Goal: Task Accomplishment & Management: Manage account settings

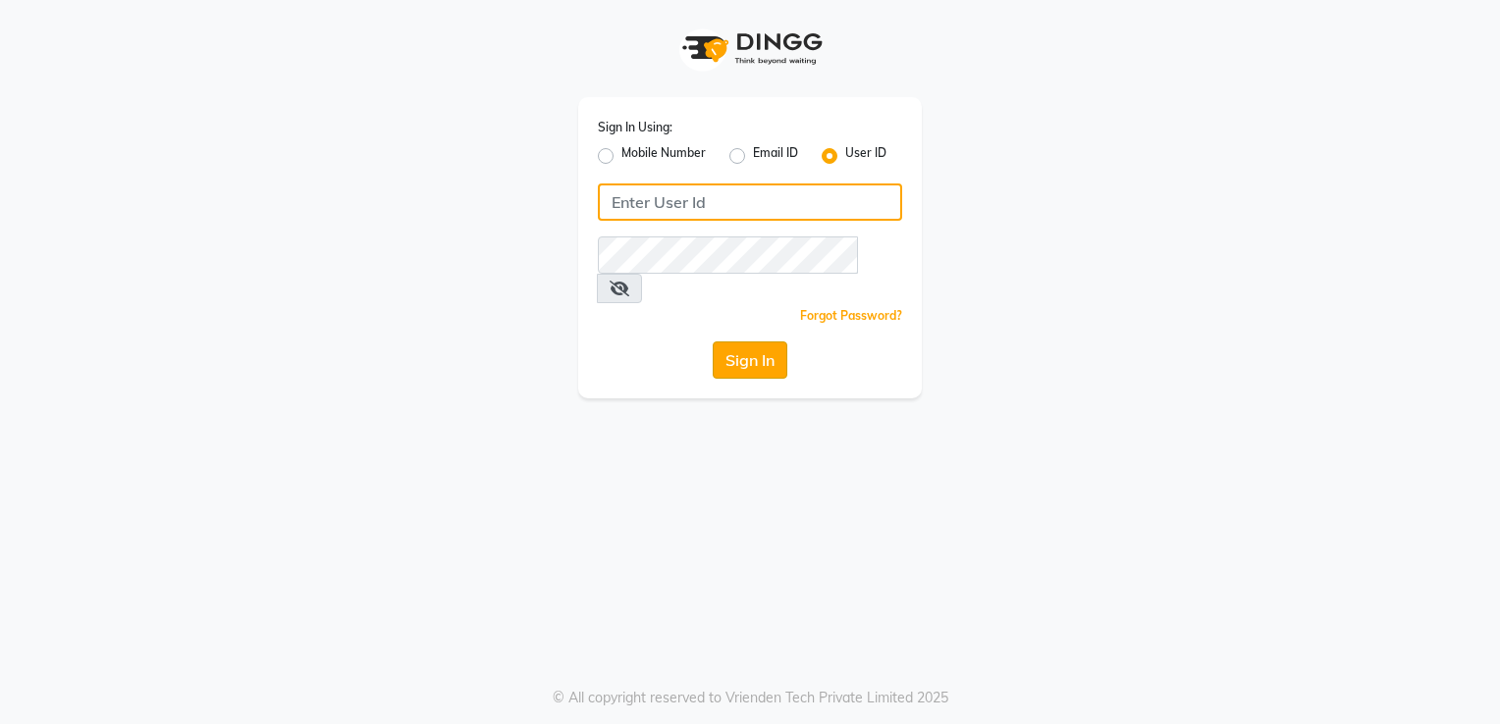
type input "desiresalon"
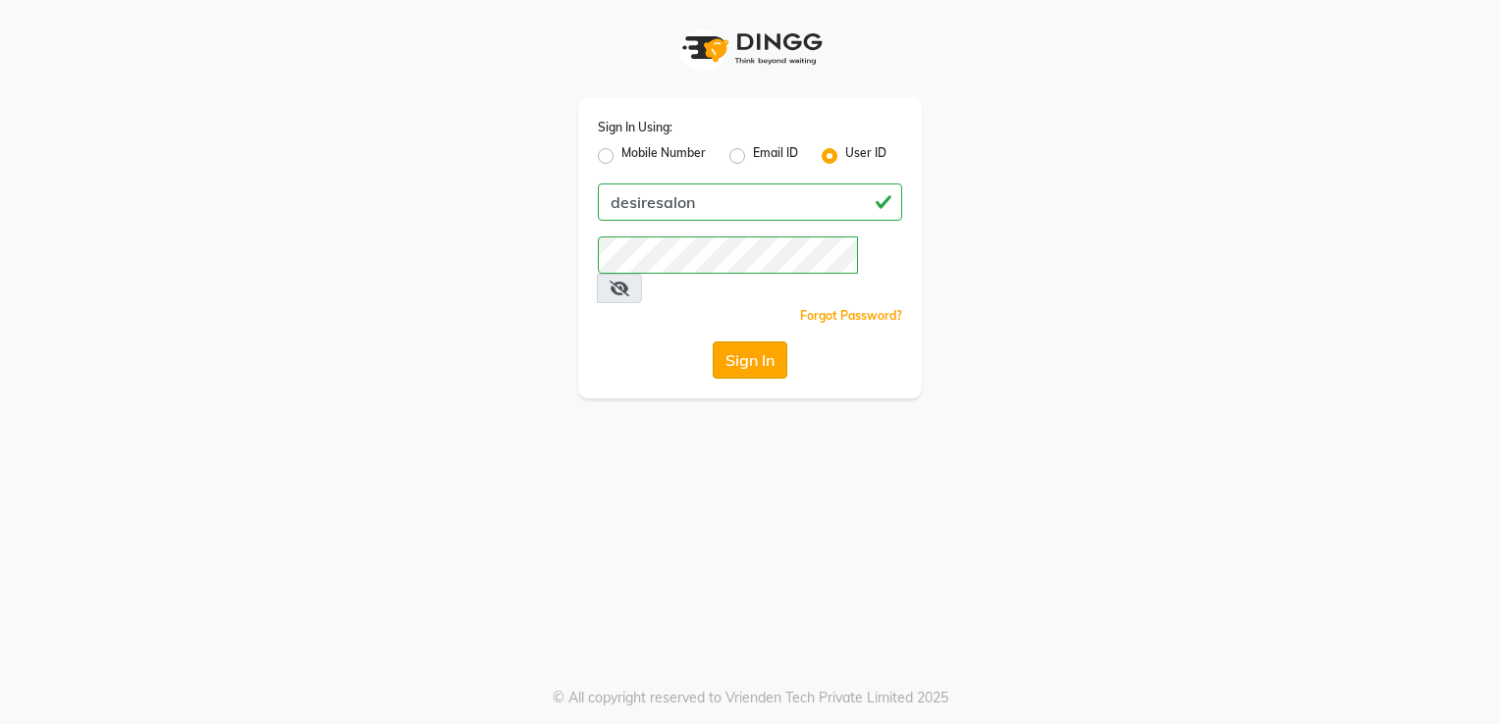
click at [765, 342] on button "Sign In" at bounding box center [750, 360] width 75 height 37
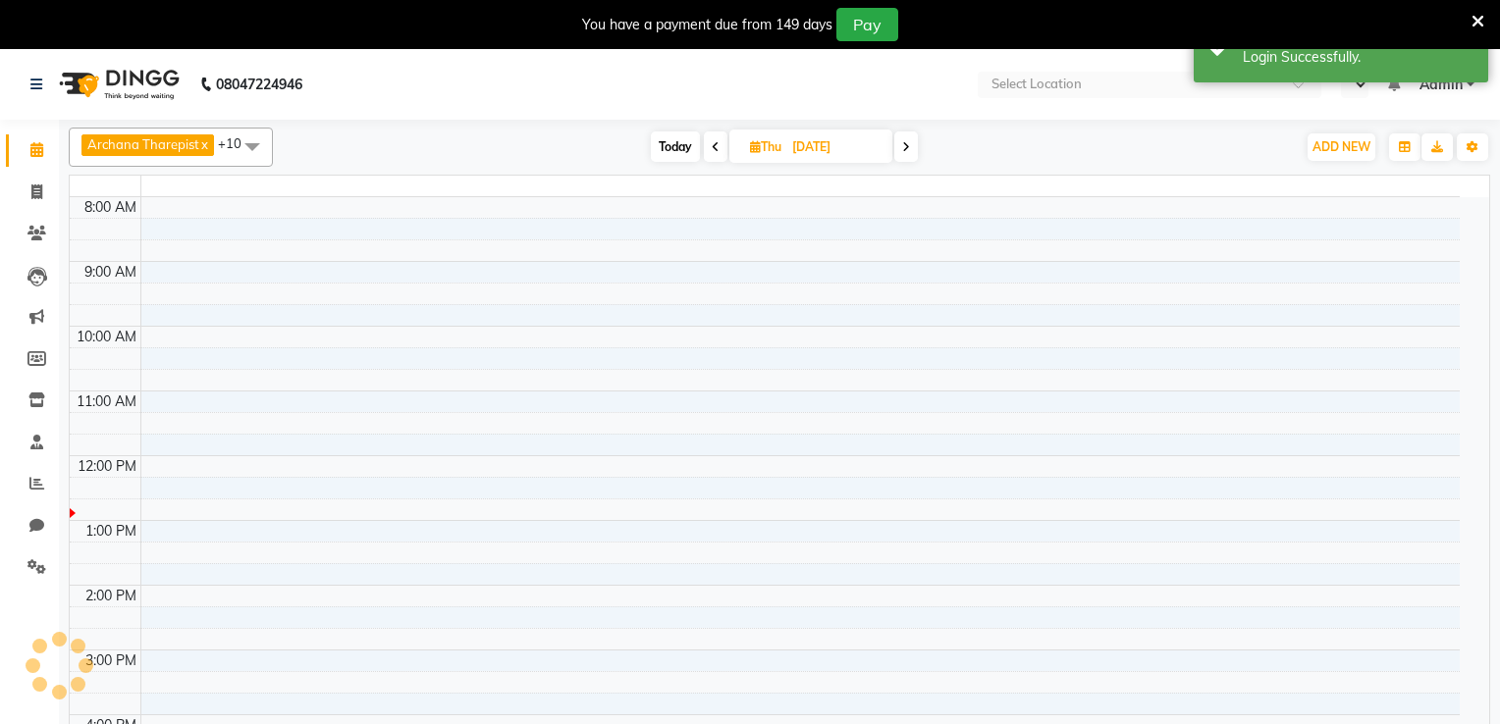
select select "en"
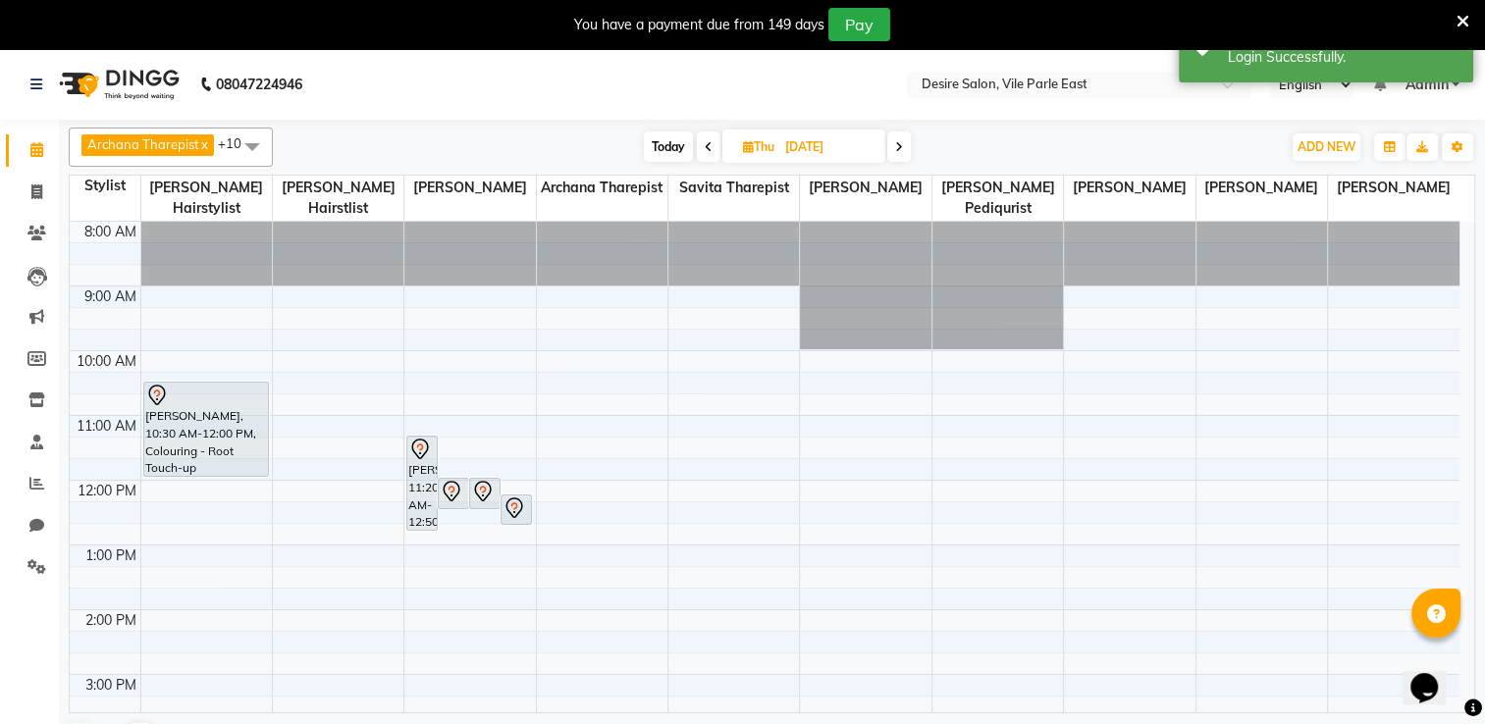
scroll to position [385, 0]
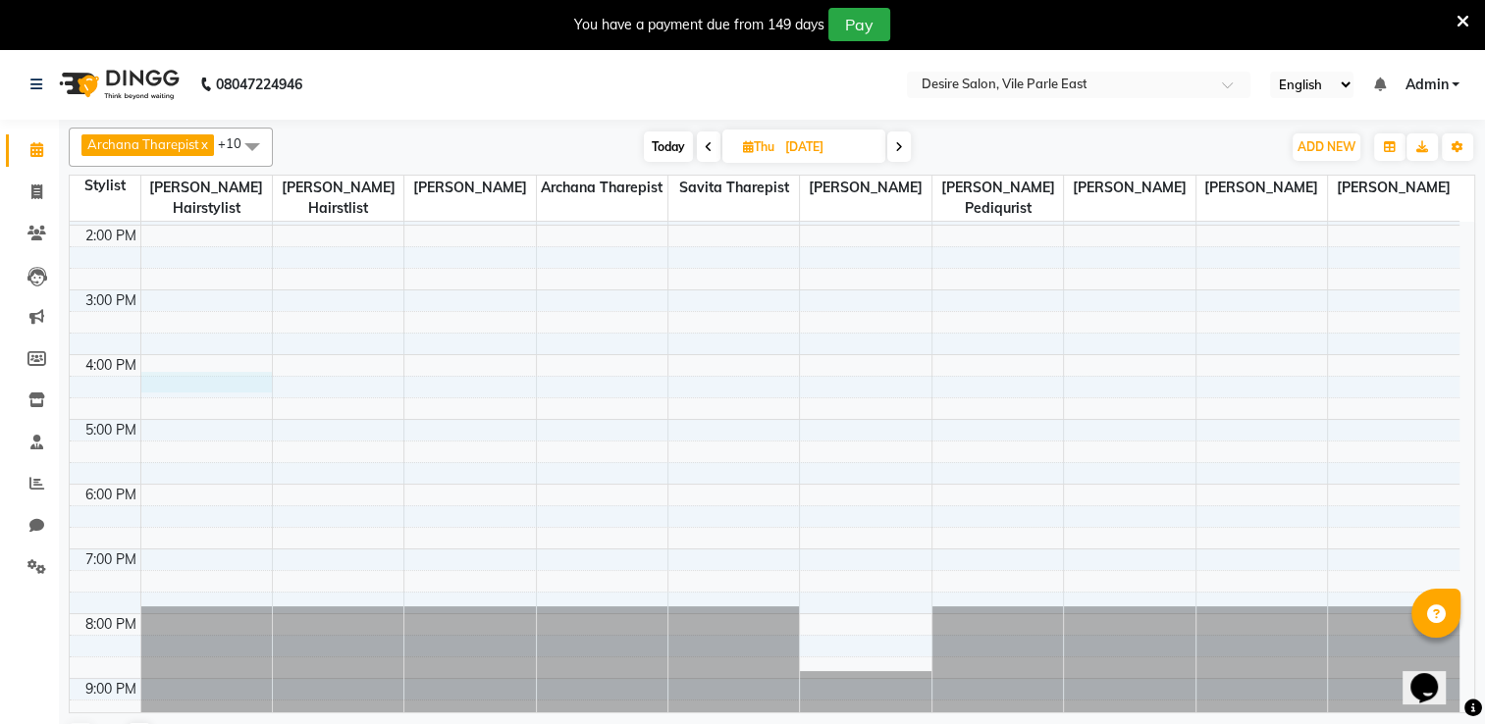
select select "74551"
select select "tentative"
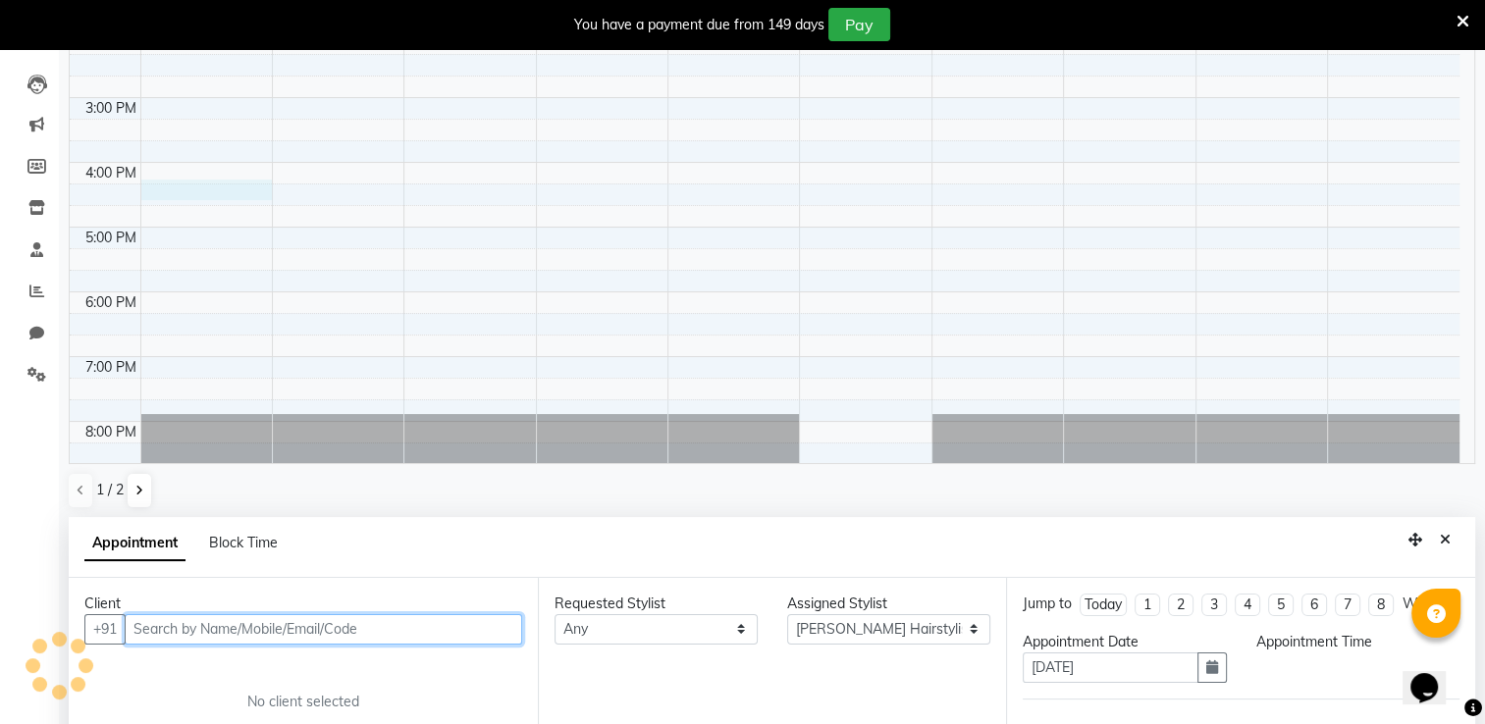
select select "975"
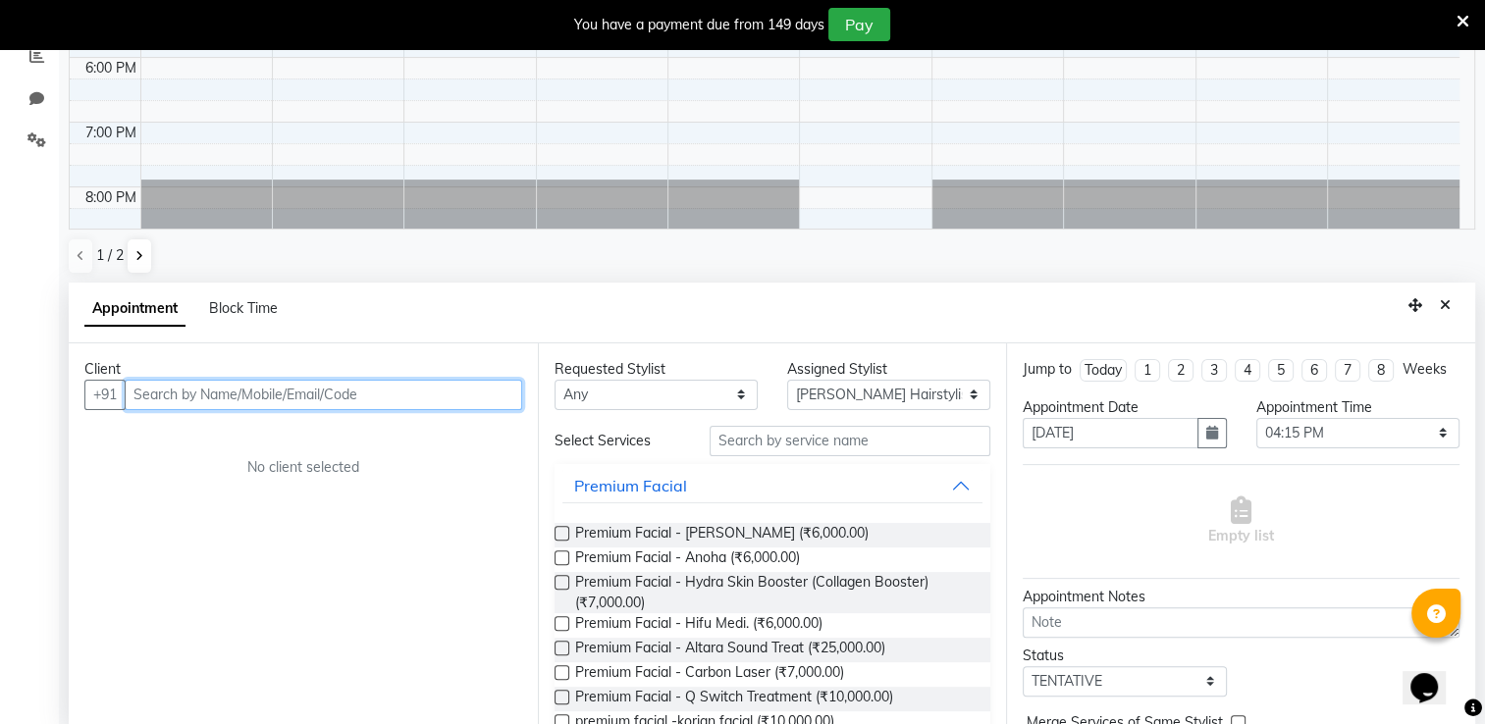
scroll to position [430, 0]
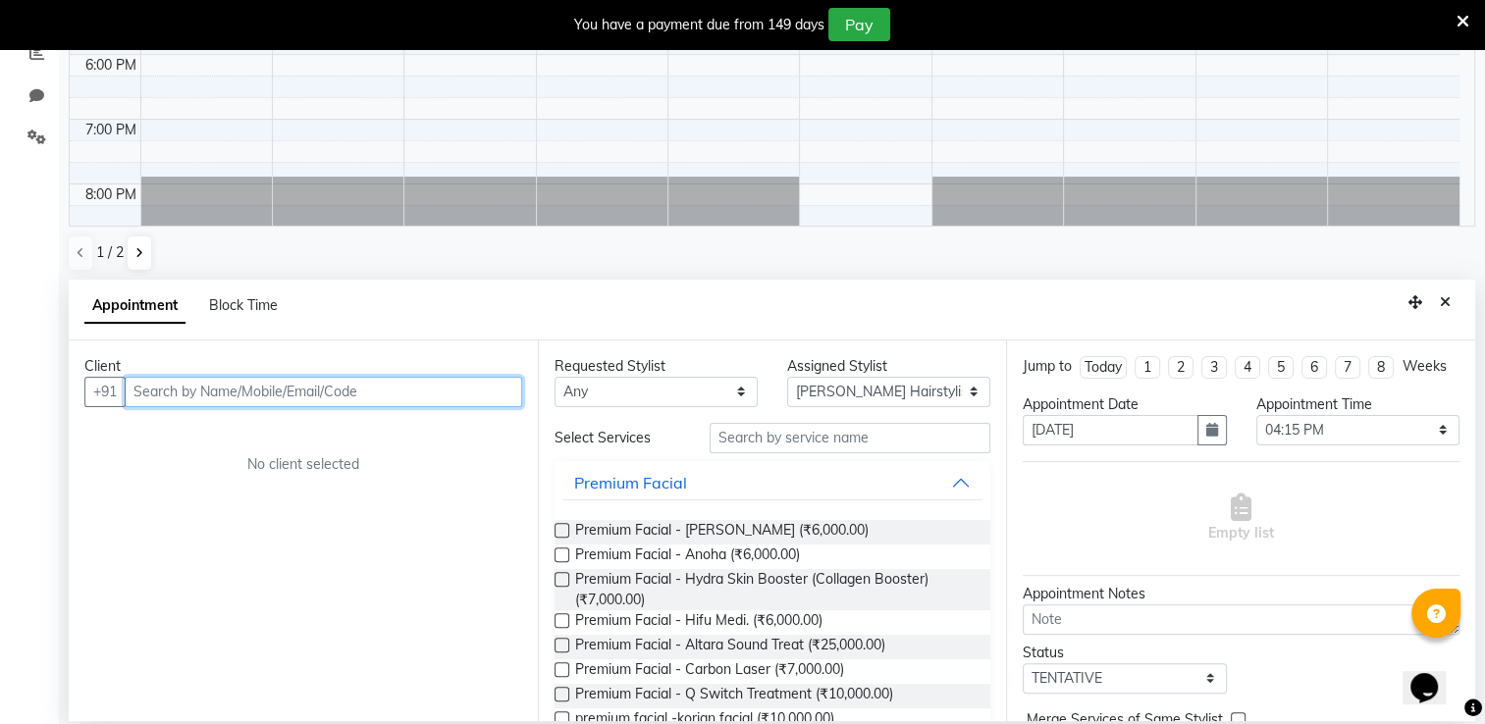
click at [312, 391] on input "text" at bounding box center [323, 392] width 397 height 30
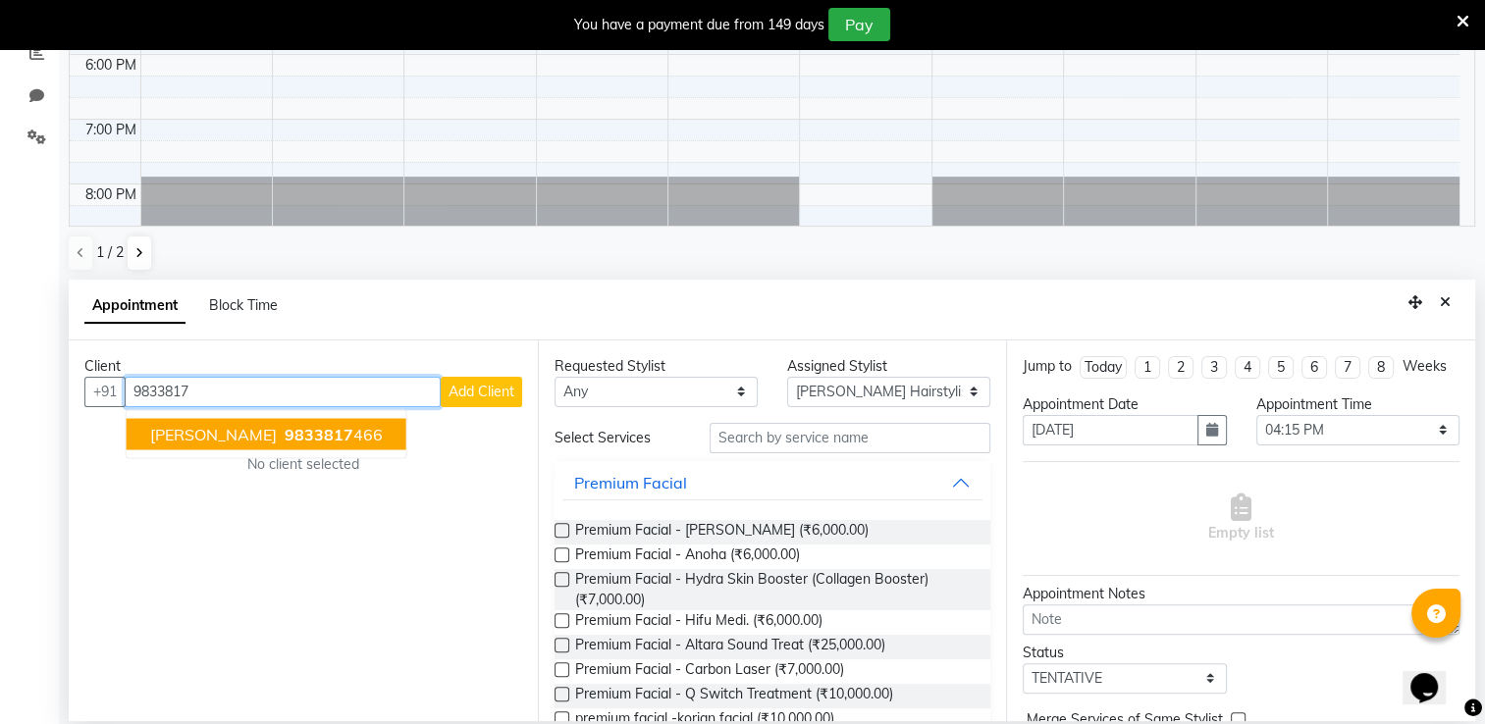
click at [292, 434] on span "9833817" at bounding box center [319, 434] width 69 height 20
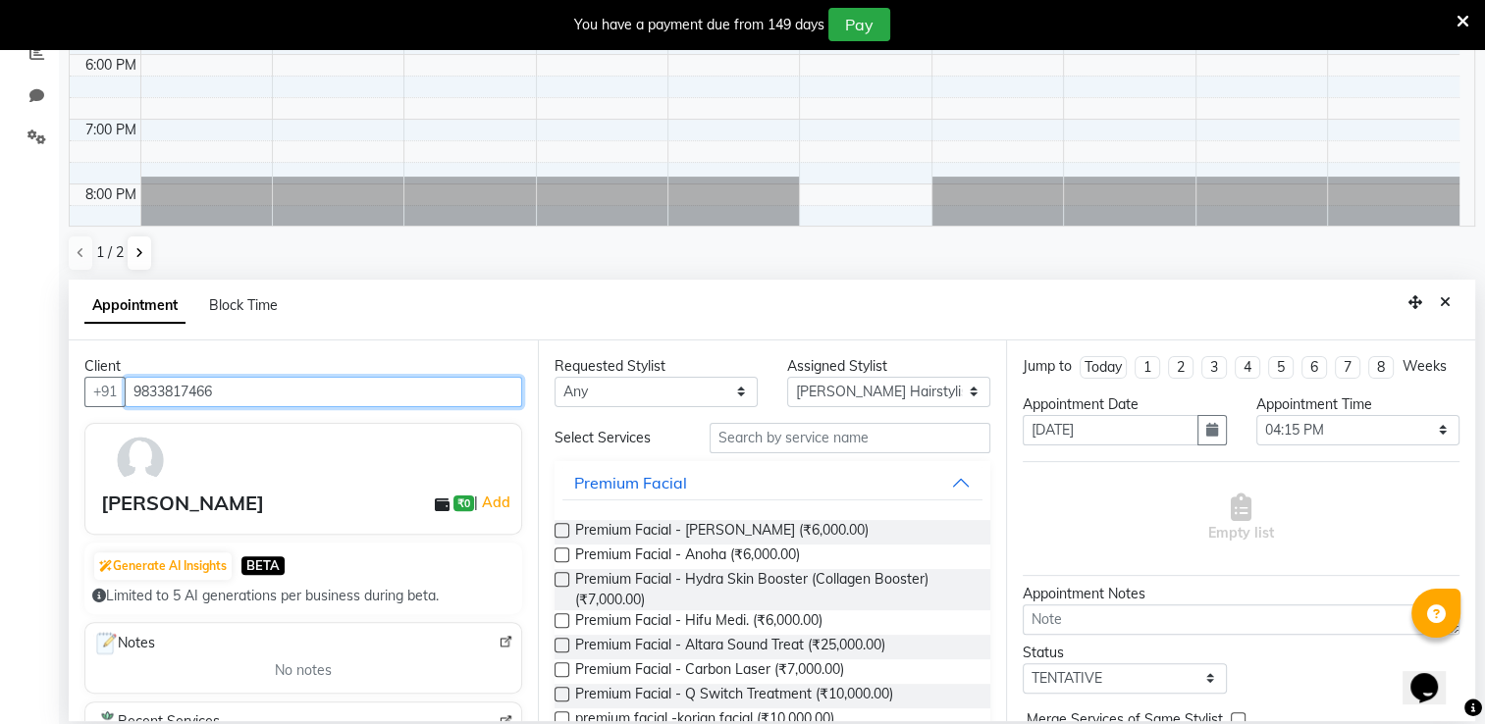
type input "9833817466"
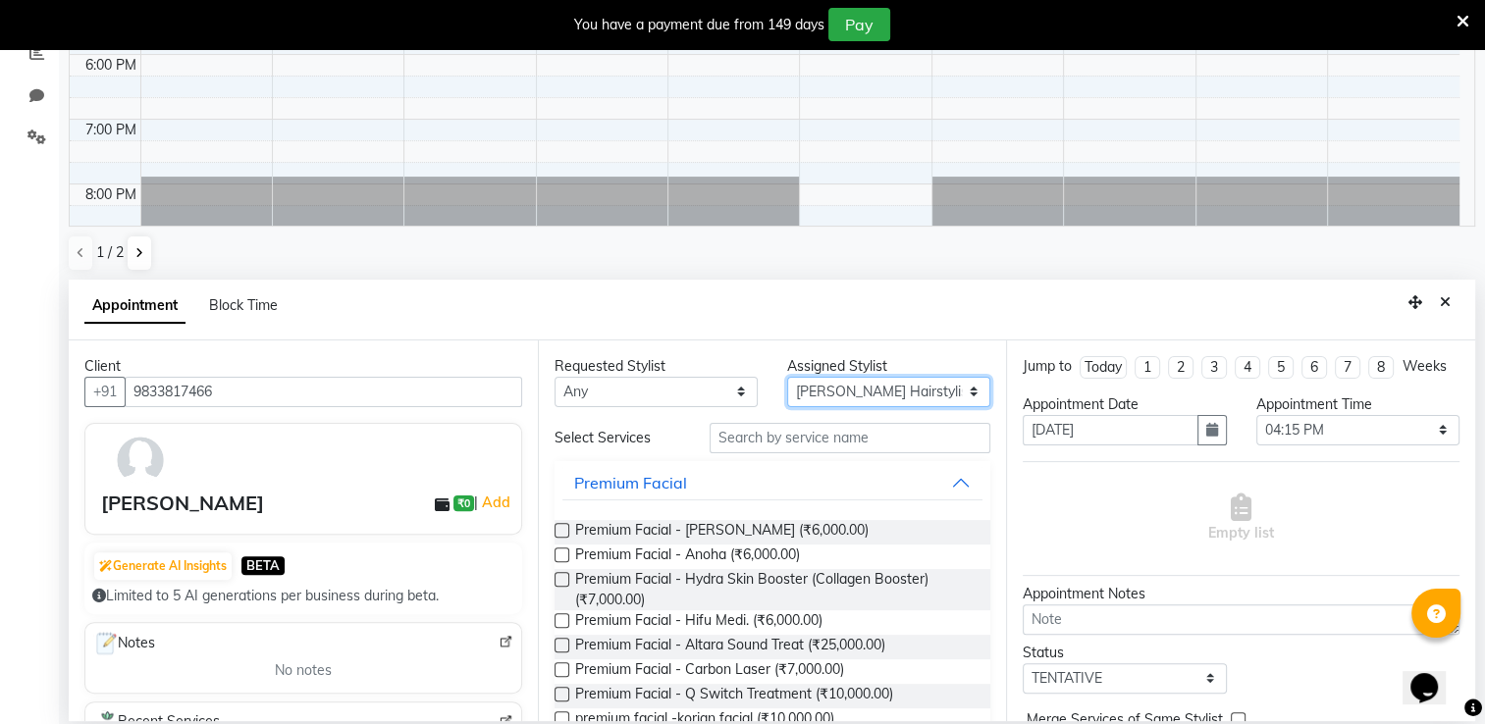
click at [816, 384] on select "Select Archana Tharepist [PERSON_NAME] Pediqurist [PERSON_NAME] desire salon [P…" at bounding box center [888, 392] width 203 height 30
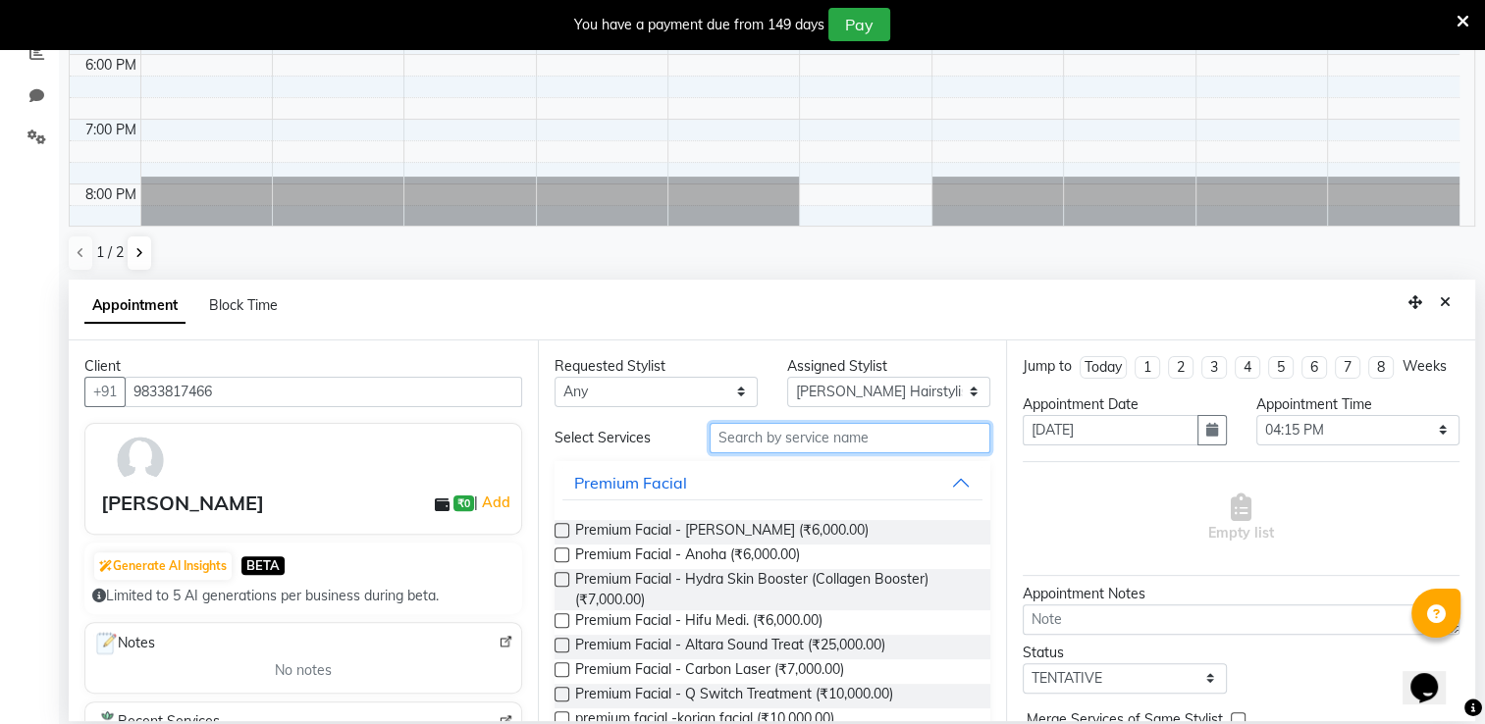
click at [738, 436] on input "text" at bounding box center [850, 438] width 281 height 30
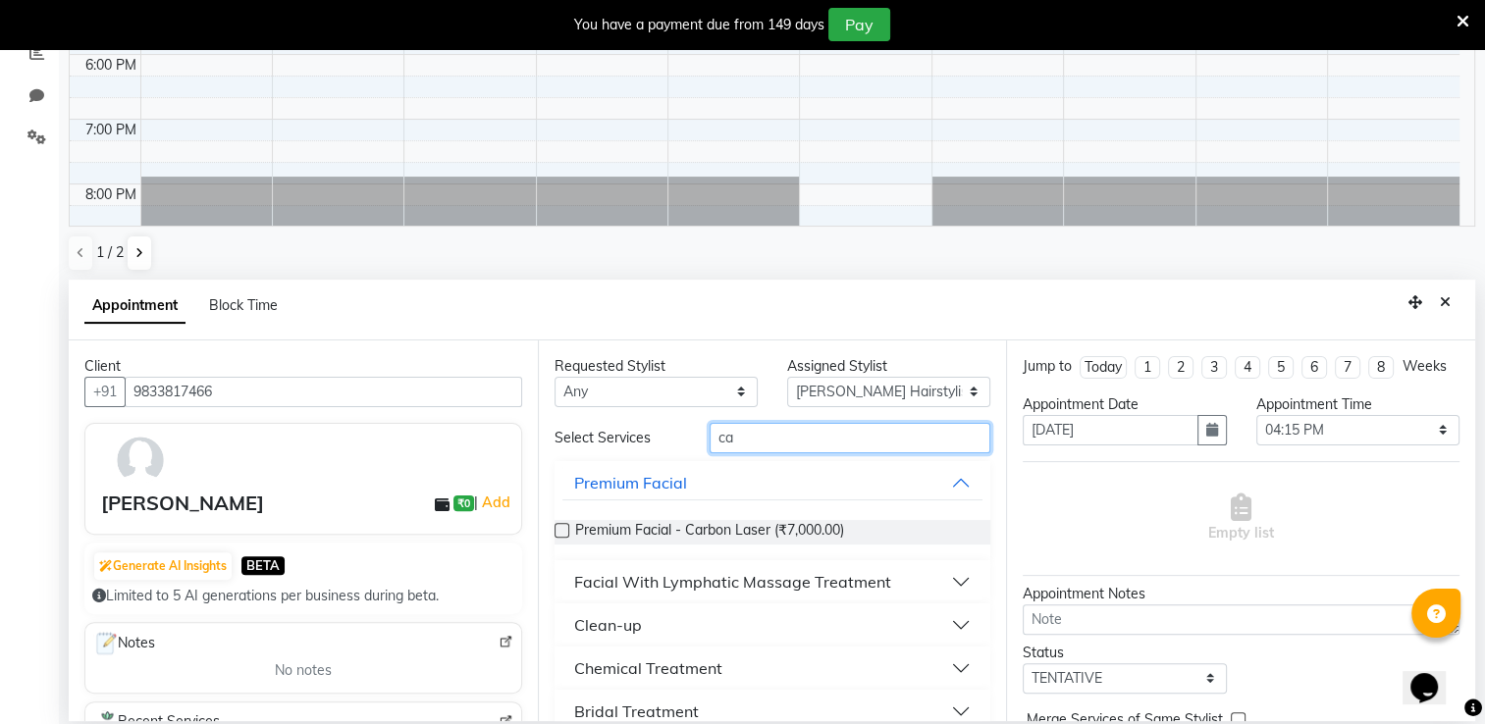
scroll to position [71, 0]
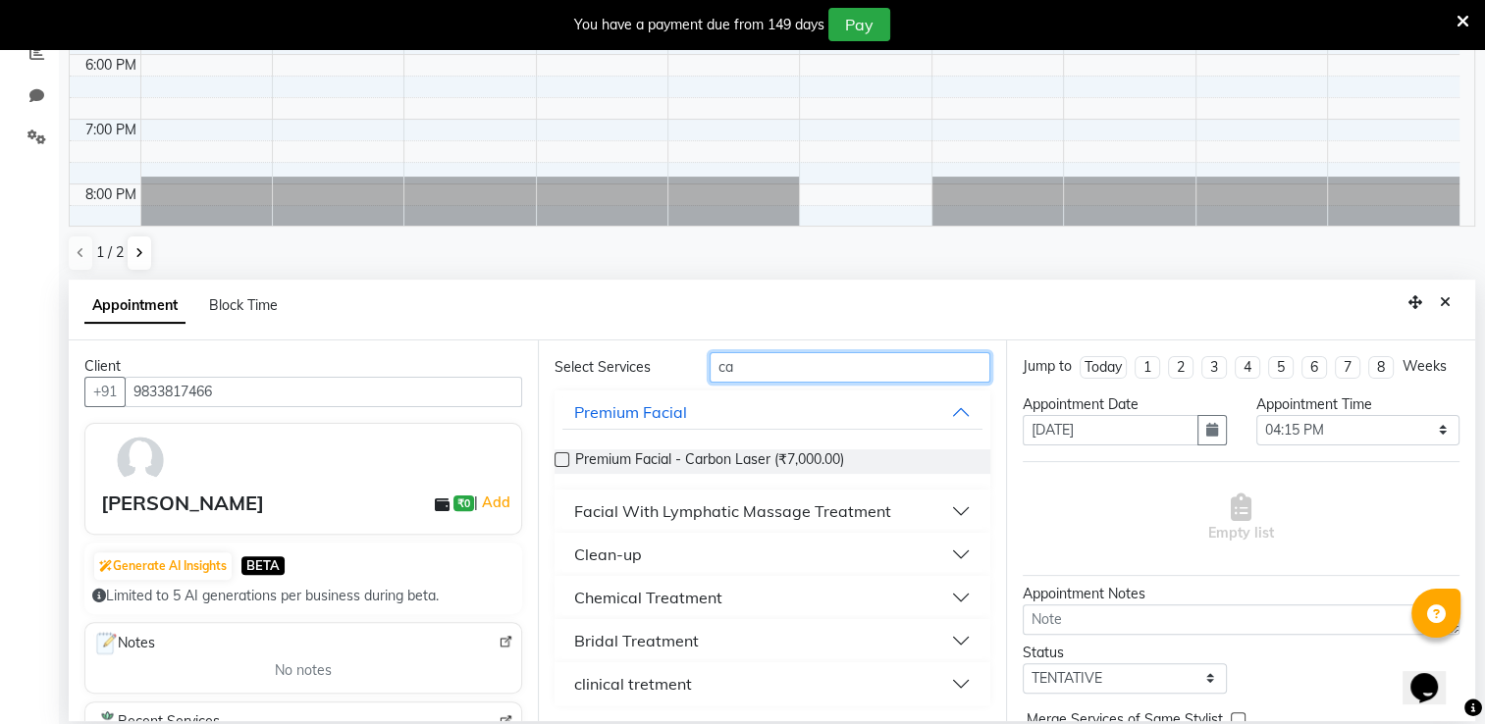
click at [751, 359] on input "ca" at bounding box center [850, 367] width 281 height 30
type input "c"
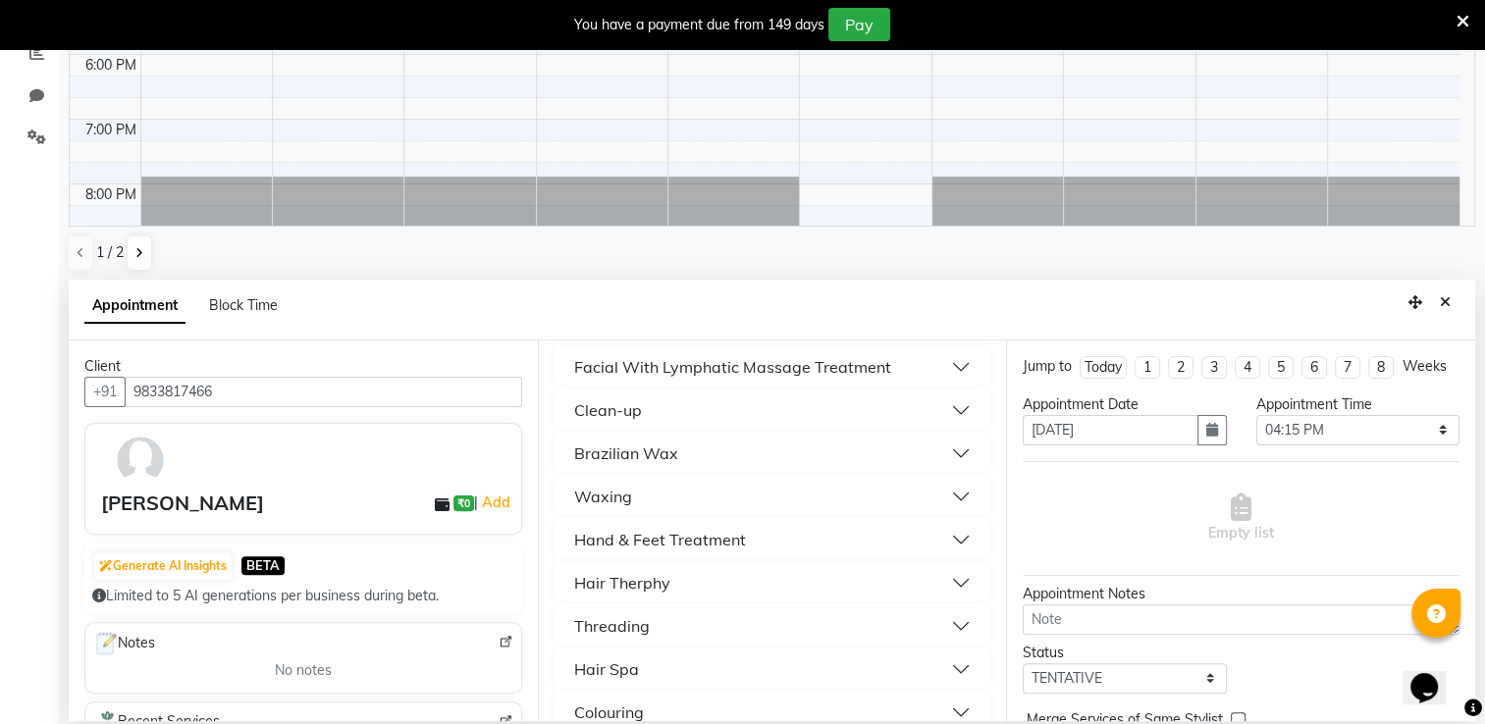
scroll to position [734, 0]
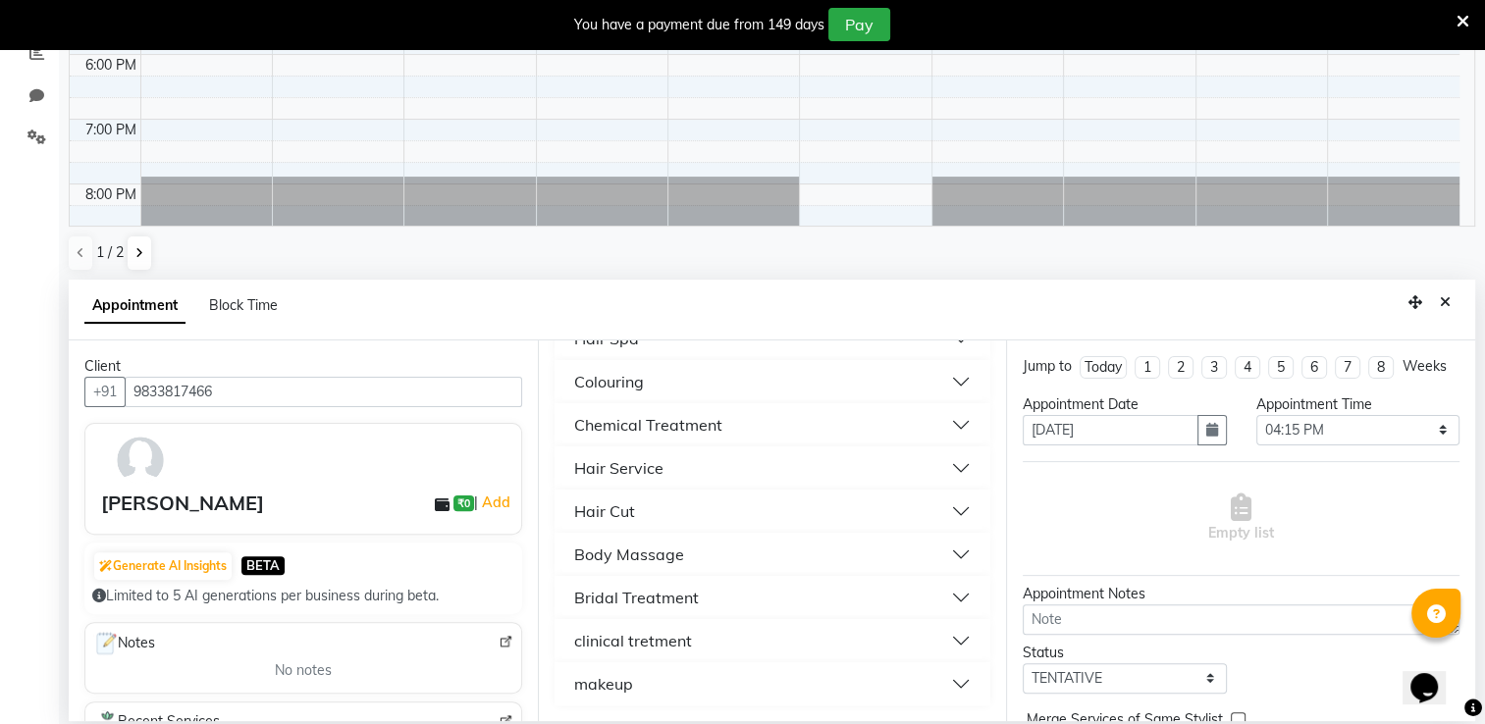
click at [672, 503] on button "Hair Cut" at bounding box center [772, 511] width 421 height 35
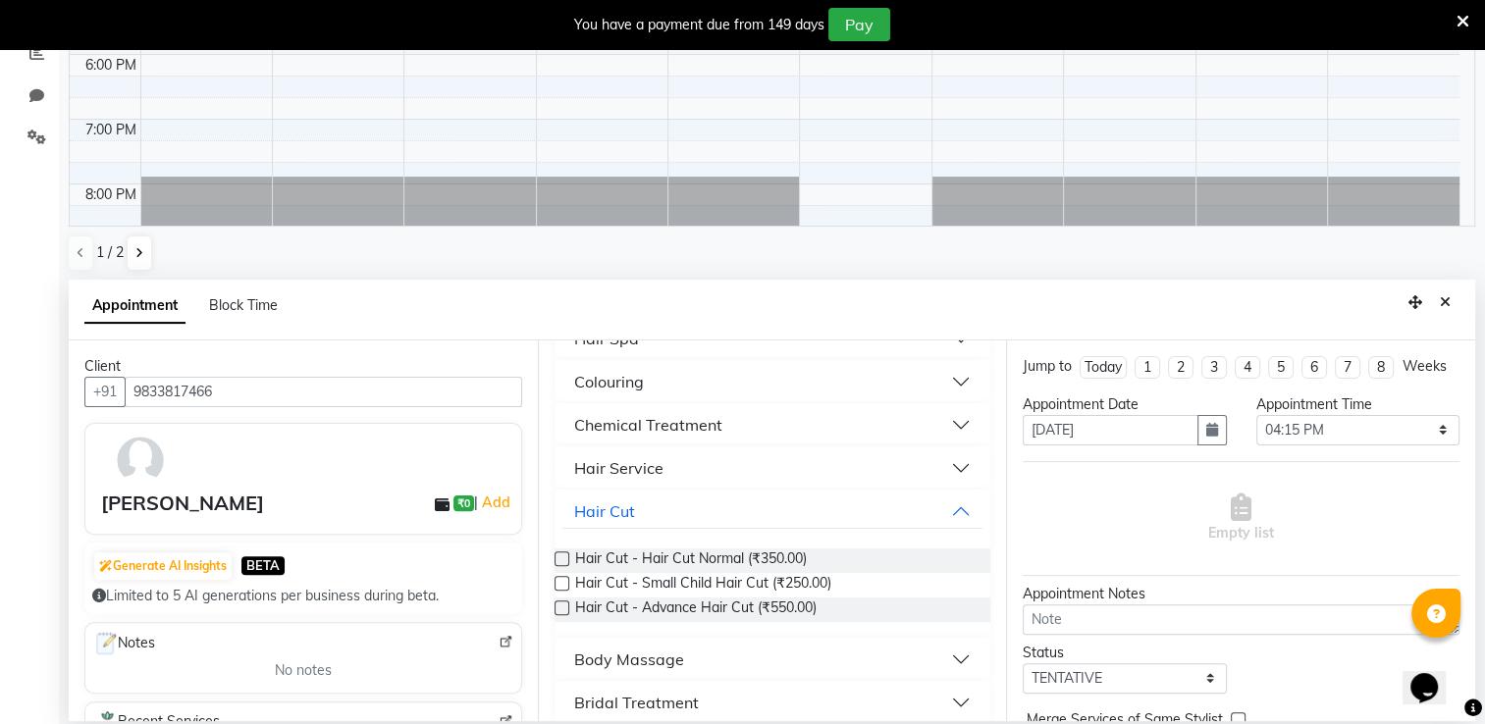
click at [559, 556] on label at bounding box center [562, 559] width 15 height 15
click at [559, 556] on input "checkbox" at bounding box center [561, 561] width 13 height 13
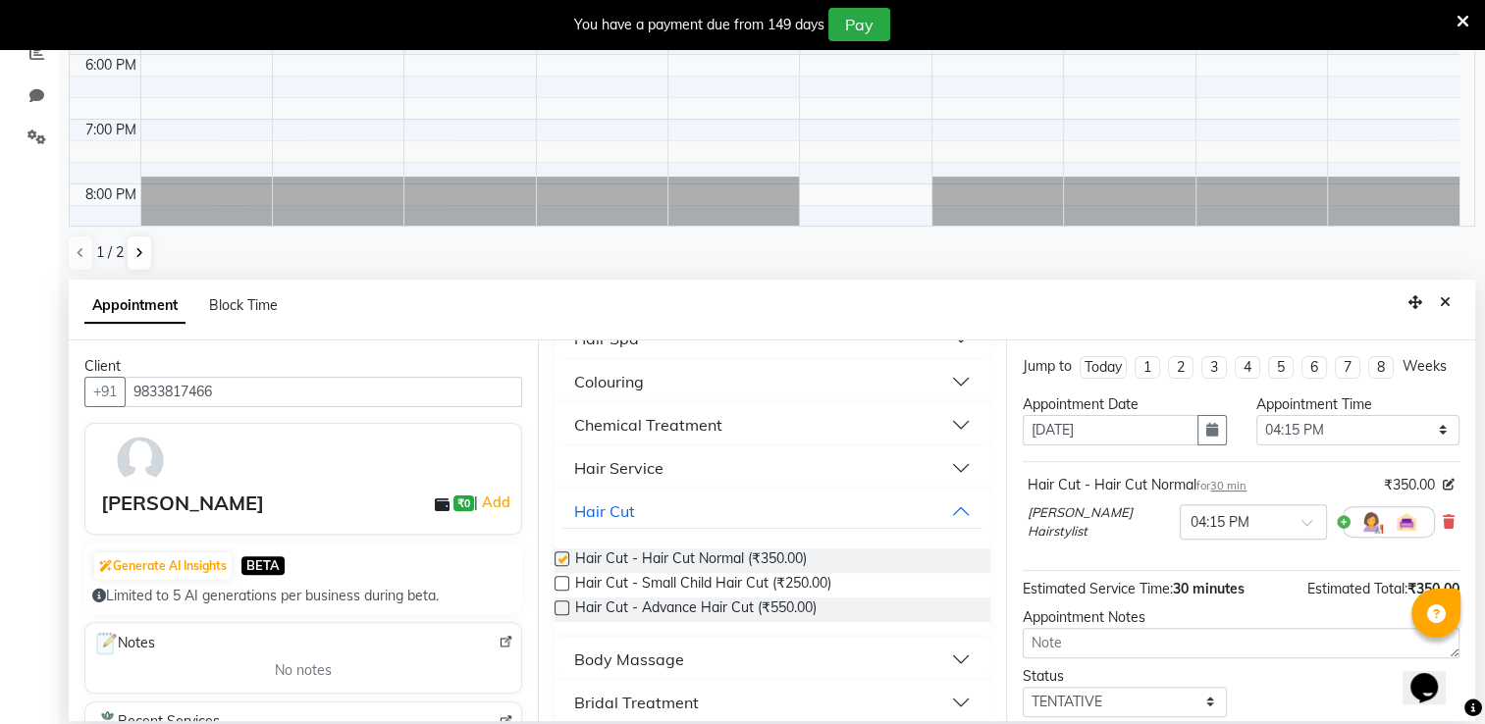
checkbox input "false"
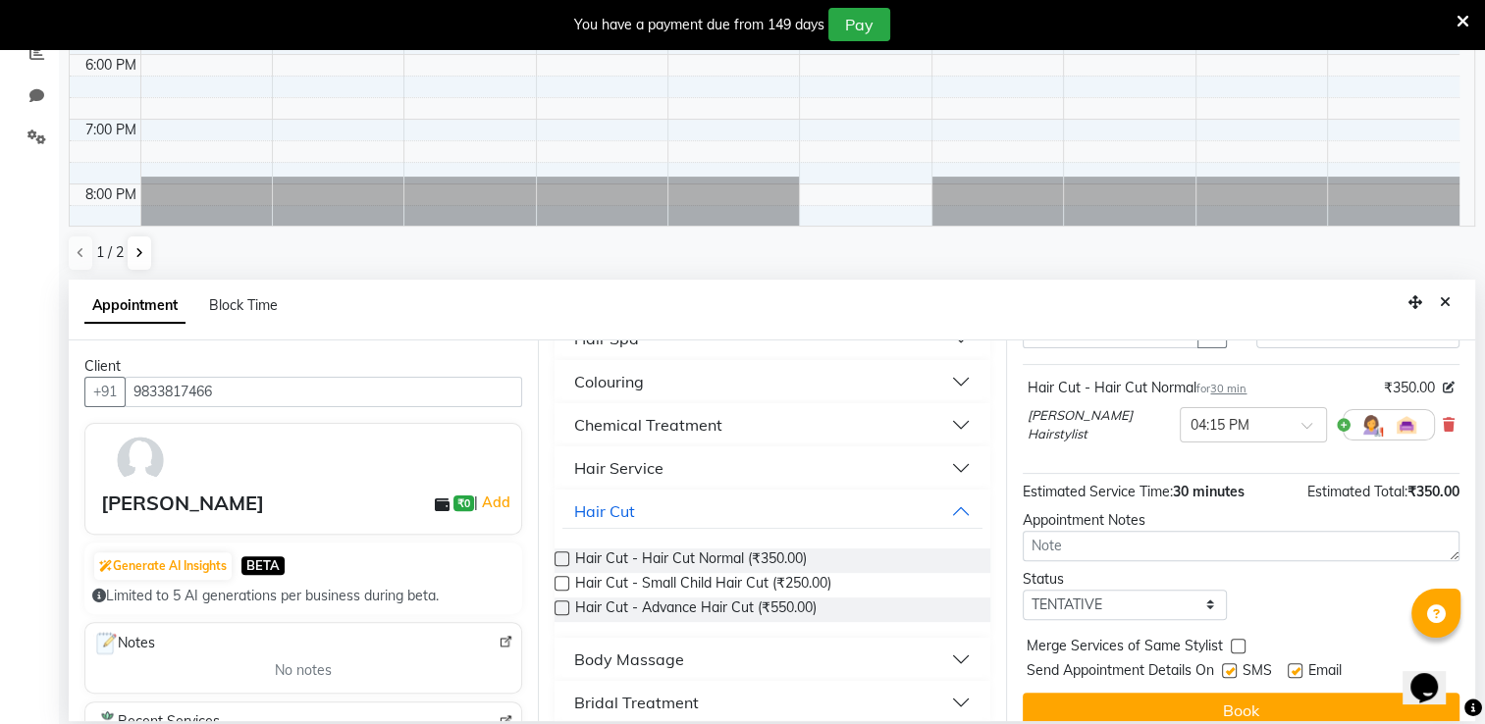
scroll to position [134, 0]
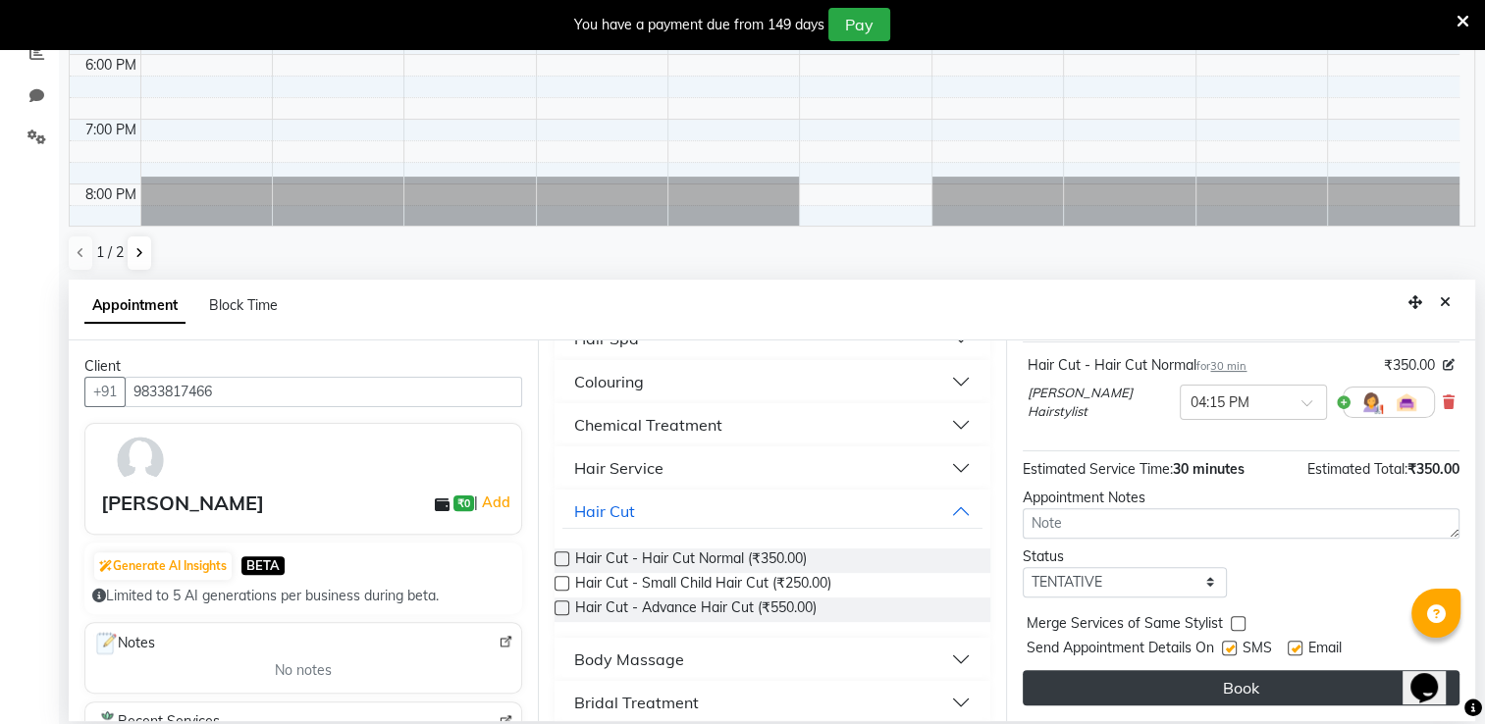
click at [1311, 675] on button "Book" at bounding box center [1241, 687] width 437 height 35
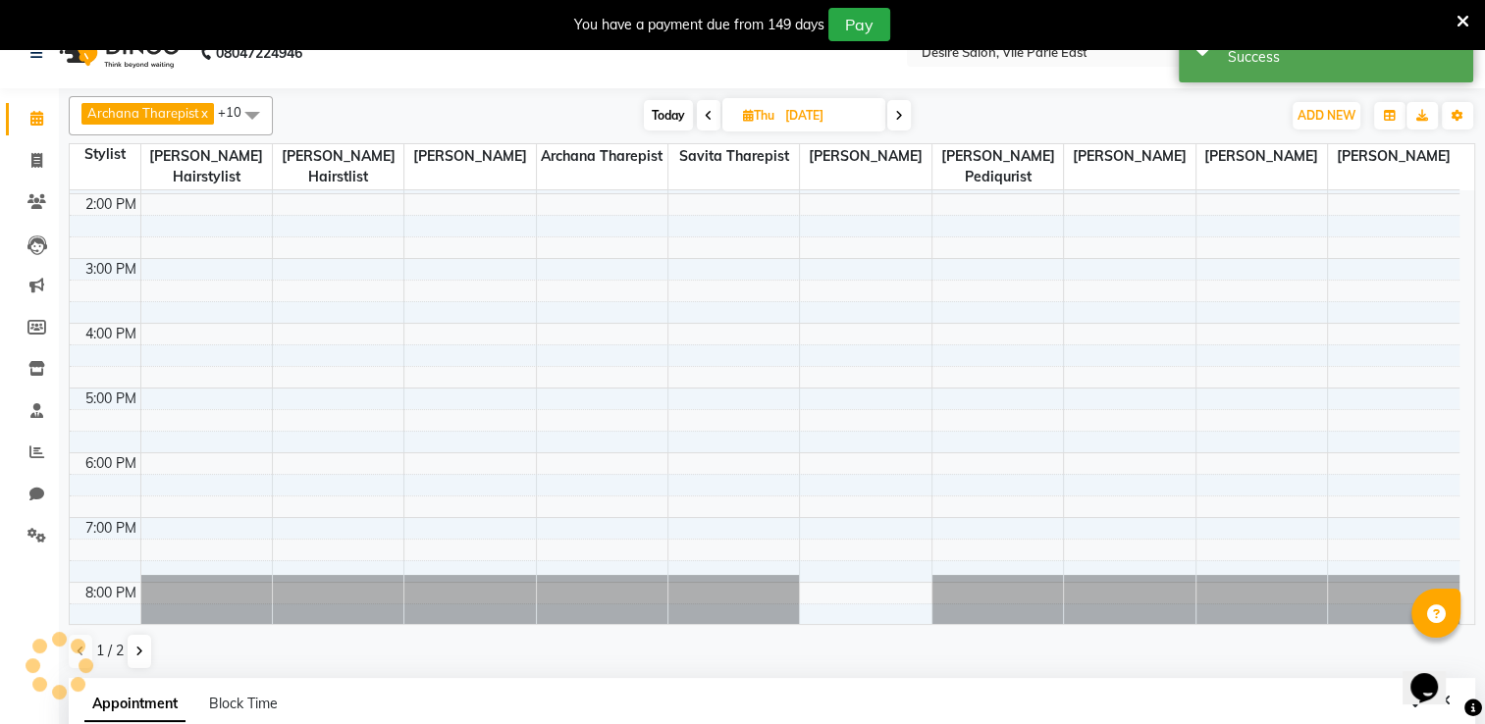
scroll to position [0, 0]
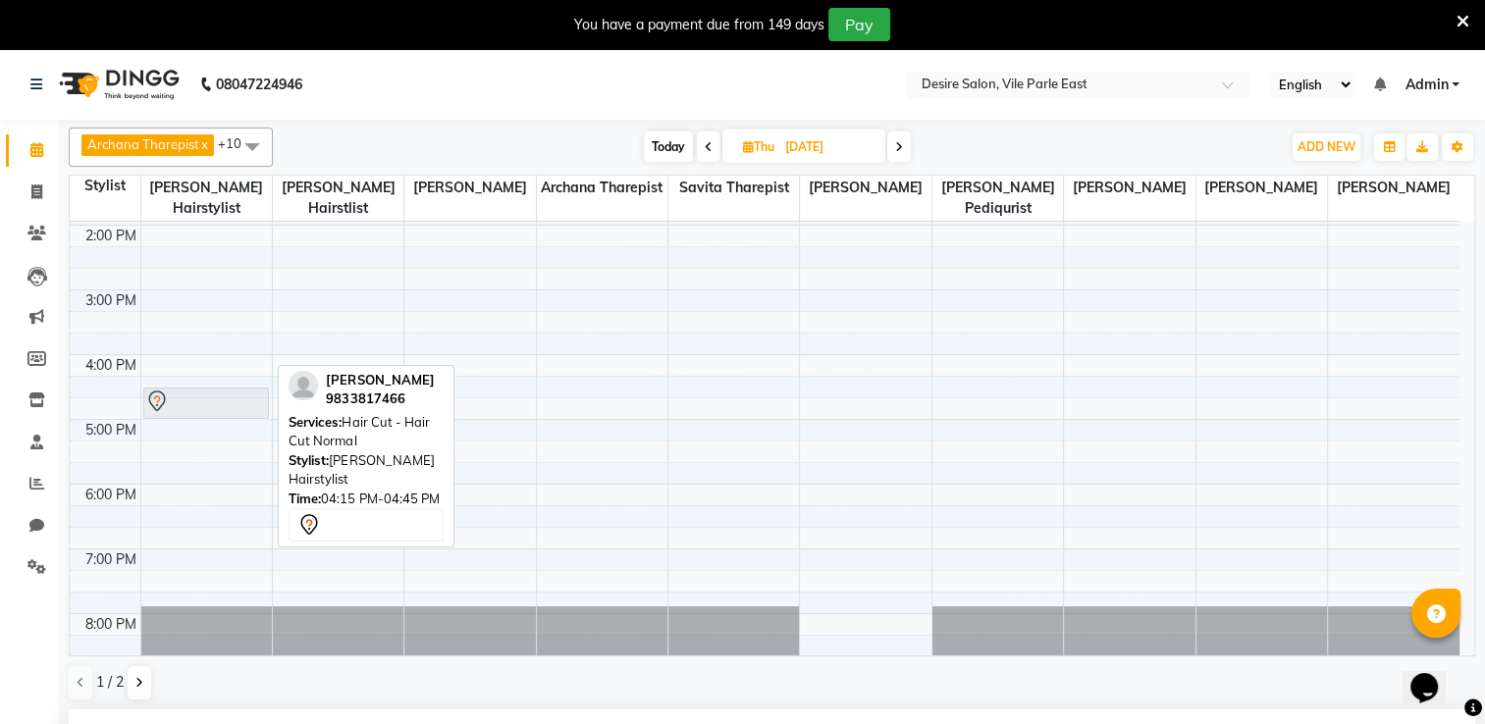
drag, startPoint x: 185, startPoint y: 367, endPoint x: 186, endPoint y: 383, distance: 15.8
click at [186, 383] on div "savita Deole, 10:30 AM-12:00 PM, Colouring - Root Touch-up MEDHA NAIK, 04:15 PM…" at bounding box center [206, 290] width 131 height 906
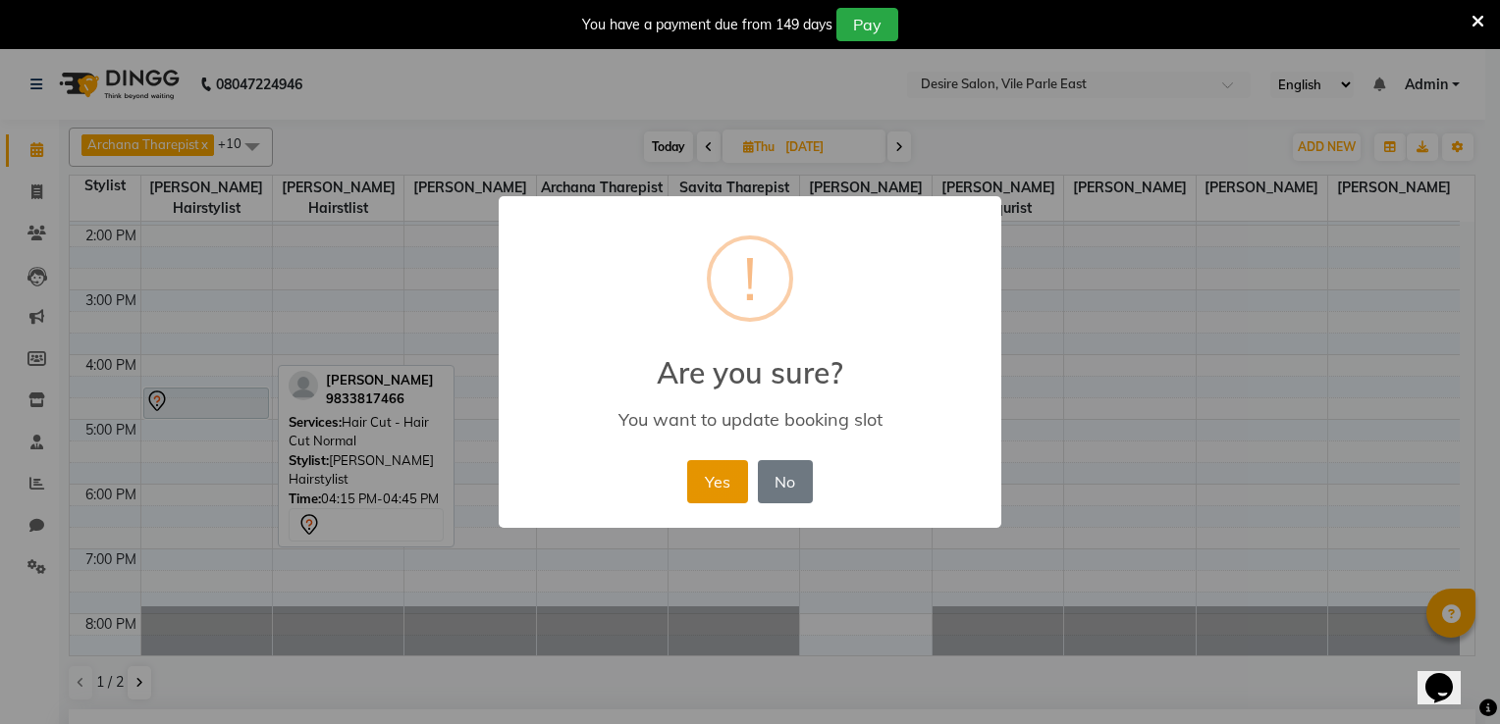
click at [704, 473] on button "Yes" at bounding box center [717, 481] width 60 height 43
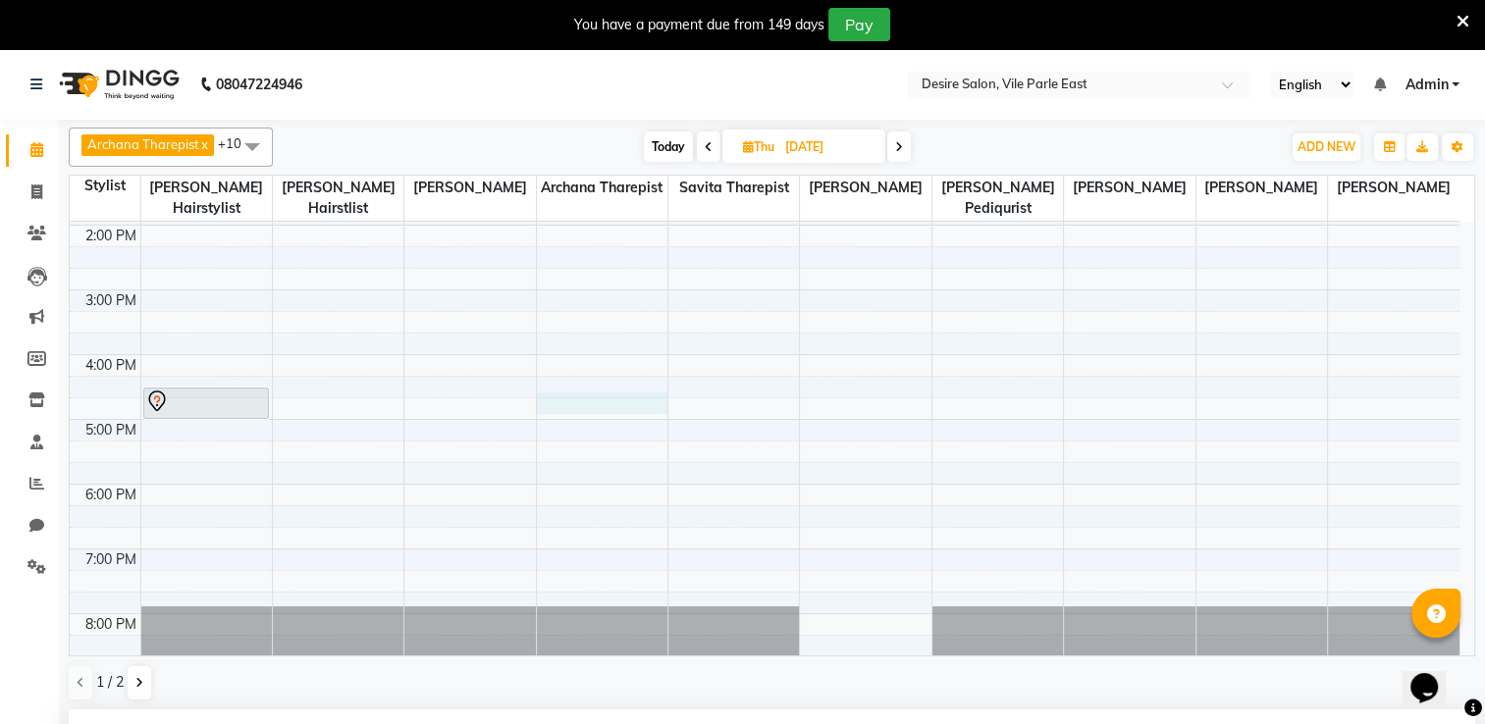
click at [557, 382] on div "8:00 AM 9:00 AM 10:00 AM 11:00 AM 12:00 PM 1:00 PM 2:00 PM 3:00 PM 4:00 PM 5:00…" at bounding box center [765, 290] width 1390 height 906
select select "74552"
select select "tentative"
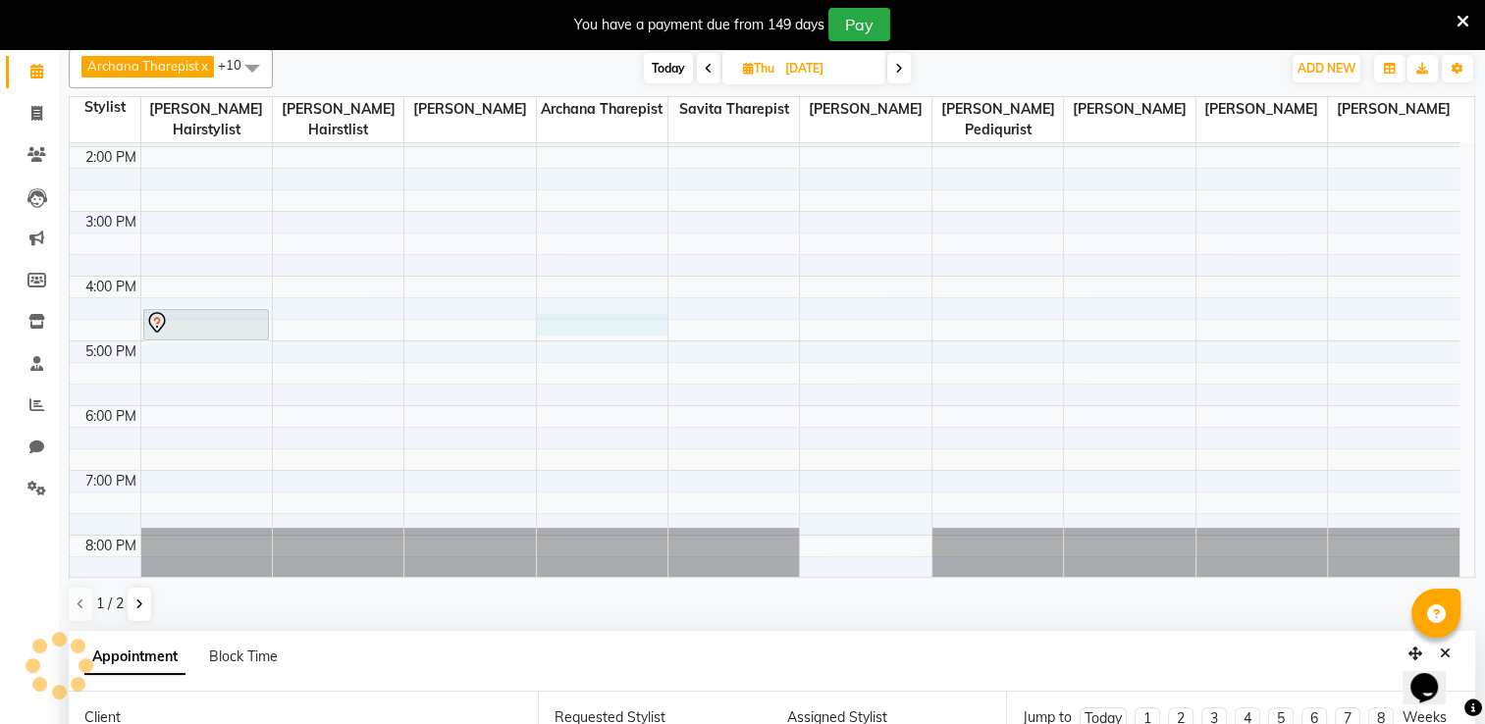
select select "1005"
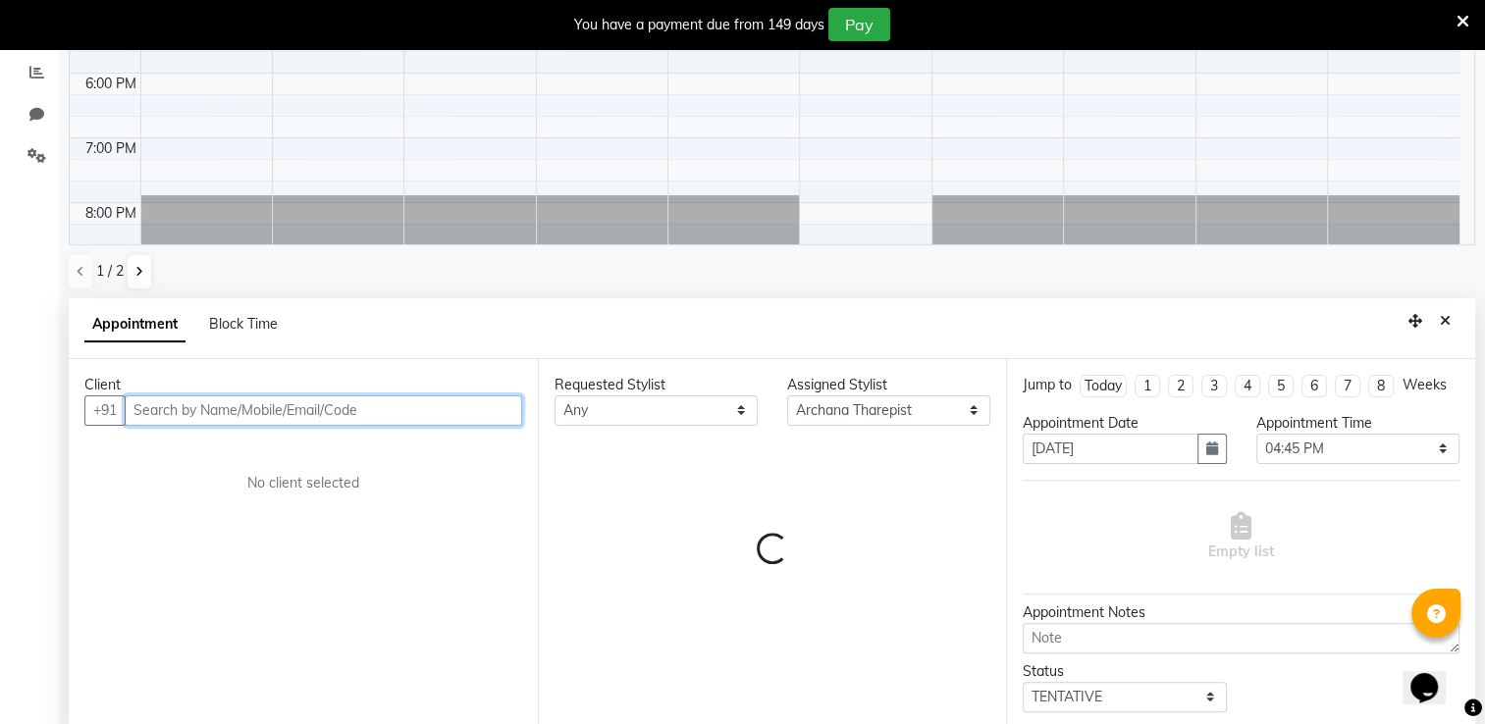
scroll to position [430, 0]
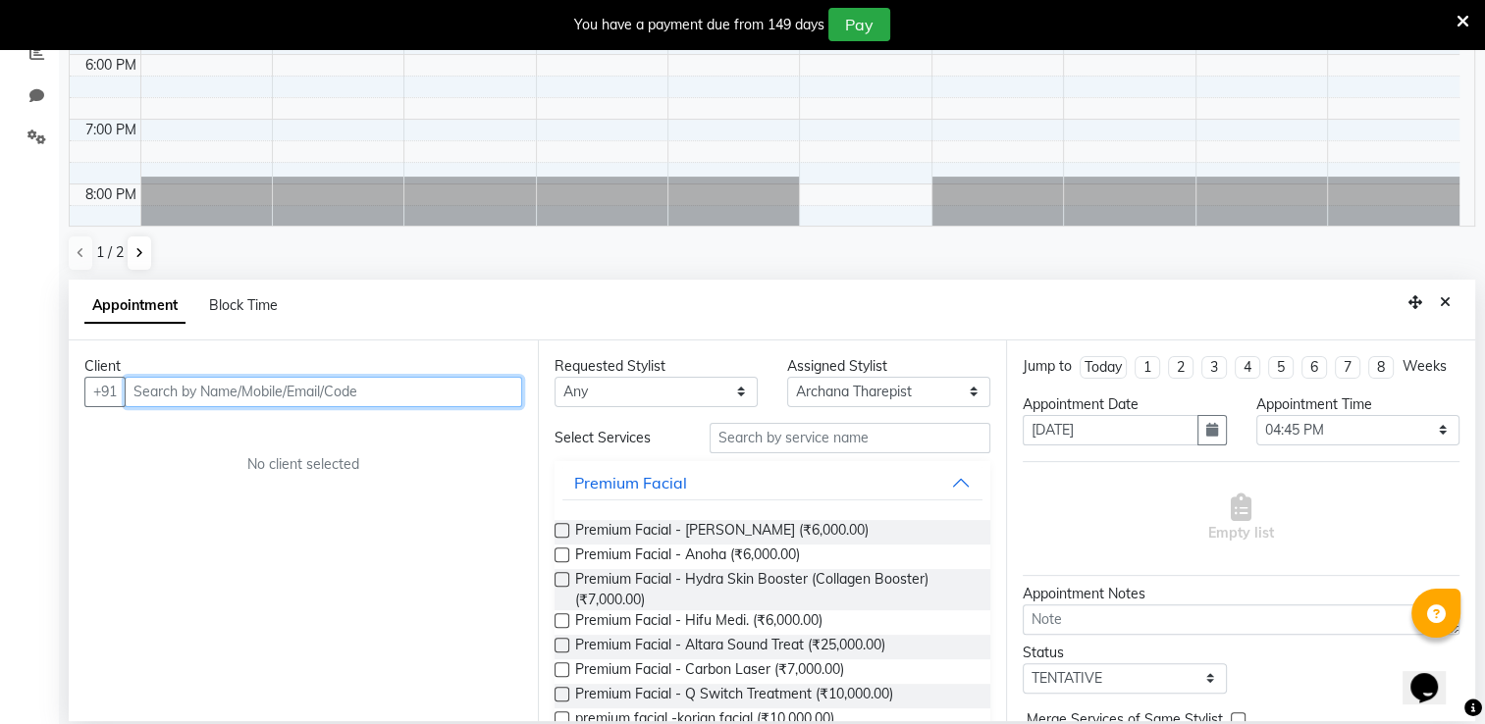
click at [344, 377] on input "text" at bounding box center [323, 392] width 397 height 30
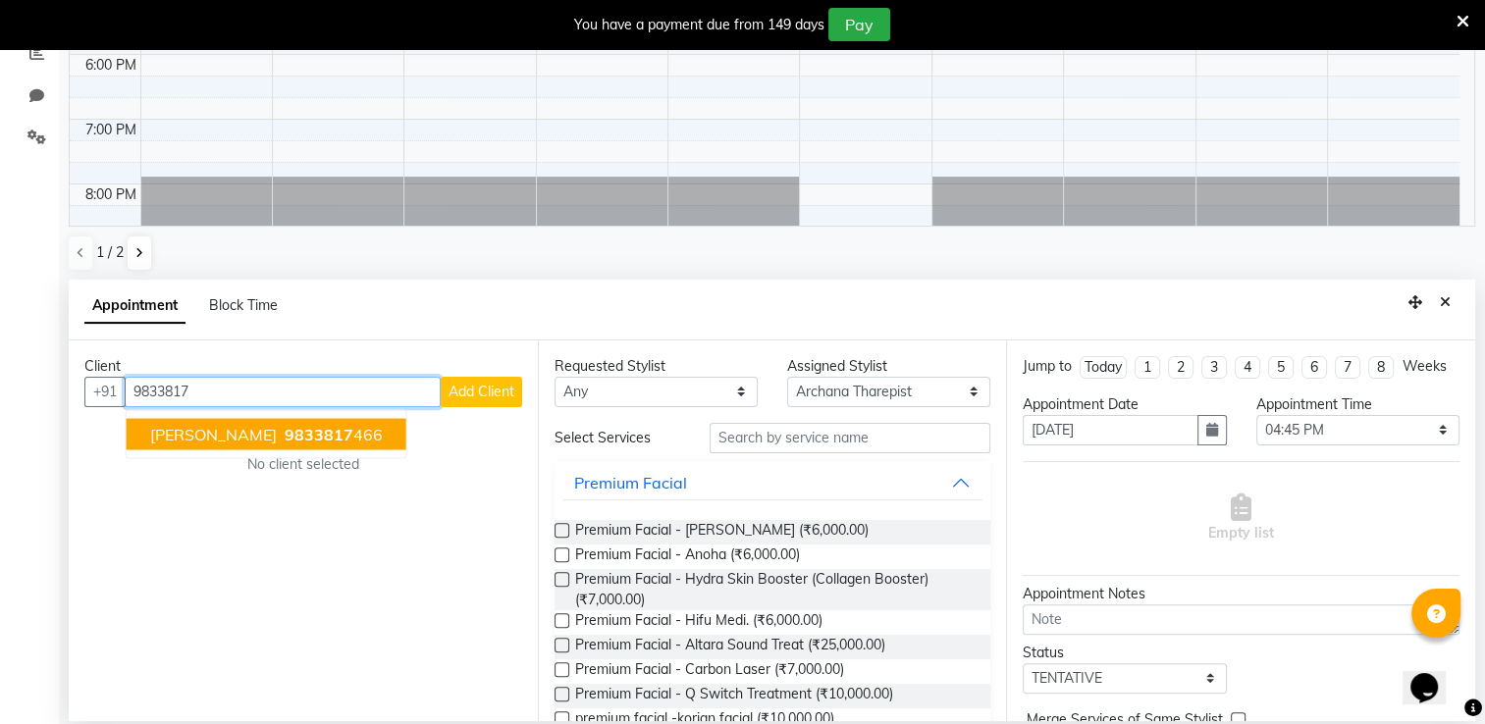
click at [314, 444] on button "MEDHA NAIK 9833817 466" at bounding box center [267, 433] width 280 height 31
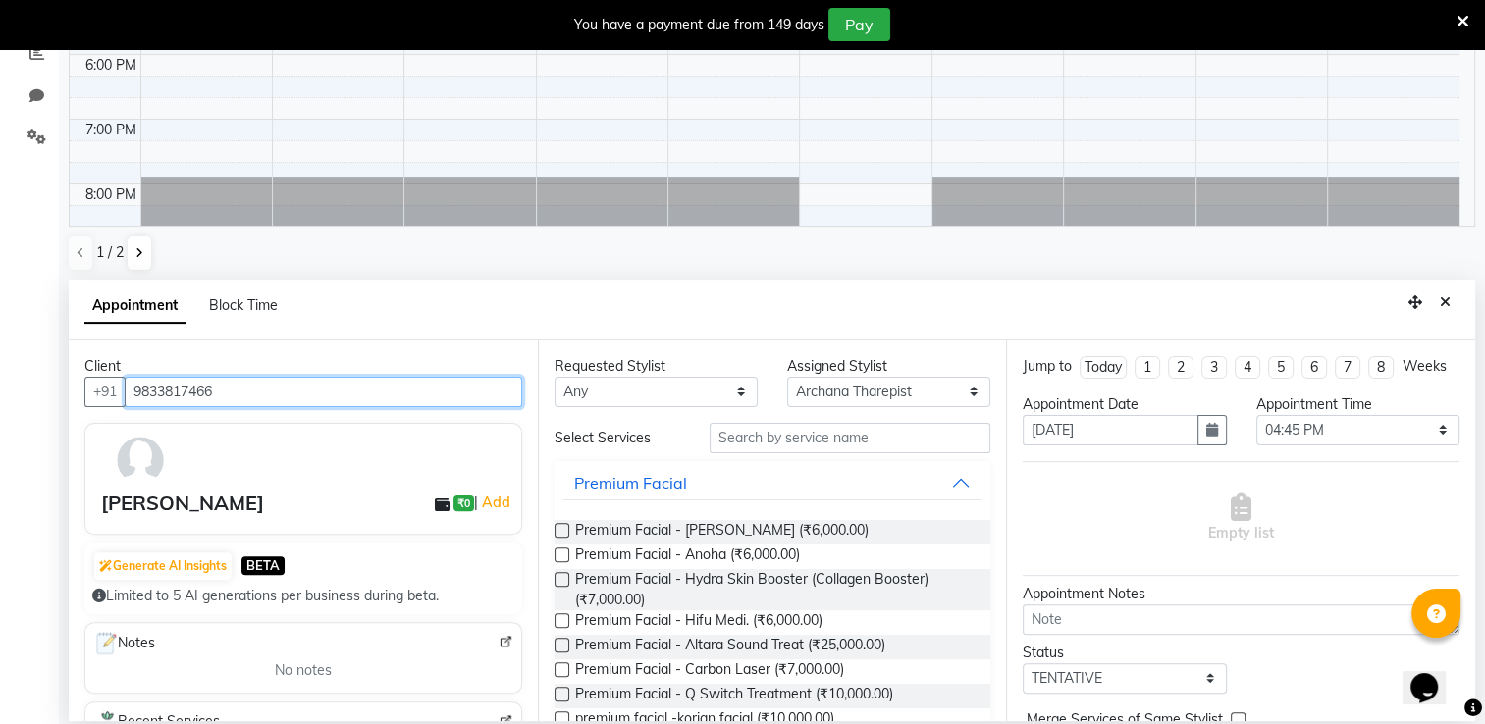
type input "9833817466"
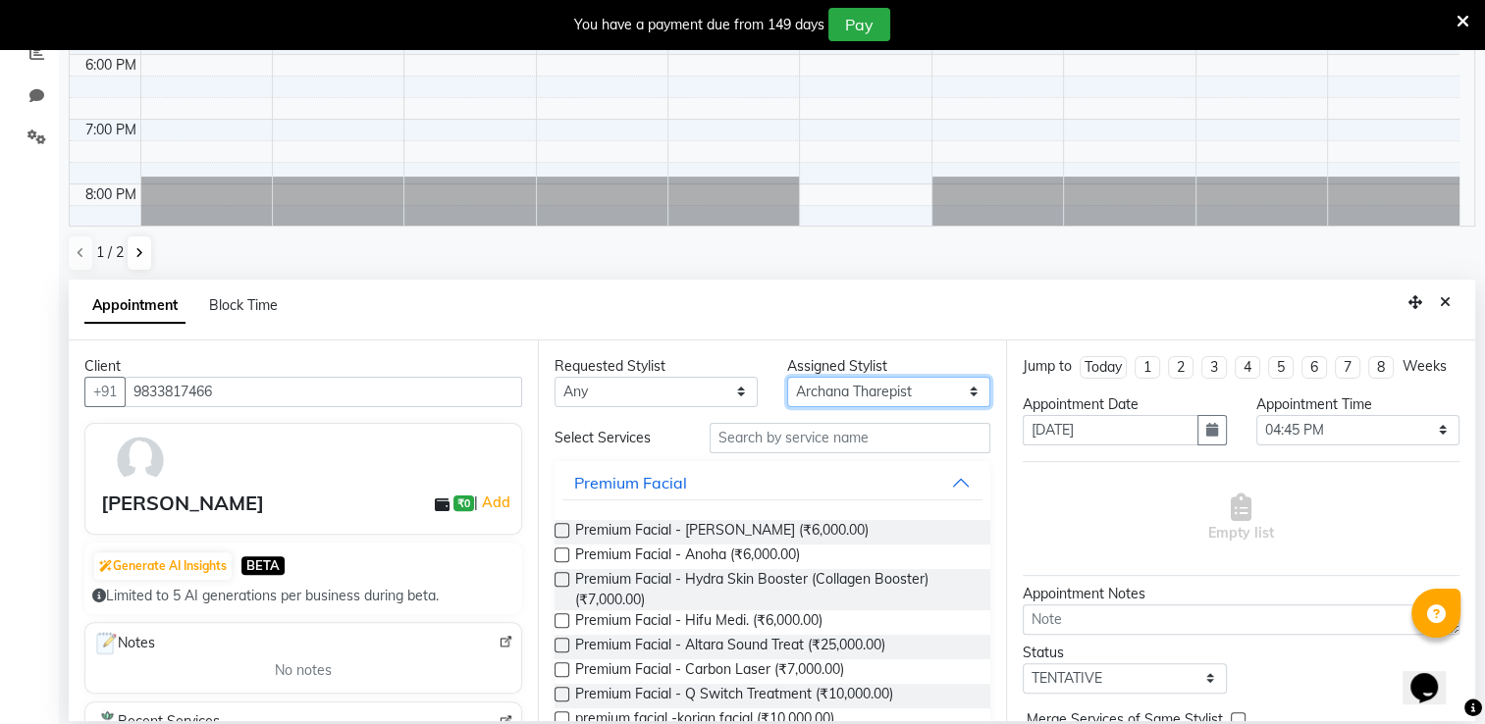
click at [821, 395] on select "Select Archana Tharepist [PERSON_NAME] Pediqurist [PERSON_NAME] desire salon [P…" at bounding box center [888, 392] width 203 height 30
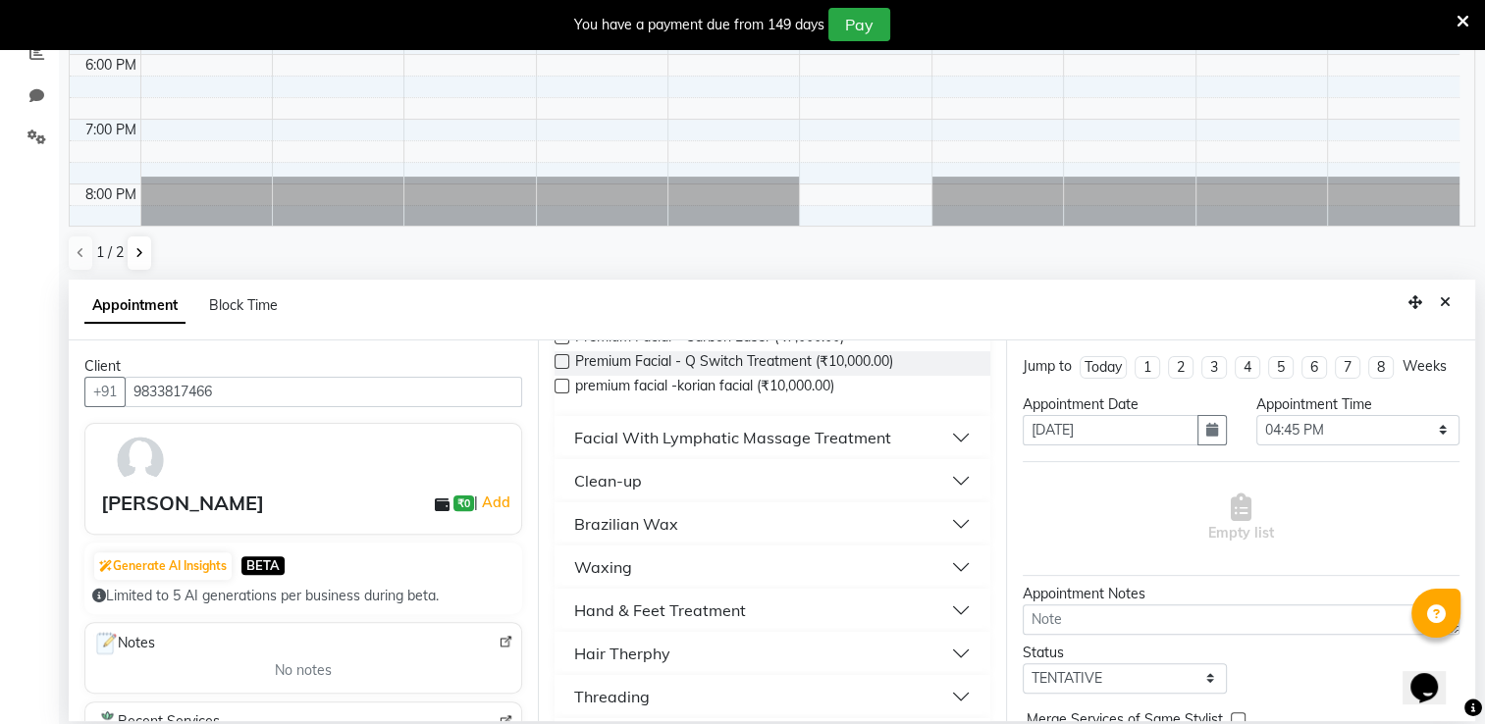
click at [761, 429] on div "Facial With Lymphatic Massage Treatment" at bounding box center [732, 438] width 317 height 24
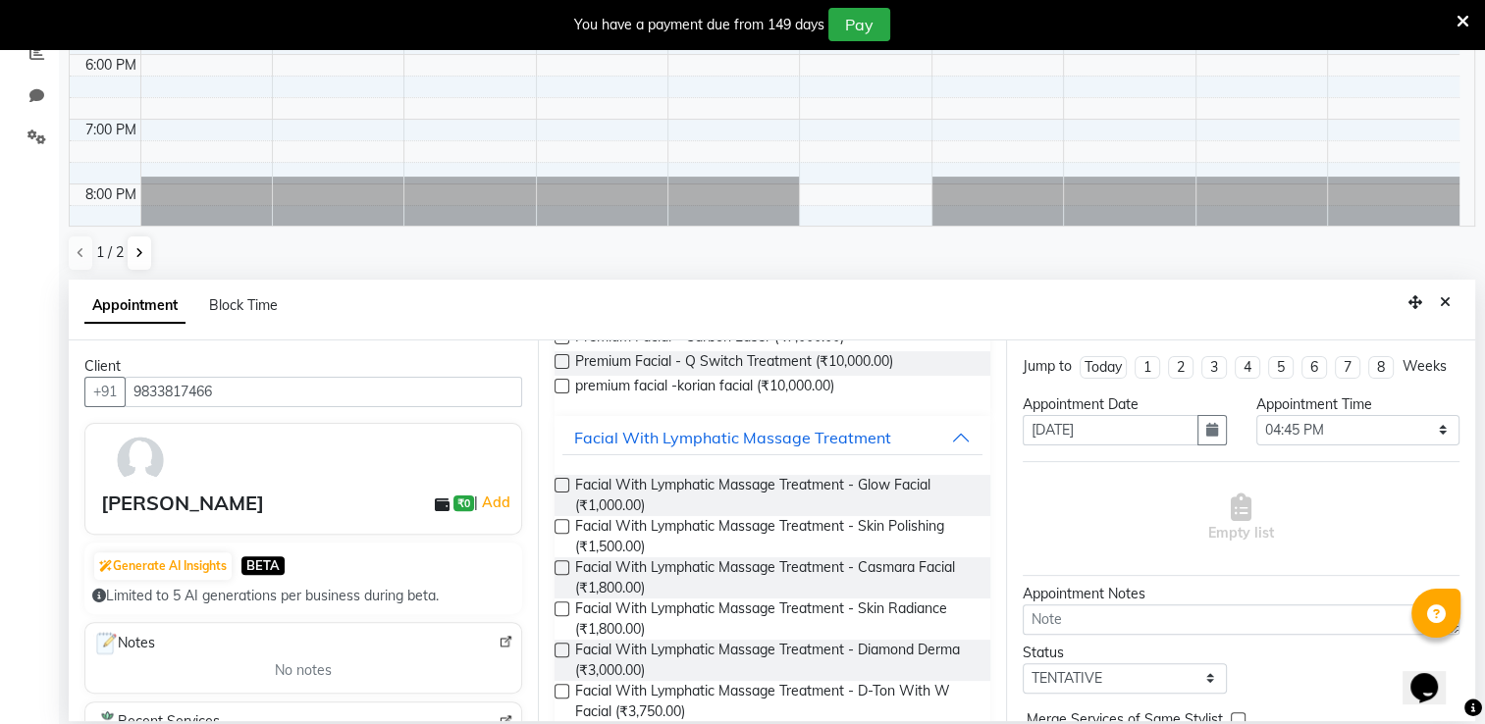
click at [560, 566] on label at bounding box center [562, 567] width 15 height 15
click at [560, 566] on input "checkbox" at bounding box center [561, 569] width 13 height 13
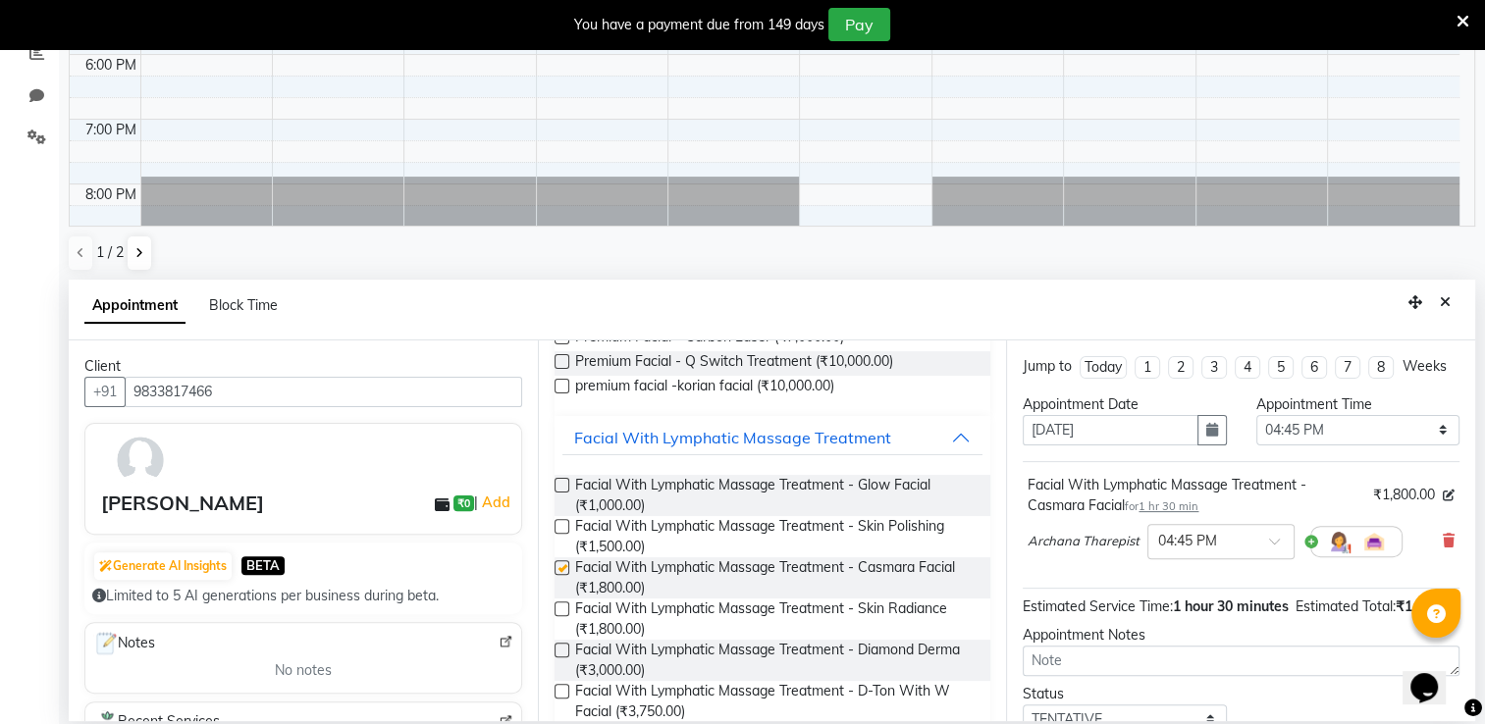
checkbox input "false"
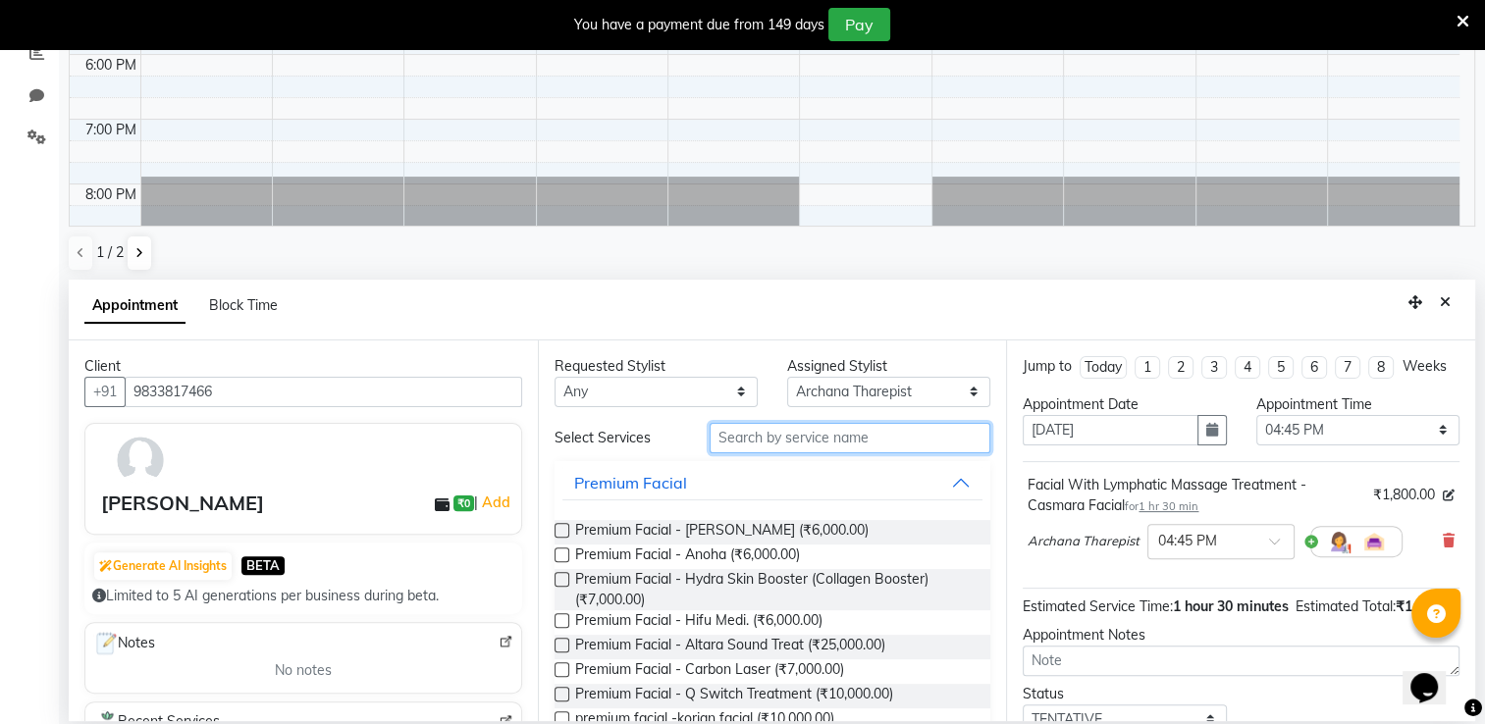
click at [759, 436] on input "text" at bounding box center [850, 438] width 281 height 30
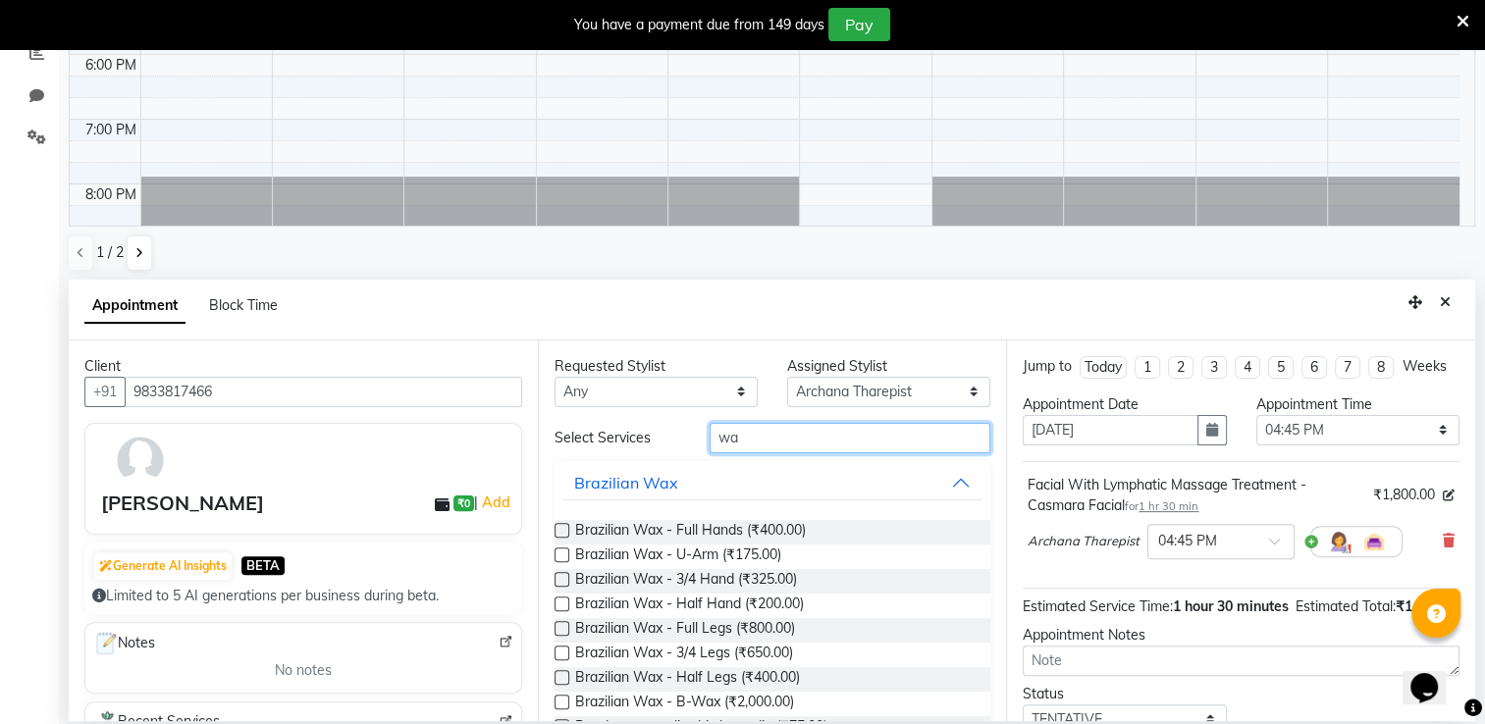
type input "wa"
click at [561, 528] on label at bounding box center [562, 530] width 15 height 15
click at [561, 528] on input "checkbox" at bounding box center [561, 532] width 13 height 13
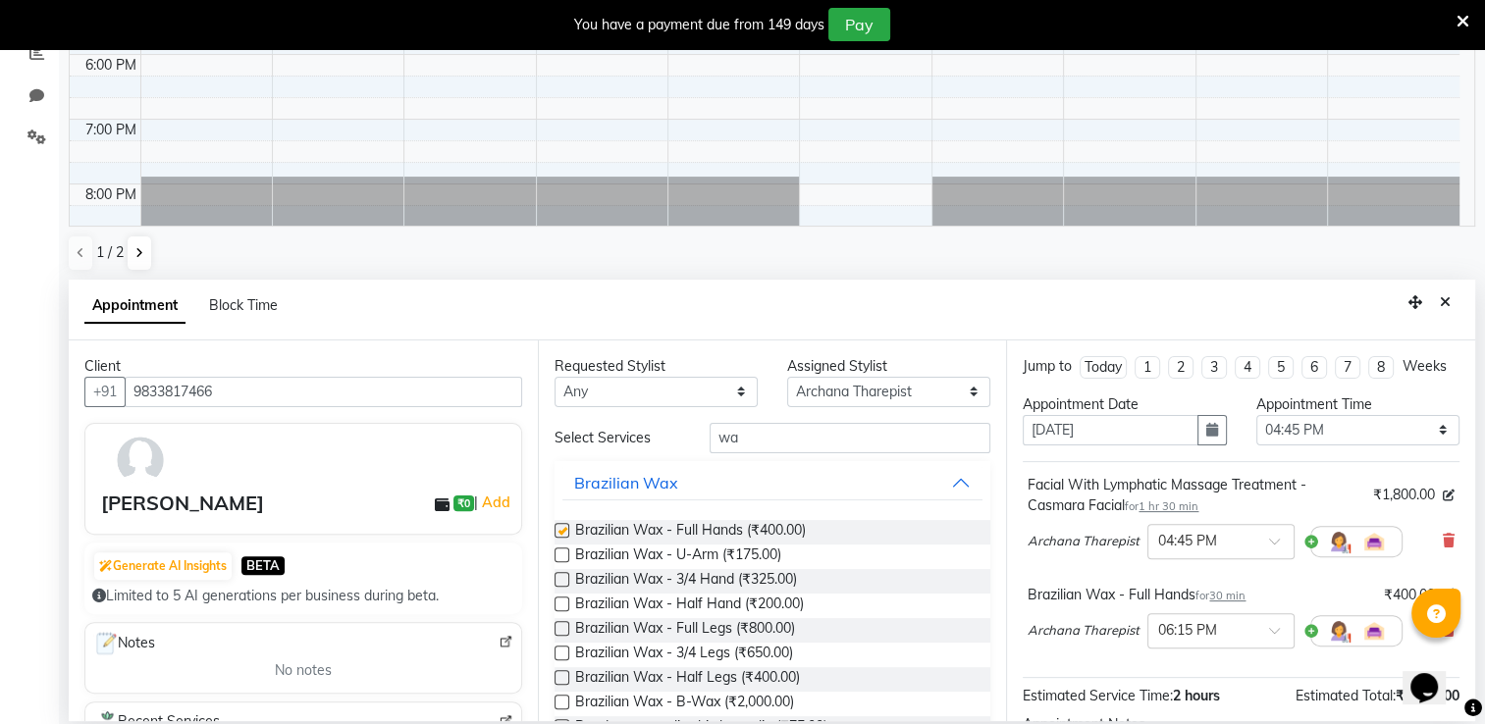
checkbox input "false"
click at [750, 437] on input "wa" at bounding box center [850, 438] width 281 height 30
type input "w"
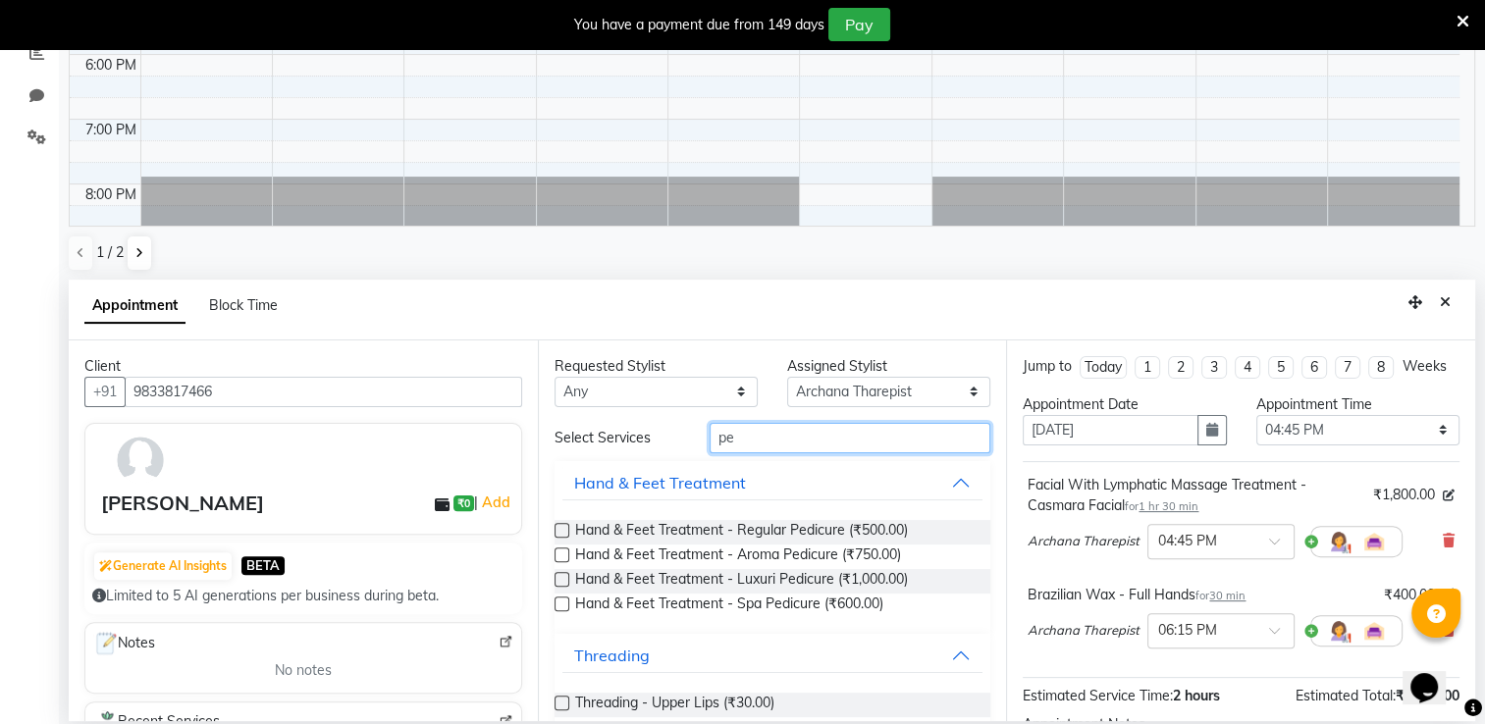
type input "pe"
click at [562, 531] on label at bounding box center [562, 530] width 15 height 15
click at [562, 531] on input "checkbox" at bounding box center [561, 532] width 13 height 13
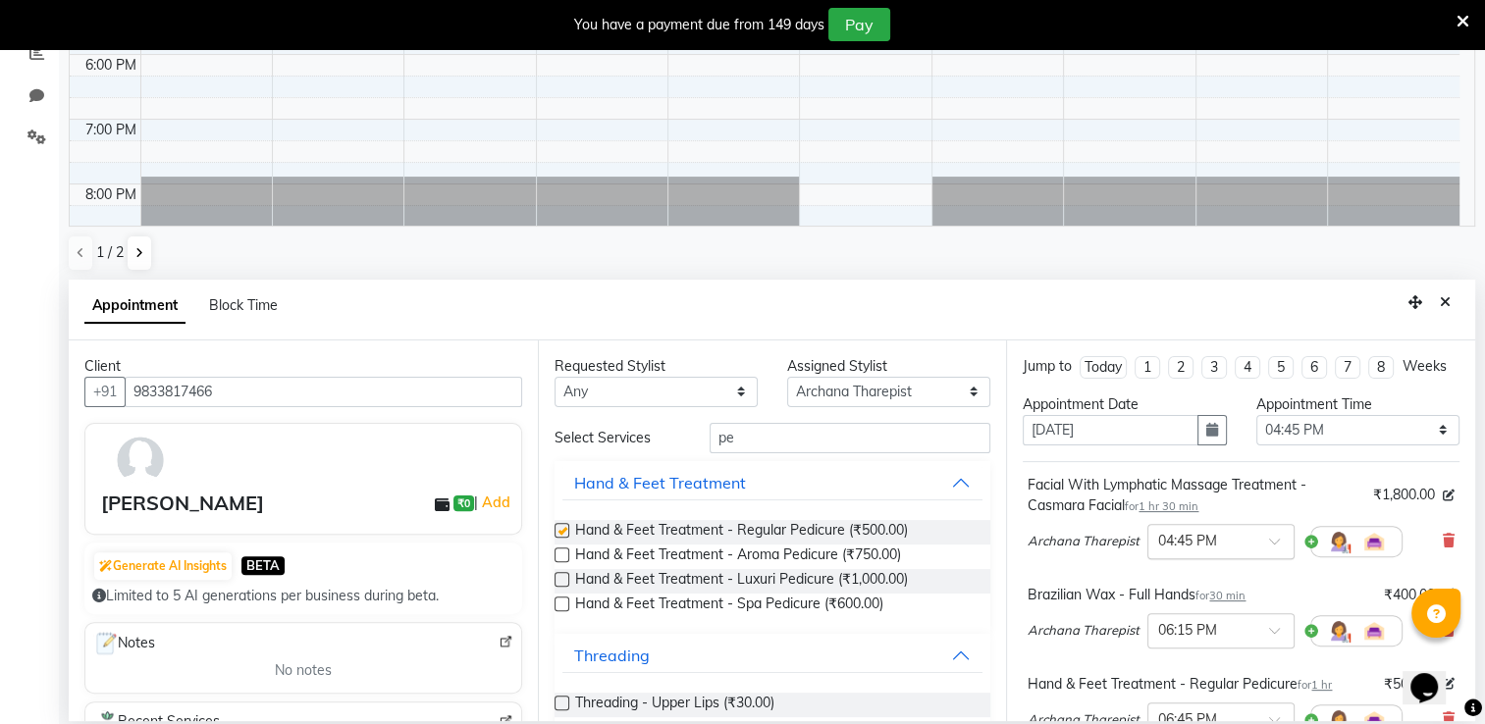
checkbox input "false"
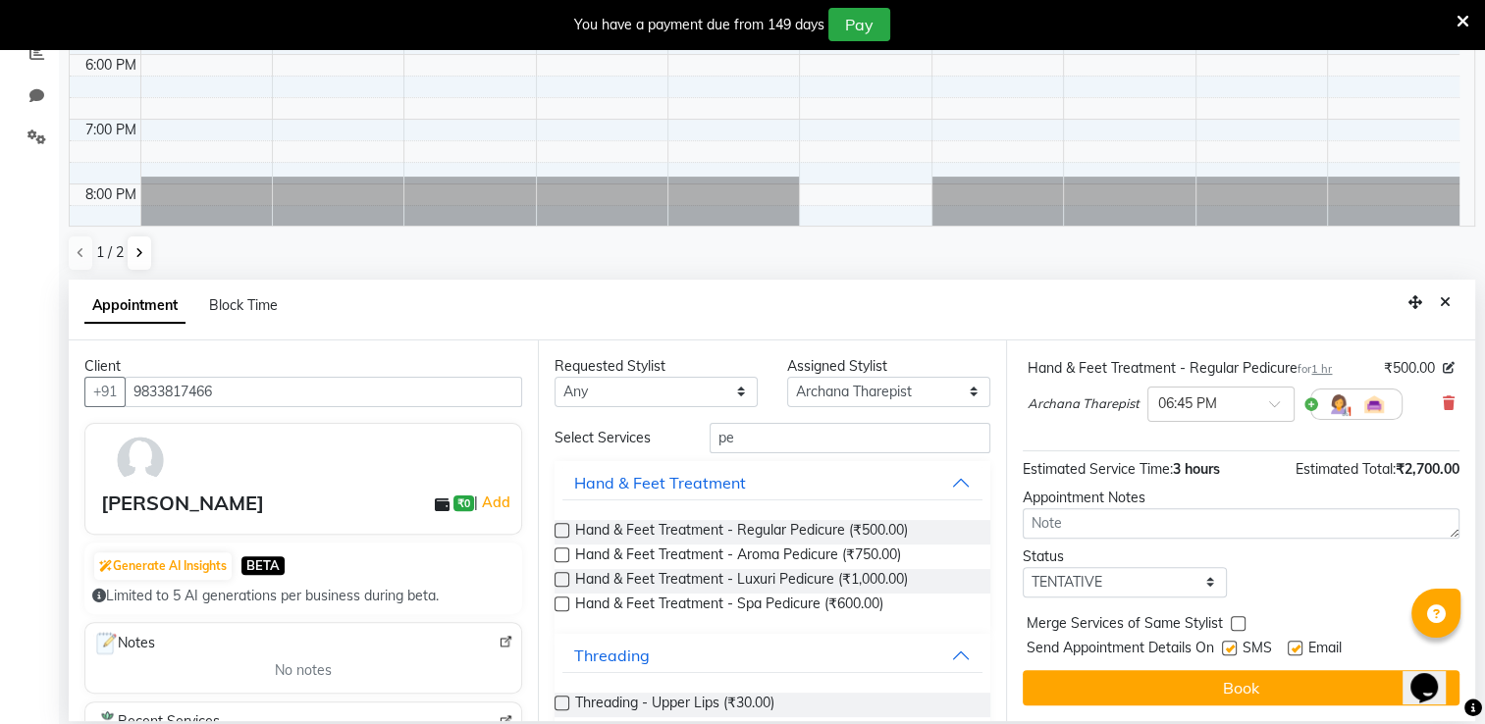
scroll to position [333, 0]
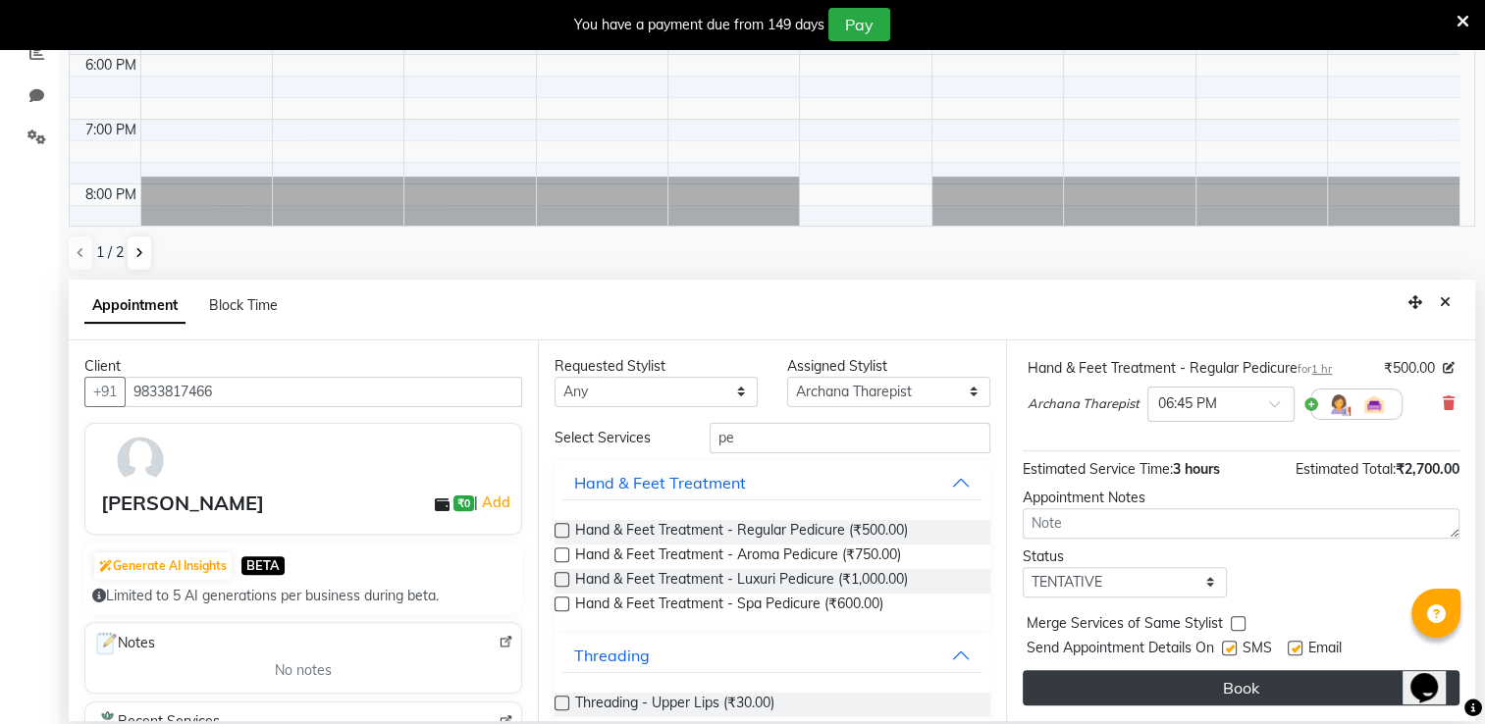
click at [1327, 690] on button "Book" at bounding box center [1241, 687] width 437 height 35
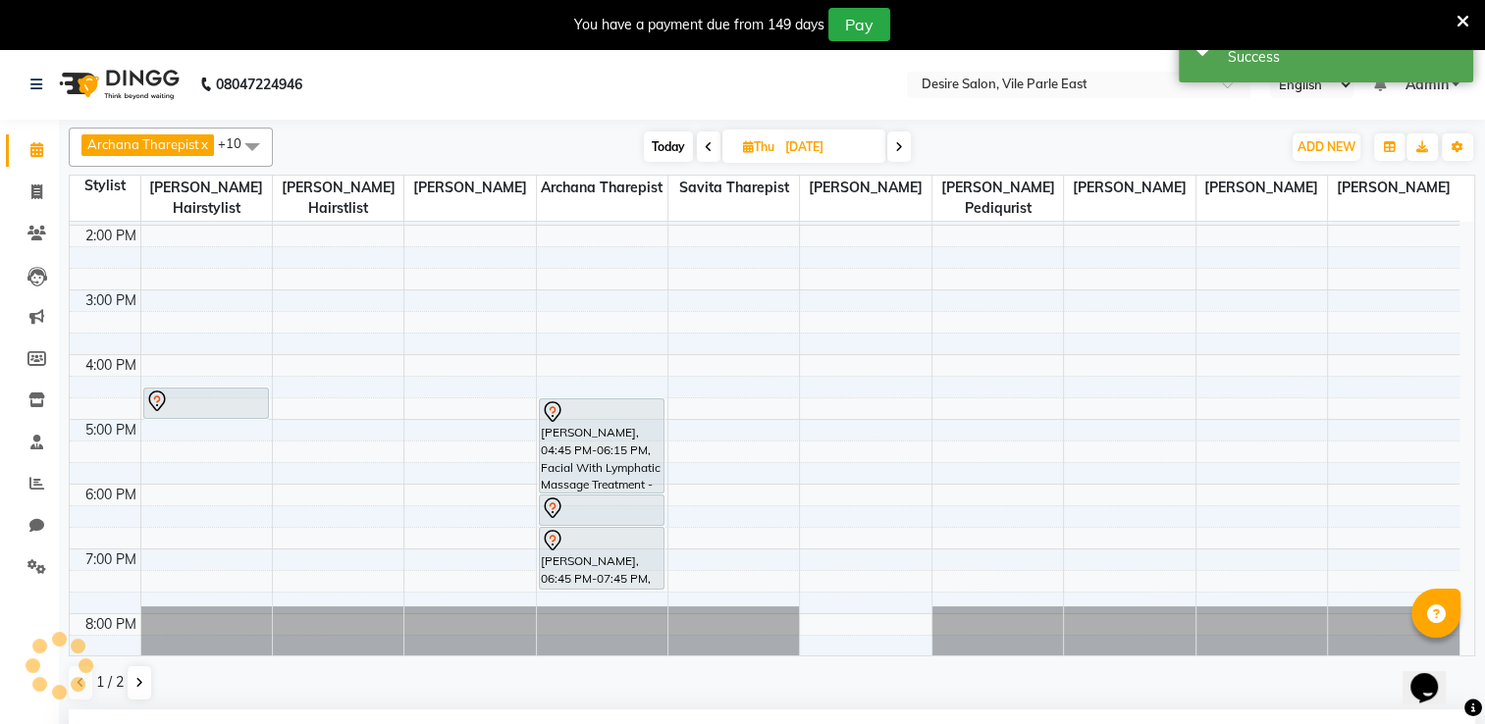
scroll to position [353, 0]
click at [817, 139] on input "16-10-2025" at bounding box center [828, 146] width 98 height 29
select select "10"
select select "2025"
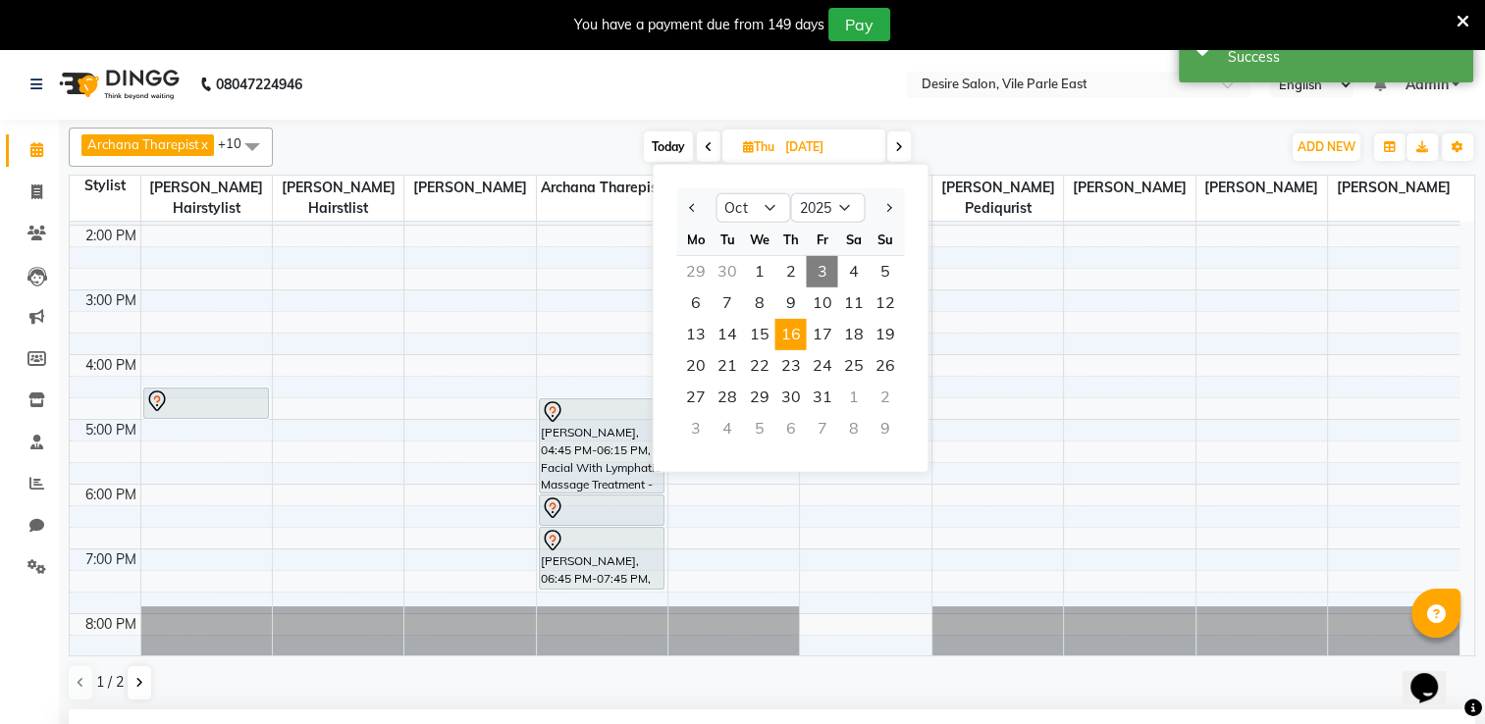
click at [835, 261] on span "3" at bounding box center [821, 271] width 31 height 31
type input "03-10-2025"
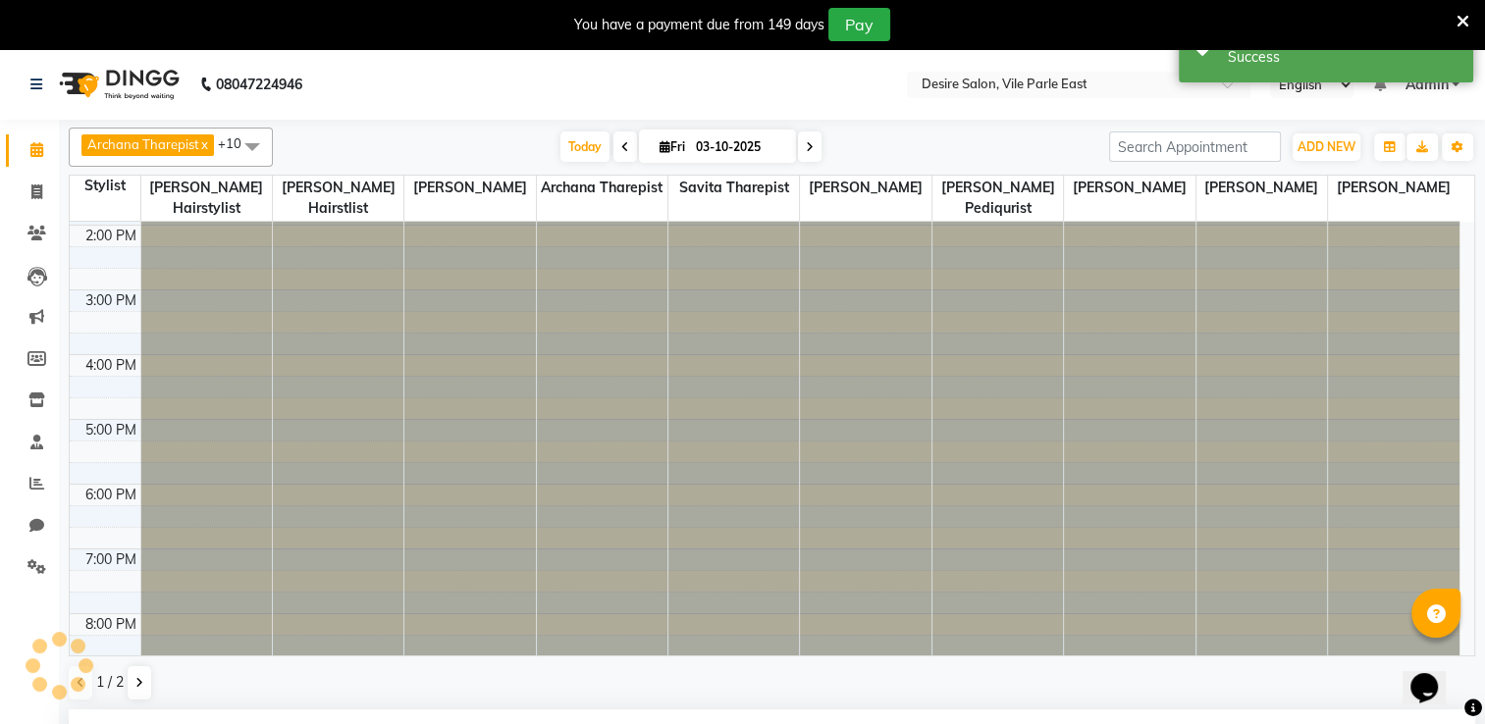
scroll to position [258, 0]
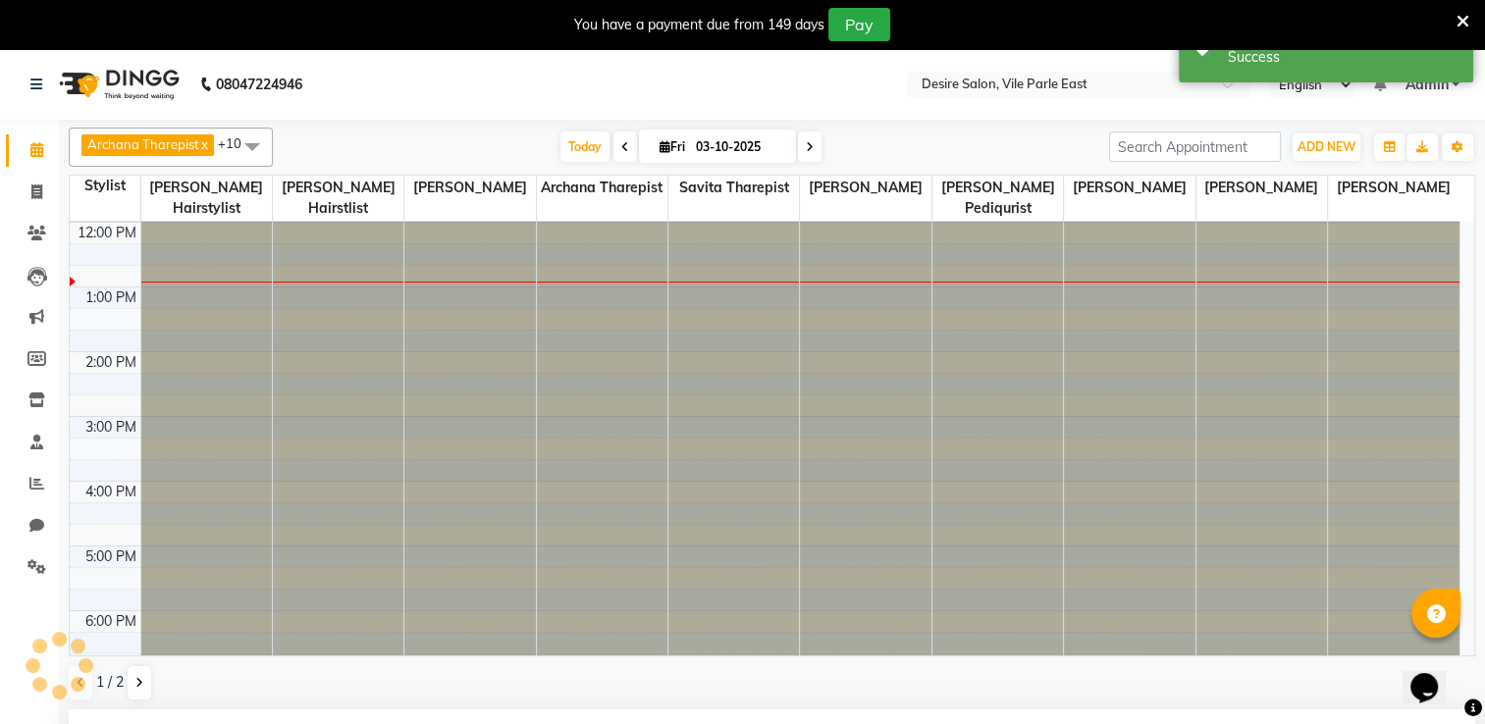
select select "1005"
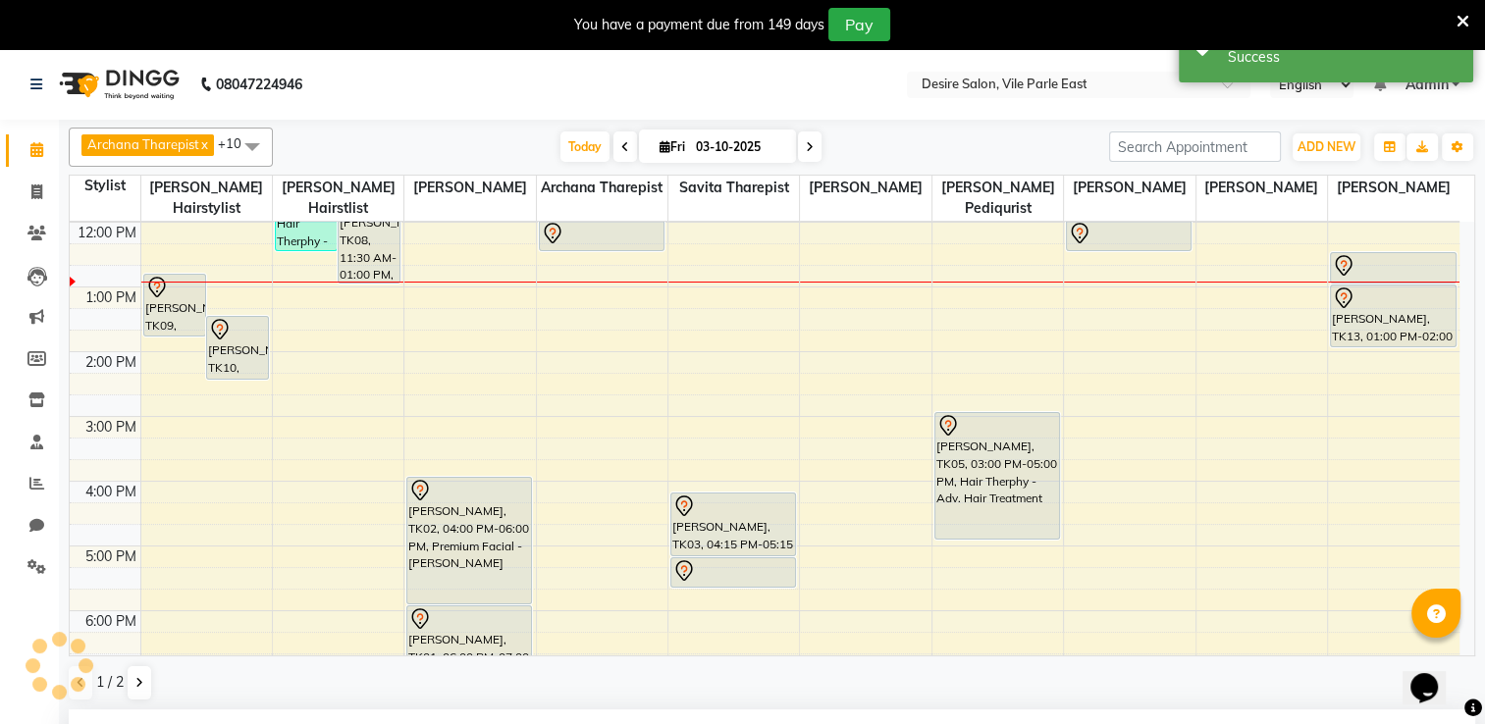
scroll to position [333, 0]
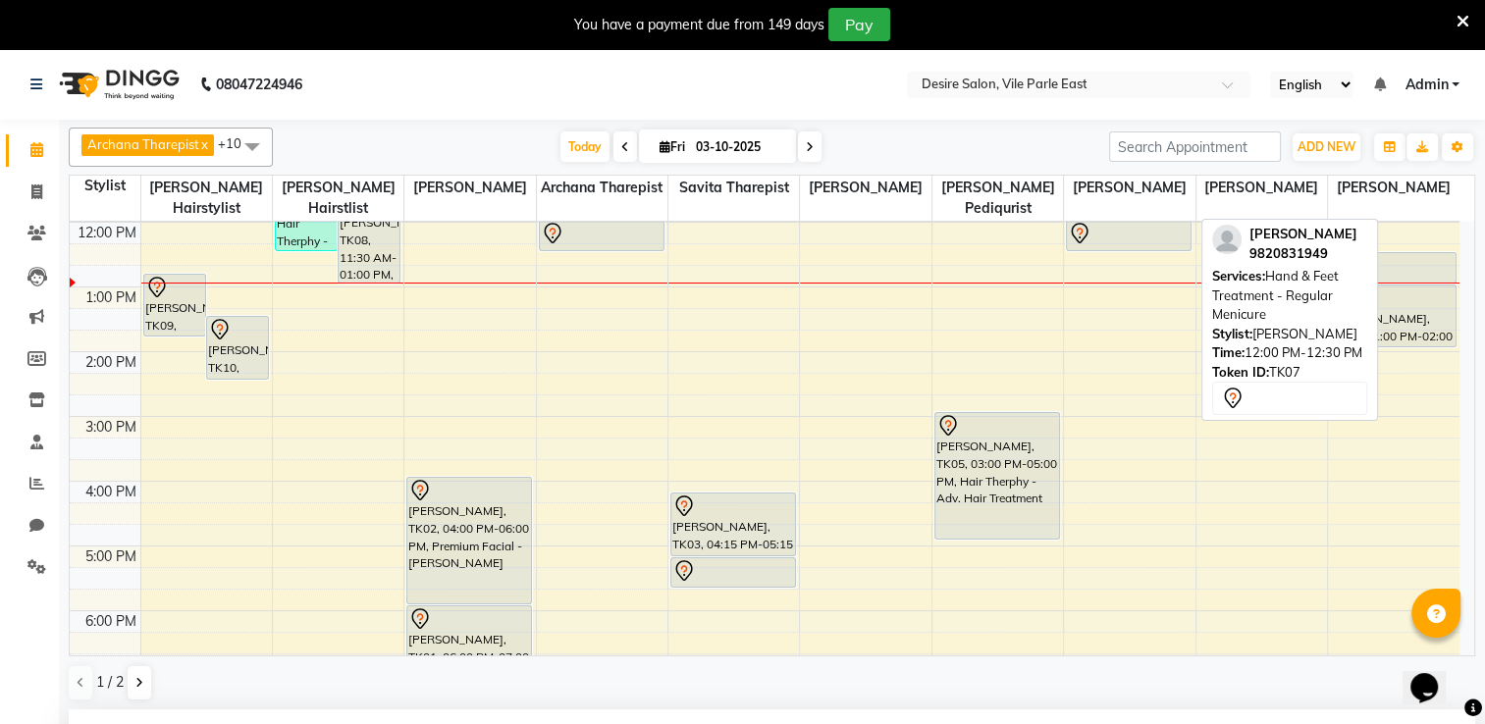
click at [1153, 222] on div at bounding box center [1129, 234] width 122 height 24
click at [1160, 222] on div at bounding box center [1129, 234] width 122 height 24
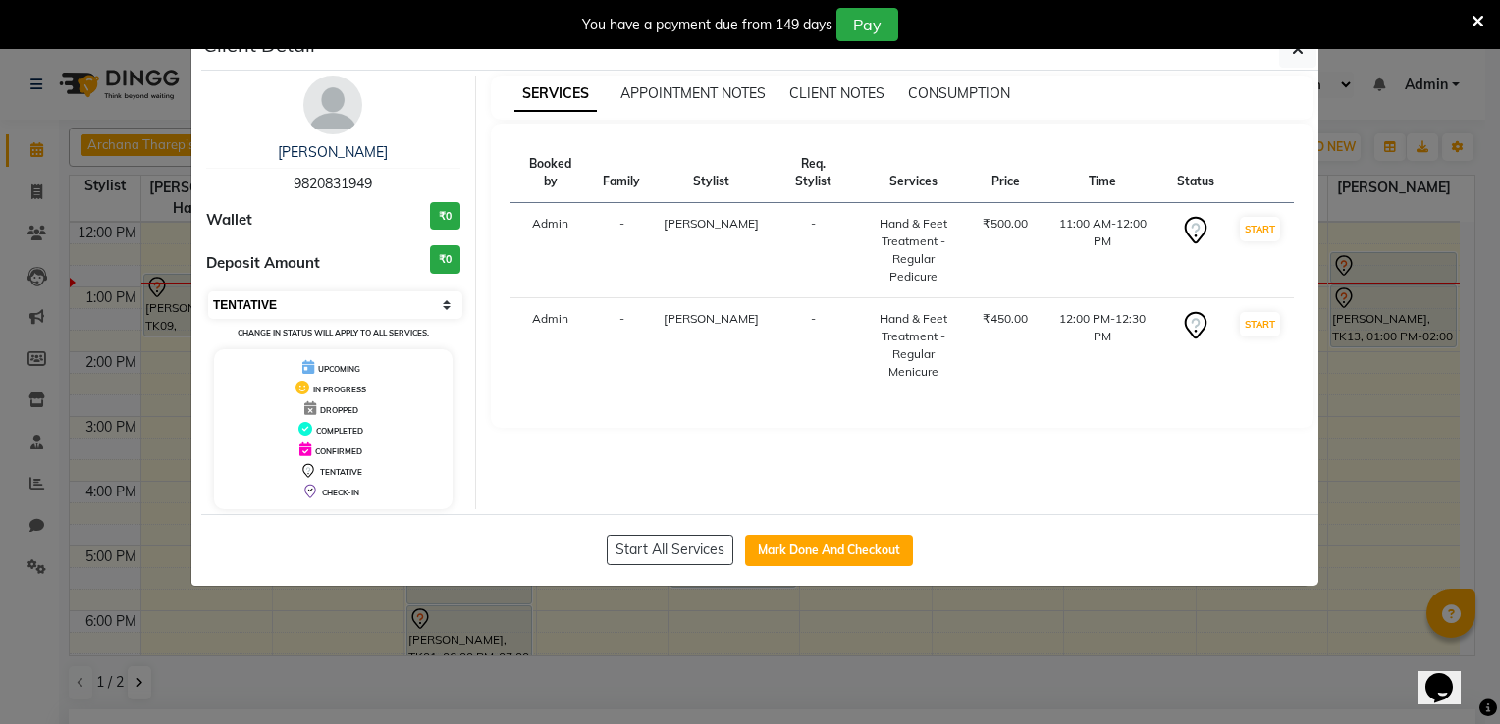
click at [351, 301] on select "Select IN SERVICE CONFIRMED TENTATIVE CHECK IN MARK DONE DROPPED UPCOMING" at bounding box center [335, 304] width 254 height 27
select select "8"
click at [208, 291] on select "Select IN SERVICE CONFIRMED TENTATIVE CHECK IN MARK DONE DROPPED UPCOMING" at bounding box center [335, 304] width 254 height 27
click at [1306, 49] on button "button" at bounding box center [1297, 48] width 37 height 37
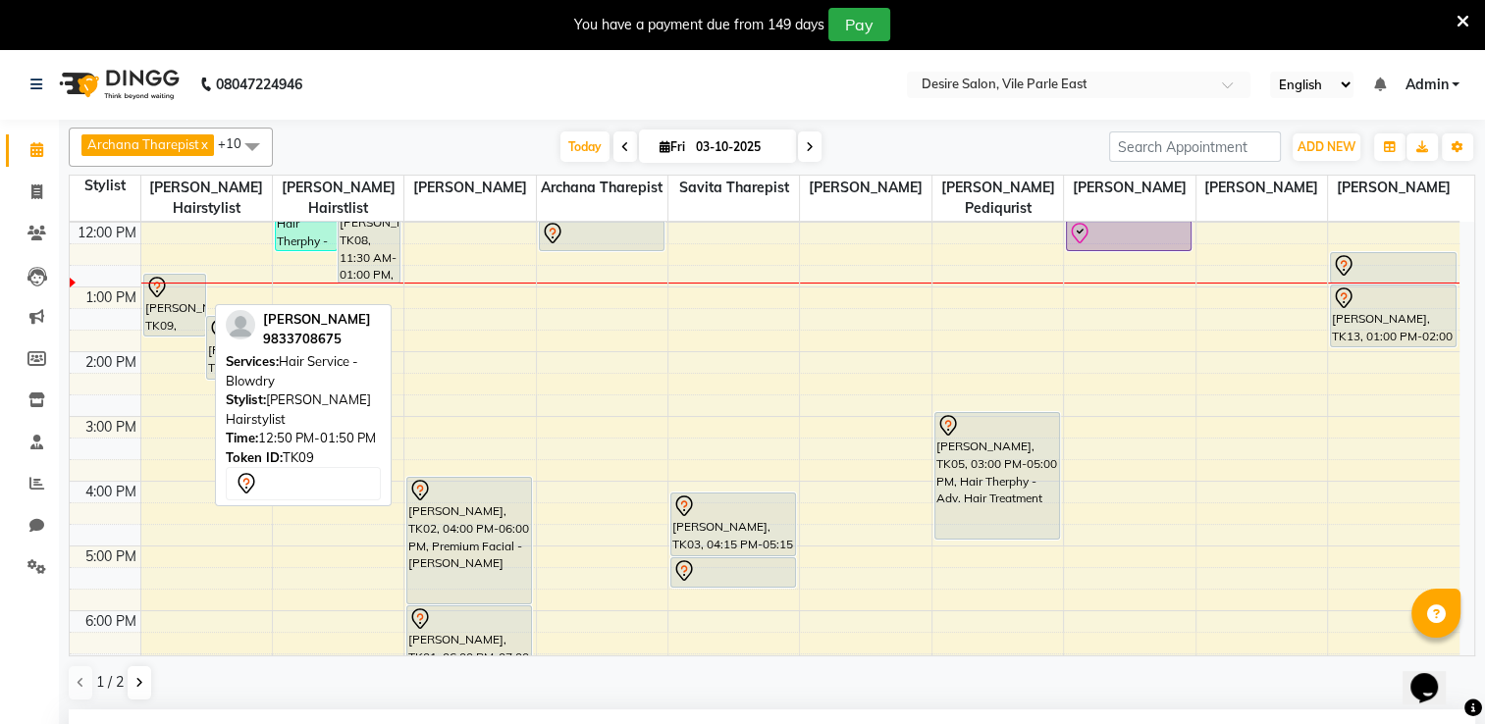
click at [170, 291] on div "[PERSON_NAME], TK09, 12:50 PM-01:50 PM, Hair Service - Blowdry" at bounding box center [174, 305] width 61 height 61
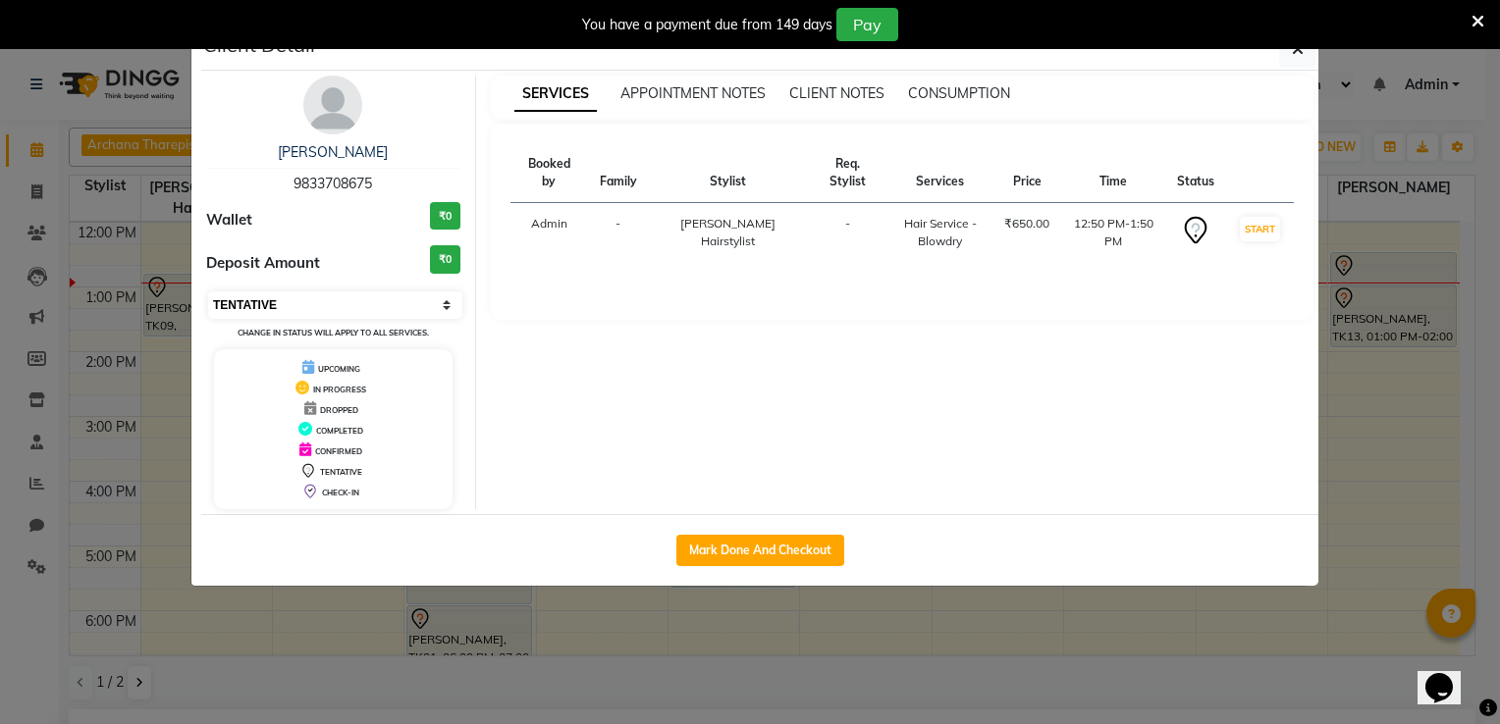
click at [311, 292] on select "Select IN SERVICE CONFIRMED TENTATIVE CHECK IN MARK DONE DROPPED UPCOMING" at bounding box center [335, 304] width 254 height 27
select select "8"
click at [208, 291] on select "Select IN SERVICE CONFIRMED TENTATIVE CHECK IN MARK DONE DROPPED UPCOMING" at bounding box center [335, 304] width 254 height 27
click at [1310, 49] on button "button" at bounding box center [1297, 48] width 37 height 37
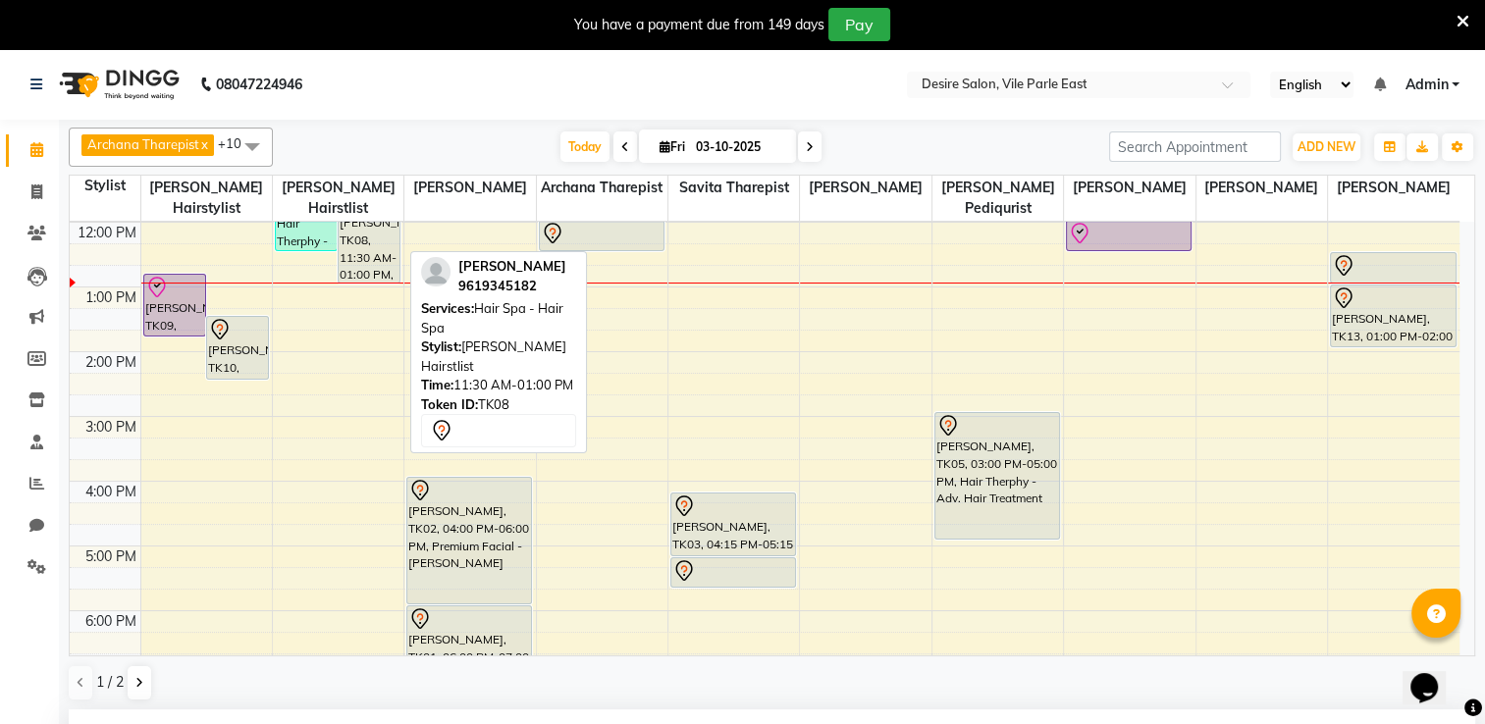
click at [361, 238] on div "[PERSON_NAME], TK08, 11:30 AM-01:00 PM, Hair Spa - Hair Spa" at bounding box center [369, 235] width 61 height 93
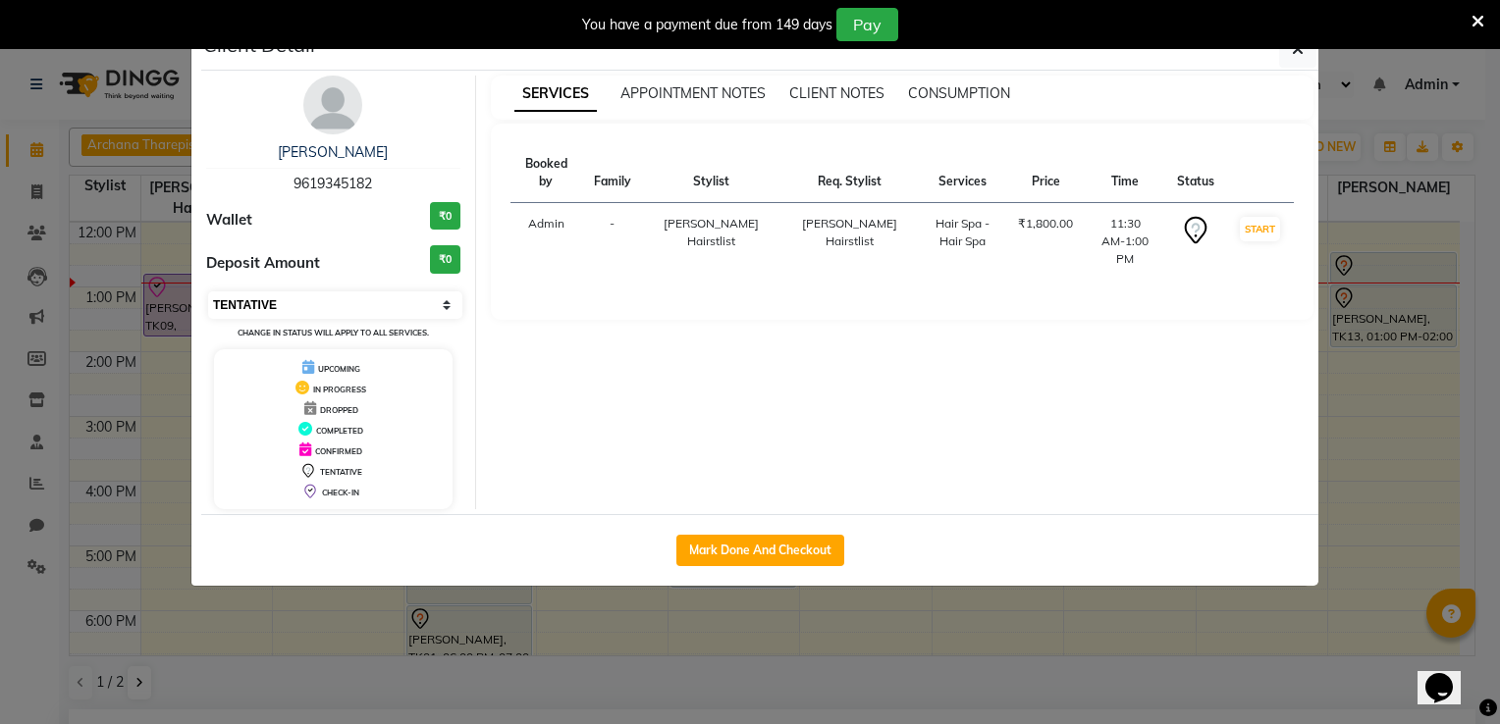
click at [338, 298] on select "Select IN SERVICE CONFIRMED TENTATIVE CHECK IN MARK DONE DROPPED UPCOMING" at bounding box center [335, 304] width 254 height 27
select select "8"
click at [208, 291] on select "Select IN SERVICE CONFIRMED TENTATIVE CHECK IN MARK DONE DROPPED UPCOMING" at bounding box center [335, 304] width 254 height 27
click at [1296, 55] on icon "button" at bounding box center [1298, 49] width 12 height 16
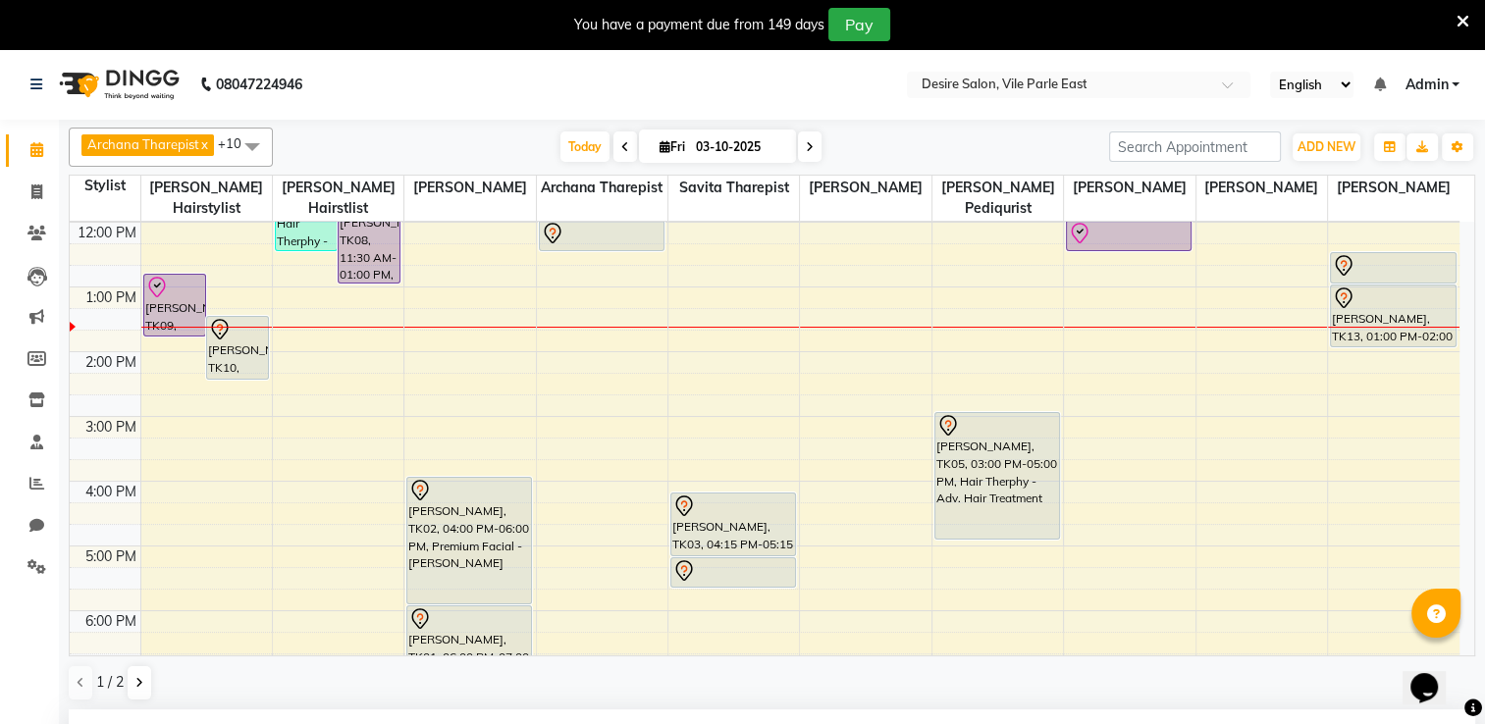
click at [678, 140] on span "Fri" at bounding box center [672, 146] width 35 height 15
select select "10"
select select "2025"
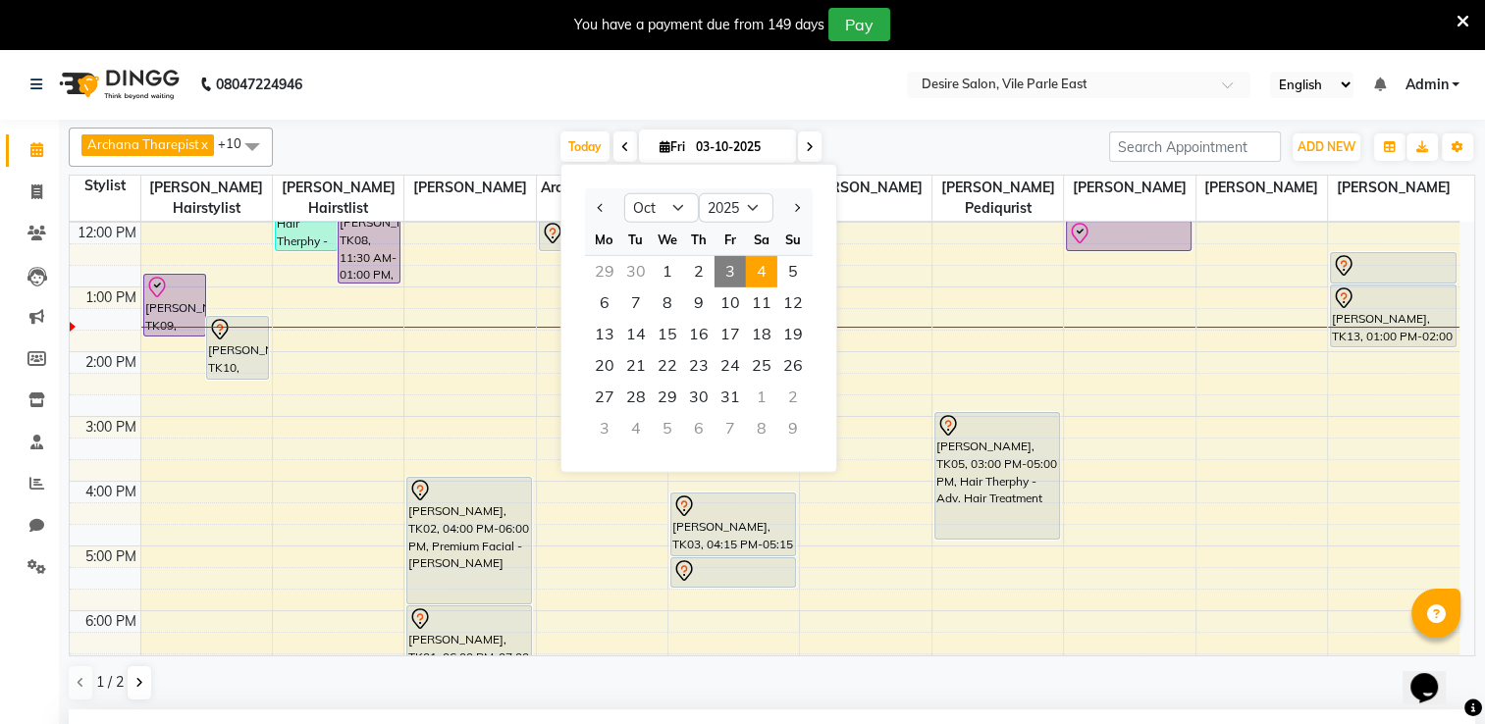
click at [766, 275] on span "4" at bounding box center [761, 271] width 31 height 31
type input "04-10-2025"
select select "1005"
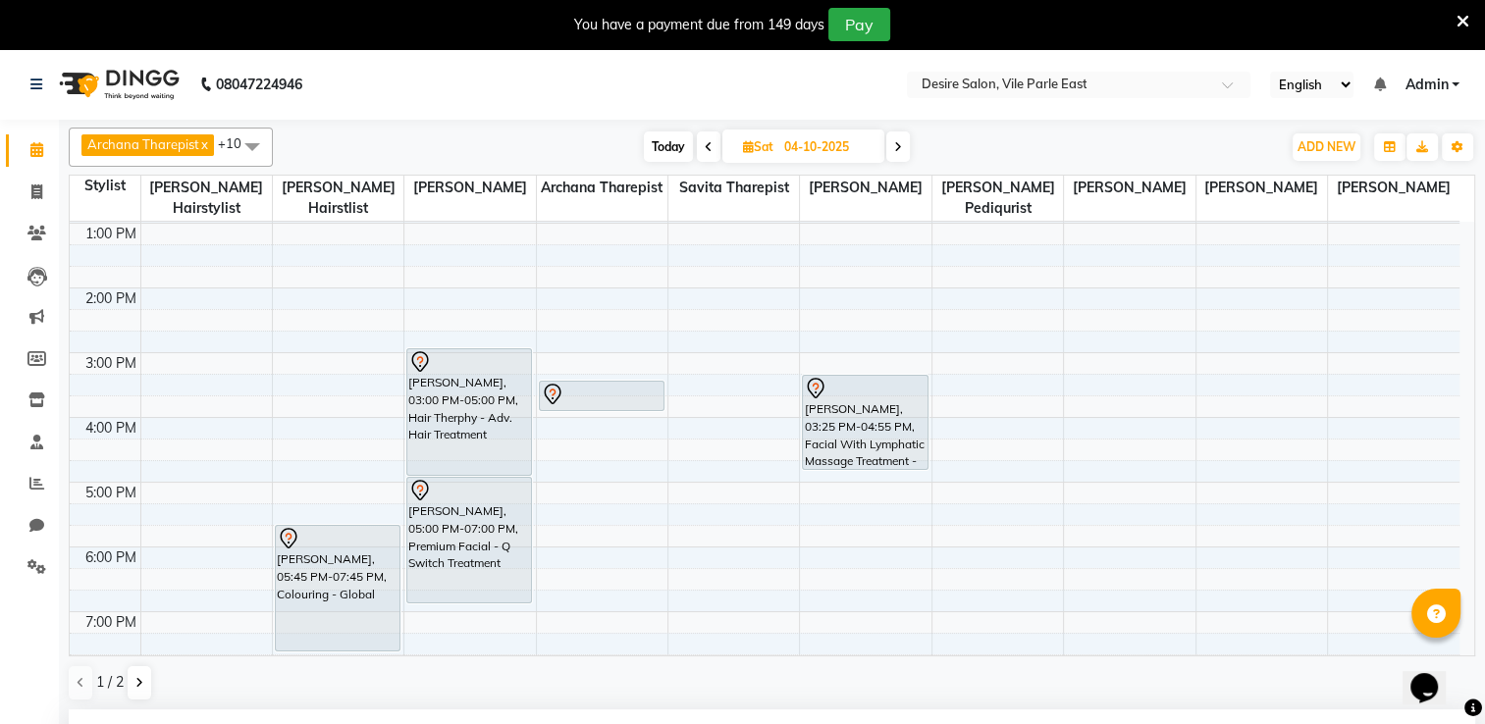
scroll to position [0, 0]
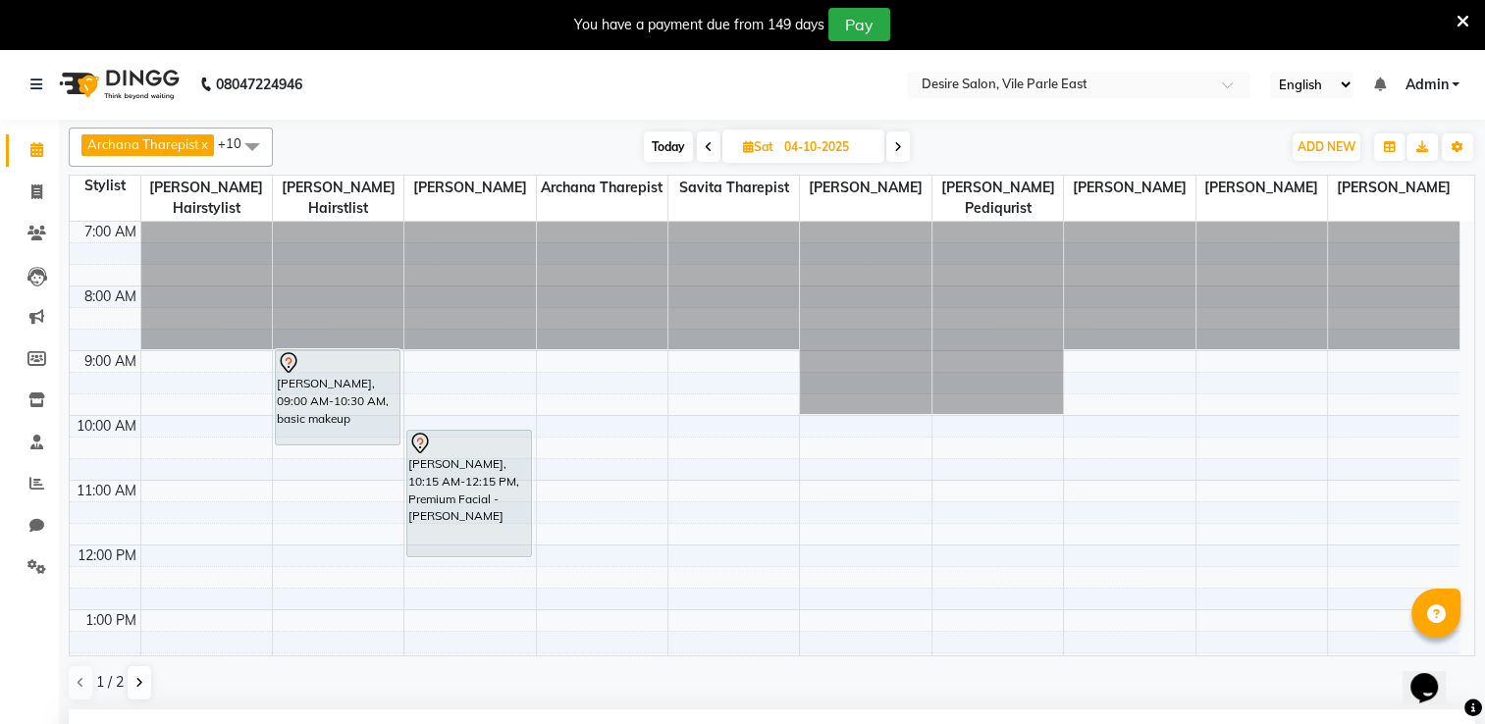
click at [789, 139] on input "04-10-2025" at bounding box center [827, 146] width 98 height 29
select select "10"
select select "2025"
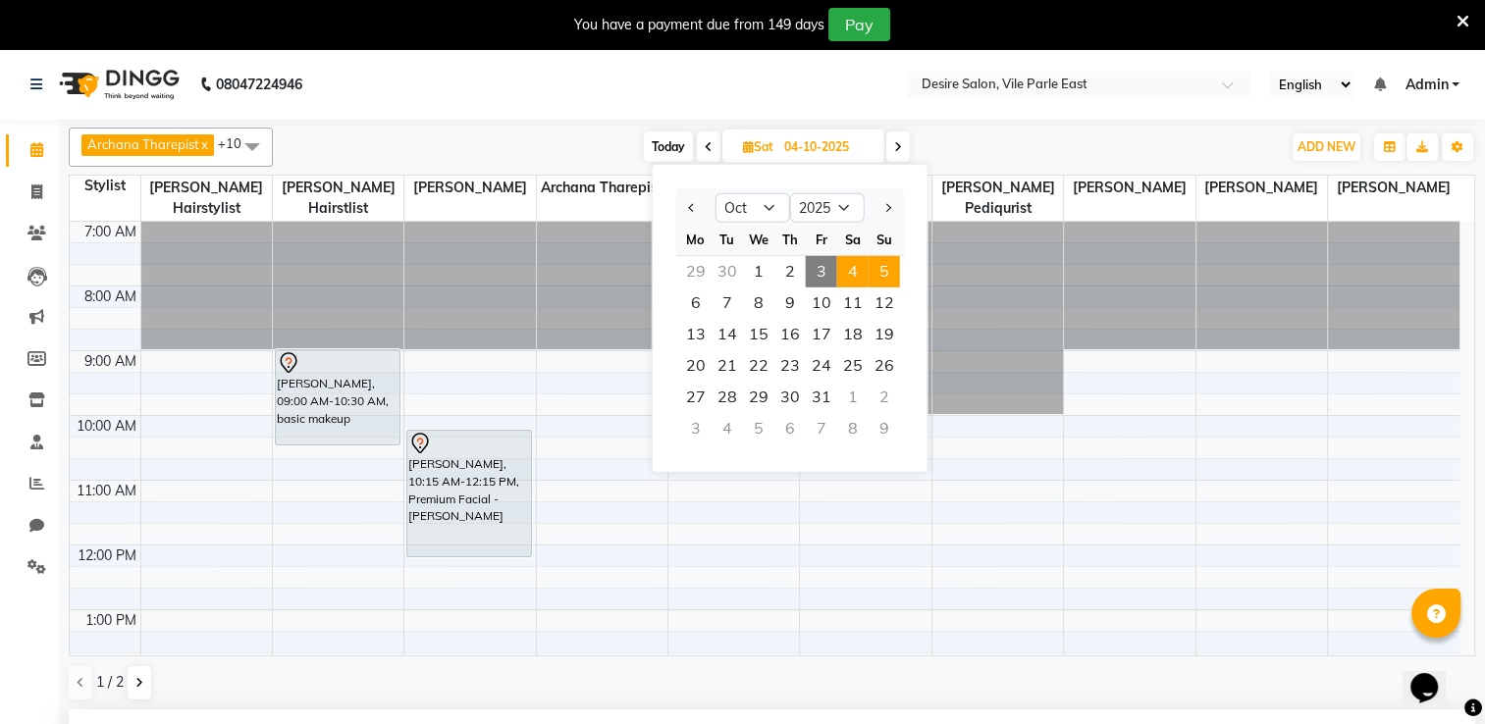
click at [875, 270] on span "5" at bounding box center [884, 271] width 31 height 31
type input "05-10-2025"
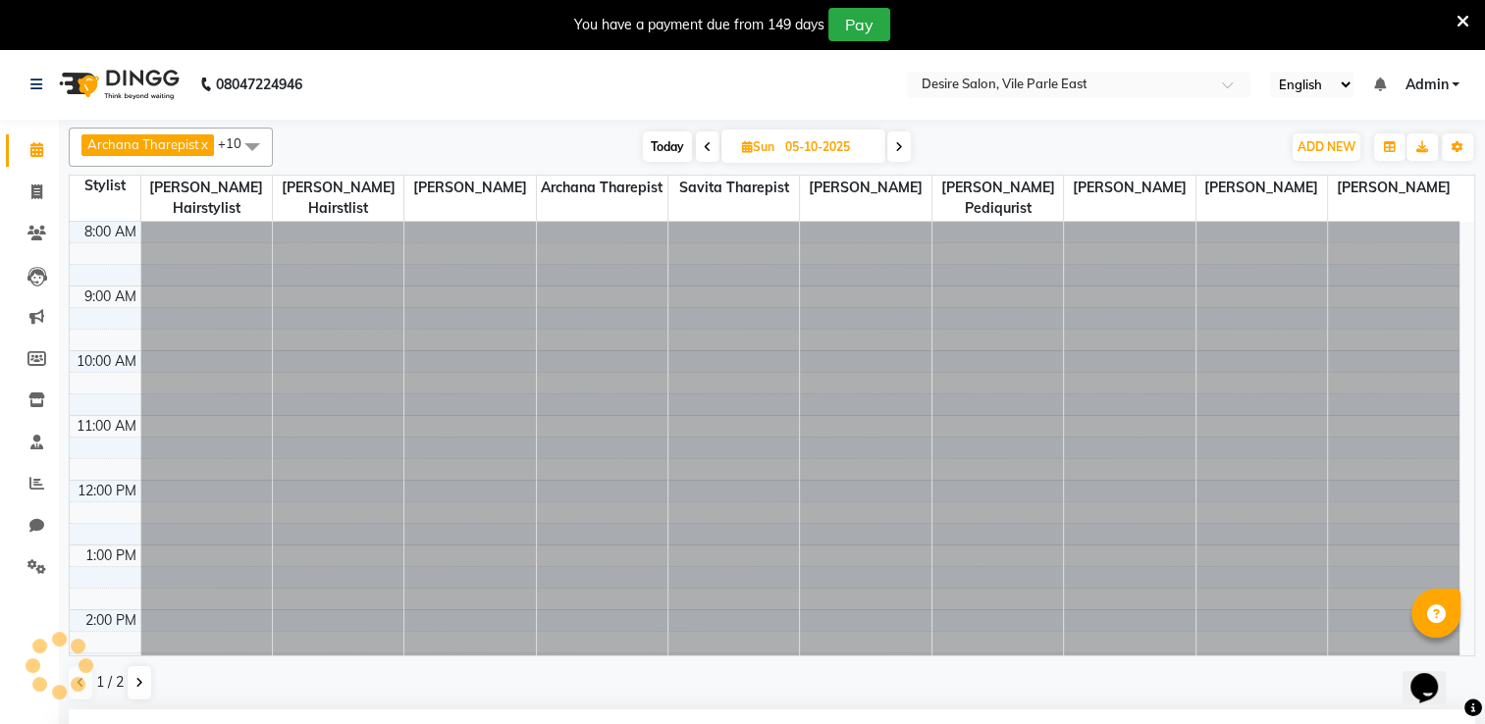
scroll to position [353, 0]
select select "1005"
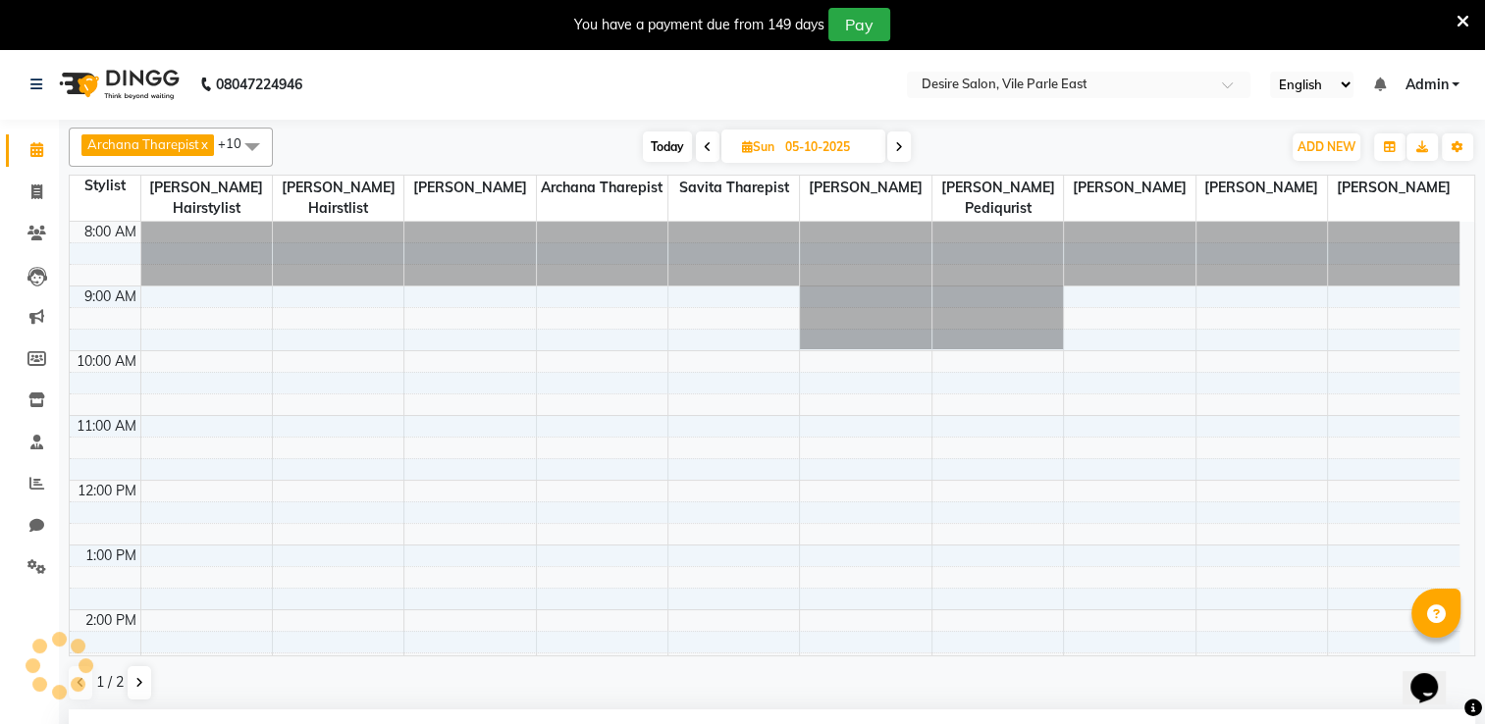
scroll to position [322, 0]
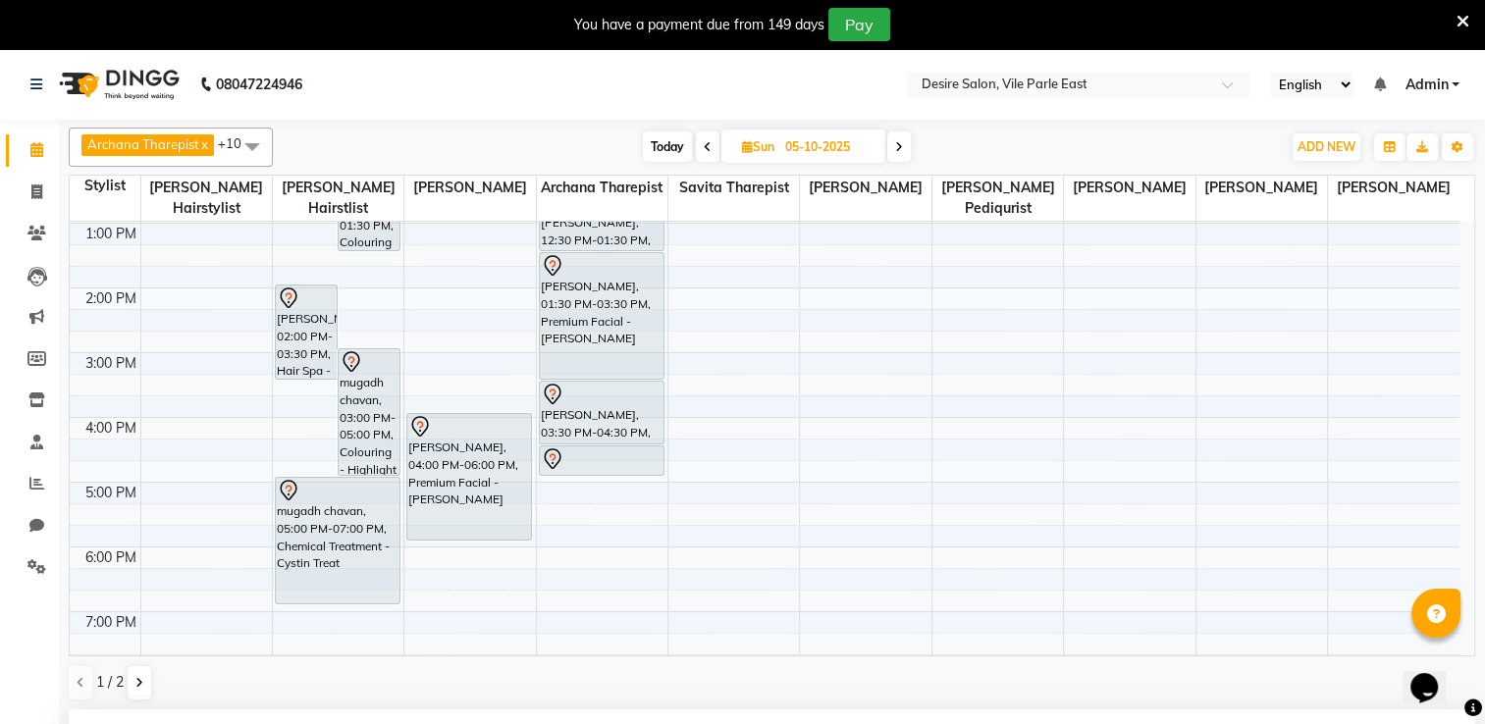
click at [780, 149] on input "05-10-2025" at bounding box center [828, 146] width 98 height 29
select select "10"
select select "2025"
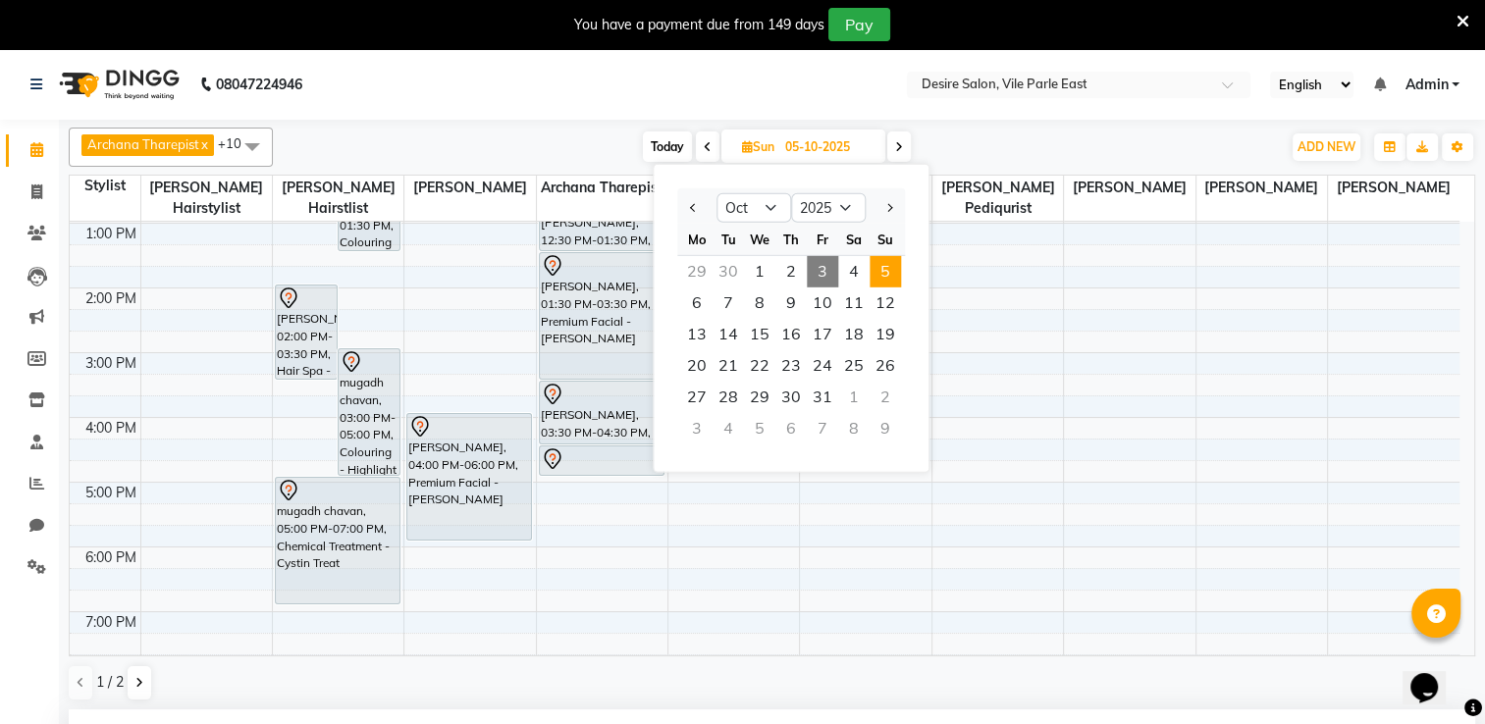
click at [821, 261] on span "3" at bounding box center [822, 271] width 31 height 31
type input "03-10-2025"
select select "1005"
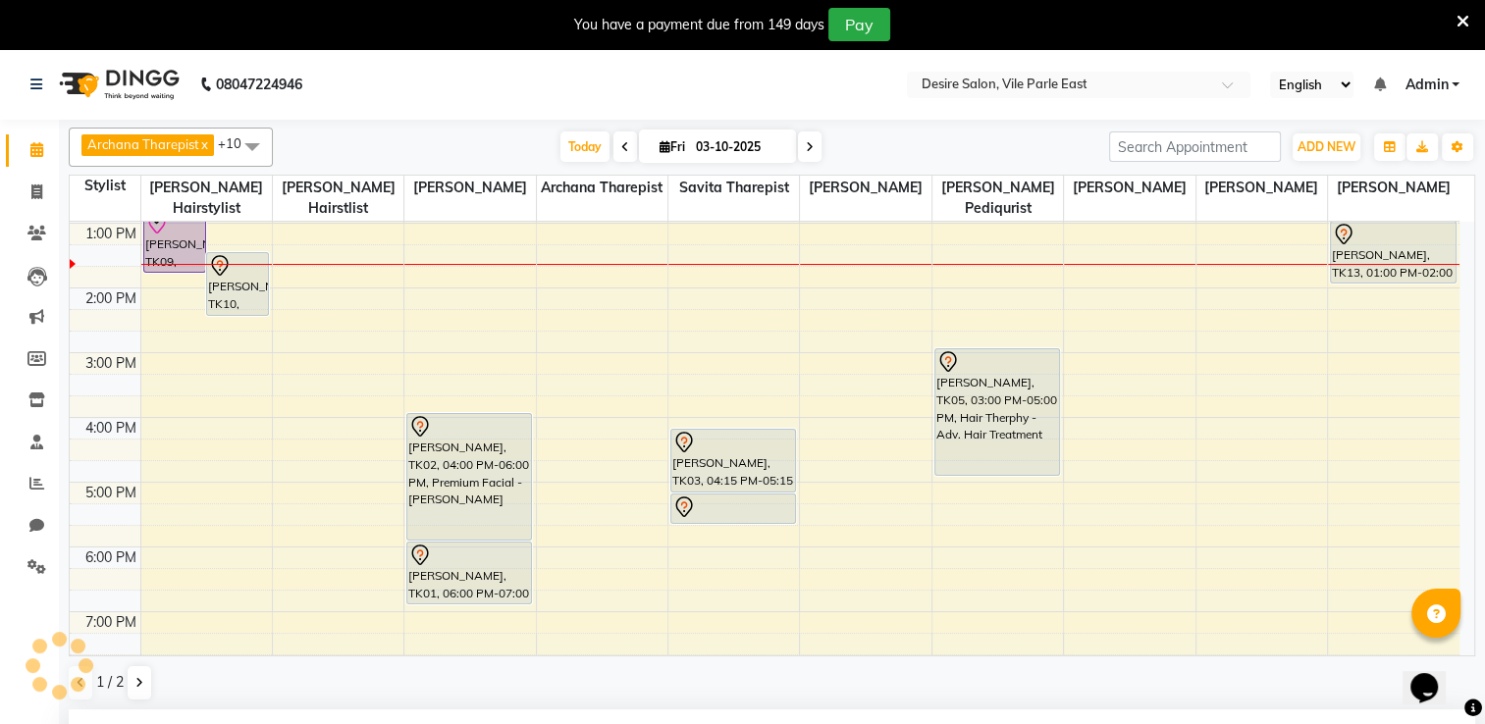
scroll to position [333, 0]
click at [734, 151] on input "03-10-2025" at bounding box center [739, 146] width 98 height 29
select select "10"
select select "2025"
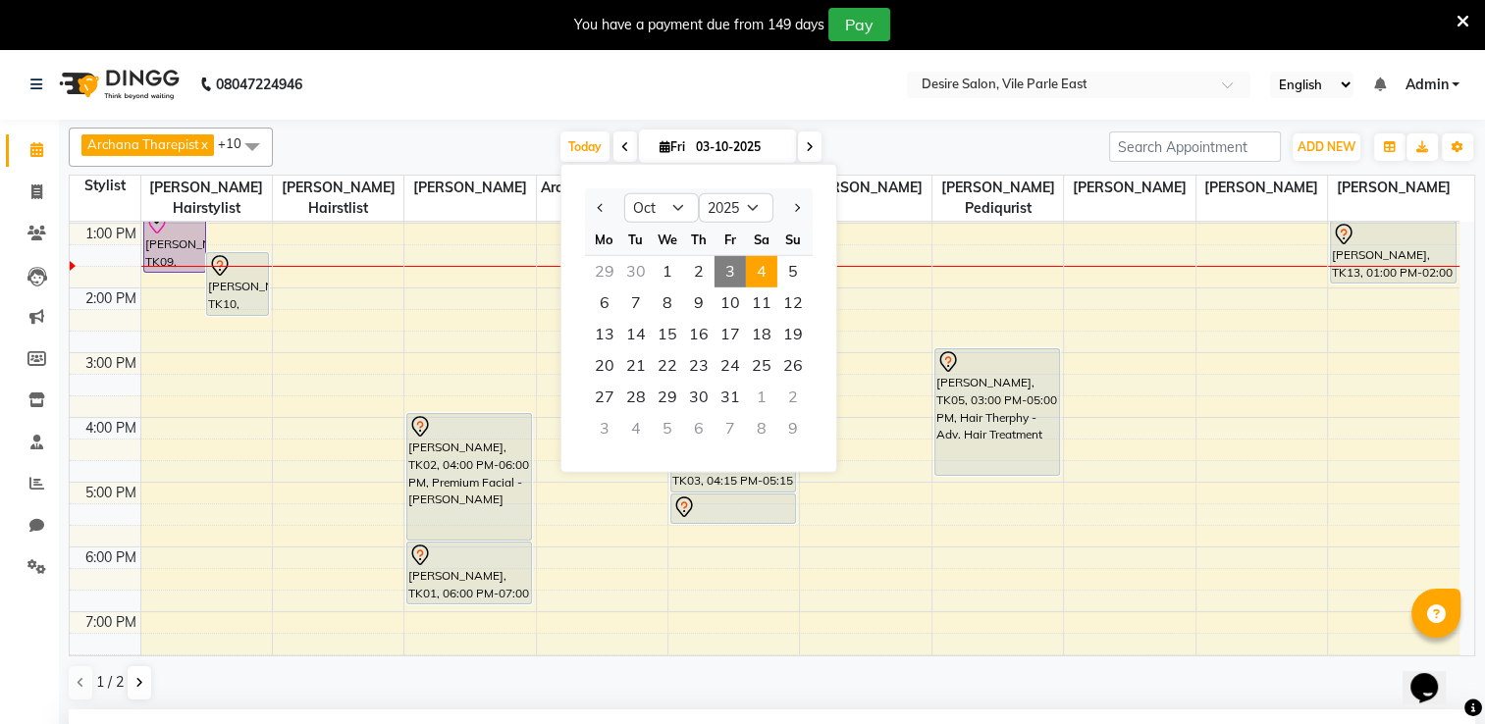
click at [755, 267] on span "4" at bounding box center [761, 271] width 31 height 31
type input "04-10-2025"
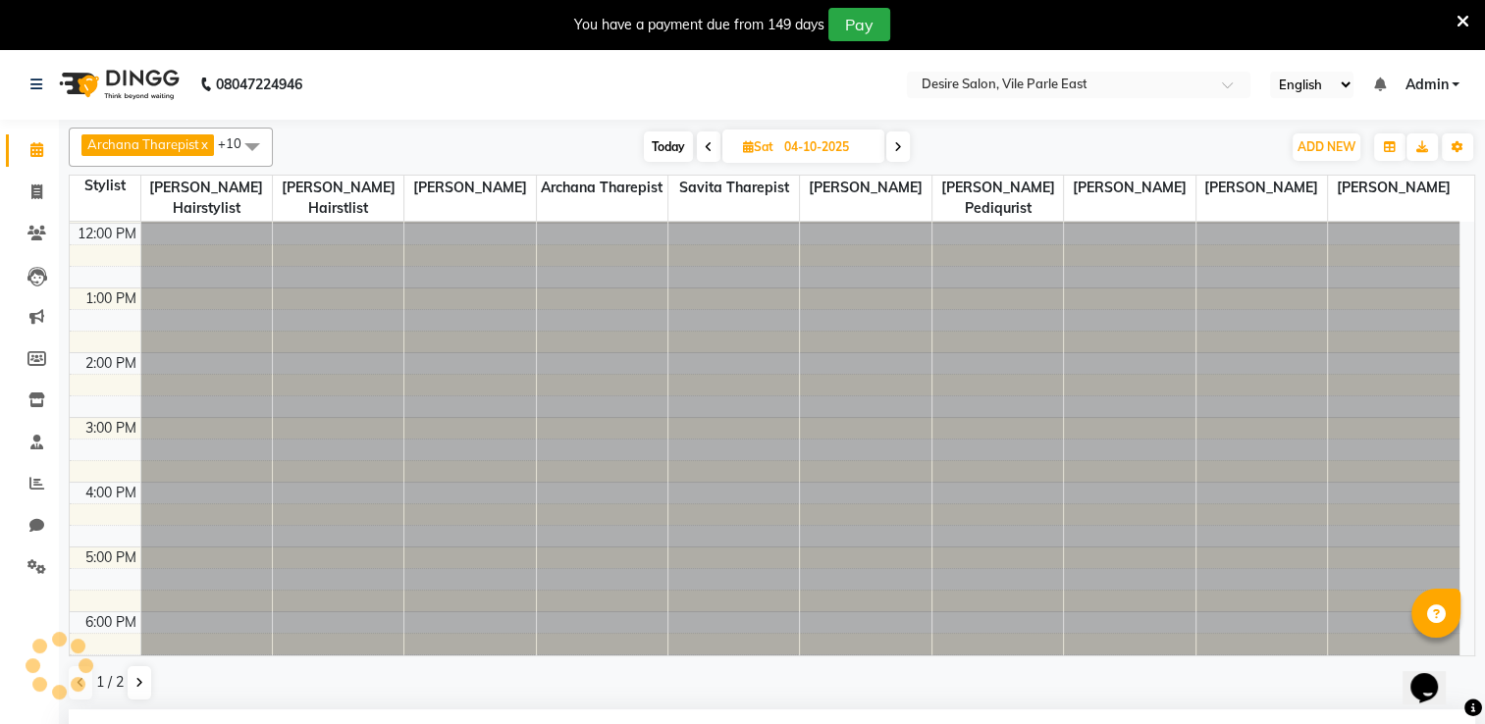
scroll to position [353, 0]
select select "1005"
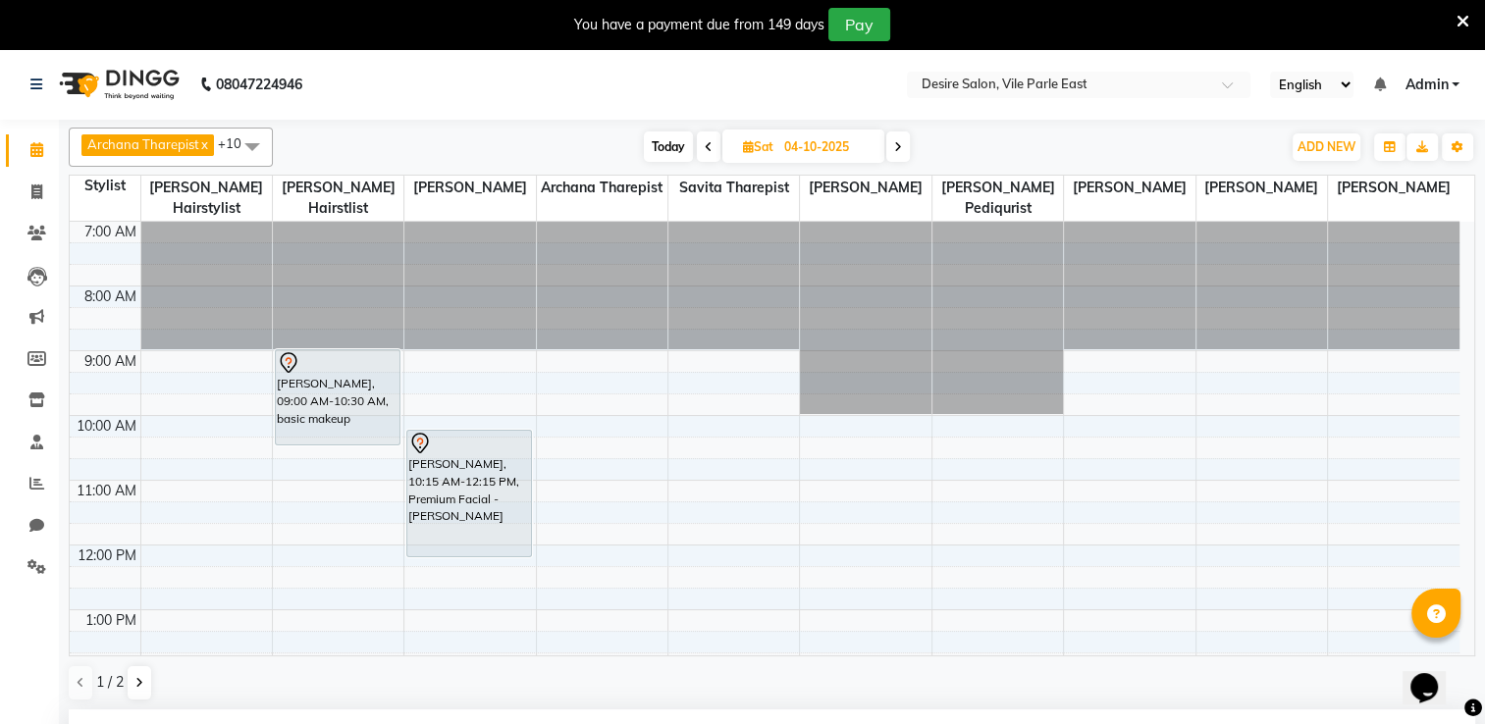
scroll to position [397, 0]
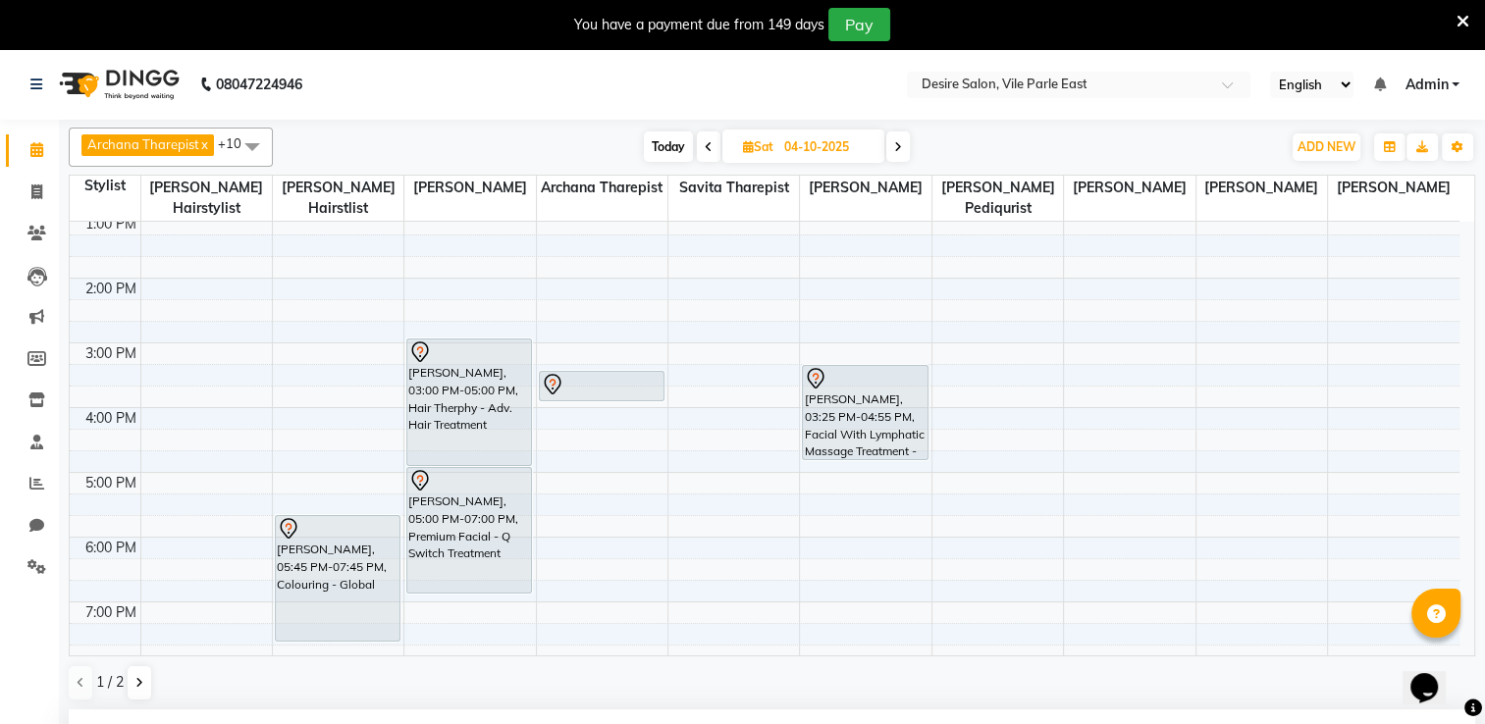
click at [811, 149] on input "04-10-2025" at bounding box center [827, 146] width 98 height 29
select select "10"
select select "2025"
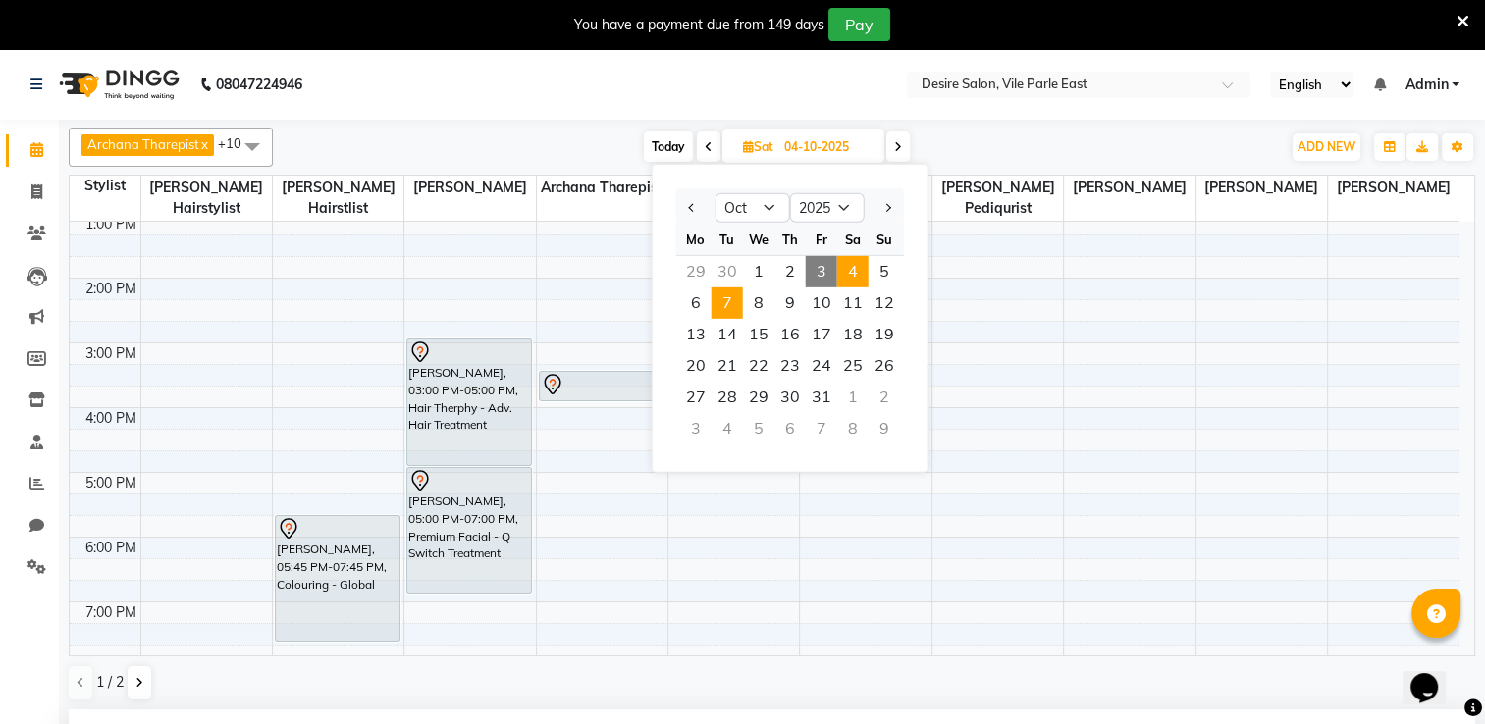
click at [726, 307] on span "7" at bounding box center [727, 303] width 31 height 31
type input "[DATE]"
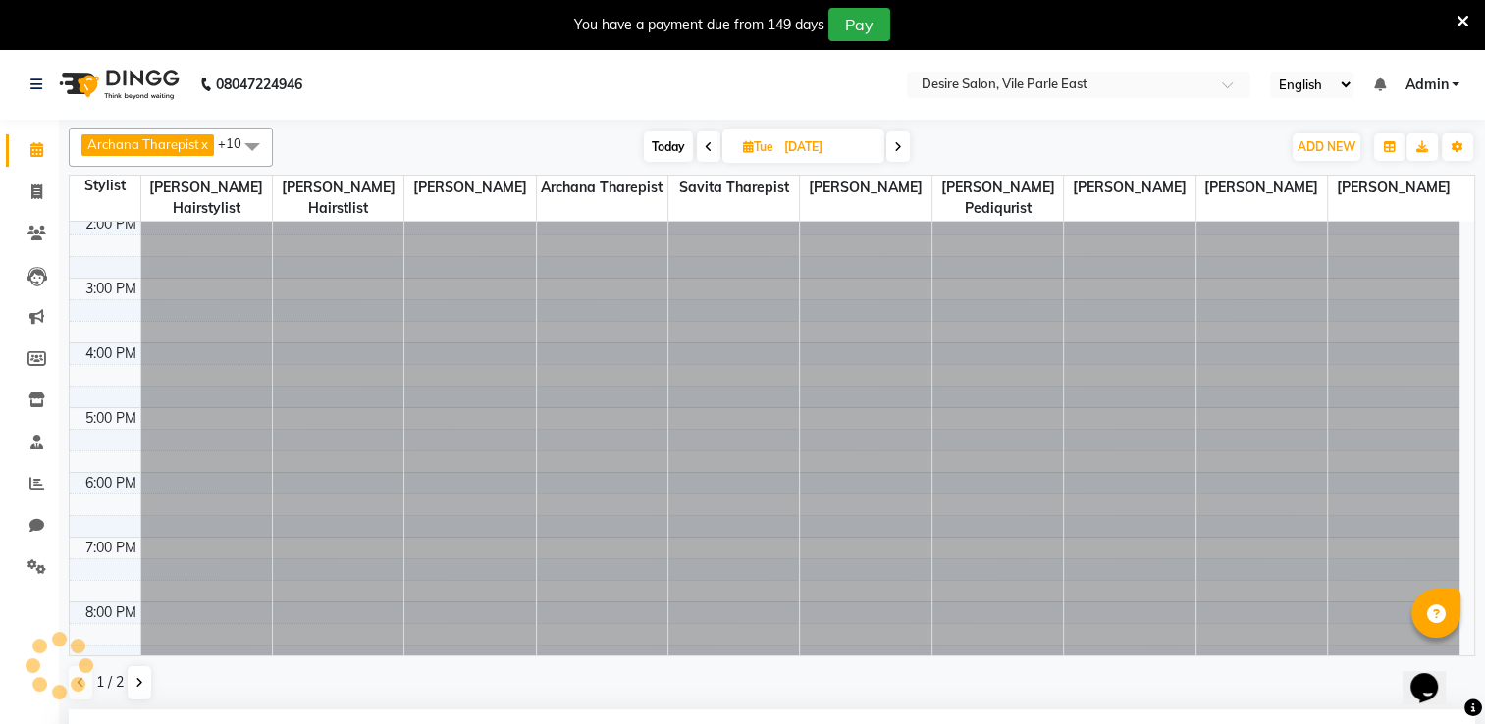
scroll to position [353, 0]
select select "1005"
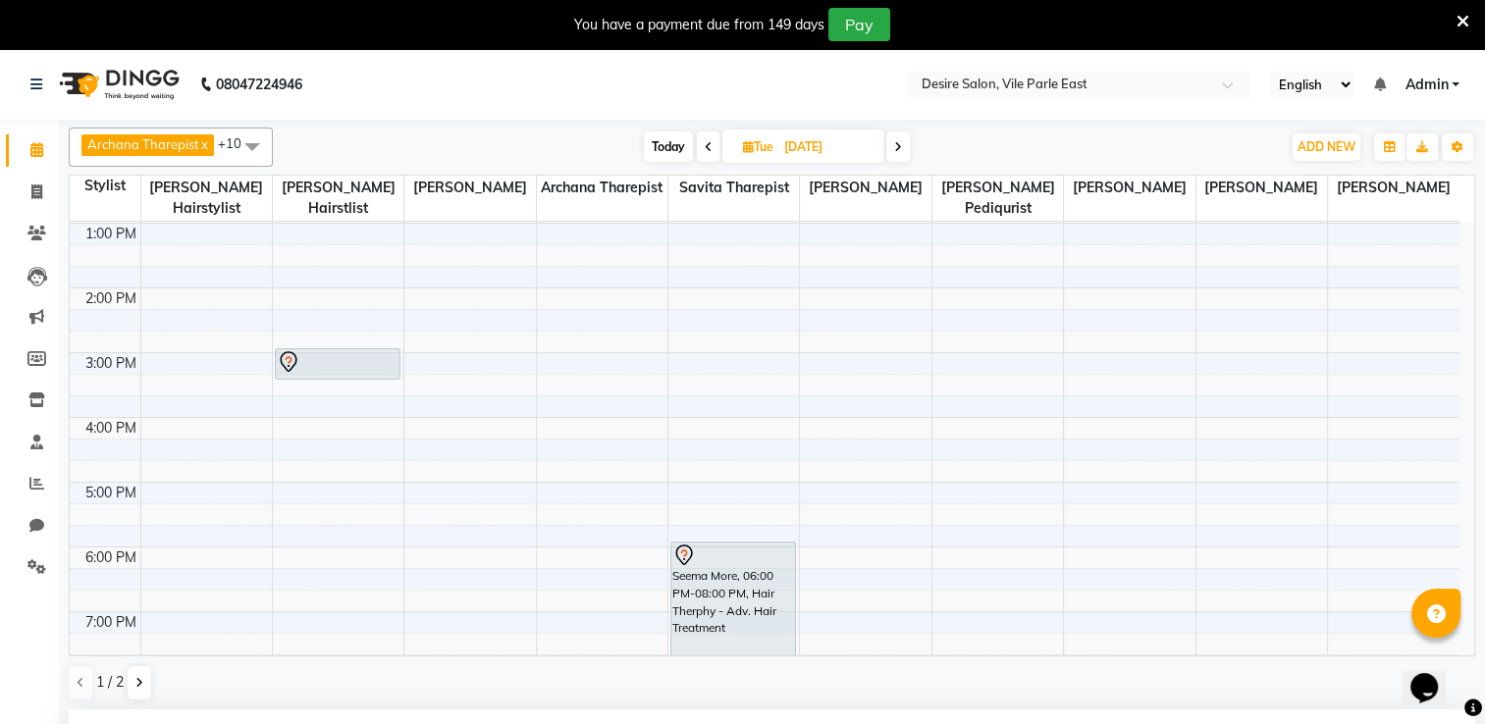
scroll to position [0, 0]
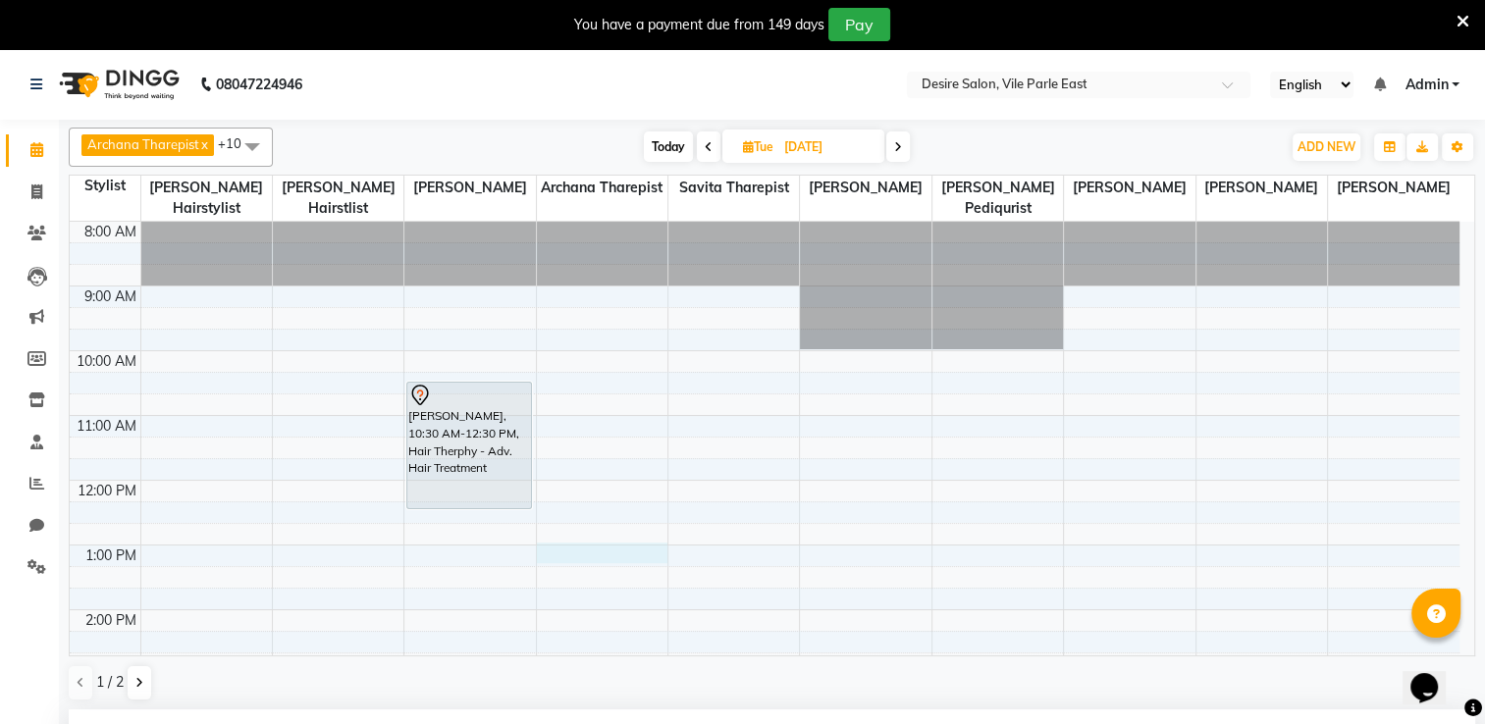
click at [546, 529] on div "8:00 AM 9:00 AM 10:00 AM 11:00 AM 12:00 PM 1:00 PM 2:00 PM 3:00 PM 4:00 PM 5:00…" at bounding box center [765, 675] width 1390 height 906
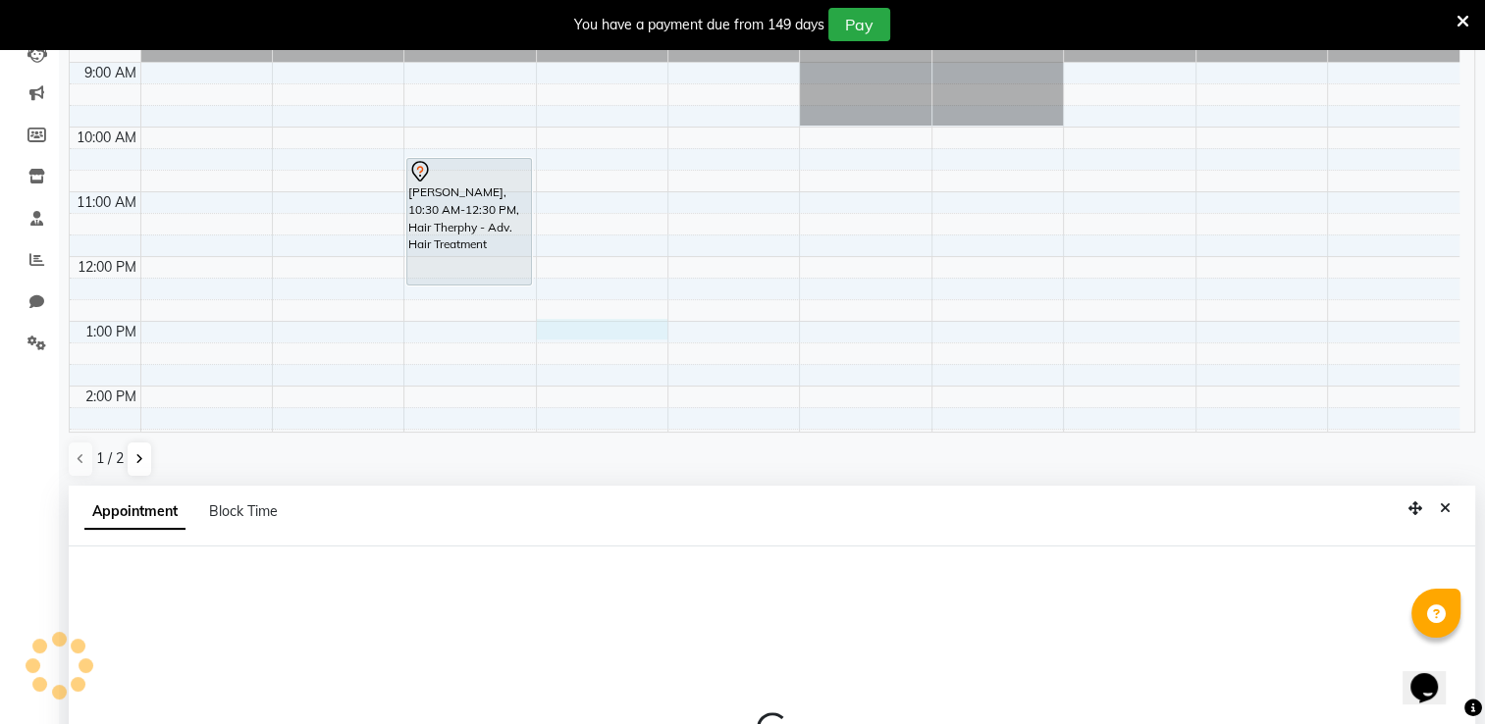
scroll to position [430, 0]
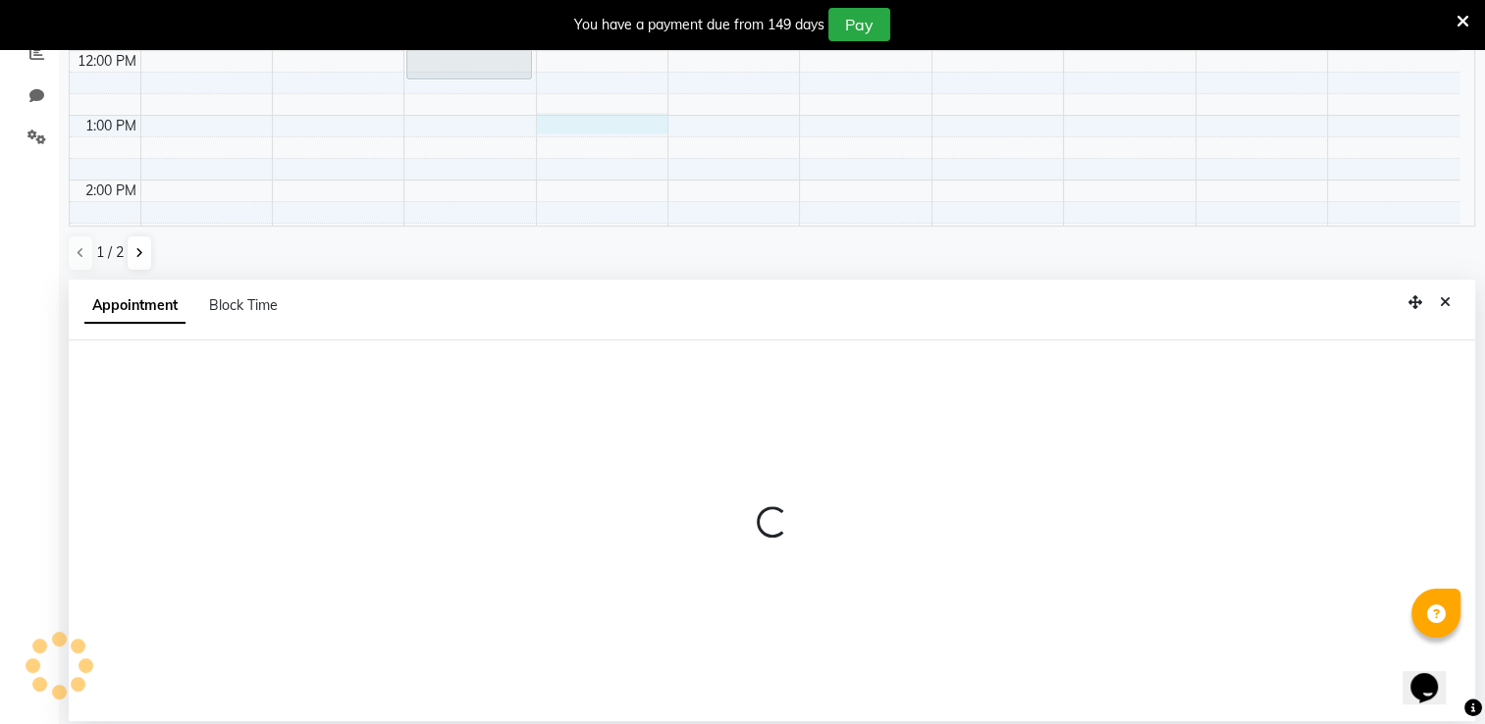
select select "74552"
select select "780"
select select "tentative"
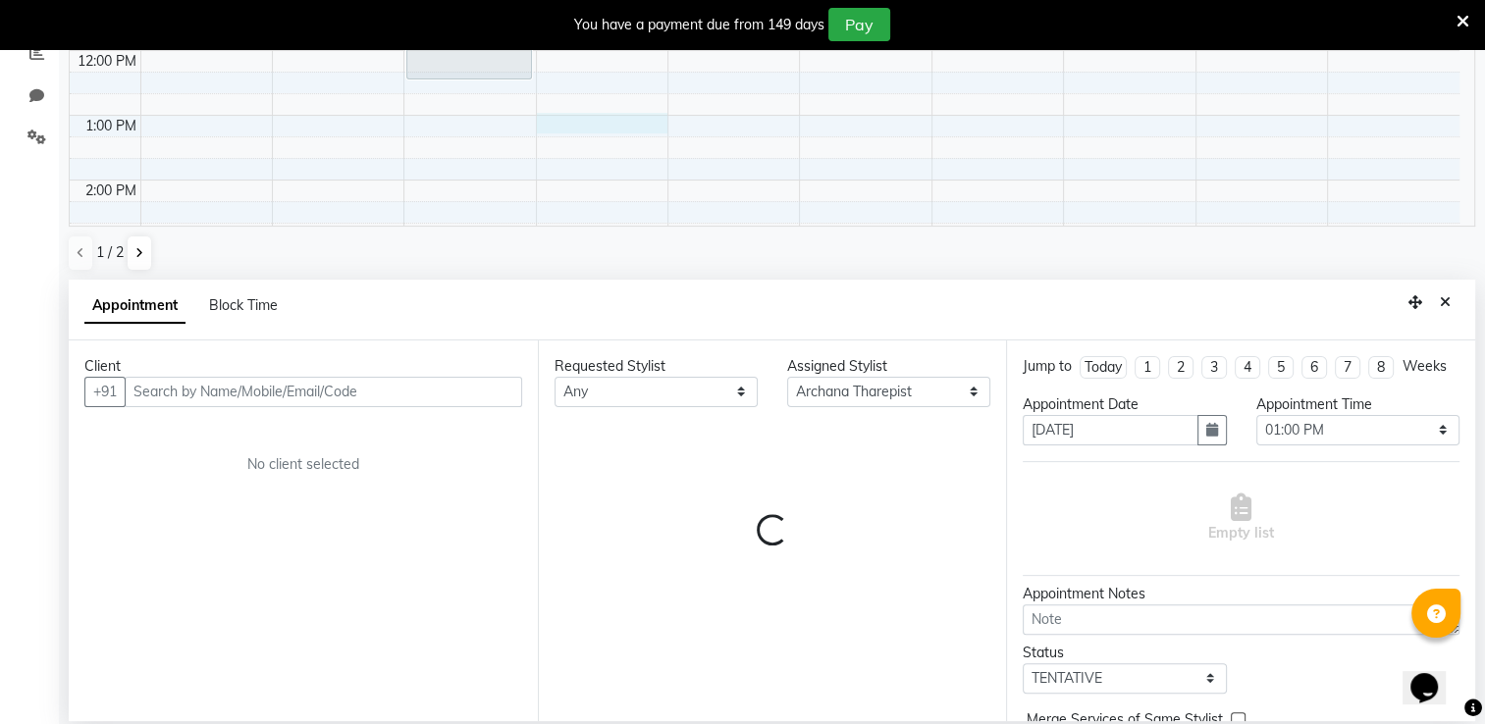
click at [267, 388] on input "text" at bounding box center [323, 392] width 397 height 30
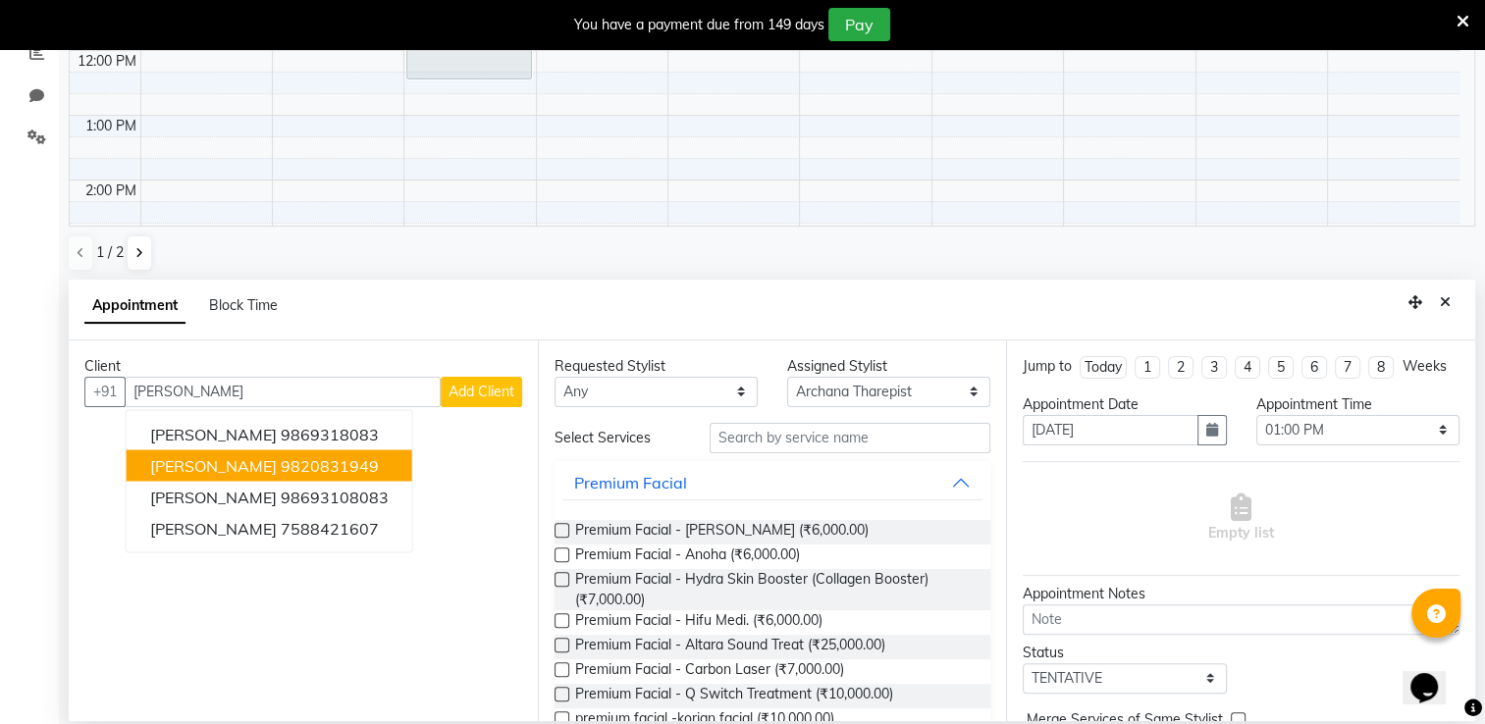
click at [325, 466] on ngb-highlight "9820831949" at bounding box center [330, 465] width 98 height 20
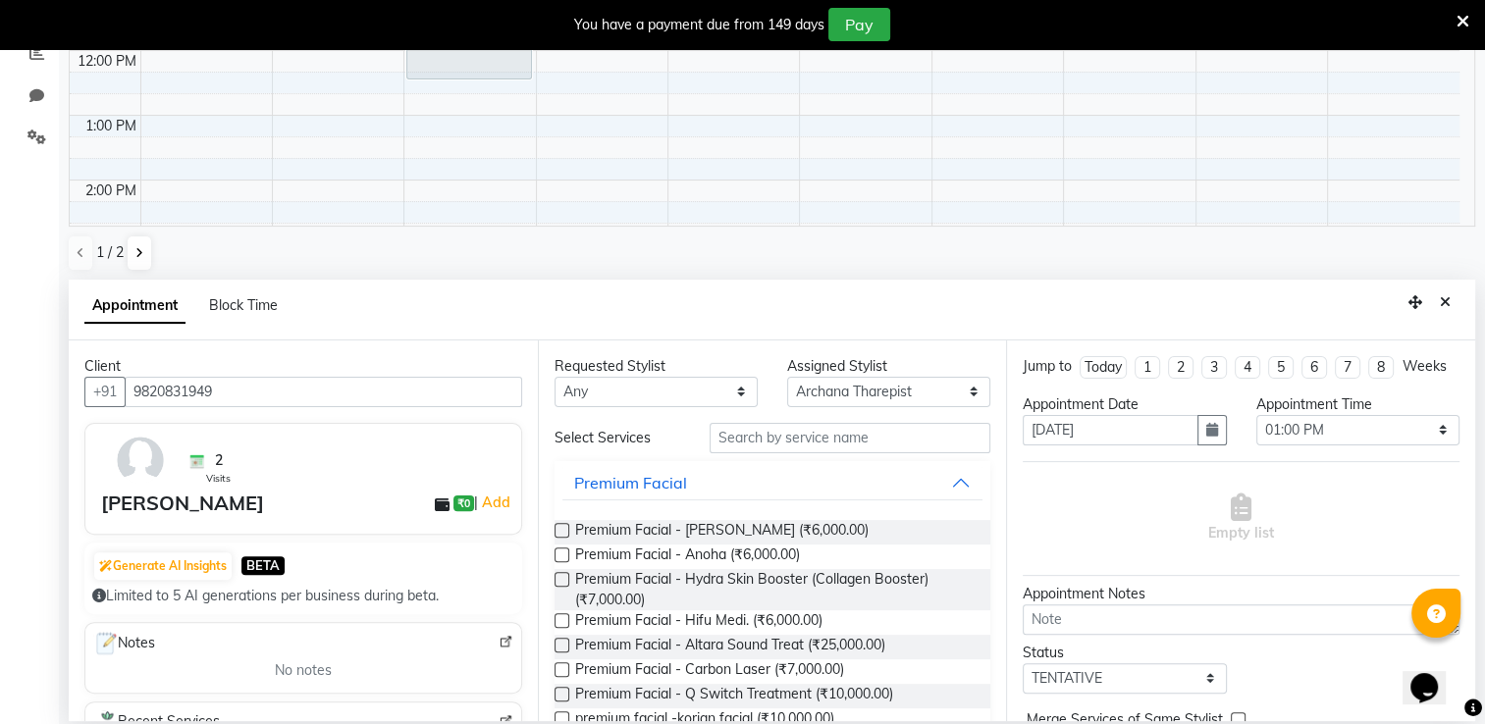
type input "9820831949"
click at [898, 383] on select "Select Archana Tharepist [PERSON_NAME] Pediqurist [PERSON_NAME] desire salon [P…" at bounding box center [888, 392] width 203 height 30
drag, startPoint x: 898, startPoint y: 383, endPoint x: 817, endPoint y: 432, distance: 95.1
click at [817, 432] on div "Requested Stylist Any Archana Tharepist [PERSON_NAME] Pediqurist [PERSON_NAME] …" at bounding box center [772, 531] width 469 height 381
click at [817, 432] on input "text" at bounding box center [850, 438] width 281 height 30
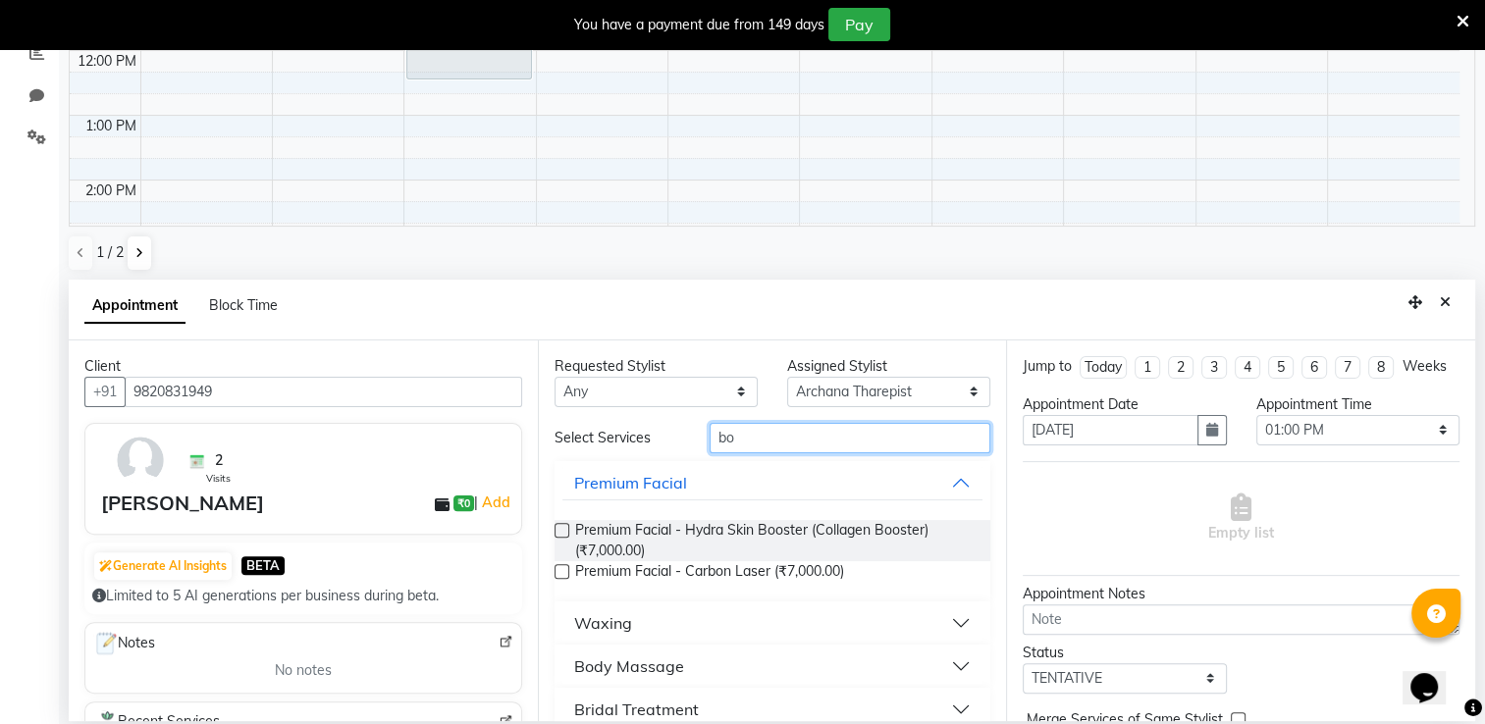
scroll to position [68, 0]
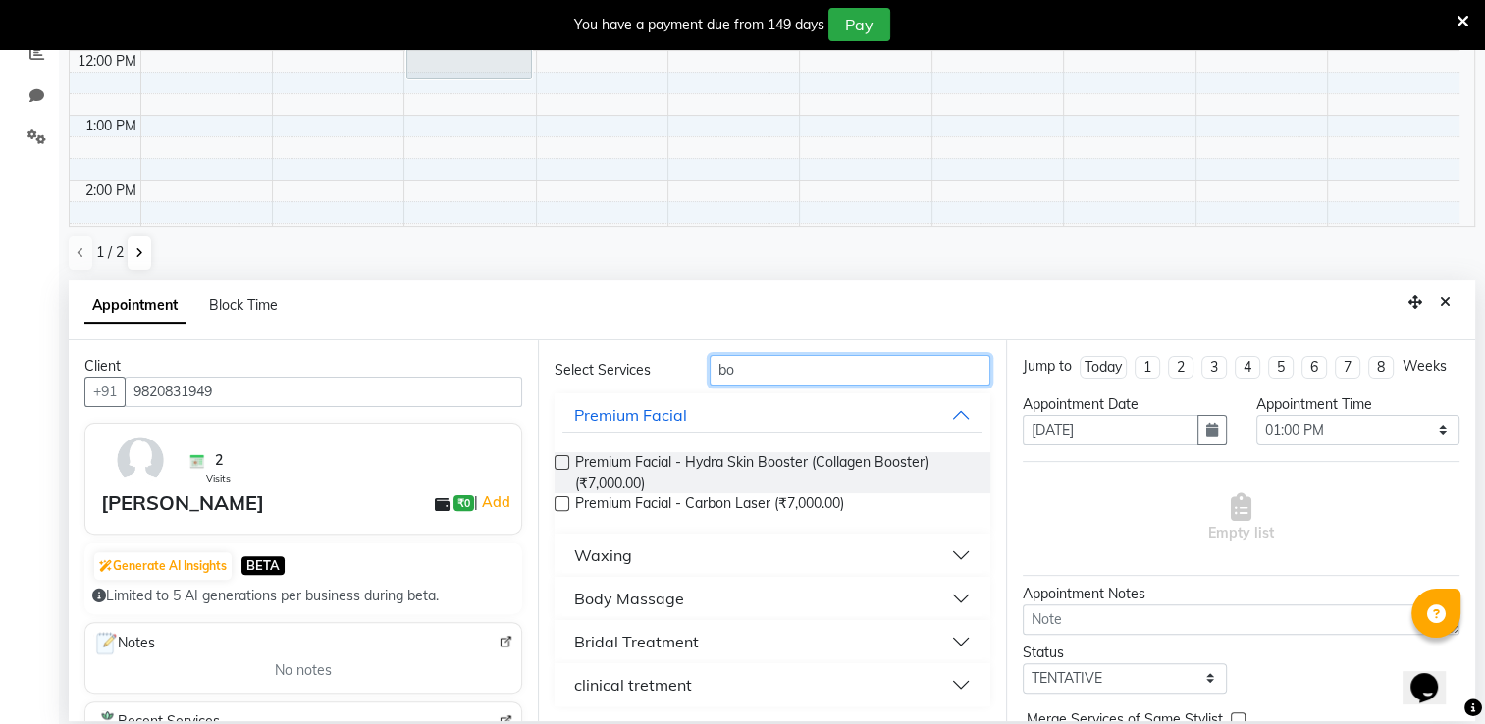
type input "bo"
click at [743, 599] on button "Body Massage" at bounding box center [772, 598] width 421 height 35
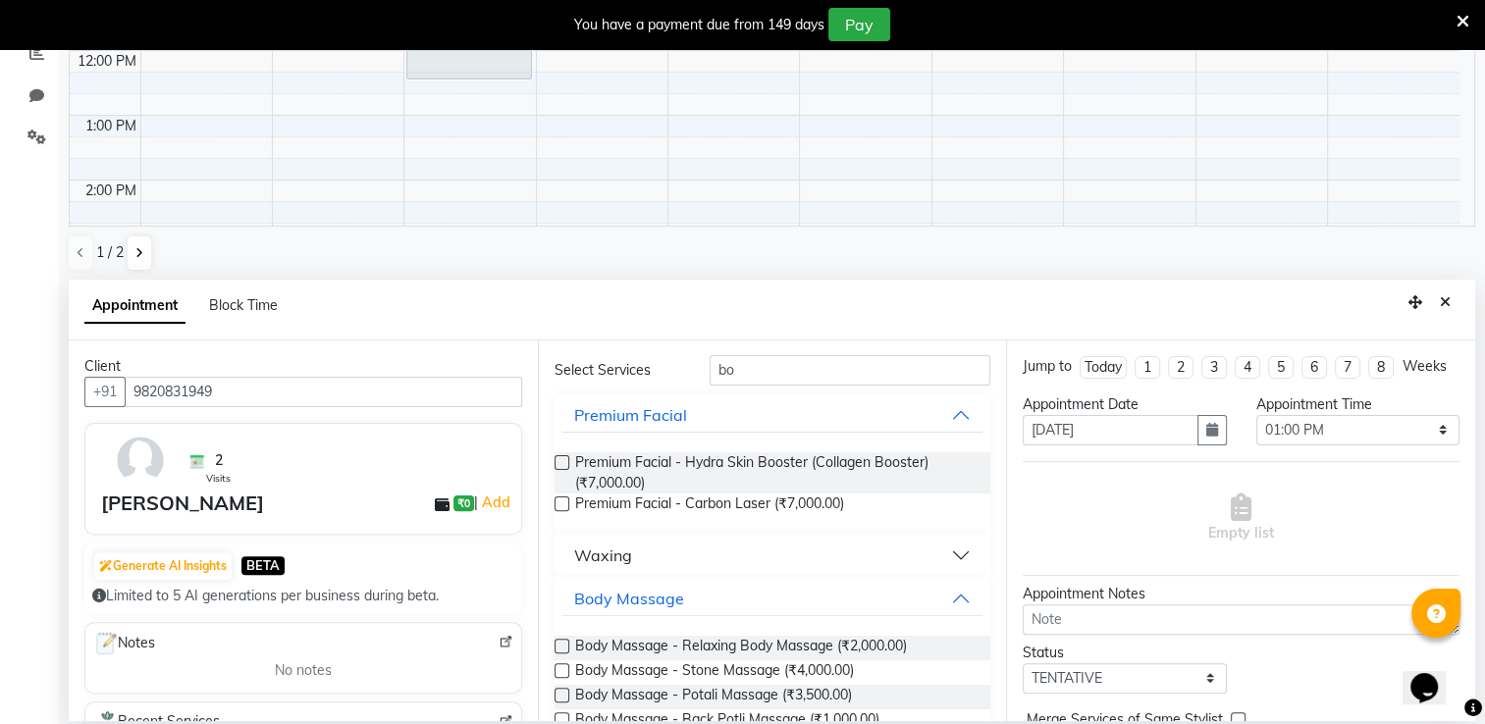
click at [562, 643] on label at bounding box center [562, 646] width 15 height 15
click at [562, 643] on input "checkbox" at bounding box center [561, 648] width 13 height 13
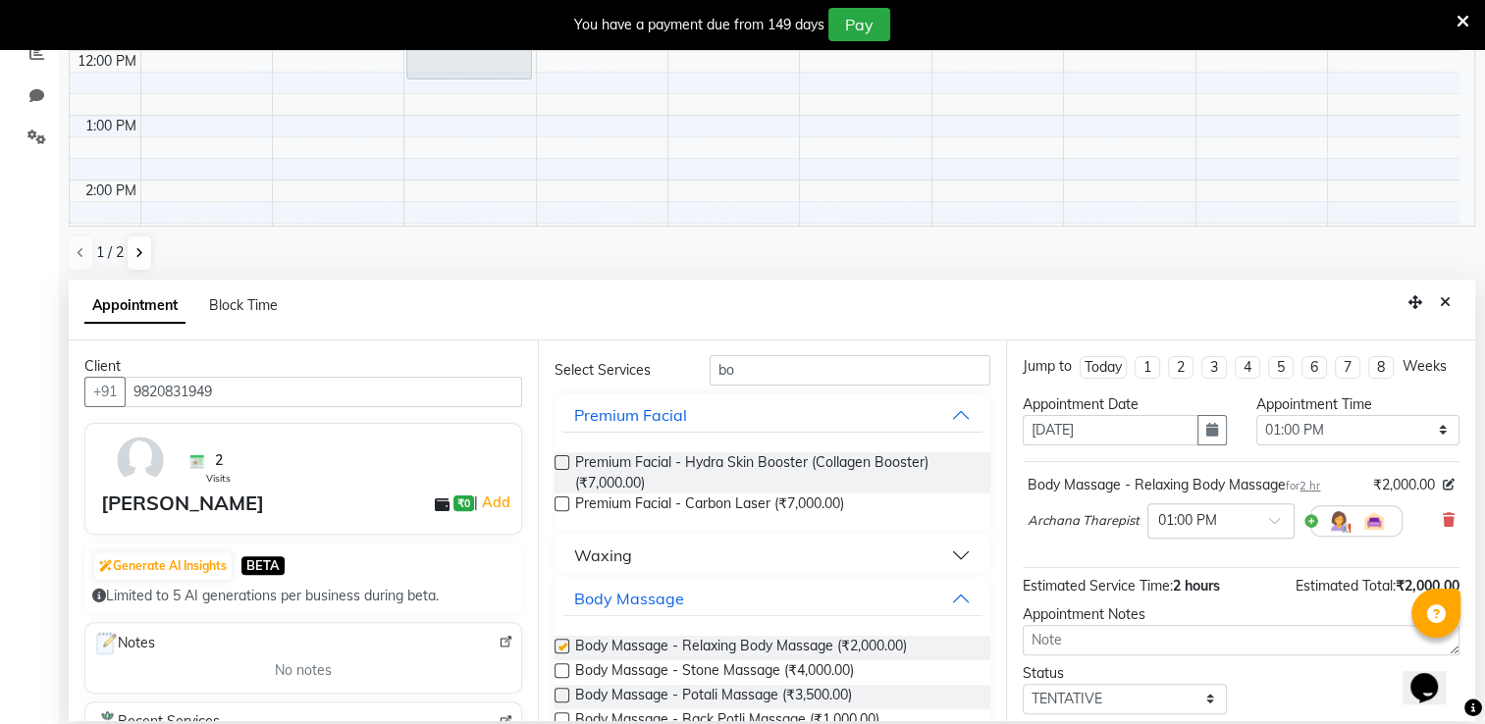
checkbox input "false"
click at [787, 366] on input "bo" at bounding box center [850, 370] width 281 height 30
type input "b"
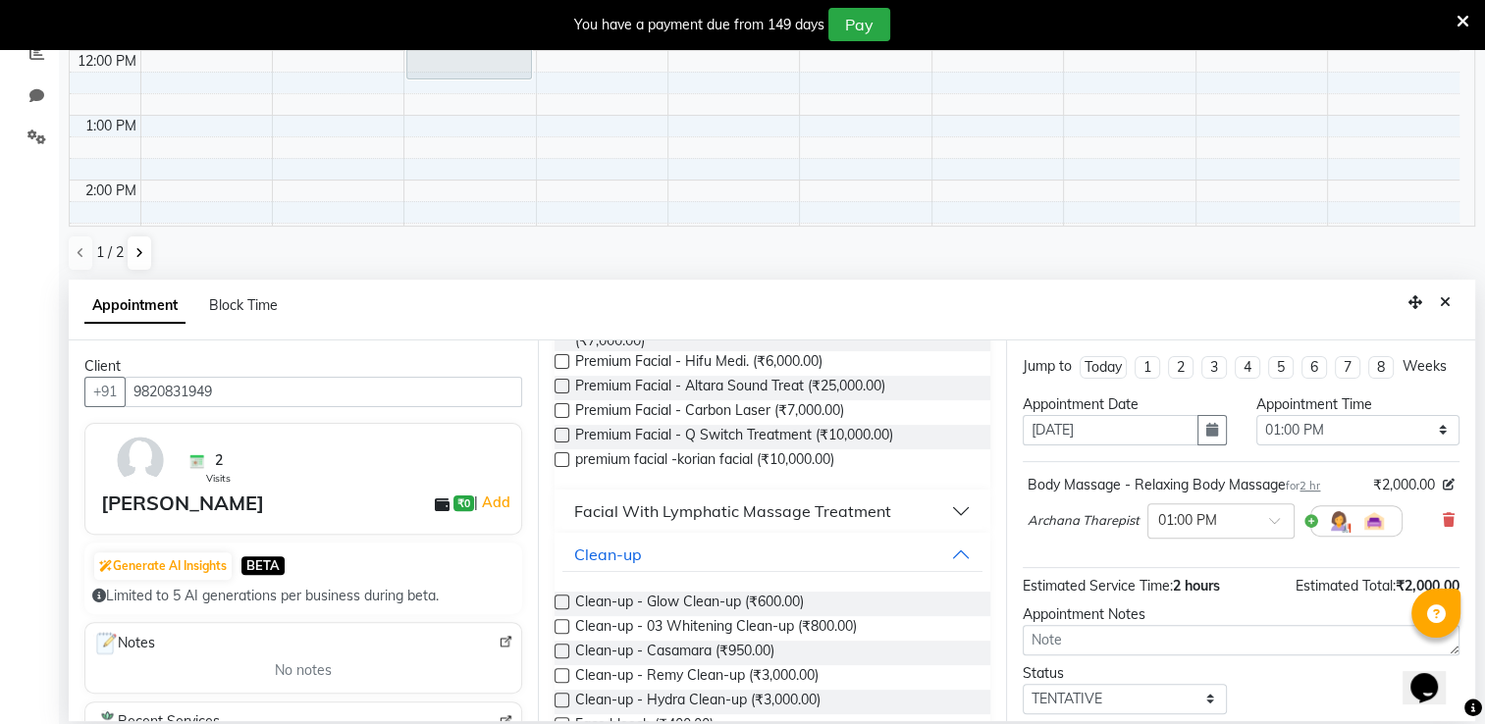
scroll to position [351, 0]
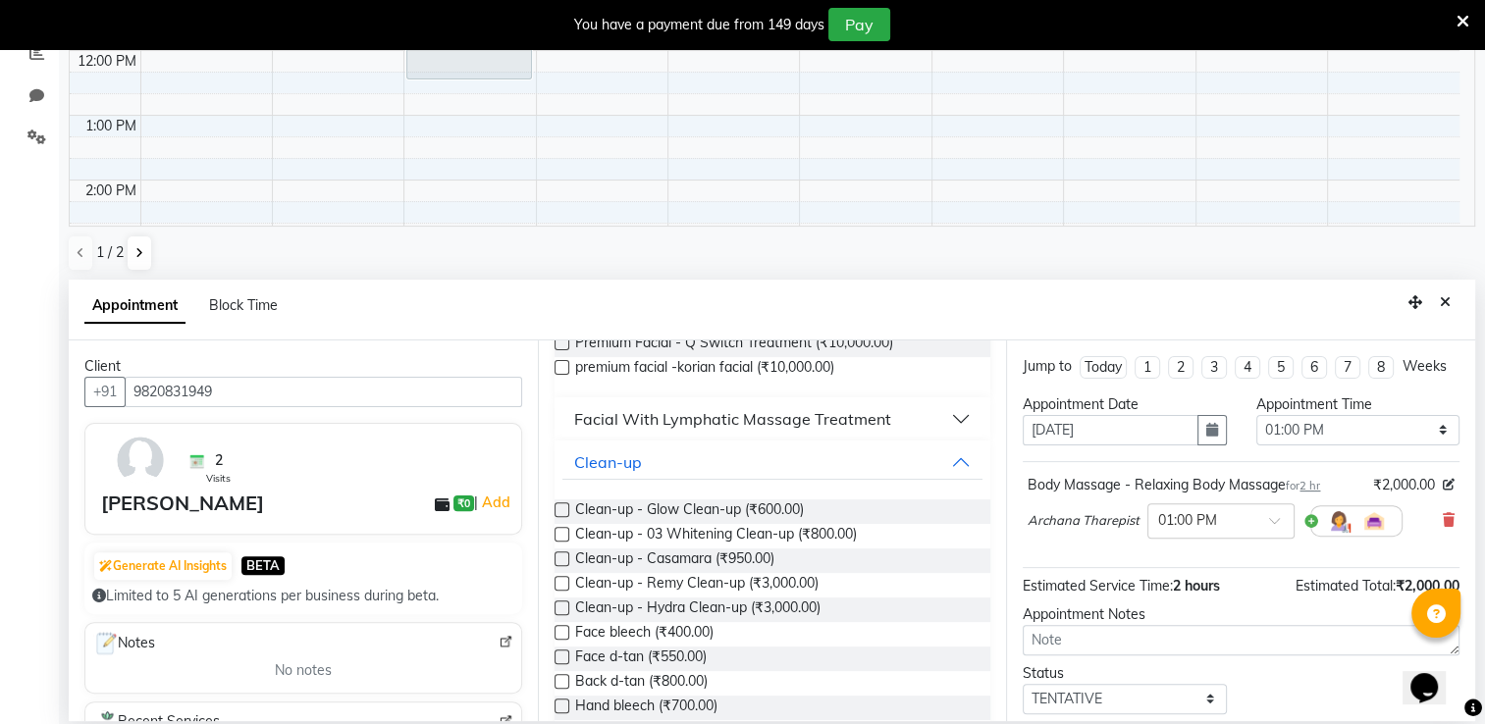
click at [722, 414] on div "Facial With Lymphatic Massage Treatment" at bounding box center [732, 419] width 317 height 24
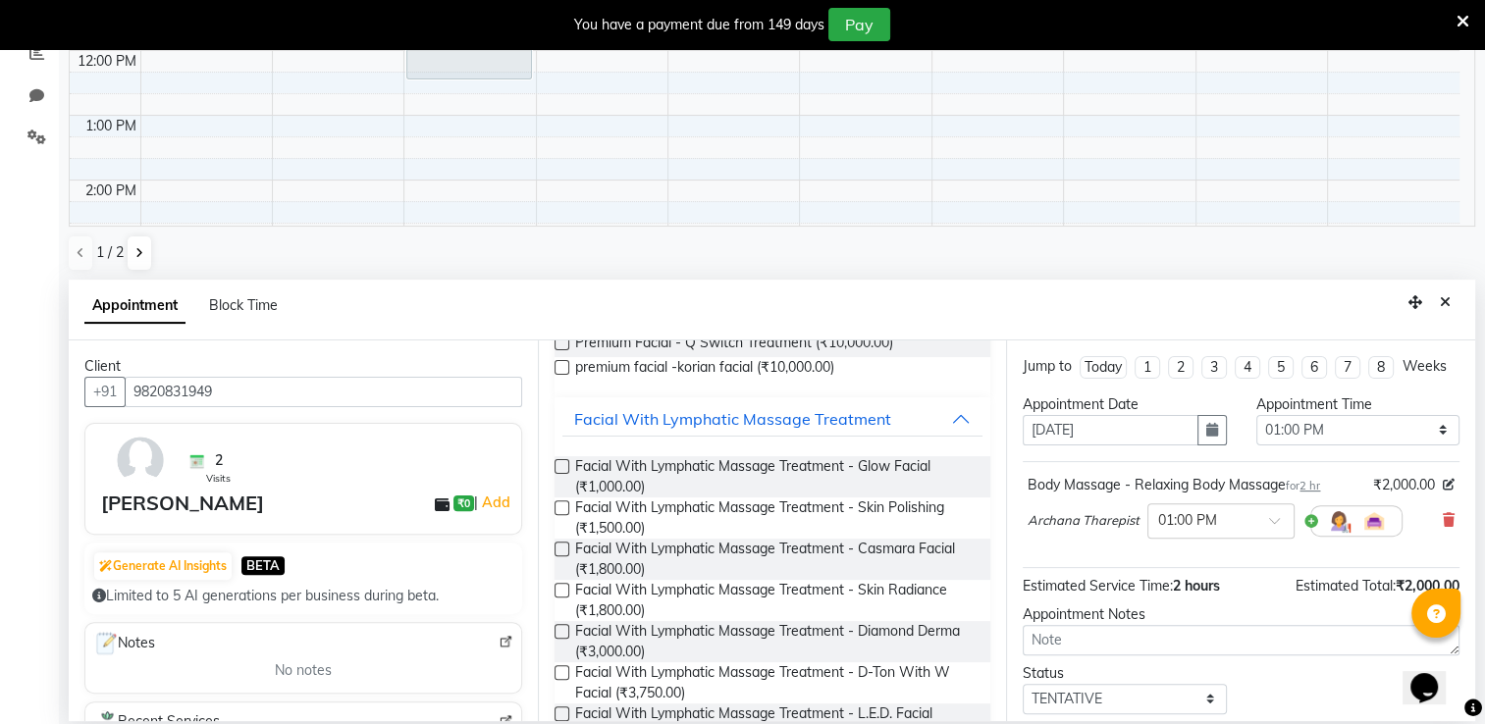
click at [559, 544] on label at bounding box center [562, 549] width 15 height 15
click at [559, 545] on input "checkbox" at bounding box center [561, 551] width 13 height 13
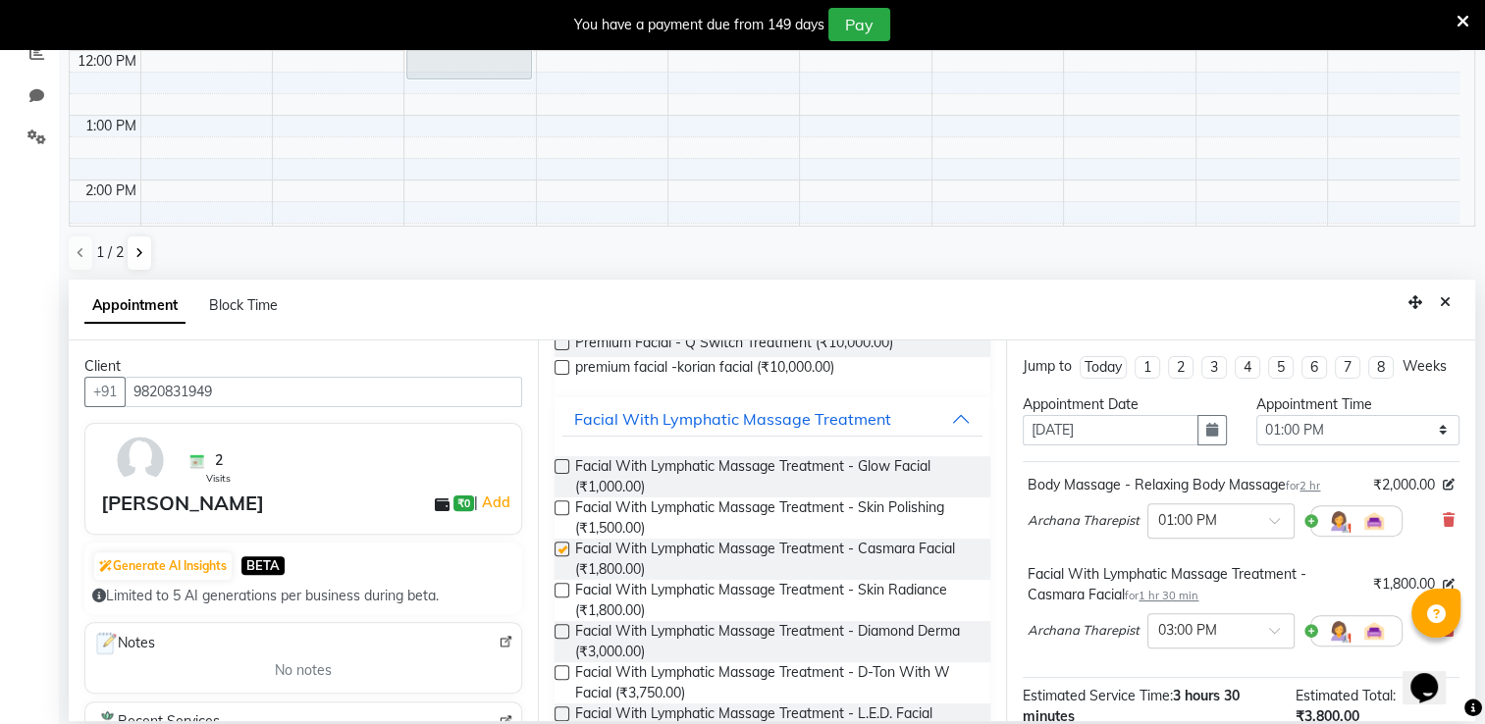
checkbox input "false"
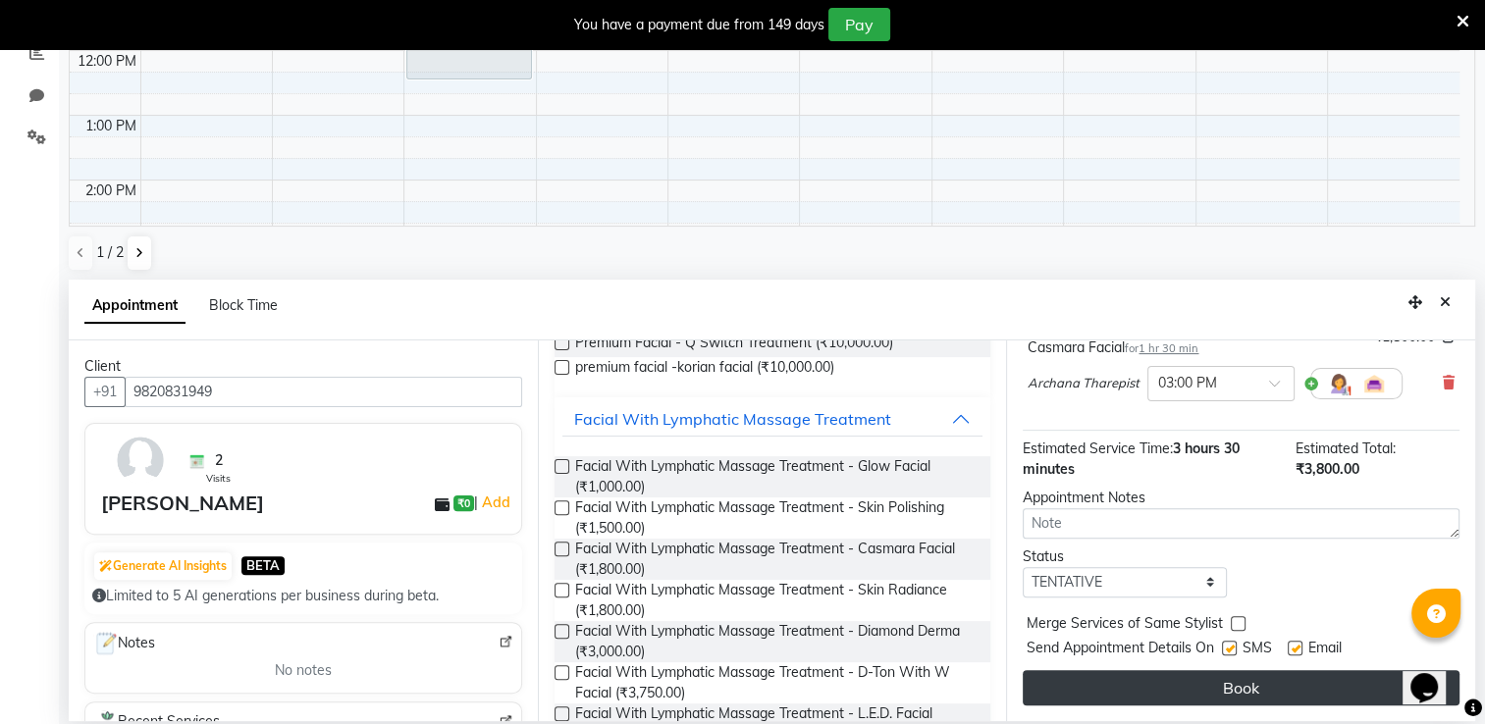
click at [1249, 686] on button "Book" at bounding box center [1241, 687] width 437 height 35
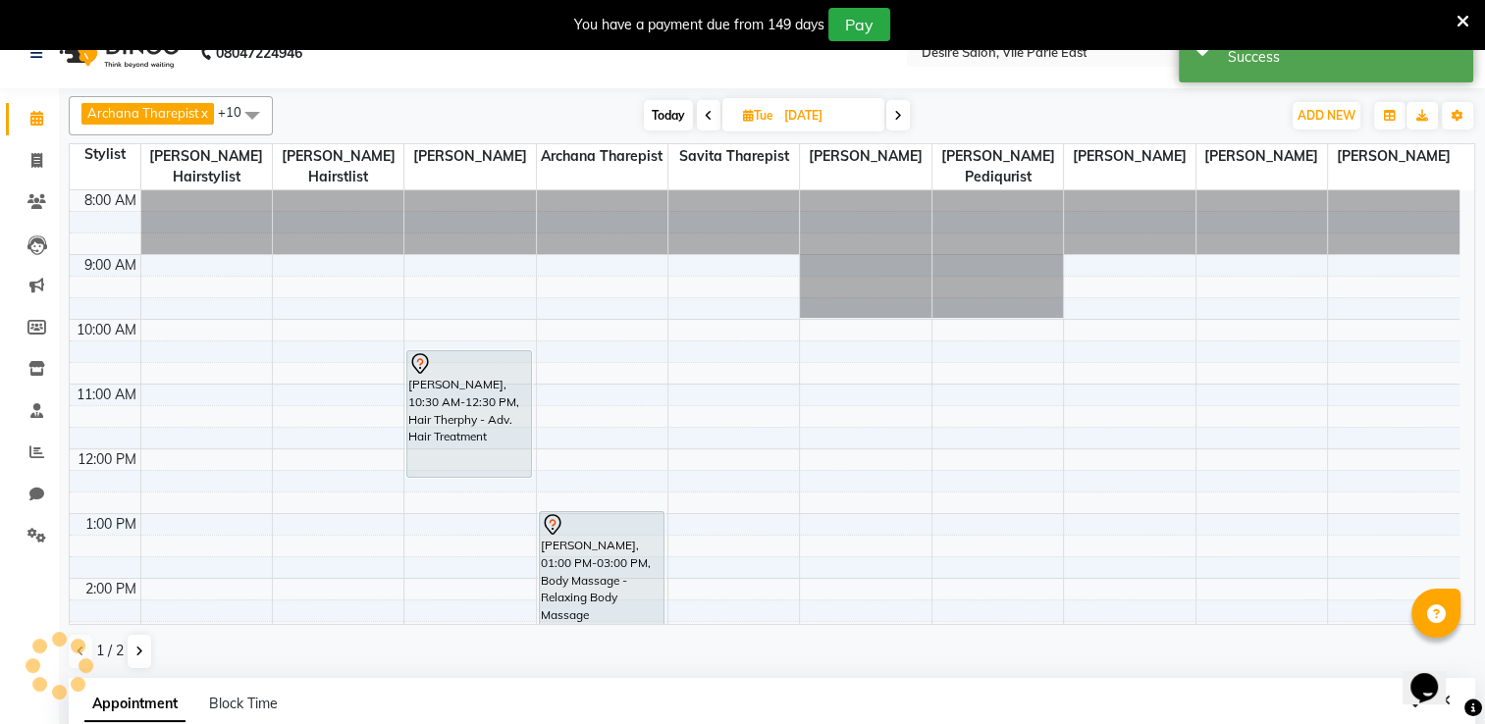
scroll to position [0, 0]
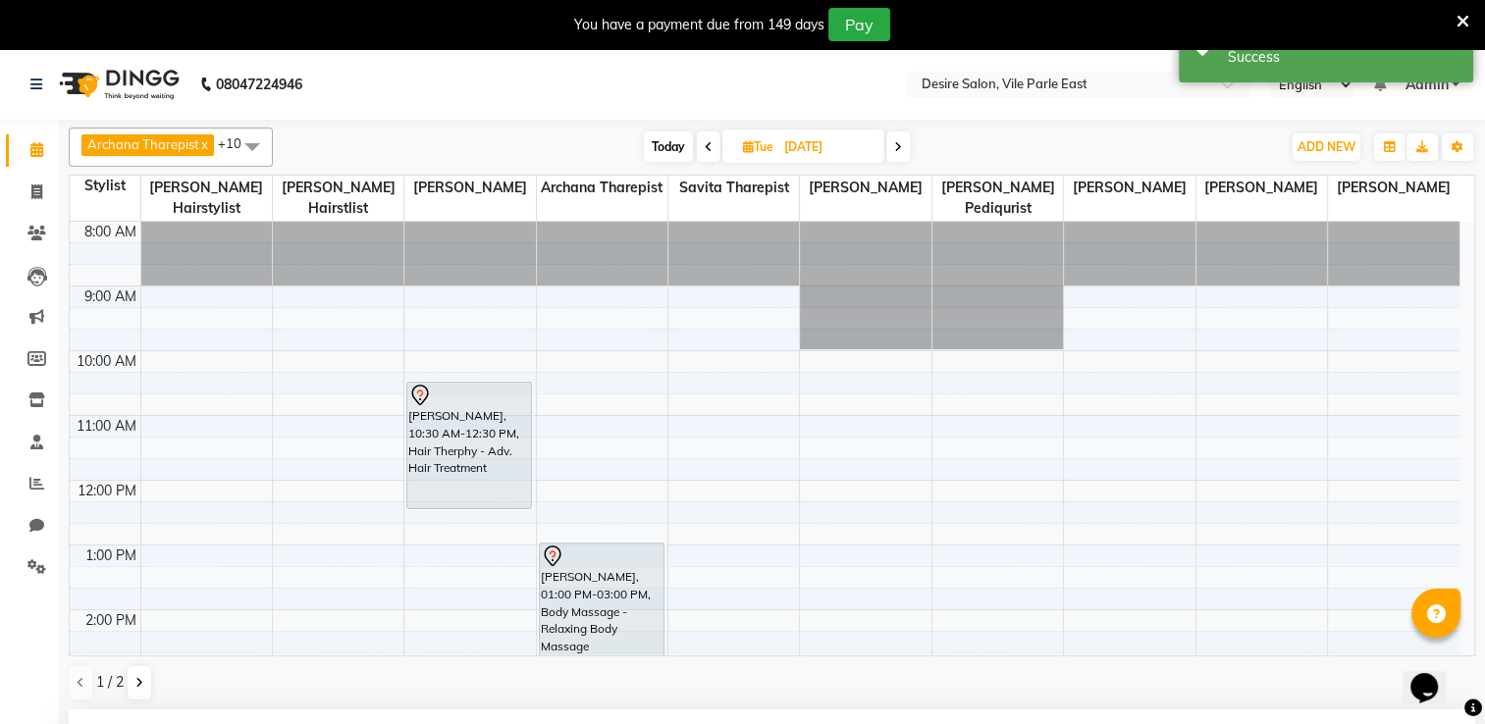
click at [785, 151] on input "[DATE]" at bounding box center [827, 146] width 98 height 29
select select "10"
select select "2025"
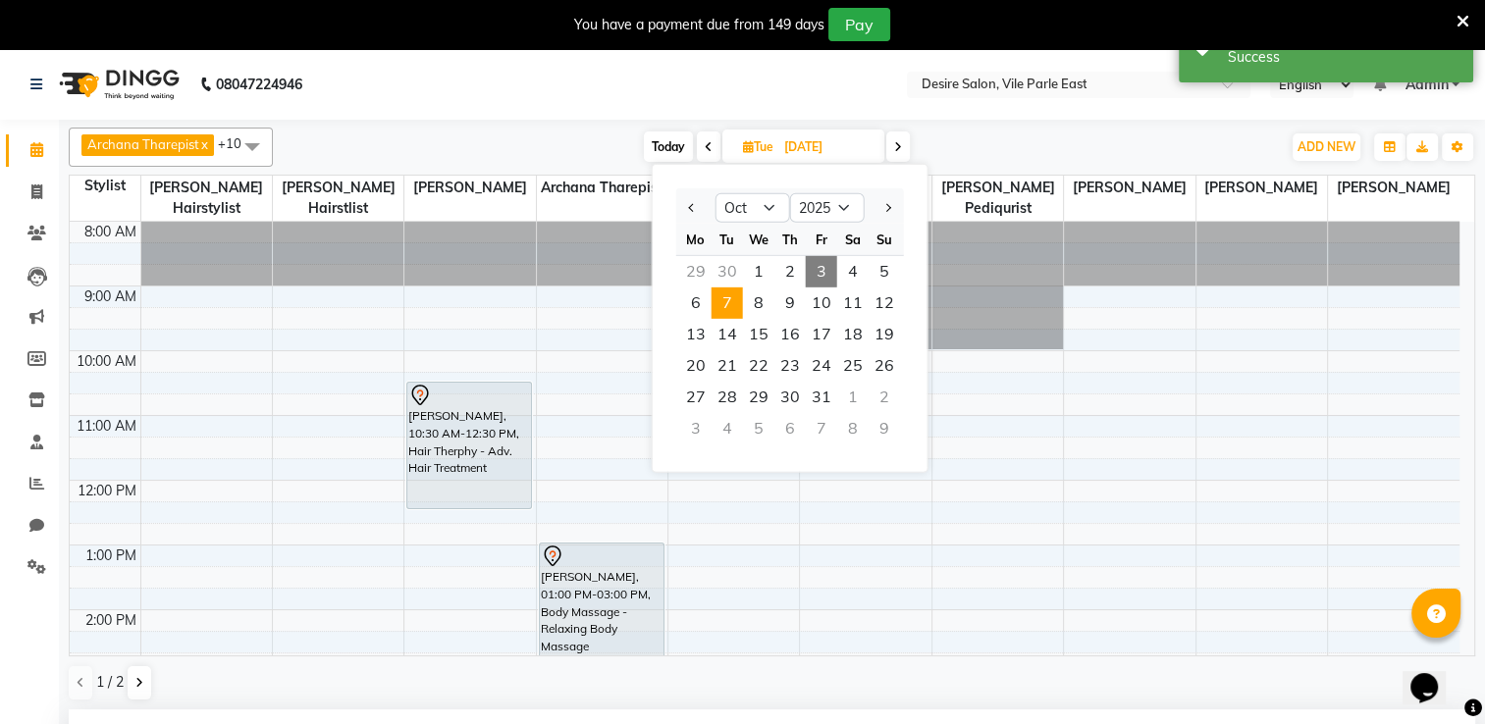
click at [821, 271] on span "3" at bounding box center [821, 271] width 31 height 31
type input "03-10-2025"
select select "780"
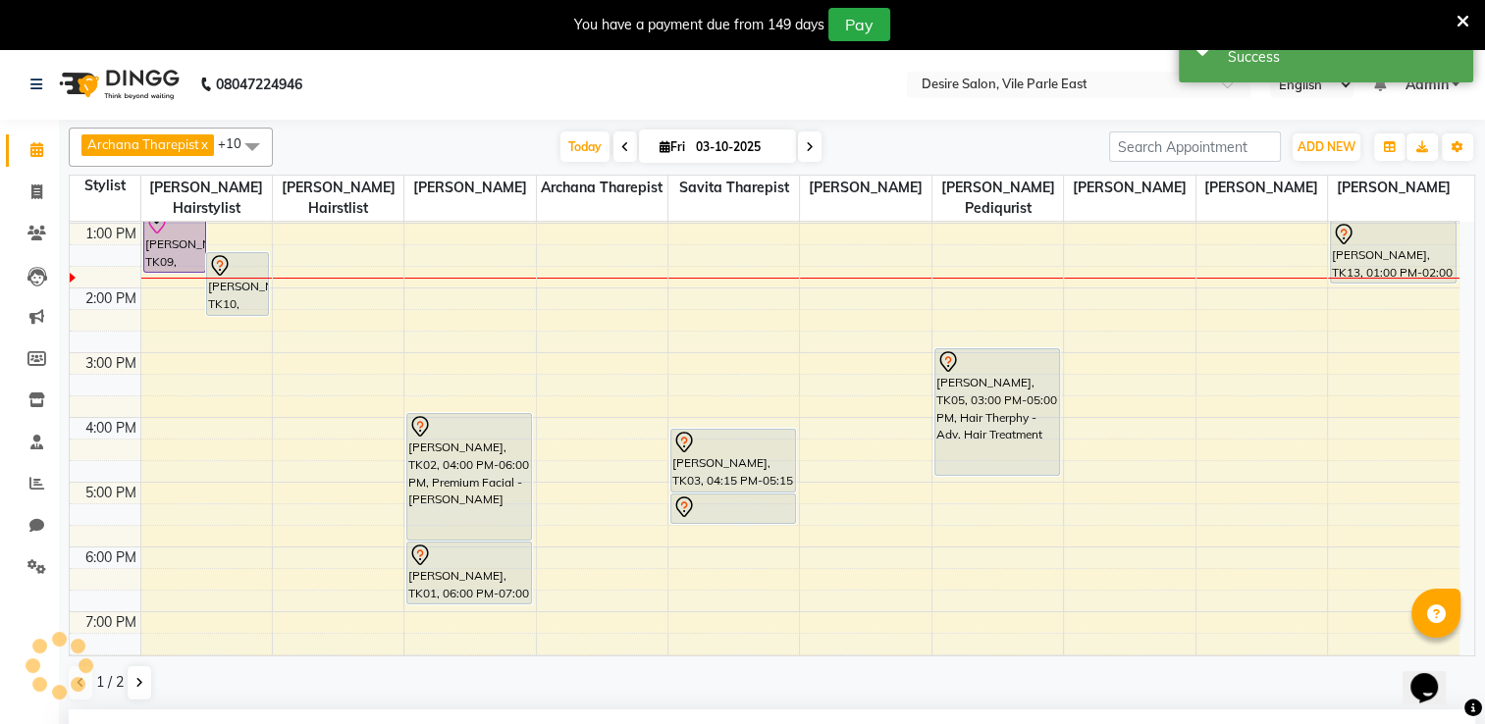
scroll to position [265, 0]
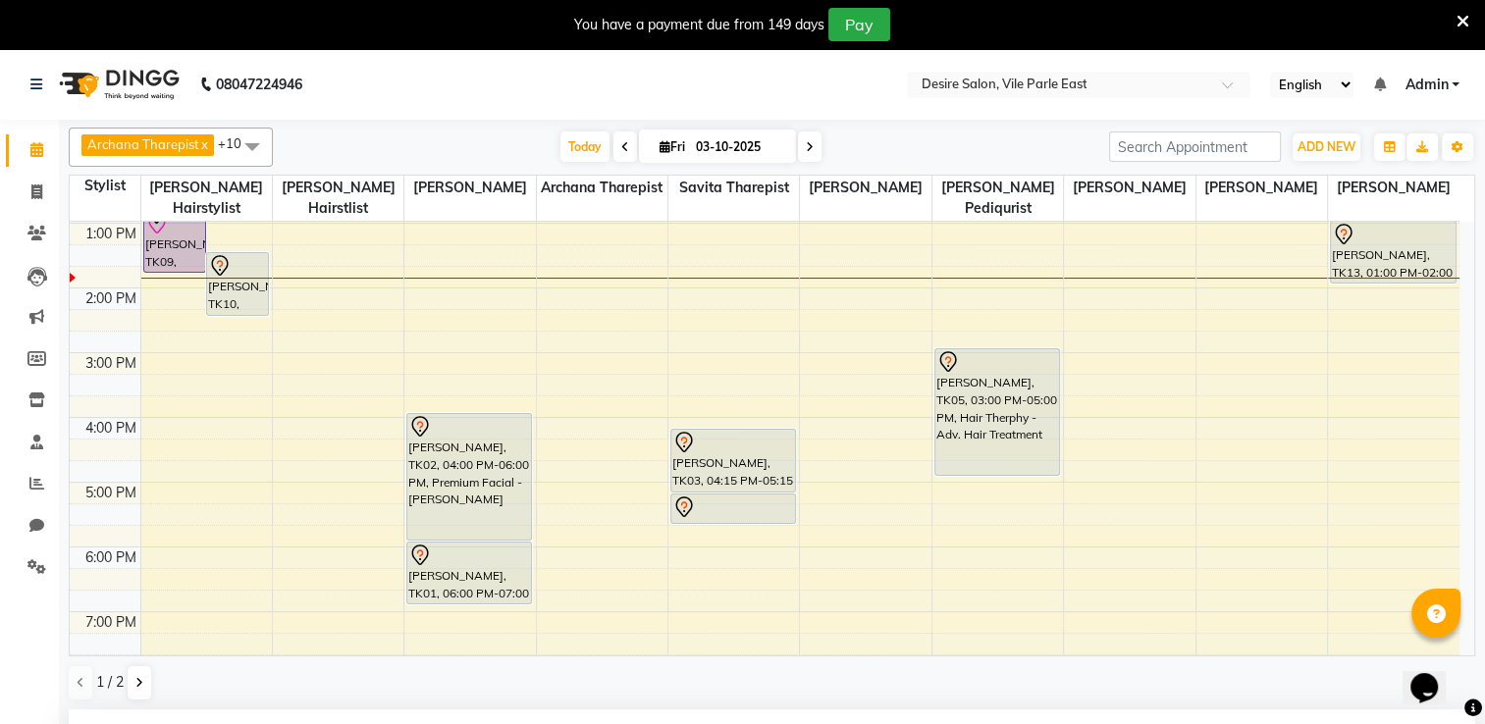
click at [703, 151] on input "03-10-2025" at bounding box center [739, 146] width 98 height 29
select select "10"
select select "2025"
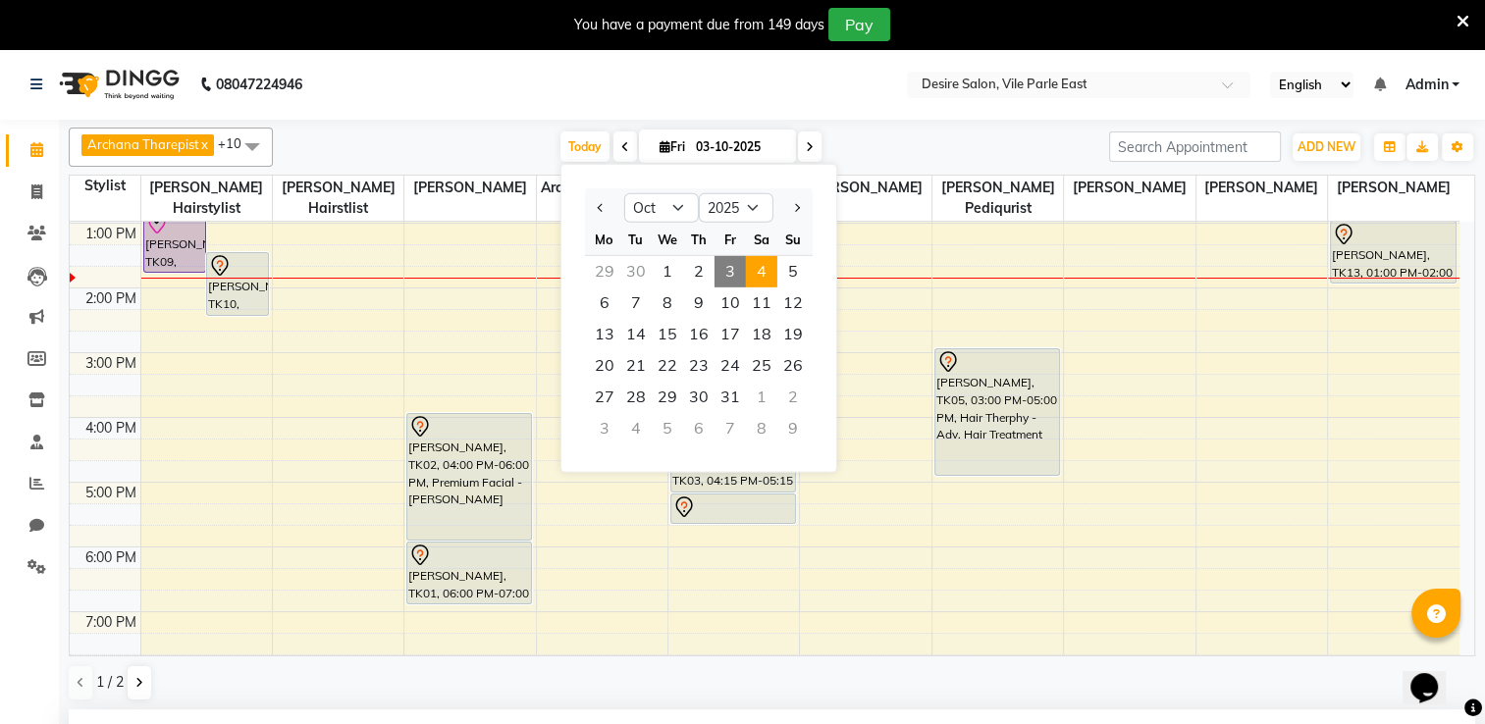
click at [770, 270] on span "4" at bounding box center [761, 271] width 31 height 31
type input "04-10-2025"
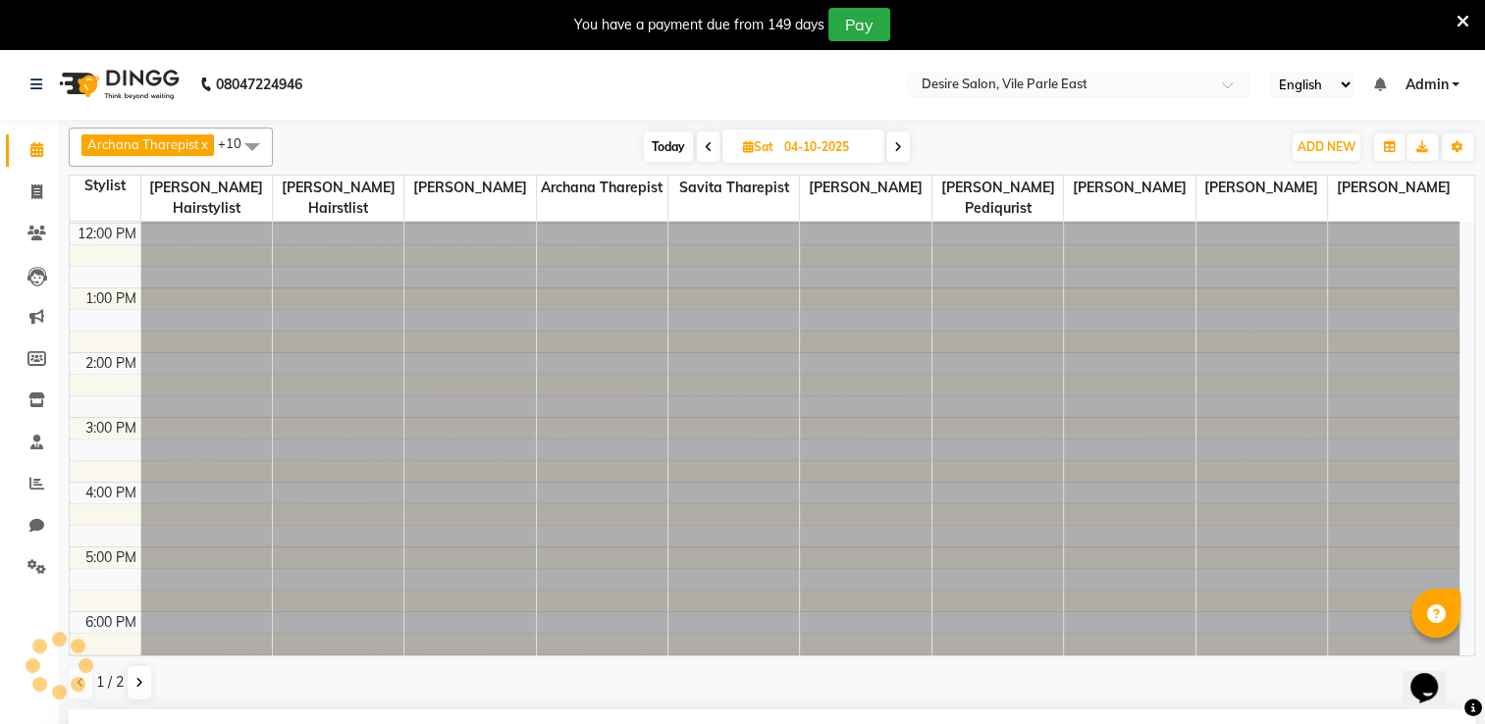
scroll to position [286, 0]
select select "780"
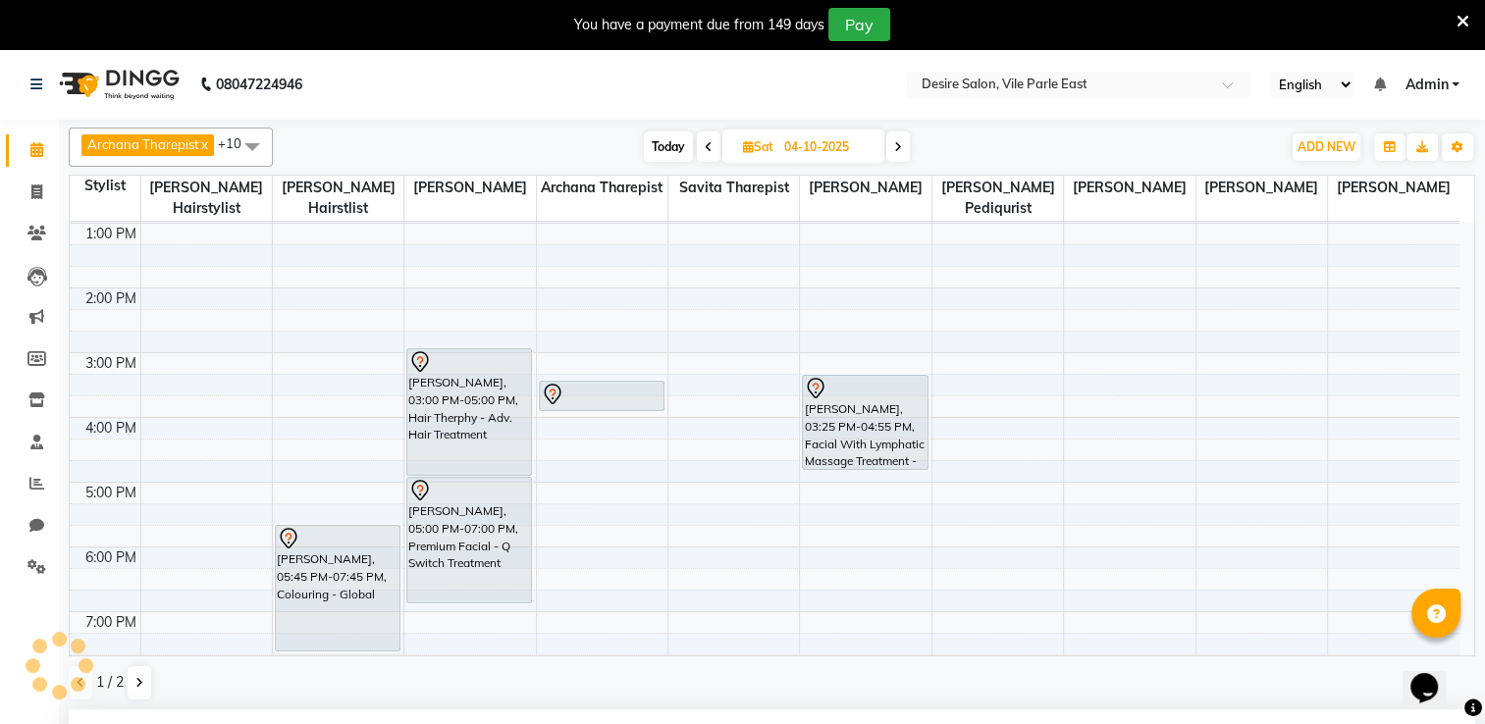
scroll to position [265, 0]
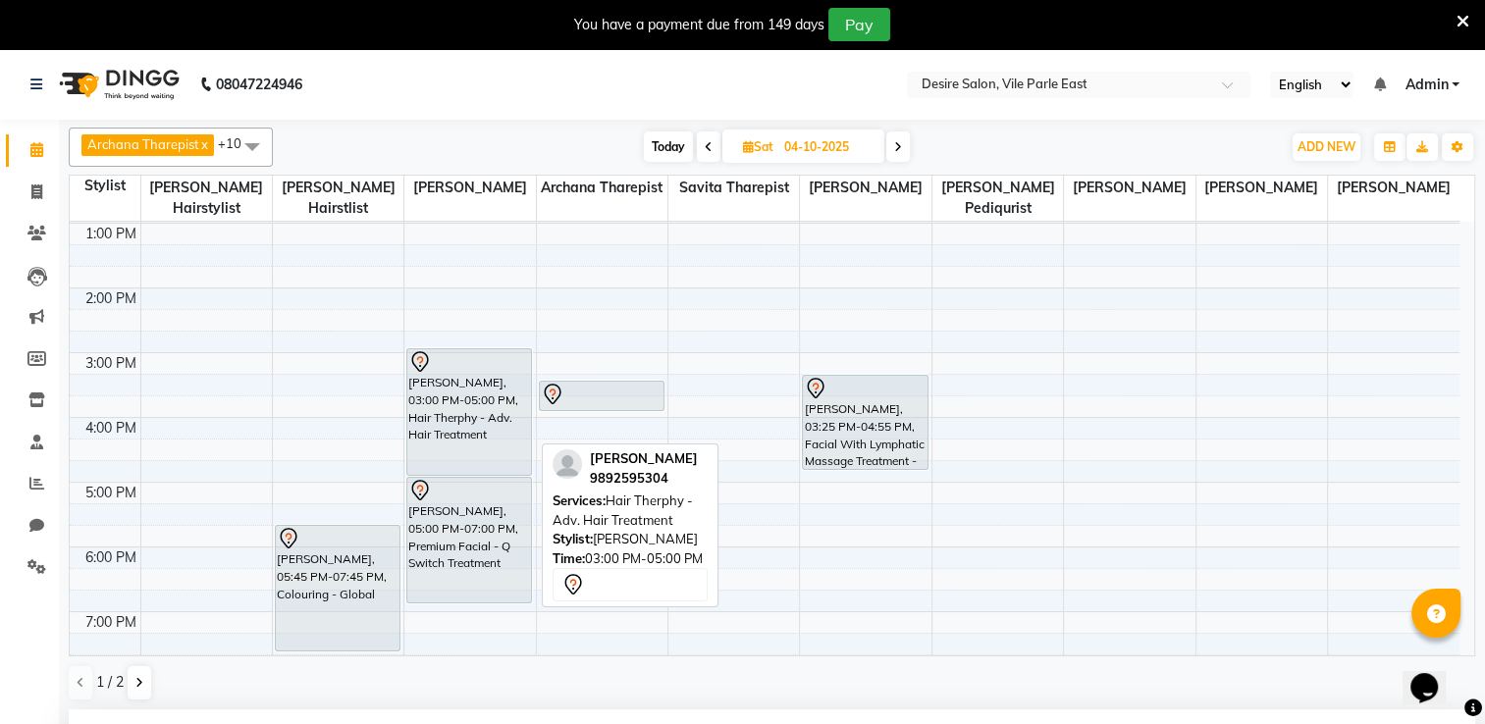
click at [481, 383] on div "[PERSON_NAME], 03:00 PM-05:00 PM, Hair Therphy - Adv. Hair Treatment" at bounding box center [469, 412] width 124 height 126
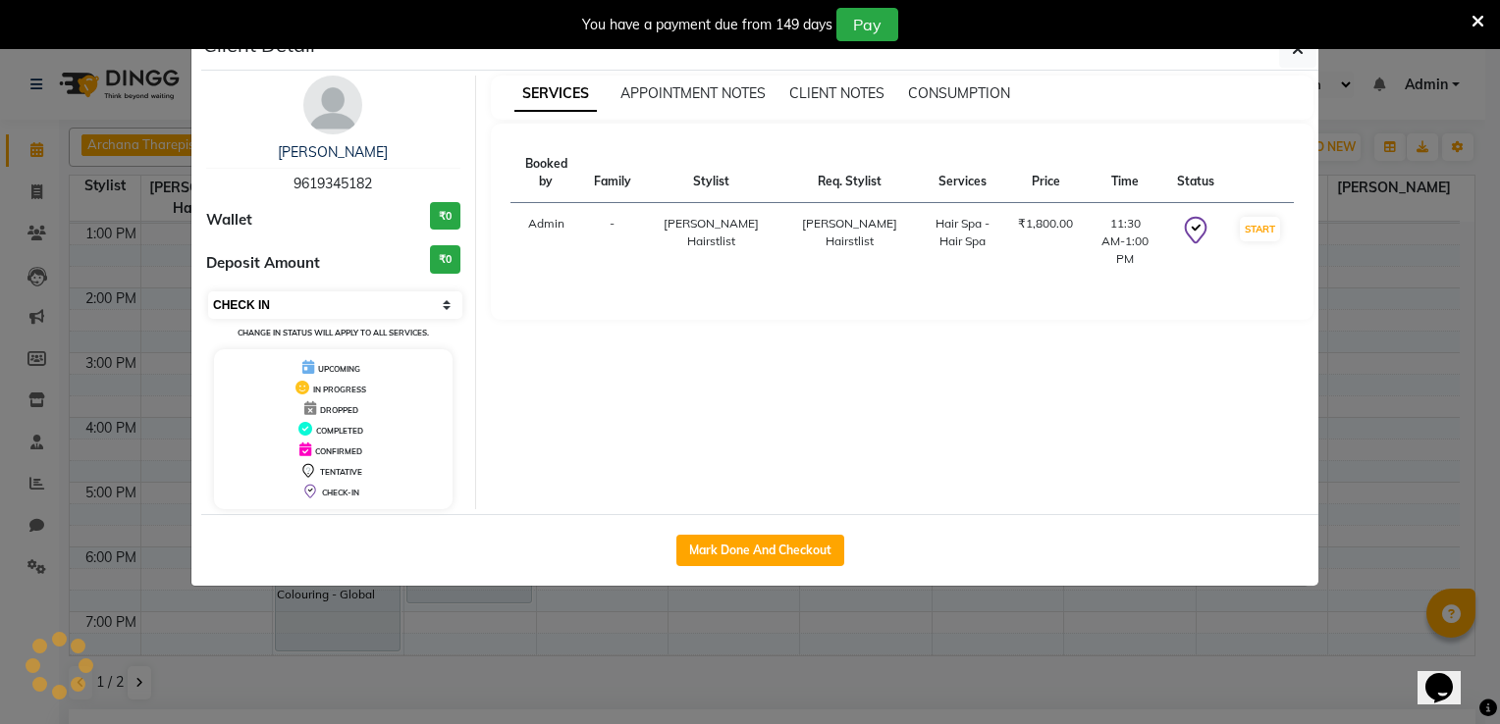
click at [359, 306] on select "Select IN SERVICE CONFIRMED TENTATIVE CHECK IN MARK DONE DROPPED UPCOMING" at bounding box center [335, 304] width 254 height 27
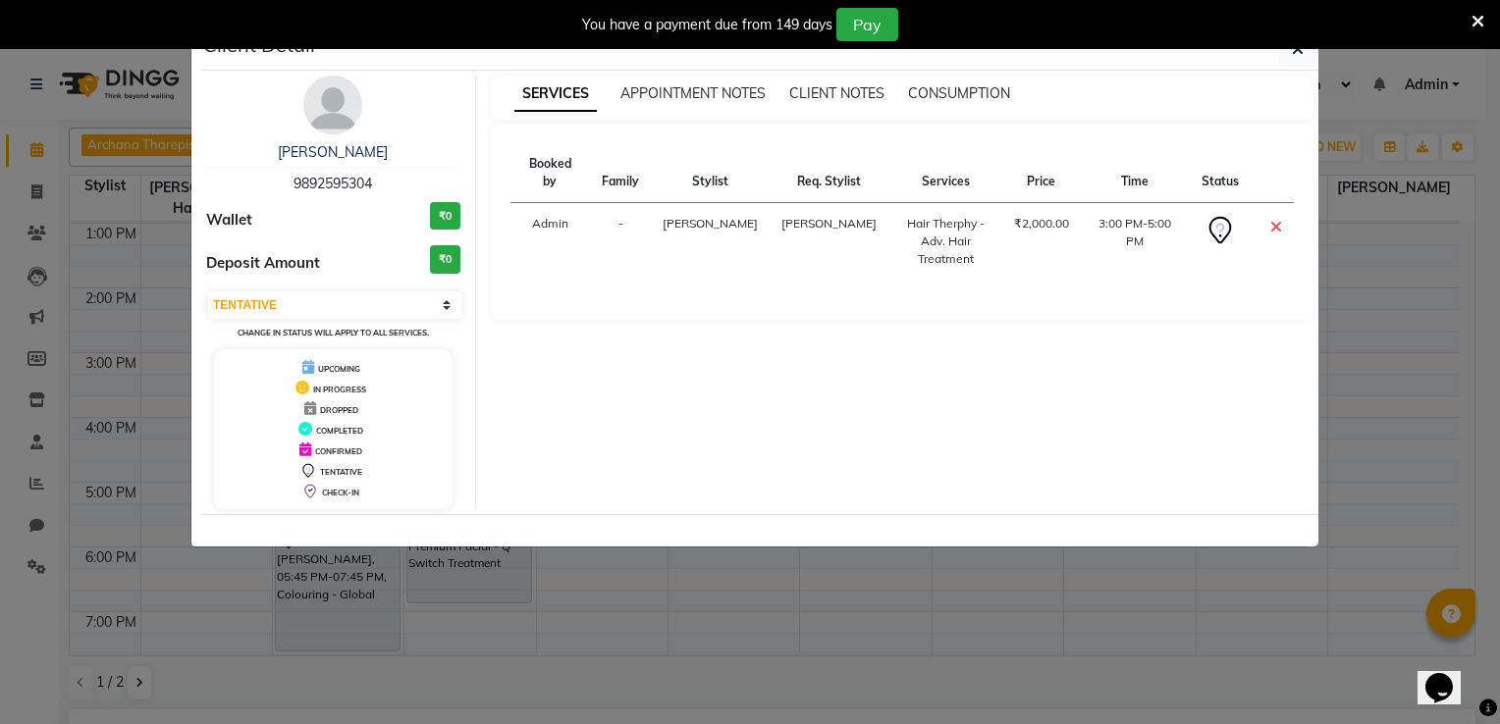
select select "6"
click at [208, 291] on select "Select CONFIRMED TENTATIVE" at bounding box center [335, 304] width 254 height 27
click at [1306, 56] on button "button" at bounding box center [1297, 48] width 37 height 37
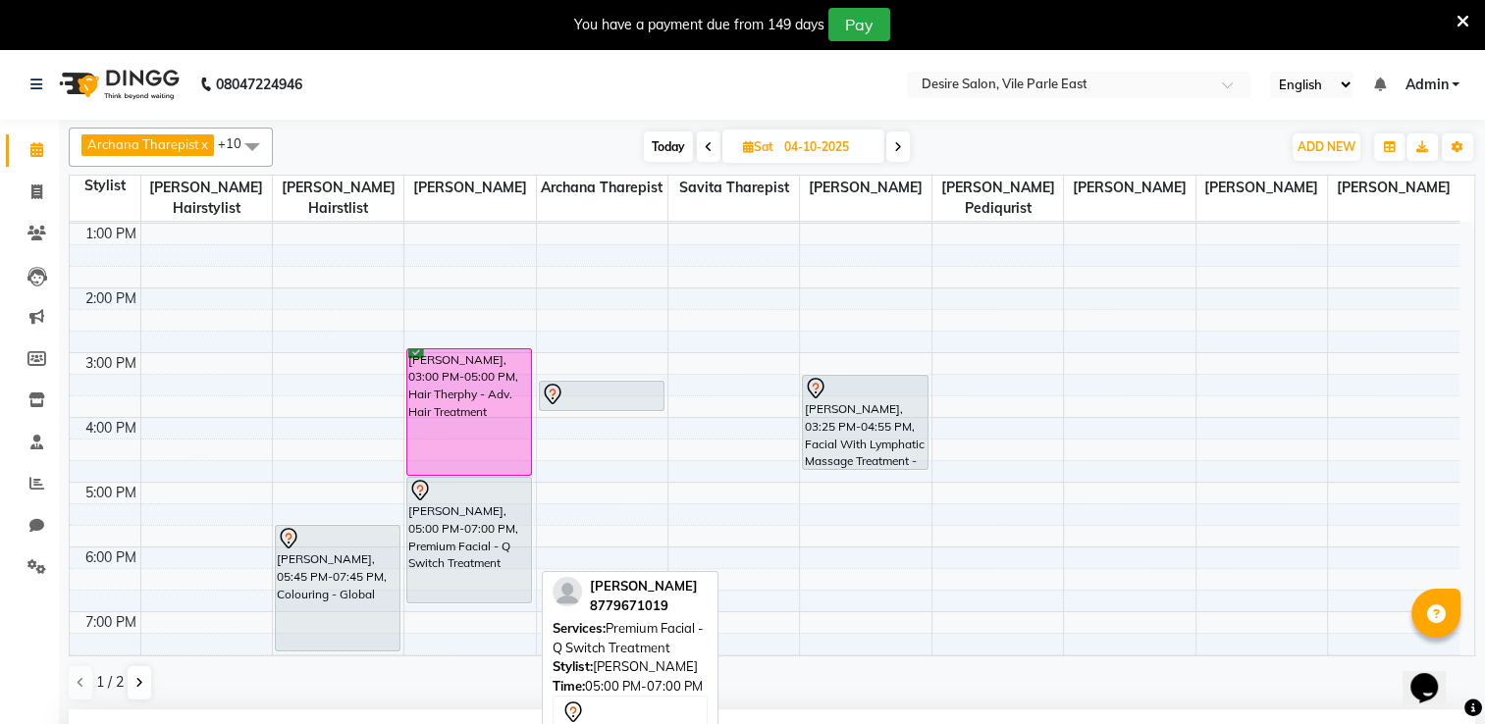
click at [450, 479] on div at bounding box center [469, 491] width 122 height 24
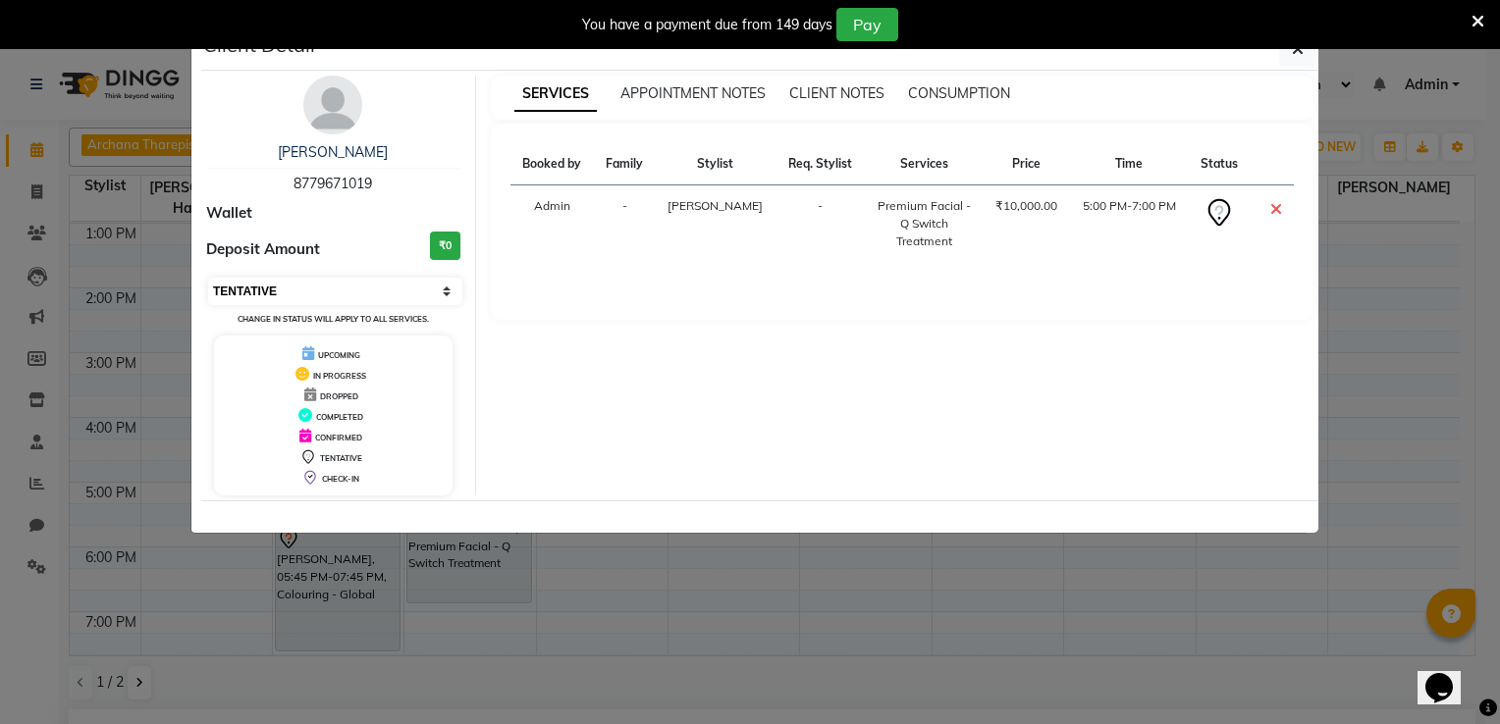
click at [356, 281] on select "Select CONFIRMED TENTATIVE" at bounding box center [335, 291] width 254 height 27
select select "6"
click at [208, 278] on select "Select CONFIRMED TENTATIVE" at bounding box center [335, 291] width 254 height 27
click at [1307, 52] on button "button" at bounding box center [1297, 48] width 37 height 37
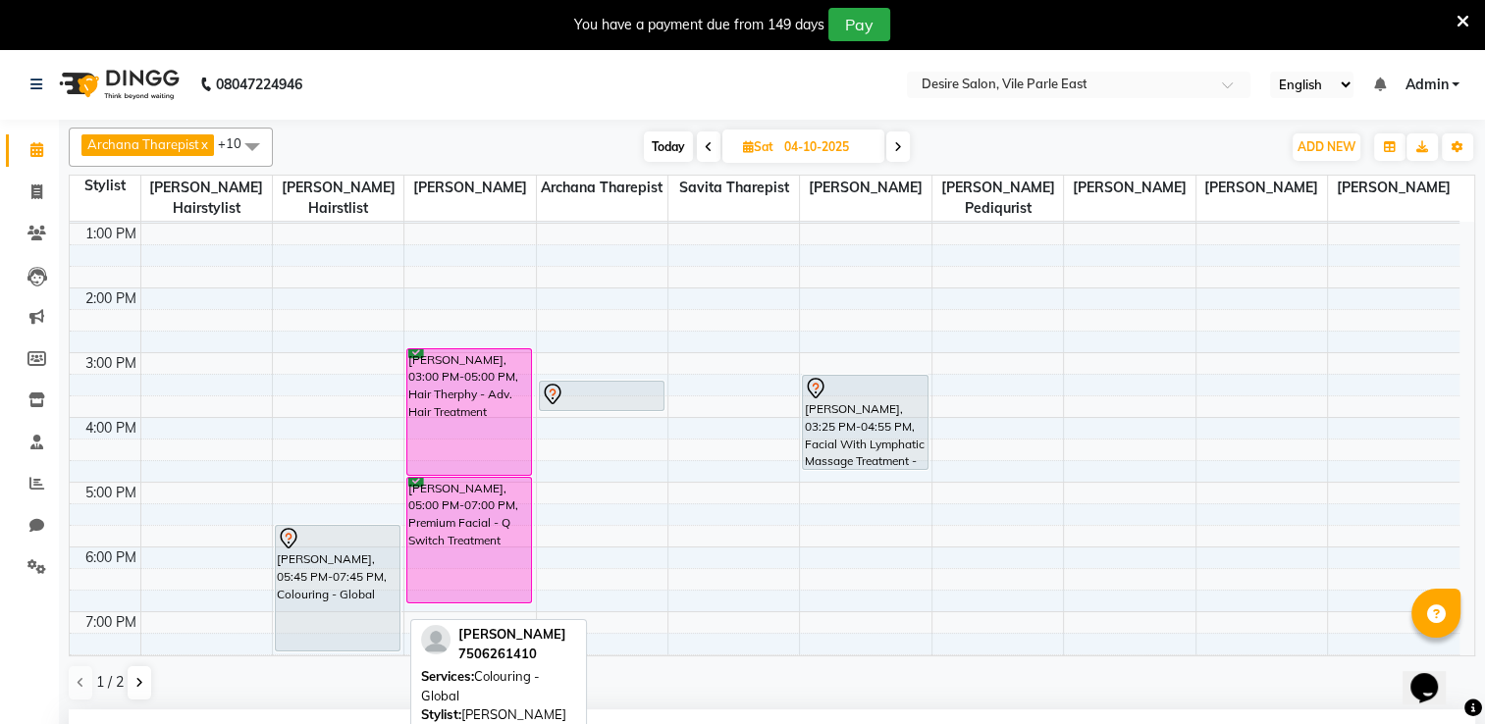
click at [345, 544] on div "[PERSON_NAME], 05:45 PM-07:45 PM, Colouring - Global" at bounding box center [338, 588] width 124 height 125
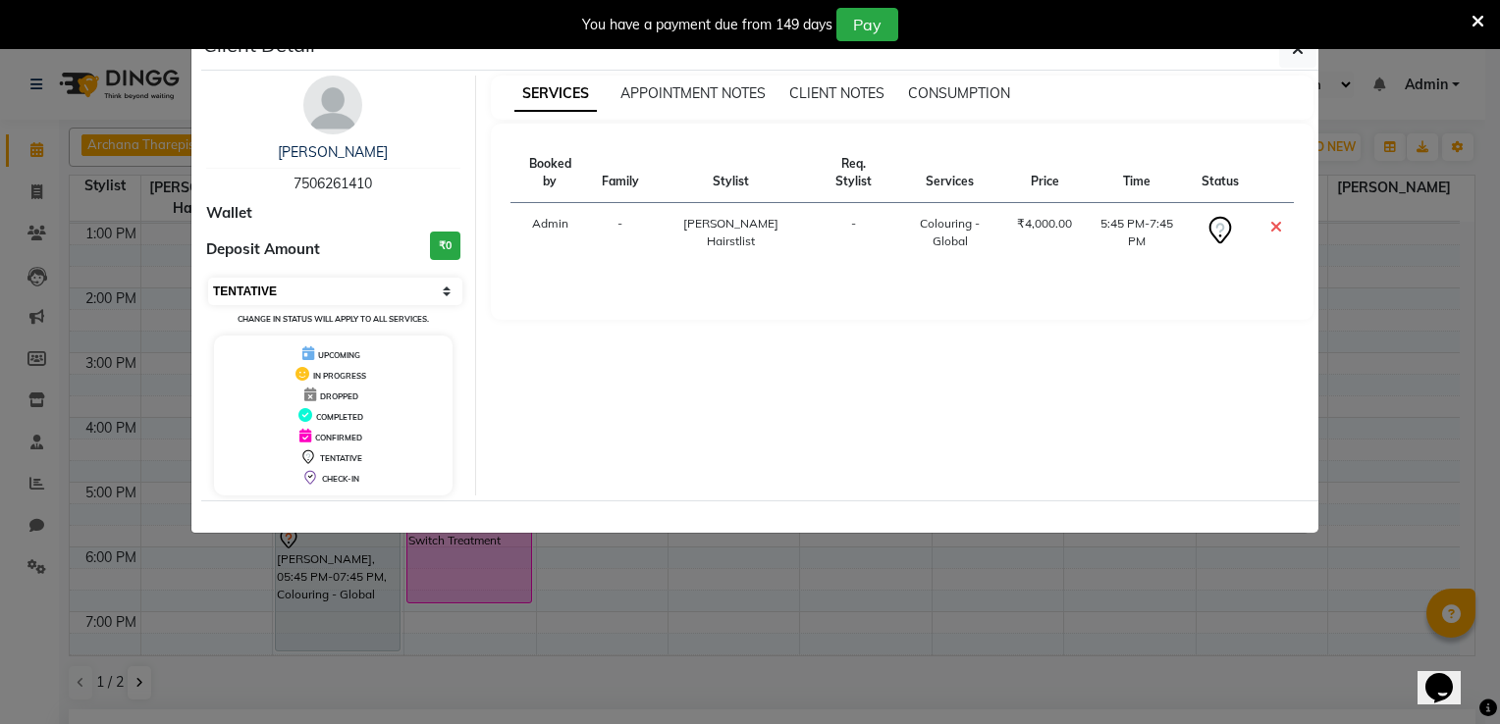
click at [389, 289] on select "Select CONFIRMED TENTATIVE" at bounding box center [335, 291] width 254 height 27
select select "6"
click at [208, 278] on select "Select CONFIRMED TENTATIVE" at bounding box center [335, 291] width 254 height 27
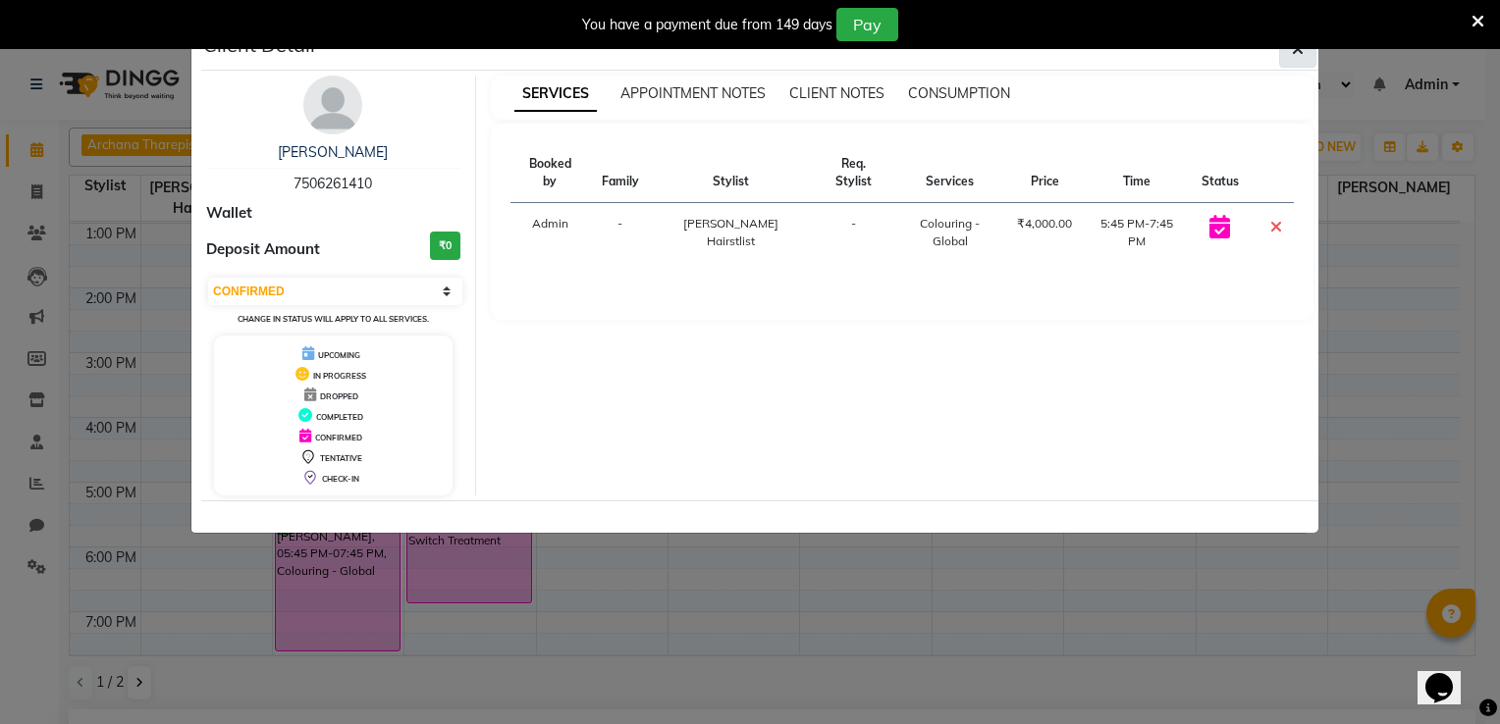
click at [1300, 52] on icon "button" at bounding box center [1298, 49] width 12 height 16
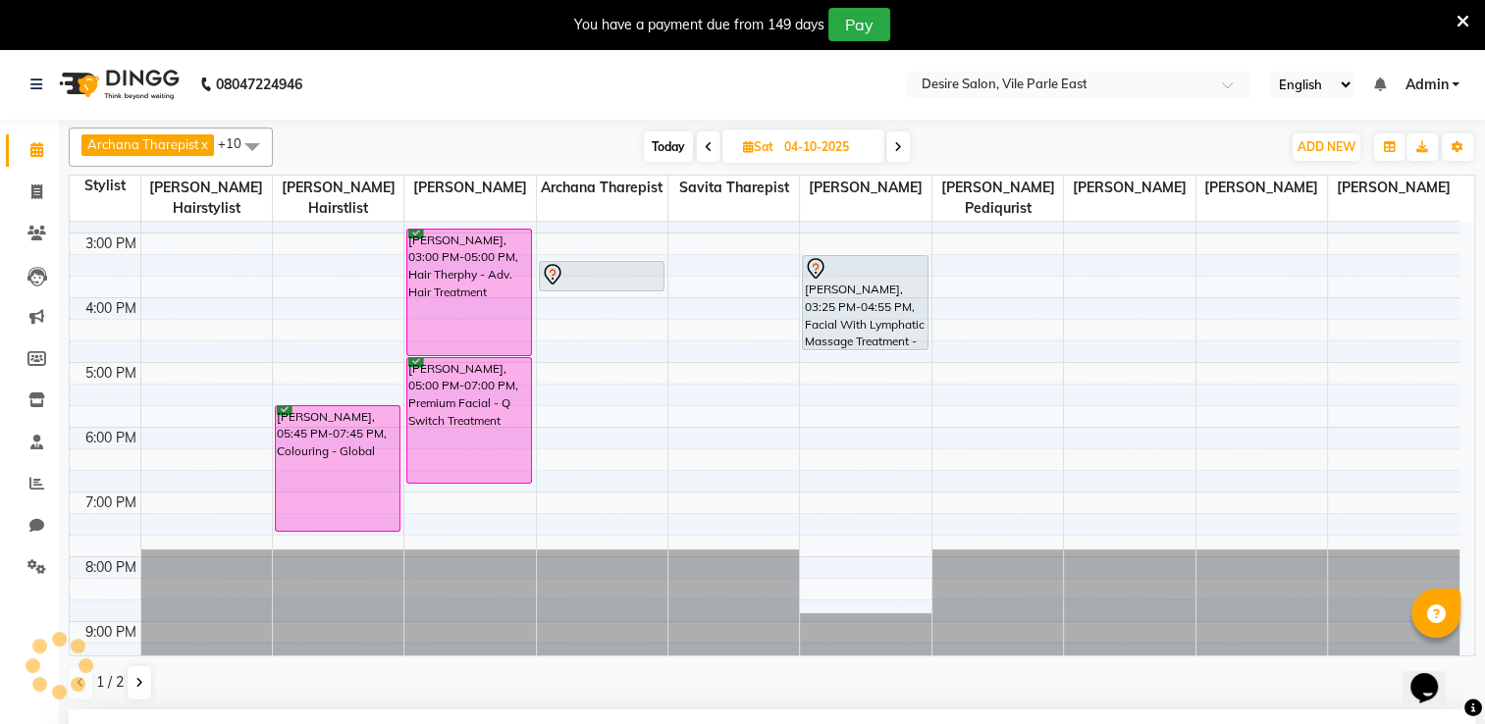
scroll to position [110, 0]
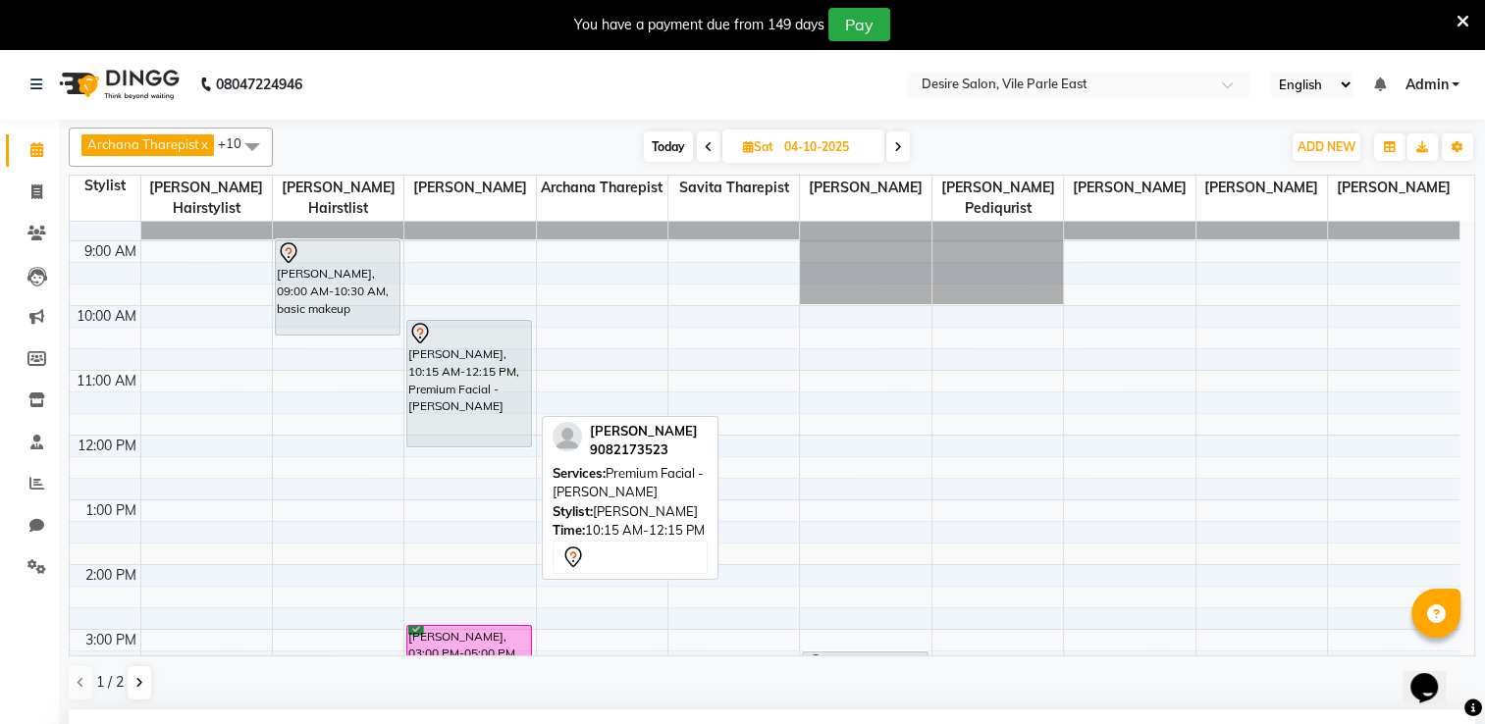
click at [497, 375] on div "[PERSON_NAME], 10:15 AM-12:15 PM, Premium Facial - [PERSON_NAME]" at bounding box center [469, 384] width 124 height 126
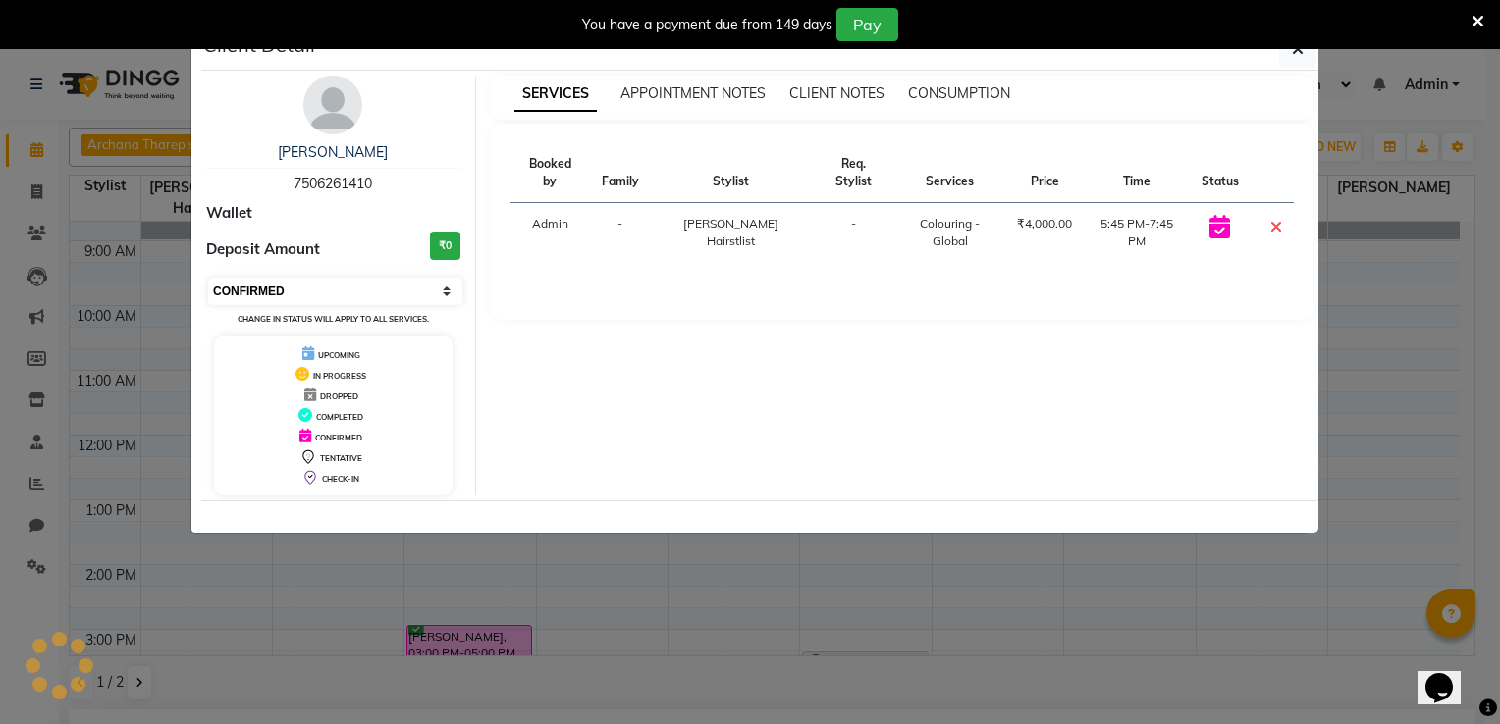
click at [338, 284] on select "Select CONFIRMED TENTATIVE" at bounding box center [335, 291] width 254 height 27
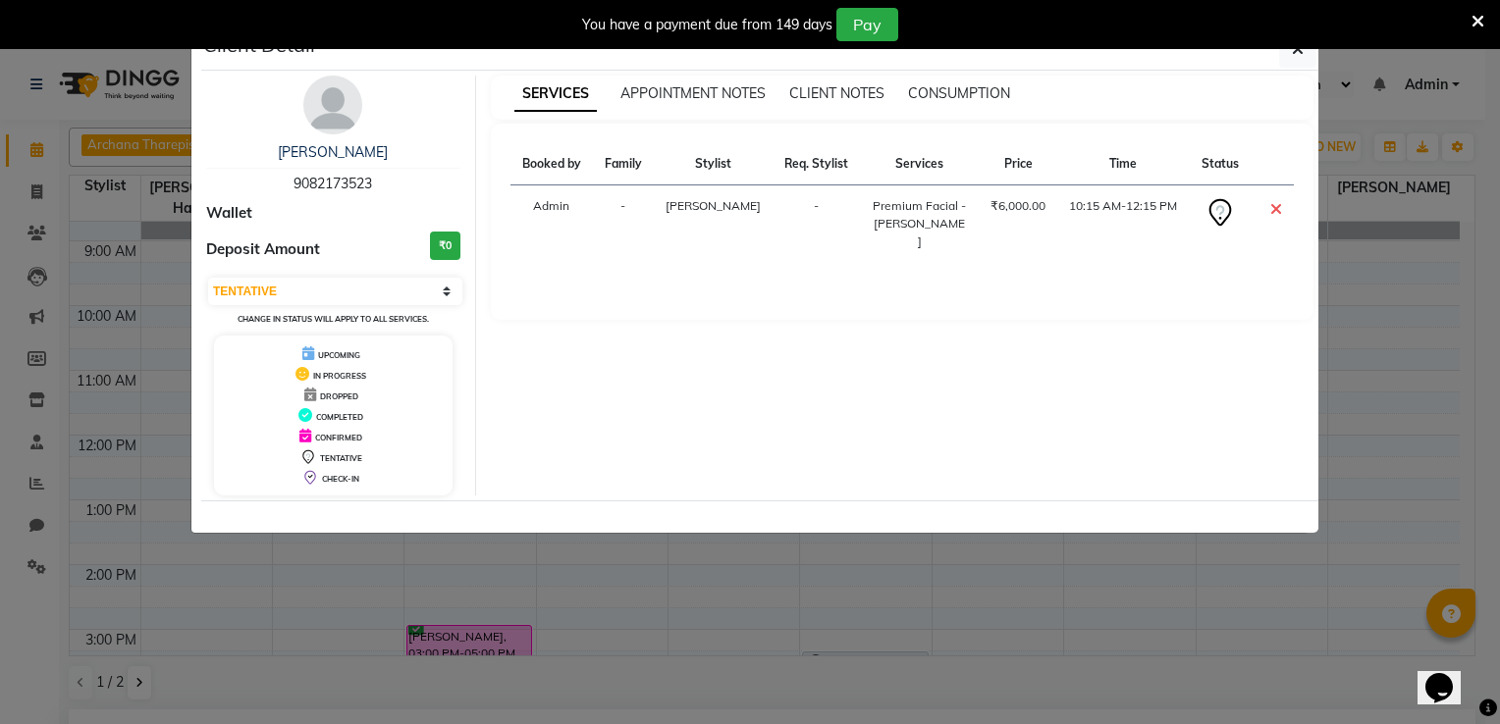
select select "select"
click at [208, 278] on select "Select CONFIRMED TENTATIVE" at bounding box center [335, 291] width 254 height 27
click at [1301, 54] on icon "button" at bounding box center [1298, 49] width 12 height 16
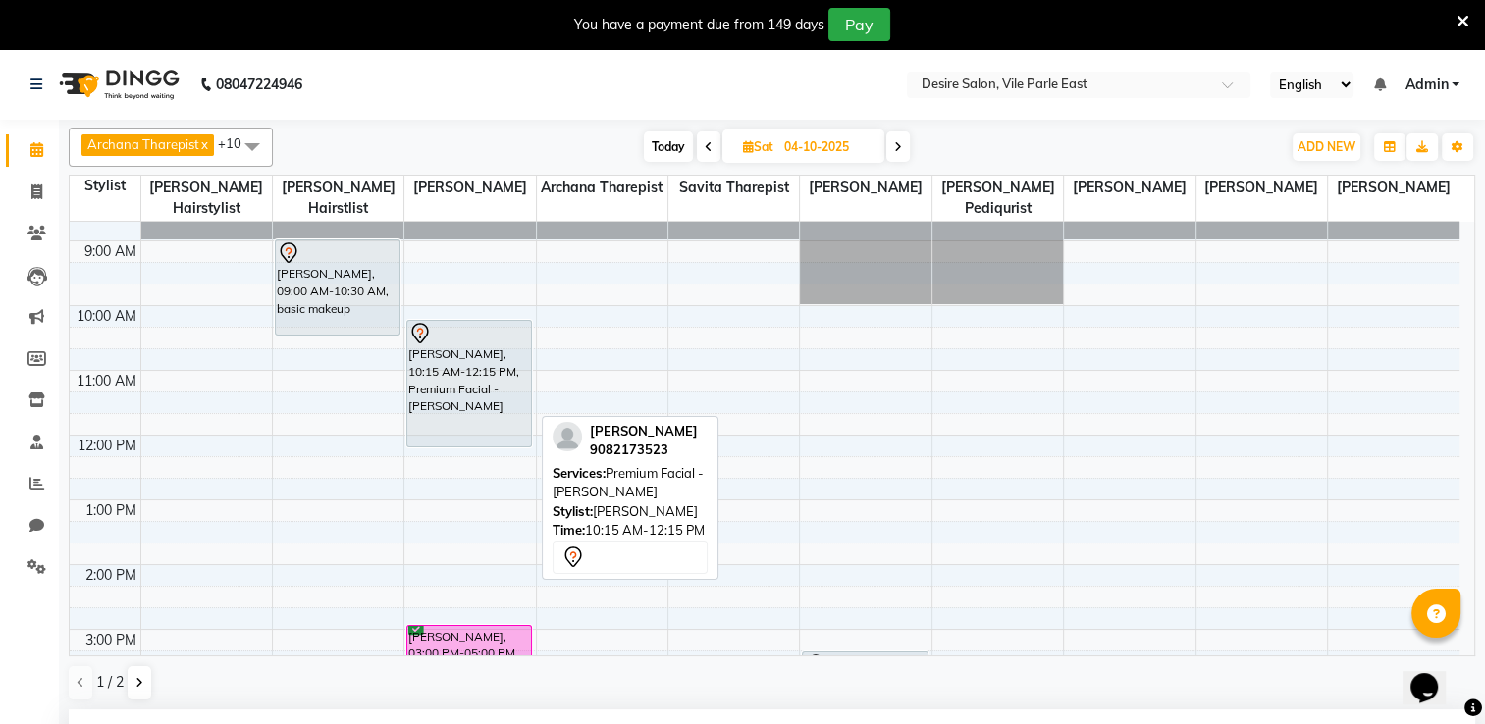
click at [479, 338] on div "[PERSON_NAME], 10:15 AM-12:15 PM, Premium Facial - [PERSON_NAME]" at bounding box center [469, 384] width 124 height 126
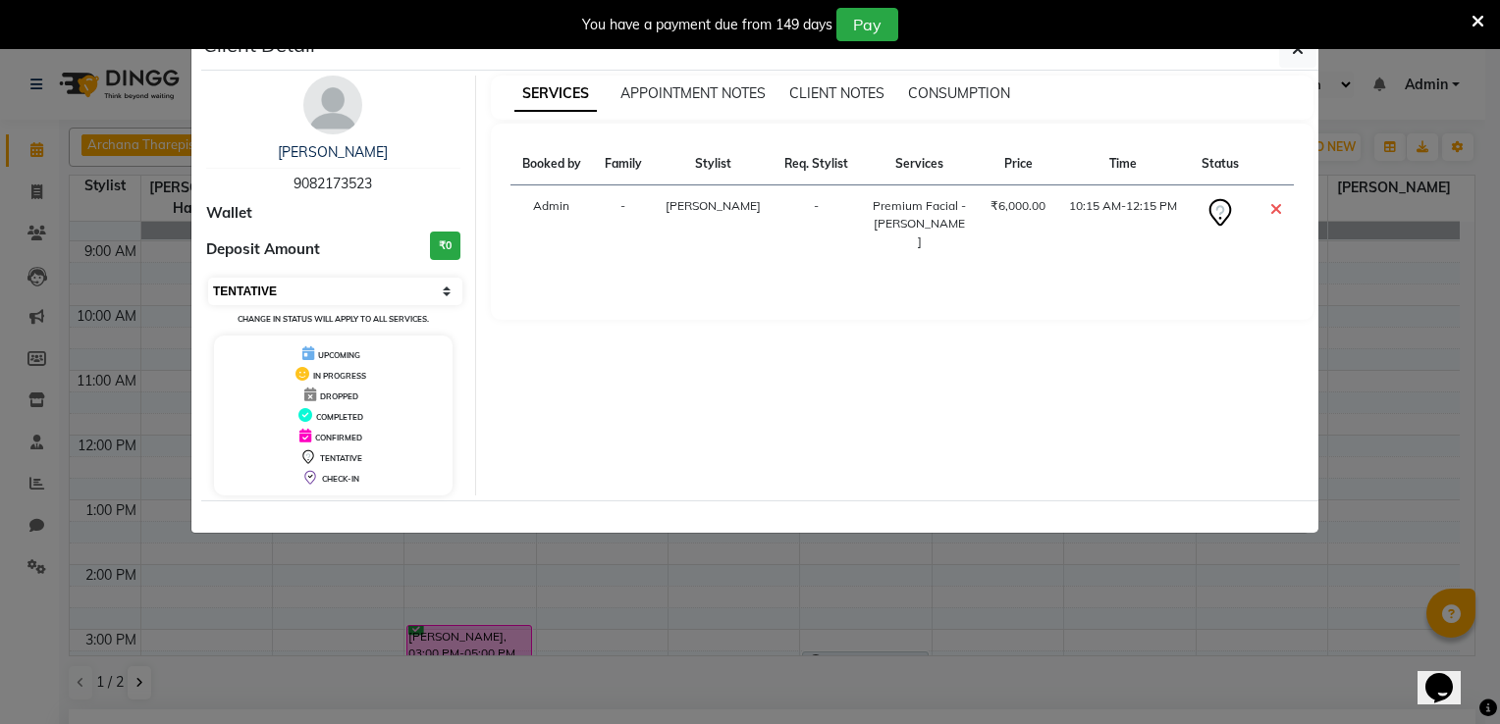
click at [377, 291] on select "Select CONFIRMED TENTATIVE" at bounding box center [335, 291] width 254 height 27
select select "6"
click at [208, 278] on select "Select CONFIRMED TENTATIVE" at bounding box center [335, 291] width 254 height 27
click at [1300, 55] on icon "button" at bounding box center [1298, 49] width 12 height 16
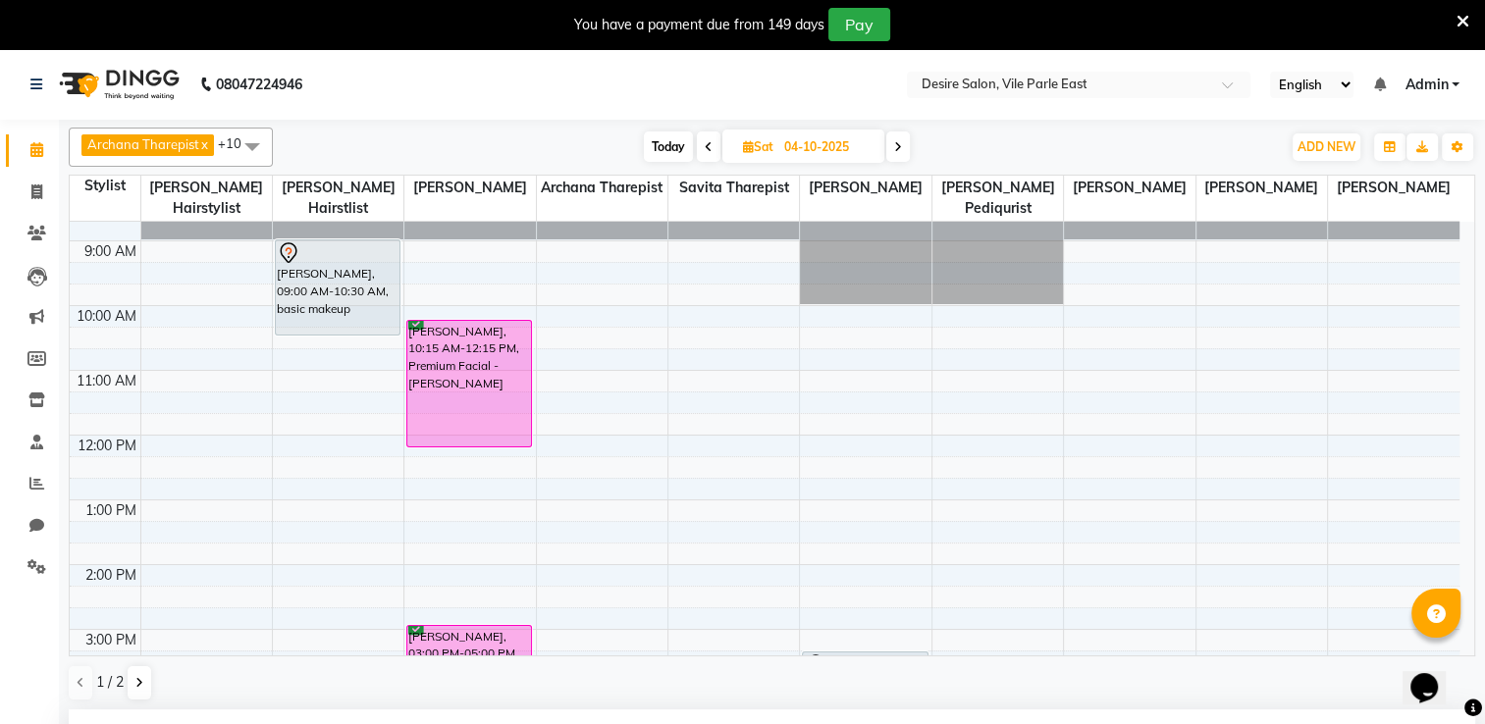
scroll to position [506, 0]
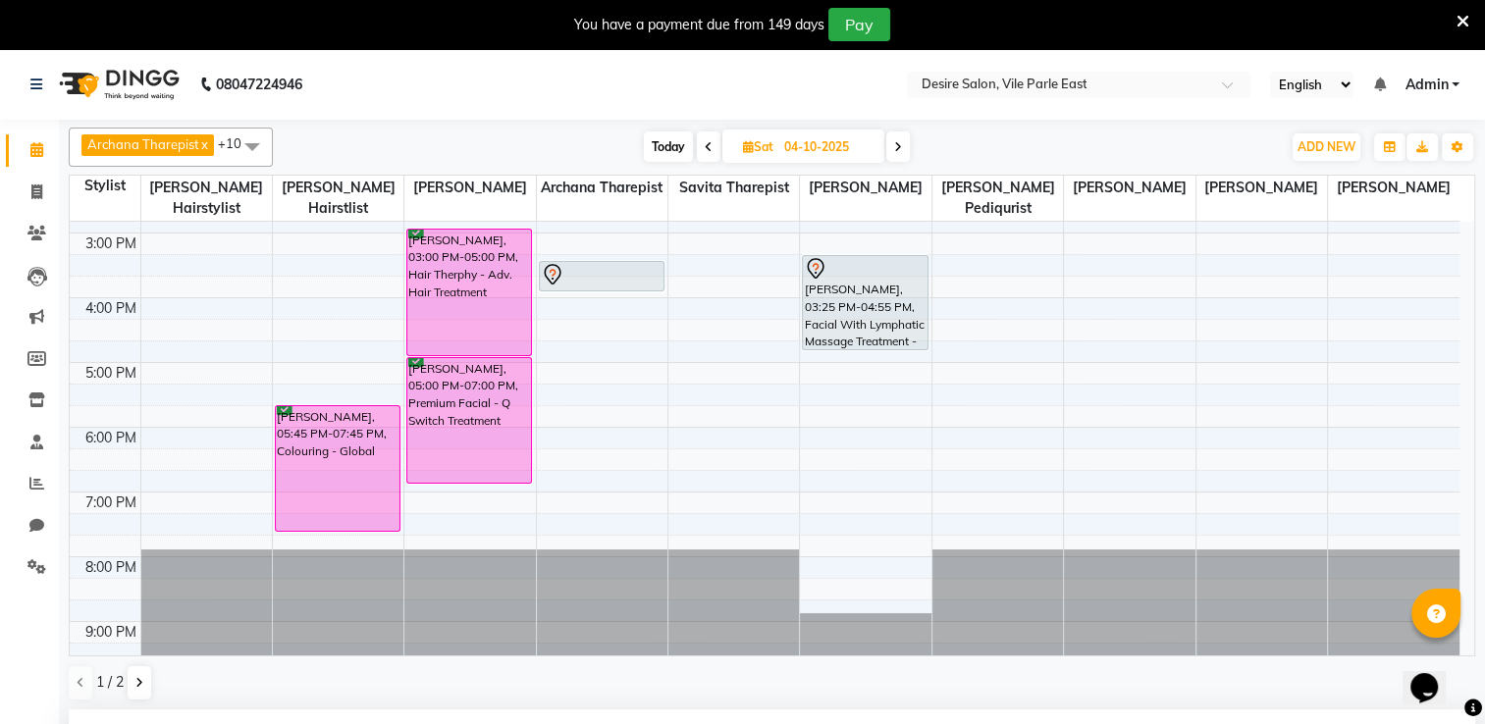
click at [831, 151] on input "04-10-2025" at bounding box center [827, 146] width 98 height 29
select select "10"
select select "2025"
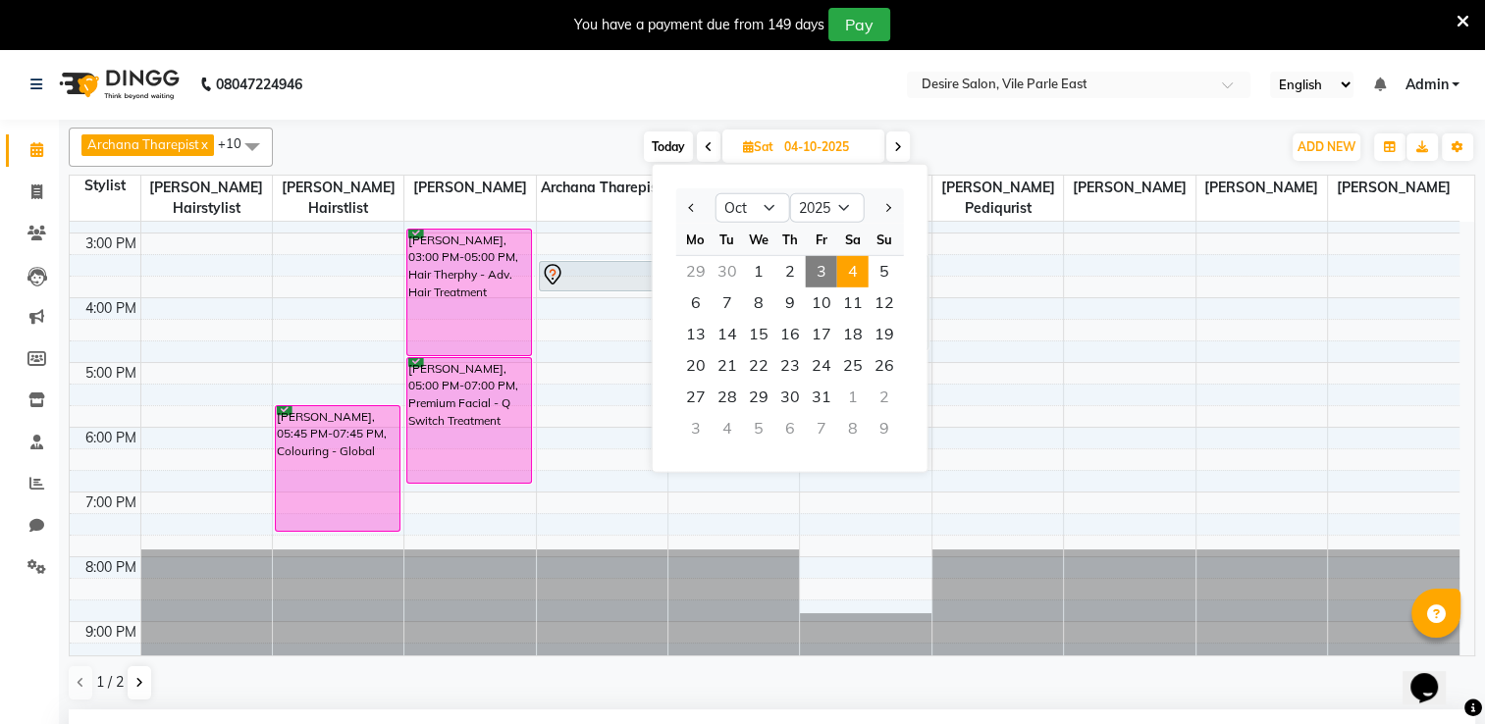
click at [818, 274] on span "3" at bounding box center [821, 271] width 31 height 31
type input "03-10-2025"
select select "780"
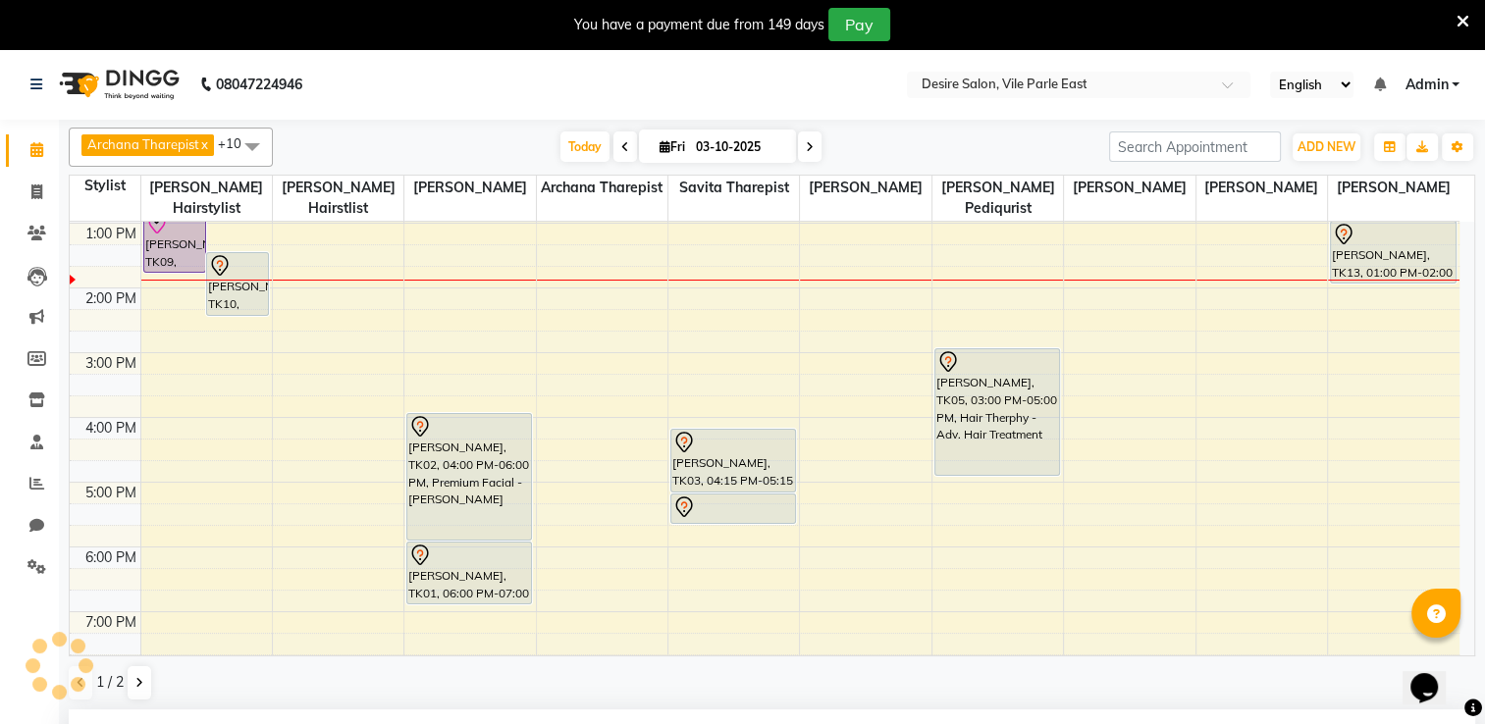
scroll to position [265, 0]
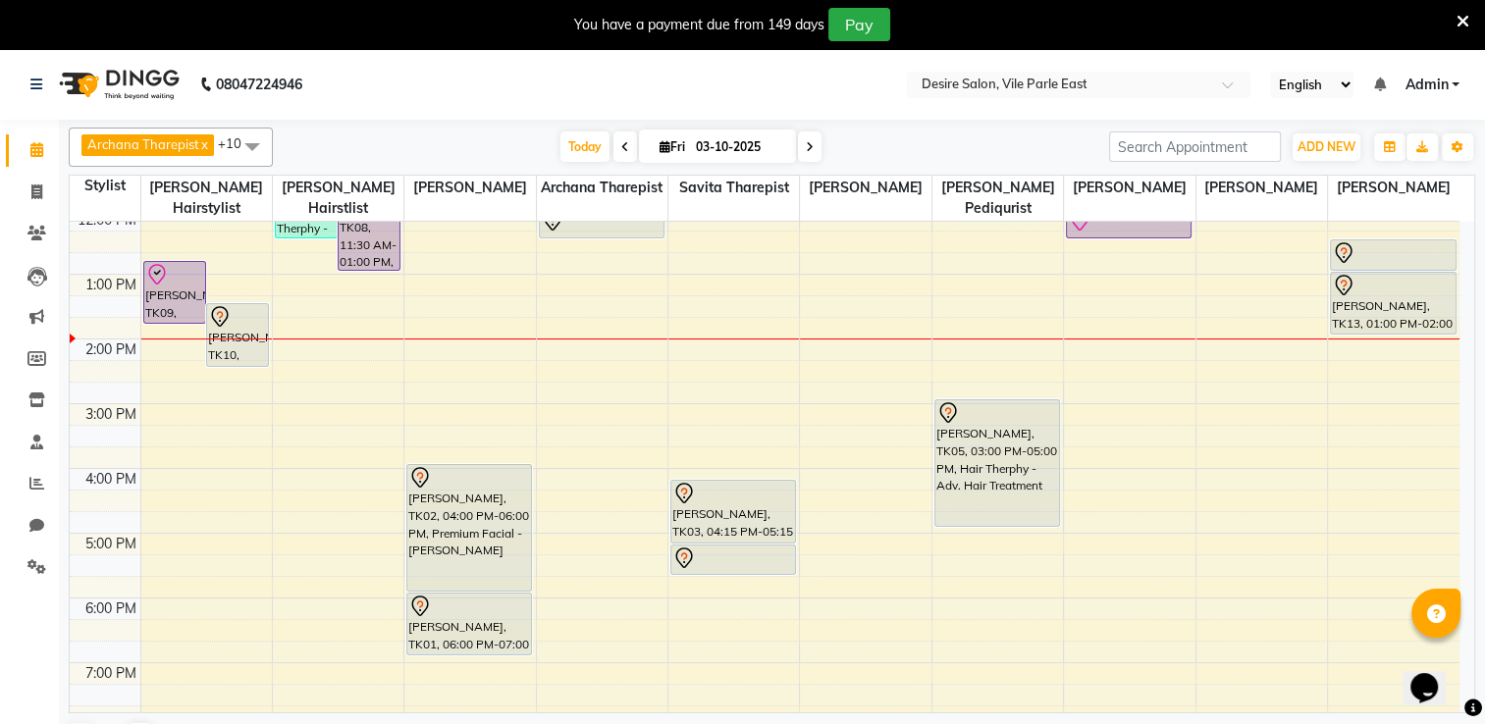
scroll to position [297, 0]
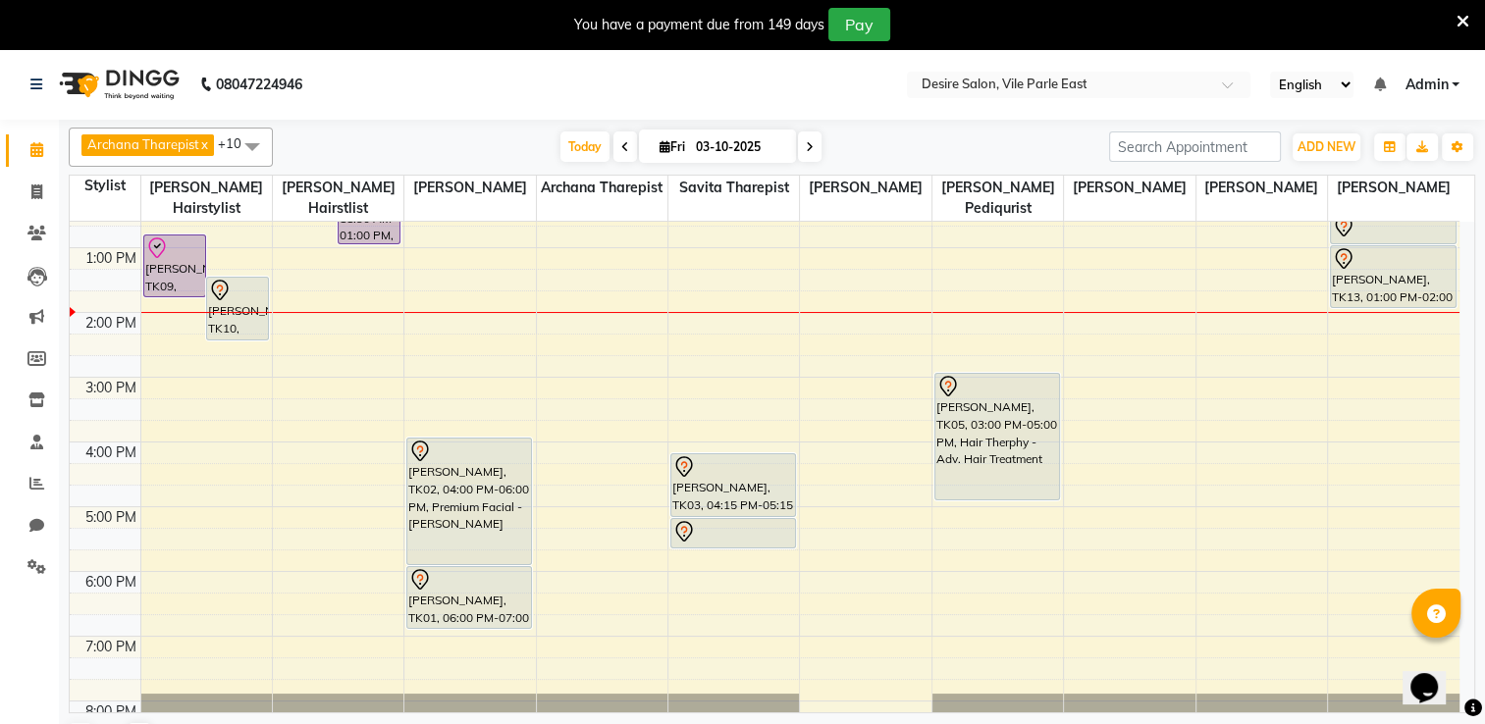
click at [806, 147] on icon at bounding box center [810, 147] width 8 height 12
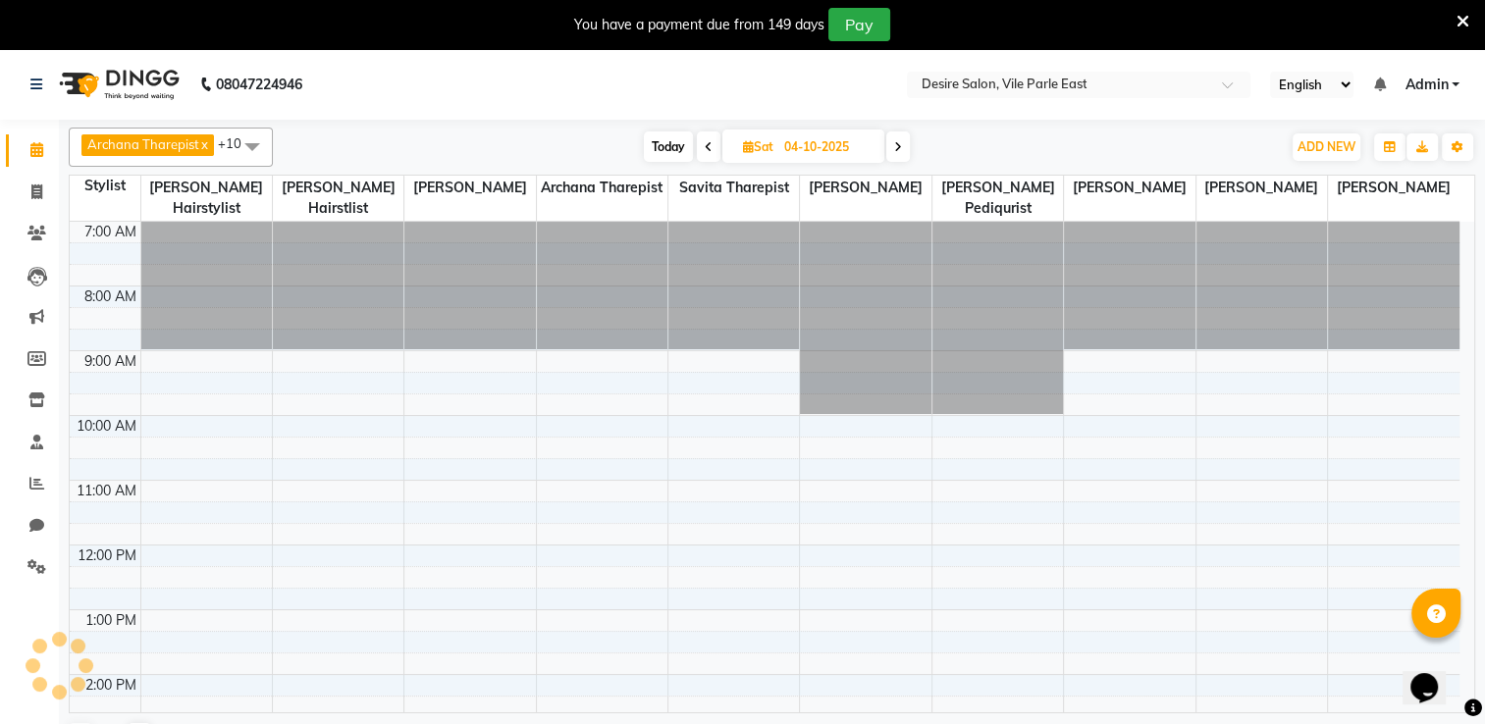
scroll to position [450, 0]
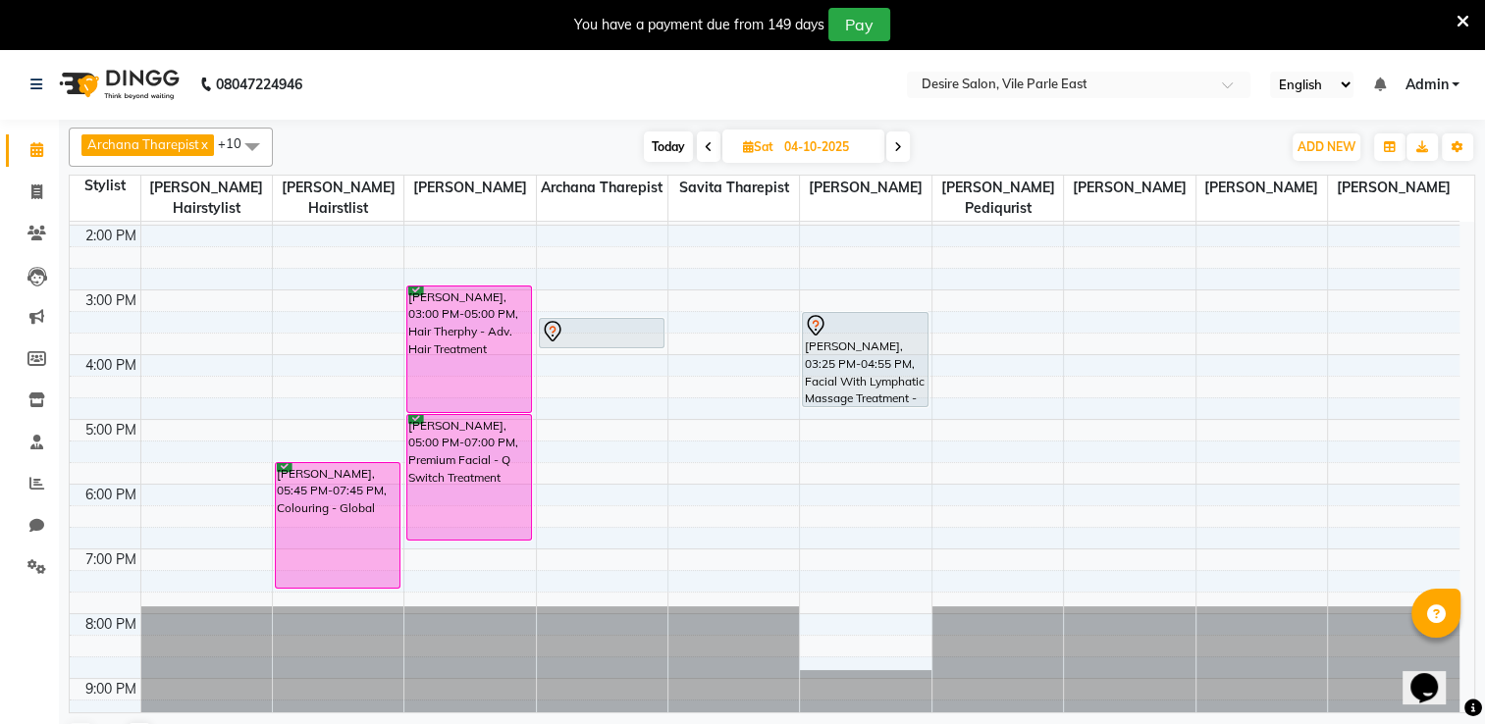
click at [895, 143] on icon at bounding box center [898, 147] width 8 height 12
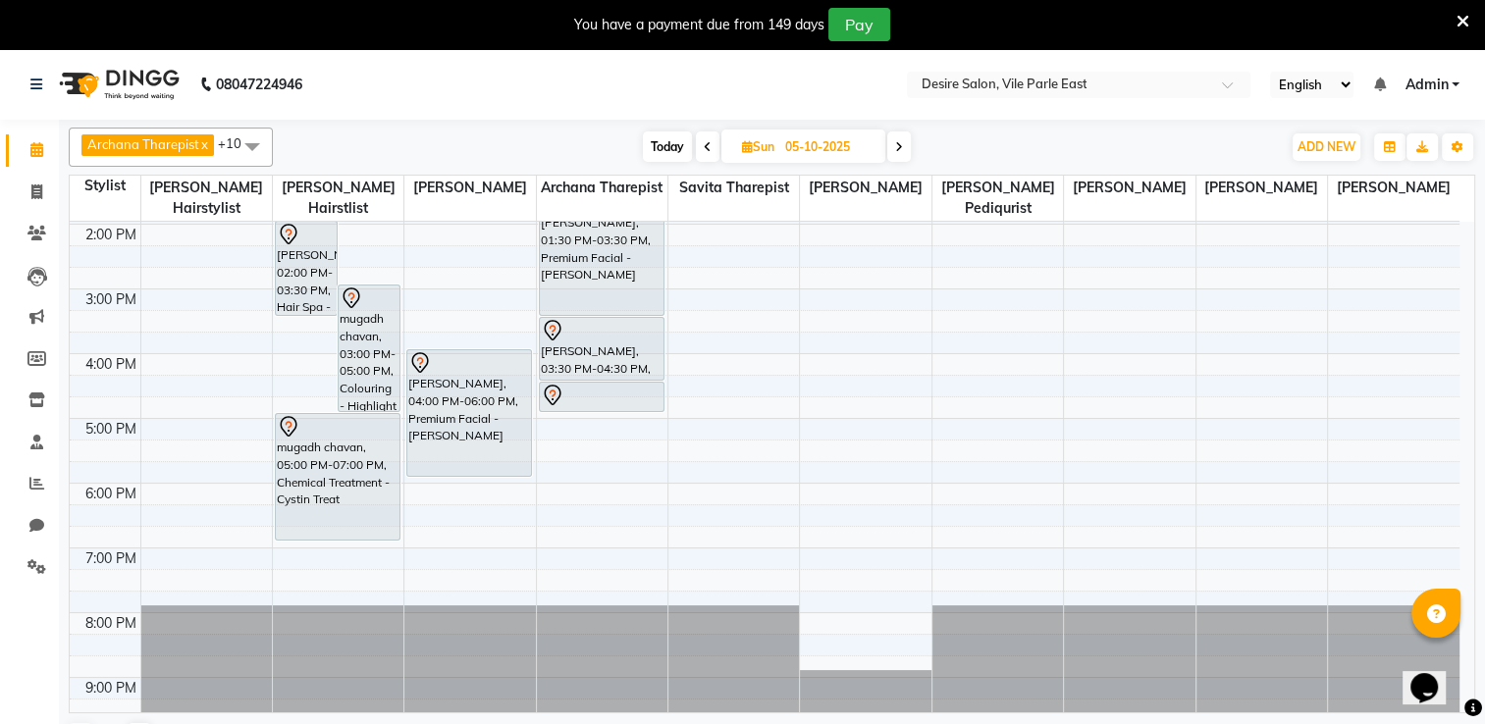
click at [900, 145] on icon at bounding box center [899, 147] width 8 height 12
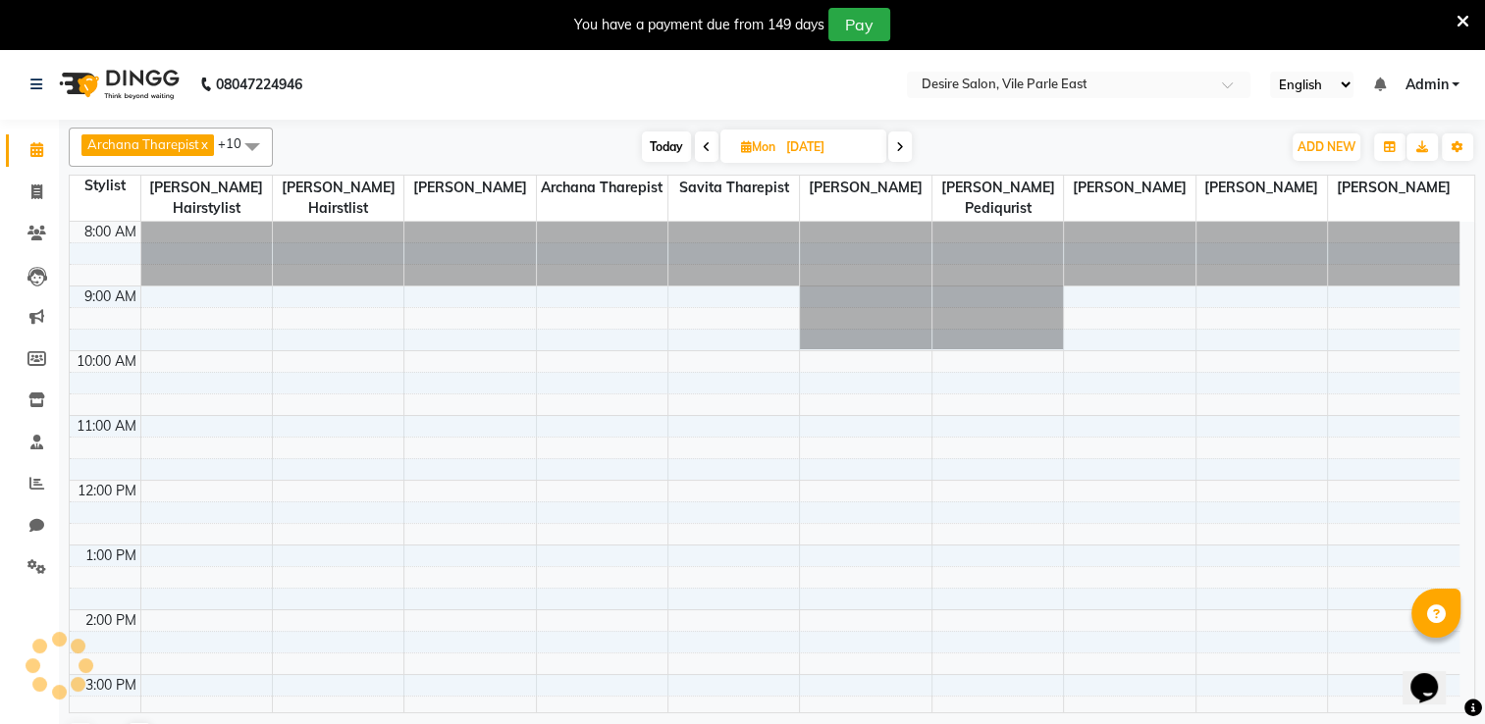
scroll to position [385, 0]
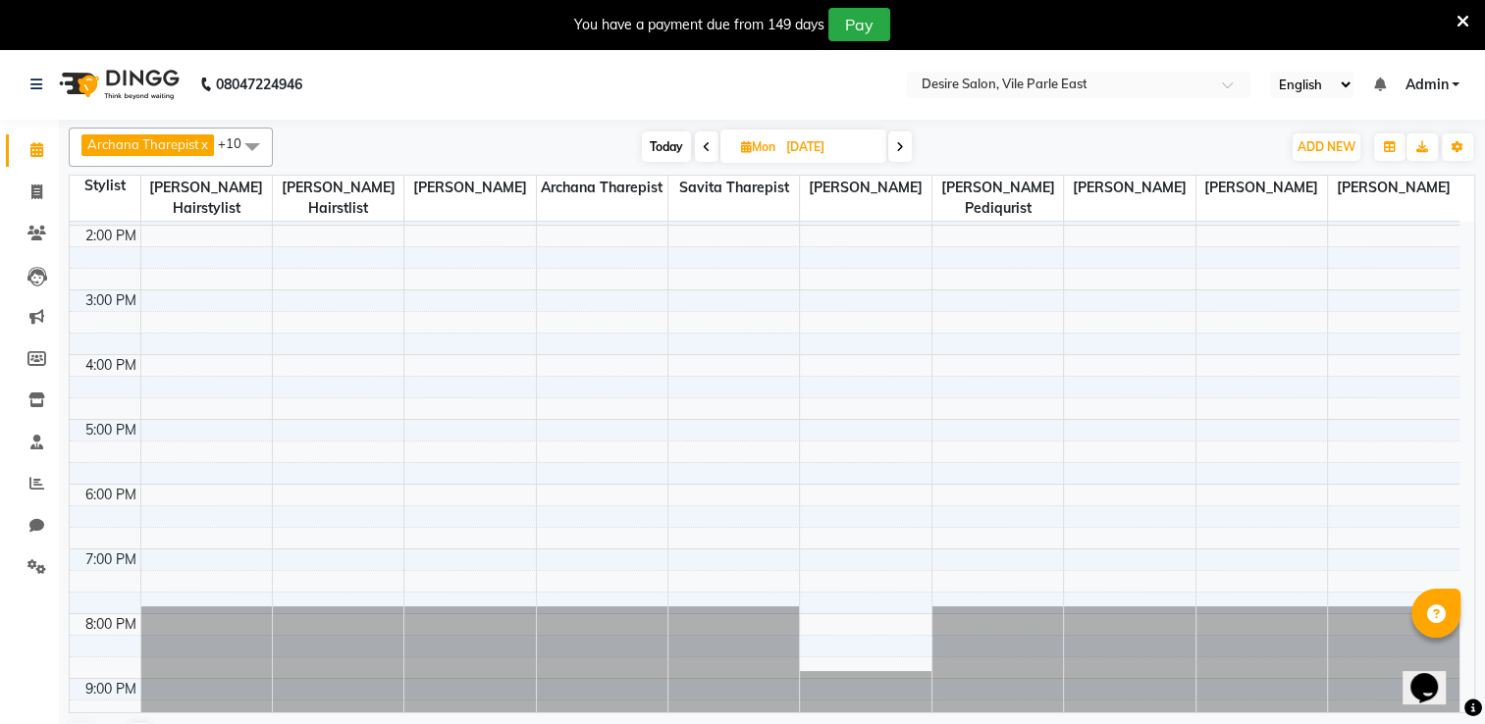
click at [668, 138] on span "Today" at bounding box center [666, 147] width 49 height 30
type input "03-10-2025"
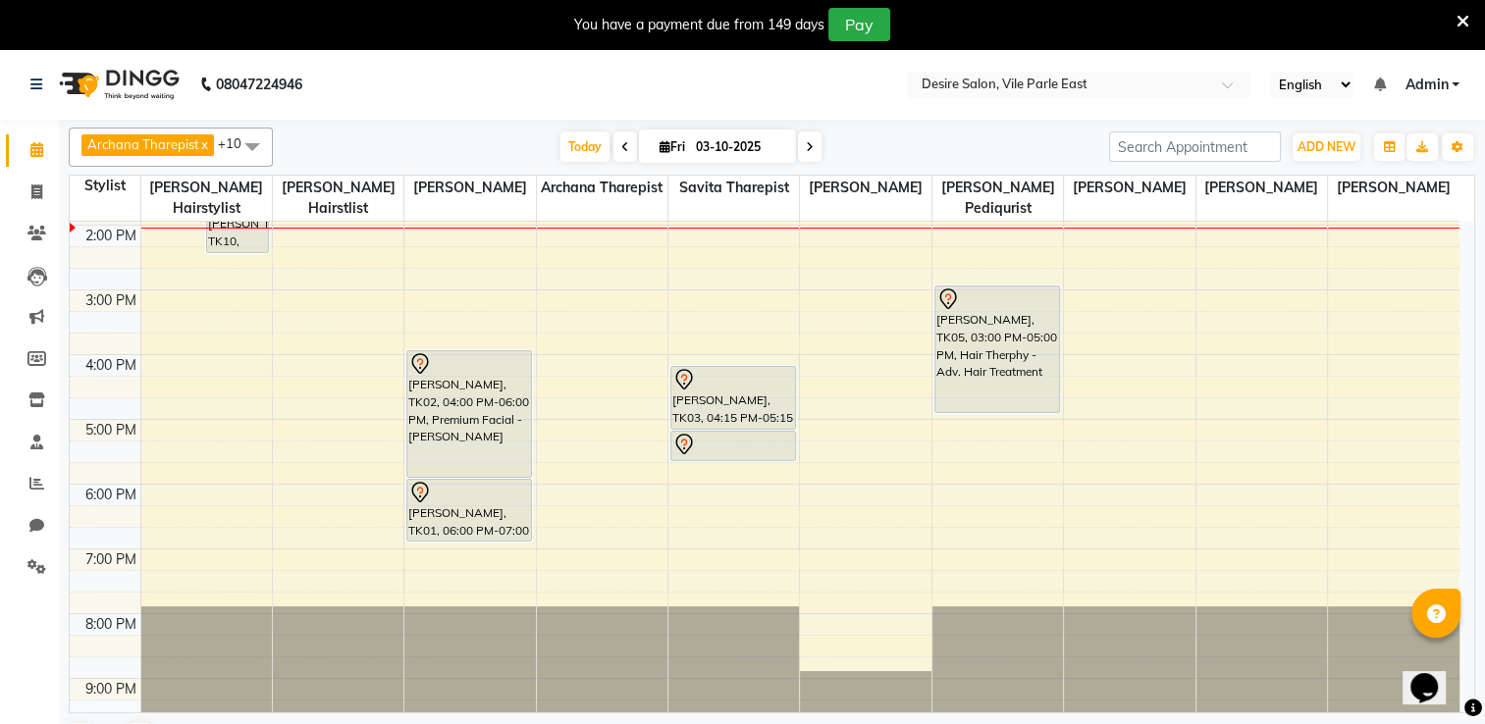
click at [711, 142] on input "03-10-2025" at bounding box center [739, 146] width 98 height 29
select select "10"
select select "2025"
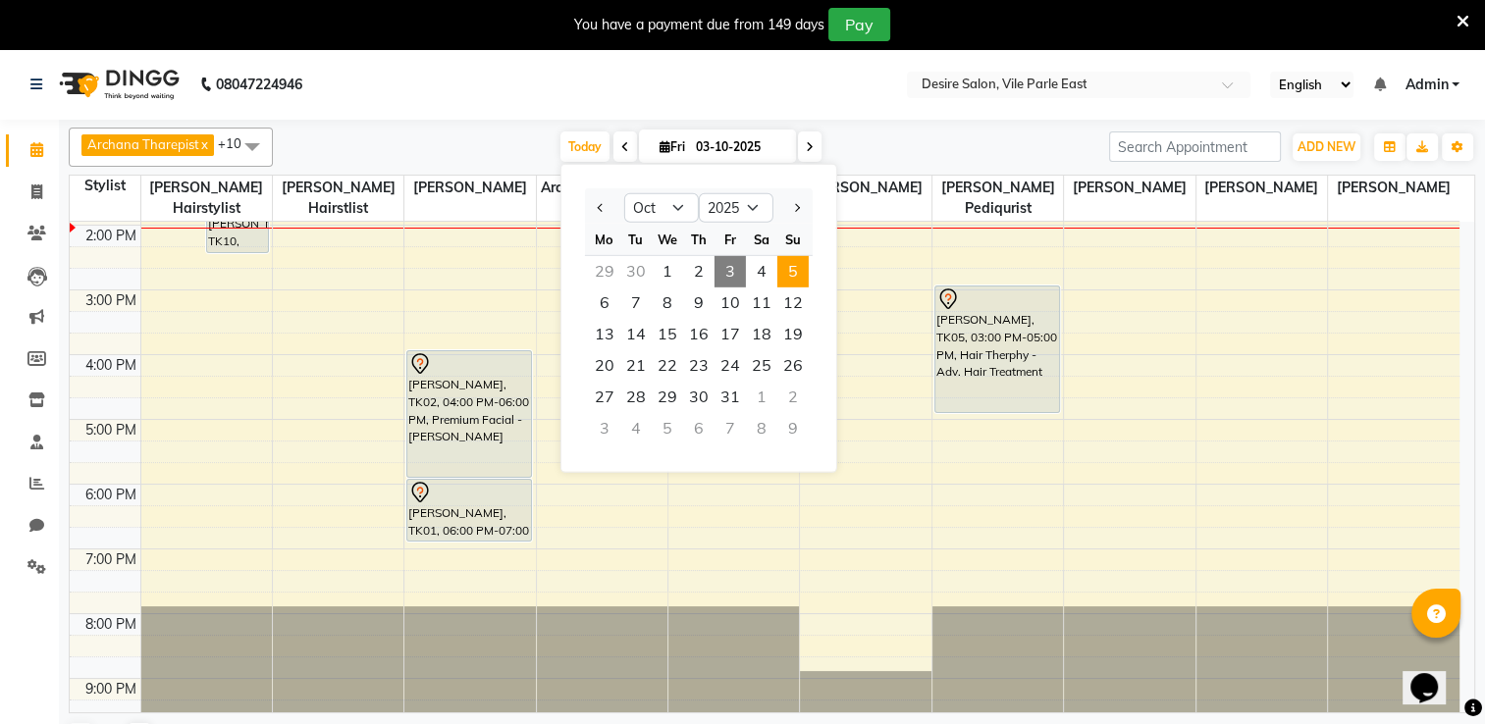
click at [789, 282] on span "5" at bounding box center [792, 271] width 31 height 31
type input "05-10-2025"
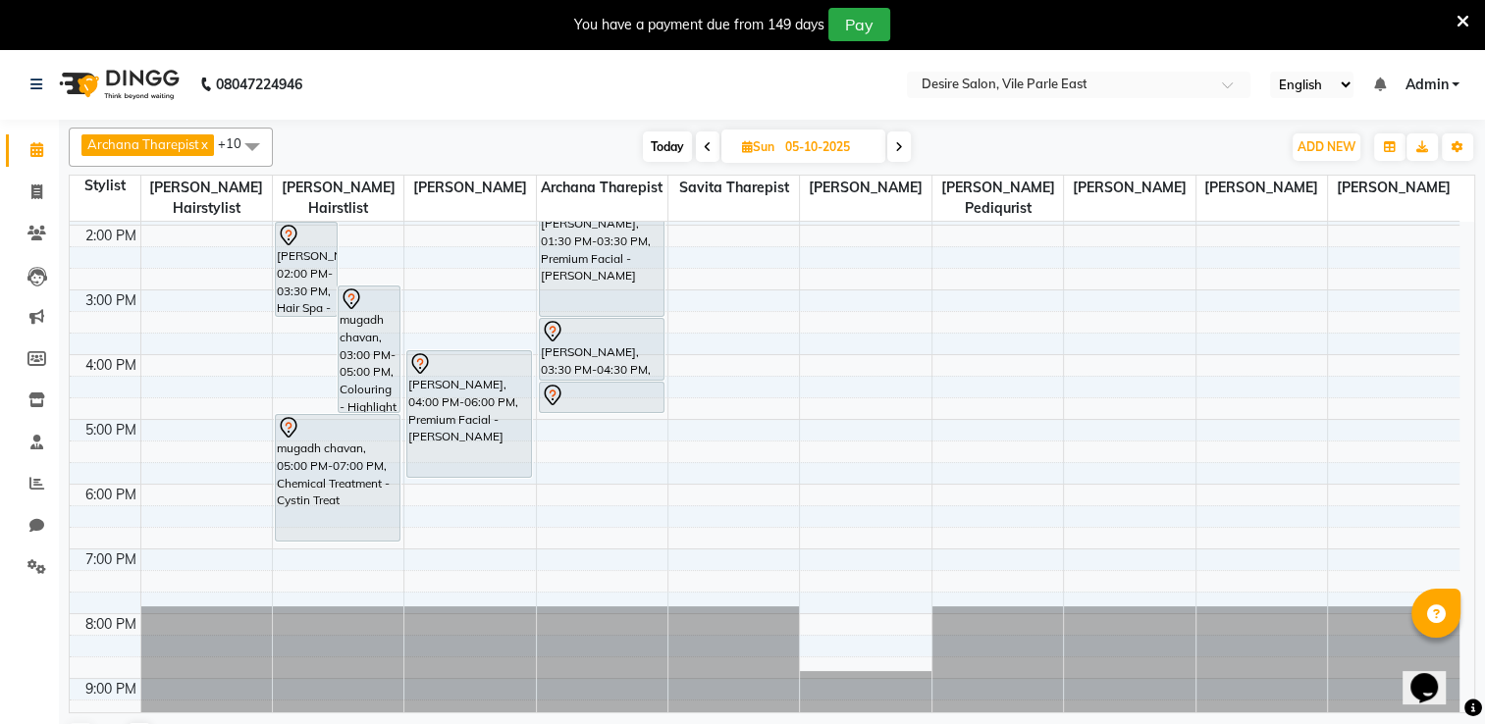
scroll to position [0, 0]
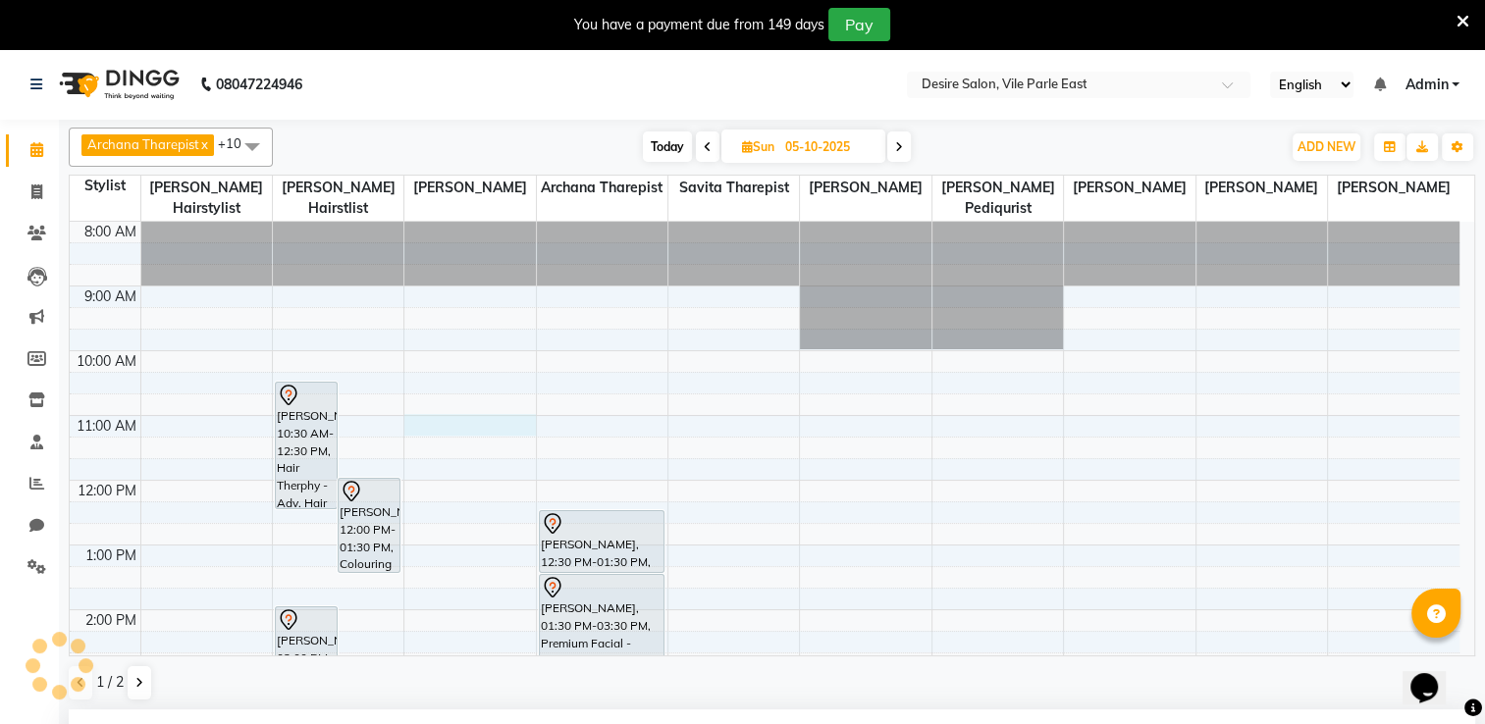
select select "74553"
select select "660"
select select "tentative"
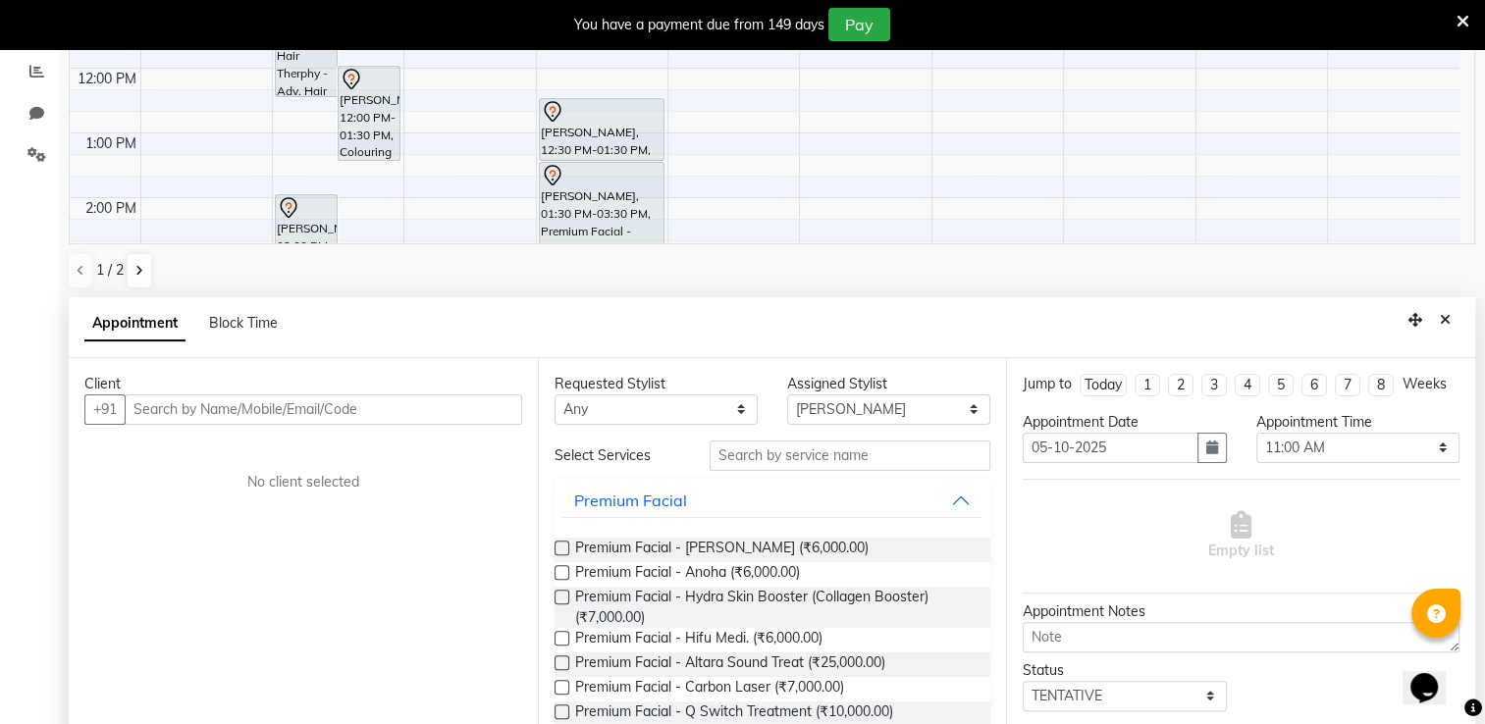
scroll to position [430, 0]
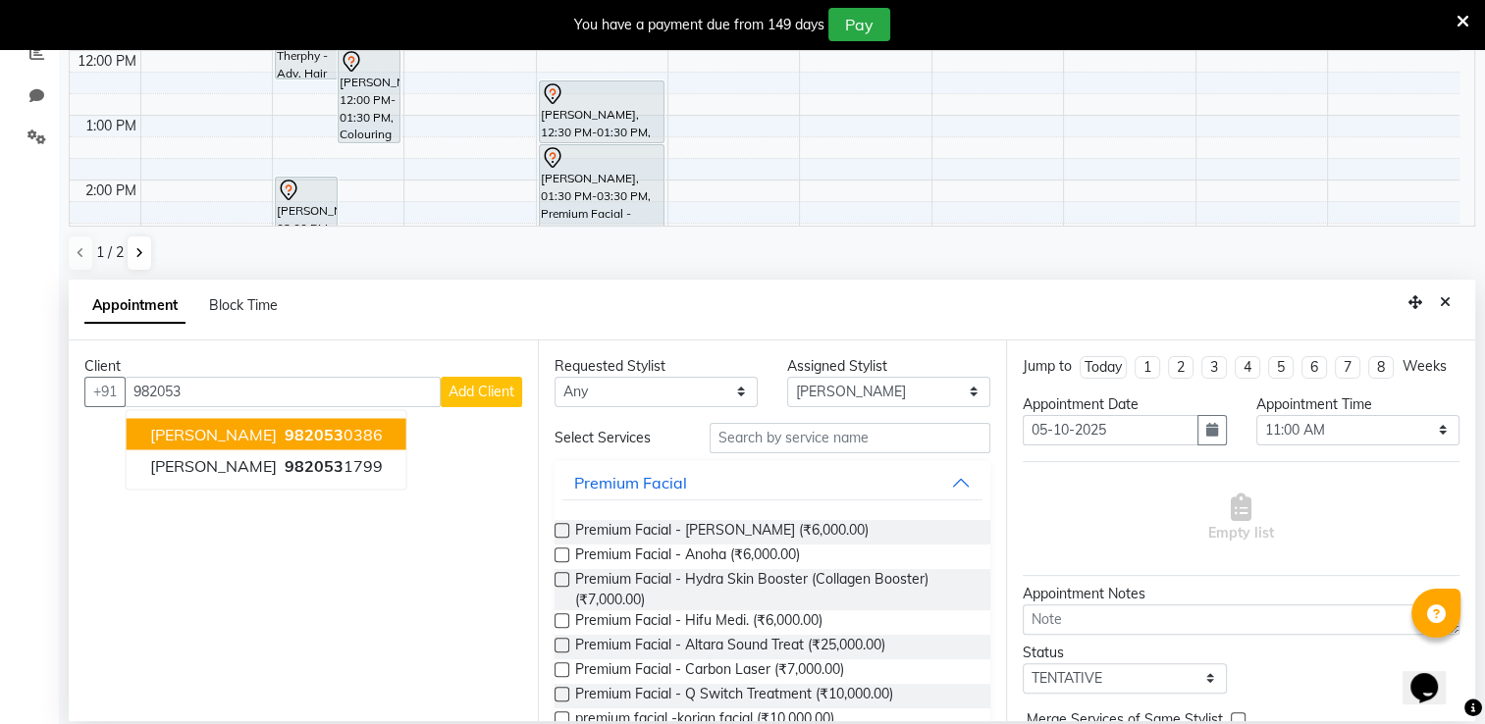
click at [310, 432] on span "982053" at bounding box center [314, 434] width 59 height 20
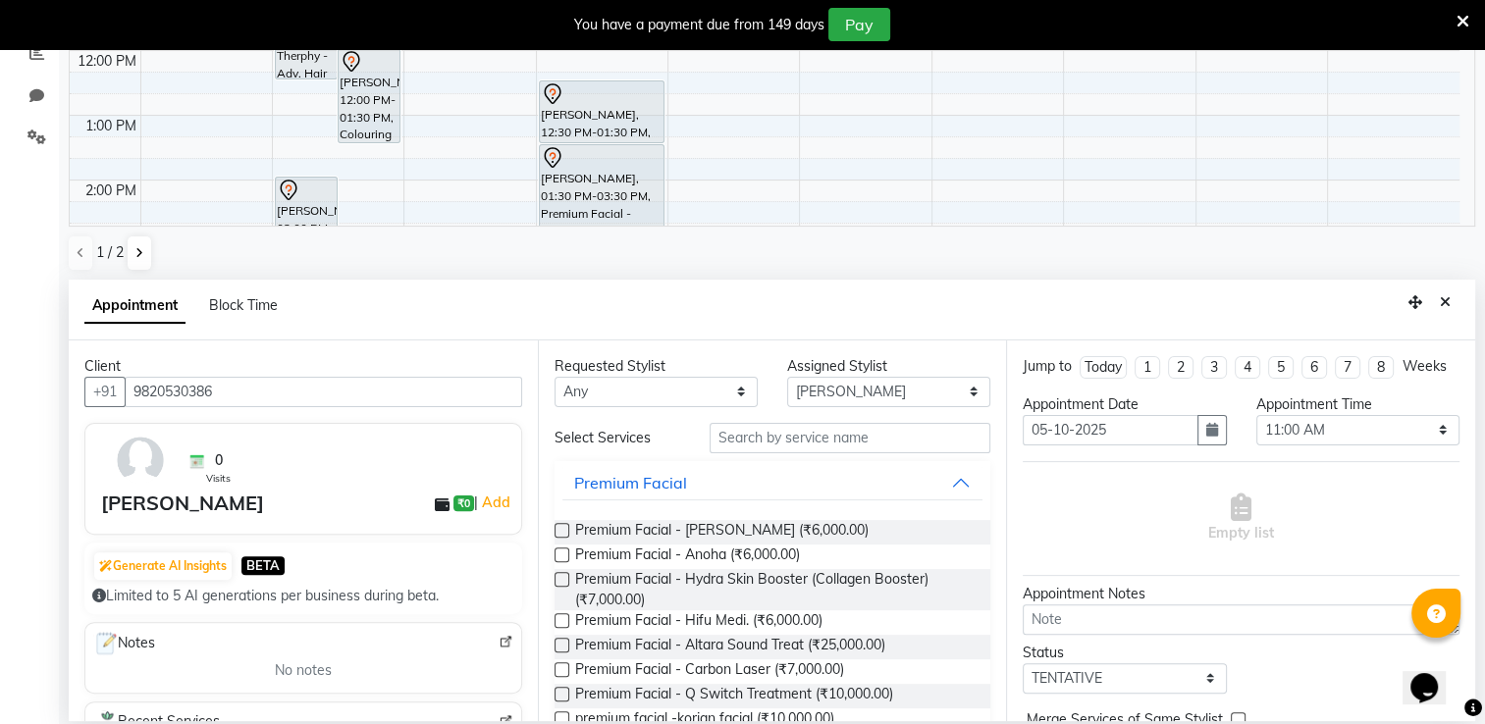
type input "9820530386"
click at [880, 390] on select "Select Archana Tharepist [PERSON_NAME] Pediqurist [PERSON_NAME] desire salon [P…" at bounding box center [888, 392] width 203 height 30
click at [561, 529] on label at bounding box center [562, 530] width 15 height 15
click at [561, 529] on input "checkbox" at bounding box center [561, 532] width 13 height 13
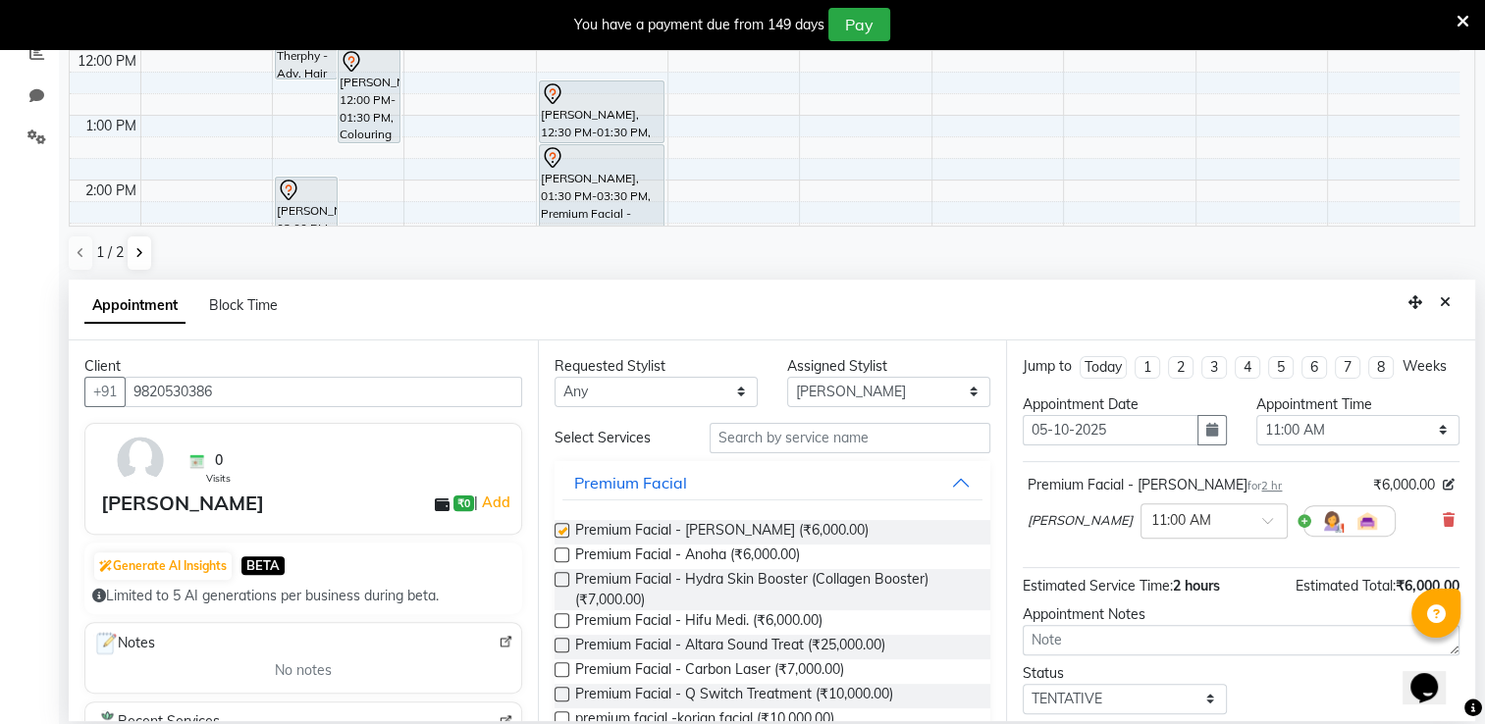
checkbox input "false"
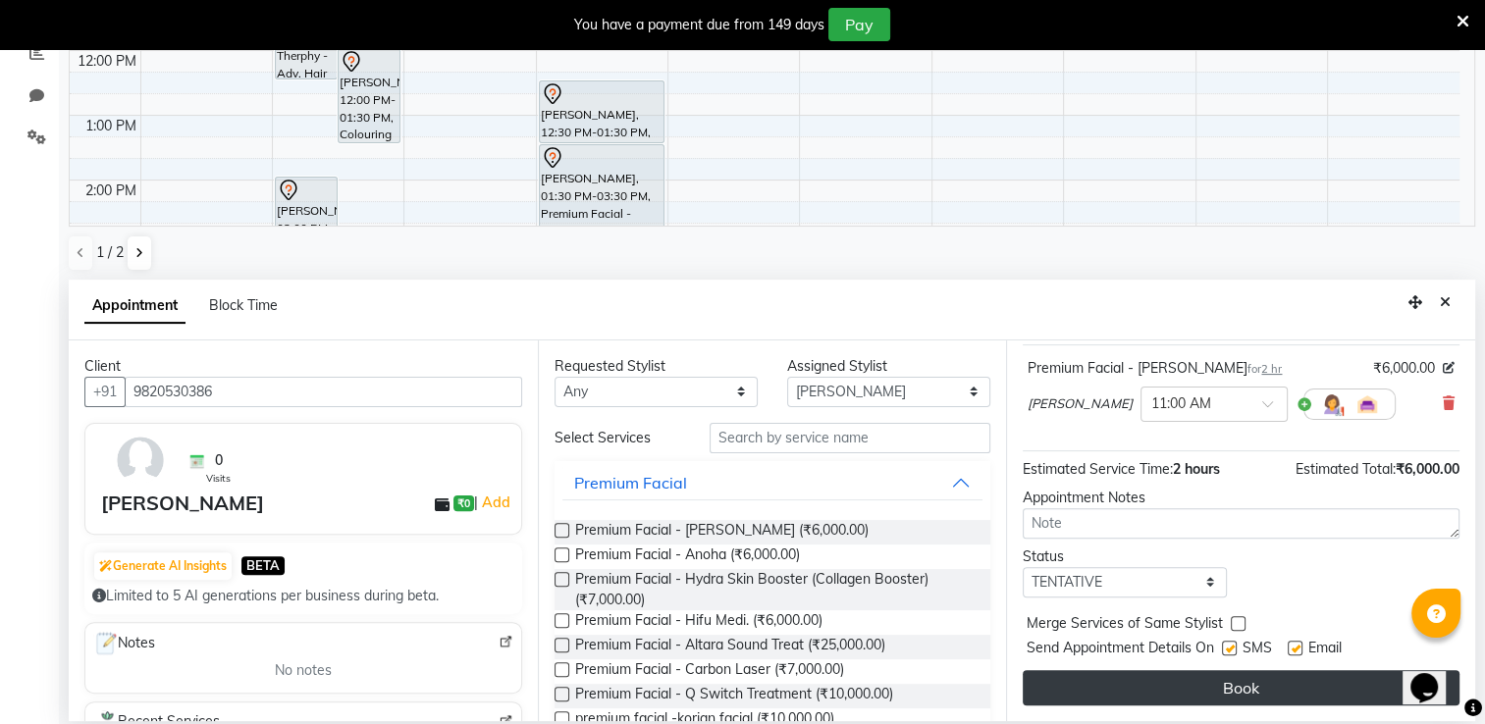
click at [1354, 693] on button "Book" at bounding box center [1241, 687] width 437 height 35
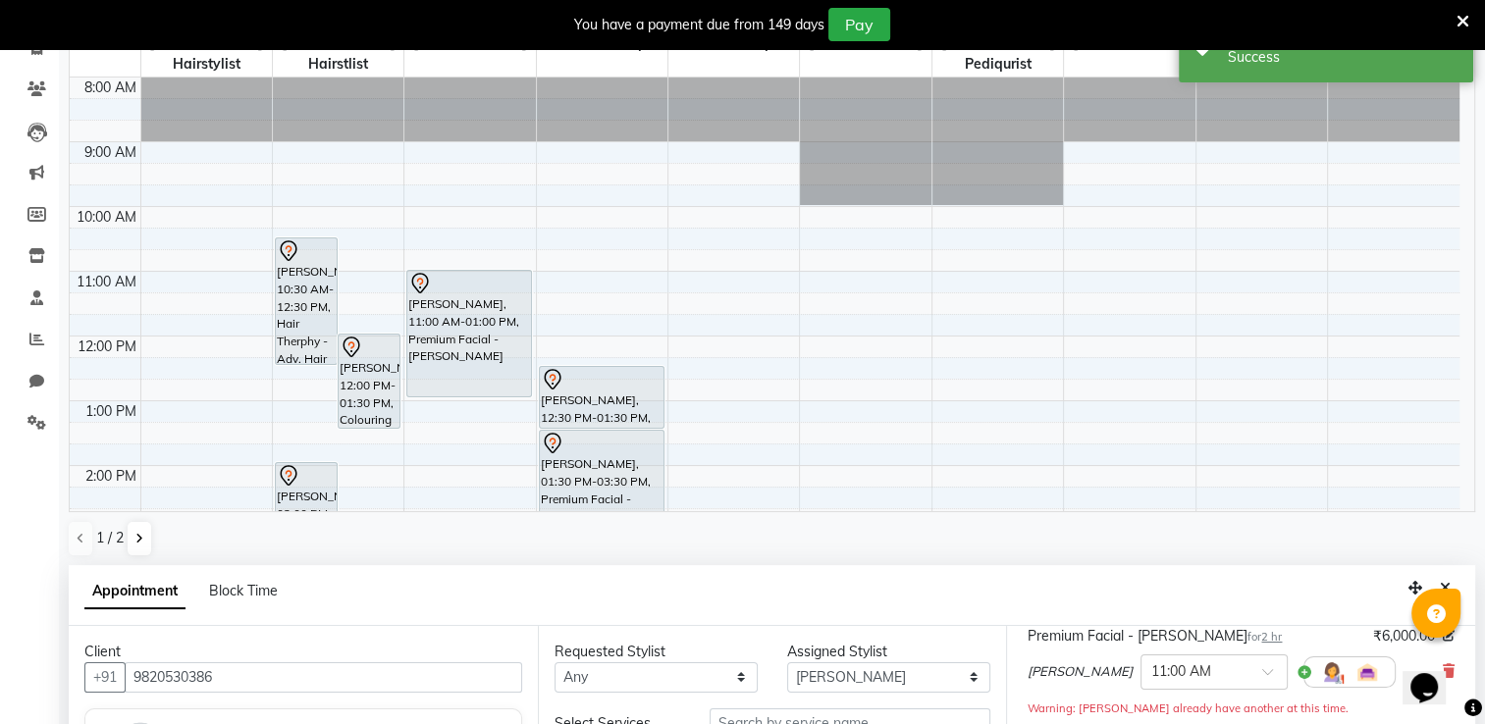
scroll to position [0, 0]
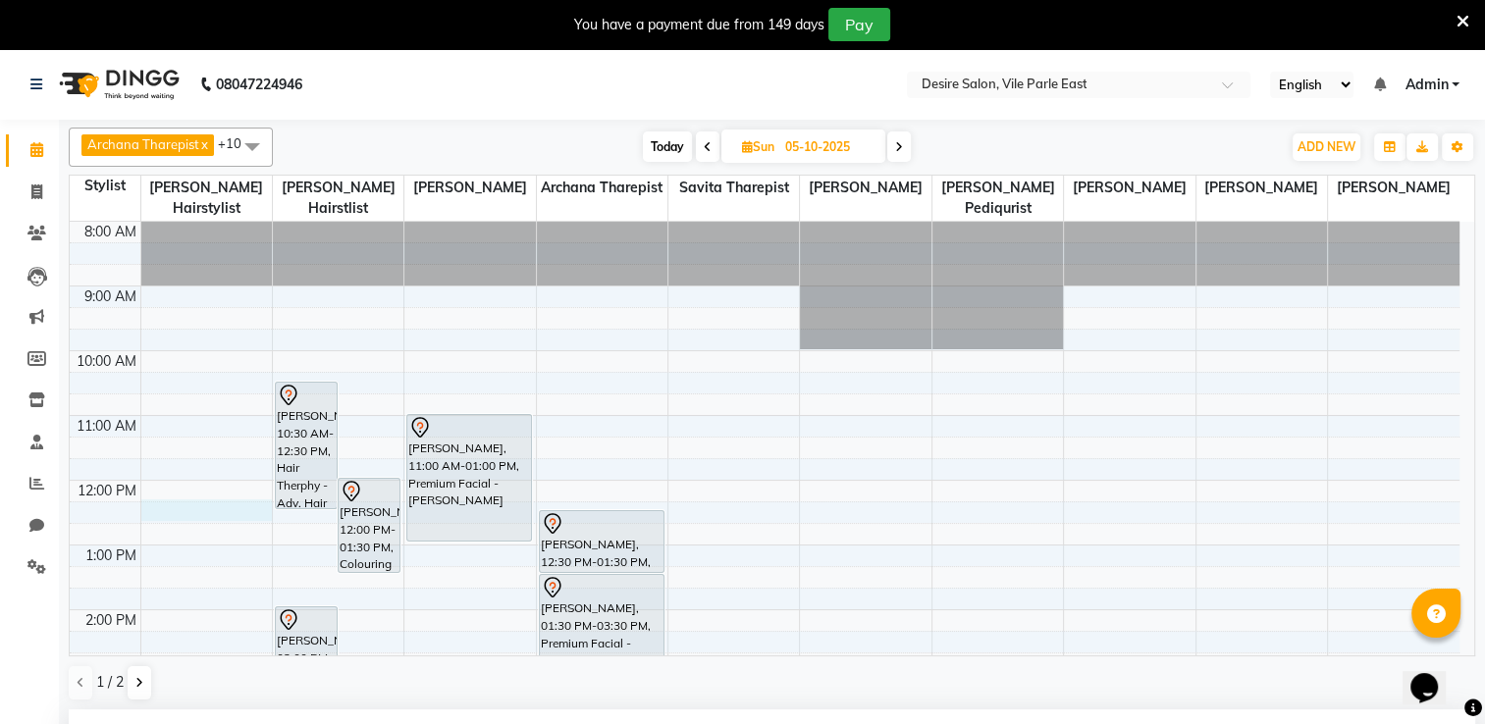
click at [153, 485] on div "8:00 AM 9:00 AM 10:00 AM 11:00 AM 12:00 PM 1:00 PM 2:00 PM 3:00 PM 4:00 PM 5:00…" at bounding box center [765, 675] width 1390 height 906
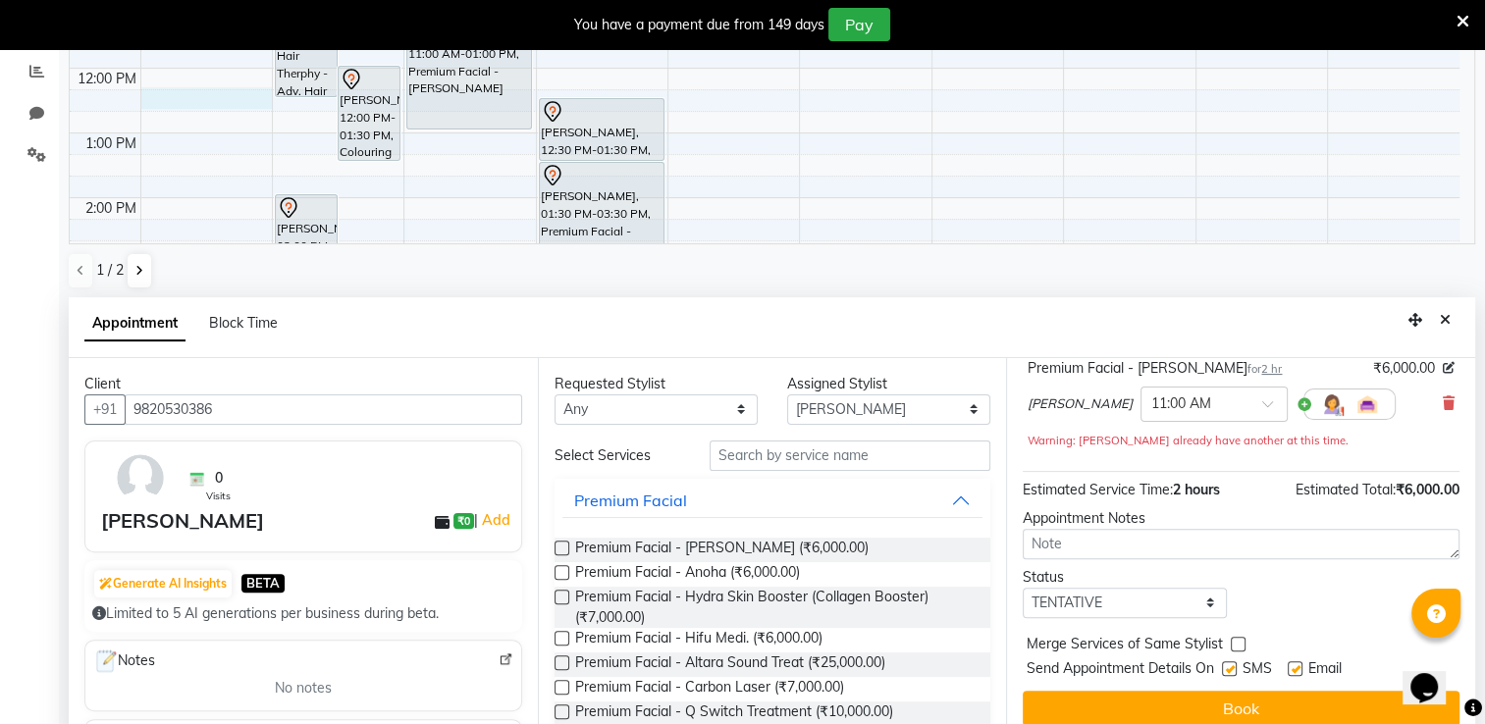
scroll to position [430, 0]
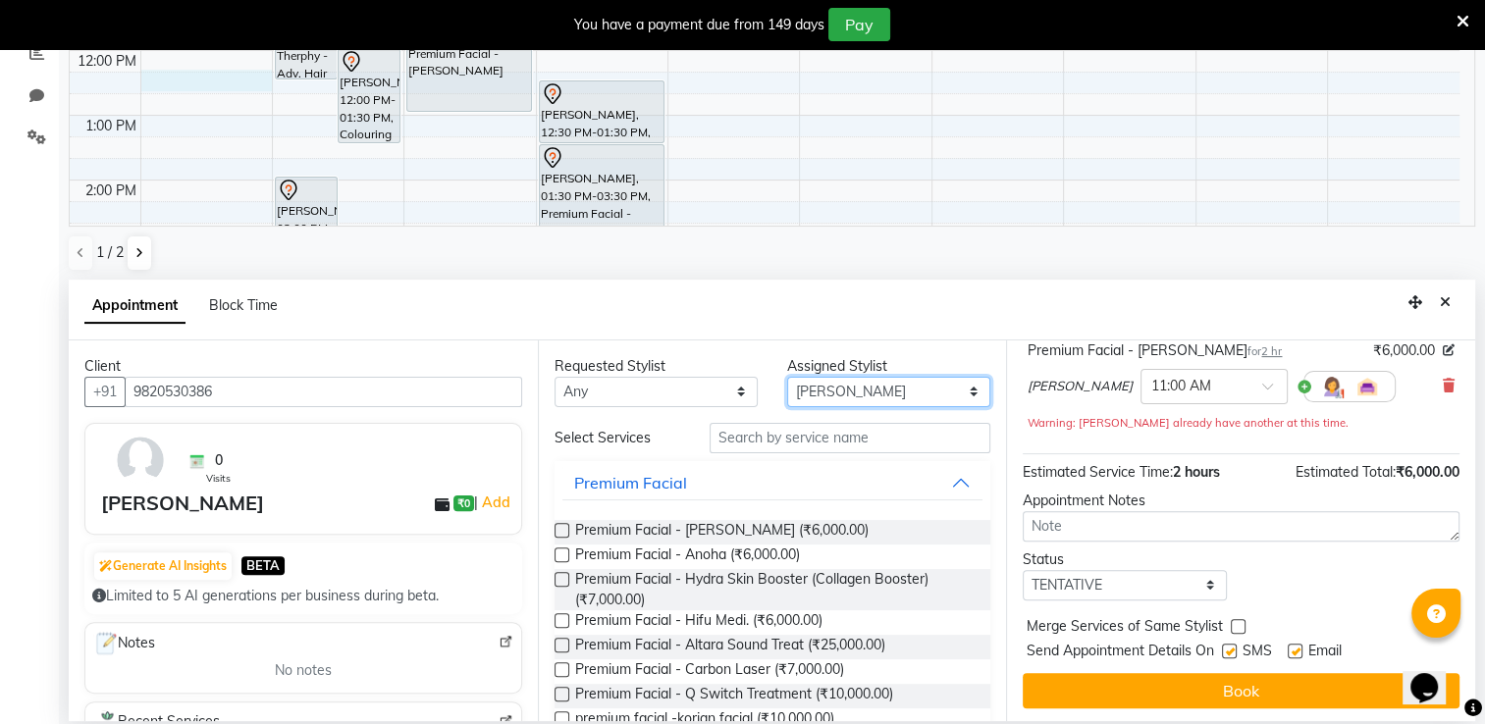
click at [824, 389] on select "Select Archana Tharepist [PERSON_NAME] Pediqurist [PERSON_NAME] desire salon [P…" at bounding box center [888, 392] width 203 height 30
select select "74551"
click at [787, 377] on select "Select Archana Tharepist [PERSON_NAME] Pediqurist [PERSON_NAME] desire salon [P…" at bounding box center [888, 392] width 203 height 30
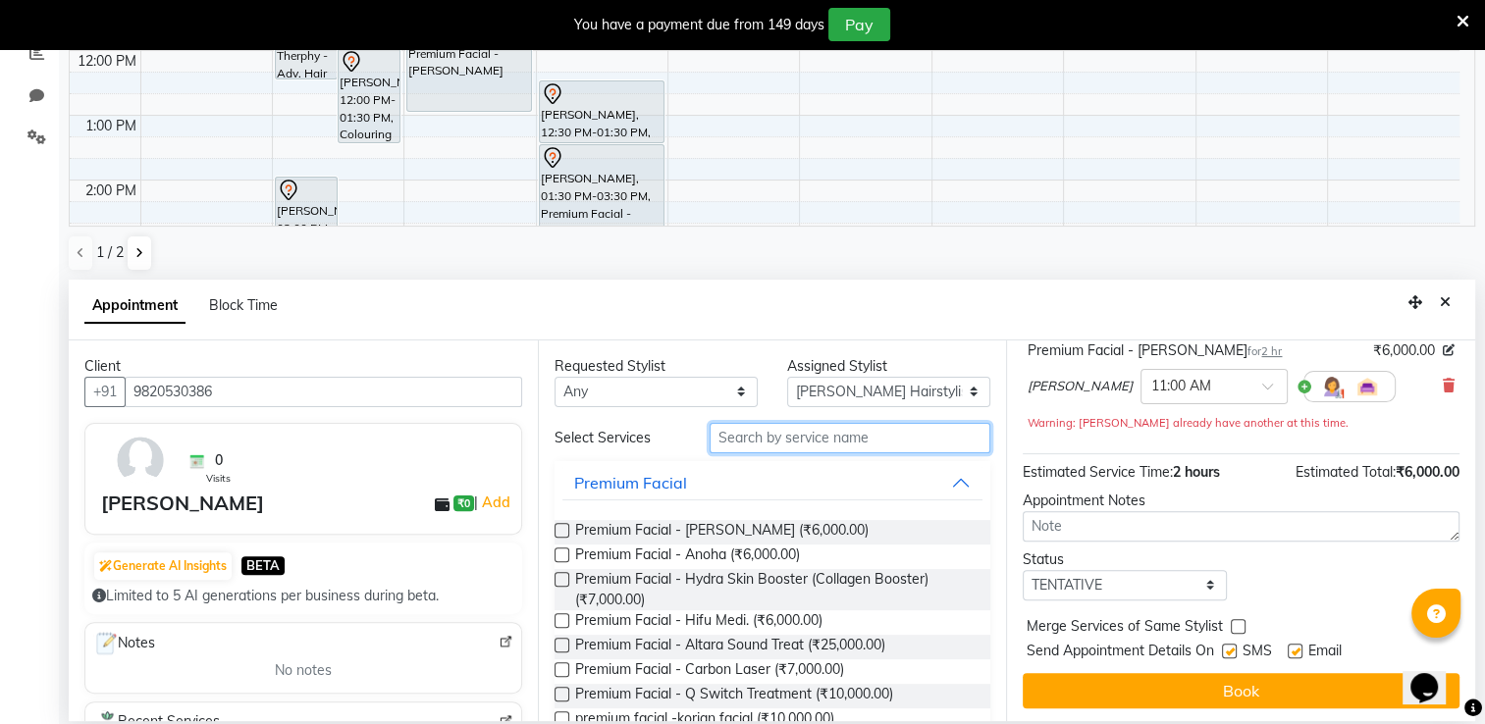
click at [793, 438] on input "text" at bounding box center [850, 438] width 281 height 30
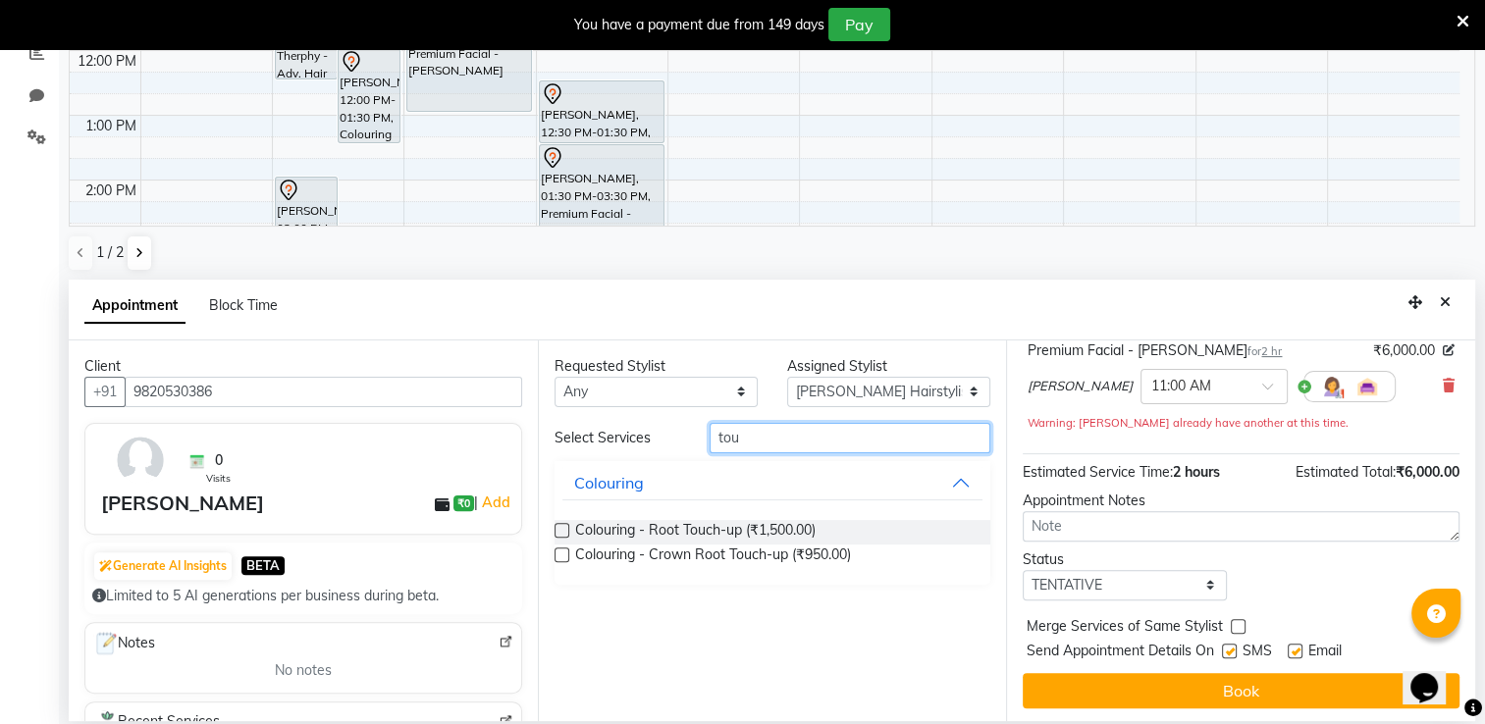
type input "tou"
click at [559, 527] on label at bounding box center [562, 530] width 15 height 15
click at [559, 527] on input "checkbox" at bounding box center [561, 532] width 13 height 13
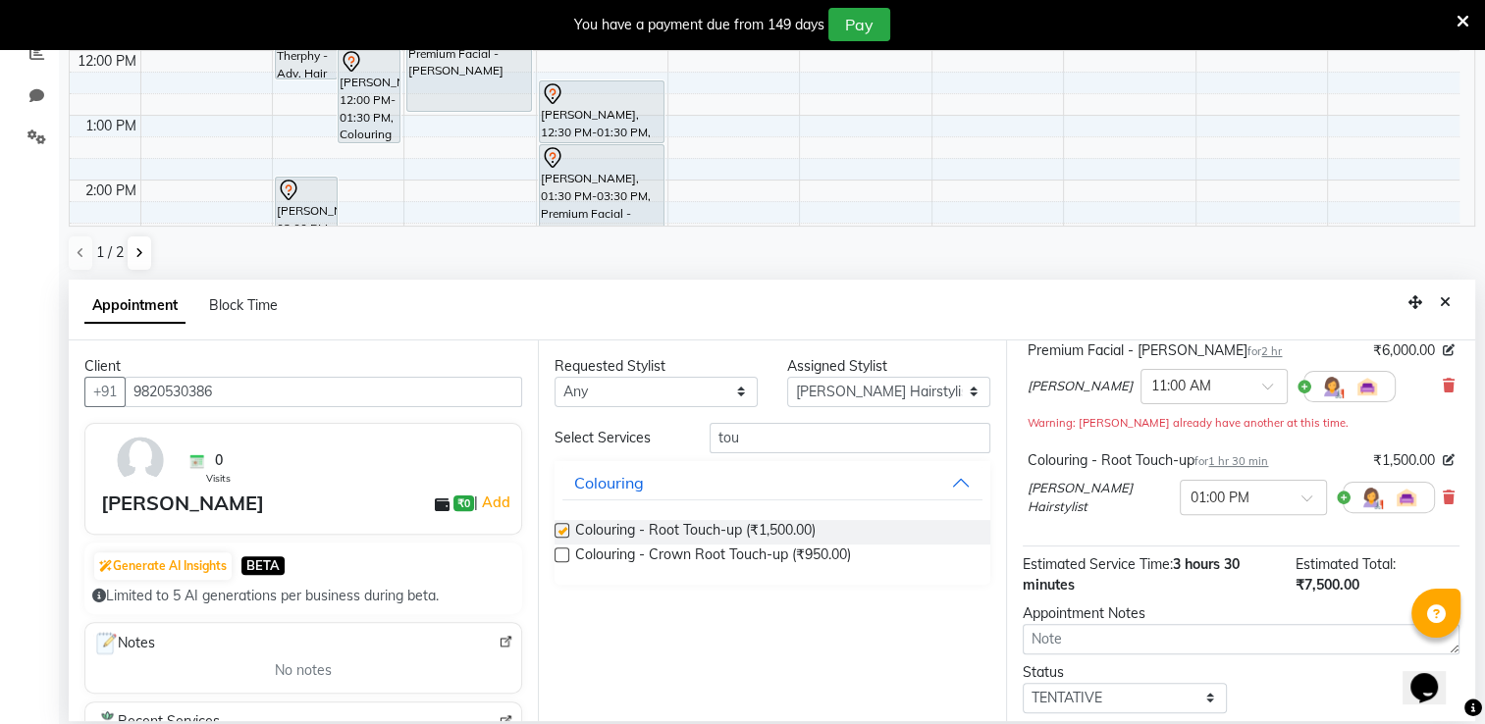
checkbox input "false"
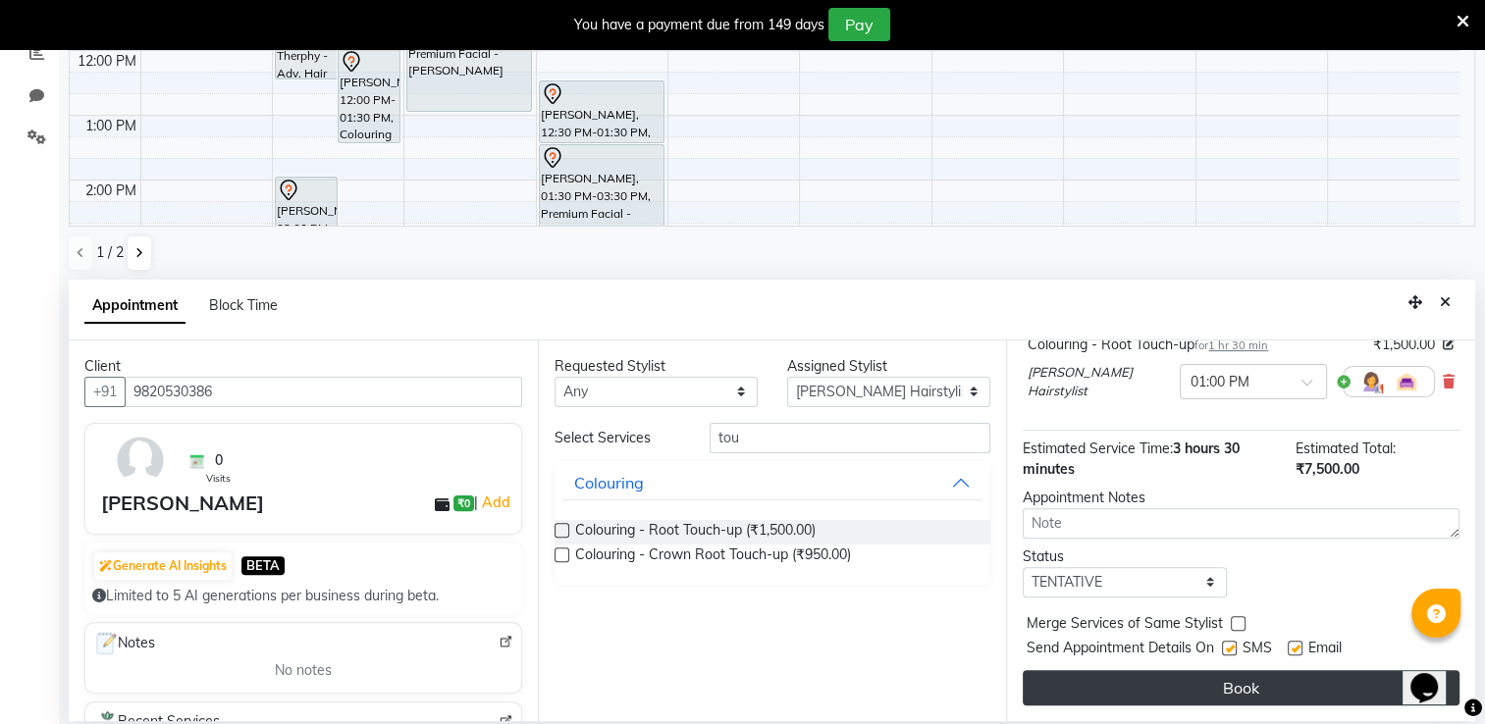
click at [1301, 682] on button "Book" at bounding box center [1241, 687] width 437 height 35
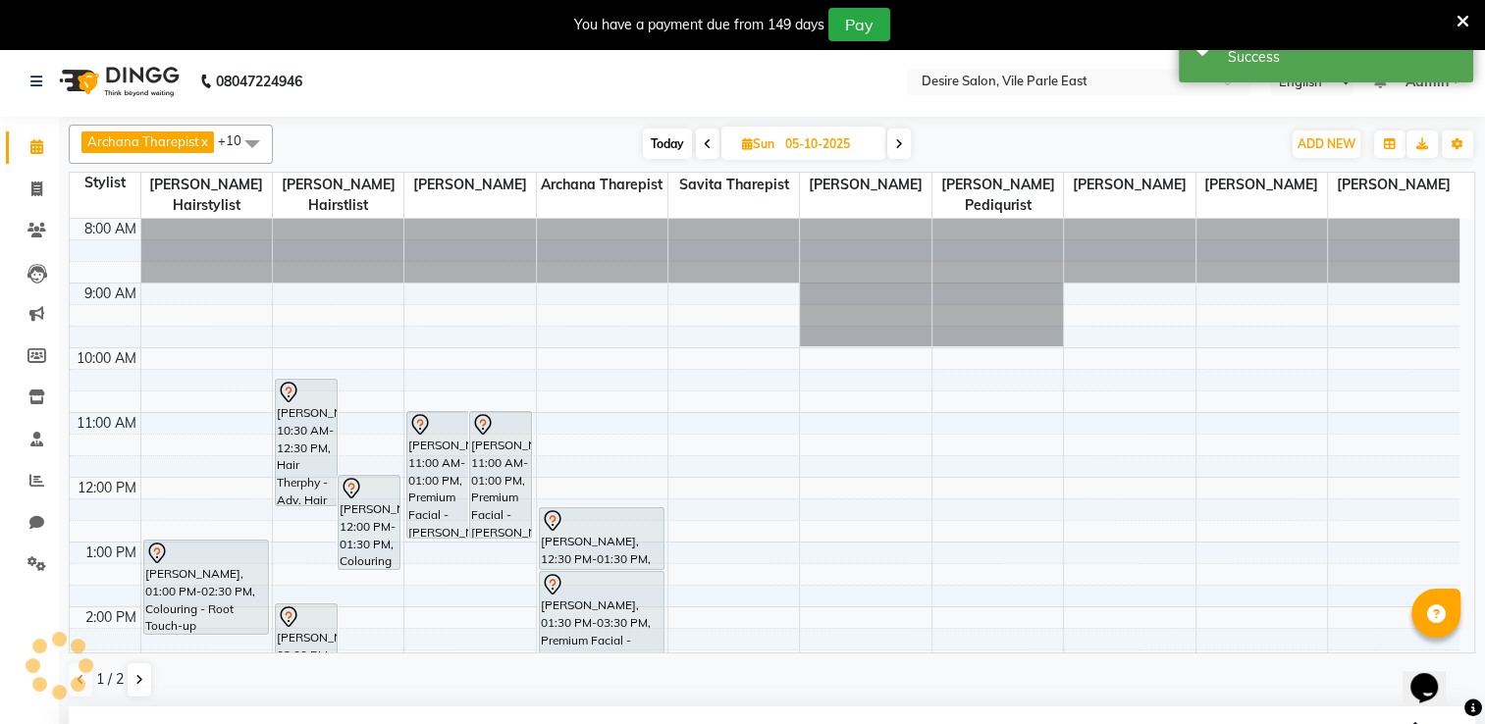
scroll to position [0, 0]
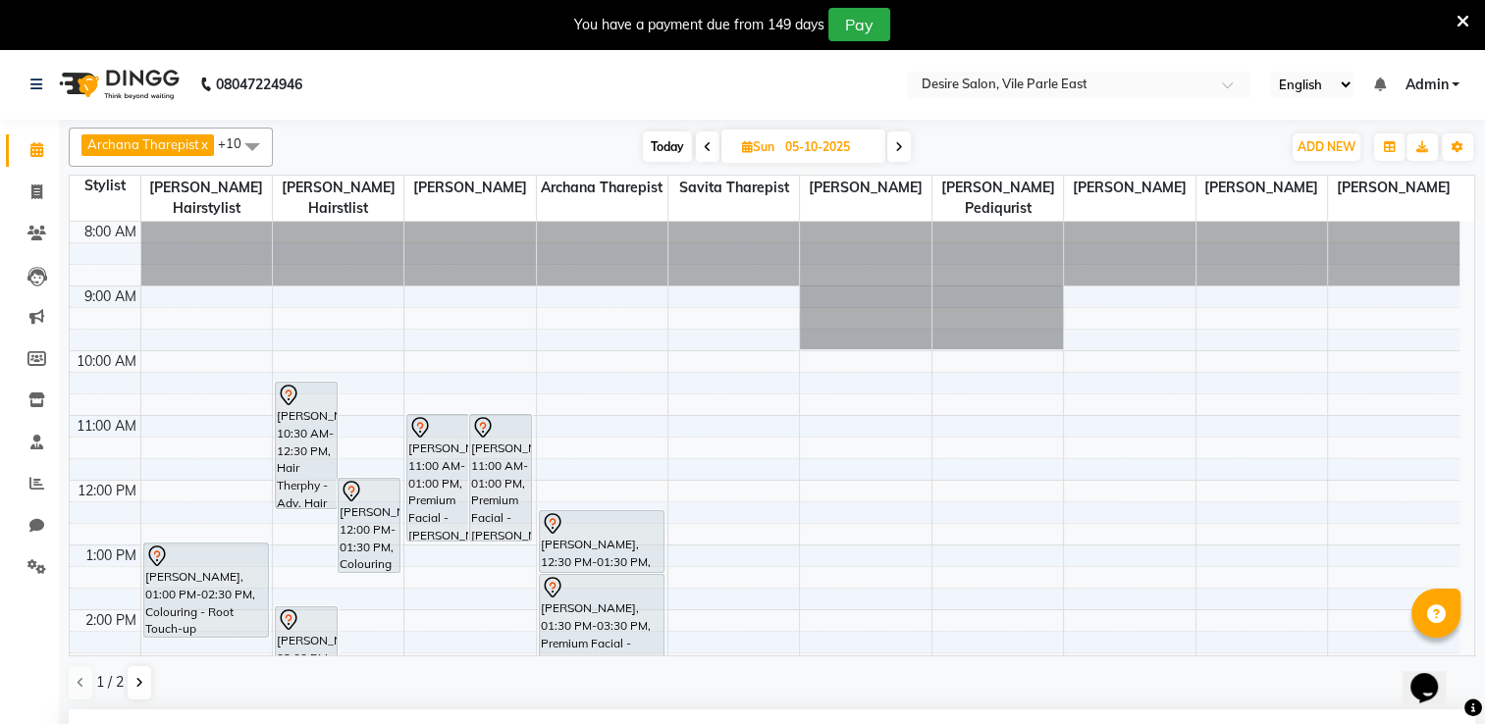
click at [777, 140] on span "Sun" at bounding box center [758, 146] width 42 height 15
select select "10"
select select "2025"
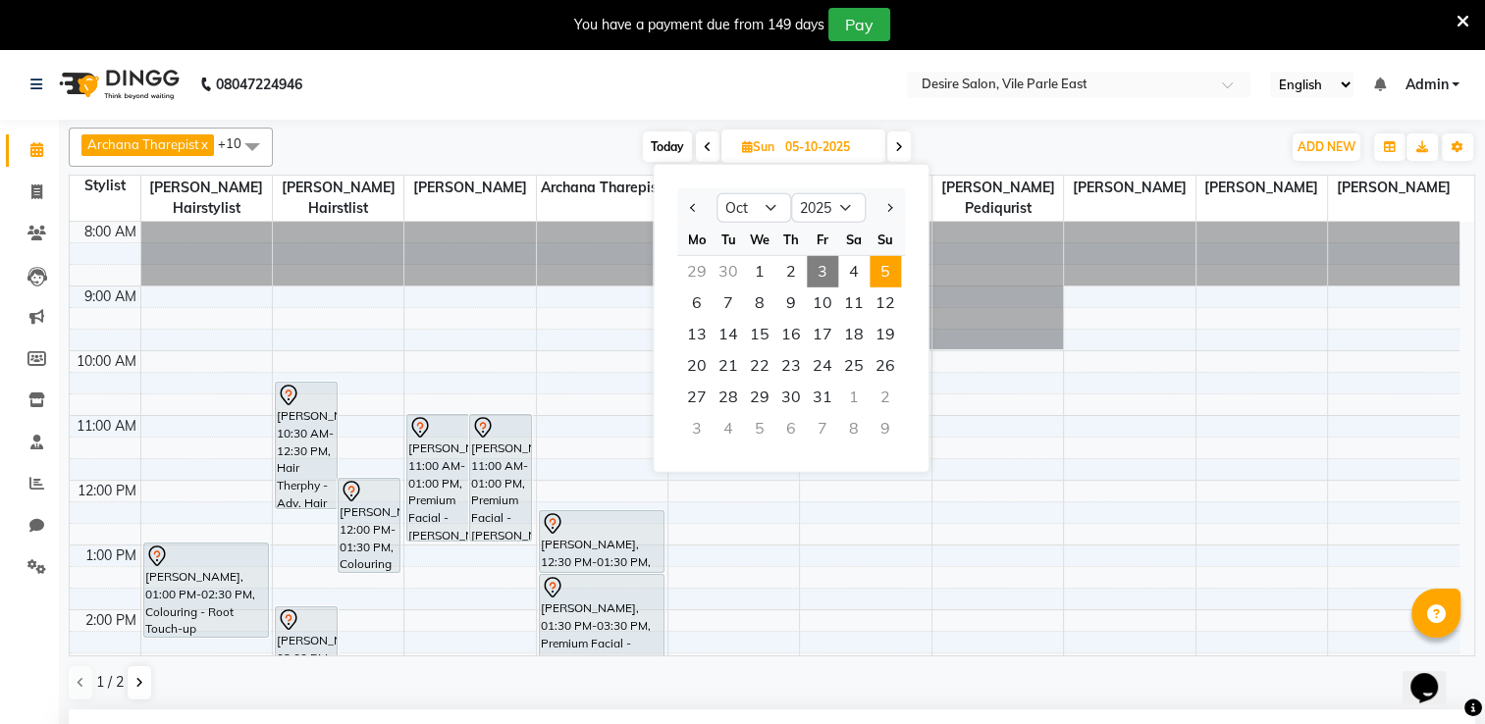
click at [821, 272] on span "3" at bounding box center [822, 271] width 31 height 31
type input "03-10-2025"
select select "660"
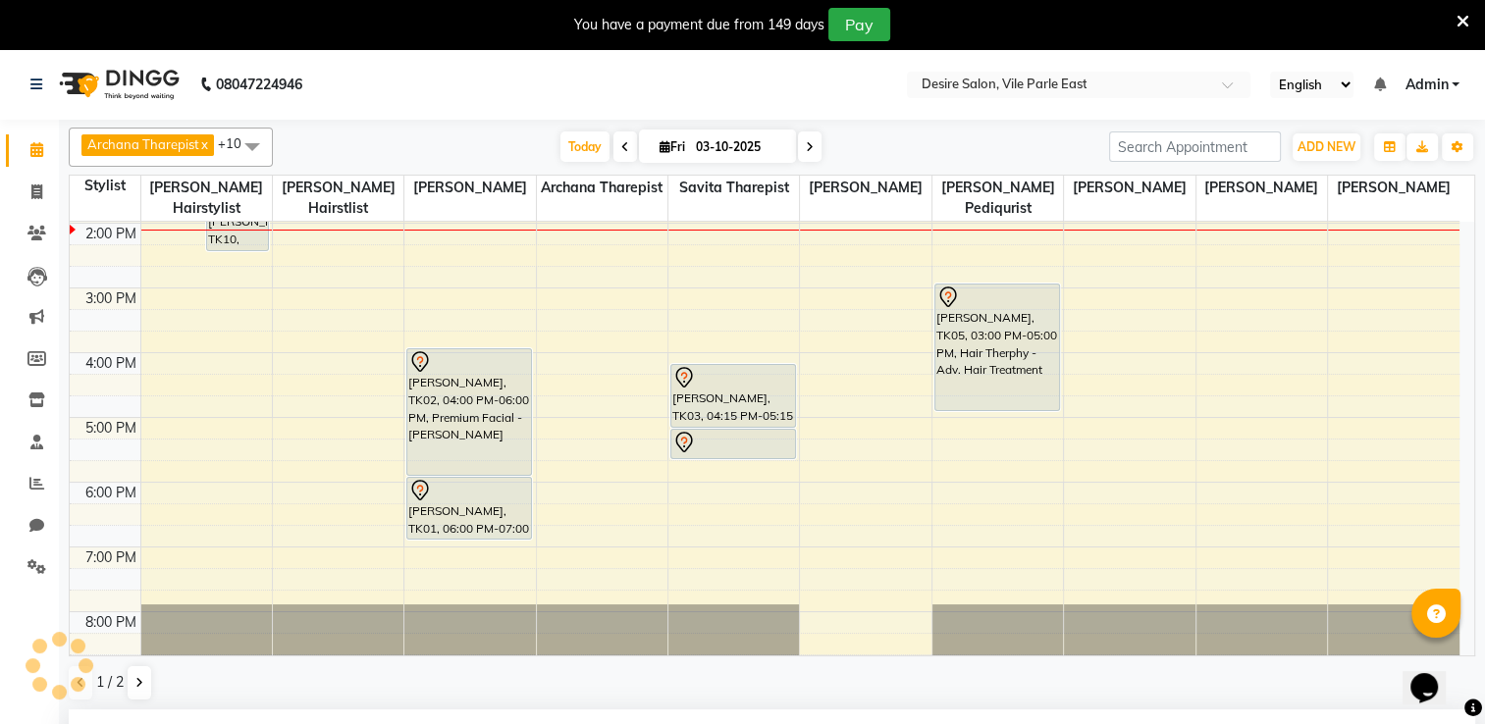
scroll to position [244, 0]
click at [703, 154] on input "03-10-2025" at bounding box center [739, 146] width 98 height 29
select select "10"
select select "2025"
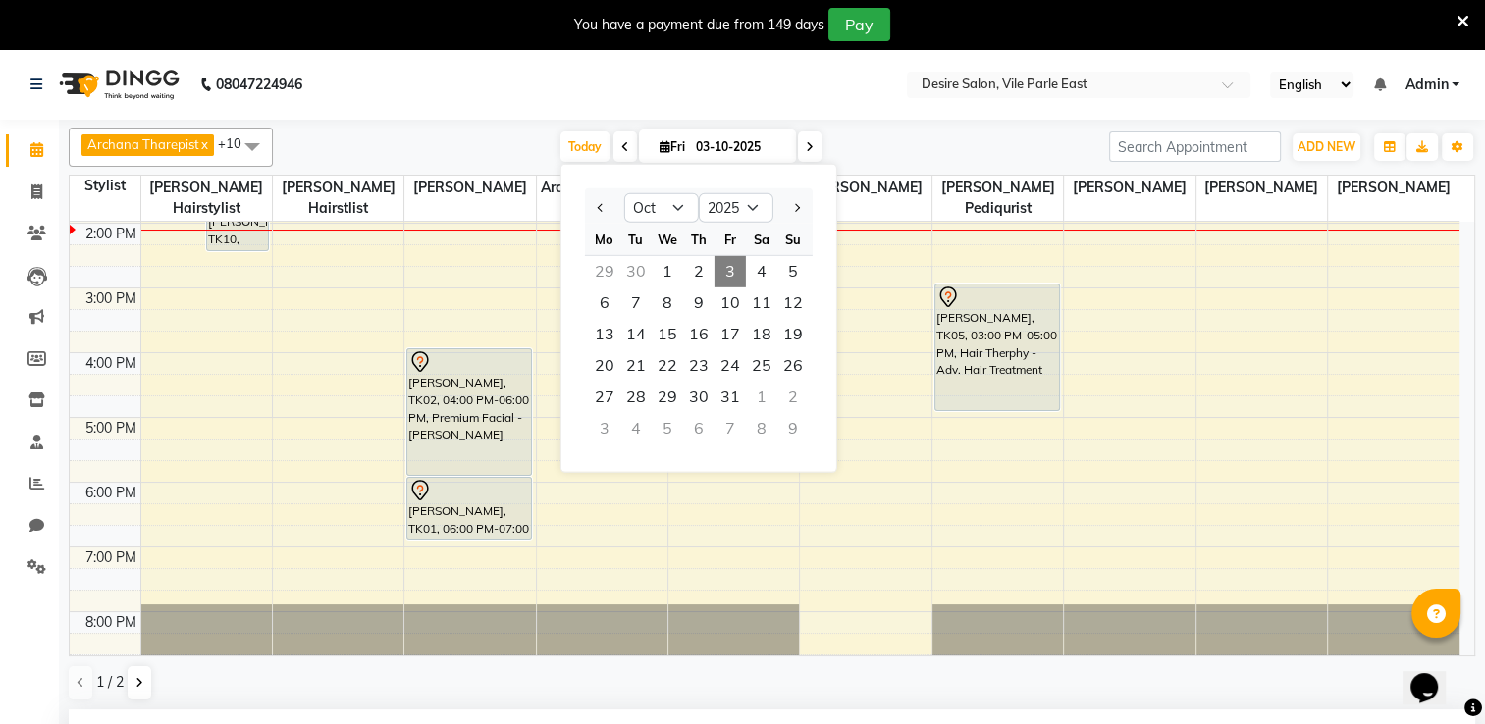
click at [722, 265] on span "3" at bounding box center [730, 271] width 31 height 31
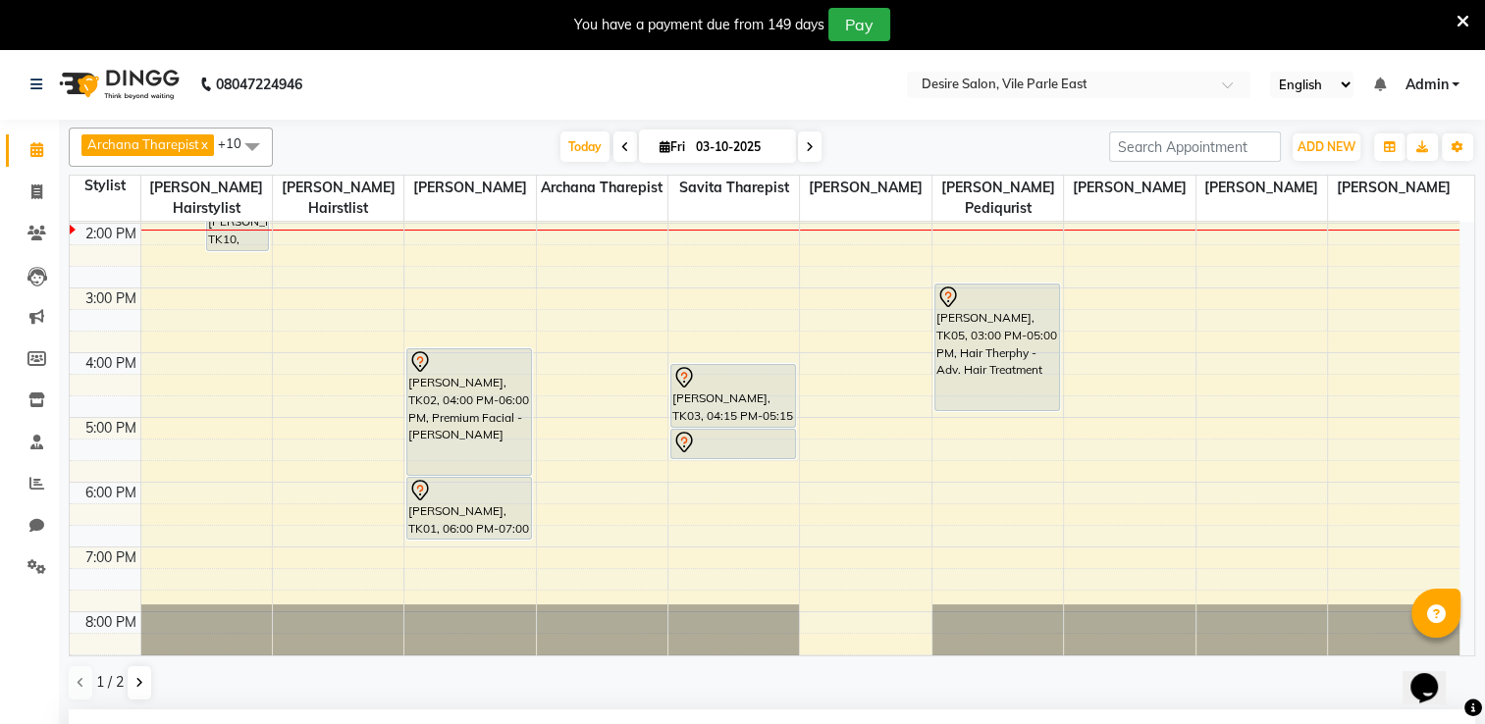
click at [806, 147] on icon at bounding box center [810, 147] width 8 height 12
type input "04-10-2025"
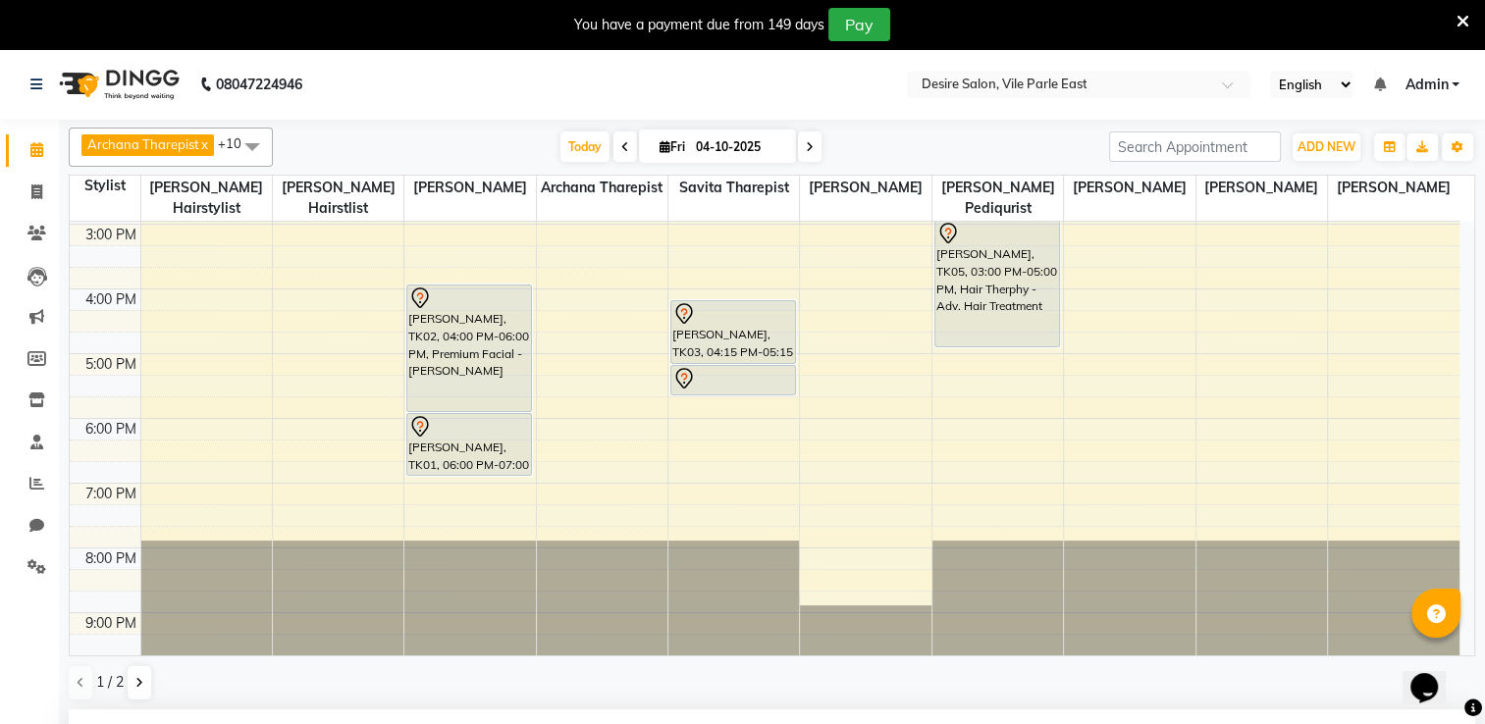
select select "660"
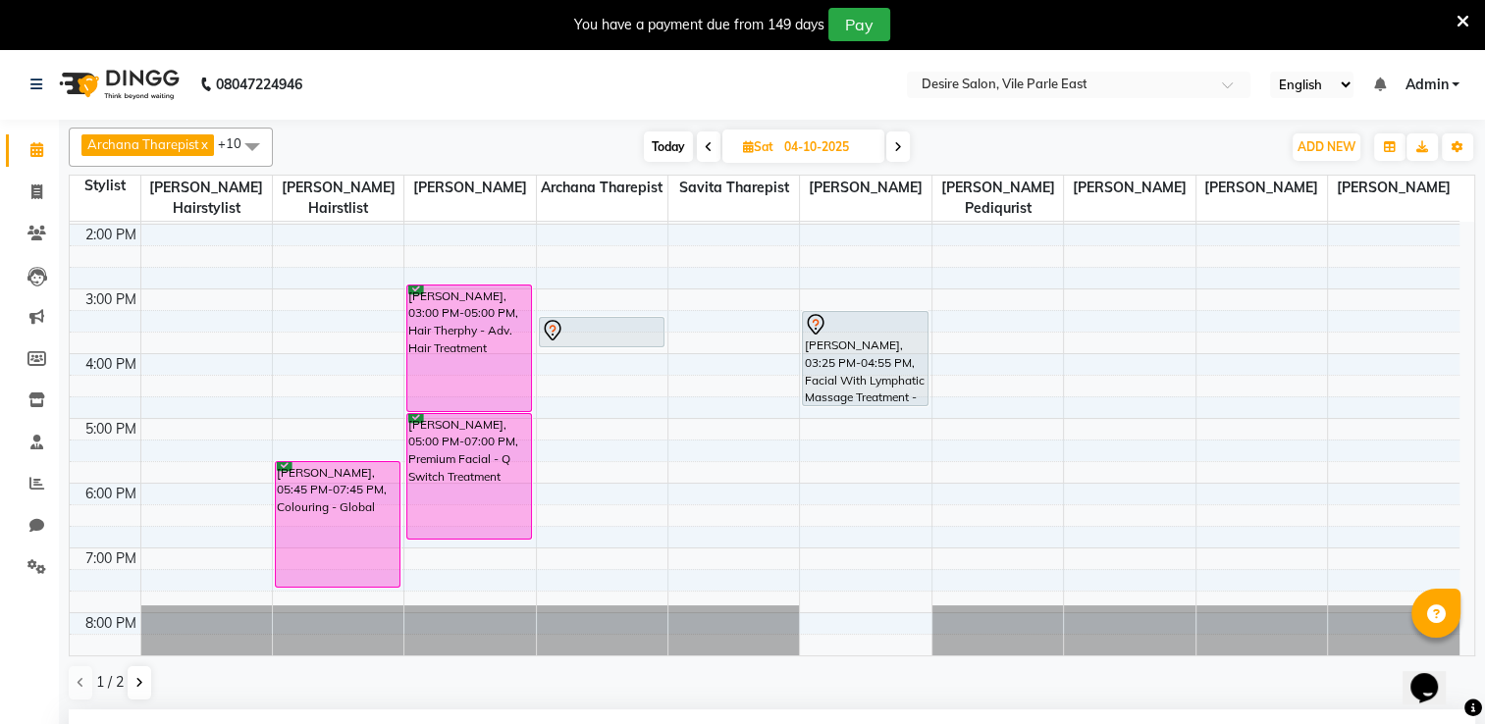
click at [899, 141] on icon at bounding box center [898, 147] width 8 height 12
type input "05-10-2025"
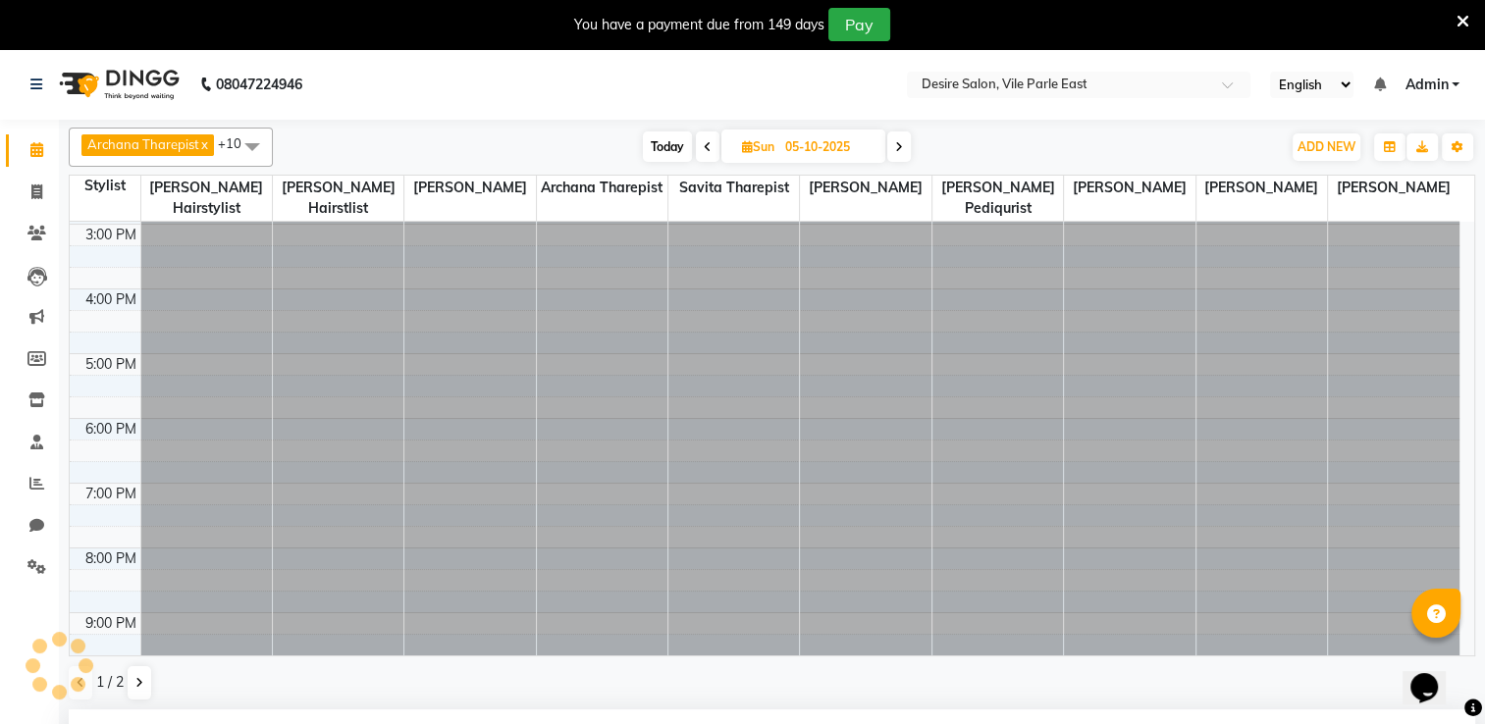
scroll to position [387, 0]
select select "660"
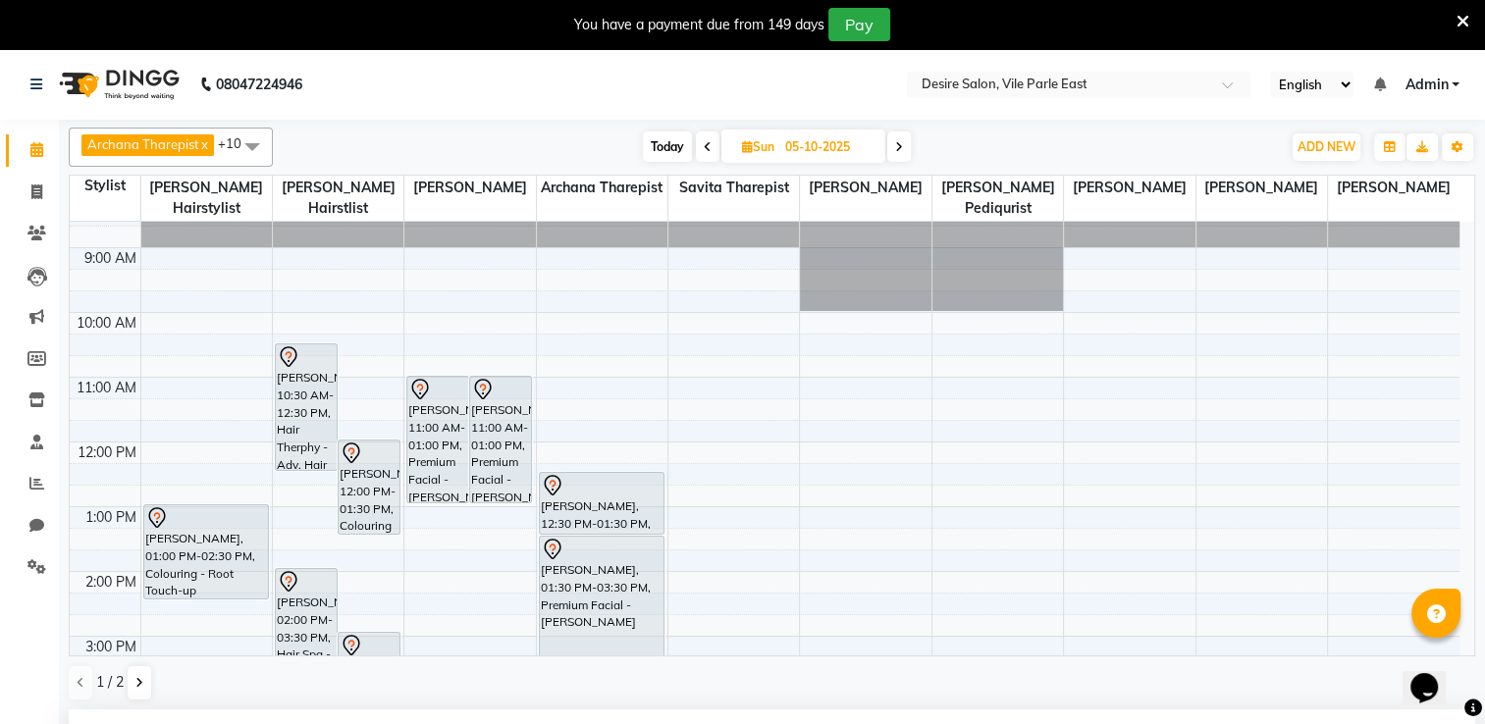
scroll to position [0, 0]
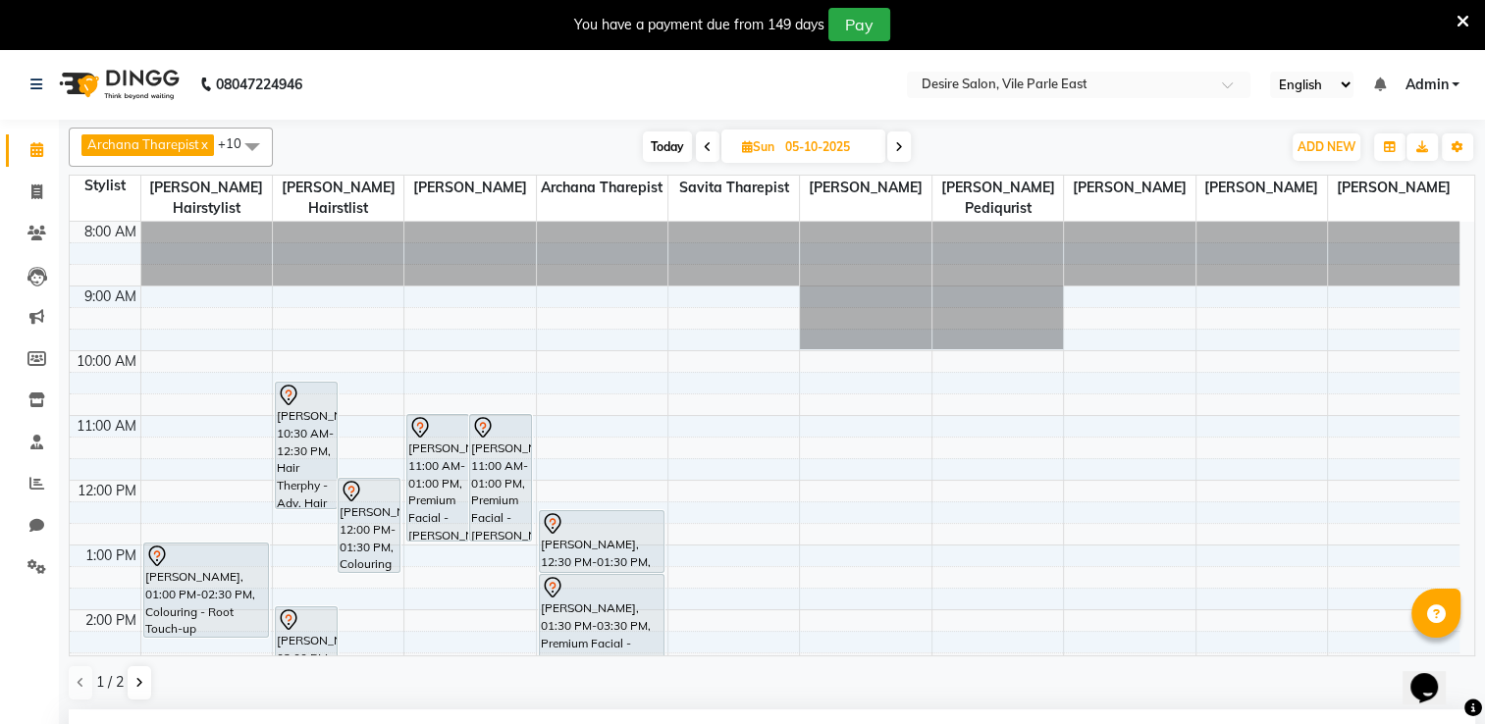
click at [705, 145] on icon at bounding box center [708, 147] width 8 height 12
type input "04-10-2025"
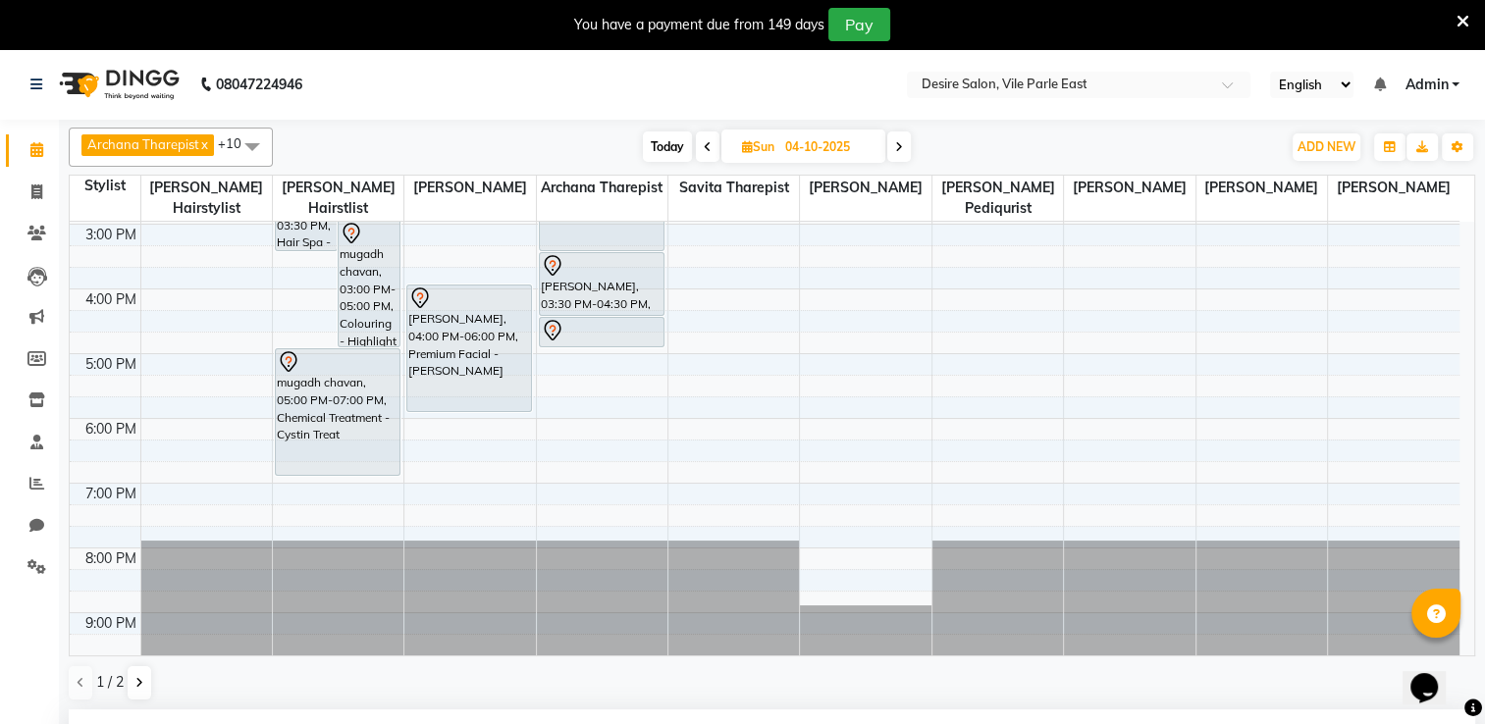
select select "660"
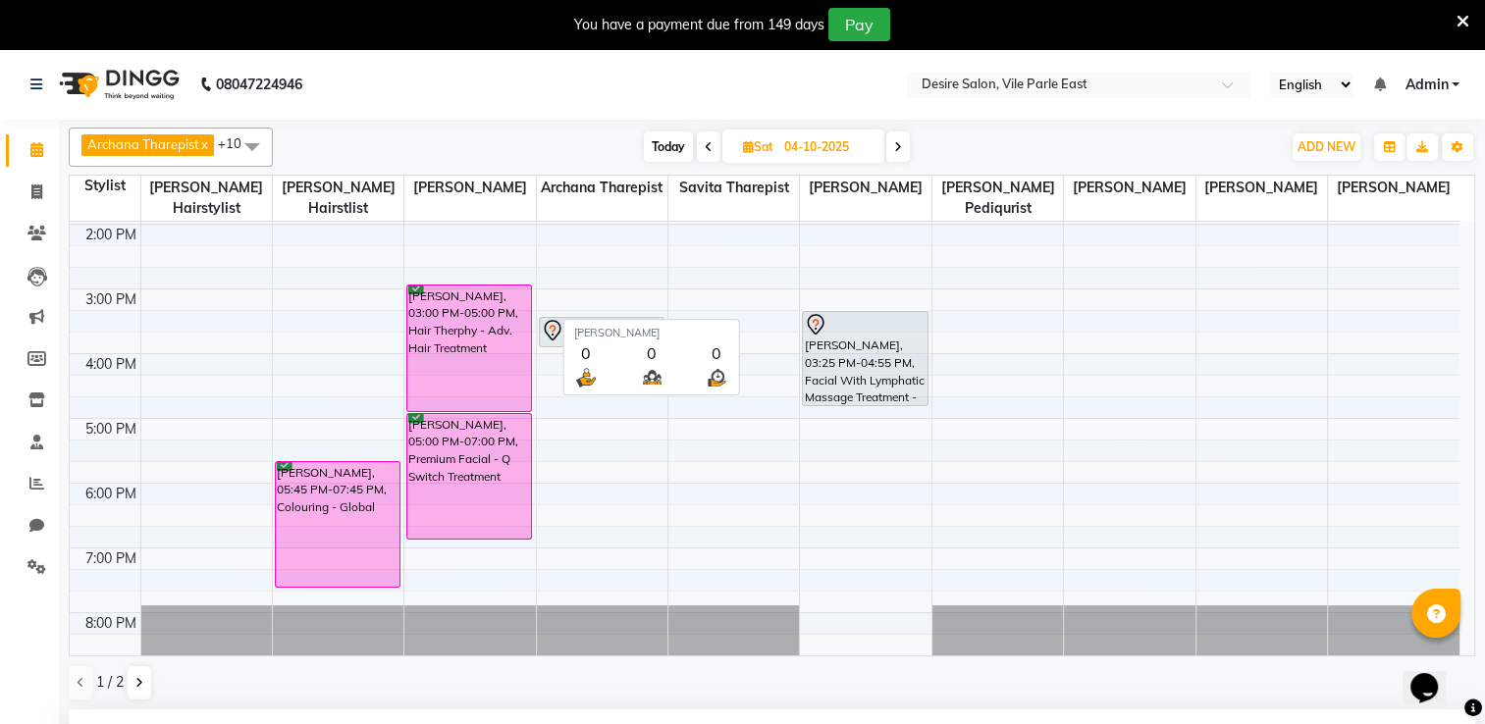
scroll to position [468, 0]
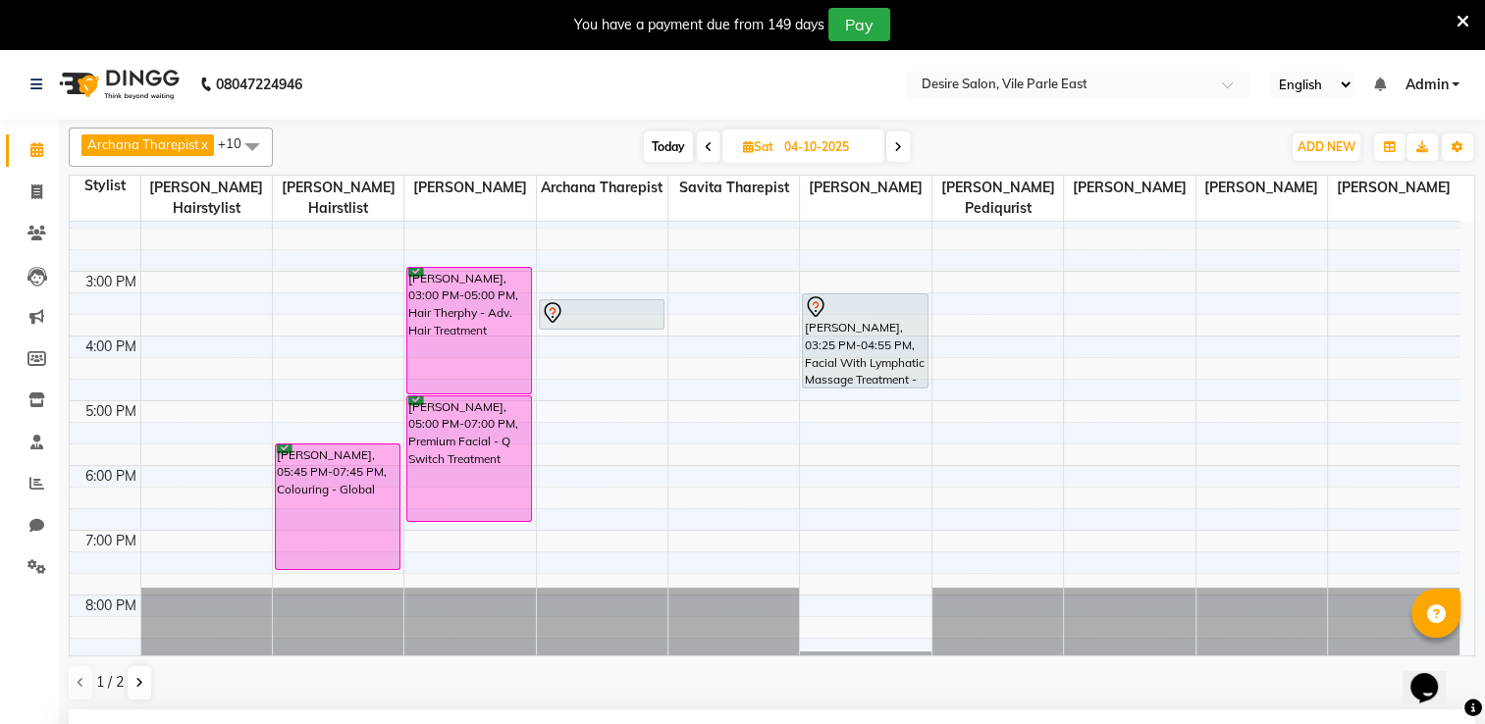
click at [832, 151] on input "04-10-2025" at bounding box center [827, 146] width 98 height 29
select select "10"
select select "2025"
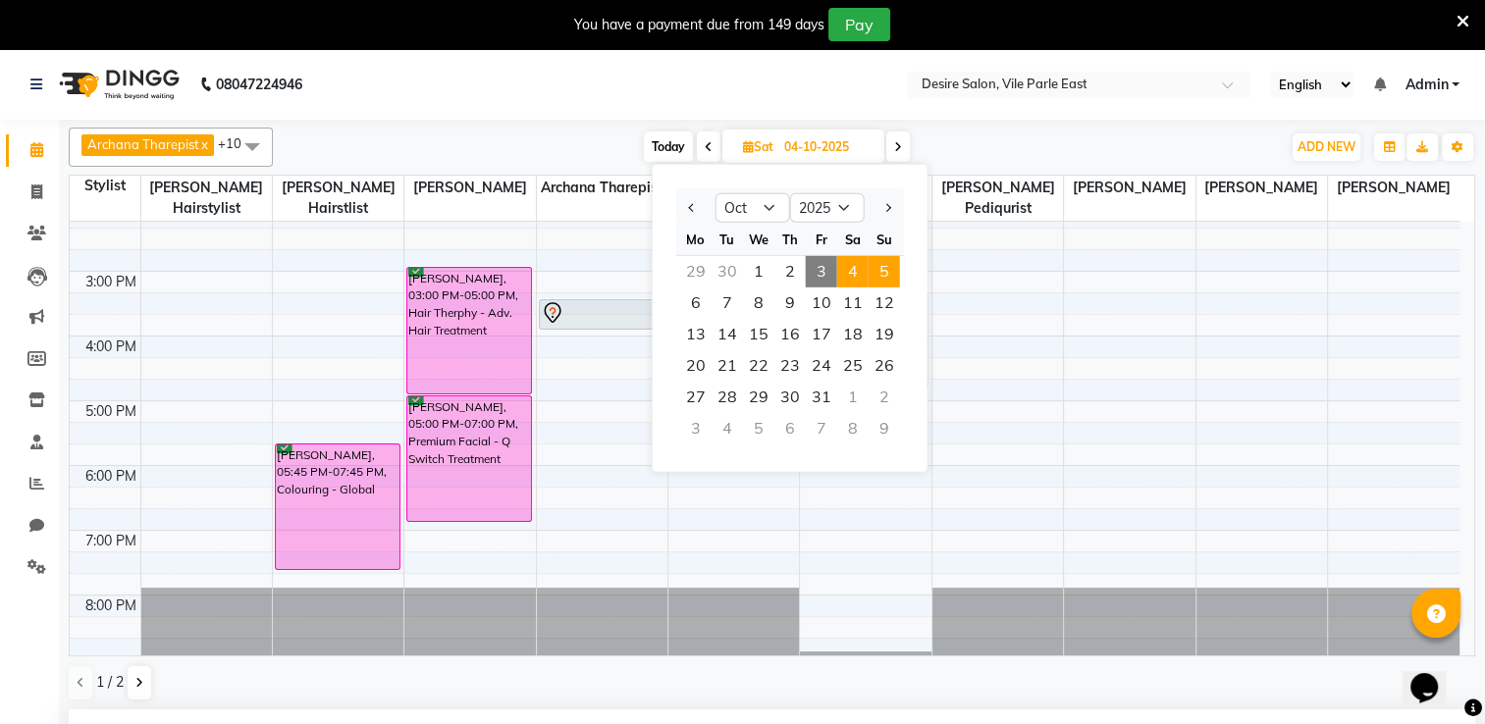
click at [888, 269] on span "5" at bounding box center [884, 271] width 31 height 31
type input "05-10-2025"
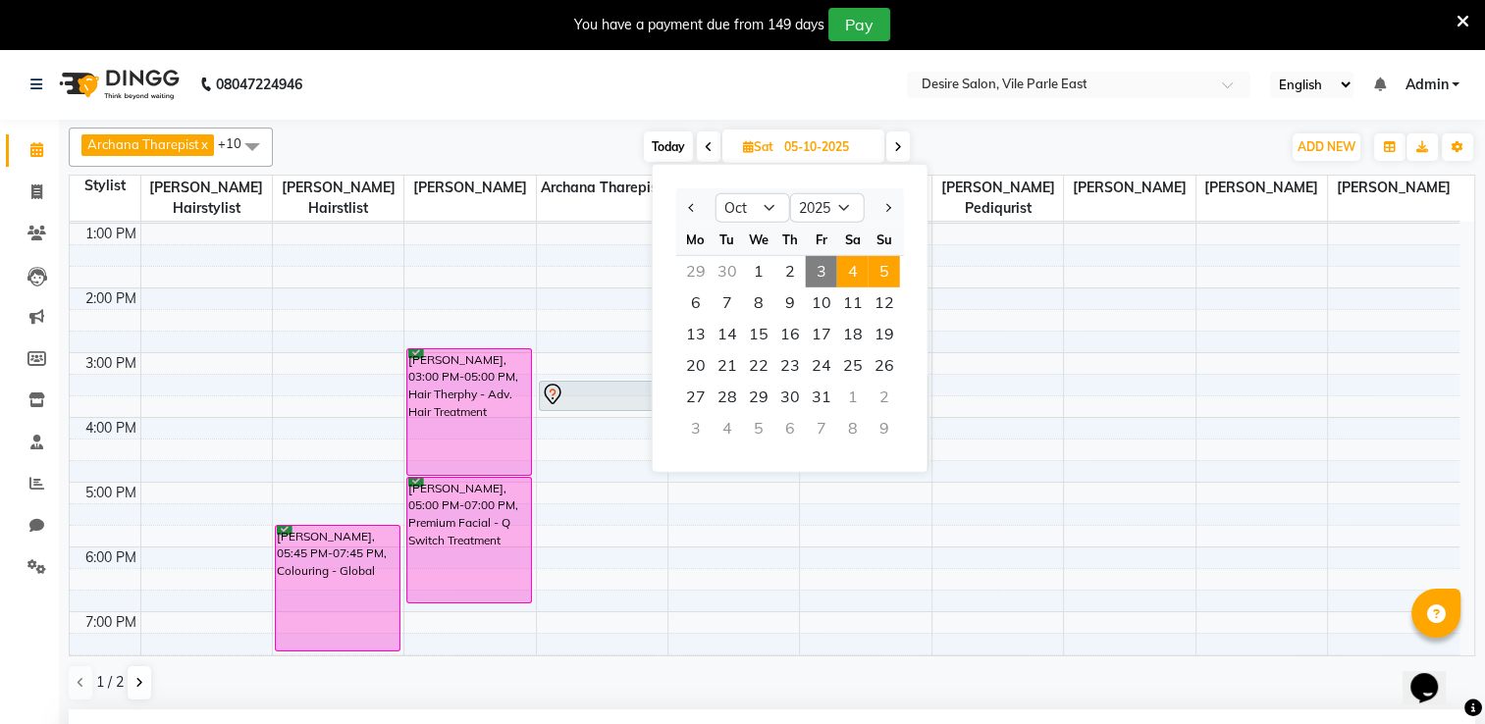
select select "660"
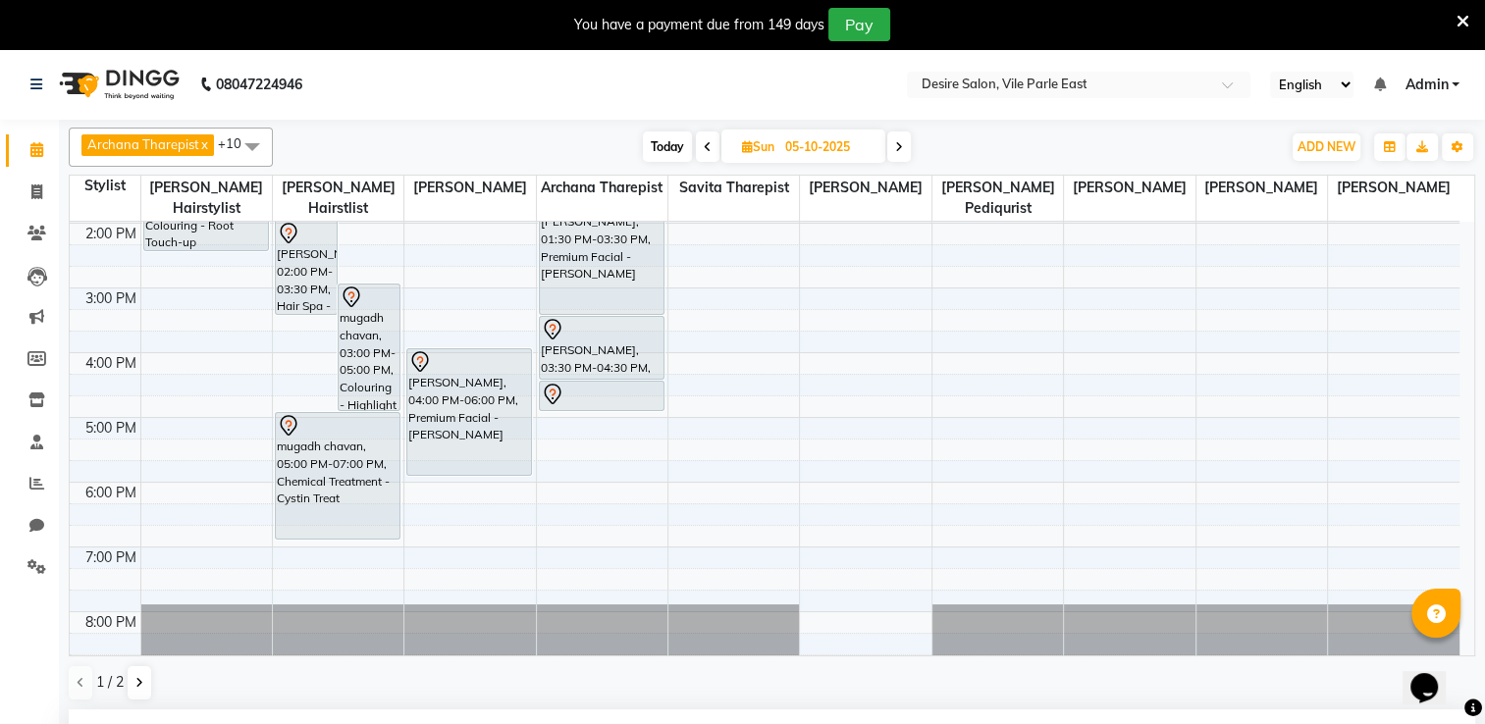
scroll to position [0, 0]
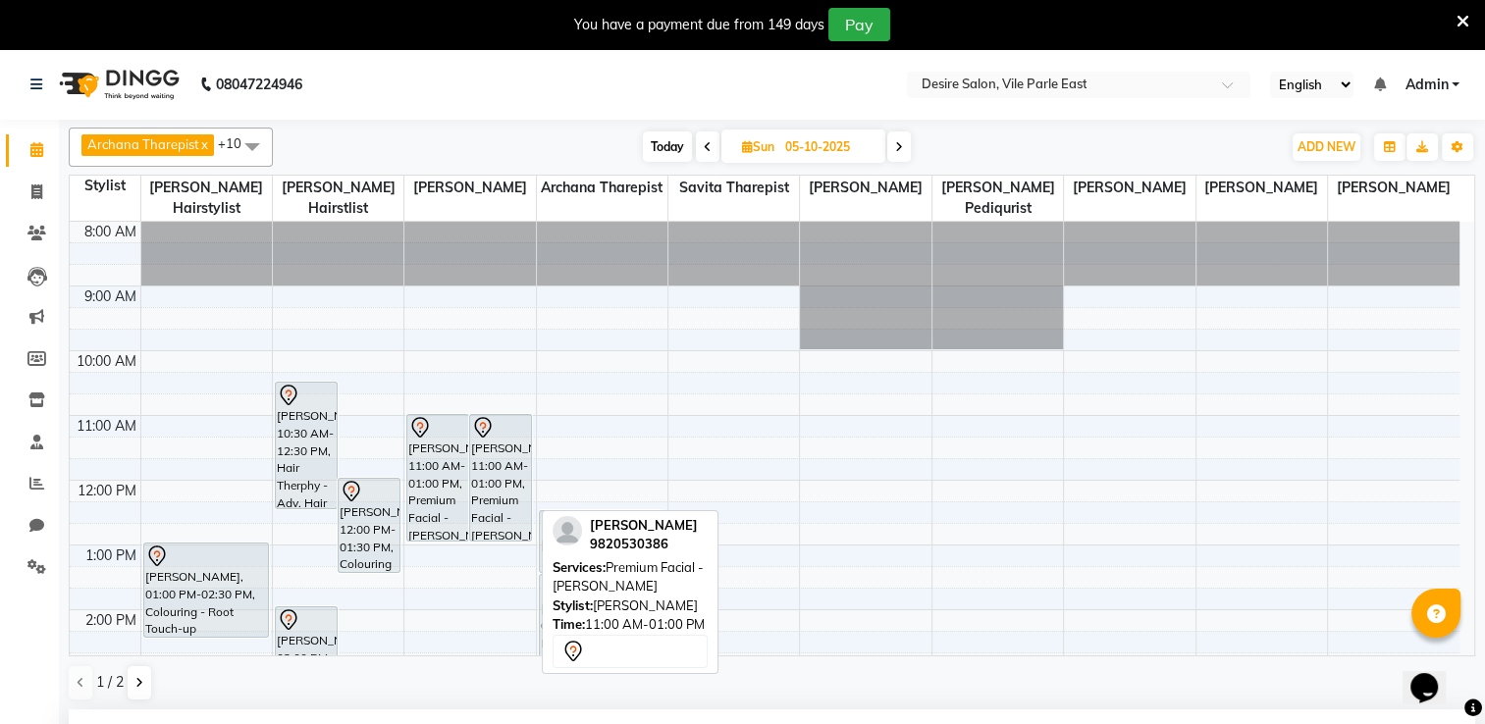
click at [491, 473] on div "[PERSON_NAME], 11:00 AM-01:00 PM, Premium Facial - [PERSON_NAME]" at bounding box center [500, 478] width 61 height 126
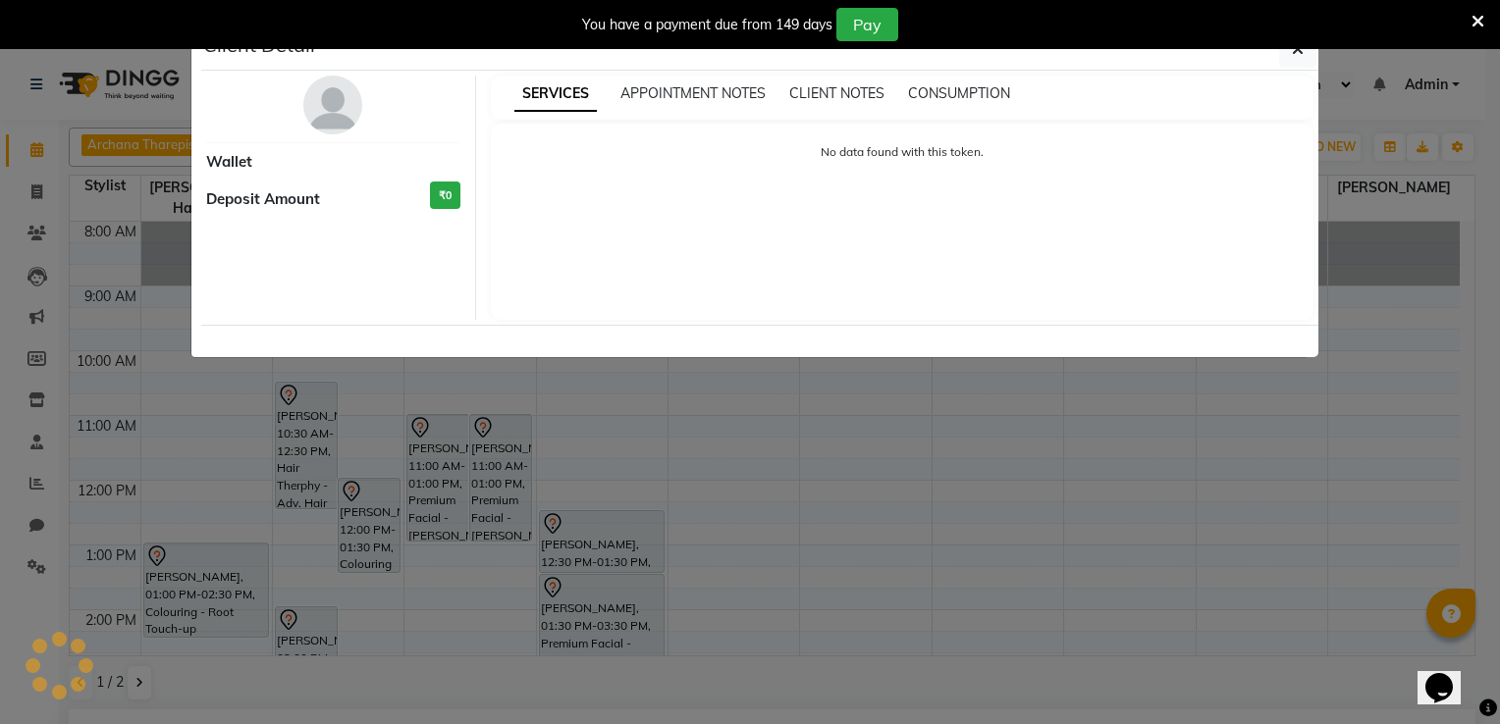
select select "7"
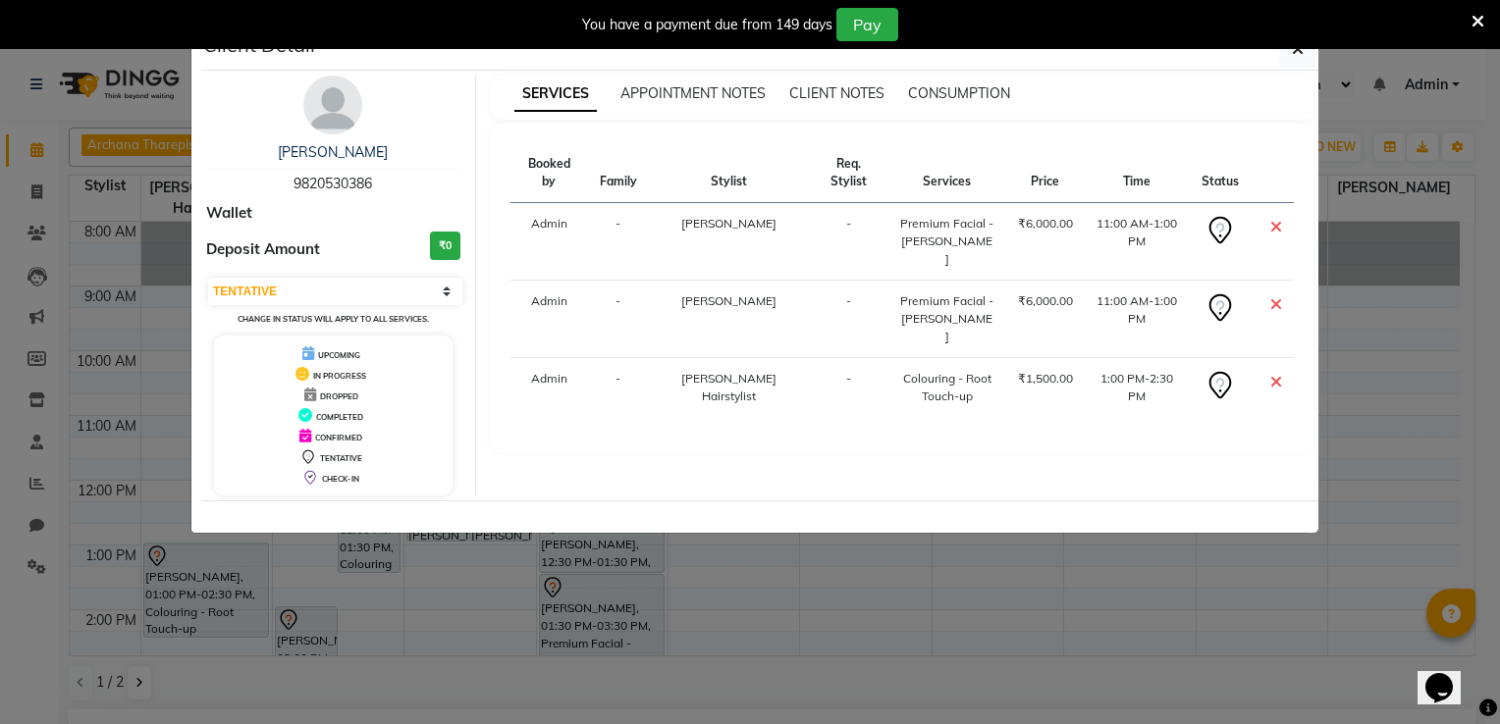
click at [1277, 296] on icon at bounding box center [1276, 304] width 12 height 16
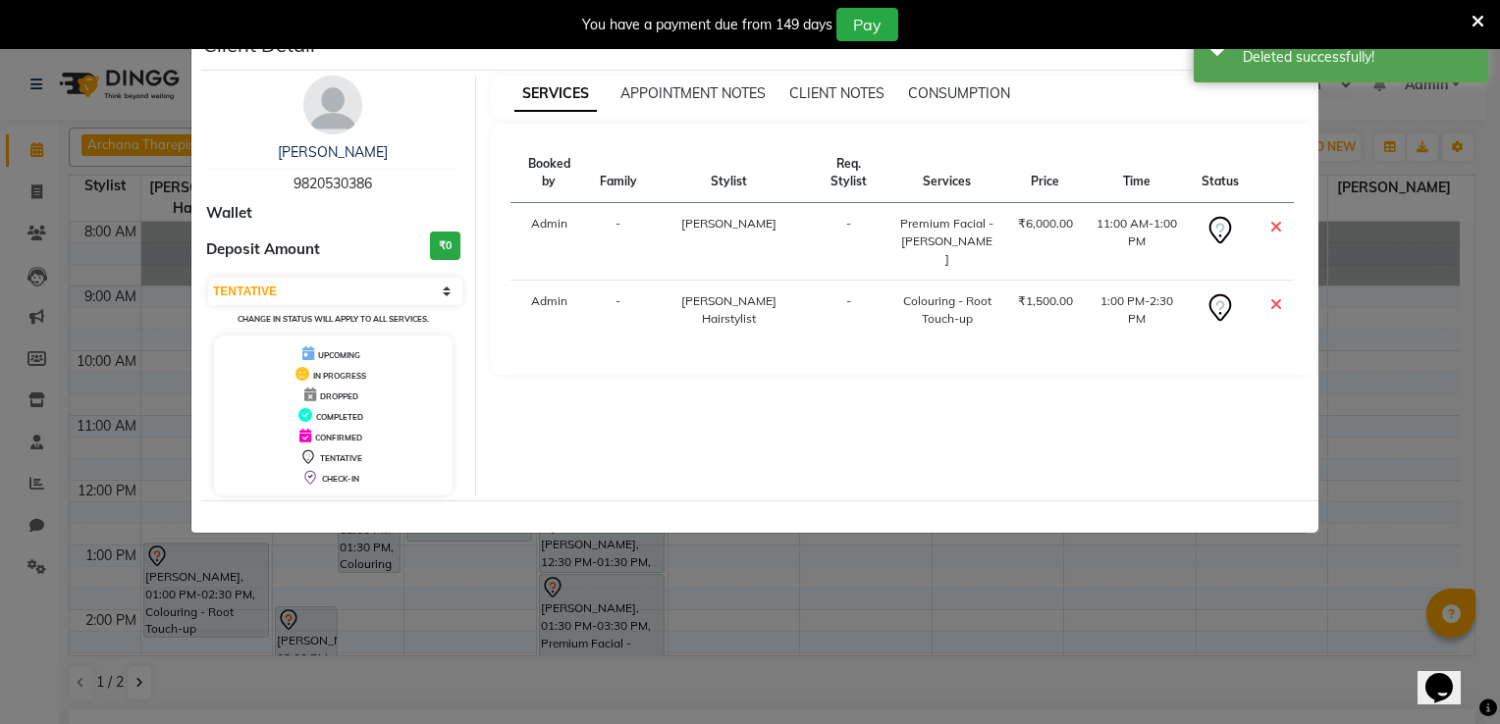
click at [1191, 673] on ngb-modal-window "Client Detail [PERSON_NAME] 9820530386 Wallet Deposit Amount ₹0 Select CONFIRME…" at bounding box center [750, 362] width 1500 height 724
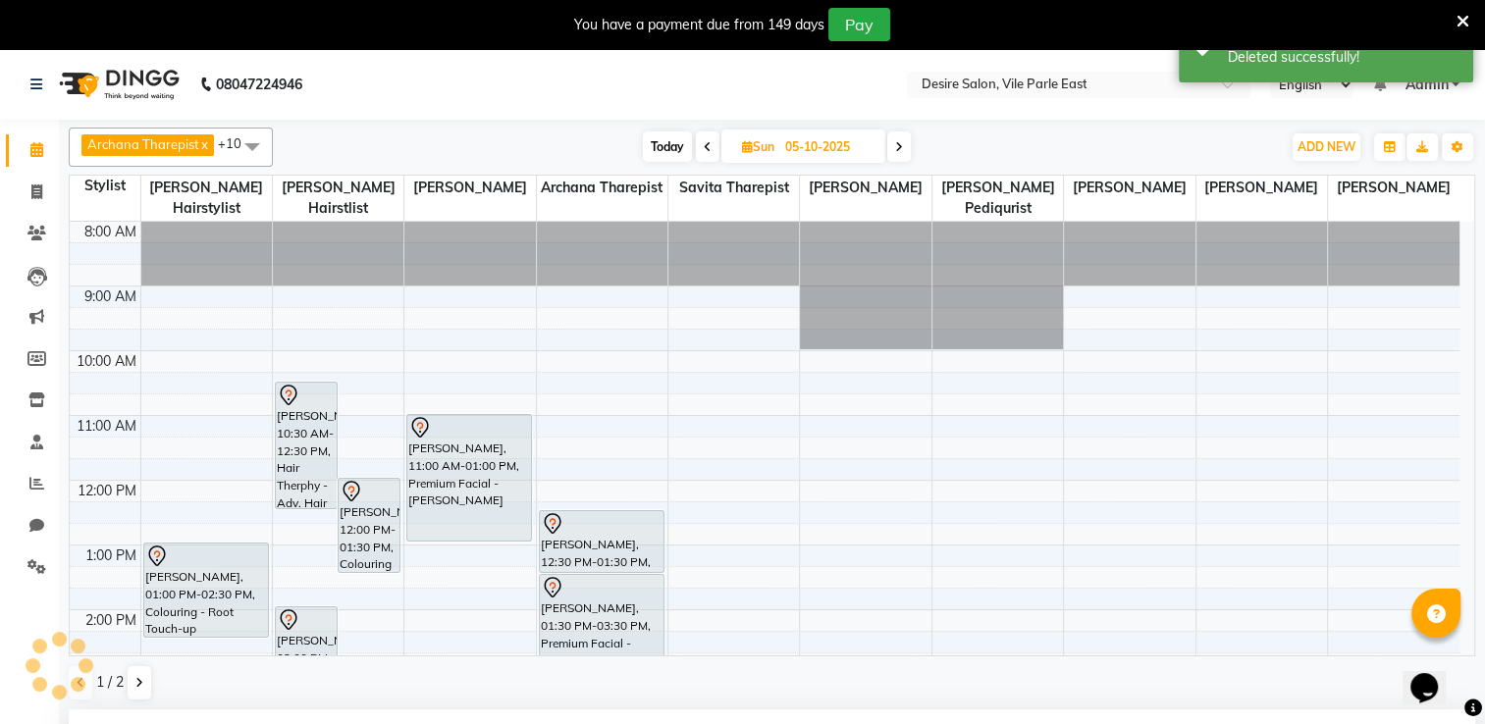
click at [797, 136] on input "05-10-2025" at bounding box center [828, 146] width 98 height 29
select select "10"
select select "2025"
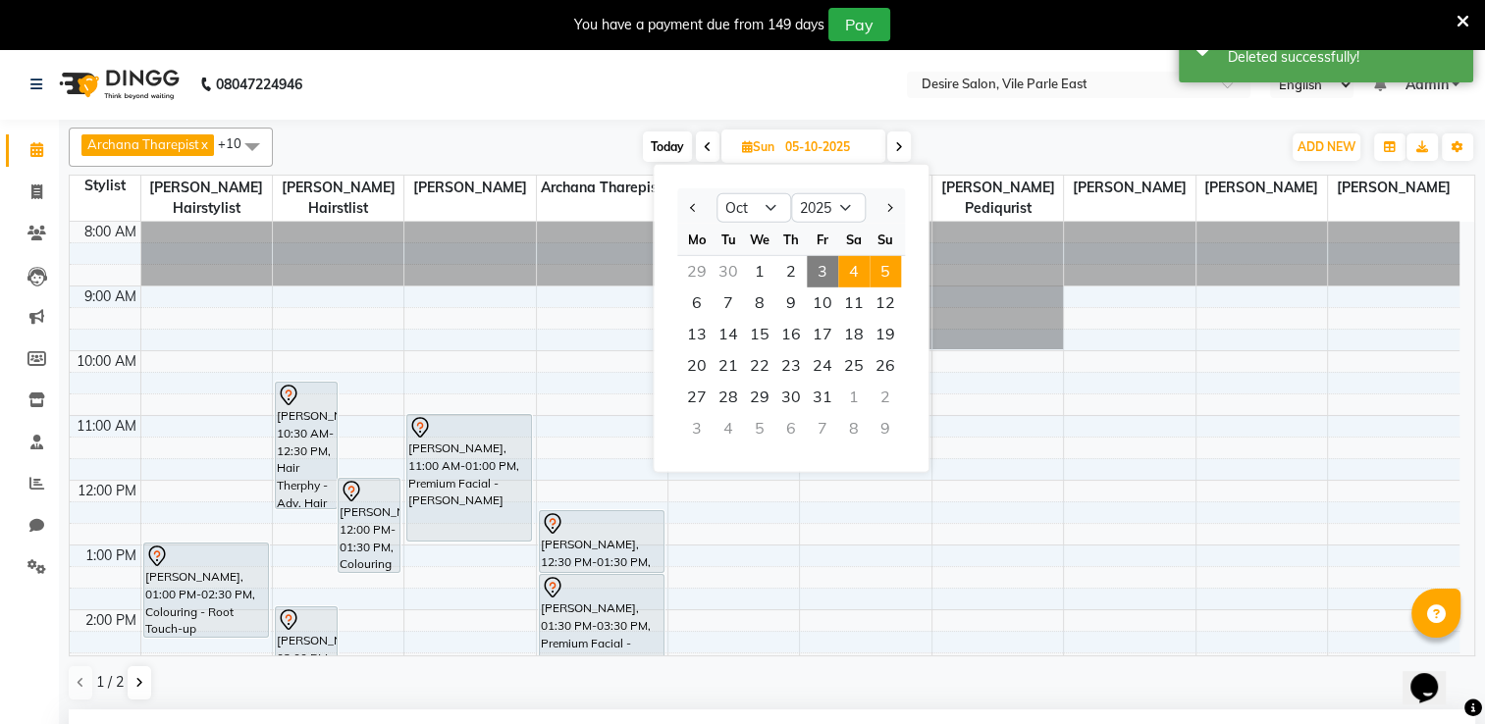
click at [848, 278] on span "4" at bounding box center [853, 271] width 31 height 31
type input "04-10-2025"
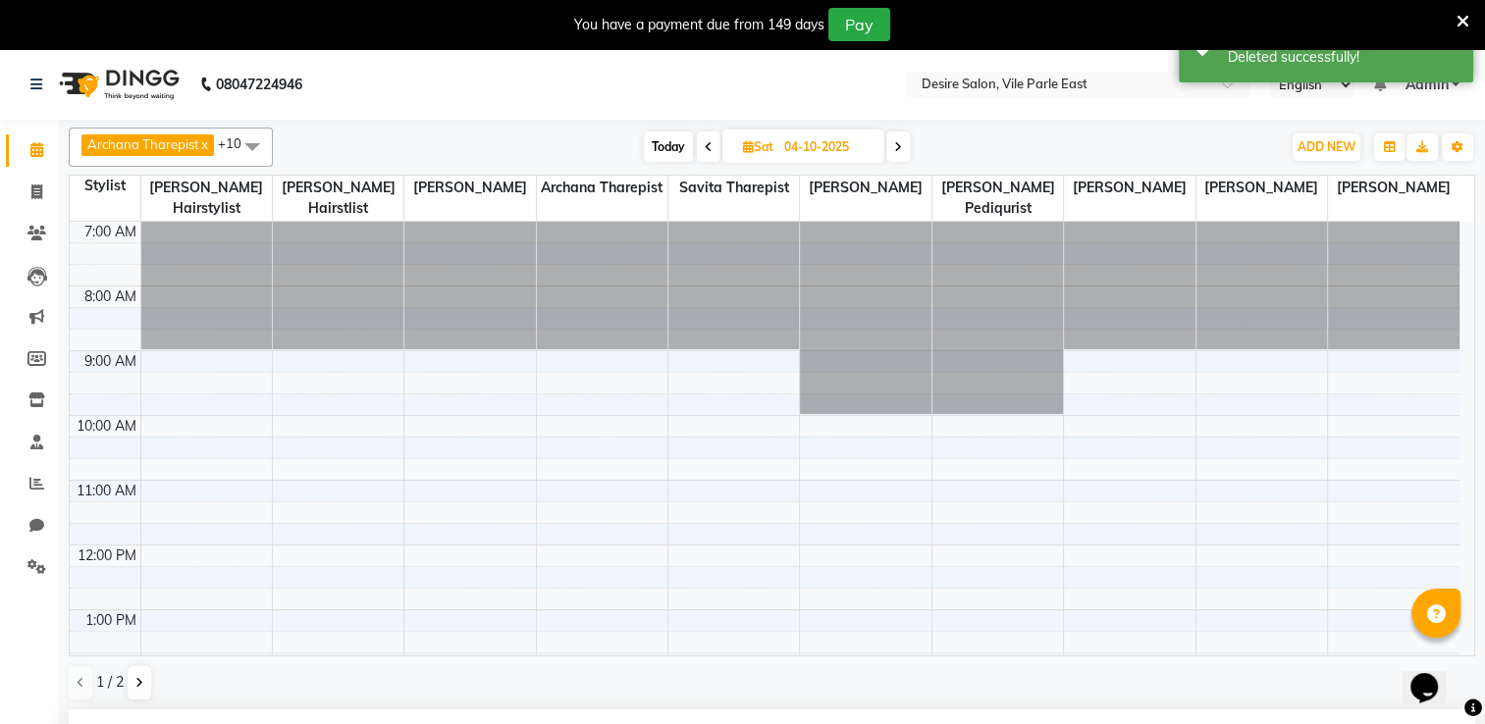
scroll to position [450, 0]
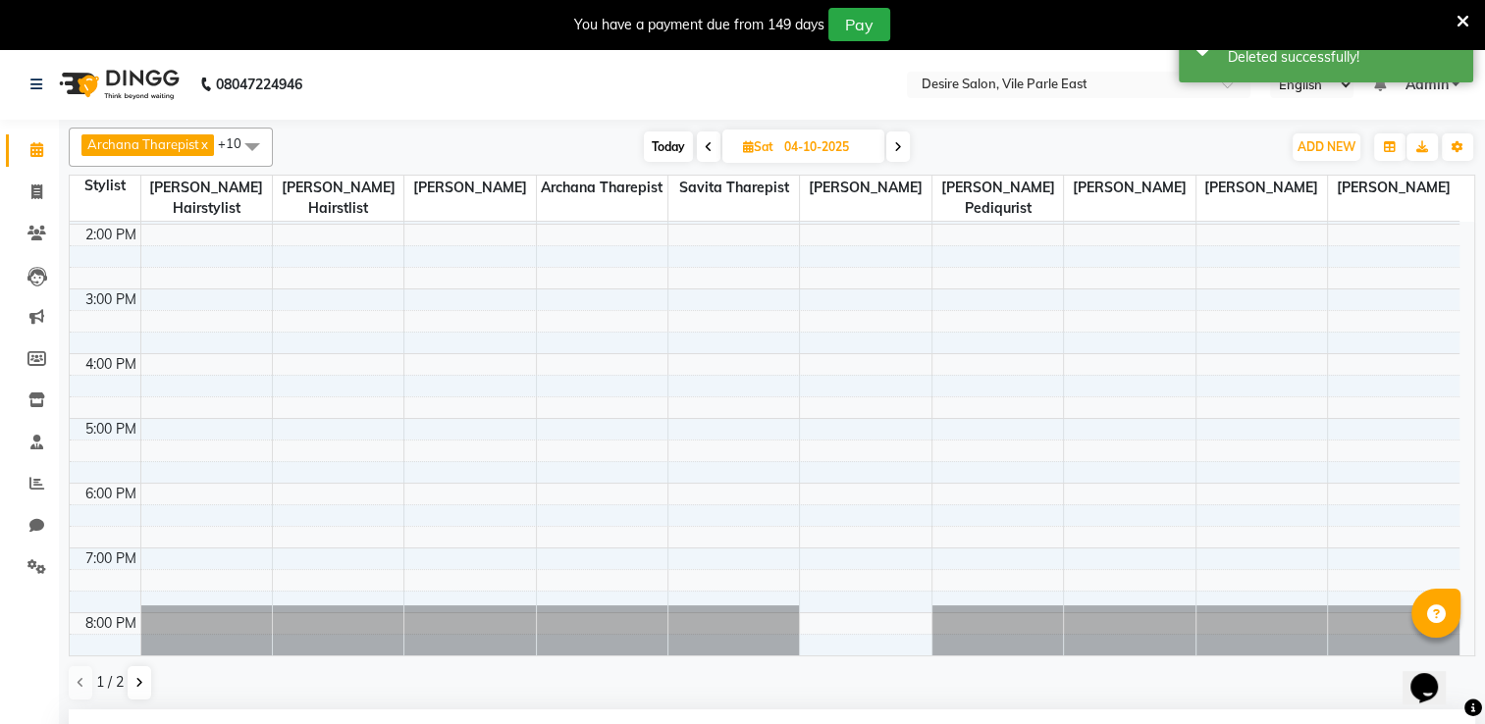
select select "660"
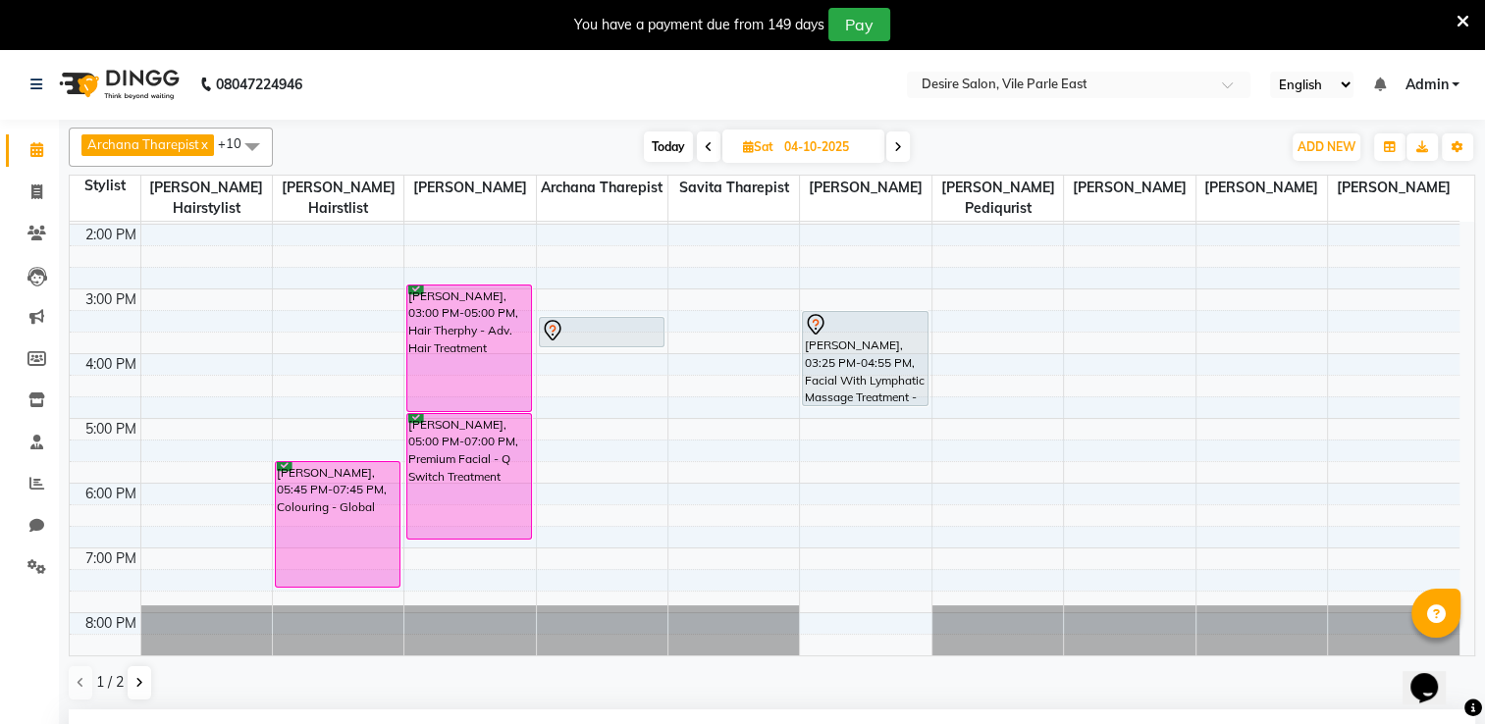
click at [769, 146] on span "Sat" at bounding box center [758, 146] width 40 height 15
select select "10"
select select "2025"
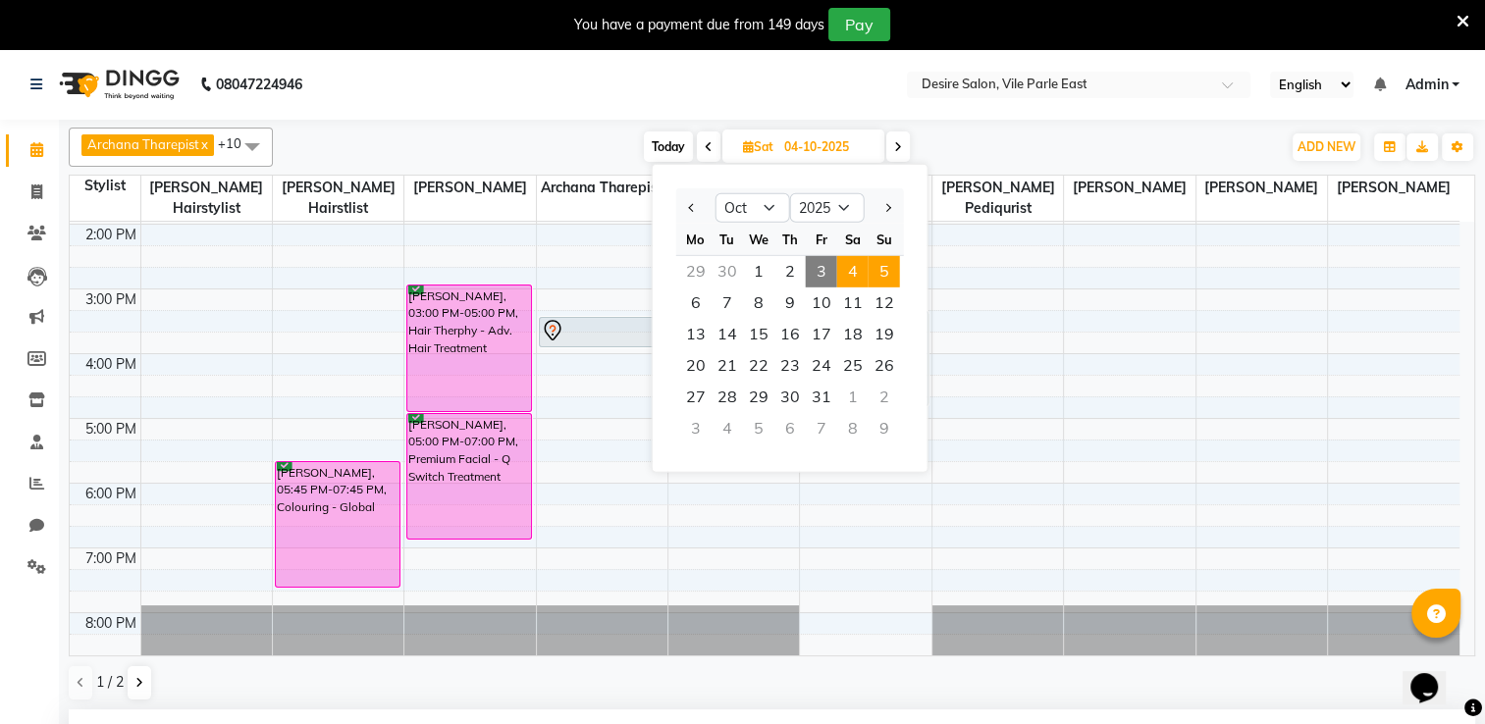
click at [890, 259] on span "5" at bounding box center [884, 271] width 31 height 31
type input "05-10-2025"
select select "660"
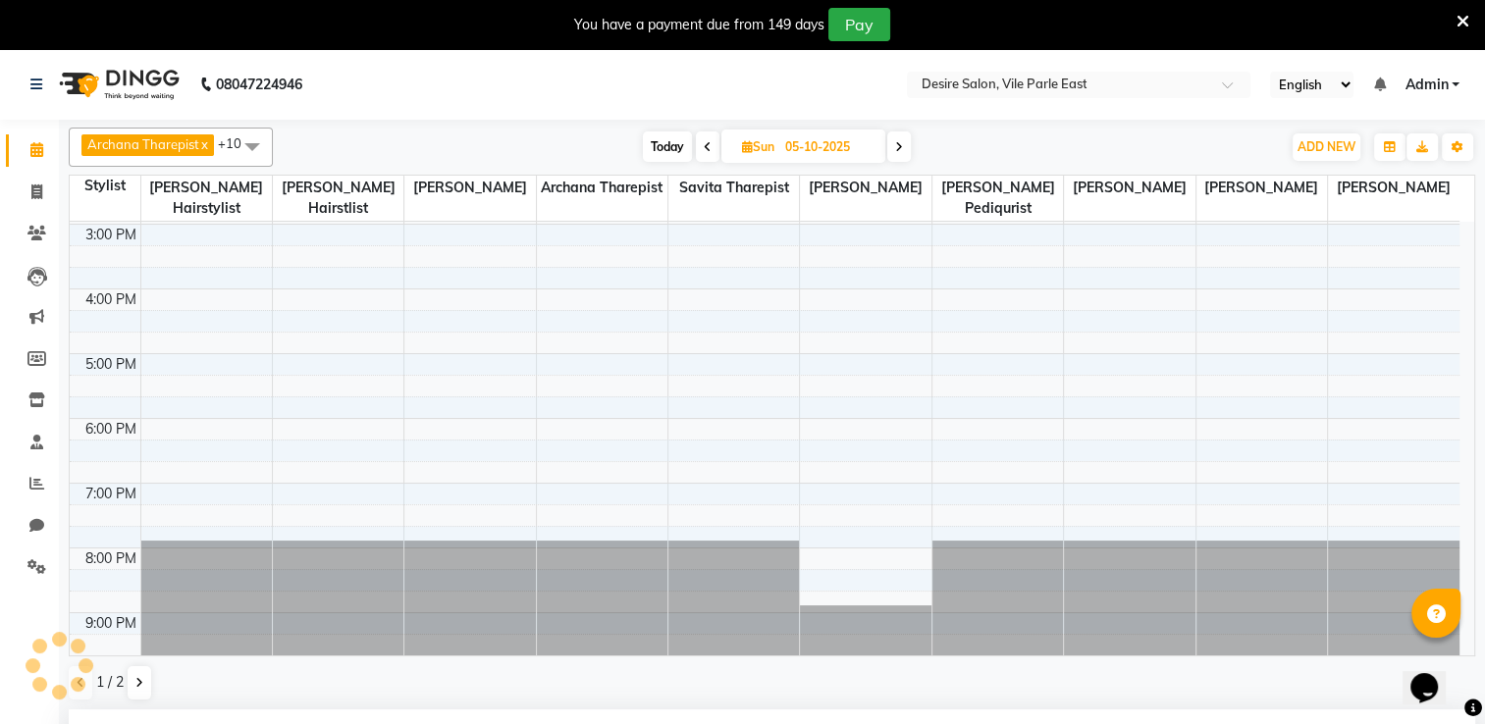
scroll to position [387, 0]
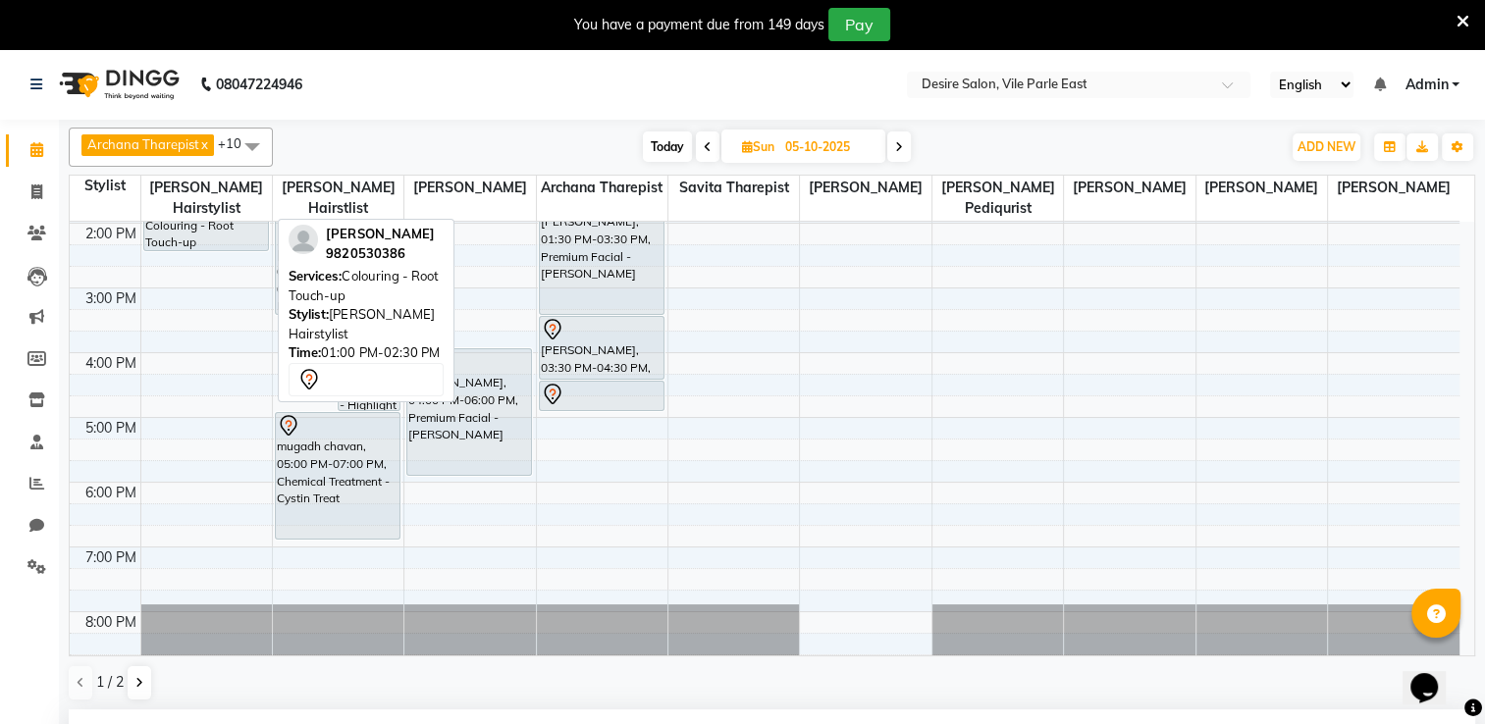
click at [238, 215] on div "[PERSON_NAME], 01:00 PM-02:30 PM, Colouring - Root Touch-up" at bounding box center [206, 203] width 124 height 93
select select "7"
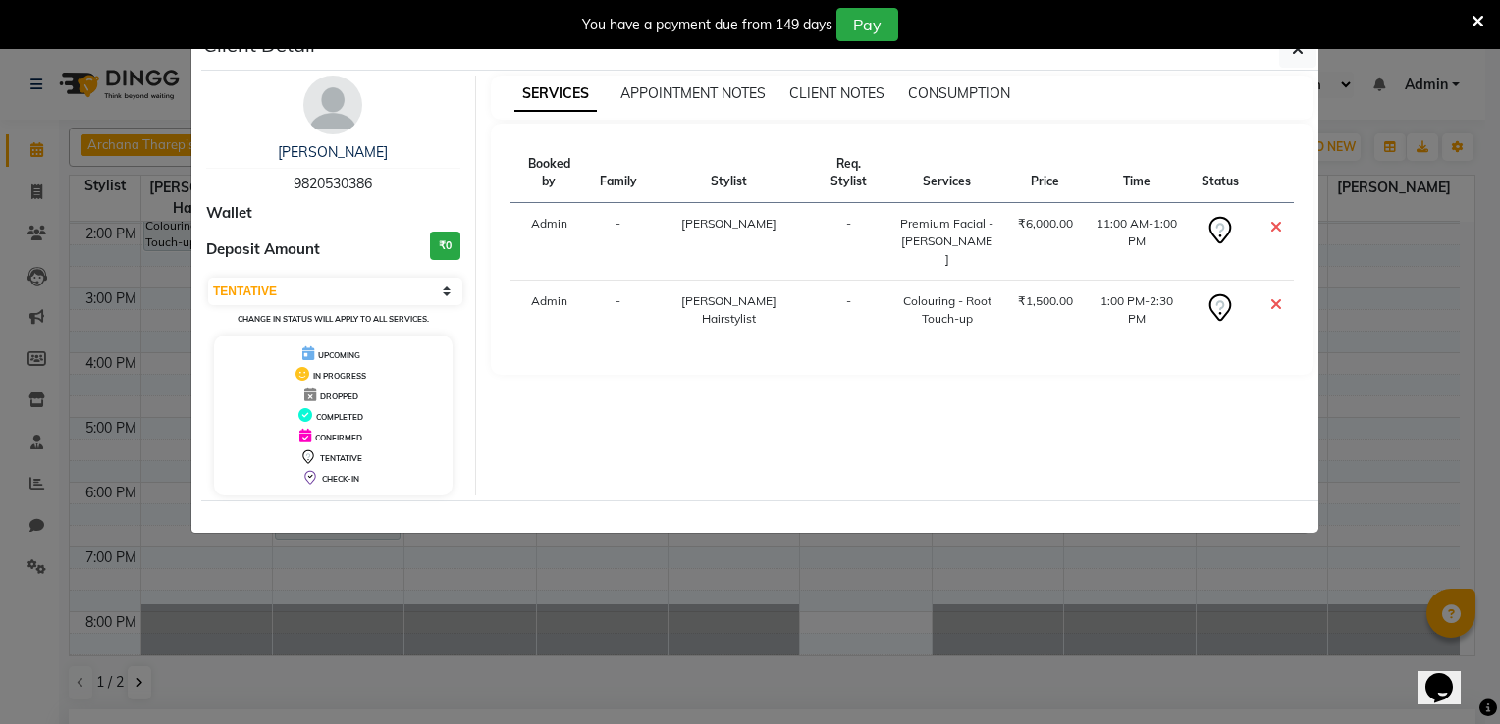
click at [1274, 296] on icon at bounding box center [1276, 304] width 12 height 16
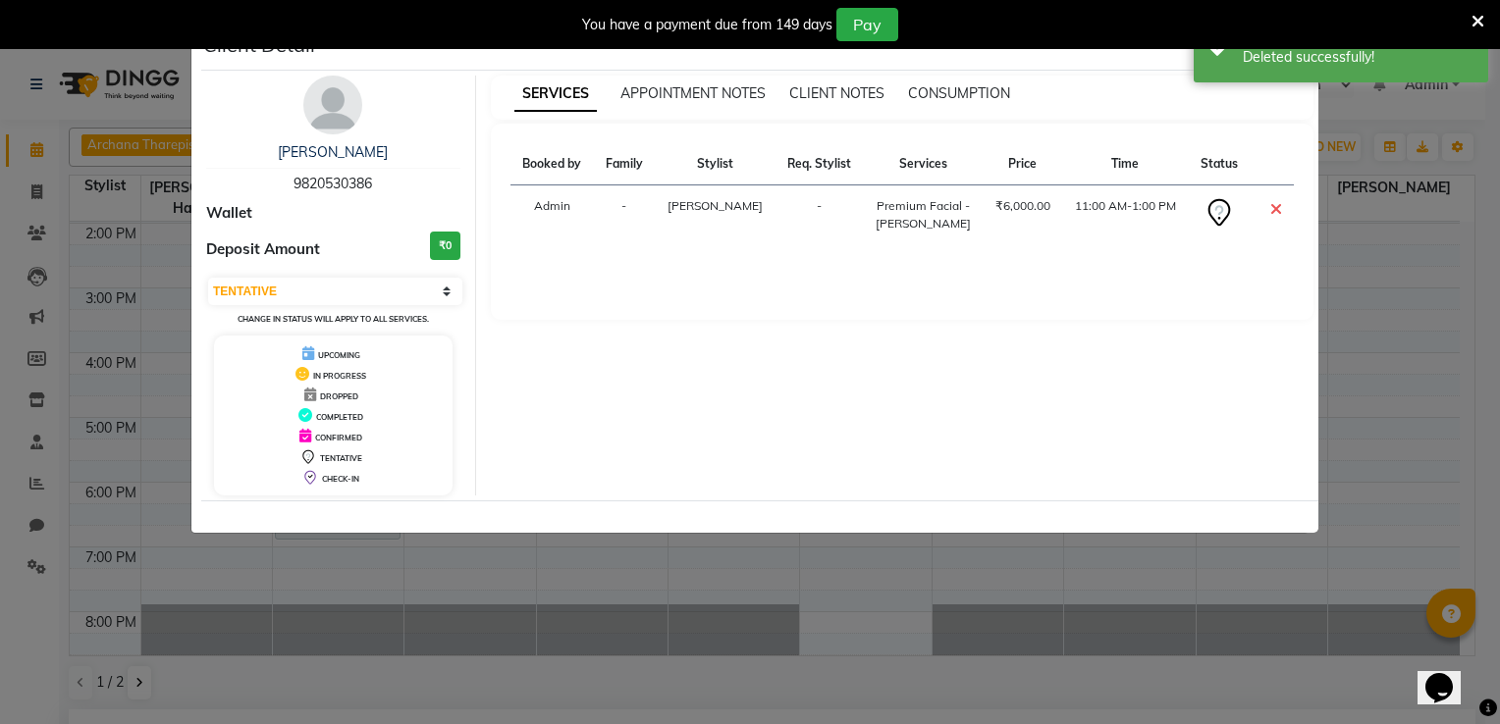
click at [1480, 345] on ngb-modal-window "Client Detail [PERSON_NAME] 9820530386 Wallet Deposit Amount ₹0 Select CONFIRME…" at bounding box center [750, 362] width 1500 height 724
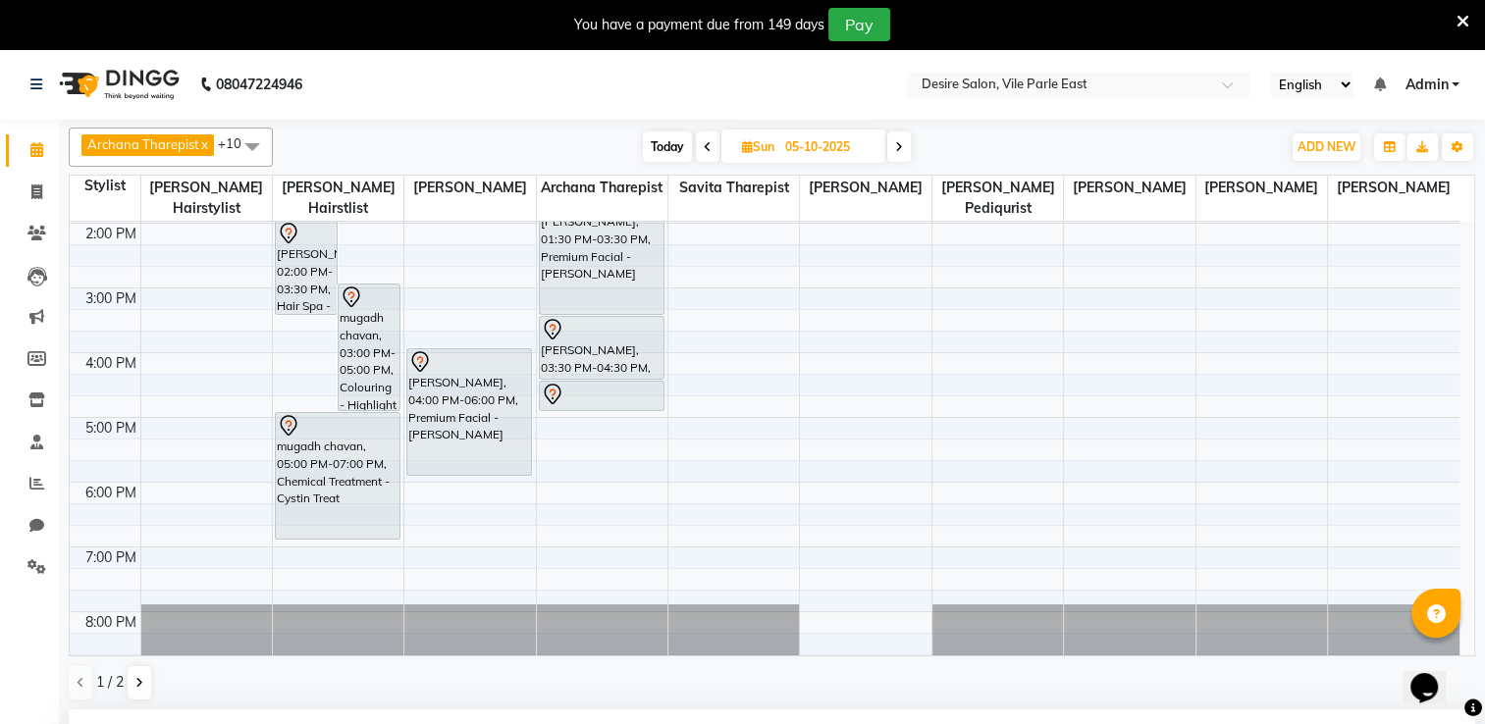
scroll to position [0, 0]
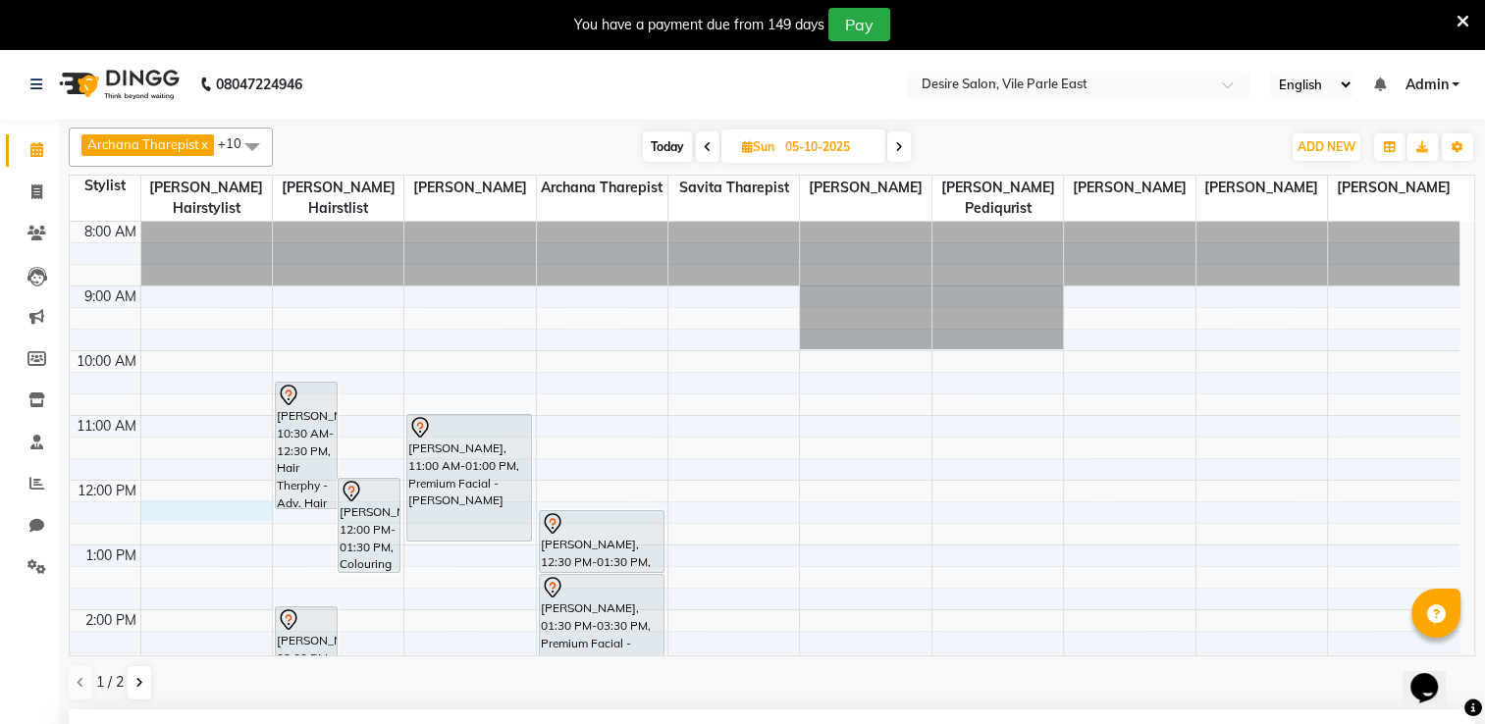
click at [160, 490] on div "8:00 AM 9:00 AM 10:00 AM 11:00 AM 12:00 PM 1:00 PM 2:00 PM 3:00 PM 4:00 PM 5:00…" at bounding box center [765, 675] width 1390 height 906
select select "74551"
select select "tentative"
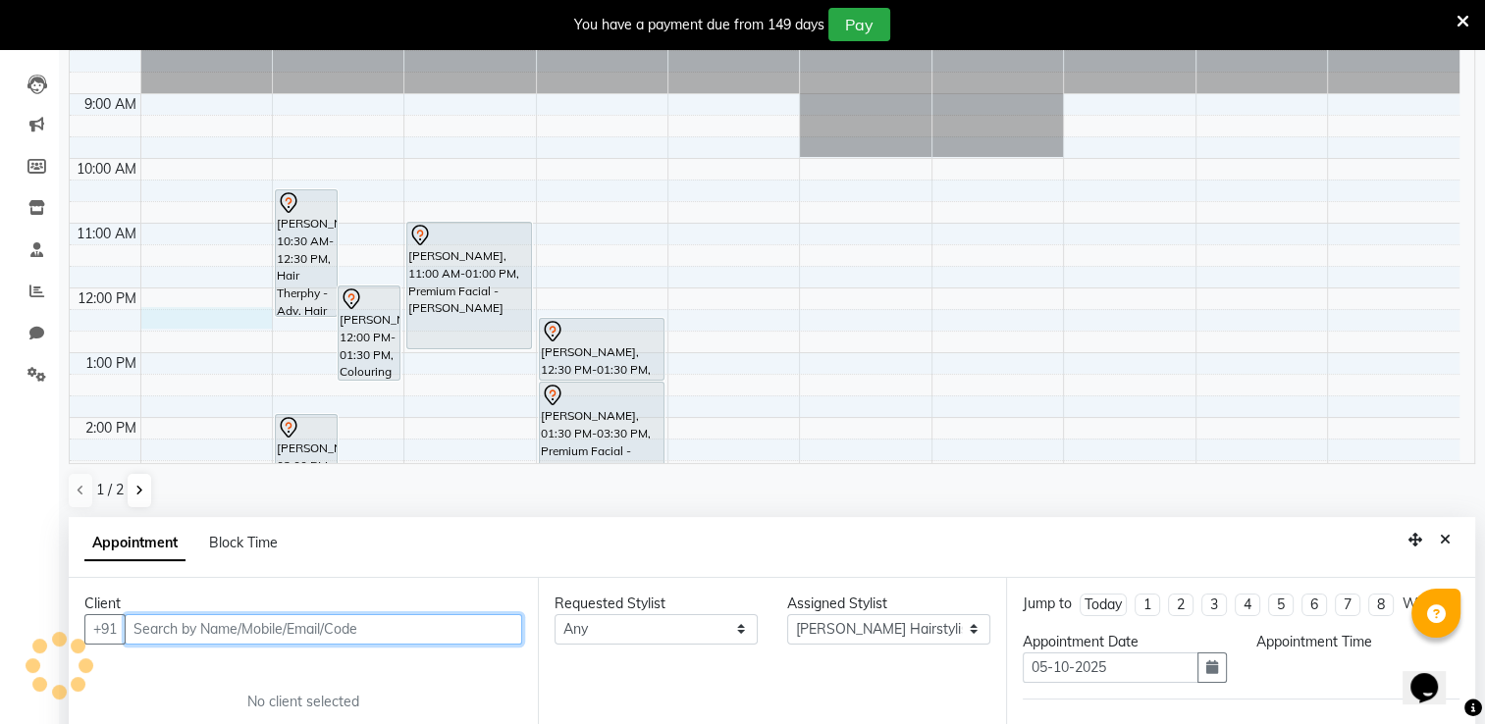
select select "735"
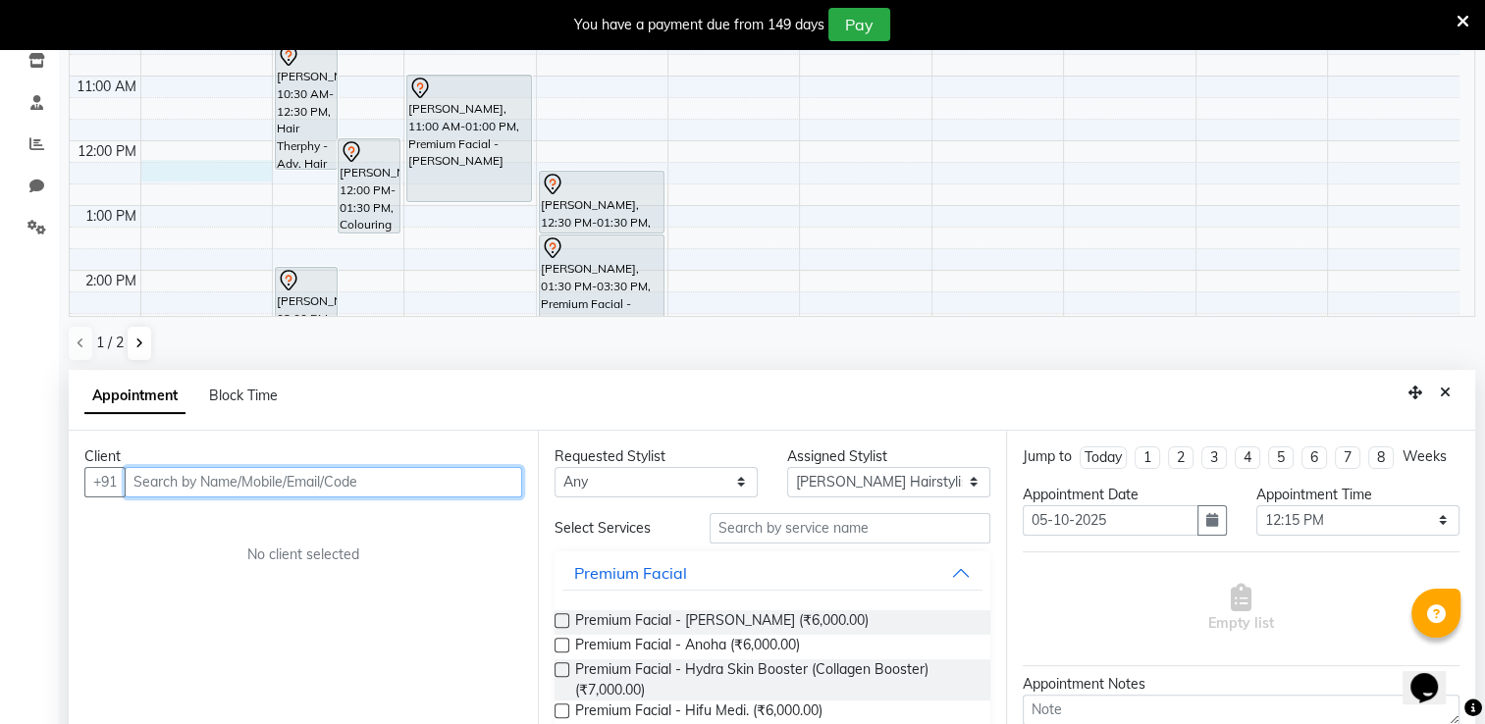
click at [192, 485] on input "text" at bounding box center [323, 482] width 397 height 30
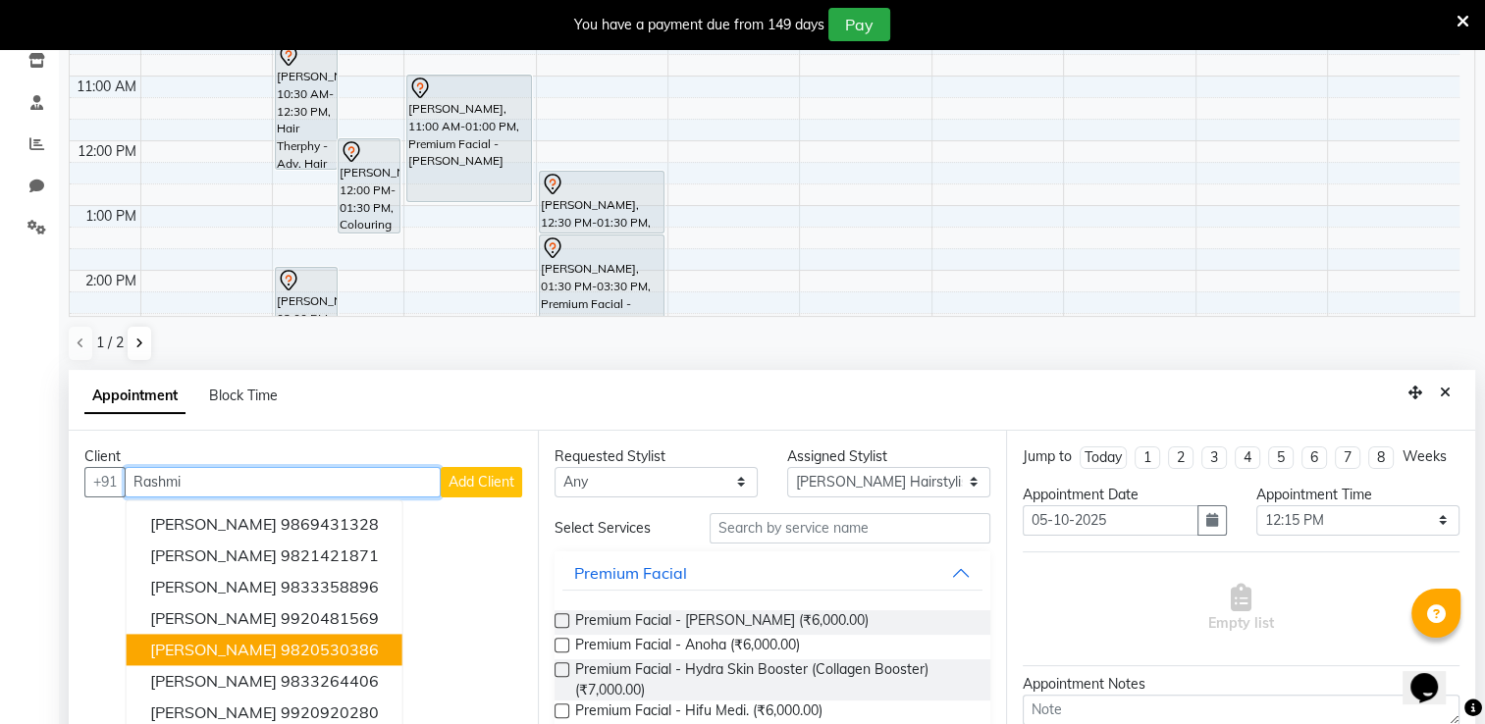
click at [238, 646] on span "[PERSON_NAME]" at bounding box center [213, 650] width 127 height 20
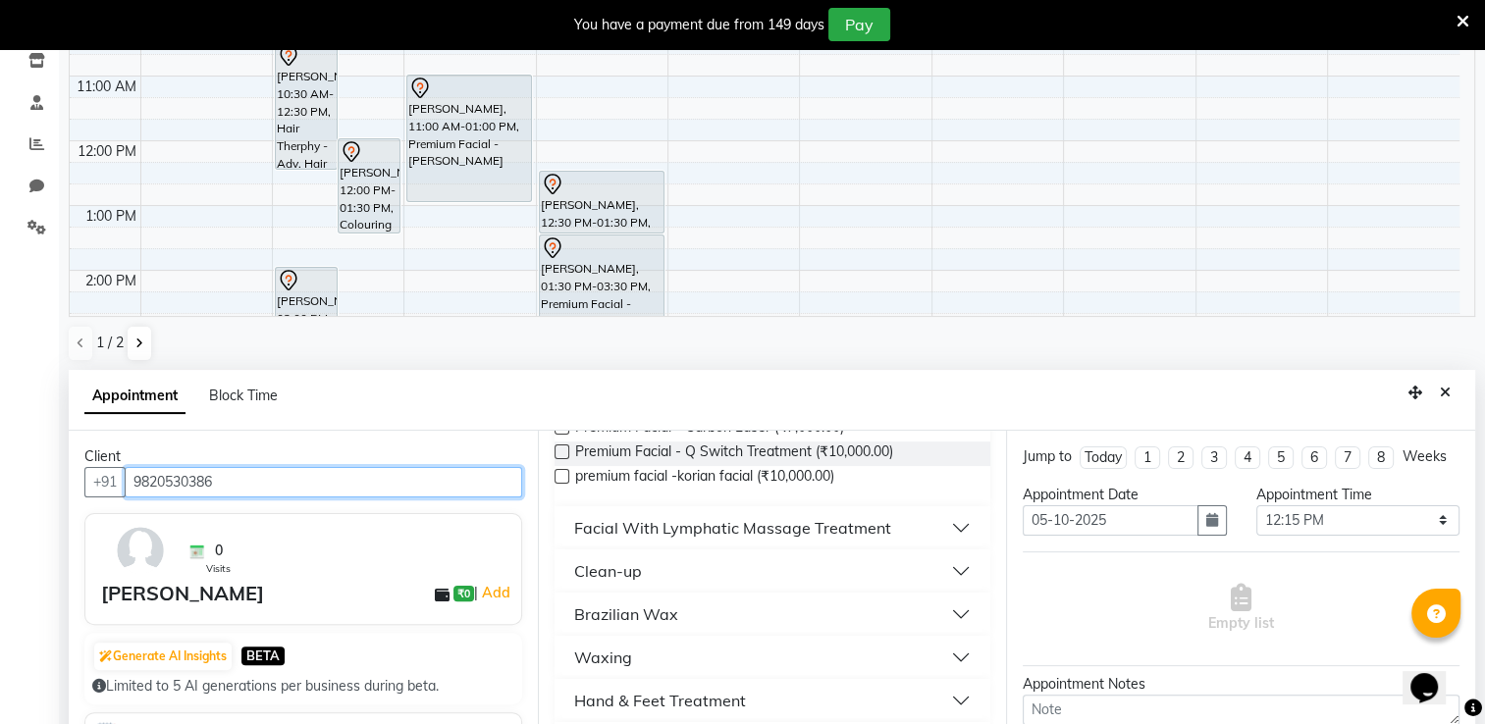
scroll to position [665, 0]
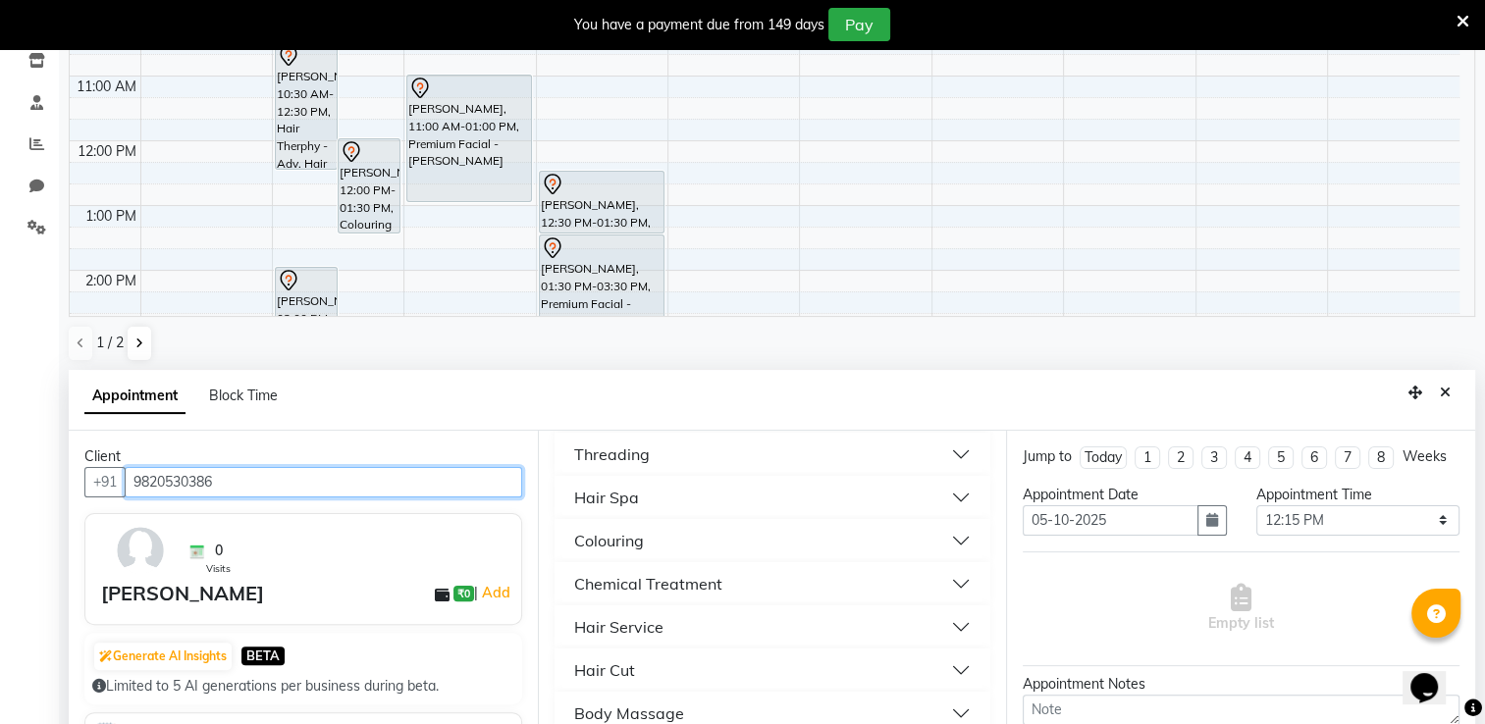
type input "9820530386"
click at [643, 532] on button "Colouring" at bounding box center [772, 540] width 421 height 35
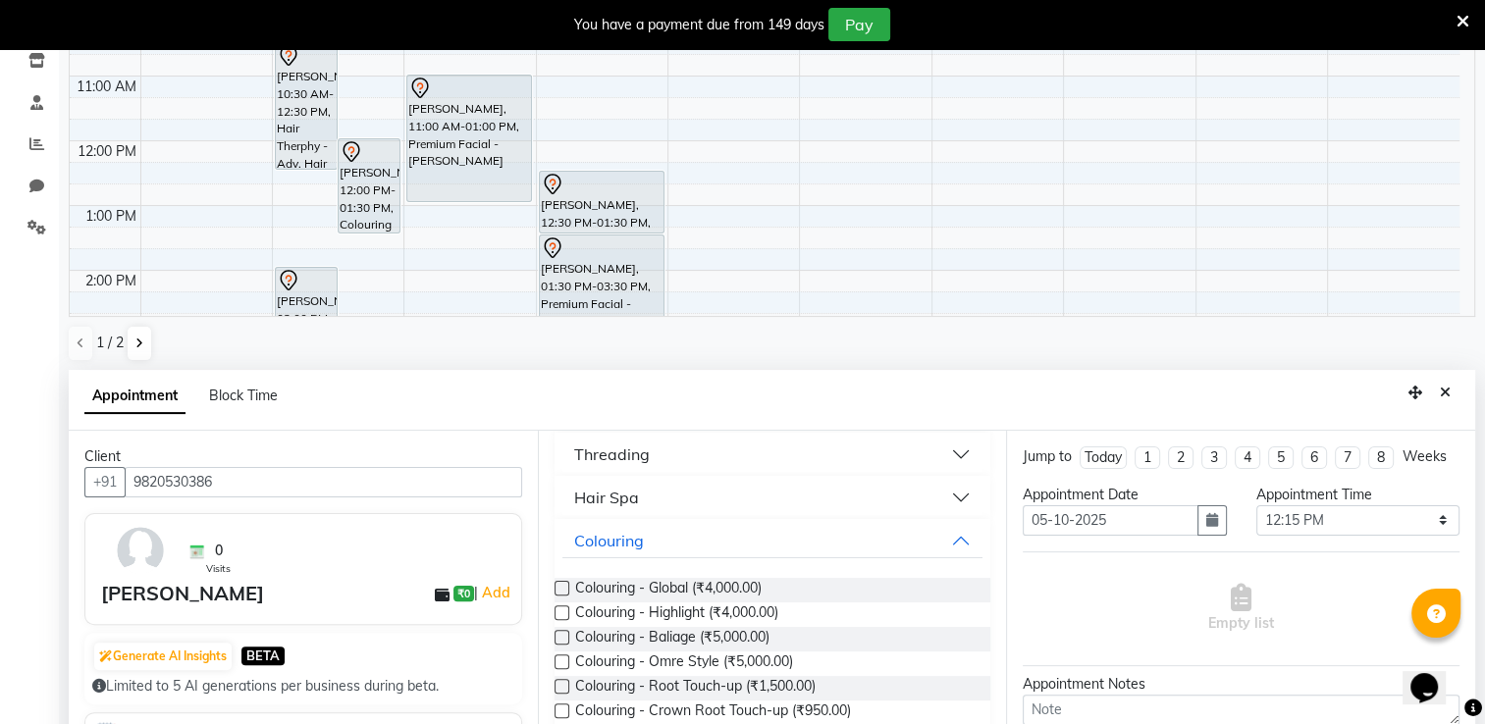
click at [558, 588] on label at bounding box center [562, 588] width 15 height 15
click at [558, 588] on input "checkbox" at bounding box center [561, 590] width 13 height 13
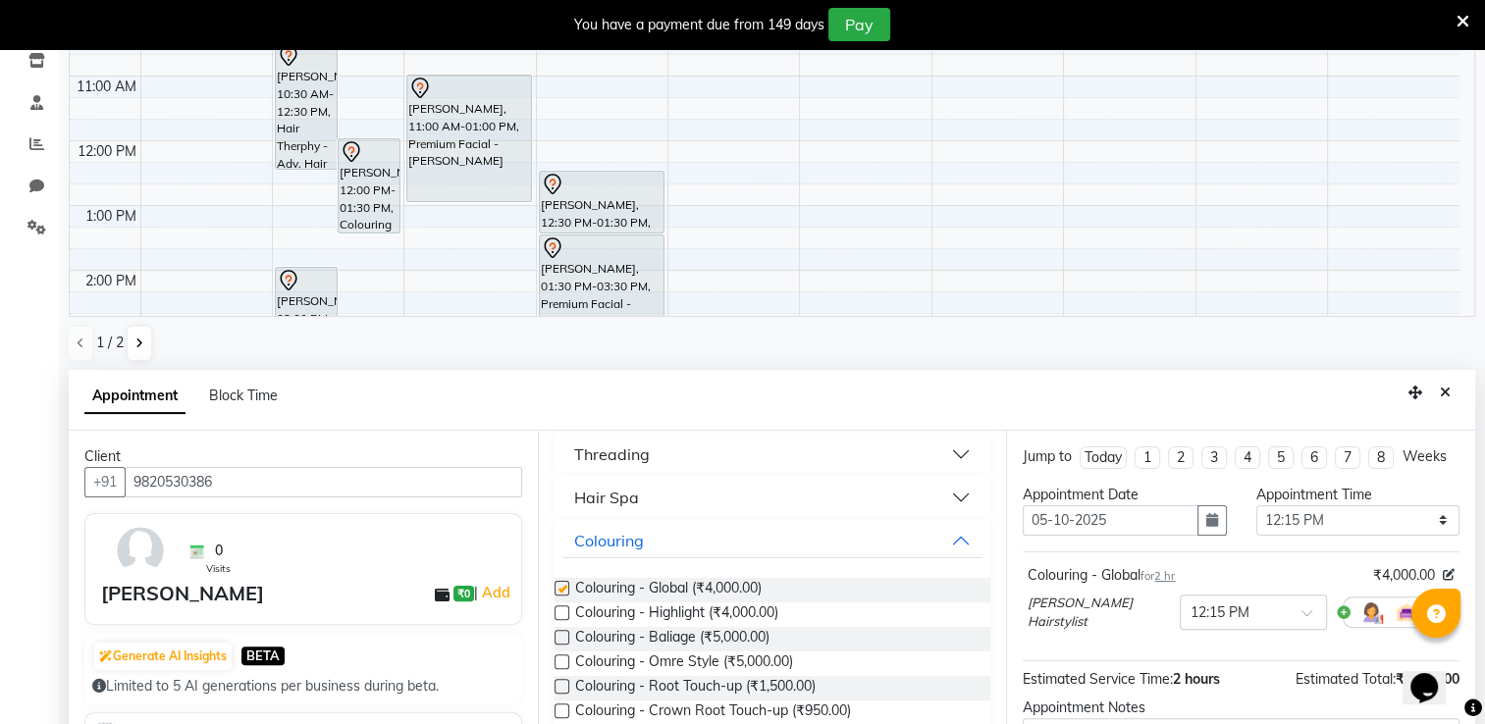
checkbox input "false"
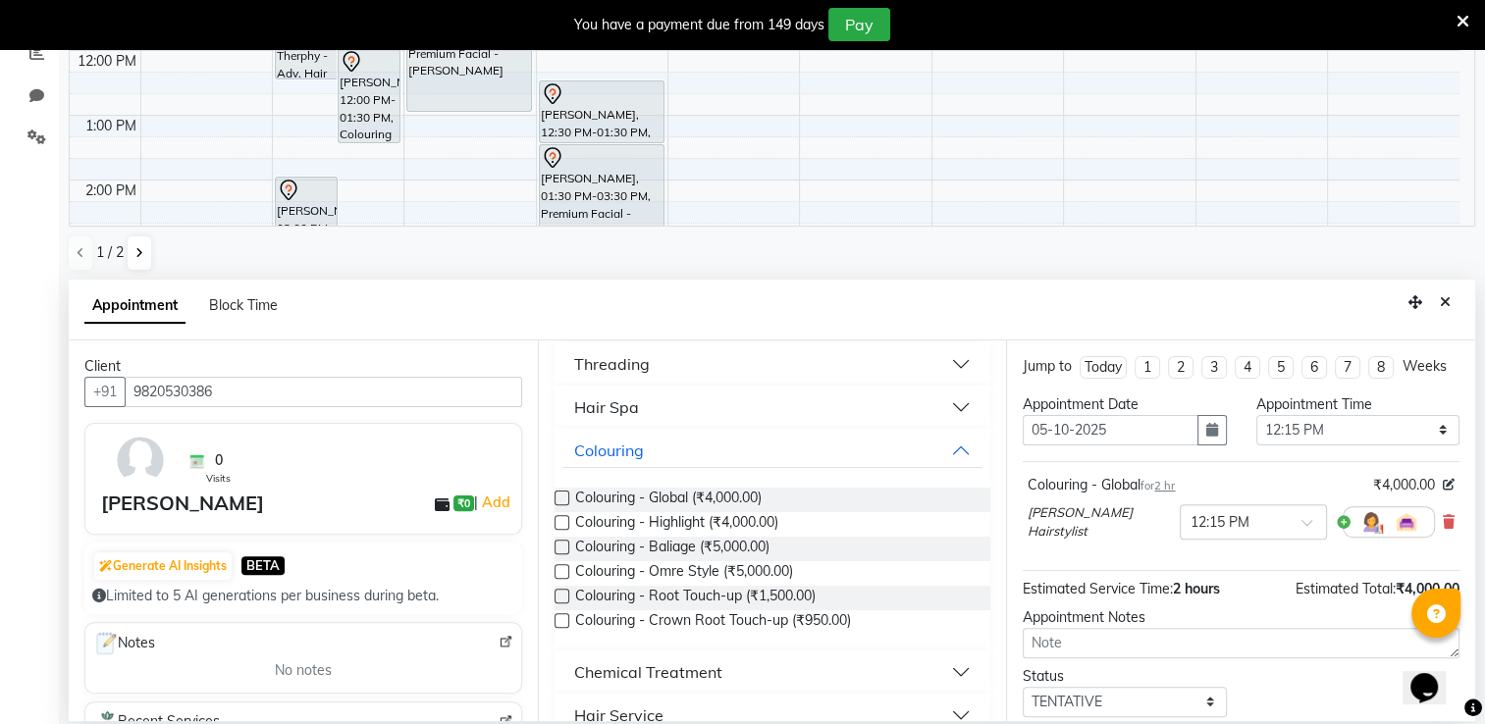
scroll to position [134, 0]
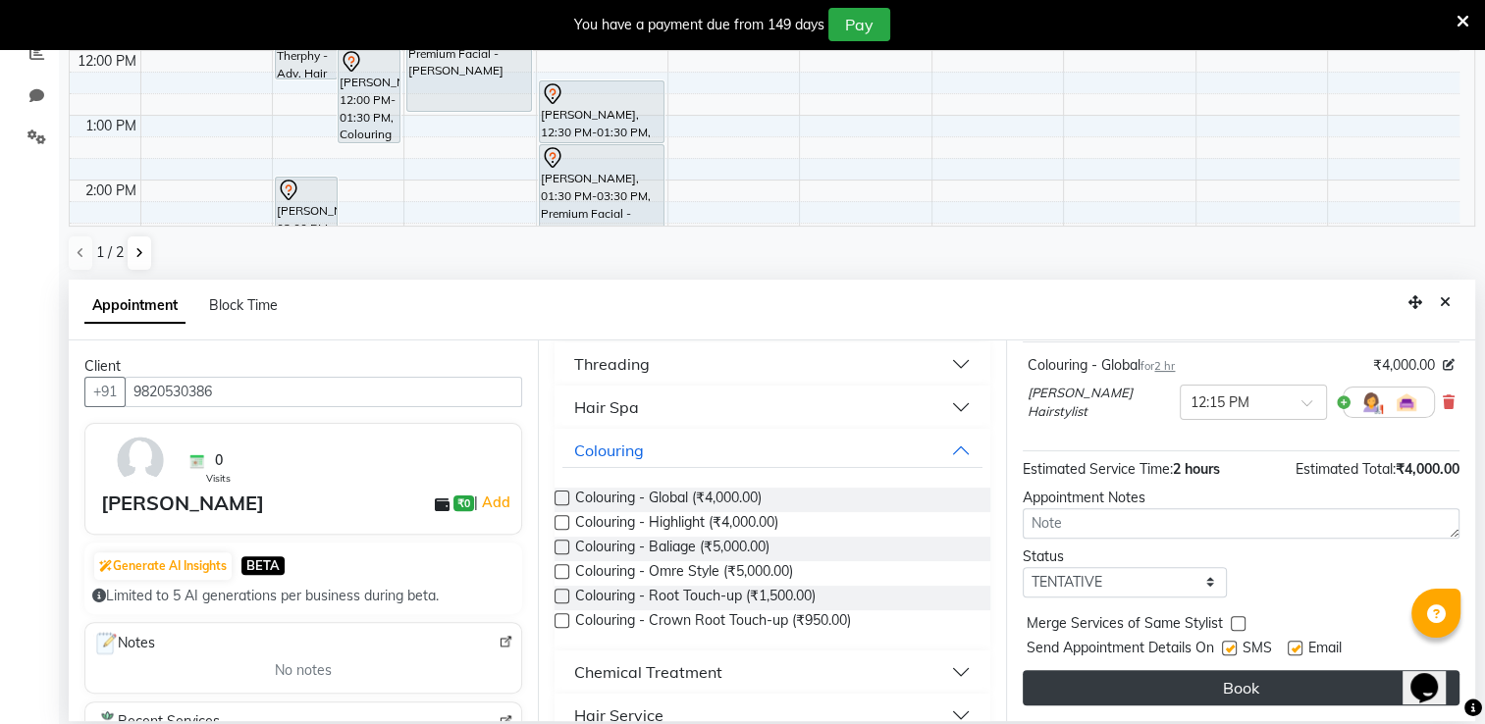
click at [1307, 673] on button "Book" at bounding box center [1241, 687] width 437 height 35
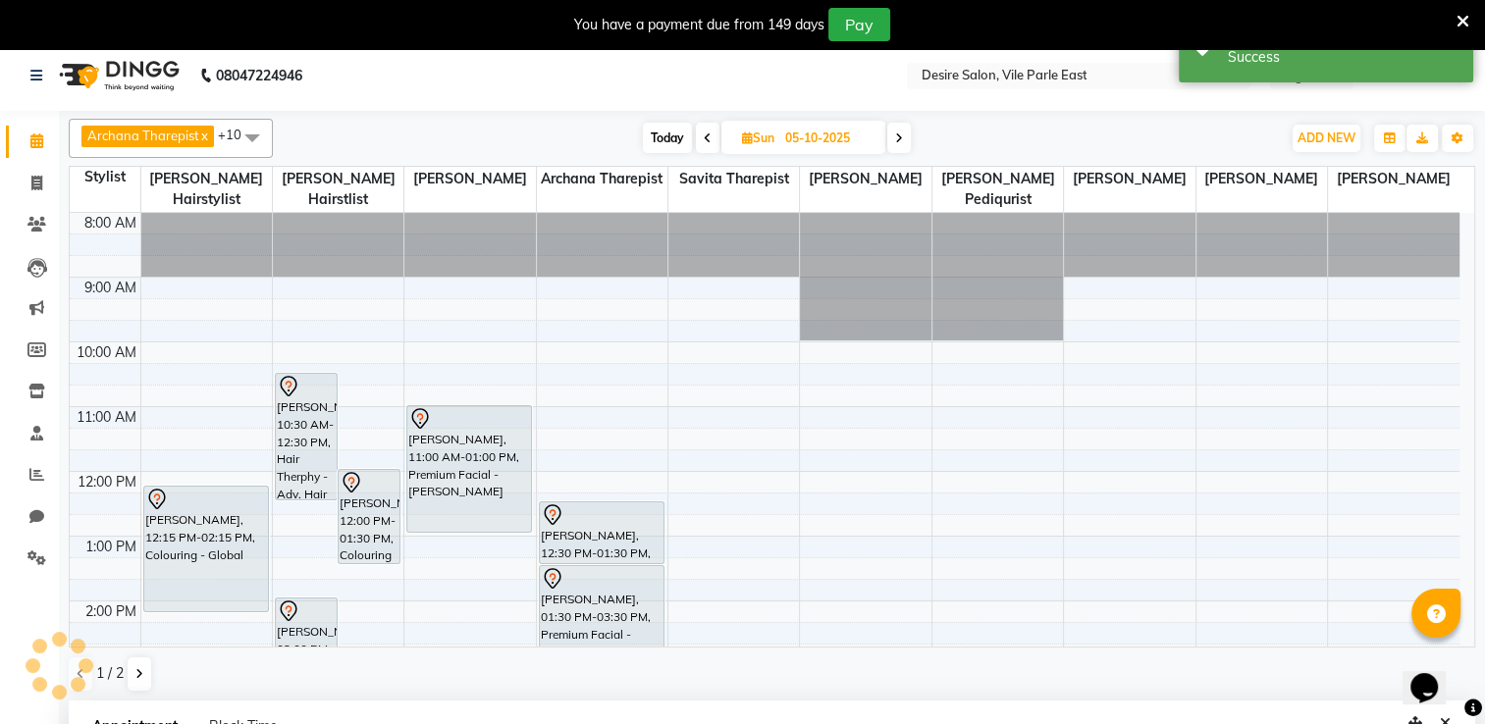
scroll to position [0, 0]
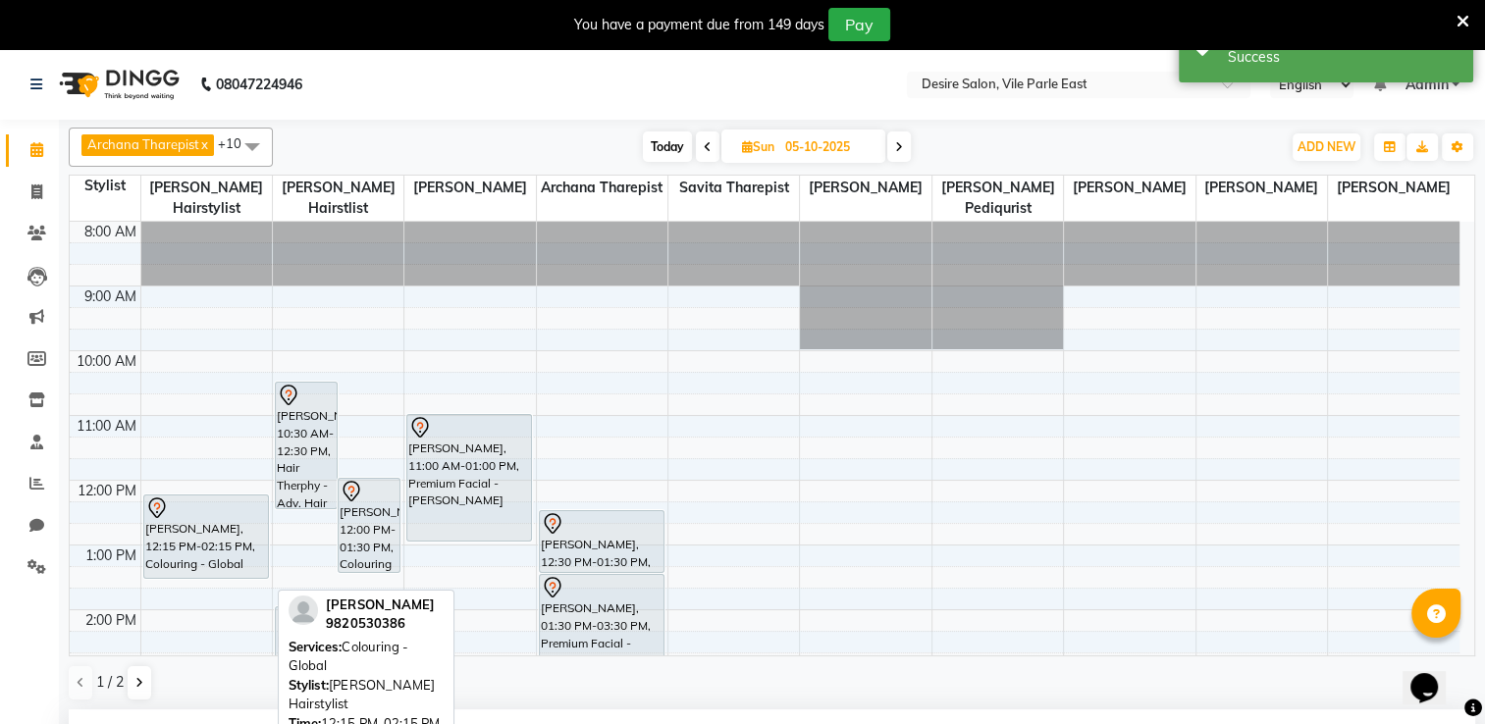
drag, startPoint x: 185, startPoint y: 600, endPoint x: 186, endPoint y: 559, distance: 40.3
click at [186, 559] on div "8:00 AM 9:00 AM 10:00 AM 11:00 AM 12:00 PM 1:00 PM 2:00 PM 3:00 PM 4:00 PM 5:00…" at bounding box center [765, 675] width 1390 height 906
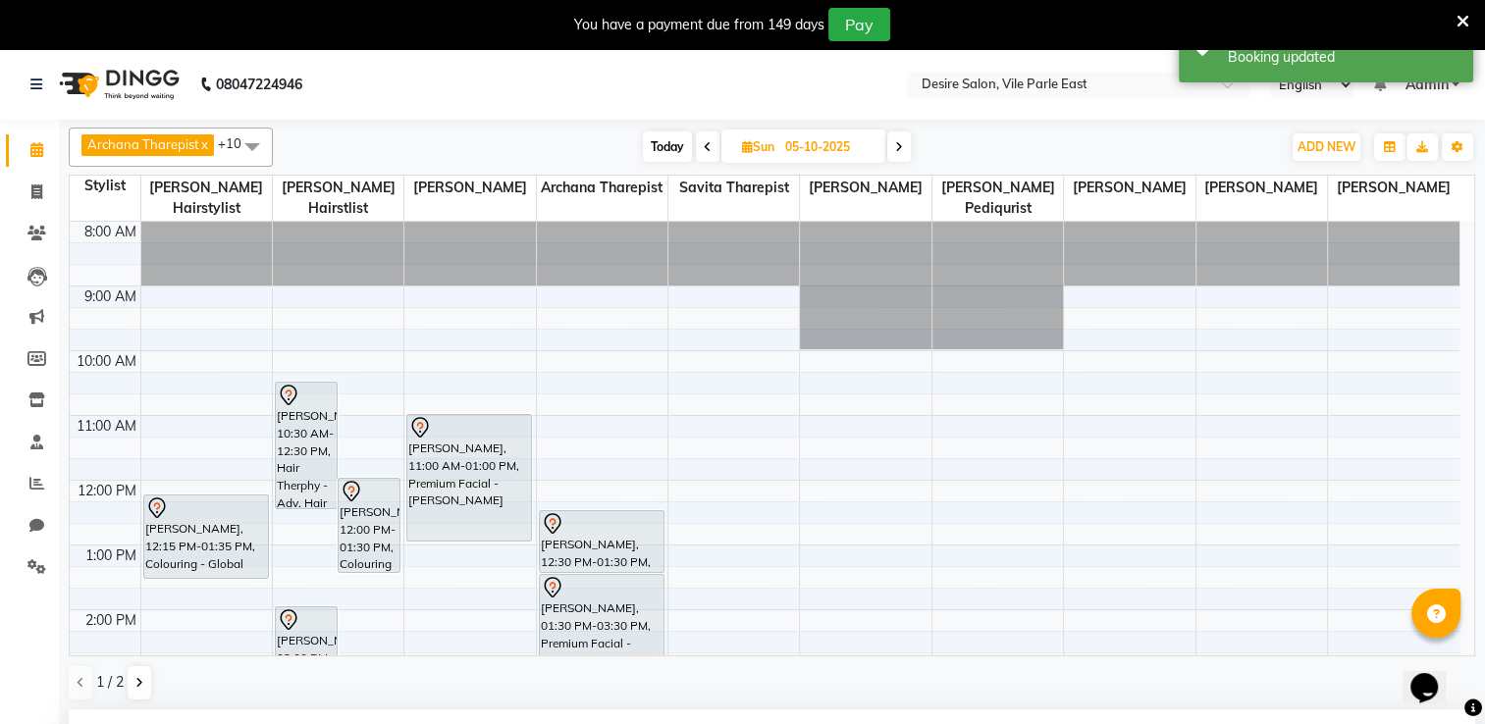
click at [774, 151] on span "Sun" at bounding box center [758, 146] width 42 height 15
select select "10"
select select "2025"
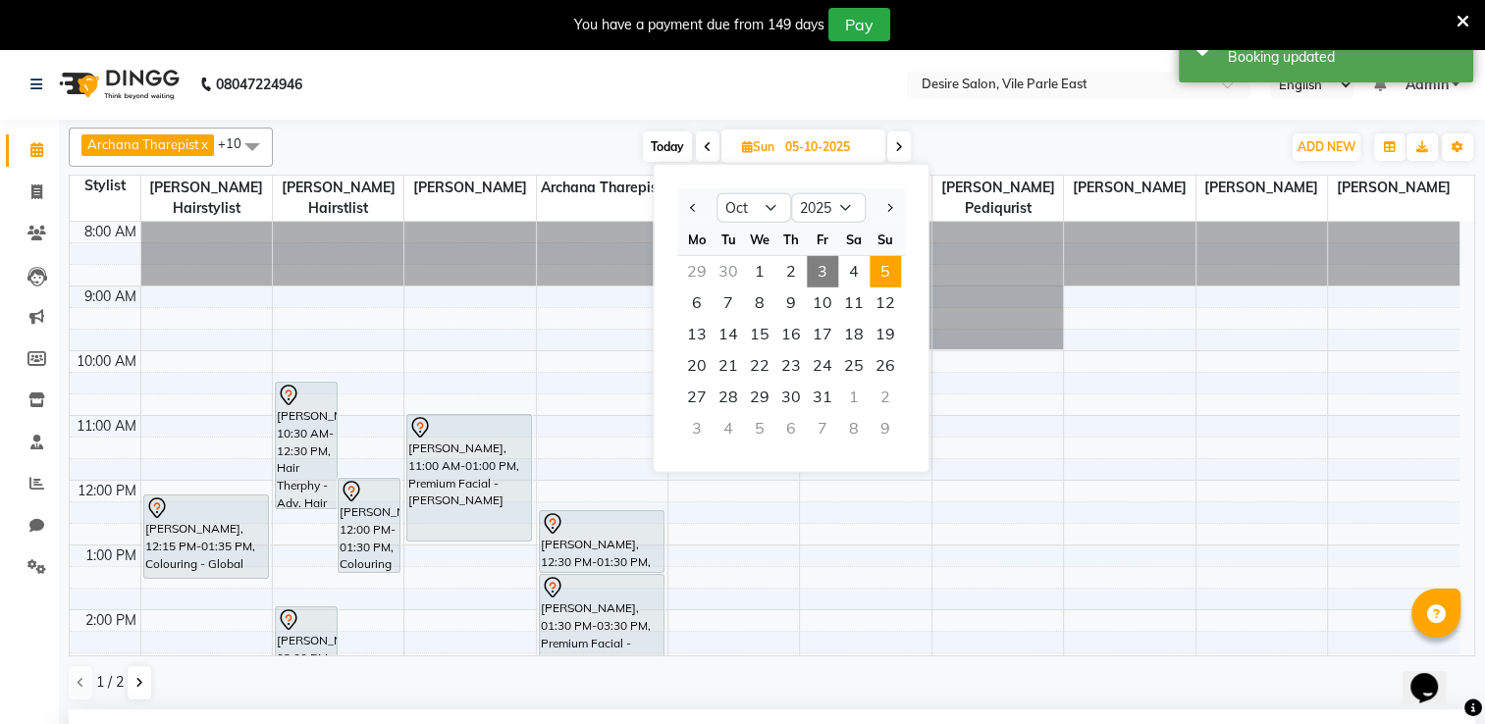
click at [819, 267] on span "3" at bounding box center [822, 271] width 31 height 31
type input "03-10-2025"
select select "735"
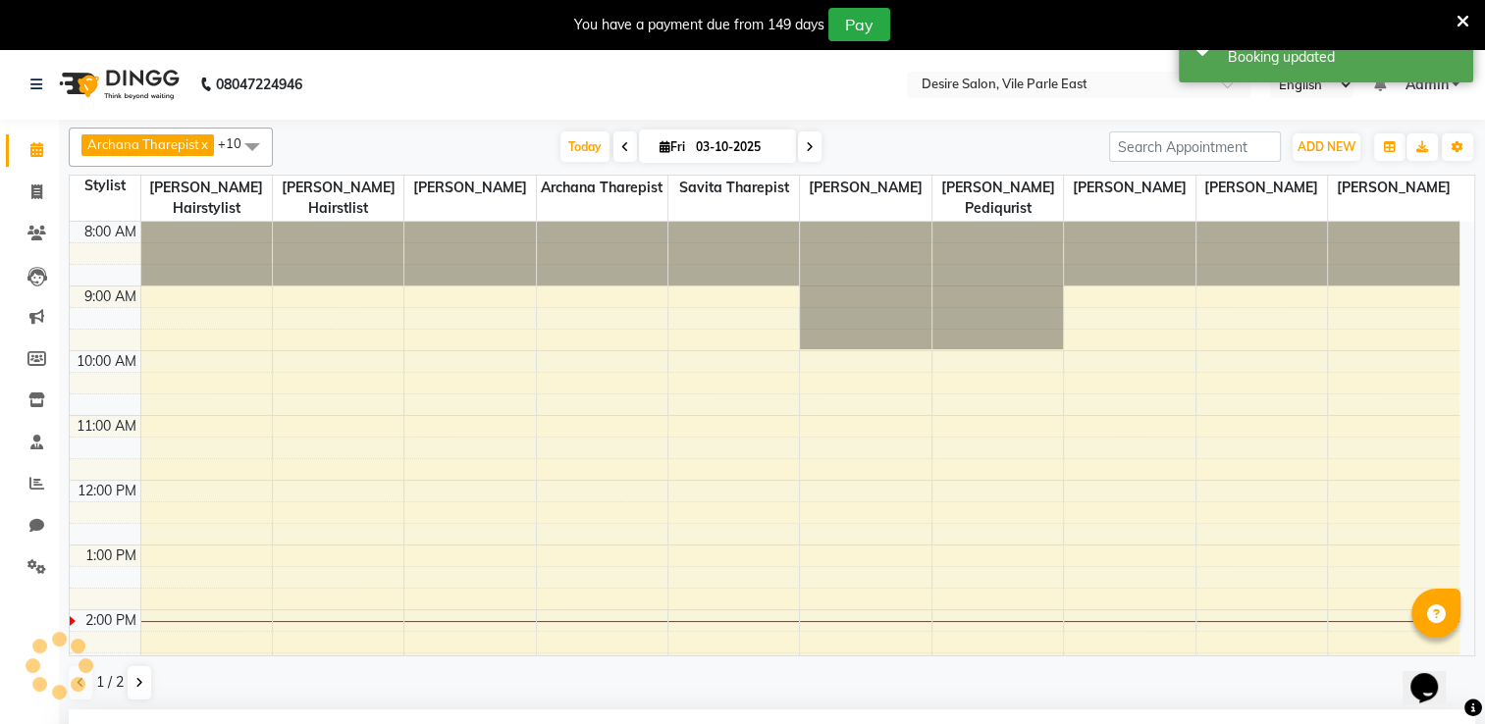
scroll to position [387, 0]
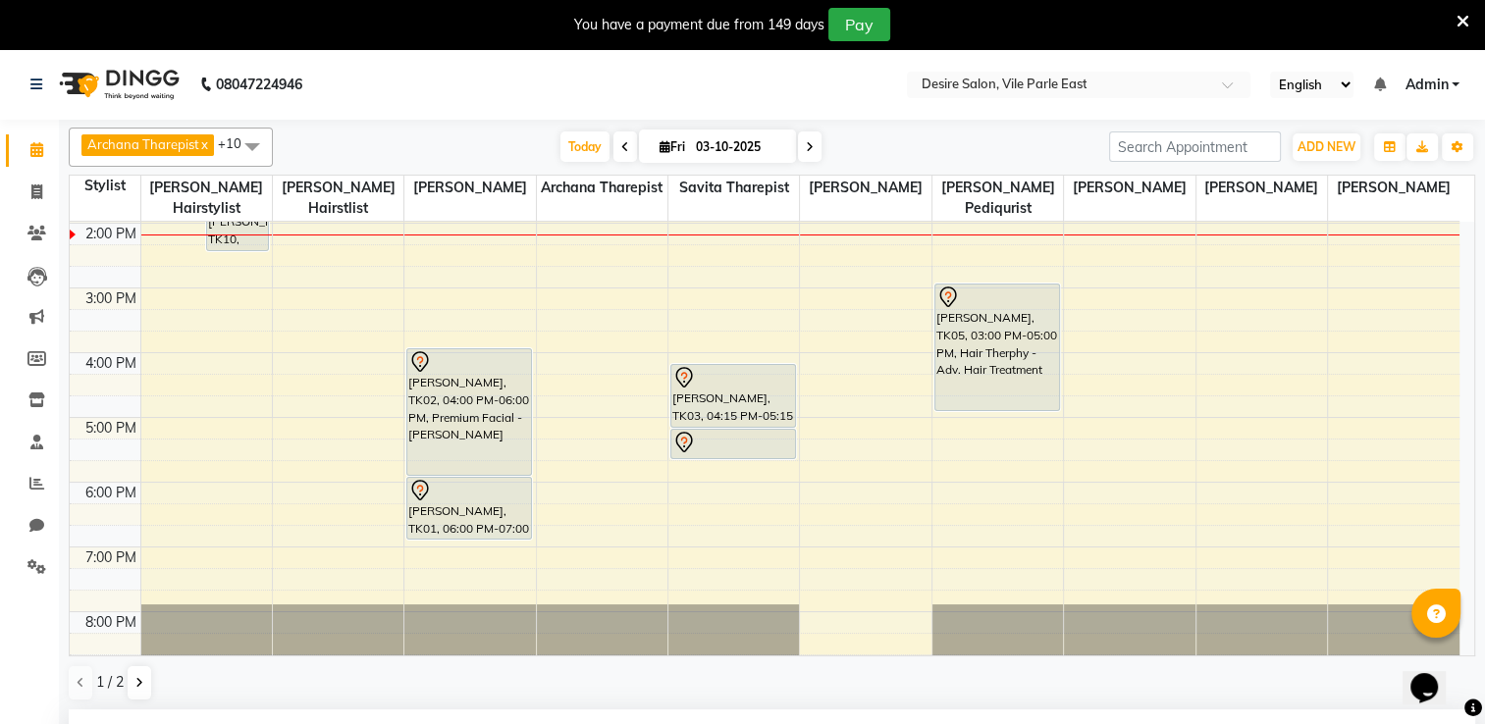
click at [721, 147] on input "03-10-2025" at bounding box center [739, 146] width 98 height 29
select select "10"
select select "2025"
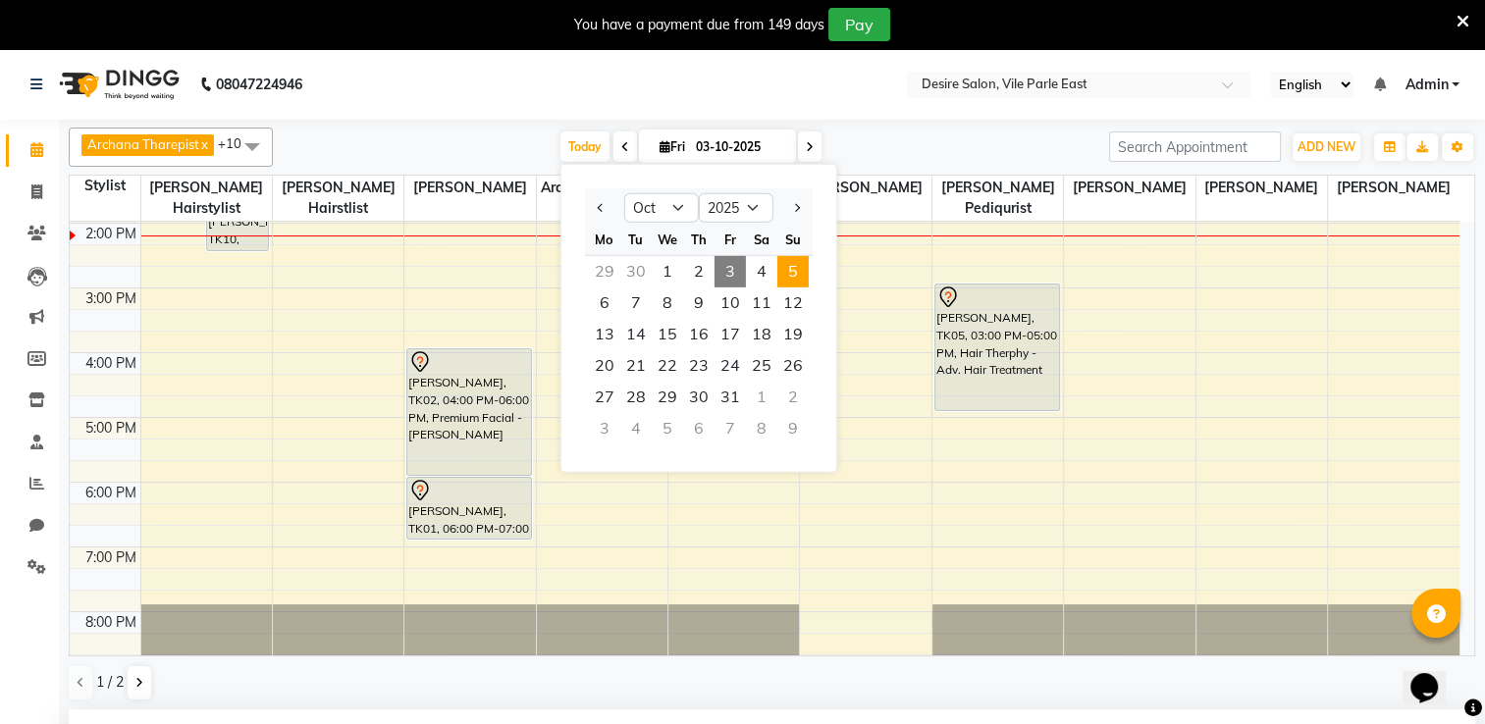
click at [797, 269] on span "5" at bounding box center [792, 271] width 31 height 31
type input "05-10-2025"
select select "735"
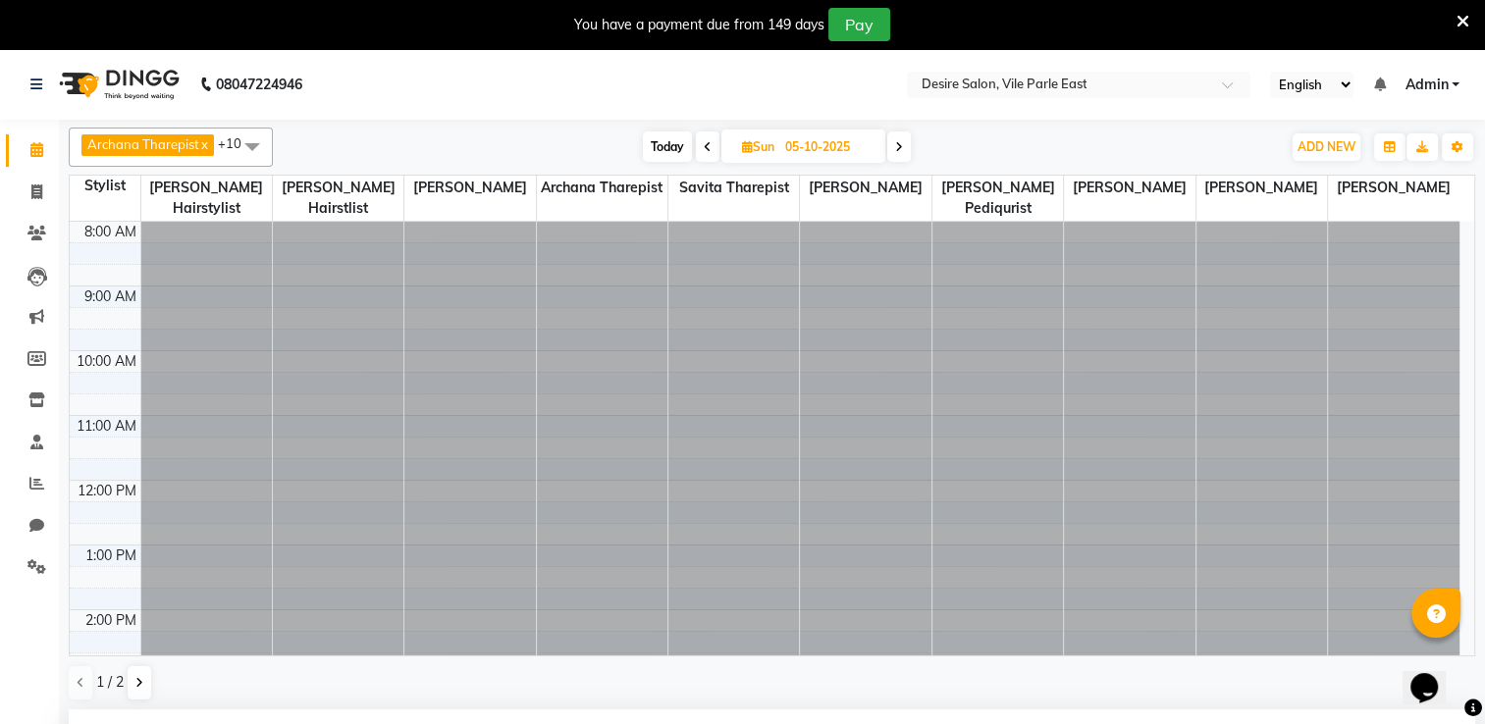
scroll to position [385, 0]
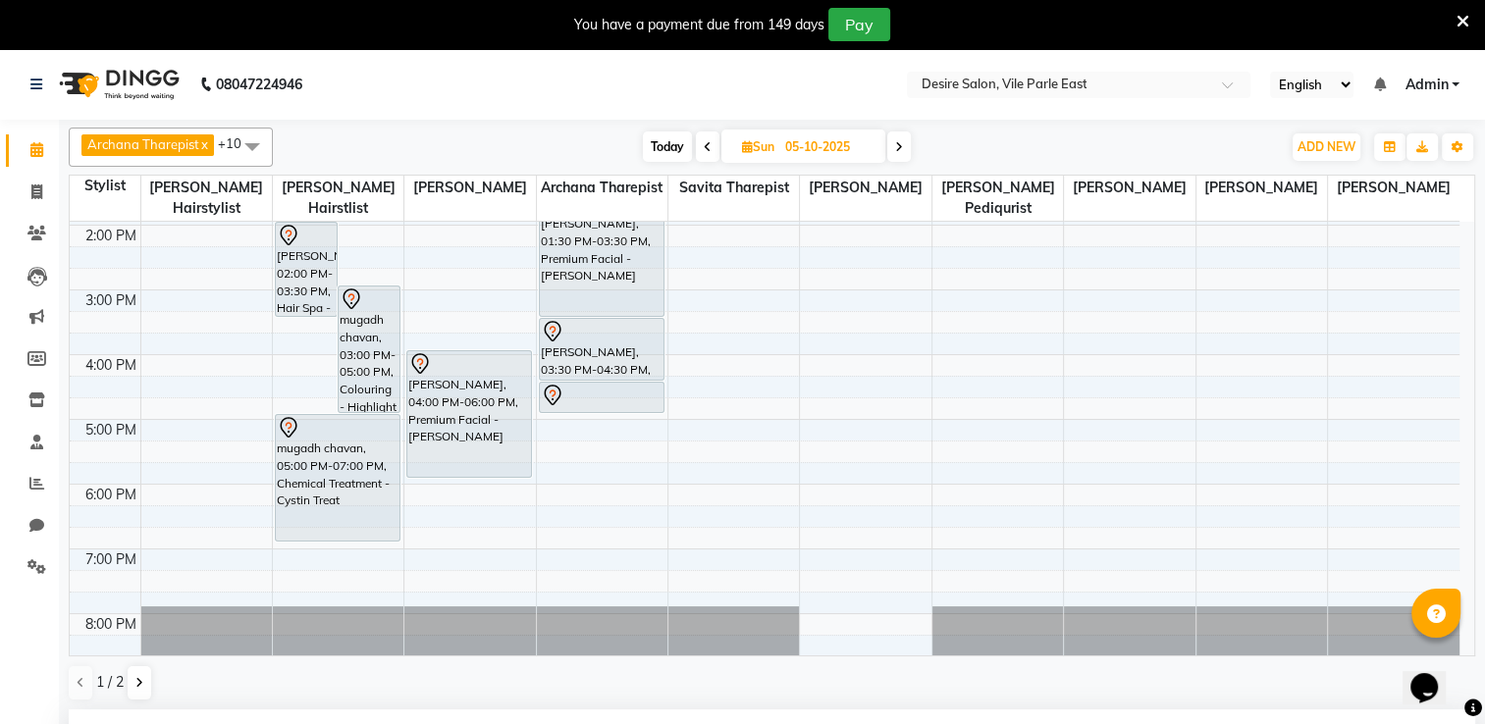
click at [768, 144] on span "Sun" at bounding box center [758, 146] width 42 height 15
select select "10"
select select "2025"
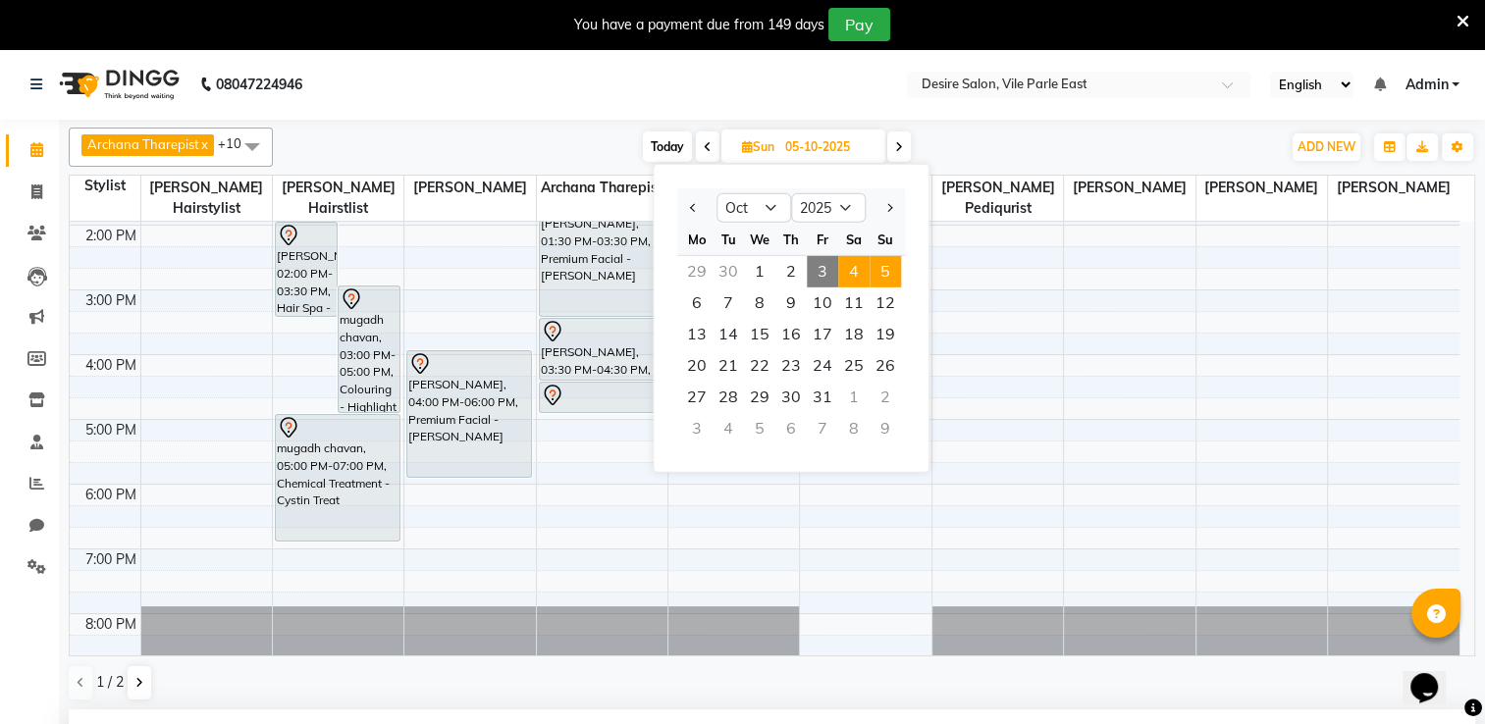
click at [845, 266] on span "4" at bounding box center [853, 271] width 31 height 31
type input "04-10-2025"
select select "735"
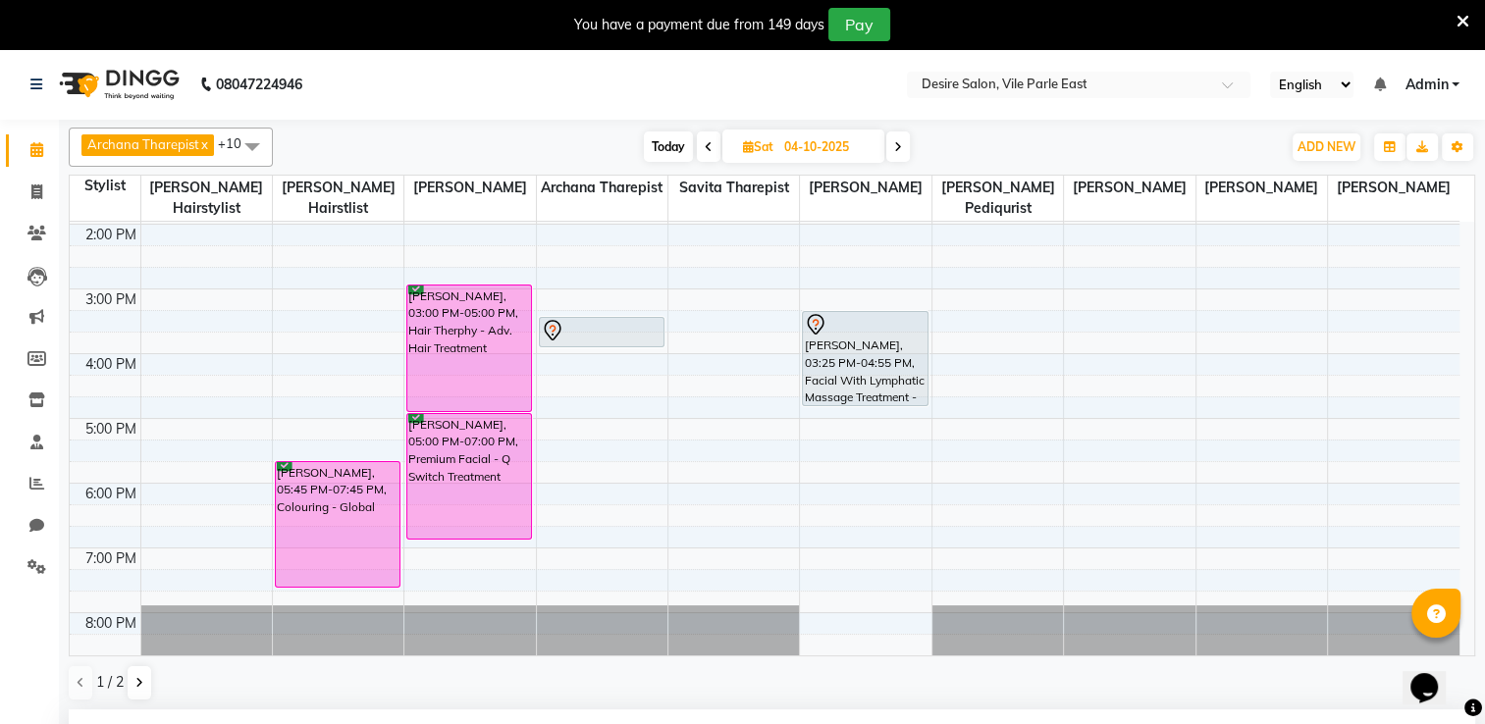
scroll to position [53, 0]
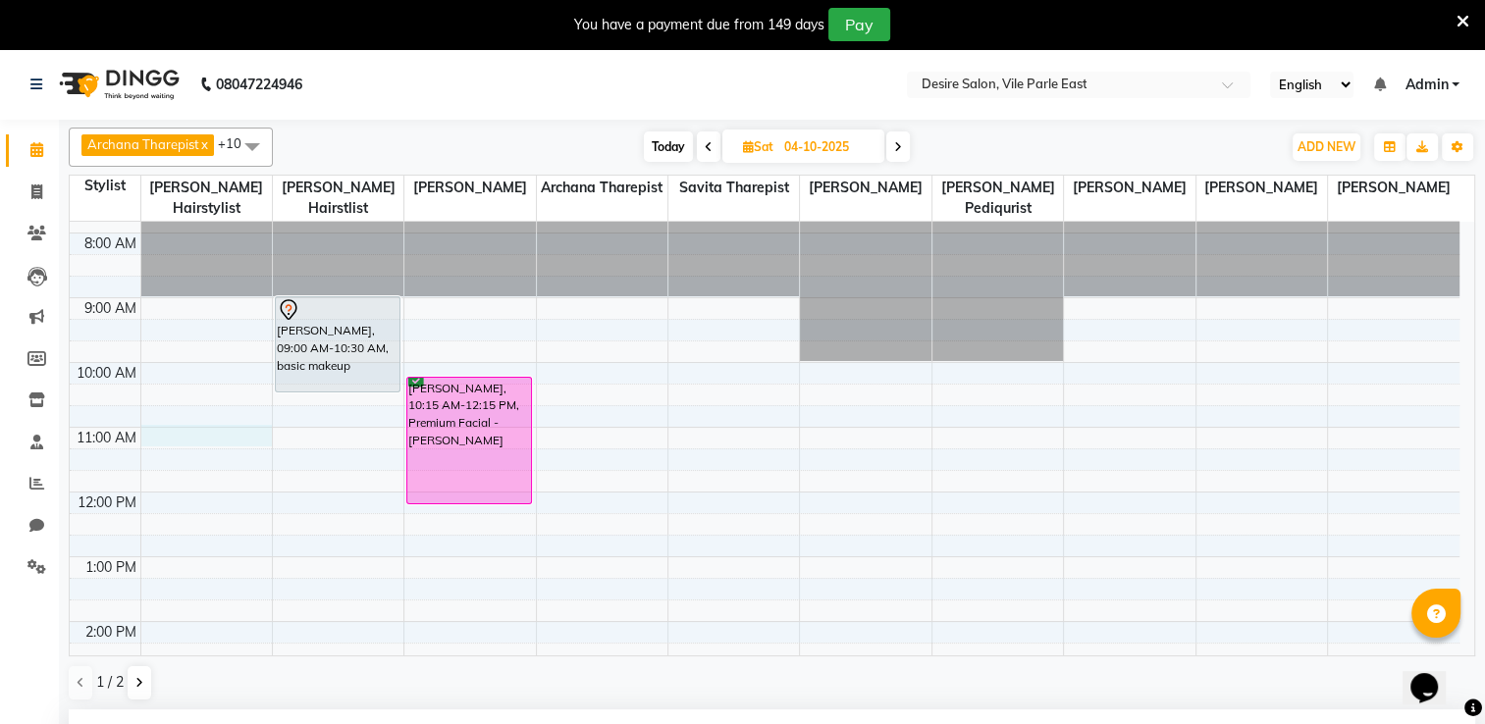
click at [155, 415] on div "7:00 AM 8:00 AM 9:00 AM 10:00 AM 11:00 AM 12:00 PM 1:00 PM 2:00 PM 3:00 PM 4:00…" at bounding box center [765, 654] width 1390 height 971
select select "74551"
select select "660"
select select "tentative"
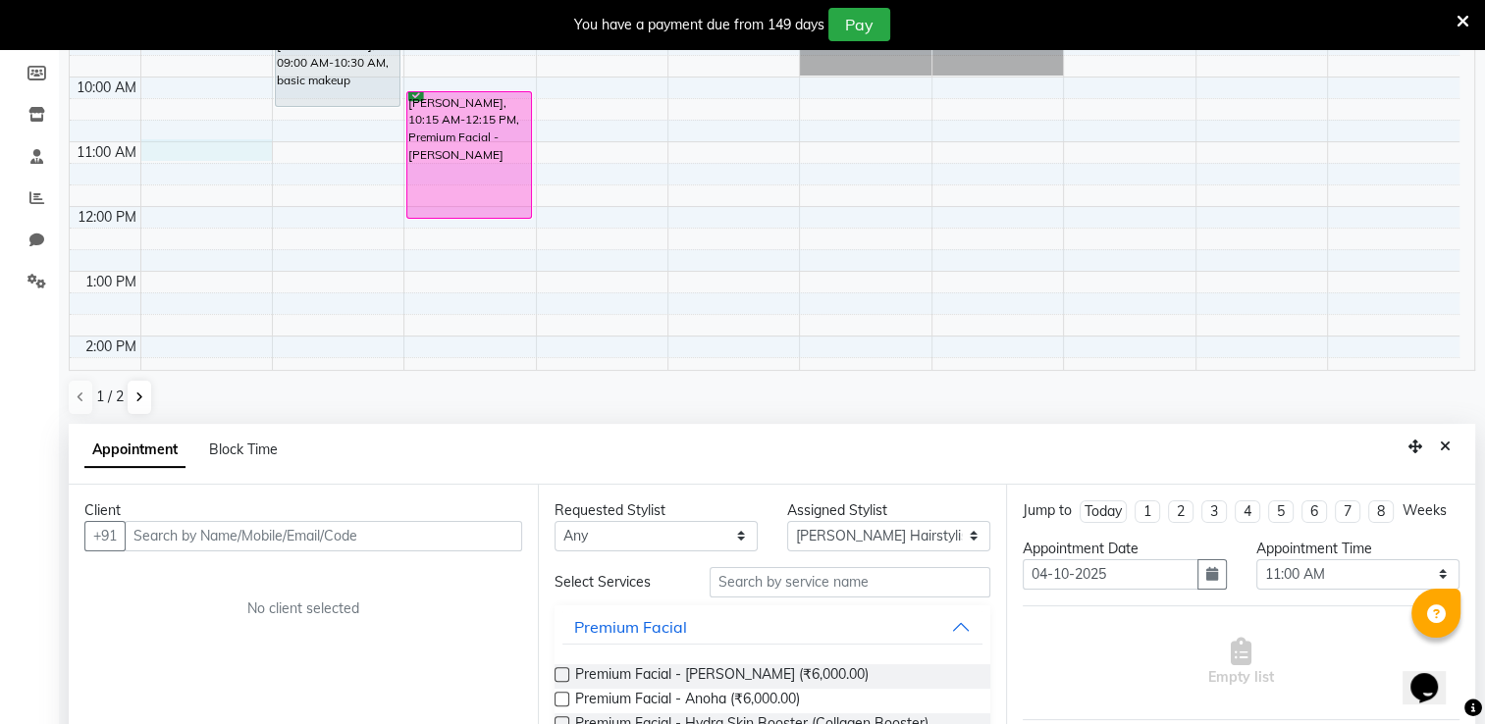
scroll to position [430, 0]
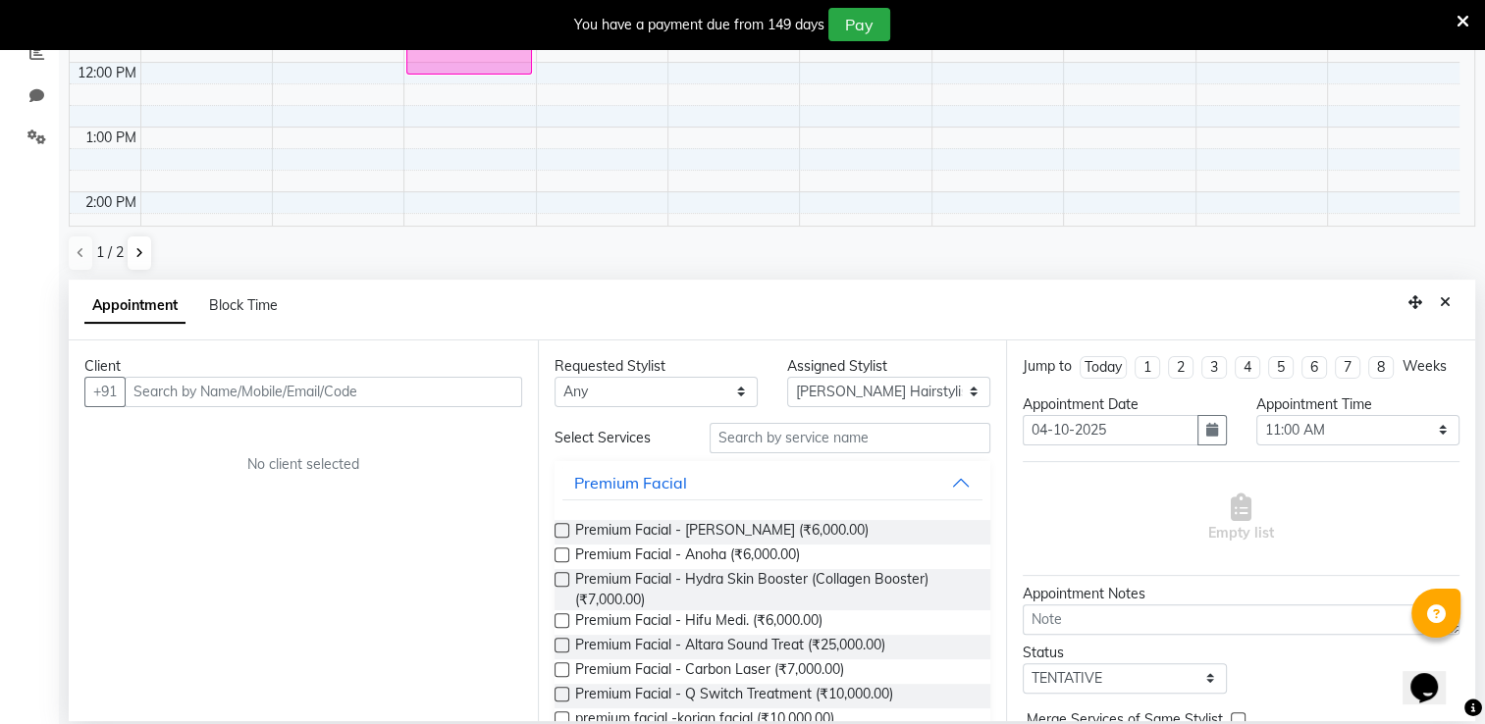
click at [223, 395] on input "text" at bounding box center [323, 392] width 397 height 30
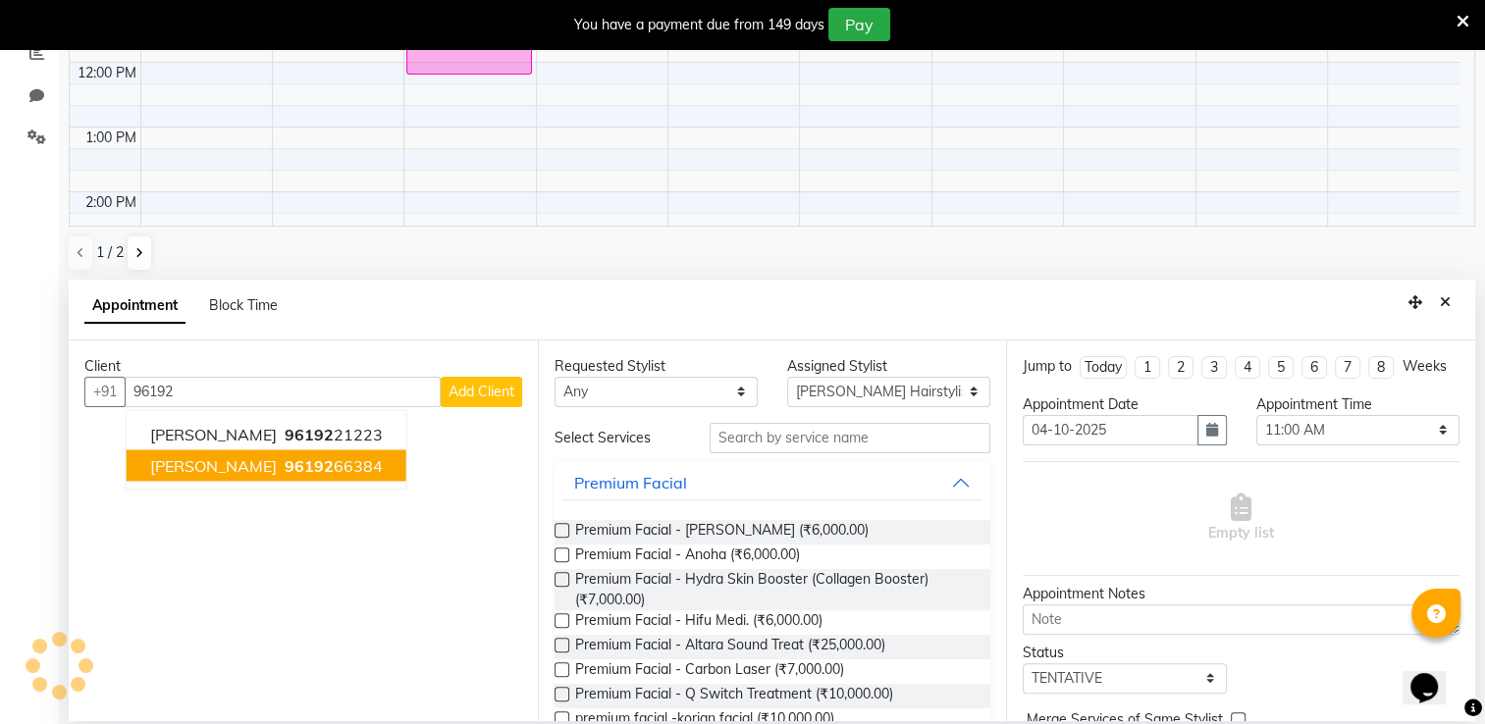
click at [267, 465] on span "[PERSON_NAME]" at bounding box center [213, 465] width 127 height 20
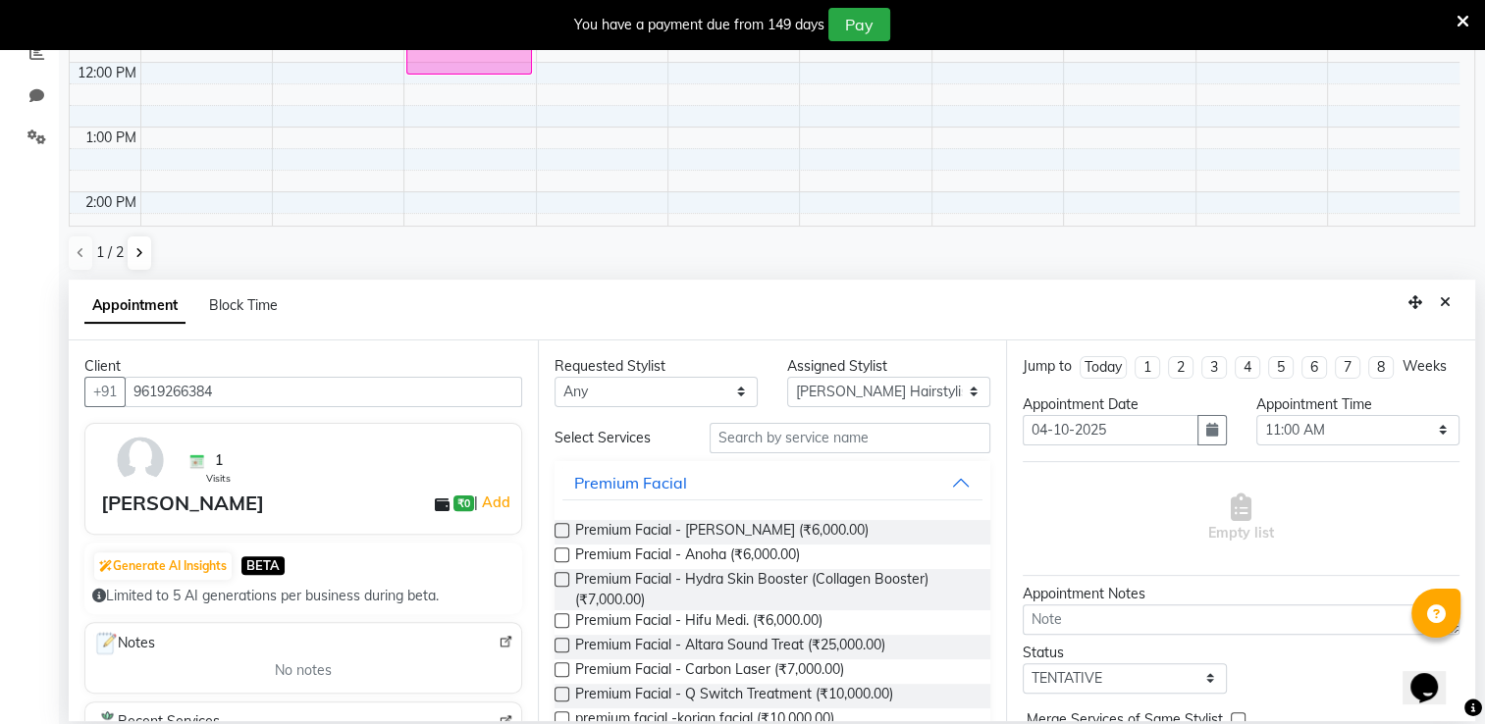
type input "9619266384"
click at [785, 444] on input "text" at bounding box center [850, 438] width 281 height 30
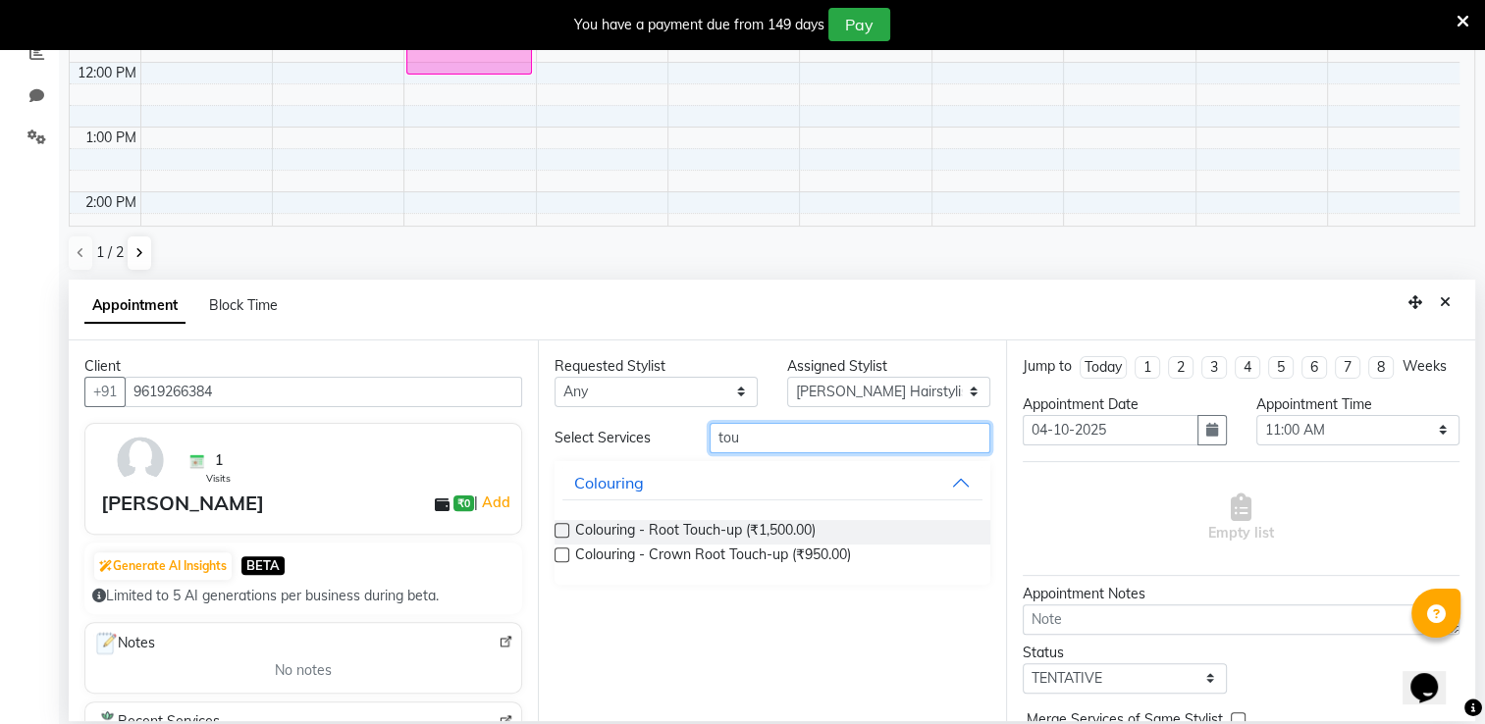
type input "tou"
click at [556, 553] on label at bounding box center [562, 555] width 15 height 15
click at [556, 553] on input "checkbox" at bounding box center [561, 557] width 13 height 13
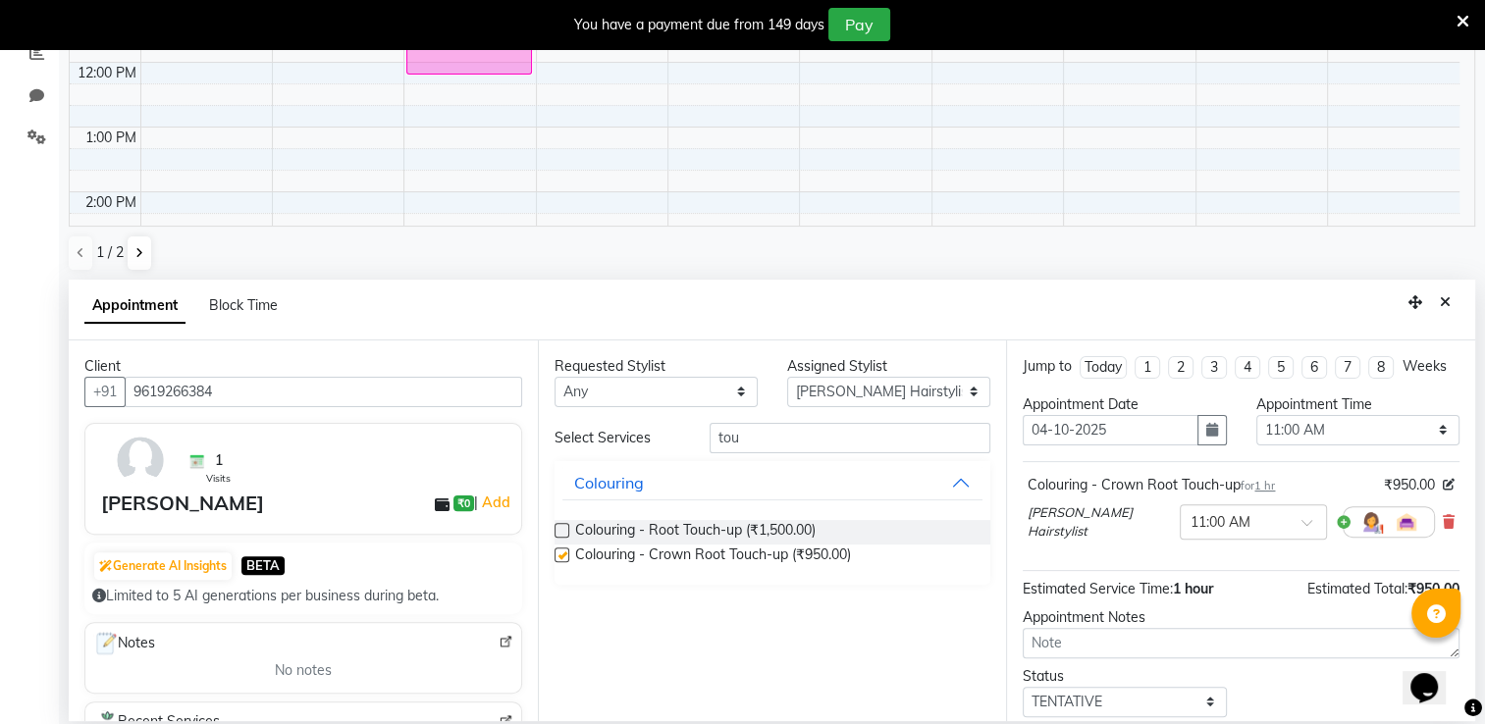
checkbox input "false"
click at [1298, 415] on div "Appointment Time" at bounding box center [1357, 405] width 203 height 21
click at [1306, 446] on select "Select 08:00 AM 08:15 AM 08:30 AM 08:45 AM 09:00 AM 09:15 AM 09:30 AM 09:45 AM …" at bounding box center [1357, 430] width 203 height 30
select select "690"
click at [1256, 432] on select "Select 08:00 AM 08:15 AM 08:30 AM 08:45 AM 09:00 AM 09:15 AM 09:30 AM 09:45 AM …" at bounding box center [1357, 430] width 203 height 30
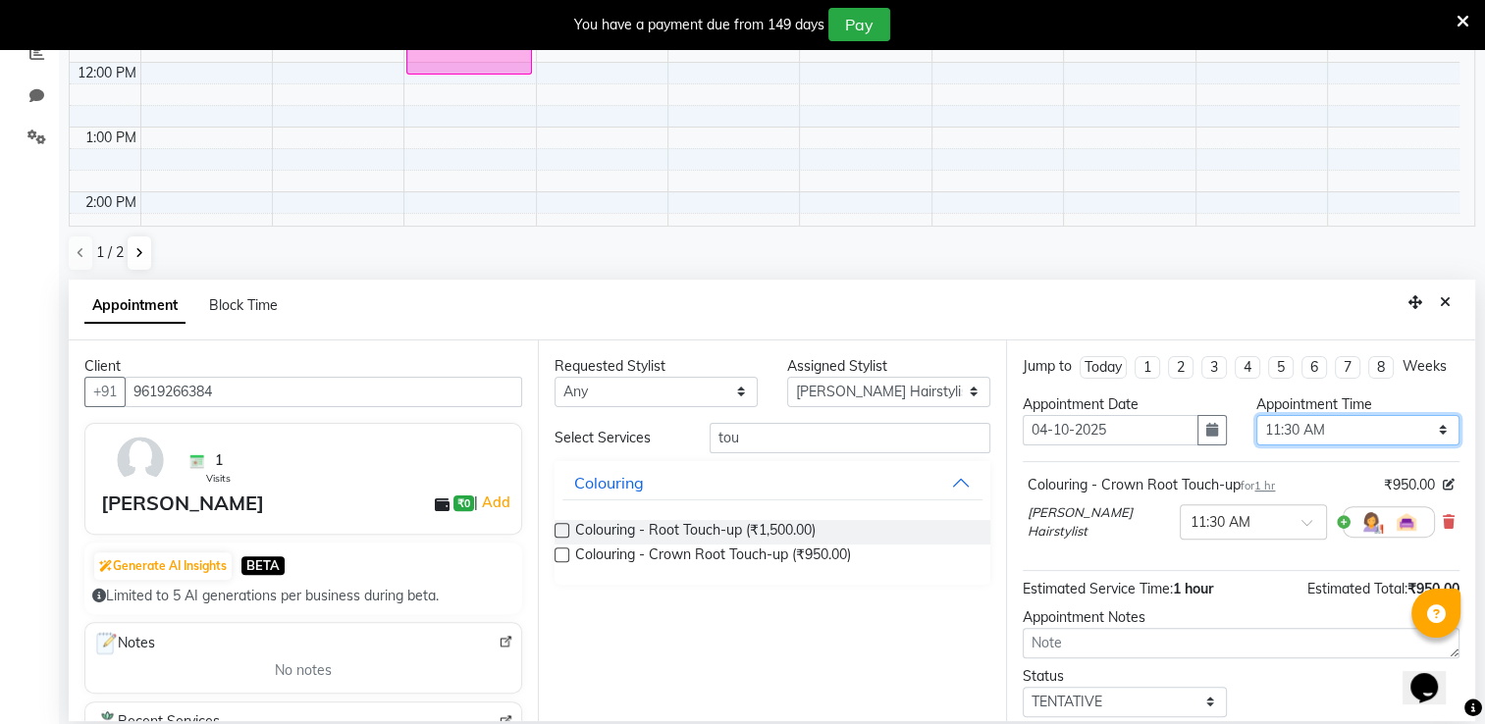
scroll to position [134, 0]
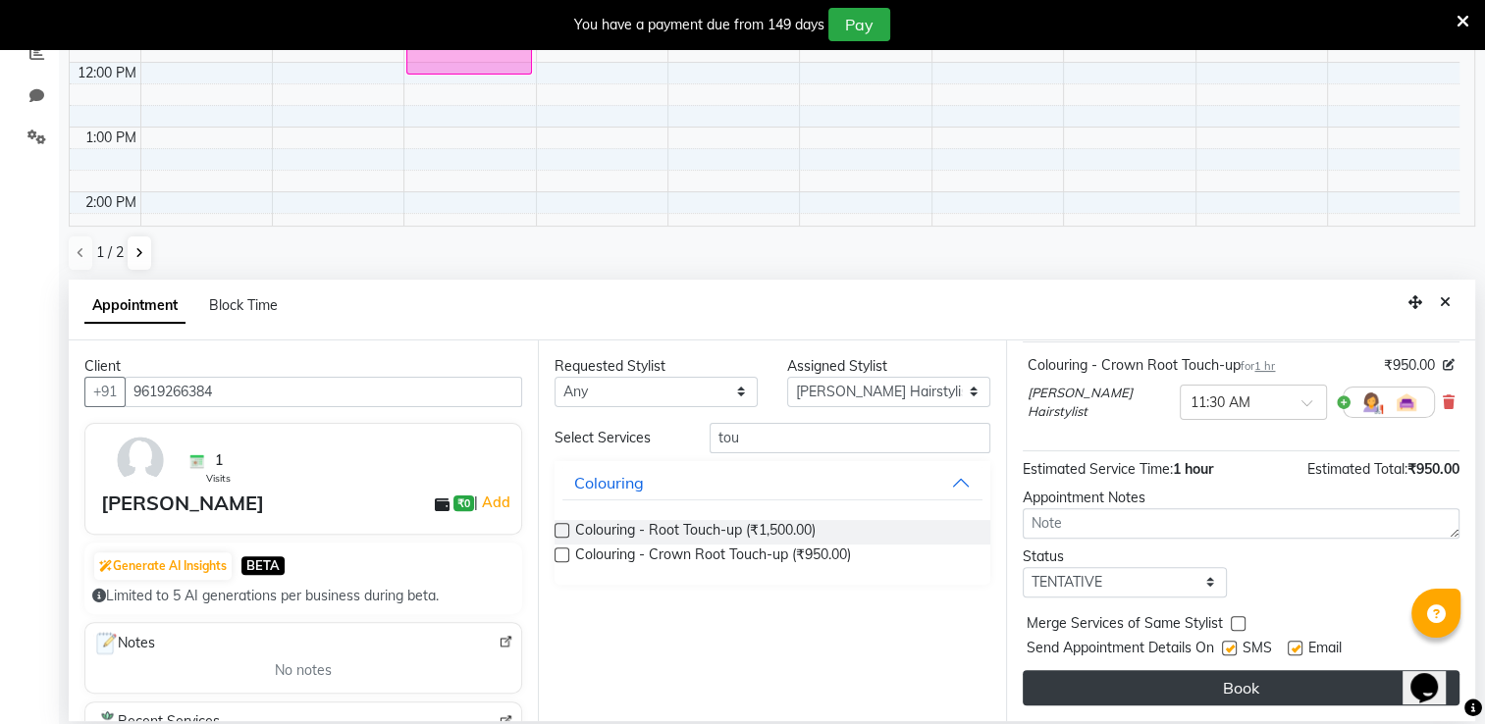
click at [1350, 676] on button "Book" at bounding box center [1241, 687] width 437 height 35
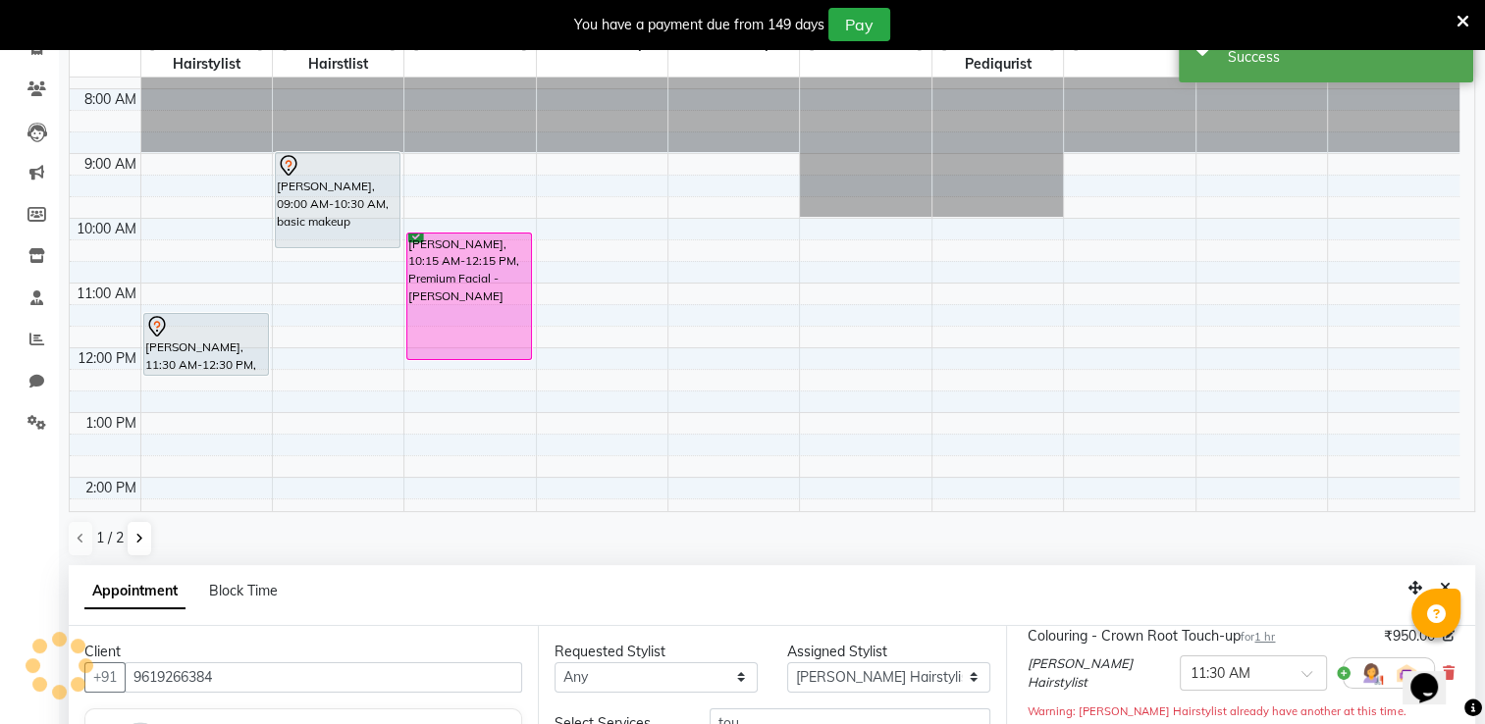
scroll to position [0, 0]
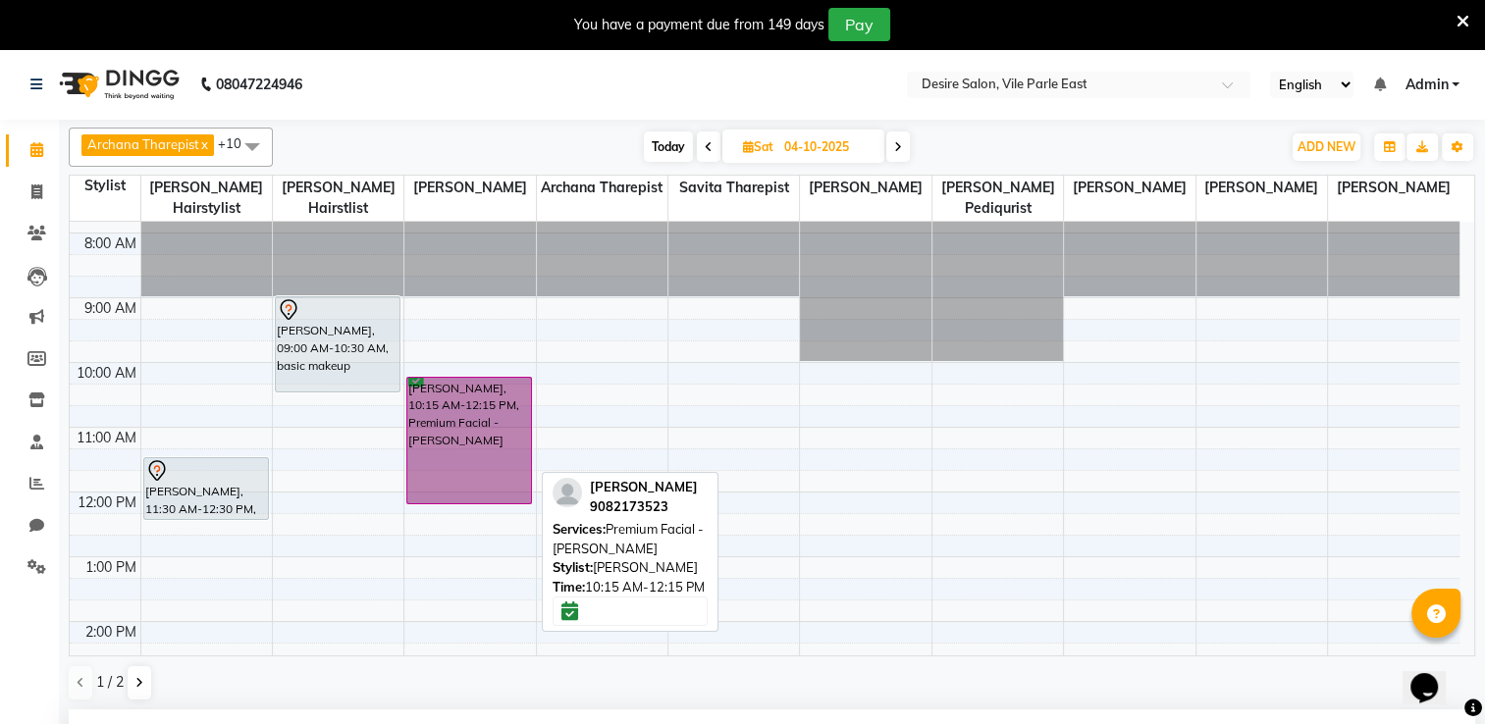
drag, startPoint x: 448, startPoint y: 481, endPoint x: 448, endPoint y: 464, distance: 16.7
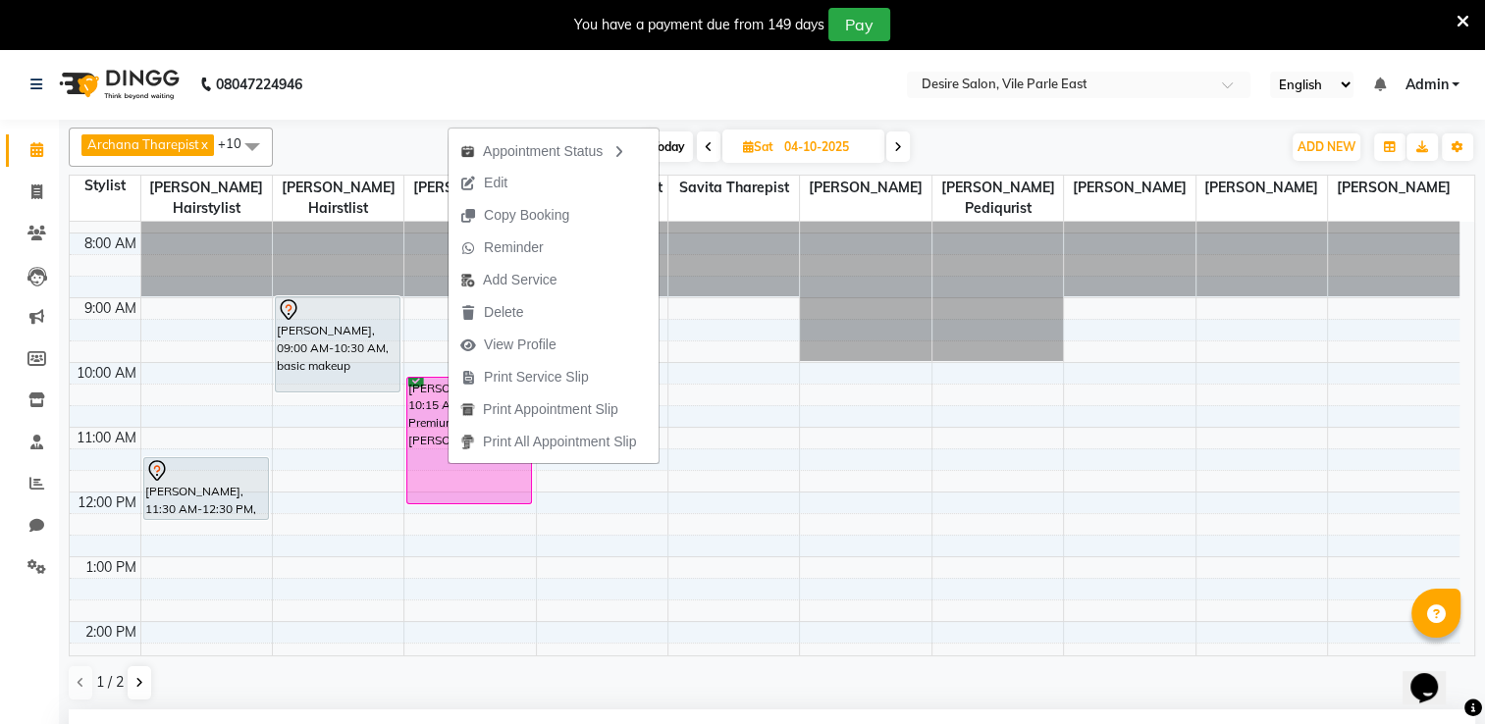
click at [346, 120] on div "Archana Tharepist x [PERSON_NAME] Pediqurist x [PERSON_NAME] x desire salon x […" at bounding box center [772, 415] width 1406 height 590
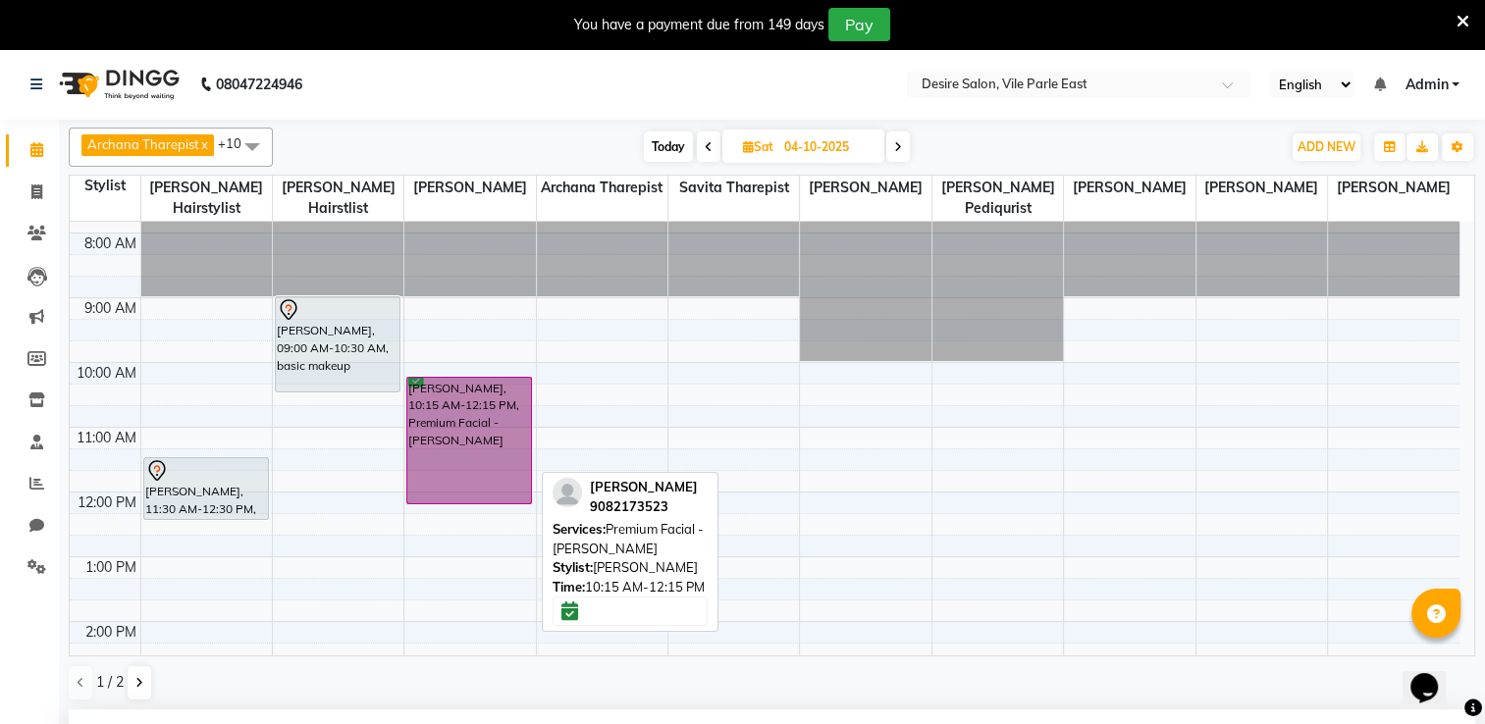
drag, startPoint x: 465, startPoint y: 481, endPoint x: 470, endPoint y: 450, distance: 30.8
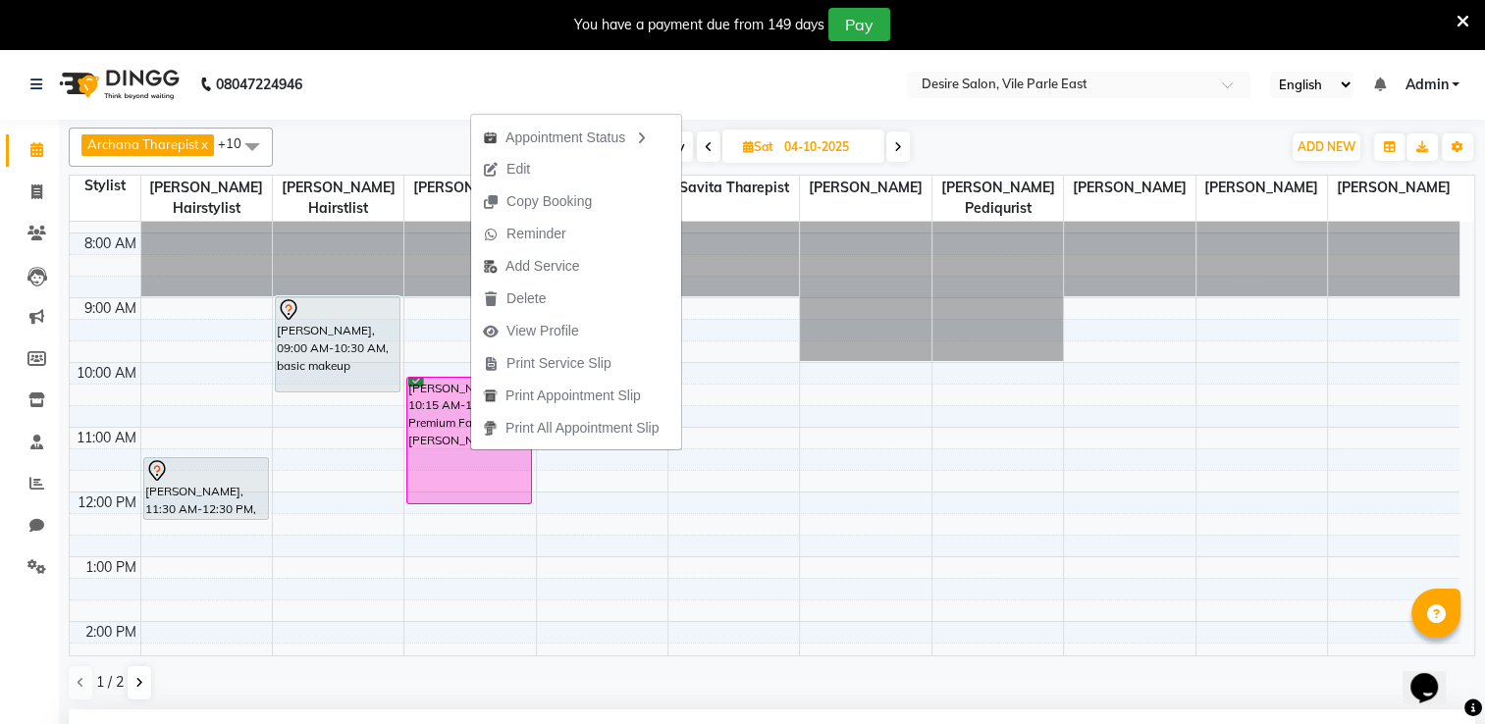
click at [398, 161] on div "[DATE] [DATE]" at bounding box center [777, 146] width 988 height 29
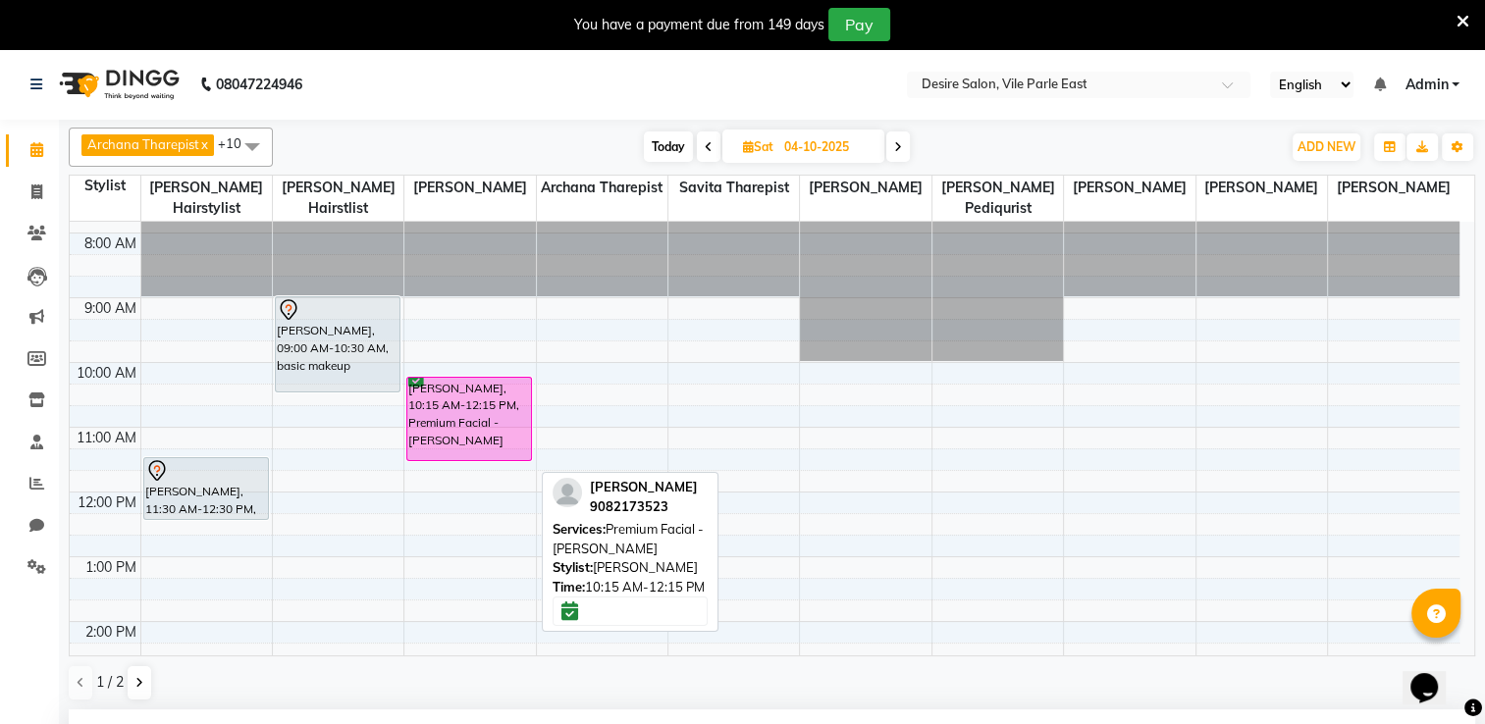
drag, startPoint x: 448, startPoint y: 484, endPoint x: 451, endPoint y: 441, distance: 43.4
click at [451, 441] on div "7:00 AM 8:00 AM 9:00 AM 10:00 AM 11:00 AM 12:00 PM 1:00 PM 2:00 PM 3:00 PM 4:00…" at bounding box center [765, 654] width 1390 height 971
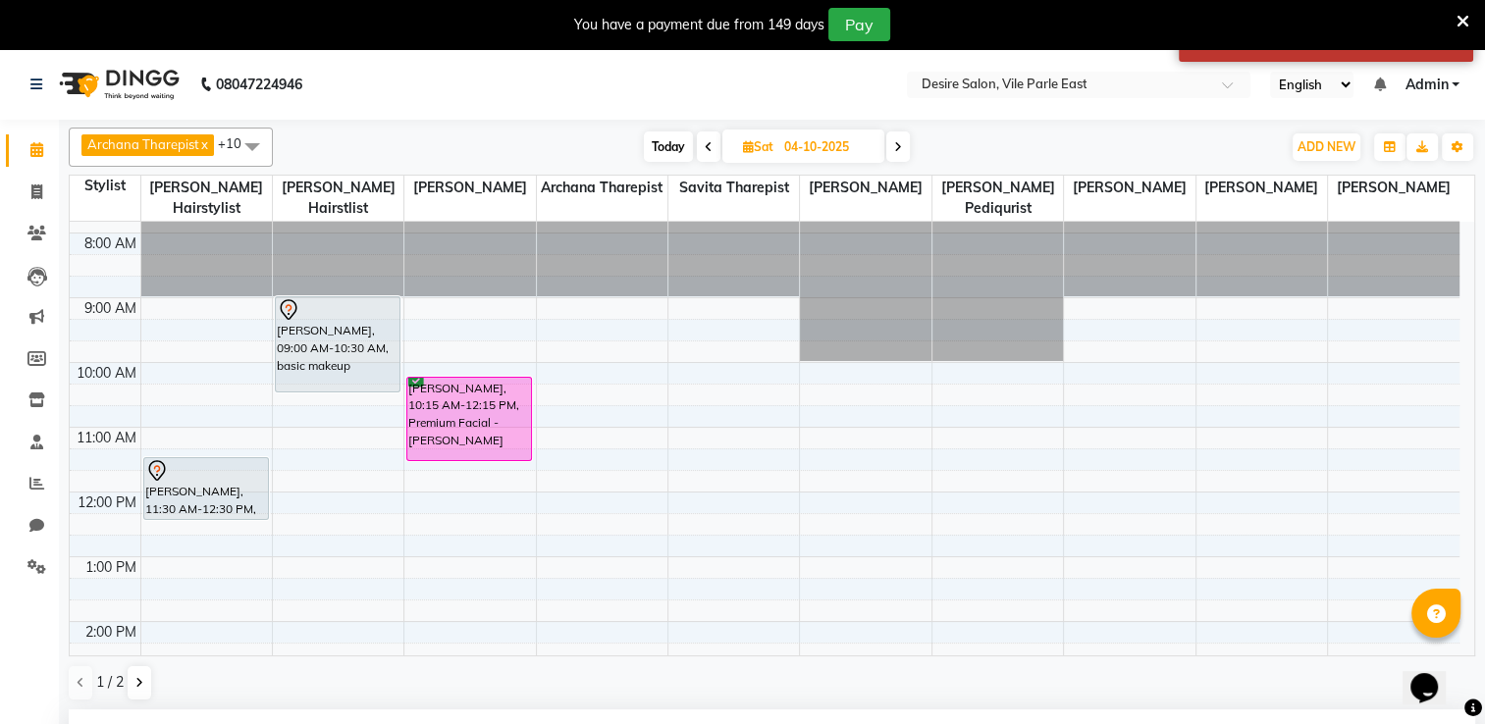
click at [1461, 18] on icon at bounding box center [1463, 22] width 13 height 18
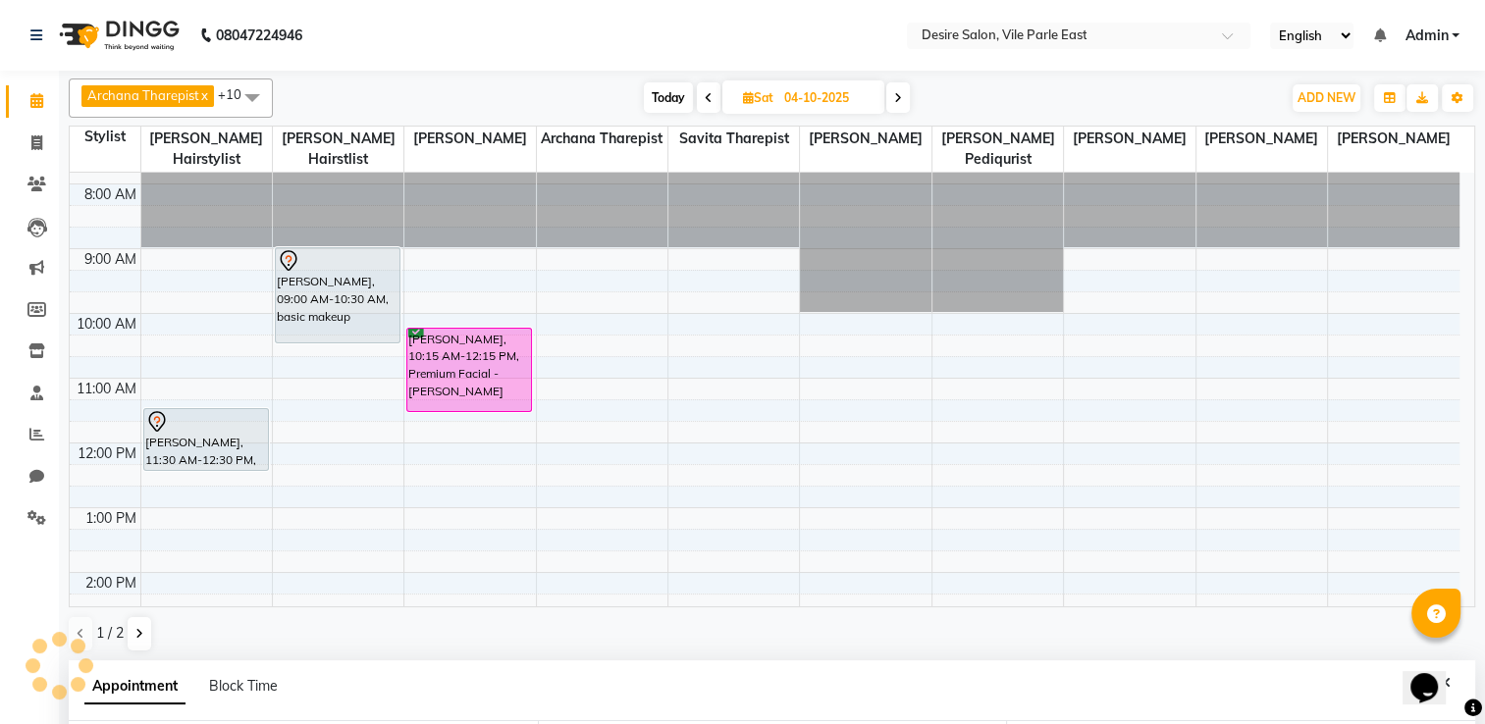
click at [821, 108] on input "04-10-2025" at bounding box center [827, 97] width 98 height 29
select select "10"
select select "2025"
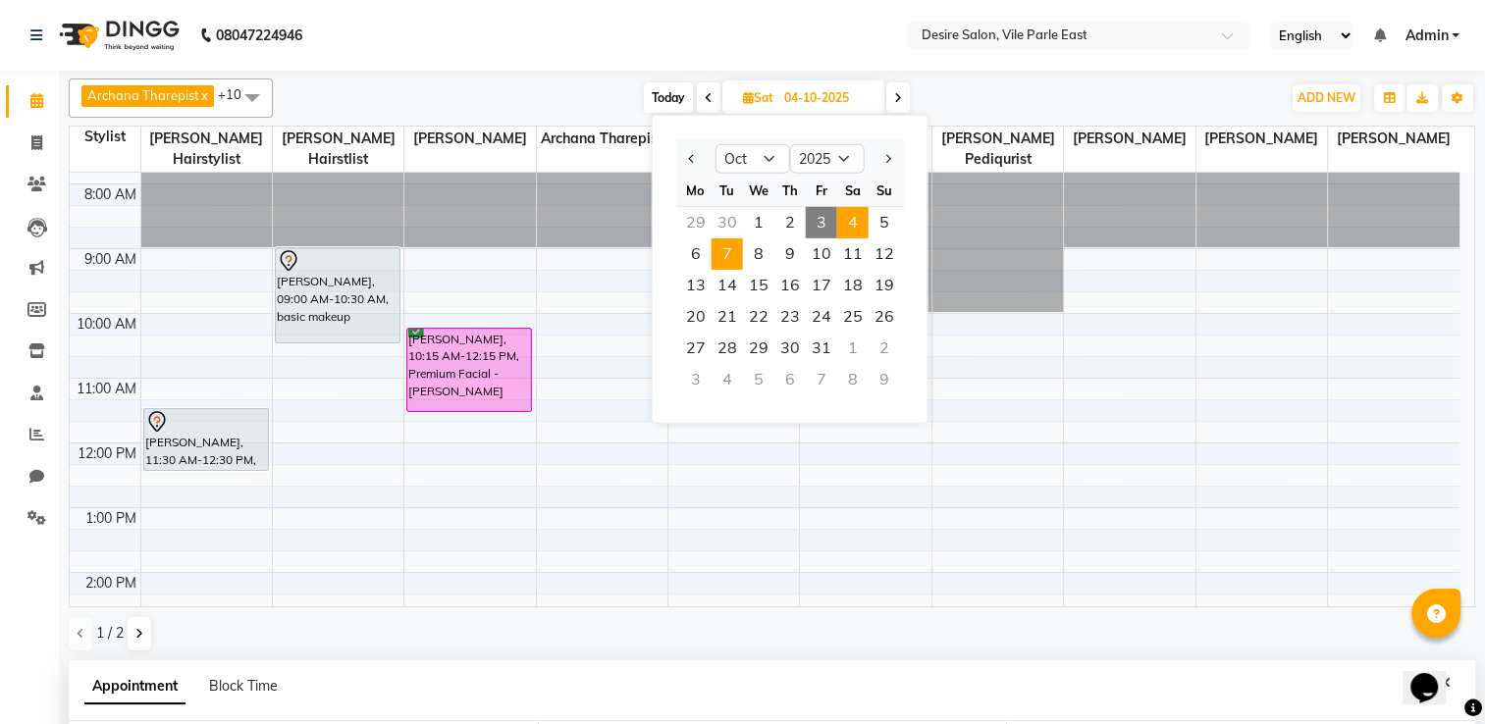
click at [718, 256] on span "7" at bounding box center [727, 253] width 31 height 31
type input "[DATE]"
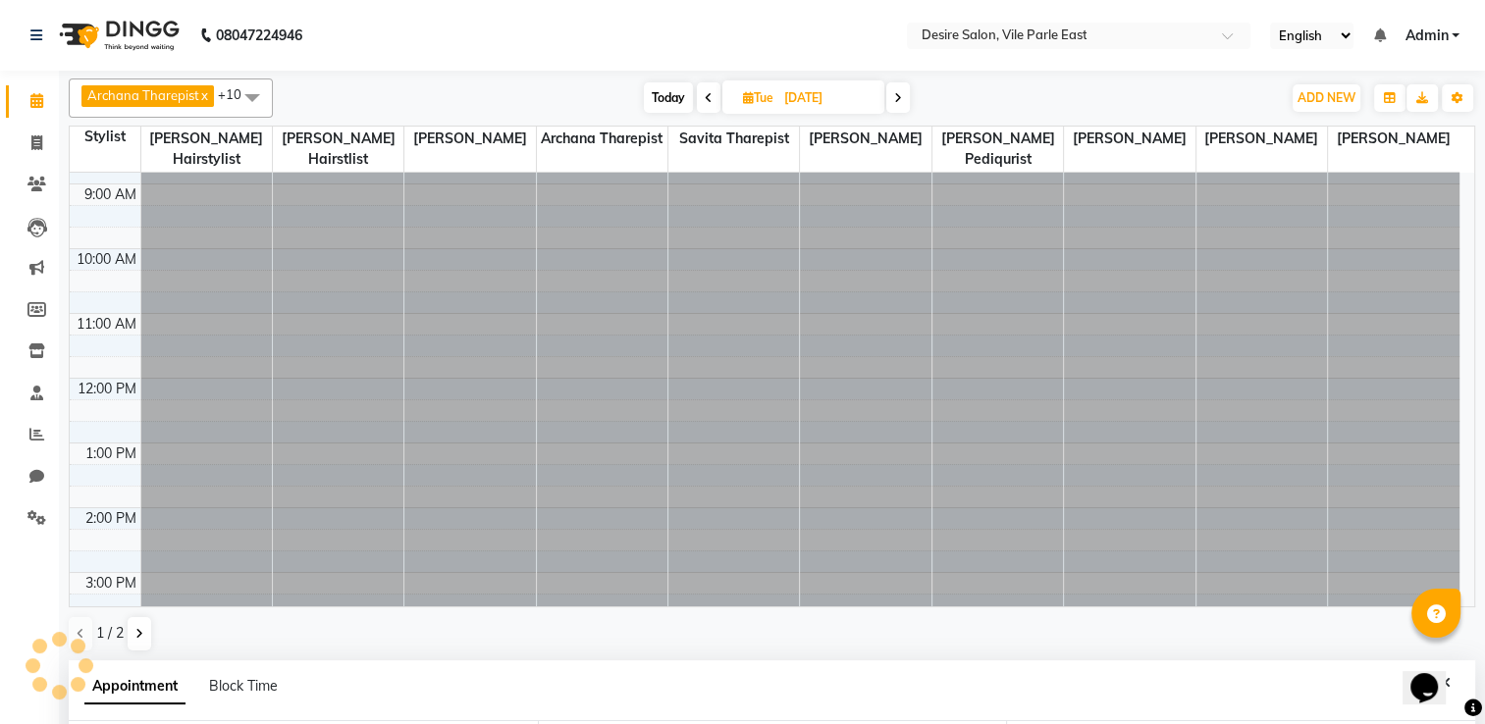
scroll to position [387, 0]
select select "690"
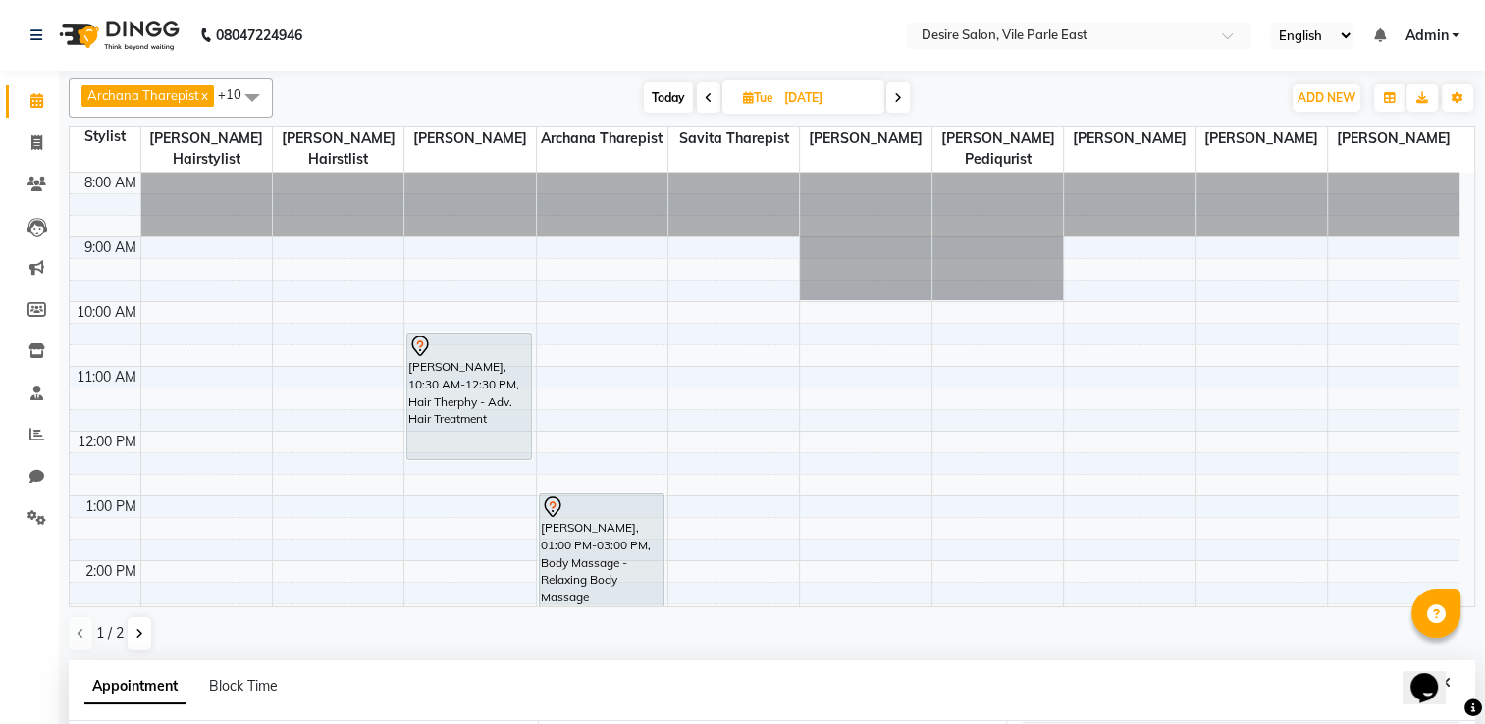
scroll to position [397, 0]
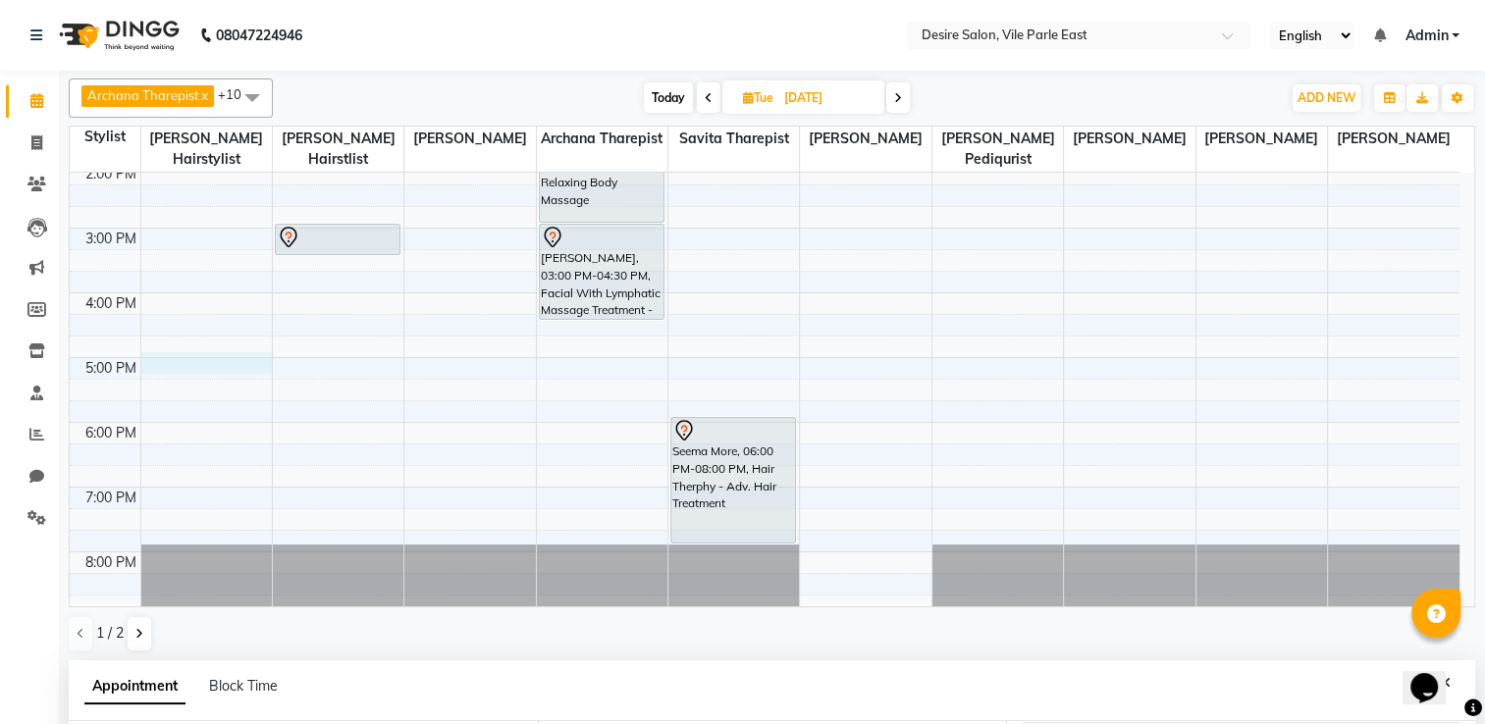
click at [168, 340] on div "8:00 AM 9:00 AM 10:00 AM 11:00 AM 12:00 PM 1:00 PM 2:00 PM 3:00 PM 4:00 PM 5:00…" at bounding box center [765, 228] width 1390 height 906
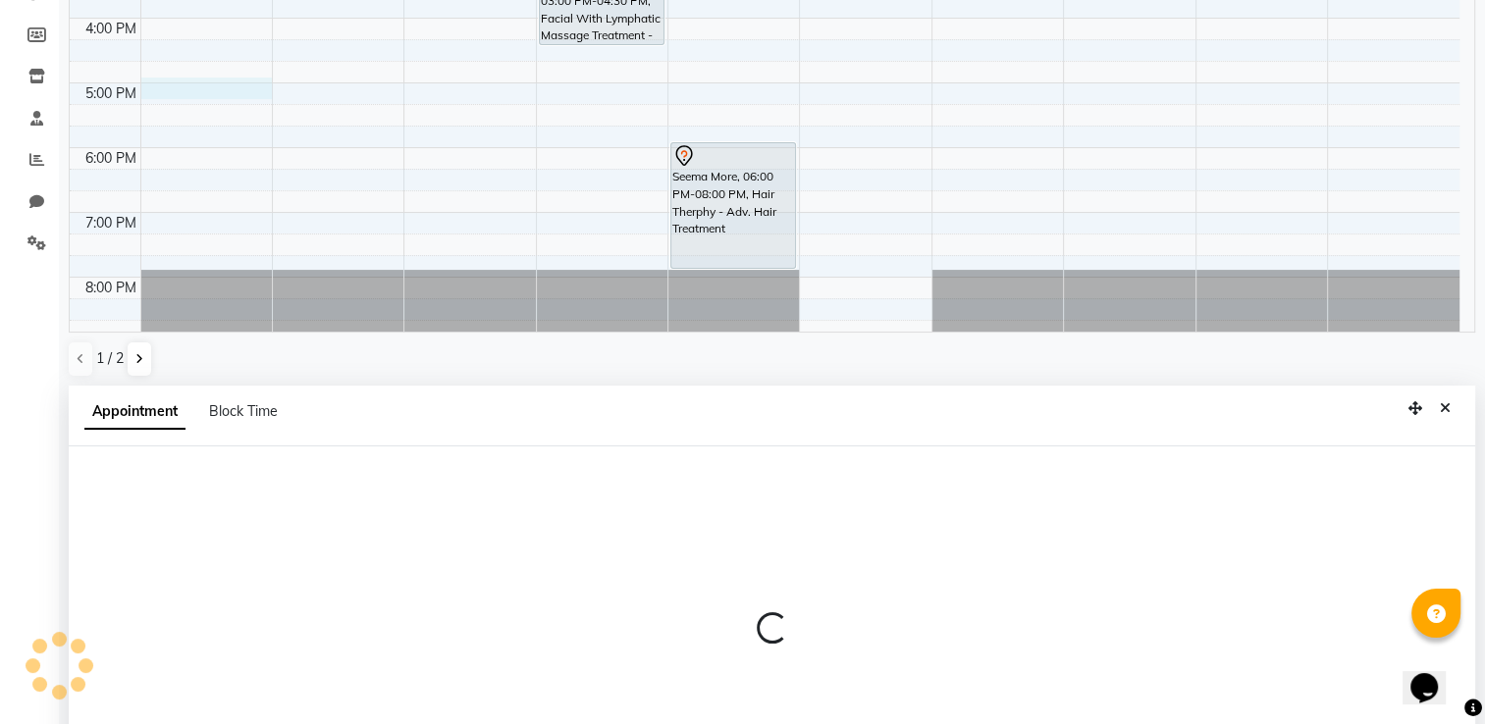
select select "74551"
select select "1020"
select select "tentative"
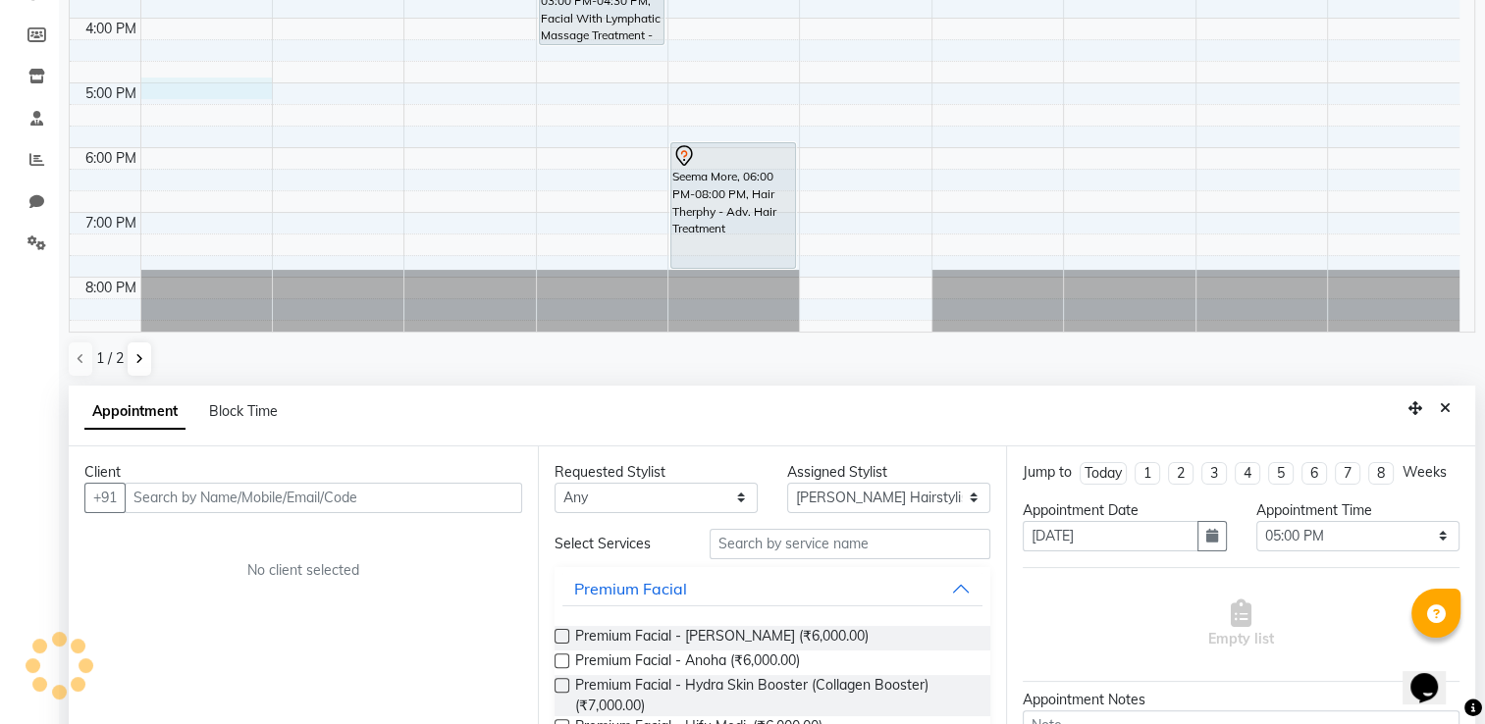
scroll to position [381, 0]
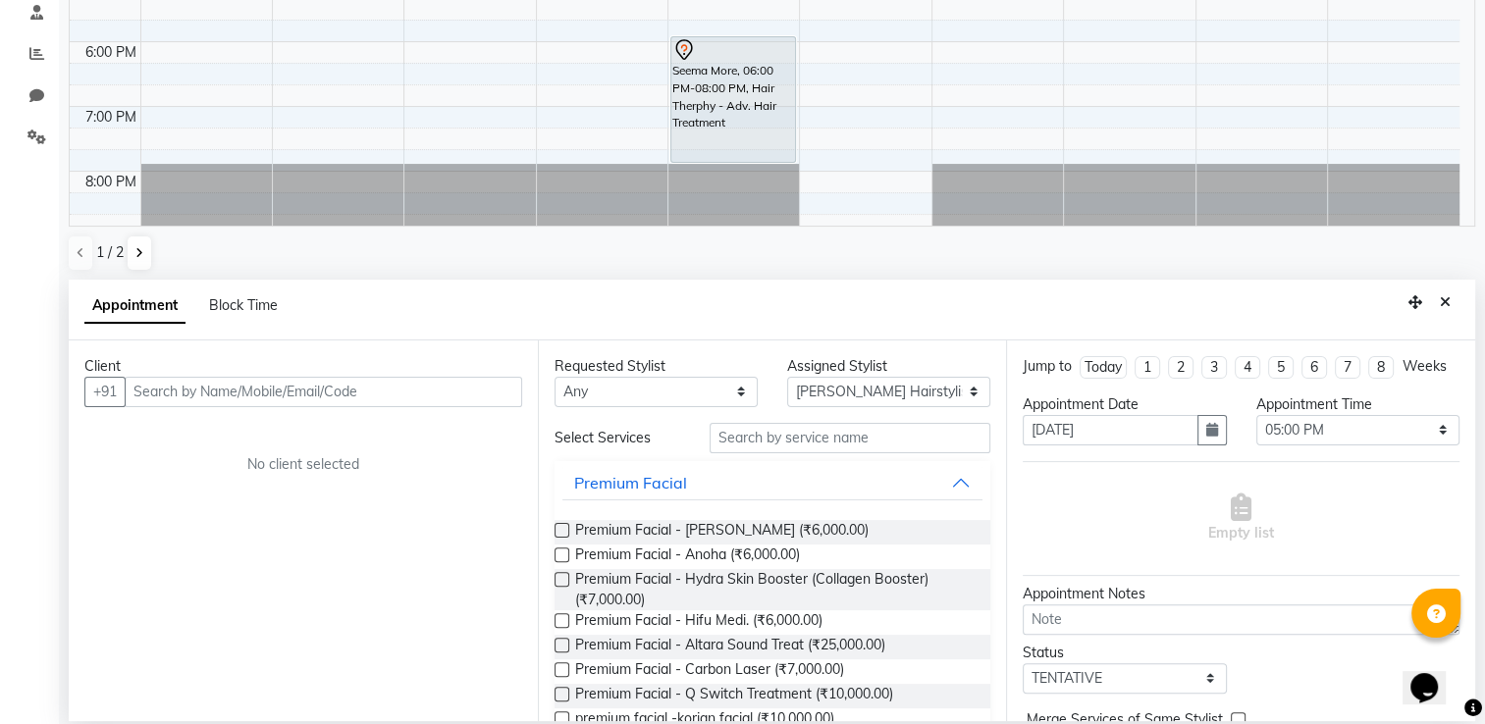
click at [228, 404] on input "text" at bounding box center [323, 392] width 397 height 30
type input "n"
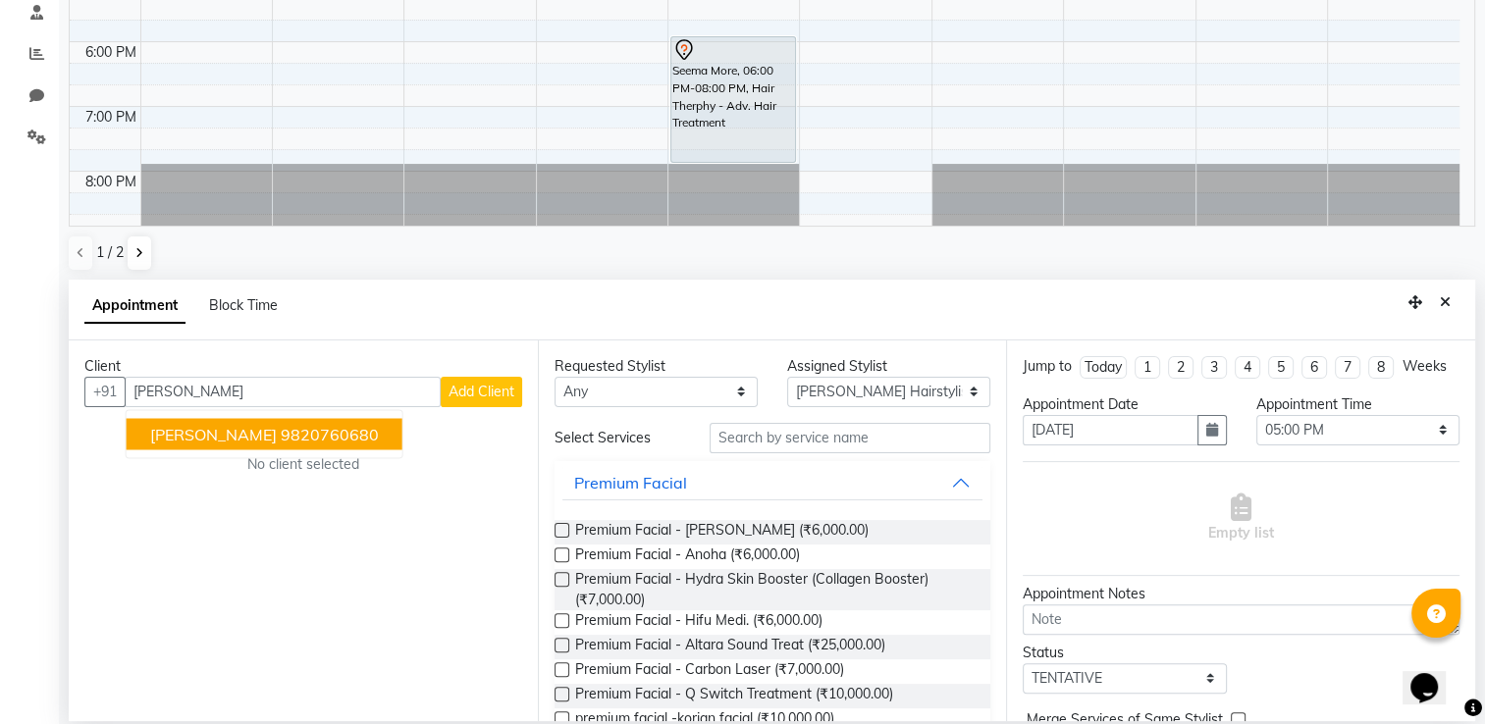
click at [259, 433] on span "[PERSON_NAME]" at bounding box center [213, 434] width 127 height 20
type input "9820760680"
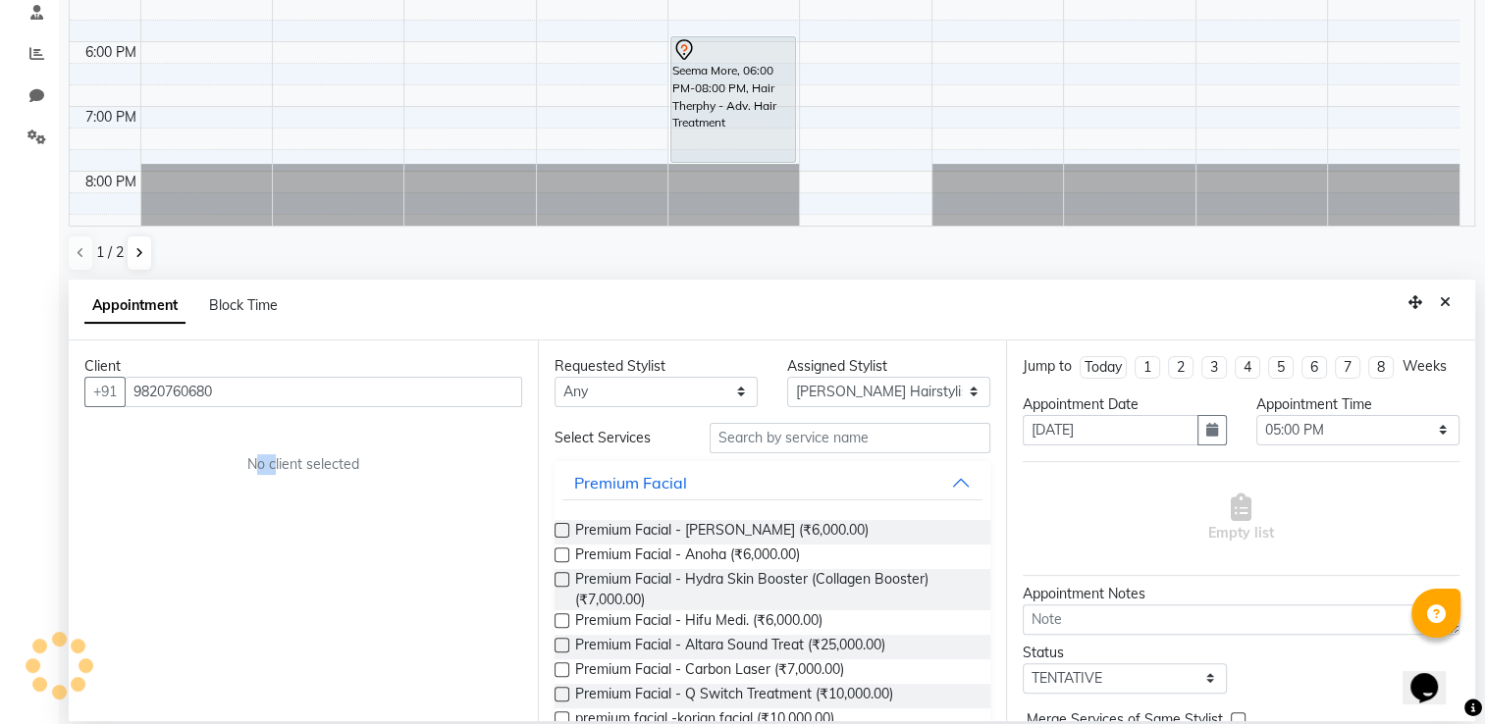
click at [259, 433] on div "Client [PHONE_NUMBER] No client selected" at bounding box center [303, 531] width 469 height 381
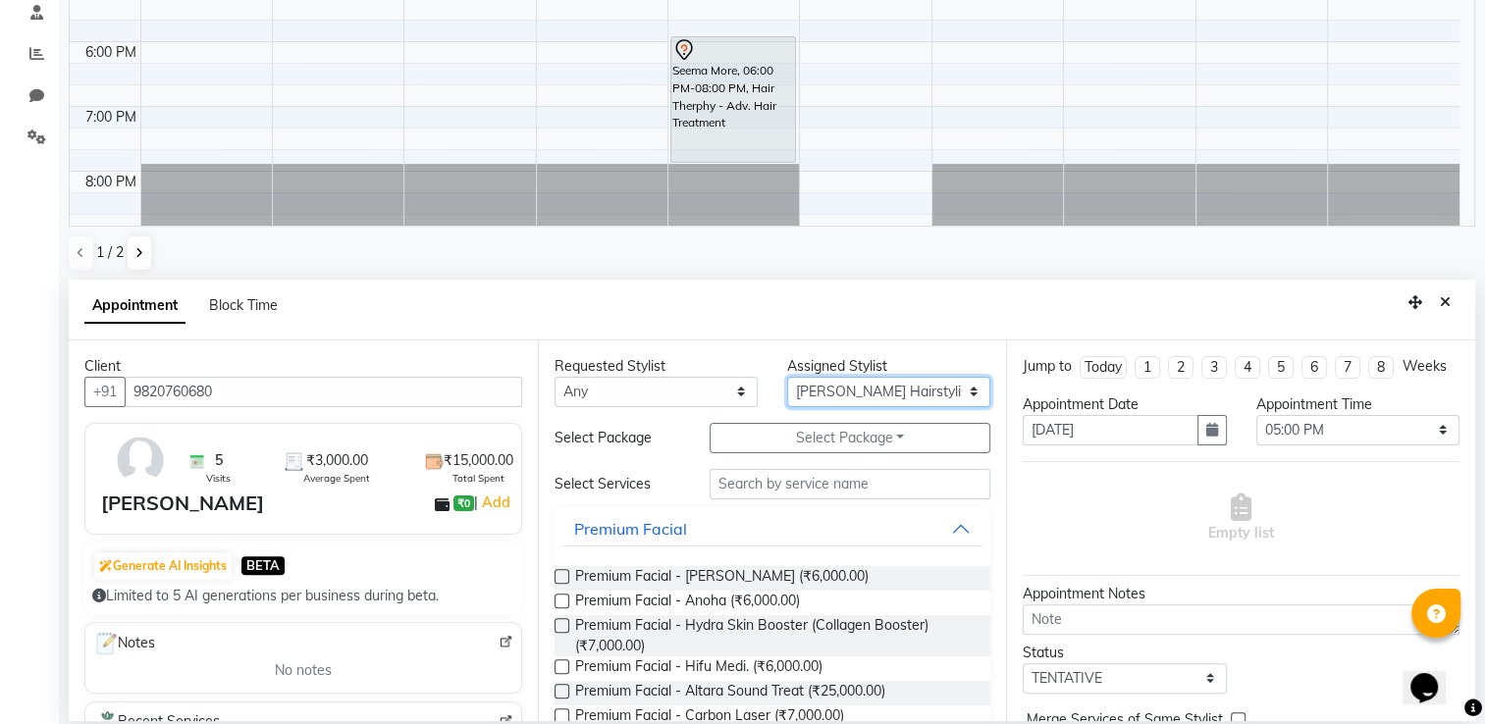
click at [834, 386] on select "Select Archana Tharepist [PERSON_NAME] Pediqurist [PERSON_NAME] desire salon [P…" at bounding box center [888, 392] width 203 height 30
drag, startPoint x: 834, startPoint y: 386, endPoint x: 761, endPoint y: 485, distance: 123.5
click at [761, 485] on div "Requested Stylist Any Archana Tharepist [PERSON_NAME] Pediqurist [PERSON_NAME] …" at bounding box center [772, 531] width 469 height 381
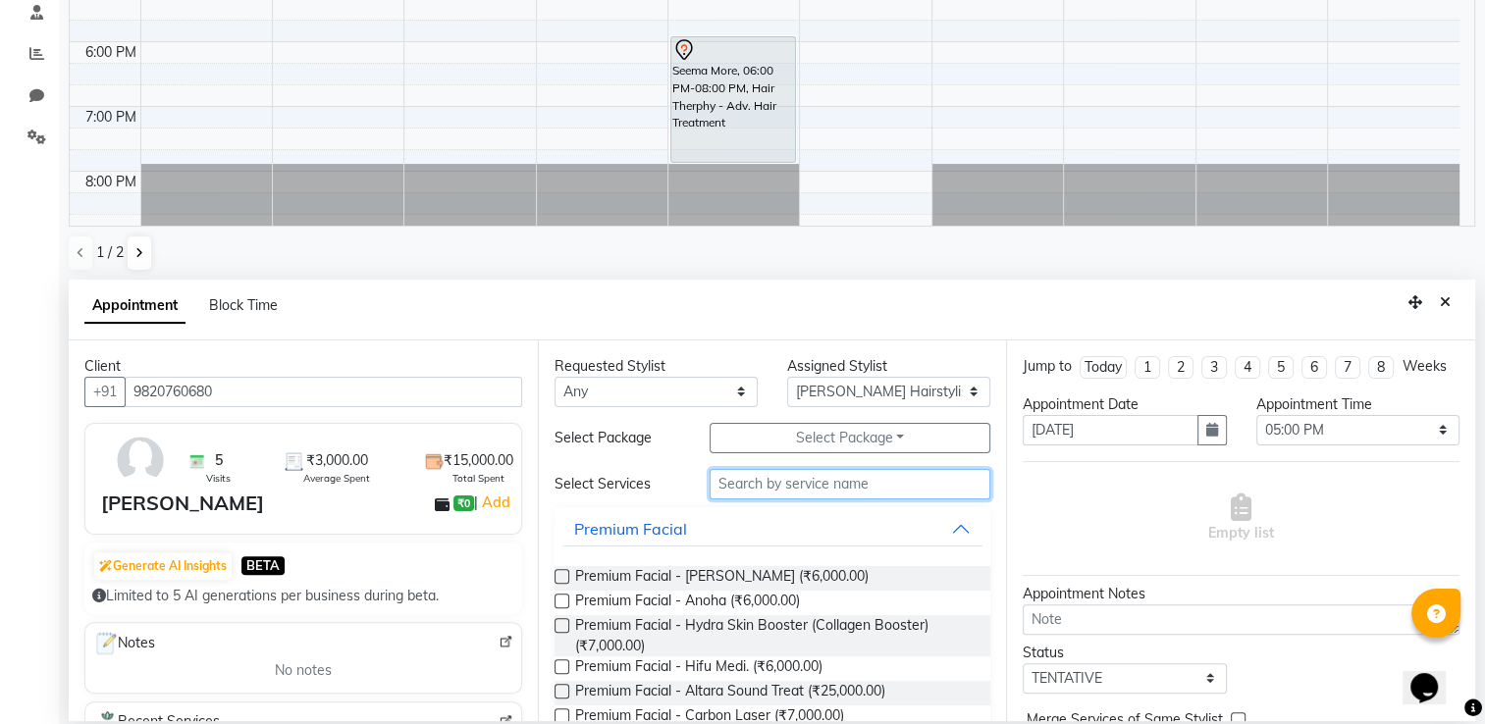
click at [761, 485] on input "text" at bounding box center [850, 484] width 281 height 30
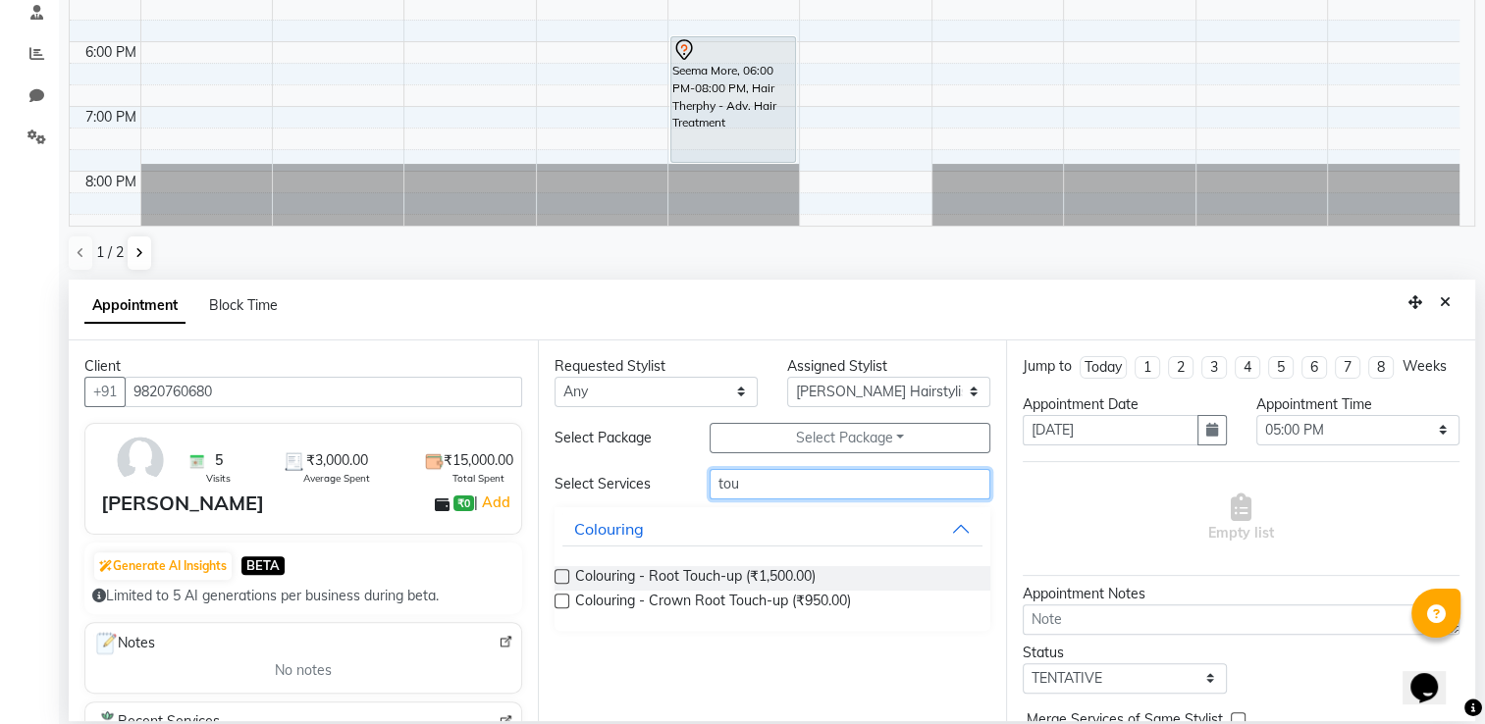
type input "tou"
click at [557, 601] on label at bounding box center [562, 601] width 15 height 15
click at [557, 601] on input "checkbox" at bounding box center [561, 603] width 13 height 13
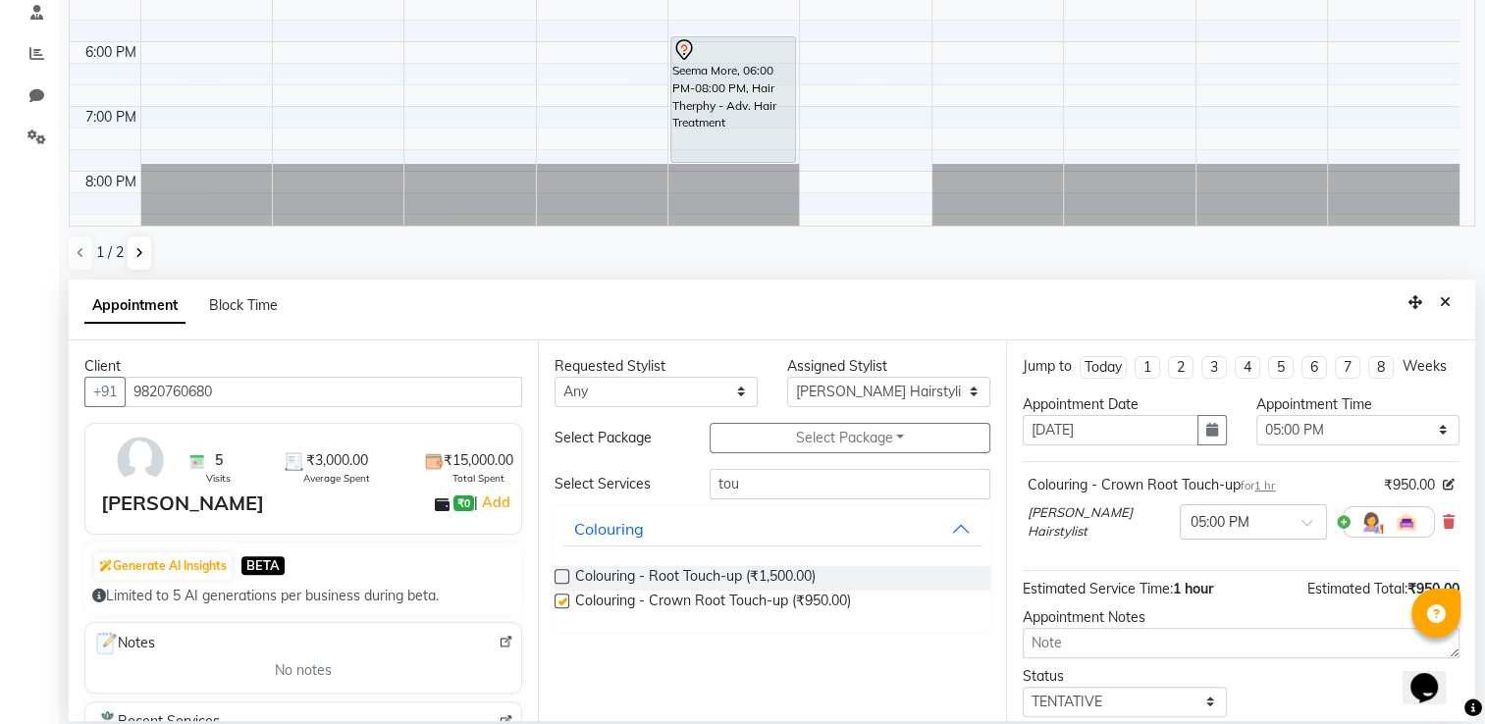
checkbox input "false"
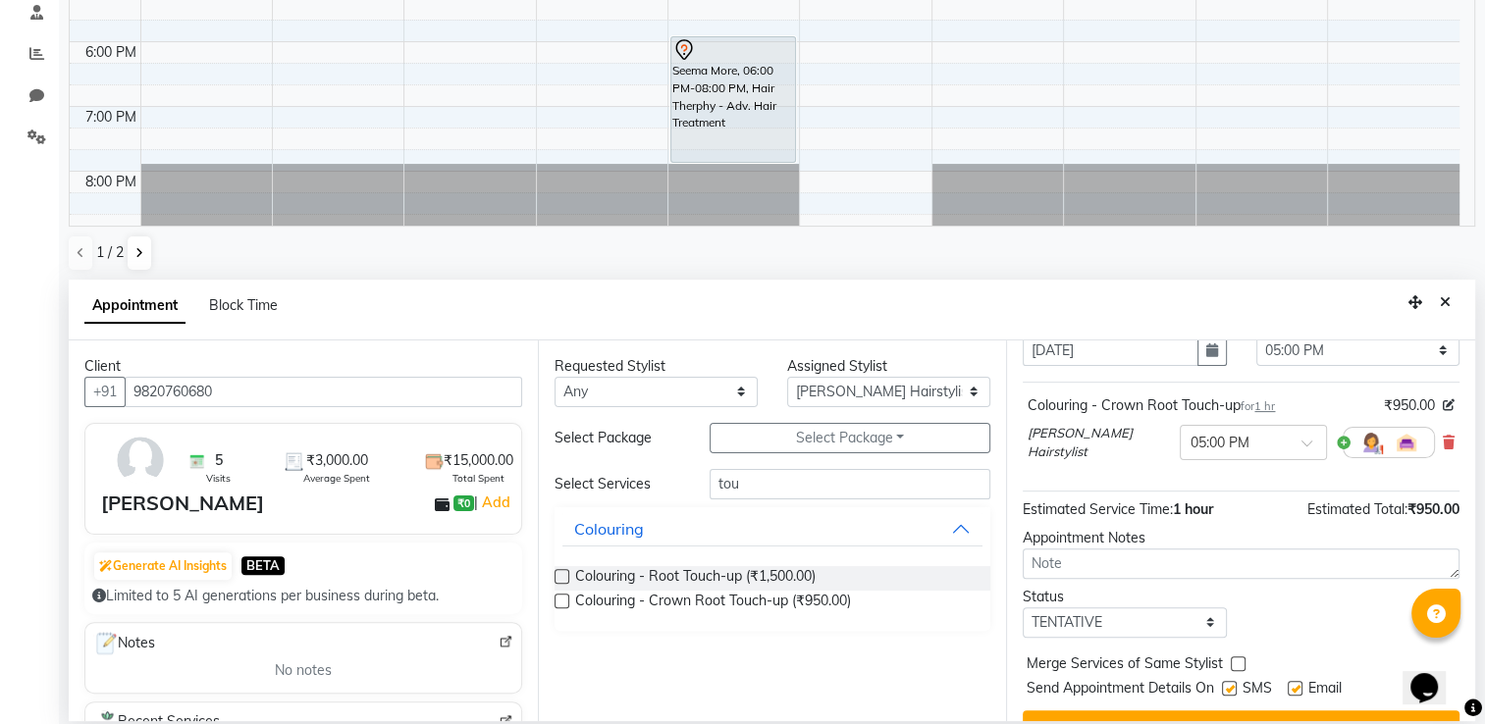
scroll to position [133, 0]
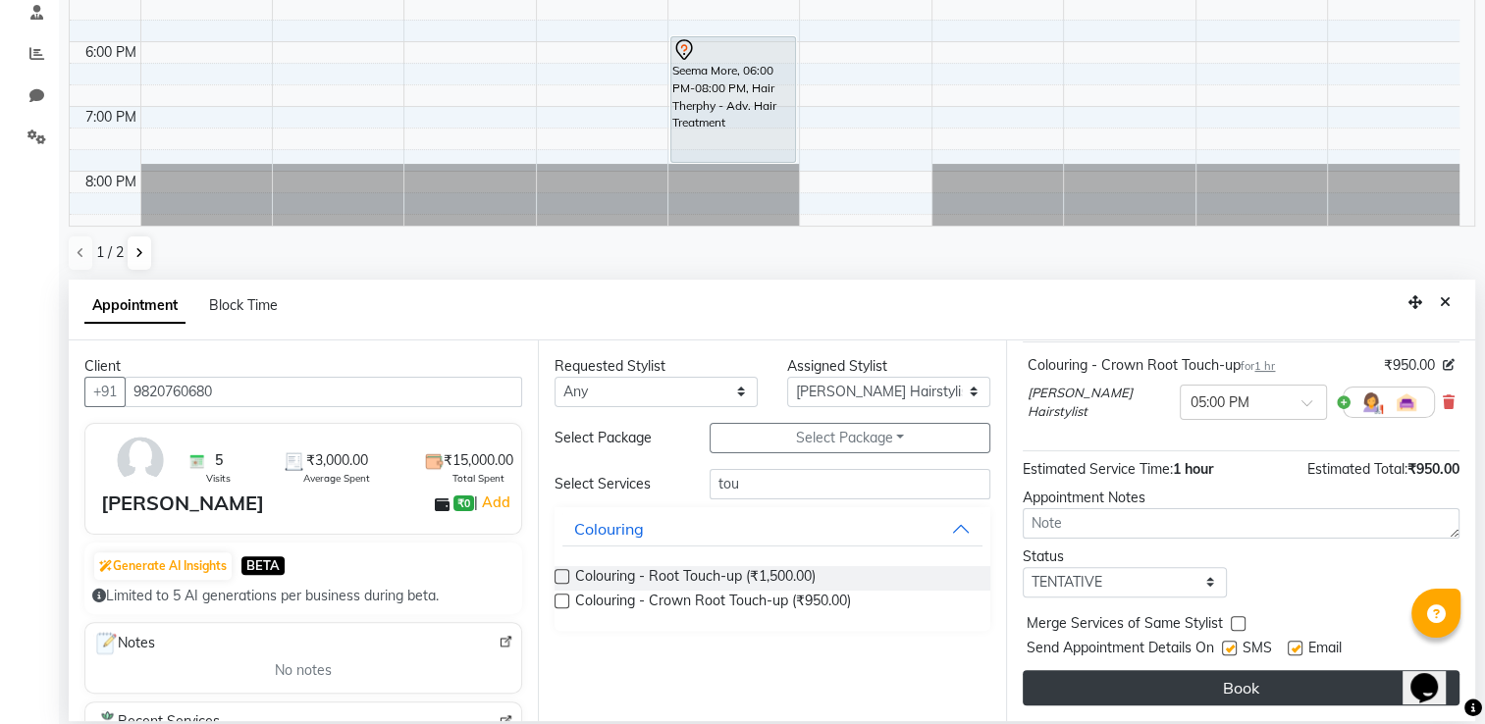
click at [1313, 693] on button "Book" at bounding box center [1241, 687] width 437 height 35
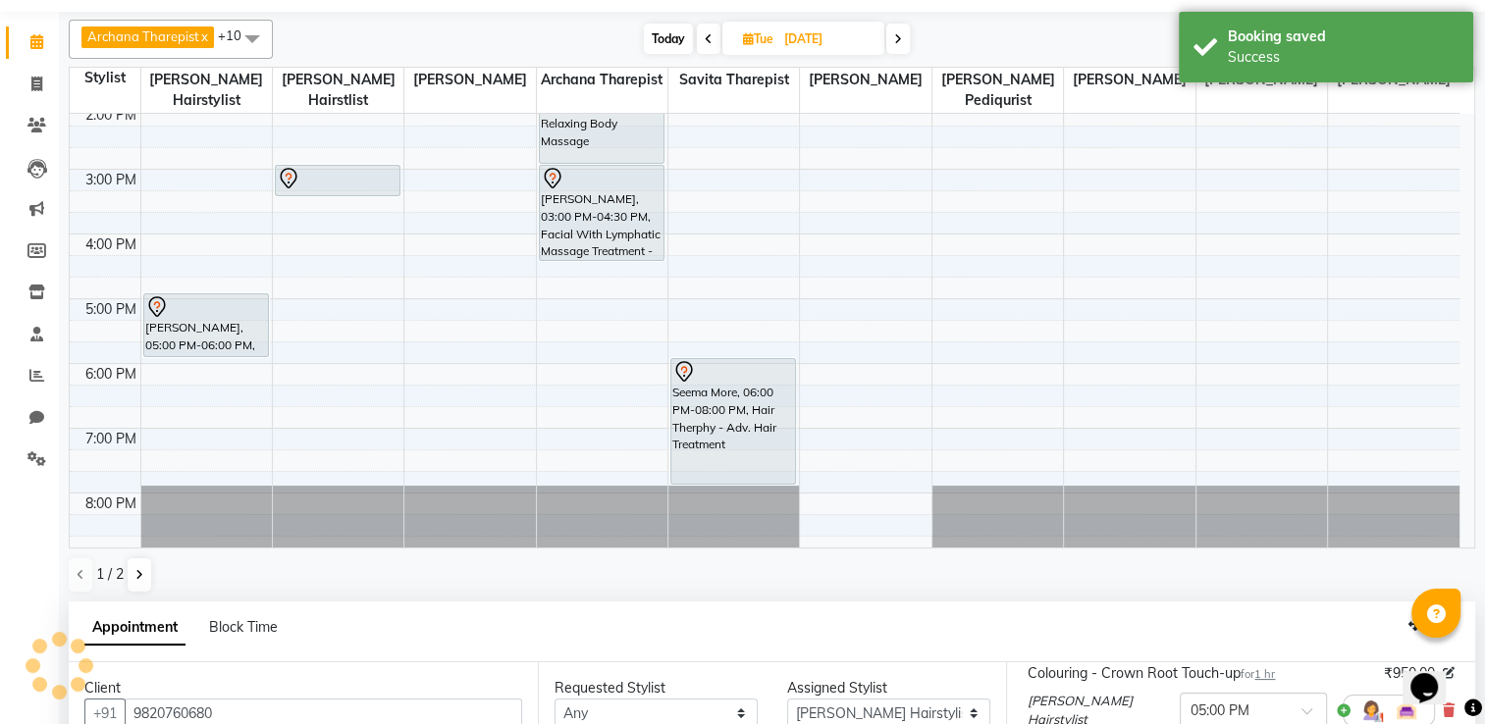
scroll to position [0, 0]
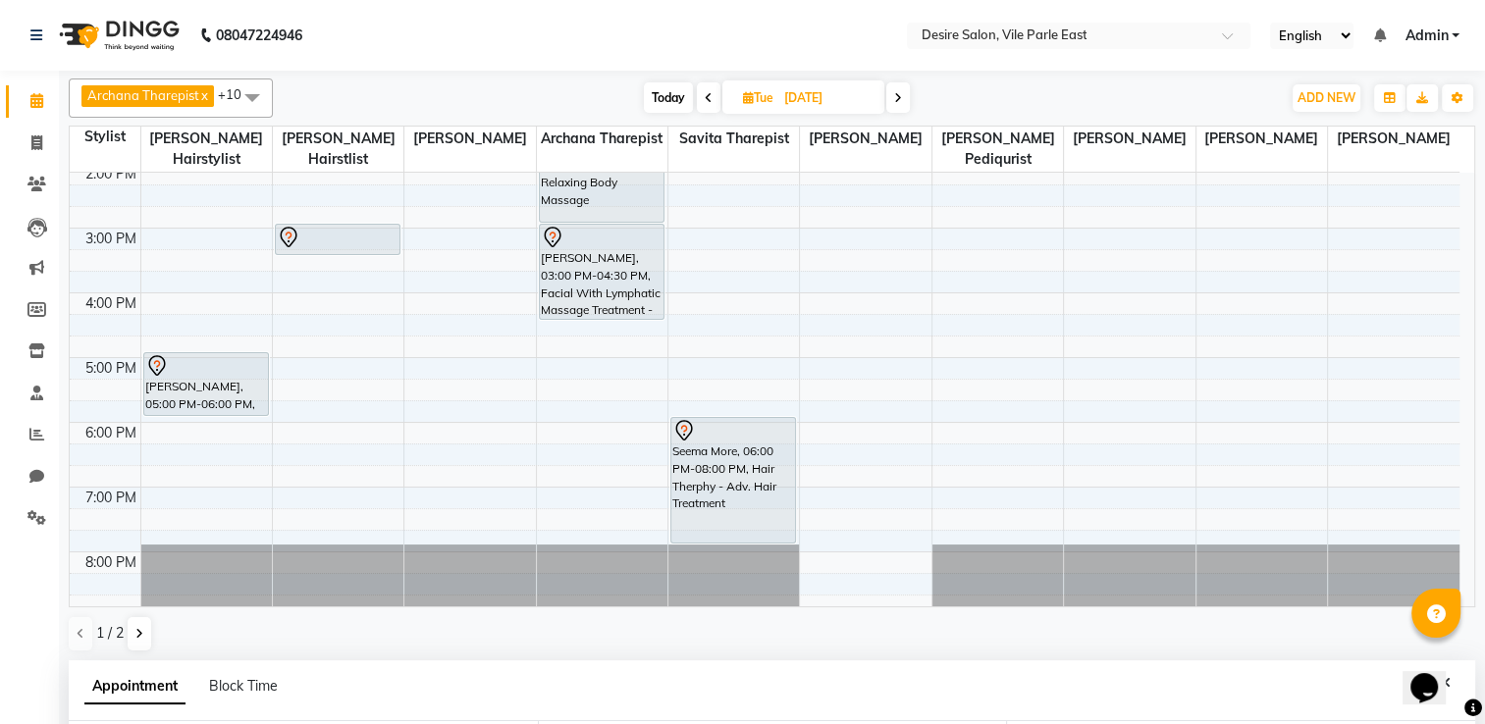
click at [805, 100] on input "[DATE]" at bounding box center [827, 97] width 98 height 29
select select "10"
select select "2025"
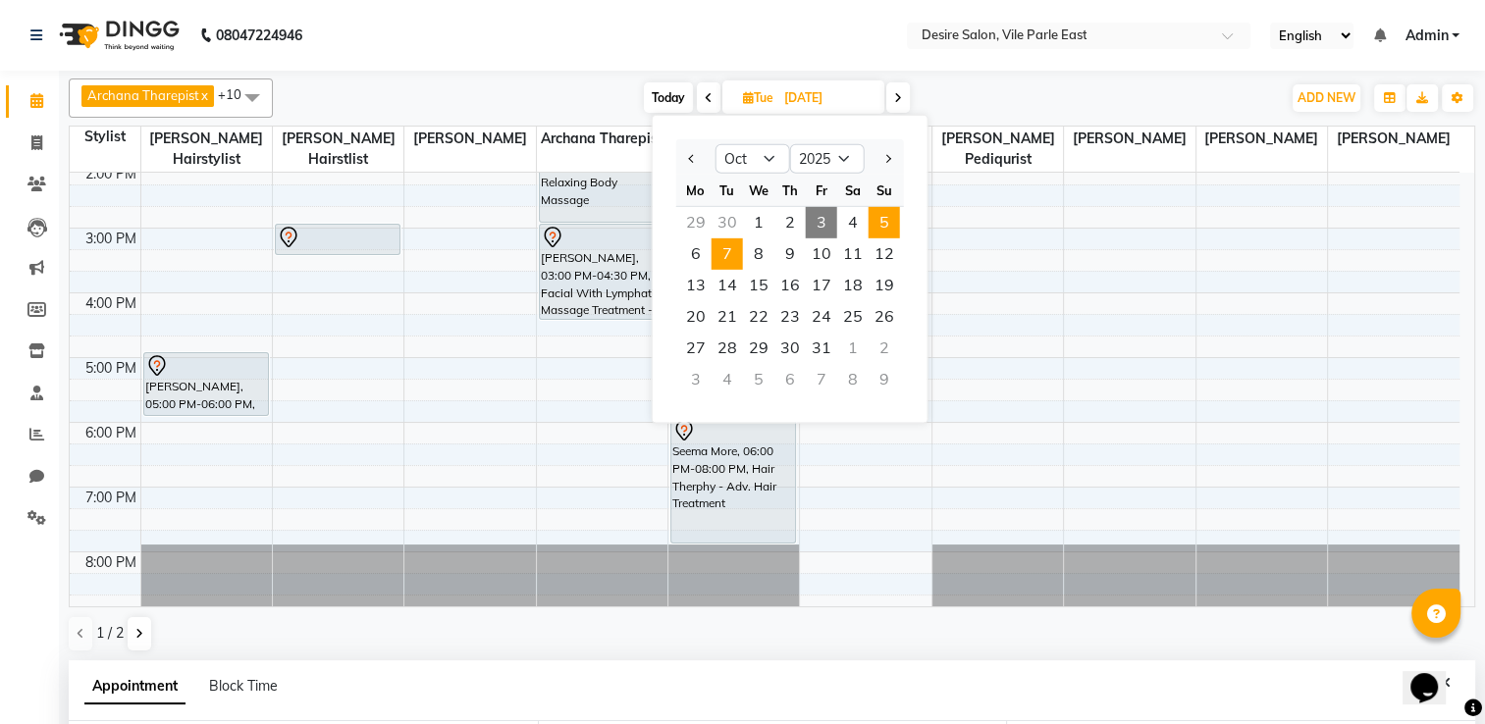
click at [895, 221] on span "5" at bounding box center [884, 222] width 31 height 31
type input "05-10-2025"
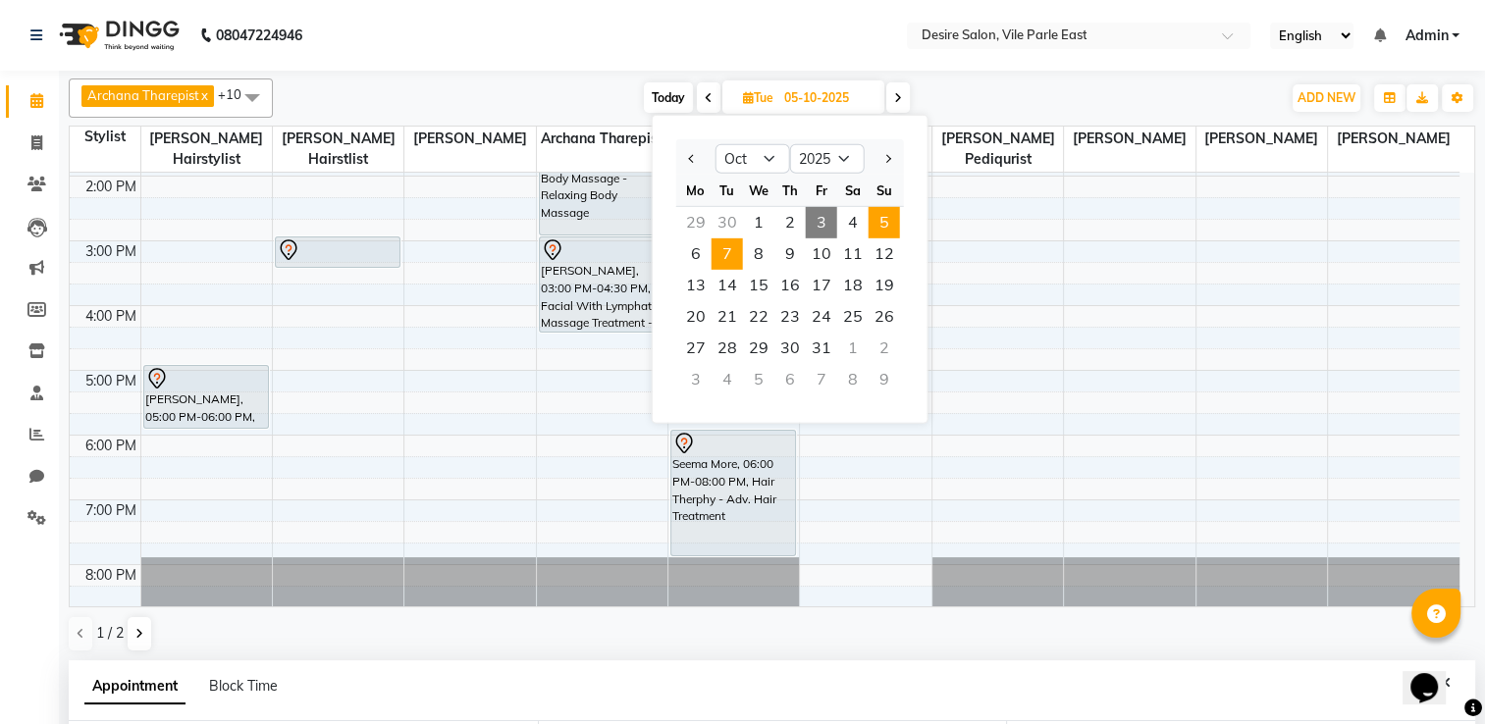
select select "1020"
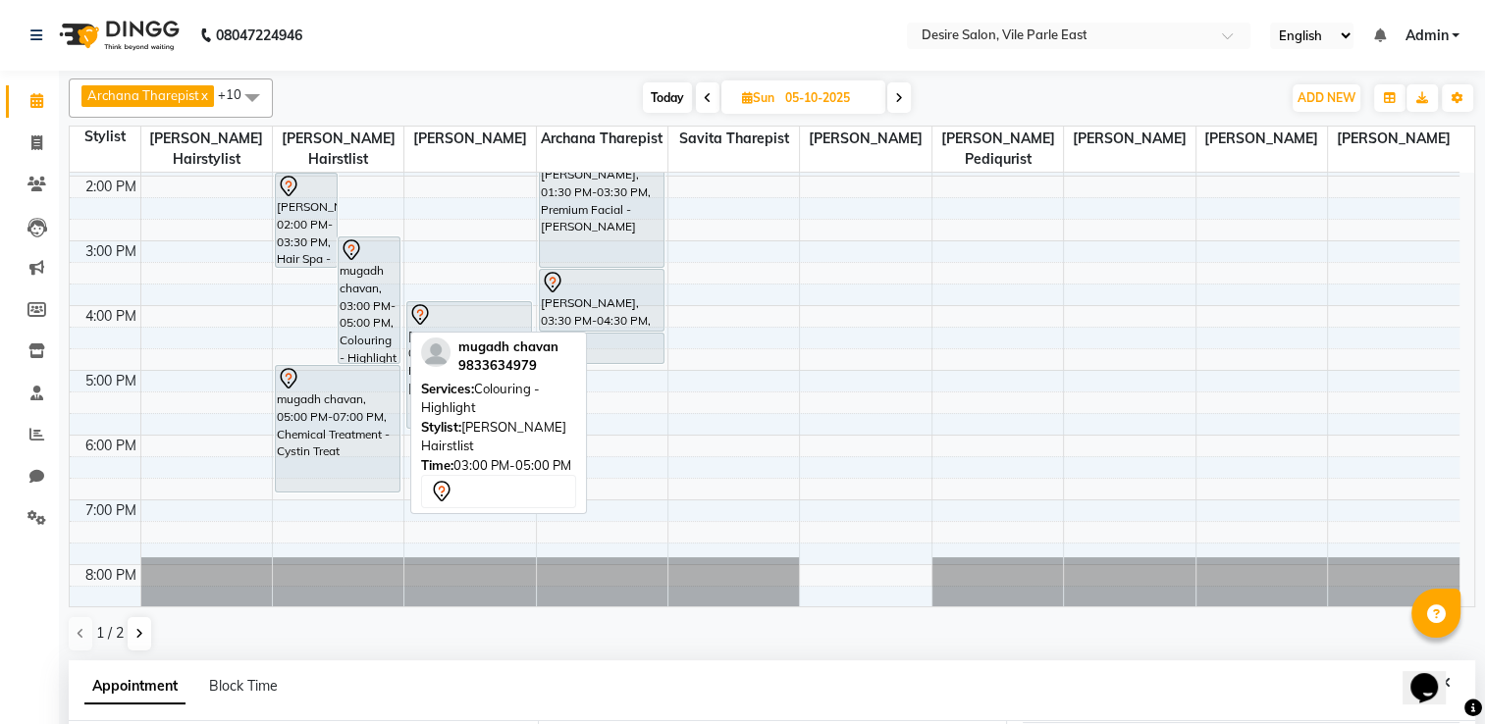
click at [364, 273] on div "mugadh chavan, 03:00 PM-05:00 PM, Colouring - Highlight" at bounding box center [369, 301] width 61 height 126
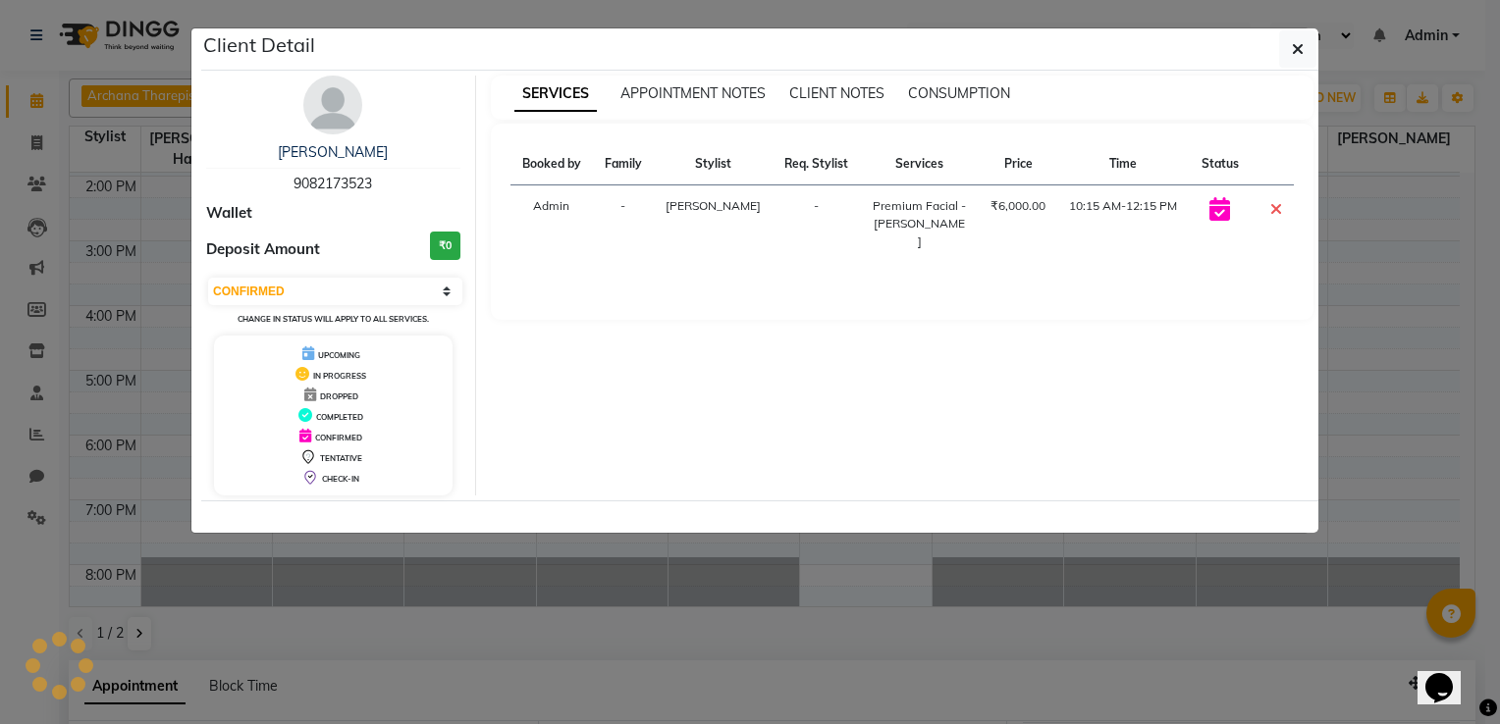
select select "7"
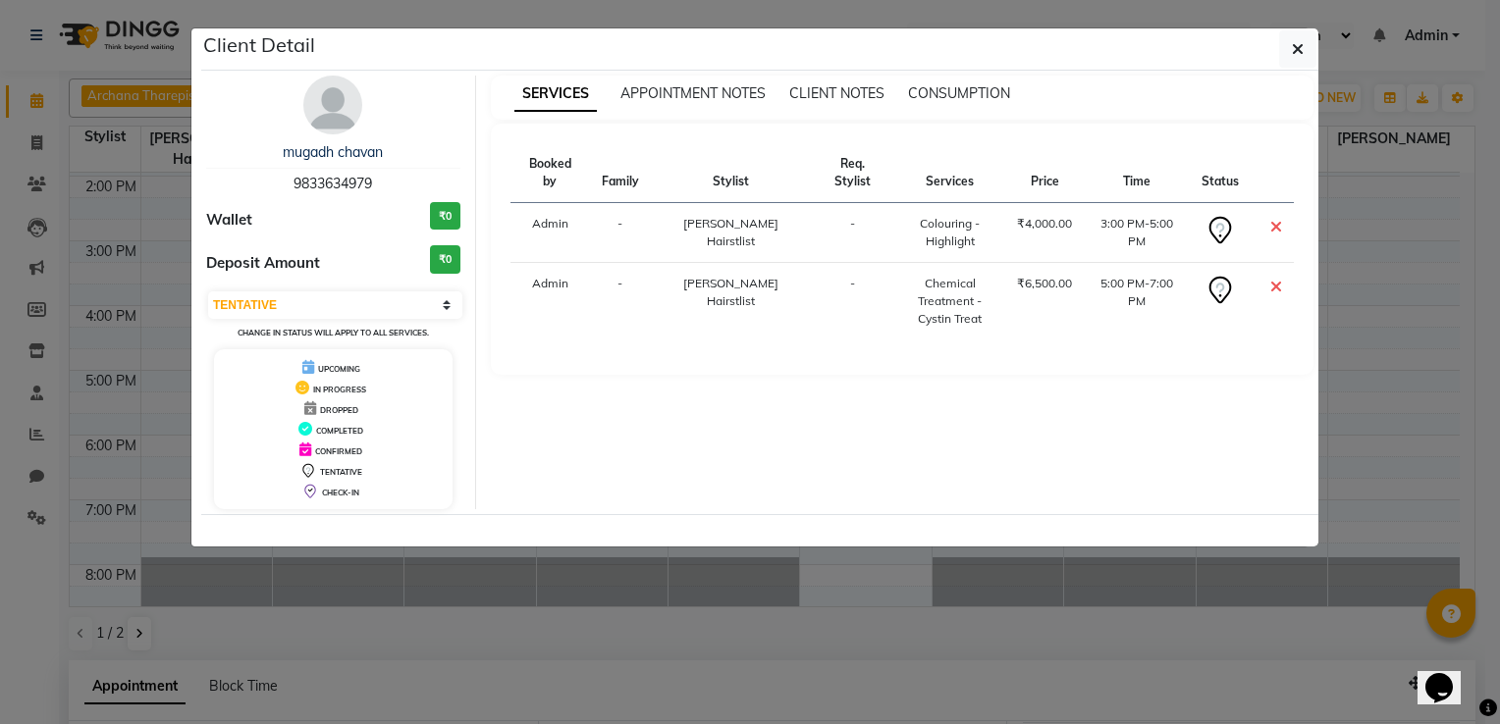
click at [1272, 279] on icon at bounding box center [1276, 287] width 12 height 16
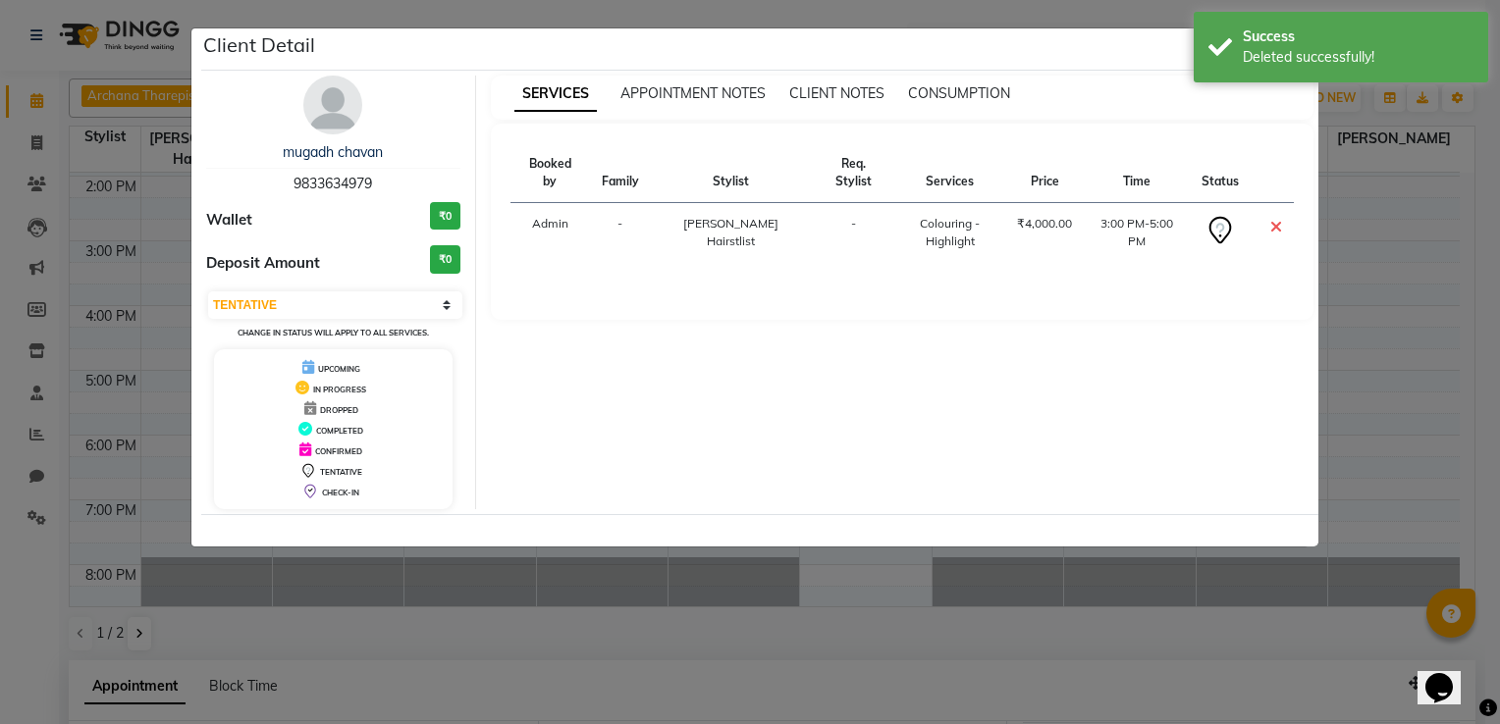
click at [1277, 219] on icon at bounding box center [1276, 227] width 12 height 16
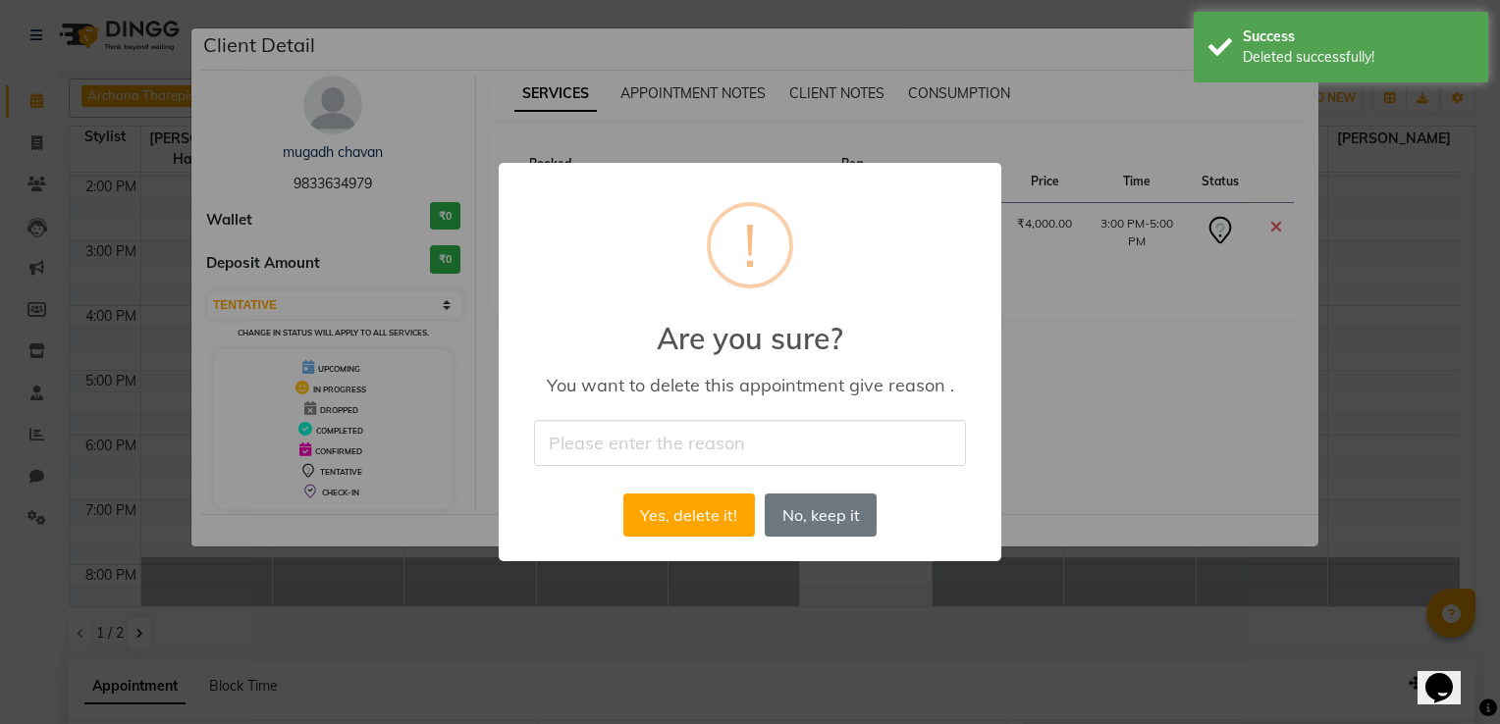
click at [1277, 206] on div "× ! Are you sure? You want to delete this appointment give reason . Yes, delete…" at bounding box center [750, 362] width 1500 height 724
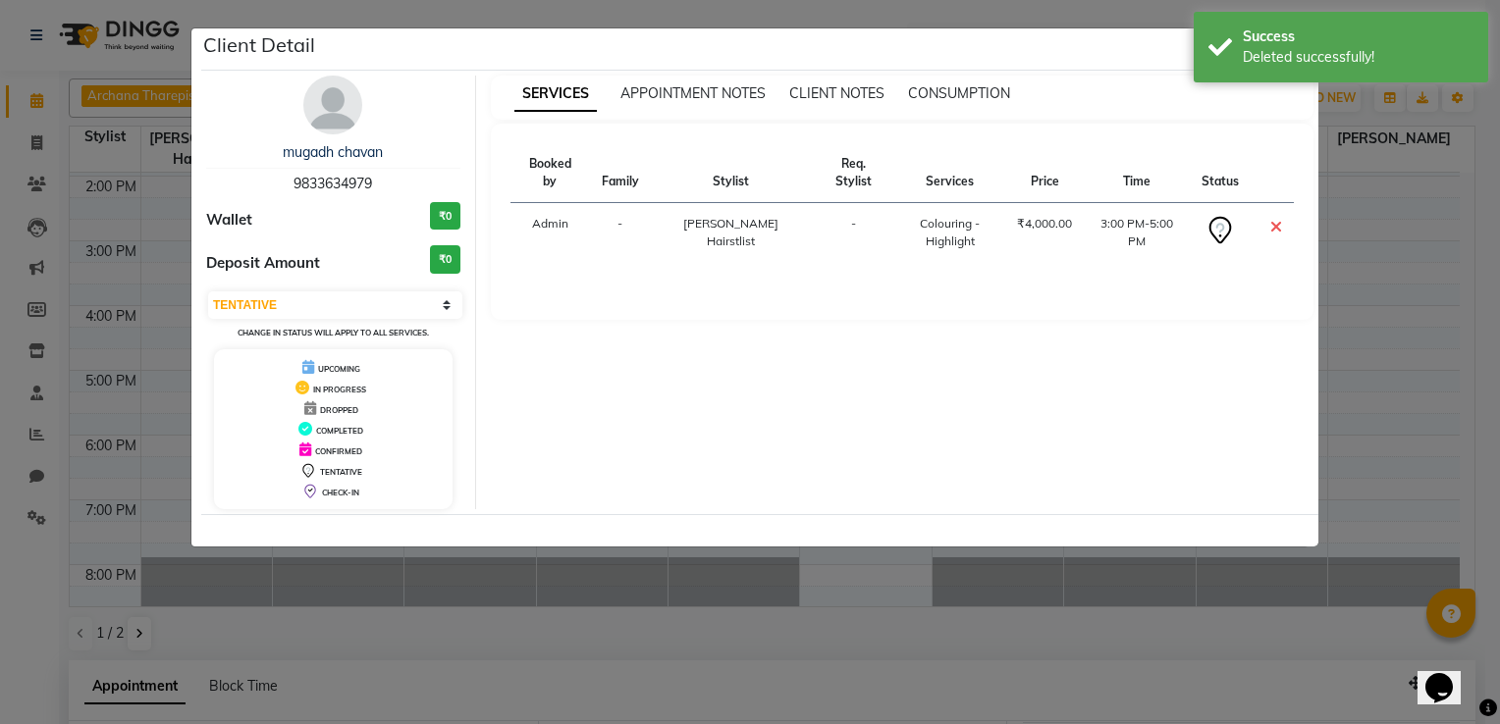
click at [1277, 219] on icon at bounding box center [1276, 227] width 12 height 16
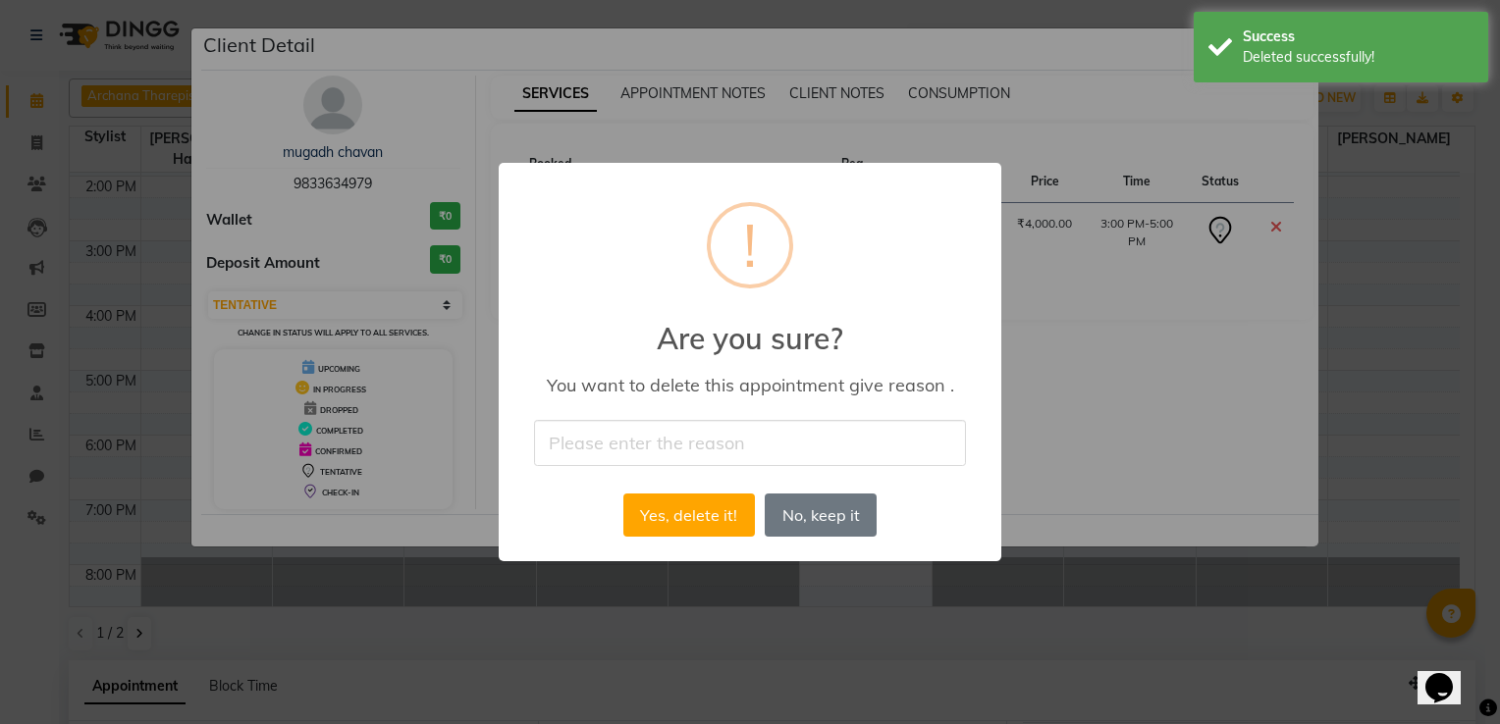
click at [768, 436] on input "text" at bounding box center [750, 443] width 432 height 46
type input "not coming [DATE]"
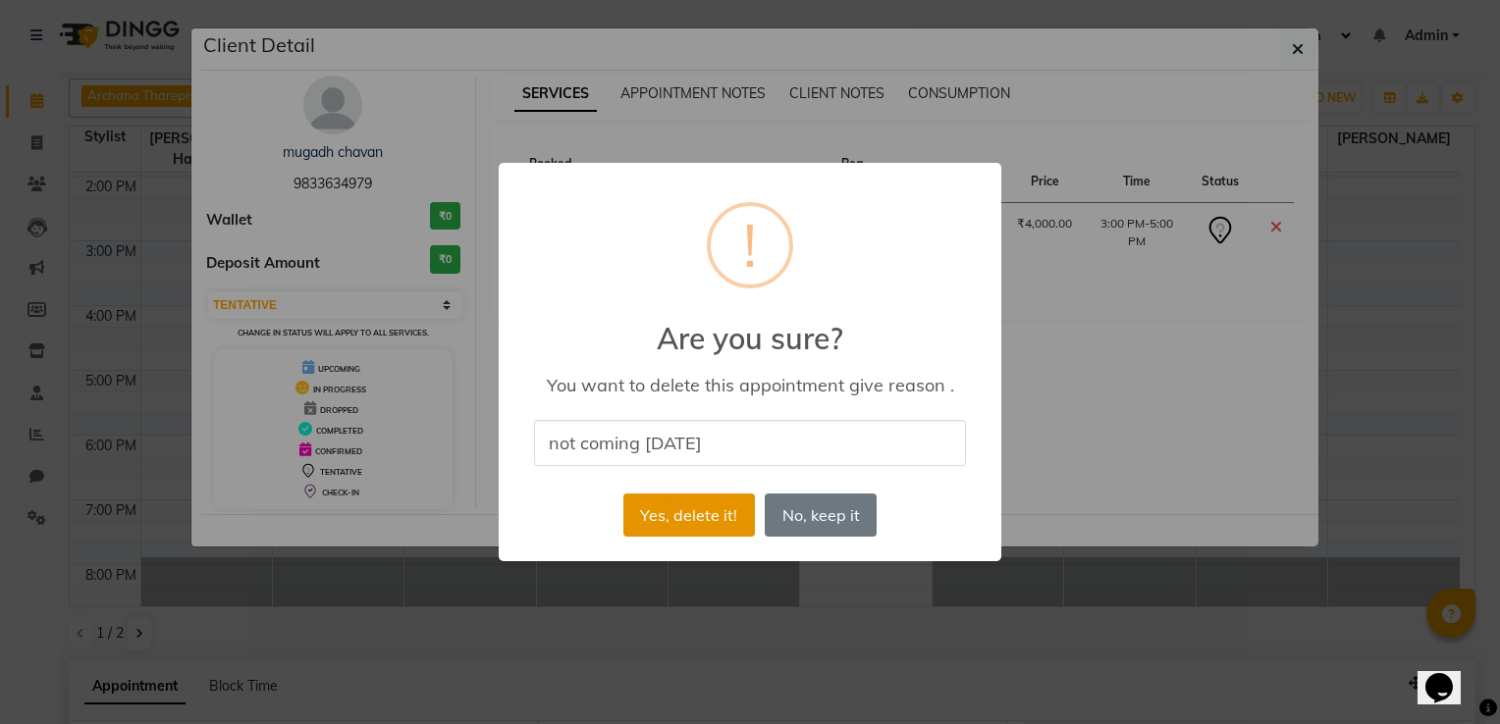
click at [715, 511] on button "Yes, delete it!" at bounding box center [689, 515] width 132 height 43
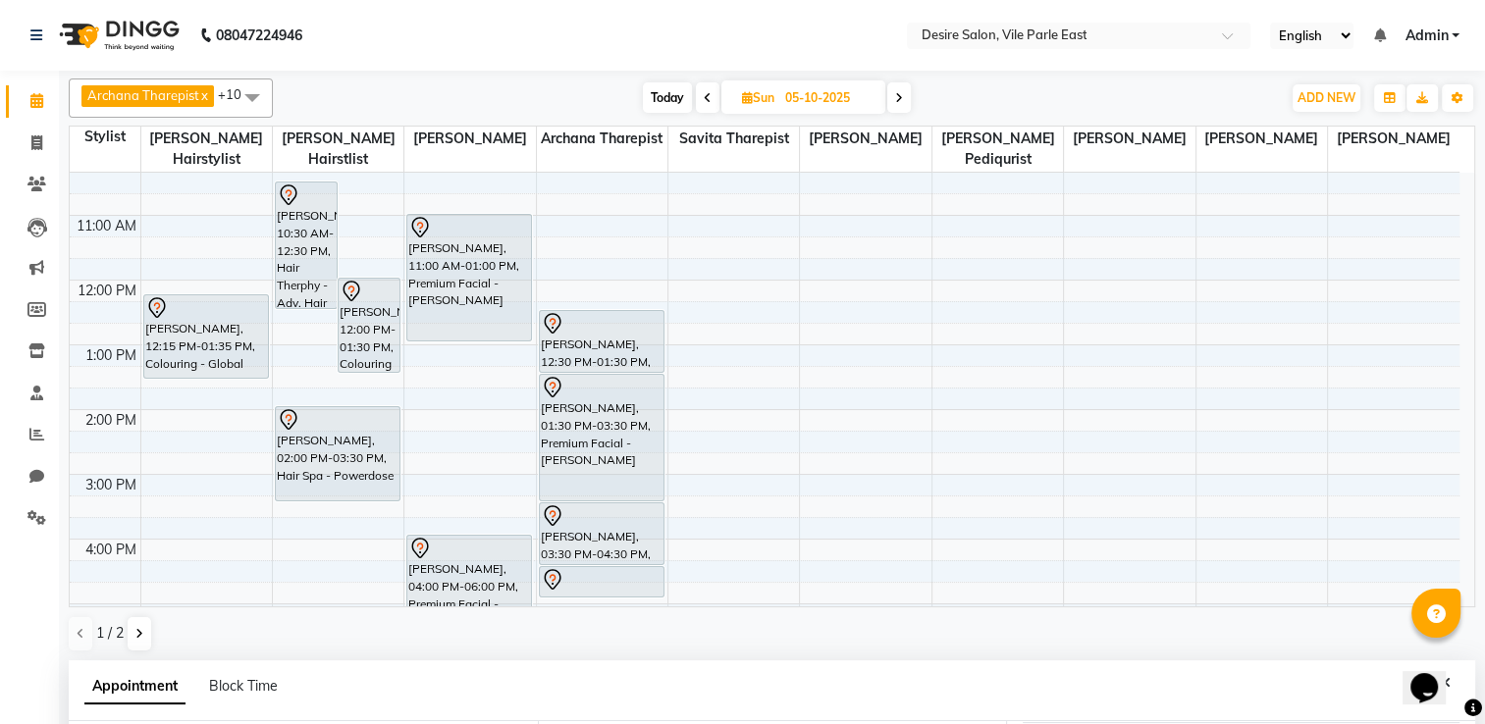
scroll to position [153, 0]
click at [688, 263] on div "8:00 AM 9:00 AM 10:00 AM 11:00 AM 12:00 PM 1:00 PM 2:00 PM 3:00 PM 4:00 PM 5:00…" at bounding box center [765, 473] width 1390 height 906
select select "75803"
select select "tentative"
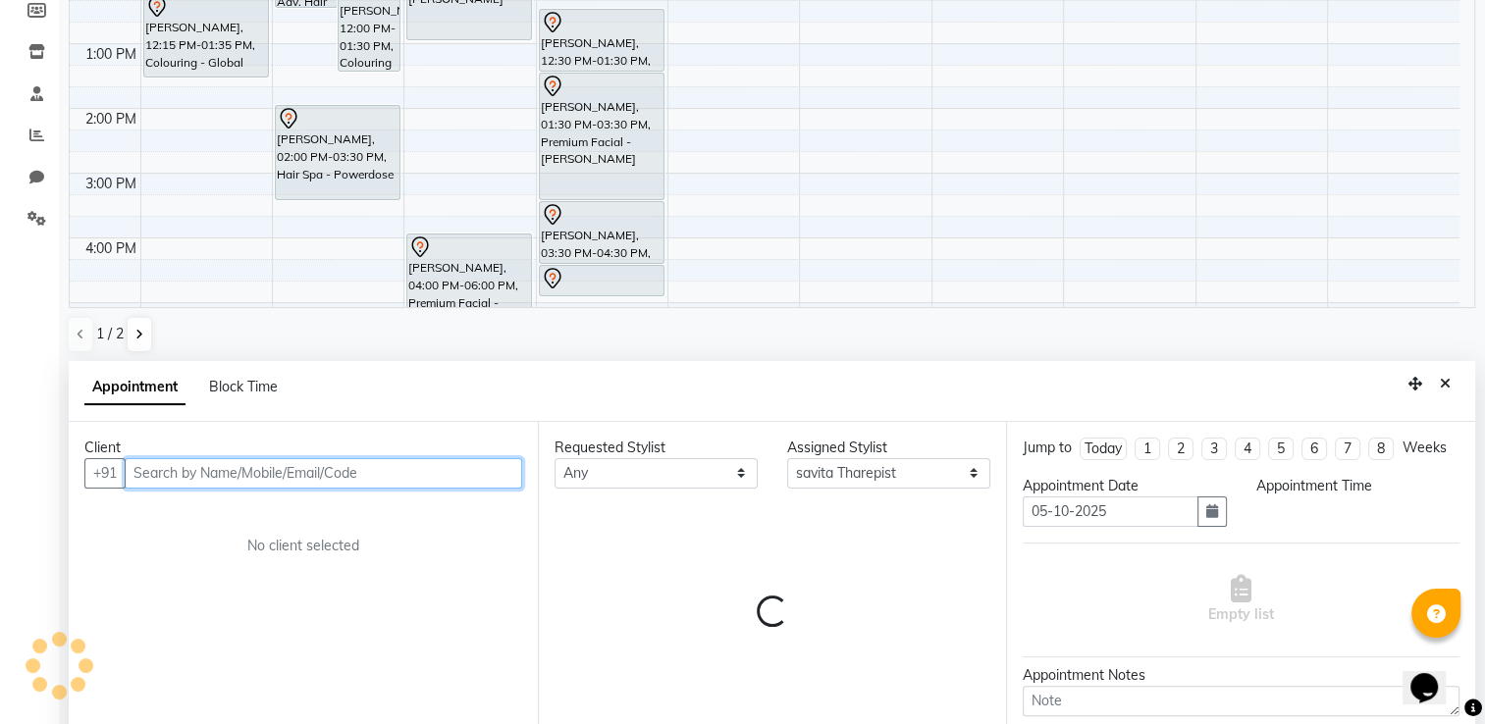
select select "720"
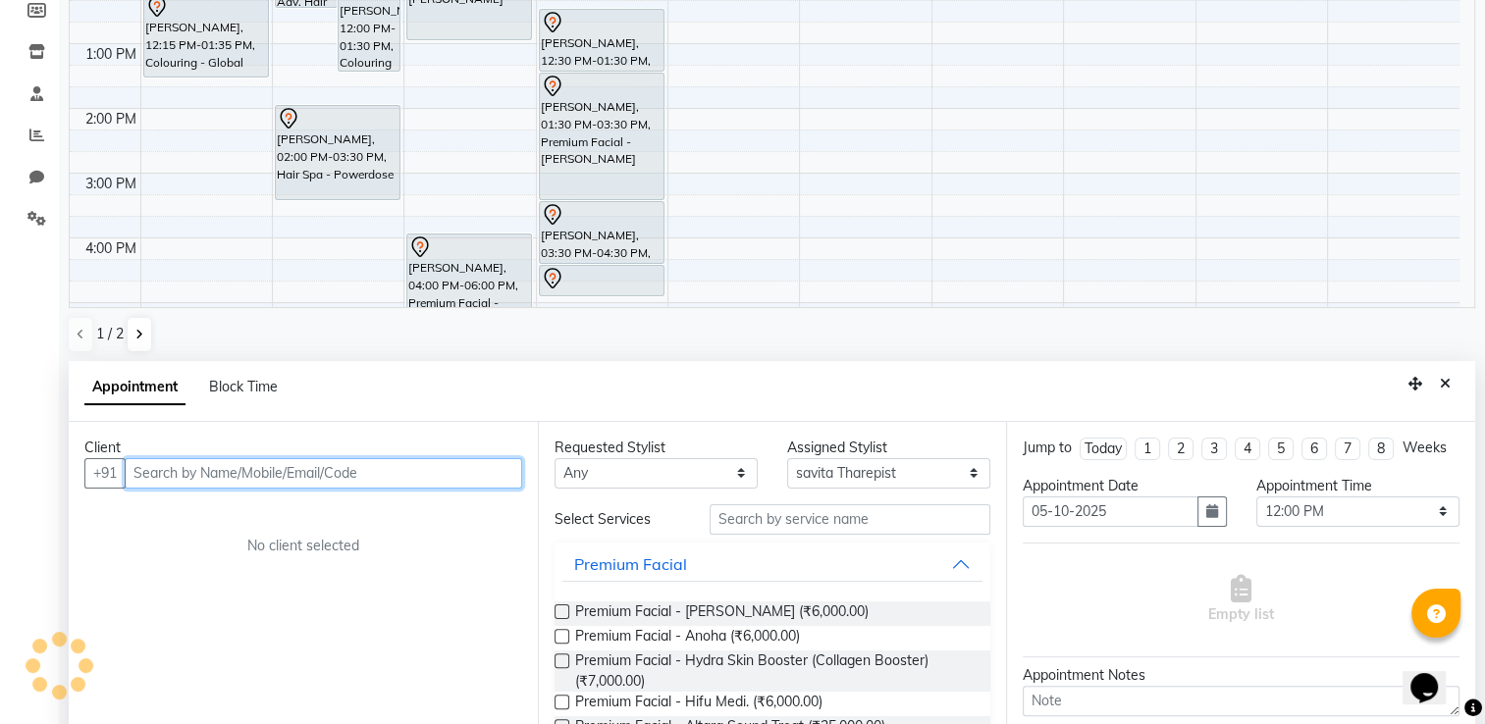
scroll to position [381, 0]
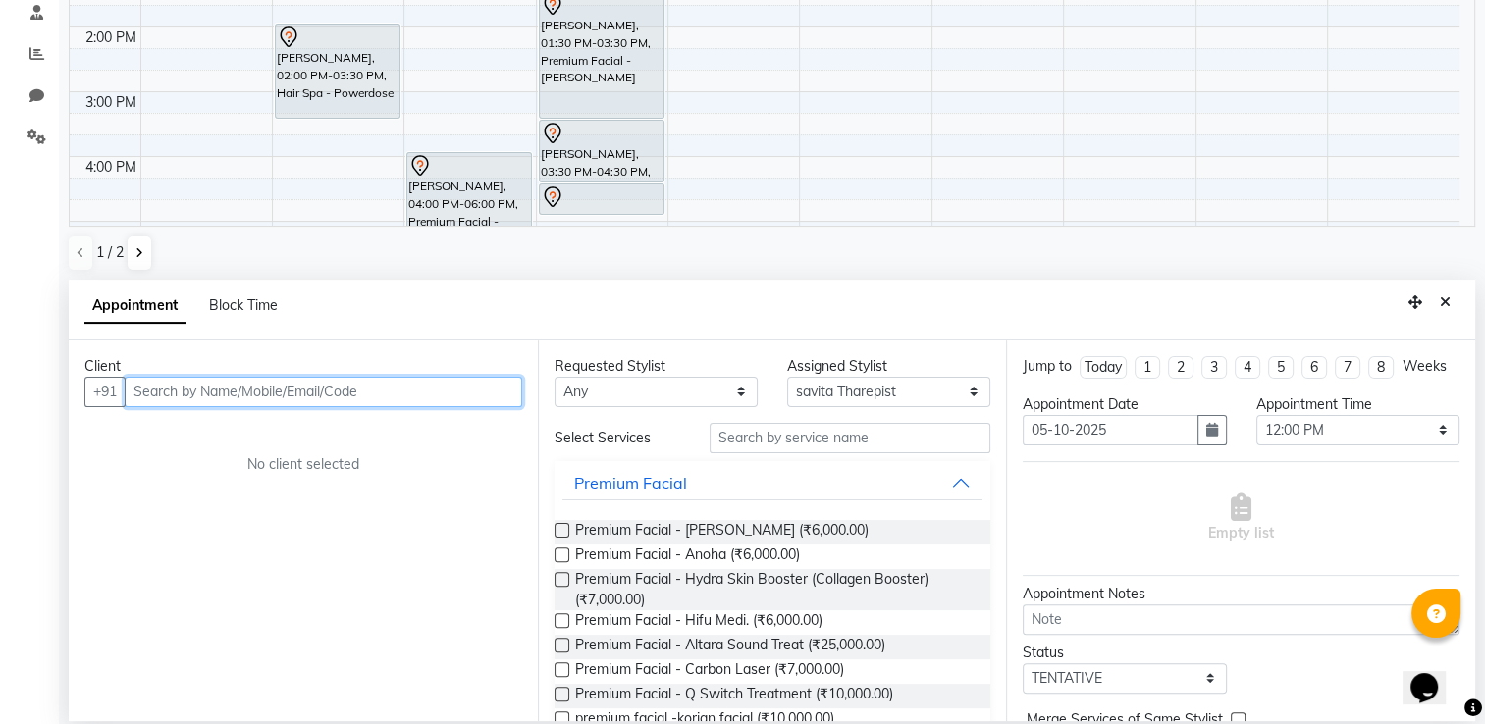
click at [401, 395] on input "text" at bounding box center [323, 392] width 397 height 30
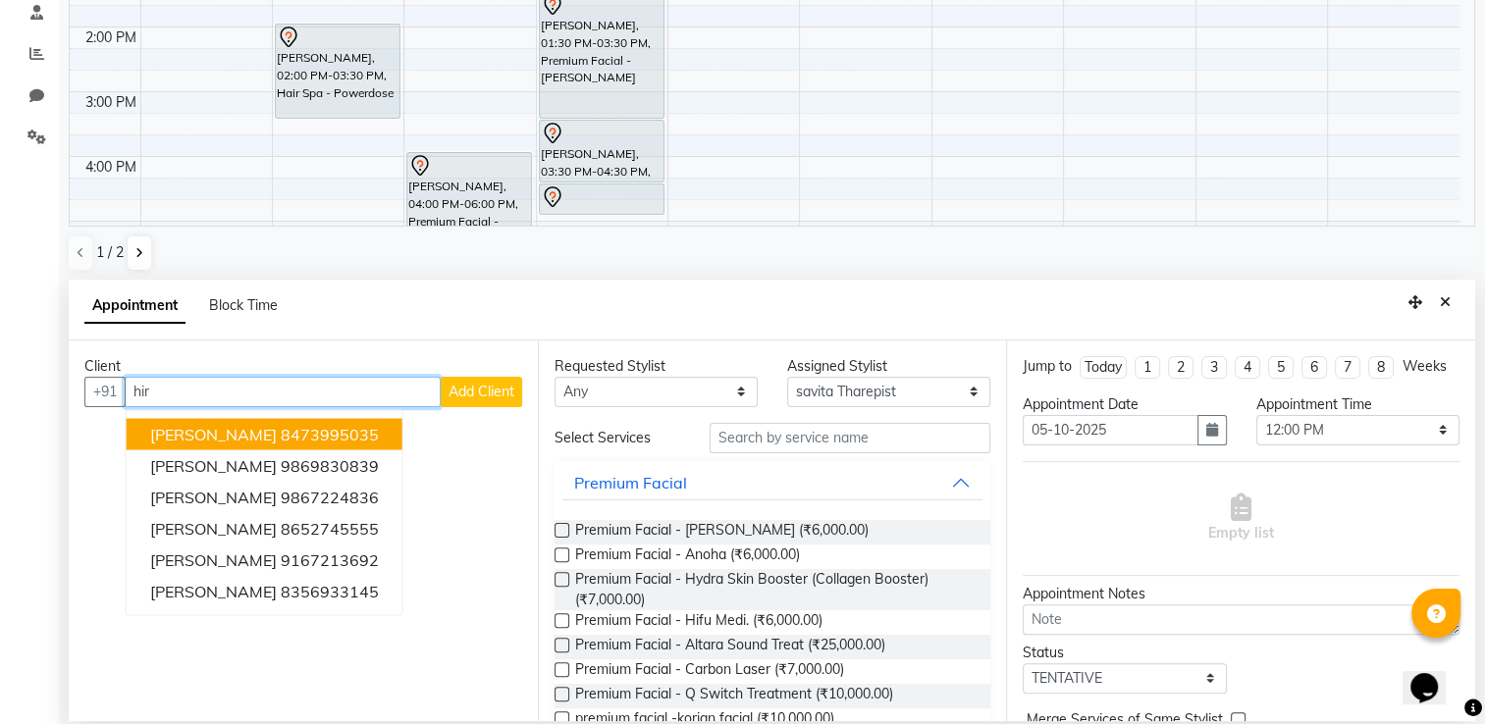
click at [378, 431] on ngb-highlight "8473995035" at bounding box center [330, 434] width 98 height 20
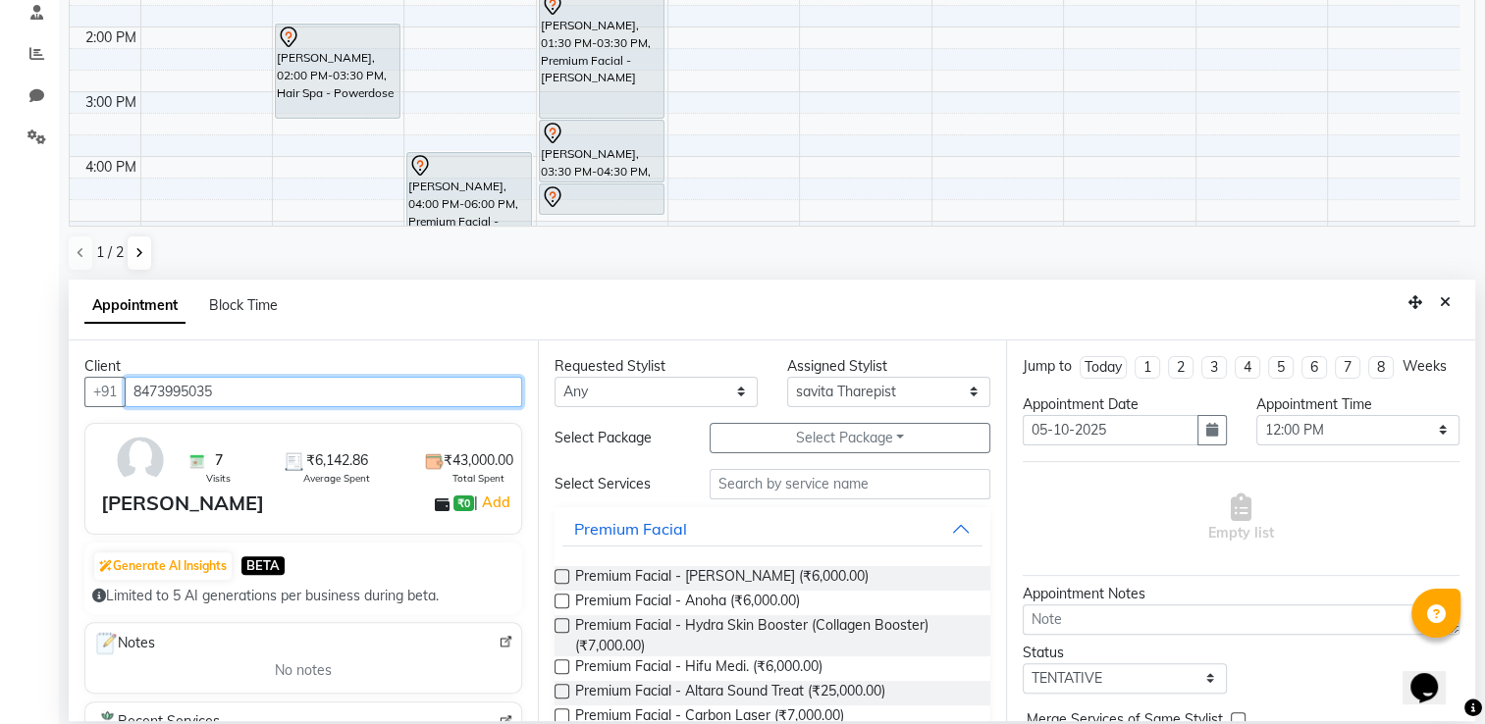
scroll to position [334, 0]
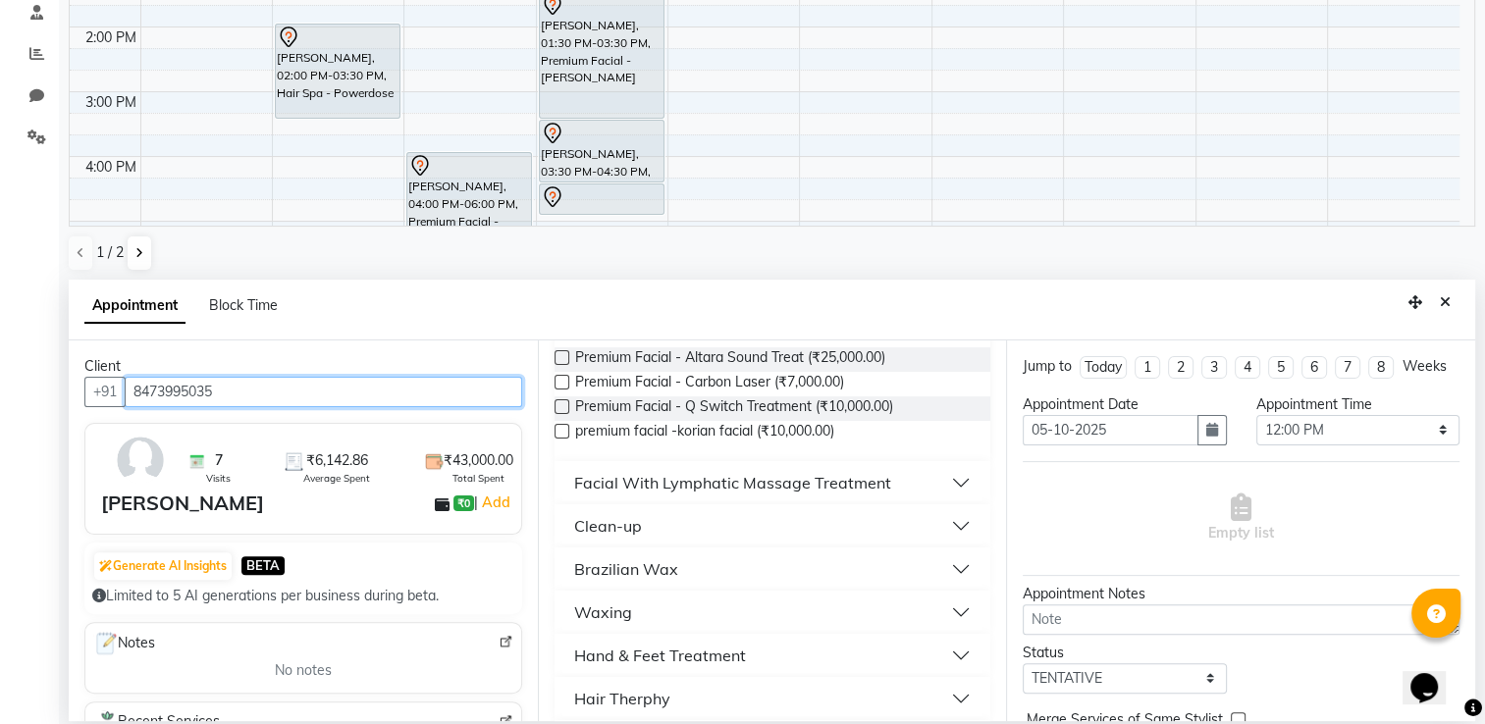
type input "8473995035"
click at [763, 654] on button "Hand & Feet Treatment" at bounding box center [772, 655] width 421 height 35
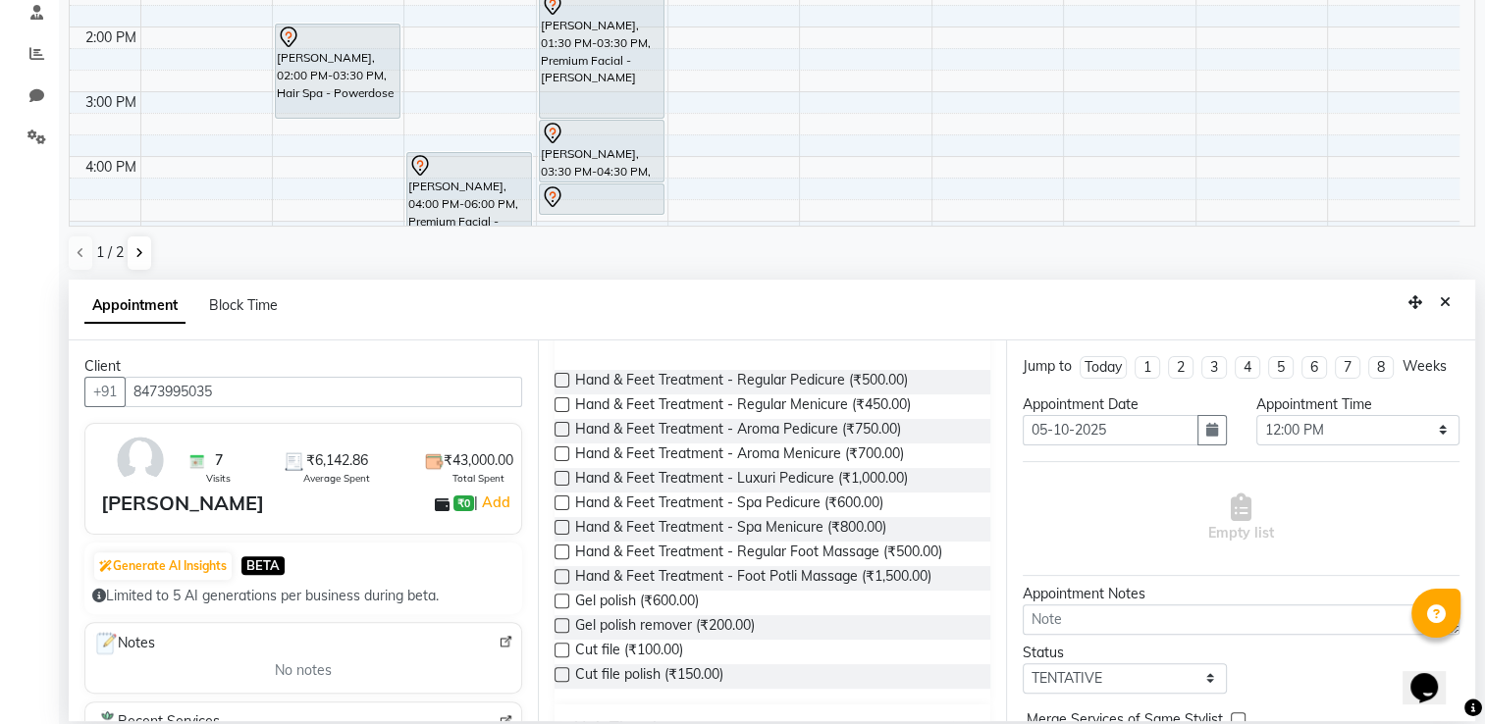
scroll to position [667, 0]
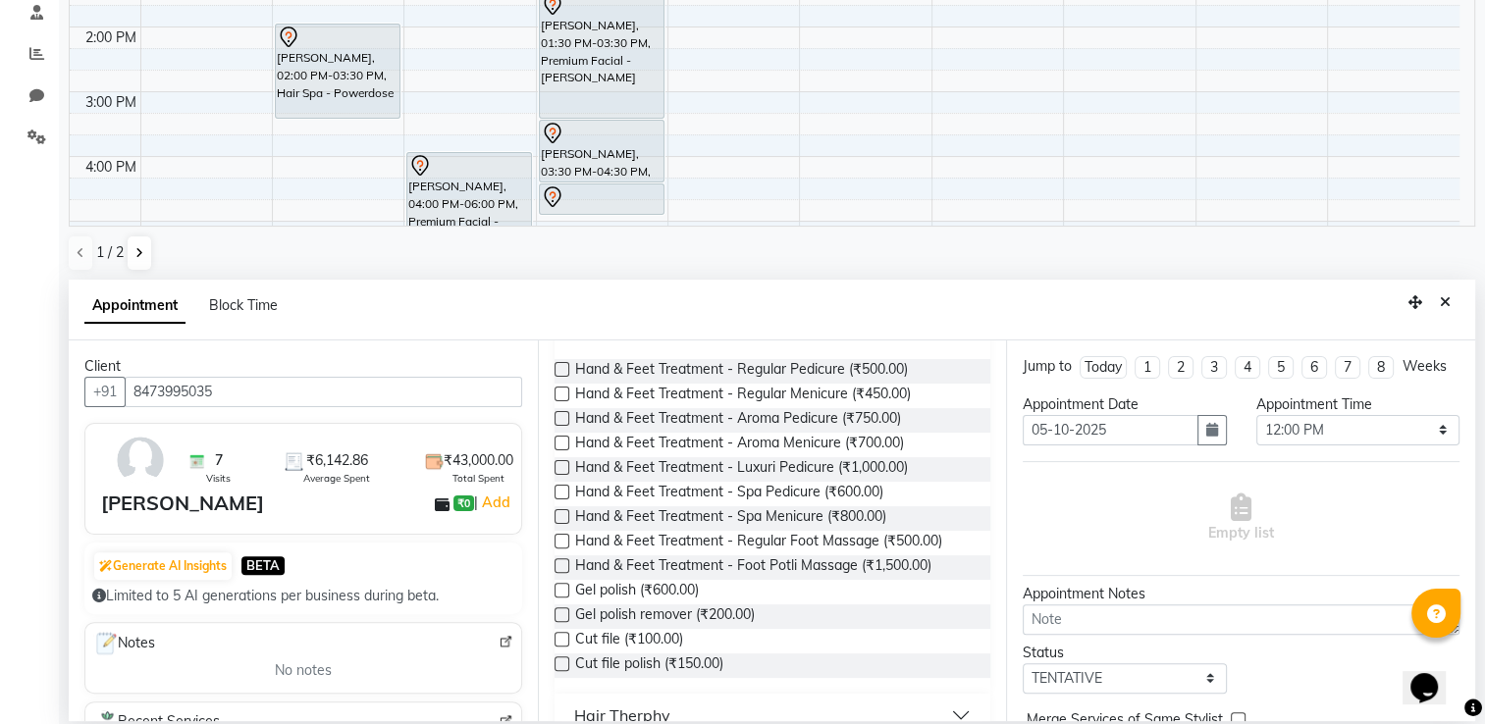
click at [560, 368] on label at bounding box center [562, 369] width 15 height 15
click at [560, 368] on input "checkbox" at bounding box center [561, 371] width 13 height 13
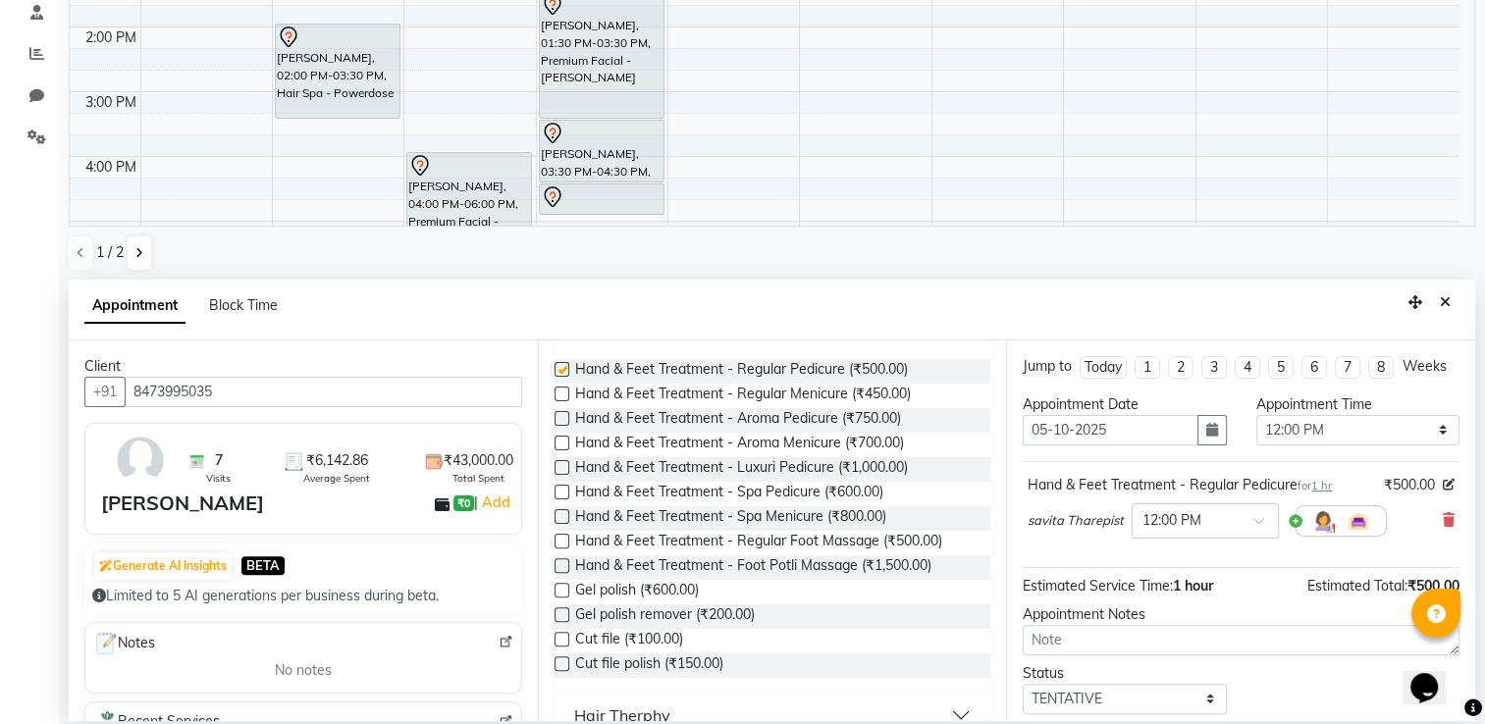
checkbox input "false"
click at [558, 391] on label at bounding box center [562, 394] width 15 height 15
click at [558, 391] on input "checkbox" at bounding box center [561, 396] width 13 height 13
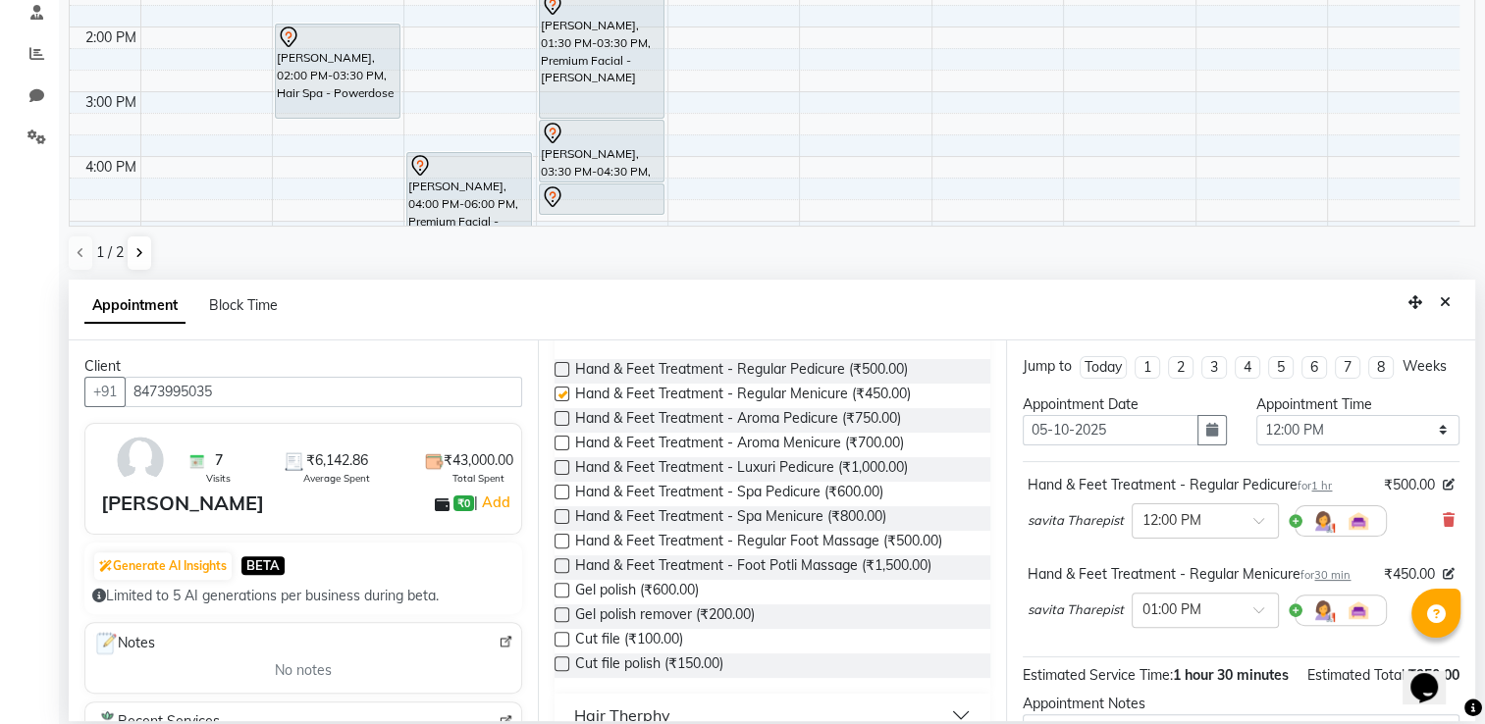
checkbox input "false"
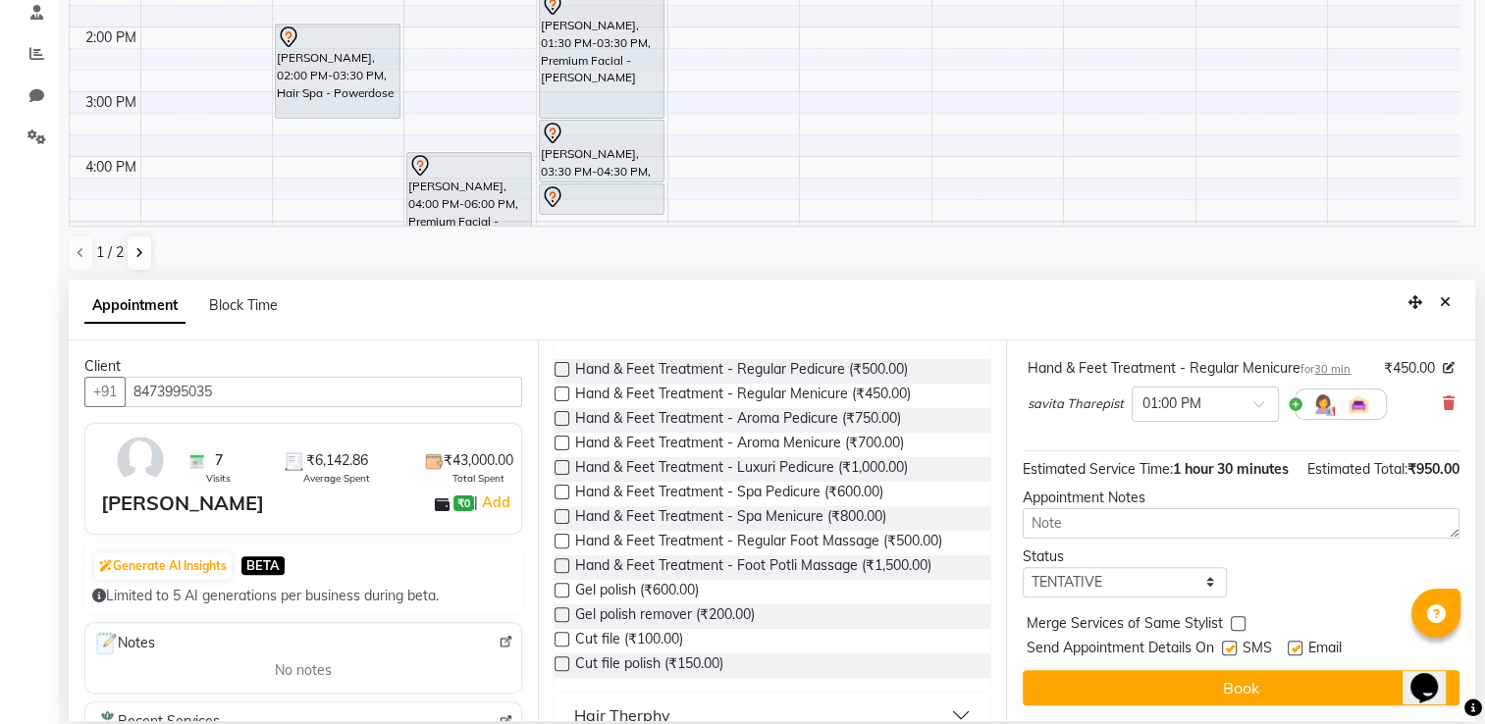
scroll to position [243, 0]
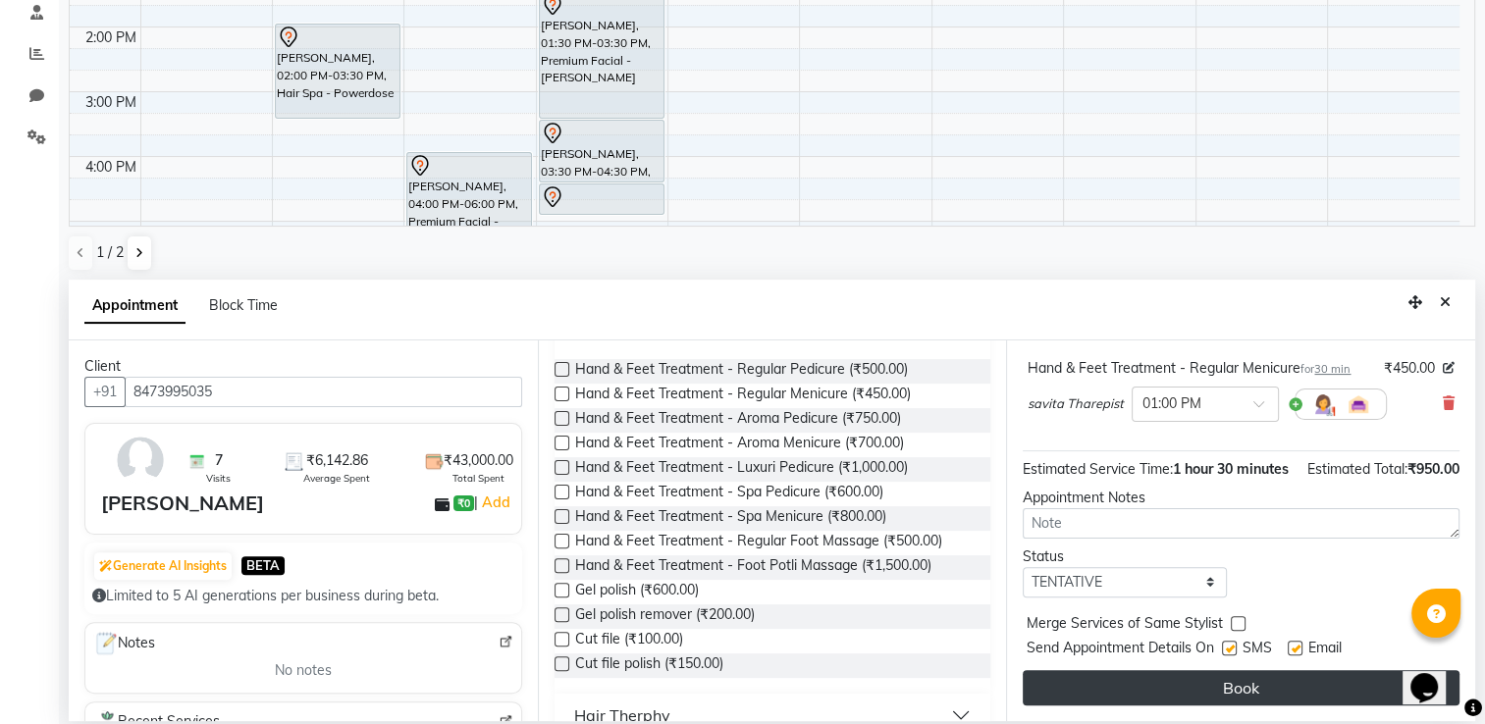
click at [1315, 680] on button "Book" at bounding box center [1241, 687] width 437 height 35
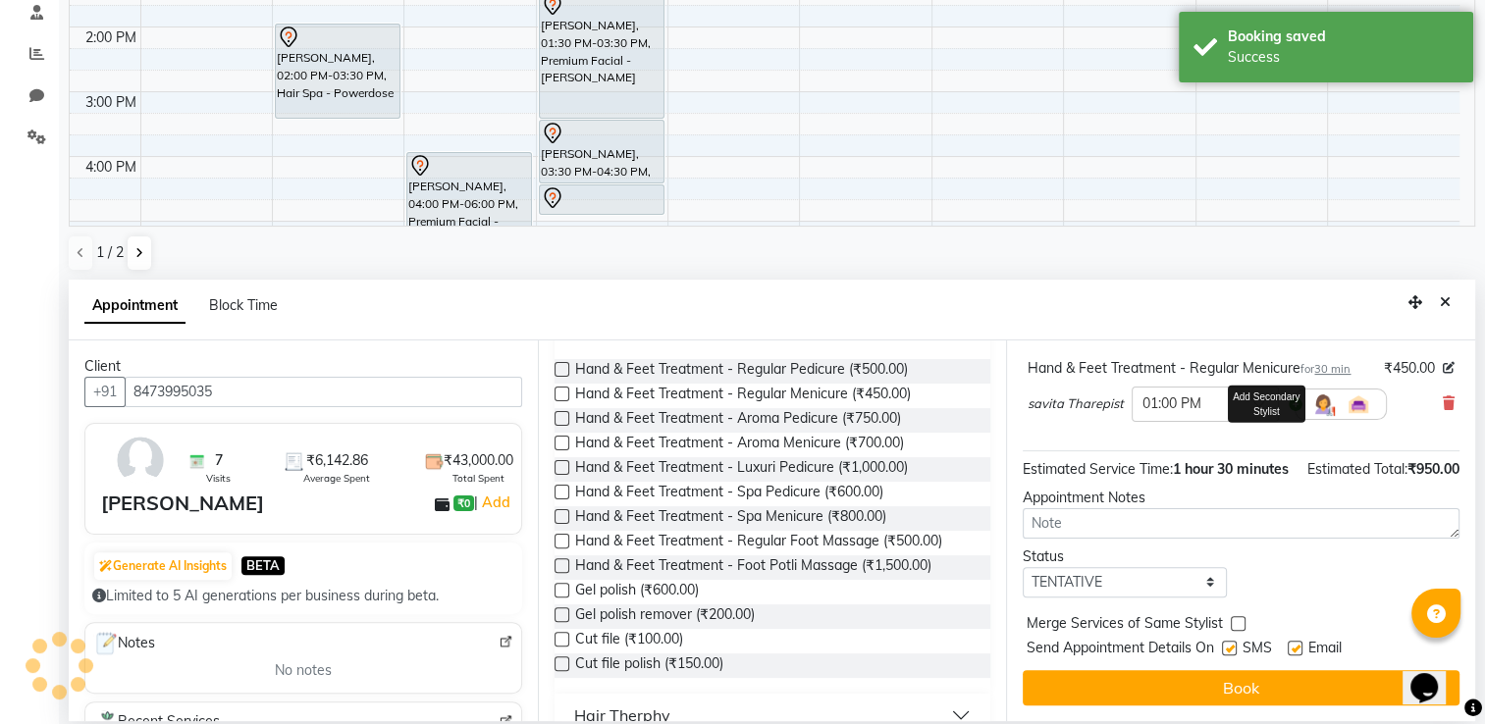
scroll to position [264, 0]
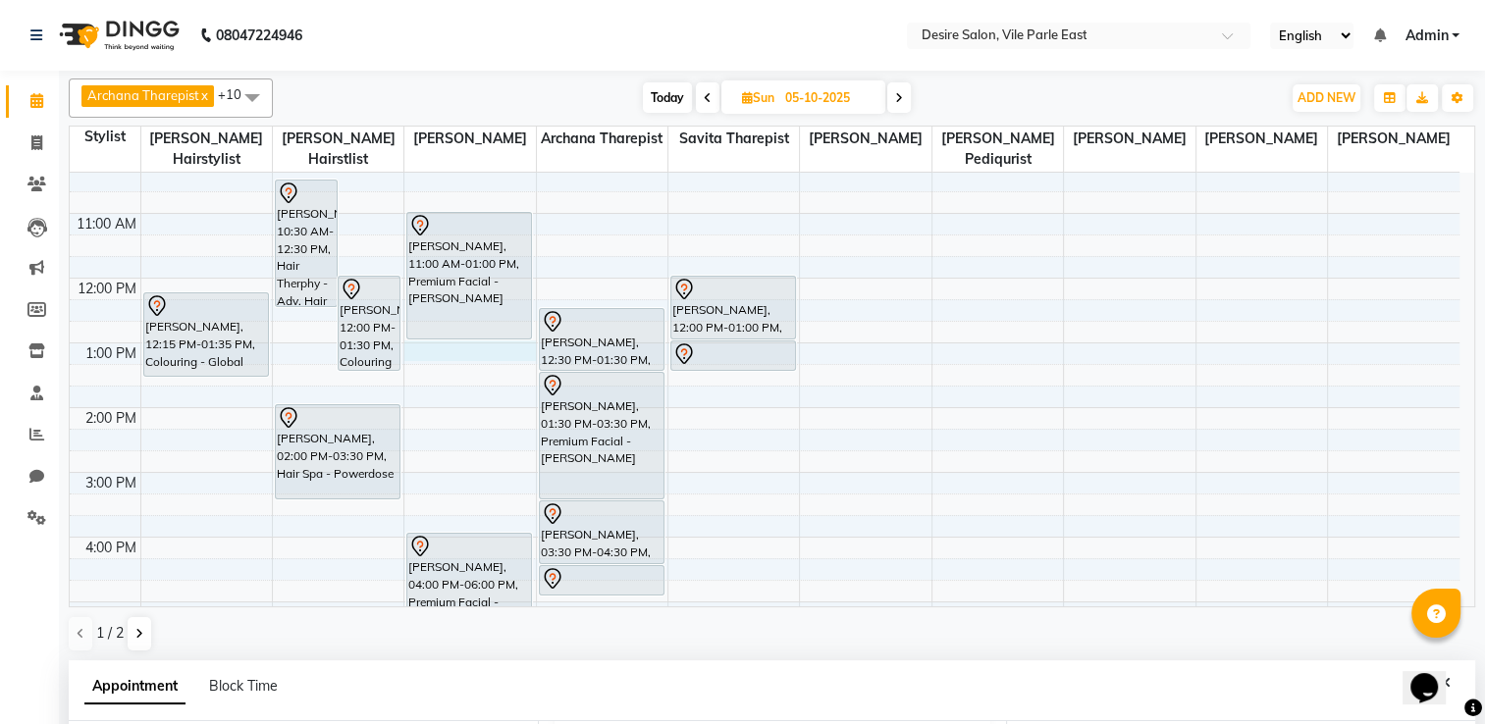
click at [429, 331] on div "8:00 AM 9:00 AM 10:00 AM 11:00 AM 12:00 PM 1:00 PM 2:00 PM 3:00 PM 4:00 PM 5:00…" at bounding box center [765, 473] width 1390 height 906
select select "74553"
select select "tentative"
select select "780"
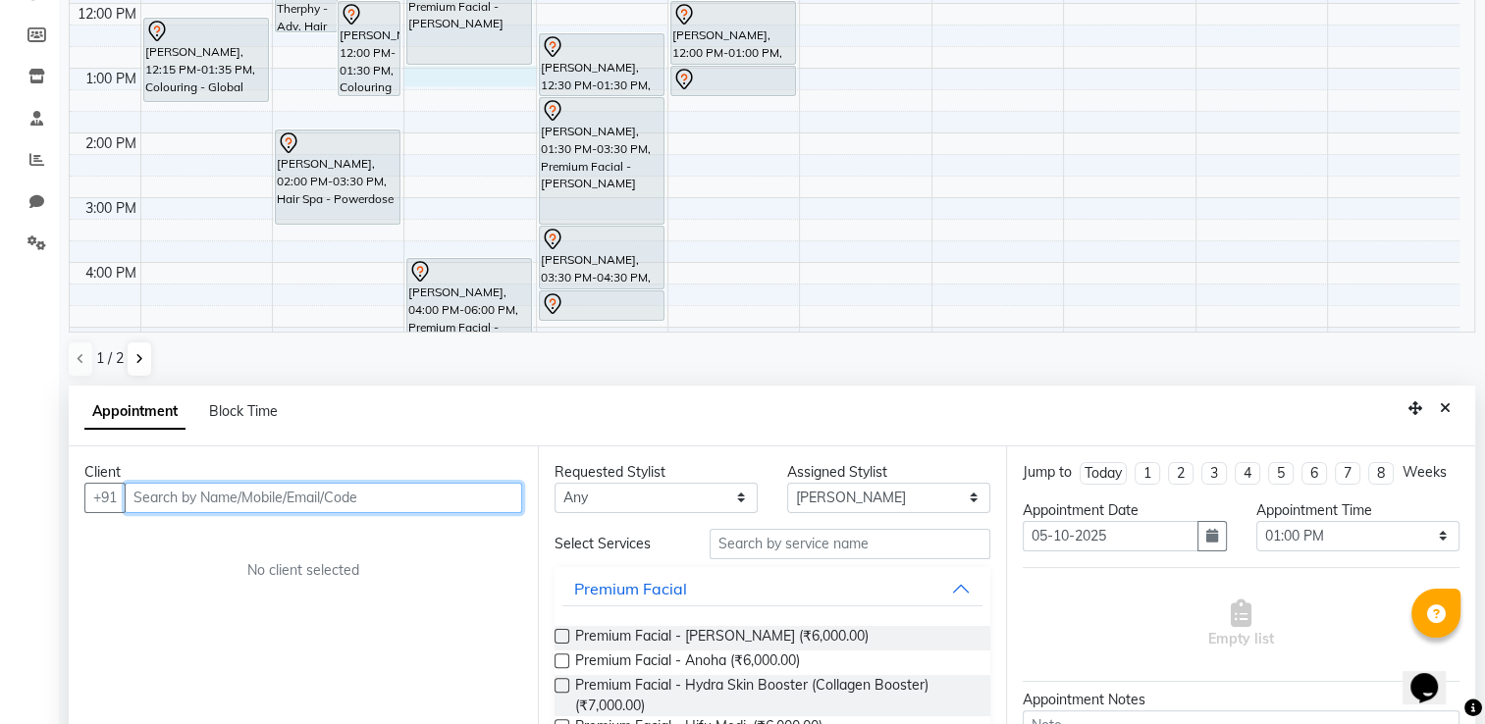
scroll to position [381, 0]
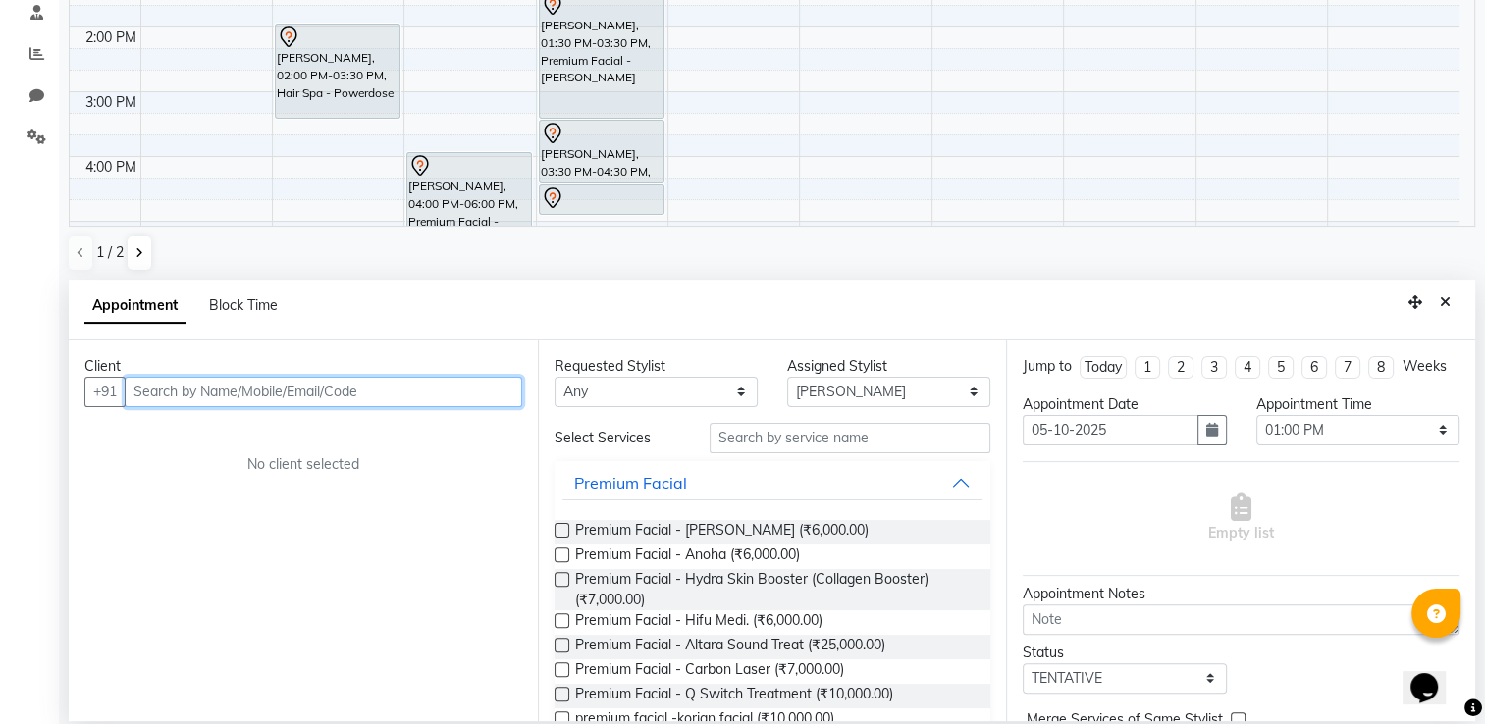
click at [360, 391] on input "text" at bounding box center [323, 392] width 397 height 30
type input "n"
type input "h"
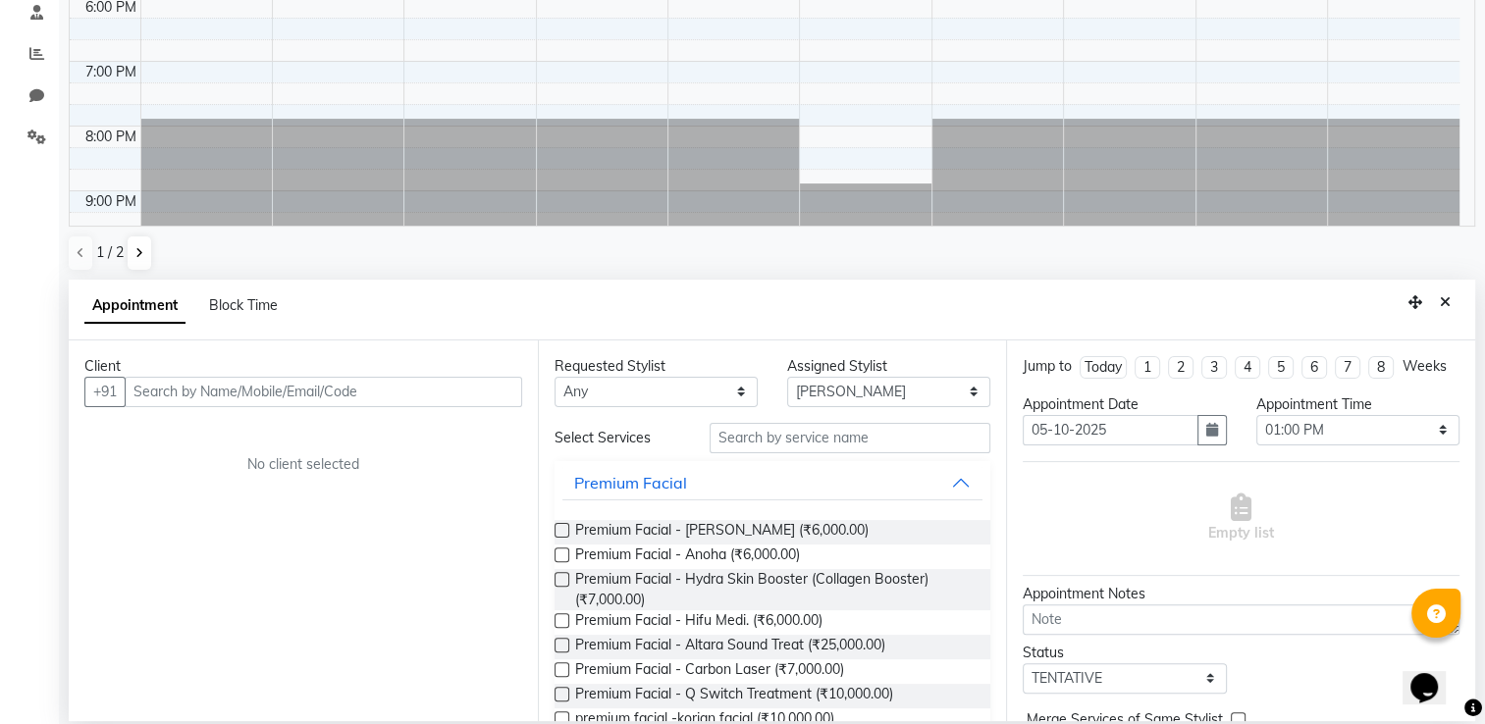
click at [1473, 21] on div "8:00 AM 9:00 AM 10:00 AM 11:00 AM 12:00 PM 1:00 PM 2:00 PM 3:00 PM 4:00 PM 5:00…" at bounding box center [772, 9] width 1404 height 434
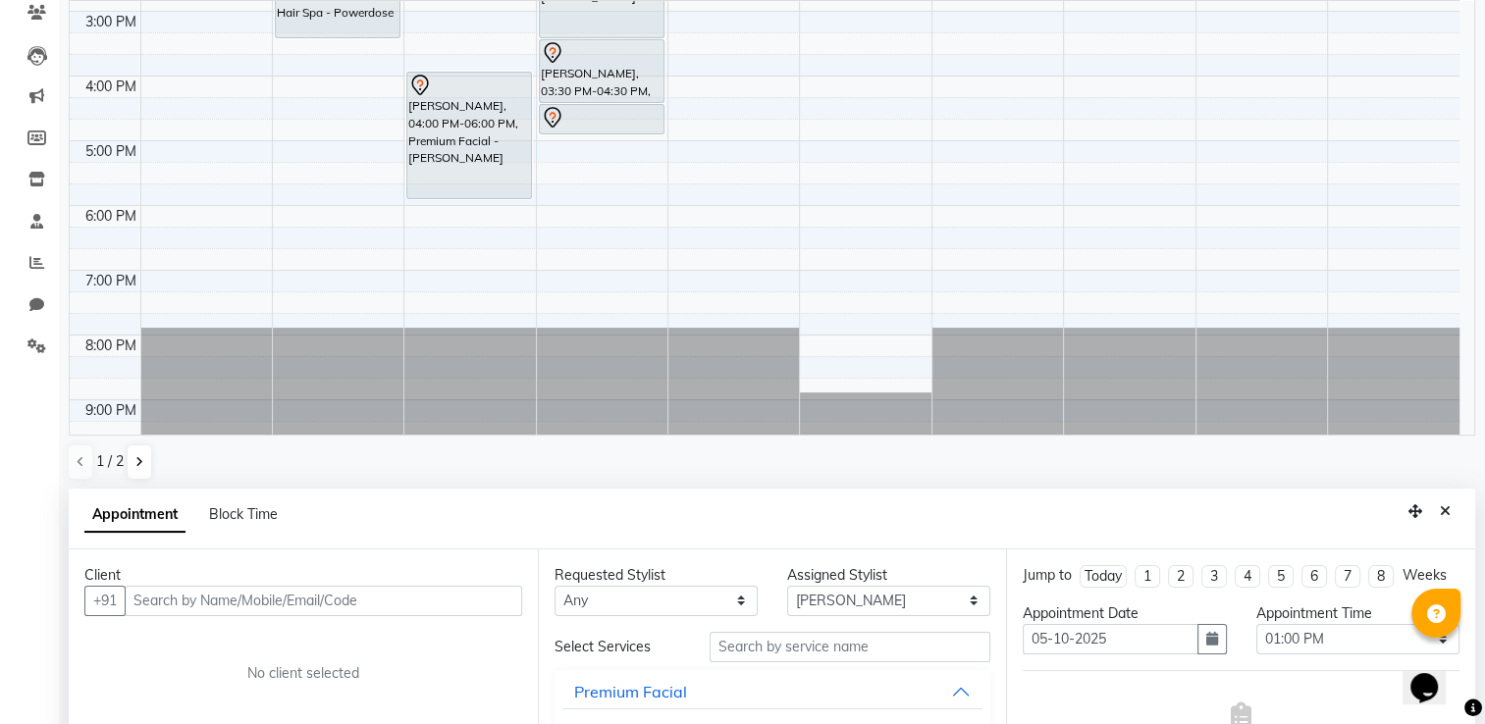
scroll to position [44, 0]
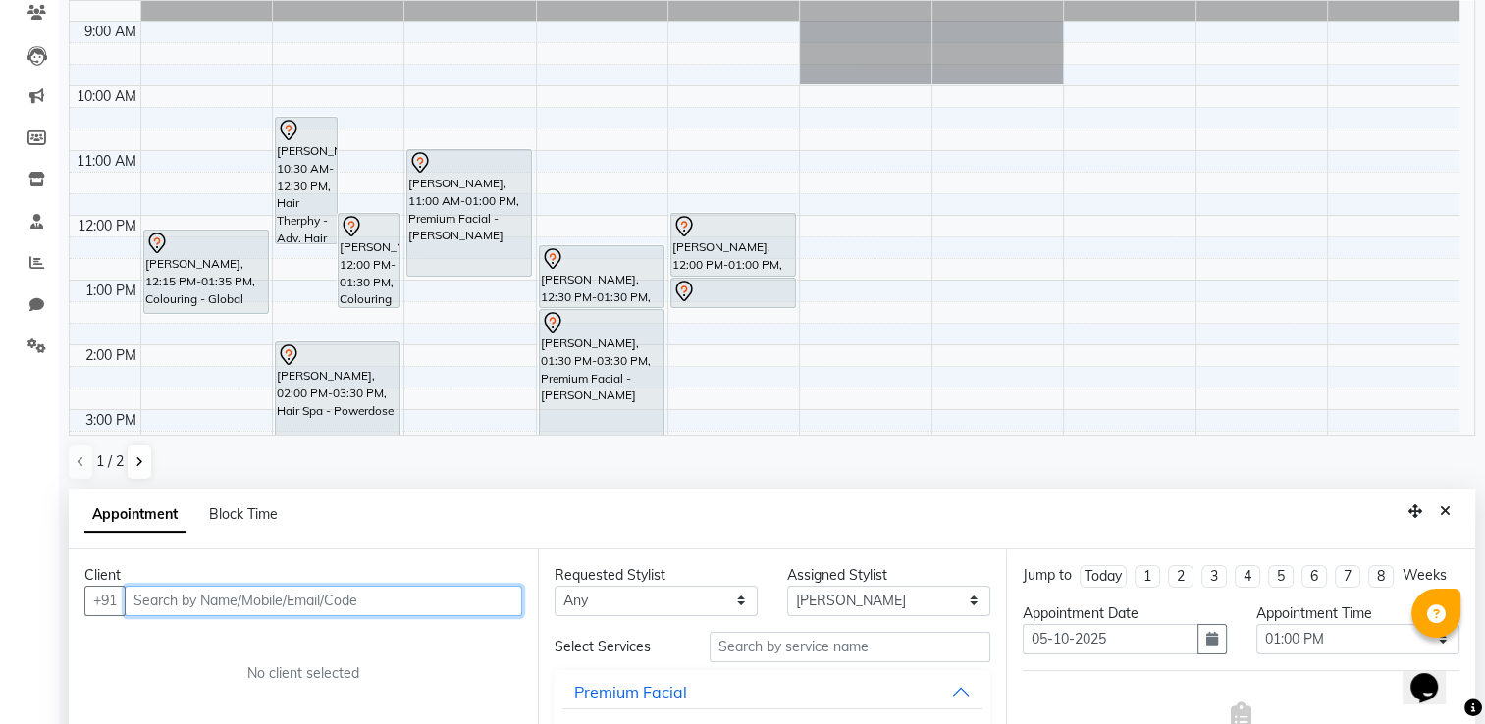
click at [407, 613] on input "text" at bounding box center [323, 601] width 397 height 30
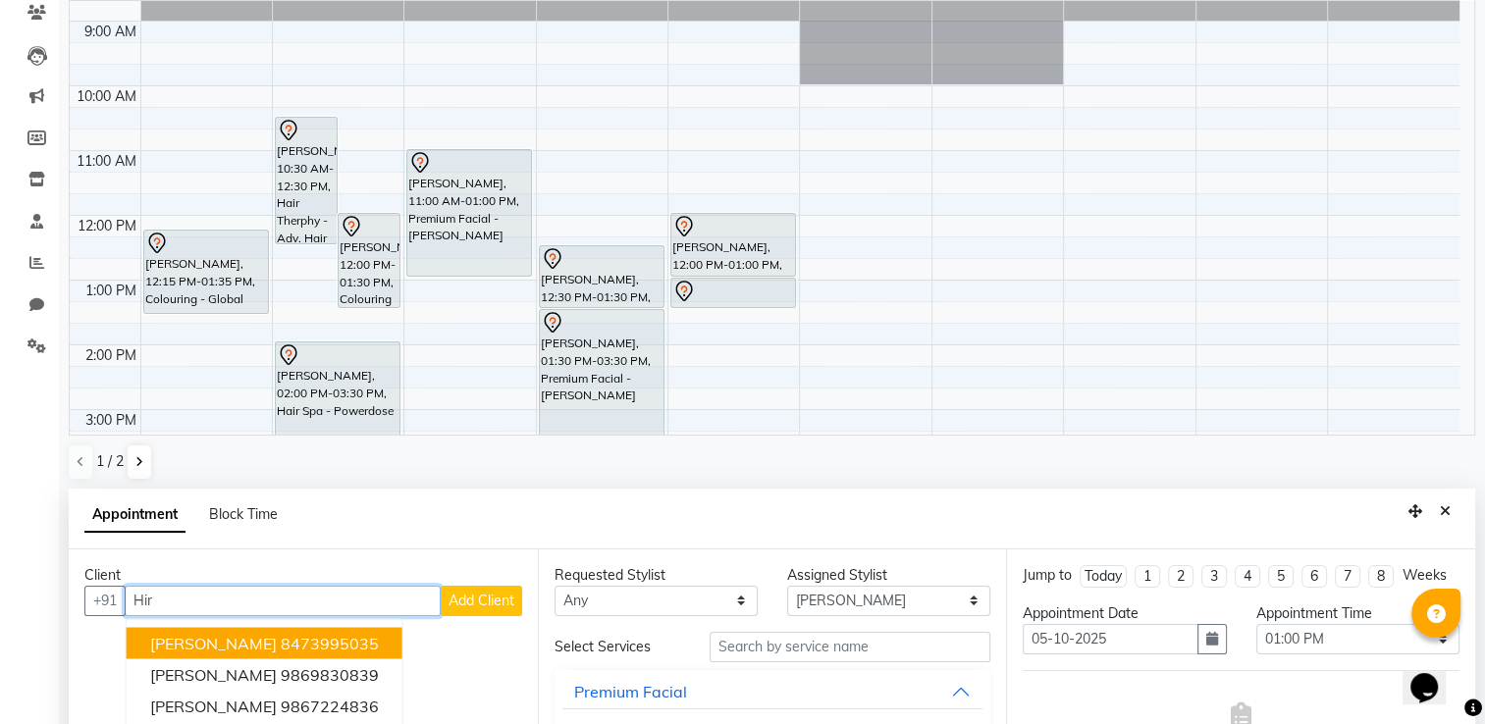
click at [379, 641] on ngb-highlight "8473995035" at bounding box center [330, 643] width 98 height 20
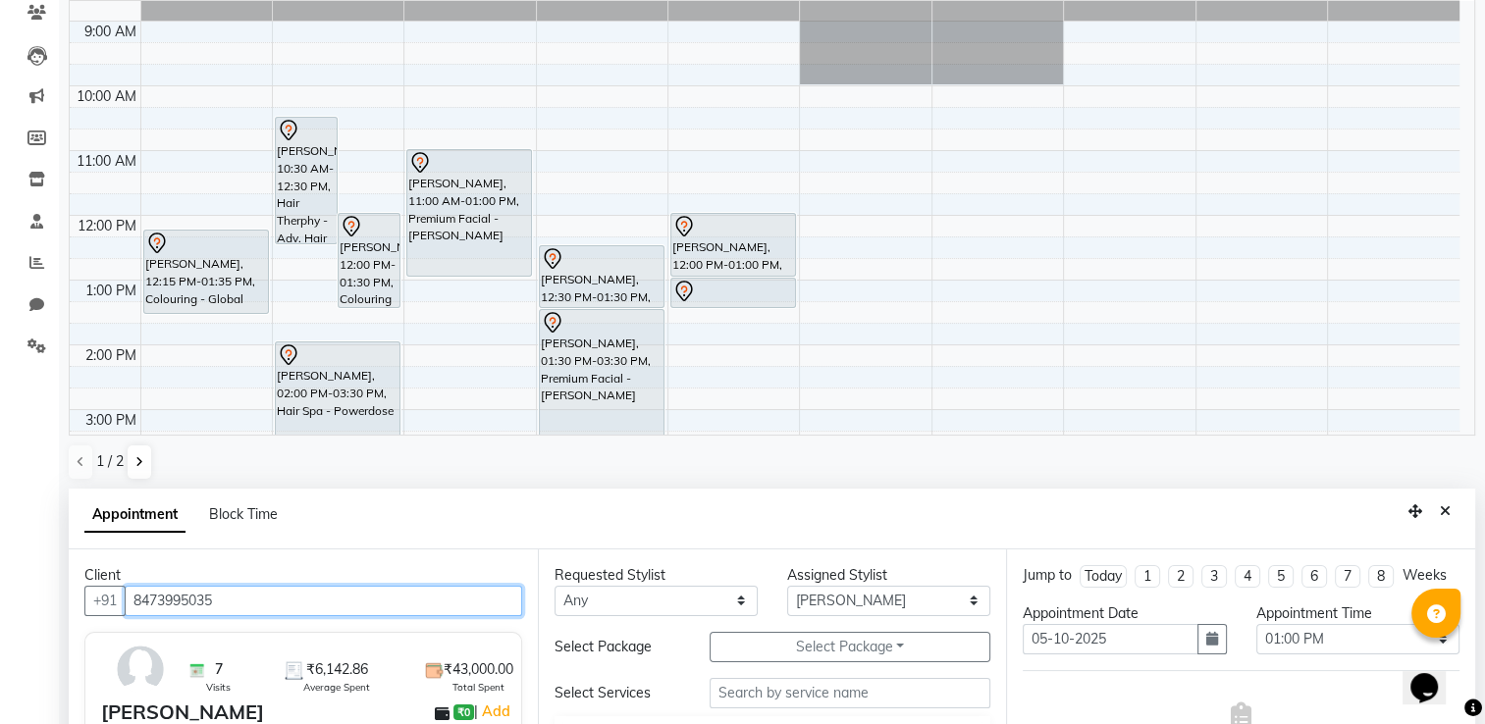
type input "8473995035"
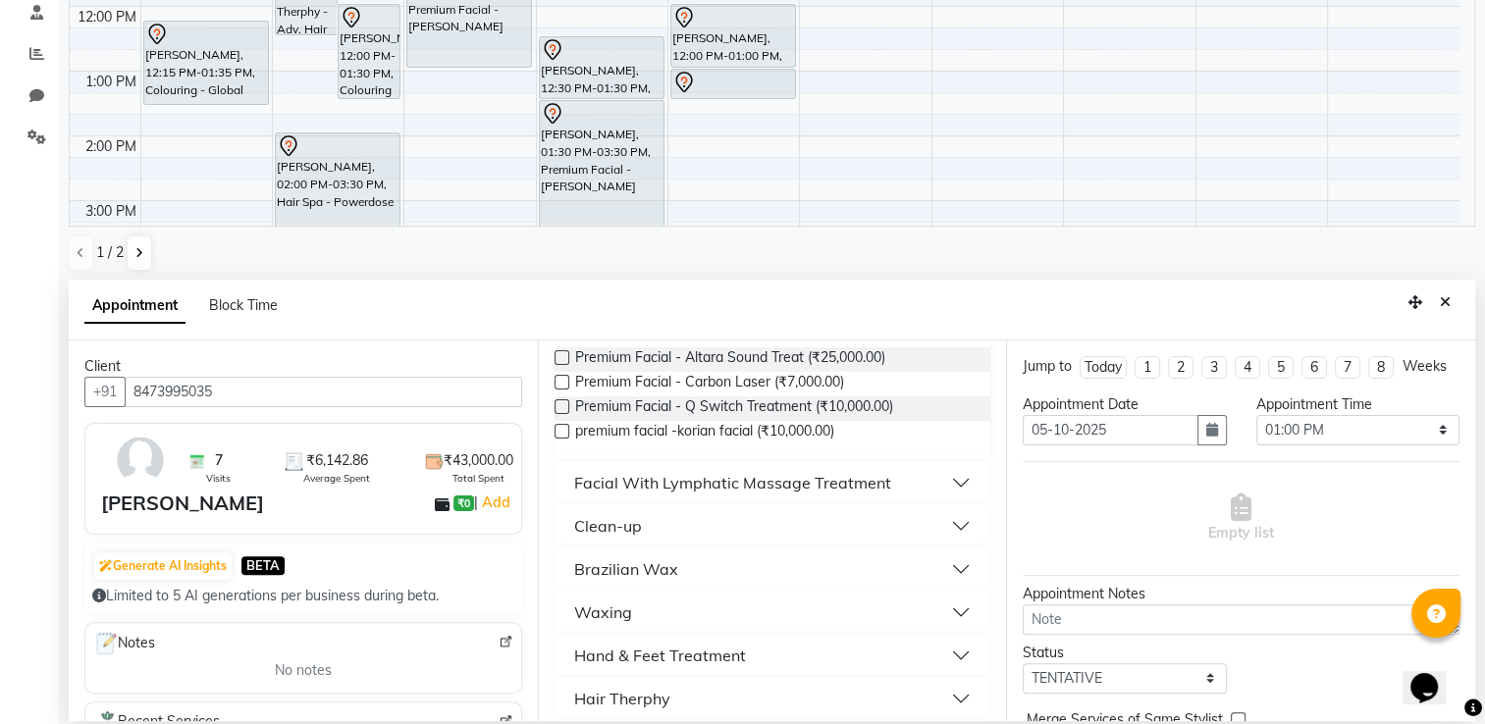
scroll to position [667, 0]
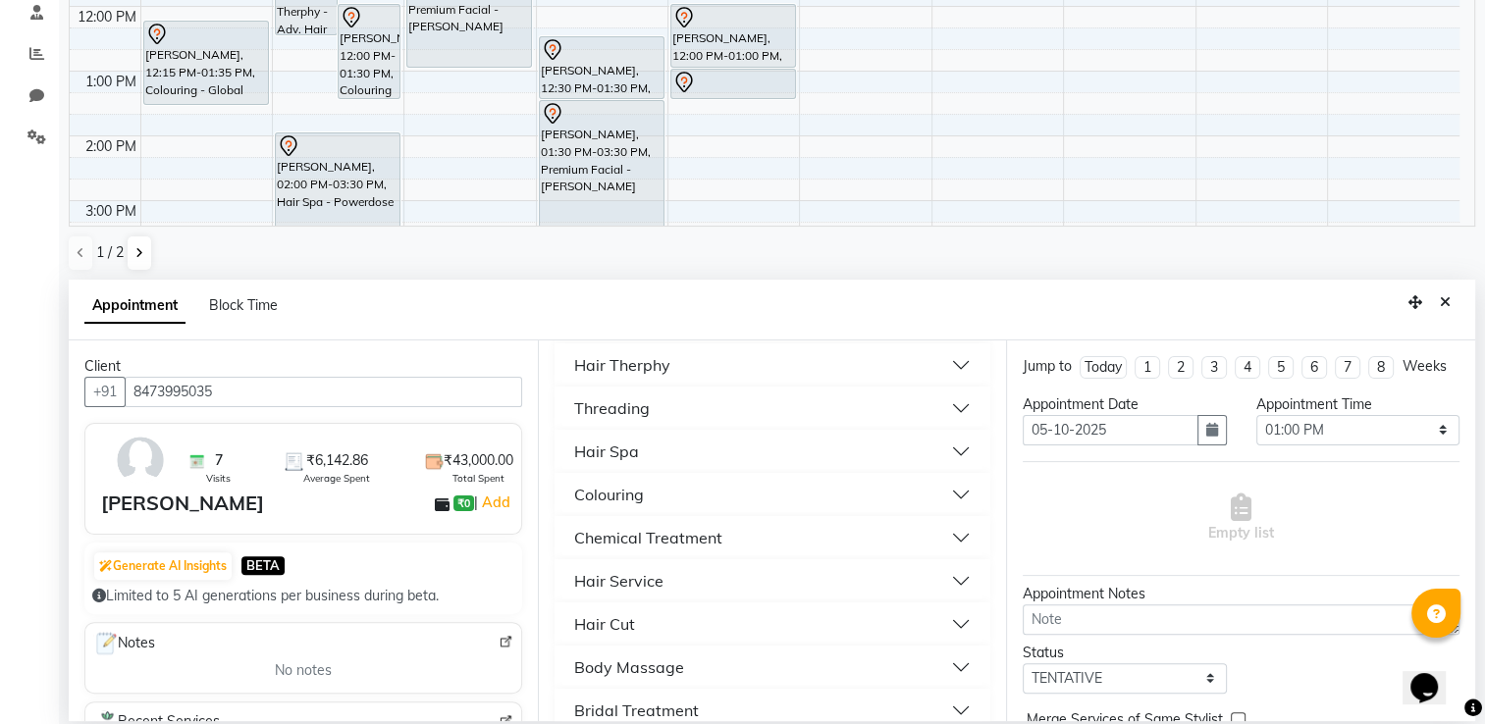
click at [701, 453] on button "Hair Spa" at bounding box center [772, 451] width 421 height 35
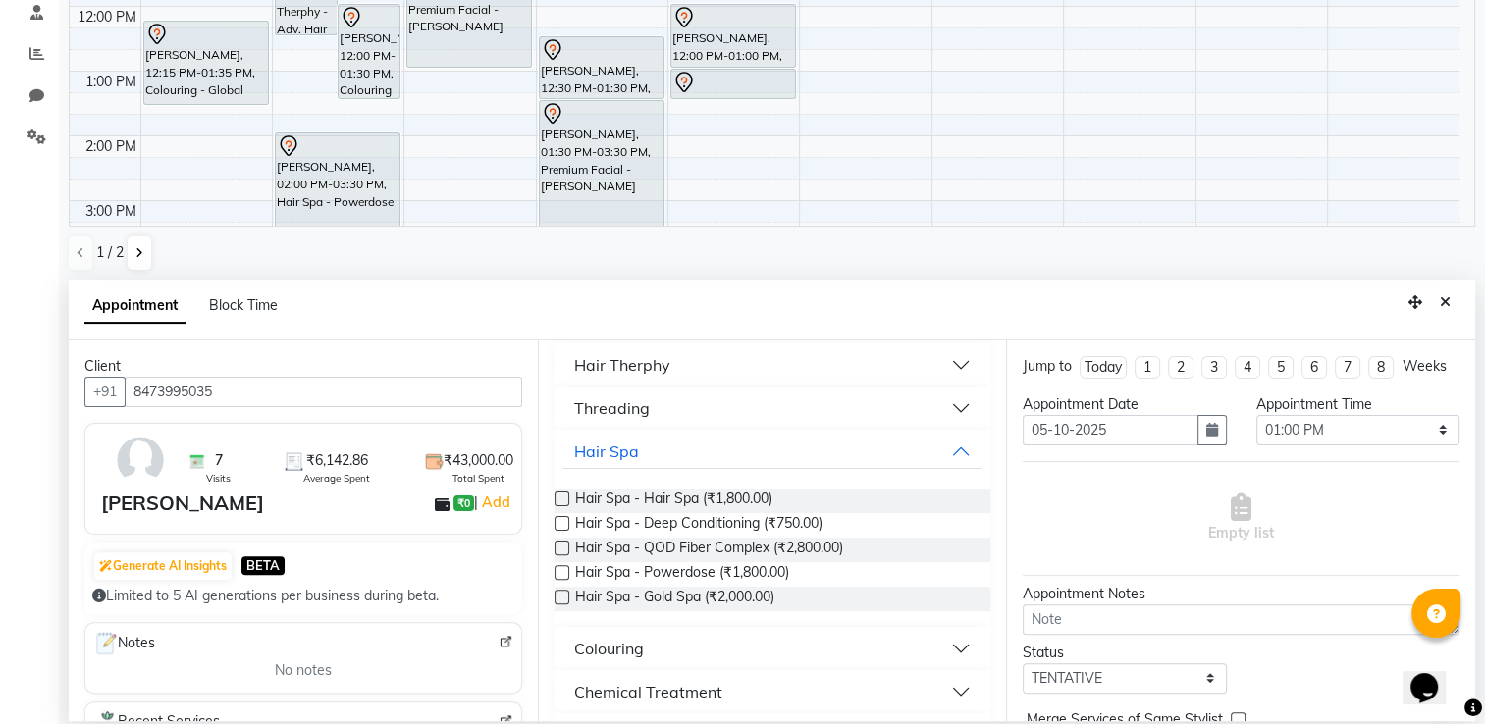
click at [558, 571] on label at bounding box center [562, 572] width 15 height 15
click at [558, 571] on input "checkbox" at bounding box center [561, 574] width 13 height 13
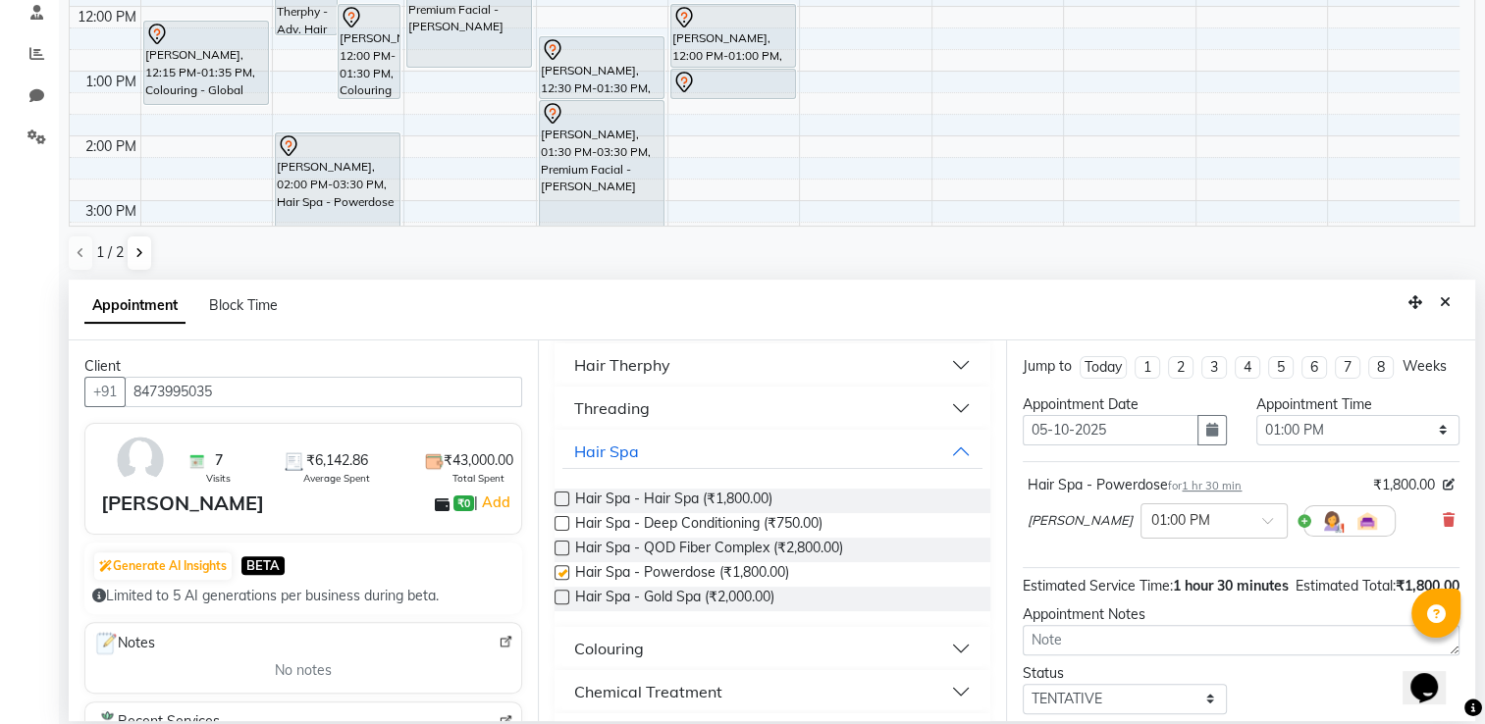
checkbox input "false"
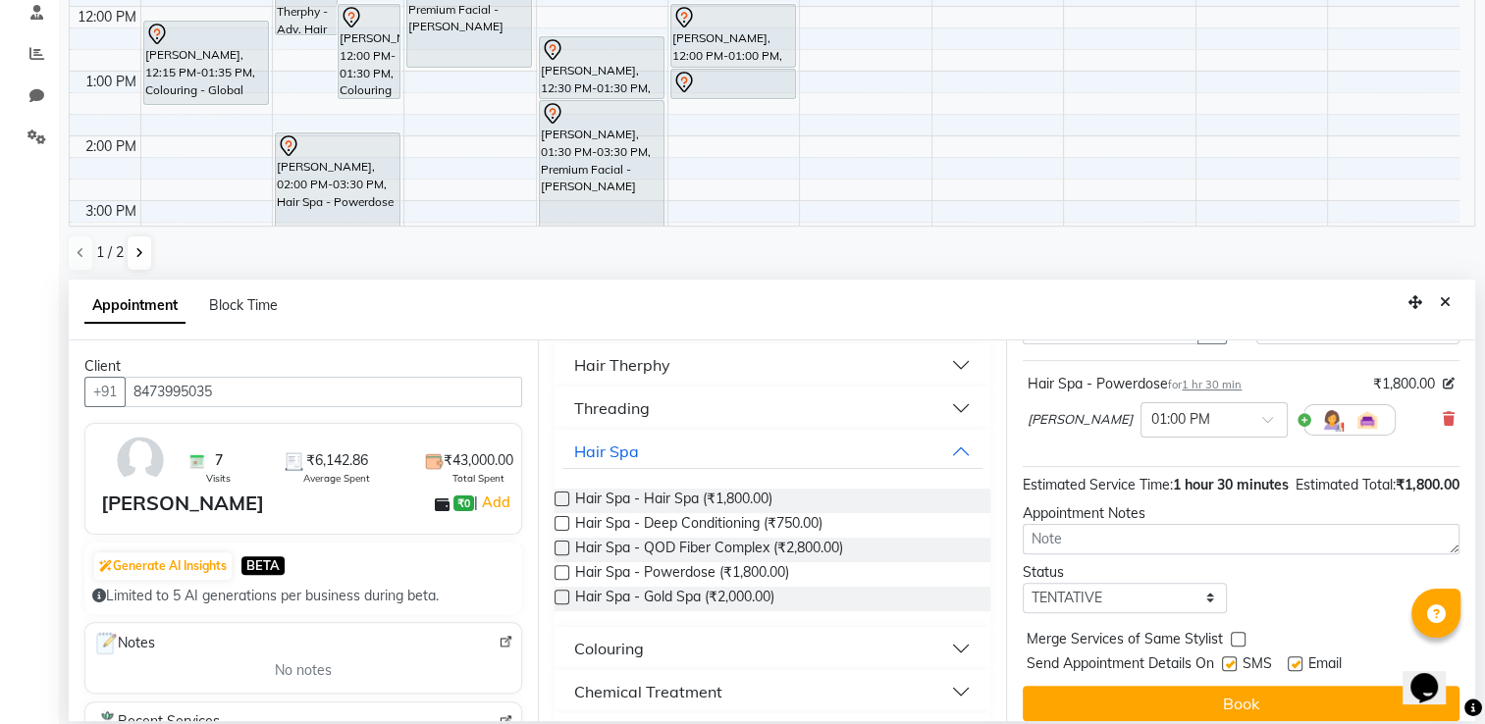
scroll to position [155, 0]
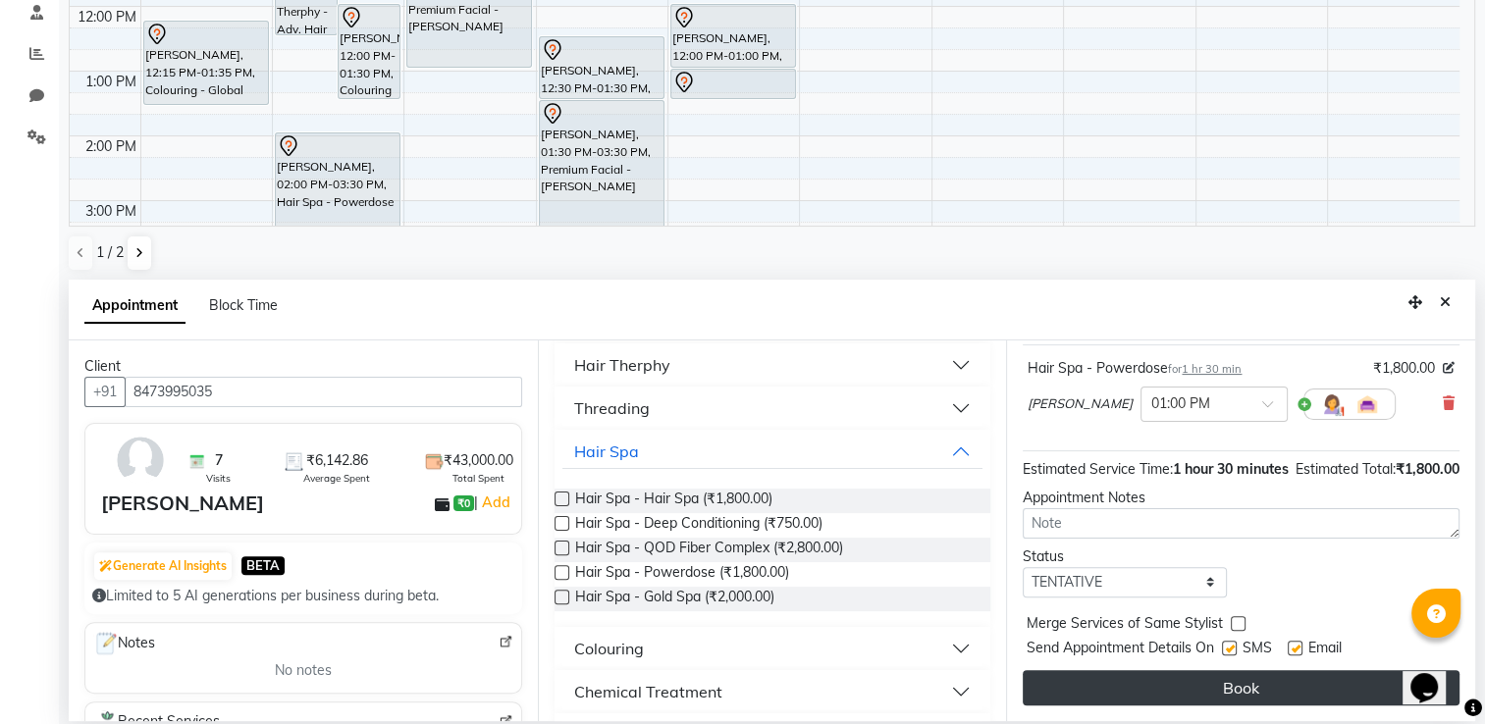
click at [1354, 682] on button "Book" at bounding box center [1241, 687] width 437 height 35
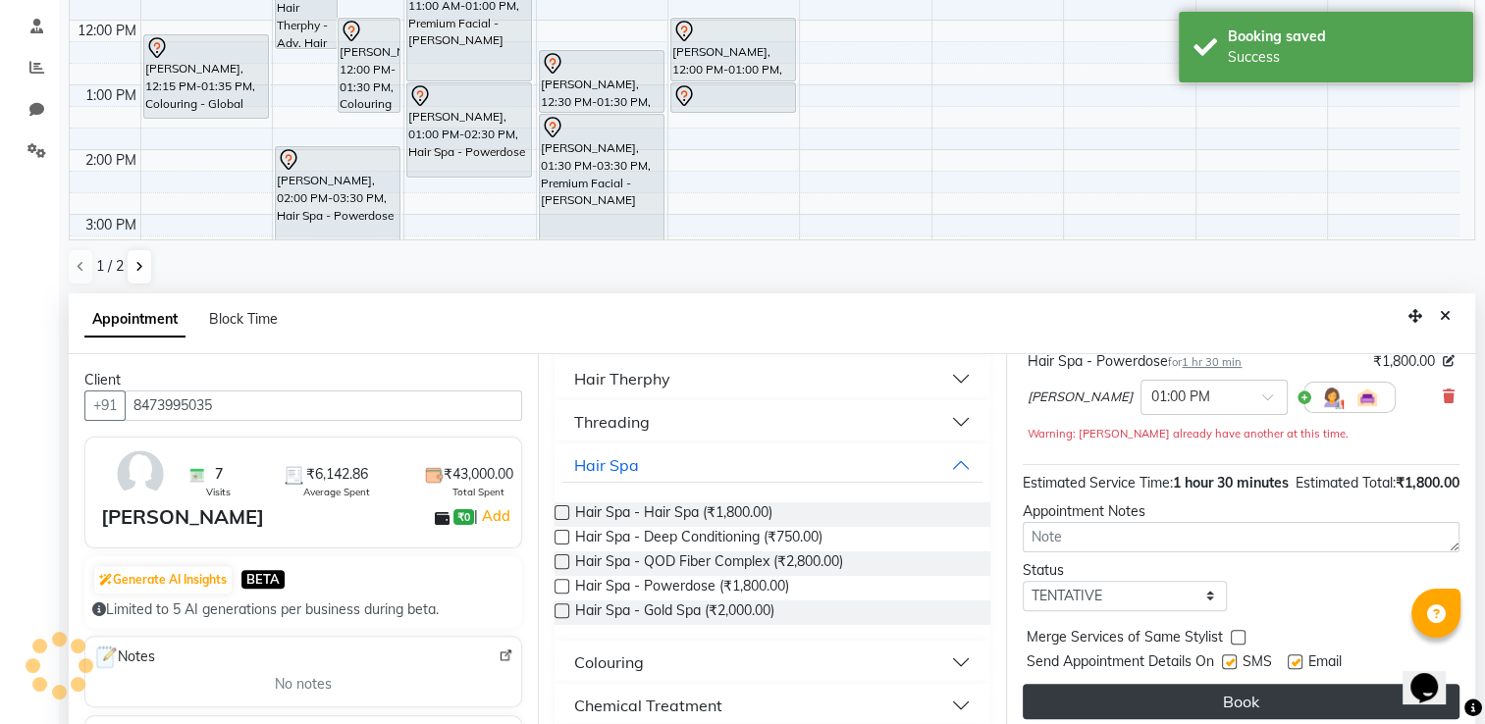
scroll to position [0, 0]
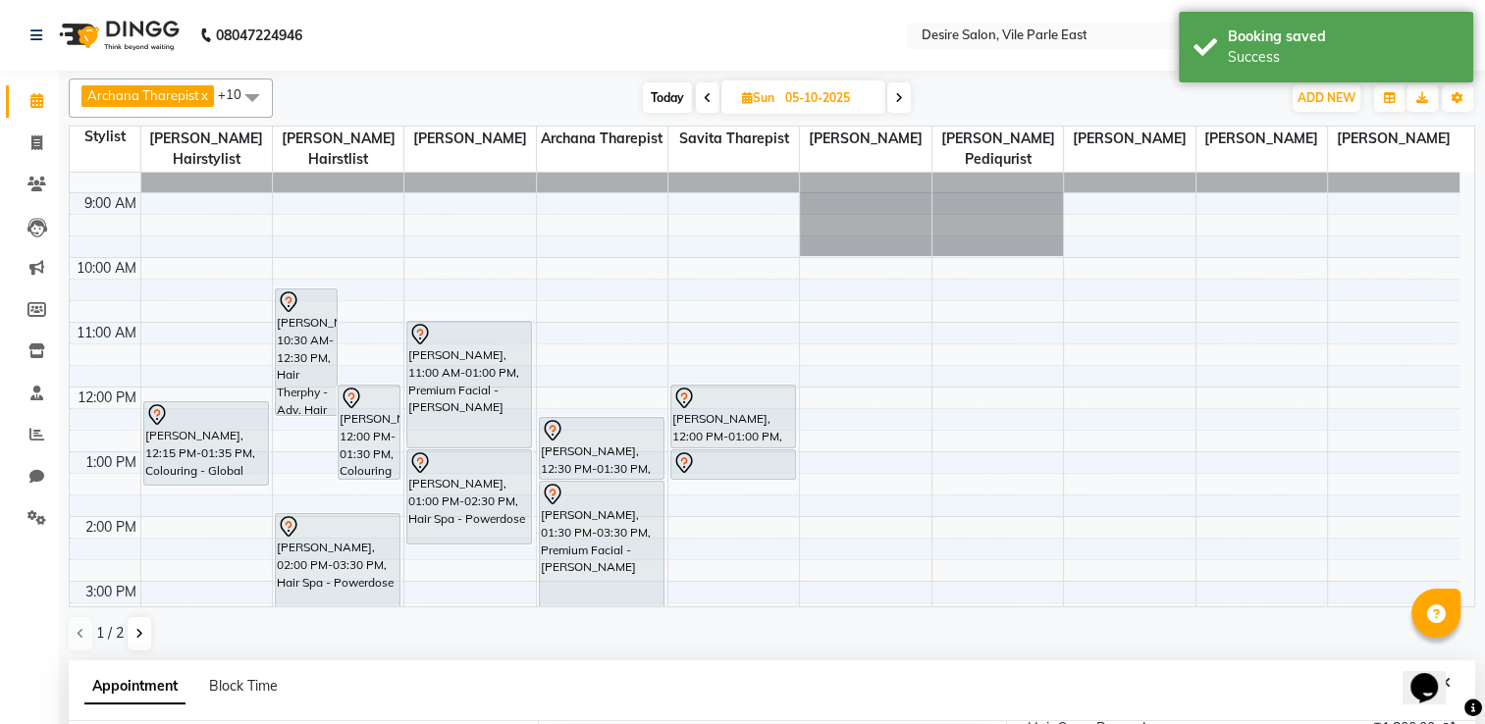
click at [777, 97] on span "Sun" at bounding box center [758, 97] width 42 height 15
select select "10"
select select "2025"
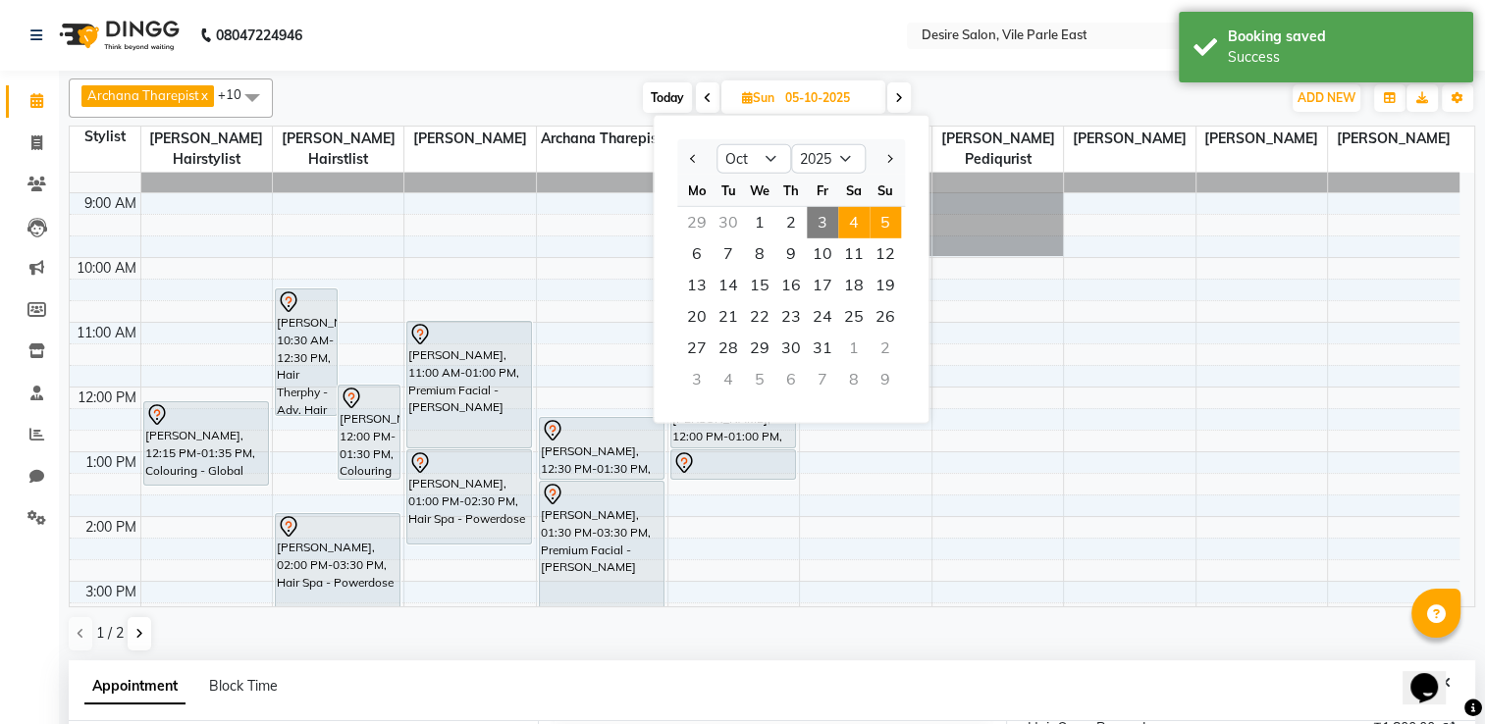
click at [860, 226] on span "4" at bounding box center [853, 222] width 31 height 31
type input "04-10-2025"
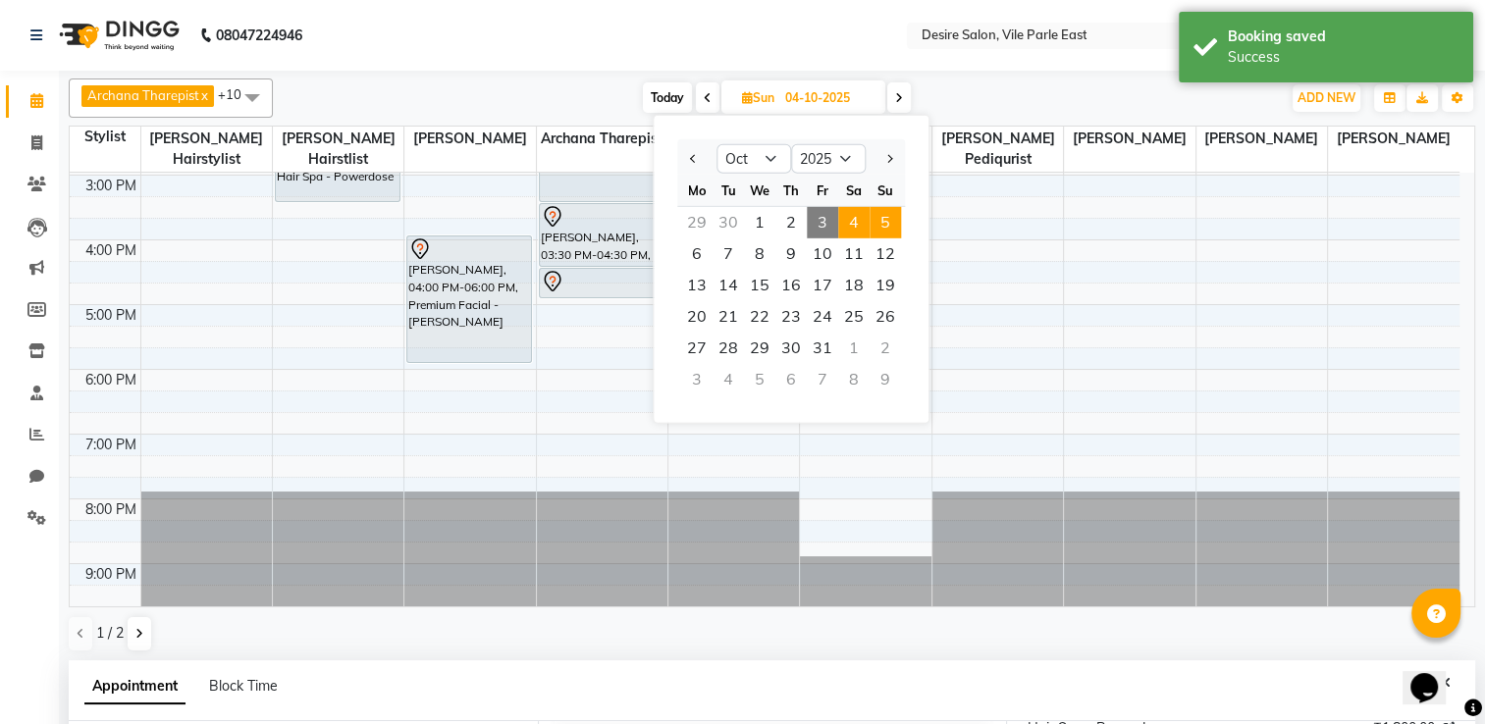
select select "780"
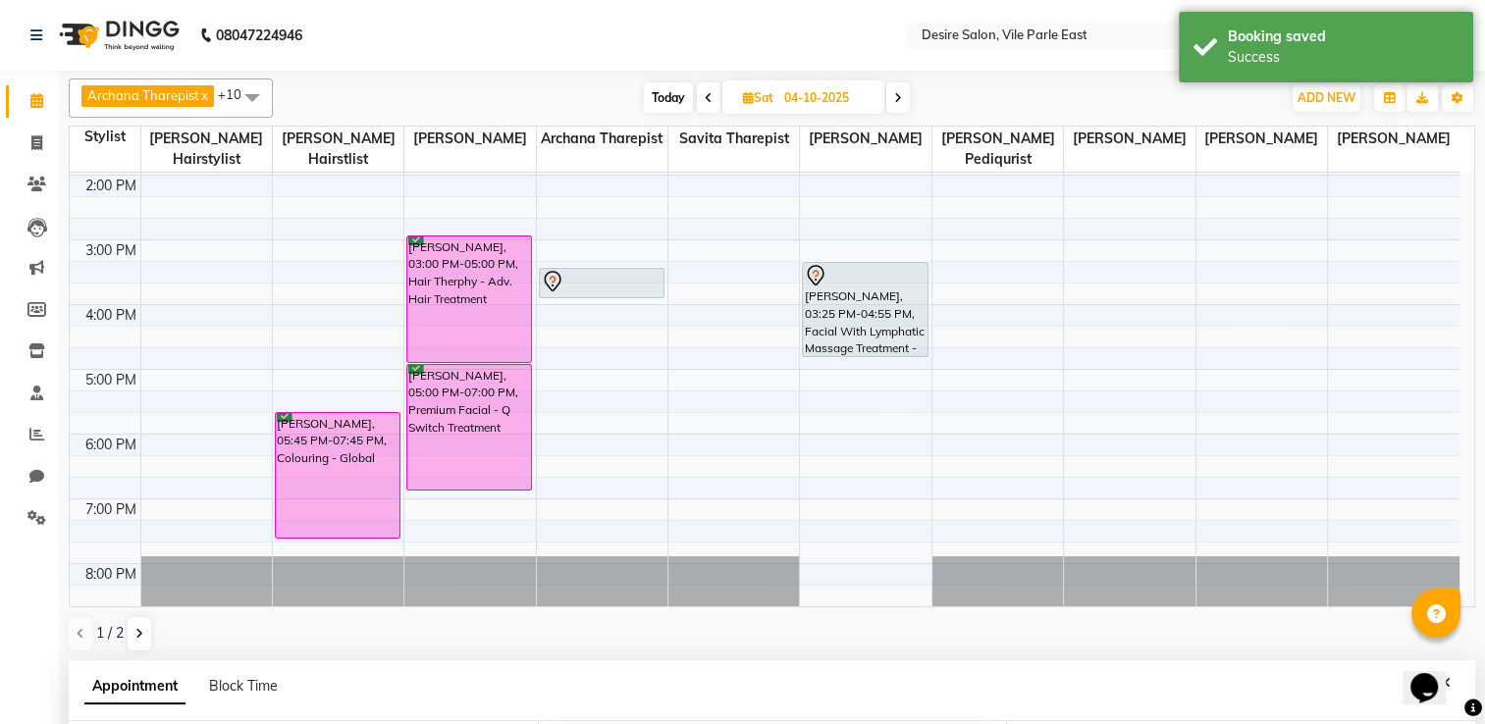
scroll to position [52, 0]
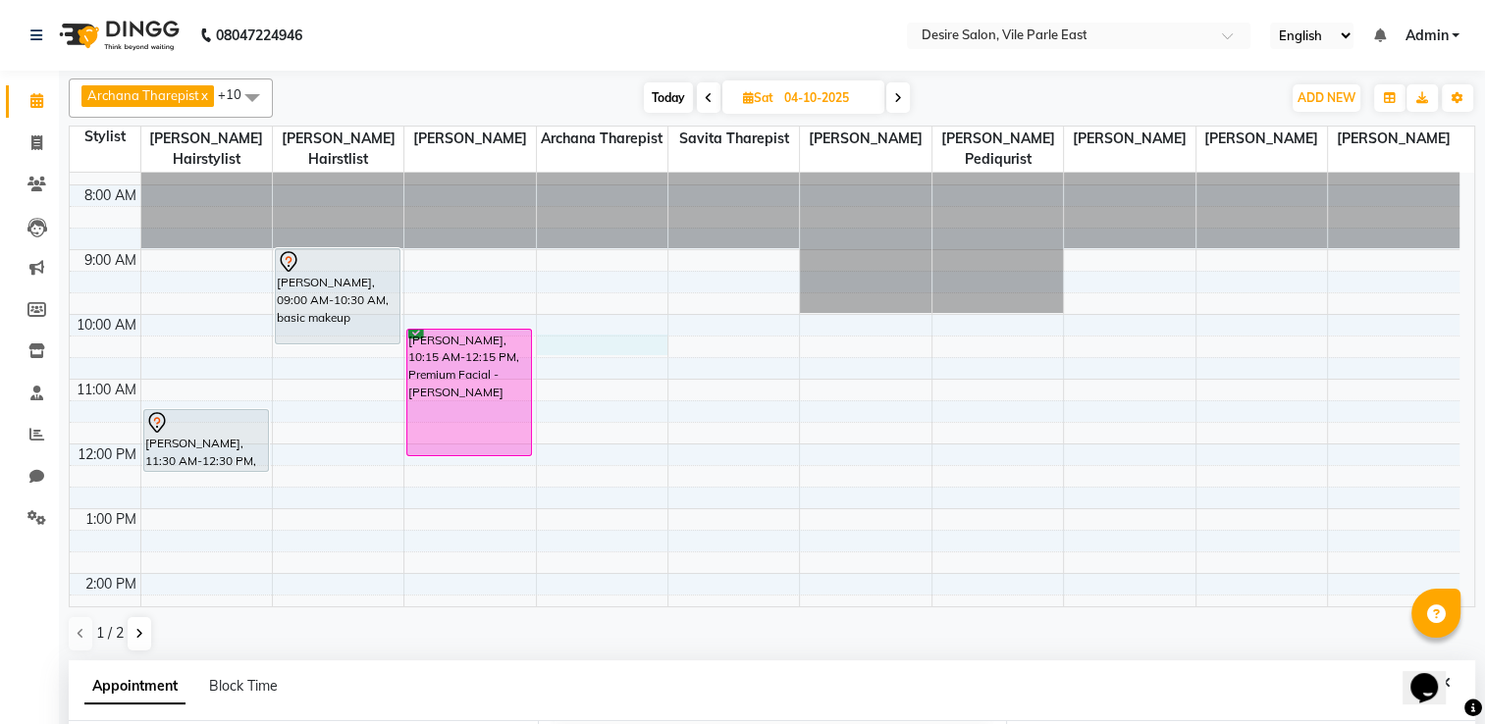
click at [615, 320] on div "7:00 AM 8:00 AM 9:00 AM 10:00 AM 11:00 AM 12:00 PM 1:00 PM 2:00 PM 3:00 PM 4:00…" at bounding box center [765, 606] width 1390 height 971
select select "74552"
select select "tentative"
select select "615"
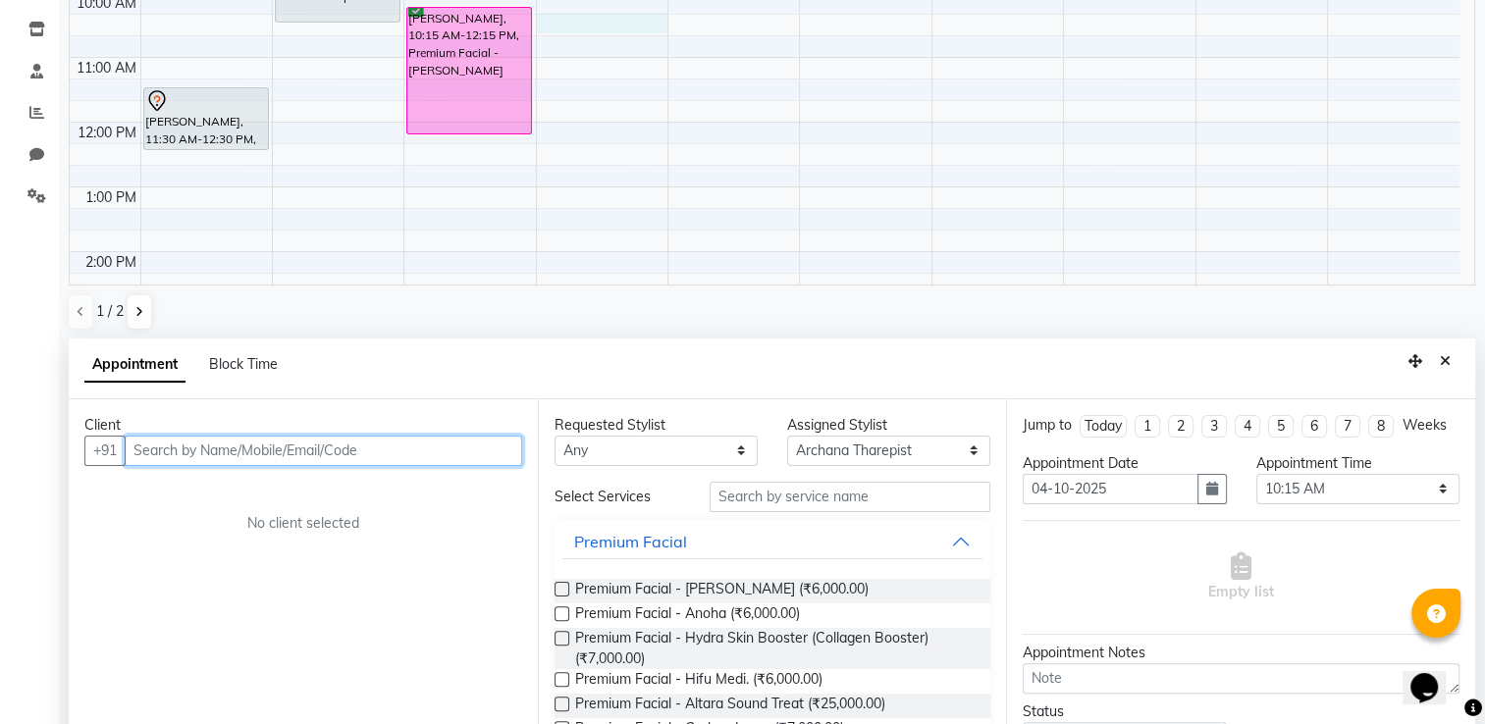
scroll to position [381, 0]
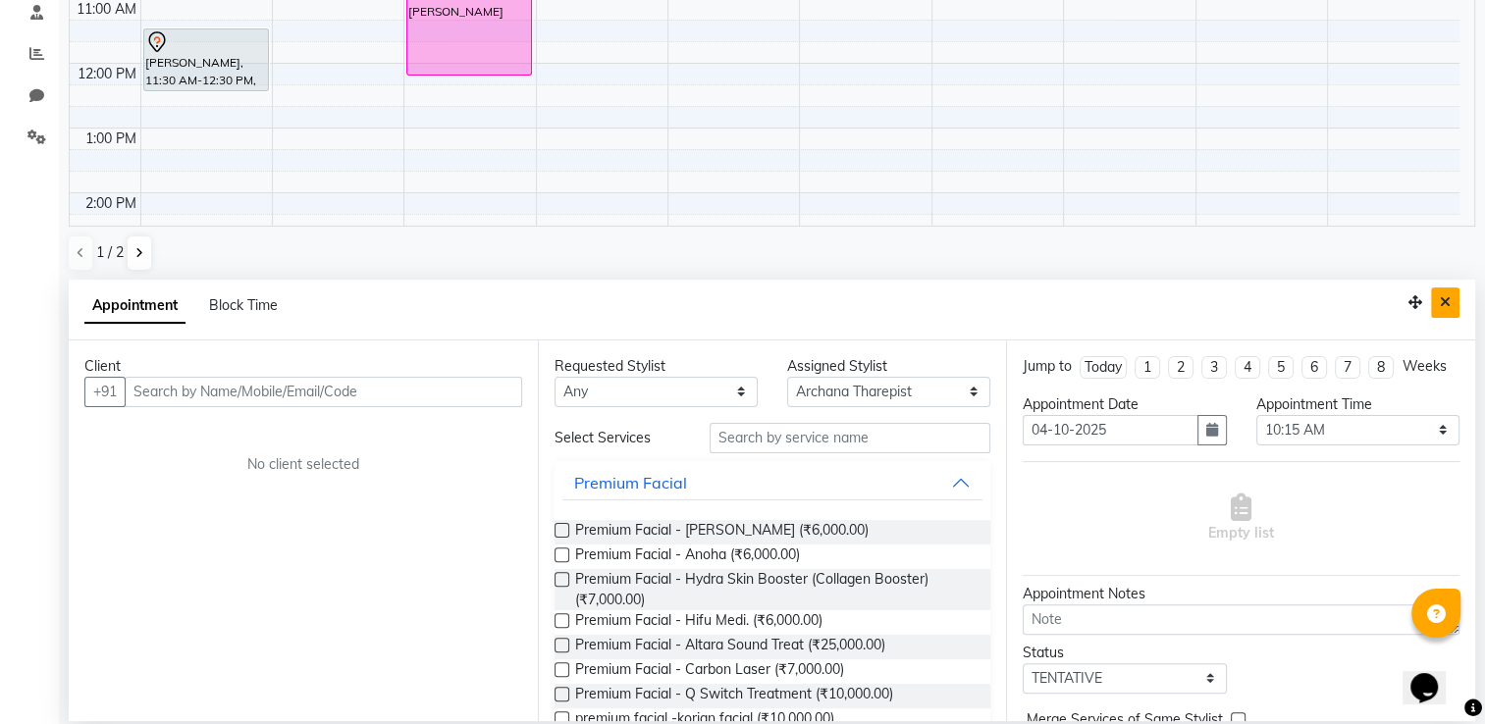
click at [1453, 299] on button "Close" at bounding box center [1445, 303] width 28 height 30
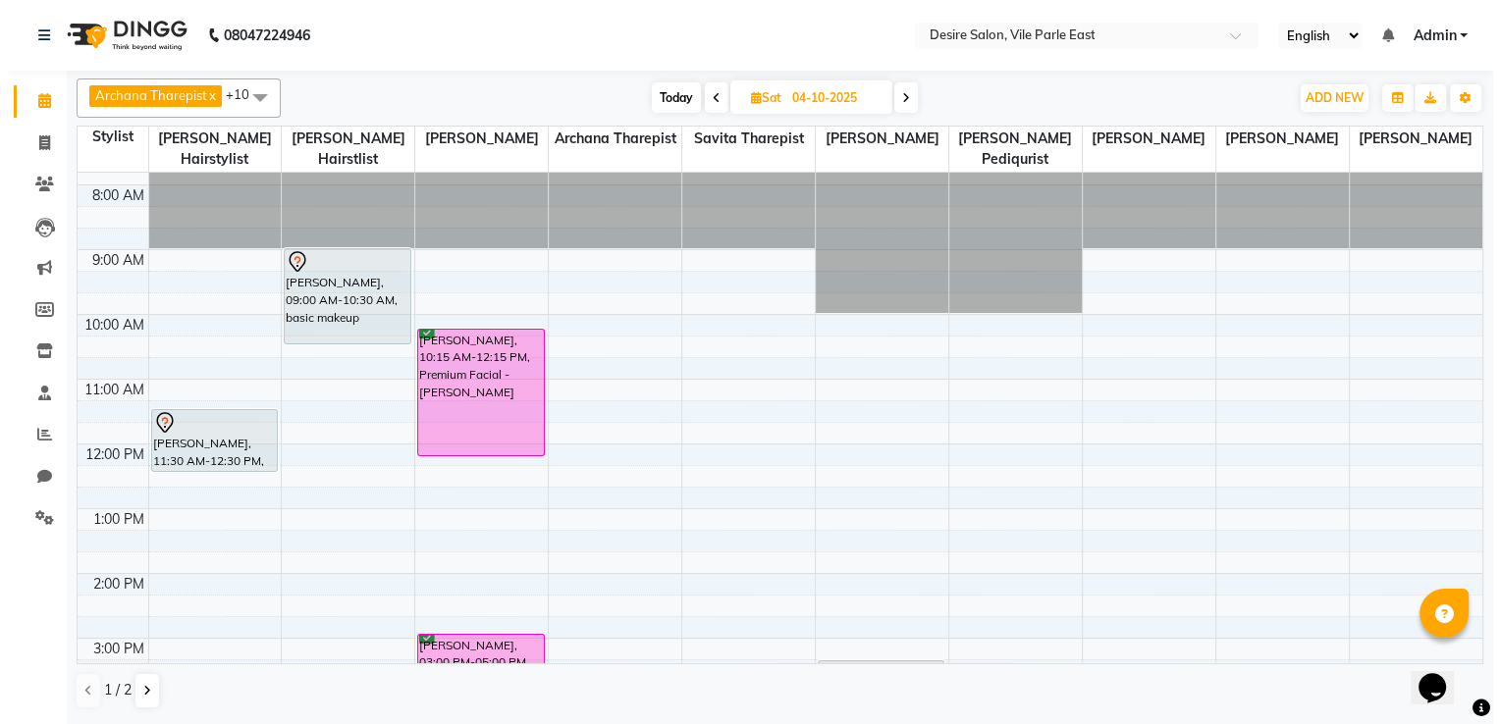
scroll to position [0, 0]
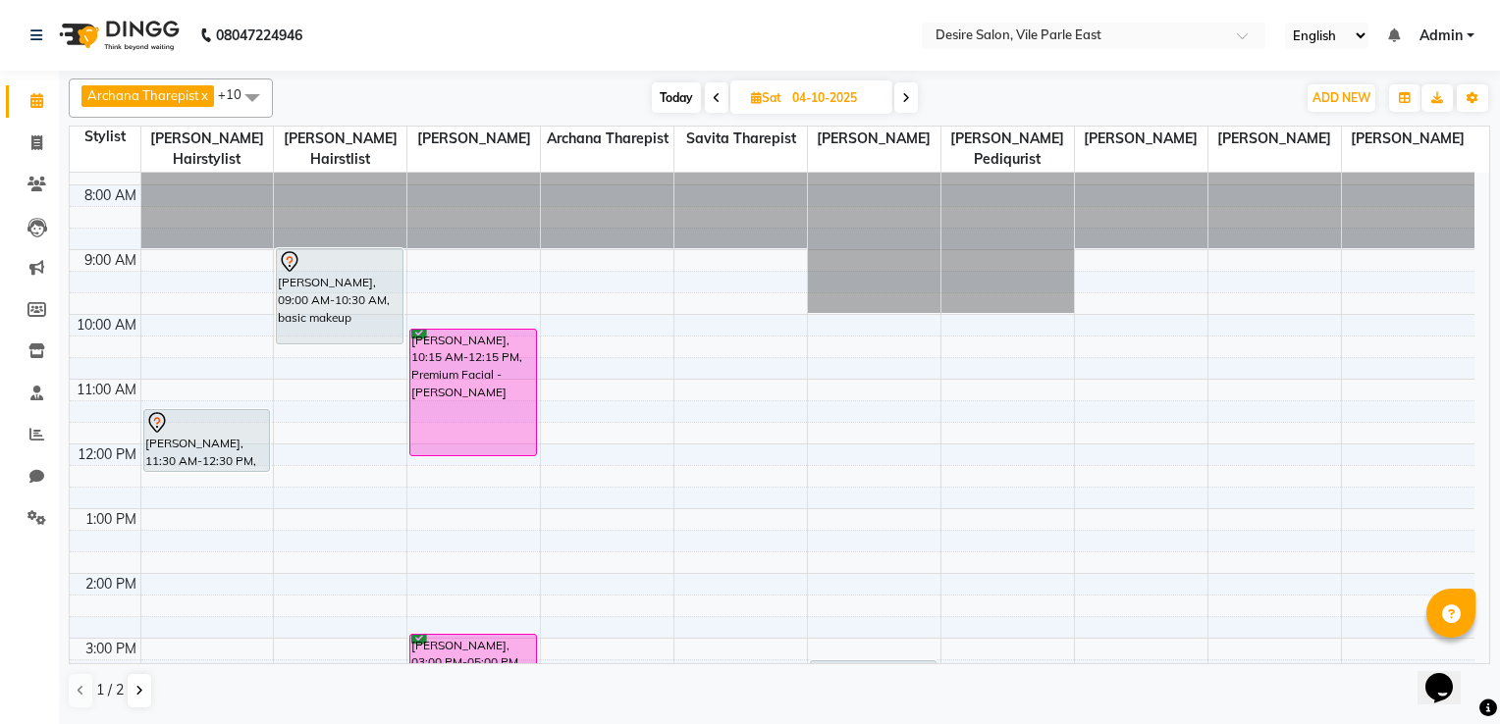
click at [845, 95] on input "04-10-2025" at bounding box center [835, 97] width 98 height 29
select select "10"
select select "2025"
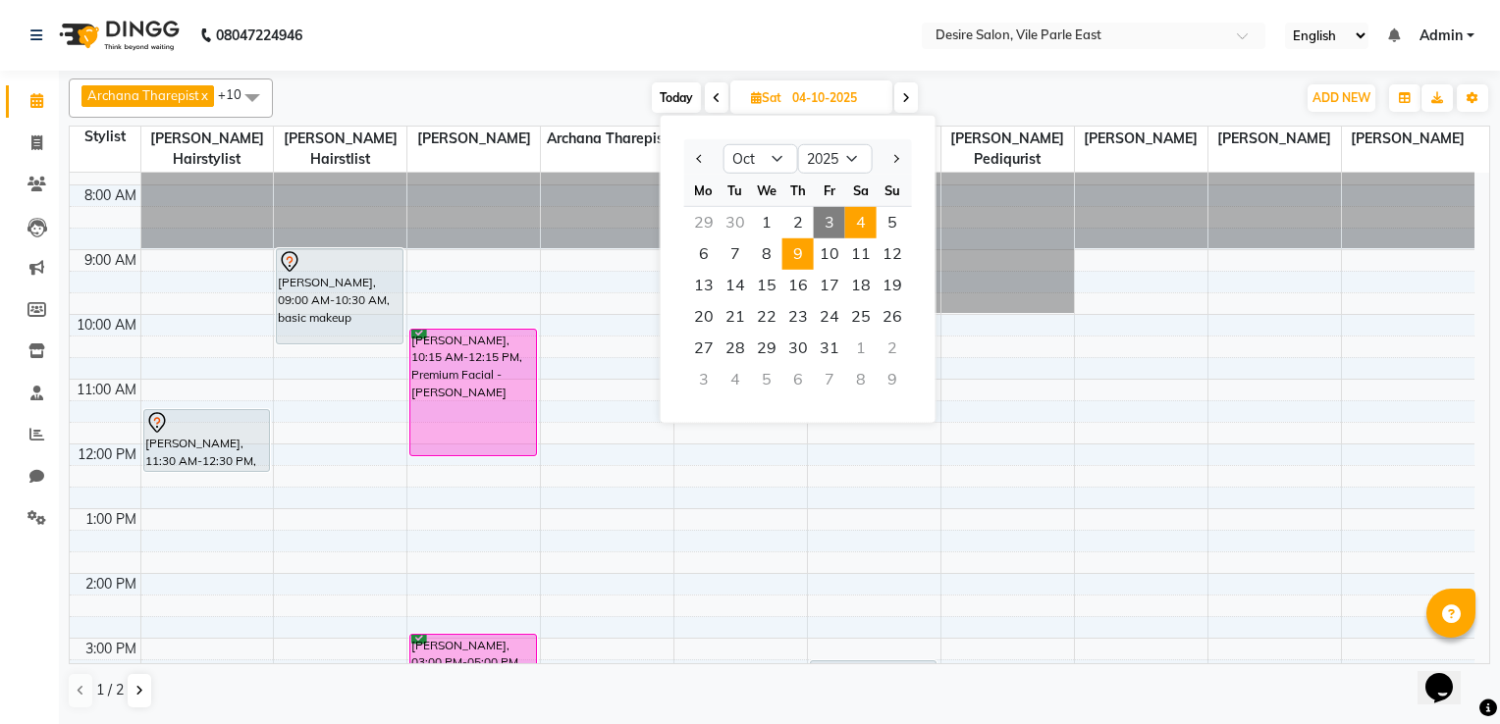
click at [805, 262] on span "9" at bounding box center [797, 253] width 31 height 31
type input "[DATE]"
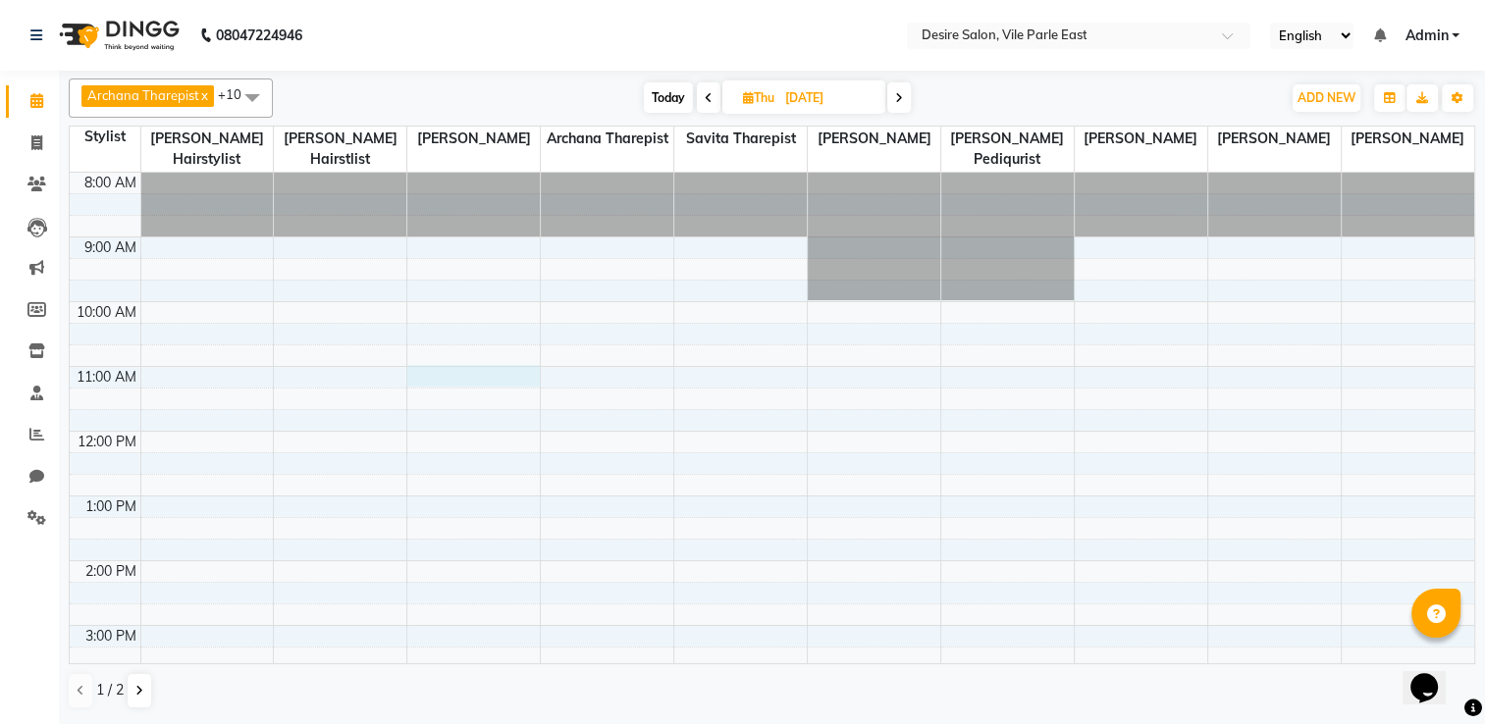
select select "74553"
select select "tentative"
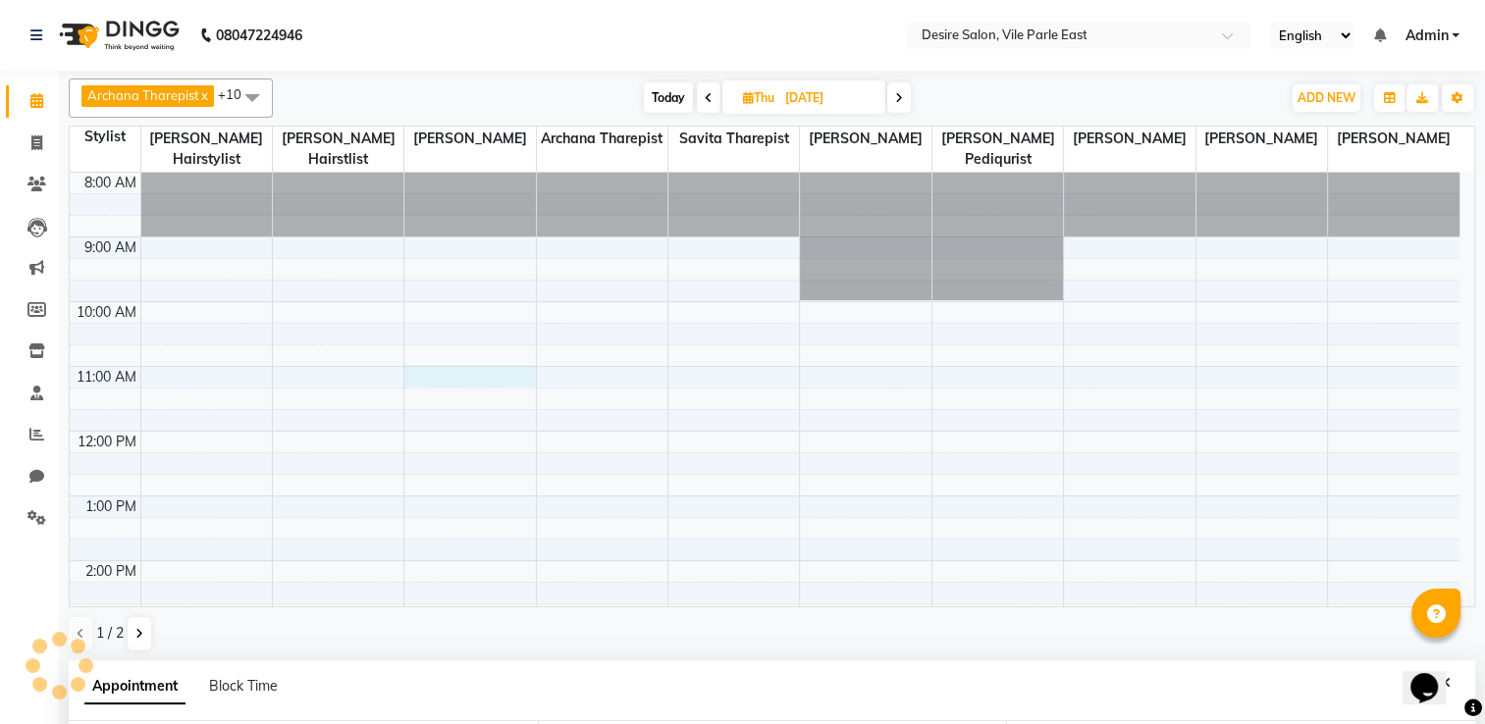
select select "660"
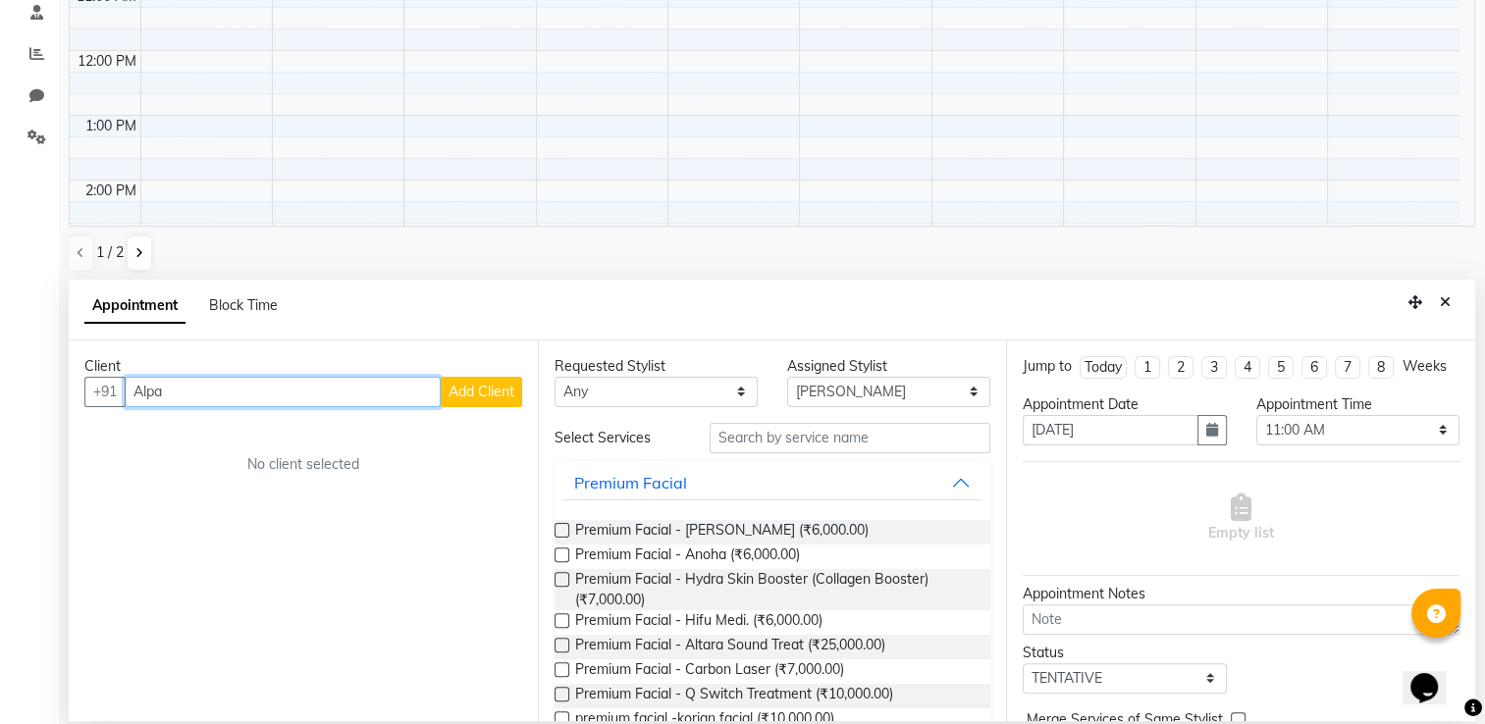
click at [185, 387] on input "Alpa" at bounding box center [283, 392] width 316 height 30
type input "A"
type input "9920219531"
click at [507, 390] on span "Add Client" at bounding box center [482, 392] width 66 height 18
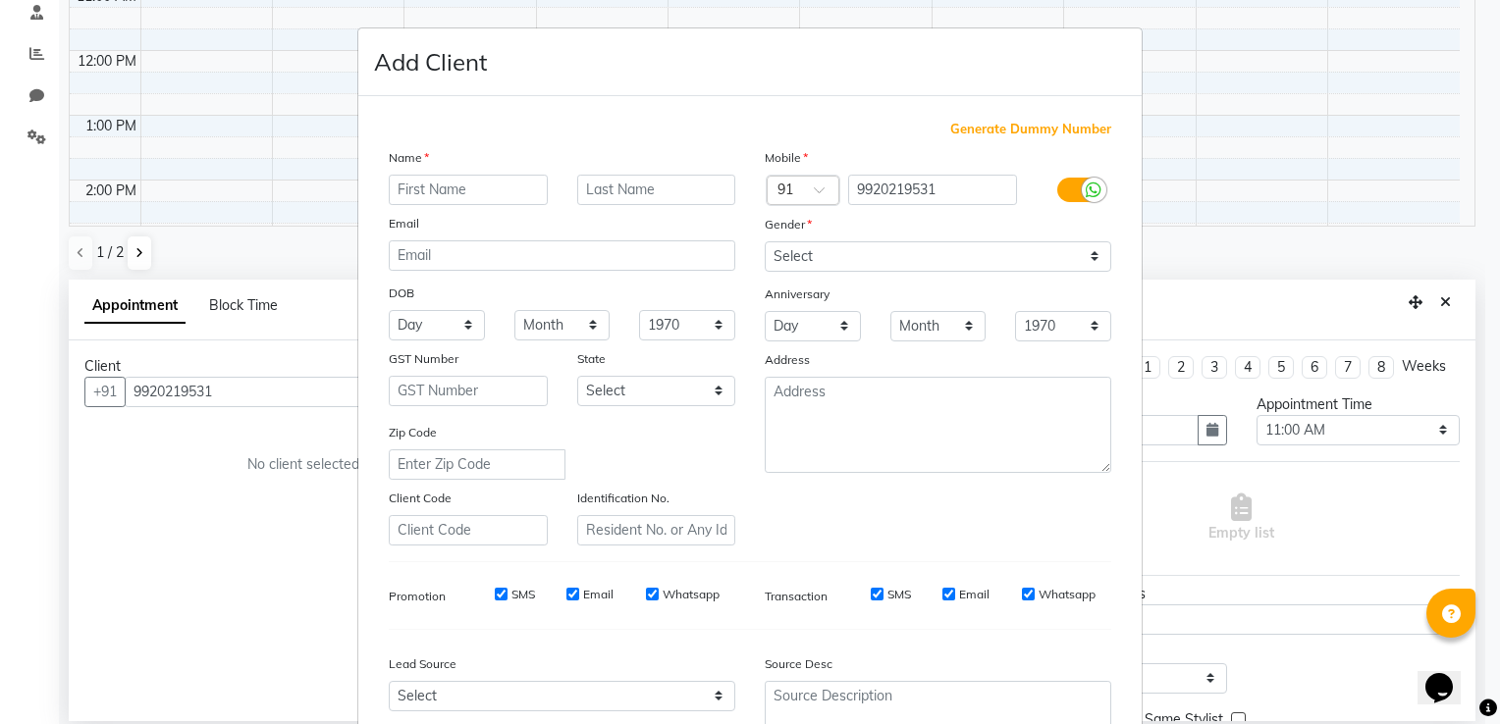
click at [440, 185] on input "text" at bounding box center [468, 190] width 159 height 30
type input "Alka"
click at [624, 179] on input "text" at bounding box center [656, 190] width 159 height 30
type input "Malpe"
click at [843, 259] on select "Select [DEMOGRAPHIC_DATA] [DEMOGRAPHIC_DATA] Other Prefer Not To Say" at bounding box center [938, 256] width 346 height 30
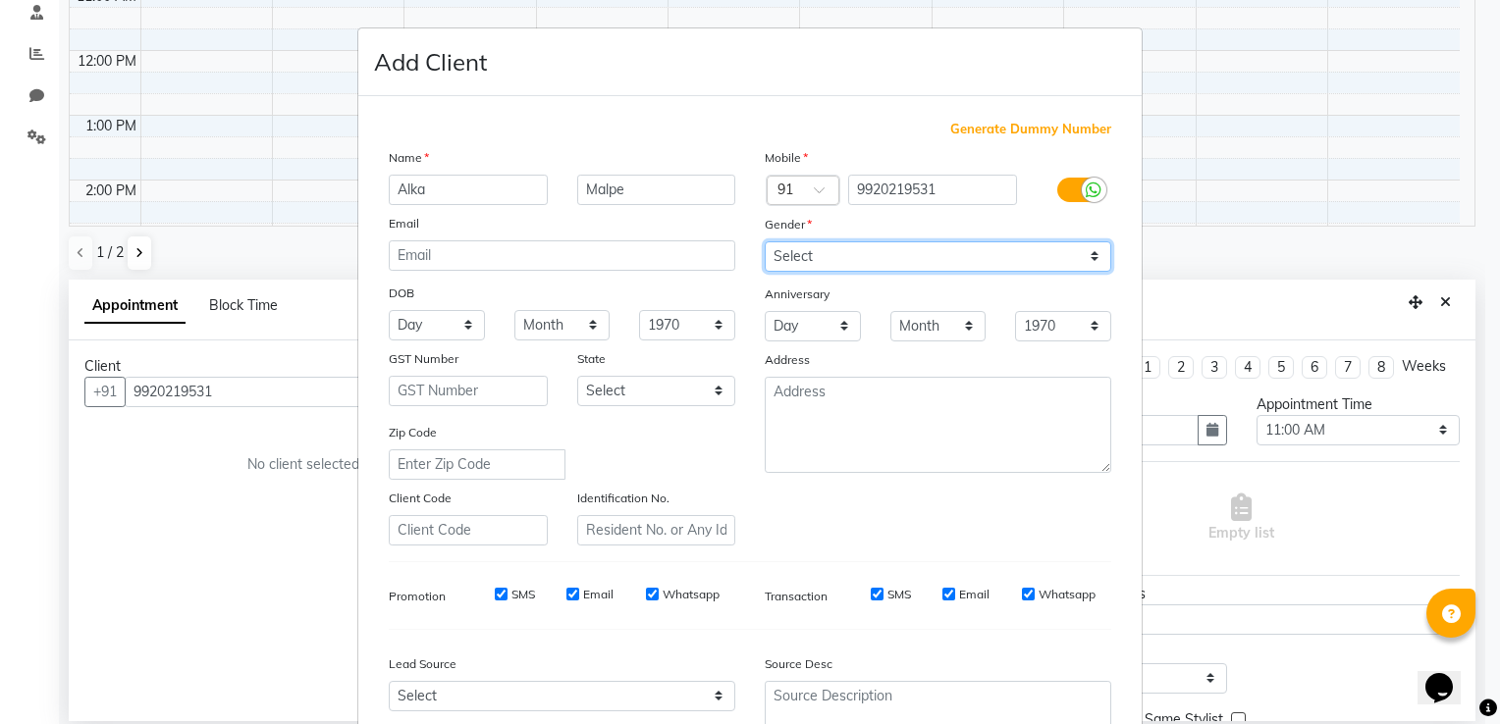
select select "[DEMOGRAPHIC_DATA]"
click at [765, 242] on select "Select [DEMOGRAPHIC_DATA] [DEMOGRAPHIC_DATA] Other Prefer Not To Say" at bounding box center [938, 256] width 346 height 30
click at [1128, 703] on div "Generate Dummy Number Name [PERSON_NAME] Email DOB Day 01 02 03 04 05 06 07 08 …" at bounding box center [749, 448] width 783 height 704
click at [1127, 711] on div "Generate Dummy Number Name [PERSON_NAME] Email DOB Day 01 02 03 04 05 06 07 08 …" at bounding box center [749, 448] width 783 height 704
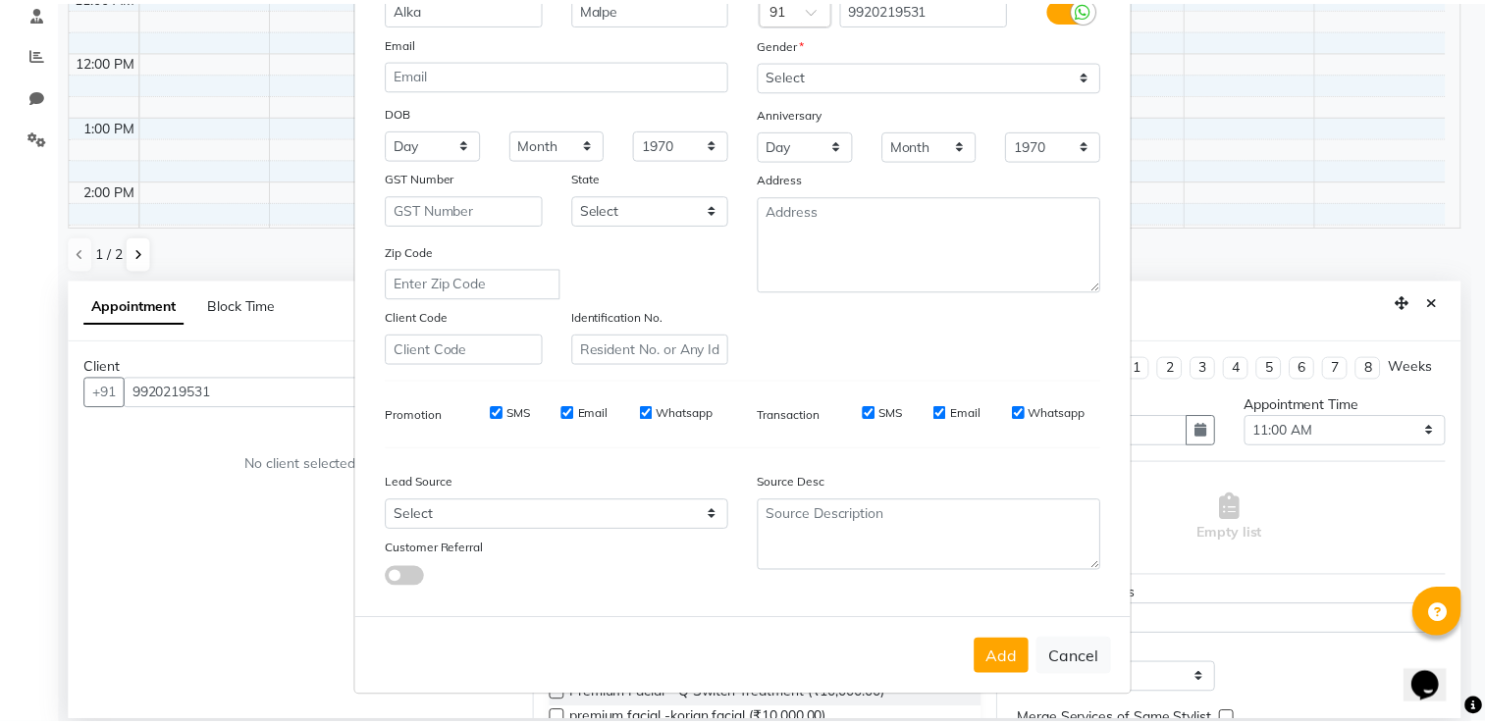
scroll to position [190, 0]
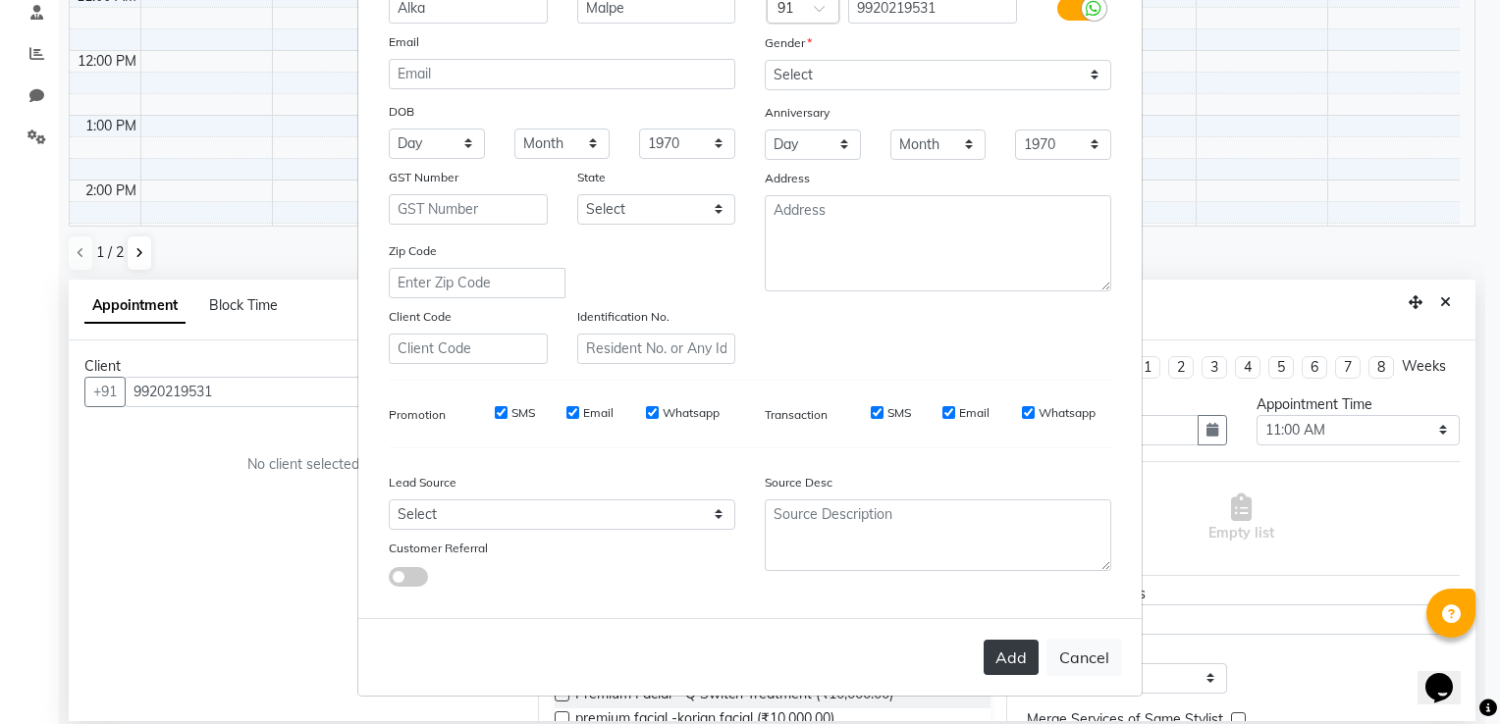
click at [1004, 651] on button "Add" at bounding box center [1010, 657] width 55 height 35
select select
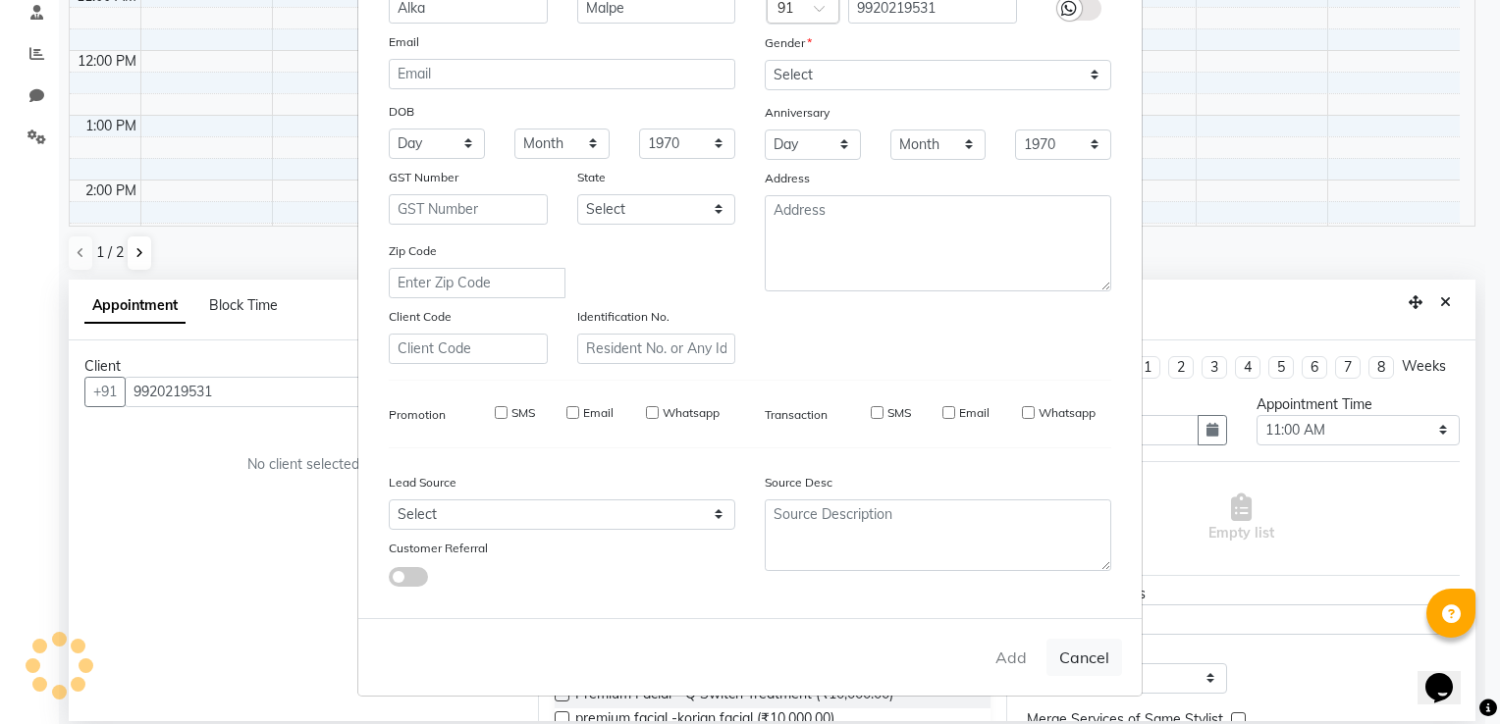
select select
checkbox input "false"
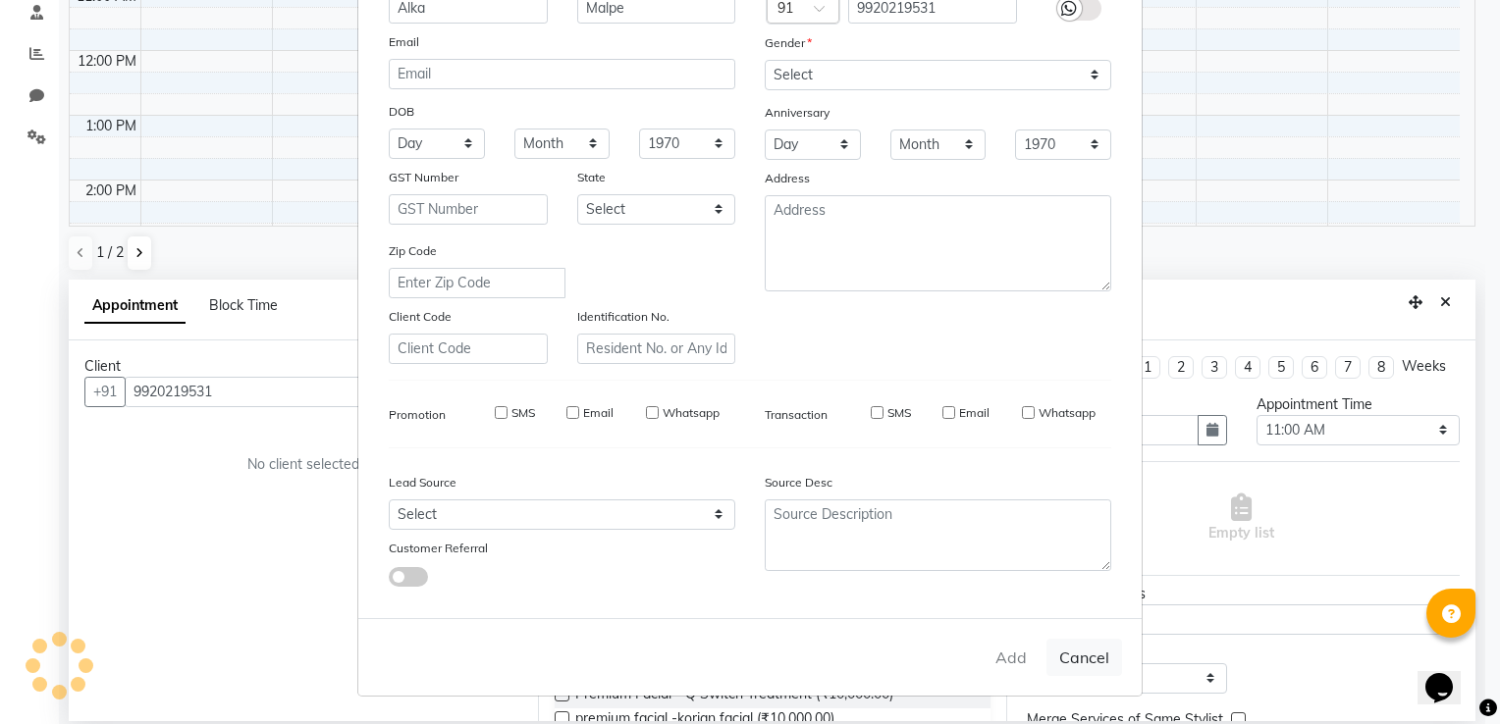
checkbox input "false"
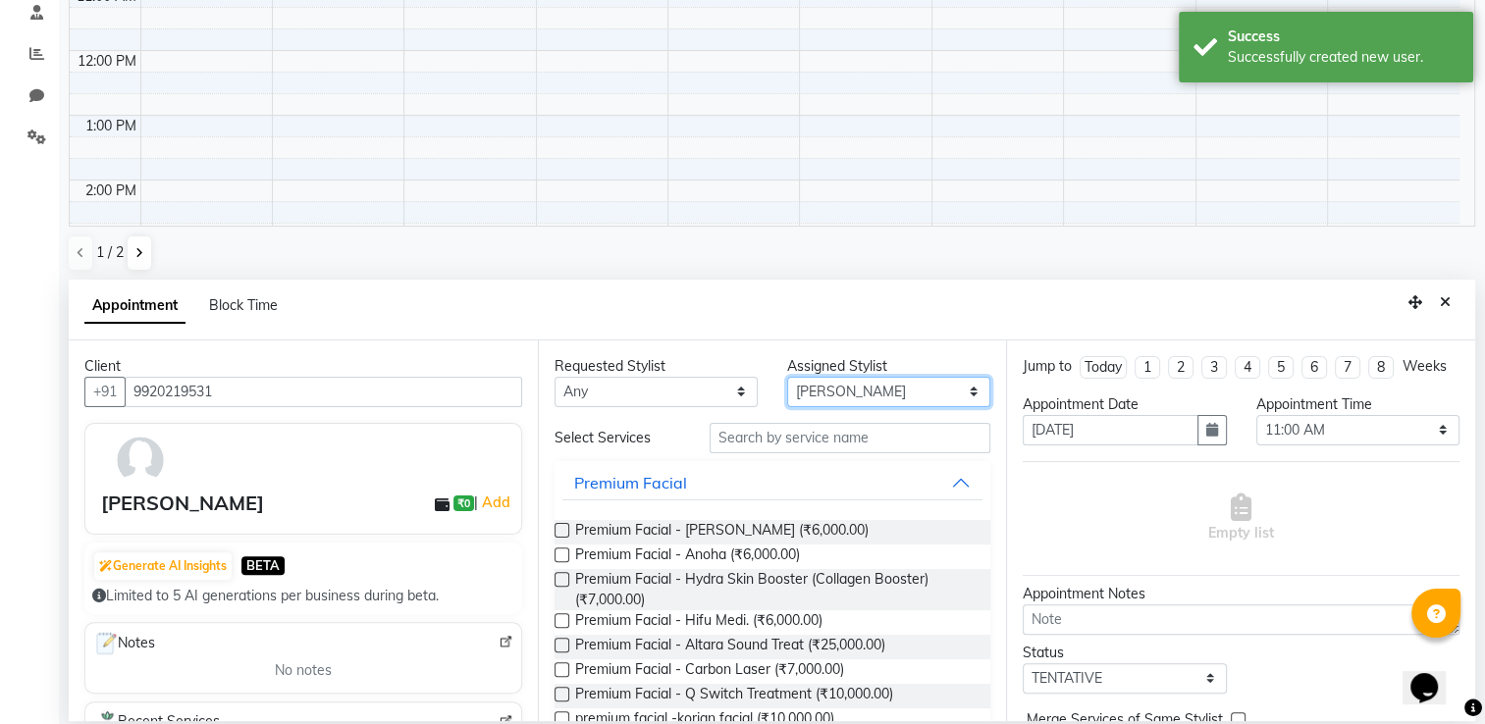
click at [866, 387] on select "Select Archana Tharepist [PERSON_NAME] Pediqurist [PERSON_NAME] desire salon [P…" at bounding box center [888, 392] width 203 height 30
click at [556, 528] on label at bounding box center [562, 530] width 15 height 15
click at [556, 528] on input "checkbox" at bounding box center [561, 532] width 13 height 13
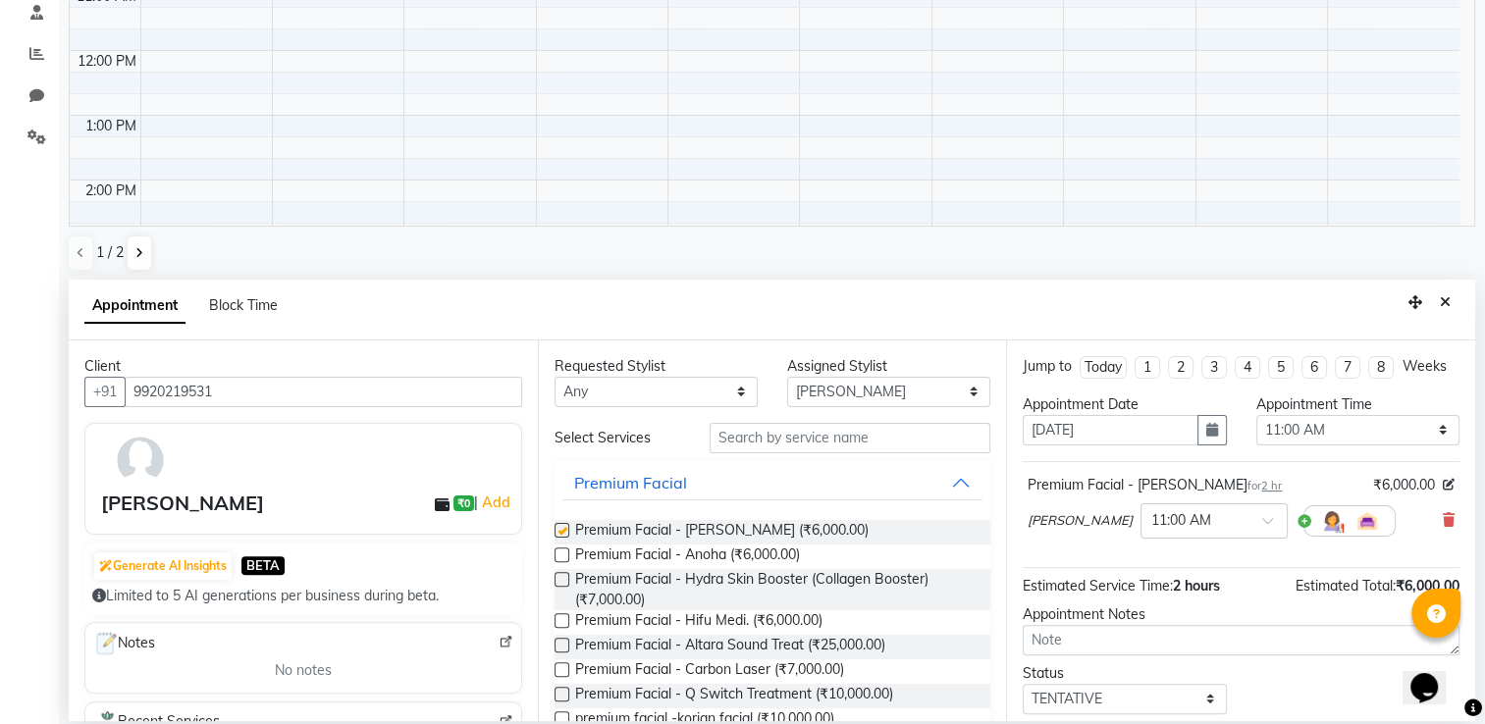
checkbox input "false"
click at [793, 436] on input "text" at bounding box center [850, 438] width 281 height 30
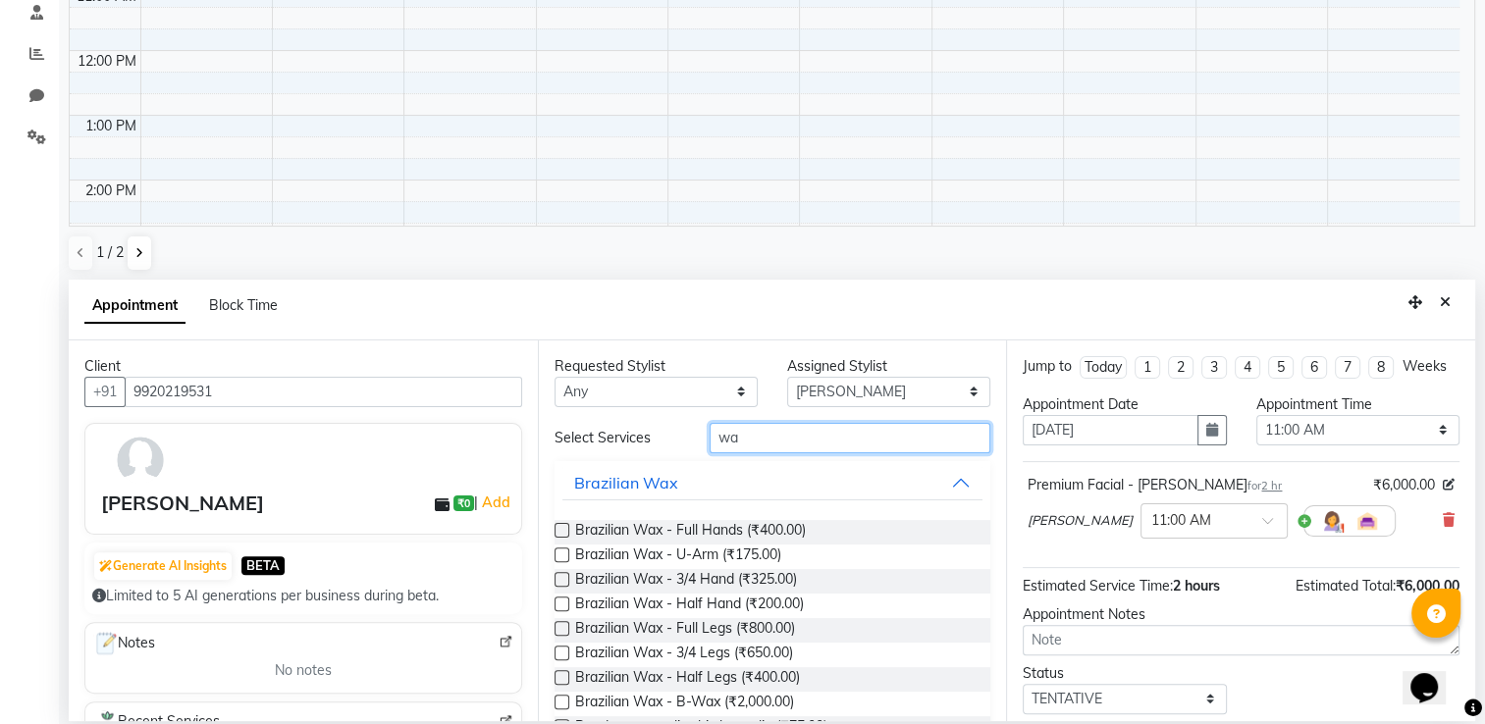
type input "wa"
click at [562, 528] on label at bounding box center [562, 530] width 15 height 15
click at [562, 528] on input "checkbox" at bounding box center [561, 532] width 13 height 13
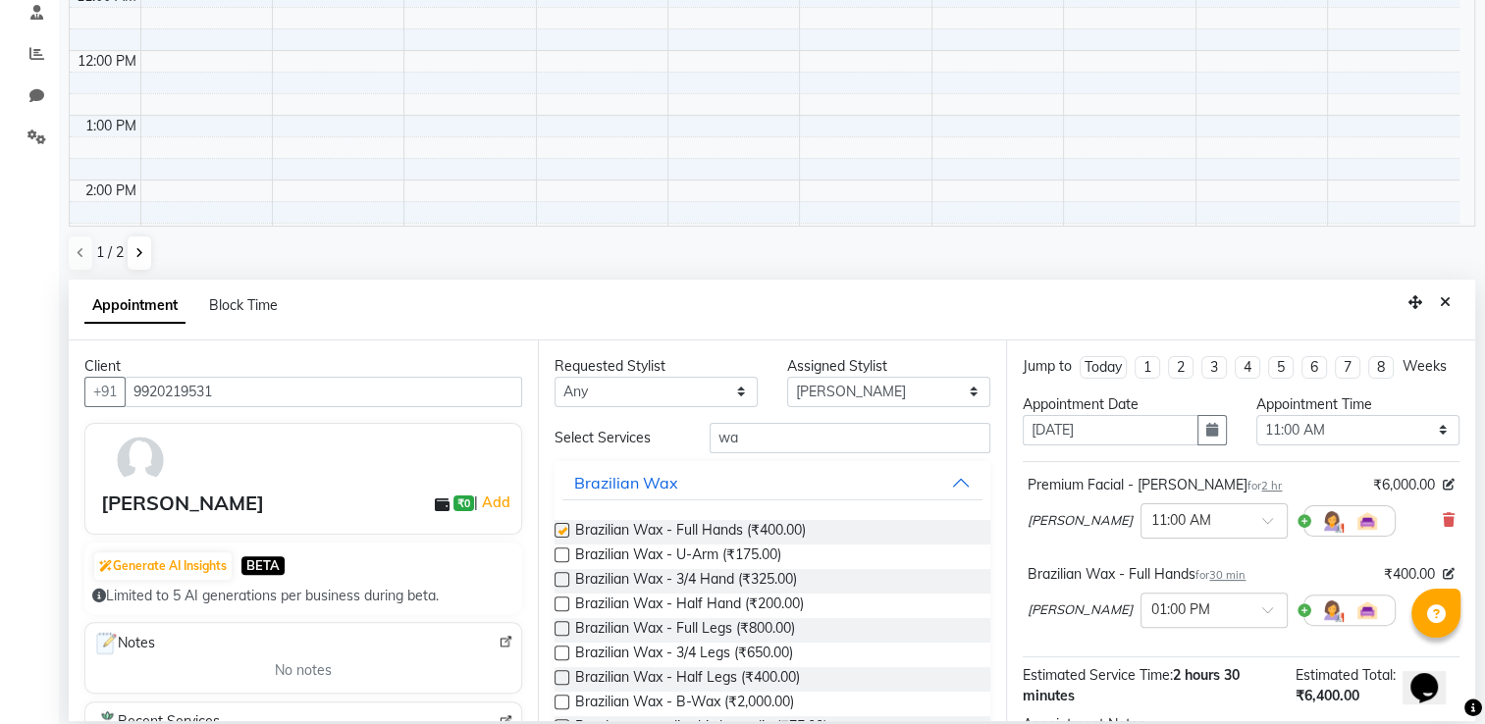
checkbox input "false"
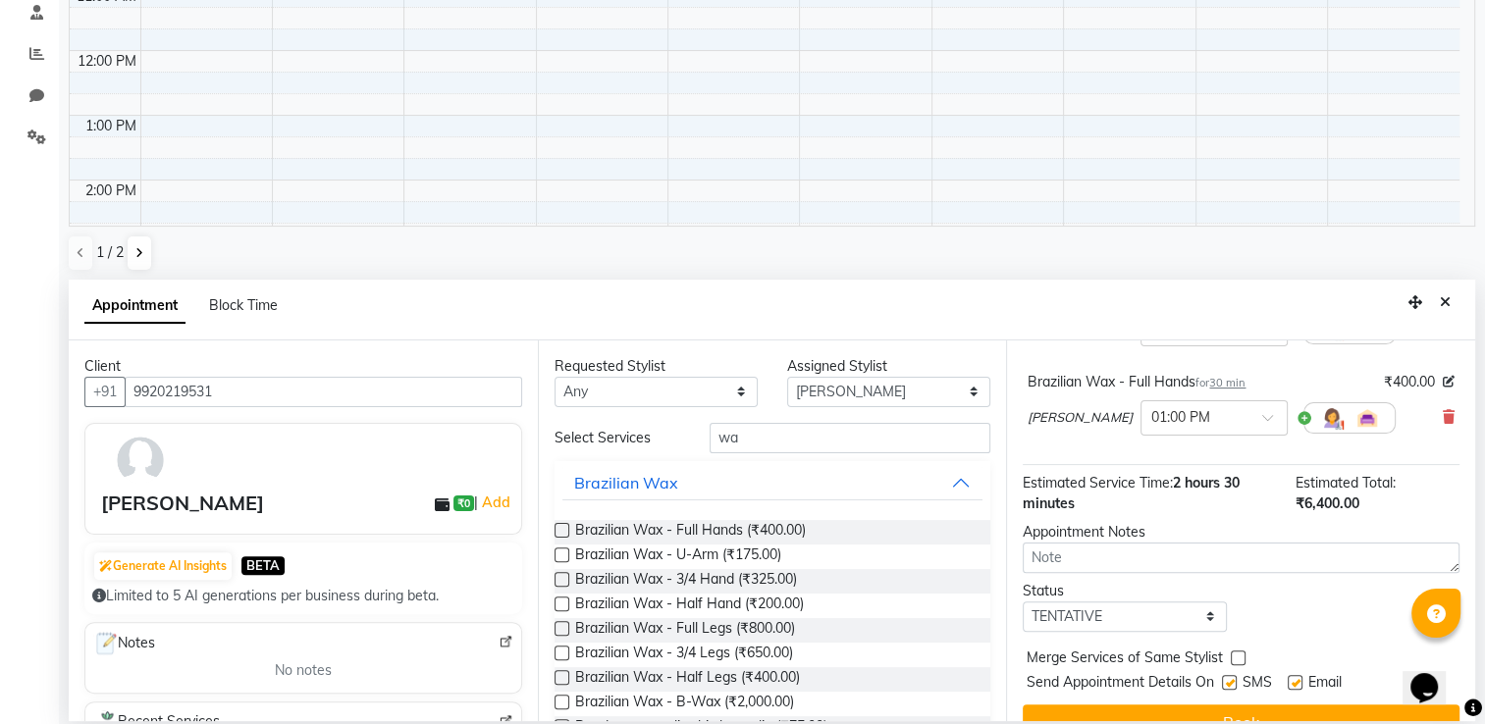
scroll to position [243, 0]
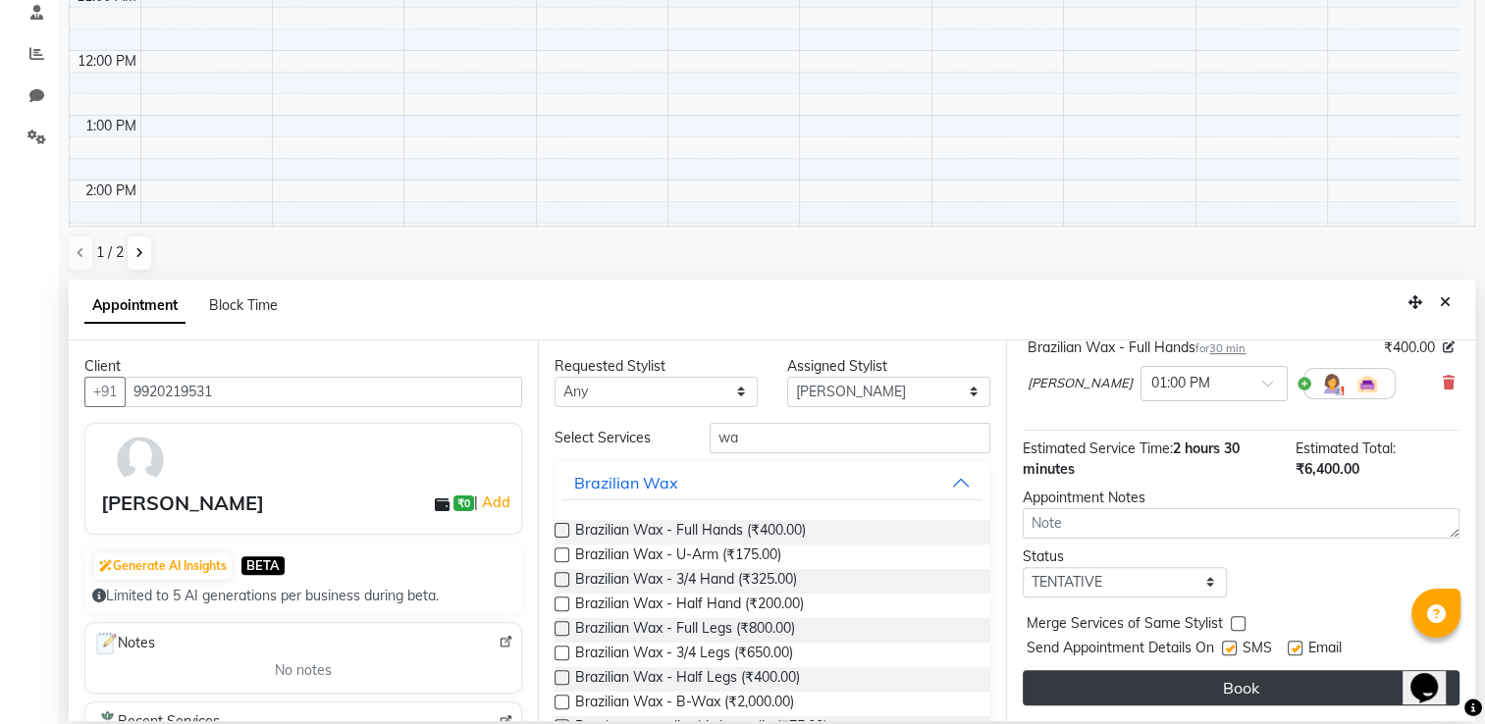
click at [1314, 679] on button "Book" at bounding box center [1241, 687] width 437 height 35
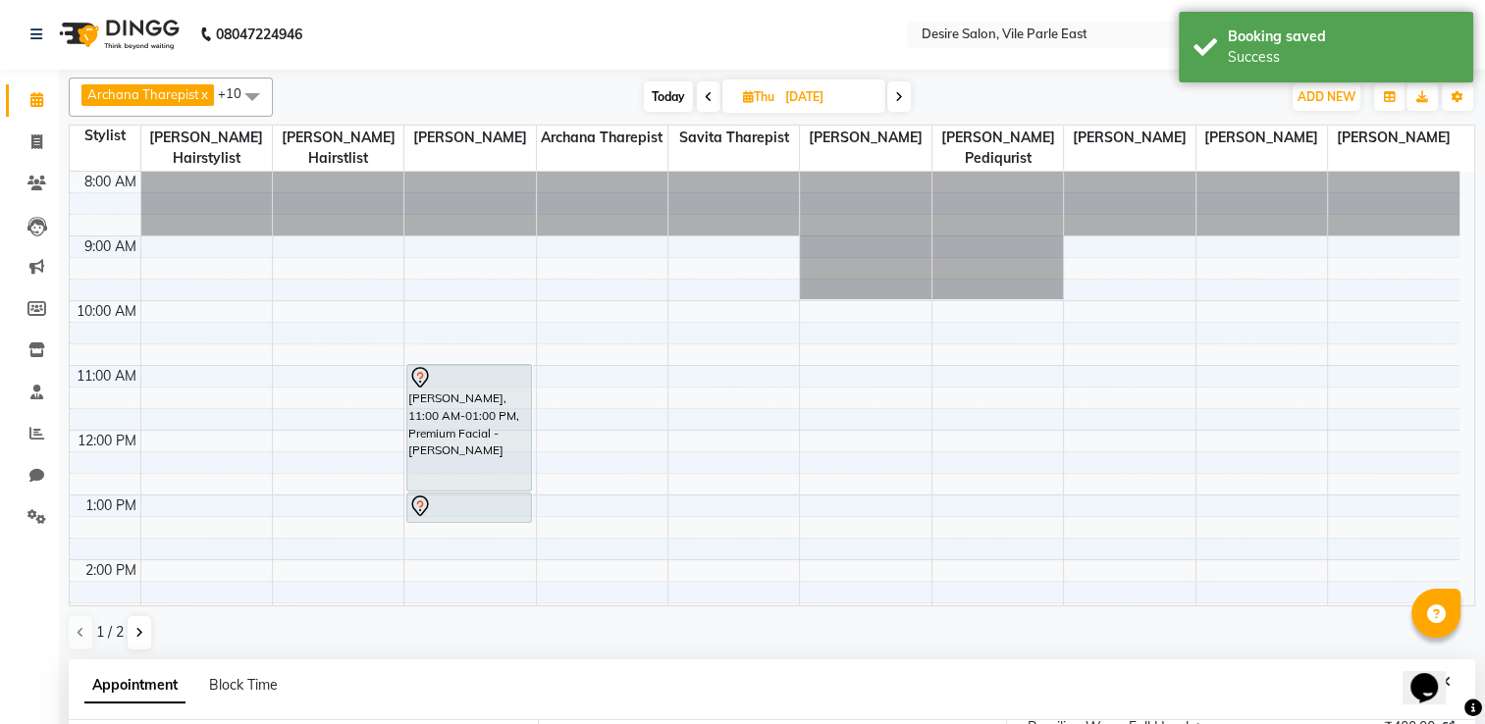
scroll to position [0, 0]
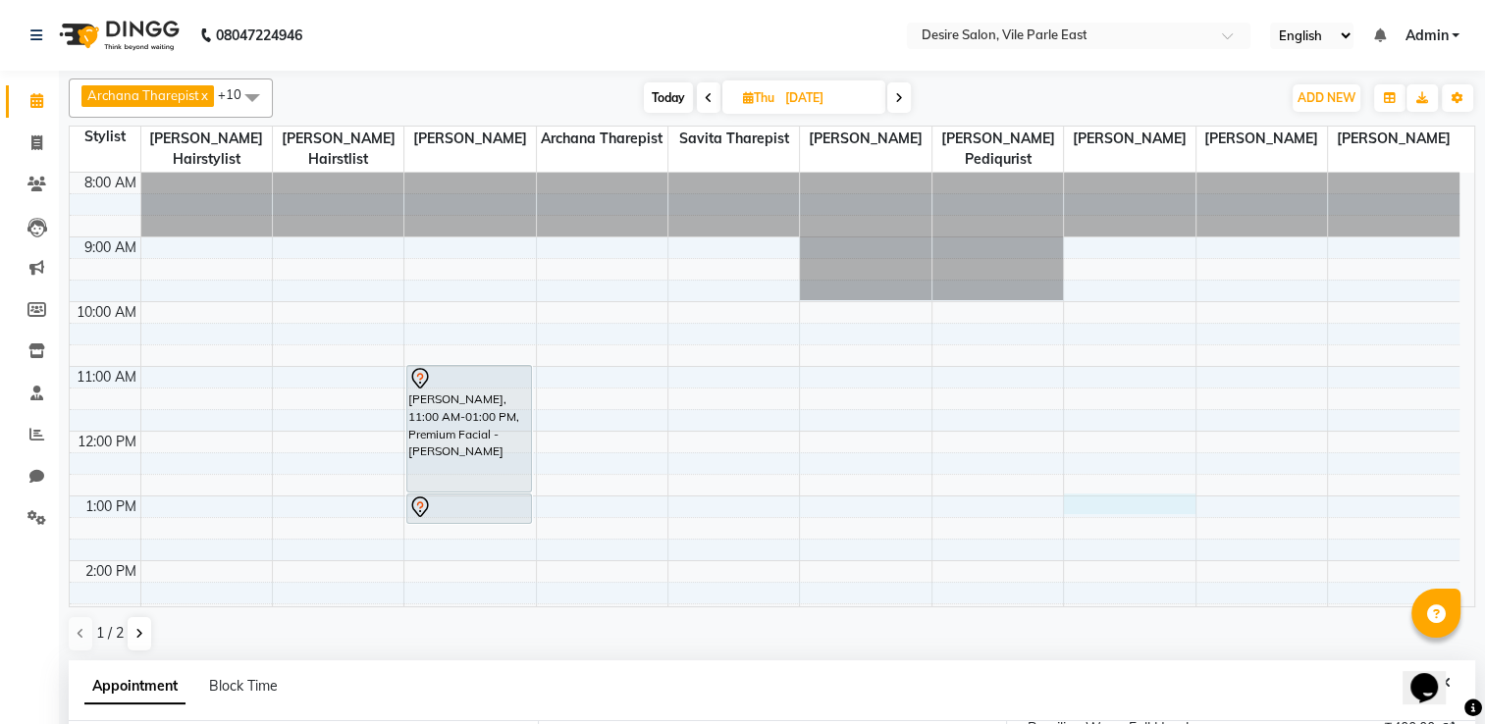
click at [1079, 479] on div "8:00 AM 9:00 AM 10:00 AM 11:00 AM 12:00 PM 1:00 PM 2:00 PM 3:00 PM 4:00 PM 5:00…" at bounding box center [765, 626] width 1390 height 906
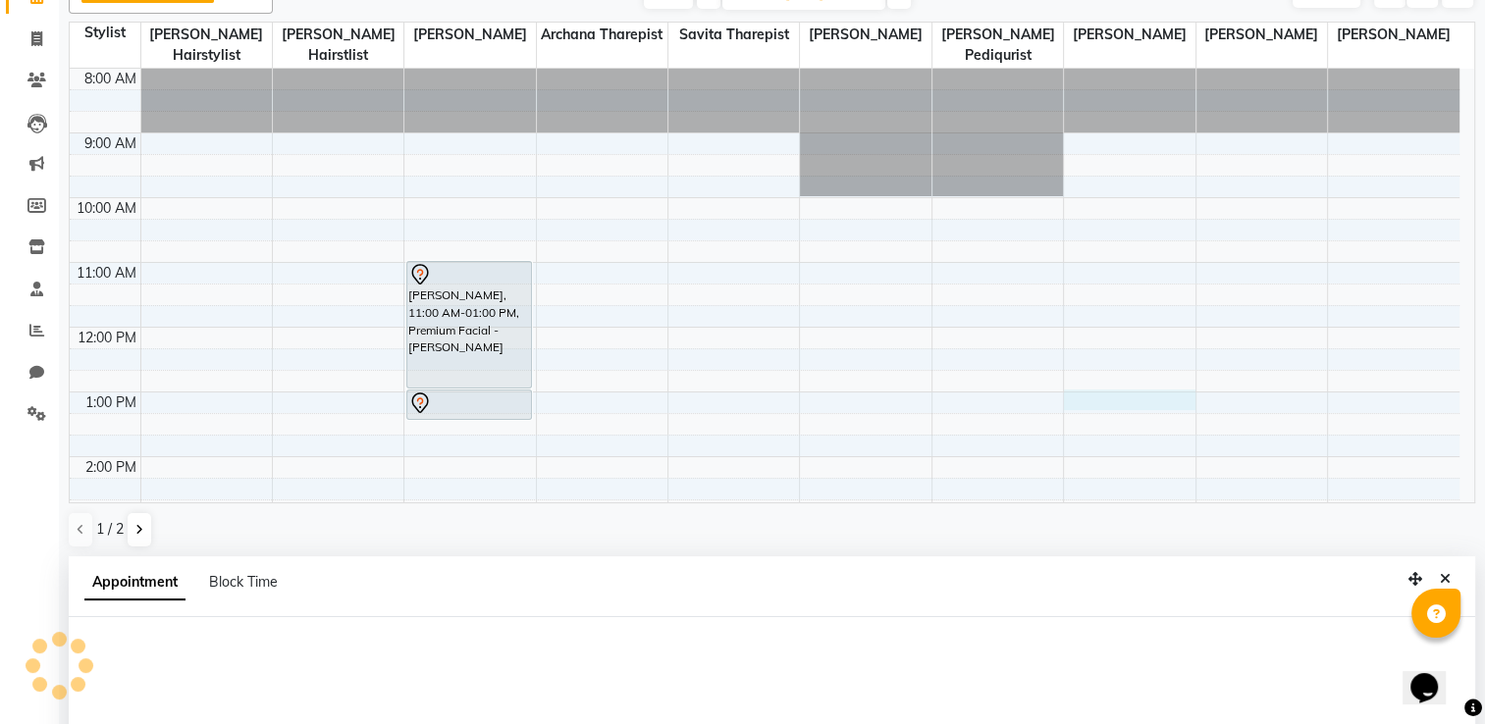
select select "75802"
select select "780"
select select "tentative"
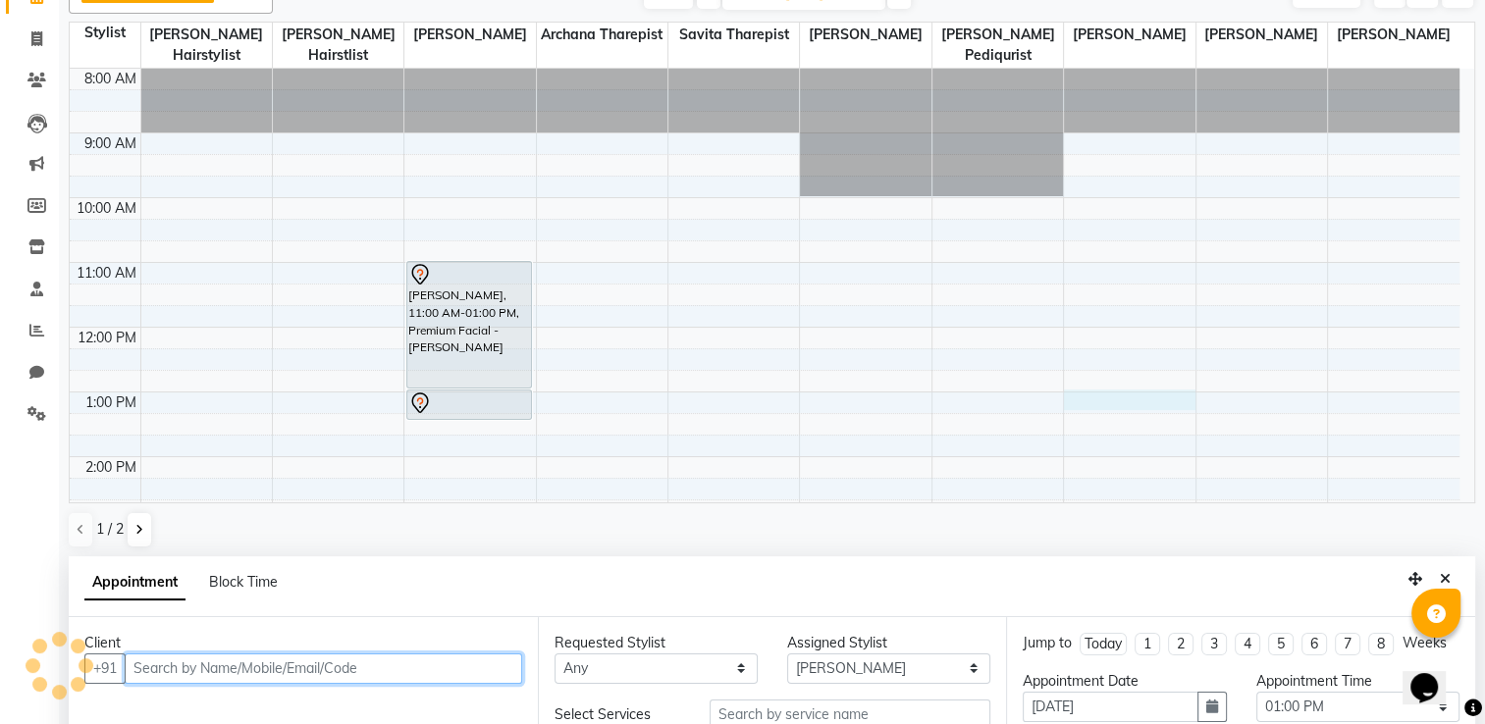
scroll to position [381, 0]
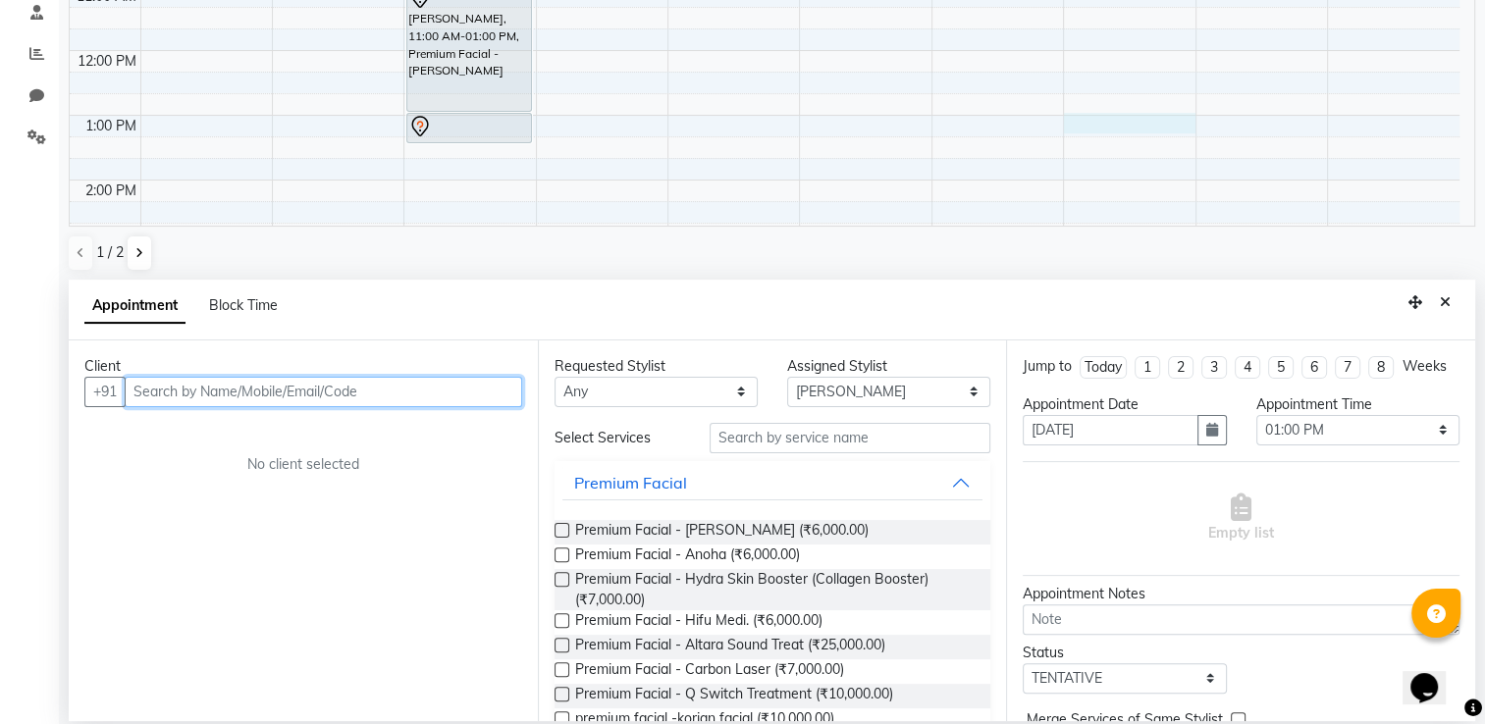
click at [361, 379] on input "text" at bounding box center [323, 392] width 397 height 30
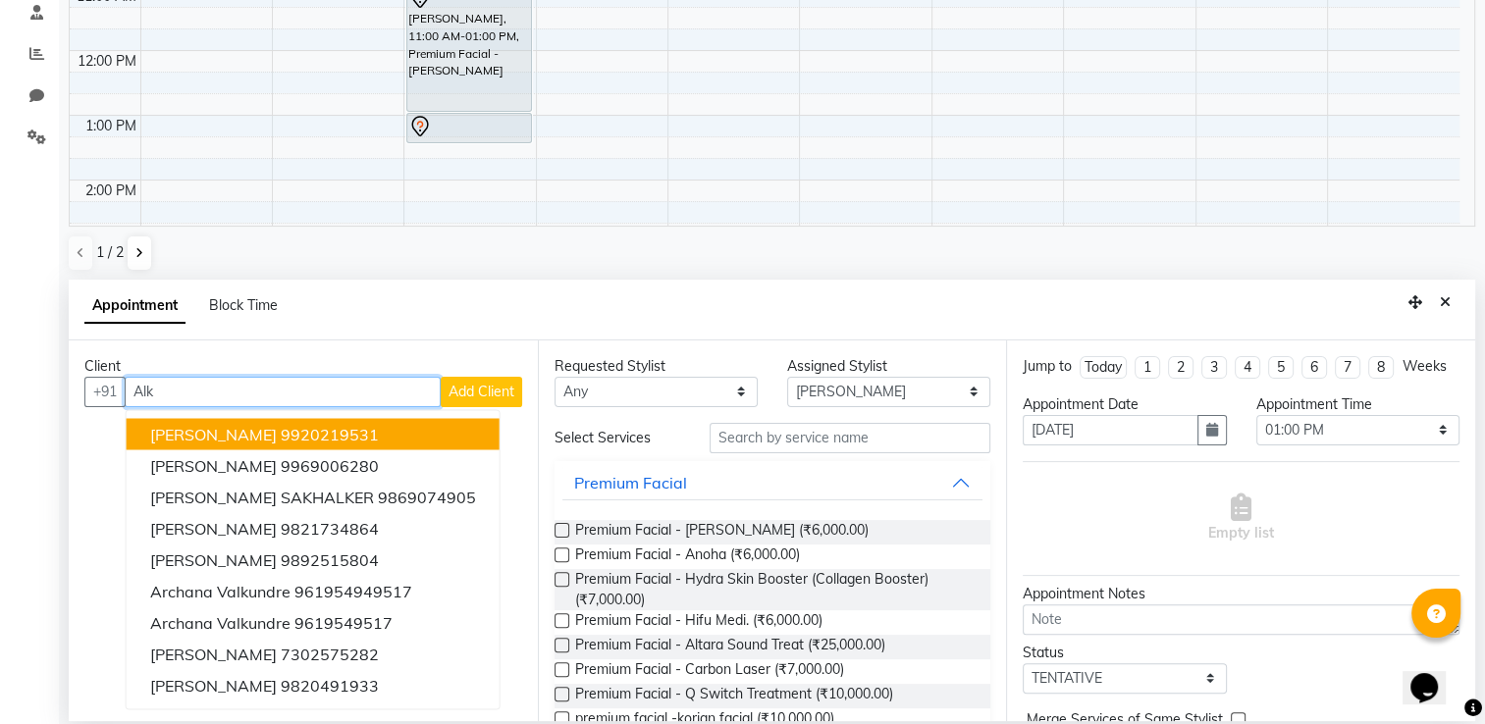
click at [362, 430] on button "[PERSON_NAME] 9920219531" at bounding box center [313, 433] width 373 height 31
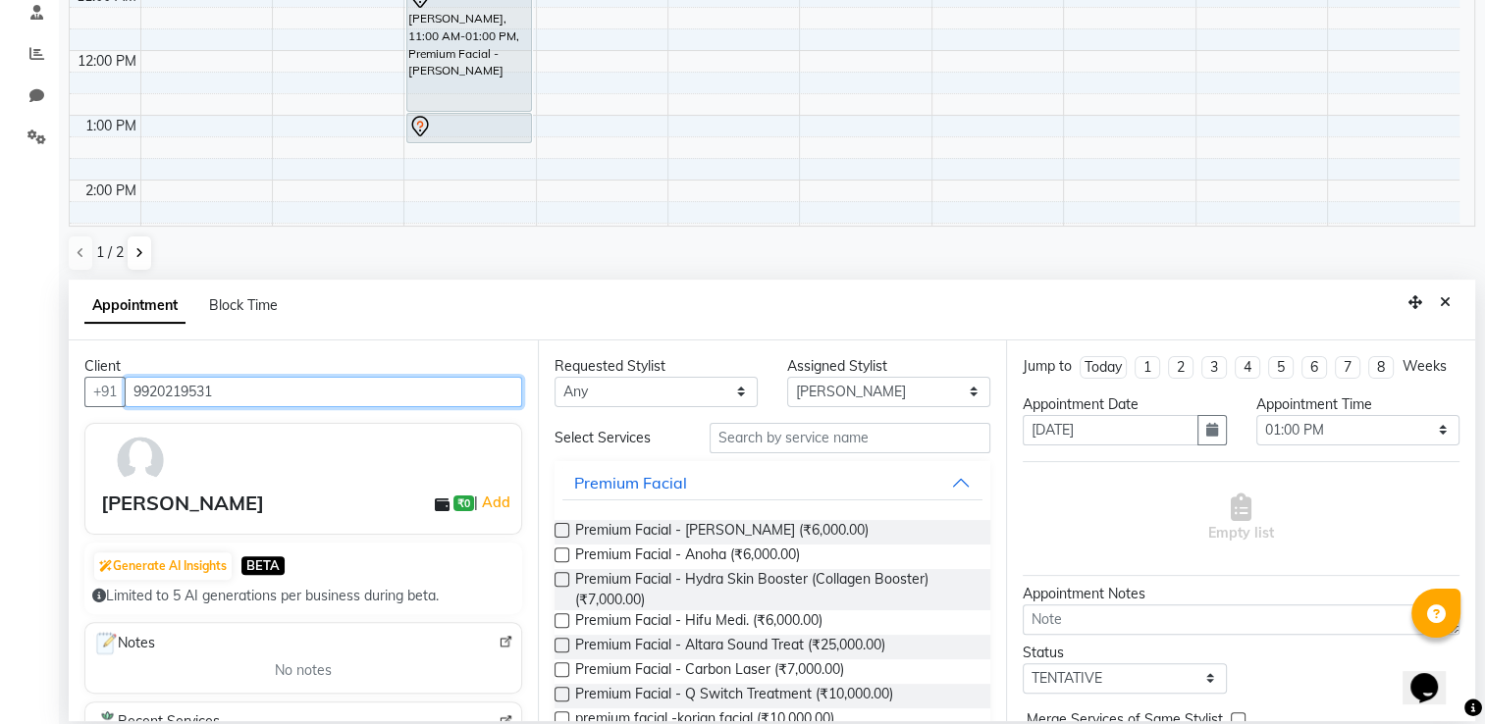
scroll to position [334, 0]
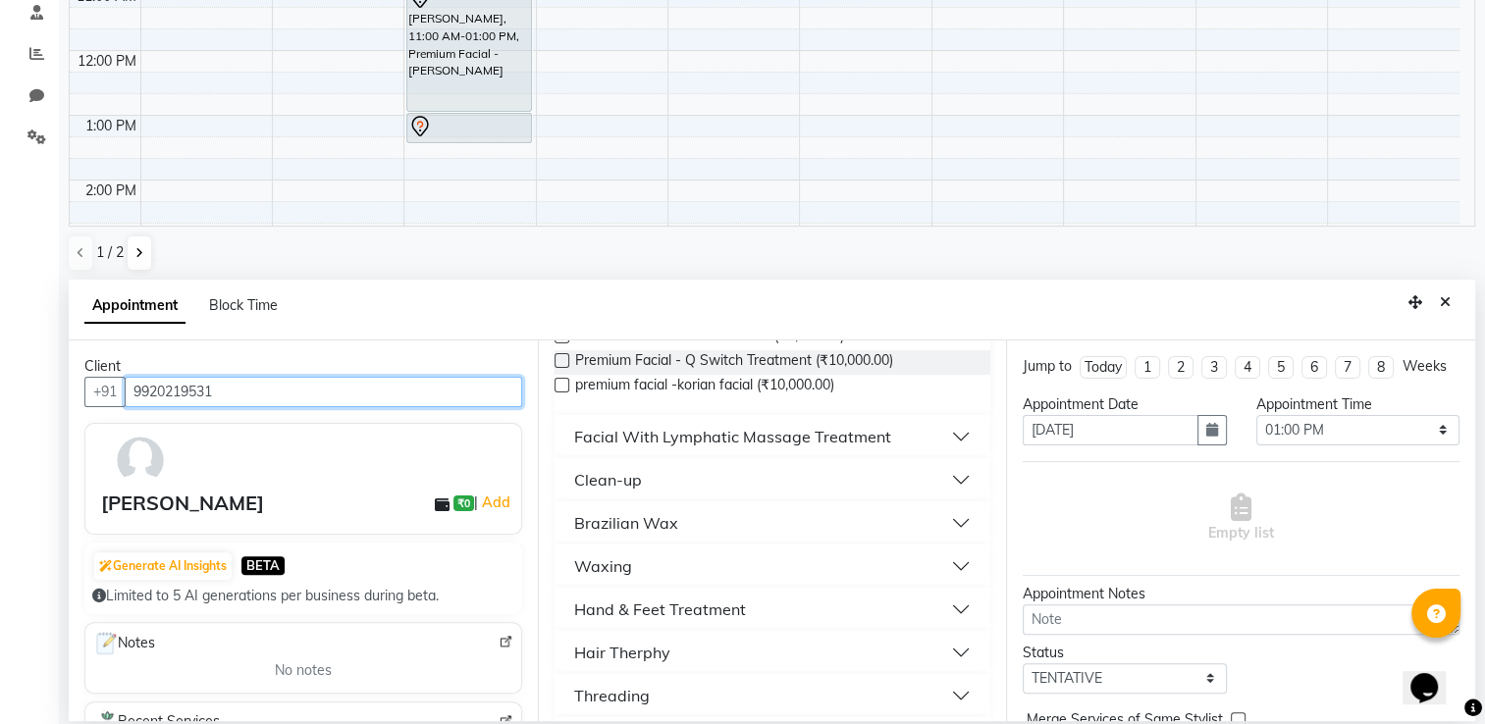
type input "9920219531"
click at [711, 610] on div "Hand & Feet Treatment" at bounding box center [660, 610] width 172 height 24
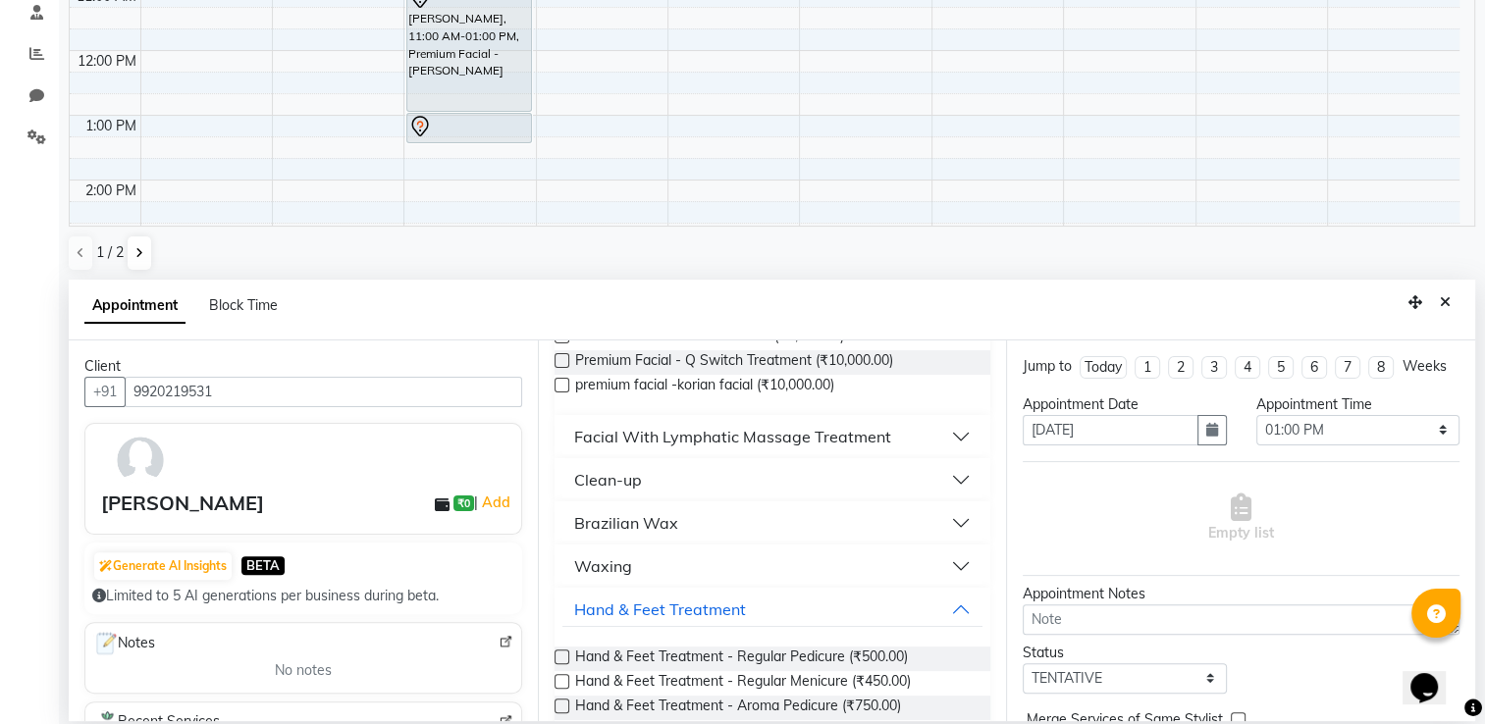
click at [560, 656] on label at bounding box center [562, 657] width 15 height 15
click at [560, 656] on input "checkbox" at bounding box center [561, 659] width 13 height 13
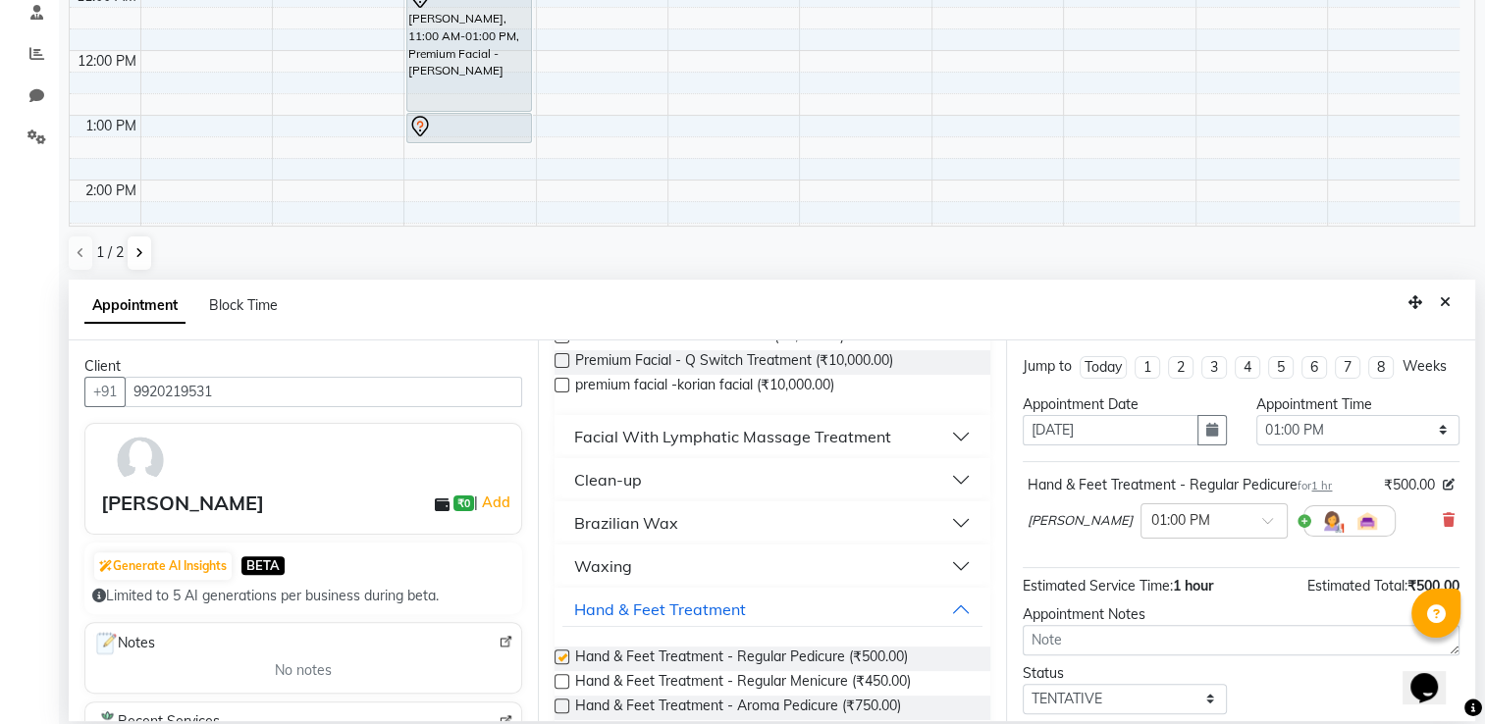
checkbox input "false"
click at [557, 680] on label at bounding box center [562, 681] width 15 height 15
click at [557, 680] on input "checkbox" at bounding box center [561, 683] width 13 height 13
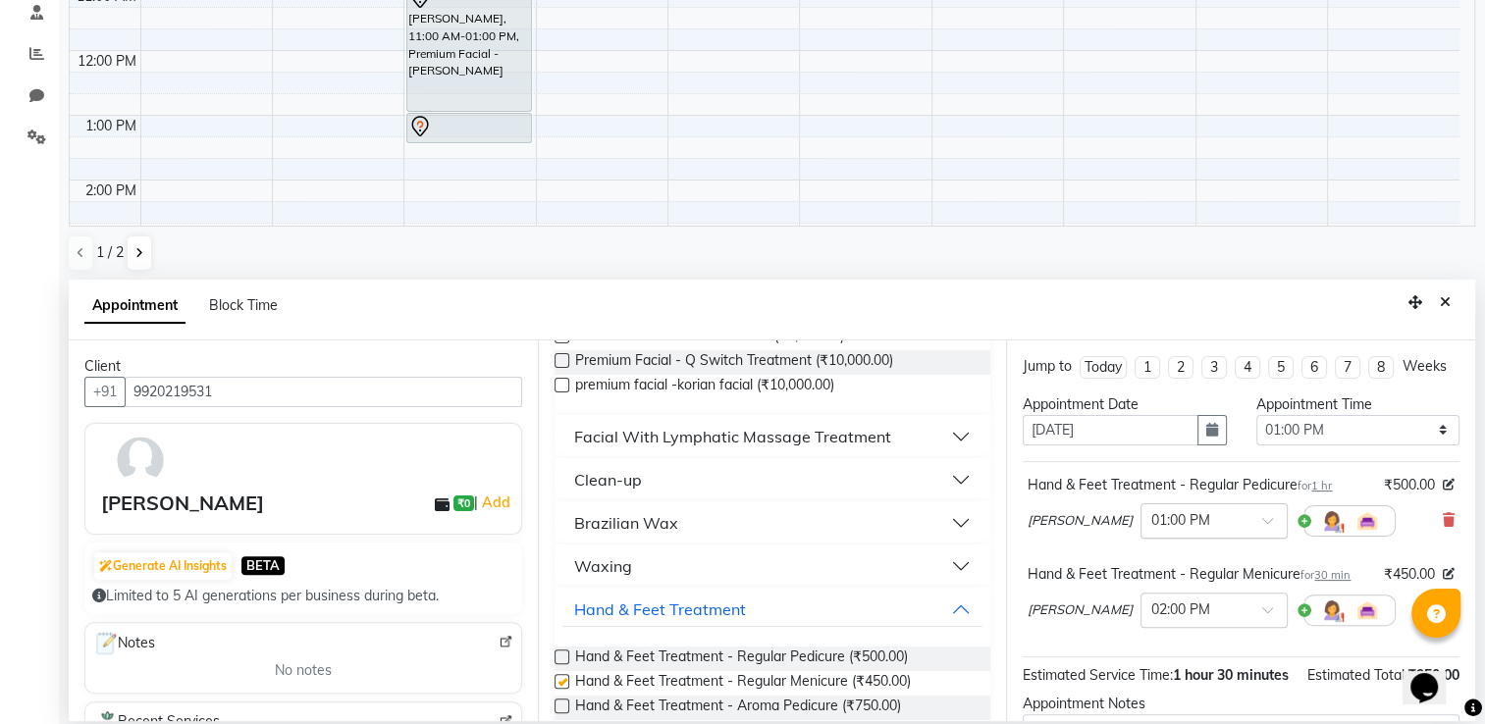
checkbox input "false"
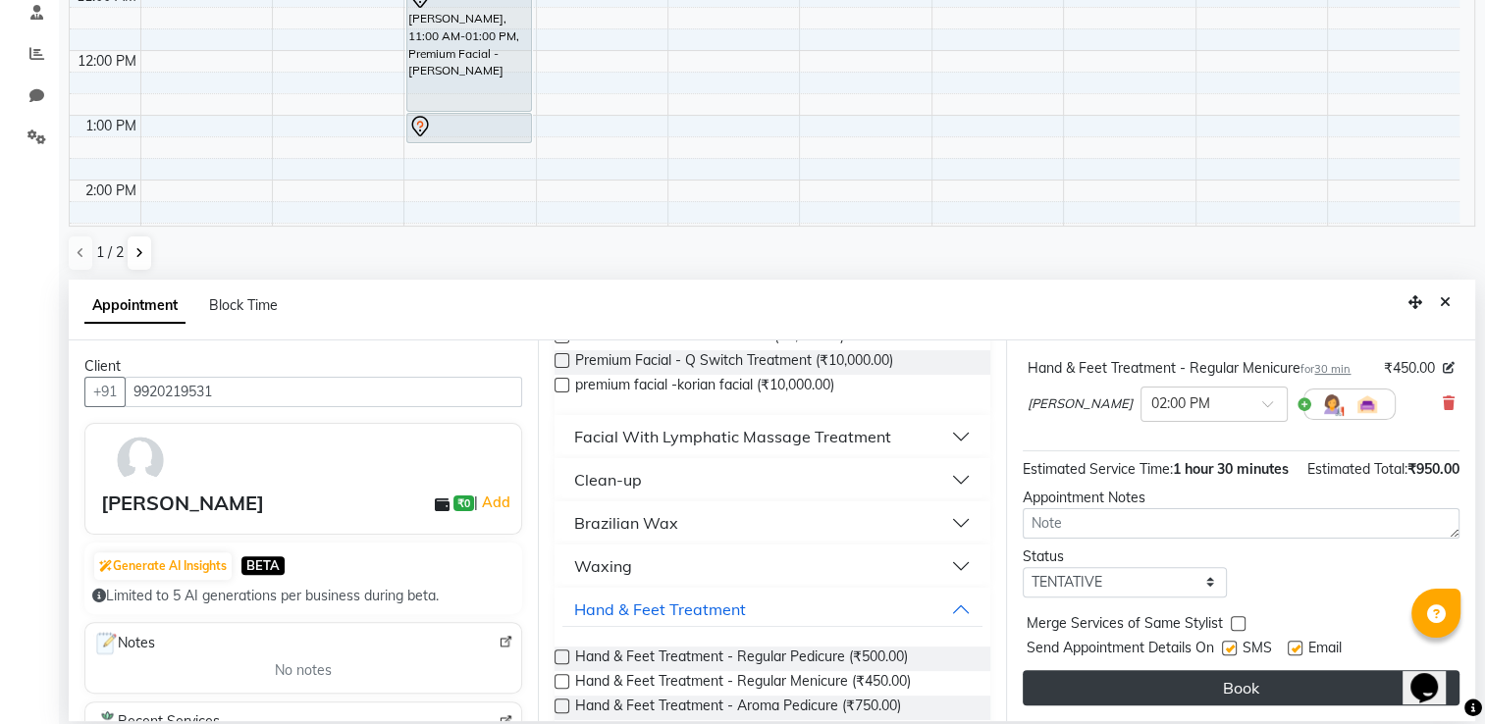
click at [1288, 693] on button "Book" at bounding box center [1241, 687] width 437 height 35
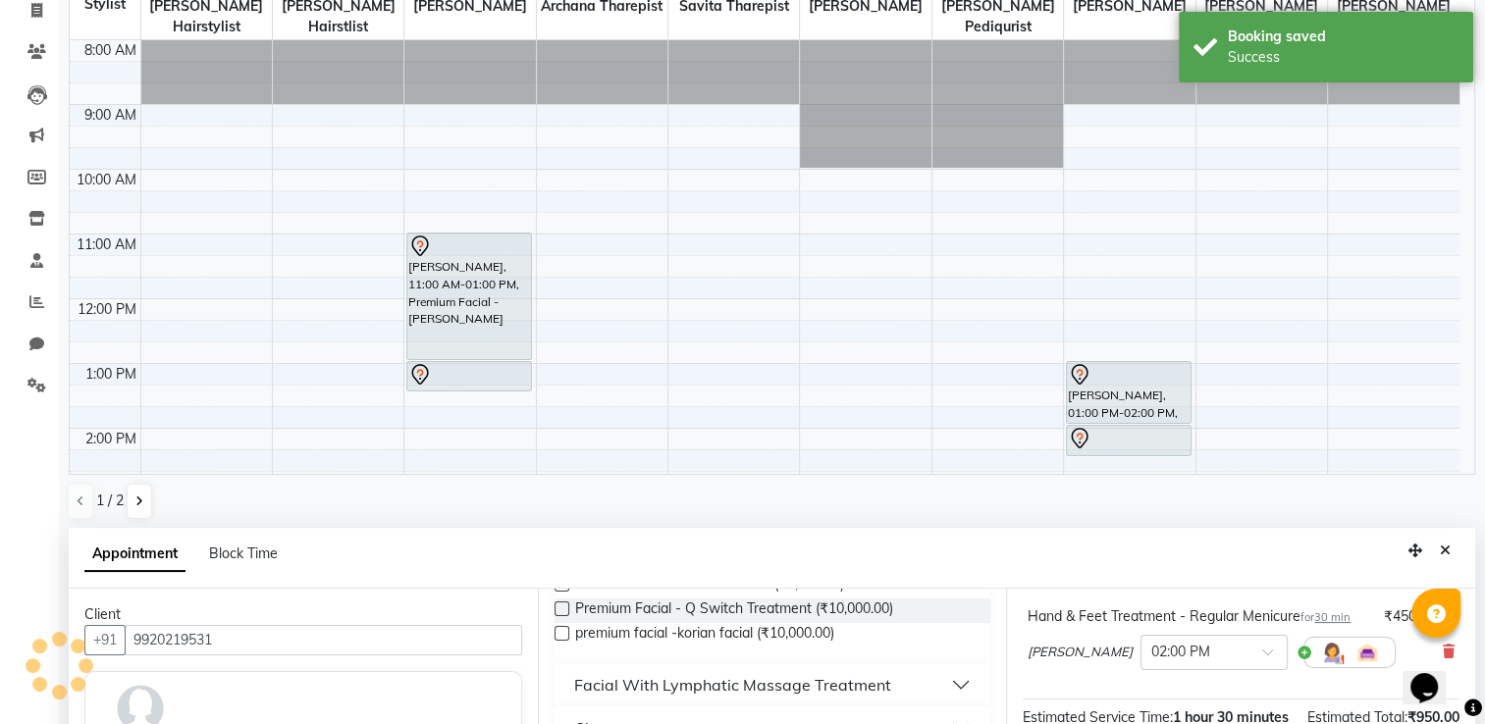
scroll to position [0, 0]
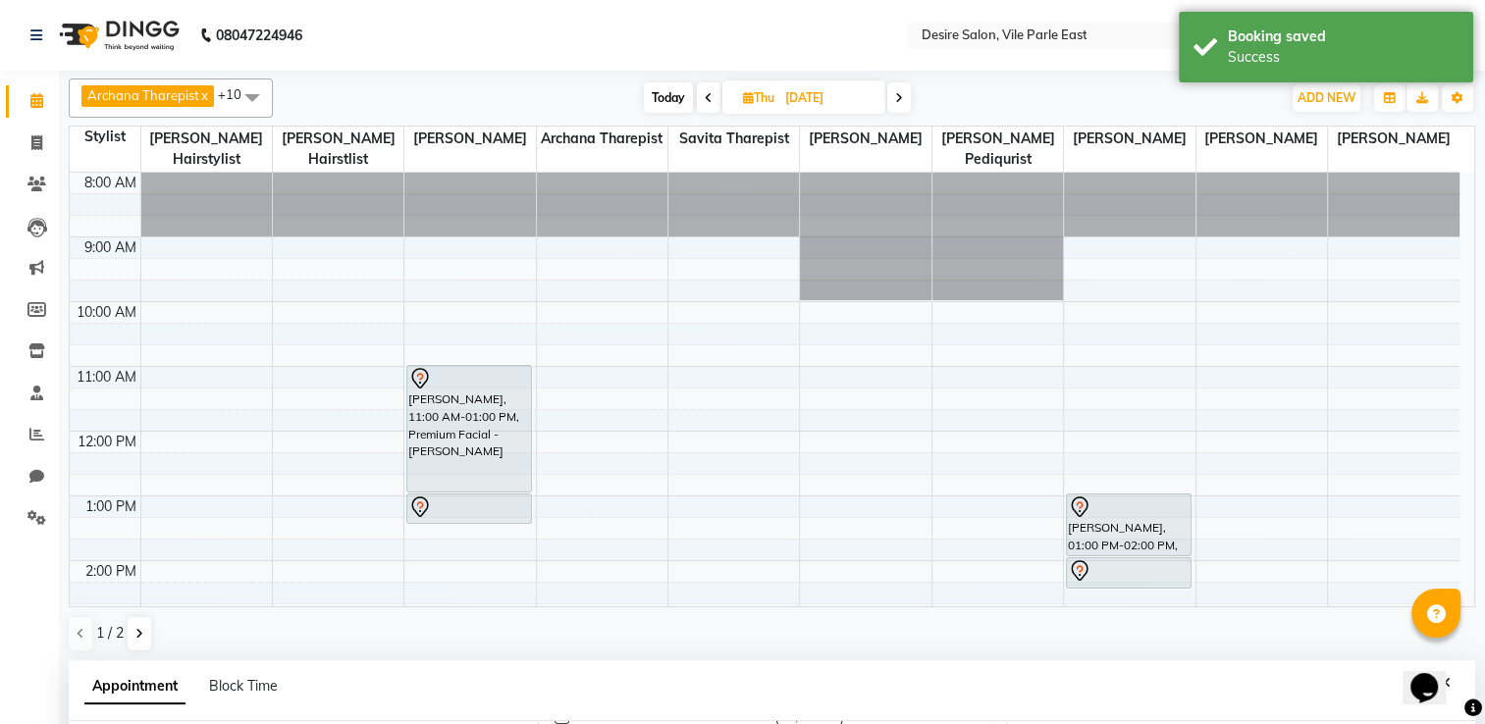
click at [780, 102] on input "[DATE]" at bounding box center [828, 97] width 98 height 29
select select "10"
select select "2025"
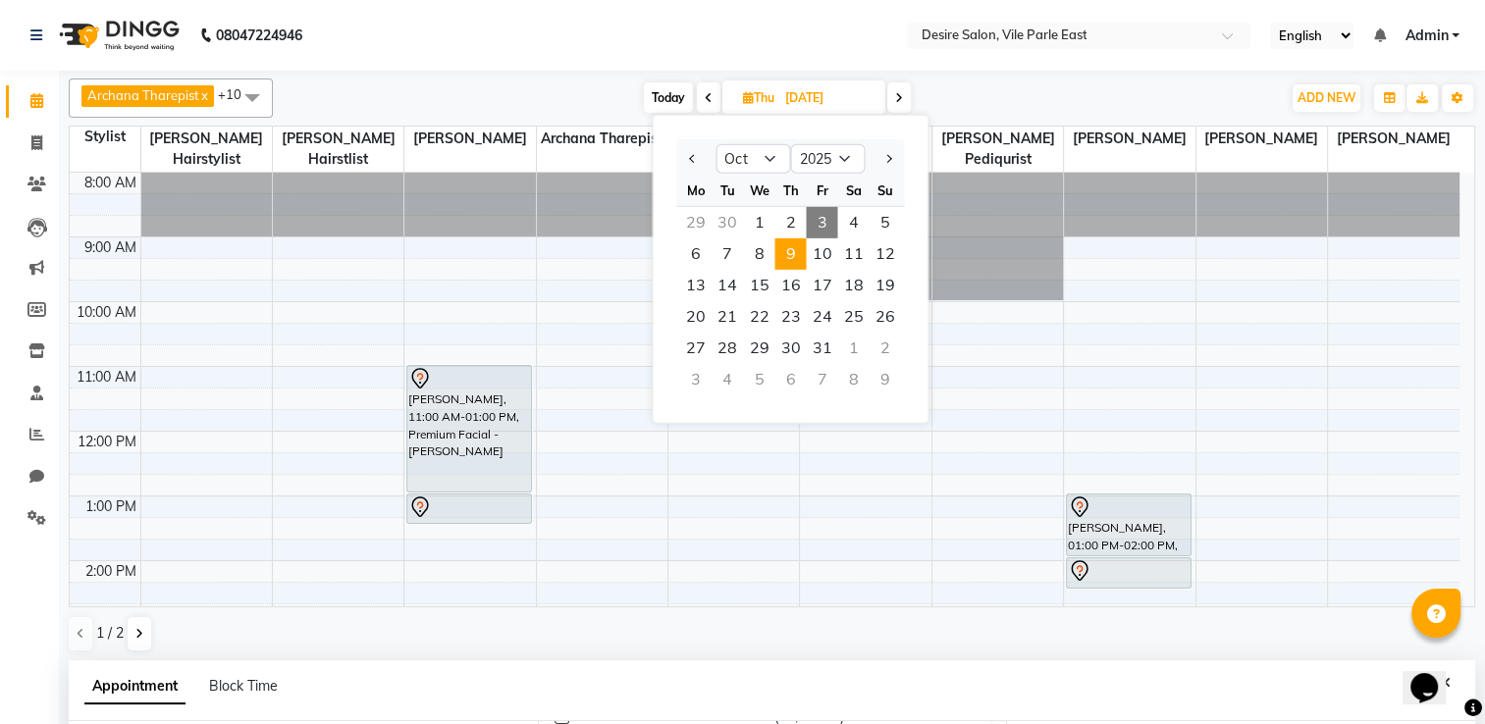
click at [818, 216] on span "3" at bounding box center [821, 222] width 31 height 31
type input "03-10-2025"
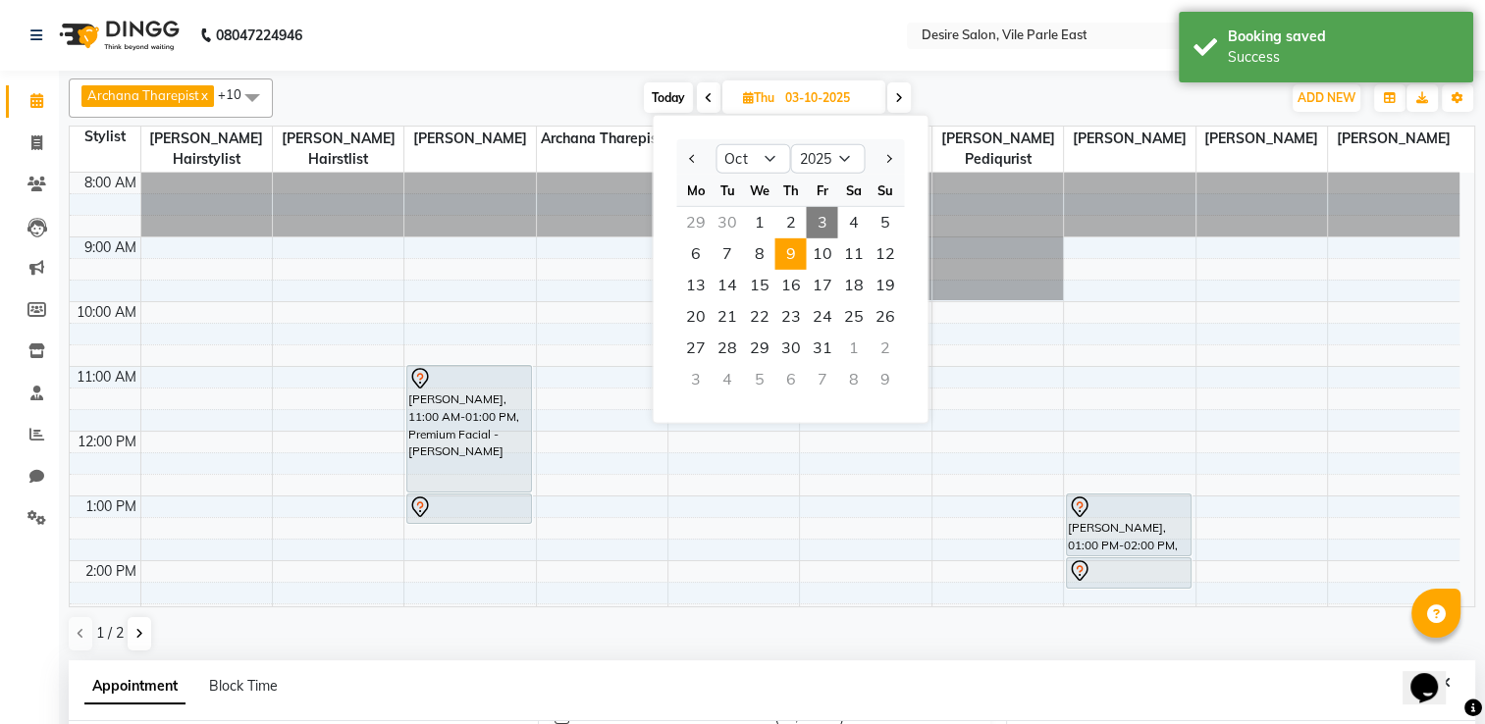
select select "780"
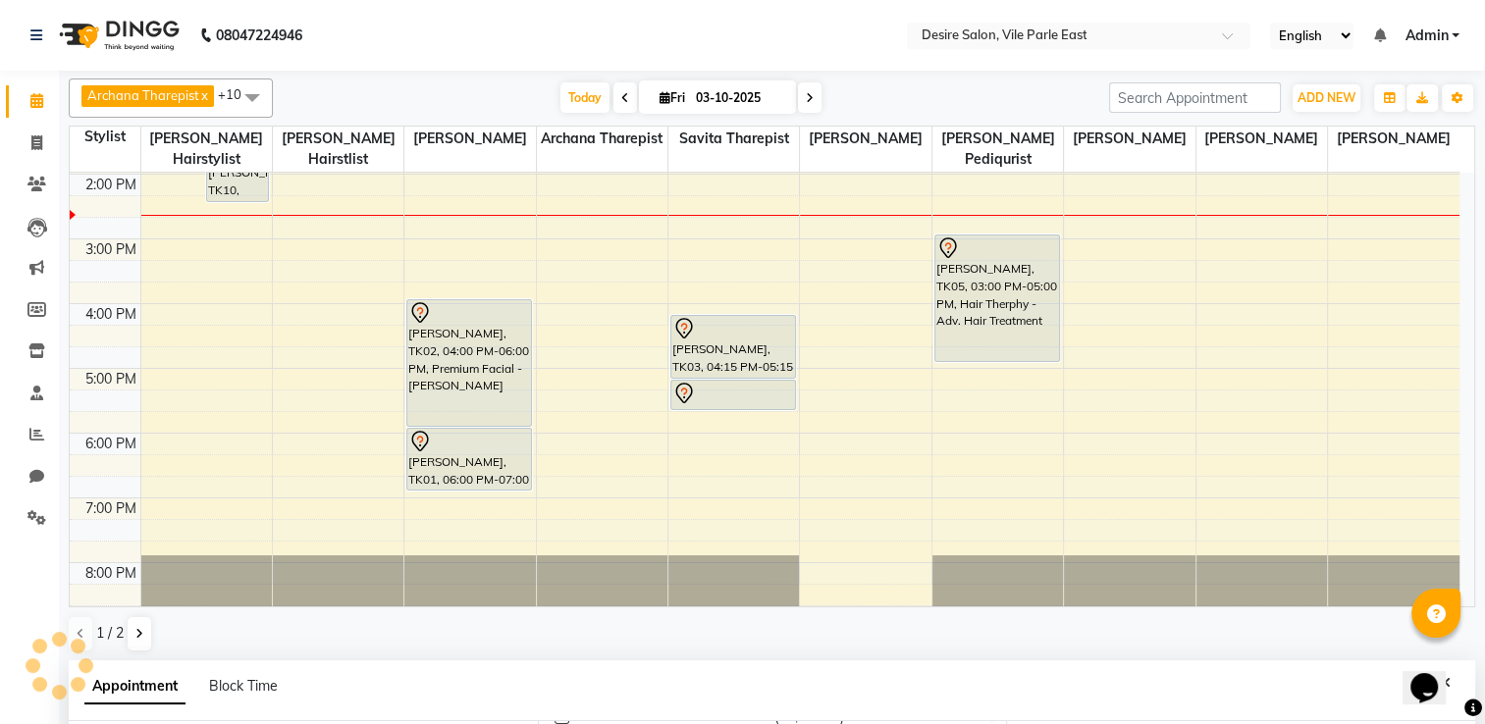
scroll to position [243, 0]
click at [703, 95] on input "03-10-2025" at bounding box center [739, 97] width 98 height 29
select select "10"
select select "2025"
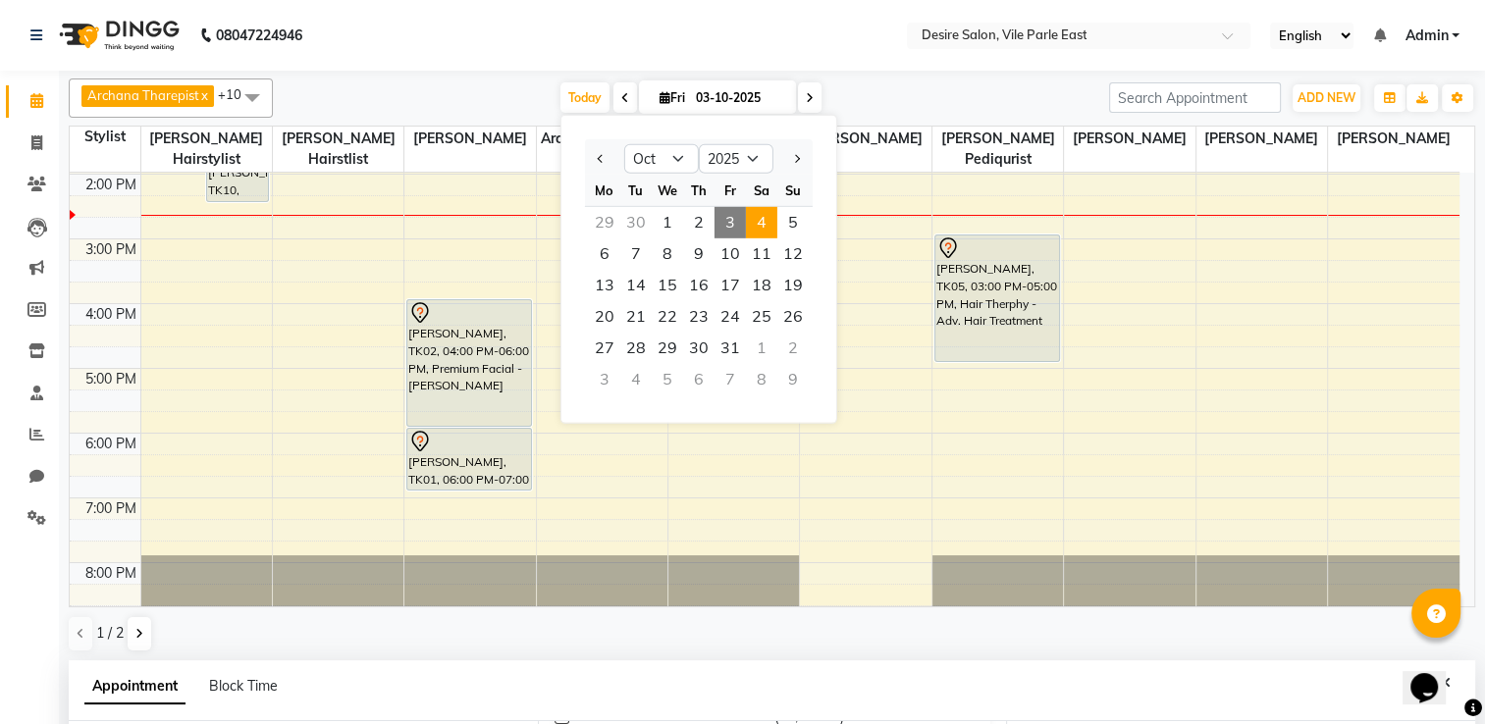
click at [766, 224] on span "4" at bounding box center [761, 222] width 31 height 31
type input "04-10-2025"
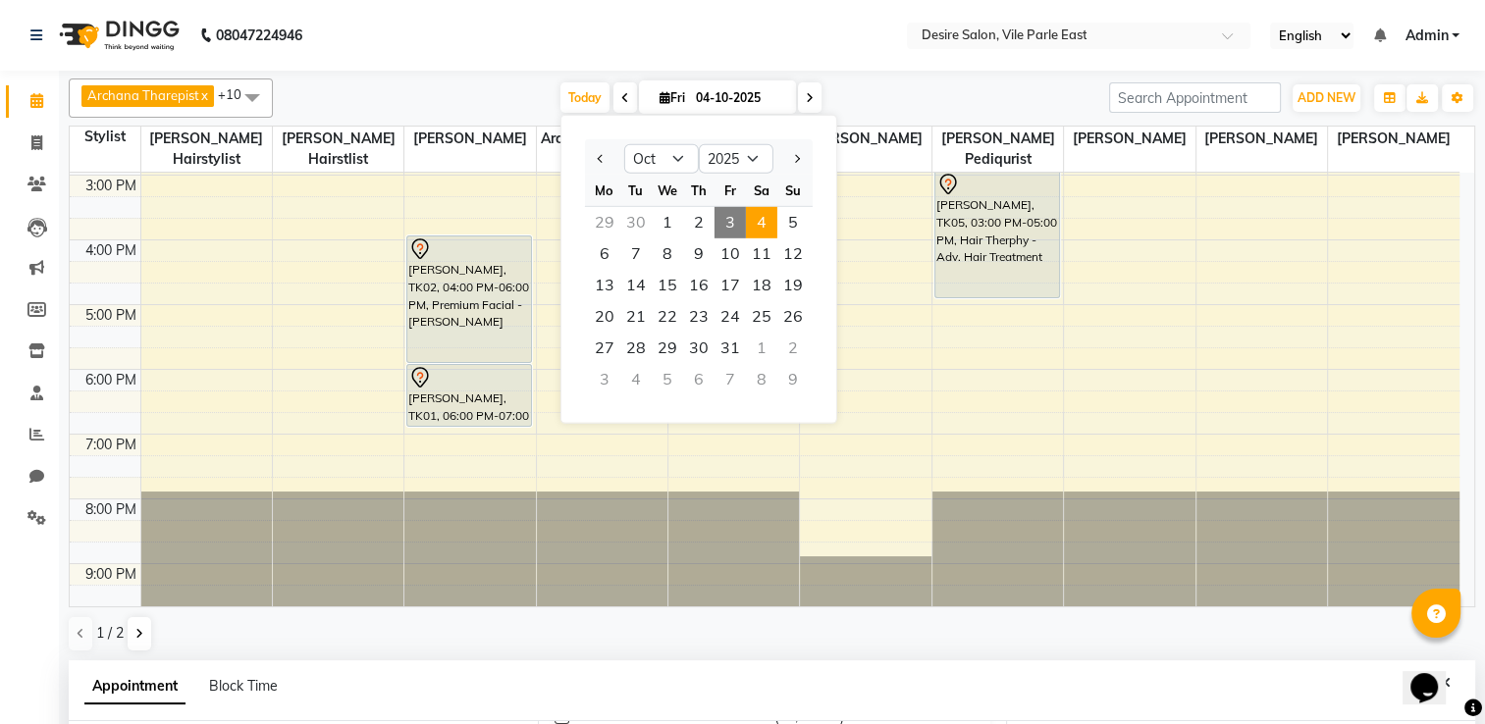
select select "780"
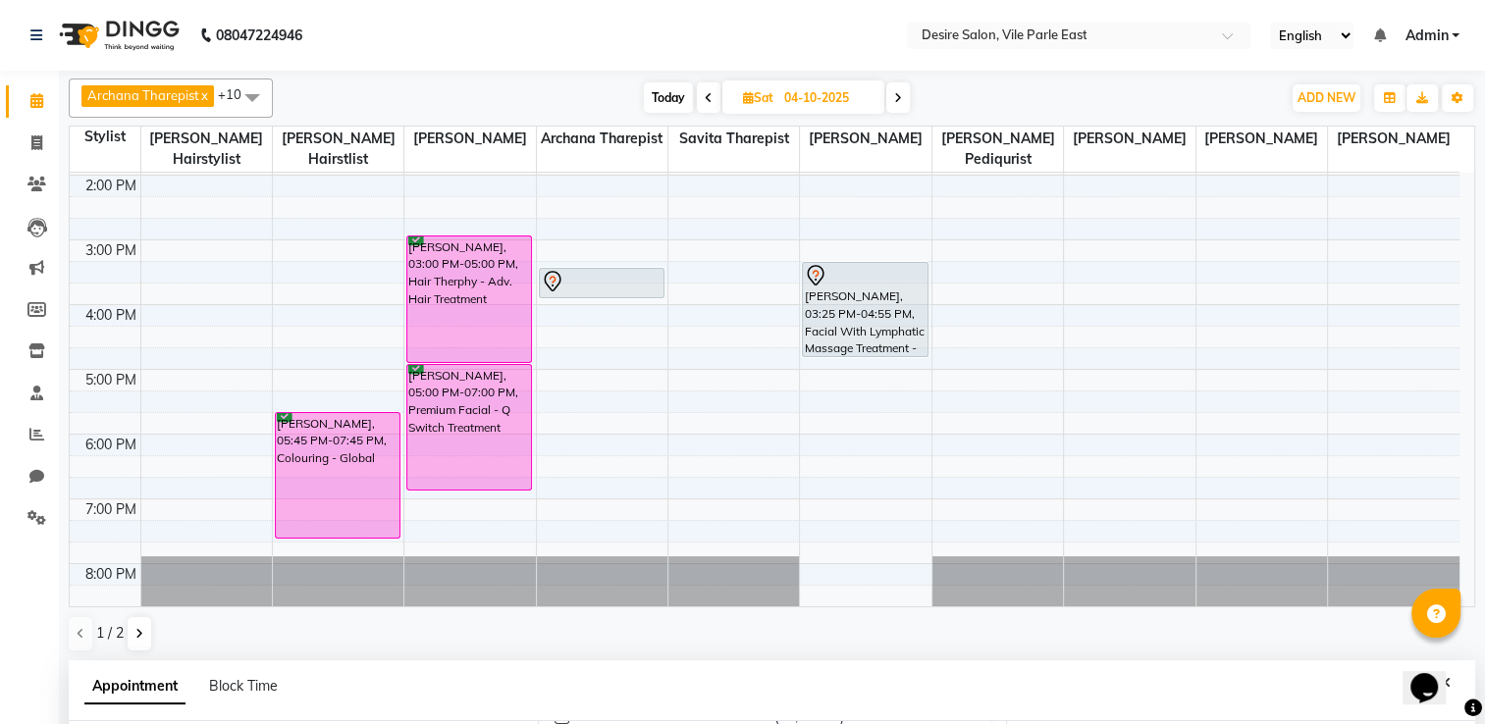
scroll to position [52, 0]
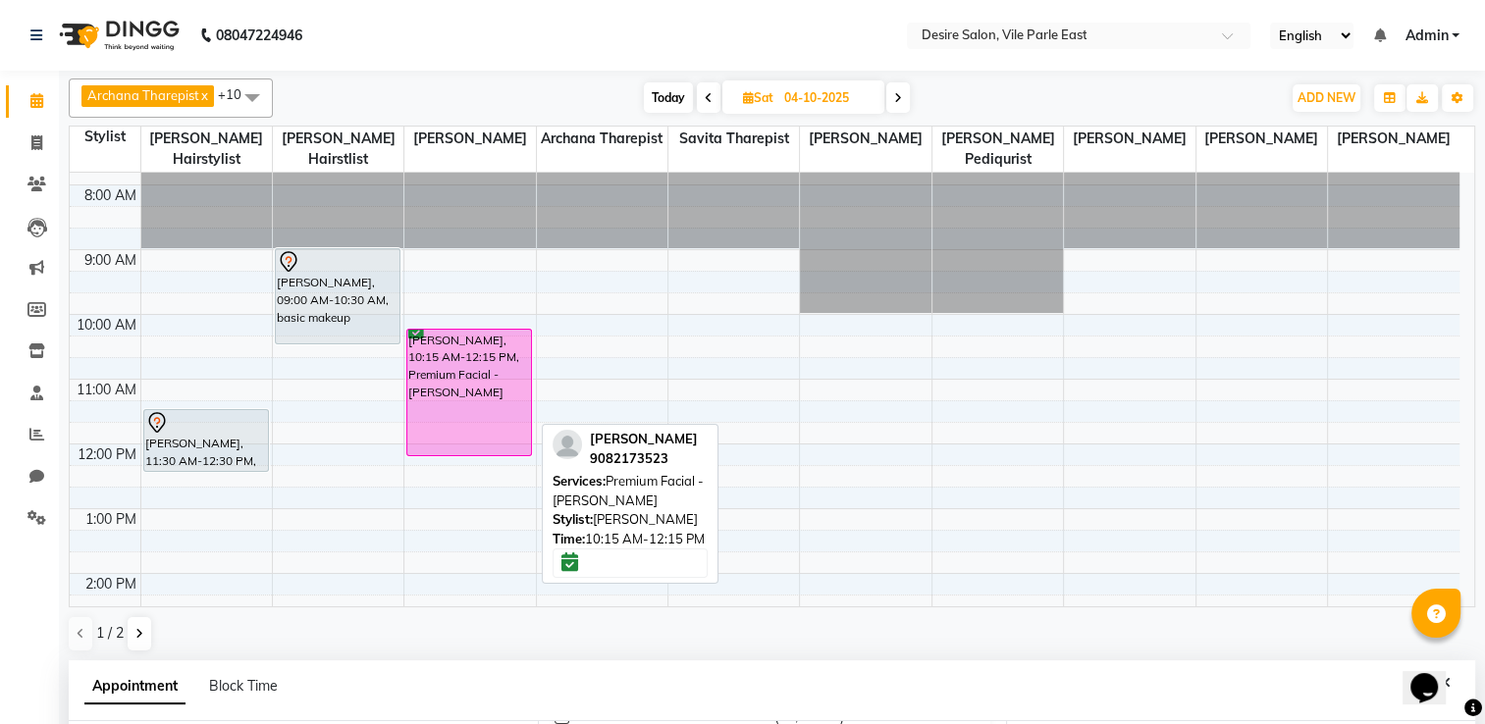
click at [499, 366] on div "[PERSON_NAME], 10:15 AM-12:15 PM, Premium Facial - [PERSON_NAME]" at bounding box center [469, 393] width 124 height 126
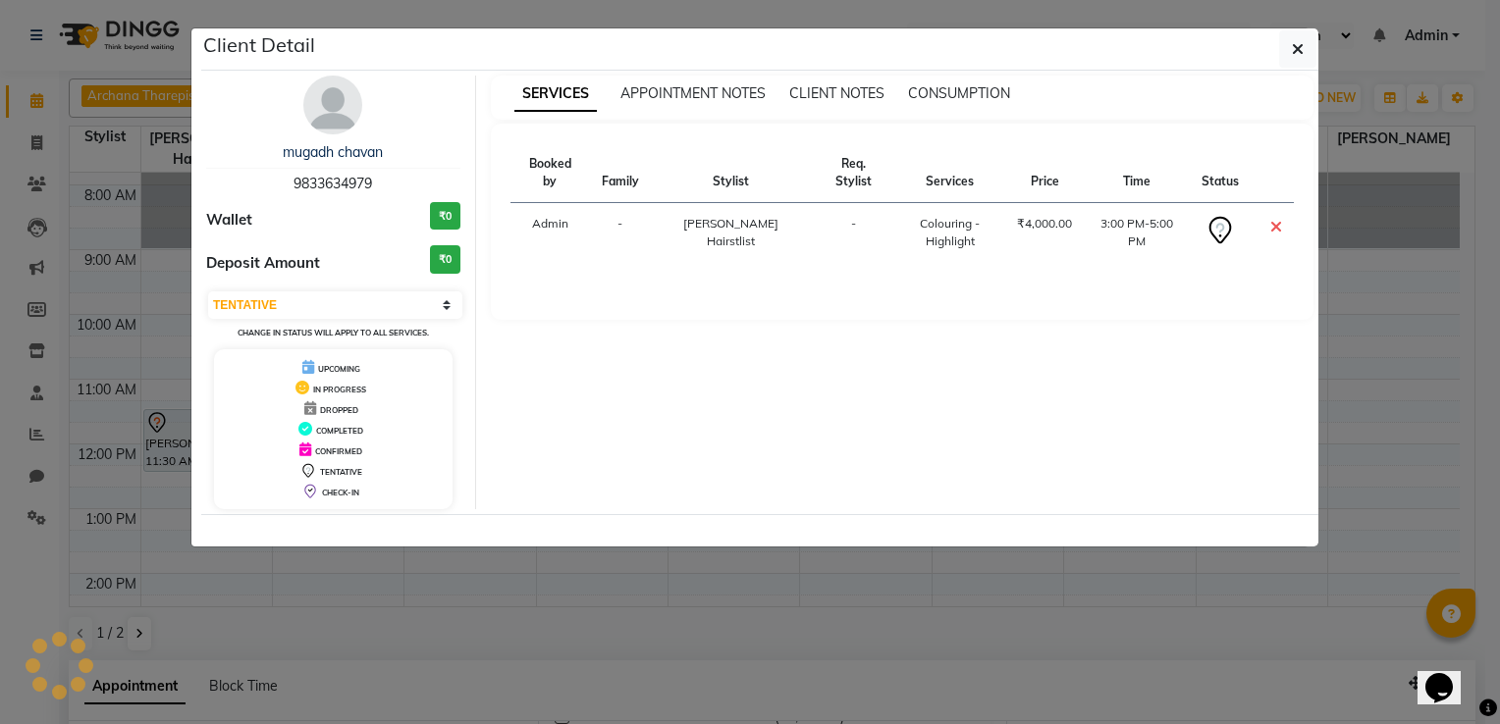
select select "6"
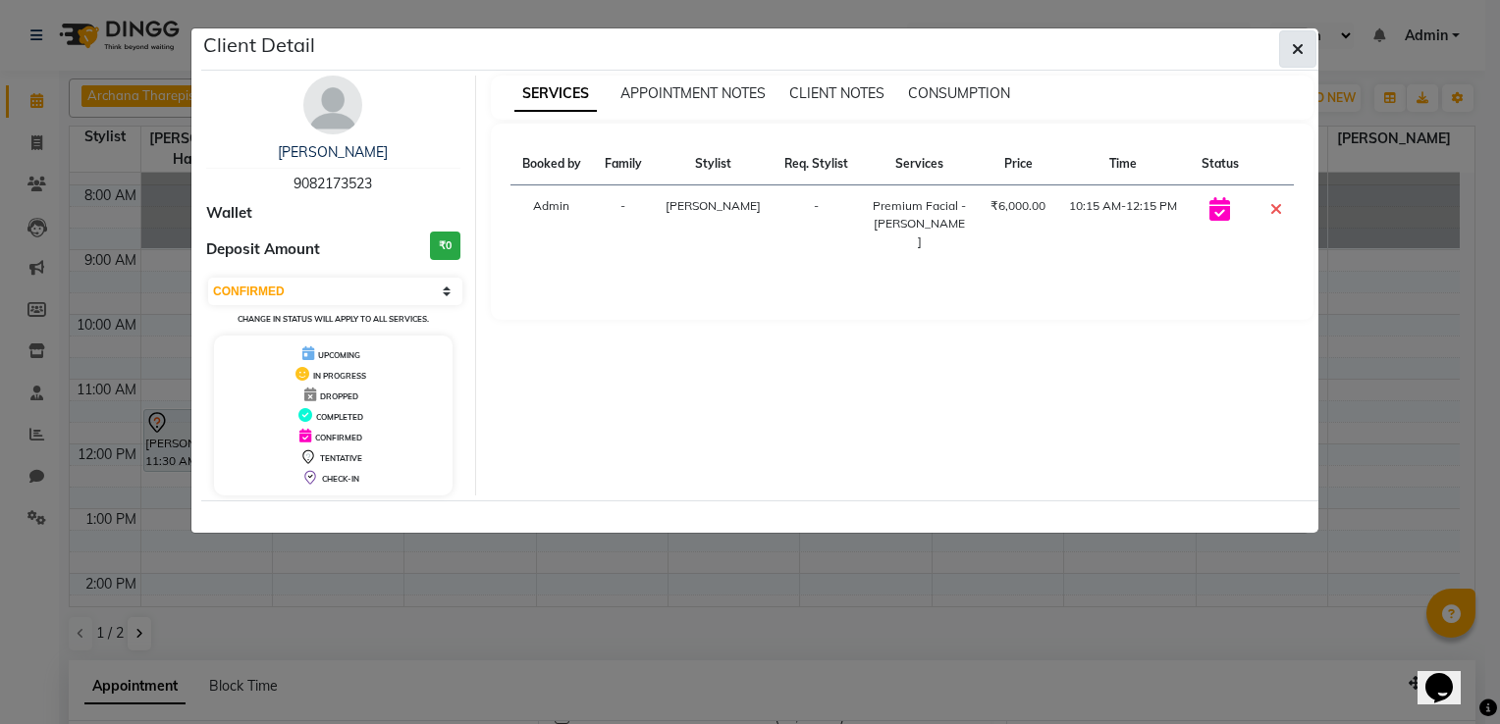
click at [1302, 48] on icon "button" at bounding box center [1298, 49] width 12 height 16
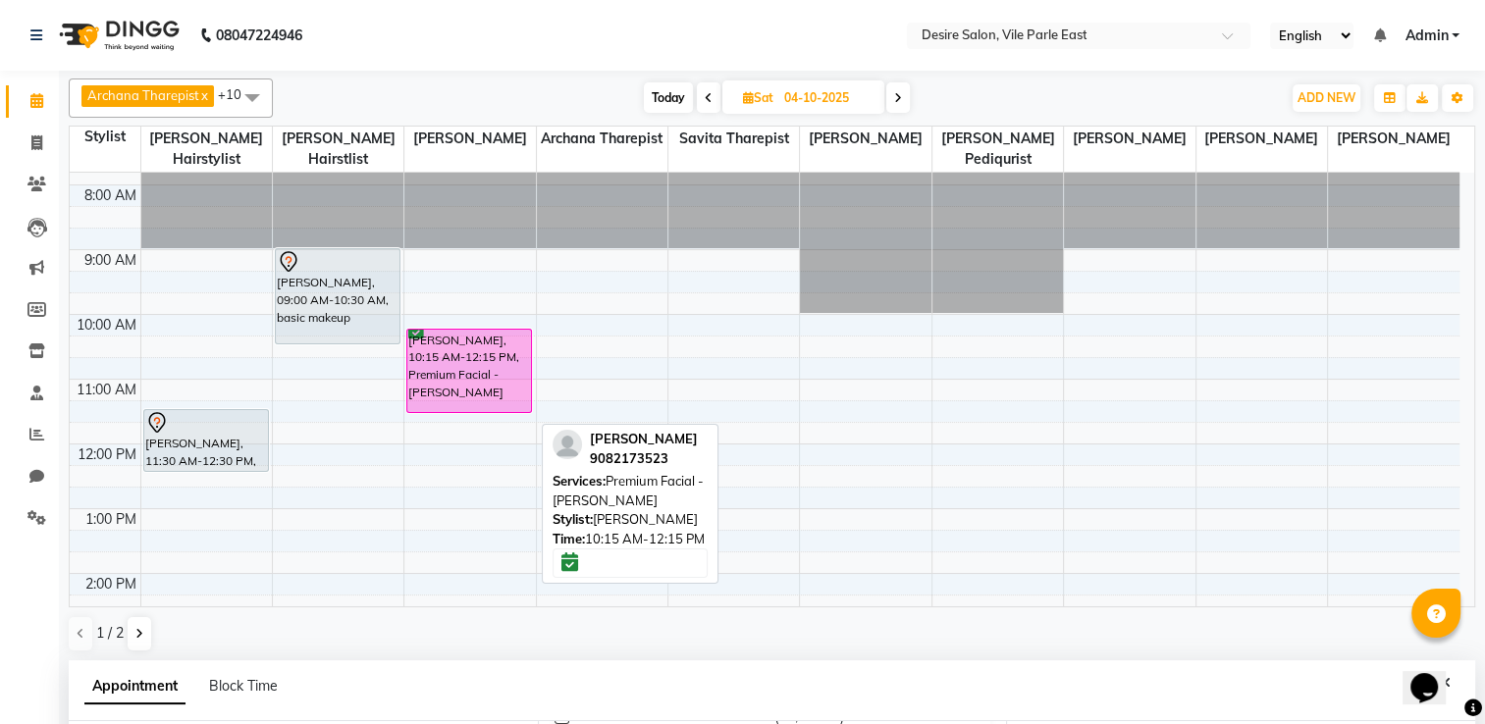
drag, startPoint x: 448, startPoint y: 434, endPoint x: 451, endPoint y: 375, distance: 59.0
click at [451, 375] on div "7:00 AM 8:00 AM 9:00 AM 10:00 AM 11:00 AM 12:00 PM 1:00 PM 2:00 PM 3:00 PM 4:00…" at bounding box center [765, 606] width 1390 height 971
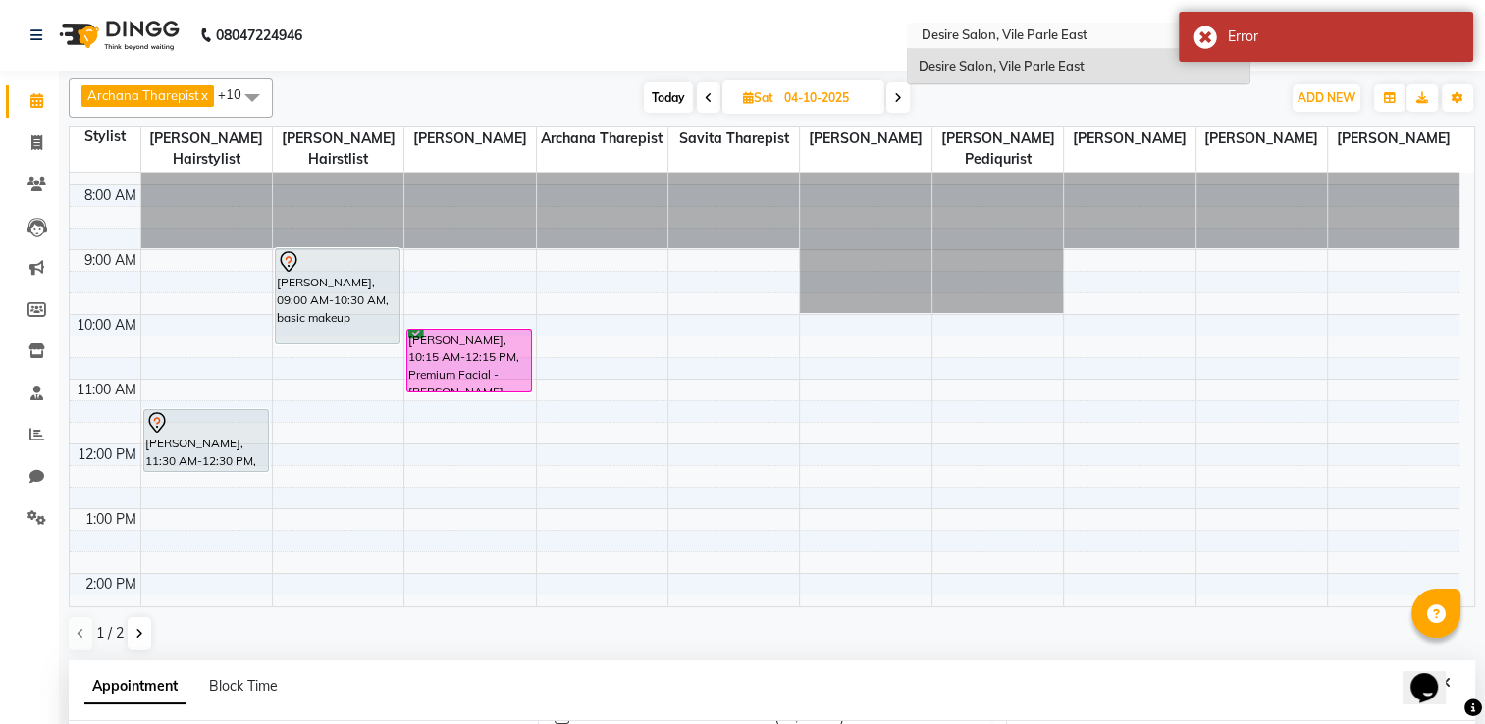
click at [1148, 48] on ng-select "Select Location × Desire Salon, Vile Parle East Desire Salon, [GEOGRAPHIC_DATA]" at bounding box center [1079, 36] width 344 height 26
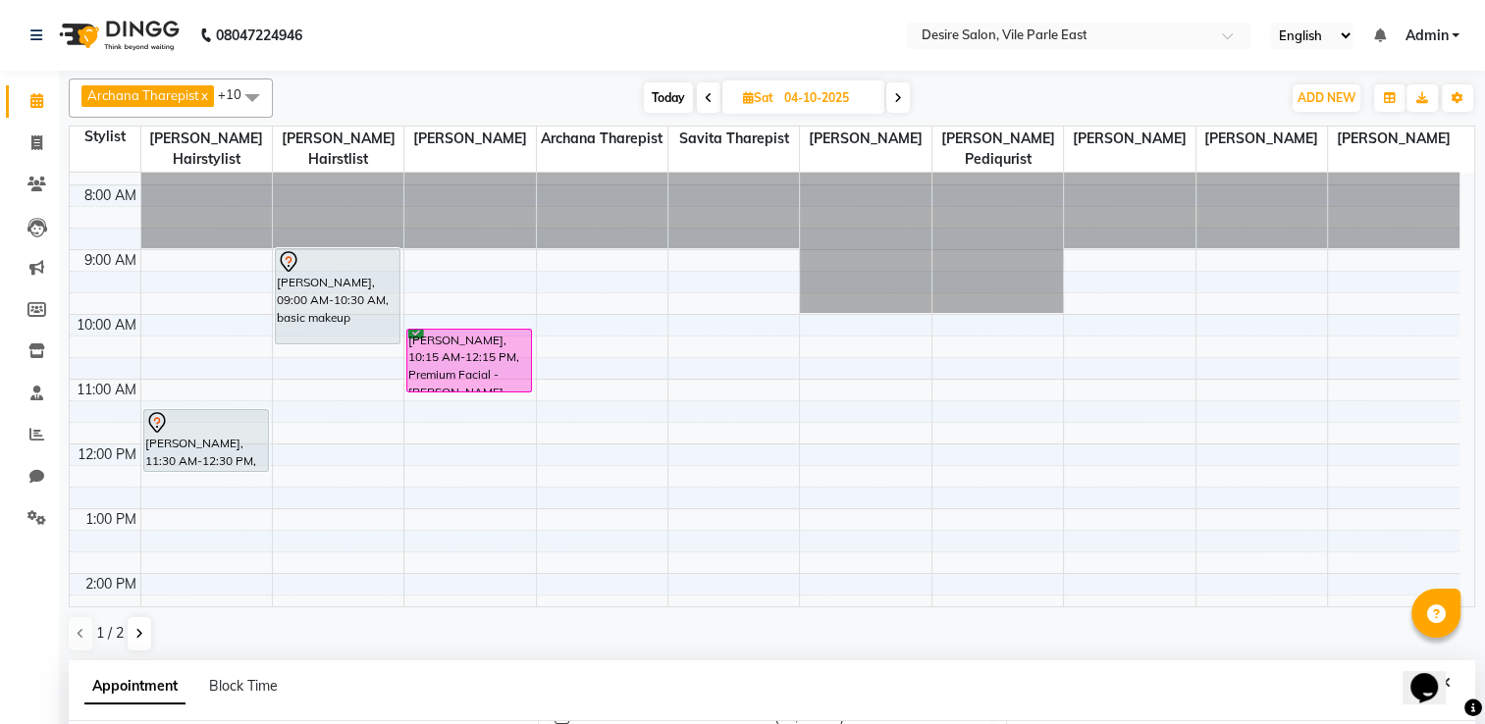
click at [802, 92] on input "04-10-2025" at bounding box center [827, 97] width 98 height 29
select select "10"
select select "2025"
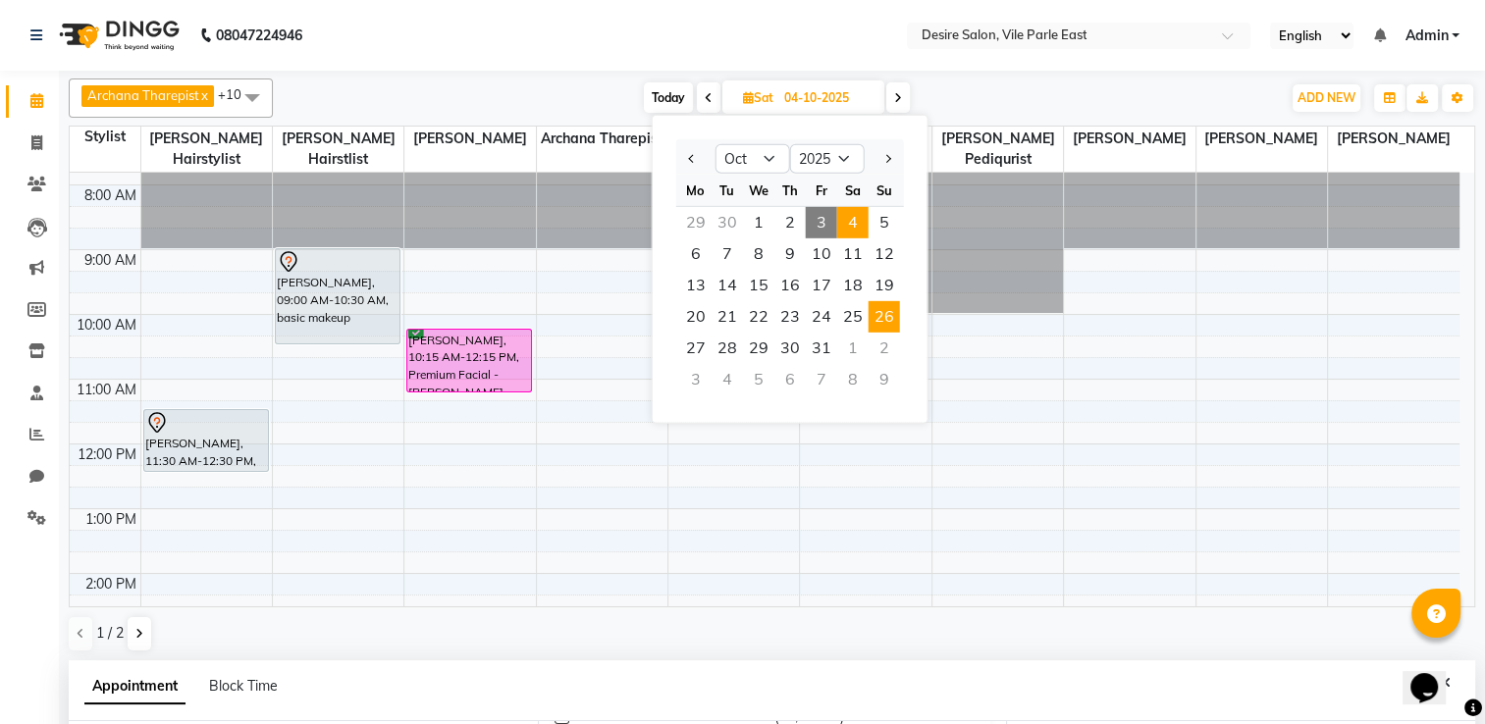
click at [881, 318] on span "26" at bounding box center [884, 316] width 31 height 31
type input "[DATE]"
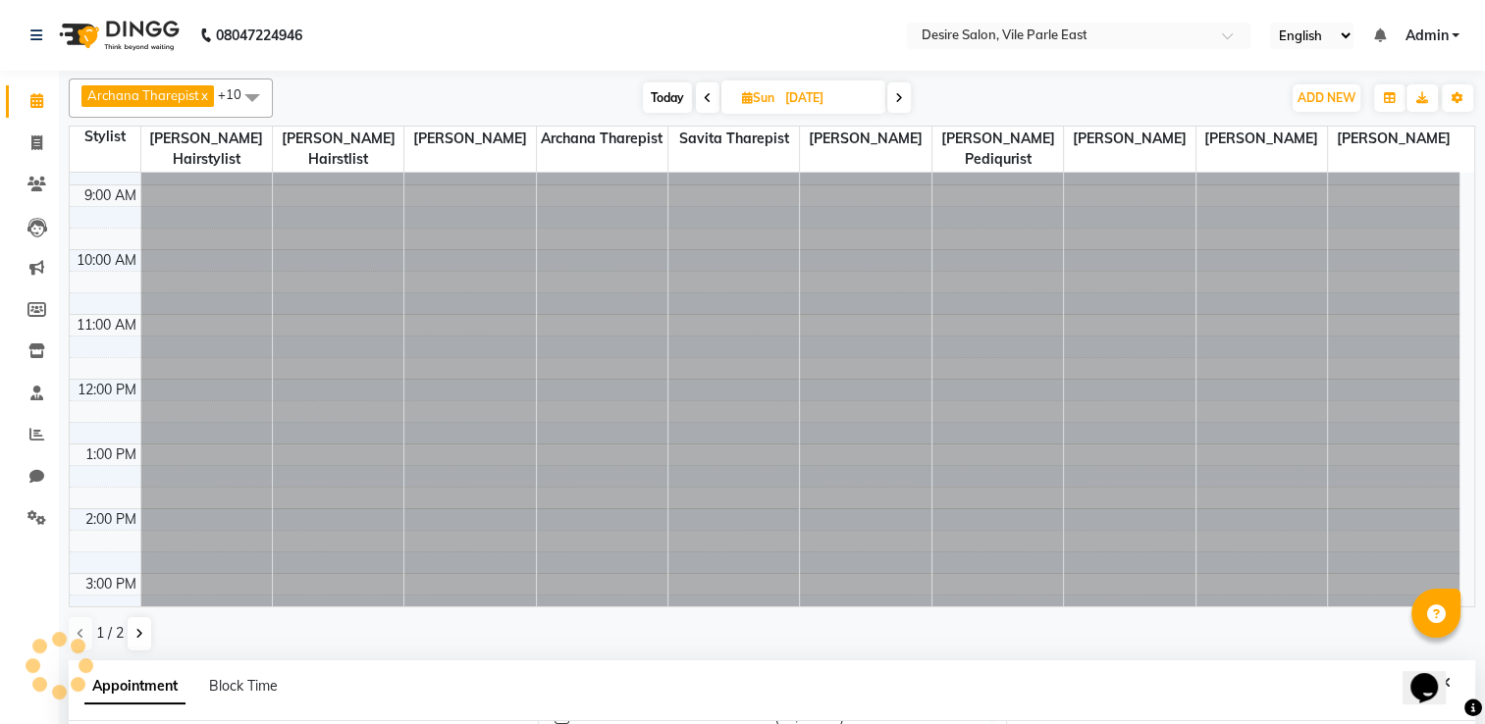
scroll to position [387, 0]
select select "780"
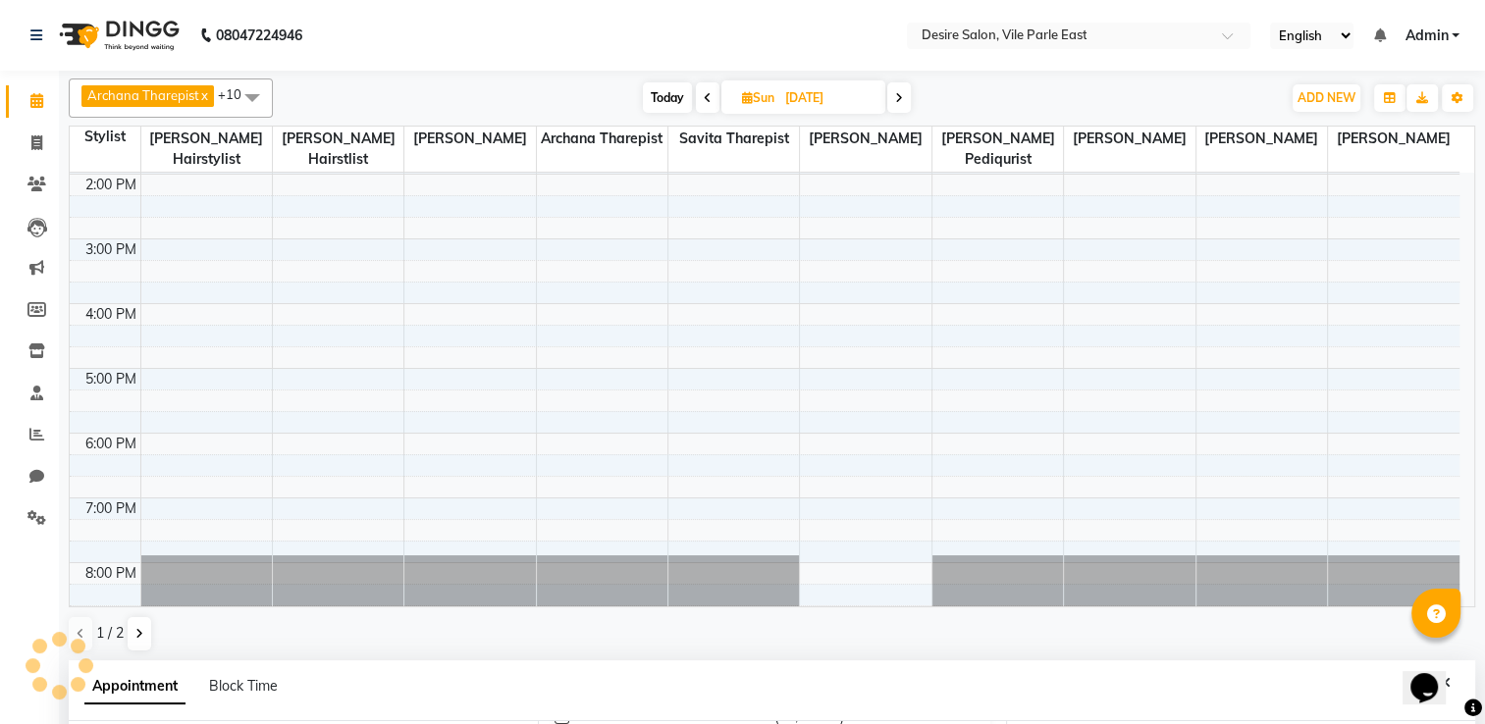
scroll to position [243, 0]
click at [813, 285] on div "8:00 AM 9:00 AM 10:00 AM 11:00 AM 12:00 PM 1:00 PM 2:00 PM 3:00 PM 4:00 PM 5:00…" at bounding box center [765, 239] width 1390 height 906
select select "89449"
select select "960"
select select "tentative"
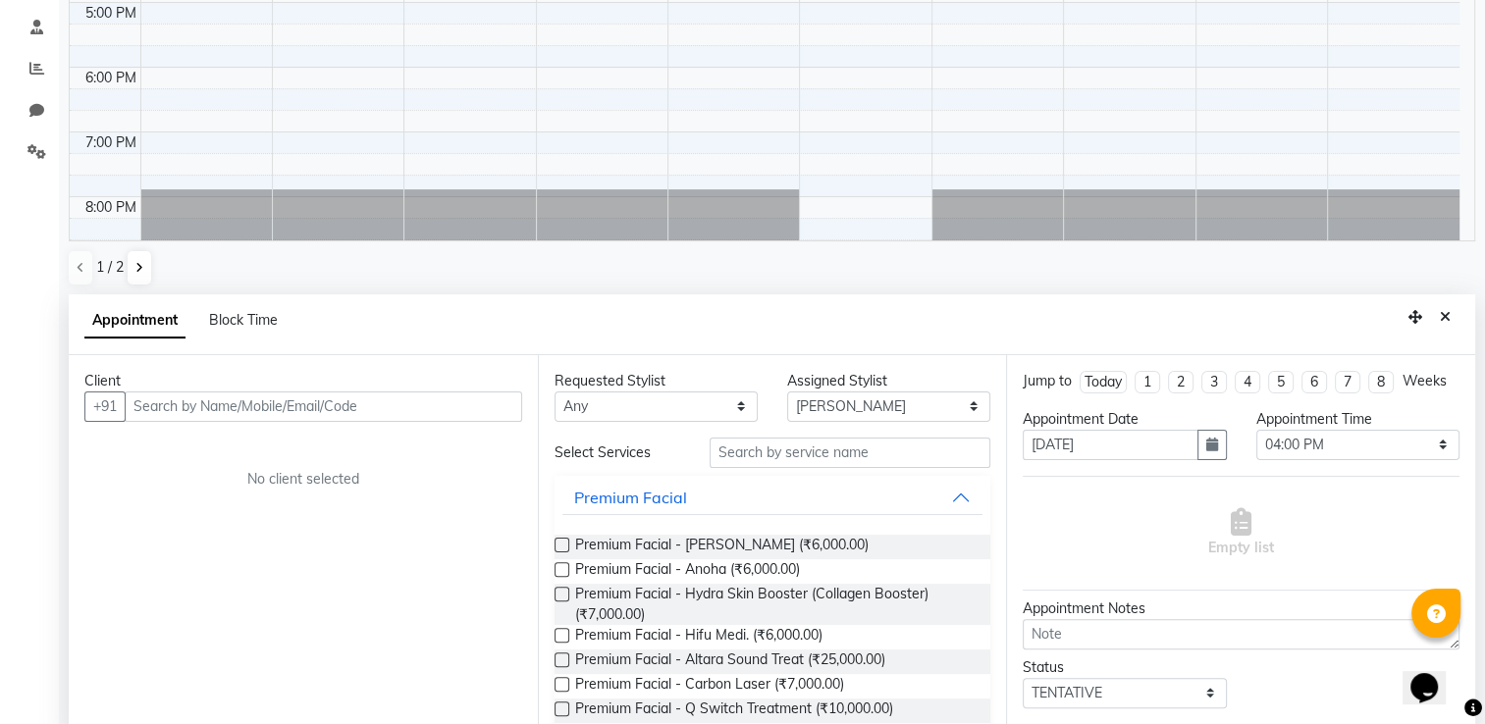
scroll to position [381, 0]
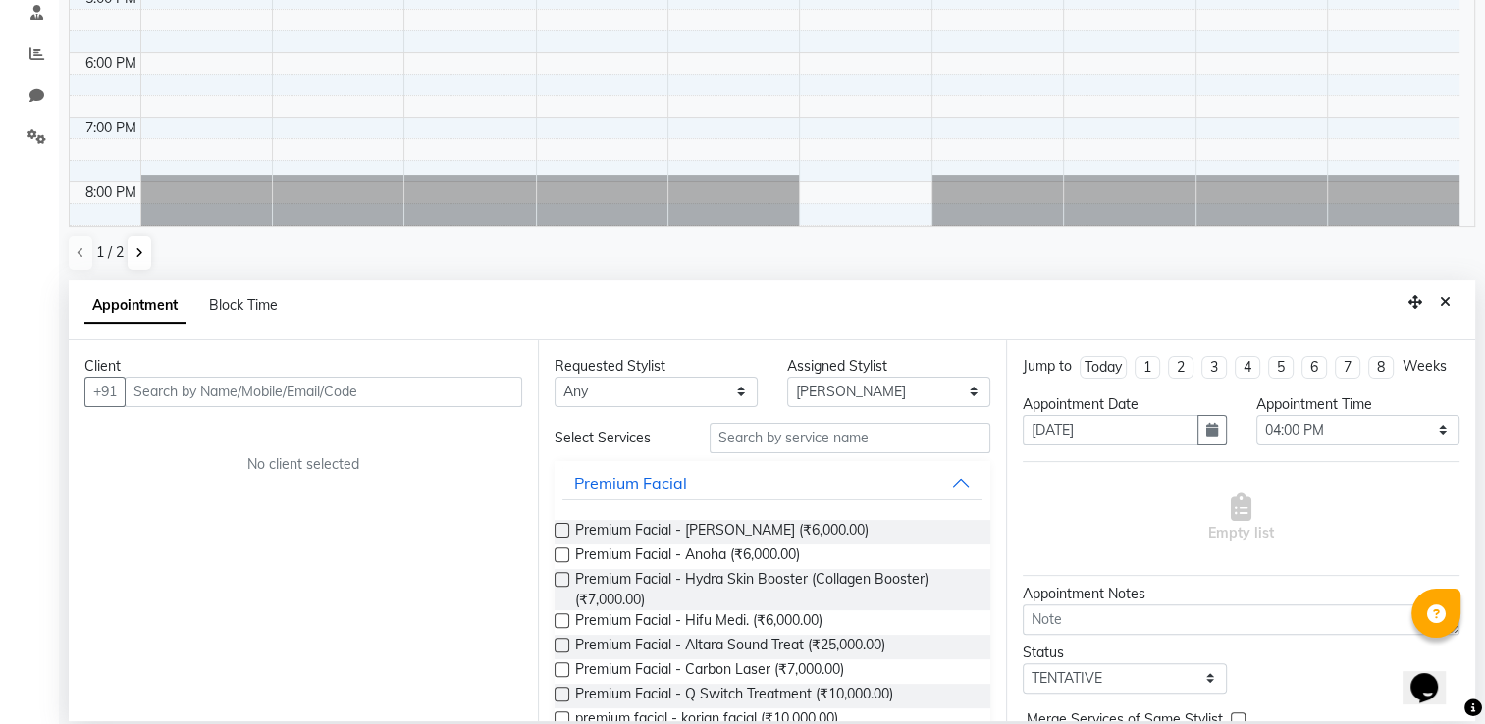
click at [397, 390] on input "text" at bounding box center [323, 392] width 397 height 30
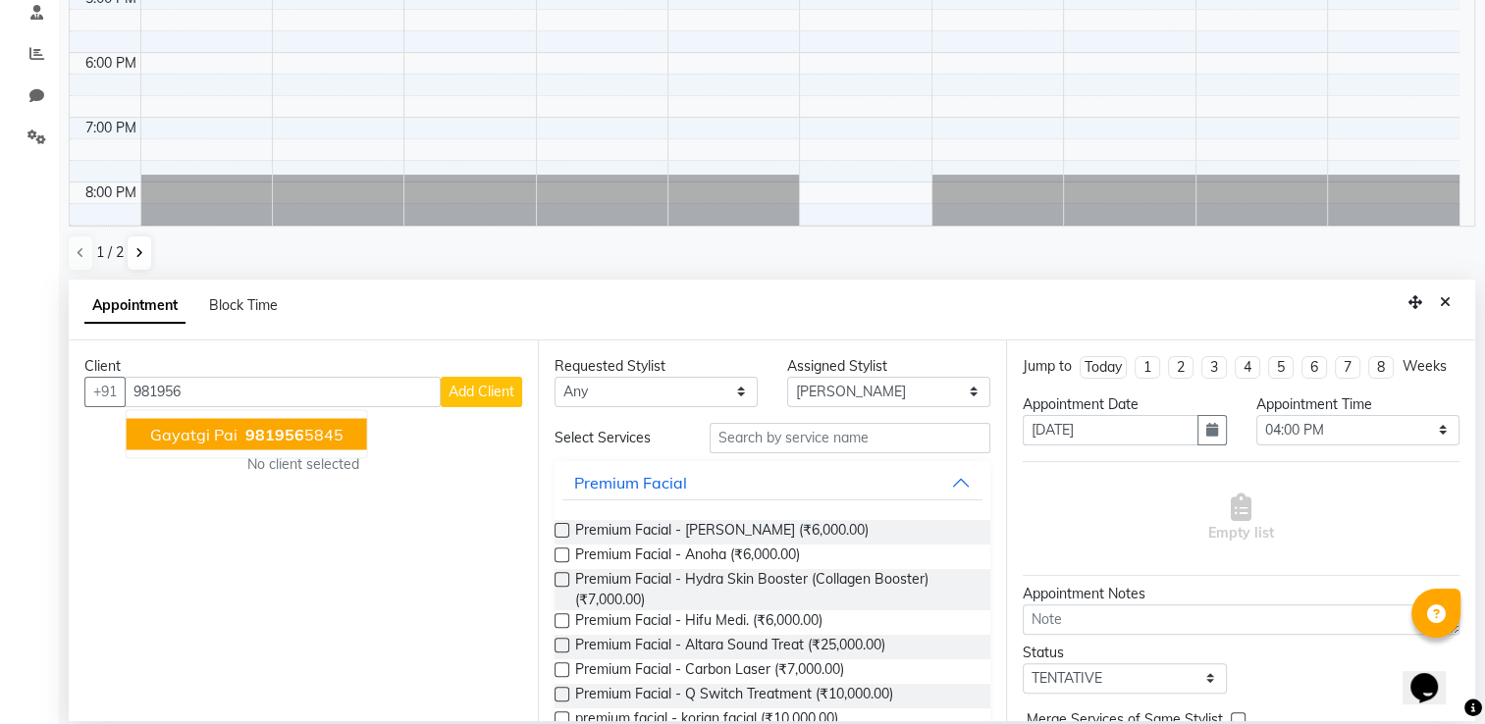
click at [339, 436] on button "Gayatgi pai 981956 5845" at bounding box center [247, 433] width 240 height 31
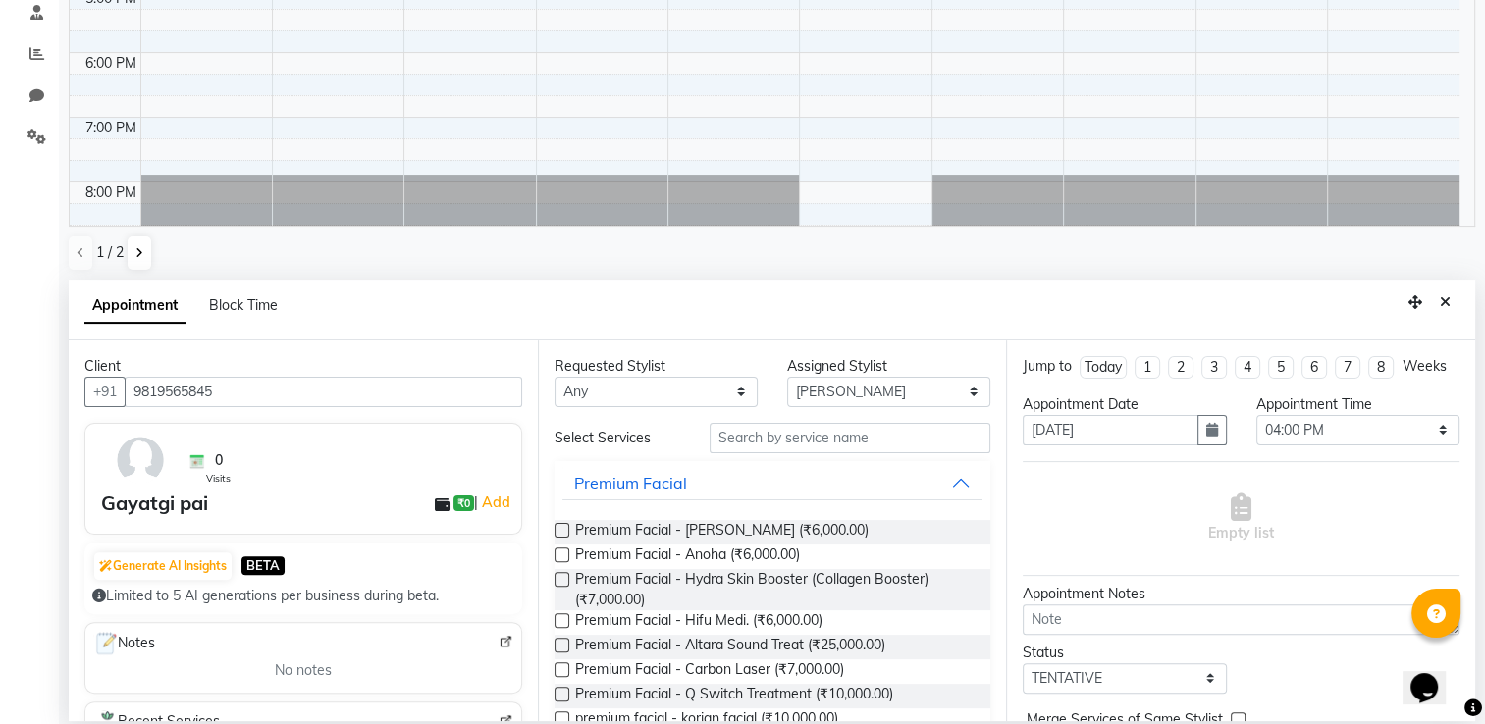
type input "9819565845"
click at [825, 384] on select "Select Archana Tharepist [PERSON_NAME] Pediqurist [PERSON_NAME] desire salon [P…" at bounding box center [888, 392] width 203 height 30
drag, startPoint x: 825, startPoint y: 384, endPoint x: 886, endPoint y: 516, distance: 145.8
click at [886, 516] on div "Requested Stylist Any Archana Tharepist [PERSON_NAME] Pediqurist [PERSON_NAME] …" at bounding box center [772, 531] width 469 height 381
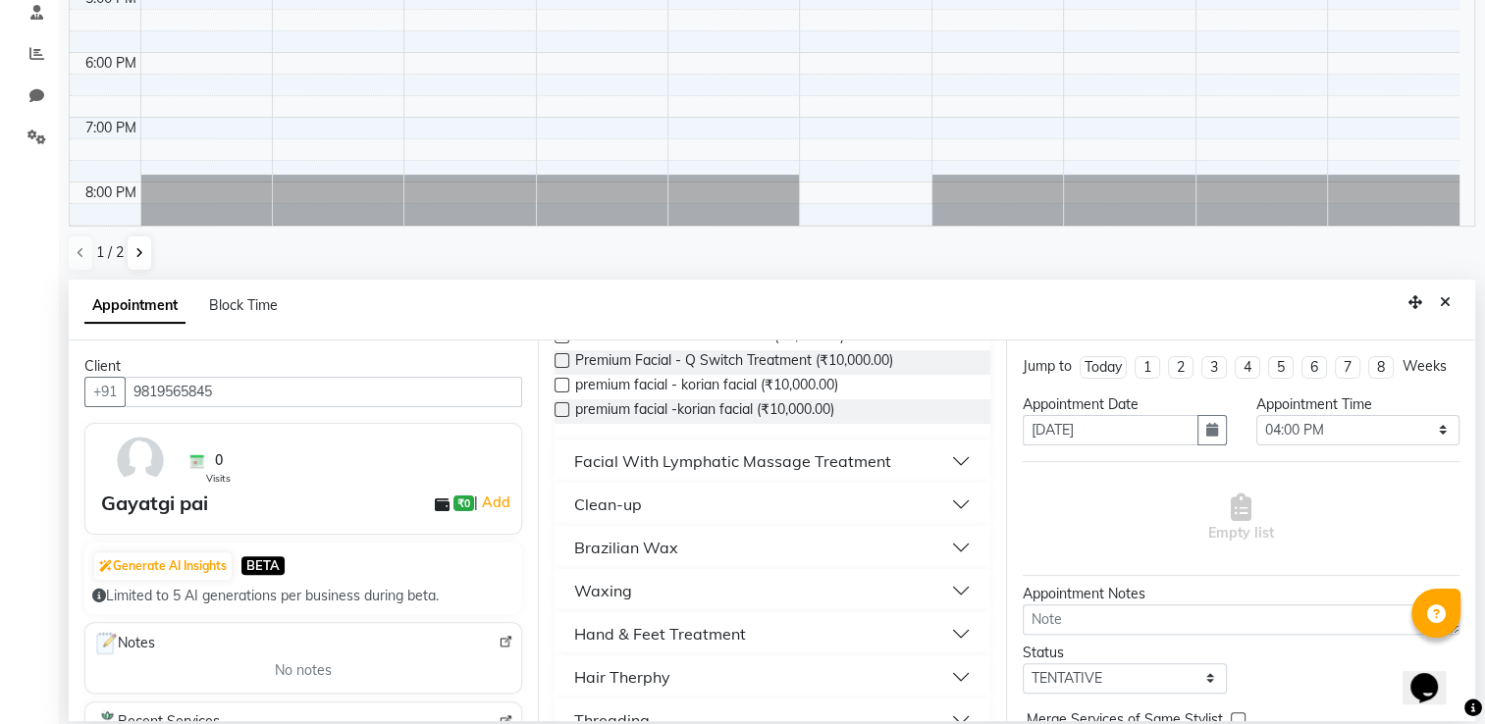
click at [707, 457] on div "Facial With Lymphatic Massage Treatment" at bounding box center [732, 462] width 317 height 24
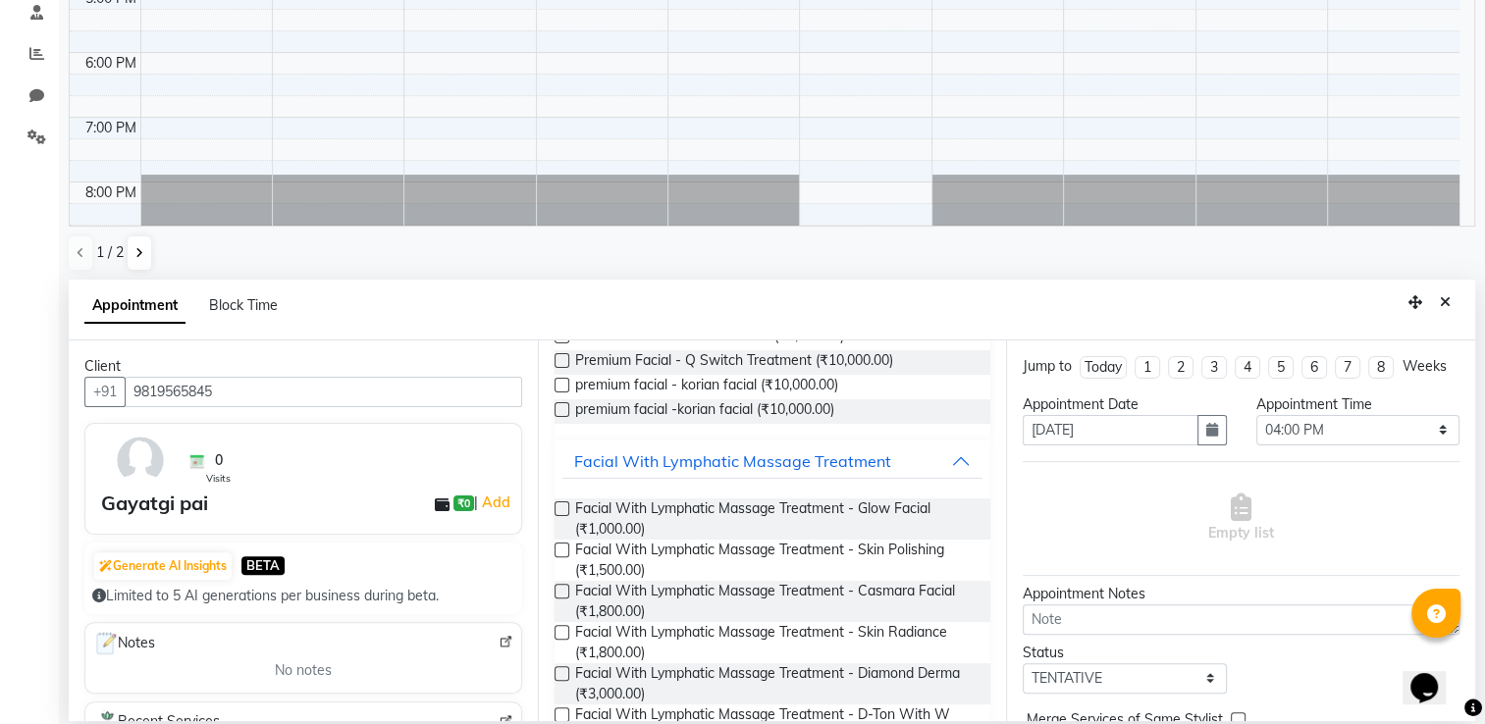
click at [559, 550] on label at bounding box center [562, 550] width 15 height 15
click at [559, 550] on input "checkbox" at bounding box center [561, 552] width 13 height 13
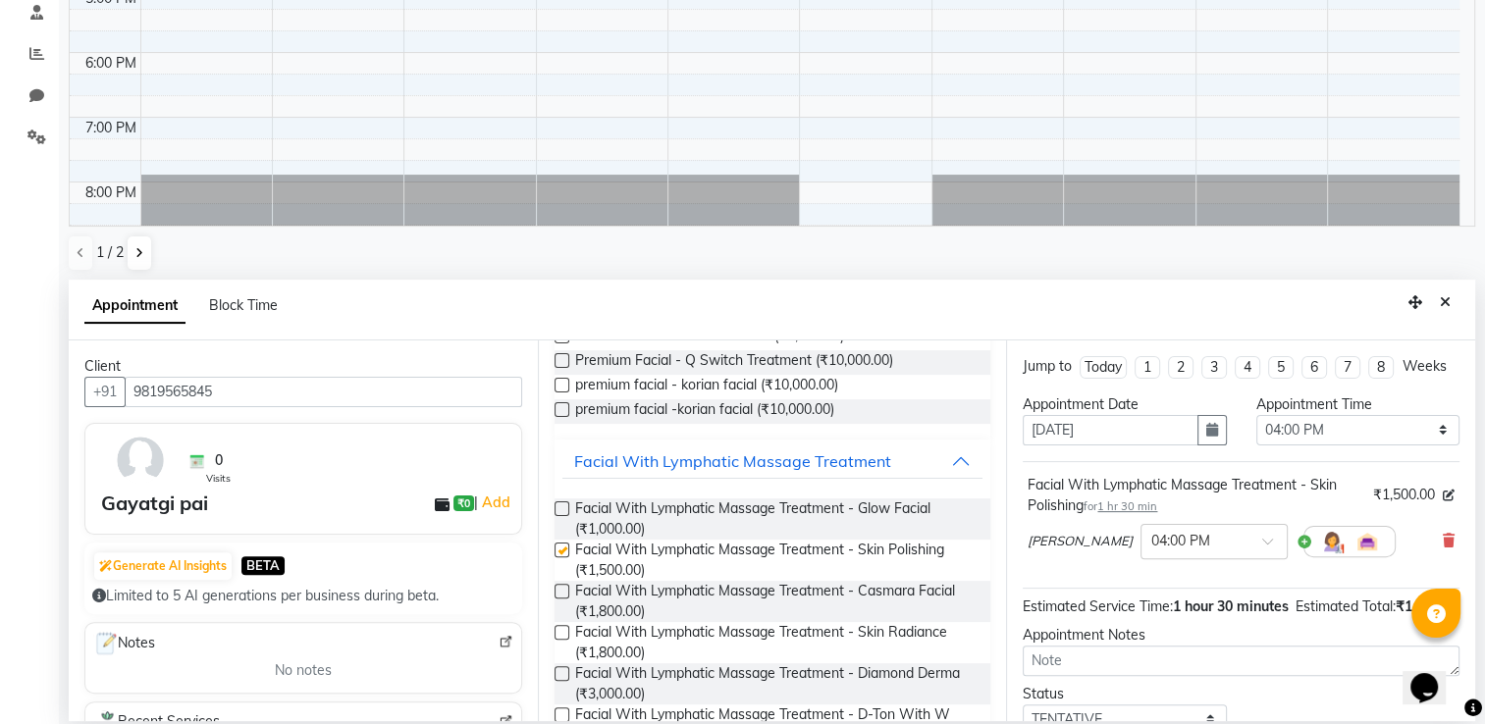
checkbox input "false"
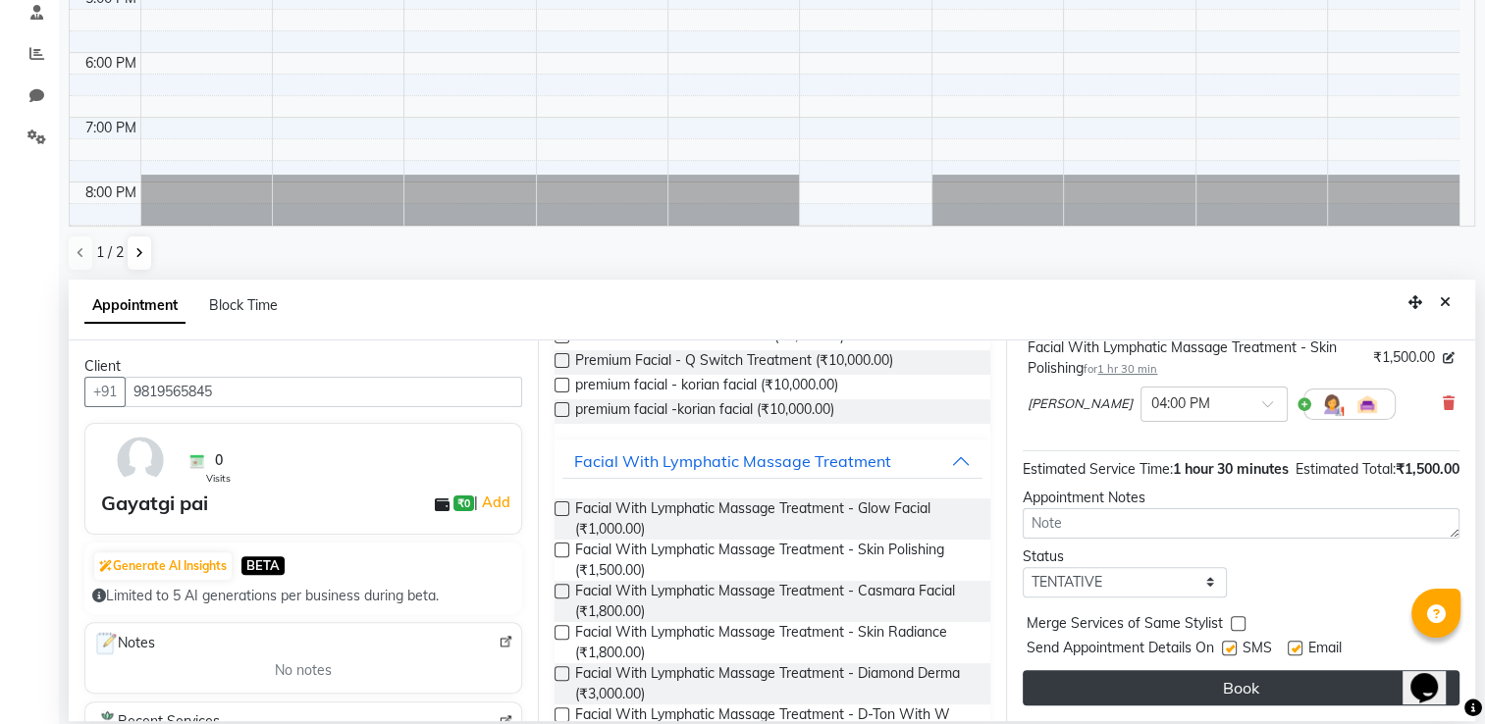
click at [1318, 688] on button "Book" at bounding box center [1241, 687] width 437 height 35
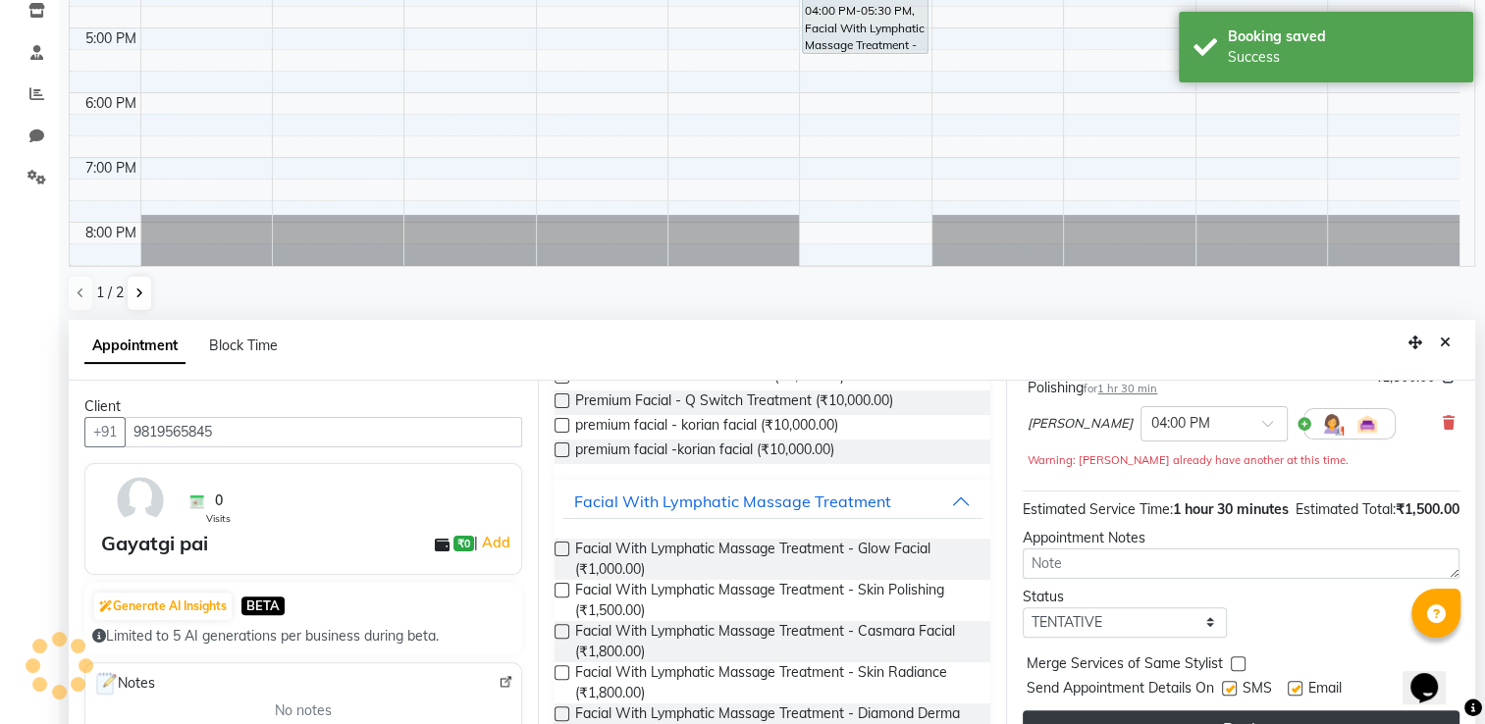
scroll to position [0, 0]
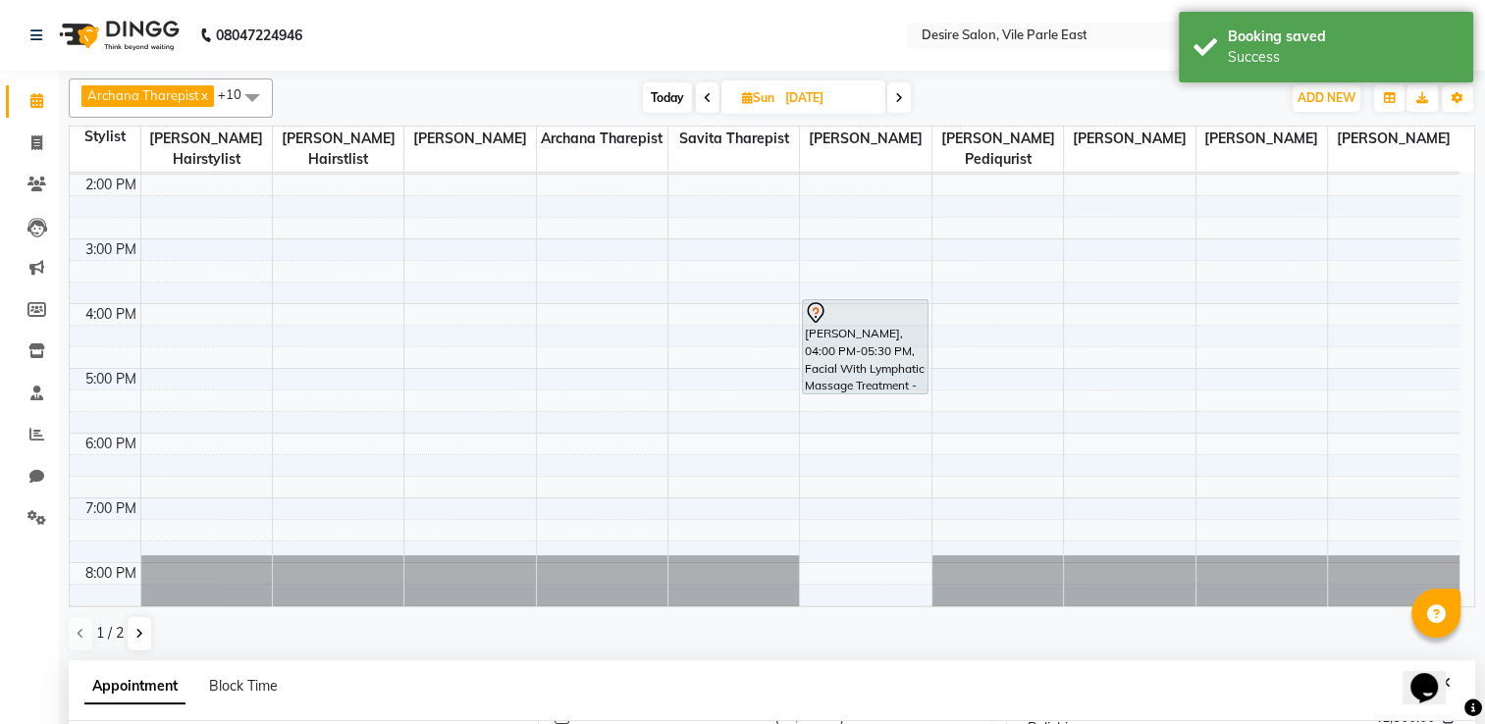
click at [768, 96] on span "Sun" at bounding box center [758, 97] width 42 height 15
select select "10"
select select "2025"
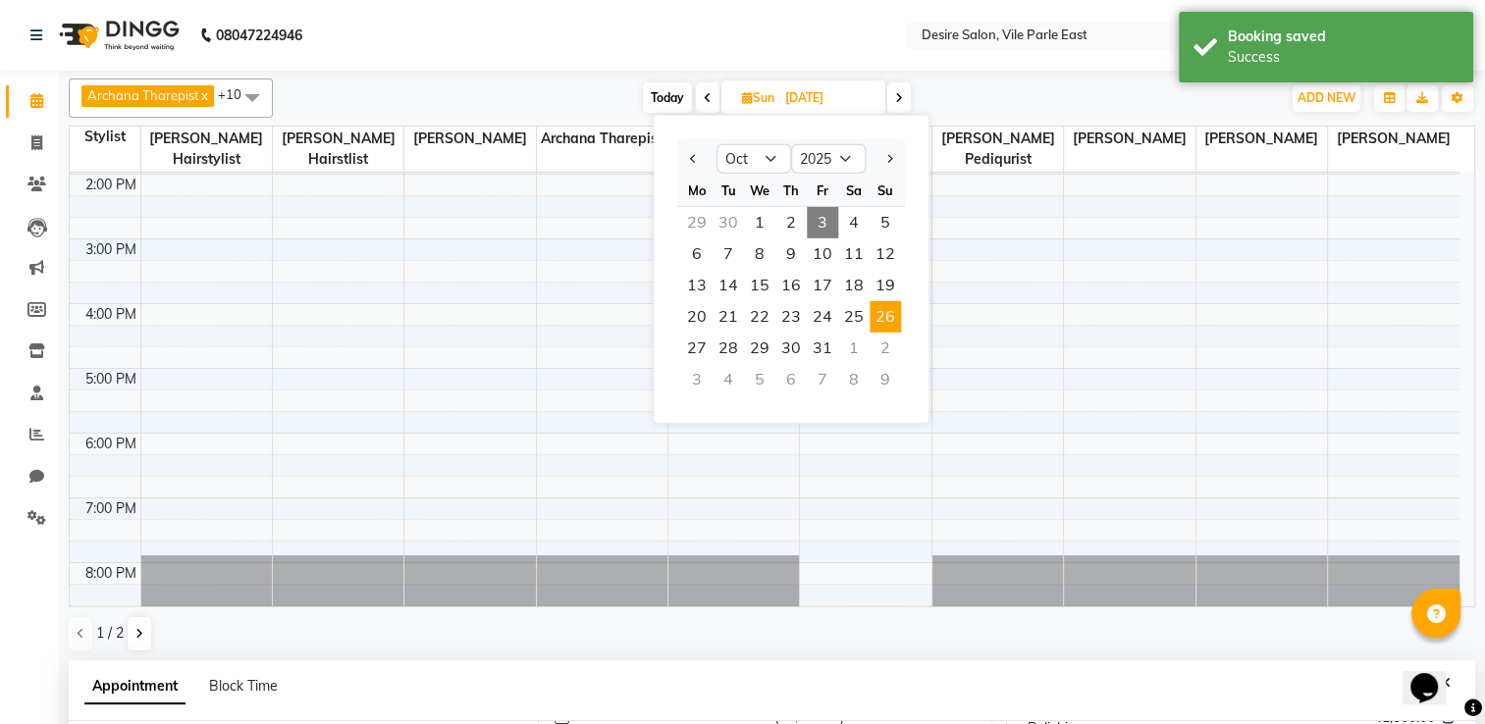
click at [818, 218] on span "3" at bounding box center [822, 222] width 31 height 31
type input "03-10-2025"
select select "960"
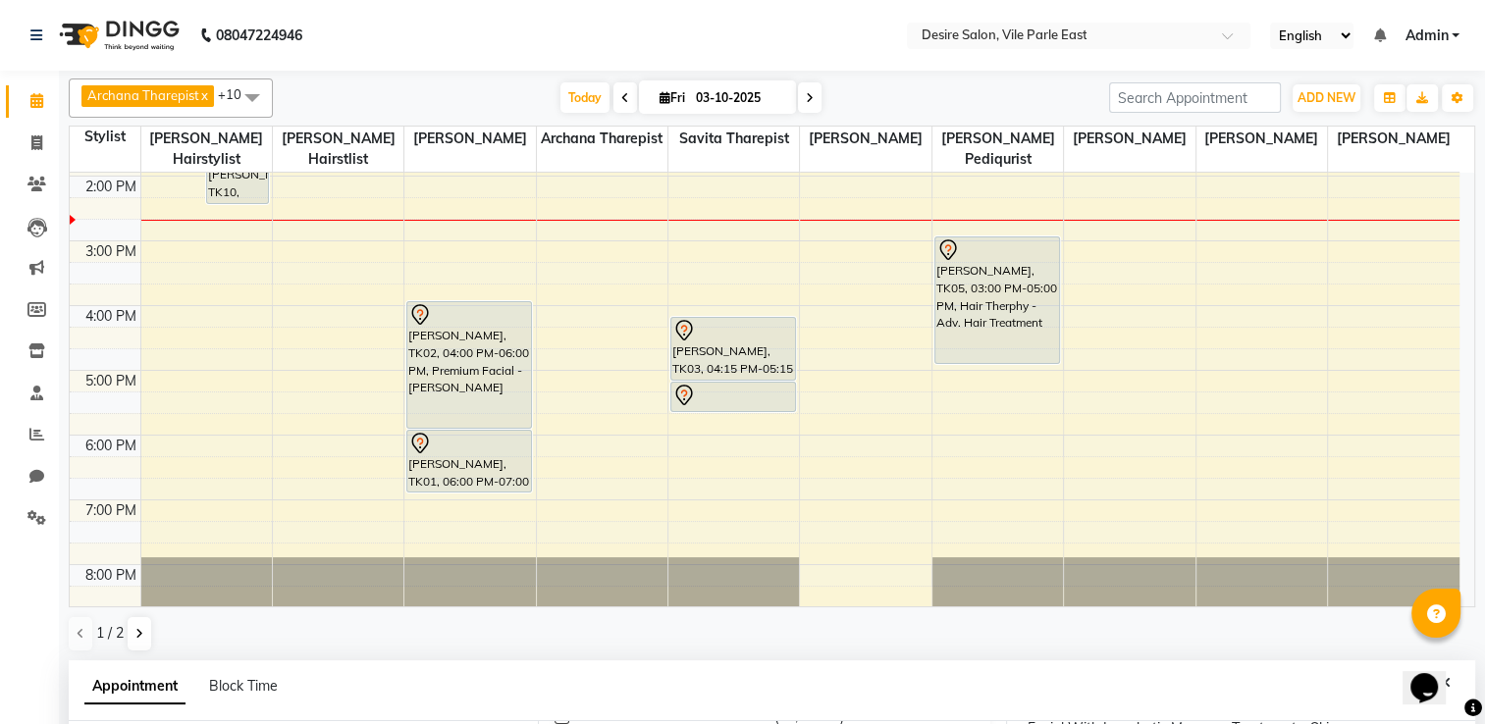
click at [690, 96] on input "03-10-2025" at bounding box center [739, 97] width 98 height 29
select select "10"
select select "2025"
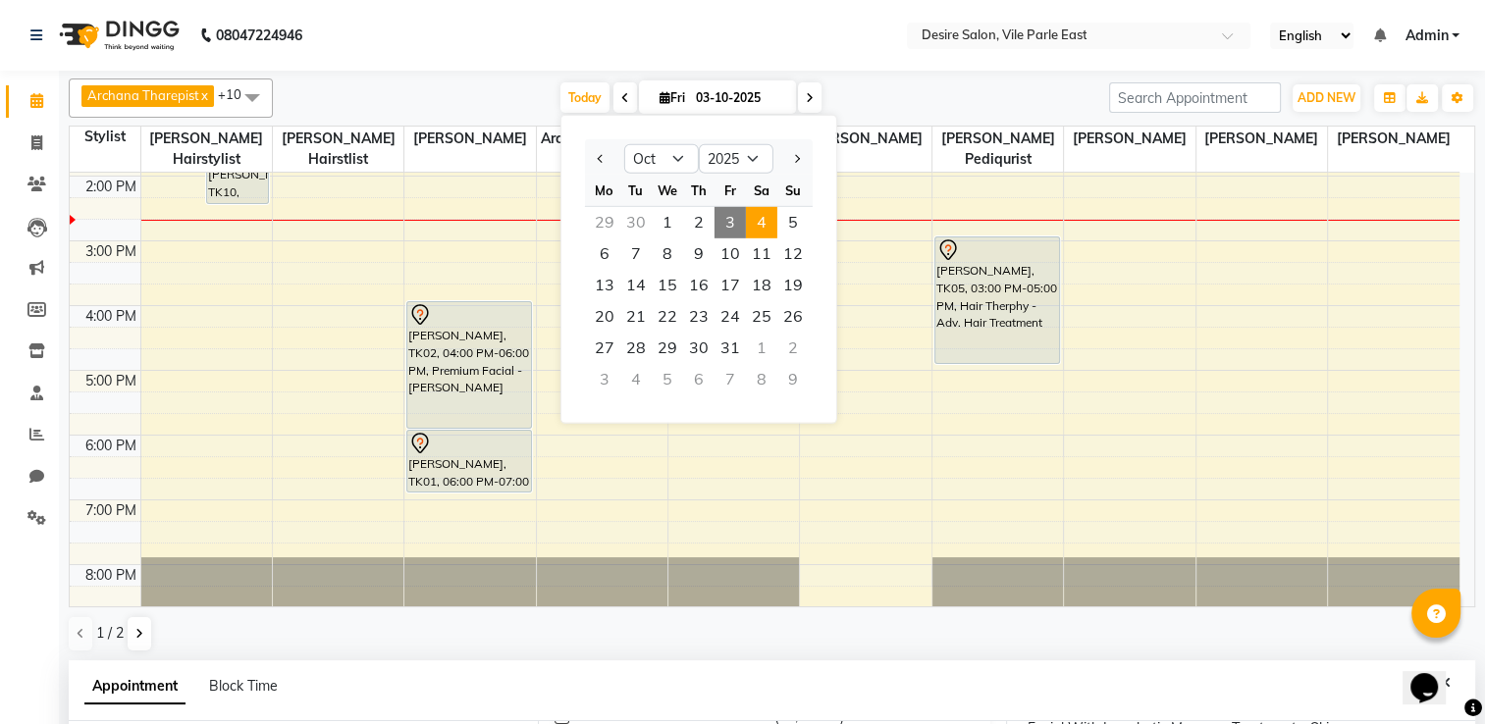
click at [768, 221] on span "4" at bounding box center [761, 222] width 31 height 31
type input "04-10-2025"
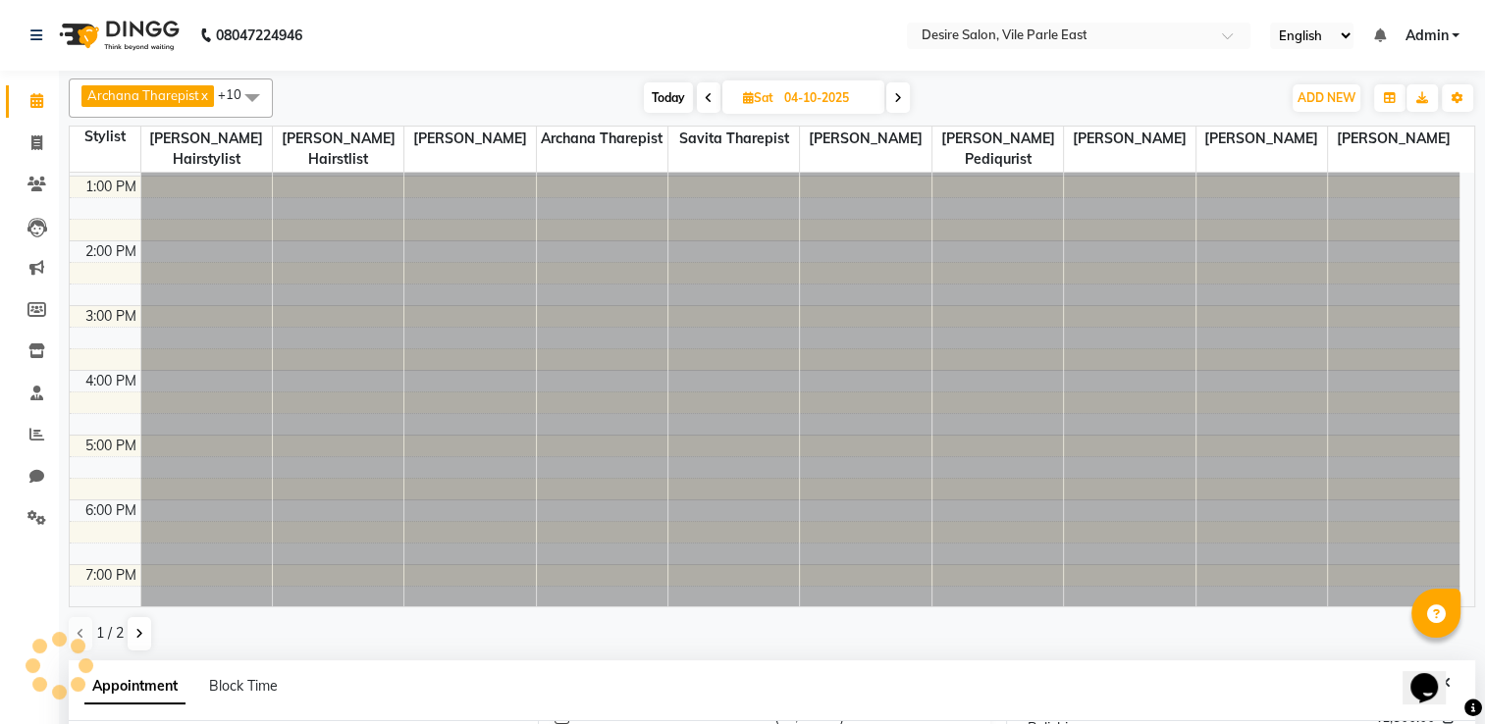
scroll to position [450, 0]
select select "960"
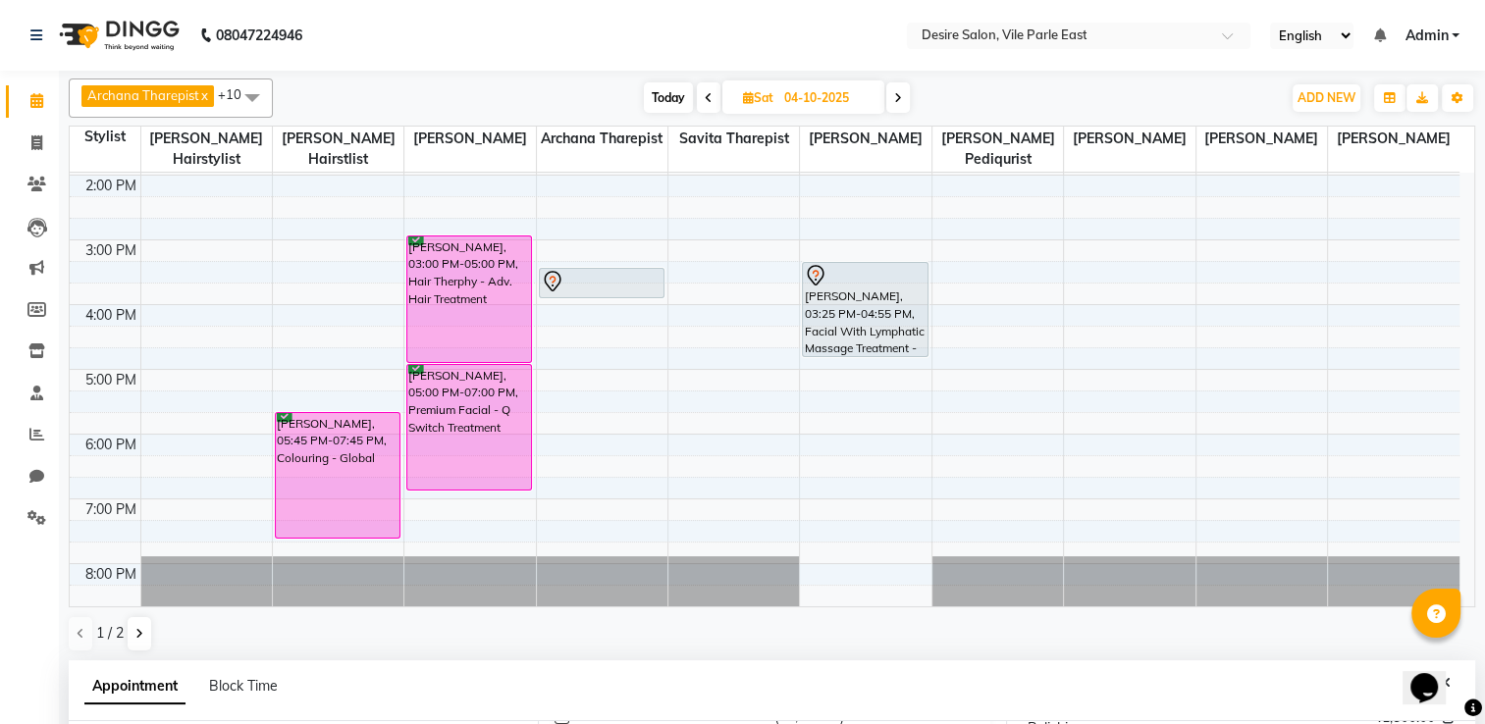
scroll to position [52, 0]
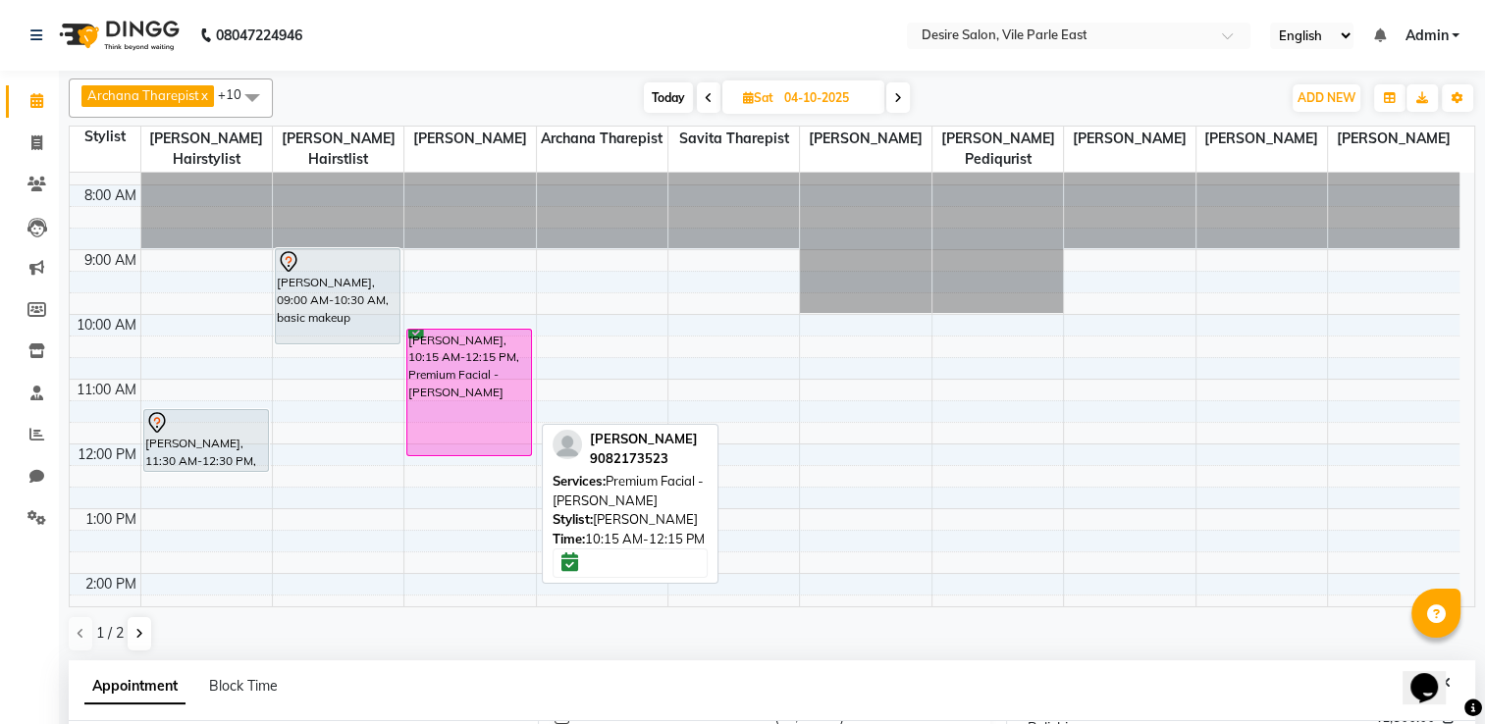
click at [462, 375] on div "[PERSON_NAME], 10:15 AM-12:15 PM, Premium Facial - [PERSON_NAME]" at bounding box center [469, 393] width 124 height 126
select select "6"
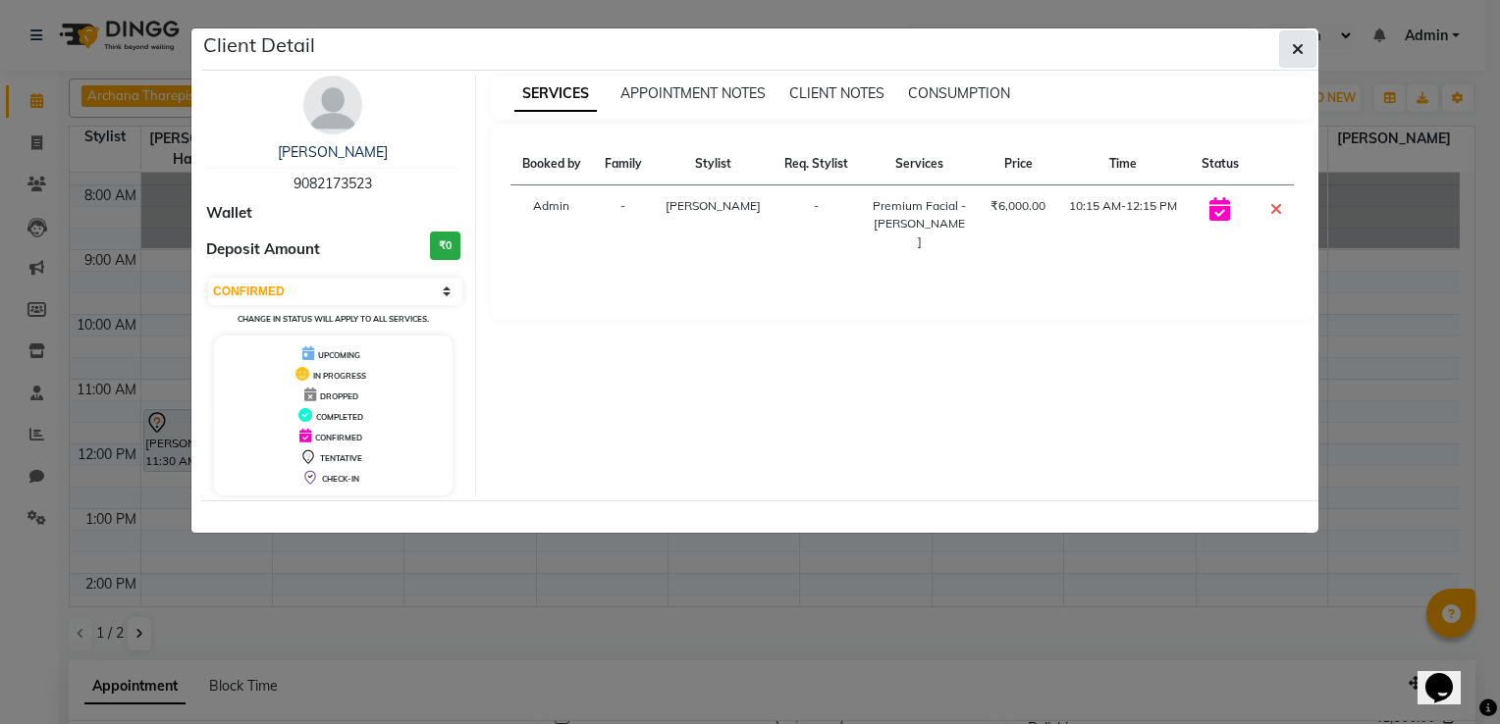
click at [1302, 45] on icon "button" at bounding box center [1298, 49] width 12 height 16
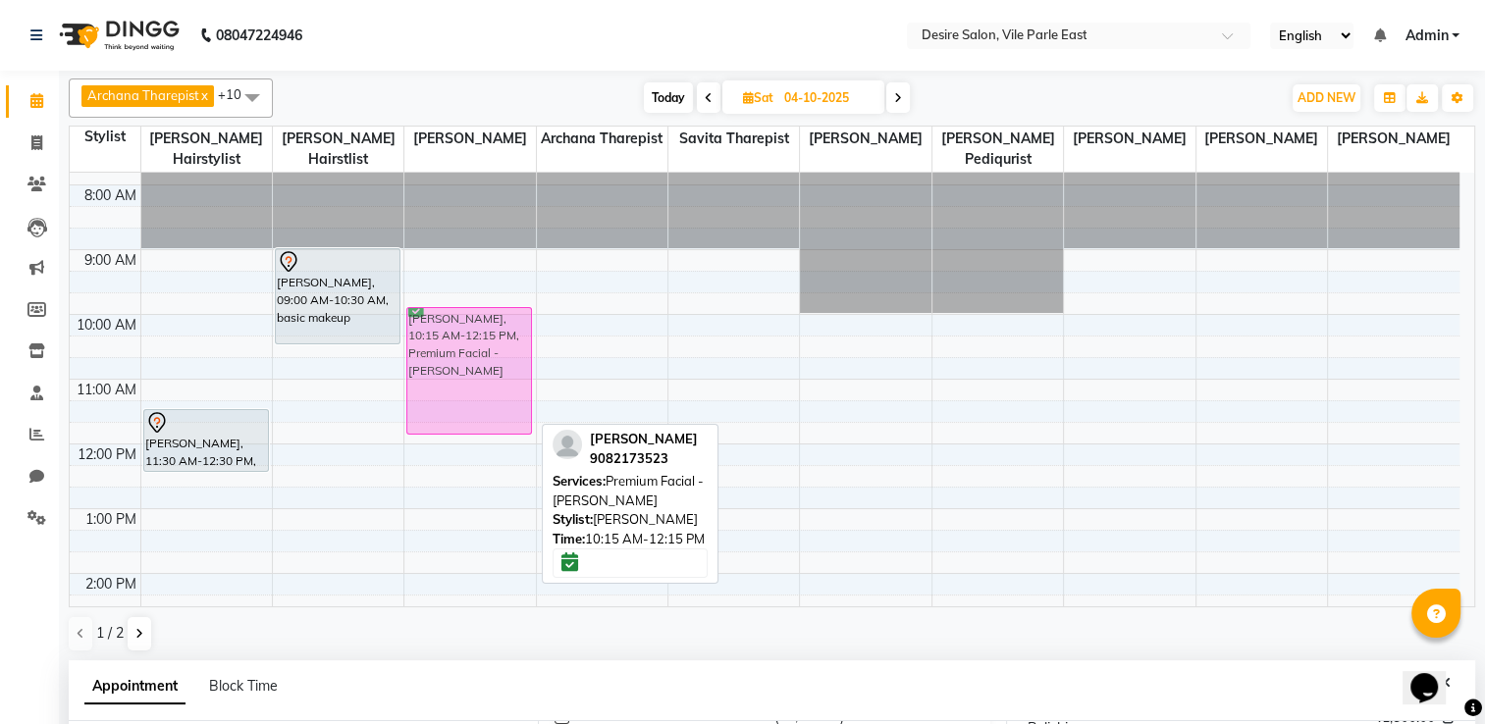
drag, startPoint x: 435, startPoint y: 337, endPoint x: 437, endPoint y: 326, distance: 11.0
click at [437, 326] on div "[PERSON_NAME], 10:15 AM-12:15 PM, Premium Facial - [PERSON_NAME] [PERSON_NAME],…" at bounding box center [469, 606] width 131 height 971
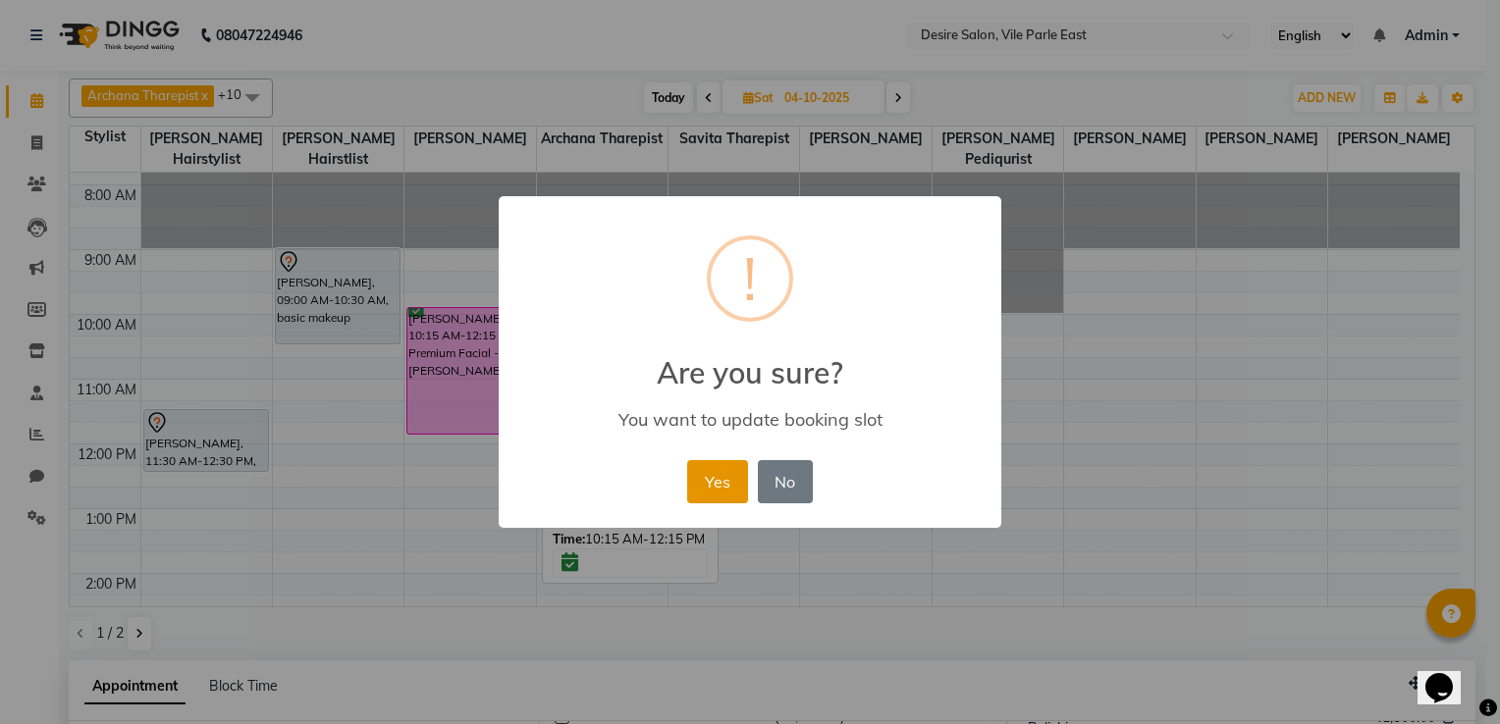
click at [701, 482] on button "Yes" at bounding box center [717, 481] width 60 height 43
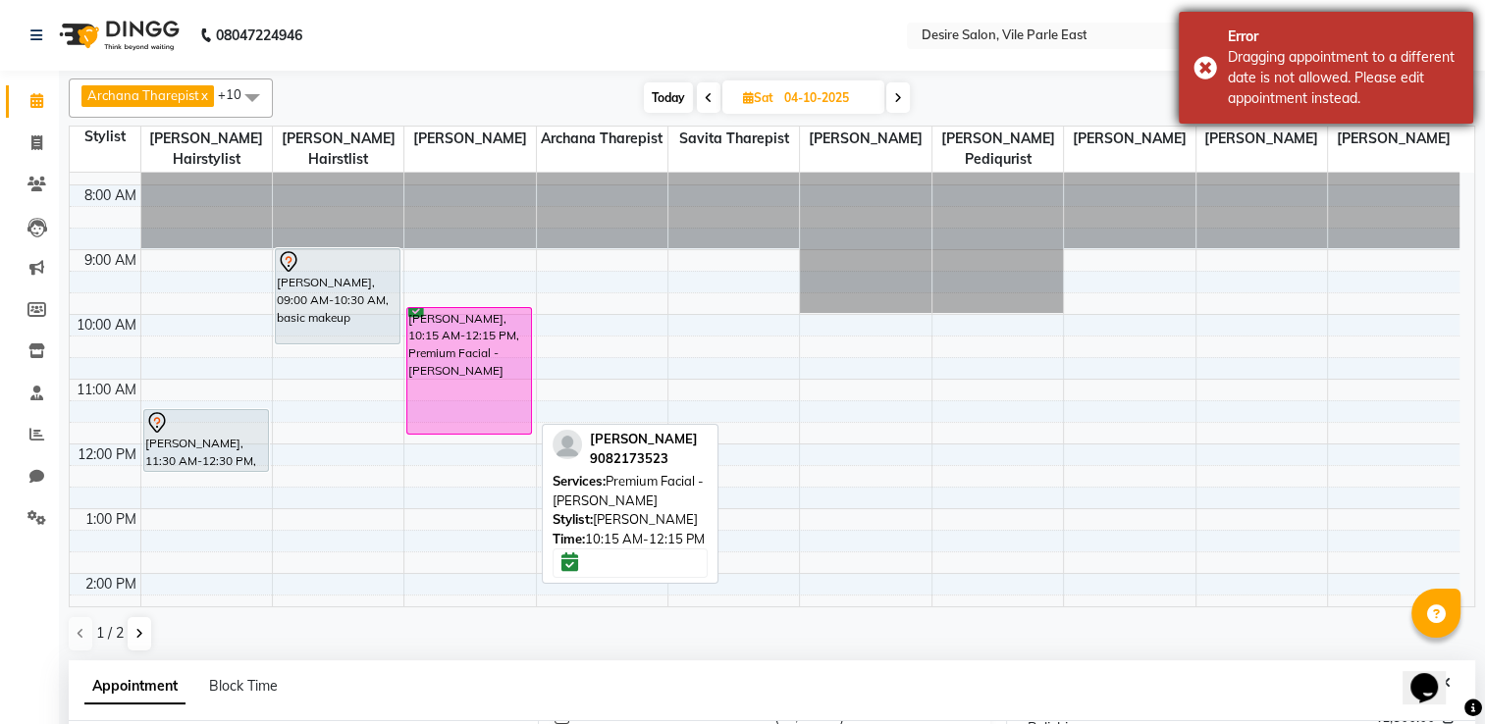
click at [1204, 63] on div "Error Dragging appointment to a different date is not allowed. Please edit appo…" at bounding box center [1326, 68] width 294 height 112
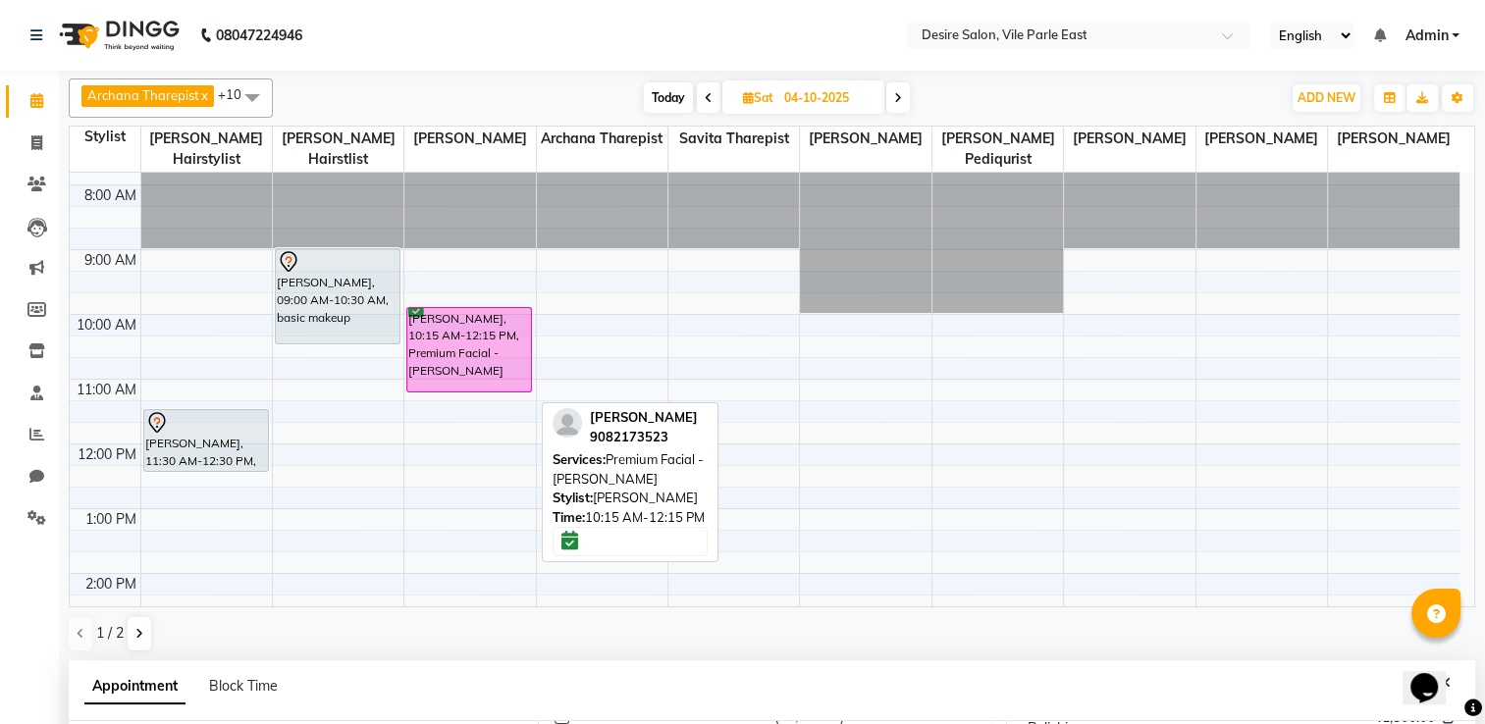
drag, startPoint x: 451, startPoint y: 413, endPoint x: 460, endPoint y: 365, distance: 48.9
click at [460, 365] on div "[PERSON_NAME], 10:15 AM-12:15 PM, Premium Facial - [PERSON_NAME] [PERSON_NAME],…" at bounding box center [469, 606] width 131 height 971
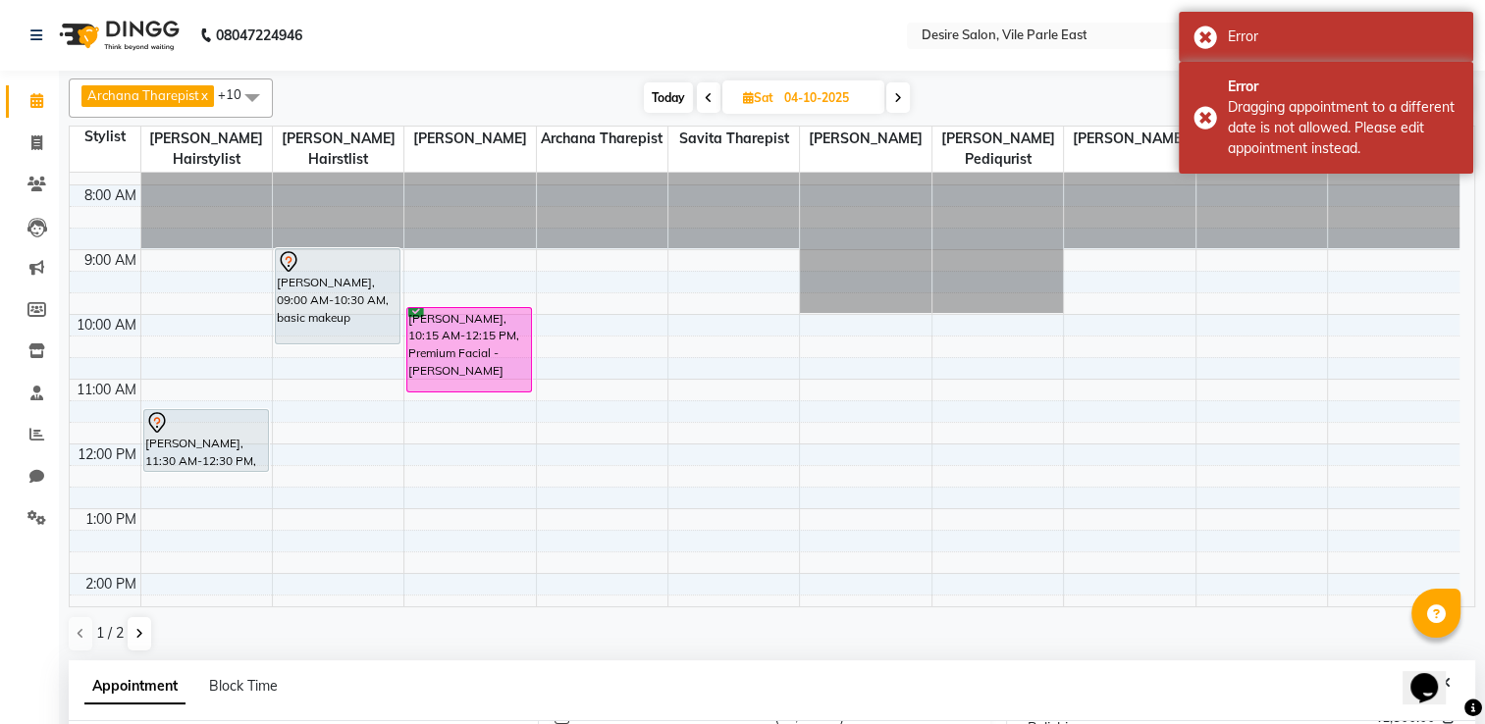
click at [963, 81] on div "Archana Tharepist x [PERSON_NAME] Pediqurist x [PERSON_NAME] x desire salon x […" at bounding box center [772, 98] width 1406 height 39
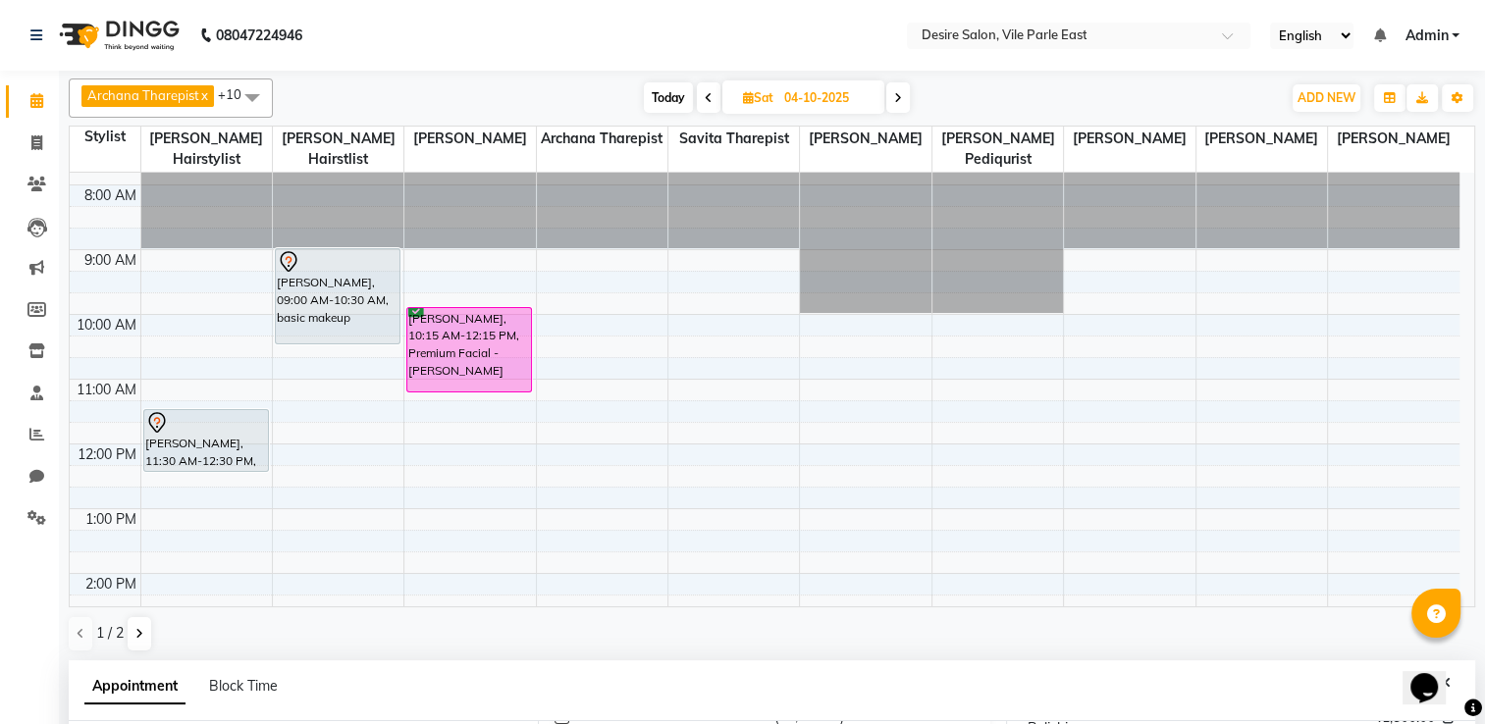
click at [799, 107] on input "04-10-2025" at bounding box center [827, 97] width 98 height 29
select select "10"
select select "2025"
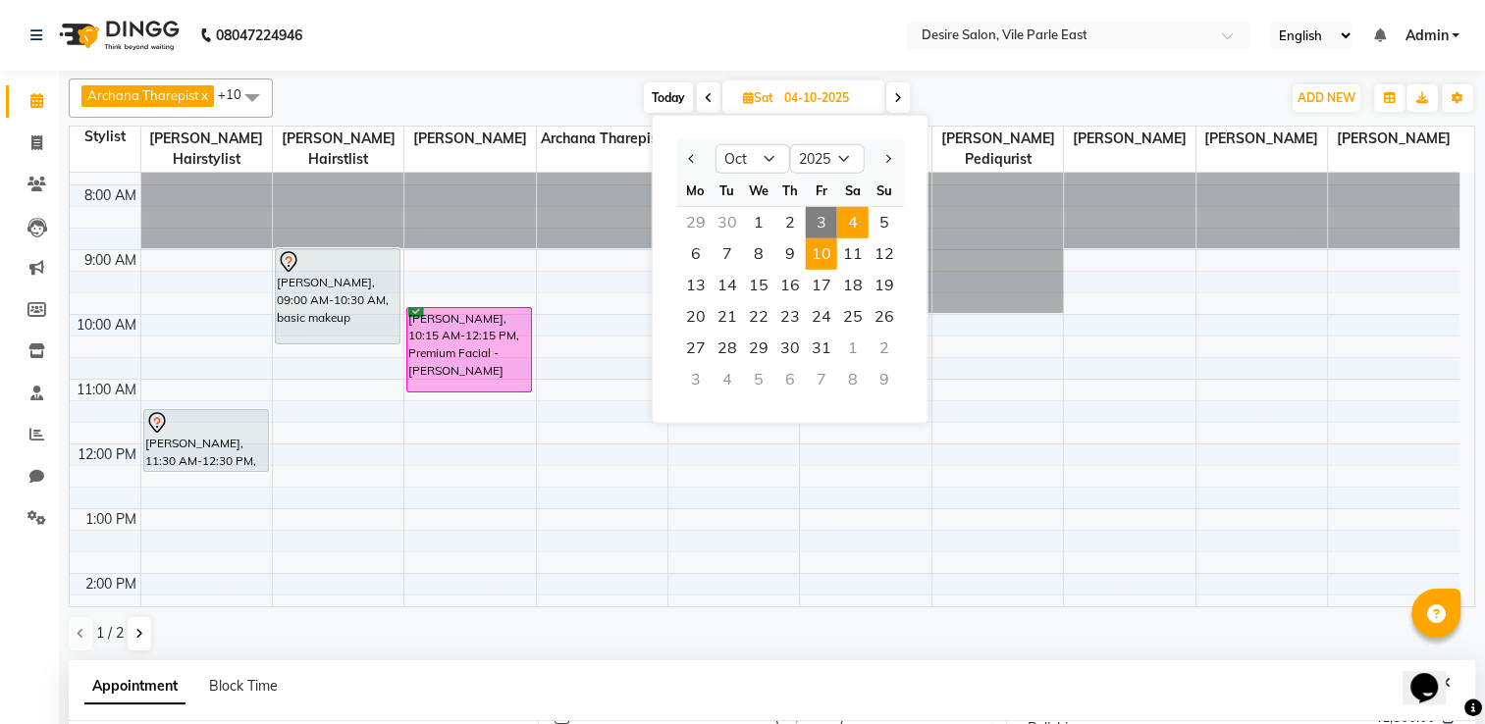
click at [816, 252] on span "10" at bounding box center [821, 253] width 31 height 31
type input "[DATE]"
select select "960"
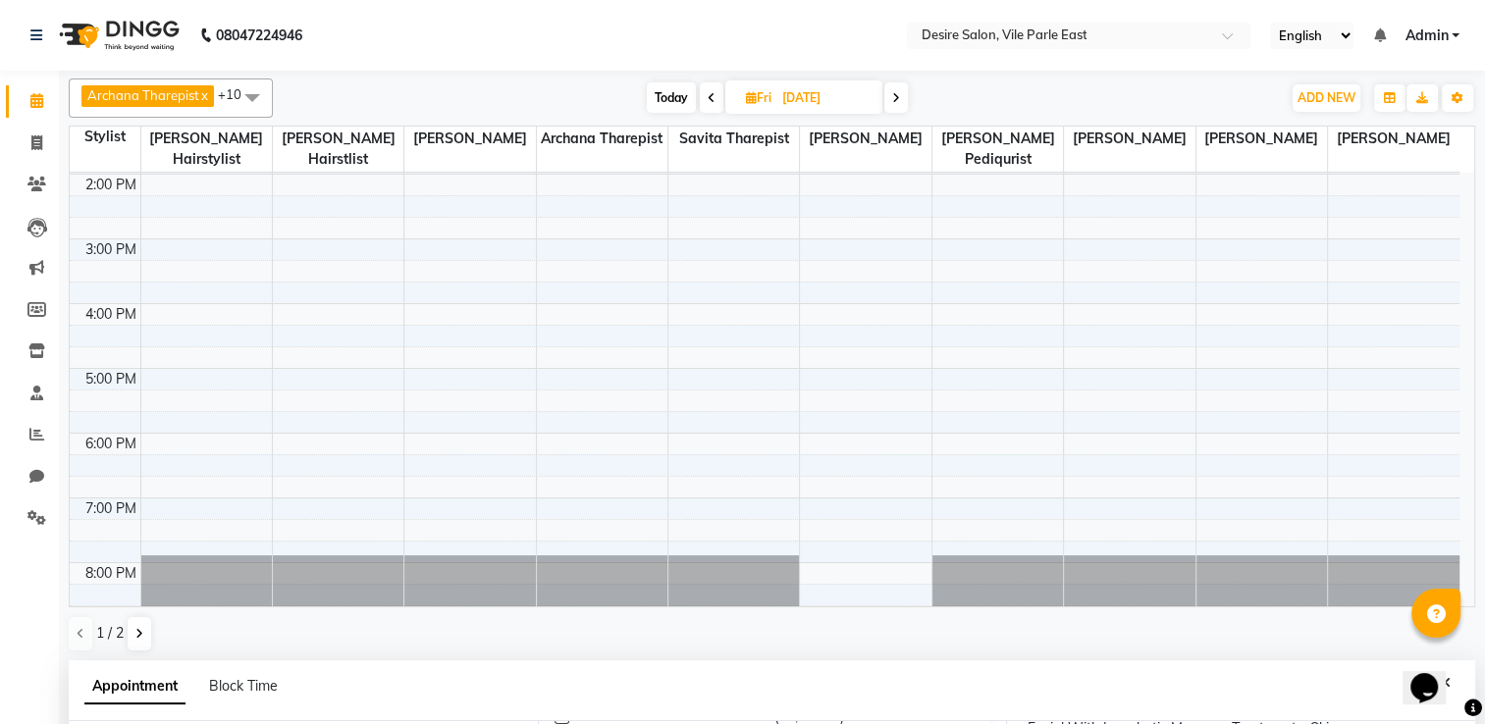
scroll to position [0, 0]
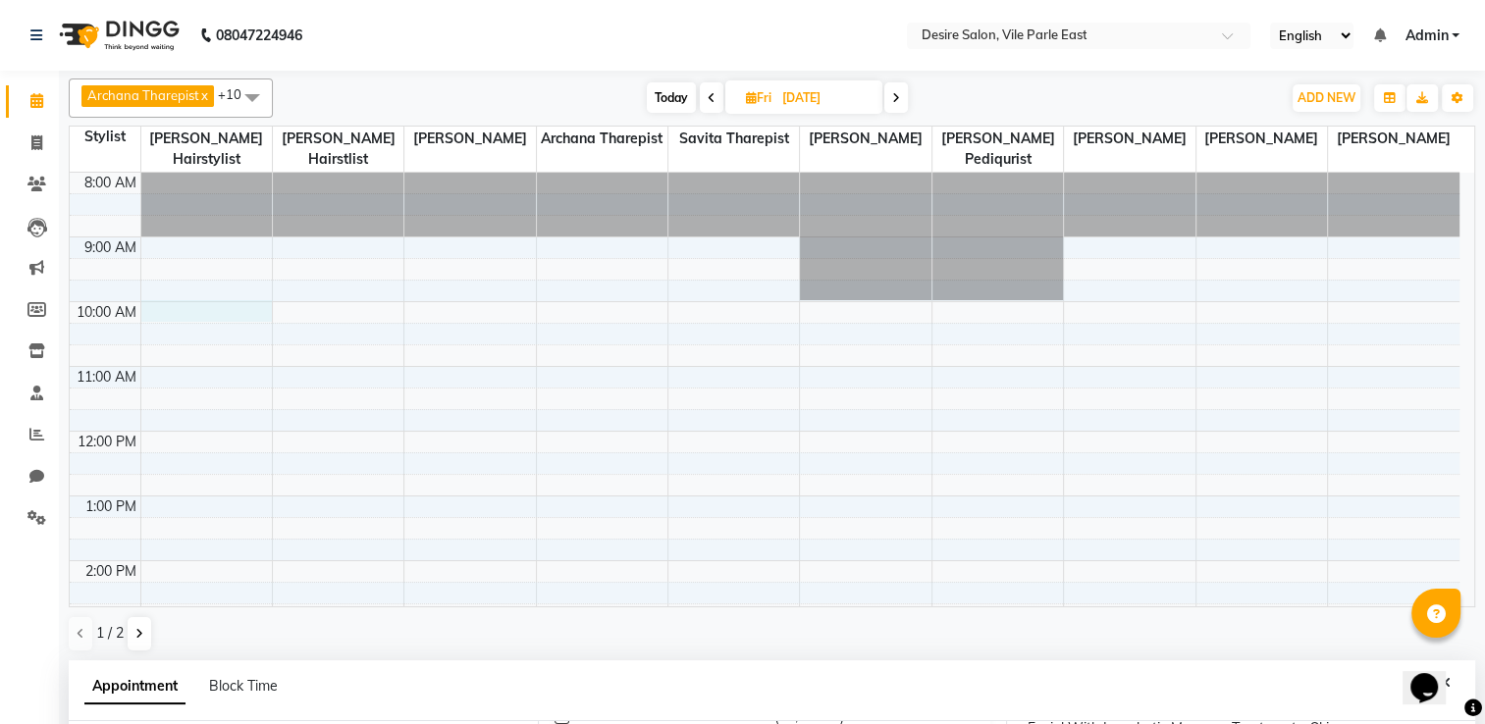
click at [209, 288] on div "8:00 AM 9:00 AM 10:00 AM 11:00 AM 12:00 PM 1:00 PM 2:00 PM 3:00 PM 4:00 PM 5:00…" at bounding box center [765, 626] width 1390 height 906
select select "74551"
select select "600"
select select "tentative"
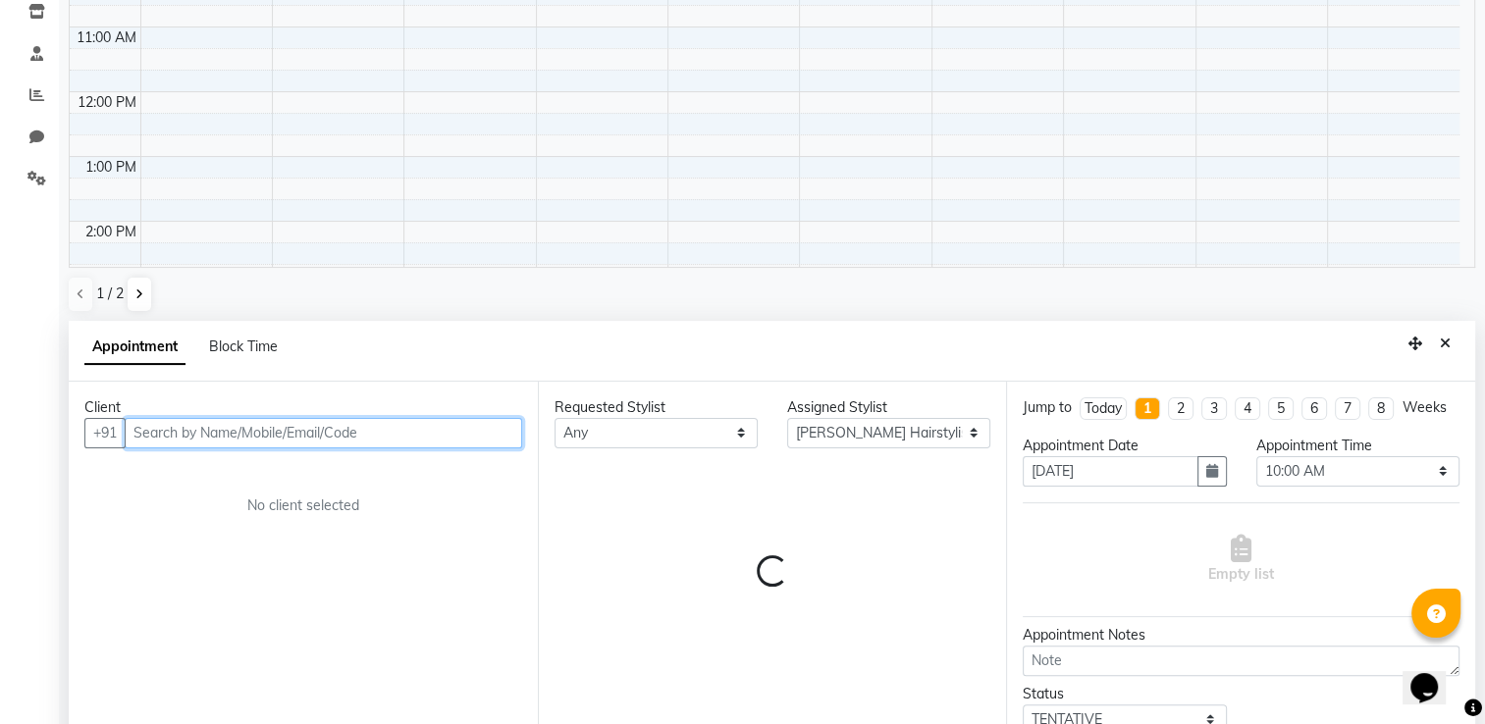
scroll to position [381, 0]
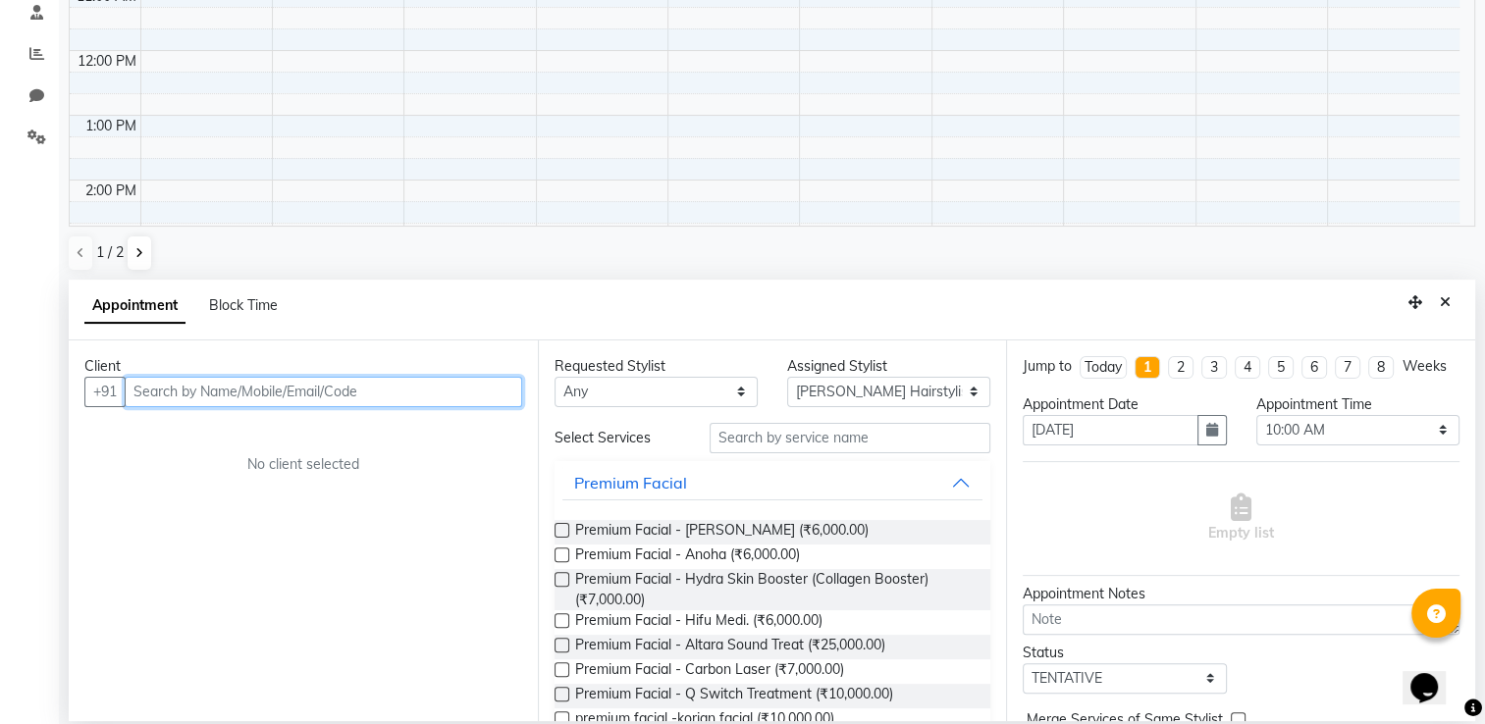
click at [212, 387] on input "text" at bounding box center [323, 392] width 397 height 30
type input "p"
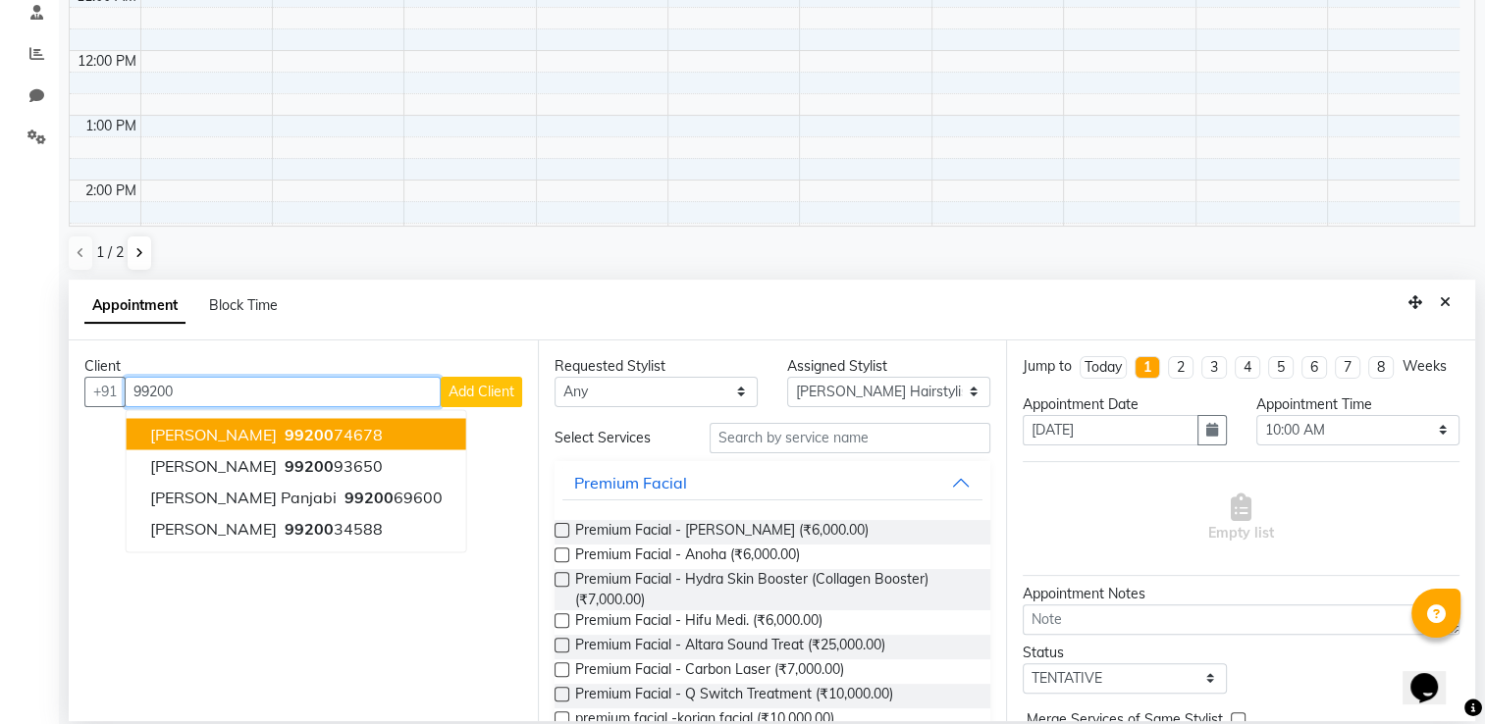
click at [255, 429] on span "[PERSON_NAME]" at bounding box center [213, 434] width 127 height 20
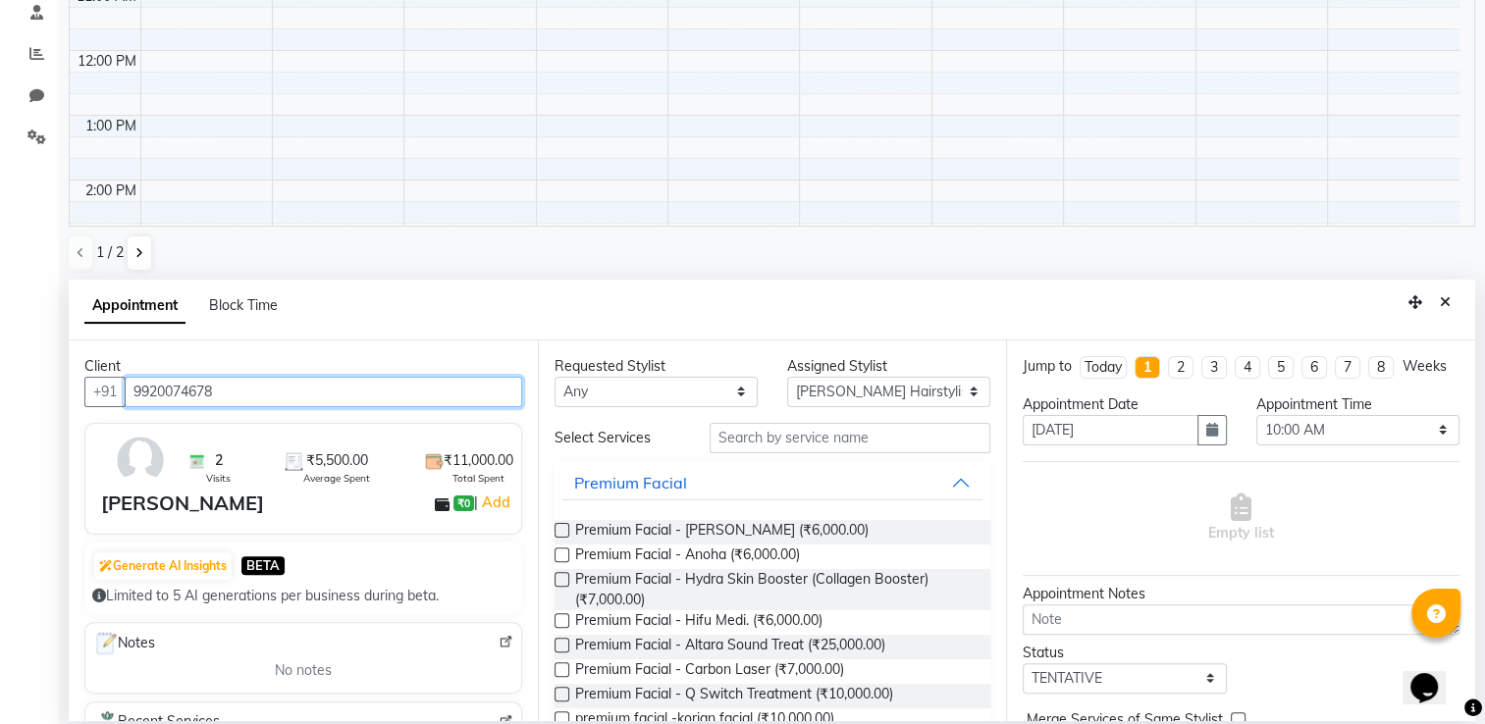
type input "9920074678"
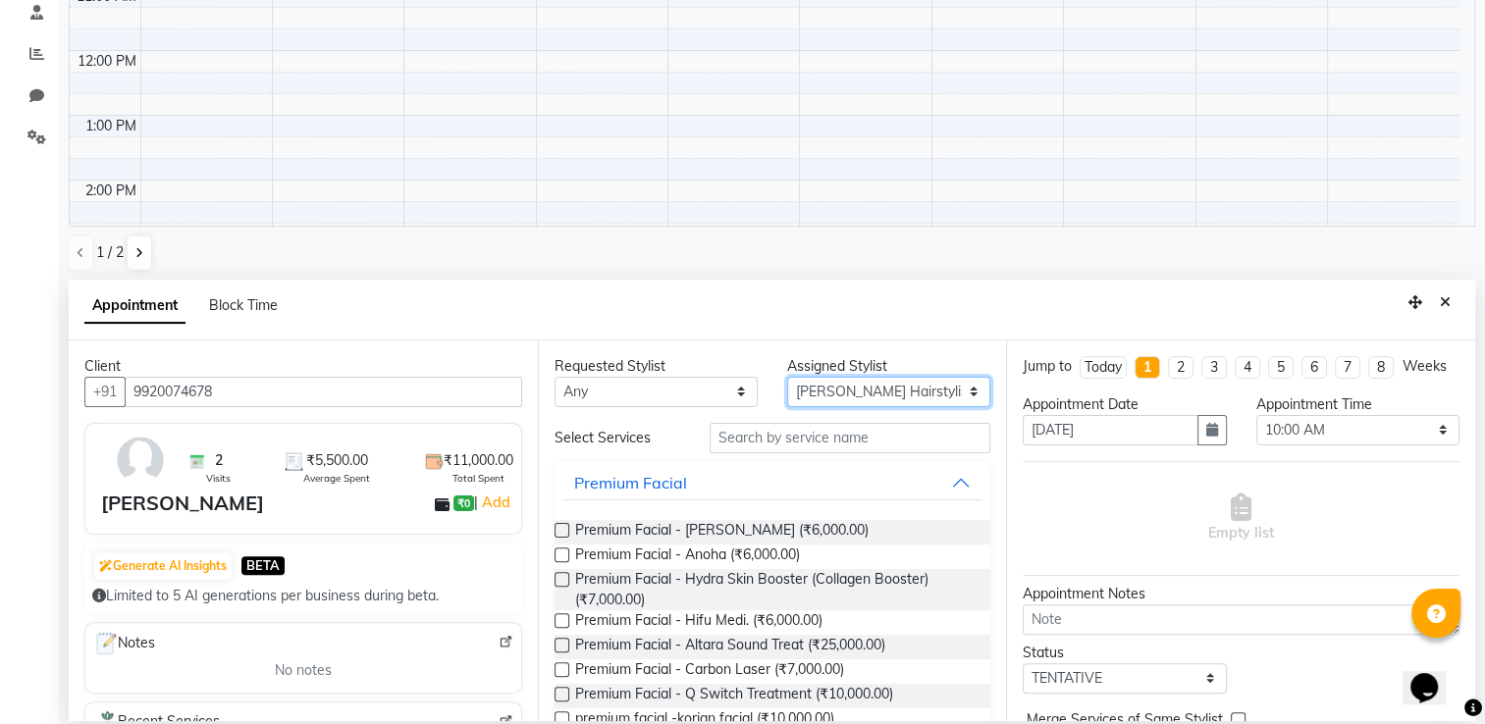
click at [870, 377] on select "Select Archana Tharepist [PERSON_NAME] Pediqurist [PERSON_NAME] desire salon [P…" at bounding box center [888, 392] width 203 height 30
drag, startPoint x: 870, startPoint y: 376, endPoint x: 1001, endPoint y: 522, distance: 196.7
click at [1001, 522] on div "Requested Stylist Any Archana Tharepist [PERSON_NAME] Pediqurist [PERSON_NAME] …" at bounding box center [772, 531] width 469 height 381
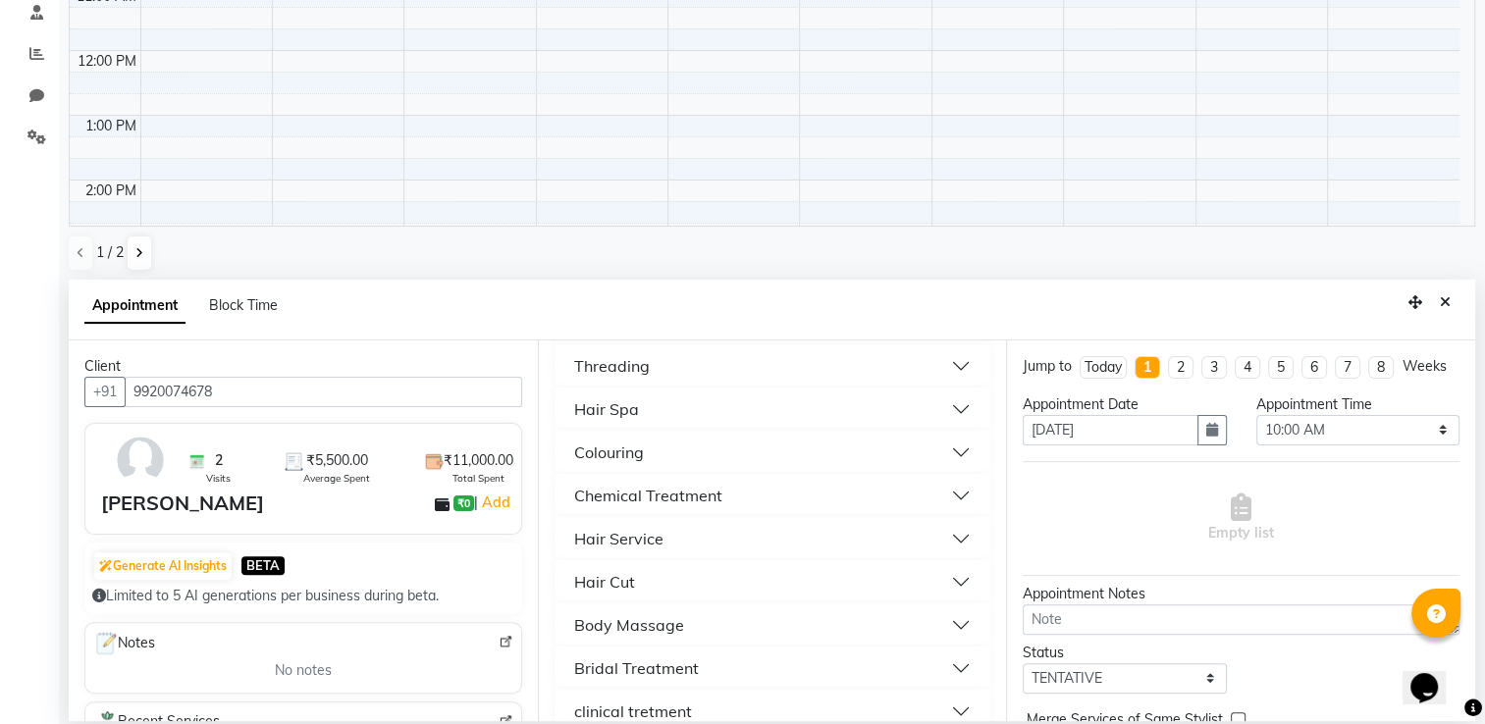
scroll to position [667, 0]
click at [678, 532] on button "Hair Service" at bounding box center [772, 534] width 421 height 35
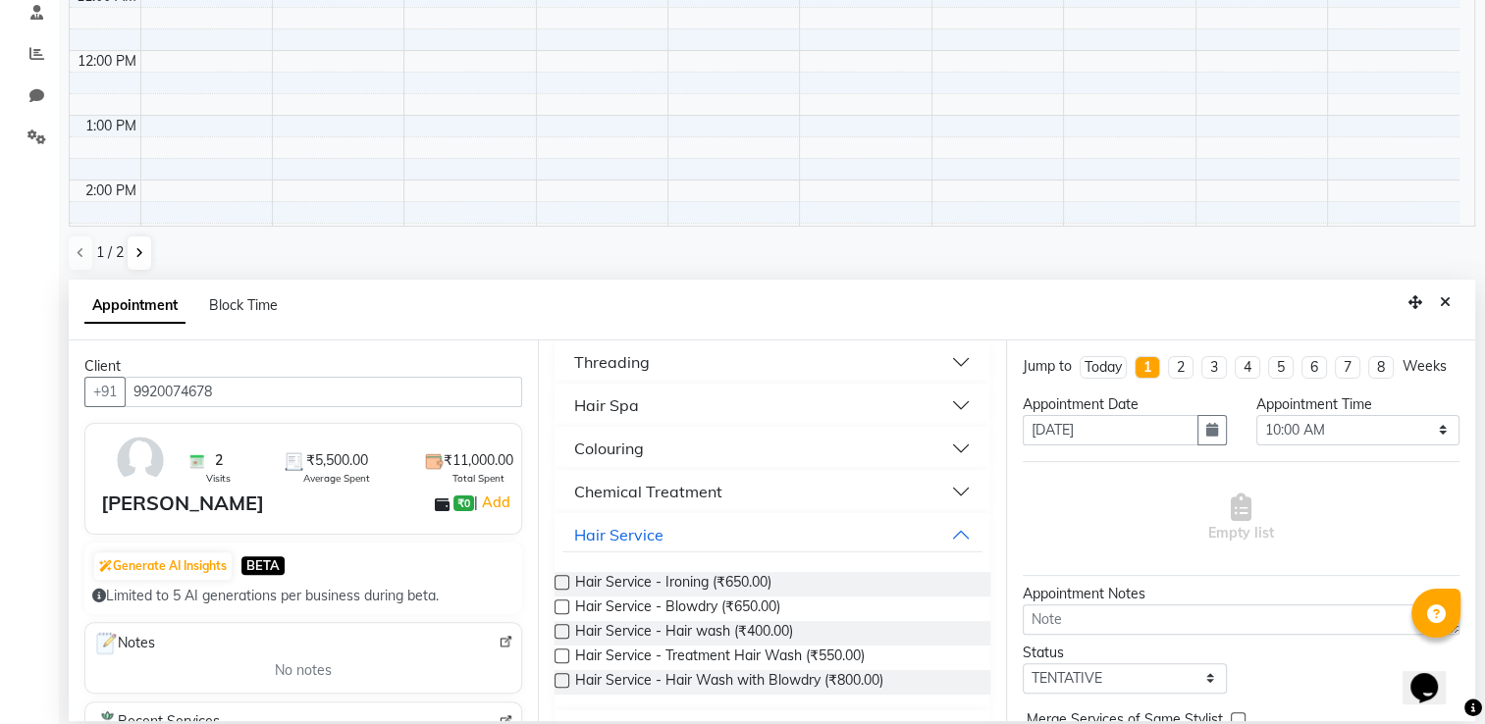
click at [669, 441] on button "Colouring" at bounding box center [772, 448] width 421 height 35
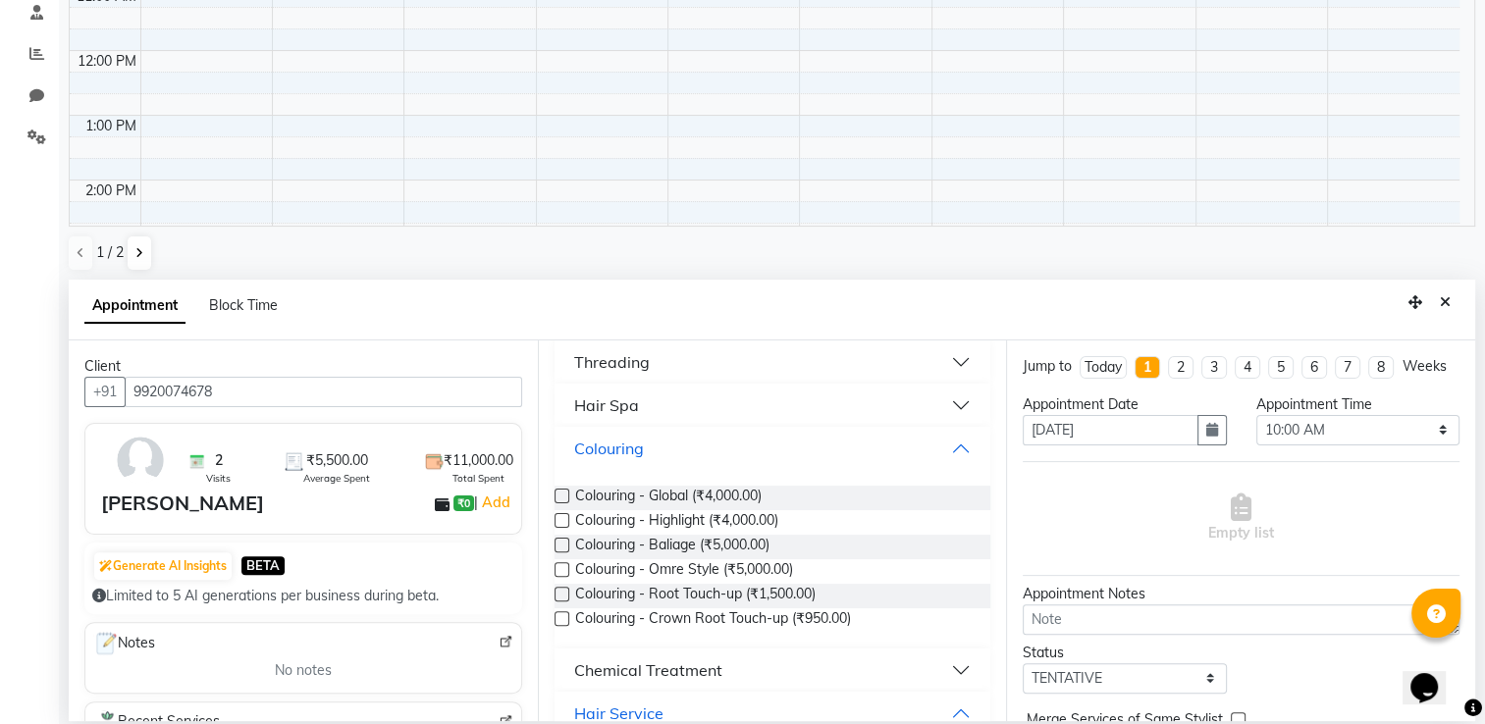
click at [675, 453] on button "Colouring" at bounding box center [772, 448] width 421 height 35
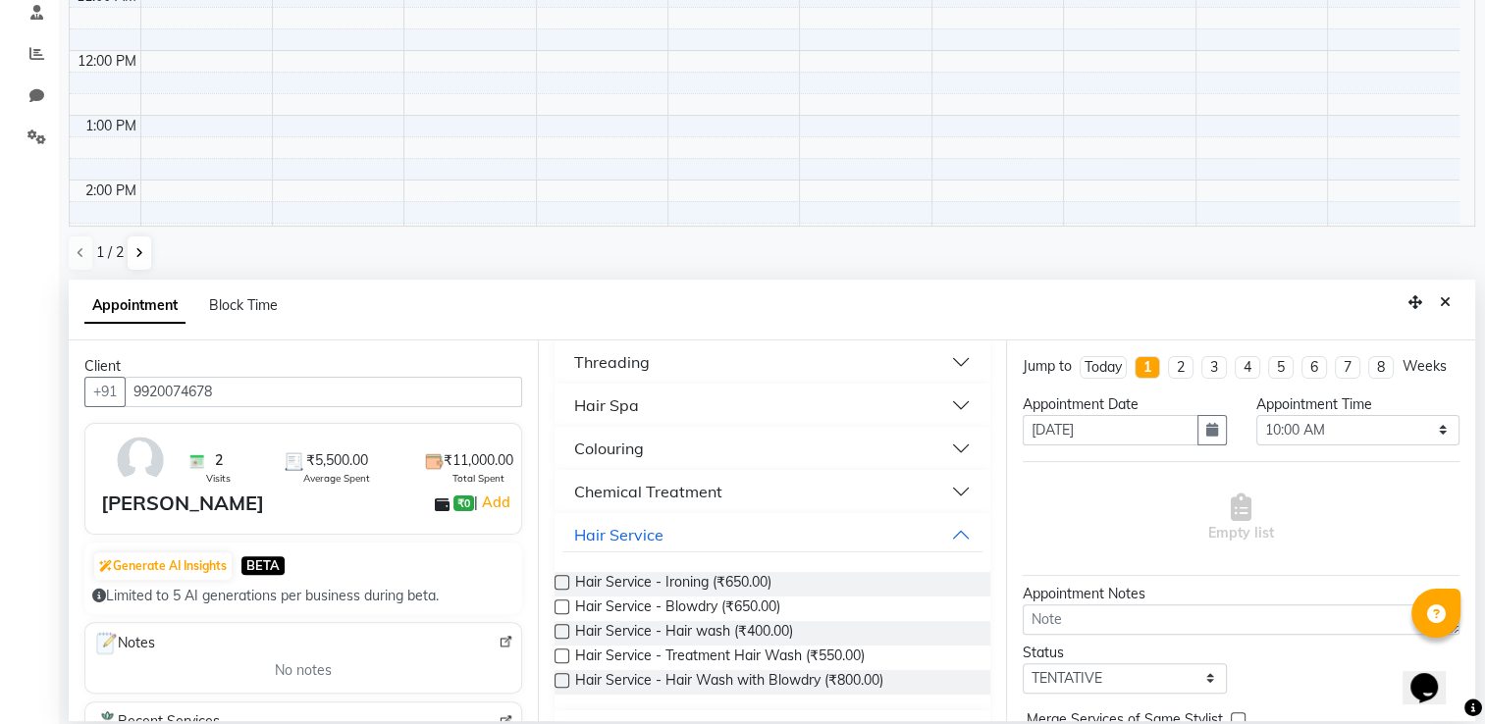
click at [1006, 402] on div "Jump to [DATE] 1 2 3 4 5 6 7 8 Weeks Appointment Date [DATE] Appointment Time S…" at bounding box center [1240, 531] width 469 height 381
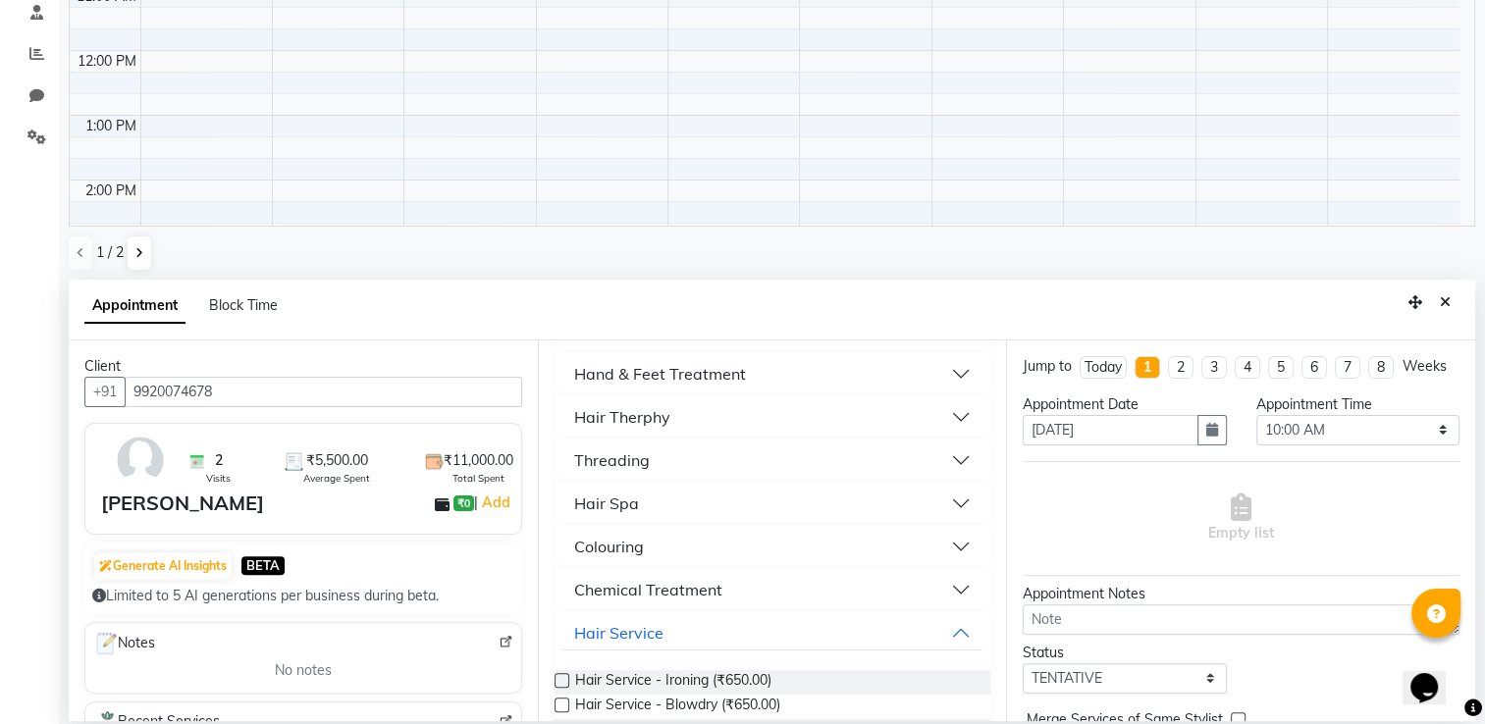
scroll to position [546, 0]
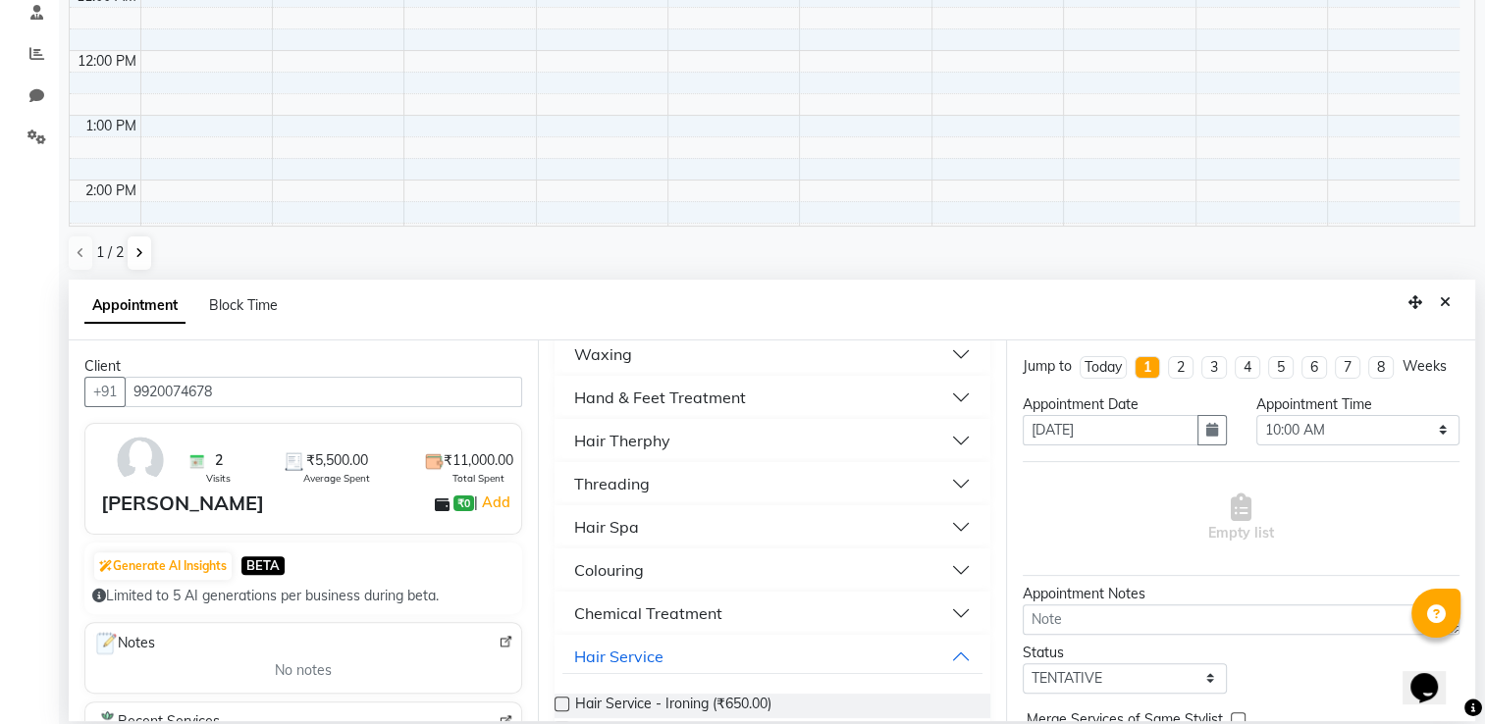
click at [708, 387] on div "Hand & Feet Treatment" at bounding box center [660, 398] width 172 height 24
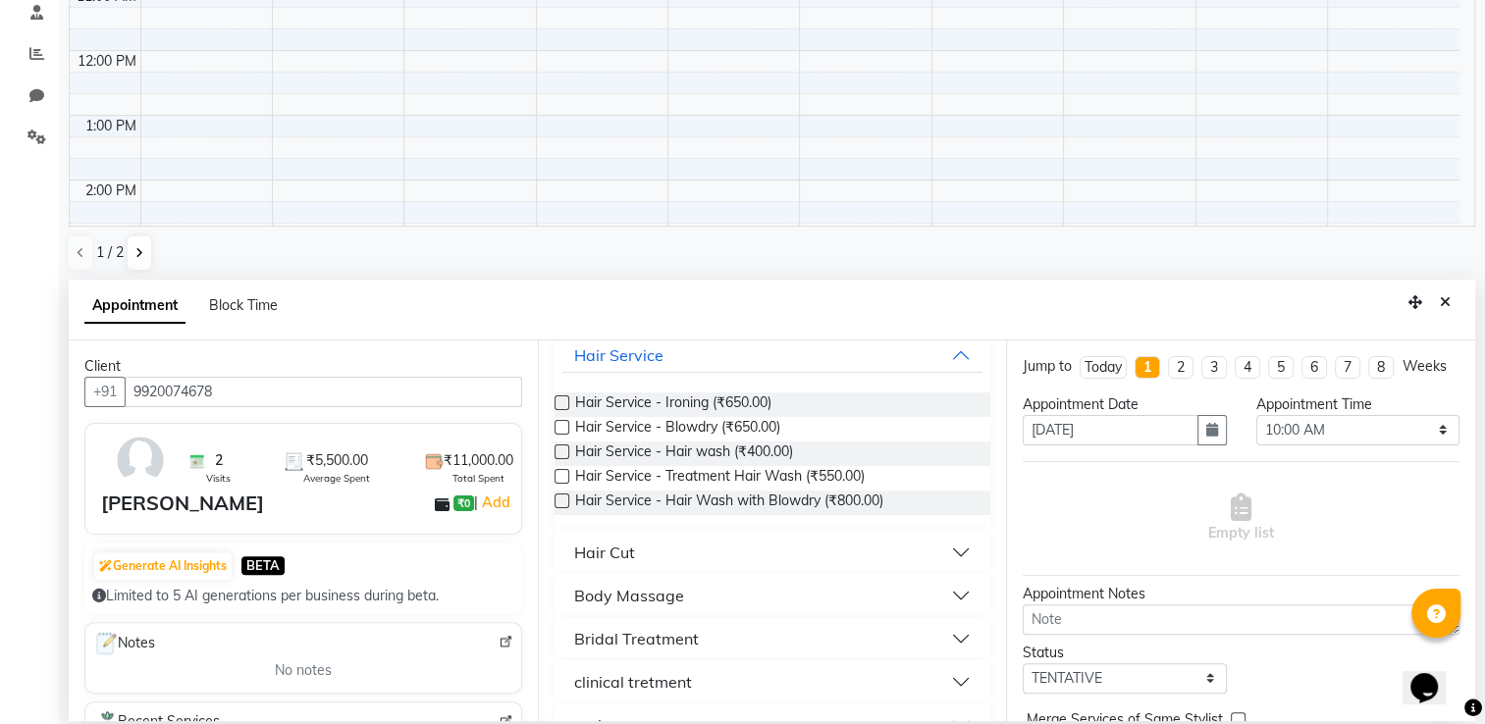
scroll to position [1238, 0]
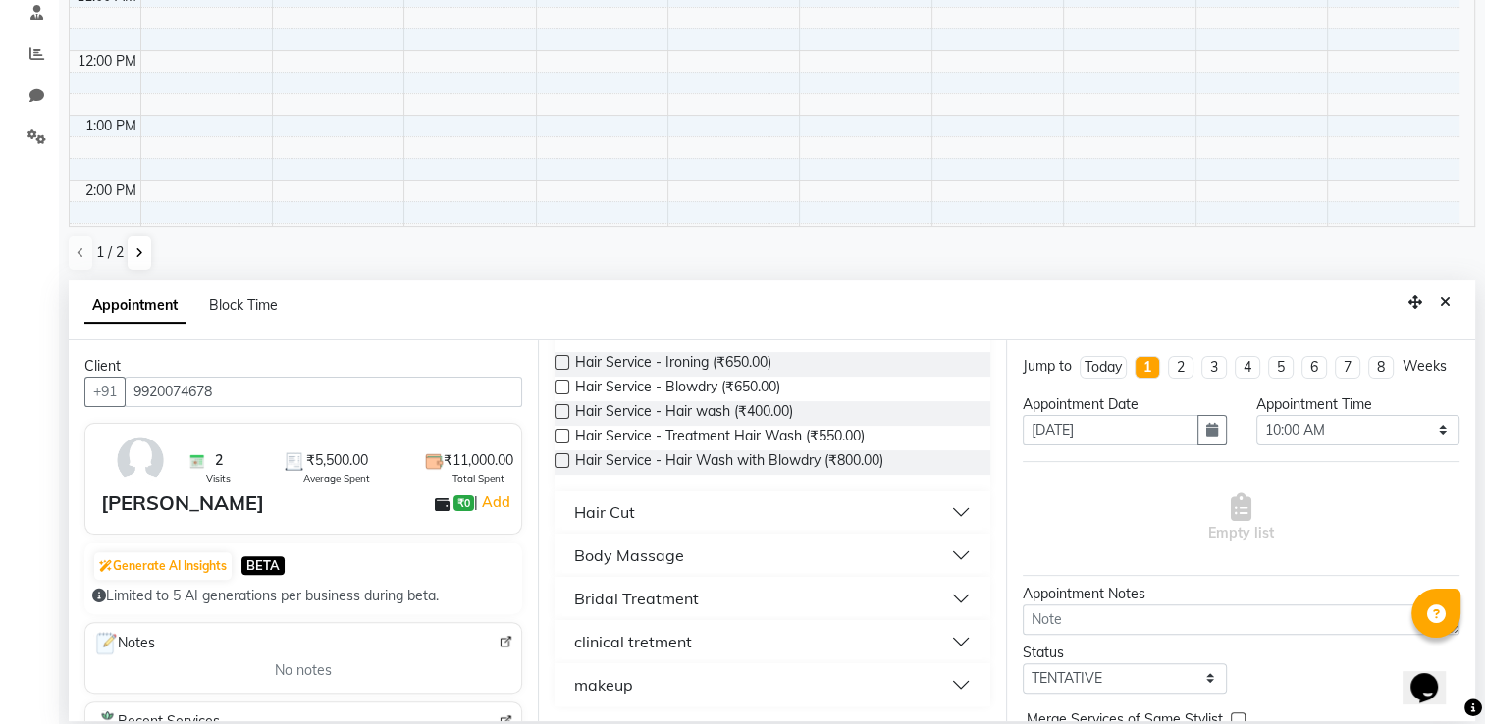
click at [736, 591] on button "Bridal Treatment" at bounding box center [772, 598] width 421 height 35
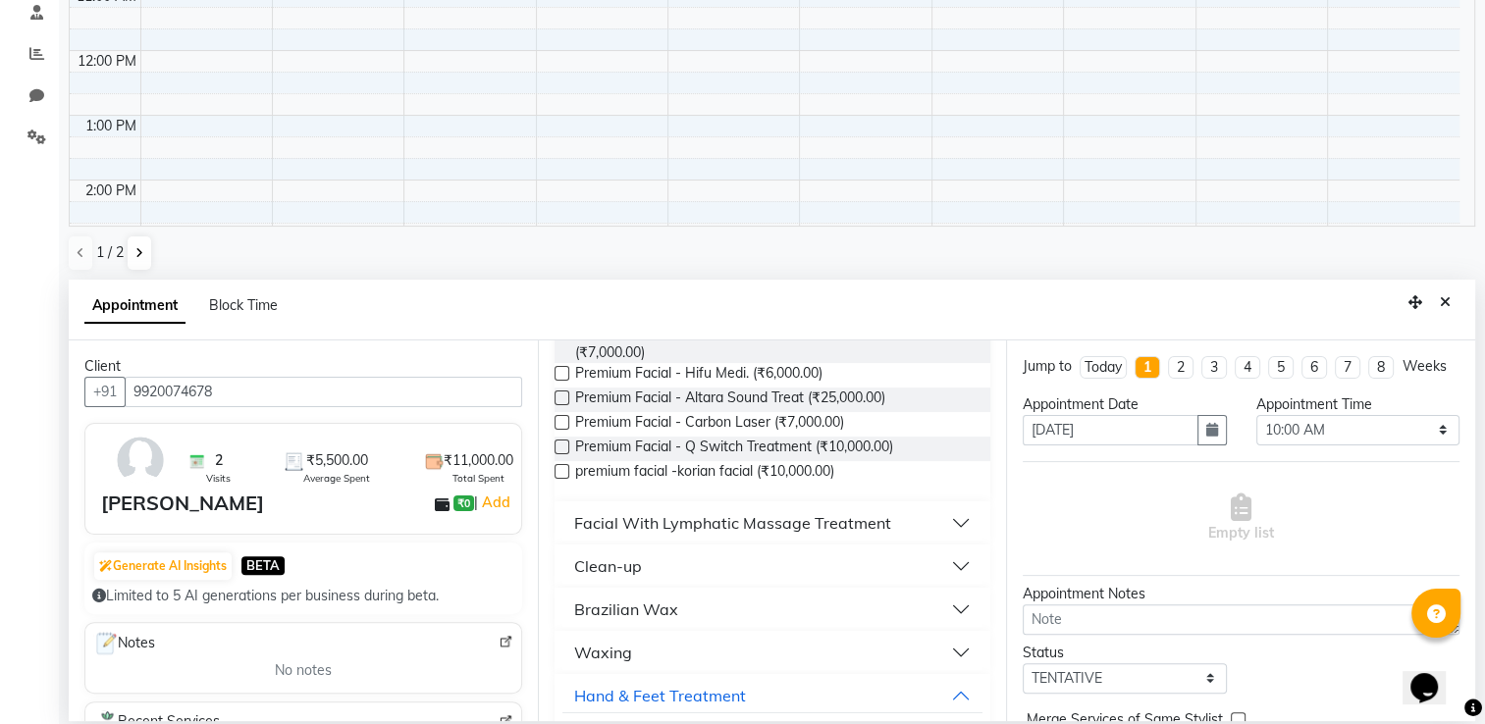
scroll to position [237, 0]
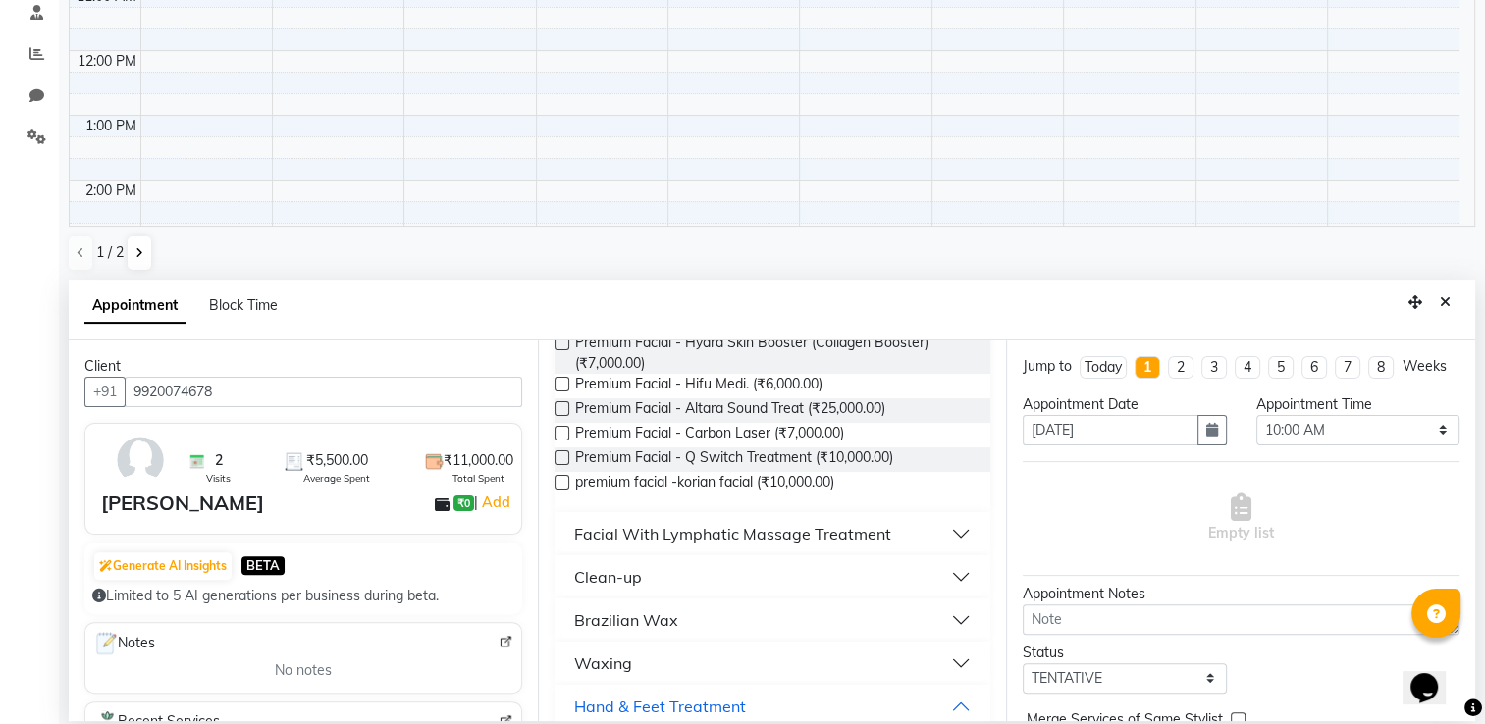
click at [1006, 364] on div "Jump to [DATE] 1 2 3 4 5 6 7 8 Weeks Appointment Date [DATE] Appointment Time S…" at bounding box center [1240, 531] width 469 height 381
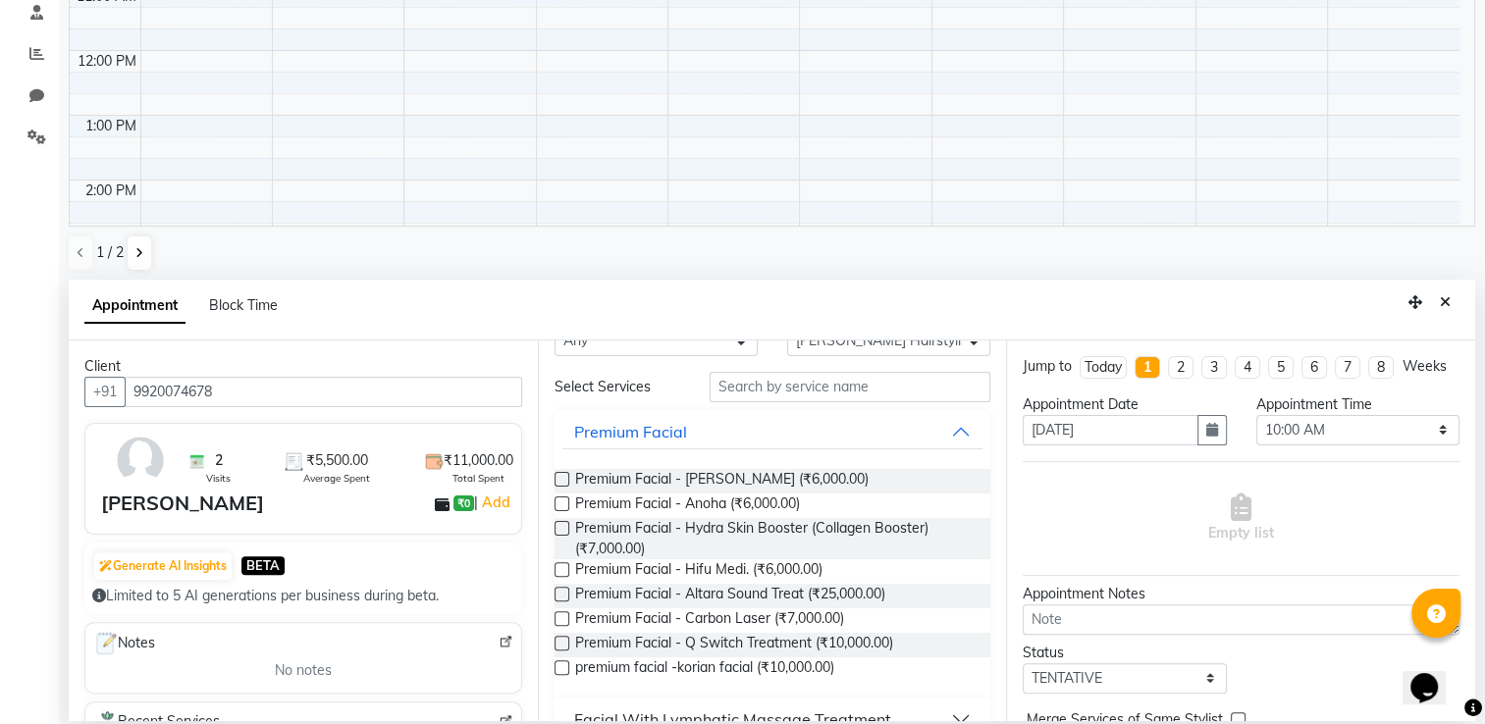
scroll to position [0, 0]
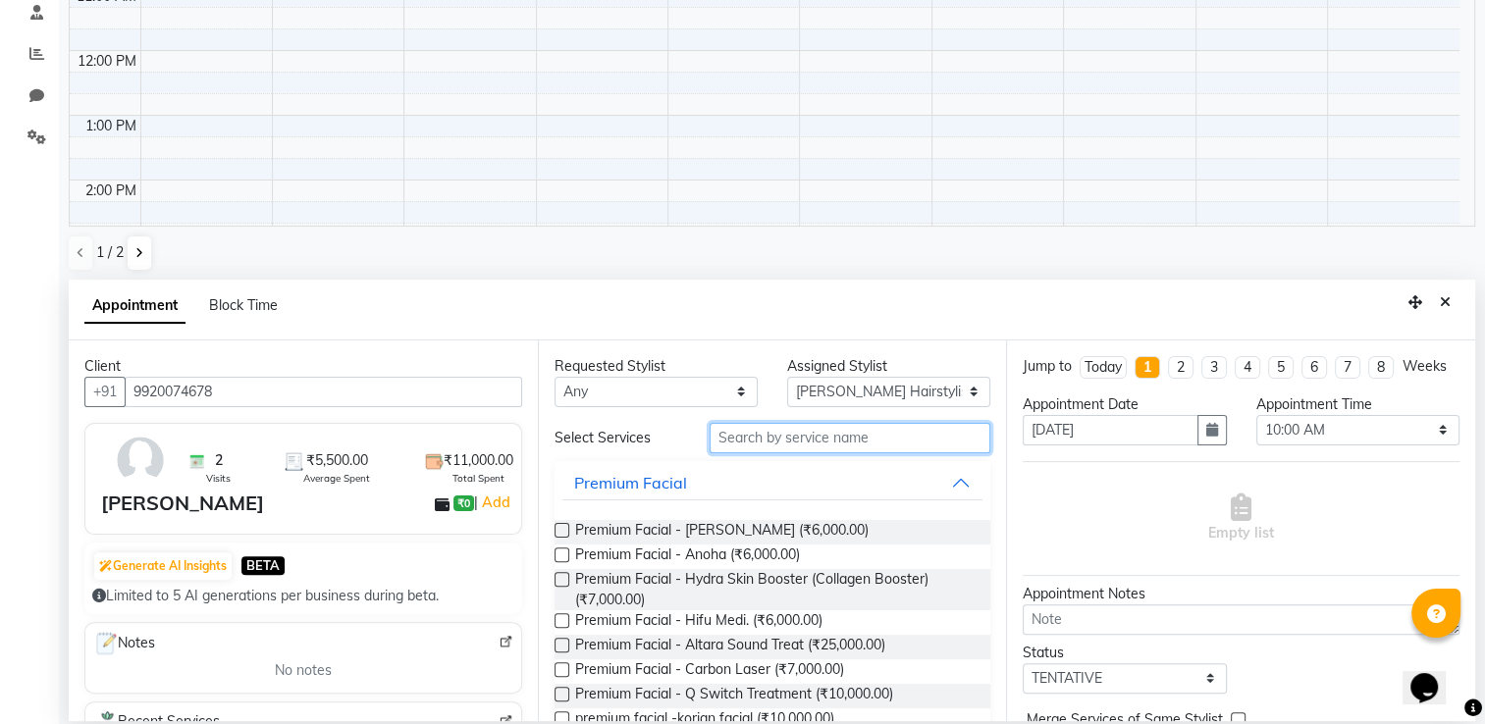
click at [775, 433] on input "text" at bounding box center [850, 438] width 281 height 30
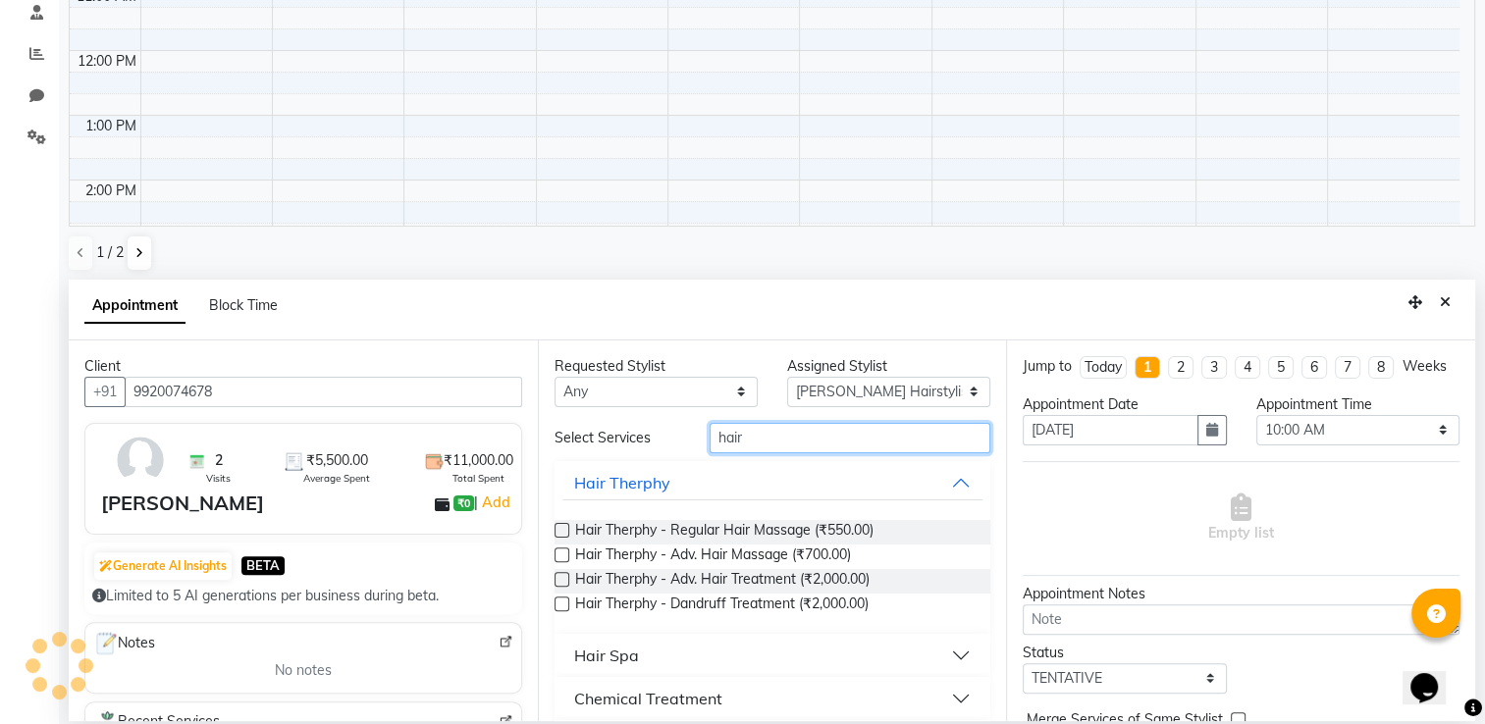
type input "hair"
click at [681, 696] on div "Chemical Treatment" at bounding box center [648, 699] width 148 height 24
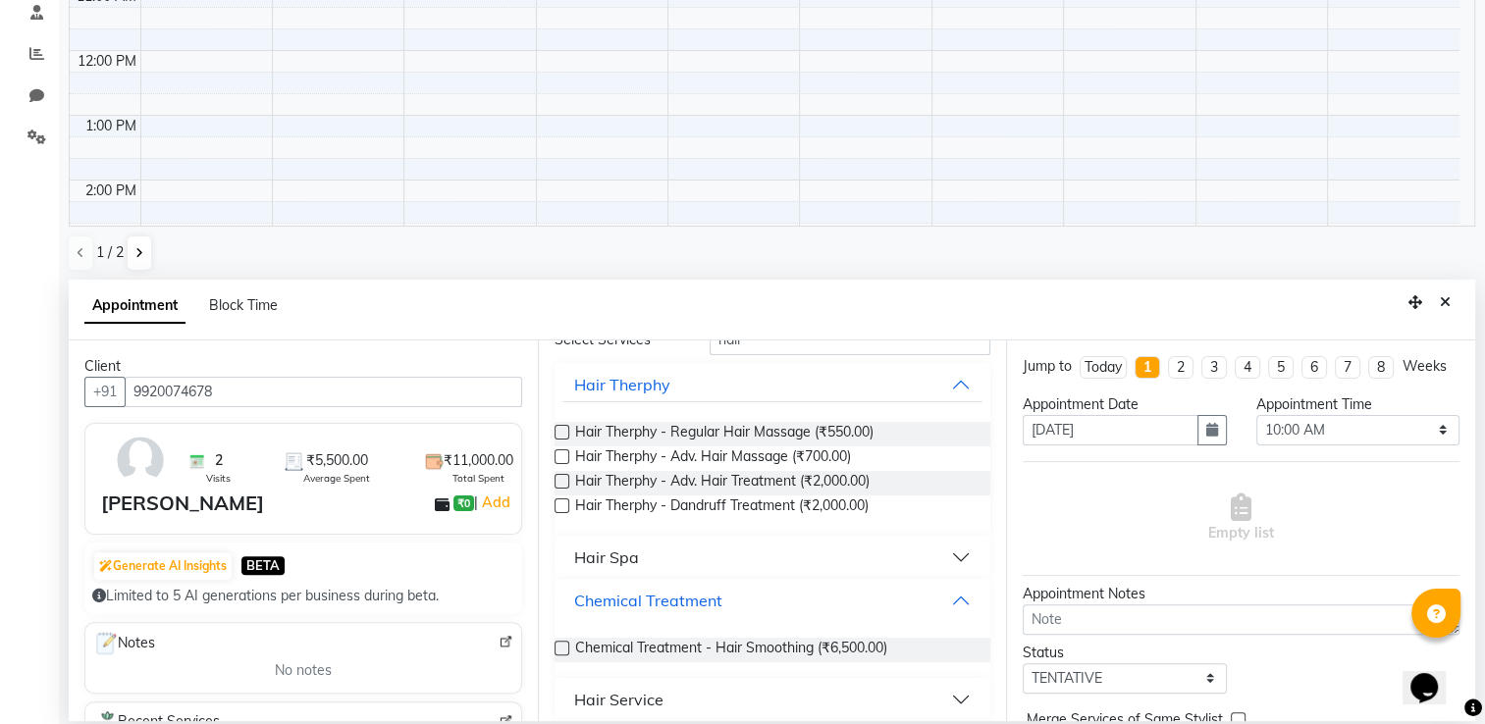
scroll to position [156, 0]
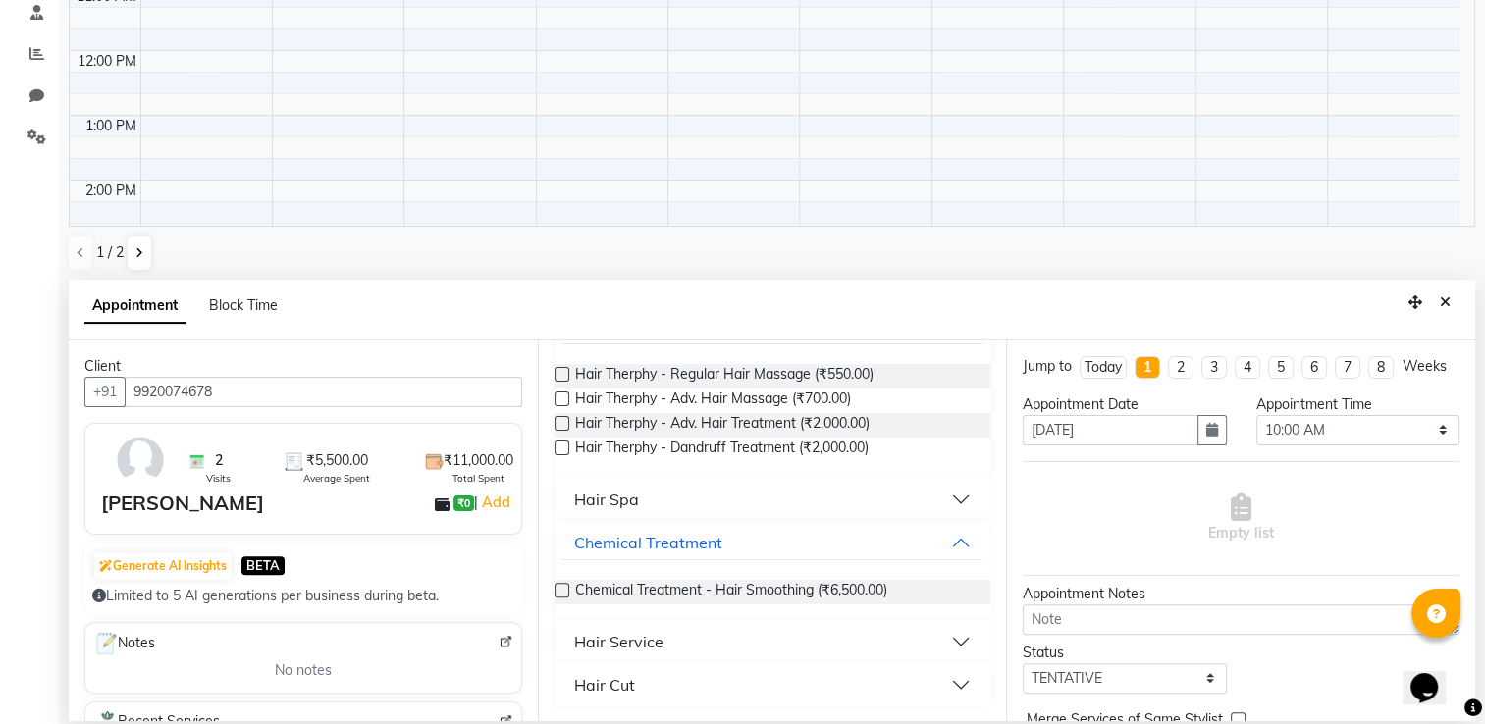
click at [557, 589] on label at bounding box center [562, 590] width 15 height 15
click at [557, 589] on input "checkbox" at bounding box center [561, 592] width 13 height 13
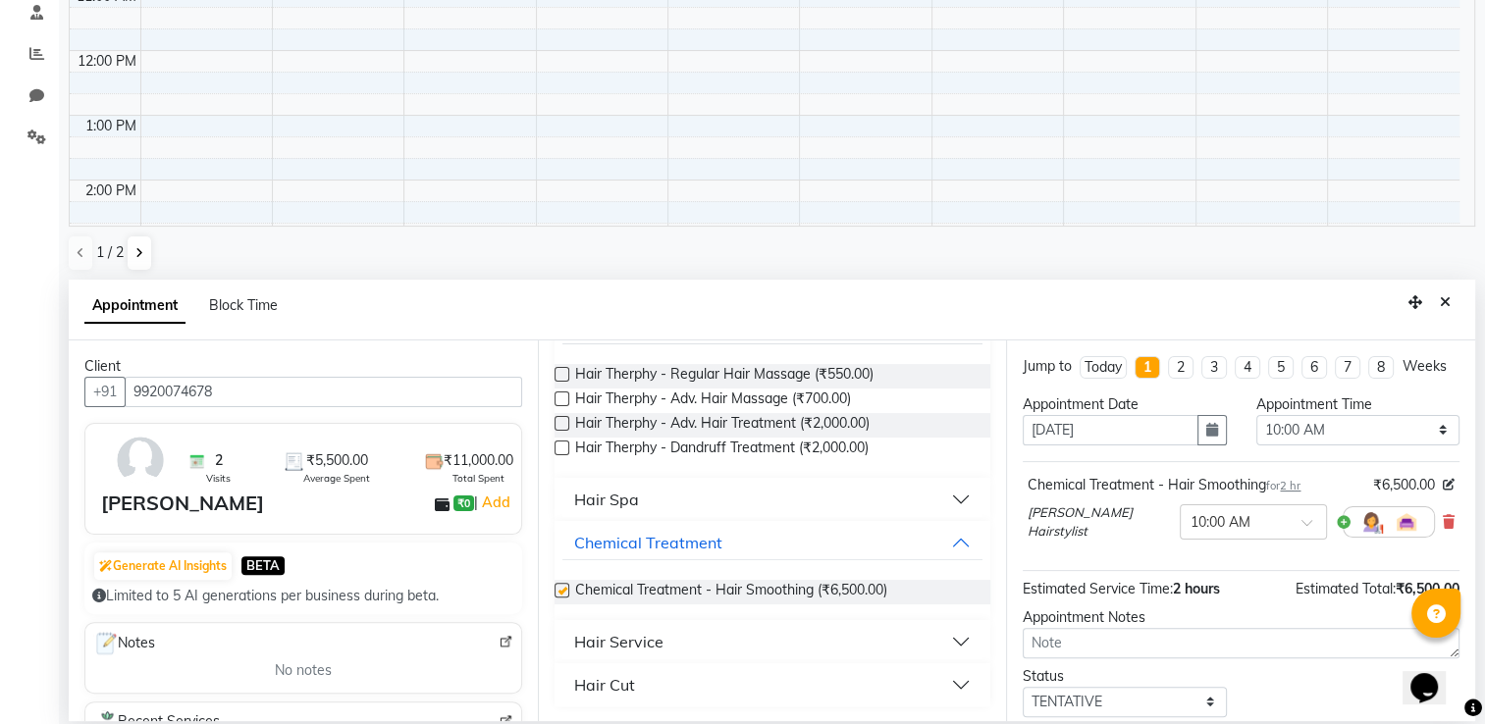
checkbox input "false"
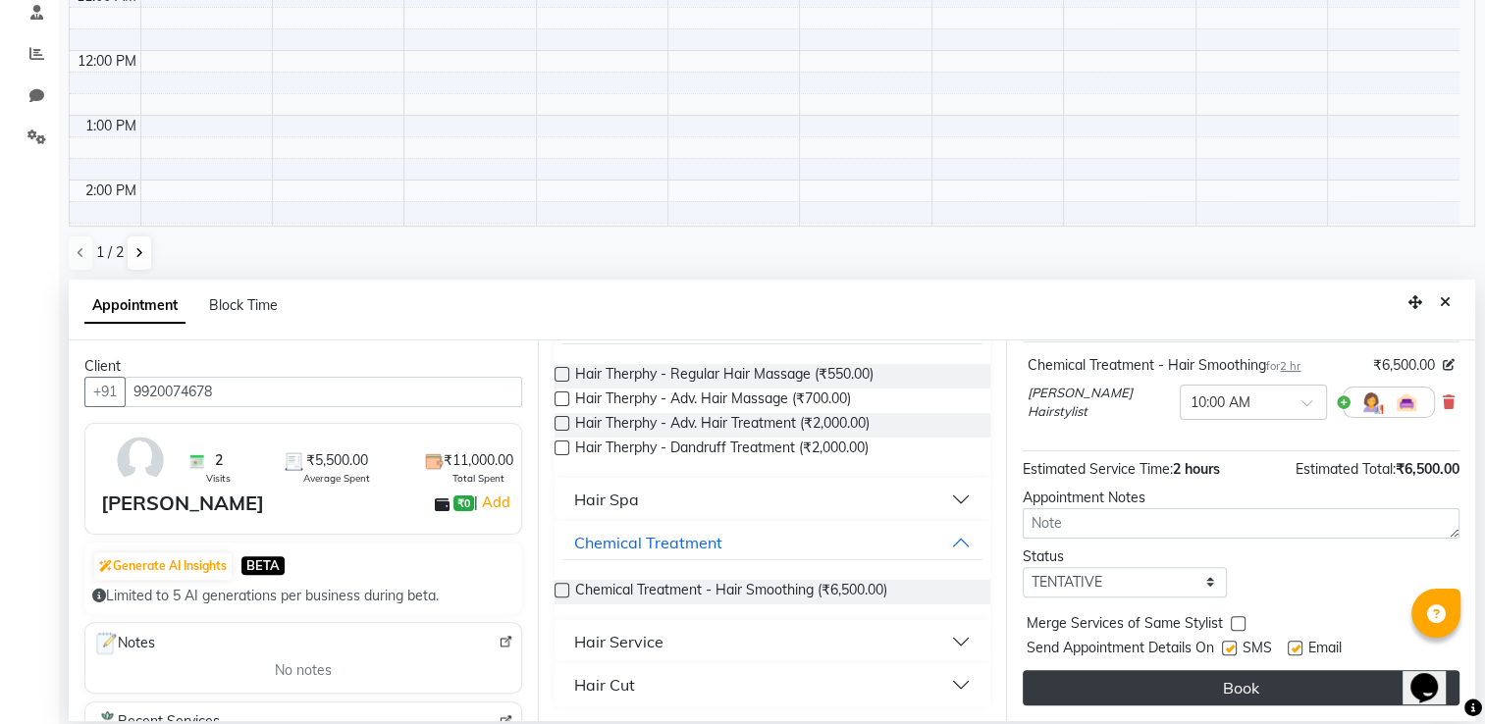
click at [1316, 693] on button "Book" at bounding box center [1241, 687] width 437 height 35
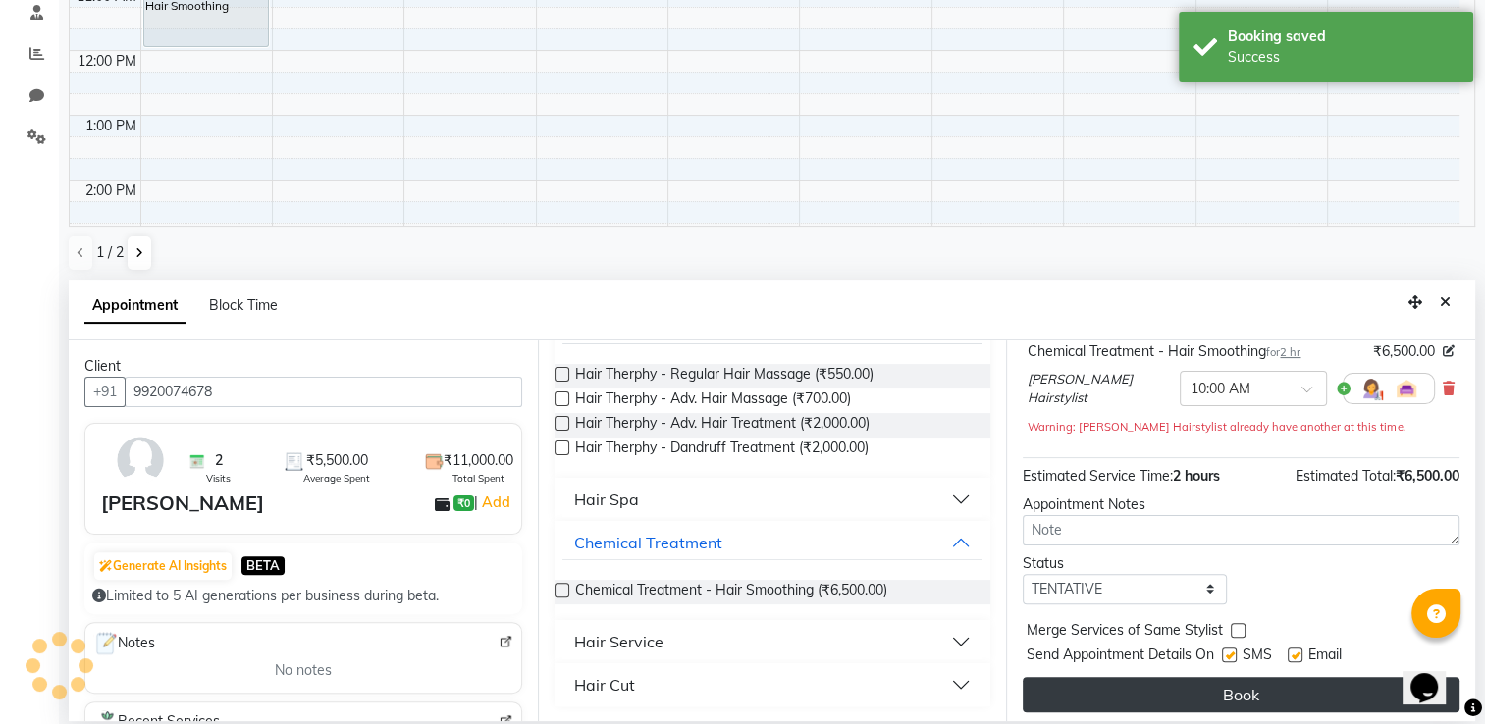
scroll to position [0, 0]
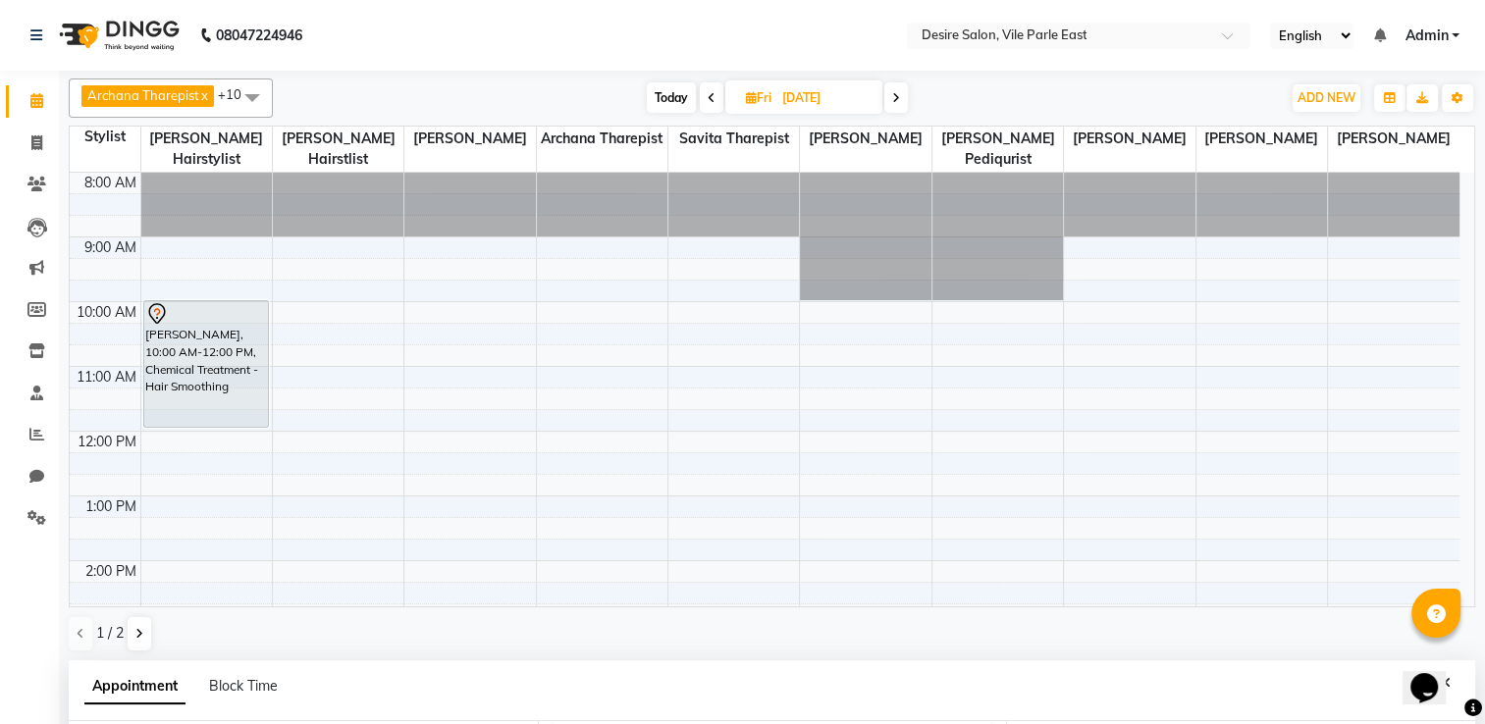
click at [815, 98] on input "[DATE]" at bounding box center [825, 97] width 98 height 29
select select "10"
select select "2025"
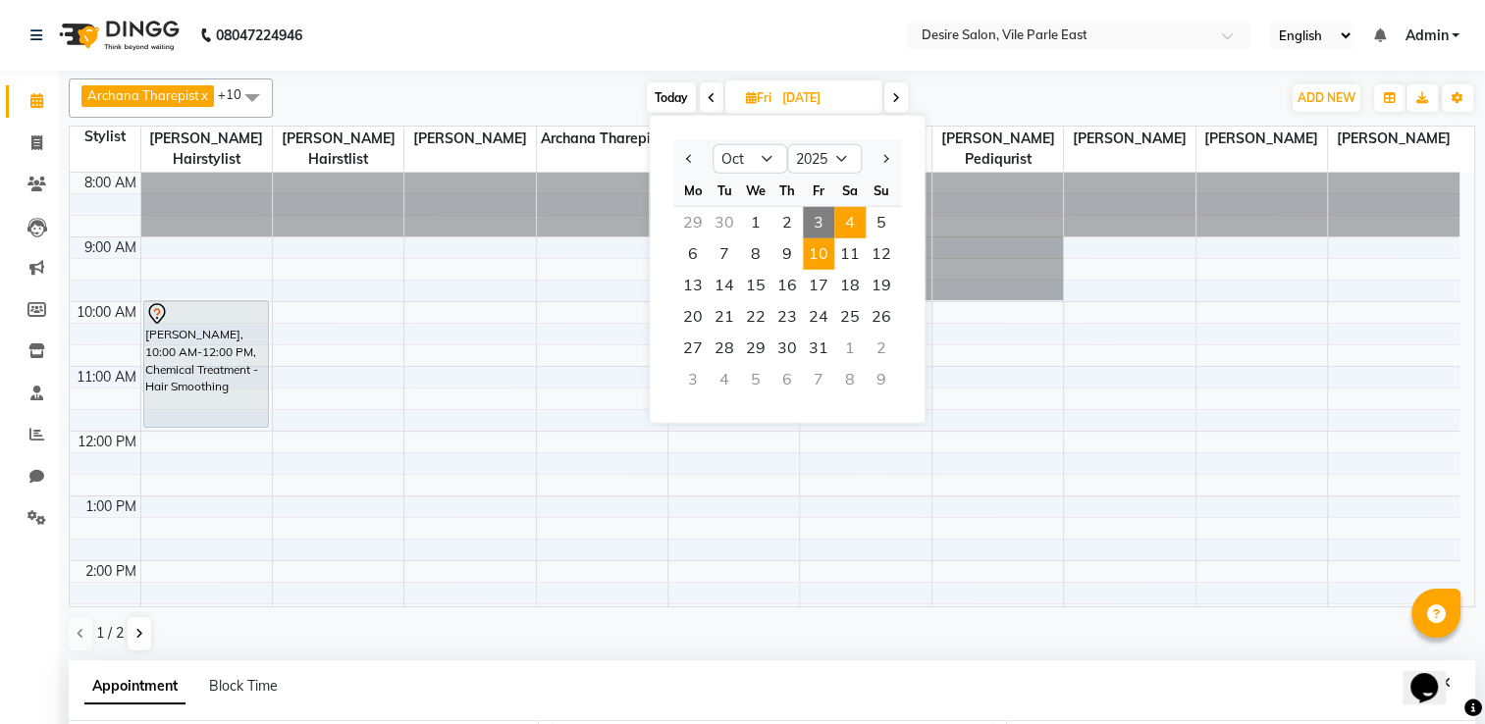
click at [853, 218] on span "4" at bounding box center [849, 222] width 31 height 31
type input "04-10-2025"
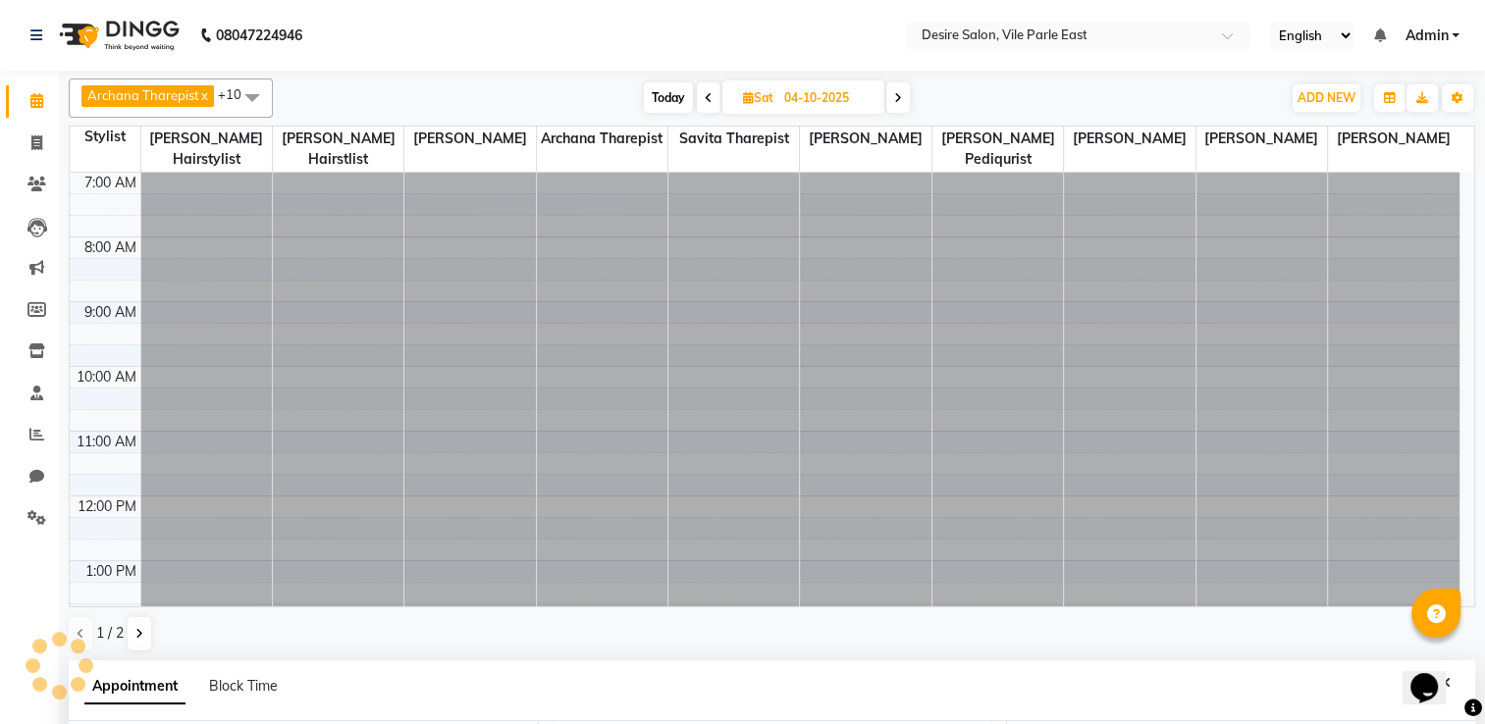
select select "600"
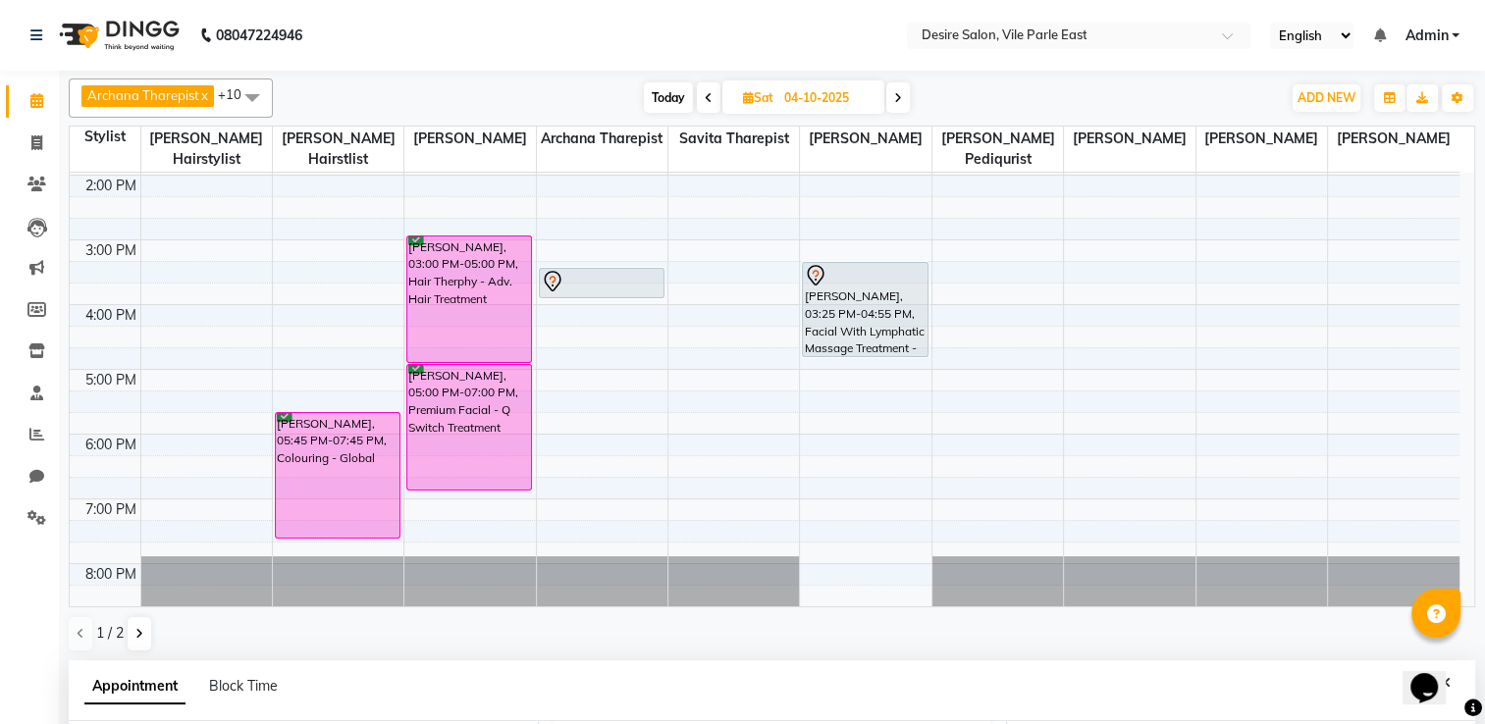
click at [758, 97] on span "Sat" at bounding box center [758, 97] width 40 height 15
select select "10"
select select "2025"
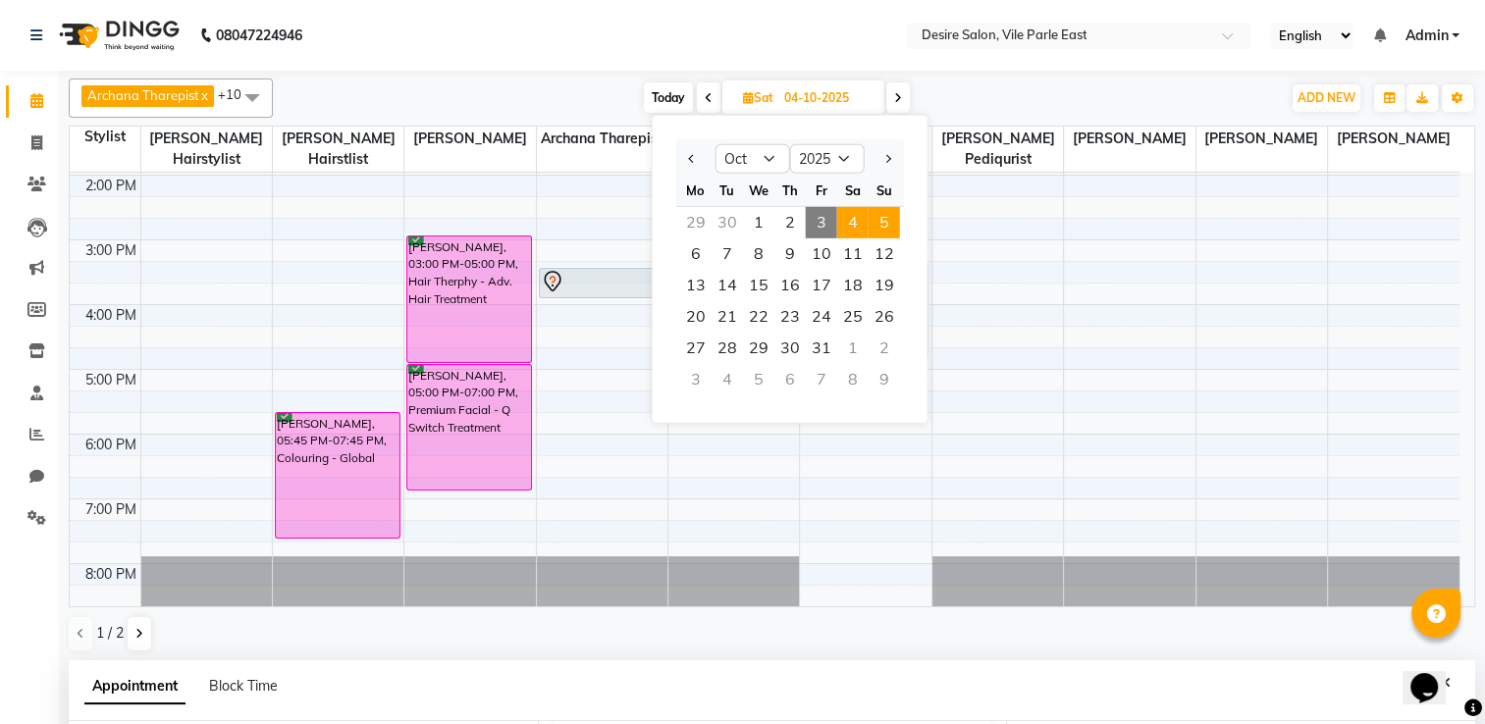
click at [880, 218] on span "5" at bounding box center [884, 222] width 31 height 31
type input "05-10-2025"
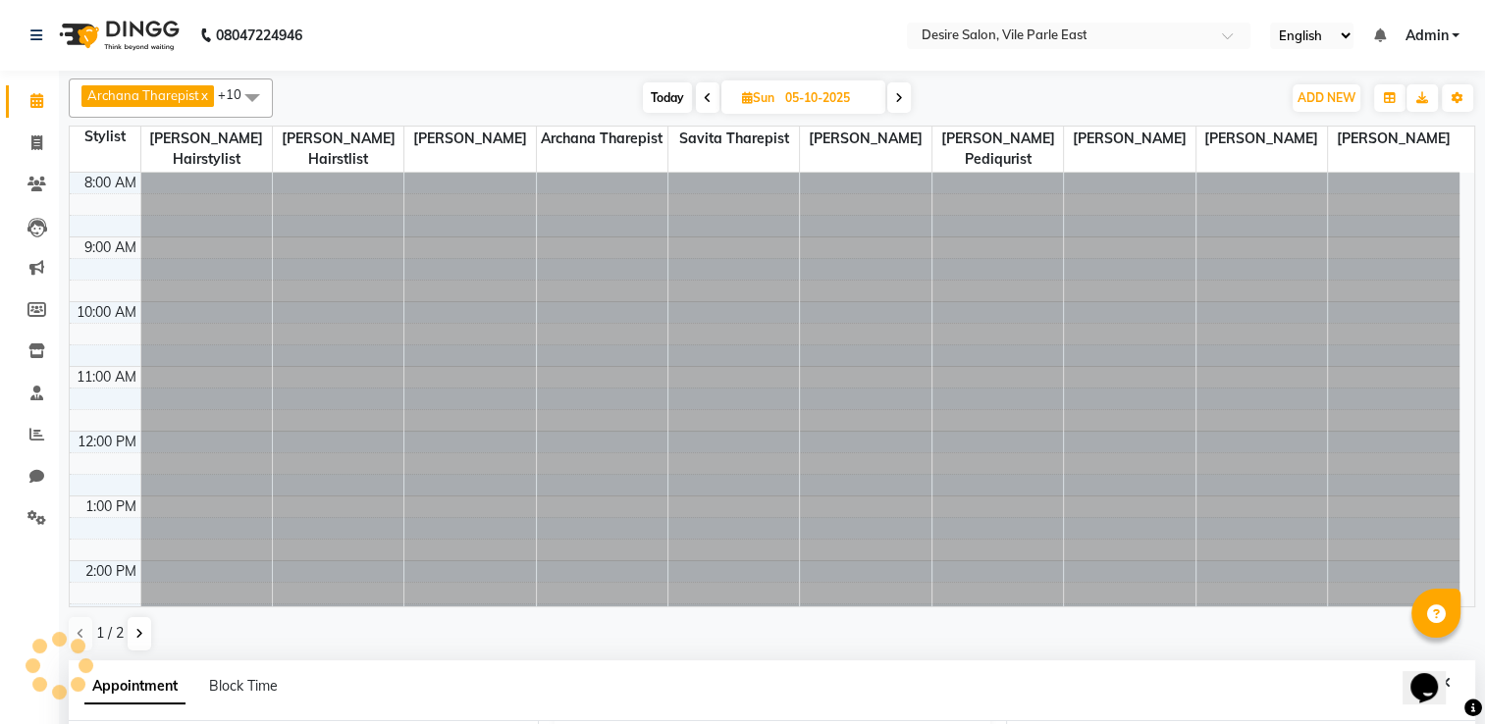
scroll to position [444, 0]
select select "600"
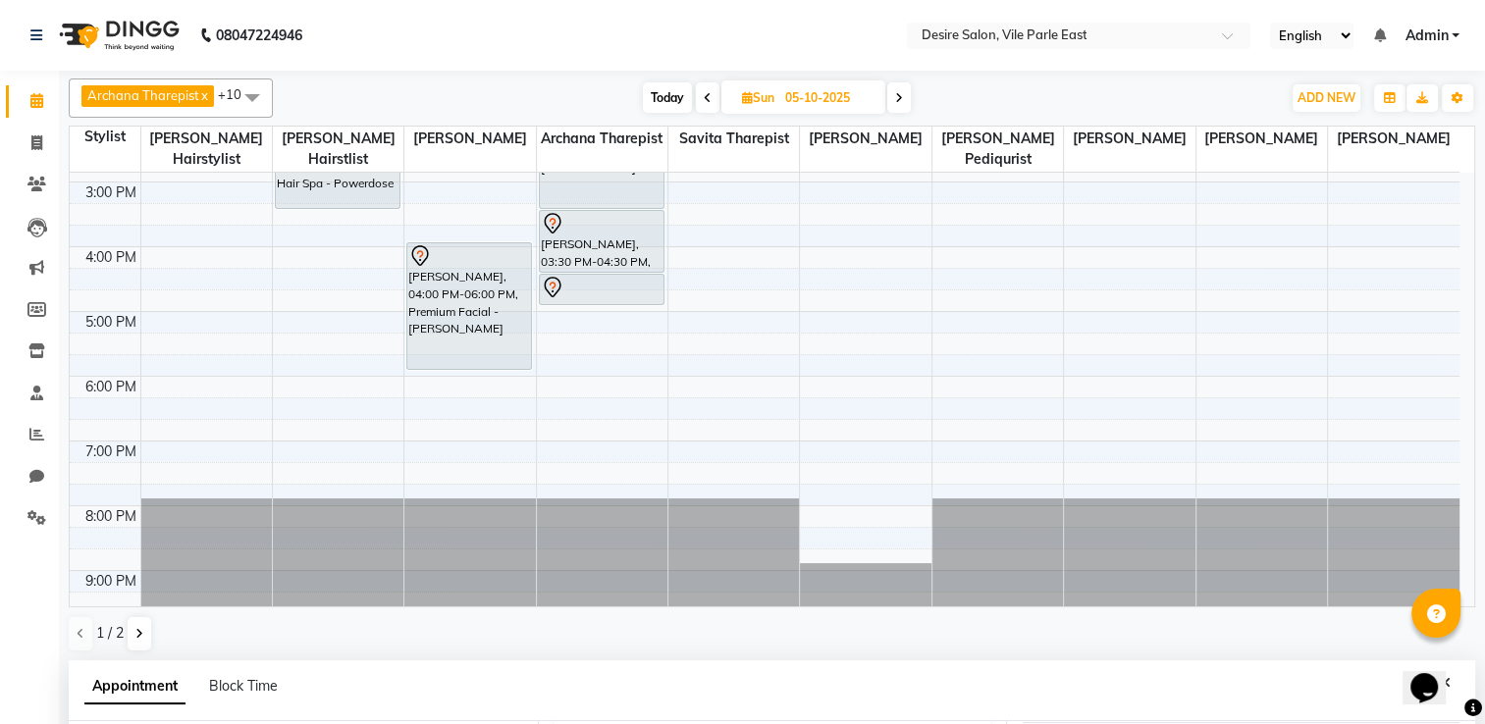
scroll to position [45, 0]
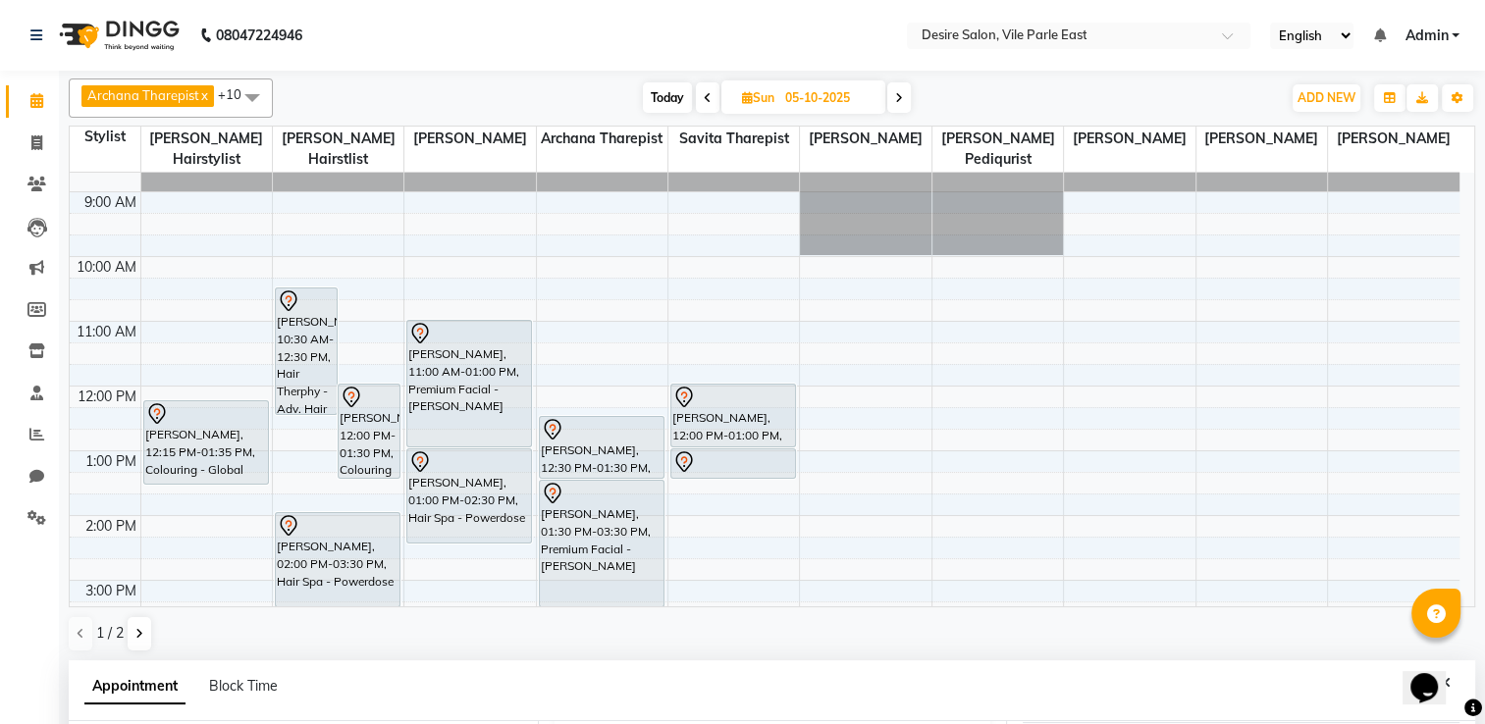
click at [1100, 84] on div "[DATE] [DATE]" at bounding box center [777, 97] width 988 height 29
click at [773, 99] on span "Sun" at bounding box center [758, 97] width 42 height 15
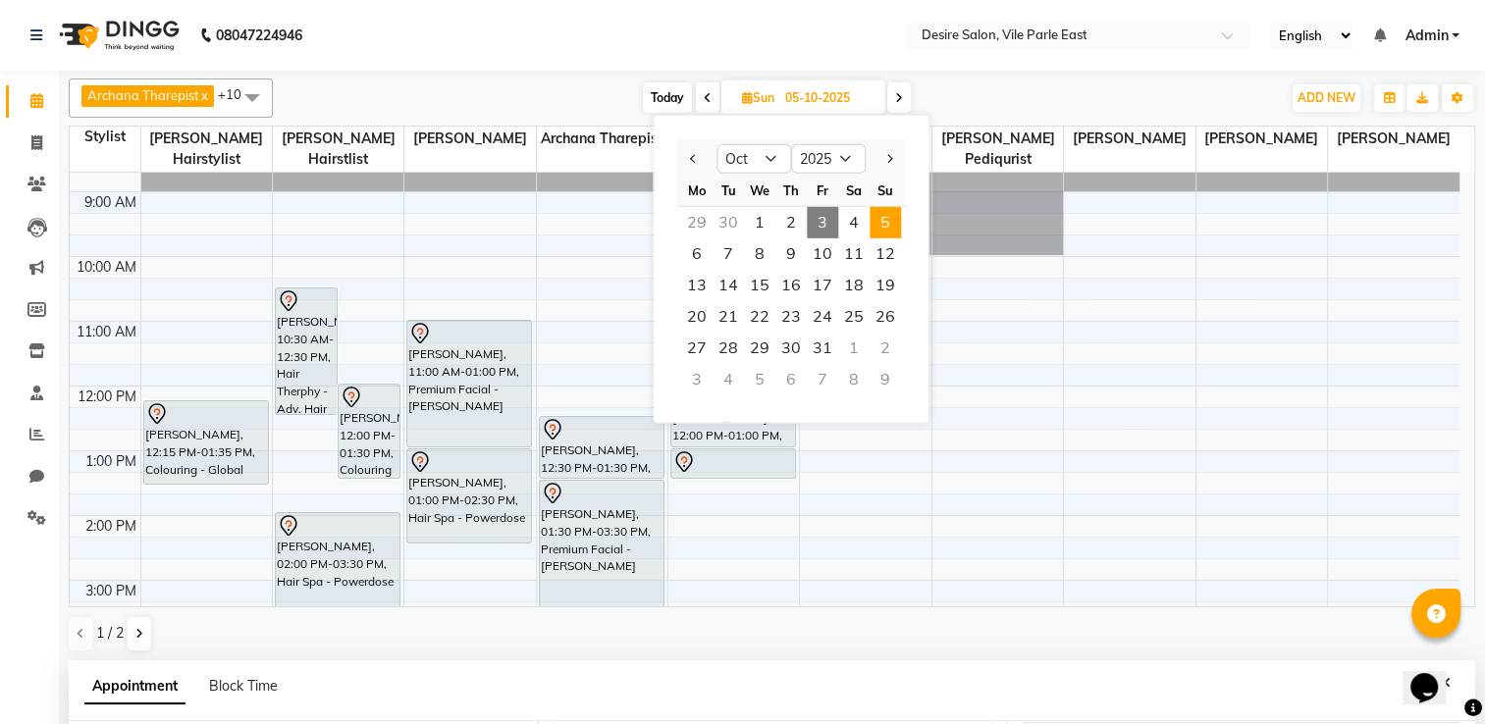
click at [821, 222] on span "3" at bounding box center [822, 222] width 31 height 31
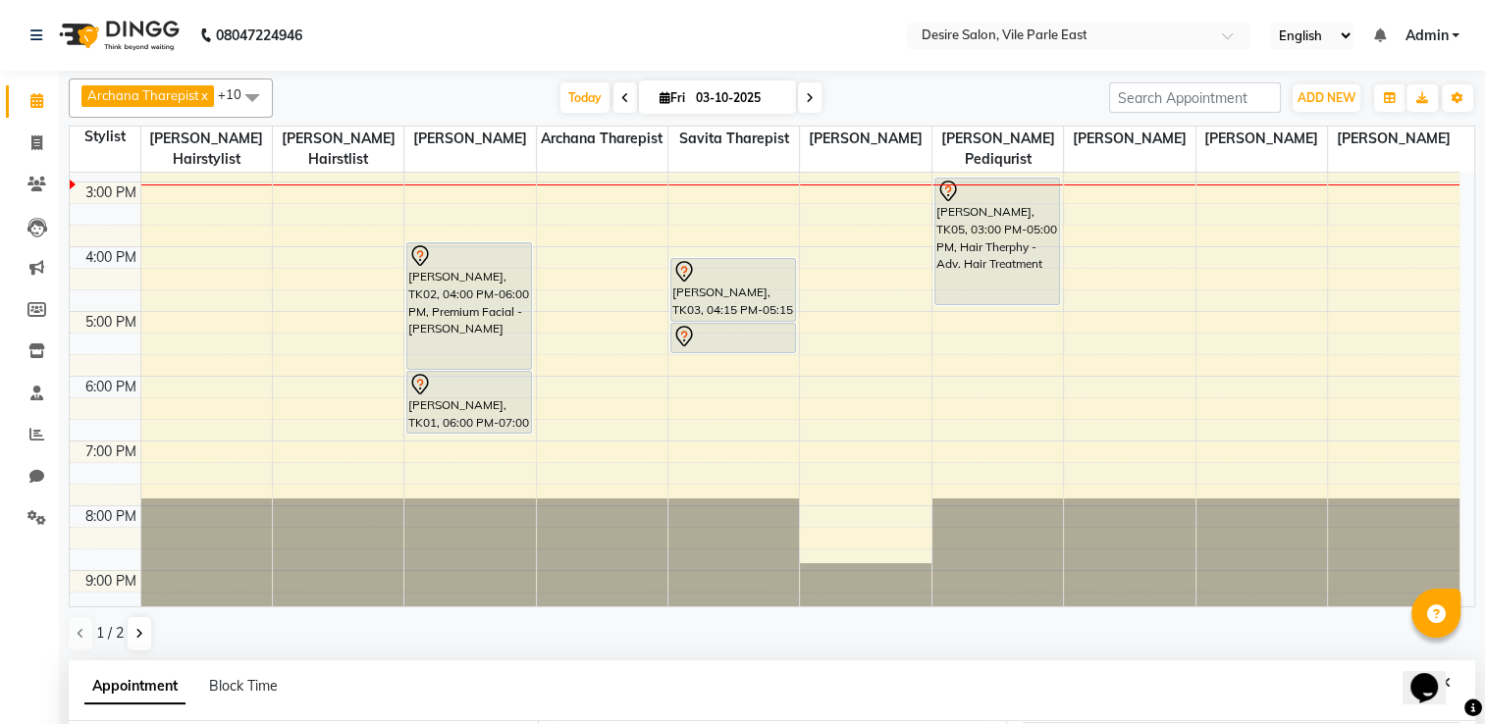
click at [660, 102] on icon at bounding box center [665, 97] width 11 height 13
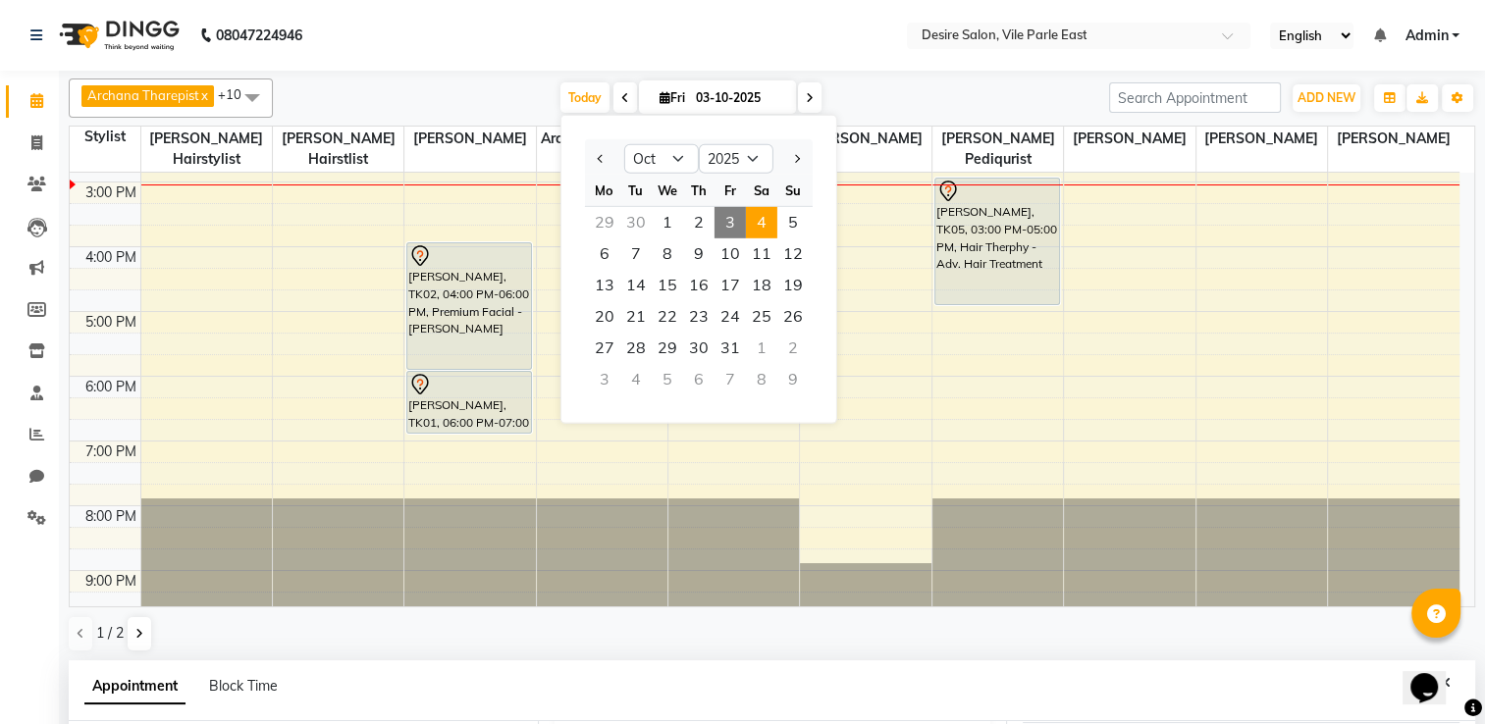
click at [756, 224] on span "4" at bounding box center [761, 222] width 31 height 31
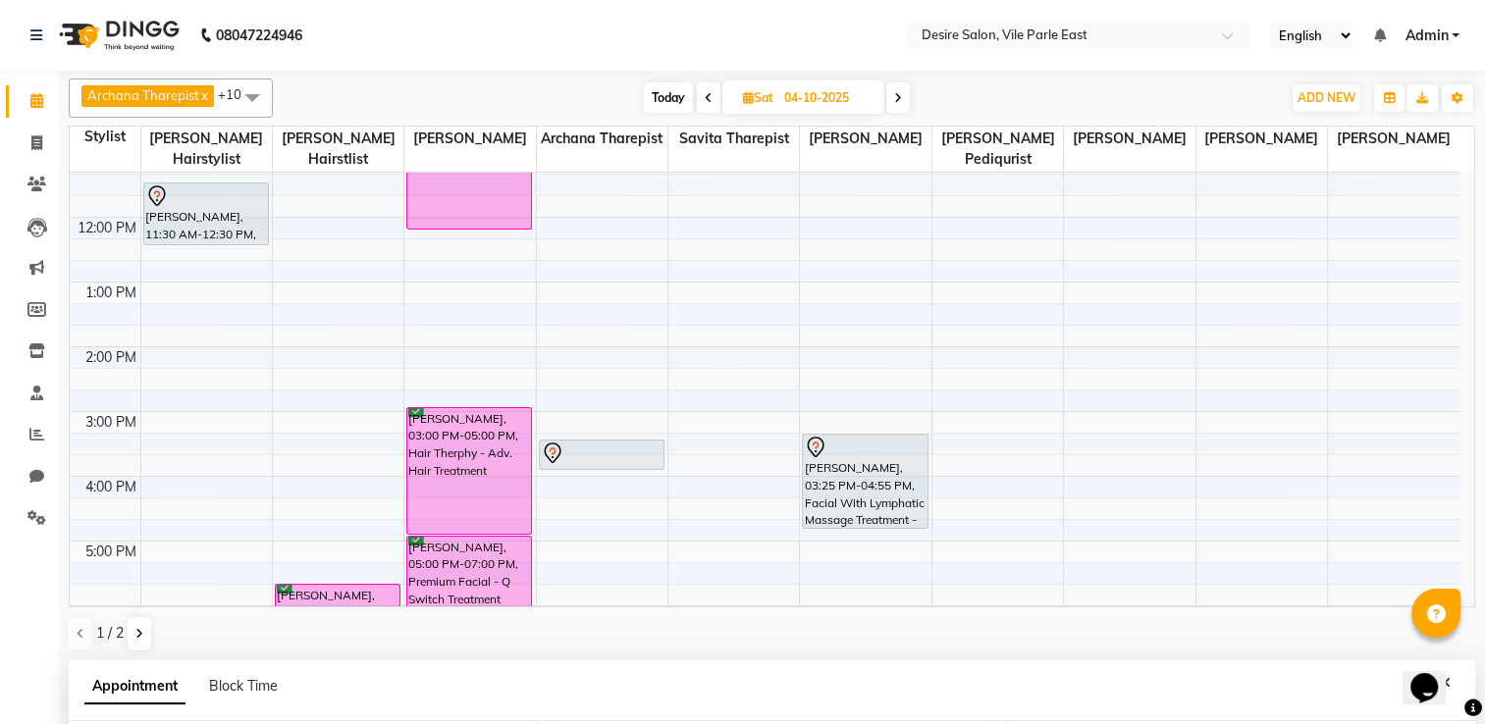
scroll to position [109, 0]
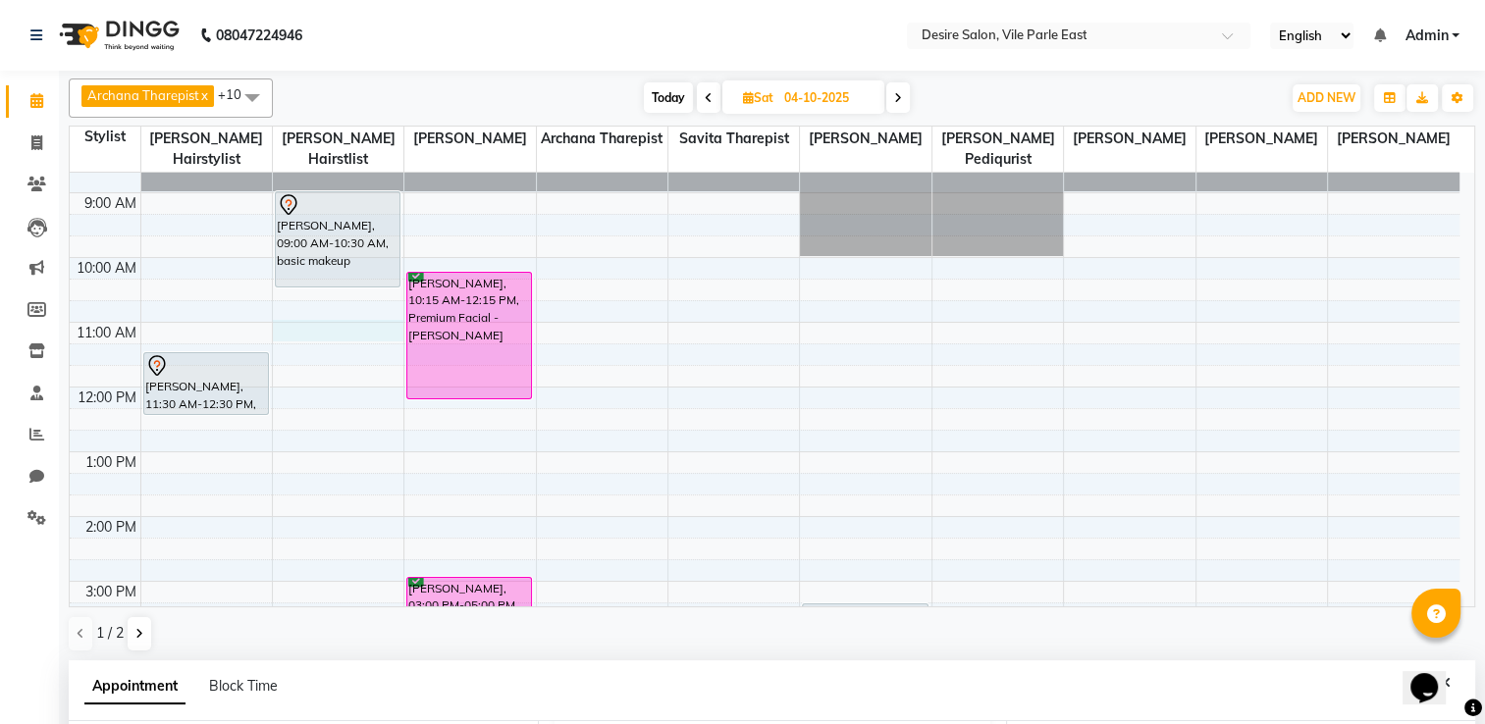
click at [295, 309] on div "7:00 AM 8:00 AM 9:00 AM 10:00 AM 11:00 AM 12:00 PM 1:00 PM 2:00 PM 3:00 PM 4:00…" at bounding box center [765, 549] width 1390 height 971
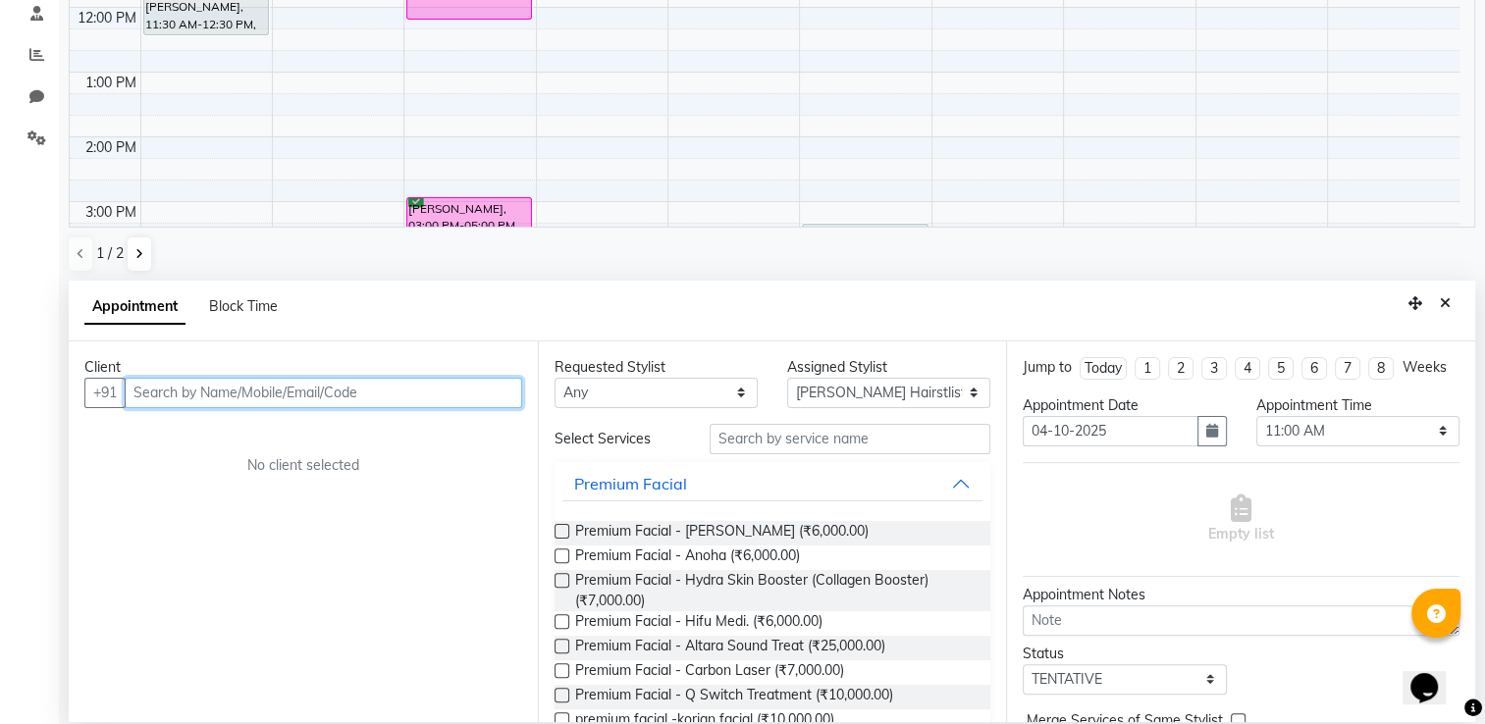
scroll to position [381, 0]
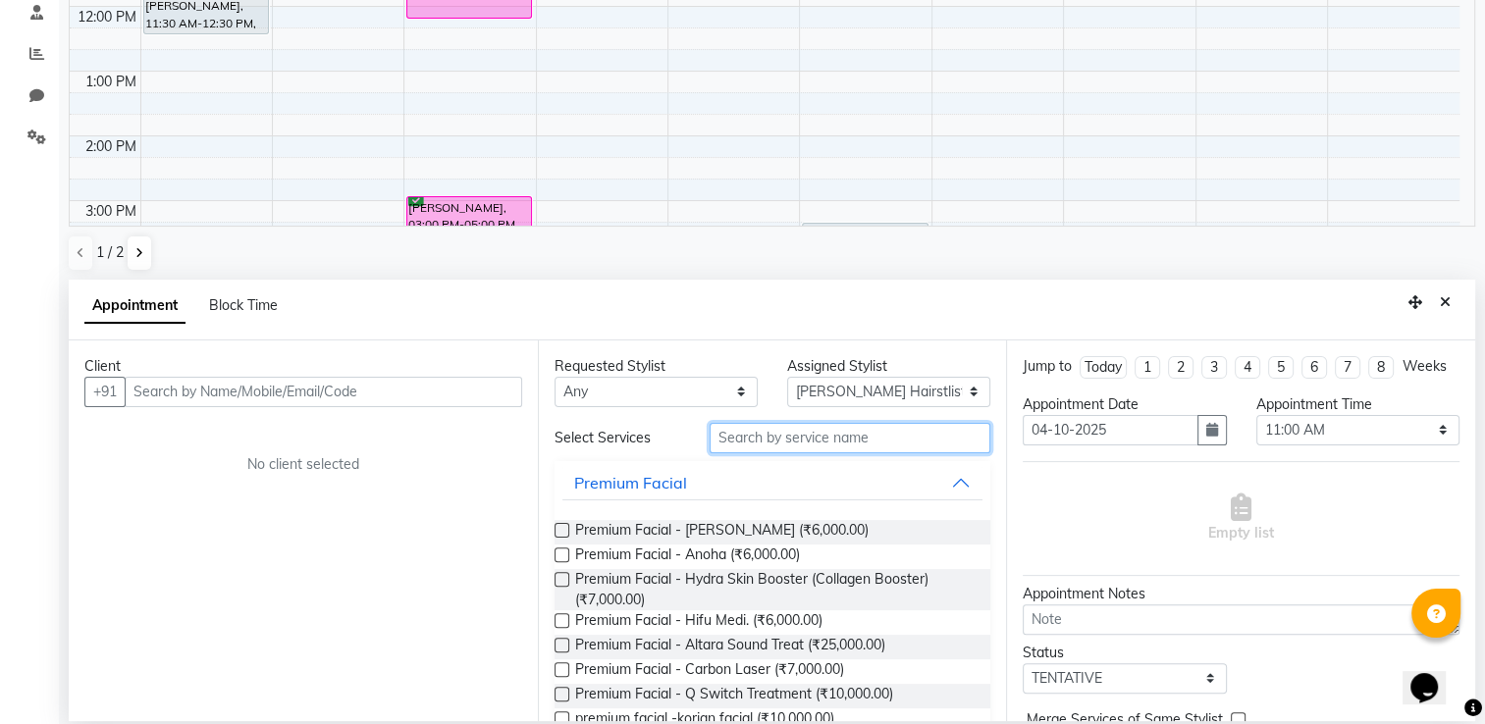
click at [802, 445] on input "text" at bounding box center [850, 438] width 281 height 30
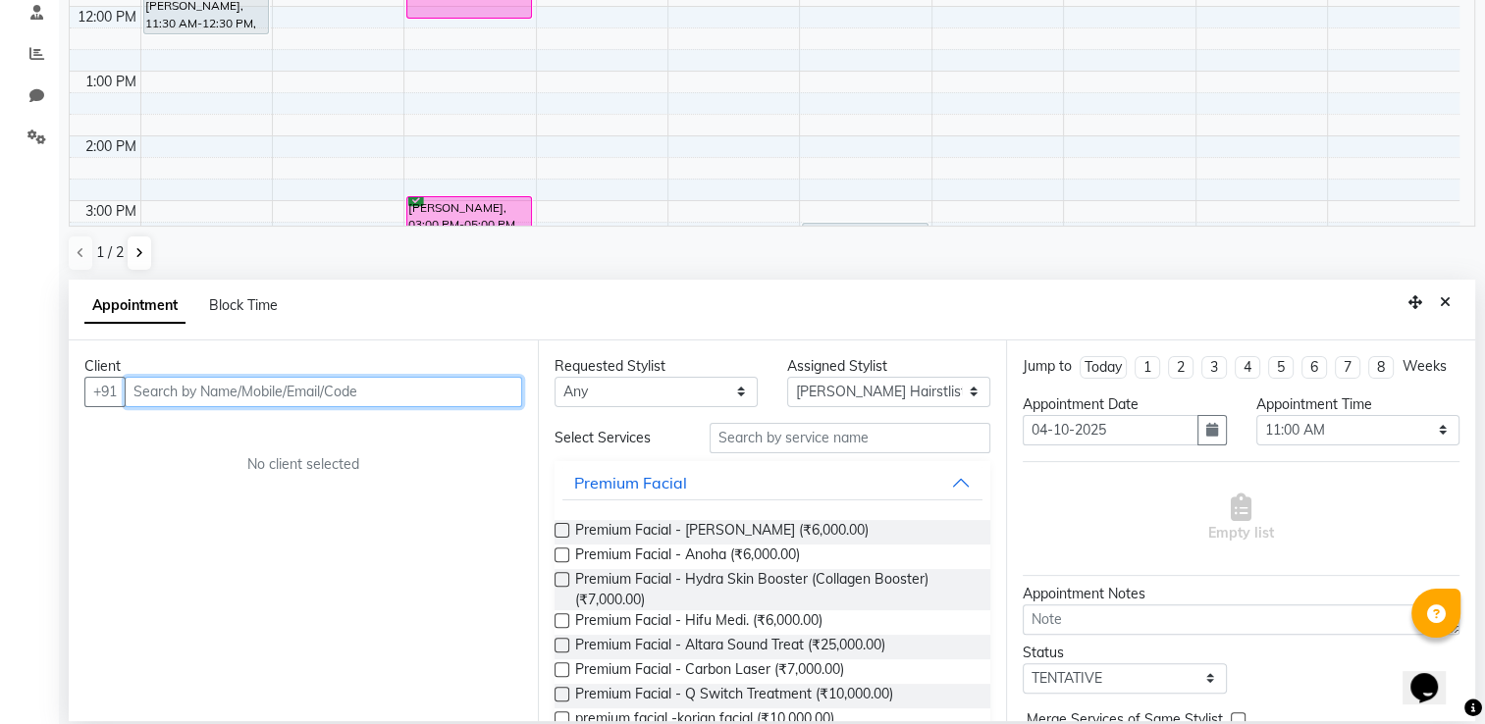
click at [260, 392] on input "text" at bounding box center [323, 392] width 397 height 30
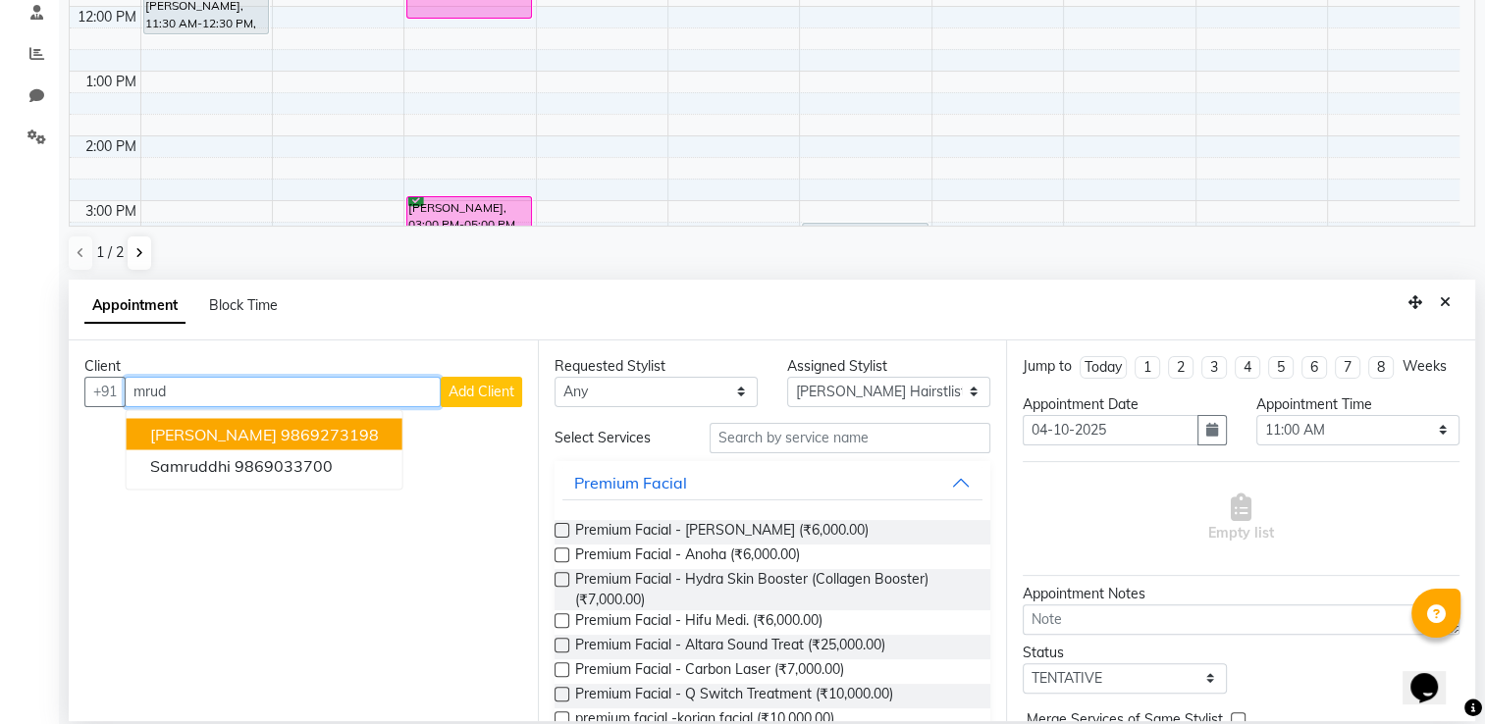
click at [227, 426] on span "[PERSON_NAME]" at bounding box center [213, 434] width 127 height 20
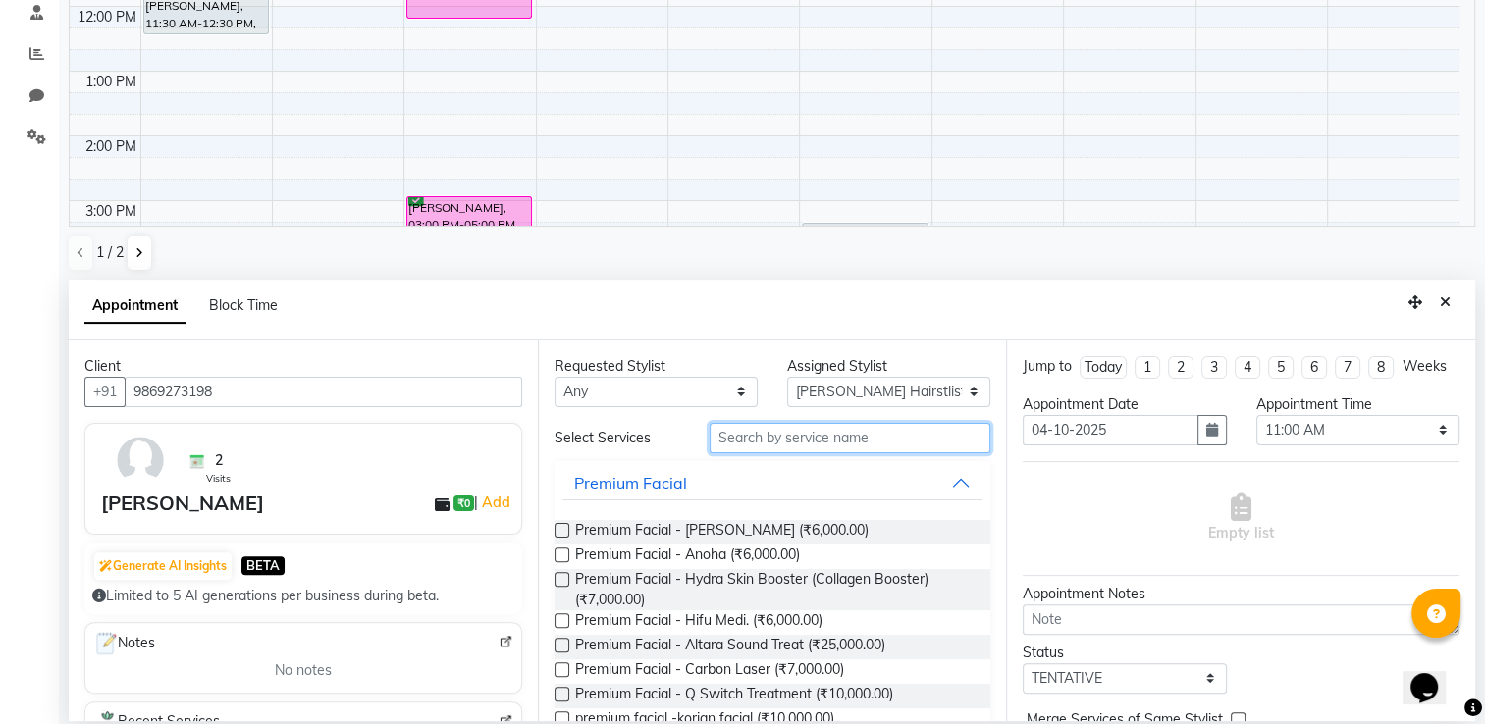
click at [776, 444] on input "text" at bounding box center [850, 438] width 281 height 30
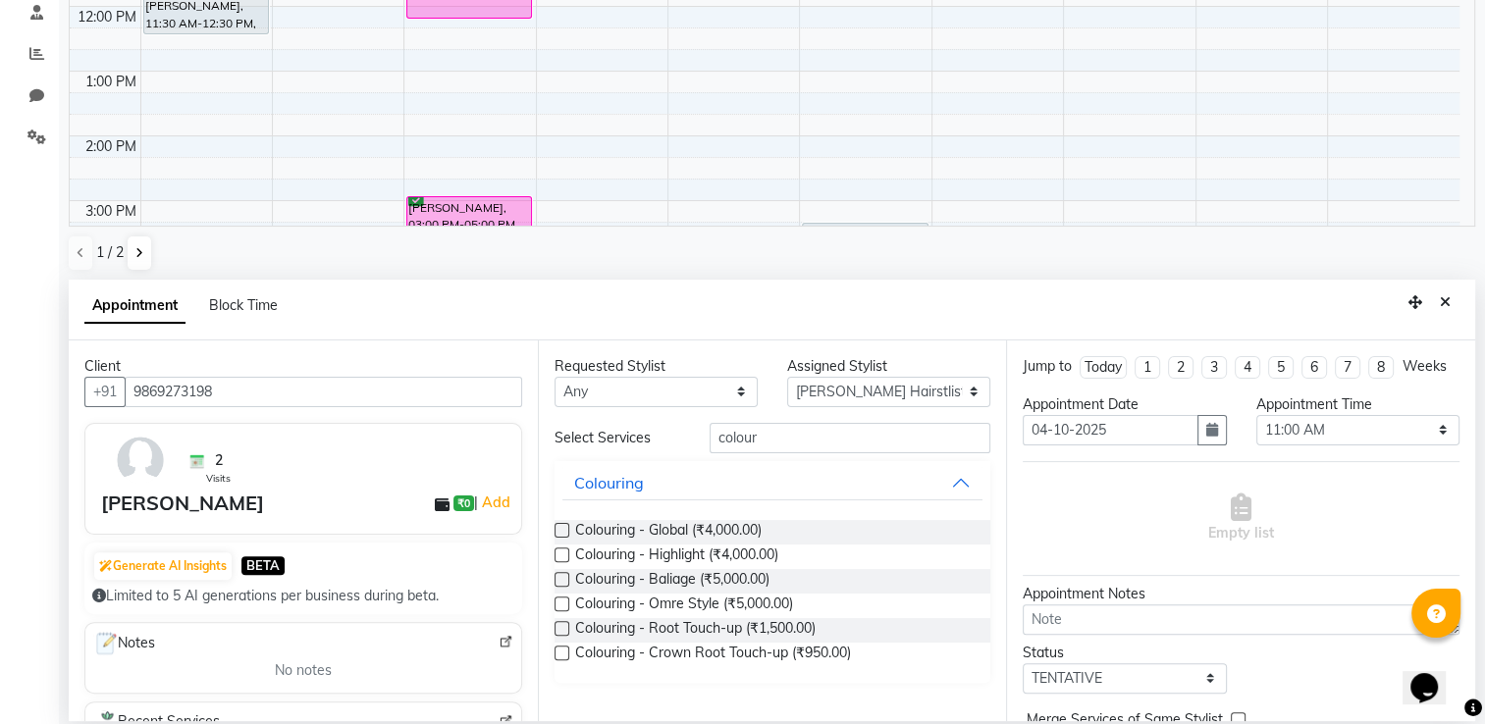
click at [565, 629] on label at bounding box center [562, 628] width 15 height 15
click at [565, 629] on input "checkbox" at bounding box center [561, 630] width 13 height 13
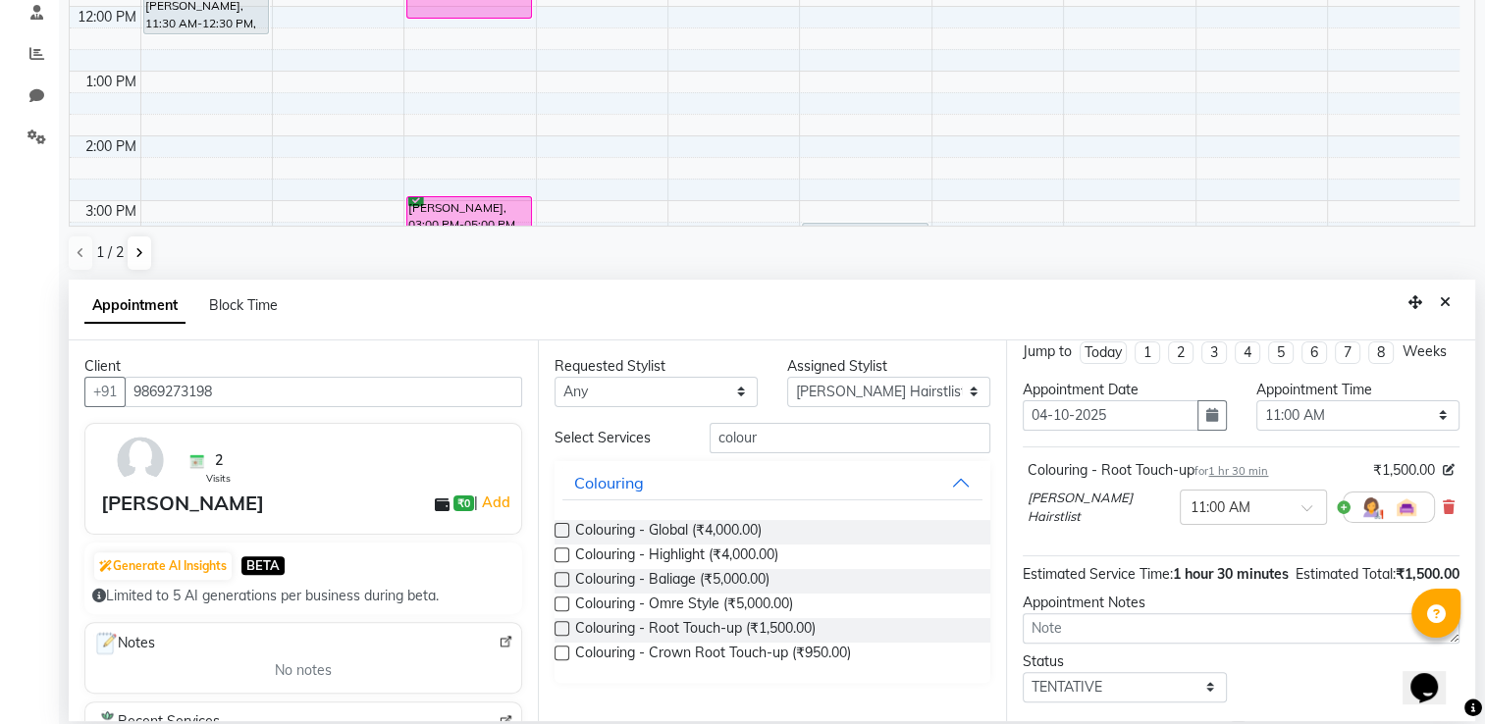
scroll to position [0, 0]
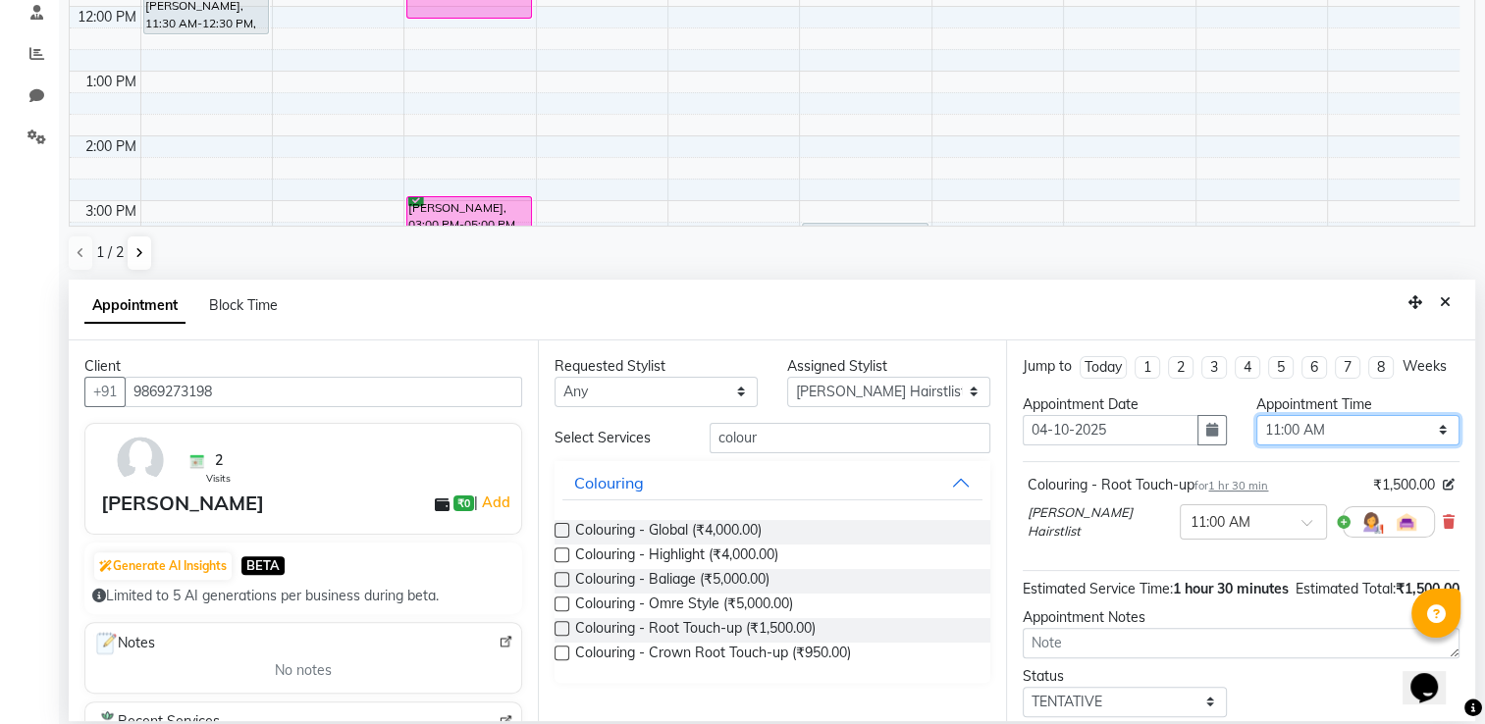
click at [1354, 446] on select "Select 08:00 AM 08:15 AM 08:30 AM 08:45 AM 09:00 AM 09:15 AM 09:30 AM 09:45 AM …" at bounding box center [1357, 430] width 203 height 30
click at [1256, 432] on select "Select 08:00 AM 08:15 AM 08:30 AM 08:45 AM 09:00 AM 09:15 AM 09:30 AM 09:45 AM …" at bounding box center [1357, 430] width 203 height 30
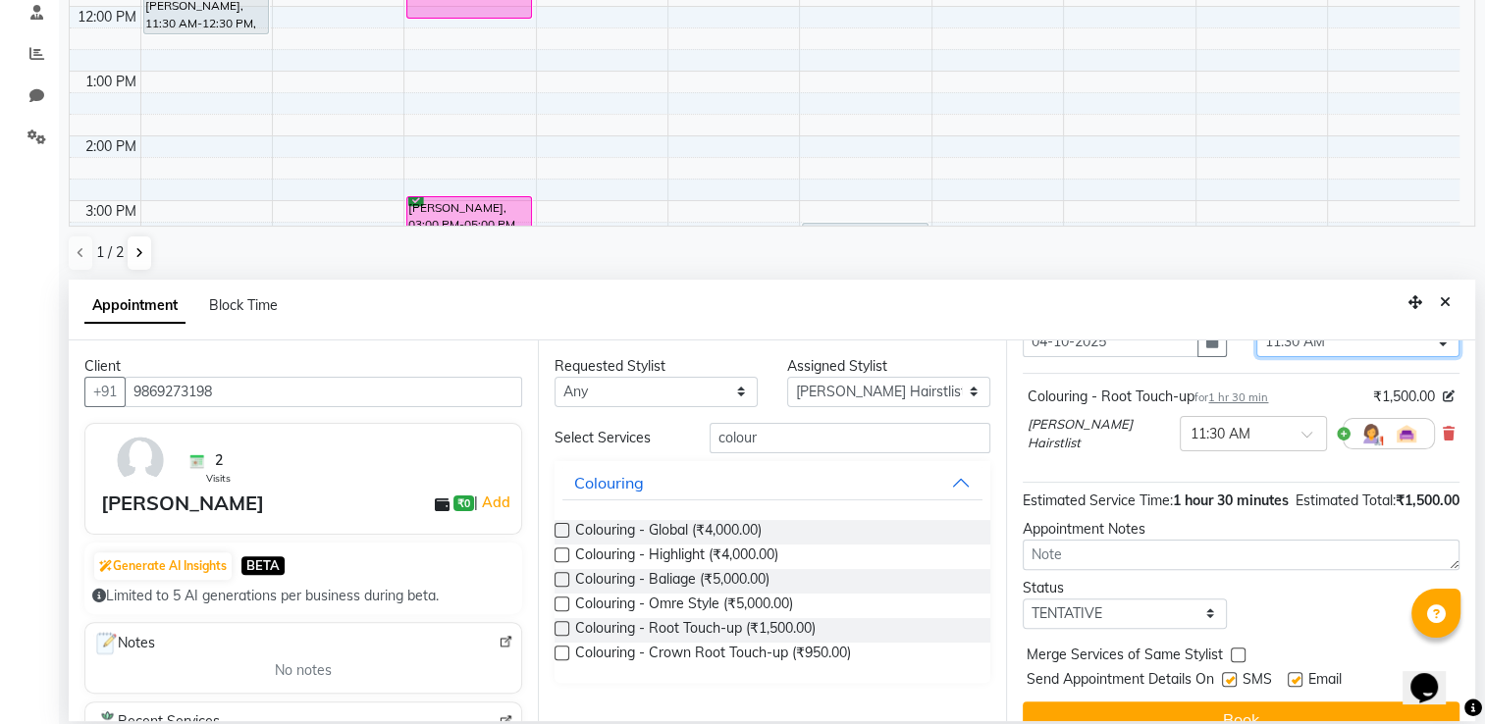
scroll to position [155, 0]
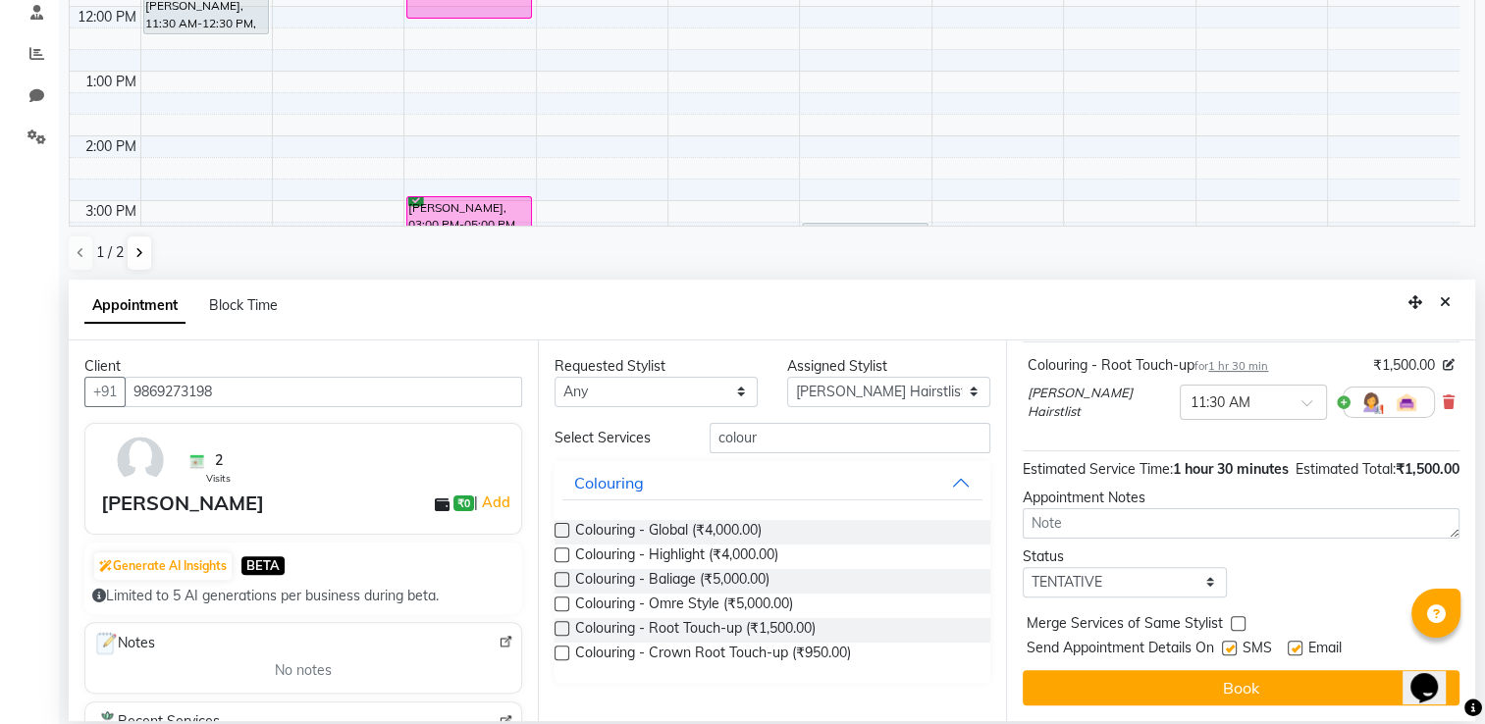
drag, startPoint x: 1467, startPoint y: 571, endPoint x: 51, endPoint y: 46, distance: 1510.5
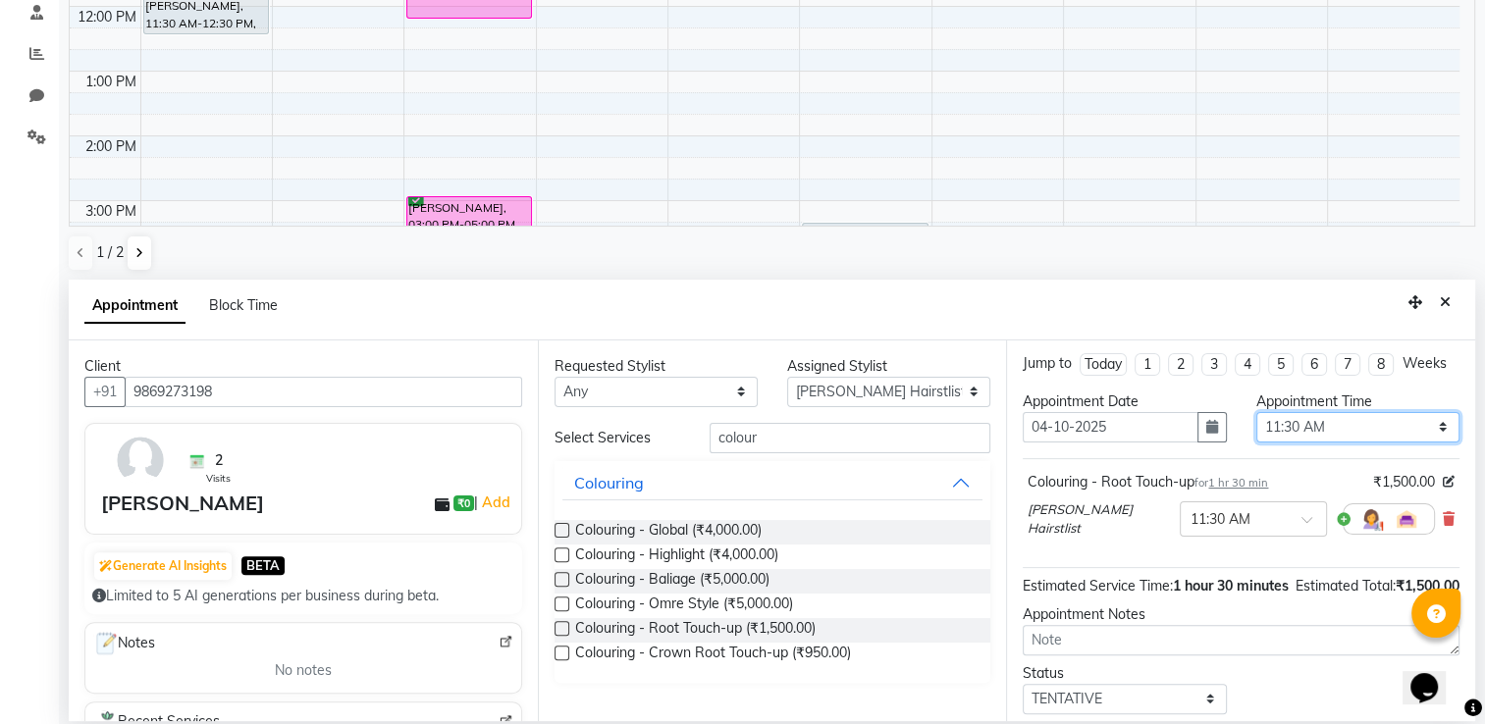
scroll to position [0, 0]
click at [1478, 567] on div "Archana Tharepist x [PERSON_NAME] Pediqurist x [PERSON_NAME] x desire salon x […" at bounding box center [772, 208] width 1426 height 1036
click at [228, 504] on div "[PERSON_NAME]" at bounding box center [182, 503] width 163 height 29
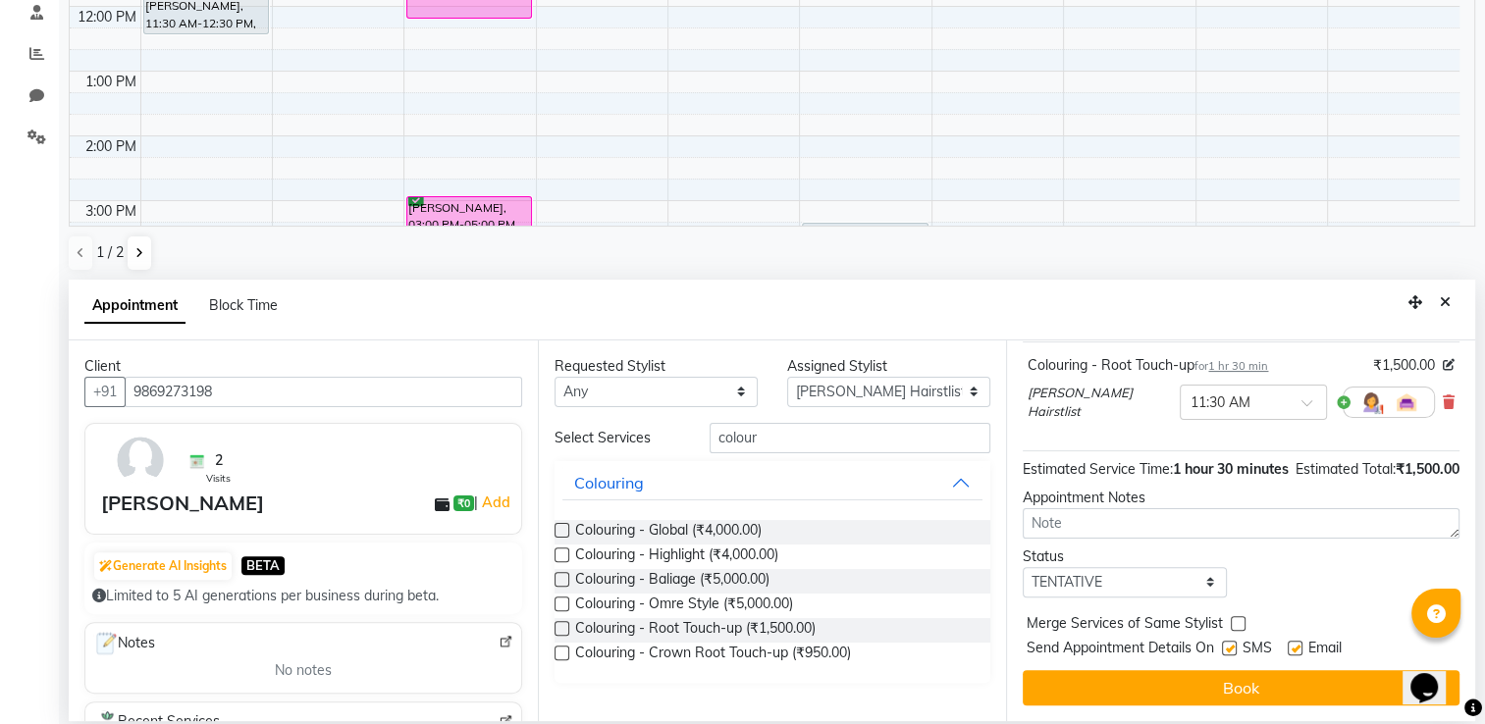
click at [560, 623] on label at bounding box center [562, 628] width 15 height 15
click at [560, 624] on input "checkbox" at bounding box center [561, 630] width 13 height 13
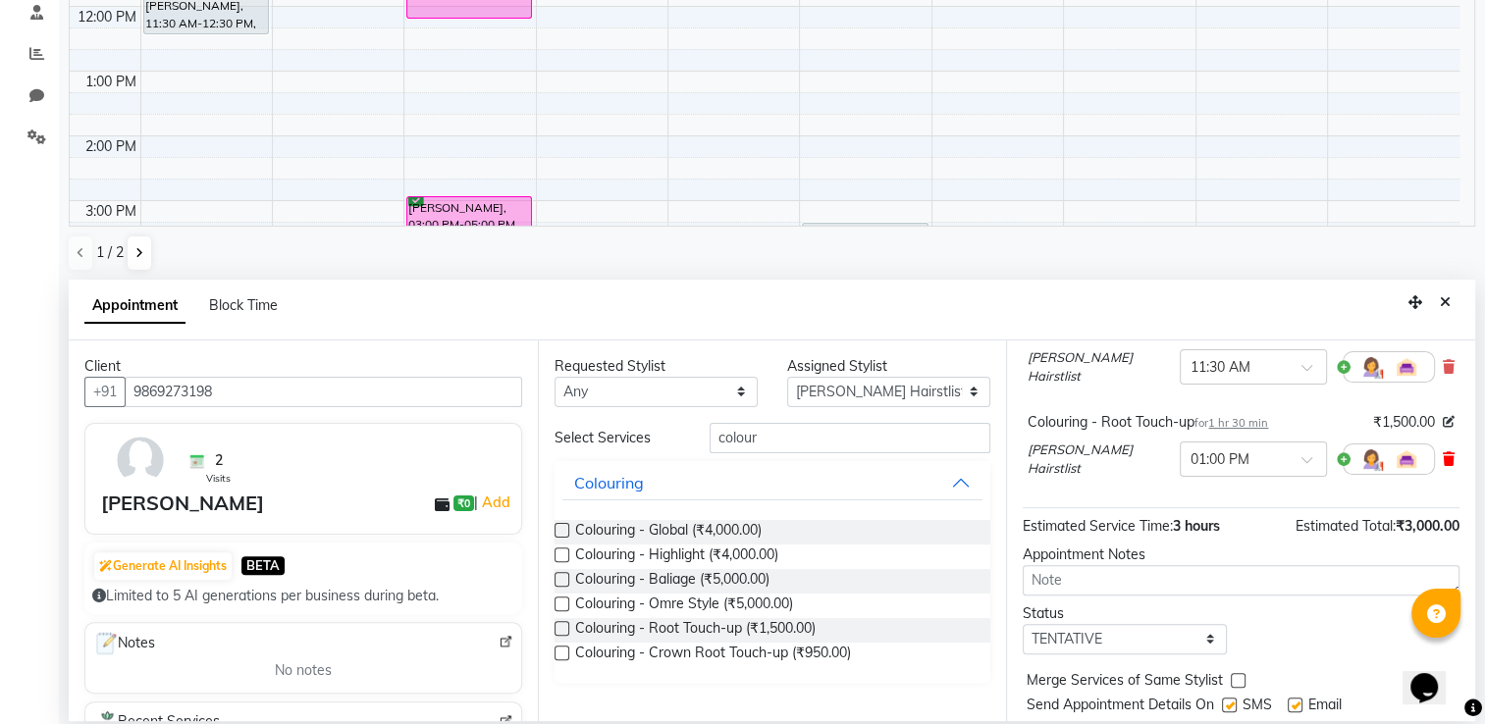
click at [1443, 466] on icon at bounding box center [1449, 459] width 12 height 14
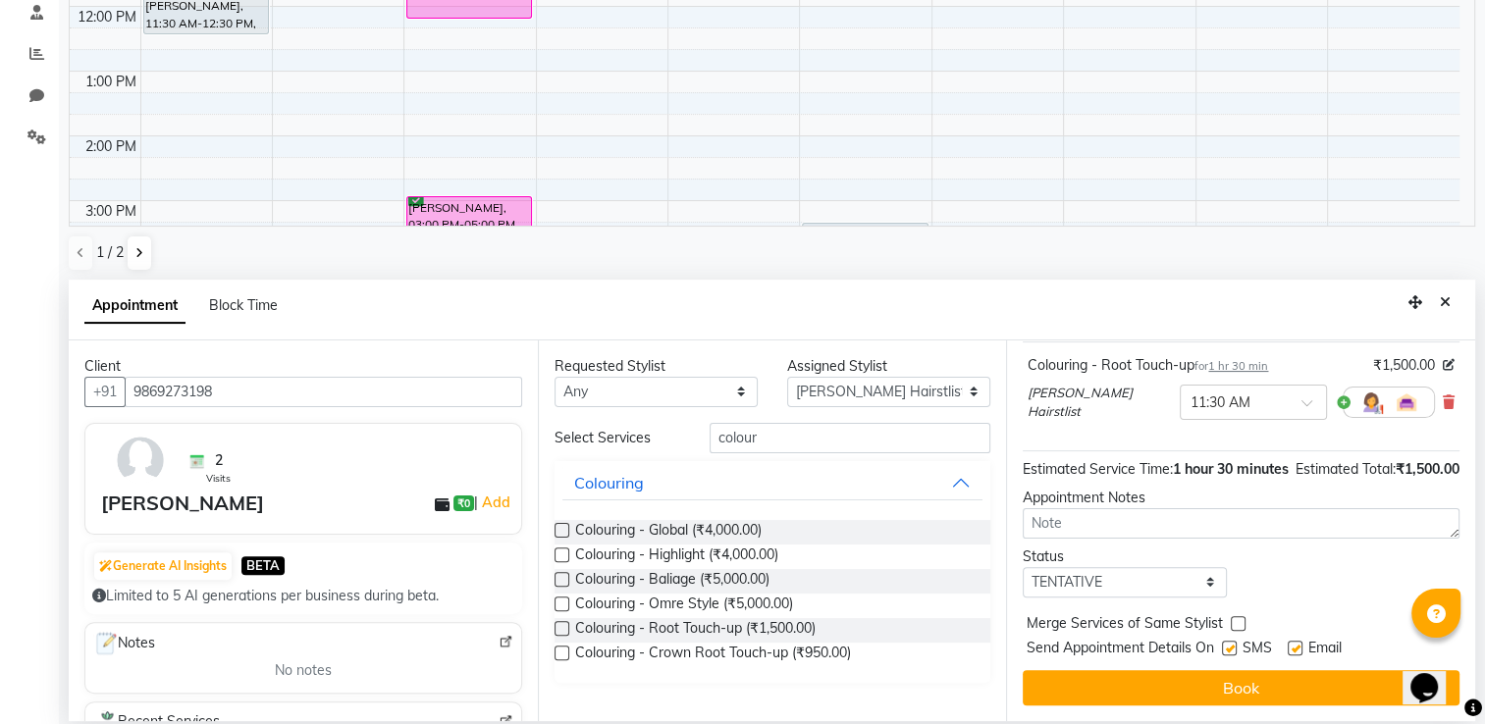
drag, startPoint x: 1463, startPoint y: 566, endPoint x: 55, endPoint y: 26, distance: 1508.7
click at [781, 432] on input "colour" at bounding box center [850, 438] width 281 height 30
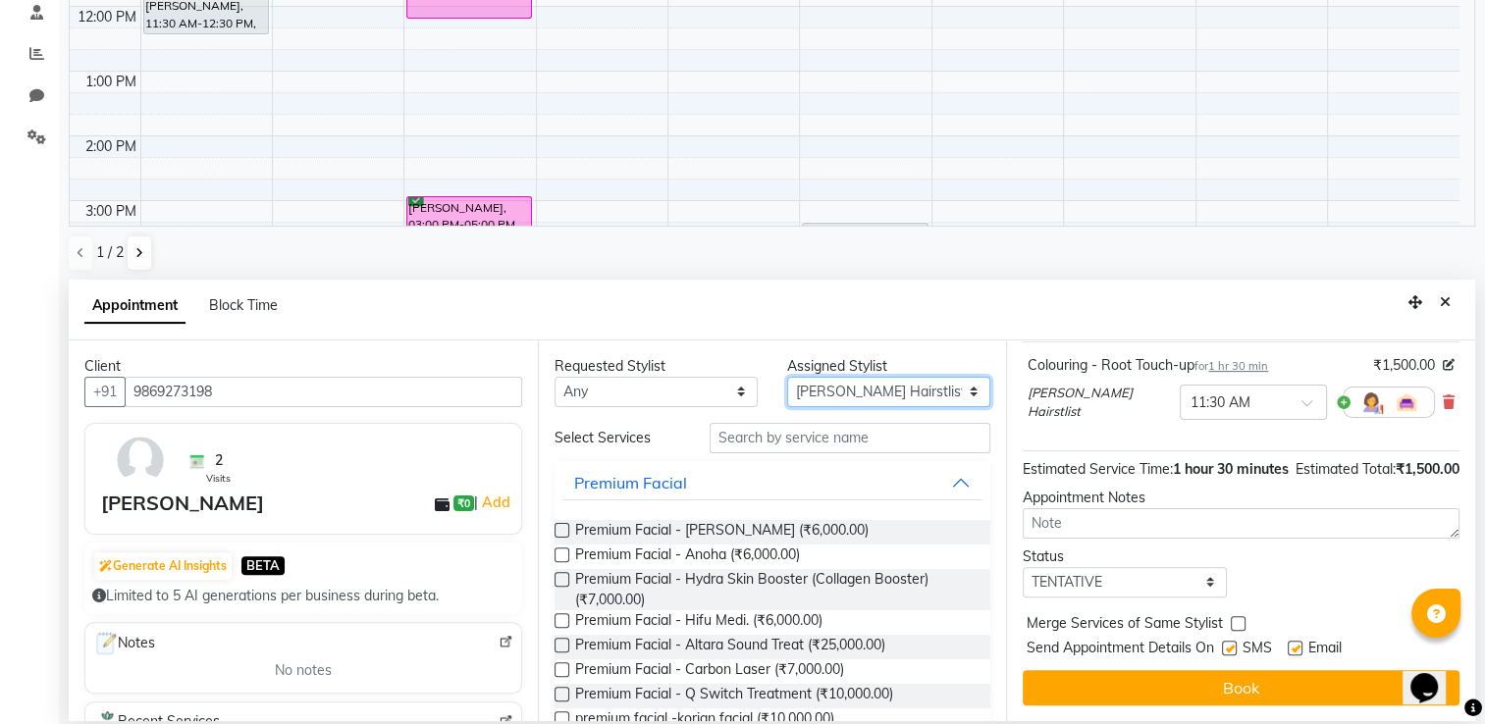
click at [962, 393] on select "Select Archana Tharepist [PERSON_NAME] Pediqurist [PERSON_NAME] desire salon [P…" at bounding box center [888, 392] width 203 height 30
click at [787, 377] on select "Select Archana Tharepist [PERSON_NAME] Pediqurist [PERSON_NAME] desire salon [P…" at bounding box center [888, 392] width 203 height 30
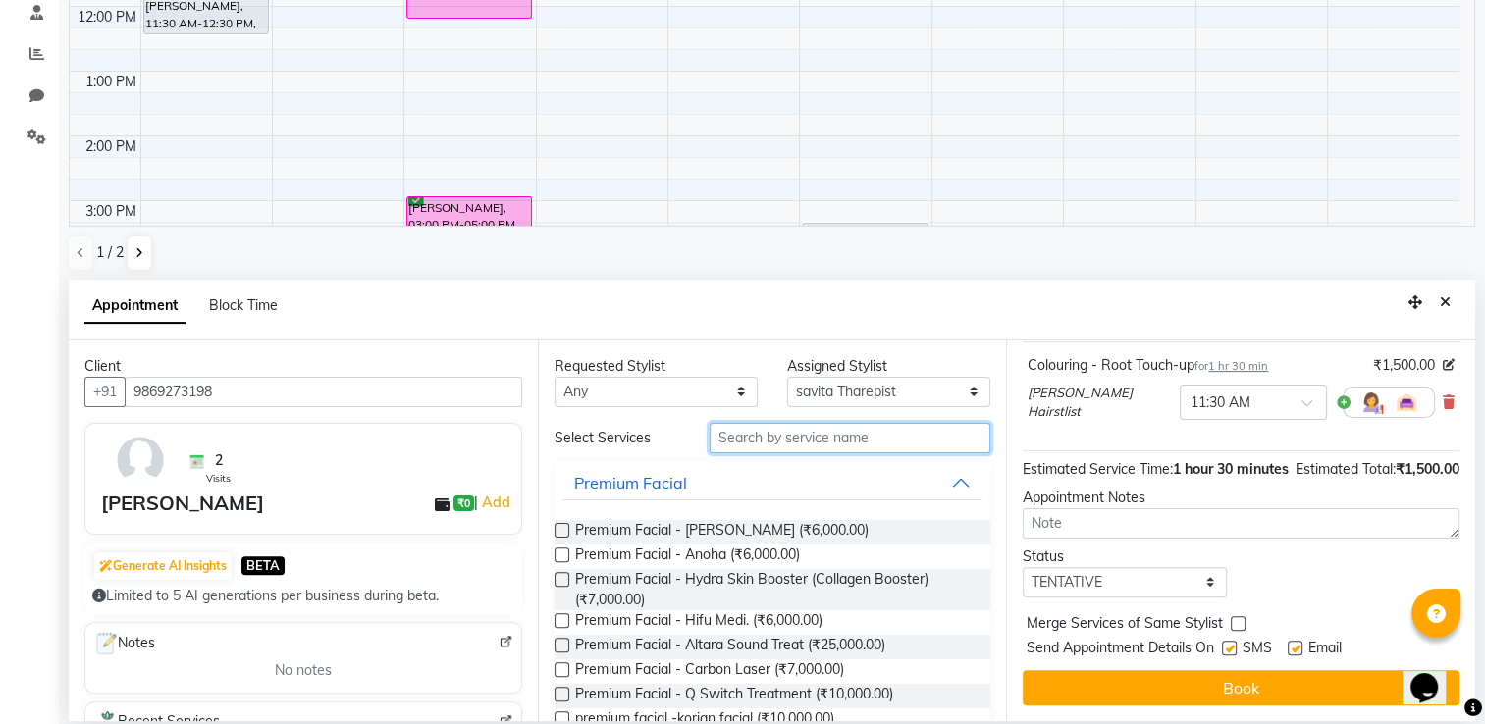
click at [743, 447] on input "text" at bounding box center [850, 438] width 281 height 30
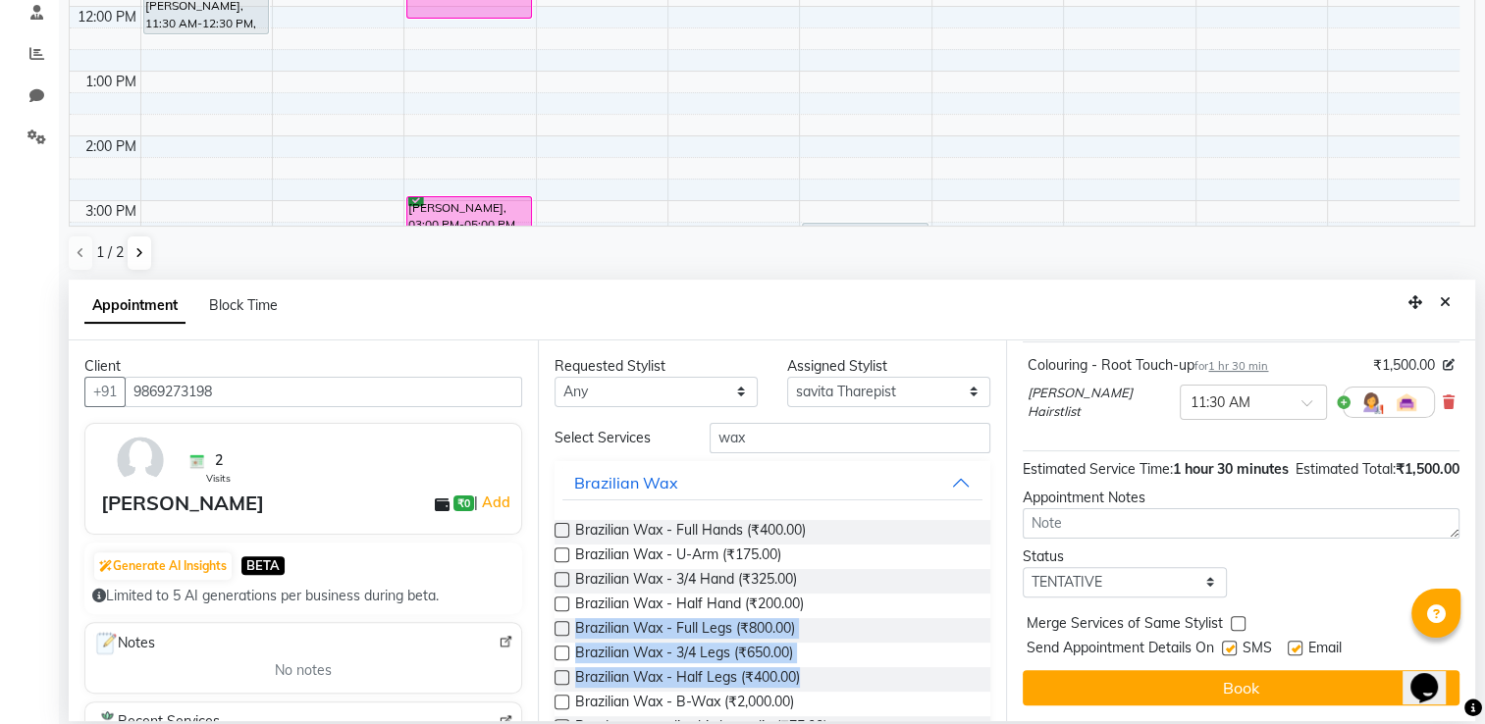
drag, startPoint x: 987, startPoint y: 592, endPoint x: 989, endPoint y: 686, distance: 94.2
click at [989, 686] on div "Requested Stylist Any Archana Tharepist [PERSON_NAME] Pediqurist [PERSON_NAME] …" at bounding box center [772, 531] width 469 height 381
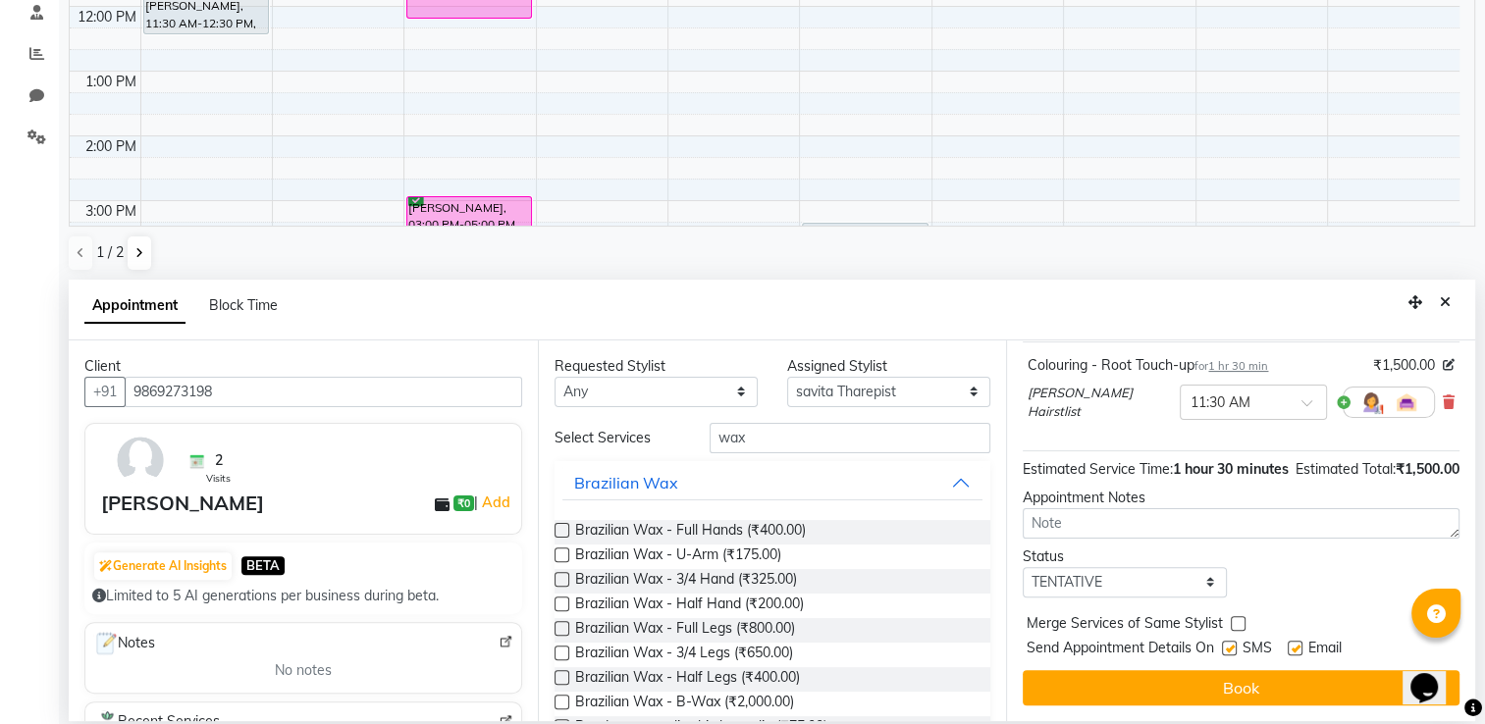
drag, startPoint x: 989, startPoint y: 686, endPoint x: 940, endPoint y: 583, distance: 114.1
click at [940, 583] on div "Brazilian Wax - 3/4 Hand (₹325.00)" at bounding box center [773, 581] width 437 height 25
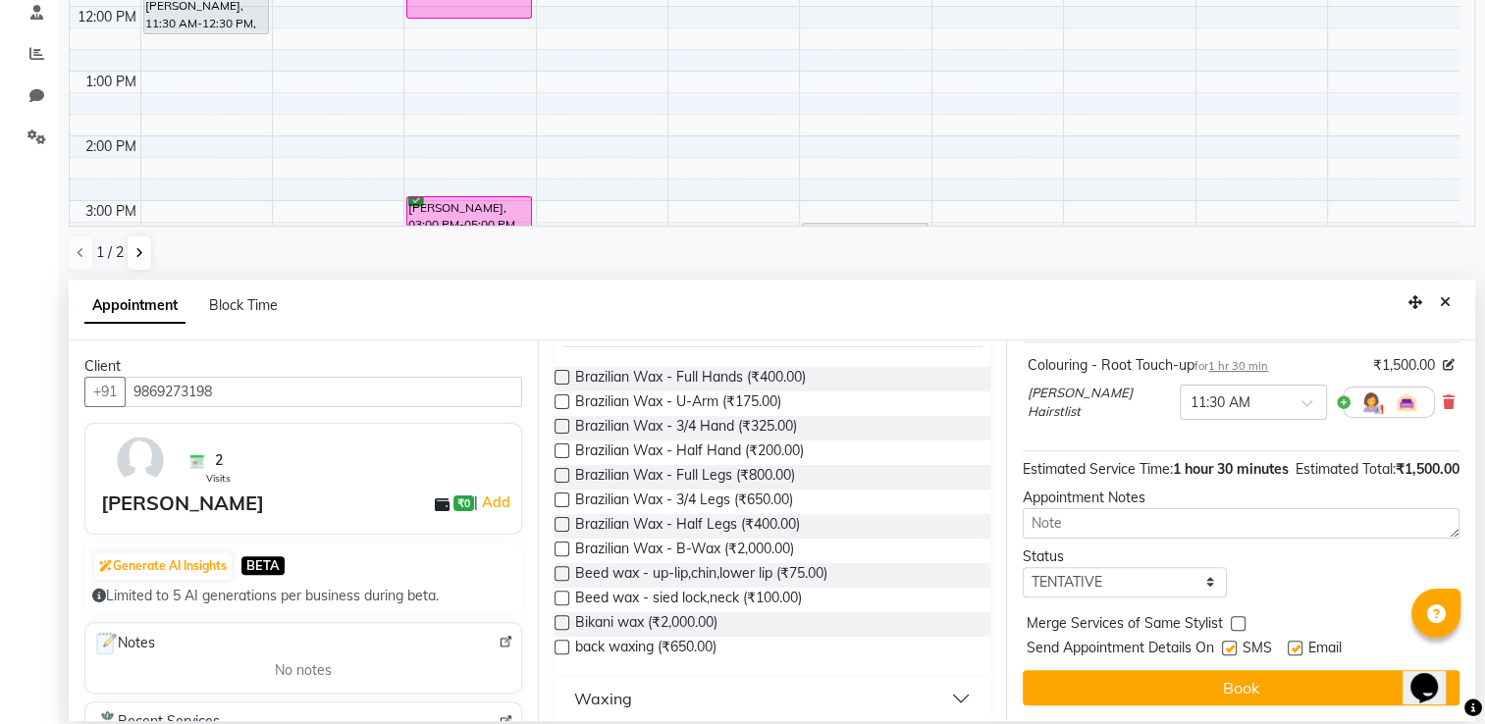
scroll to position [167, 0]
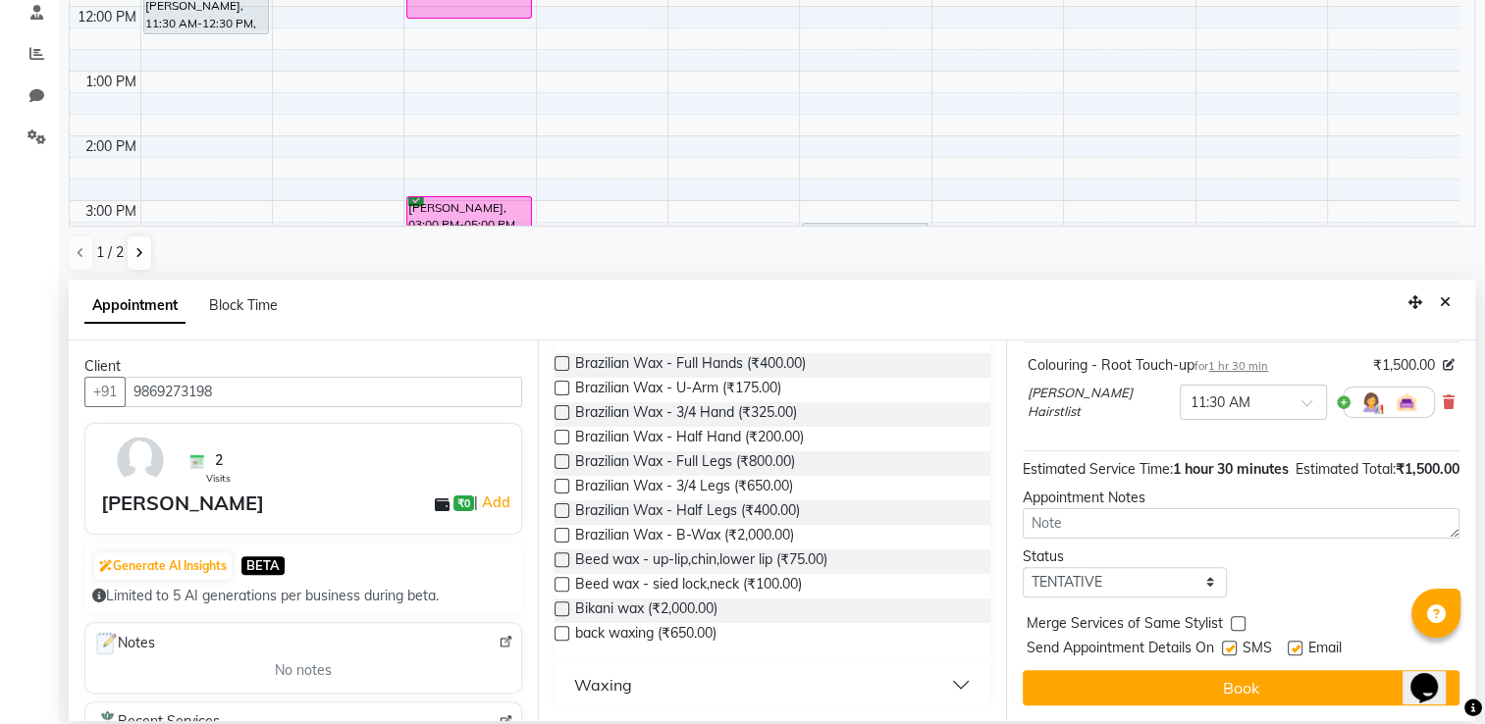
click at [938, 683] on button "Waxing" at bounding box center [772, 684] width 421 height 35
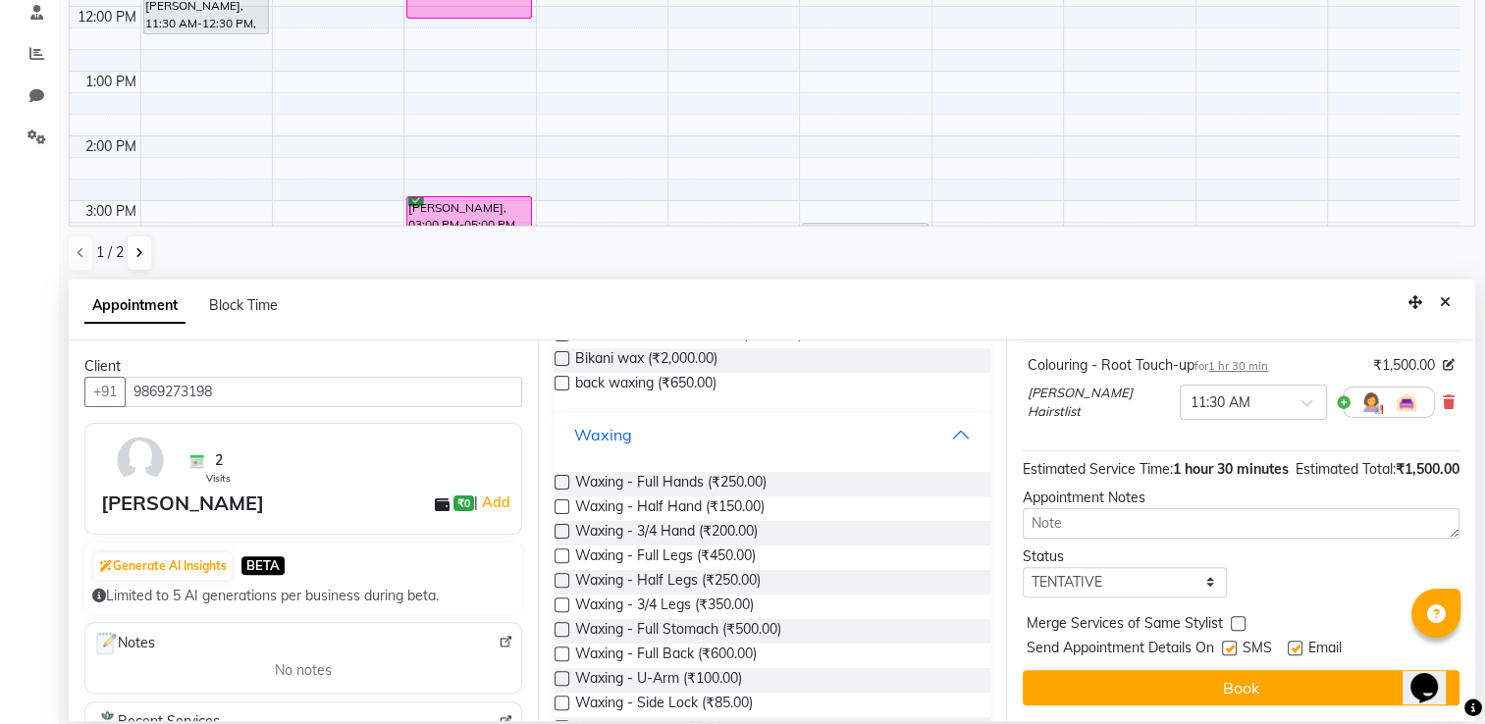
scroll to position [391, 0]
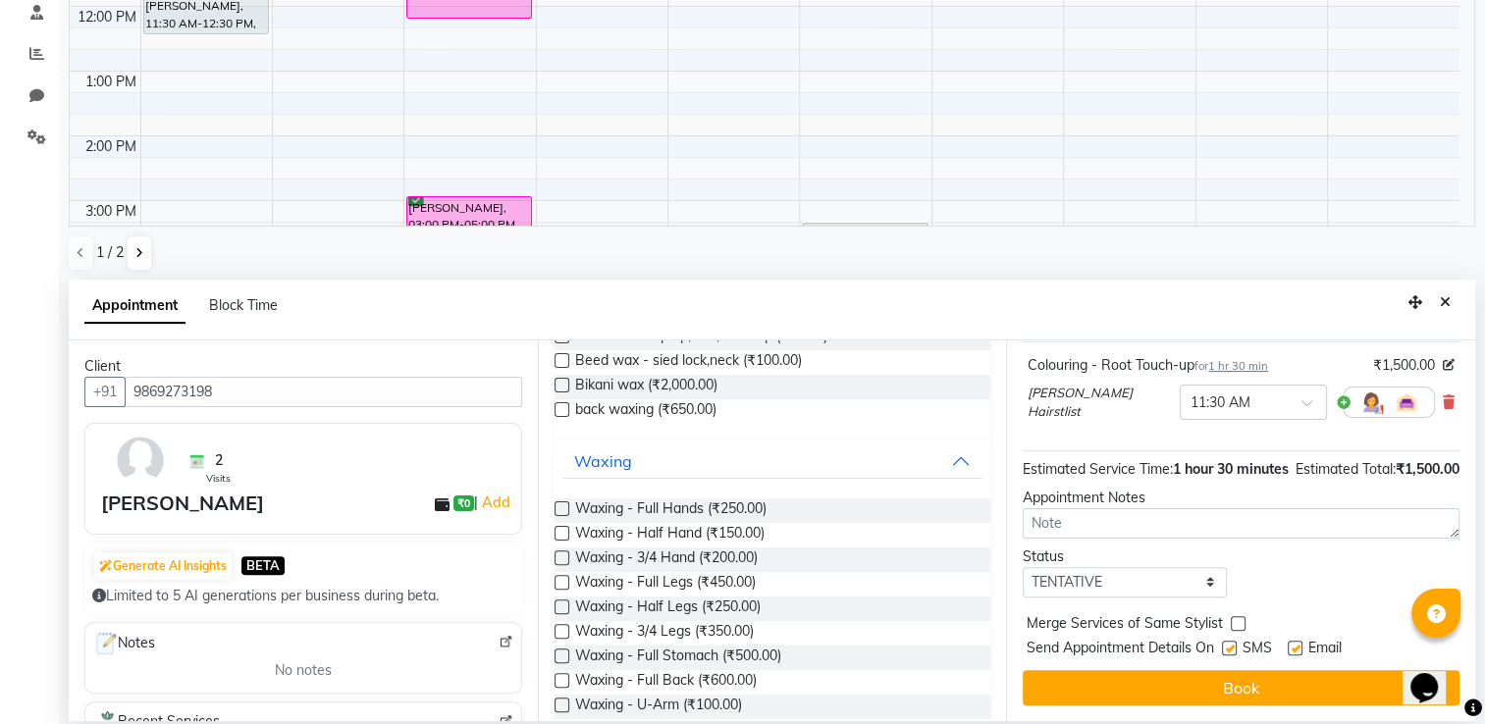
click at [560, 504] on label at bounding box center [562, 509] width 15 height 15
click at [560, 504] on input "checkbox" at bounding box center [561, 510] width 13 height 13
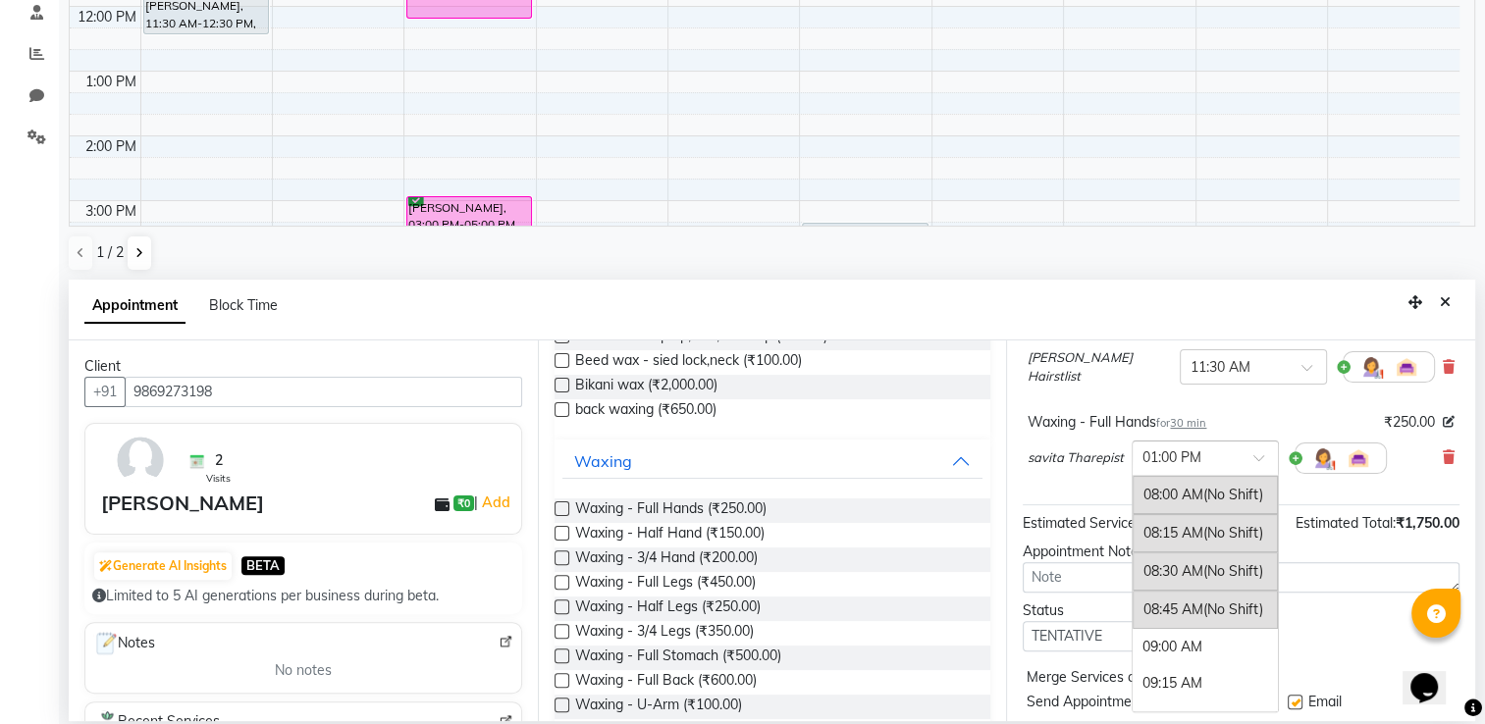
click at [1245, 468] on div "× 01:00 PM" at bounding box center [1190, 458] width 115 height 21
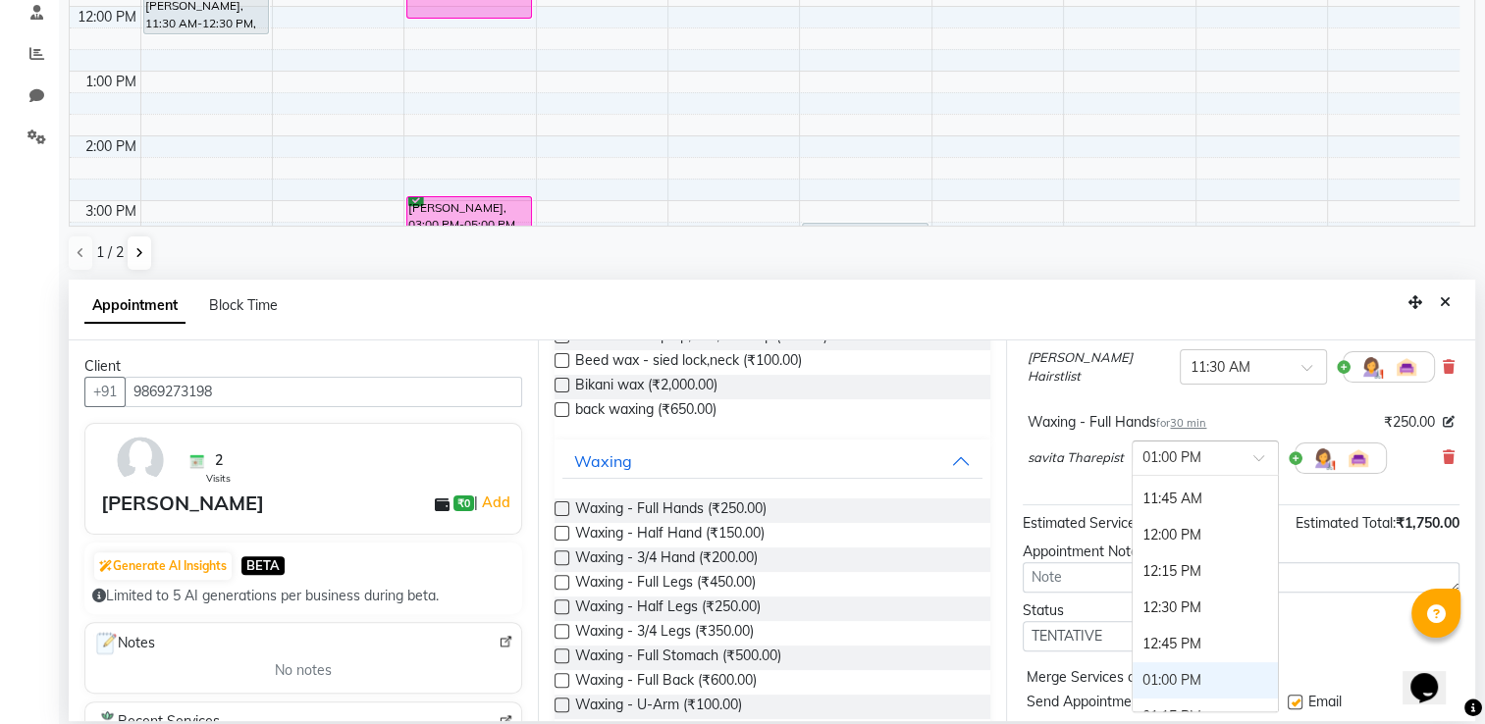
scroll to position [536, 0]
click at [1173, 556] on div "12:00 PM" at bounding box center [1205, 547] width 145 height 36
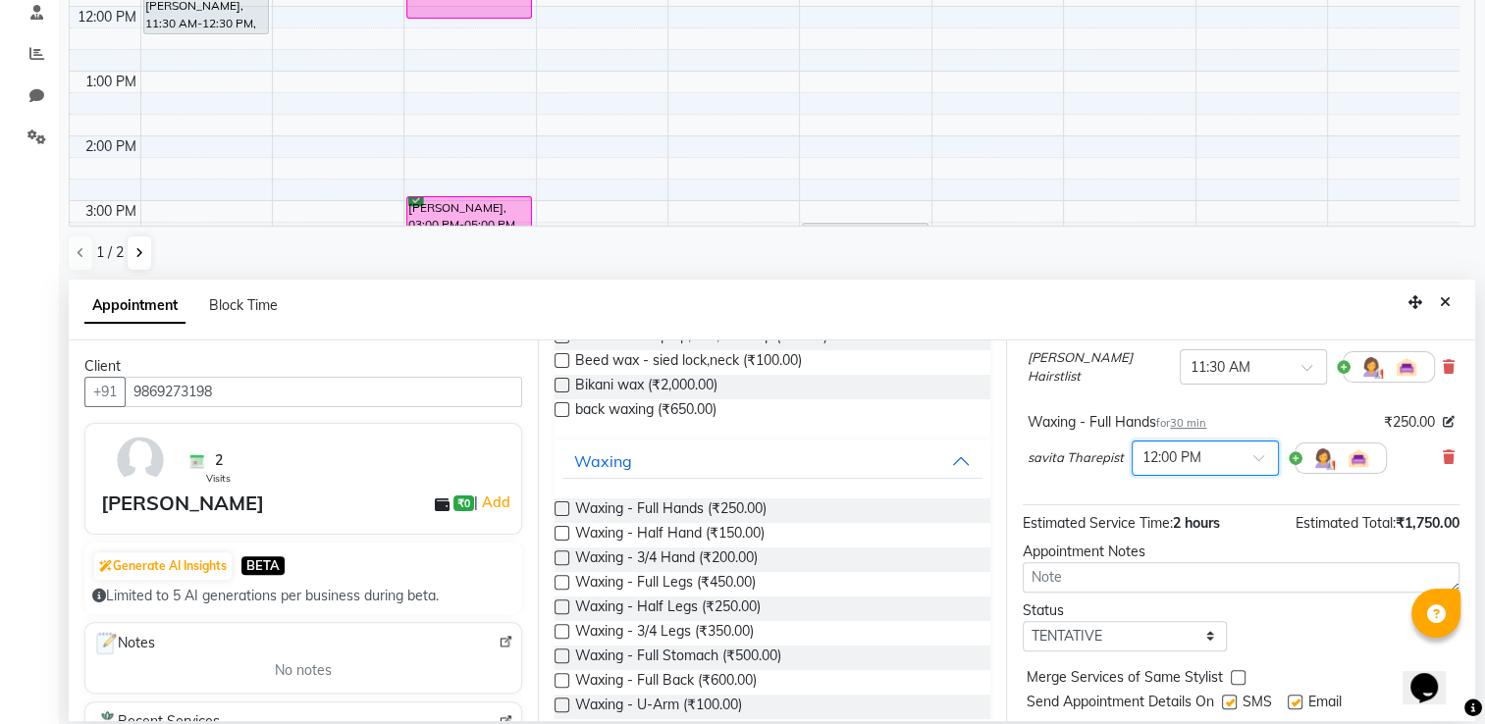
scroll to position [224, 0]
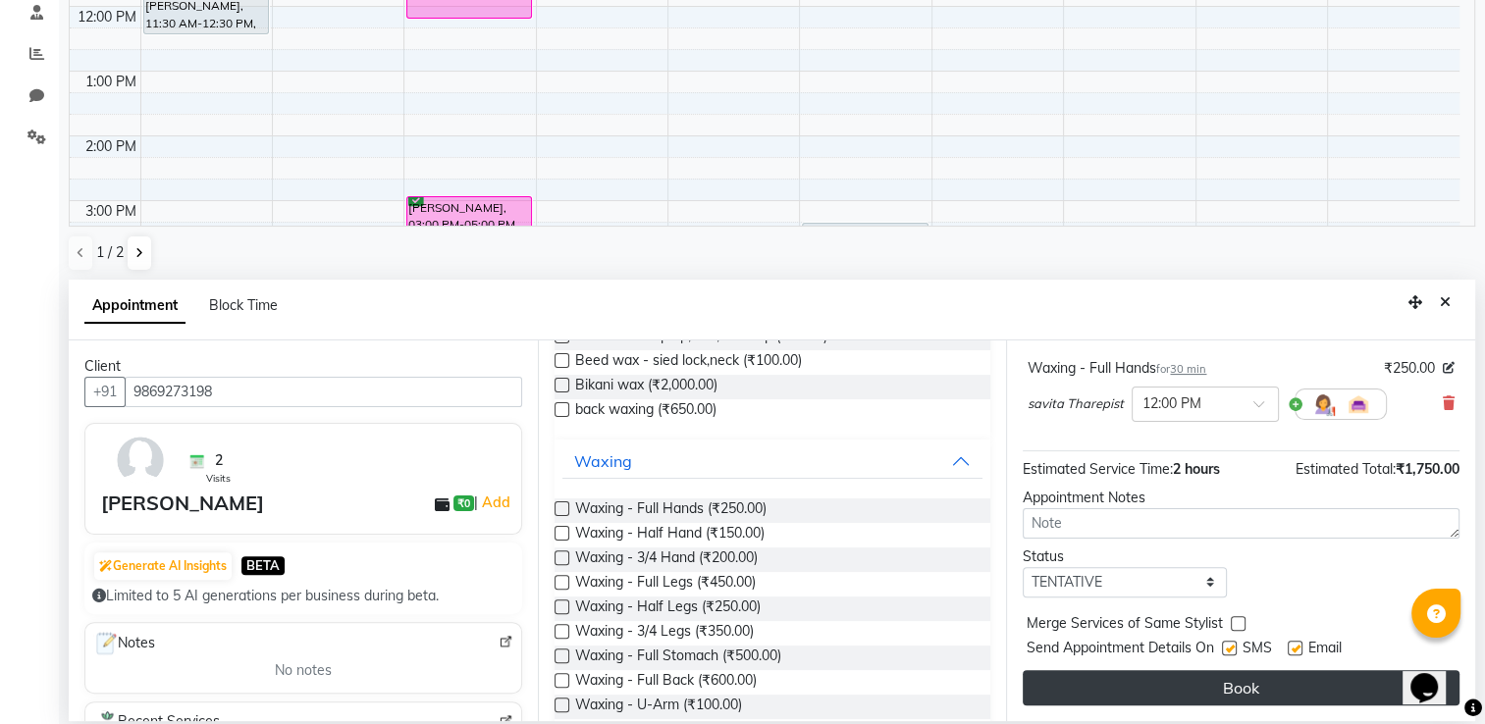
click at [1300, 693] on button "Book" at bounding box center [1241, 687] width 437 height 35
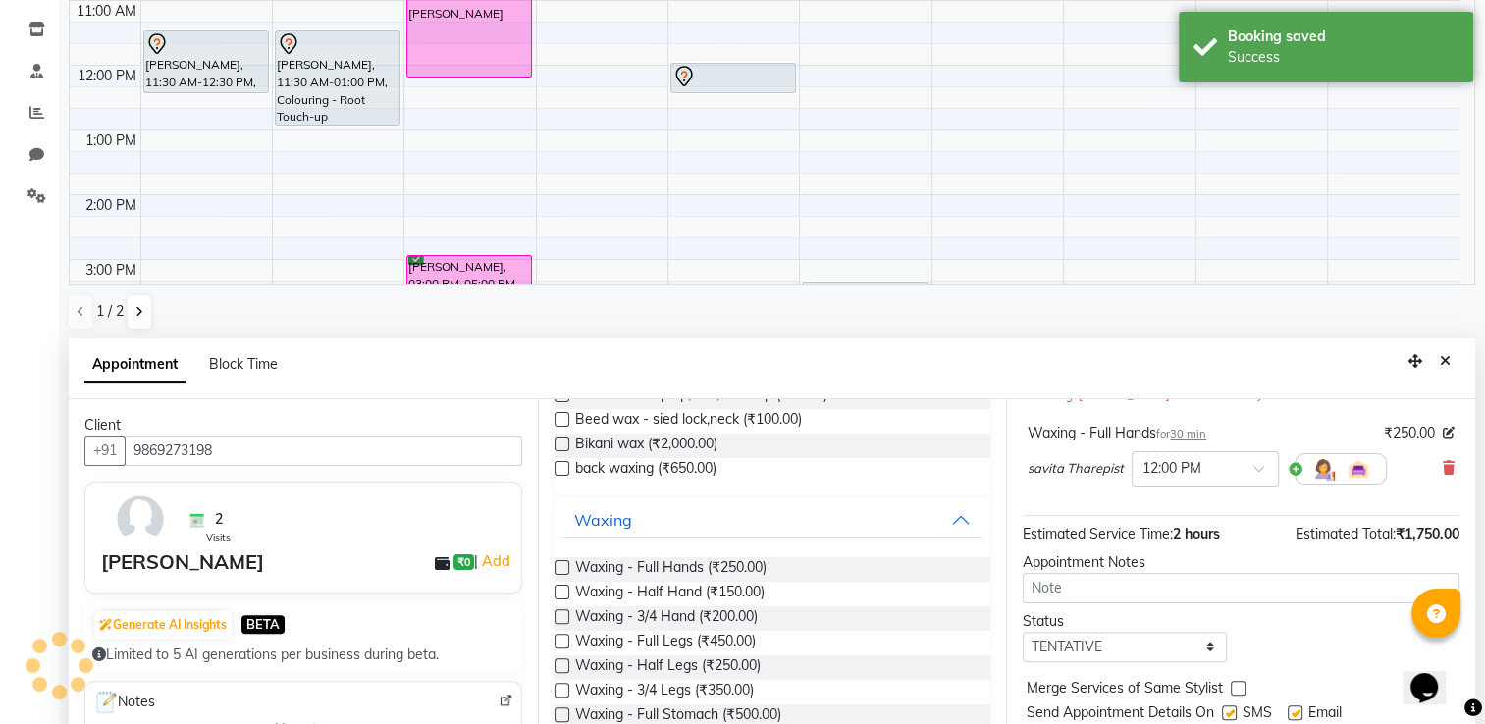
scroll to position [0, 0]
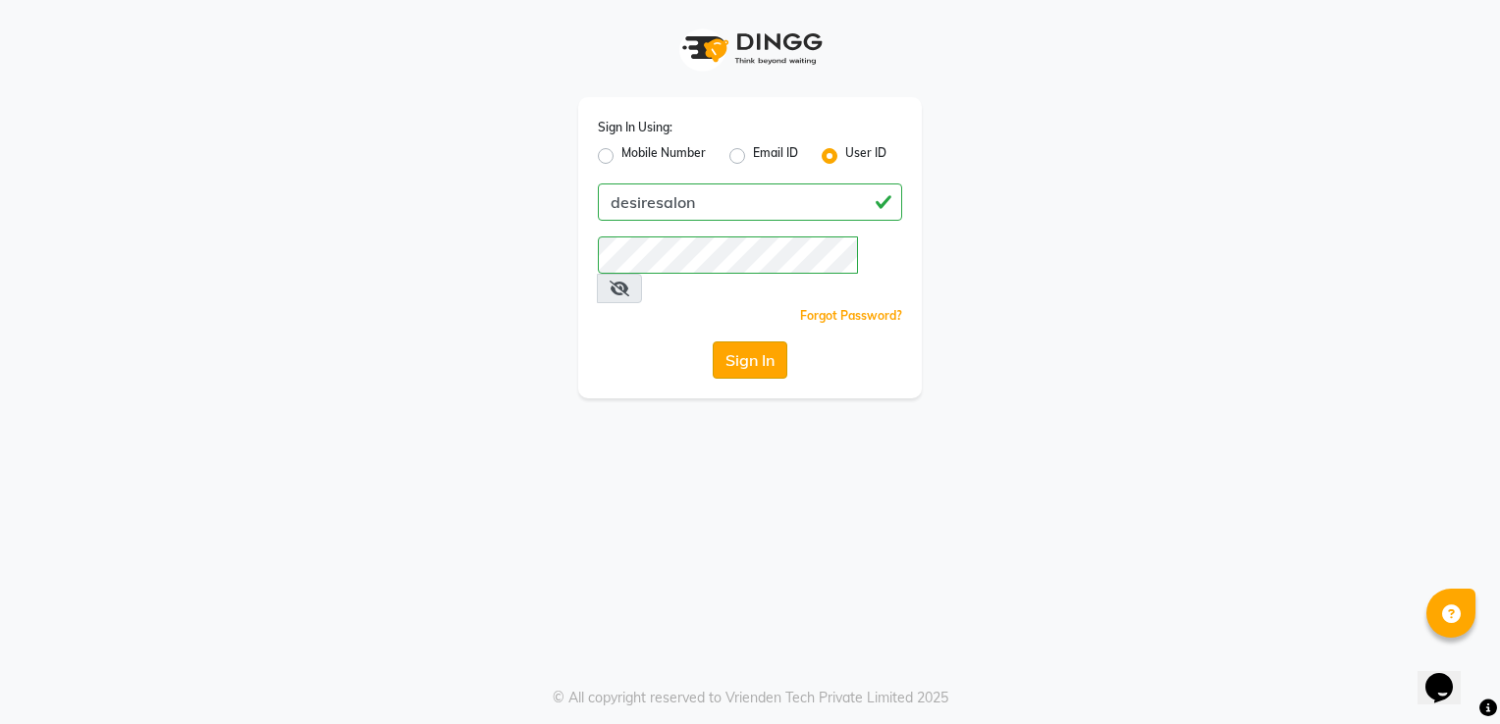
click at [751, 342] on button "Sign In" at bounding box center [750, 360] width 75 height 37
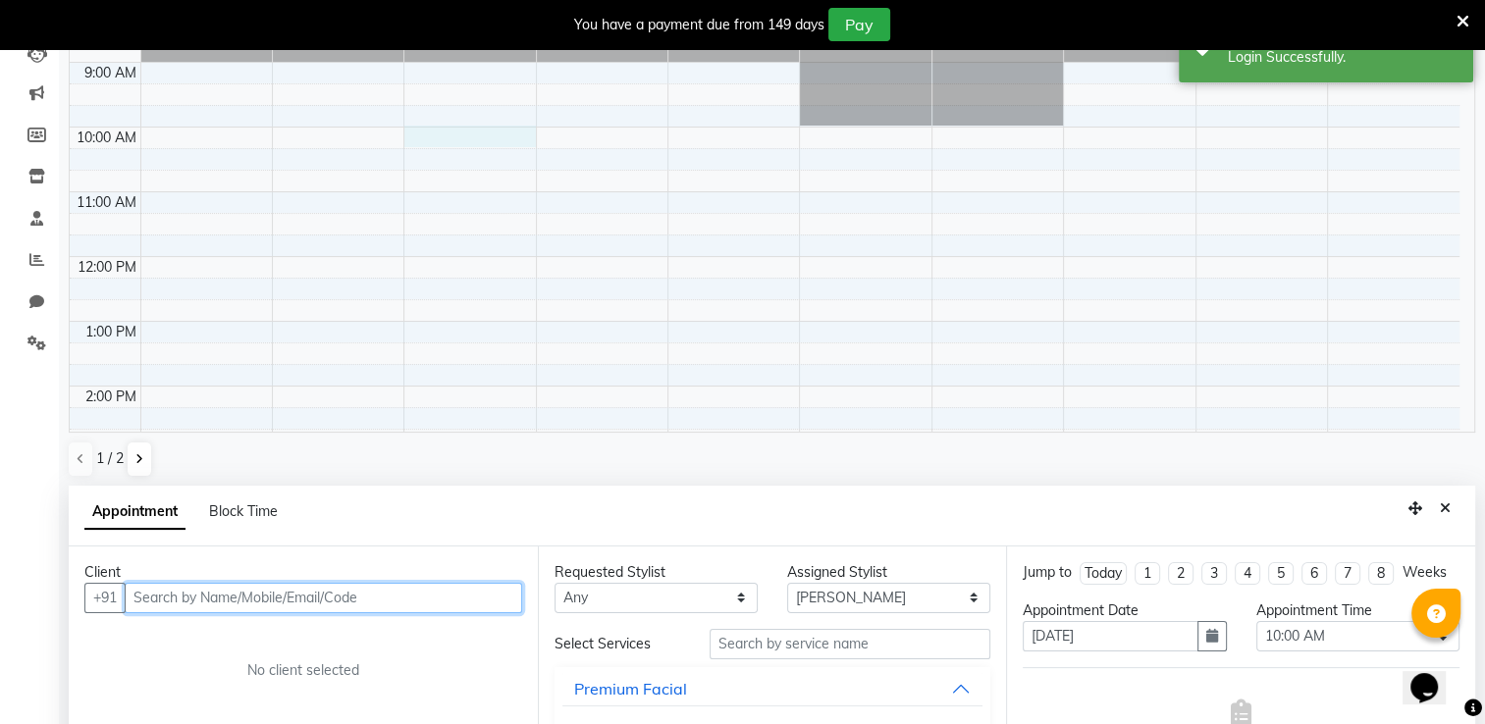
scroll to position [430, 0]
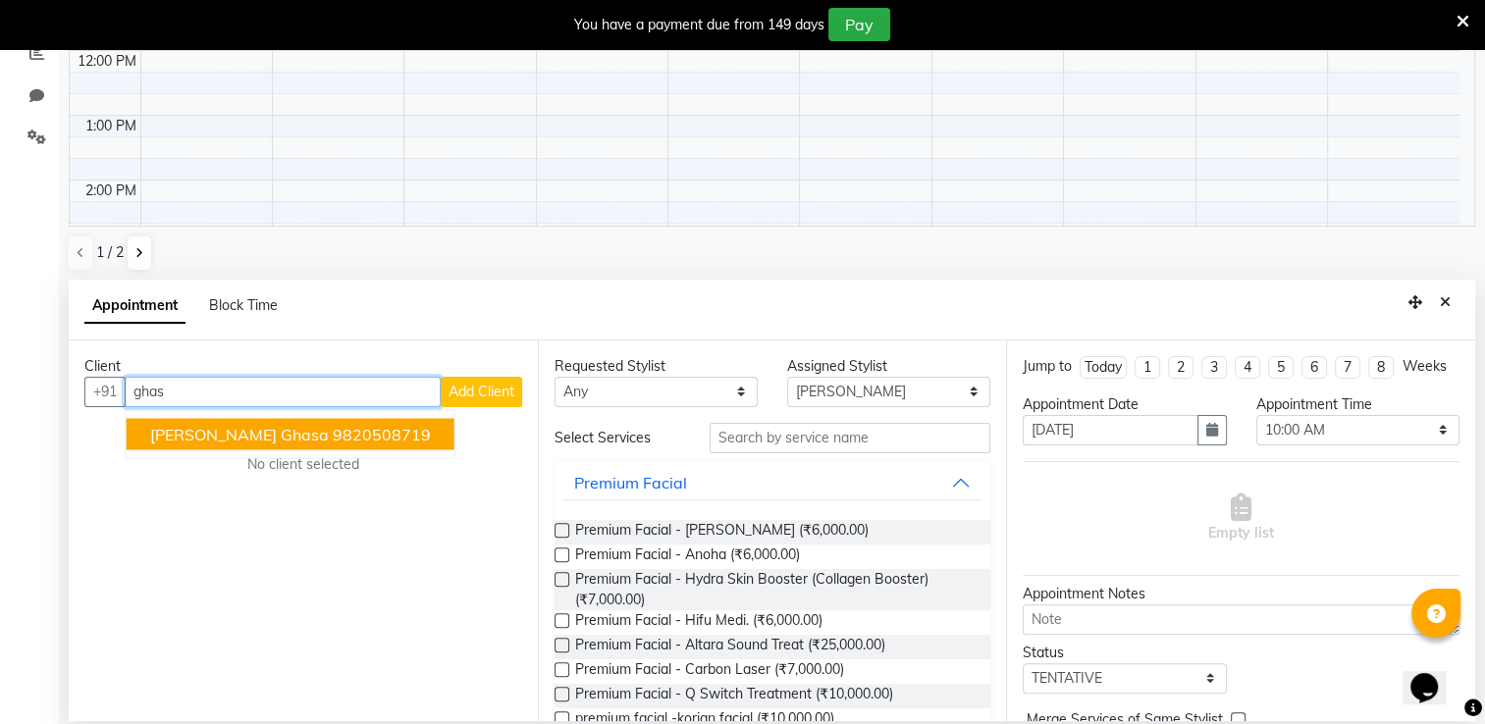
click at [333, 426] on ngb-highlight "9820508719" at bounding box center [382, 434] width 98 height 20
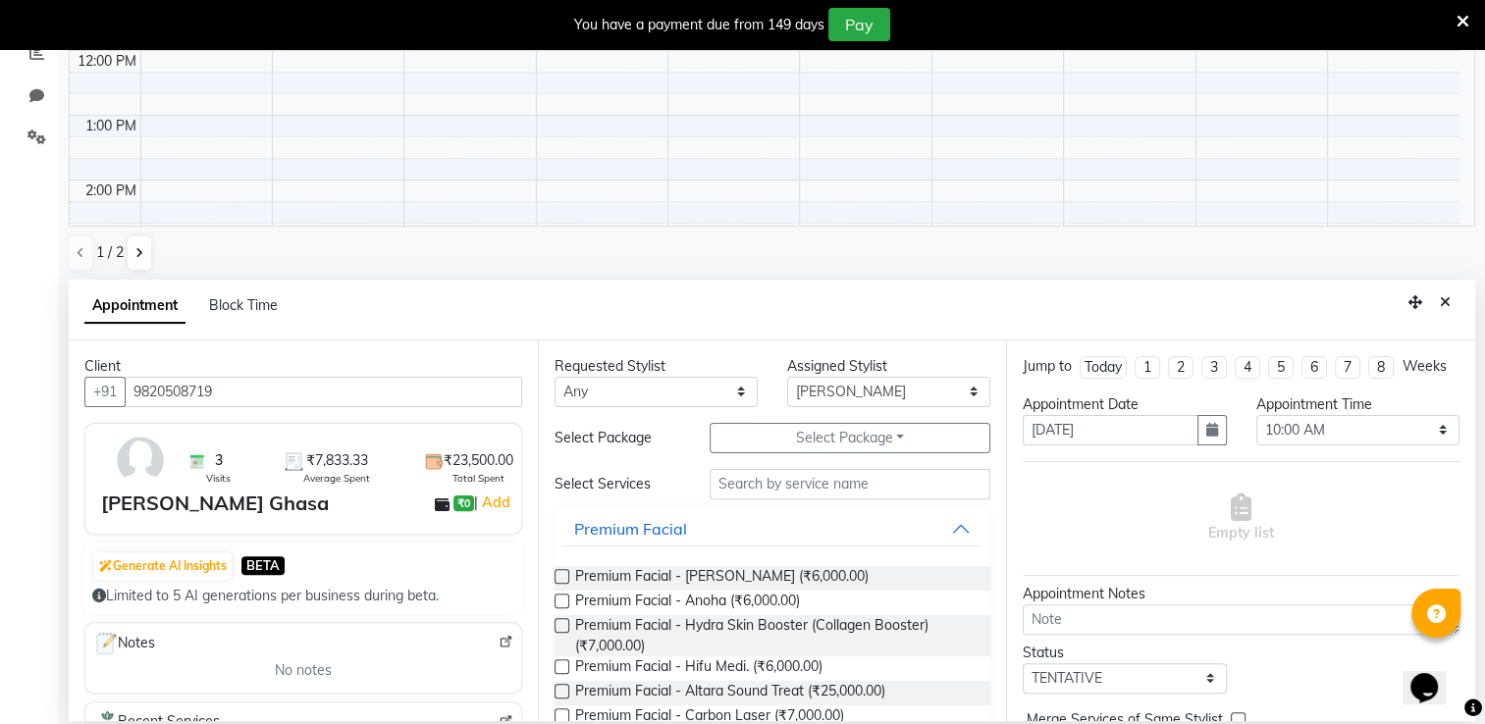
click at [561, 599] on label at bounding box center [562, 601] width 15 height 15
click at [561, 599] on input "checkbox" at bounding box center [561, 603] width 13 height 13
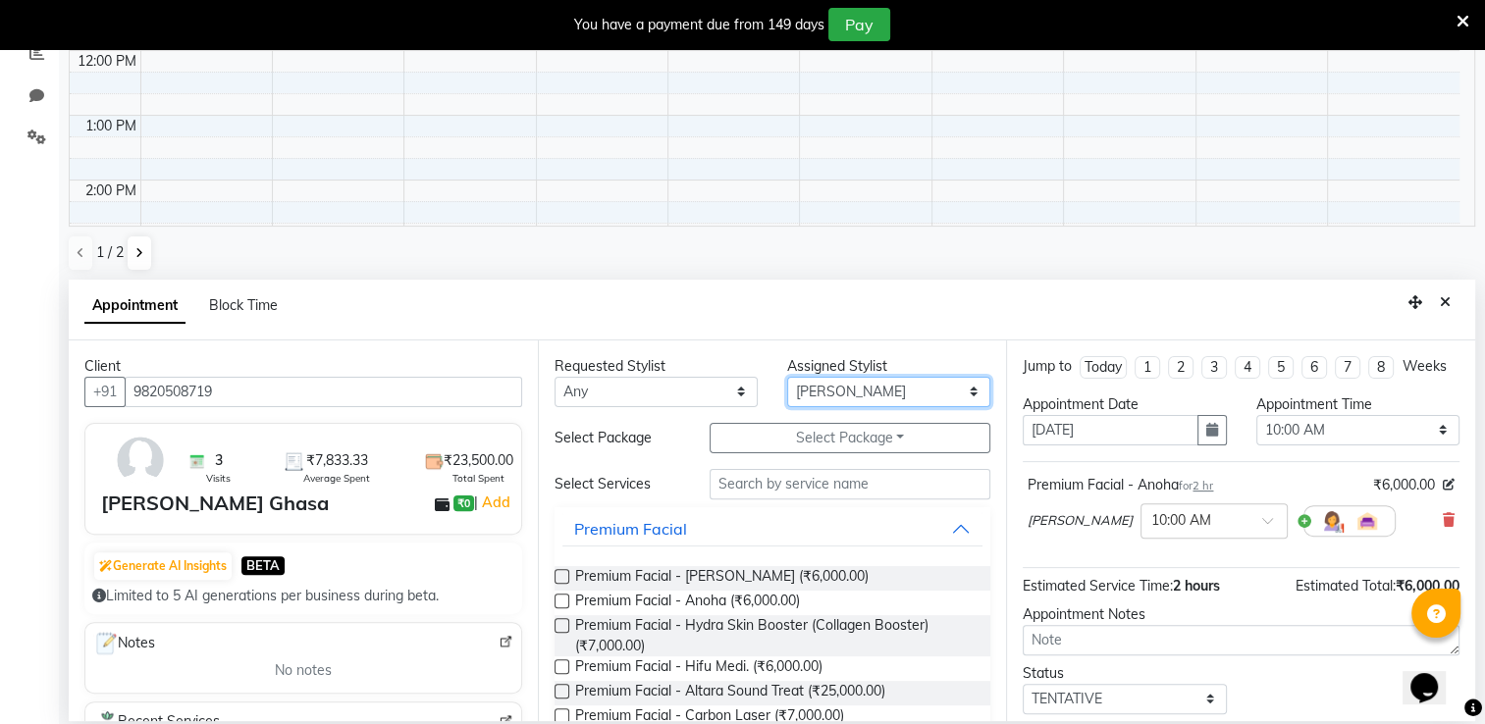
click at [855, 391] on select "Select Archana Tharepist [PERSON_NAME] Pediqurist [PERSON_NAME] desire salon [P…" at bounding box center [888, 392] width 203 height 30
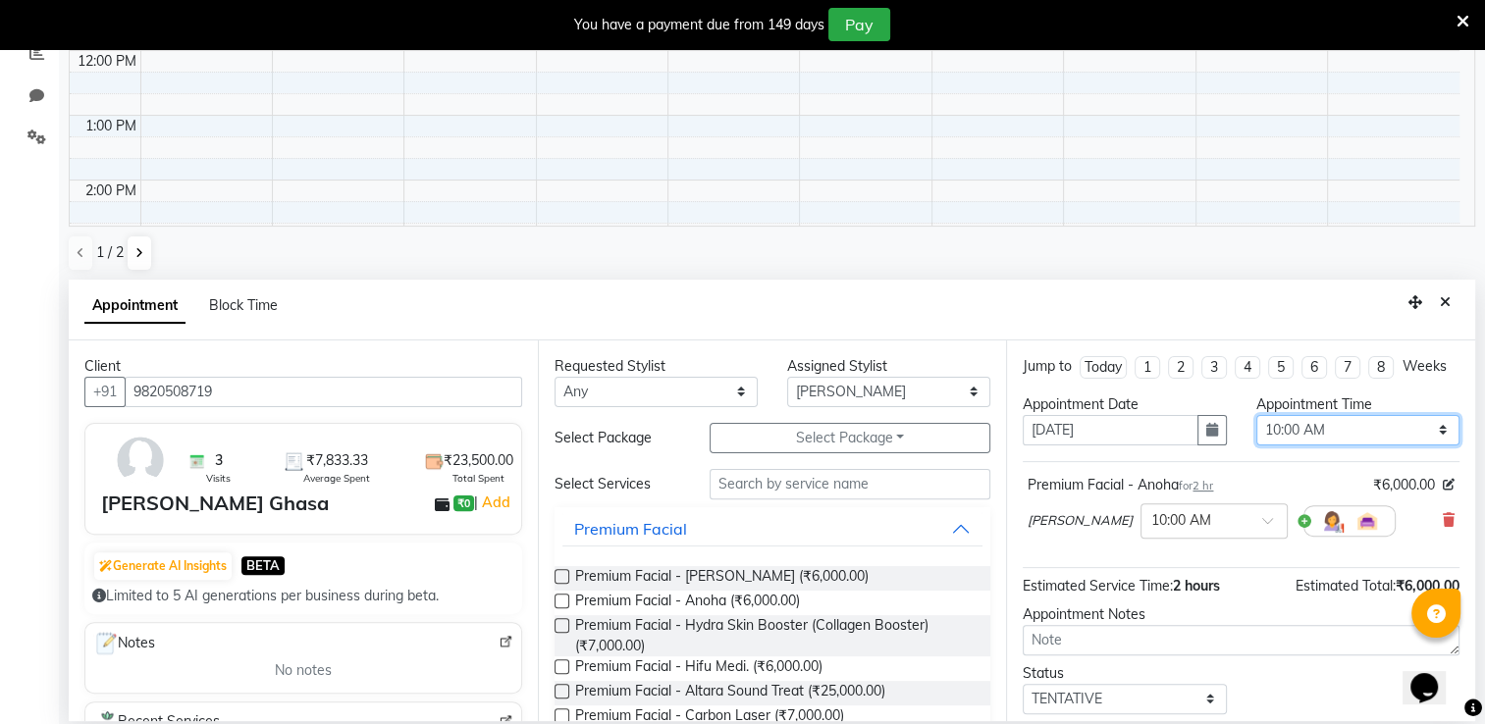
click at [1328, 436] on select "Select 09:00 AM 09:15 AM 09:30 AM 09:45 AM 10:00 AM 10:15 AM 10:30 AM 10:45 AM …" at bounding box center [1357, 430] width 203 height 30
click at [1256, 432] on select "Select 09:00 AM 09:15 AM 09:30 AM 09:45 AM 10:00 AM 10:15 AM 10:30 AM 10:45 AM …" at bounding box center [1357, 430] width 203 height 30
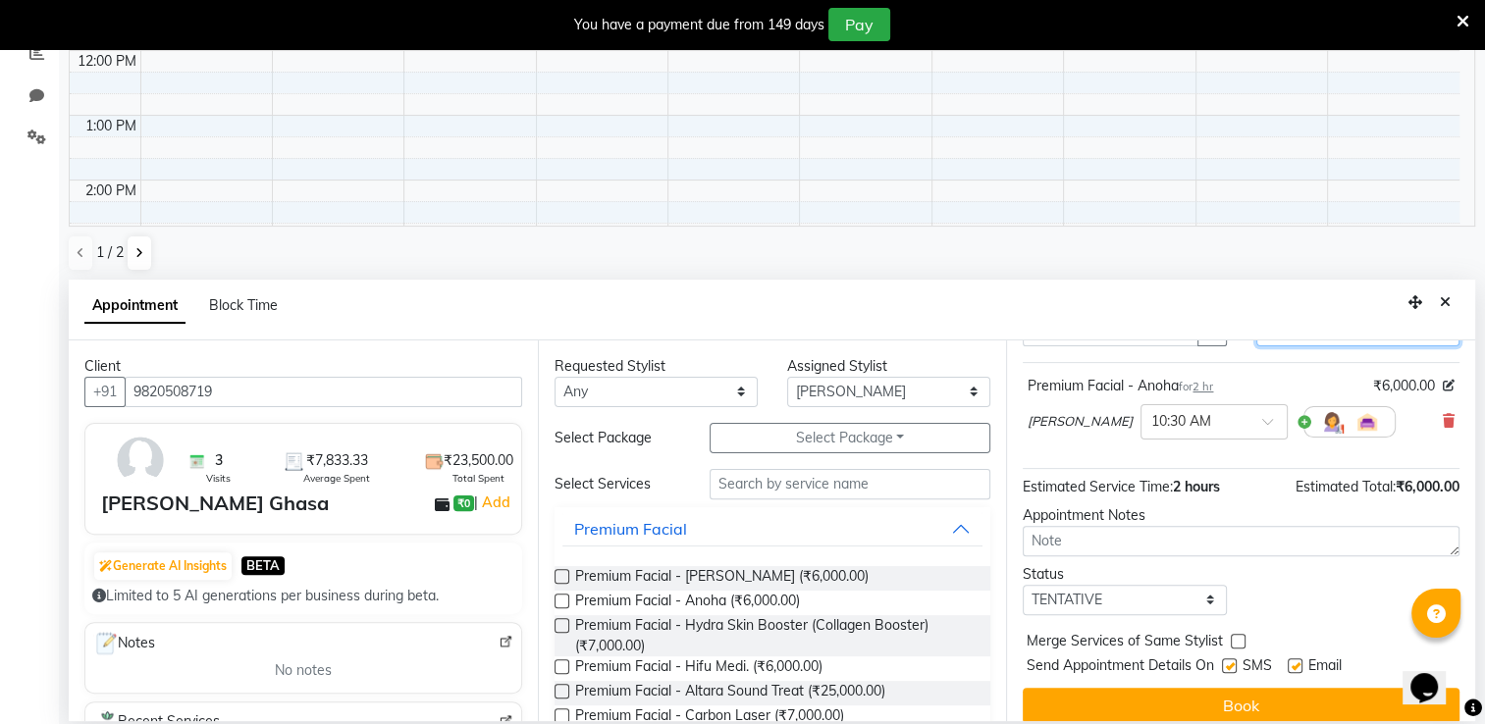
scroll to position [134, 0]
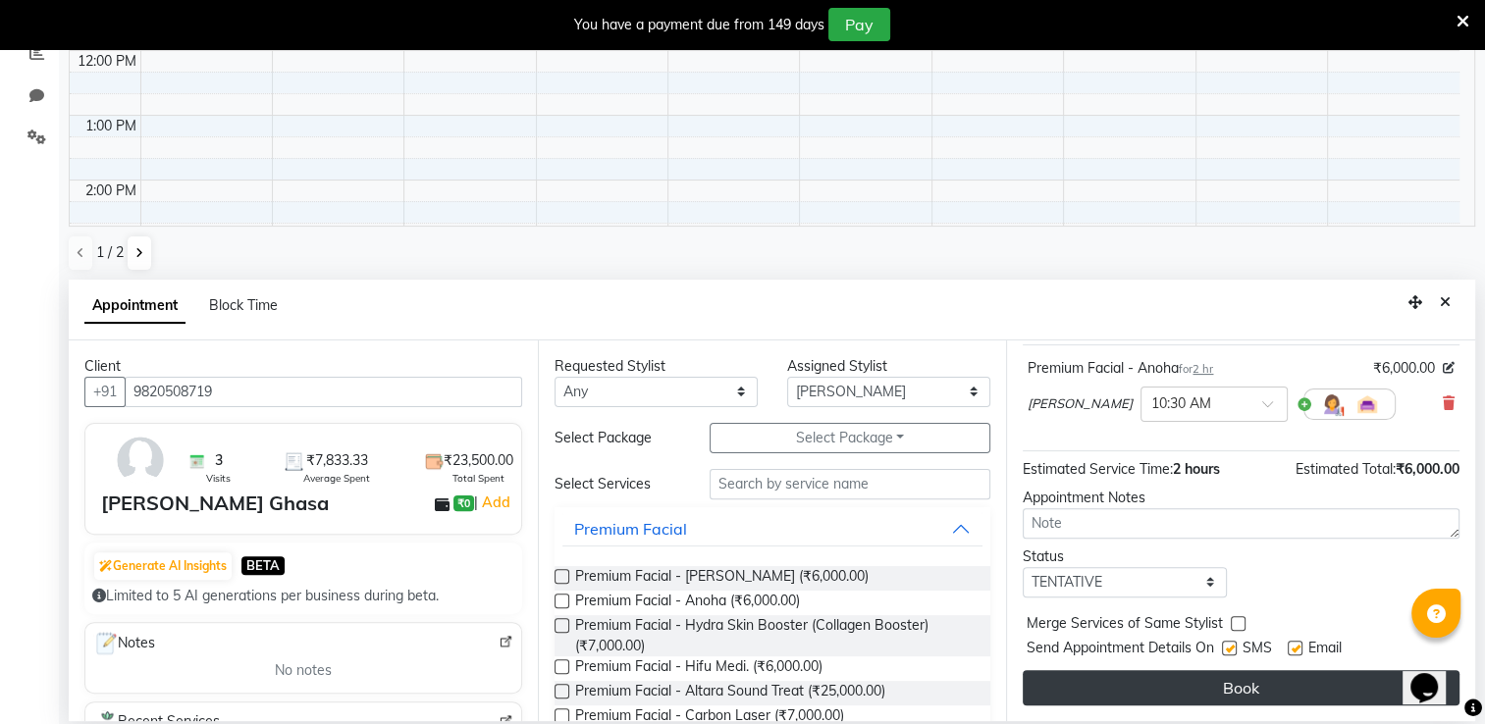
click at [1319, 687] on button "Book" at bounding box center [1241, 687] width 437 height 35
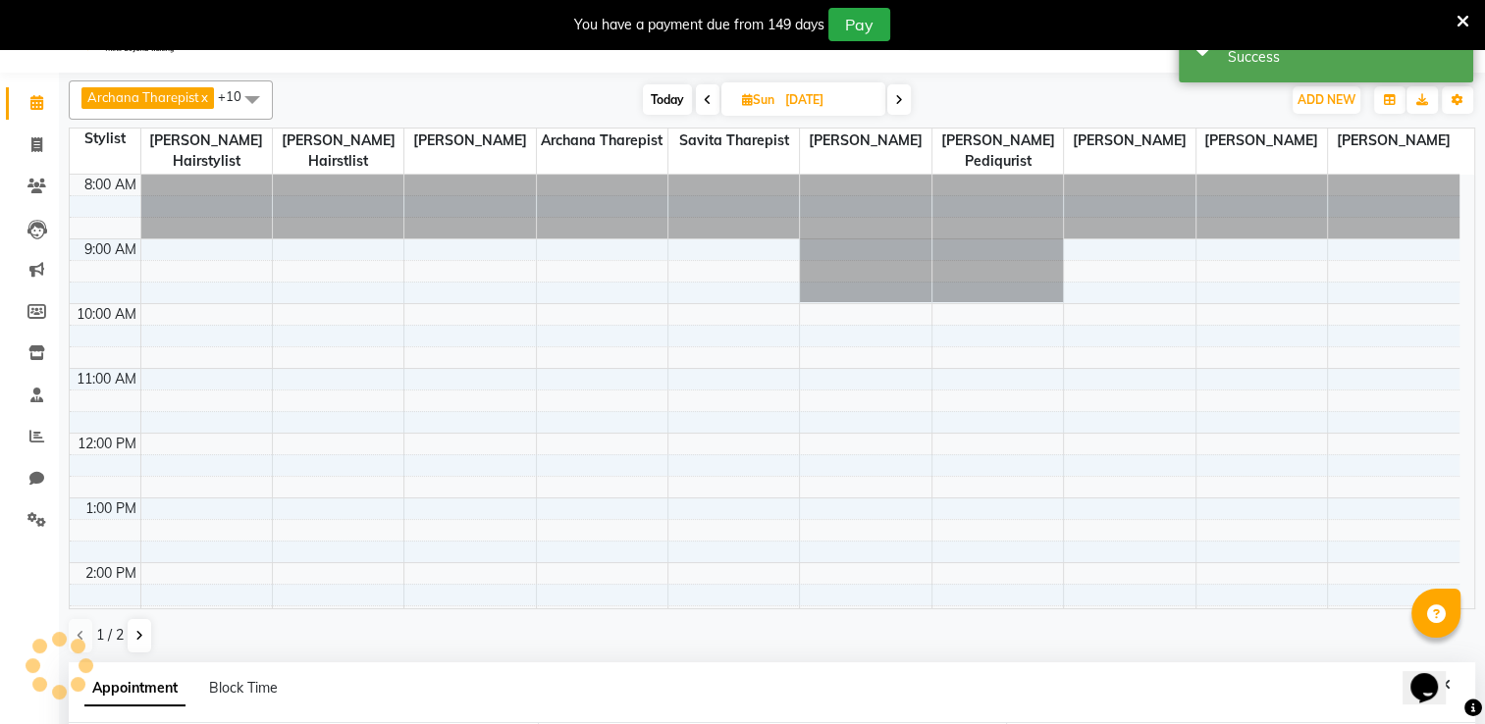
scroll to position [0, 0]
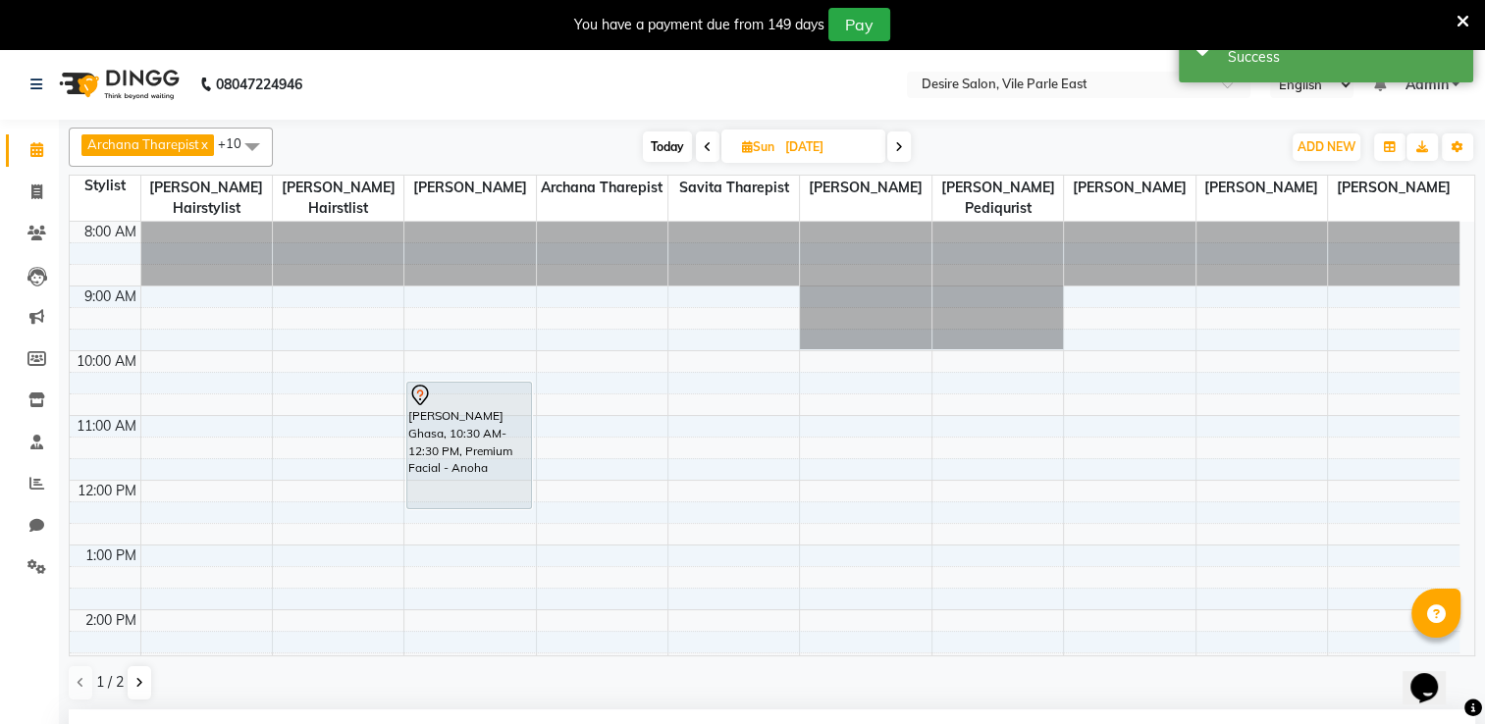
click at [816, 147] on input "[DATE]" at bounding box center [828, 146] width 98 height 29
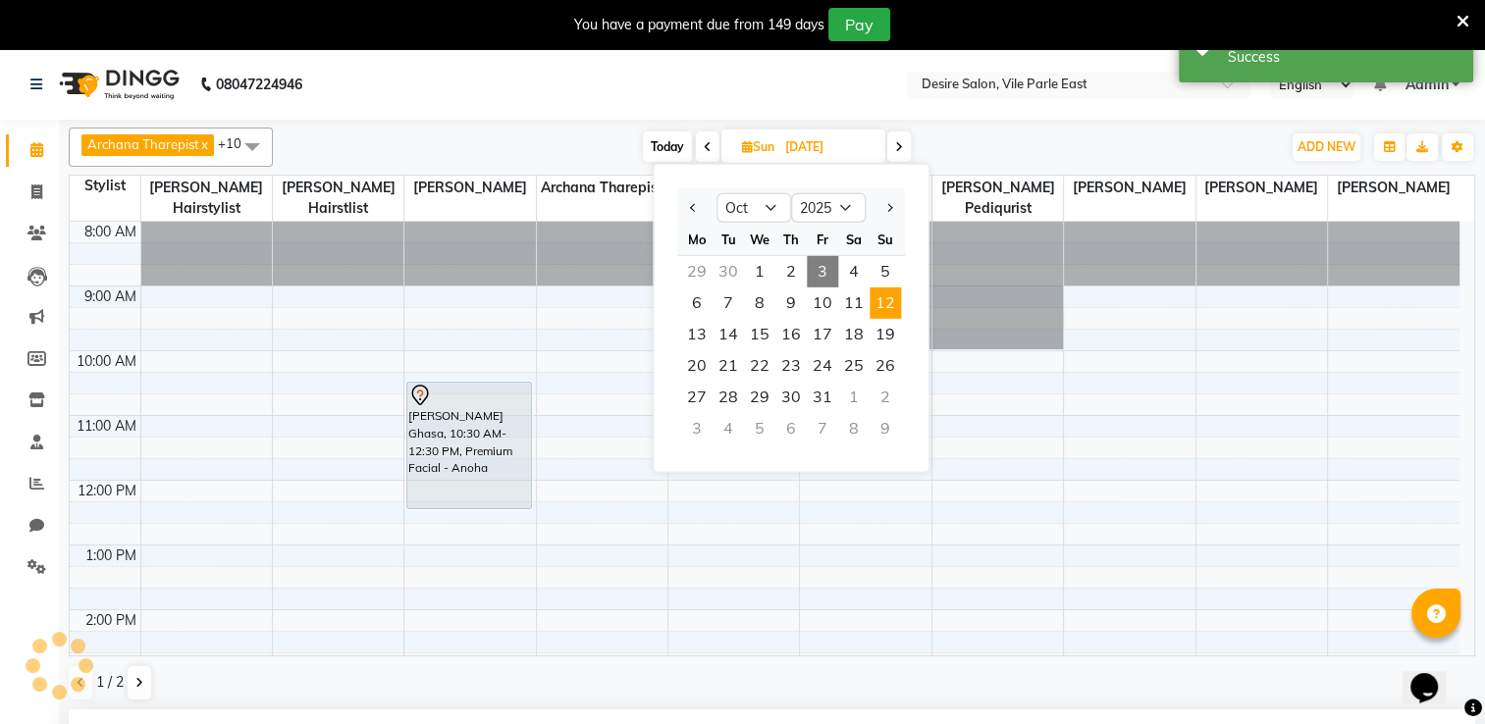
click at [821, 270] on span "3" at bounding box center [822, 271] width 31 height 31
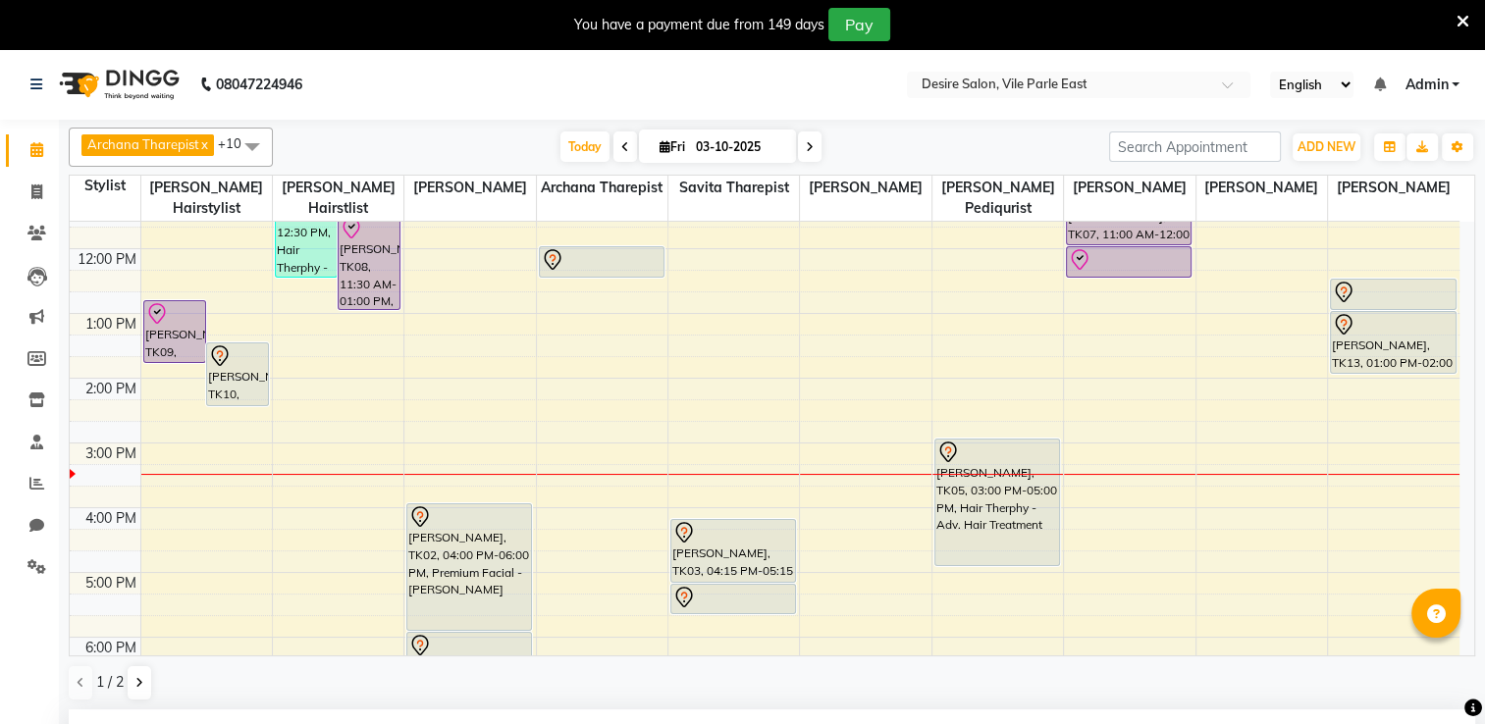
scroll to position [255, 0]
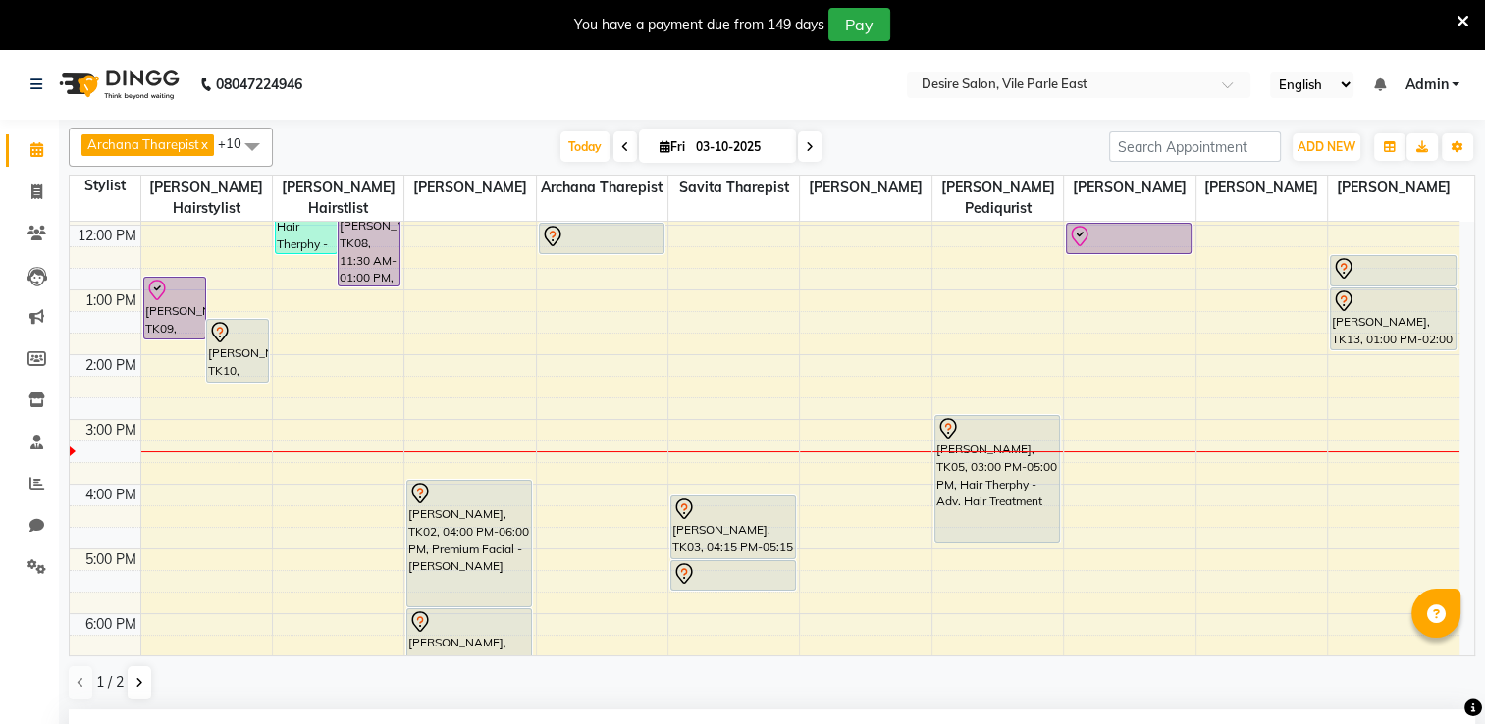
click at [699, 150] on input "03-10-2025" at bounding box center [739, 146] width 98 height 29
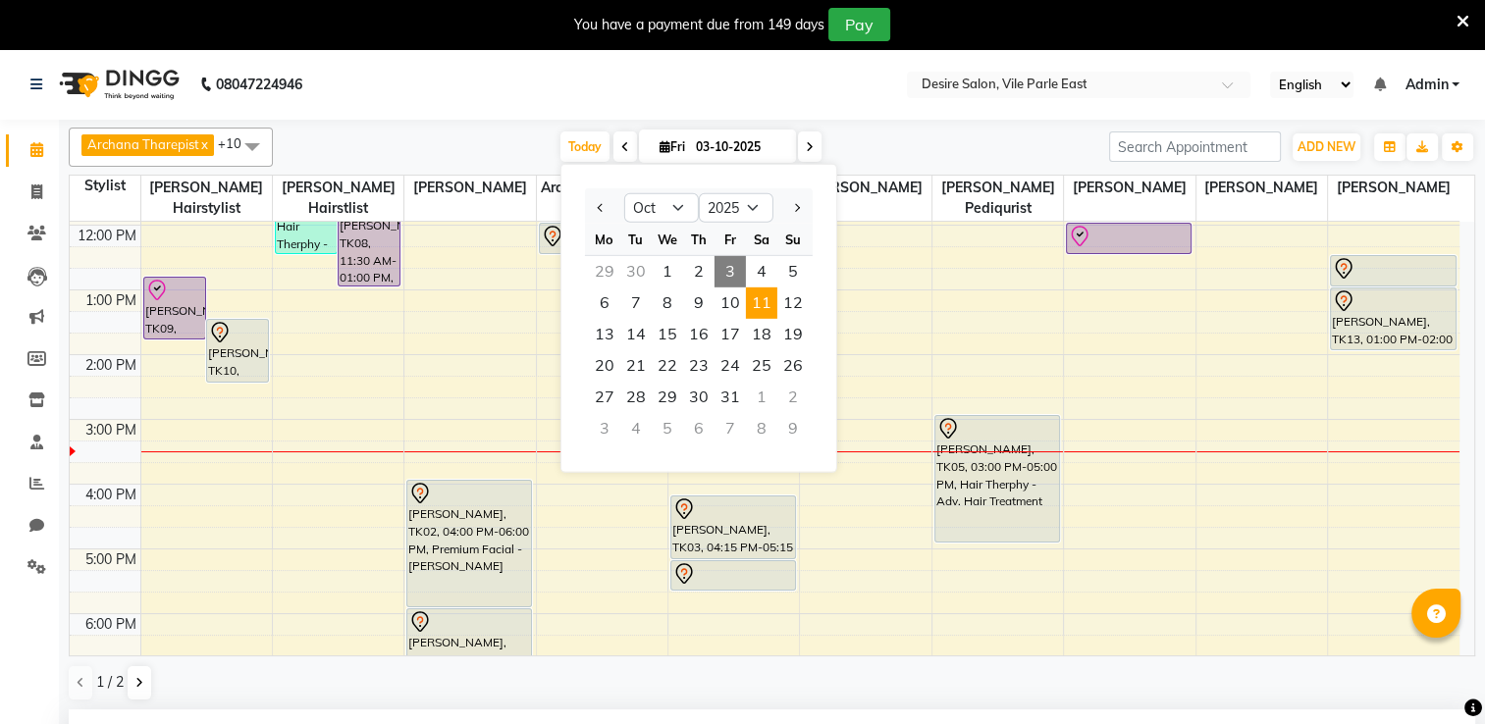
click at [764, 304] on span "11" at bounding box center [761, 303] width 31 height 31
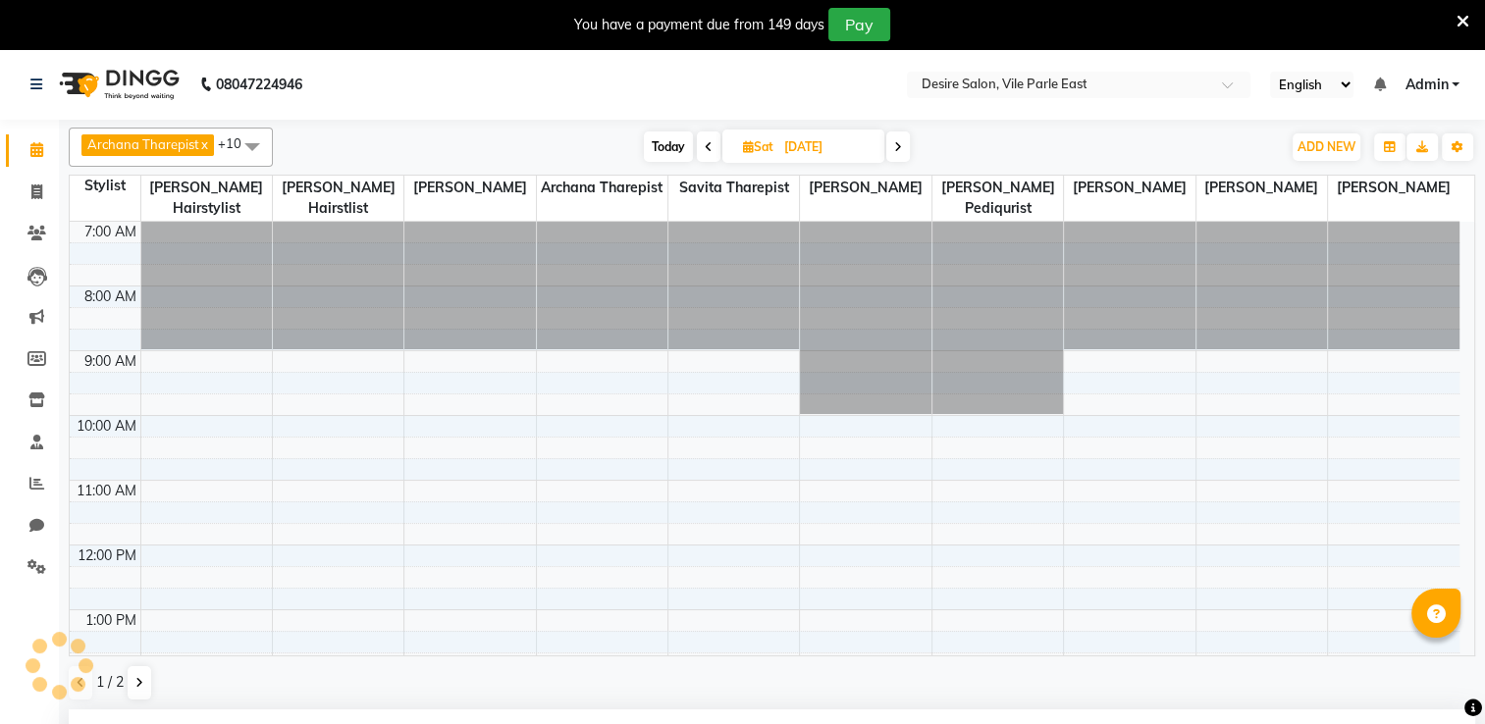
scroll to position [506, 0]
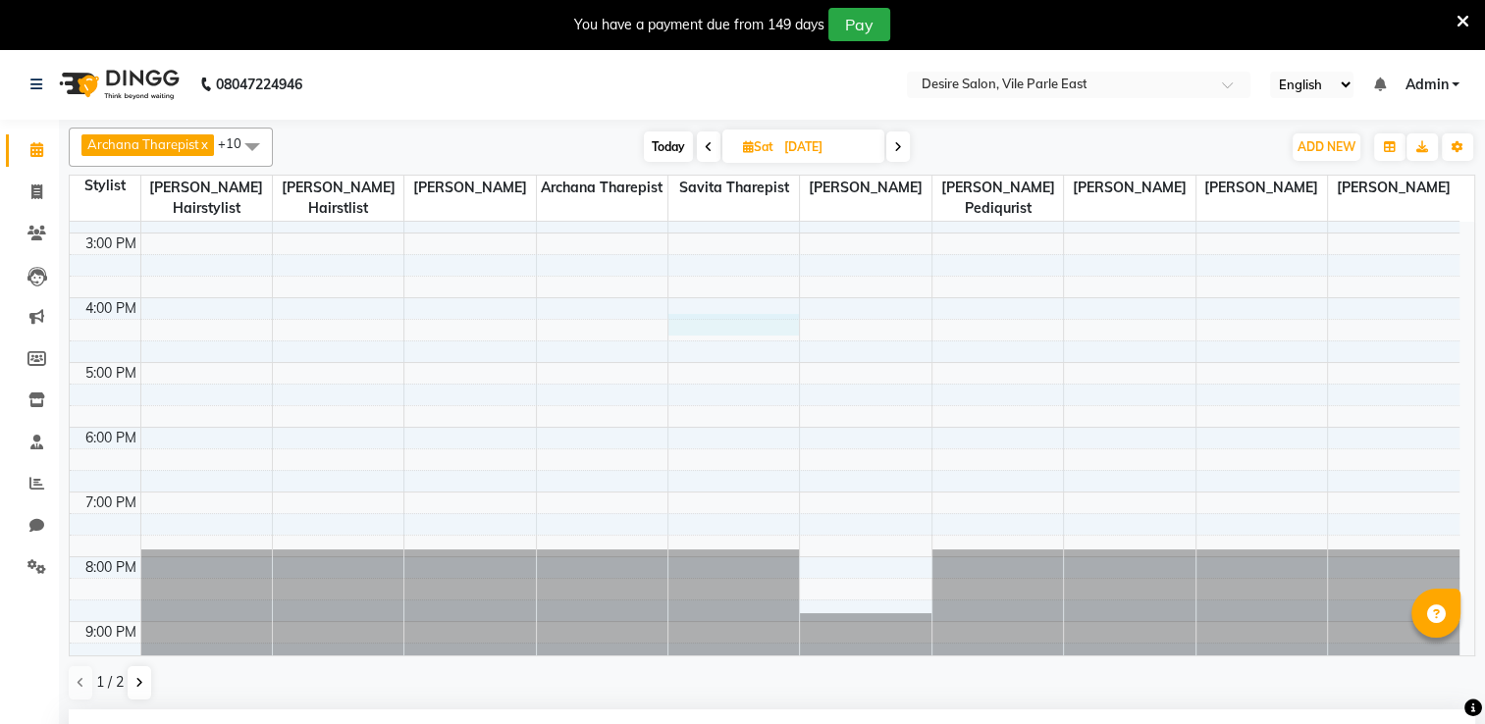
click at [764, 304] on div "7:00 AM 8:00 AM 9:00 AM 10:00 AM 11:00 AM 12:00 PM 1:00 PM 2:00 PM 3:00 PM 4:00…" at bounding box center [765, 200] width 1390 height 971
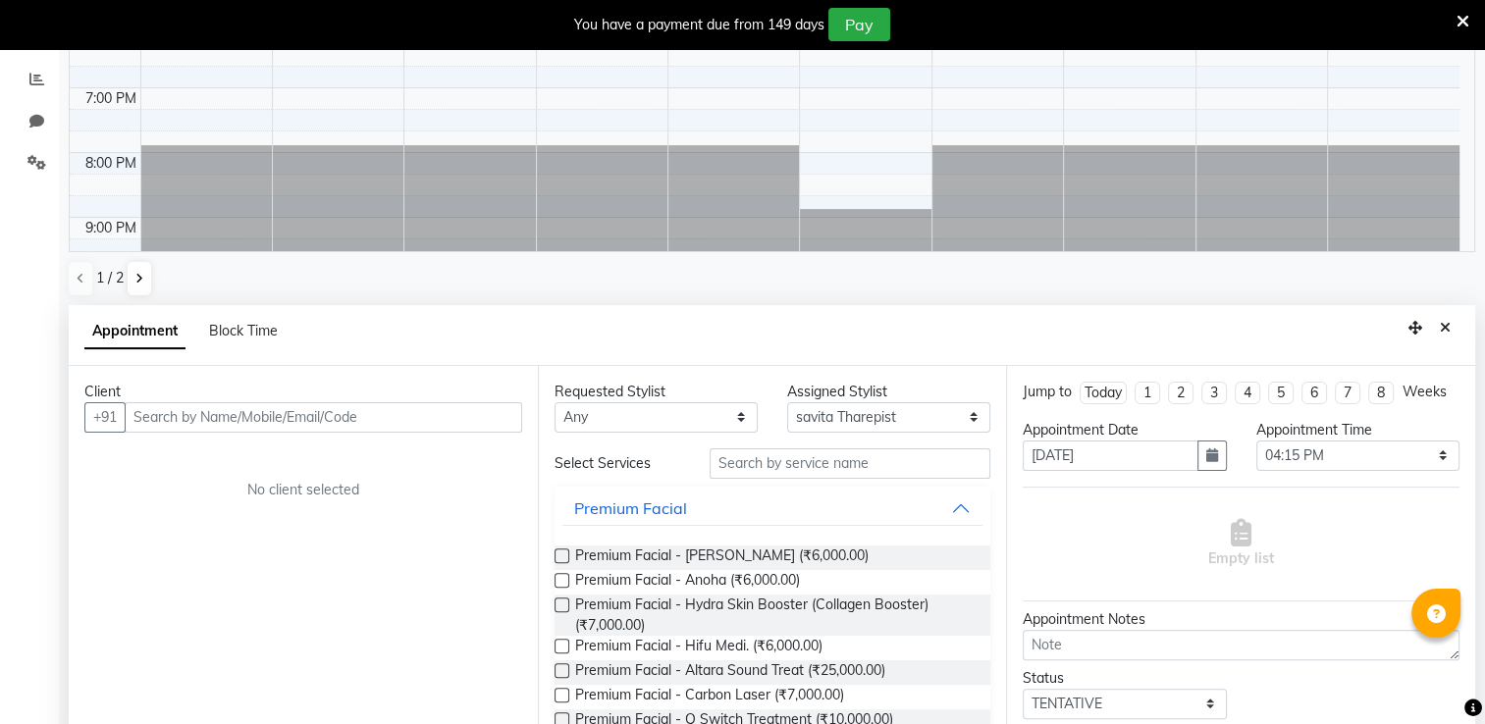
scroll to position [27, 0]
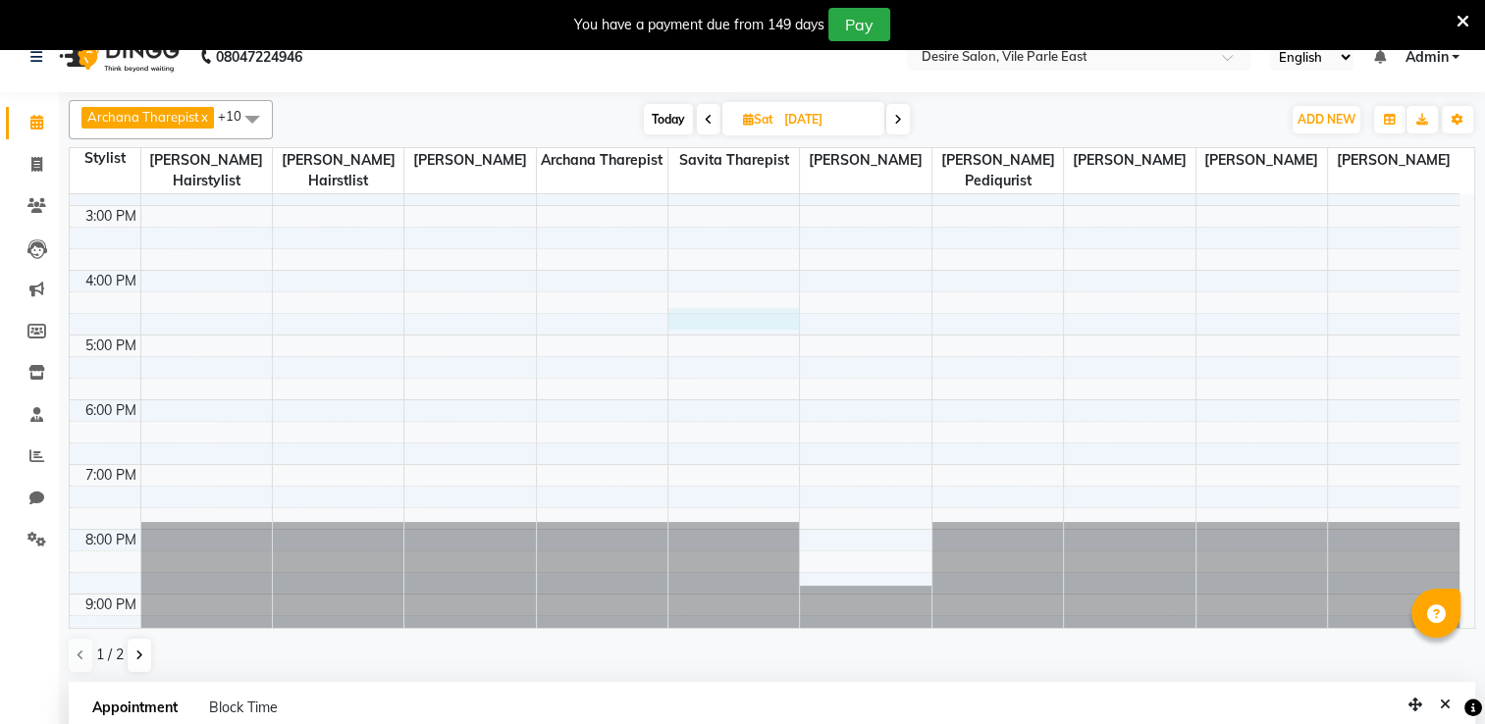
drag, startPoint x: 760, startPoint y: 301, endPoint x: 771, endPoint y: 304, distance: 12.1
click at [771, 304] on div "7:00 AM 8:00 AM 9:00 AM 10:00 AM 11:00 AM 12:00 PM 1:00 PM 2:00 PM 3:00 PM 4:00…" at bounding box center [765, 173] width 1390 height 971
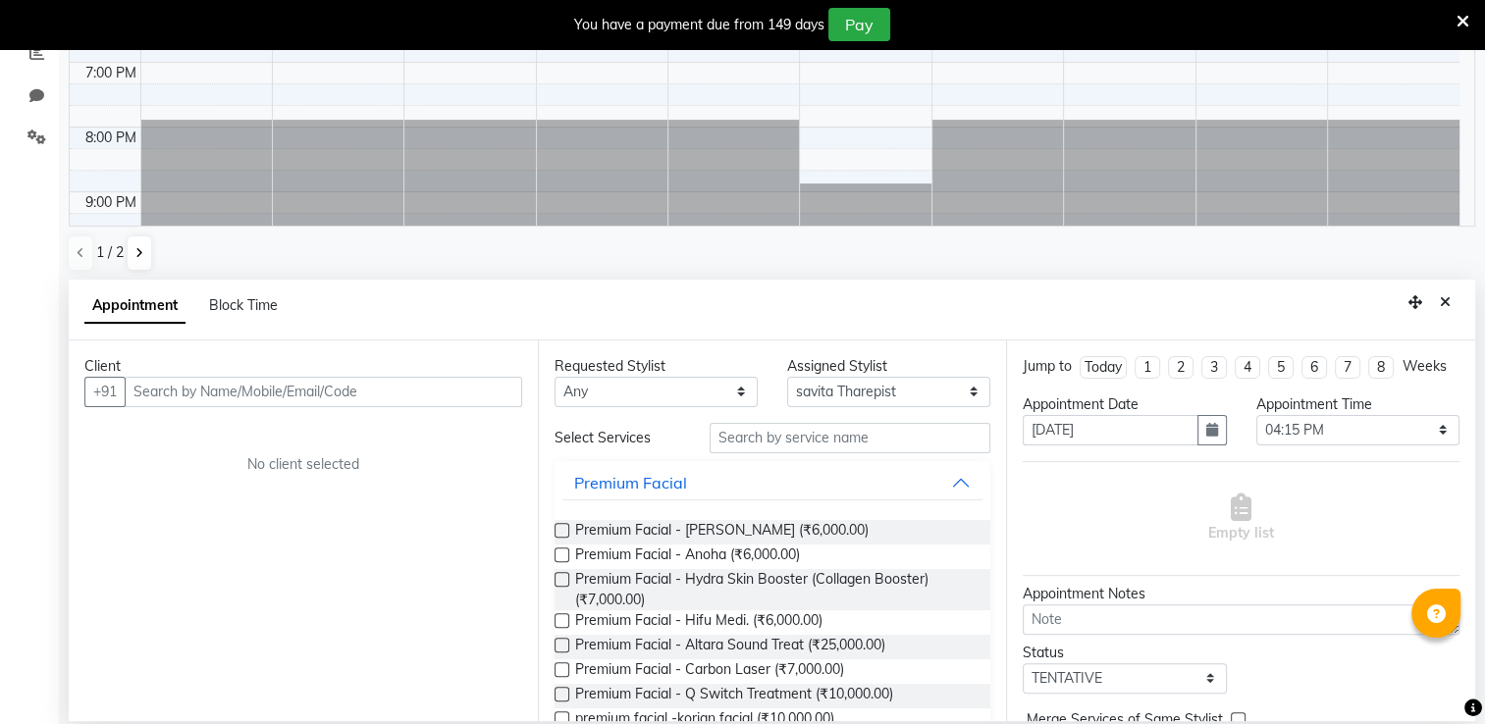
click at [771, 306] on div "Appointment Block Time" at bounding box center [772, 310] width 1406 height 61
click at [740, 306] on div "Appointment Block Time" at bounding box center [772, 310] width 1406 height 61
click at [1441, 304] on icon "Close" at bounding box center [1445, 302] width 11 height 14
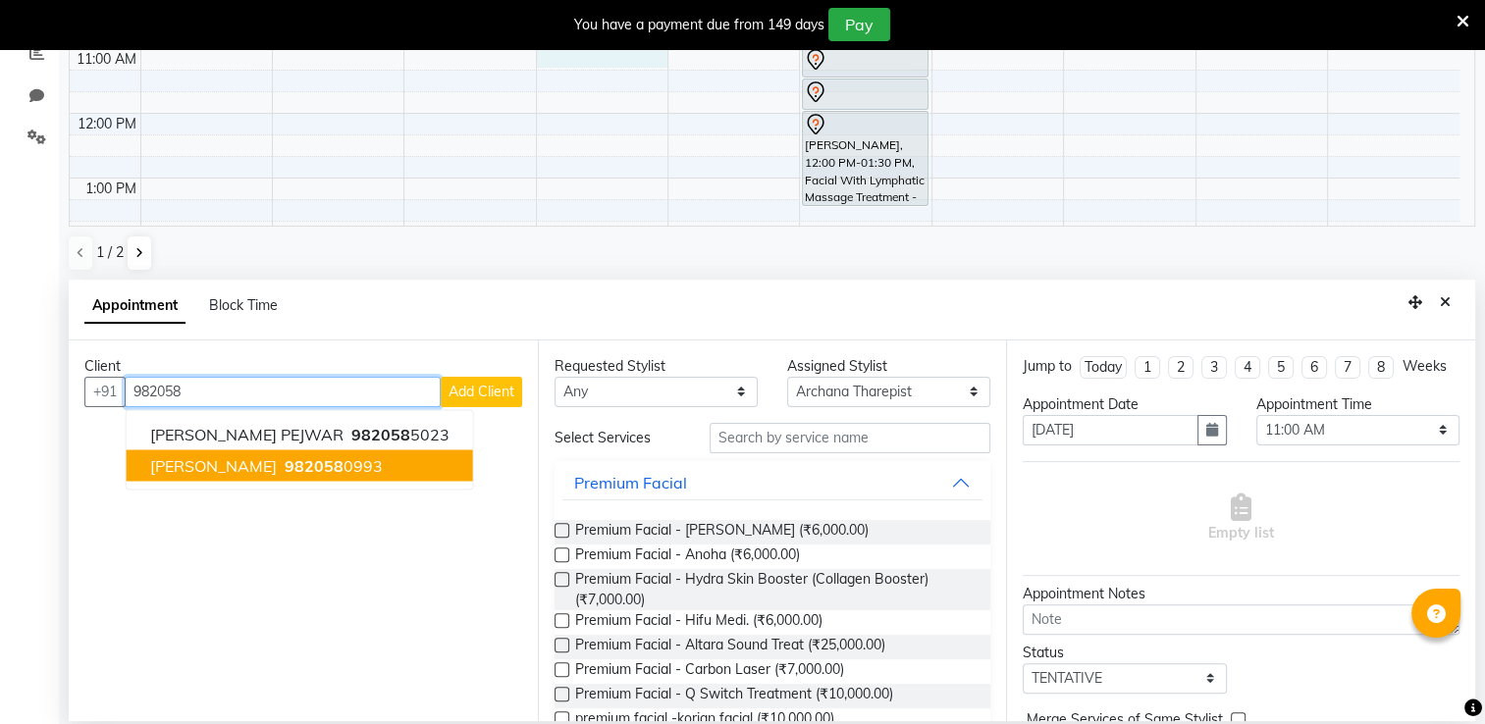
click at [368, 456] on ngb-highlight "982058 0993" at bounding box center [332, 465] width 102 height 20
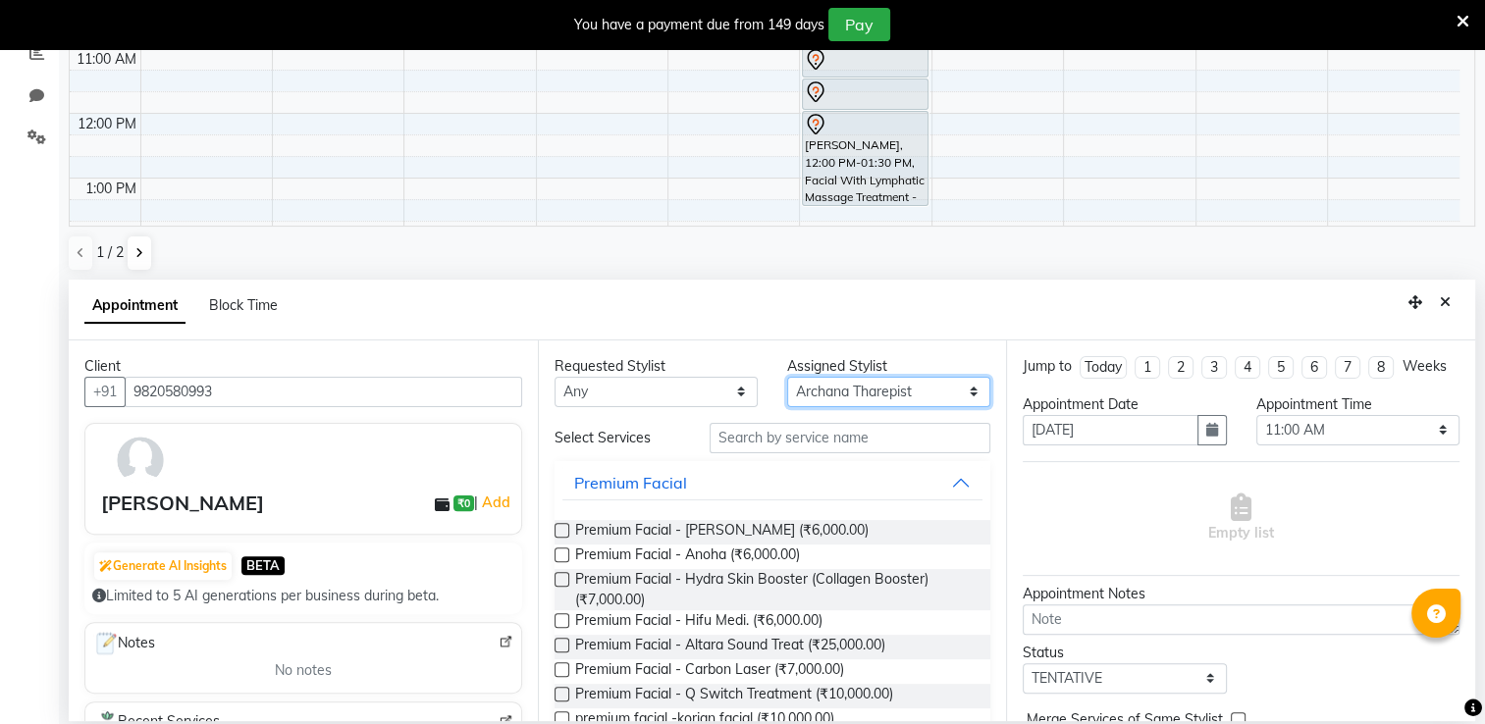
click at [820, 387] on select "Select Archana Tharepist [PERSON_NAME] Pediqurist [PERSON_NAME] desire salon [P…" at bounding box center [888, 392] width 203 height 30
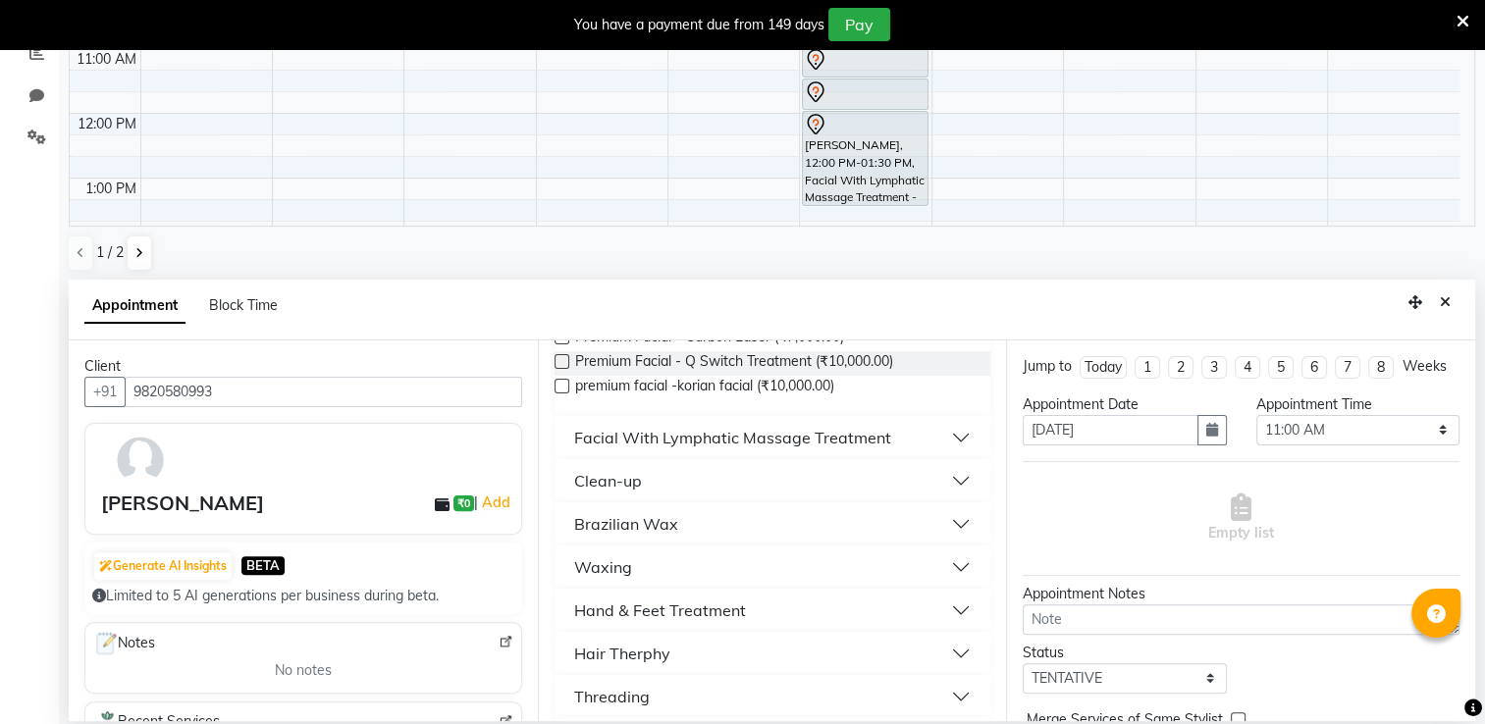
click at [828, 438] on div "Facial With Lymphatic Massage Treatment" at bounding box center [732, 438] width 317 height 24
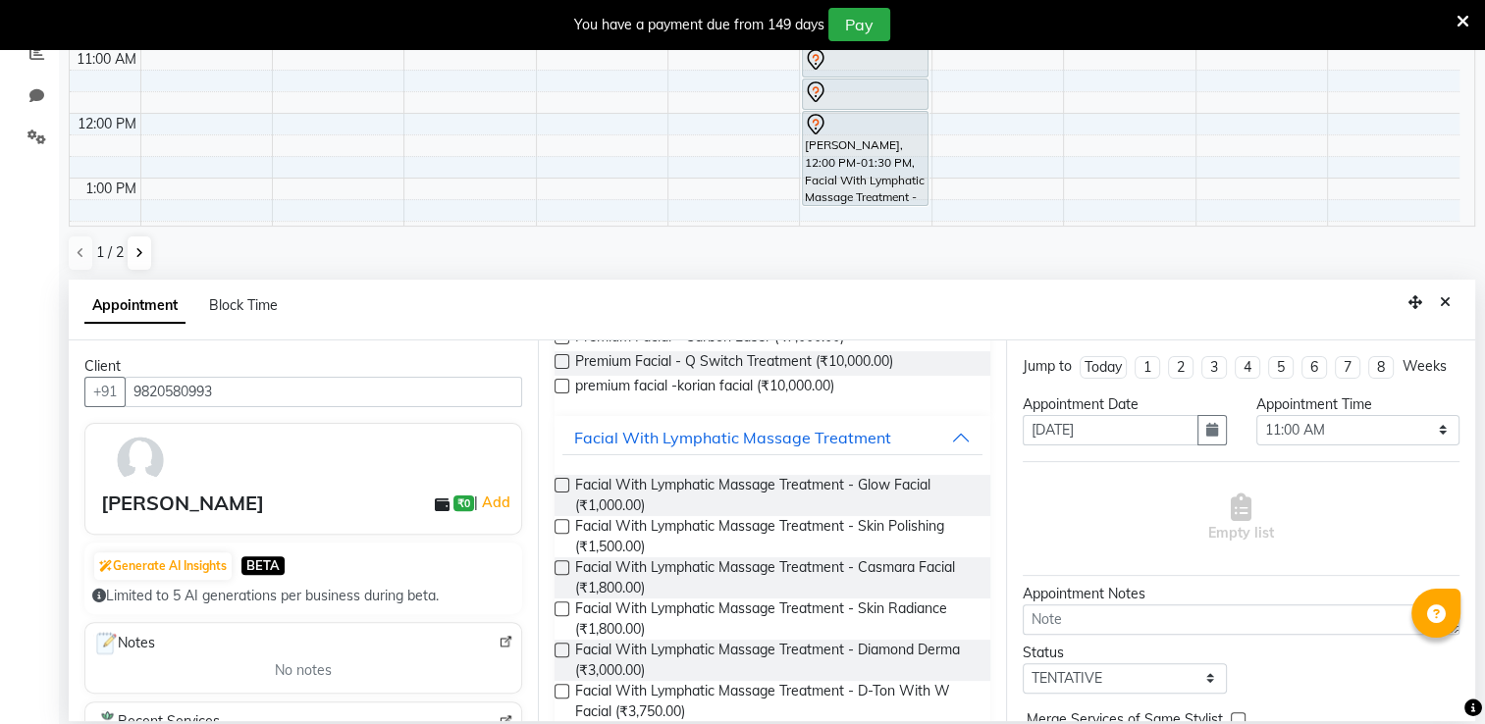
click at [556, 565] on label at bounding box center [562, 567] width 15 height 15
click at [556, 565] on input "checkbox" at bounding box center [561, 569] width 13 height 13
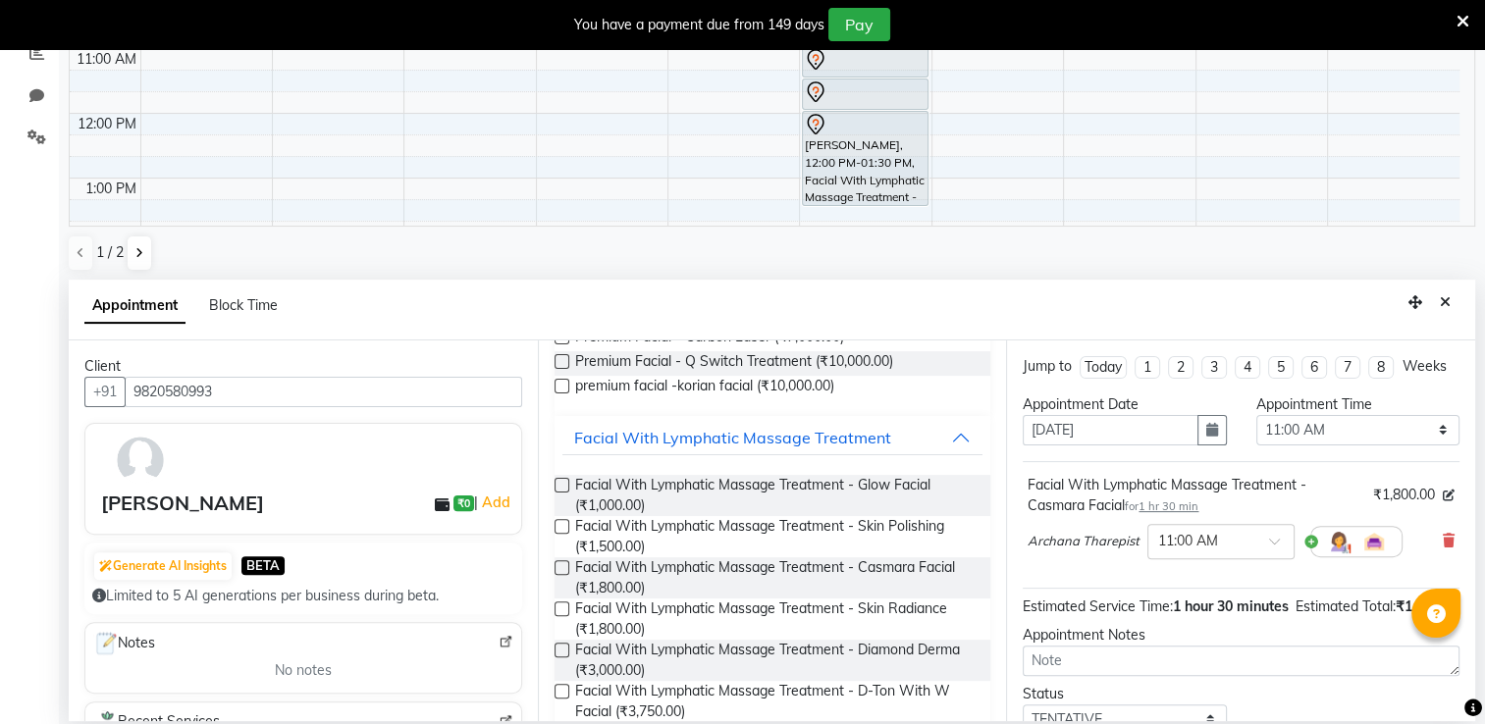
scroll to position [176, 0]
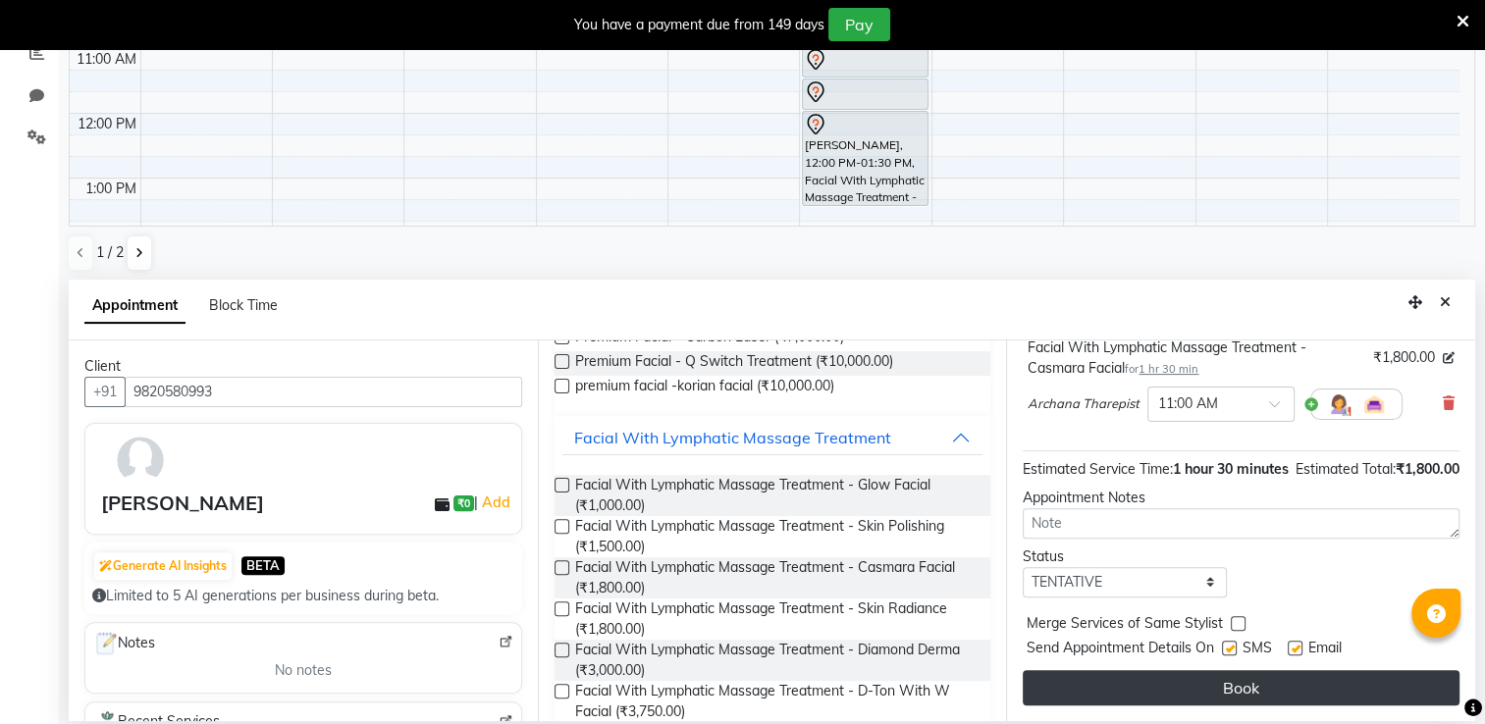
click at [1341, 686] on button "Book" at bounding box center [1241, 687] width 437 height 35
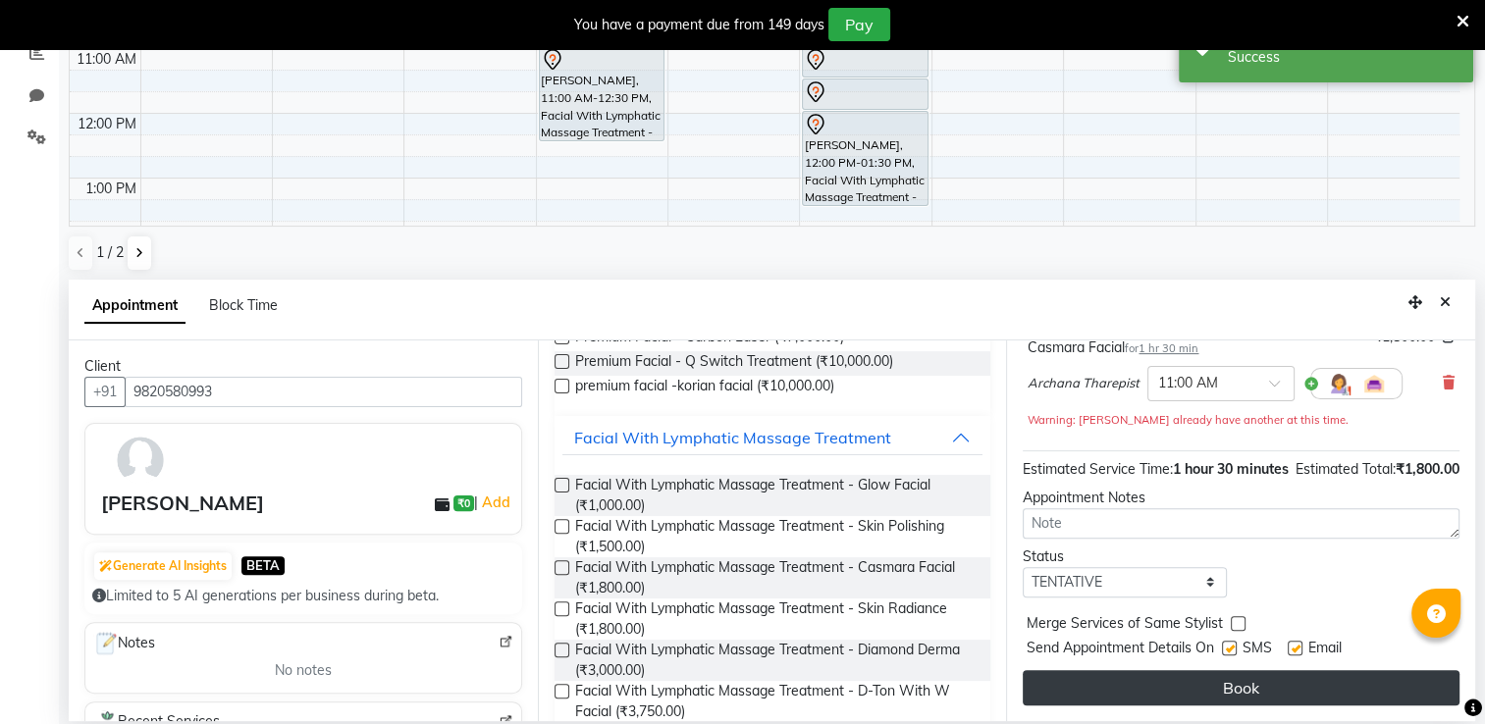
scroll to position [0, 0]
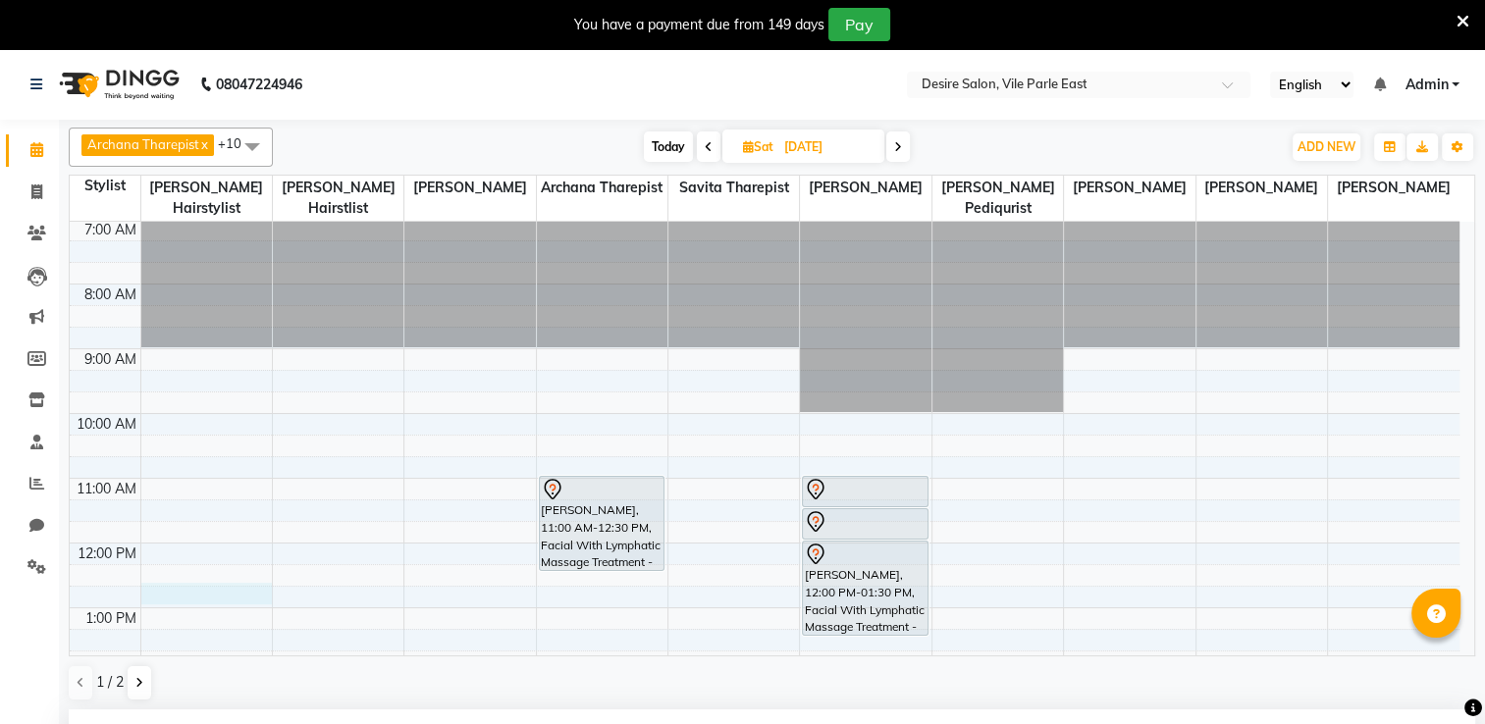
click at [158, 572] on div "7:00 AM 8:00 AM 9:00 AM 10:00 AM 11:00 AM 12:00 PM 1:00 PM 2:00 PM 3:00 PM 4:00…" at bounding box center [765, 705] width 1390 height 971
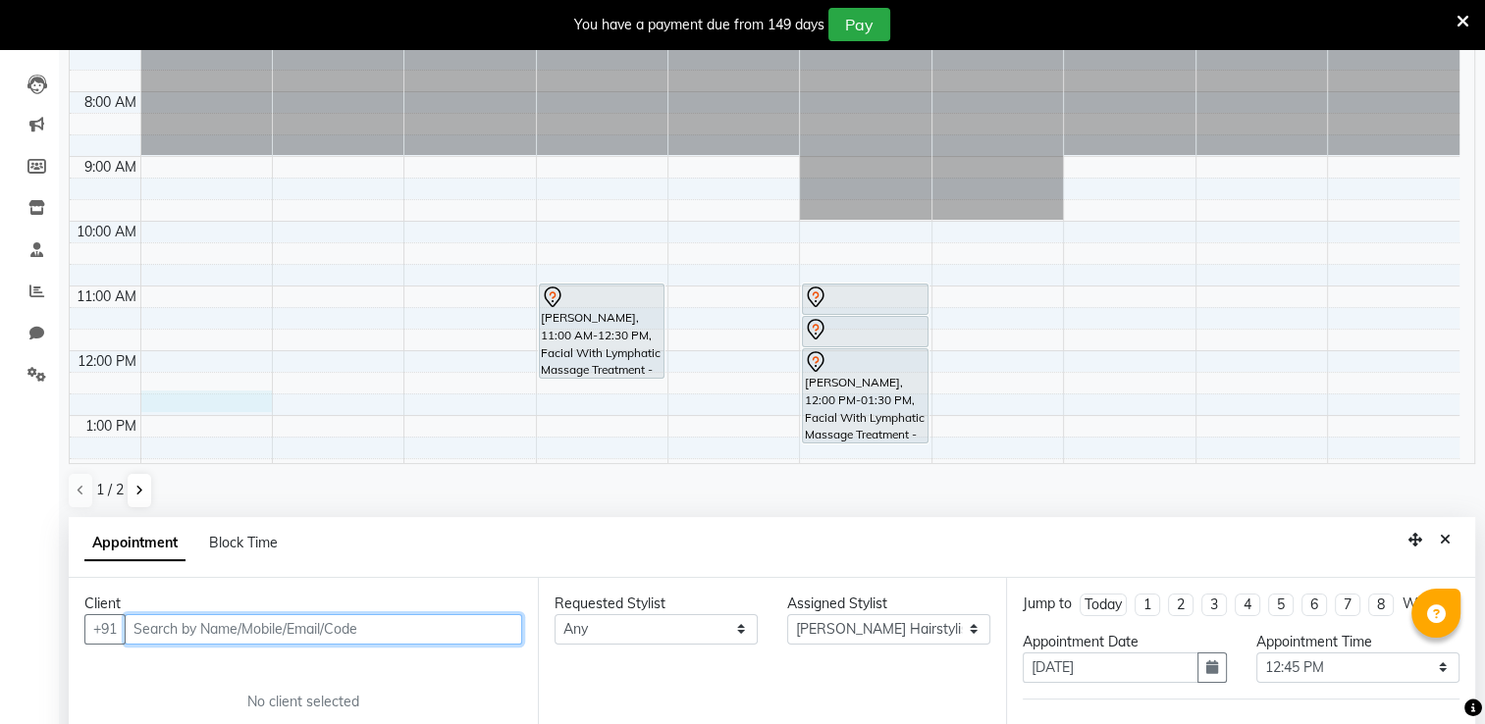
scroll to position [430, 0]
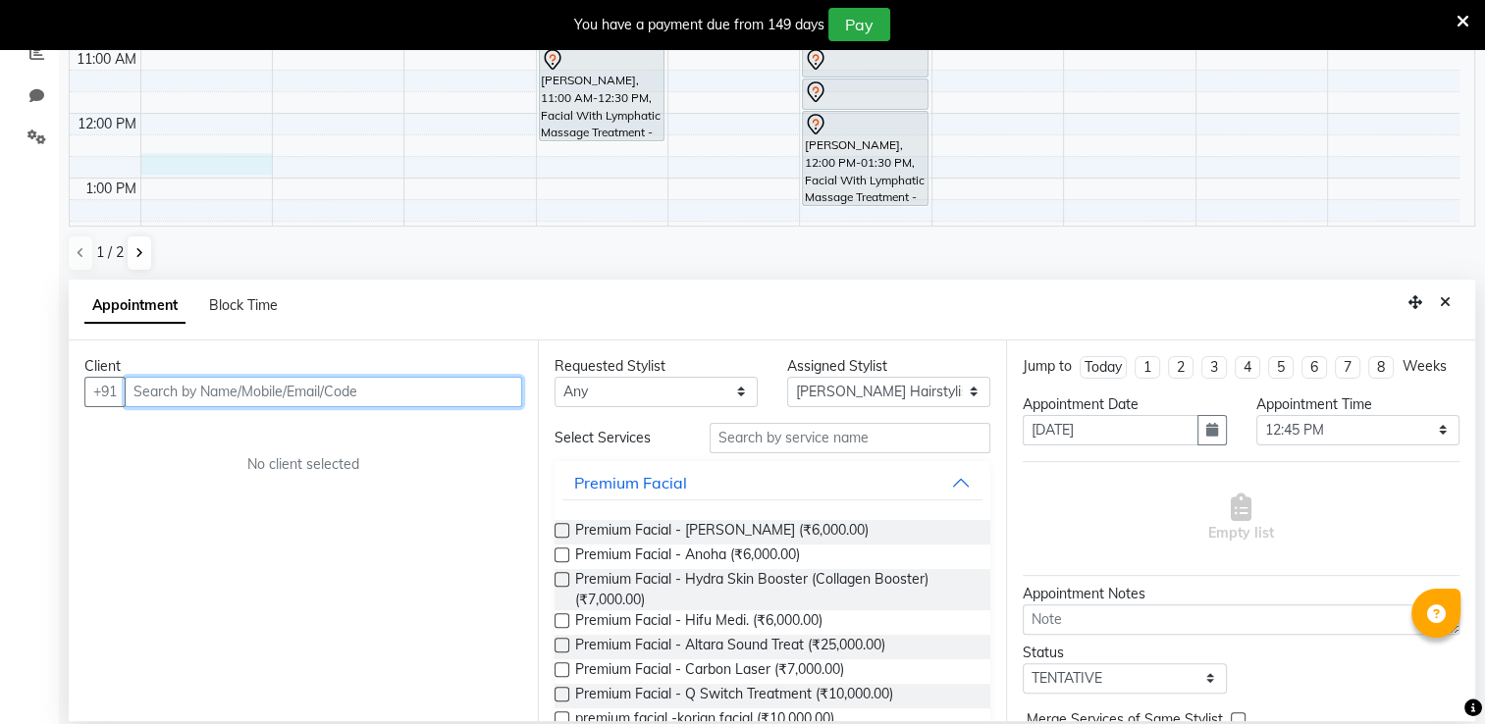
click at [253, 398] on input "text" at bounding box center [323, 392] width 397 height 30
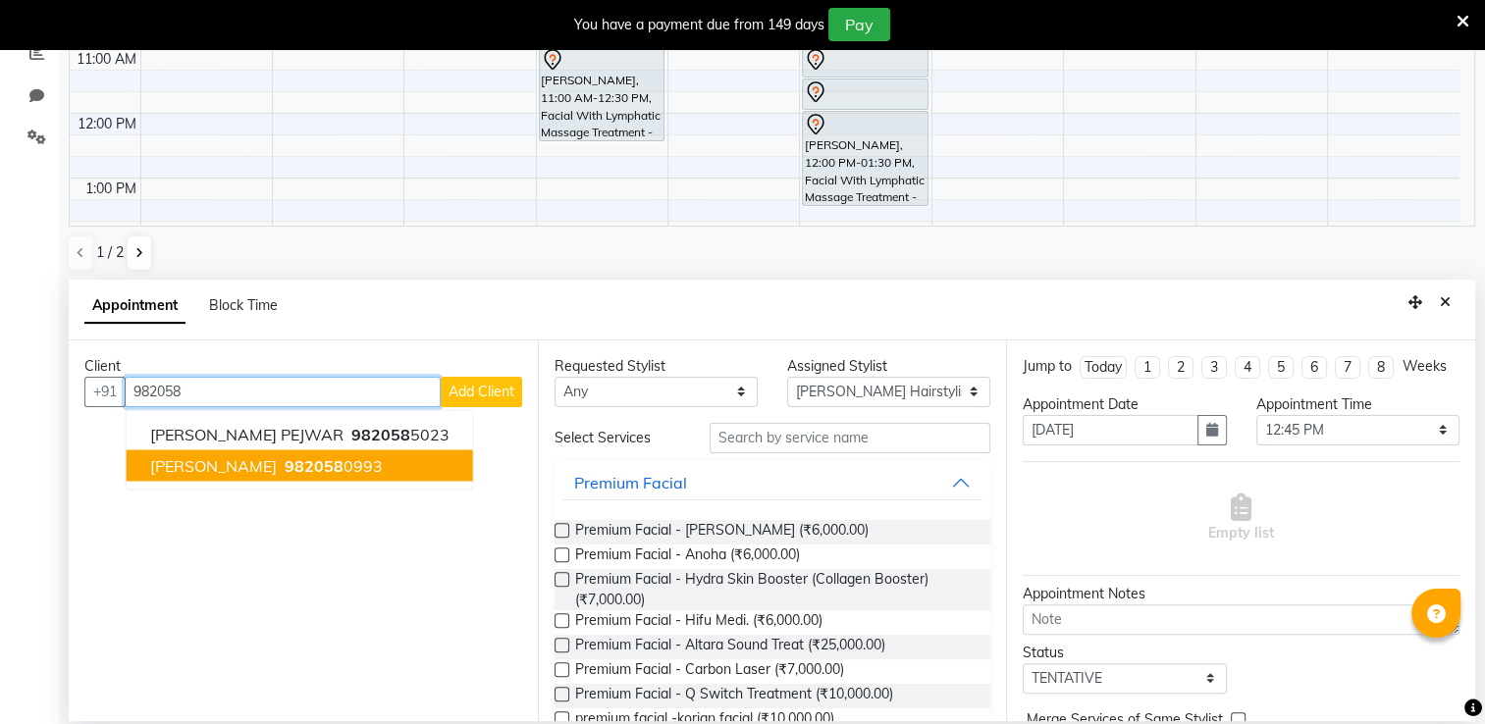
click at [271, 466] on span "[PERSON_NAME]" at bounding box center [213, 465] width 127 height 20
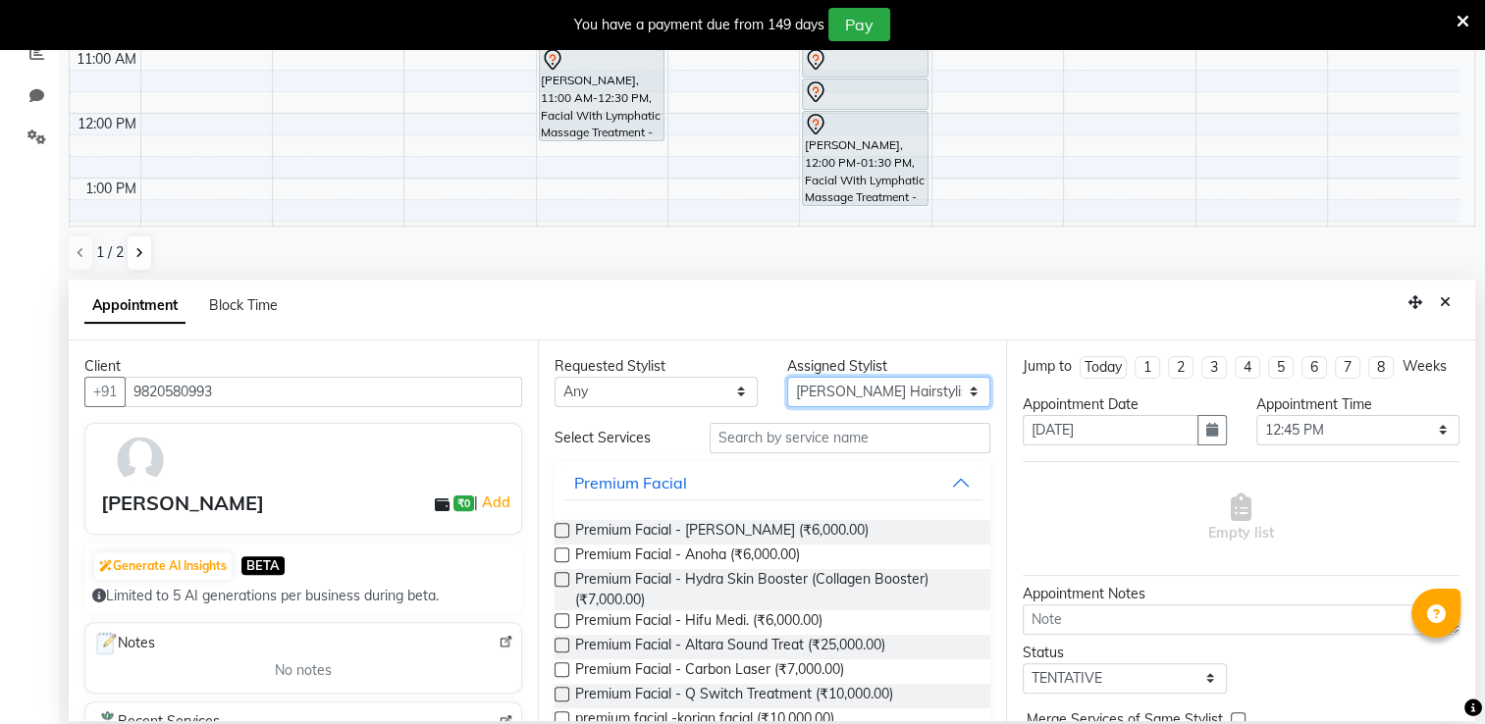
click at [817, 392] on select "Select Archana Tharepist [PERSON_NAME] Pediqurist [PERSON_NAME] desire salon [P…" at bounding box center [888, 392] width 203 height 30
drag, startPoint x: 817, startPoint y: 392, endPoint x: 750, endPoint y: 438, distance: 81.1
click at [750, 438] on div "Requested Stylist Any Archana Tharepist [PERSON_NAME] Pediqurist [PERSON_NAME] …" at bounding box center [772, 531] width 469 height 381
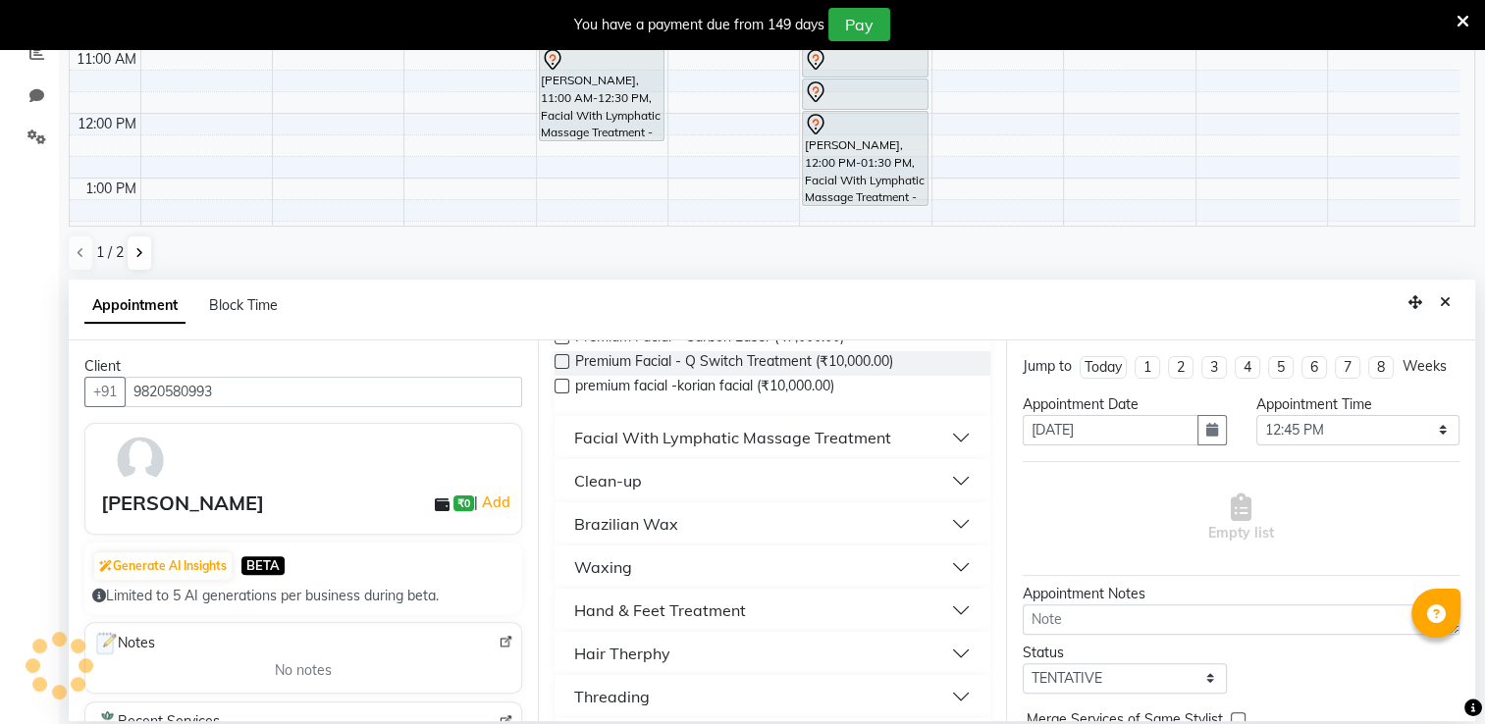
scroll to position [665, 0]
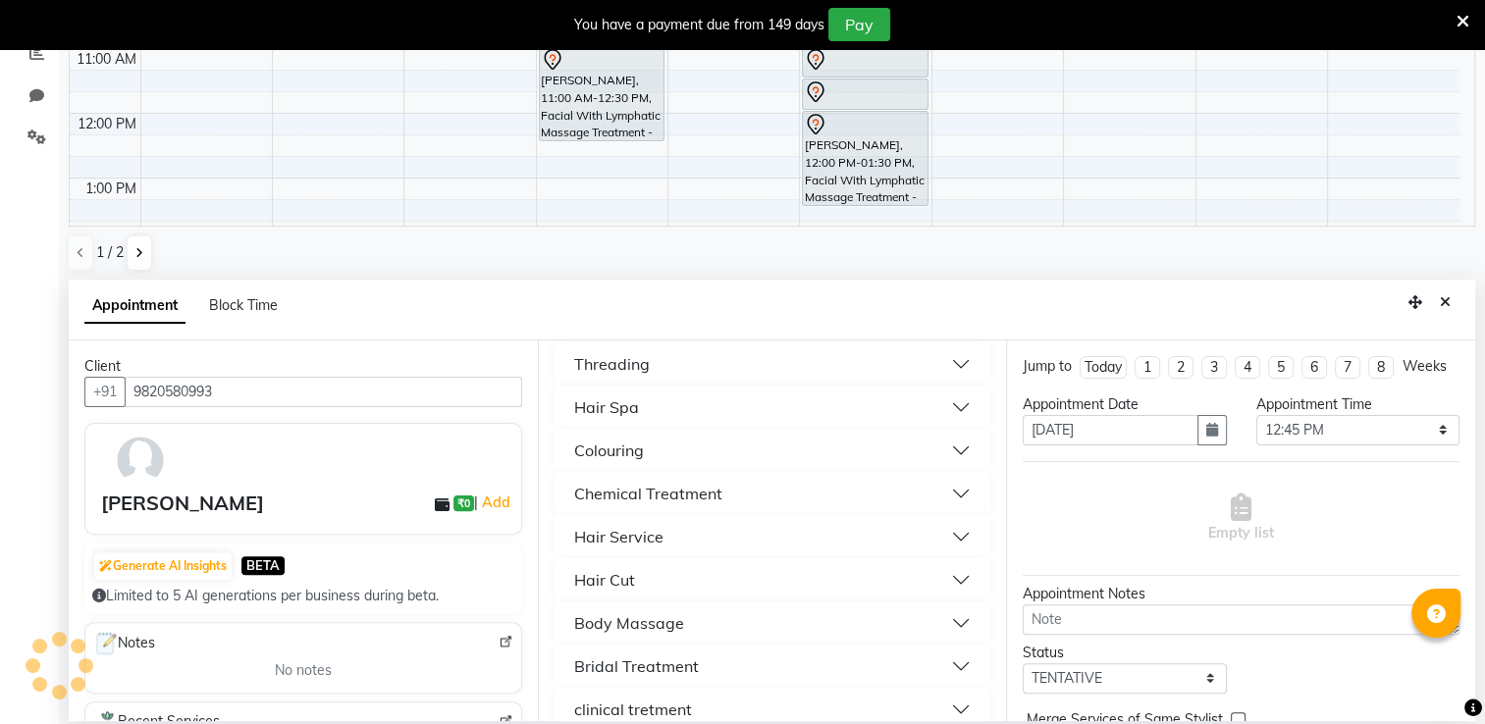
click at [623, 576] on div "Hair Cut" at bounding box center [604, 580] width 61 height 24
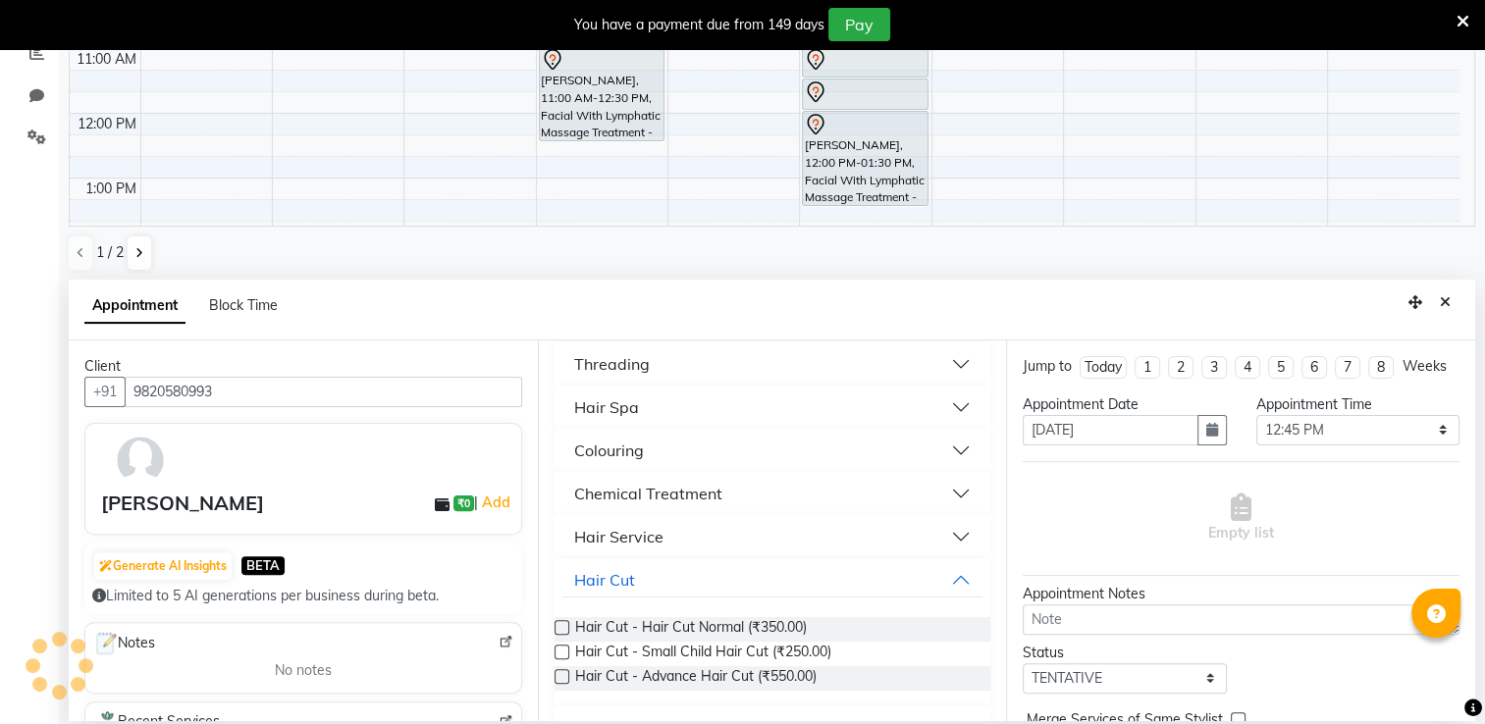
click at [558, 626] on label at bounding box center [562, 627] width 15 height 15
click at [558, 626] on input "checkbox" at bounding box center [561, 629] width 13 height 13
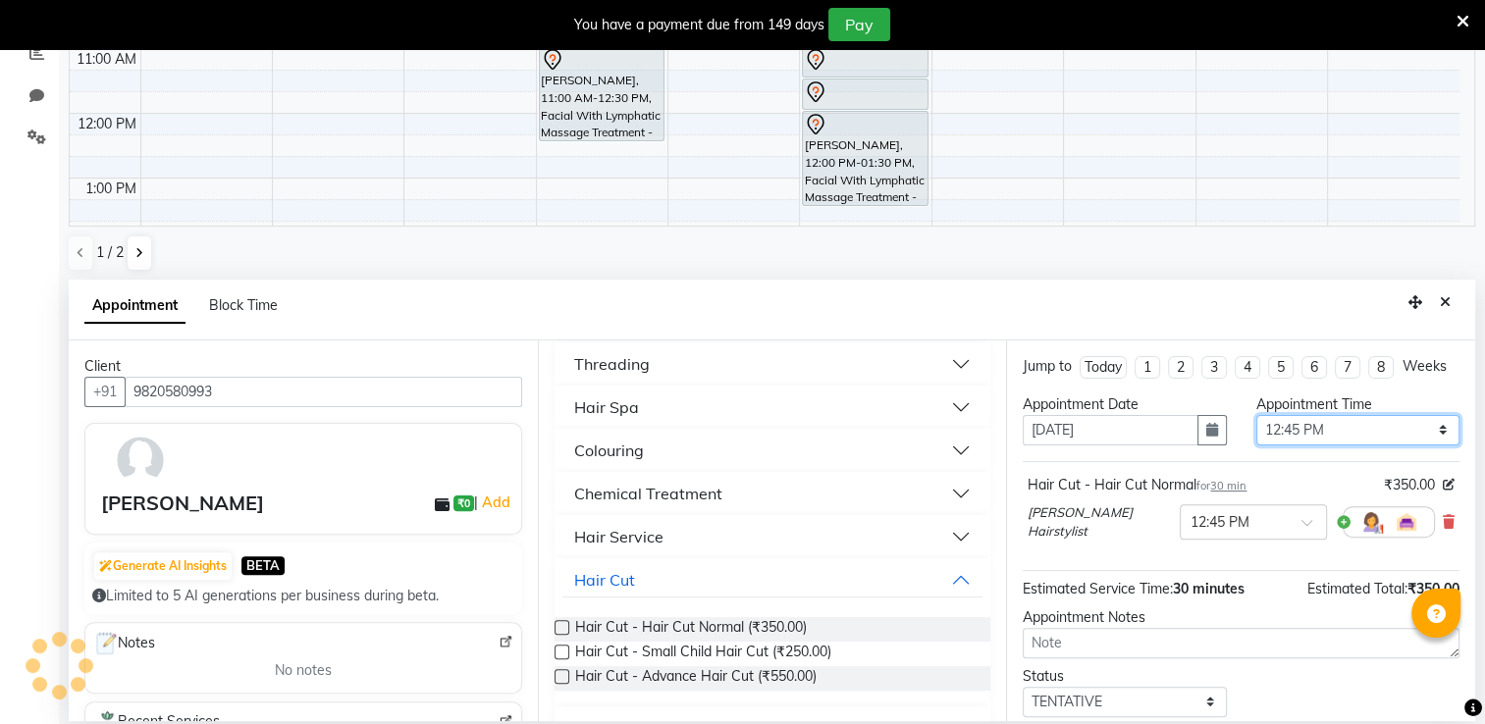
click at [1318, 446] on select "Select 08:00 AM 08:15 AM 08:30 AM 08:45 AM 09:00 AM 09:15 AM 09:30 AM 09:45 AM …" at bounding box center [1357, 430] width 203 height 30
click at [1256, 432] on select "Select 08:00 AM 08:15 AM 08:30 AM 08:45 AM 09:00 AM 09:15 AM 09:30 AM 09:45 AM …" at bounding box center [1357, 430] width 203 height 30
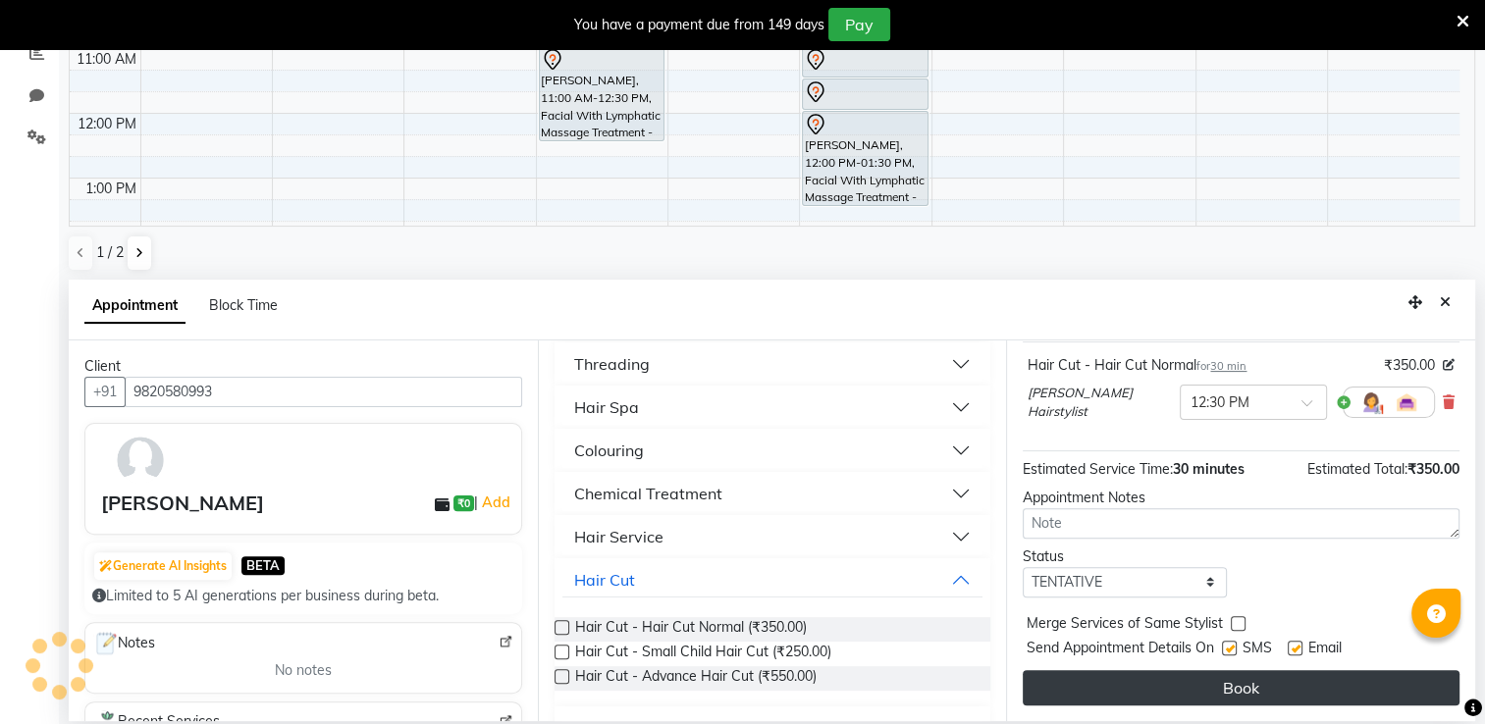
click at [1344, 674] on button "Book" at bounding box center [1241, 687] width 437 height 35
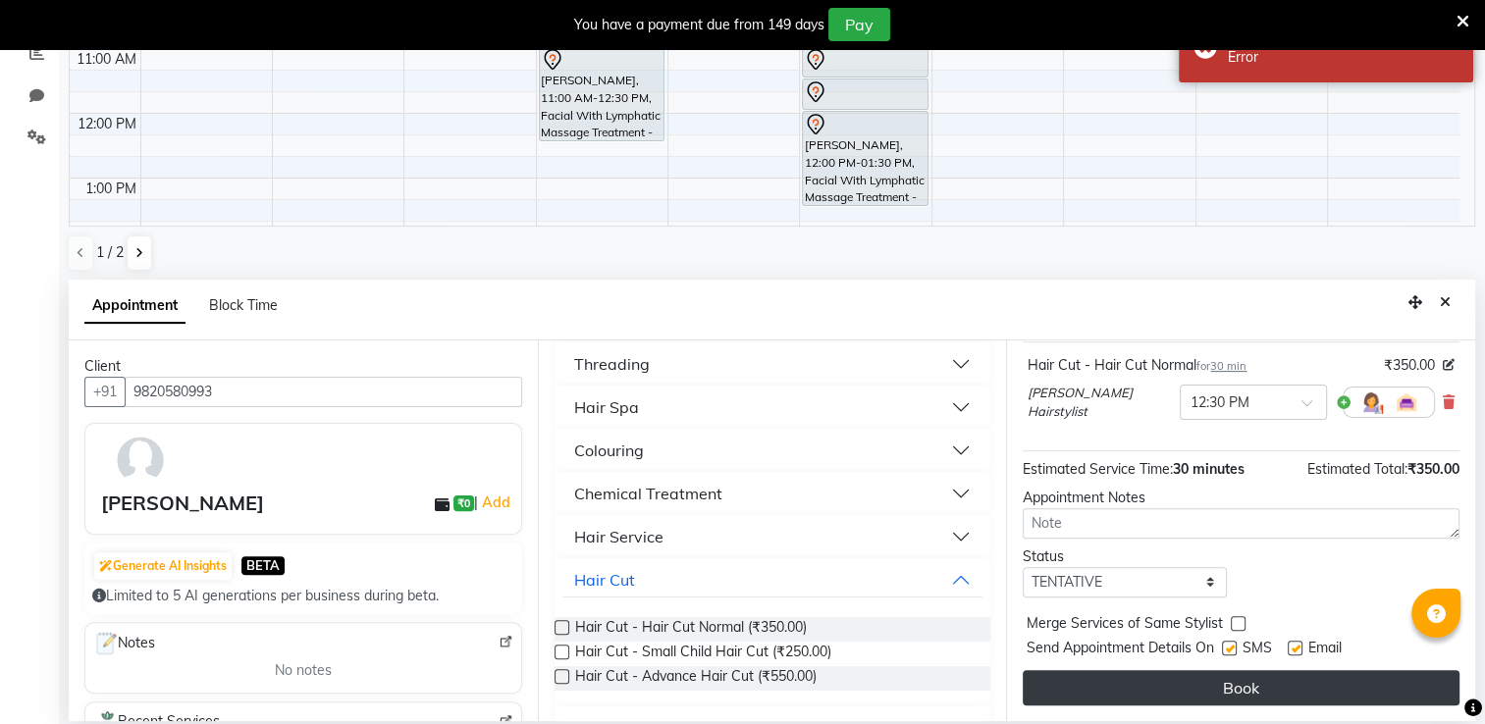
click at [1339, 685] on button "Book" at bounding box center [1241, 687] width 437 height 35
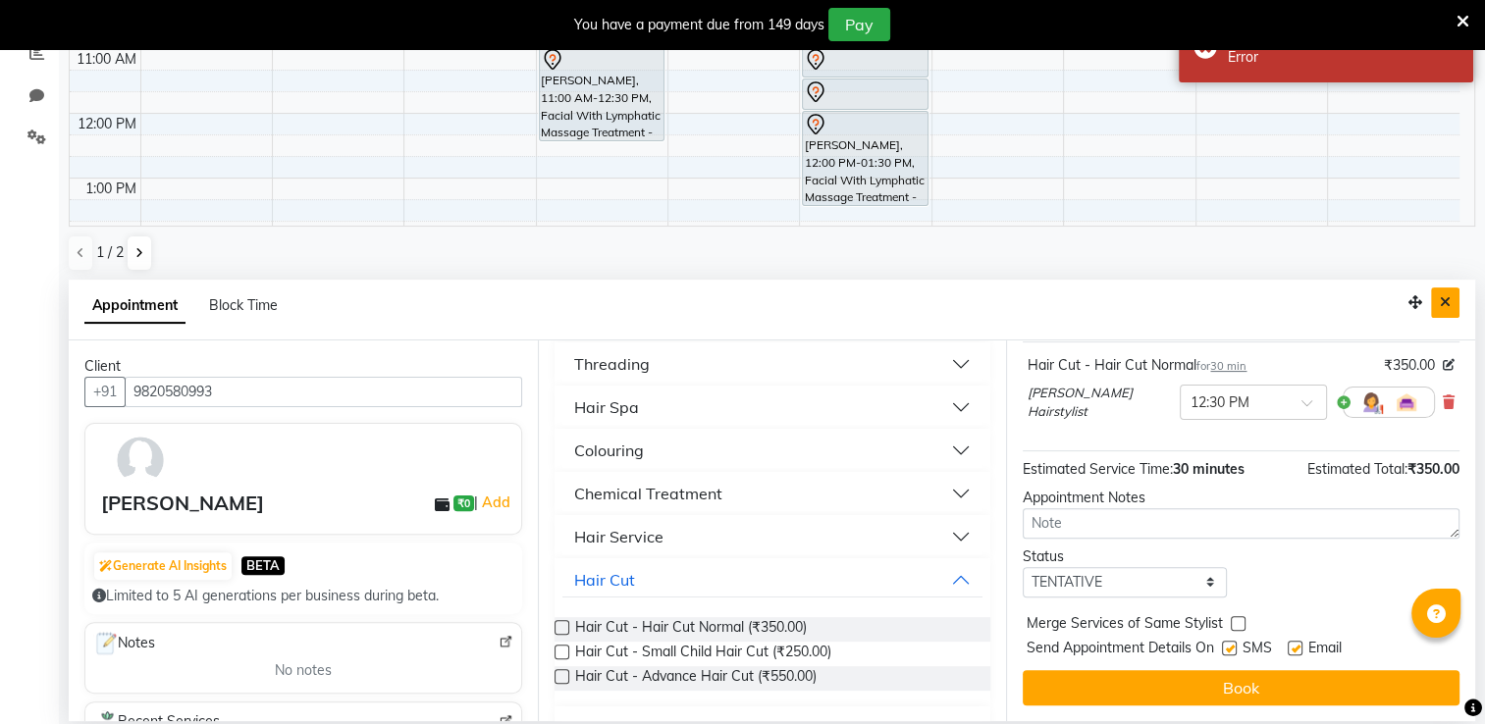
click at [1441, 292] on button "Close" at bounding box center [1445, 303] width 28 height 30
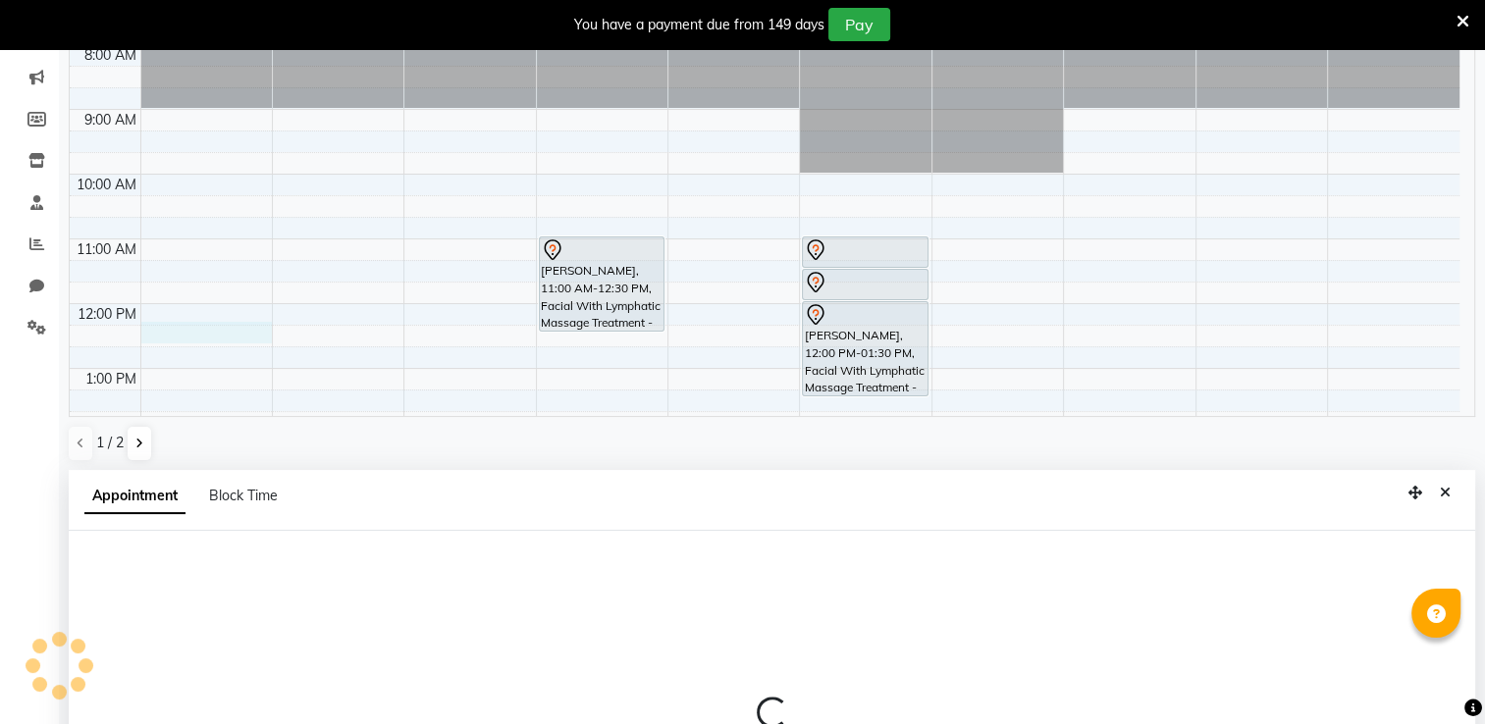
scroll to position [430, 0]
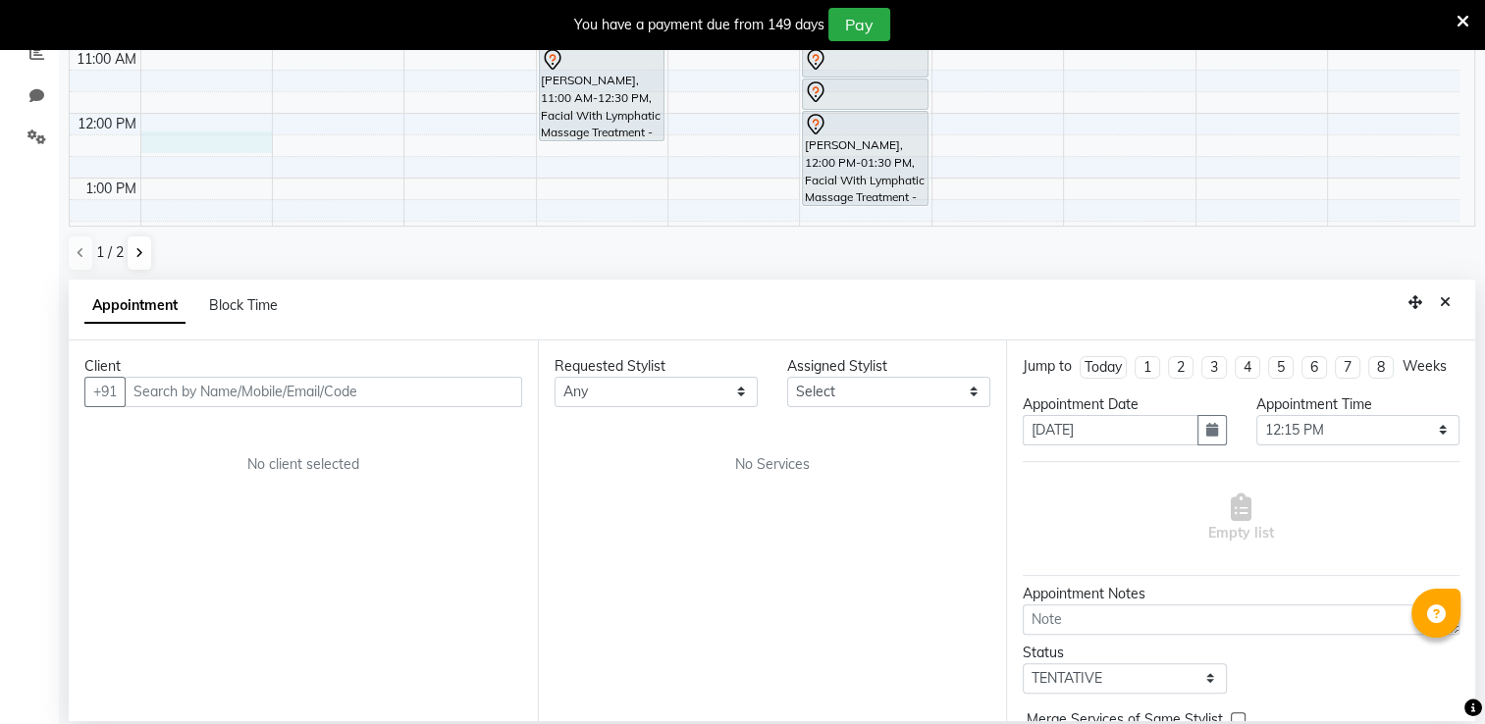
click at [905, 251] on div "1 / 2" at bounding box center [772, 253] width 1406 height 37
click at [1441, 304] on icon "Close" at bounding box center [1445, 302] width 11 height 14
click at [244, 395] on input "text" at bounding box center [323, 392] width 397 height 30
click at [1029, 245] on div "1 / 2" at bounding box center [772, 253] width 1406 height 37
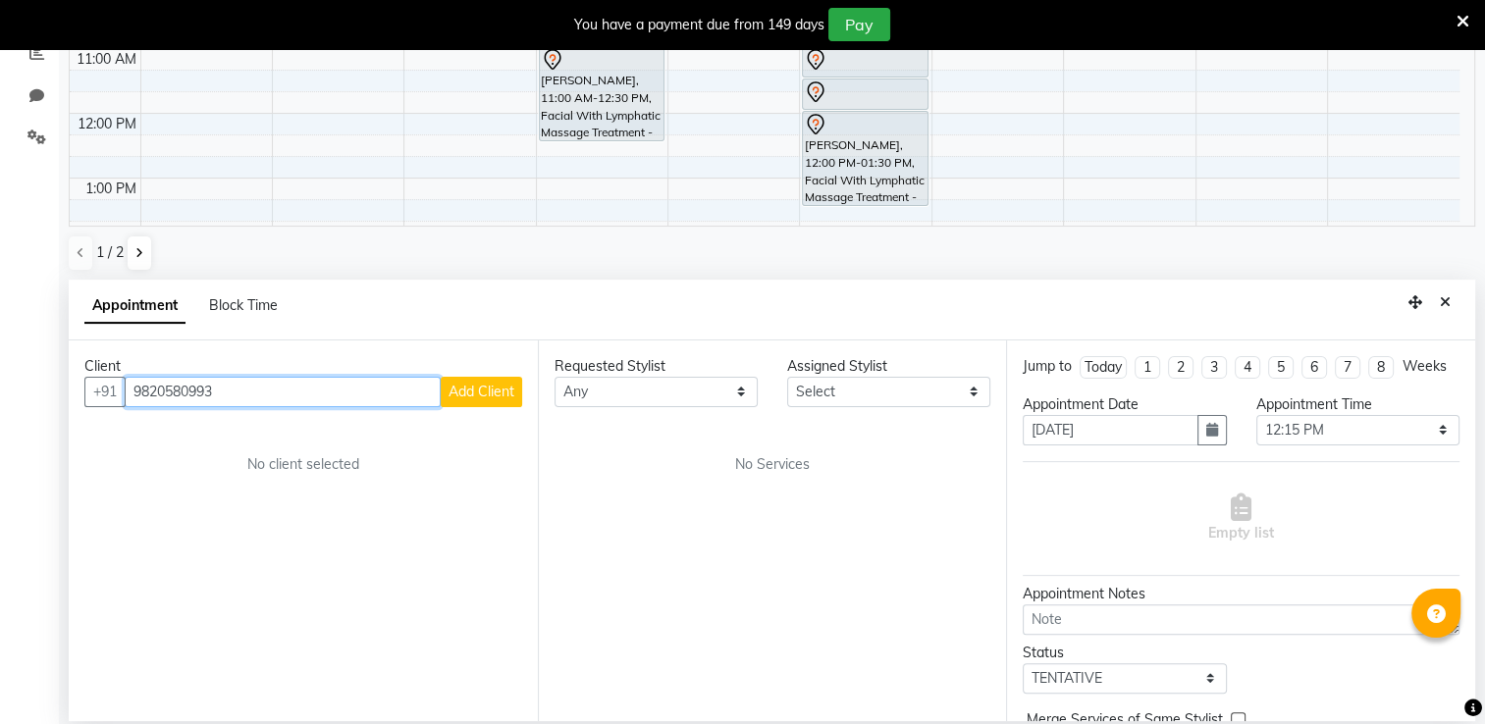
click at [364, 379] on input "9820580993" at bounding box center [283, 392] width 316 height 30
click at [369, 387] on input "9820580993" at bounding box center [283, 392] width 316 height 30
click at [1438, 300] on button "Close" at bounding box center [1445, 303] width 28 height 30
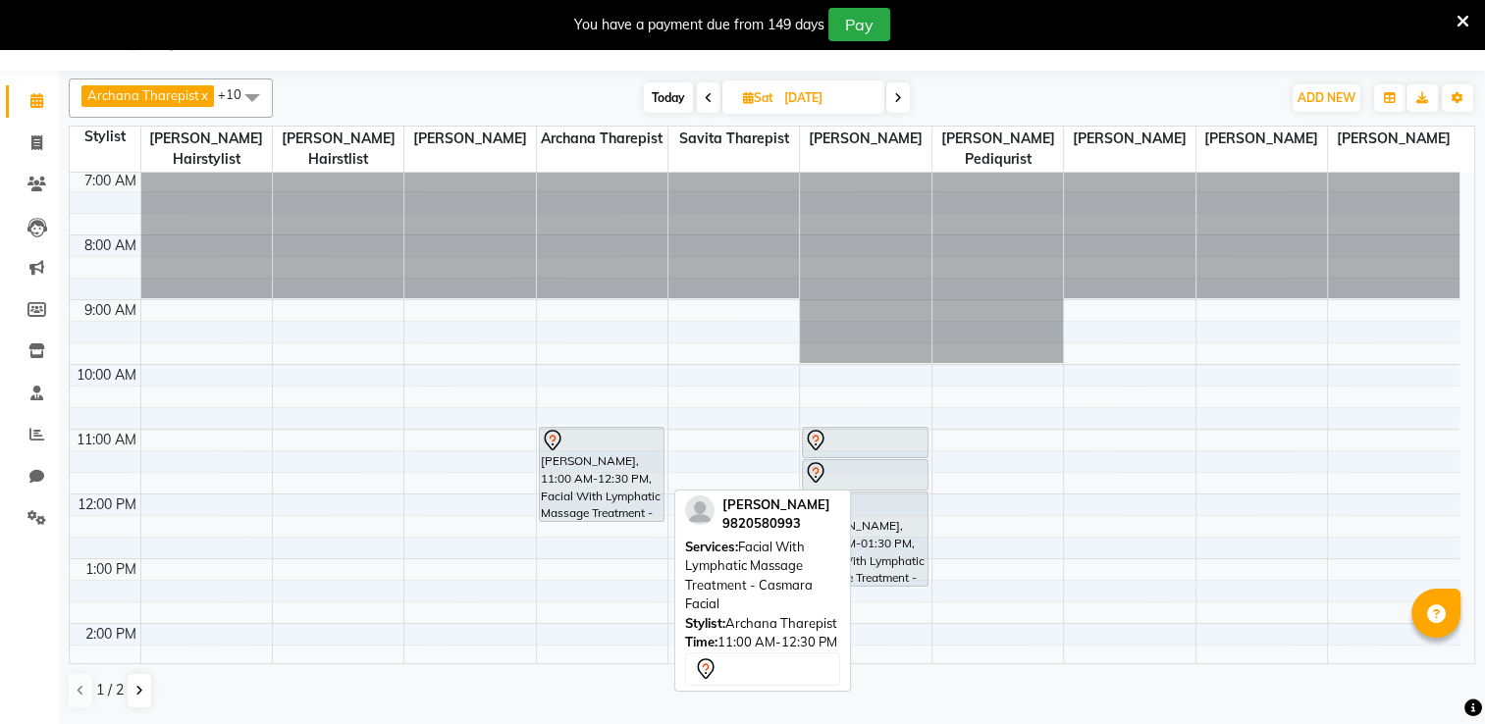
click at [601, 457] on div "[PERSON_NAME], 11:00 AM-12:30 PM, Facial With Lymphatic Massage Treatment - Cas…" at bounding box center [602, 474] width 124 height 93
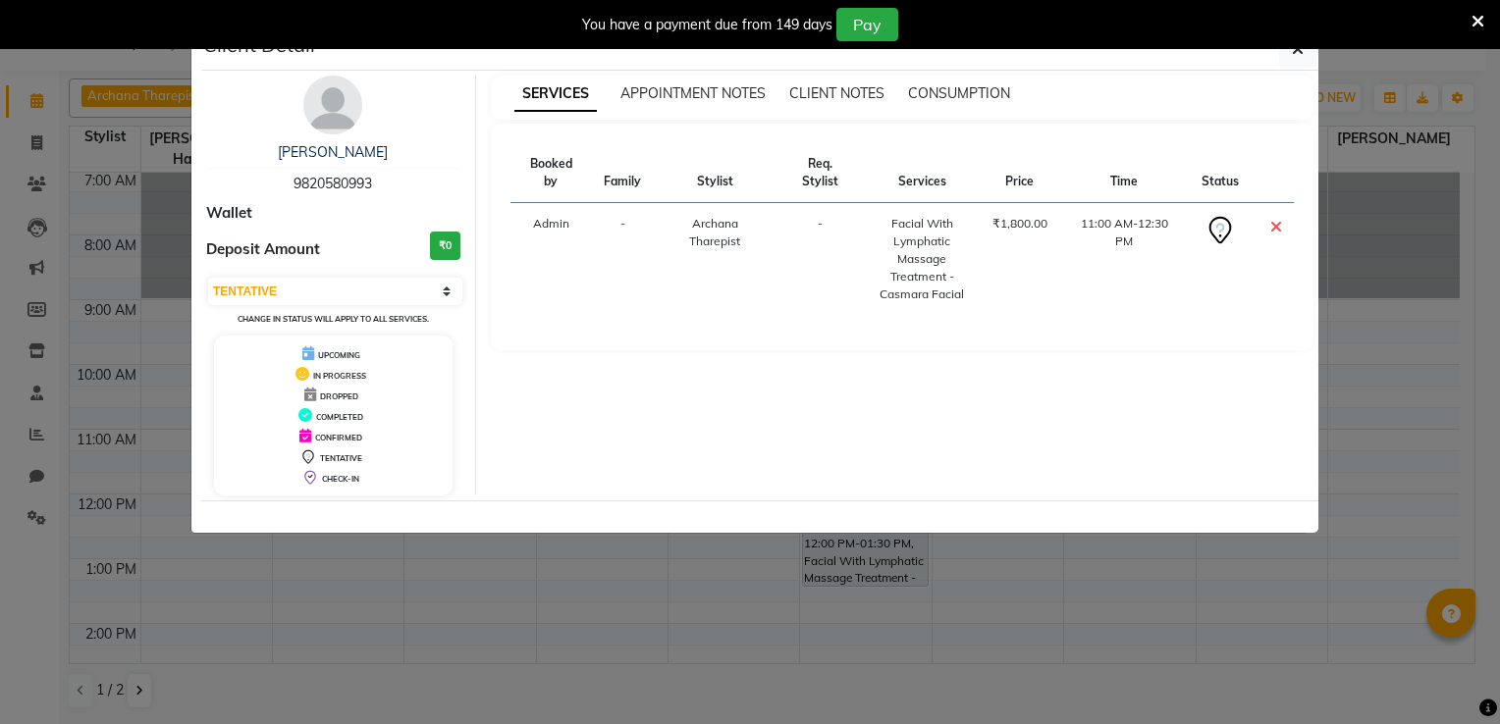
click at [1025, 186] on th "Price" at bounding box center [1019, 173] width 79 height 60
click at [1302, 47] on div "You have a payment due from 149 days Pay" at bounding box center [750, 24] width 1500 height 49
click at [1292, 49] on icon "button" at bounding box center [1298, 49] width 12 height 16
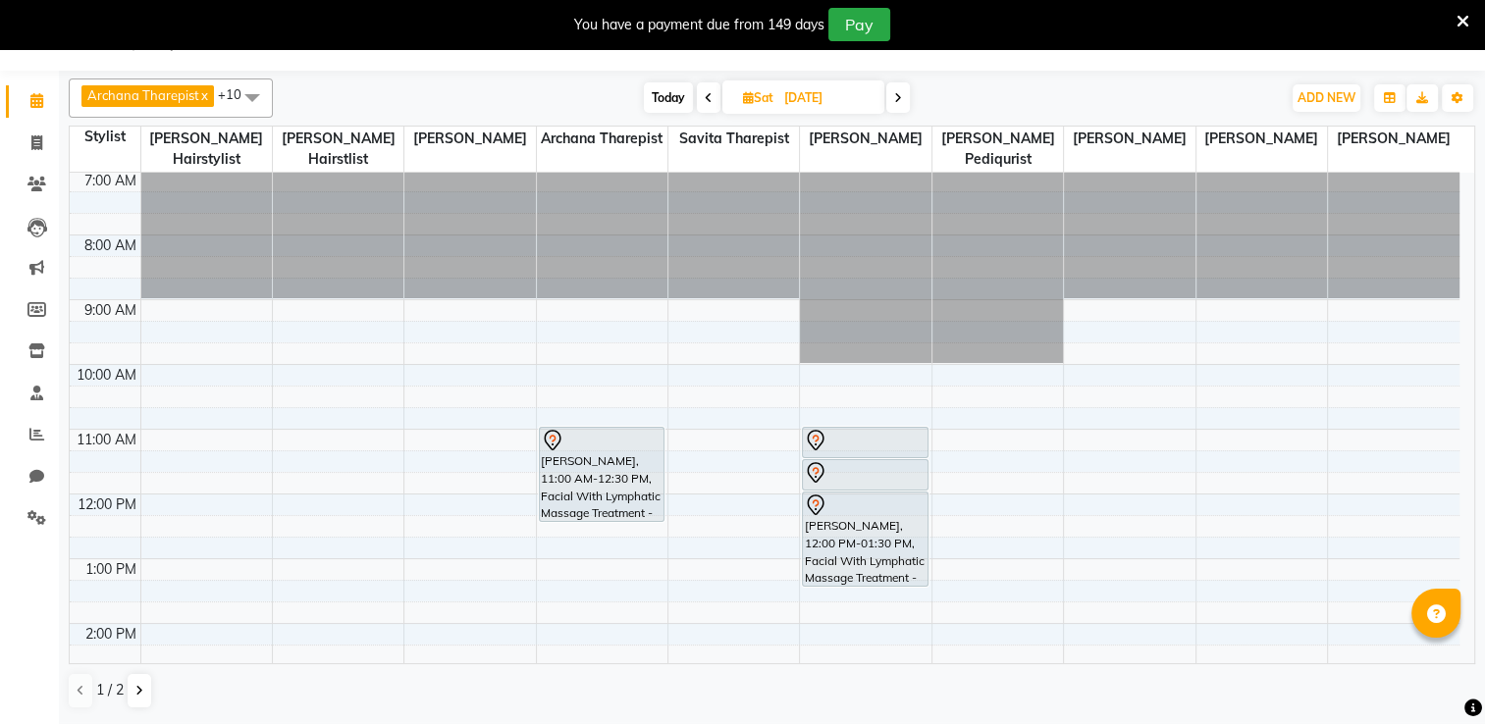
click at [817, 94] on input "[DATE]" at bounding box center [827, 97] width 98 height 29
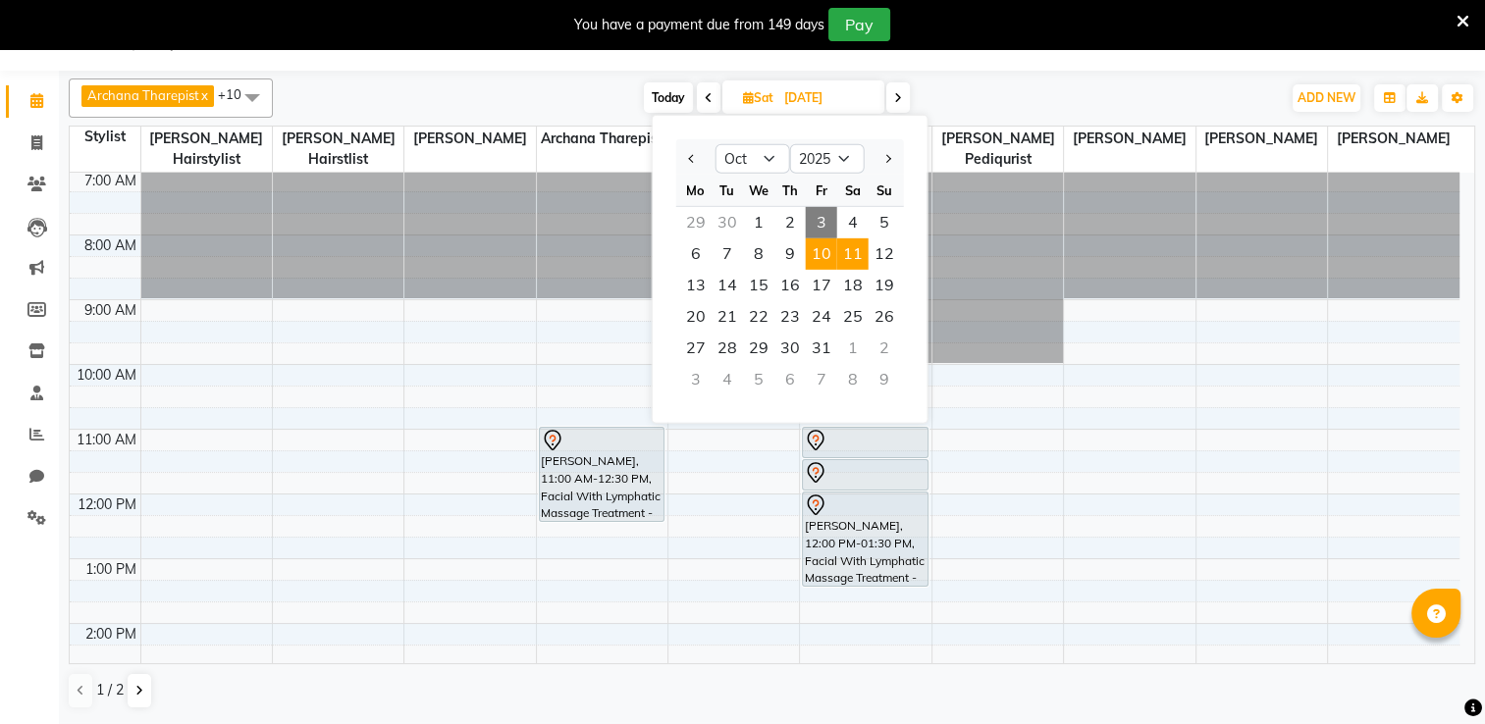
click at [822, 257] on span "10" at bounding box center [821, 253] width 31 height 31
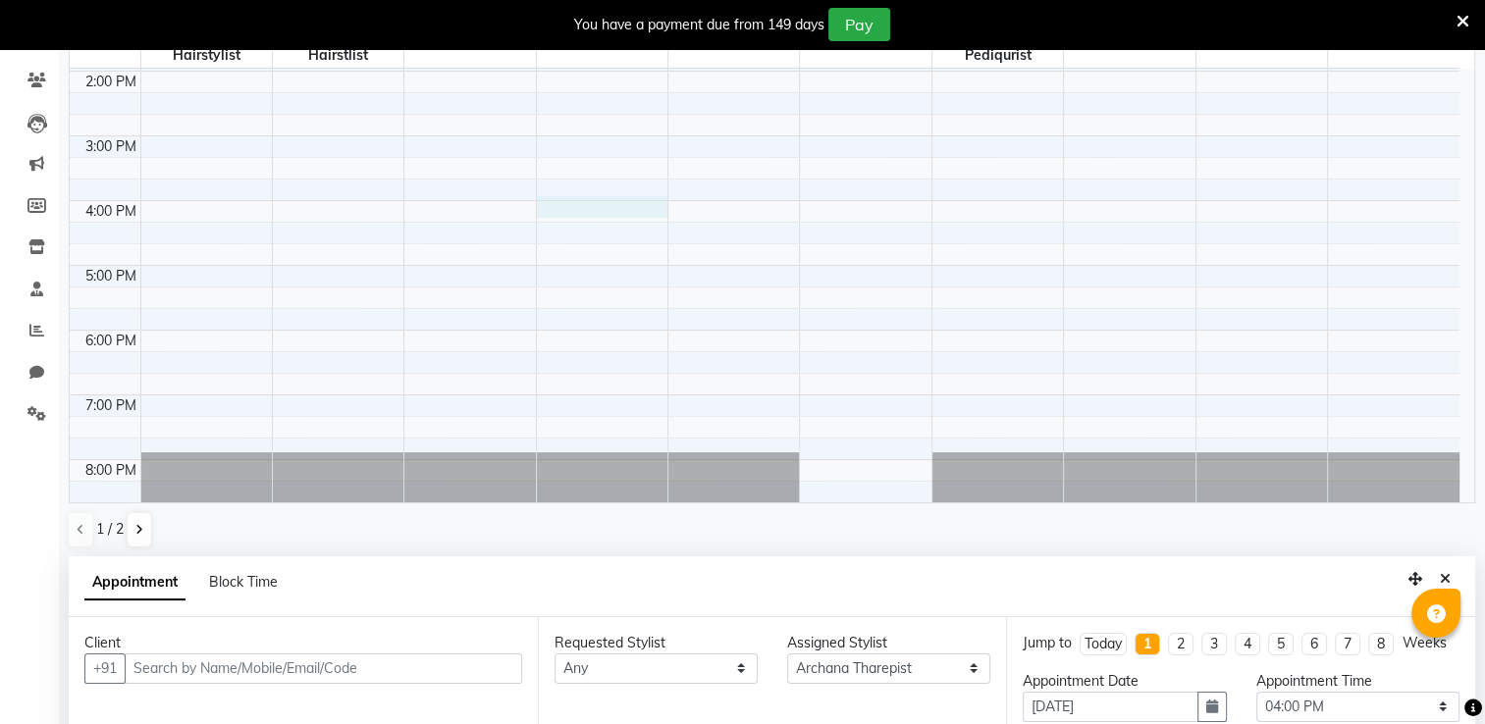
scroll to position [430, 0]
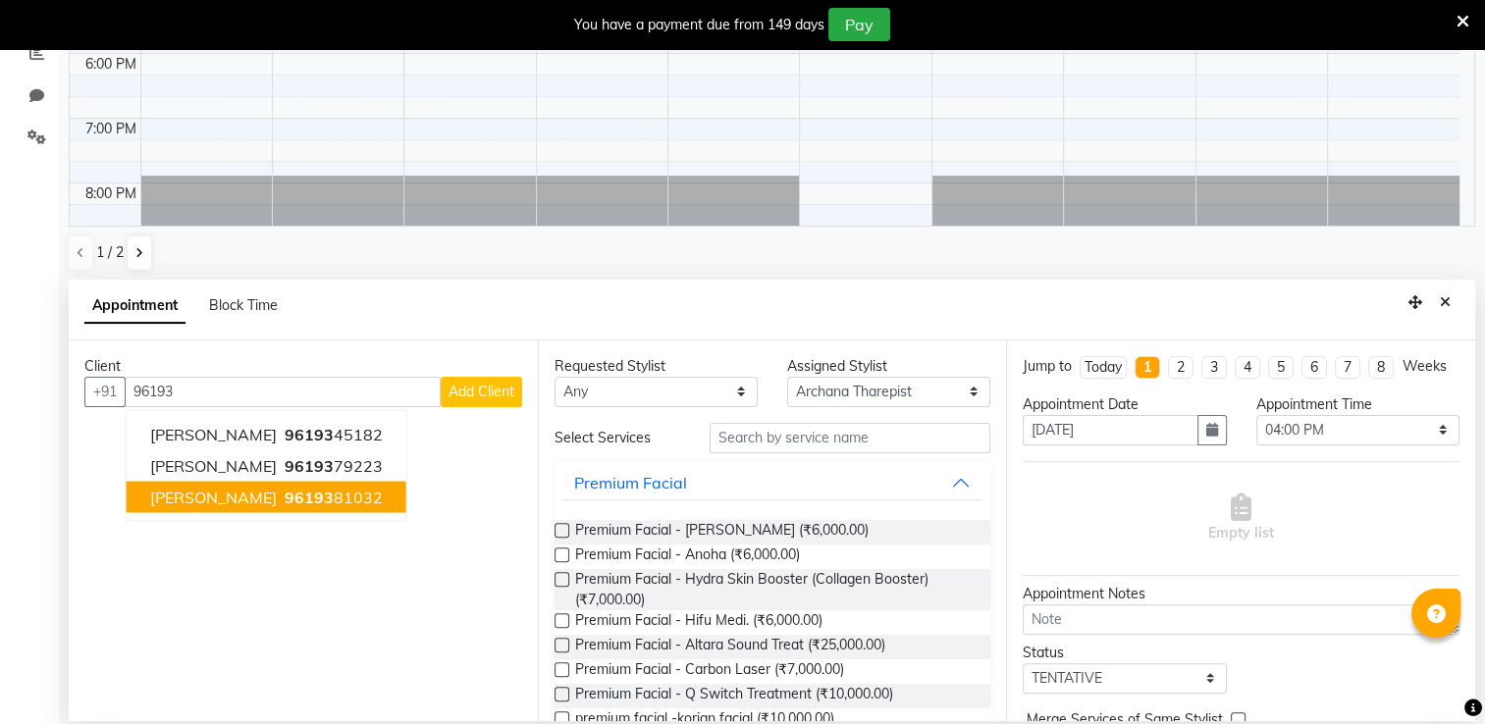
click at [364, 495] on ngb-highlight "96193 81032" at bounding box center [332, 497] width 102 height 20
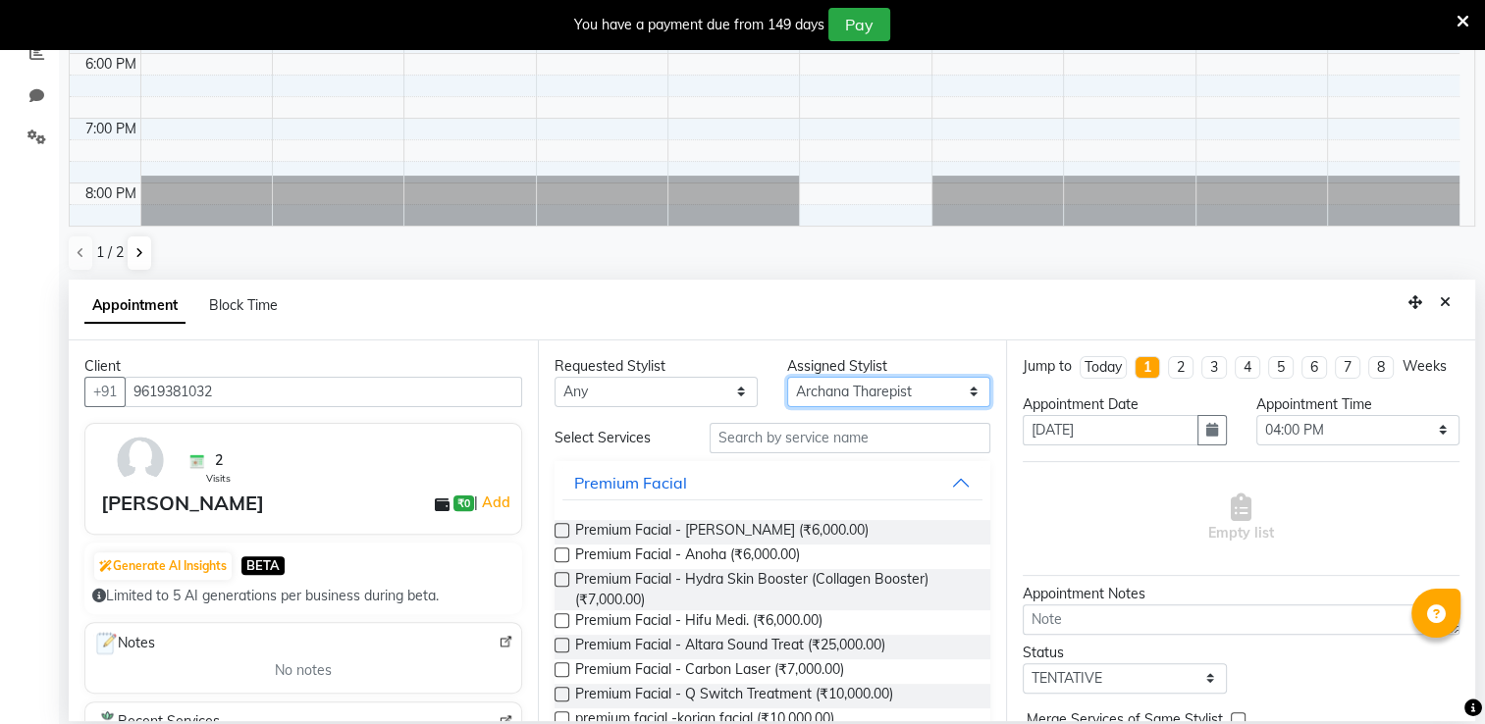
click at [908, 385] on select "Select Archana Tharepist [PERSON_NAME] Pediqurist [PERSON_NAME] desire salon [P…" at bounding box center [888, 392] width 203 height 30
drag, startPoint x: 908, startPoint y: 385, endPoint x: 557, endPoint y: 525, distance: 377.5
click at [557, 525] on div "Requested Stylist Any Archana Tharepist [PERSON_NAME] Pediqurist [PERSON_NAME] …" at bounding box center [772, 531] width 469 height 381
click at [557, 525] on label at bounding box center [562, 530] width 15 height 15
click at [557, 526] on input "checkbox" at bounding box center [561, 532] width 13 height 13
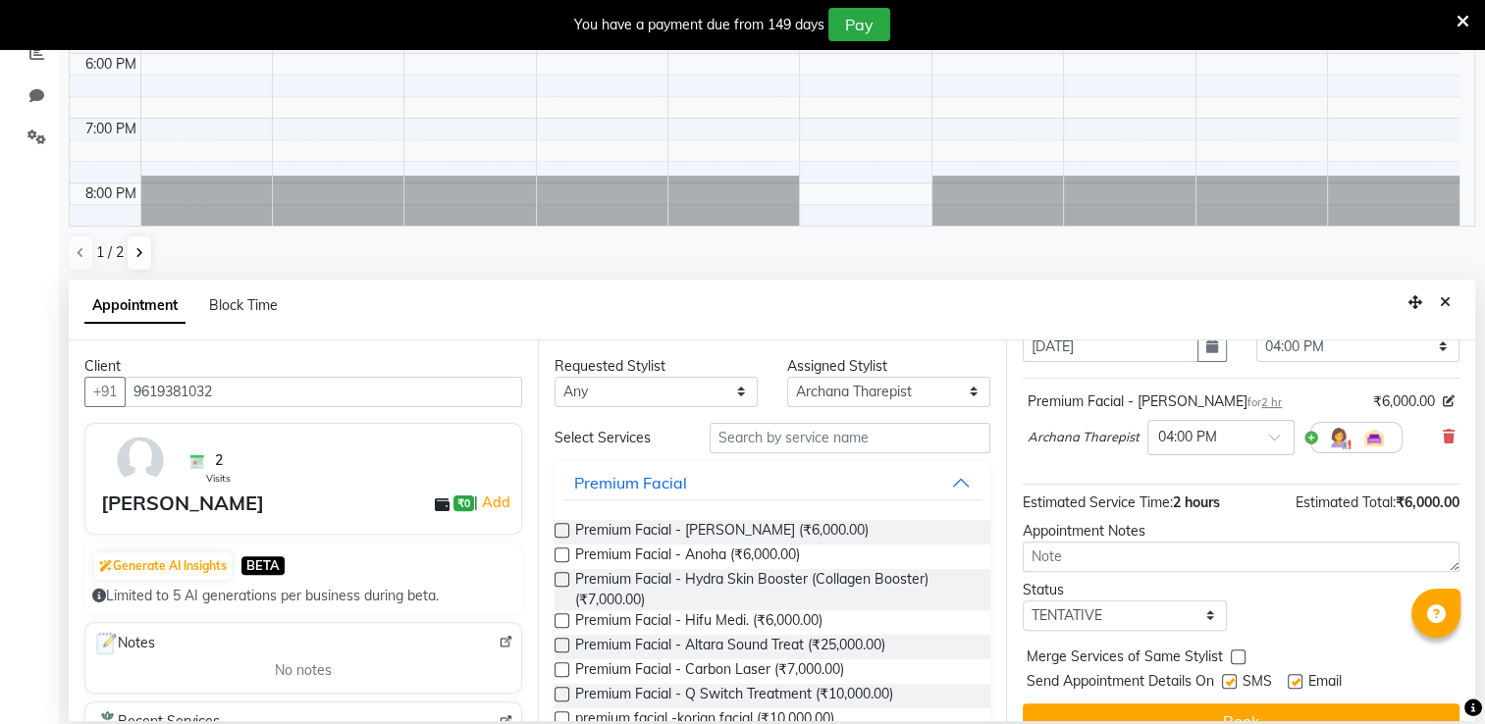
scroll to position [134, 0]
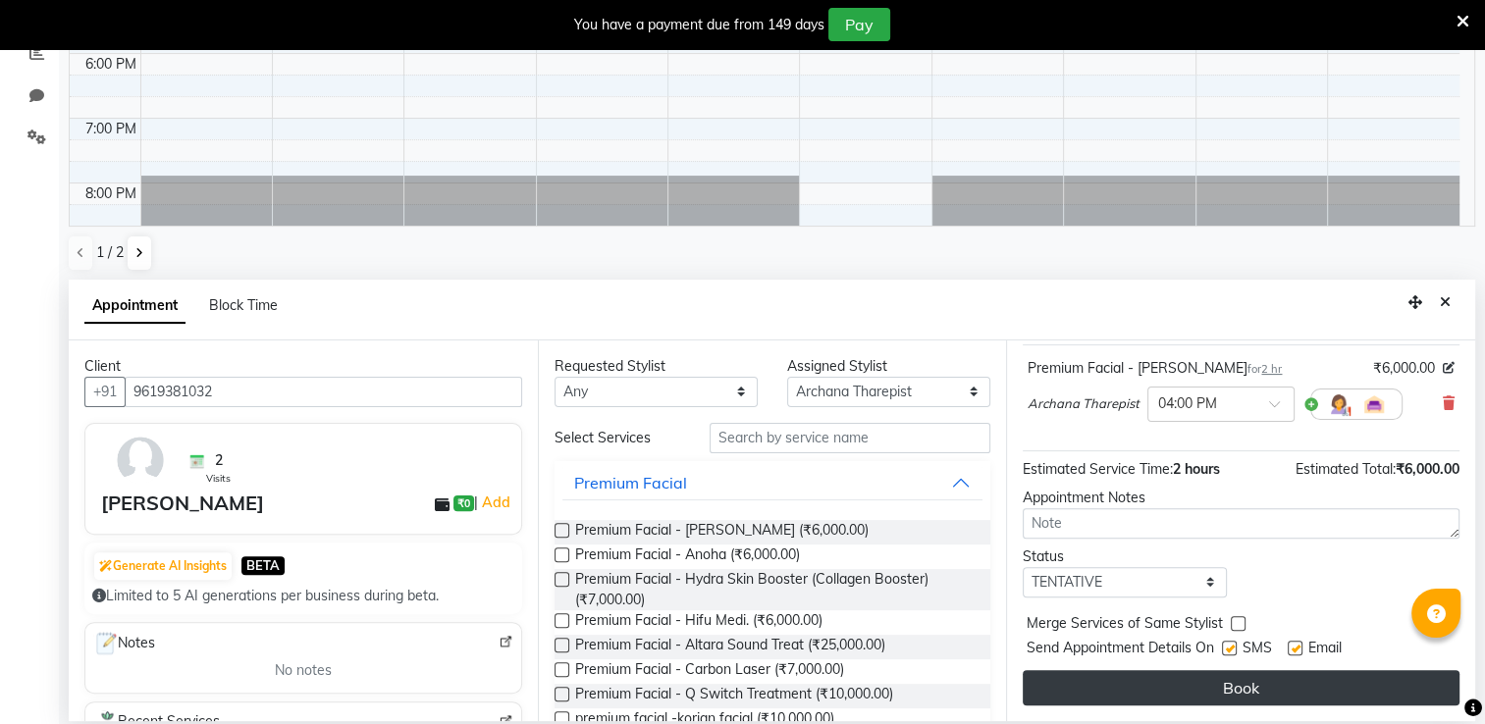
click at [1394, 685] on button "Book" at bounding box center [1241, 687] width 437 height 35
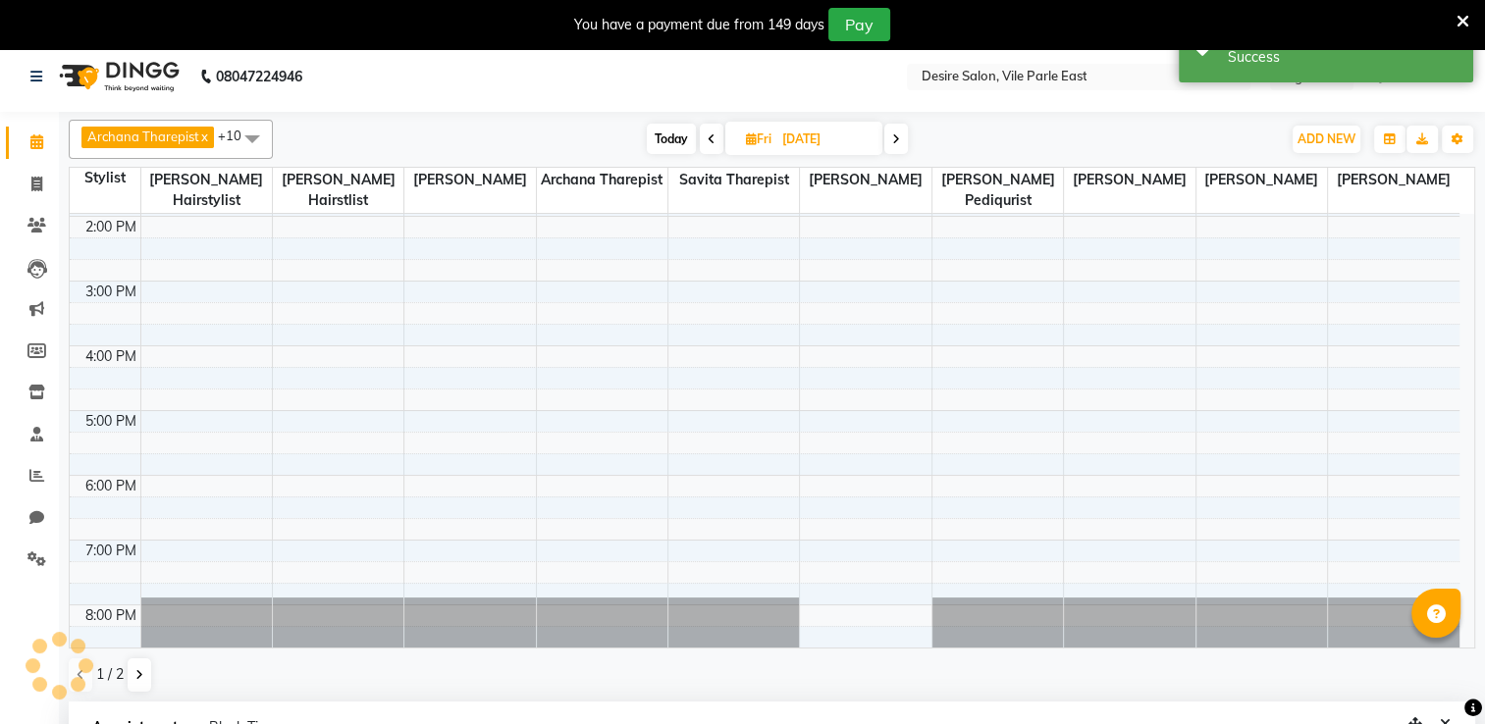
scroll to position [0, 0]
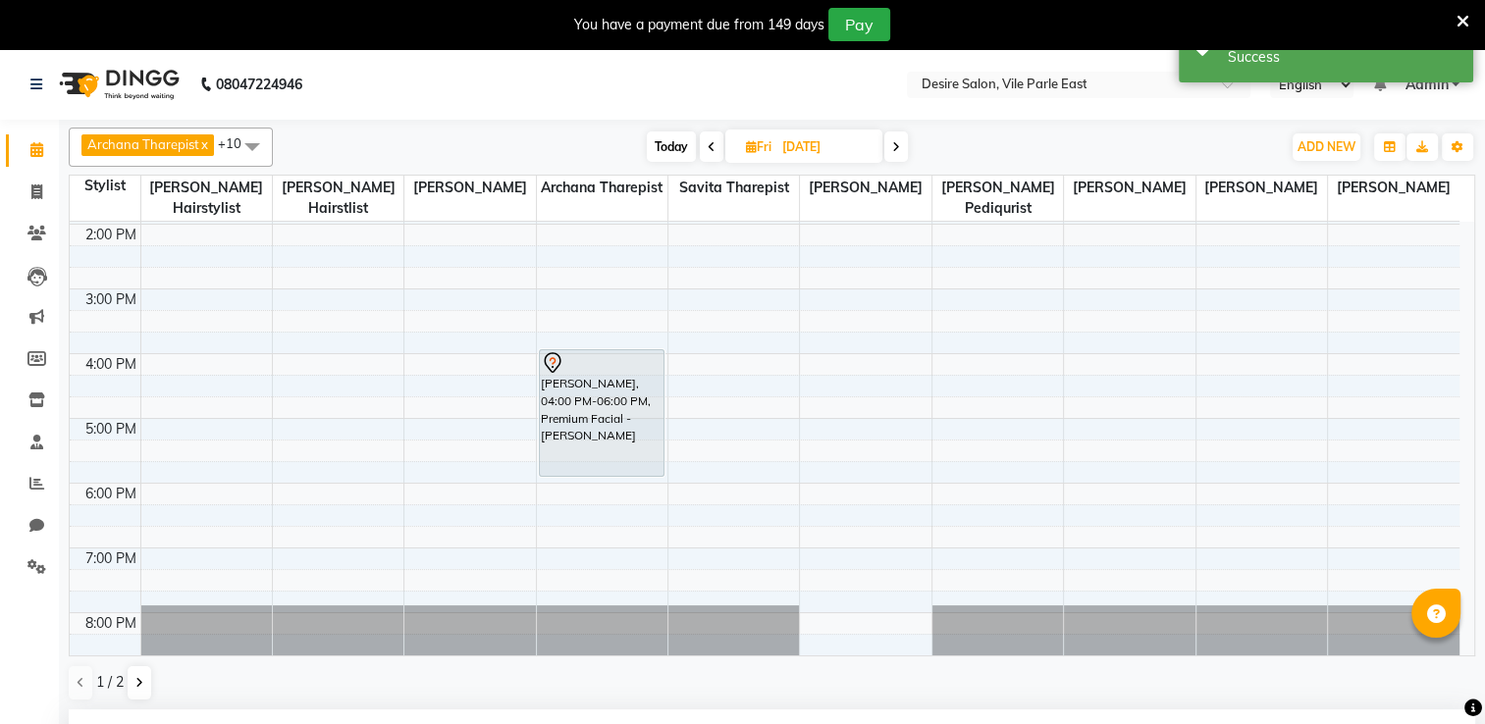
click at [800, 139] on input "[DATE]" at bounding box center [825, 146] width 98 height 29
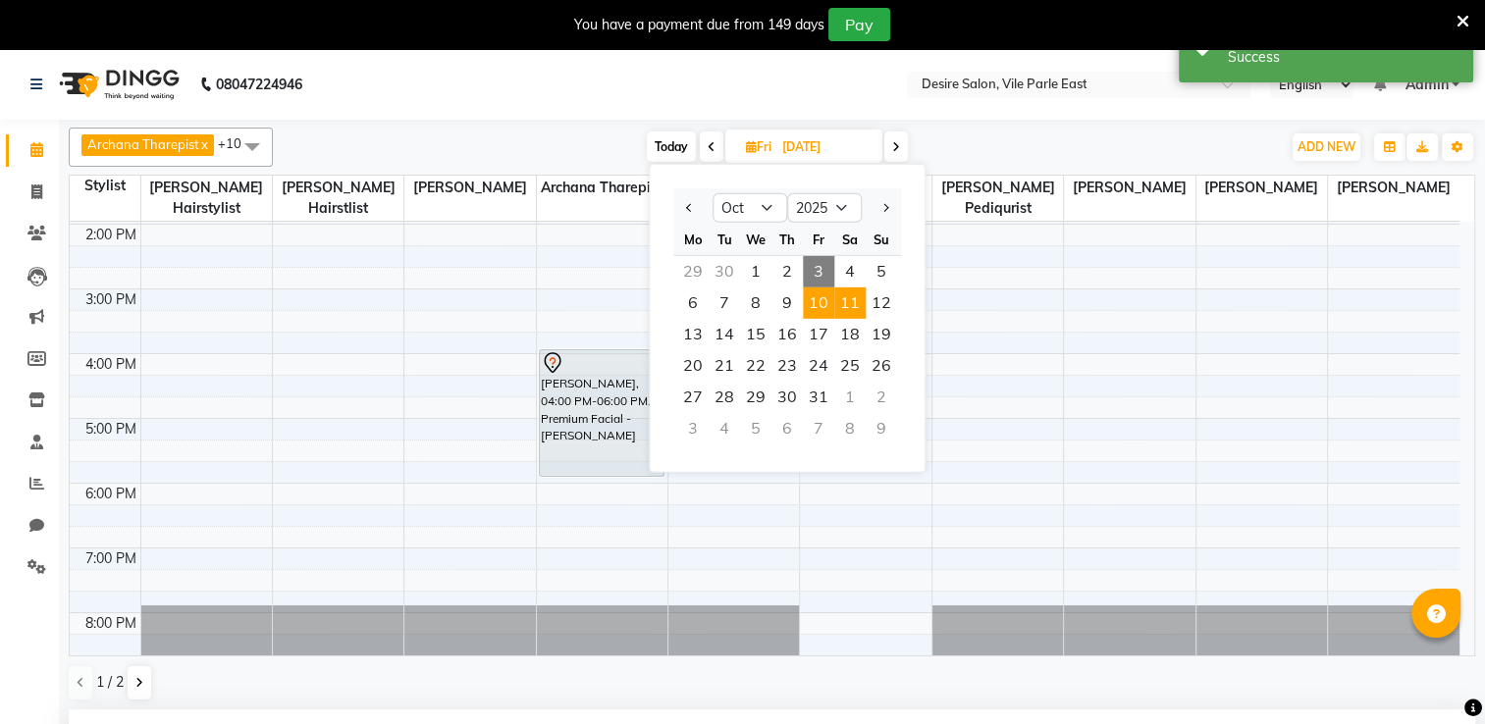
click at [853, 308] on span "11" at bounding box center [849, 303] width 31 height 31
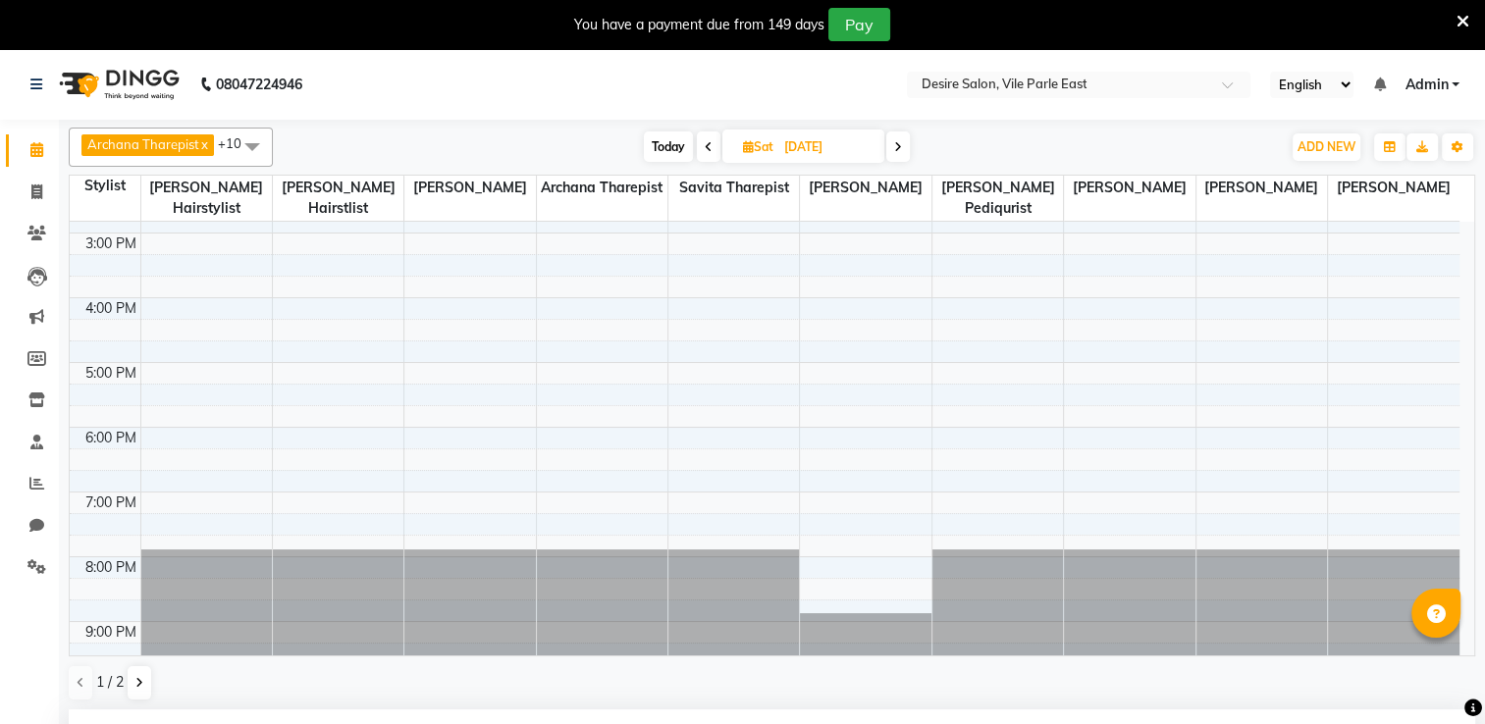
scroll to position [430, 0]
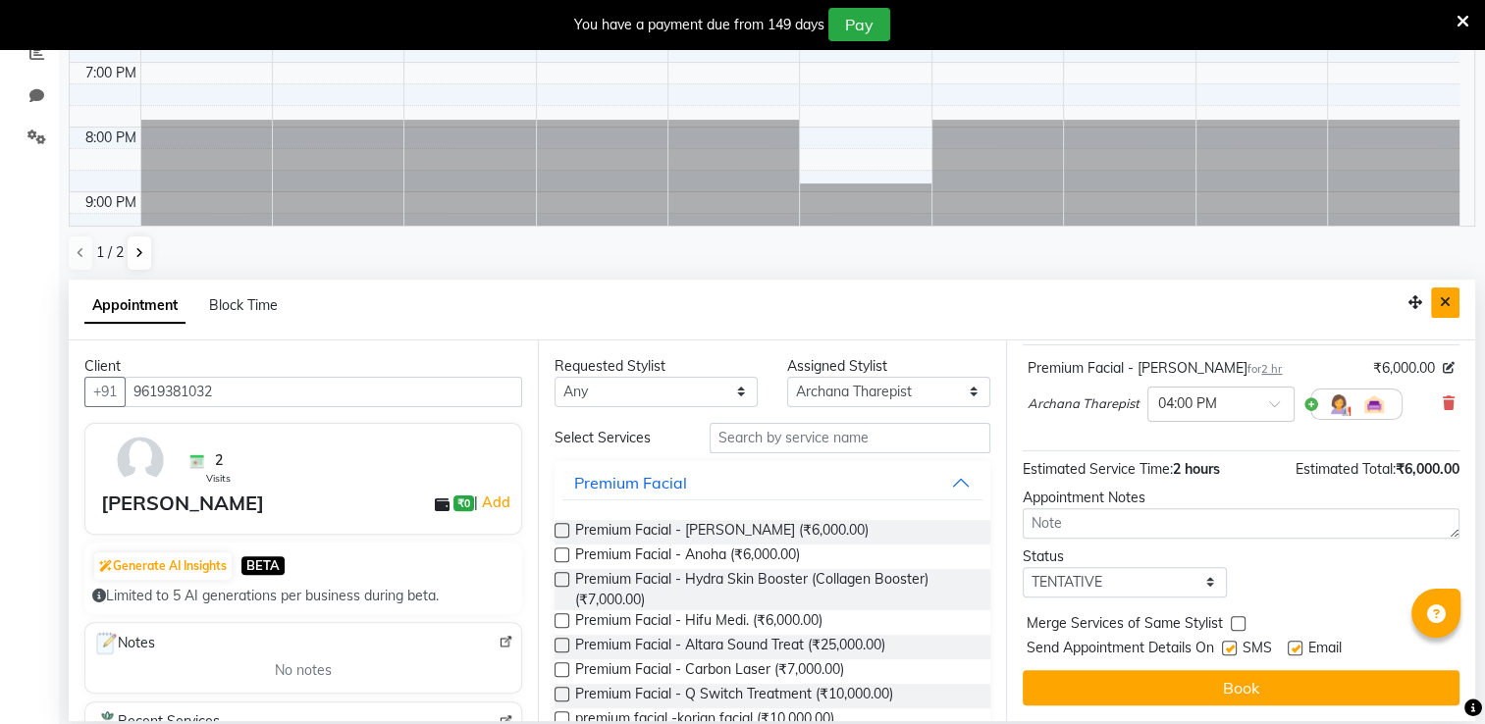
click at [1452, 305] on button "Close" at bounding box center [1445, 303] width 28 height 30
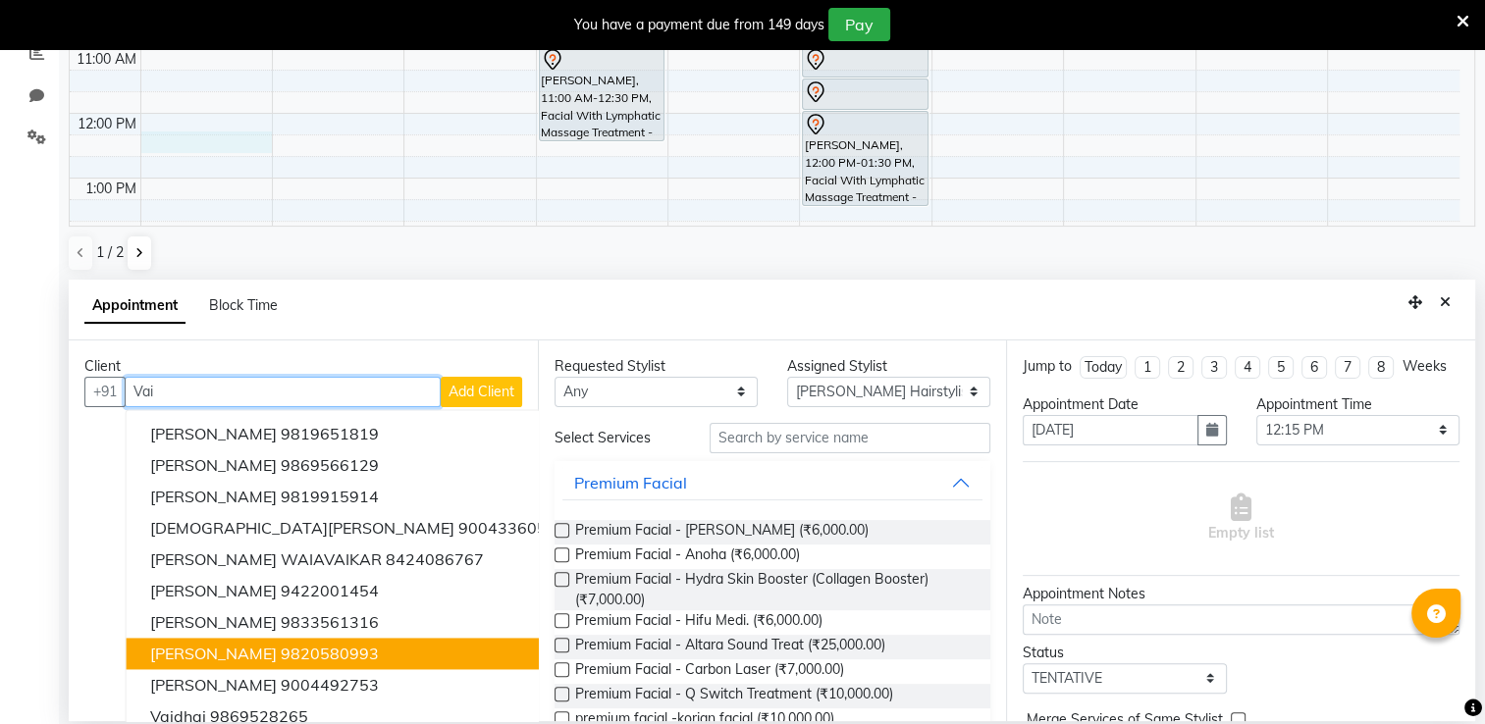
click at [208, 659] on span "[PERSON_NAME]" at bounding box center [213, 654] width 127 height 20
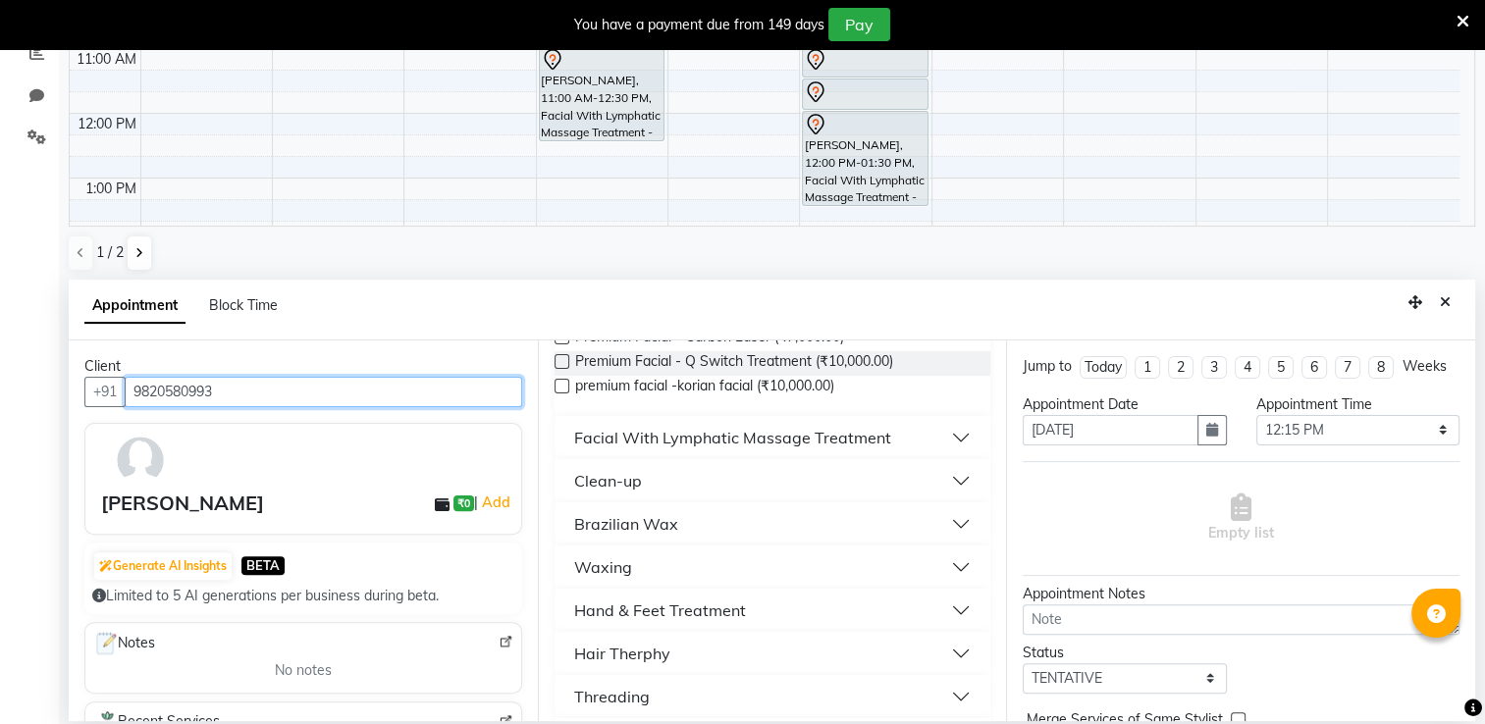
scroll to position [665, 0]
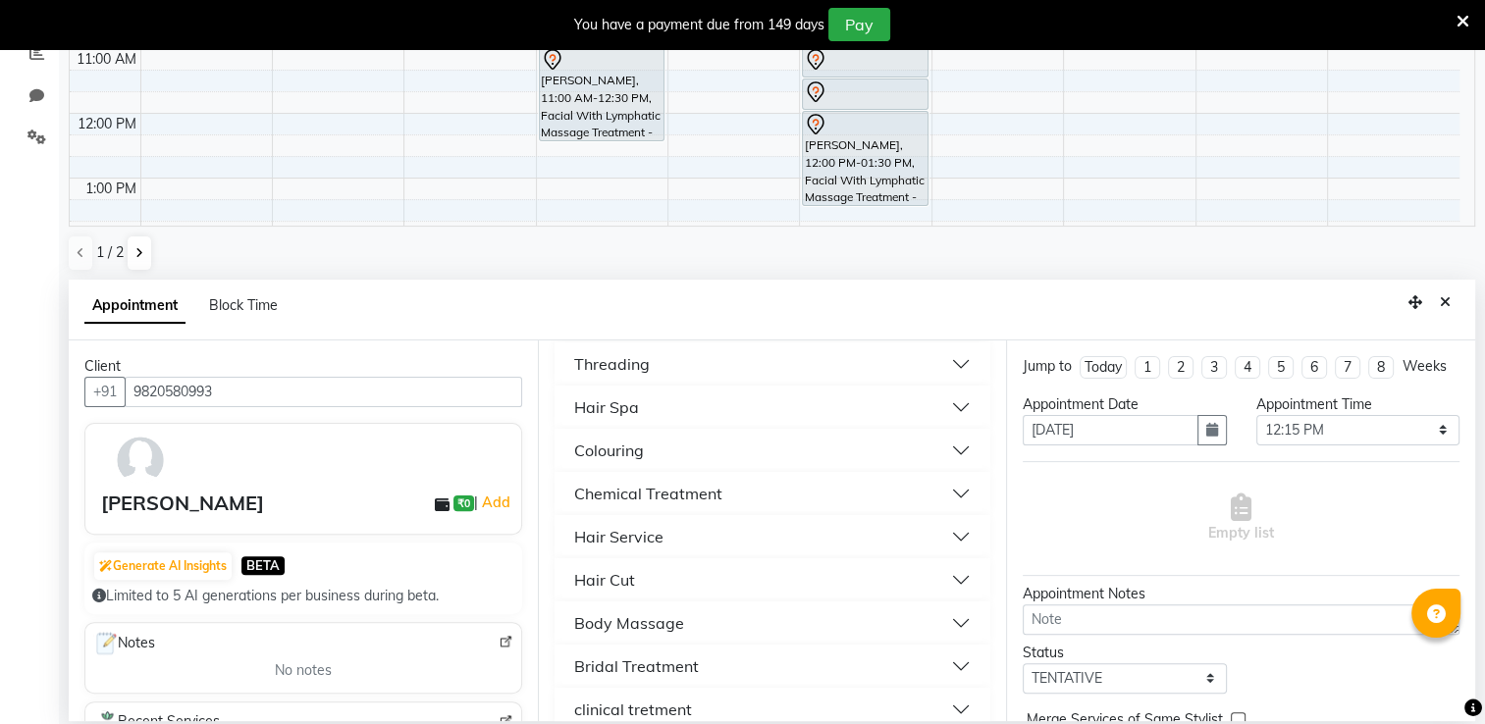
click at [672, 583] on button "Hair Cut" at bounding box center [772, 579] width 421 height 35
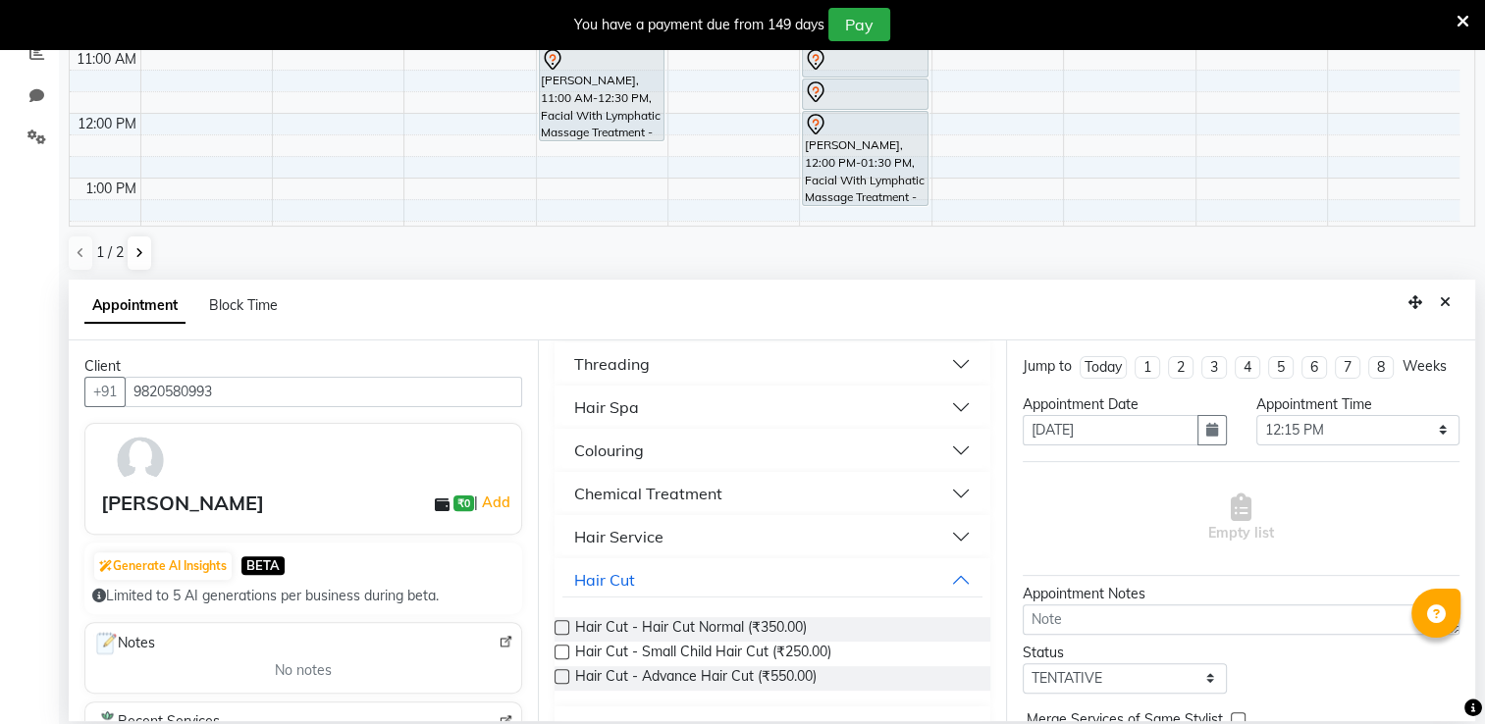
click at [559, 629] on label at bounding box center [562, 627] width 15 height 15
click at [559, 629] on input "checkbox" at bounding box center [561, 629] width 13 height 13
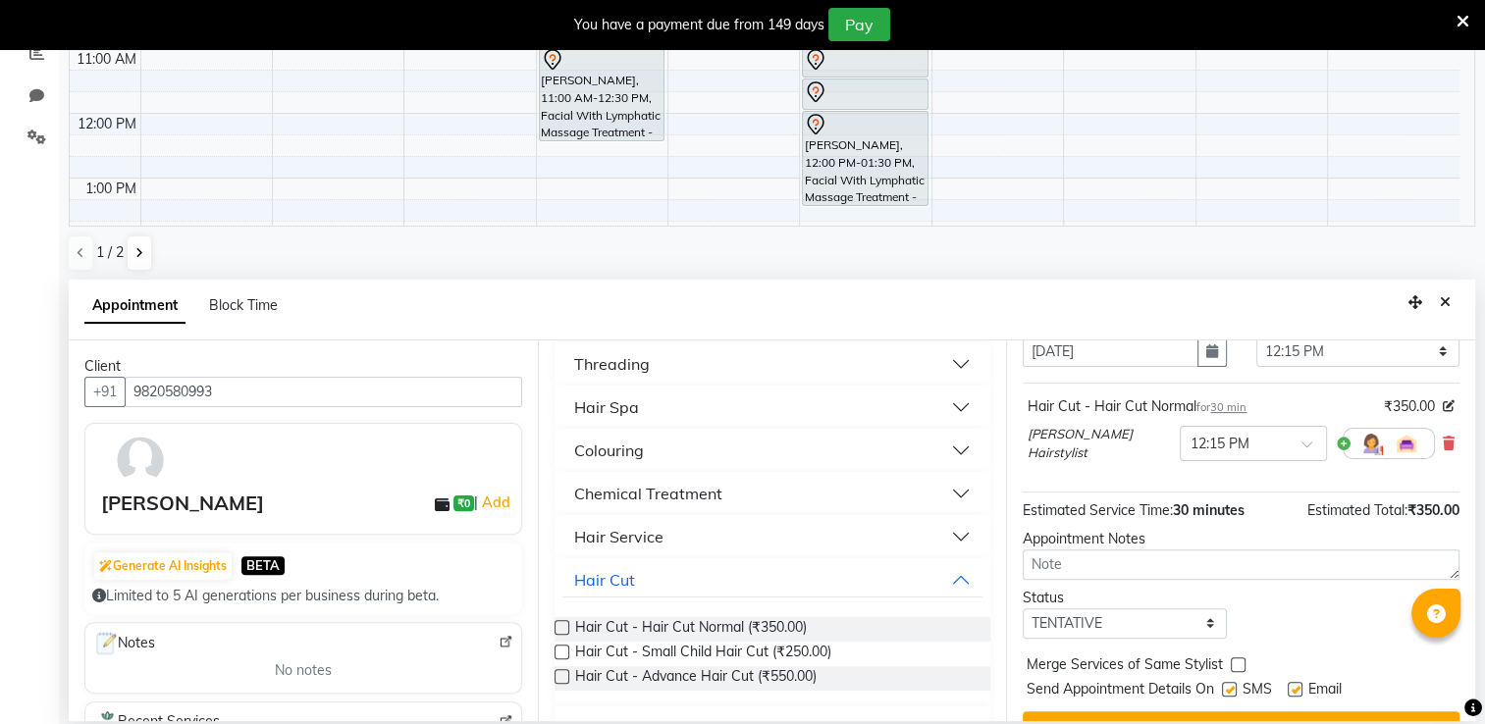
scroll to position [134, 0]
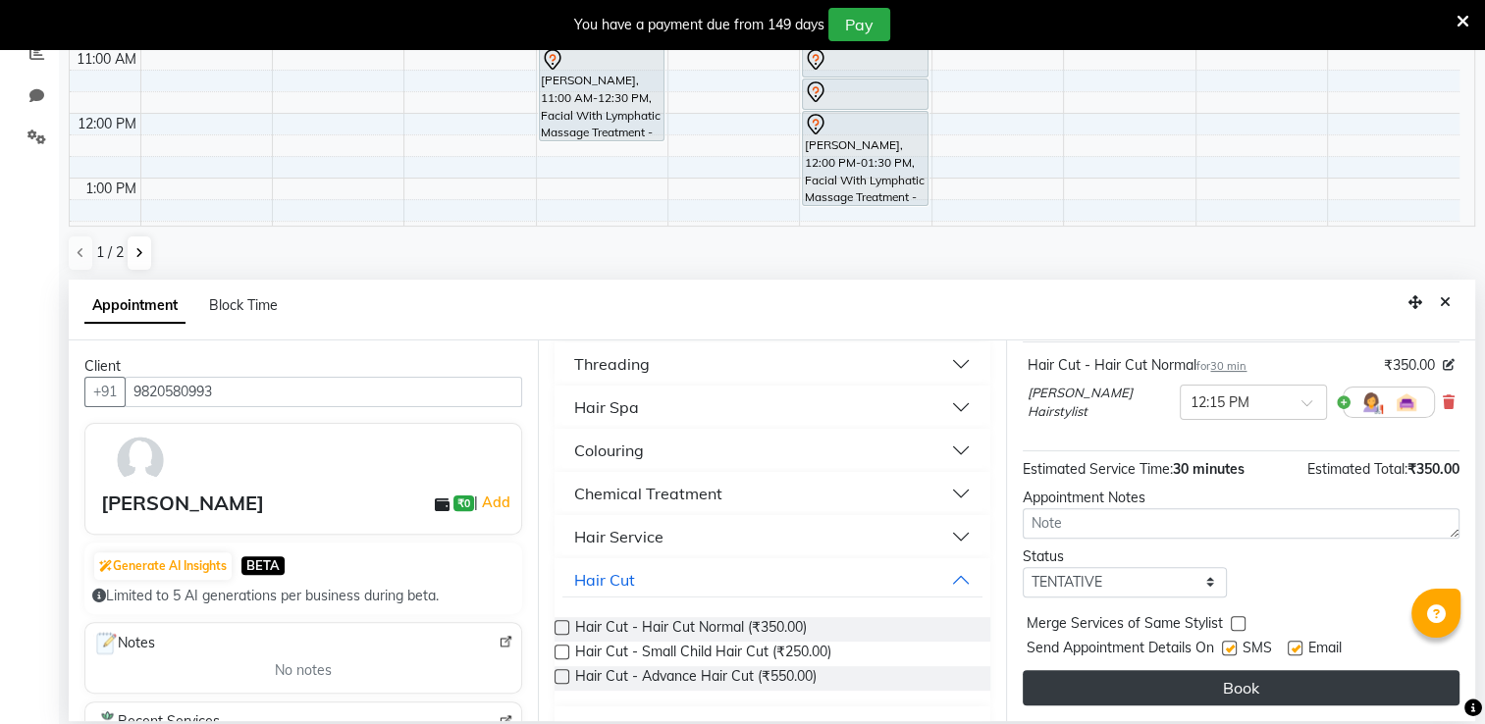
click at [1398, 690] on button "Book" at bounding box center [1241, 687] width 437 height 35
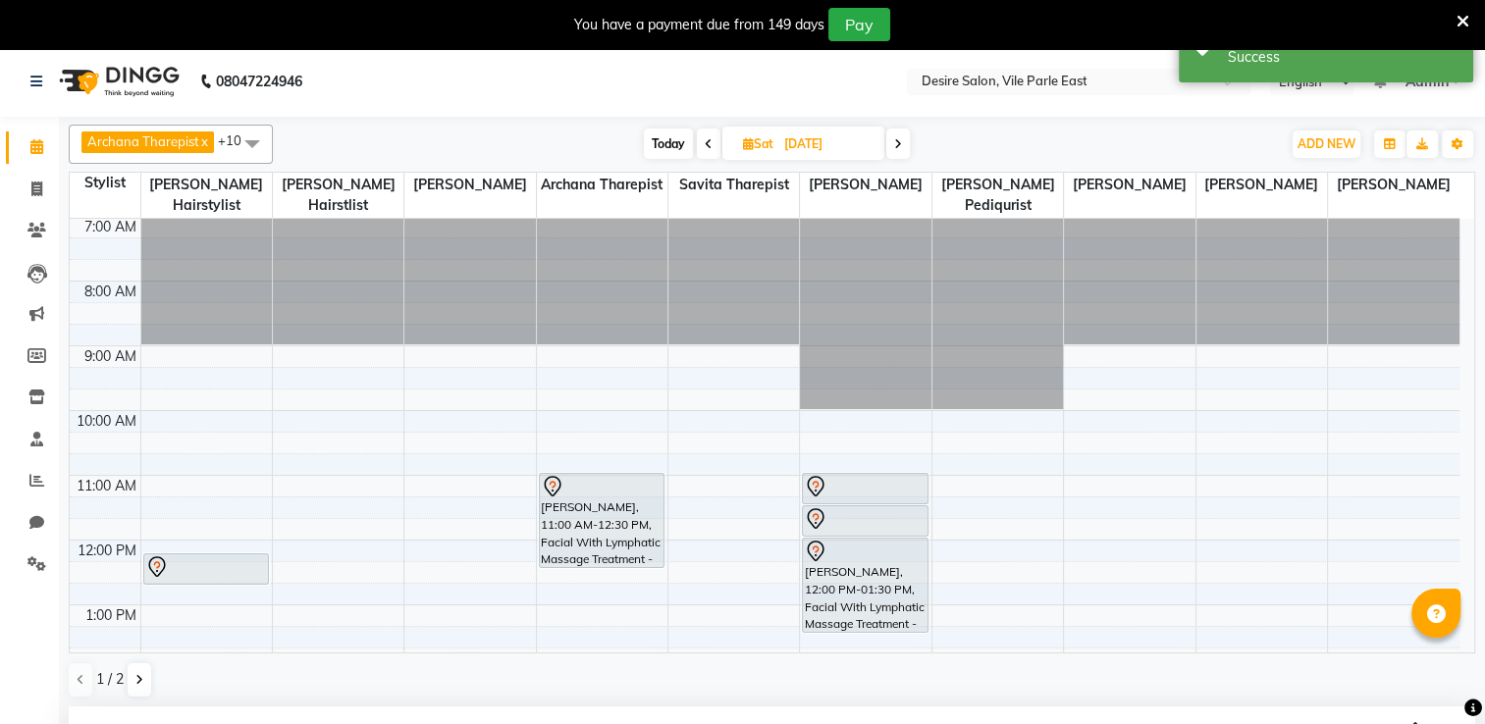
scroll to position [0, 0]
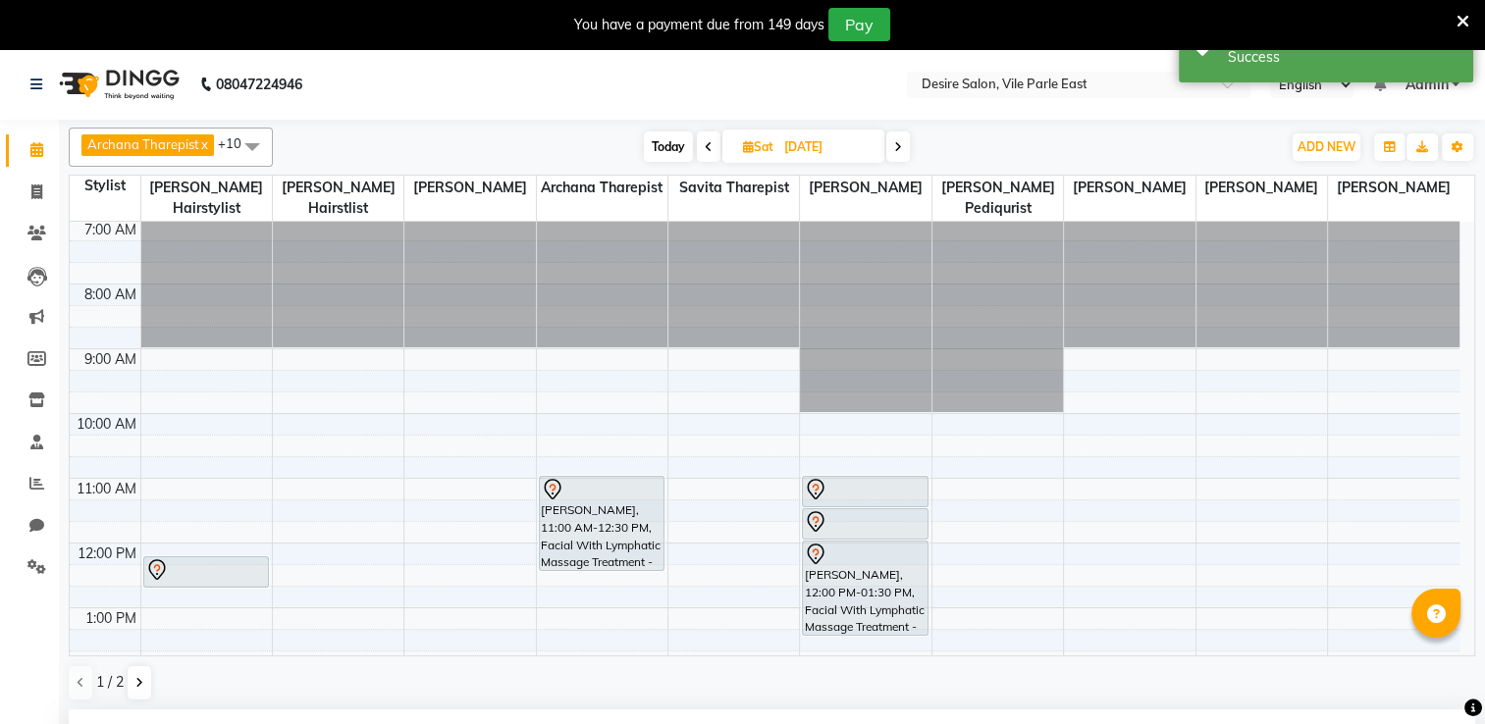
click at [798, 155] on input "[DATE]" at bounding box center [827, 146] width 98 height 29
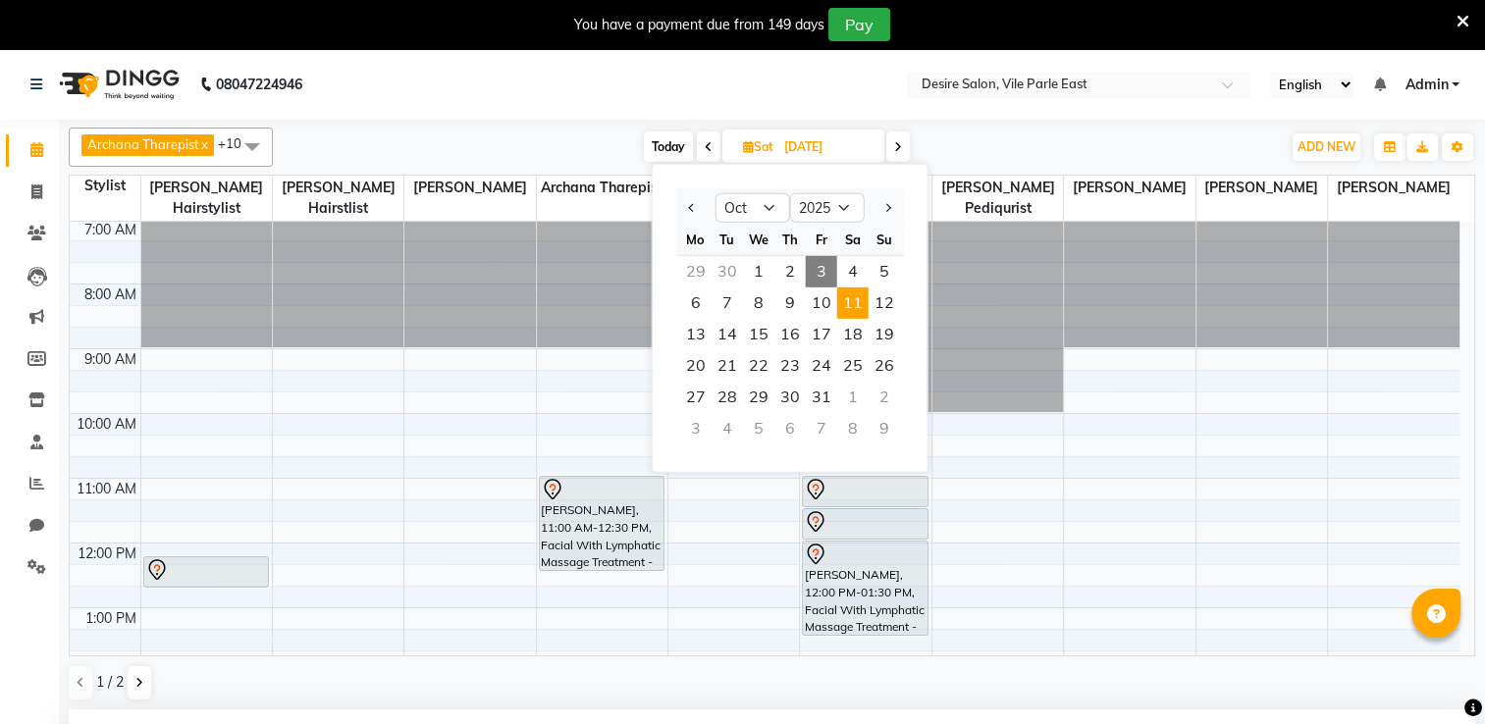
click at [815, 263] on span "3" at bounding box center [821, 271] width 31 height 31
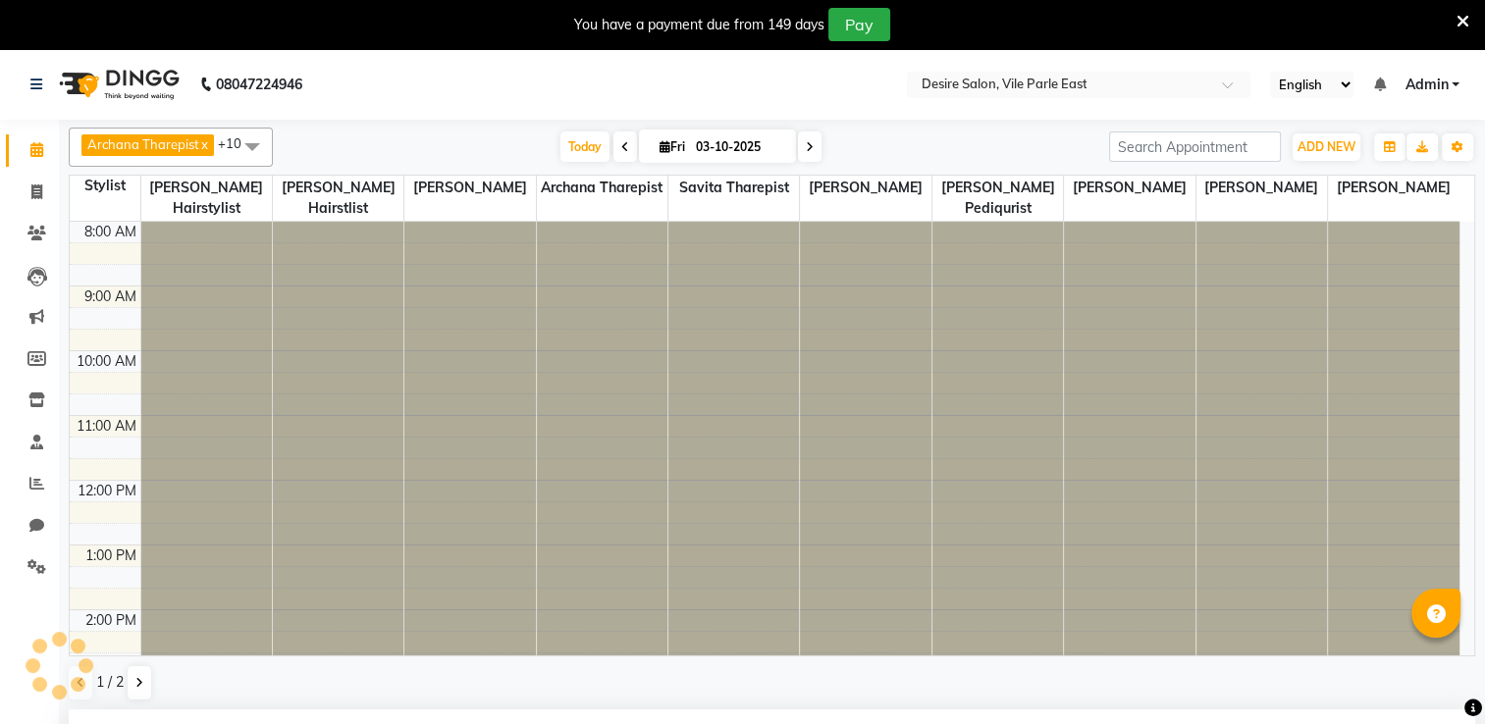
scroll to position [444, 0]
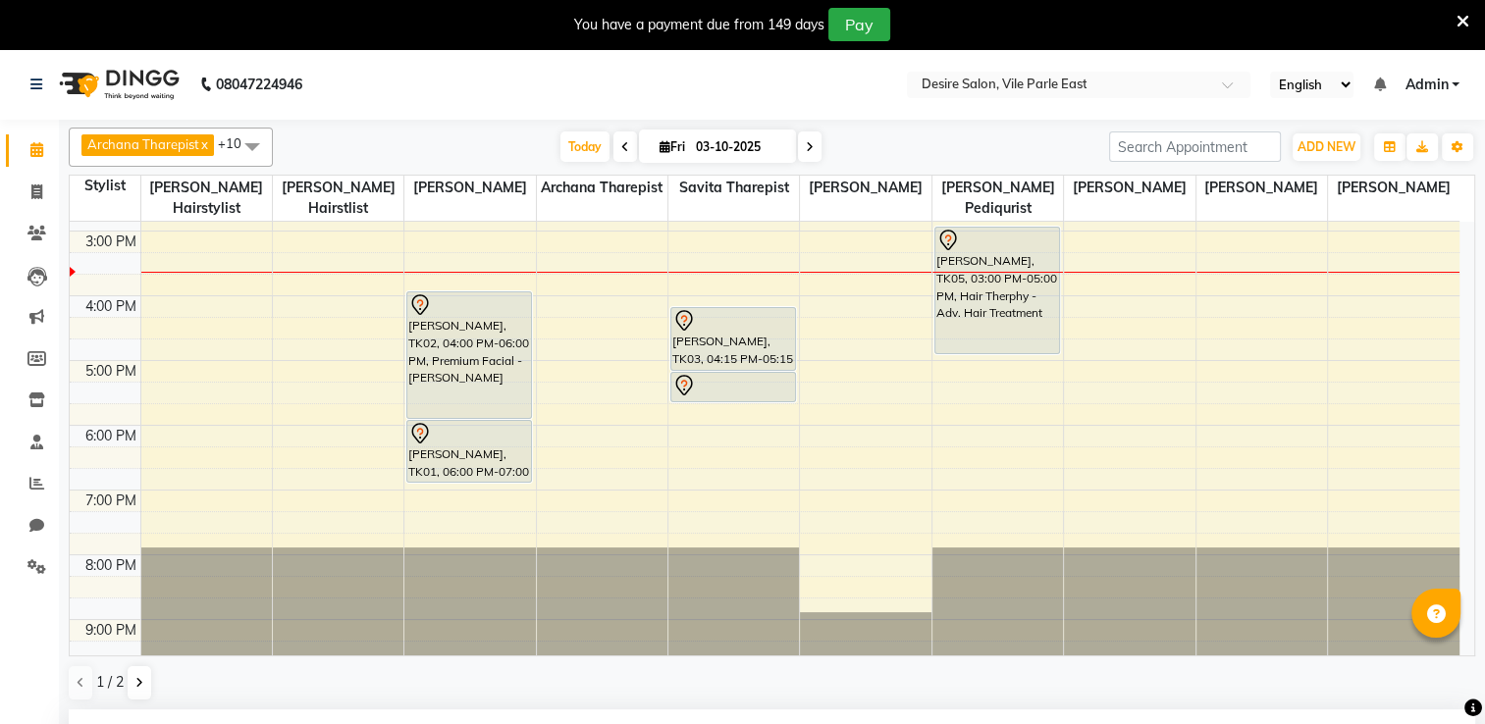
click at [750, 139] on input "03-10-2025" at bounding box center [739, 146] width 98 height 29
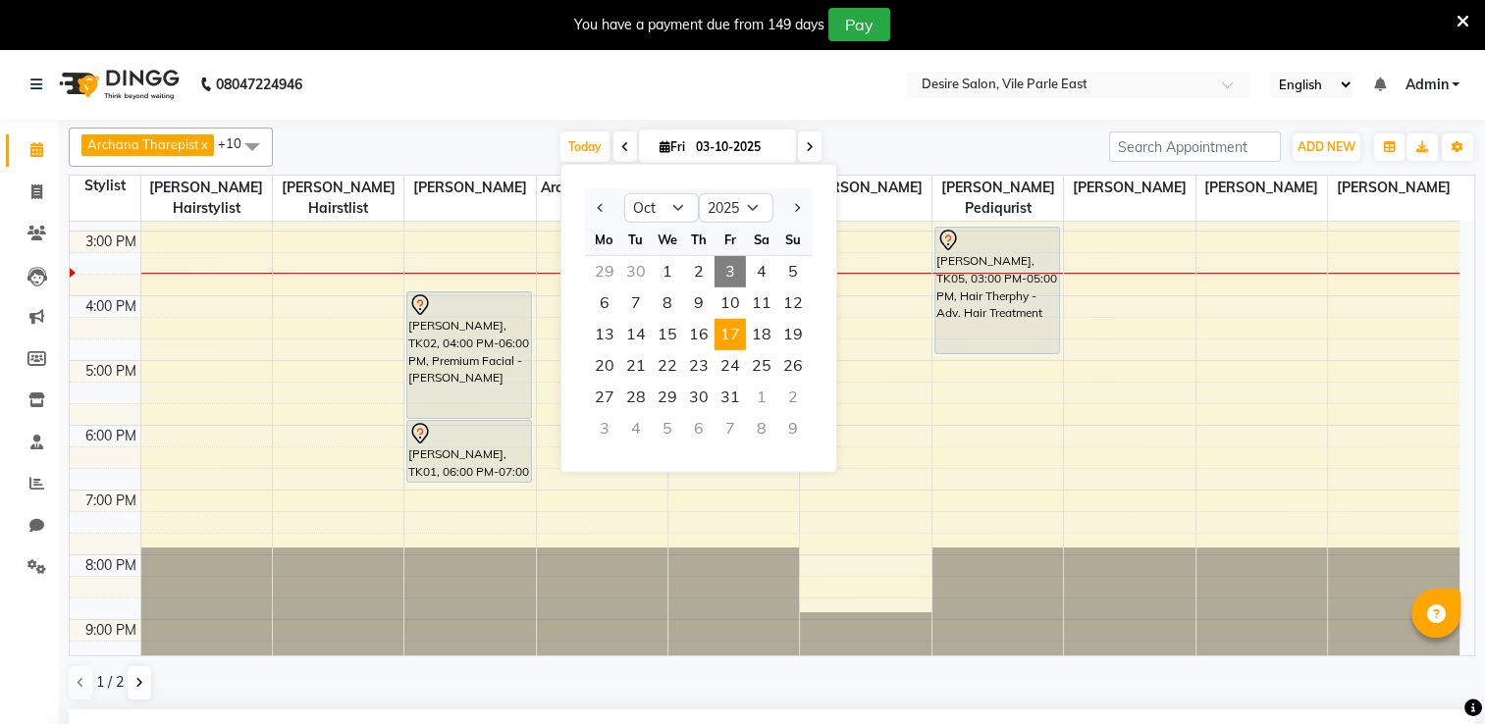
click at [719, 335] on span "17" at bounding box center [730, 334] width 31 height 31
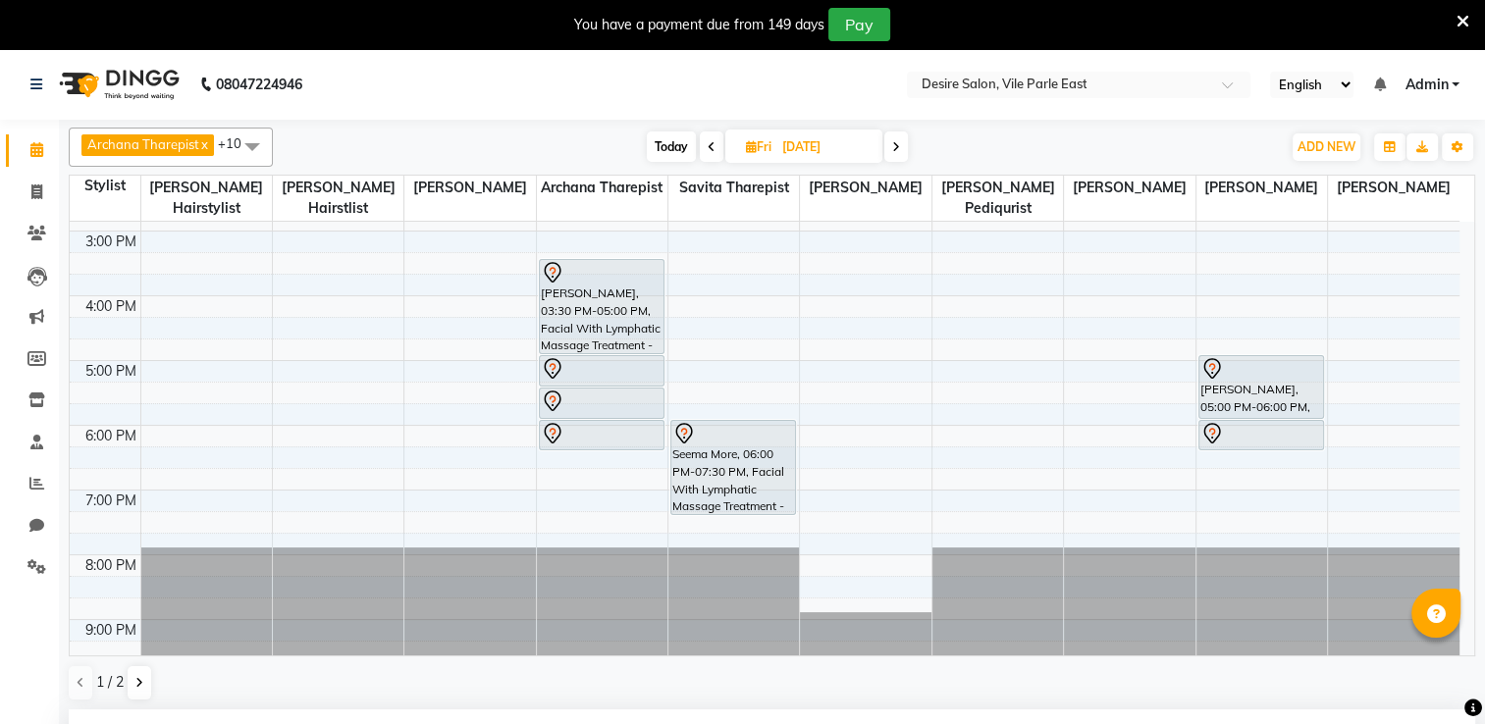
scroll to position [46, 0]
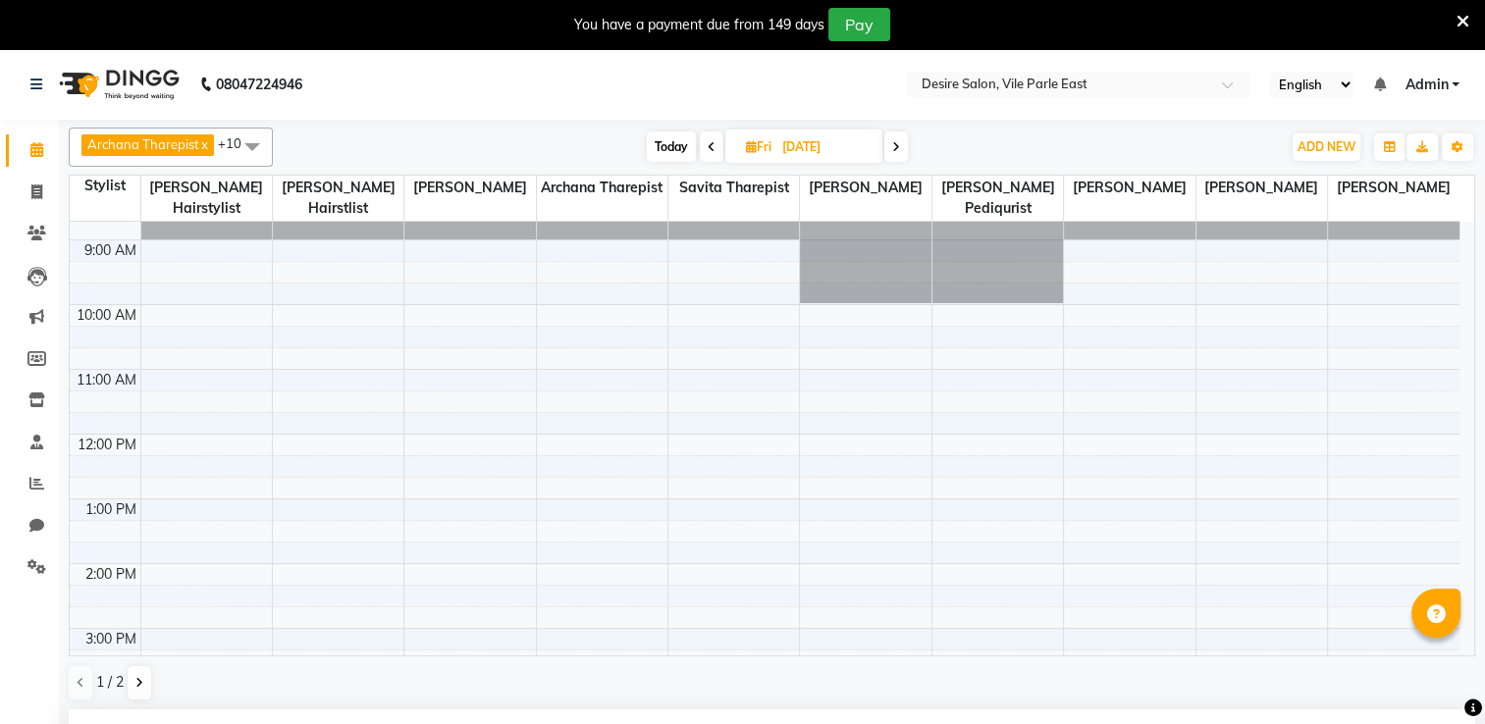
click at [818, 610] on div "8:00 AM 9:00 AM 10:00 AM 11:00 AM 12:00 PM 1:00 PM 2:00 PM 3:00 PM 4:00 PM 5:00…" at bounding box center [765, 629] width 1390 height 906
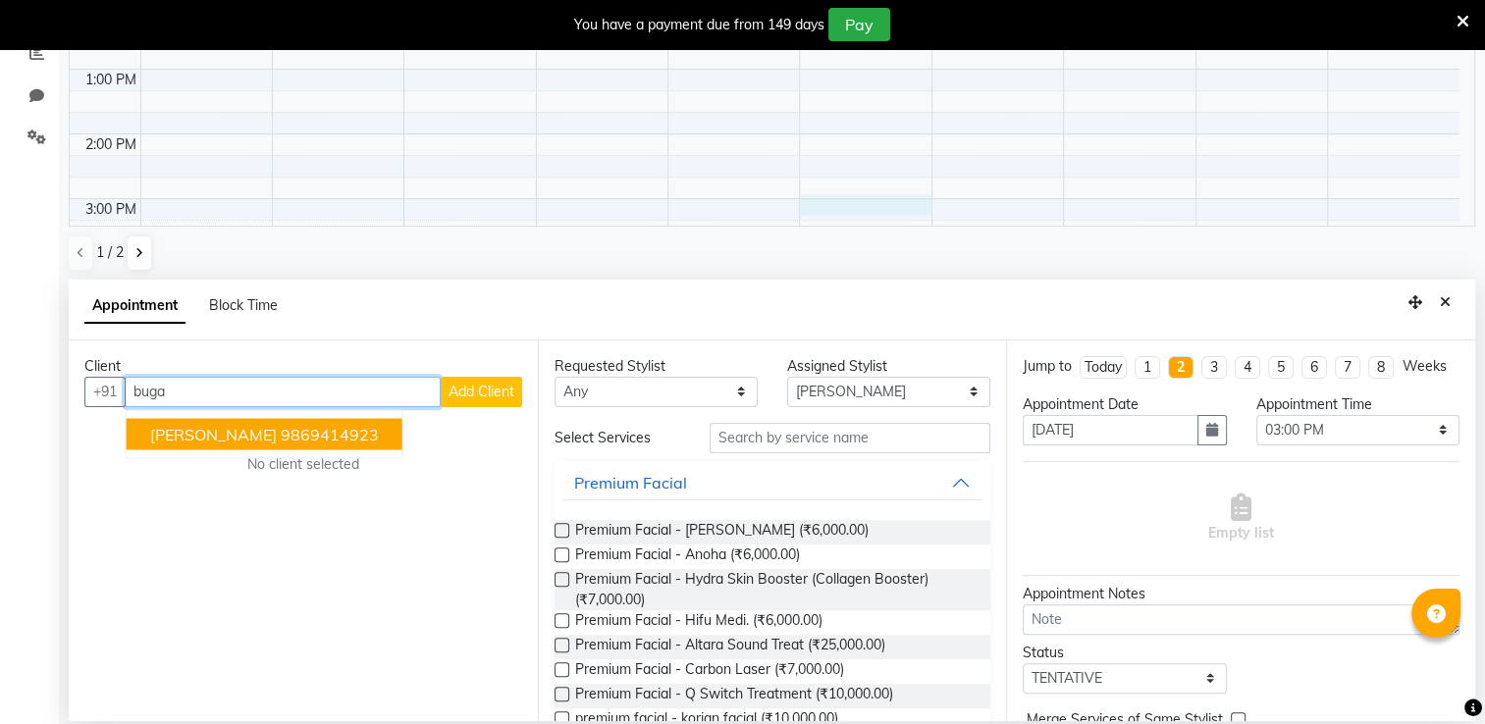
click at [326, 431] on ngb-highlight "9869414923" at bounding box center [330, 434] width 98 height 20
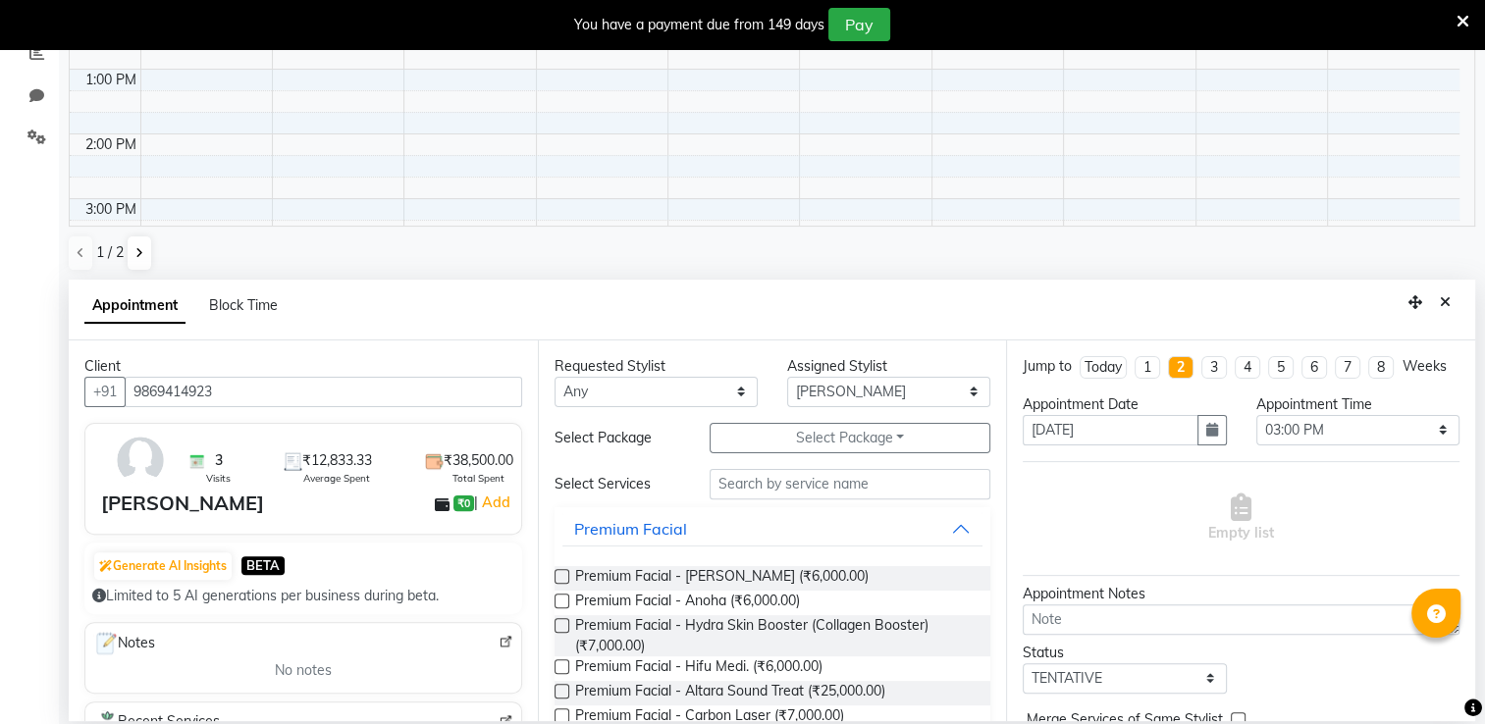
click at [557, 574] on label at bounding box center [562, 576] width 15 height 15
click at [557, 574] on input "checkbox" at bounding box center [561, 578] width 13 height 13
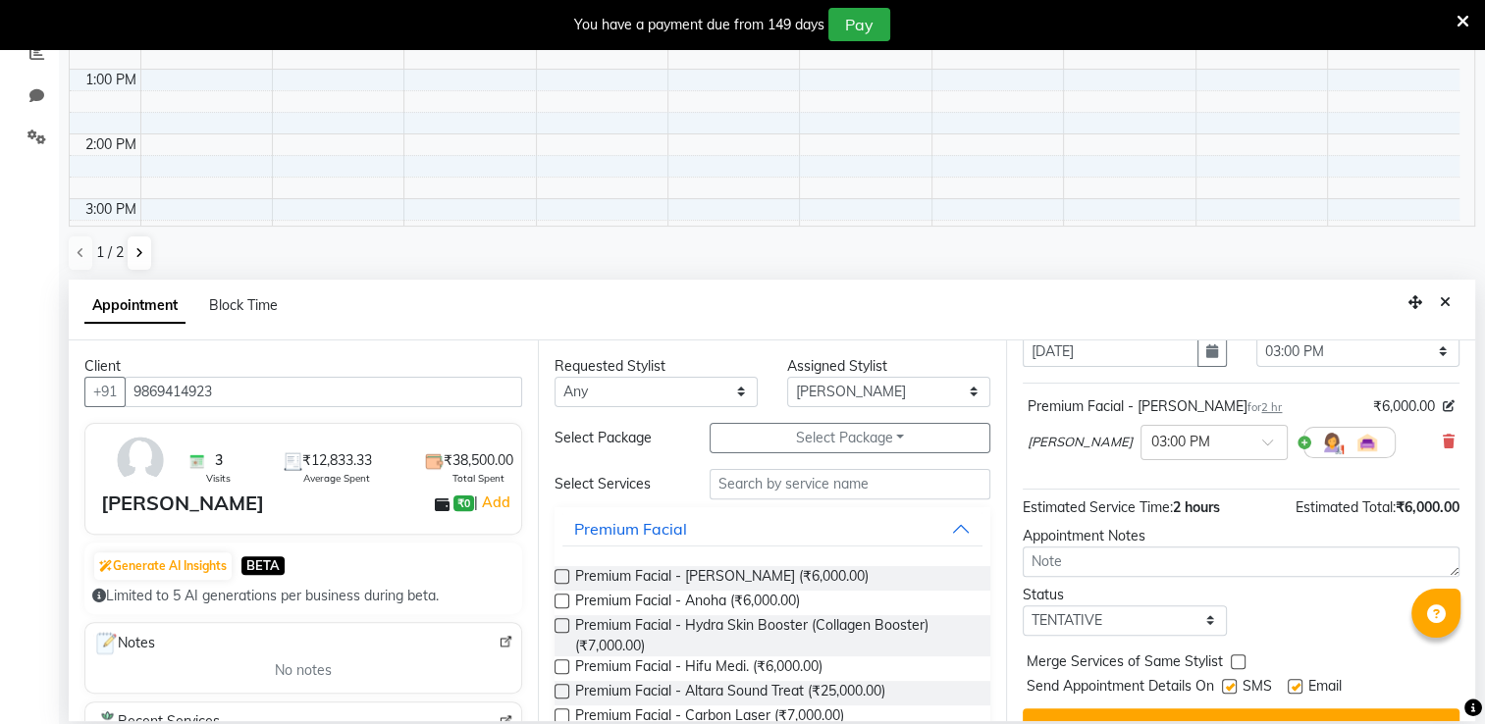
scroll to position [134, 0]
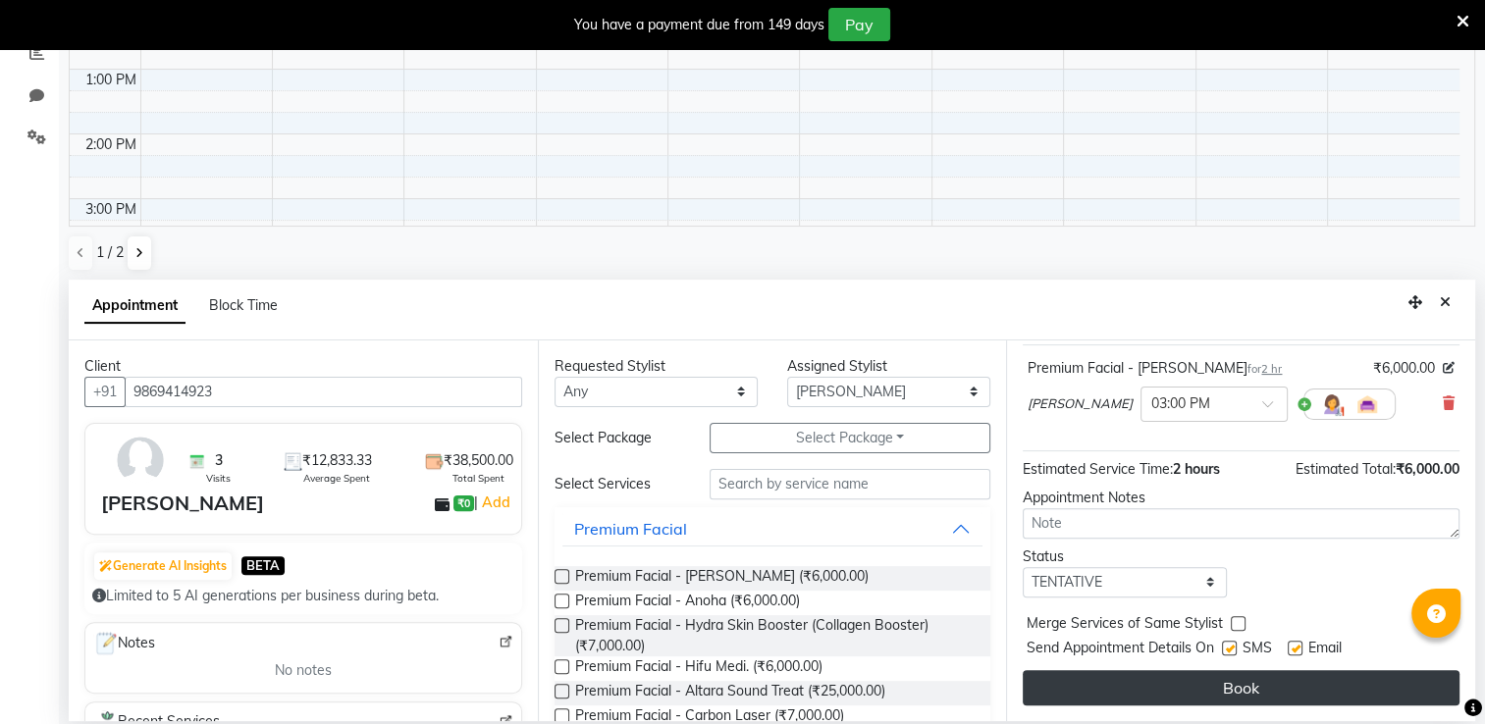
click at [1316, 676] on button "Book" at bounding box center [1241, 687] width 437 height 35
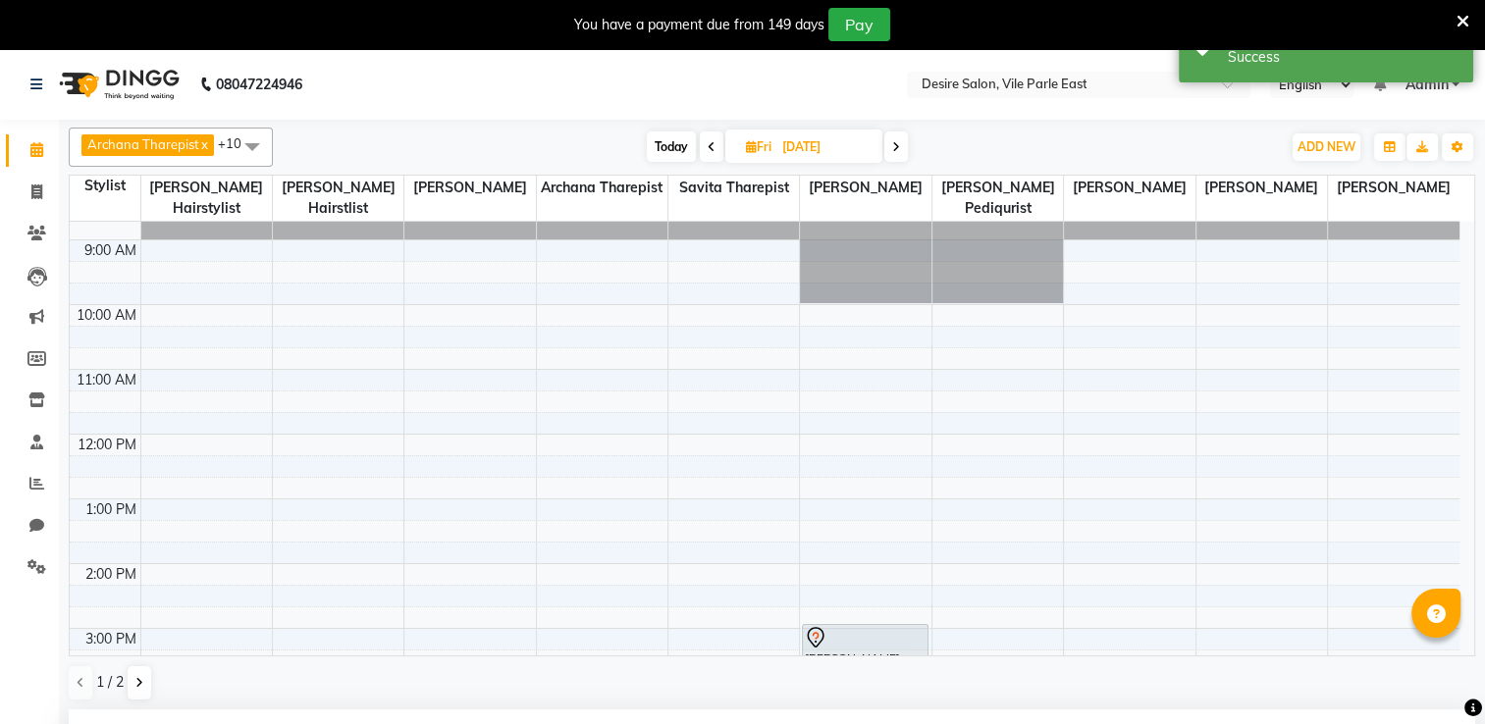
scroll to position [443, 0]
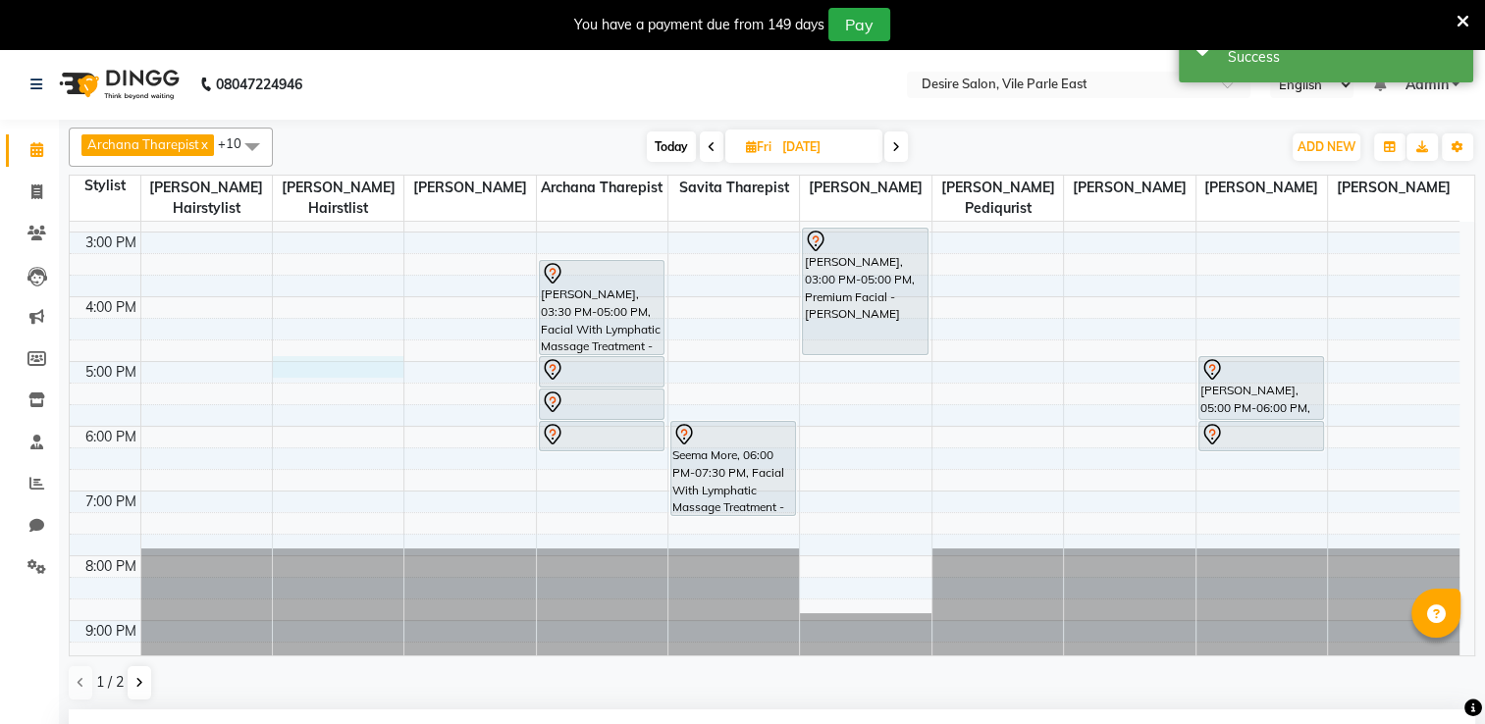
click at [300, 344] on div "8:00 AM 9:00 AM 10:00 AM 11:00 AM 12:00 PM 1:00 PM 2:00 PM 3:00 PM 4:00 PM 5:00…" at bounding box center [765, 232] width 1390 height 906
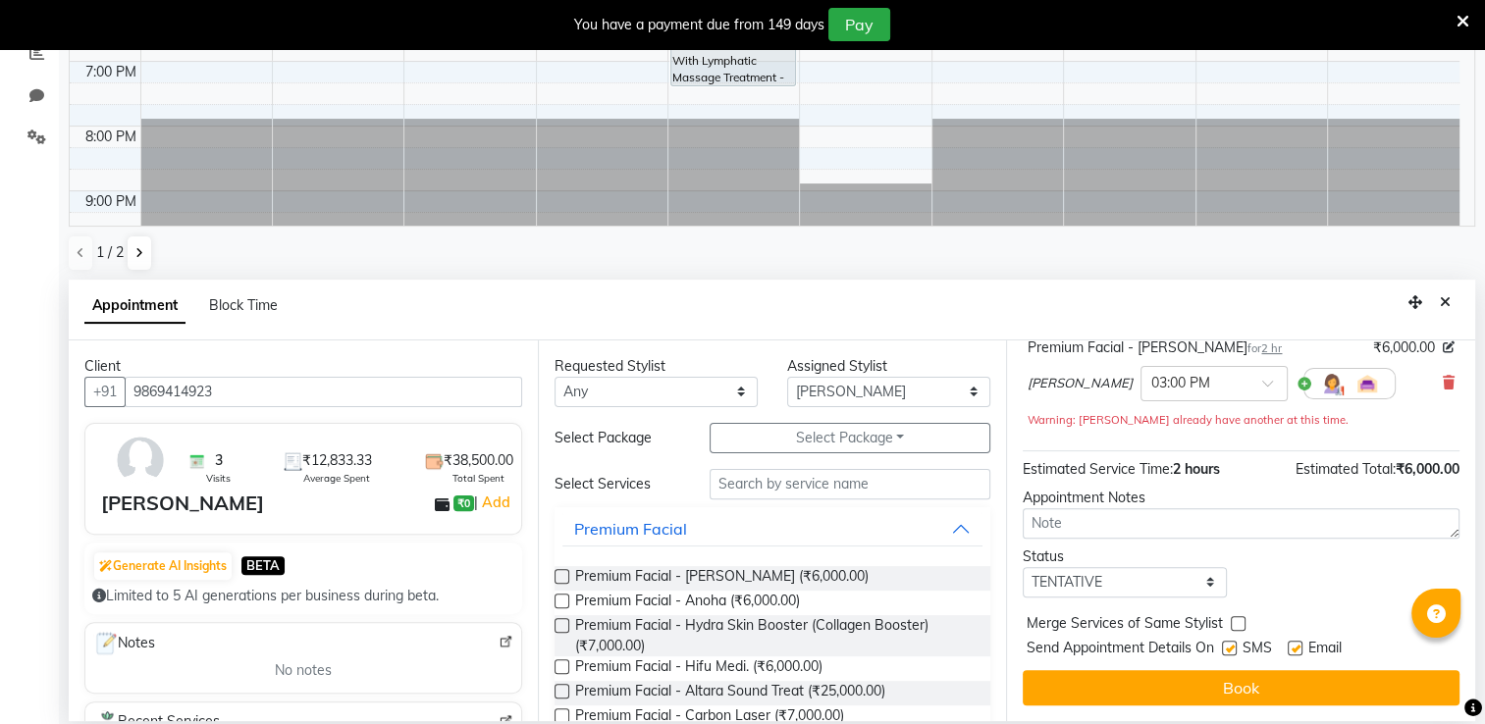
scroll to position [155, 0]
click at [1443, 380] on icon at bounding box center [1449, 383] width 12 height 14
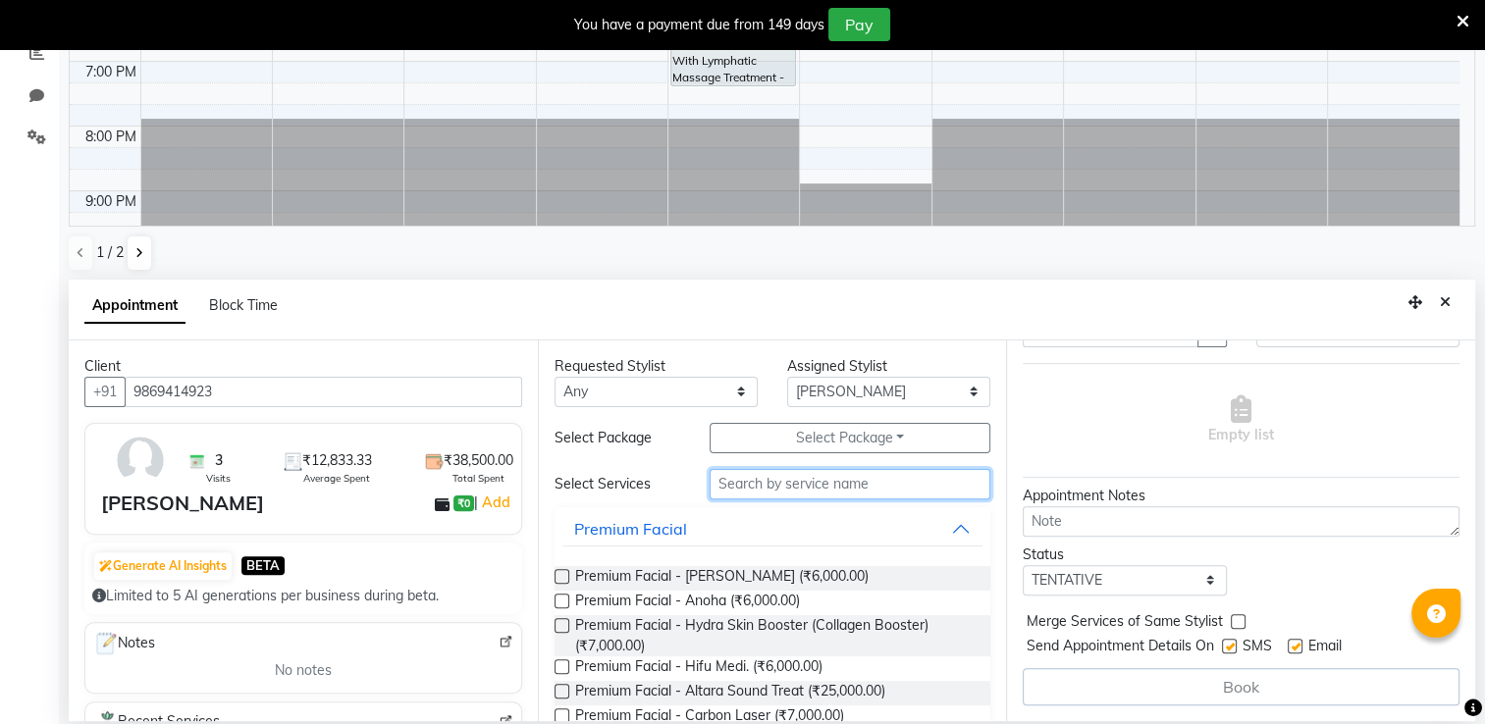
click at [751, 481] on input "text" at bounding box center [850, 484] width 281 height 30
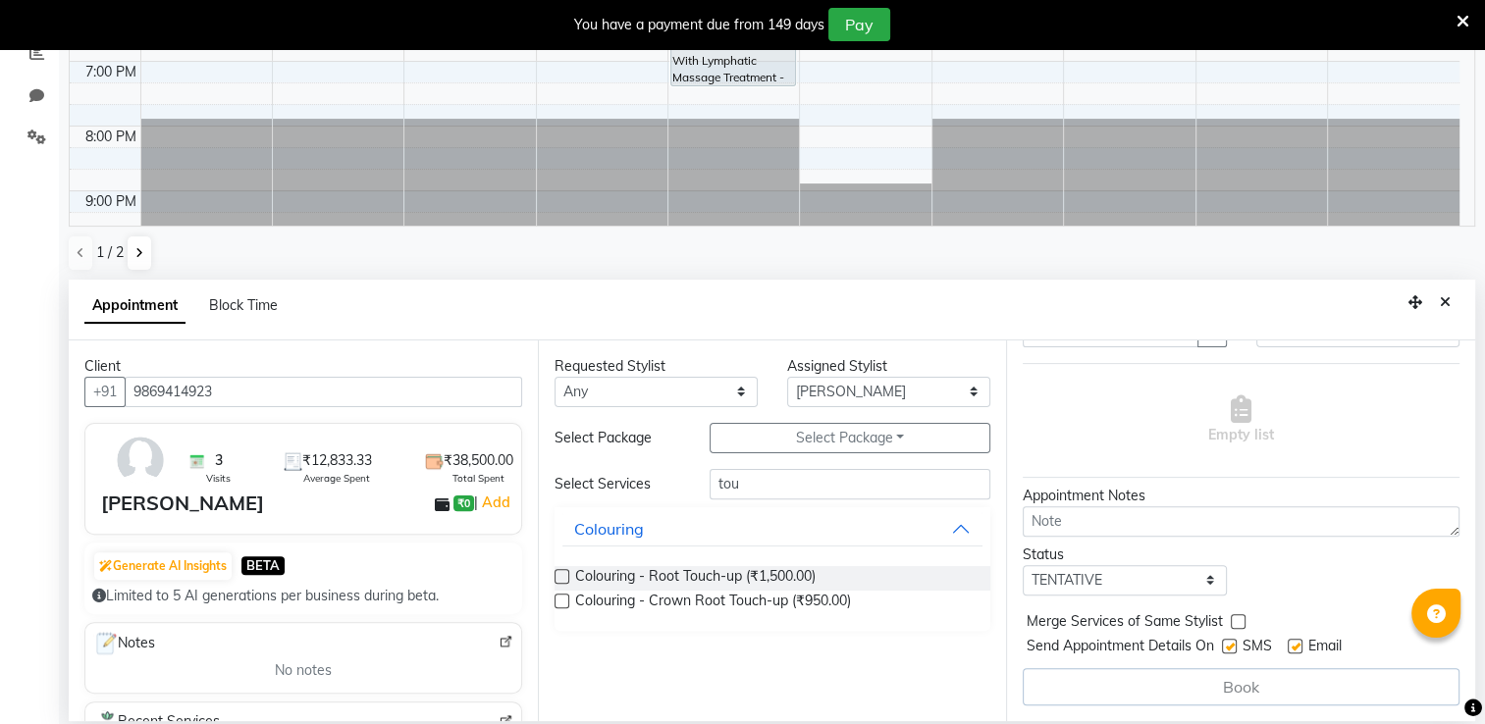
click at [557, 576] on label at bounding box center [562, 576] width 15 height 15
click at [557, 576] on input "checkbox" at bounding box center [561, 578] width 13 height 13
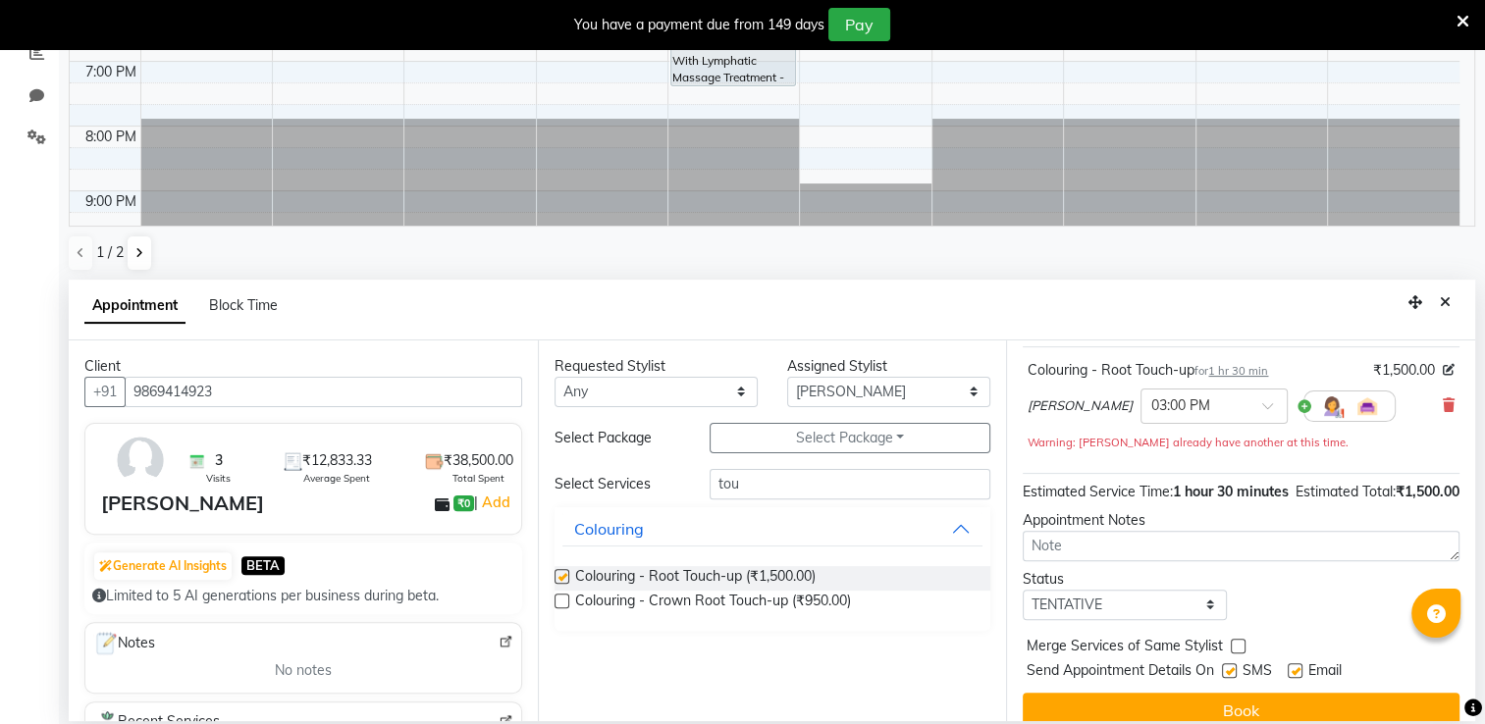
scroll to position [155, 0]
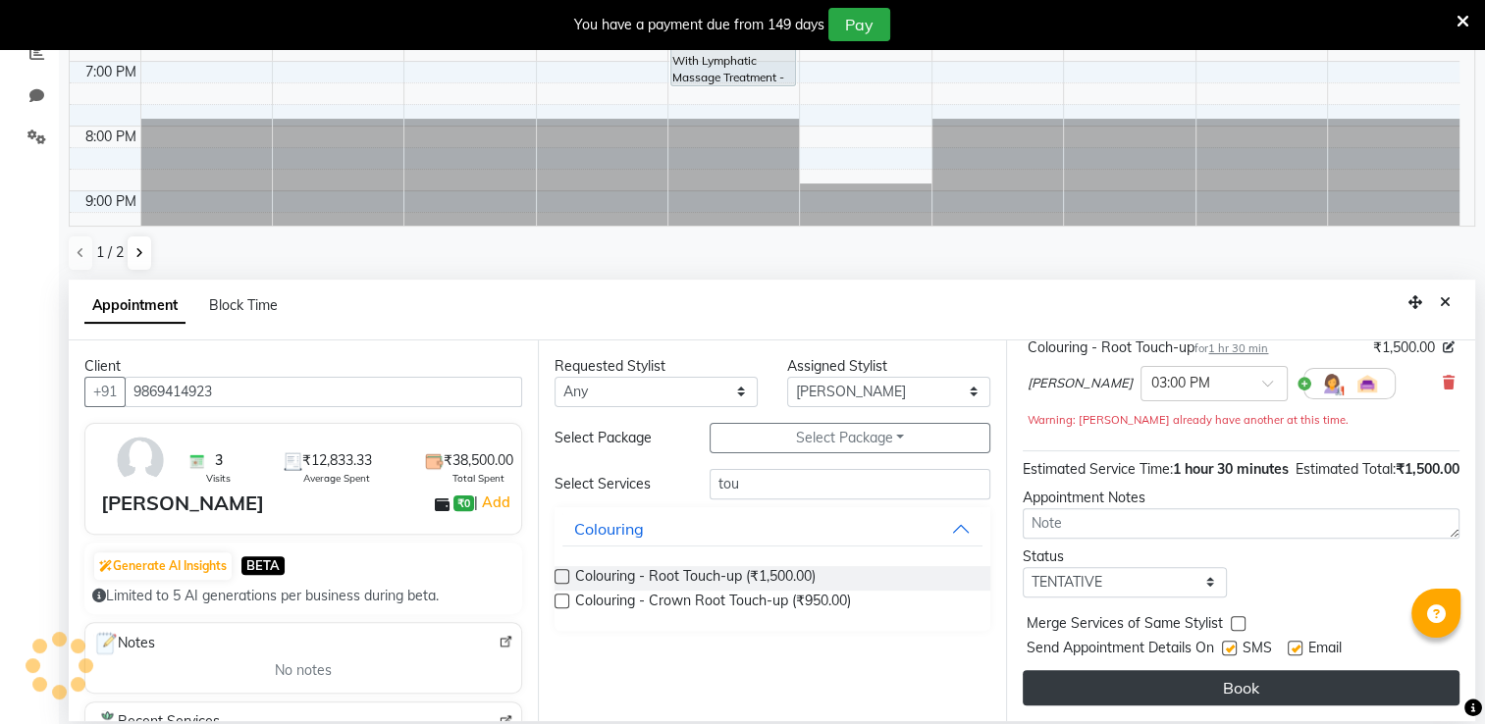
click at [1158, 706] on button "Book" at bounding box center [1241, 687] width 437 height 35
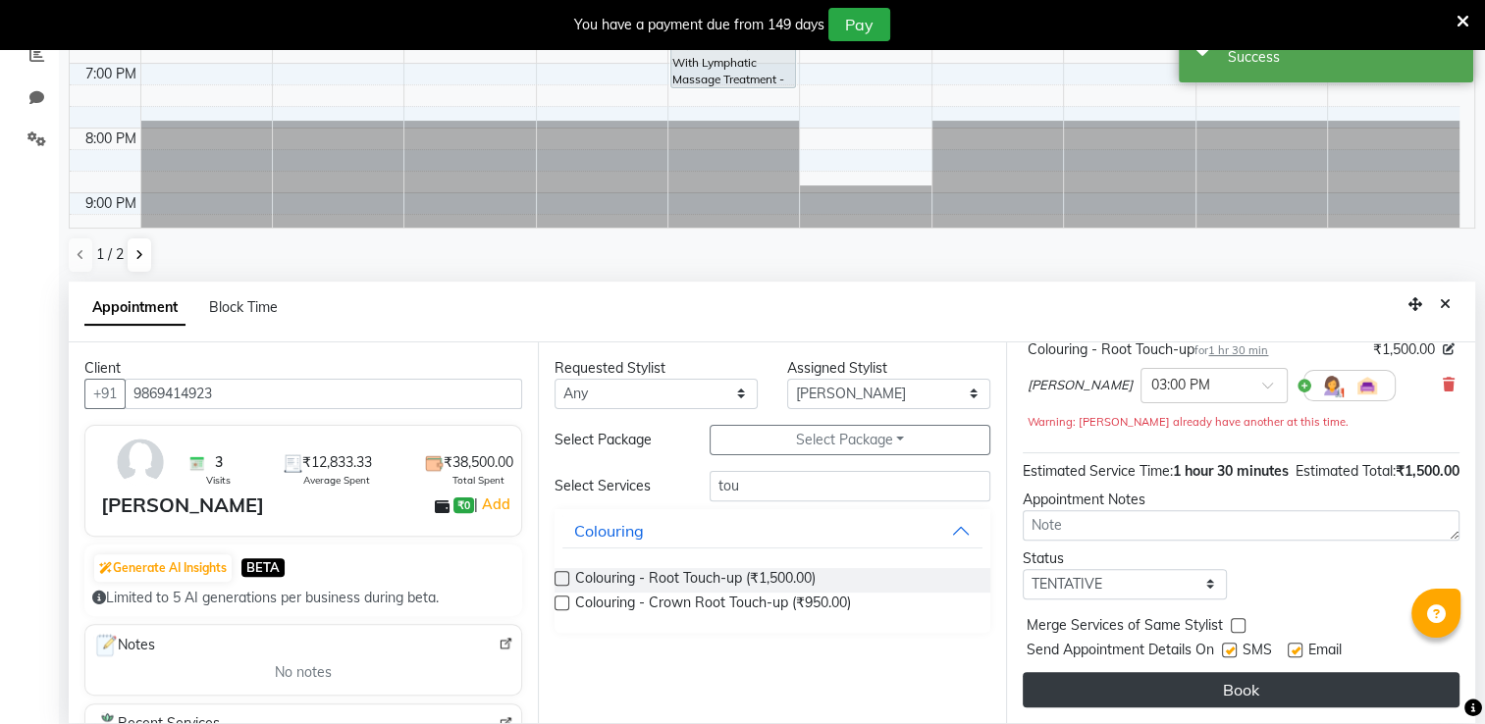
scroll to position [0, 0]
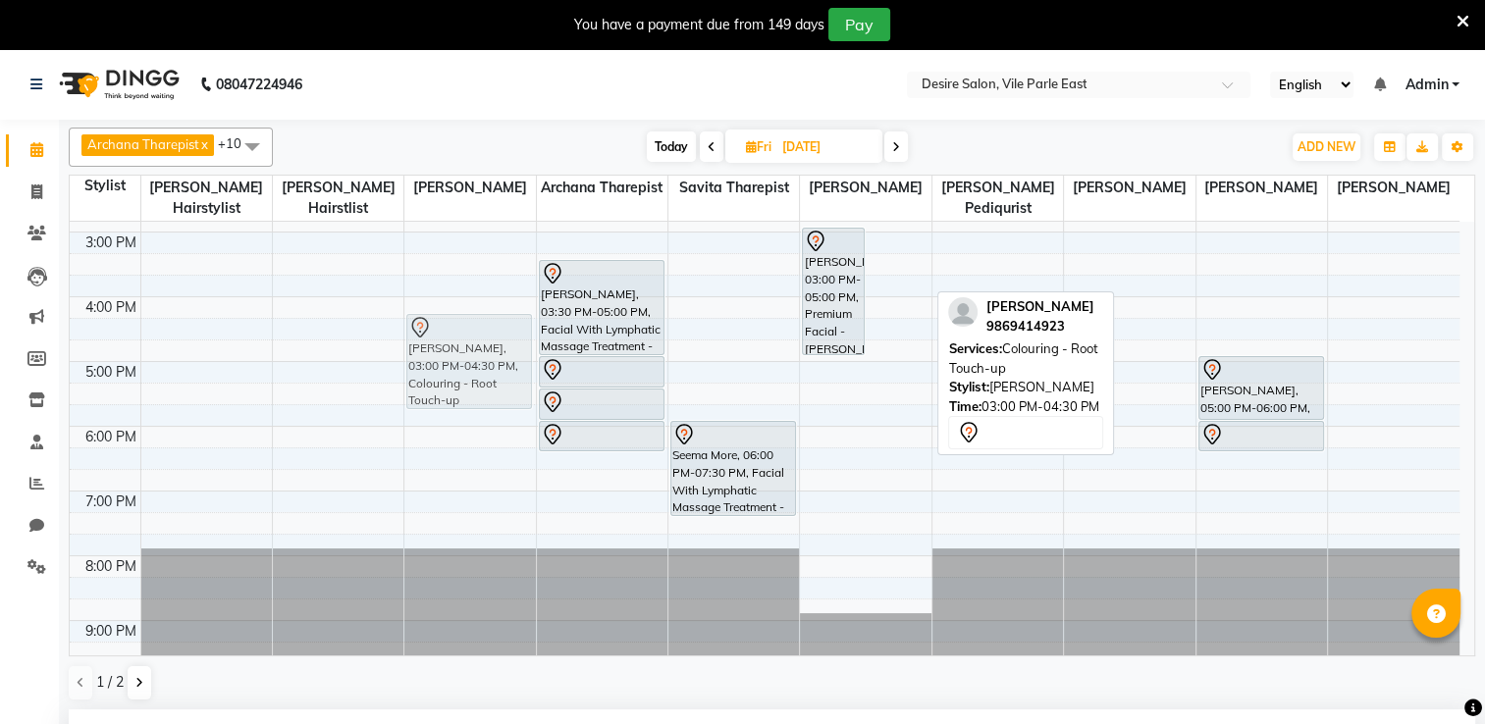
drag, startPoint x: 885, startPoint y: 281, endPoint x: 425, endPoint y: 379, distance: 470.7
click at [425, 379] on tr "[PERSON_NAME], 03:00 PM-04:30 PM, Colouring - Root Touch-up [PERSON_NAME], 03:3…" at bounding box center [765, 232] width 1390 height 906
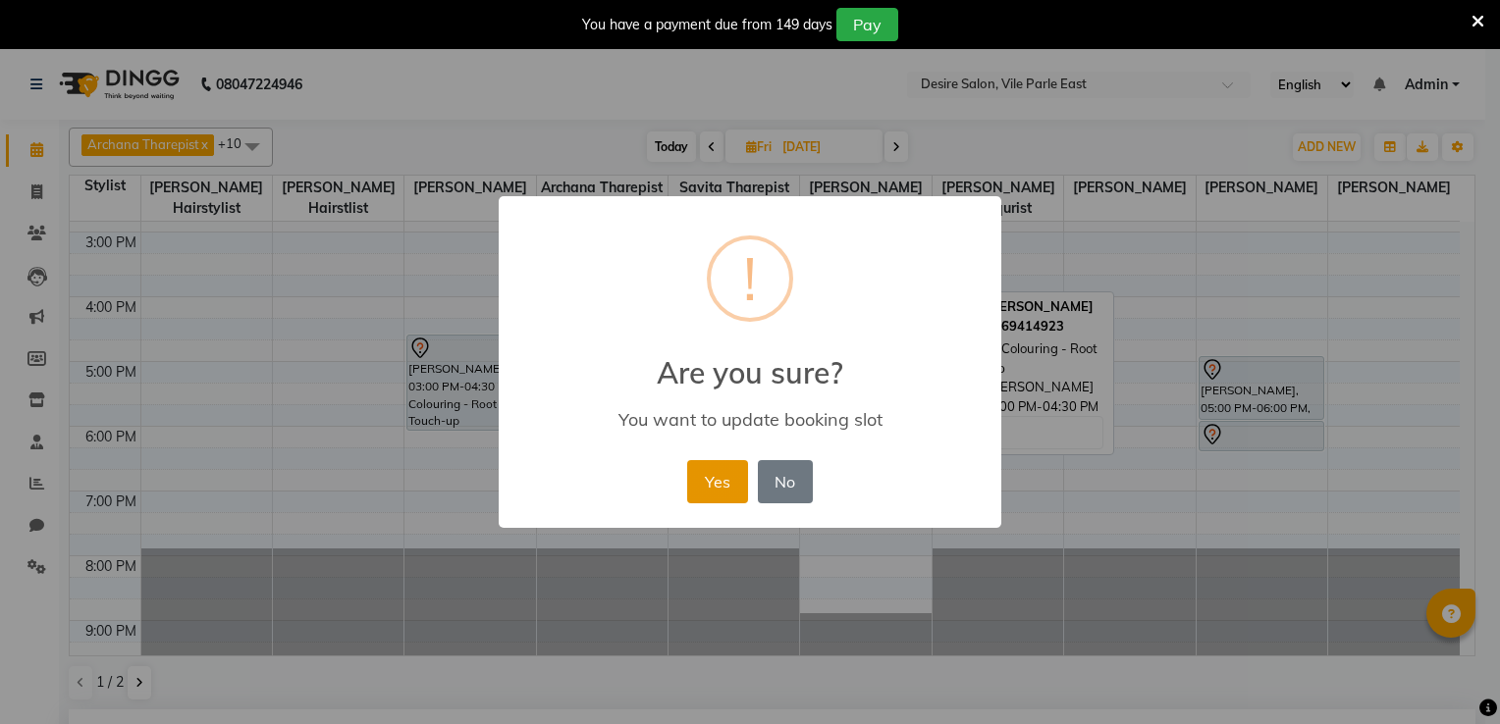
click at [724, 469] on button "Yes" at bounding box center [717, 481] width 60 height 43
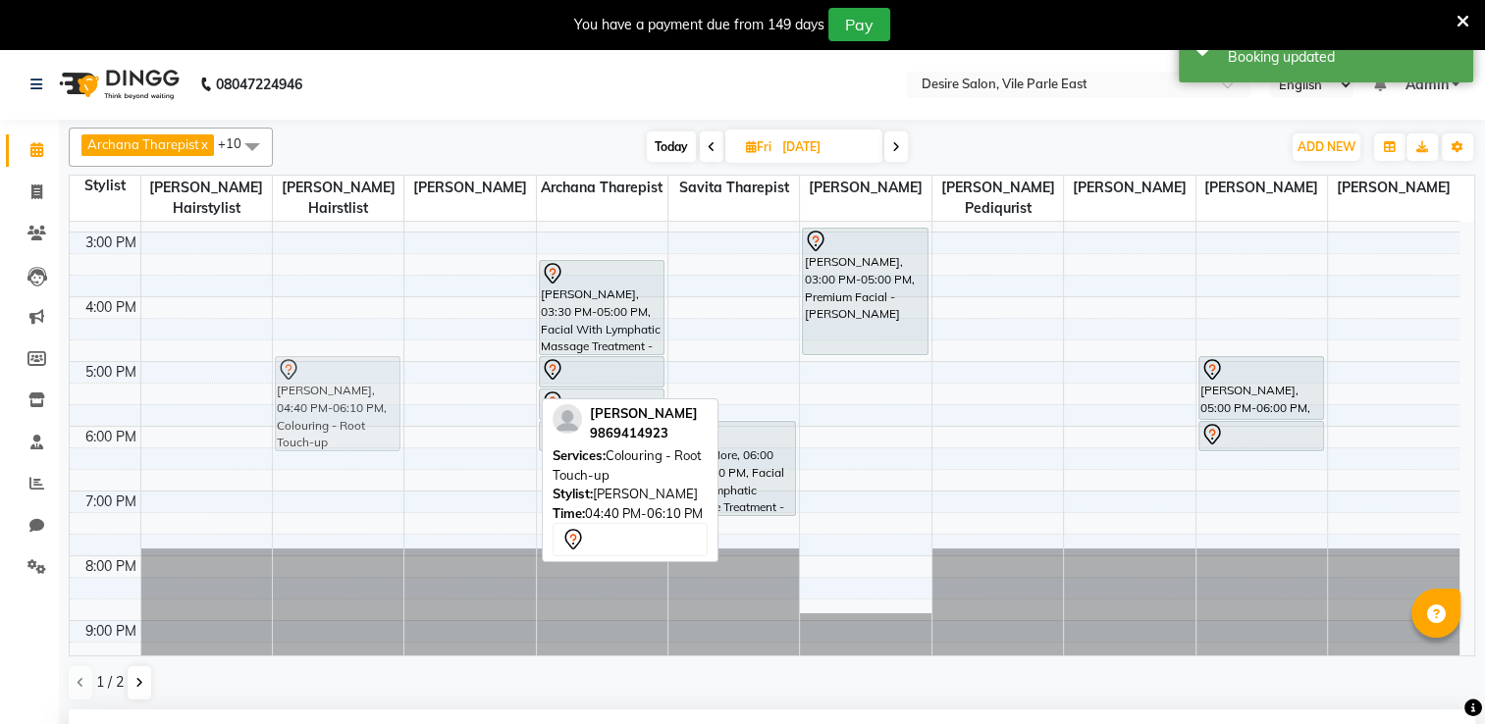
drag, startPoint x: 493, startPoint y: 362, endPoint x: 408, endPoint y: 376, distance: 85.5
click at [408, 376] on div "8:00 AM 9:00 AM 10:00 AM 11:00 AM 12:00 PM 1:00 PM 2:00 PM 3:00 PM 4:00 PM 5:00…" at bounding box center [765, 232] width 1390 height 906
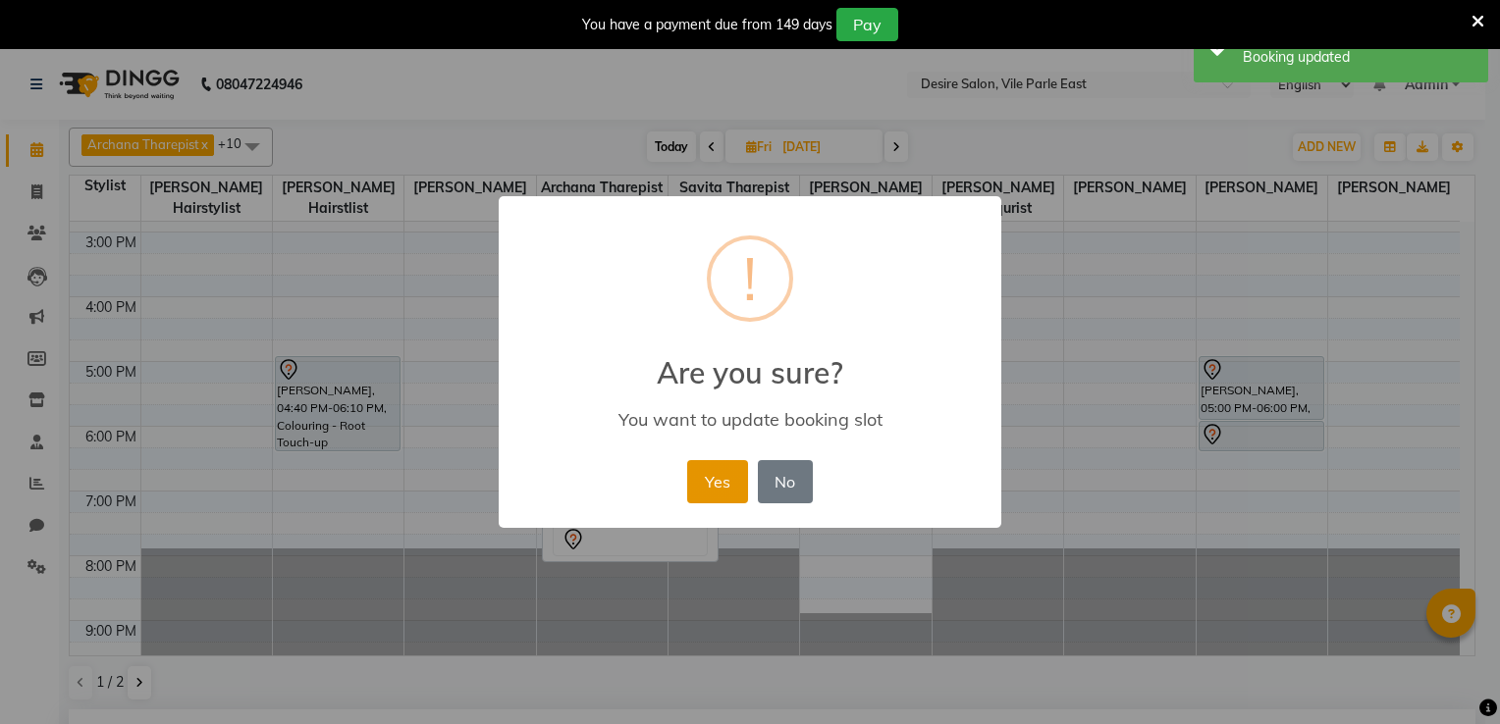
click at [723, 477] on button "Yes" at bounding box center [717, 481] width 60 height 43
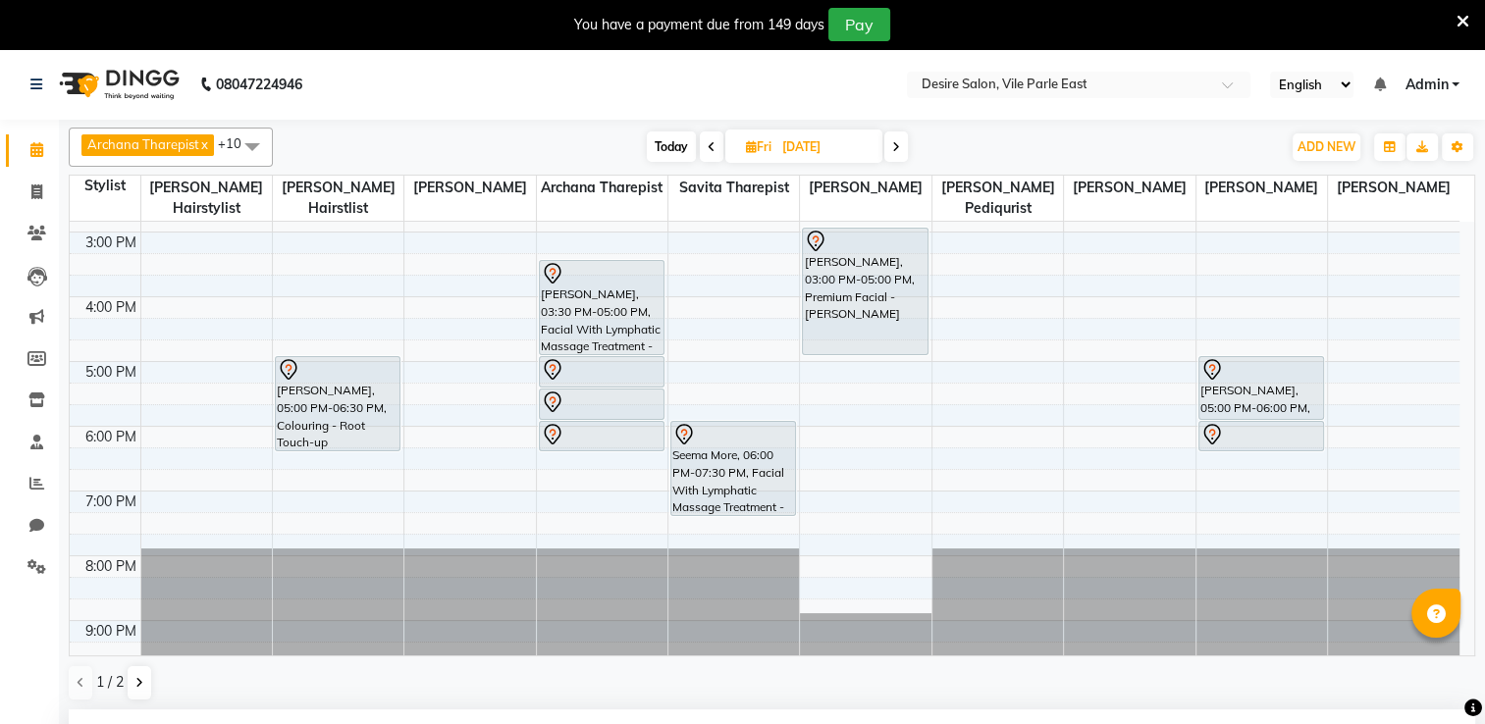
click at [791, 144] on input "[DATE]" at bounding box center [825, 146] width 98 height 29
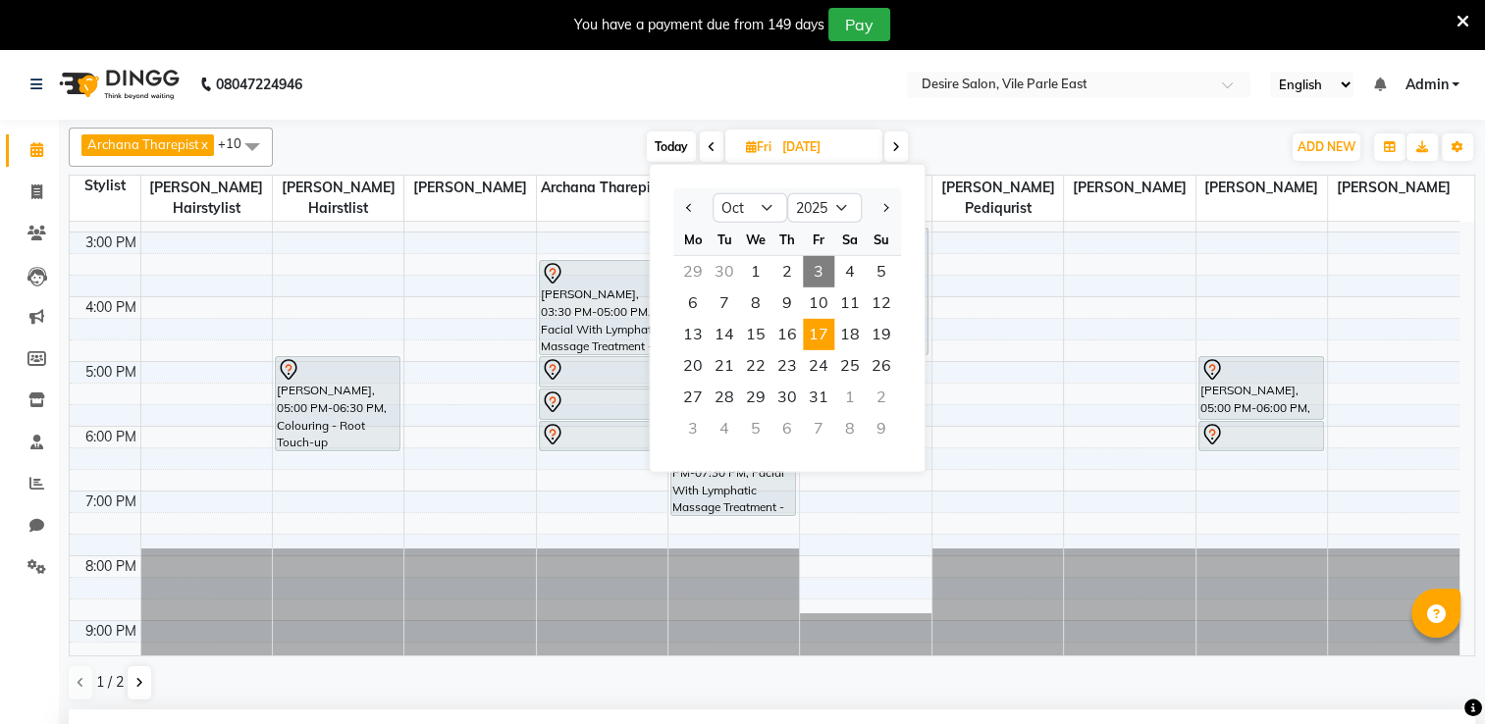
click at [827, 275] on span "3" at bounding box center [818, 271] width 31 height 31
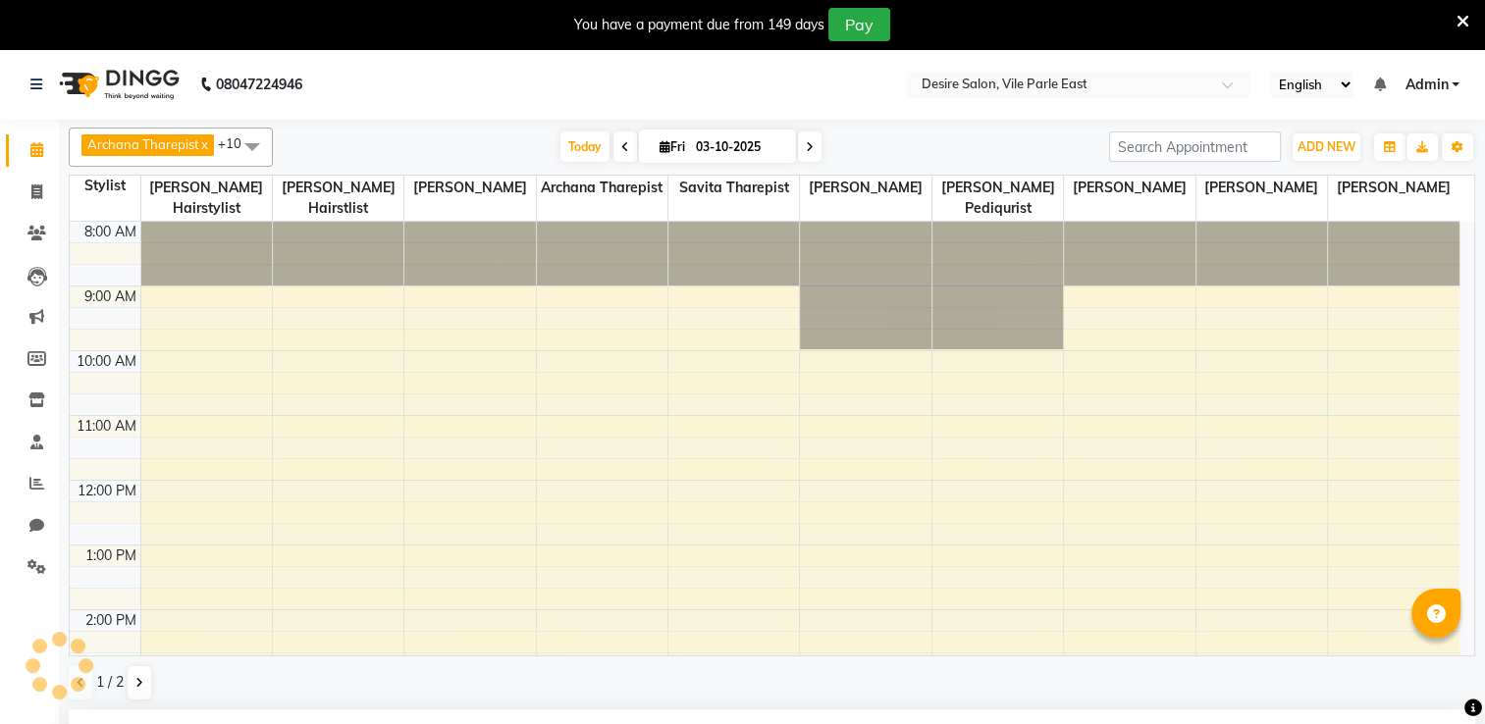
scroll to position [444, 0]
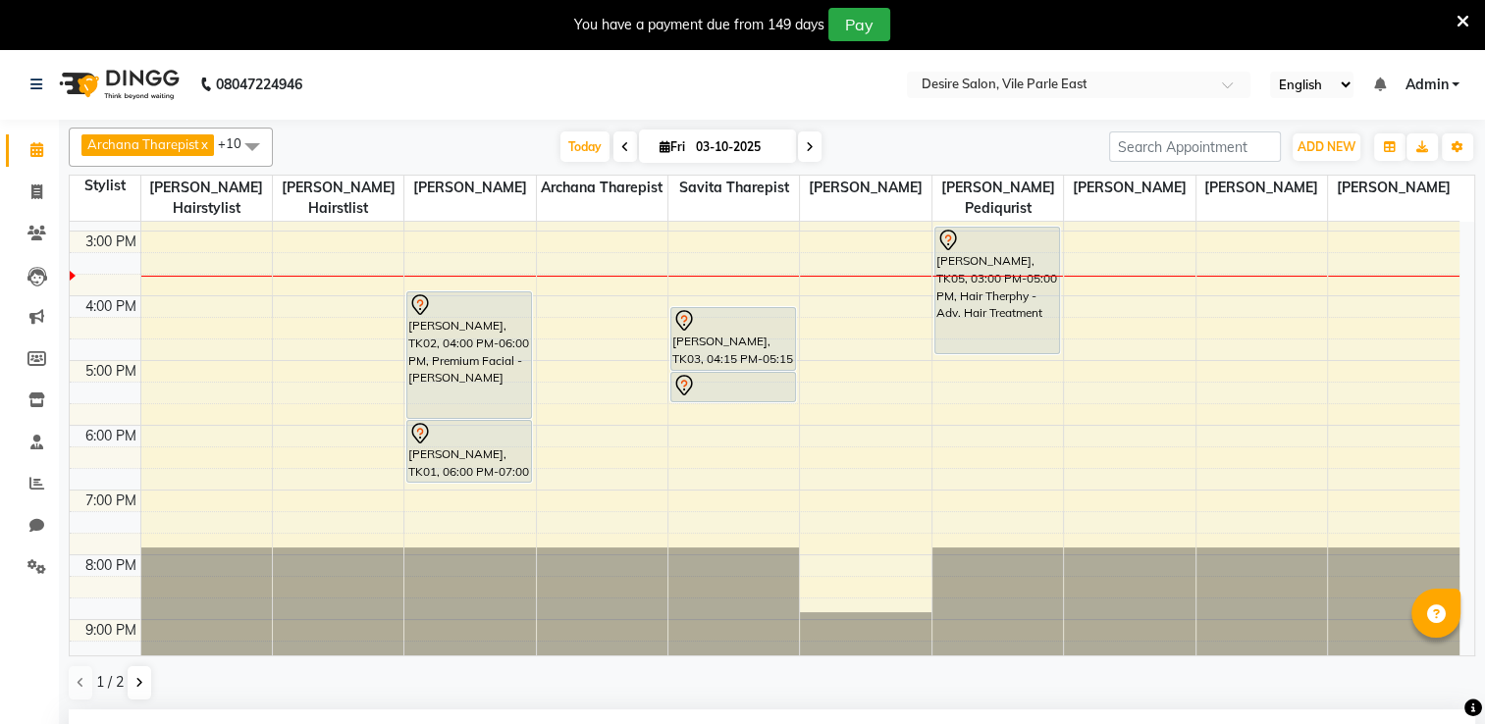
click at [718, 150] on input "03-10-2025" at bounding box center [739, 146] width 98 height 29
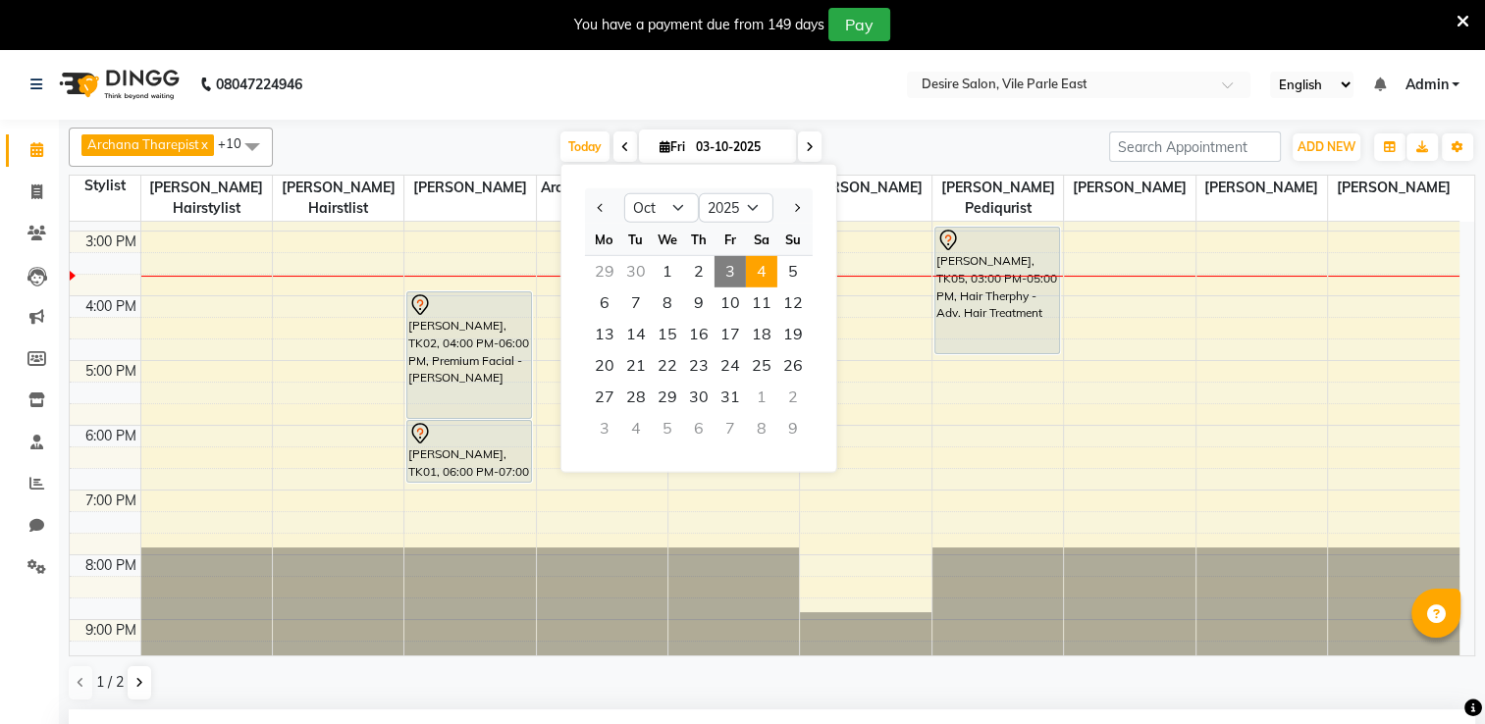
click at [769, 277] on span "4" at bounding box center [761, 271] width 31 height 31
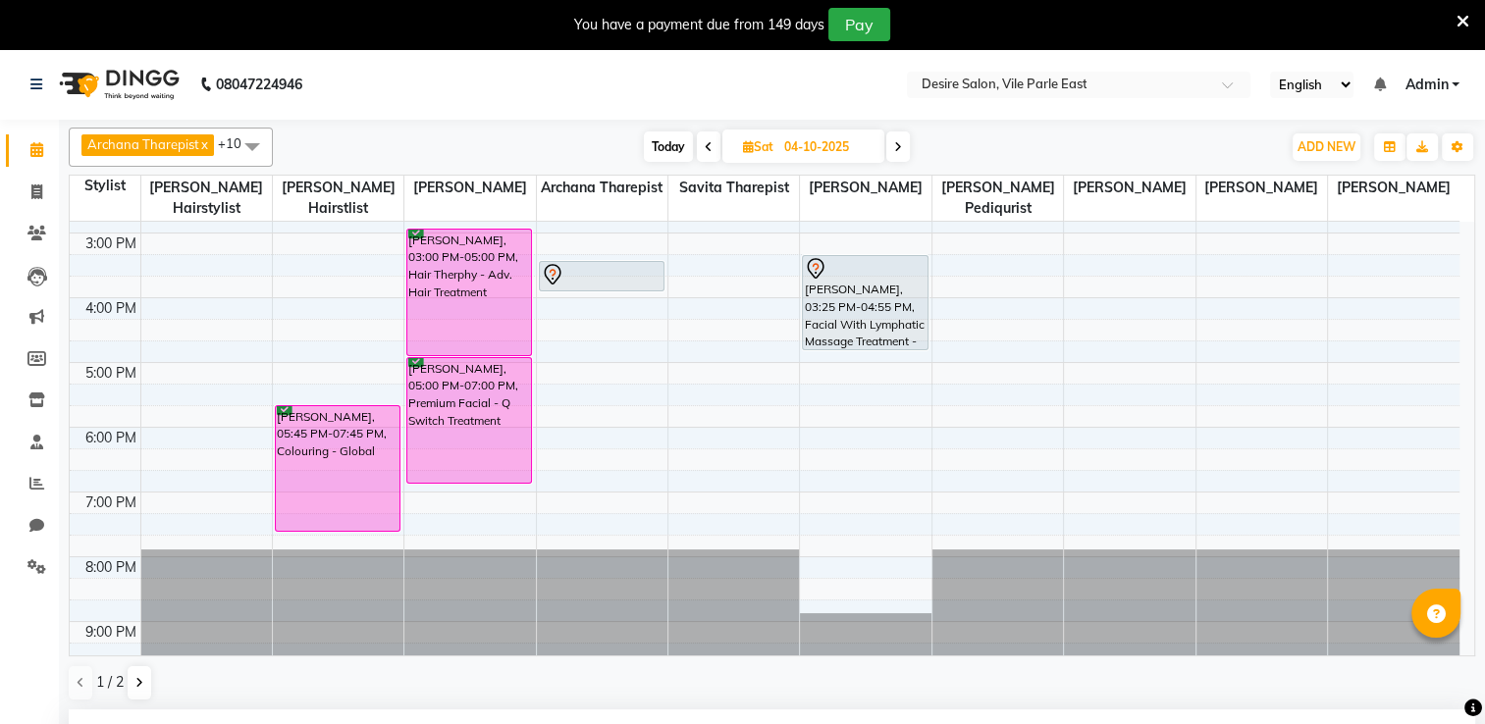
scroll to position [110, 0]
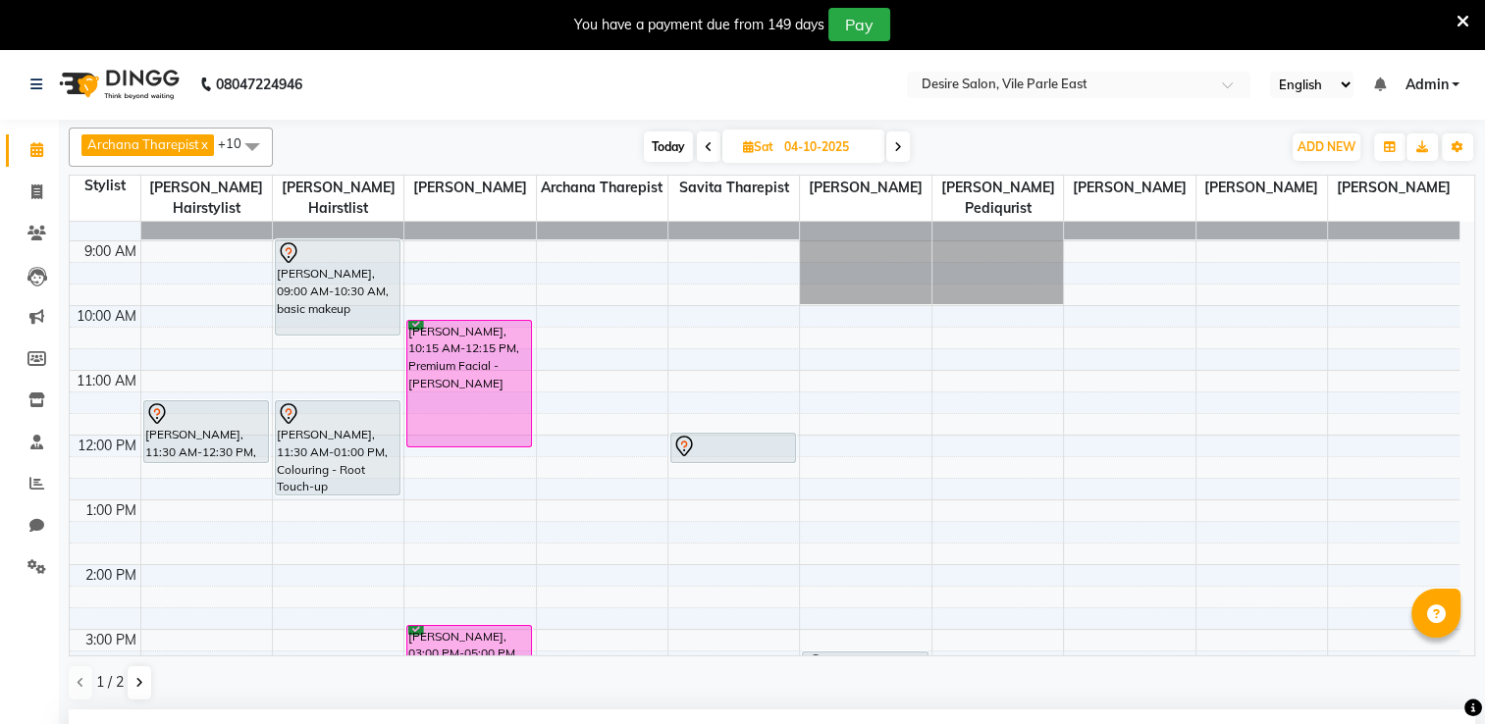
click at [813, 143] on input "04-10-2025" at bounding box center [827, 146] width 98 height 29
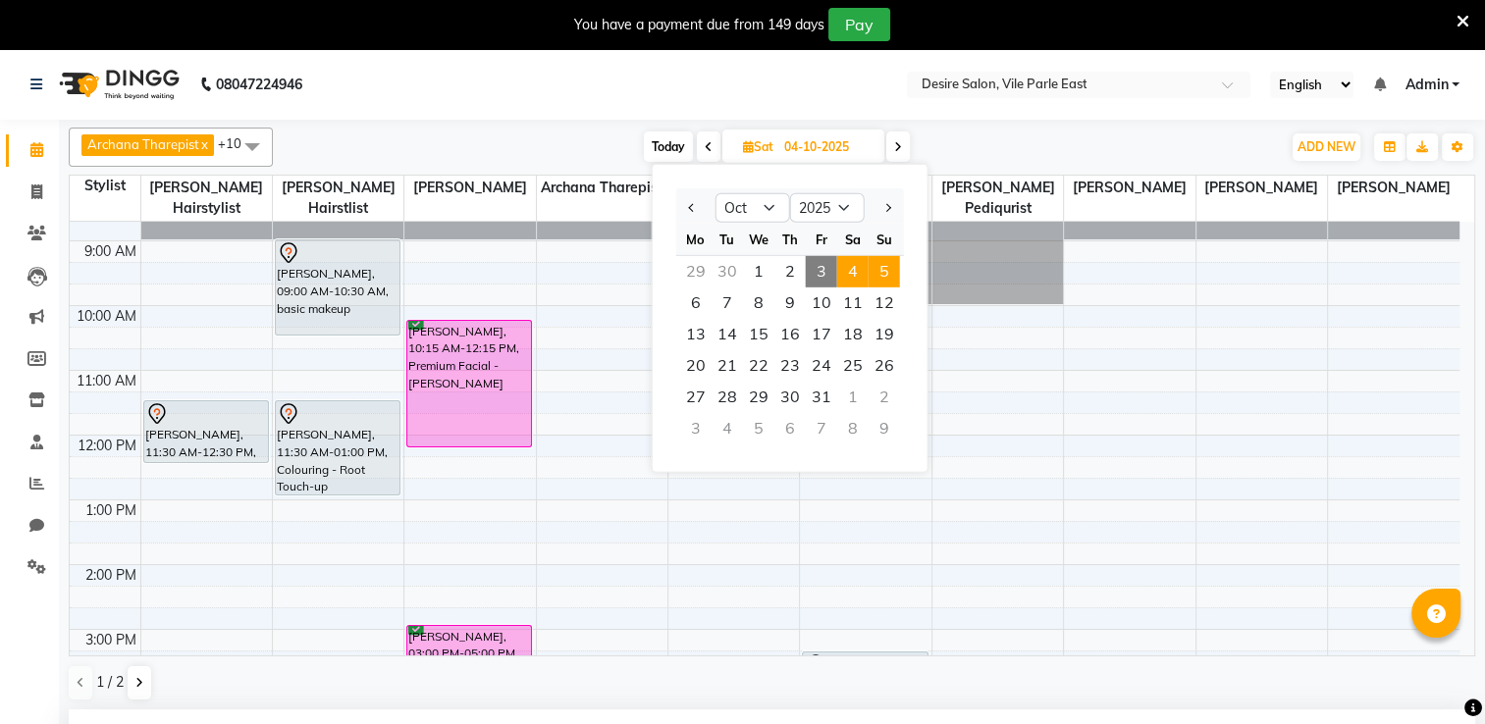
click at [893, 275] on span "5" at bounding box center [884, 271] width 31 height 31
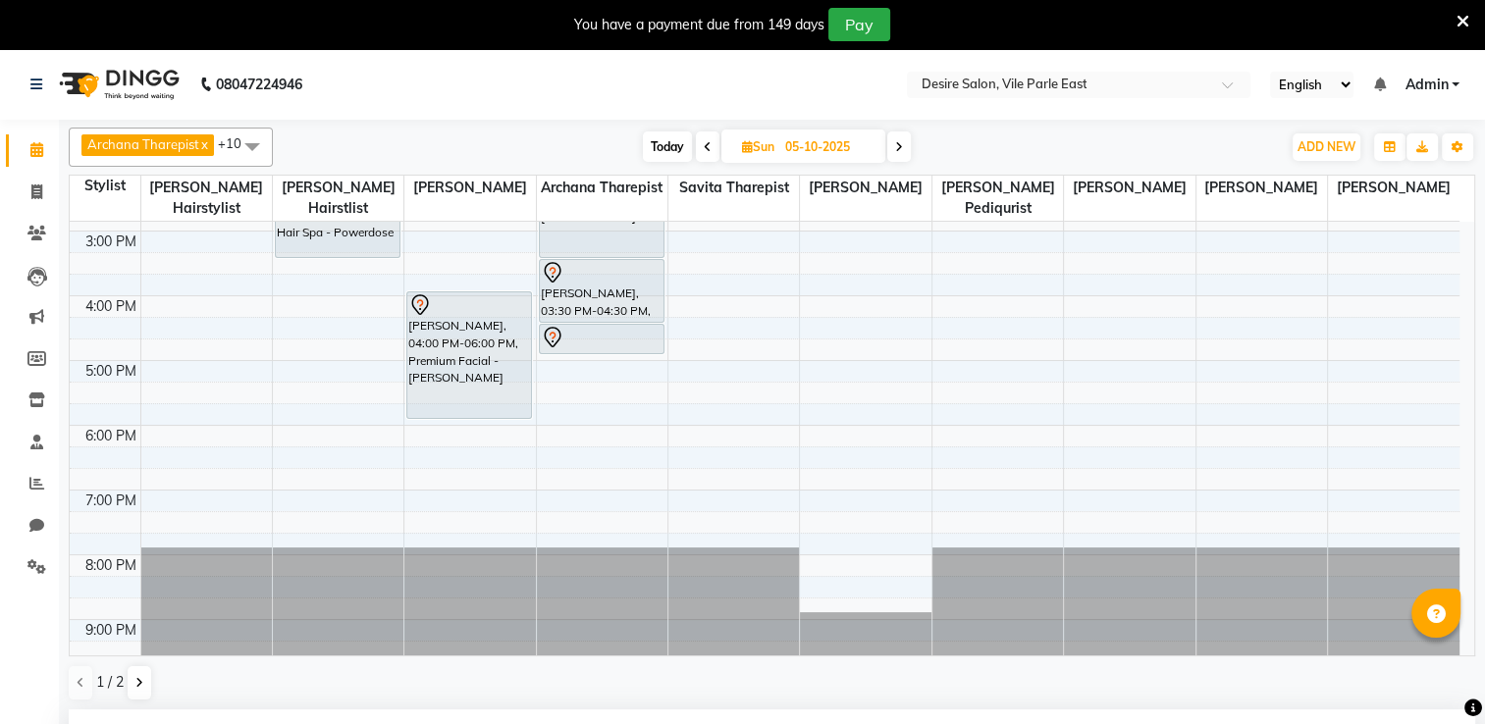
scroll to position [46, 0]
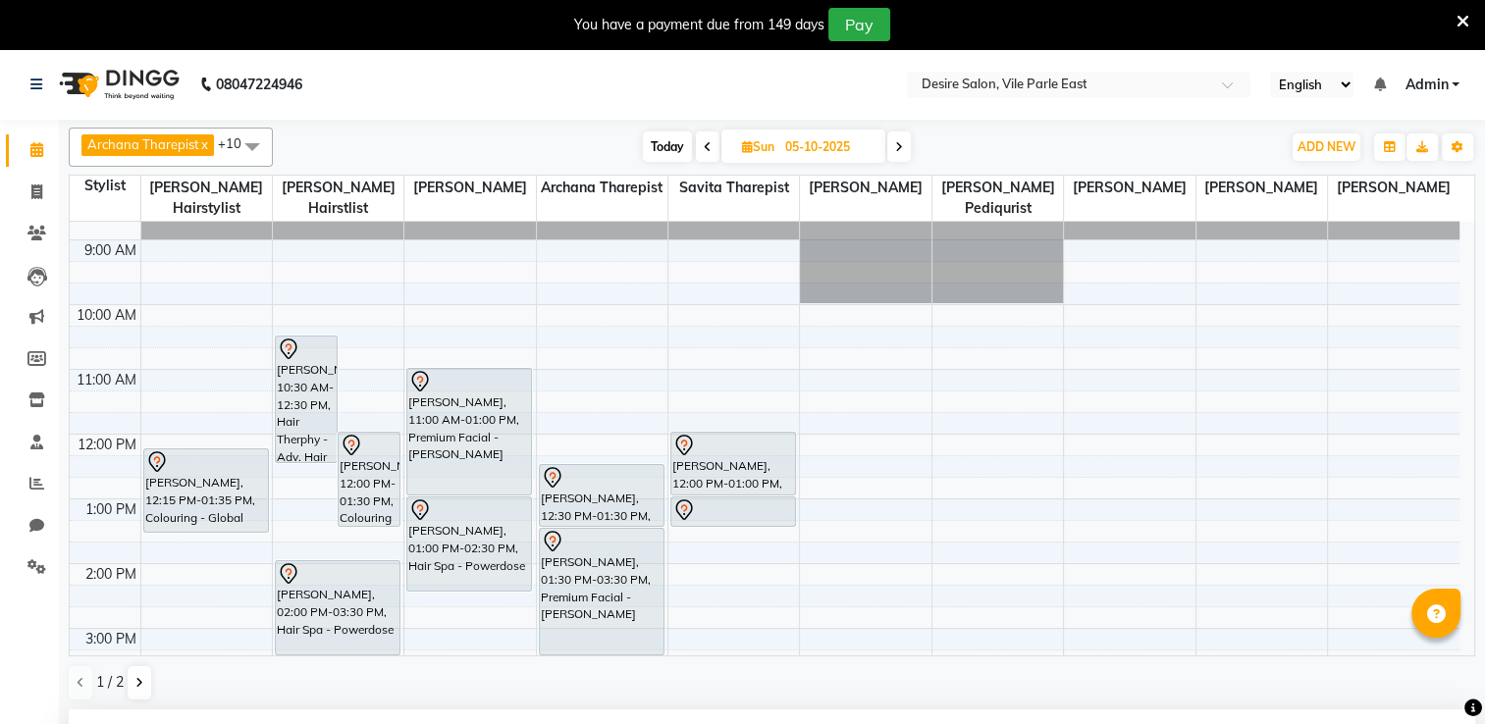
click at [805, 152] on input "05-10-2025" at bounding box center [828, 146] width 98 height 29
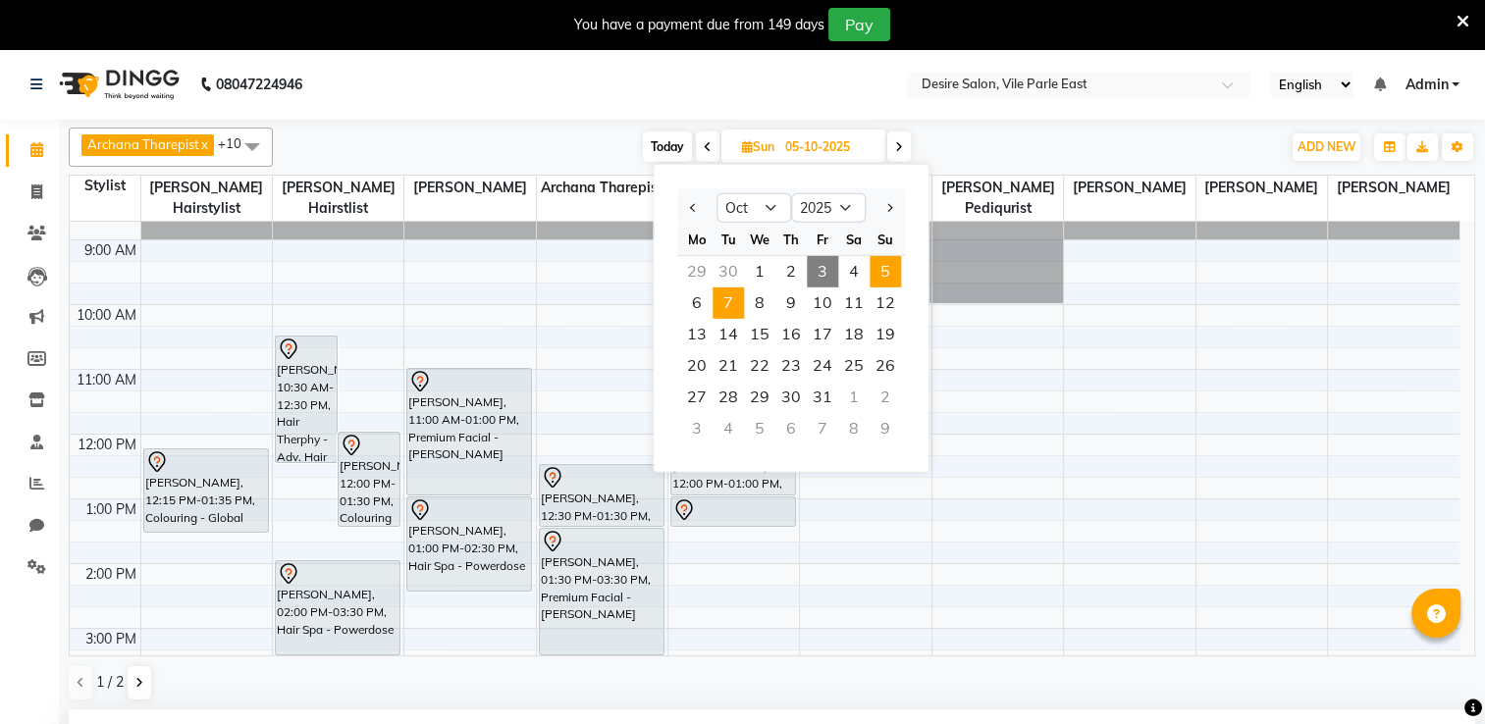
click at [733, 292] on span "7" at bounding box center [728, 303] width 31 height 31
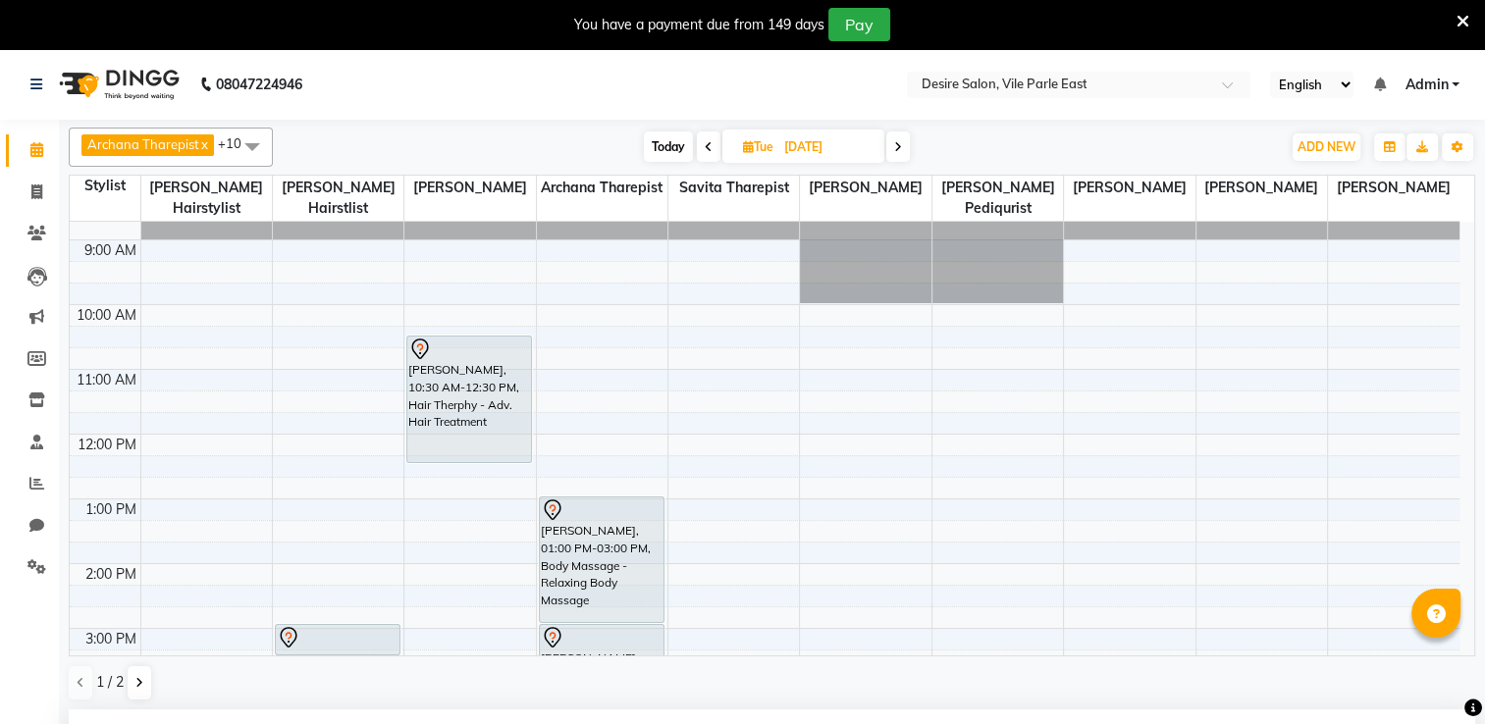
click at [793, 153] on input "[DATE]" at bounding box center [827, 146] width 98 height 29
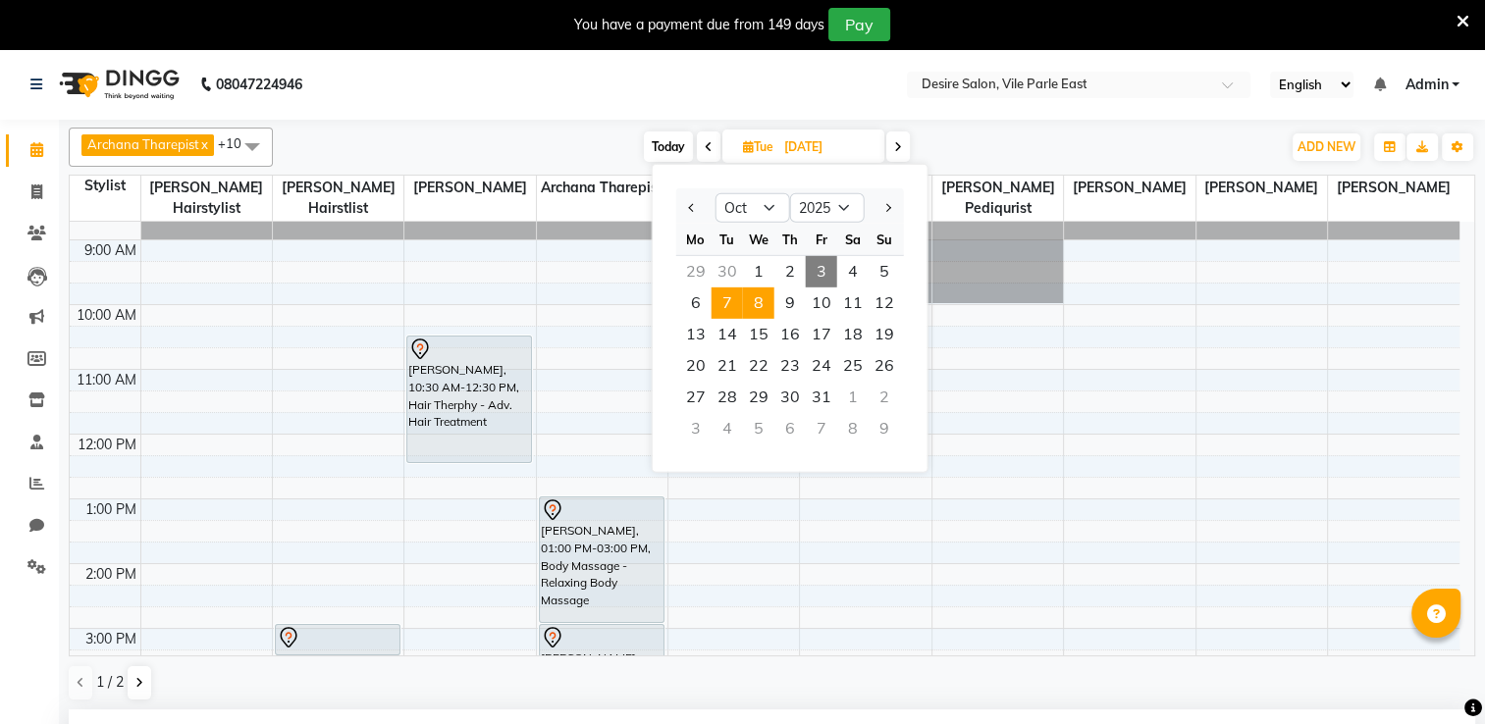
click at [749, 305] on span "8" at bounding box center [758, 303] width 31 height 31
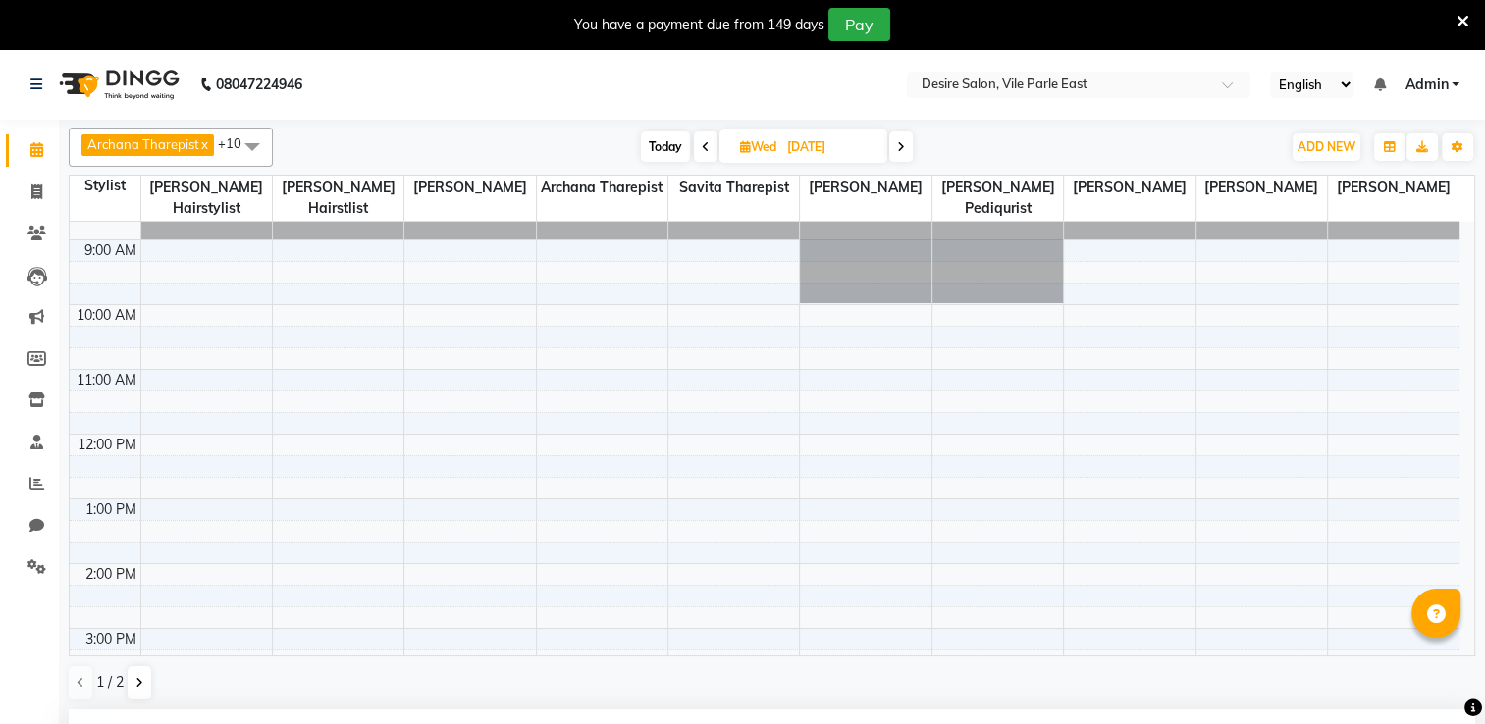
click at [826, 154] on input "[DATE]" at bounding box center [830, 146] width 98 height 29
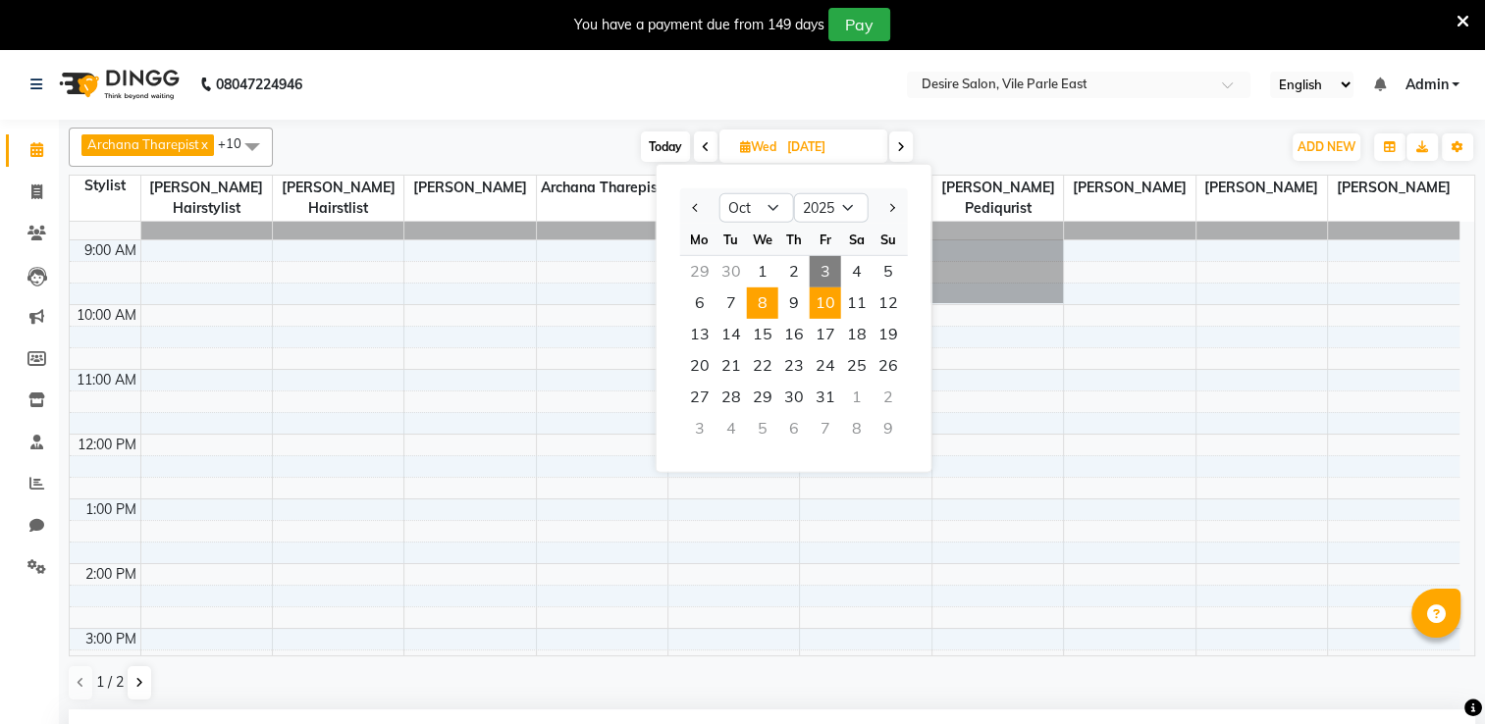
click at [824, 300] on span "10" at bounding box center [825, 303] width 31 height 31
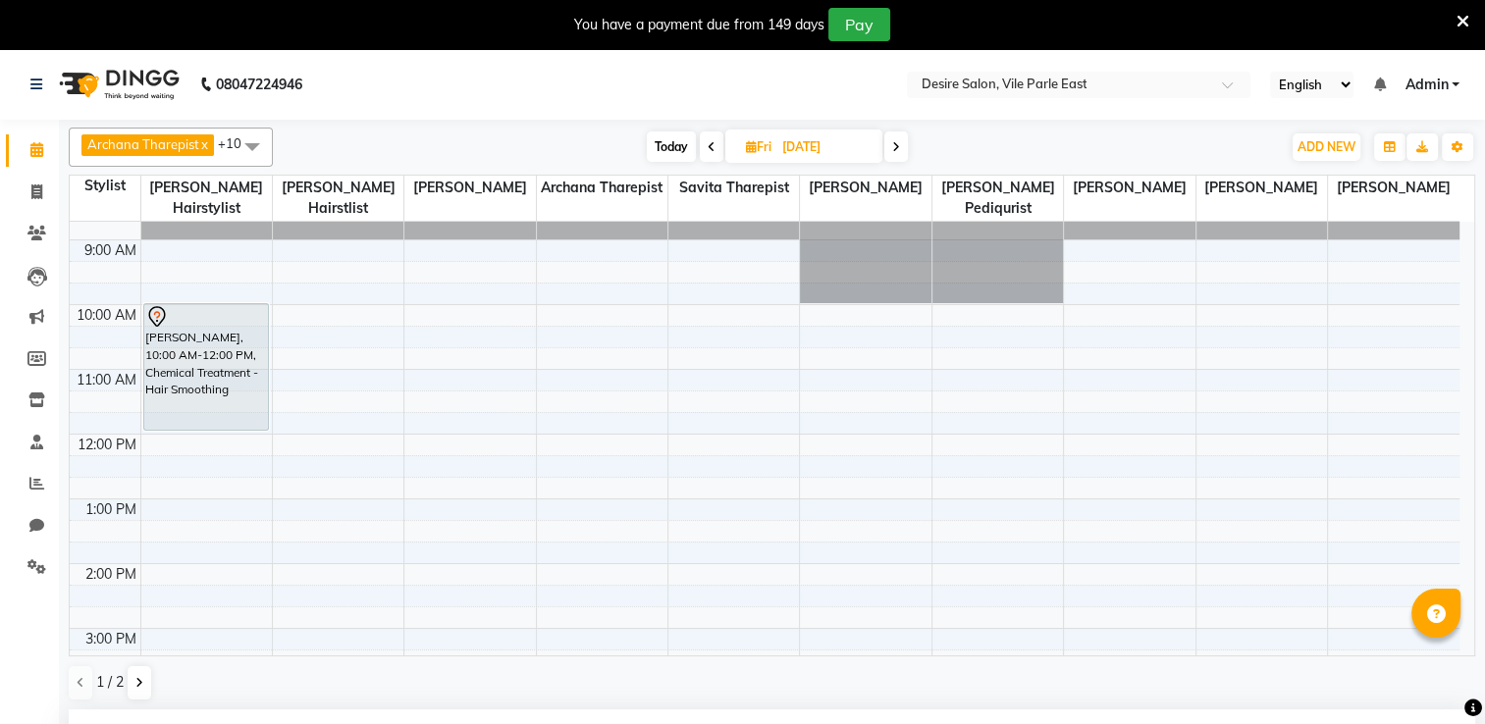
click at [833, 151] on input "[DATE]" at bounding box center [825, 146] width 98 height 29
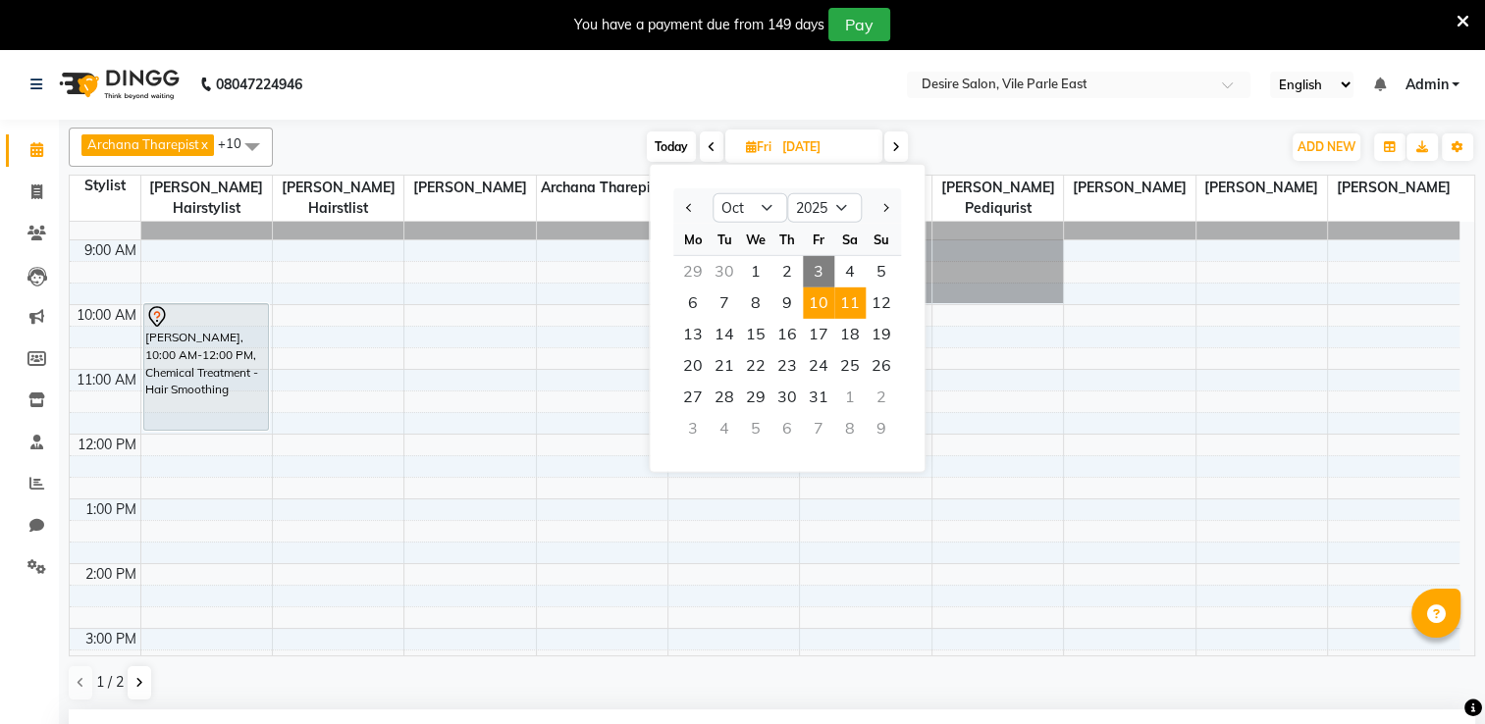
click at [844, 301] on span "11" at bounding box center [849, 303] width 31 height 31
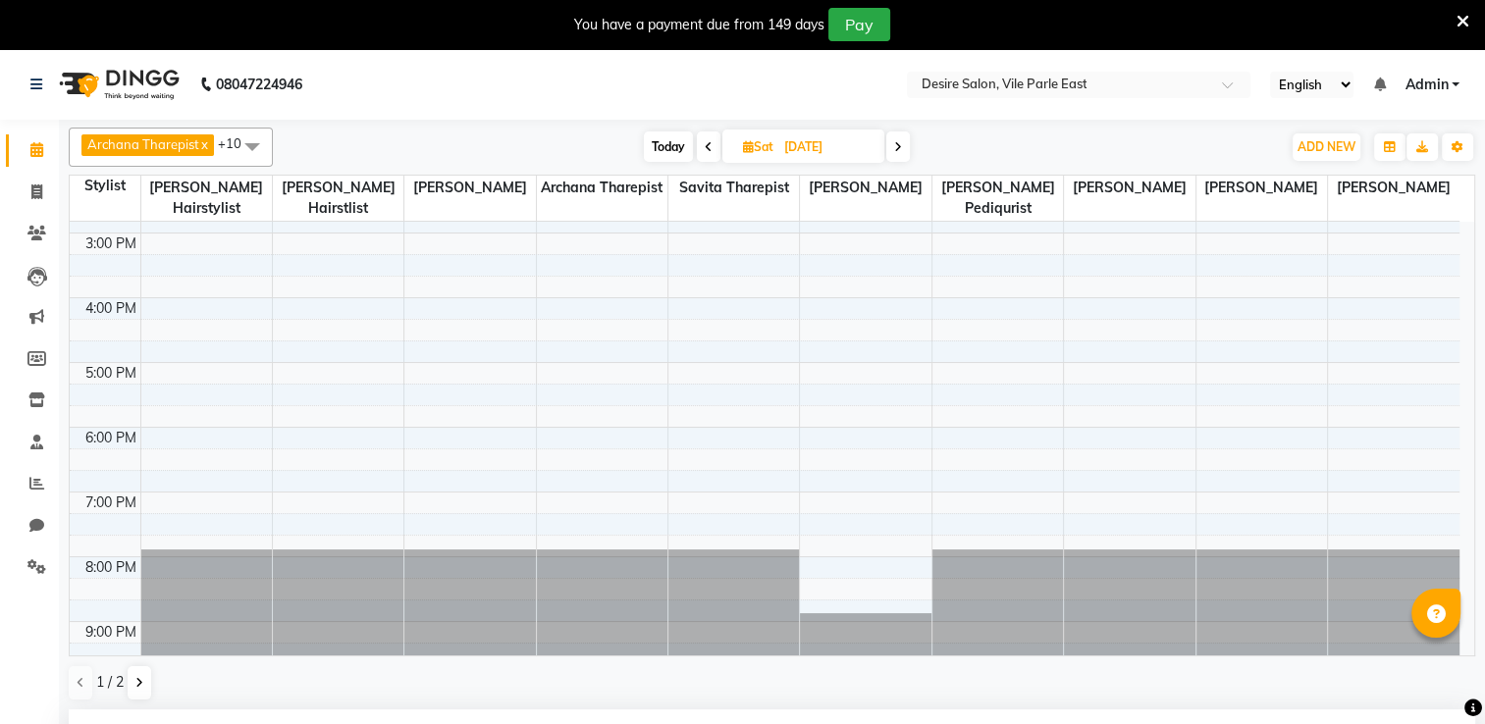
scroll to position [110, 0]
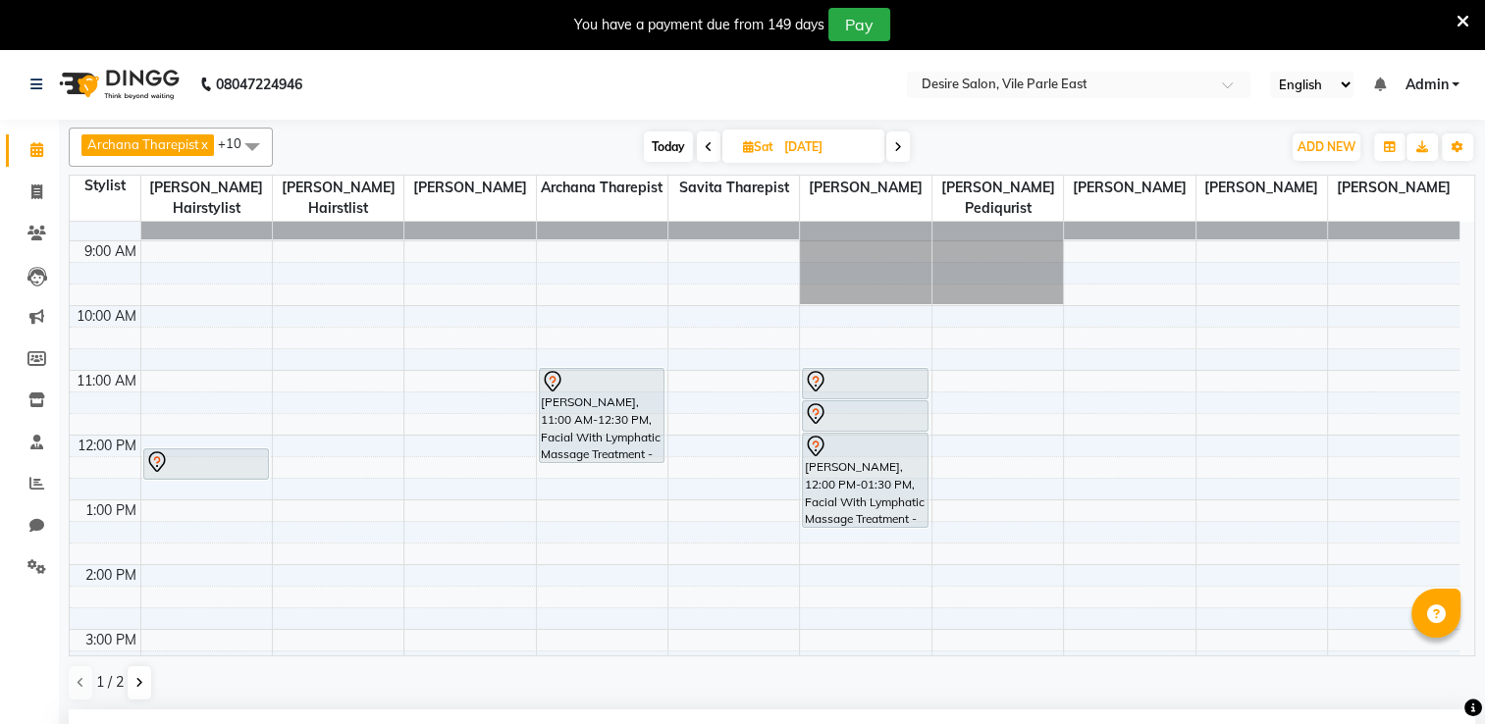
click at [756, 141] on span "Sat" at bounding box center [758, 146] width 40 height 15
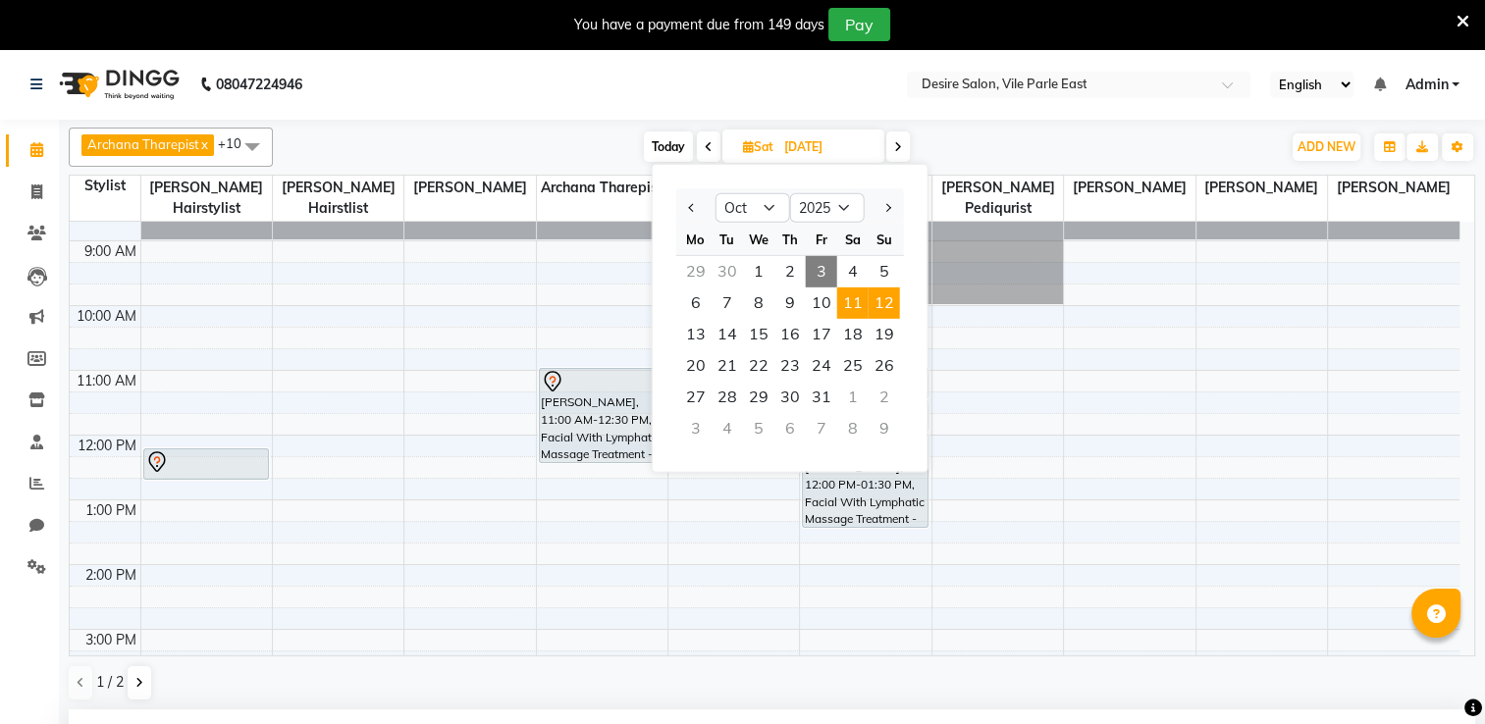
click at [894, 295] on span "12" at bounding box center [884, 303] width 31 height 31
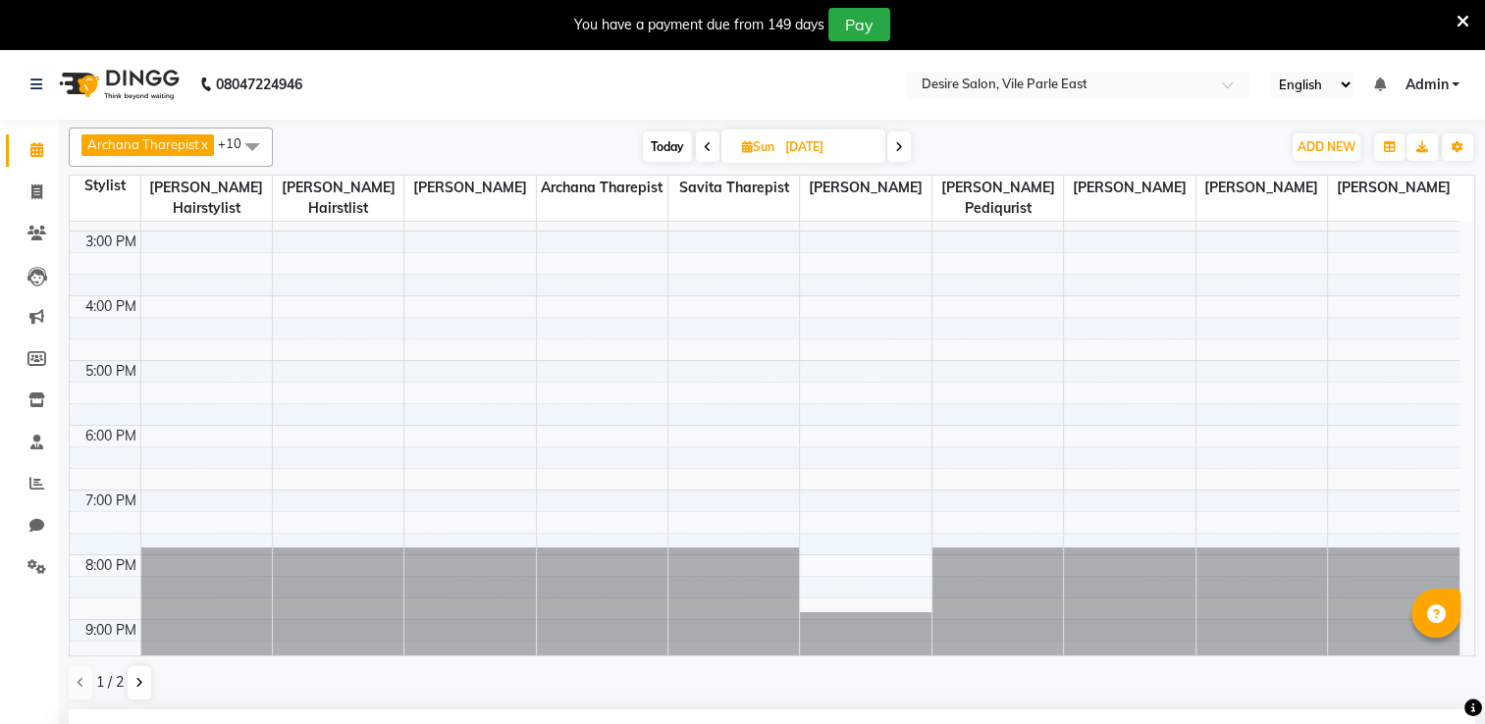
scroll to position [46, 0]
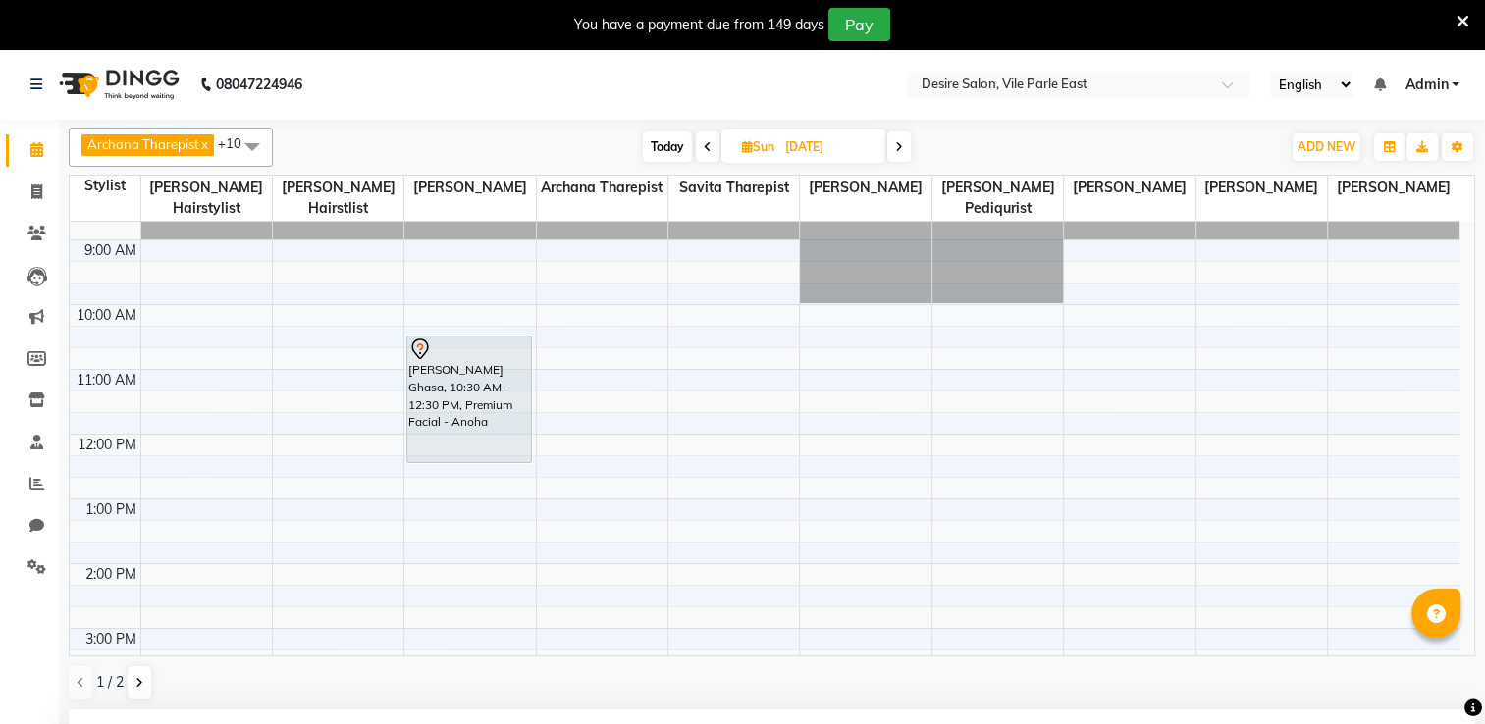
click at [833, 154] on input "[DATE]" at bounding box center [828, 146] width 98 height 29
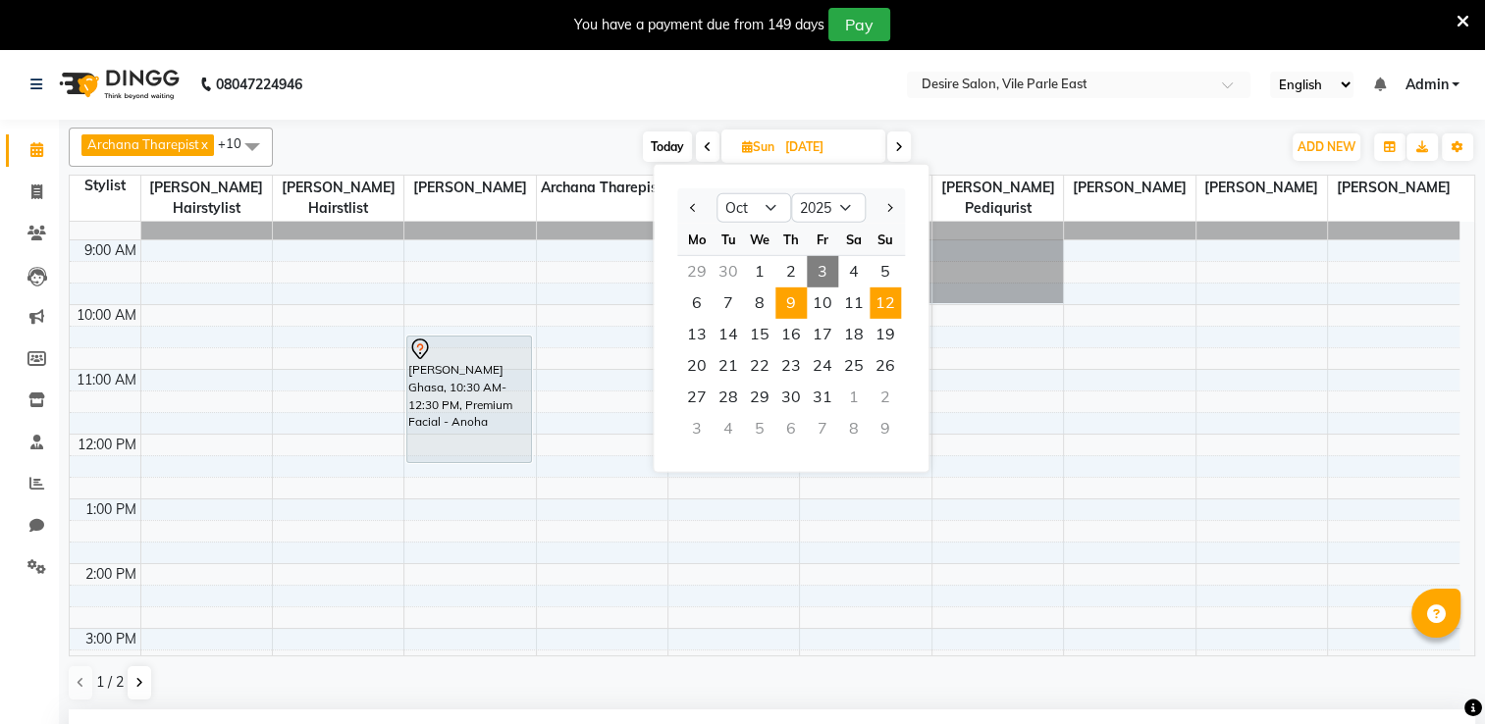
click at [802, 300] on span "9" at bounding box center [790, 303] width 31 height 31
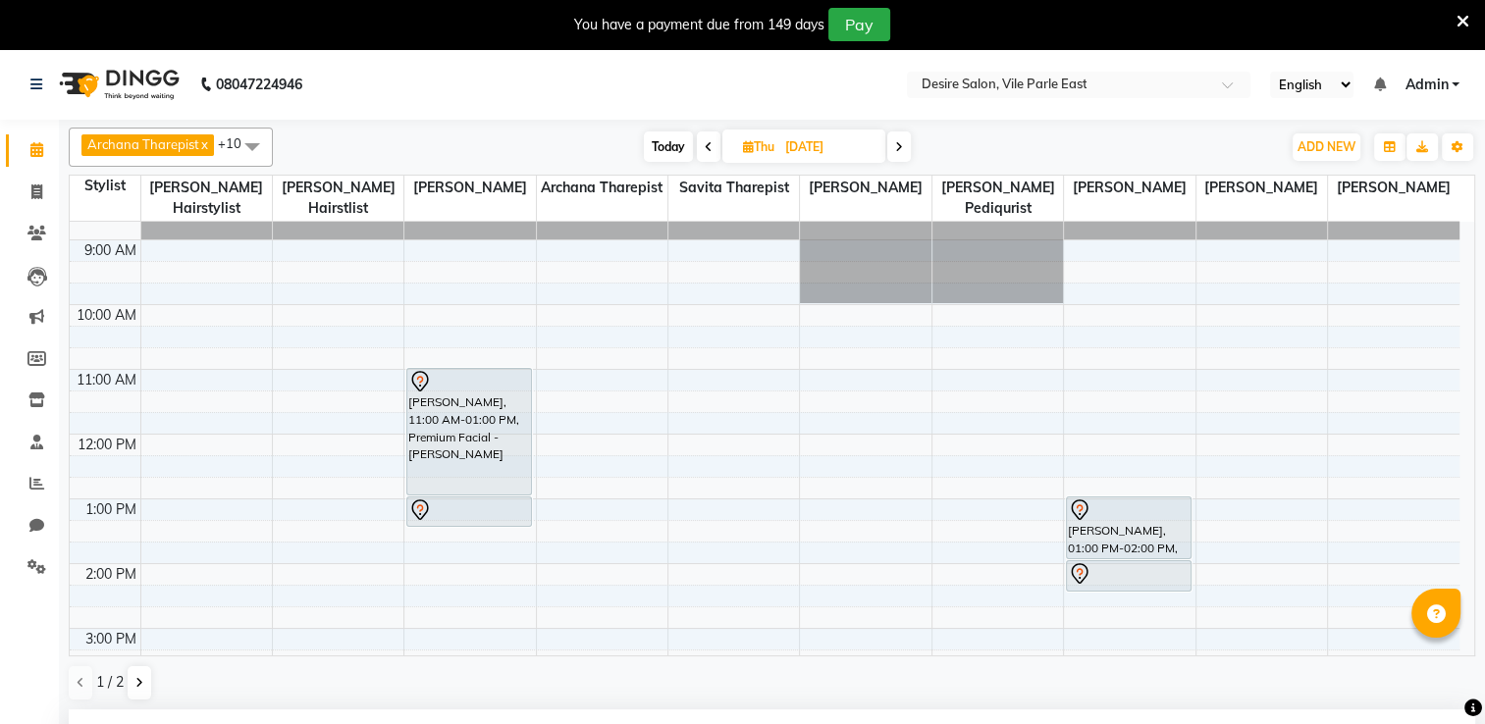
click at [781, 145] on input "[DATE]" at bounding box center [828, 146] width 98 height 29
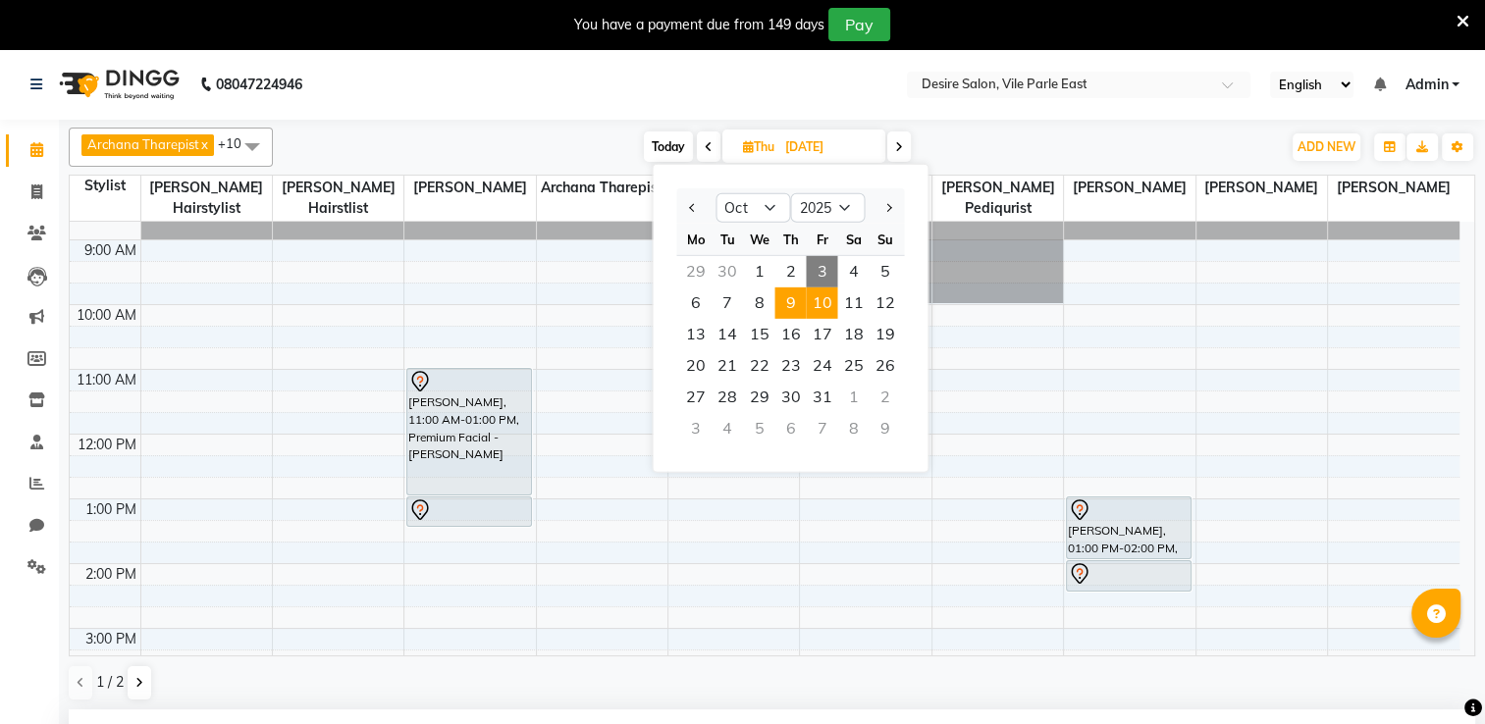
click at [826, 303] on span "10" at bounding box center [821, 303] width 31 height 31
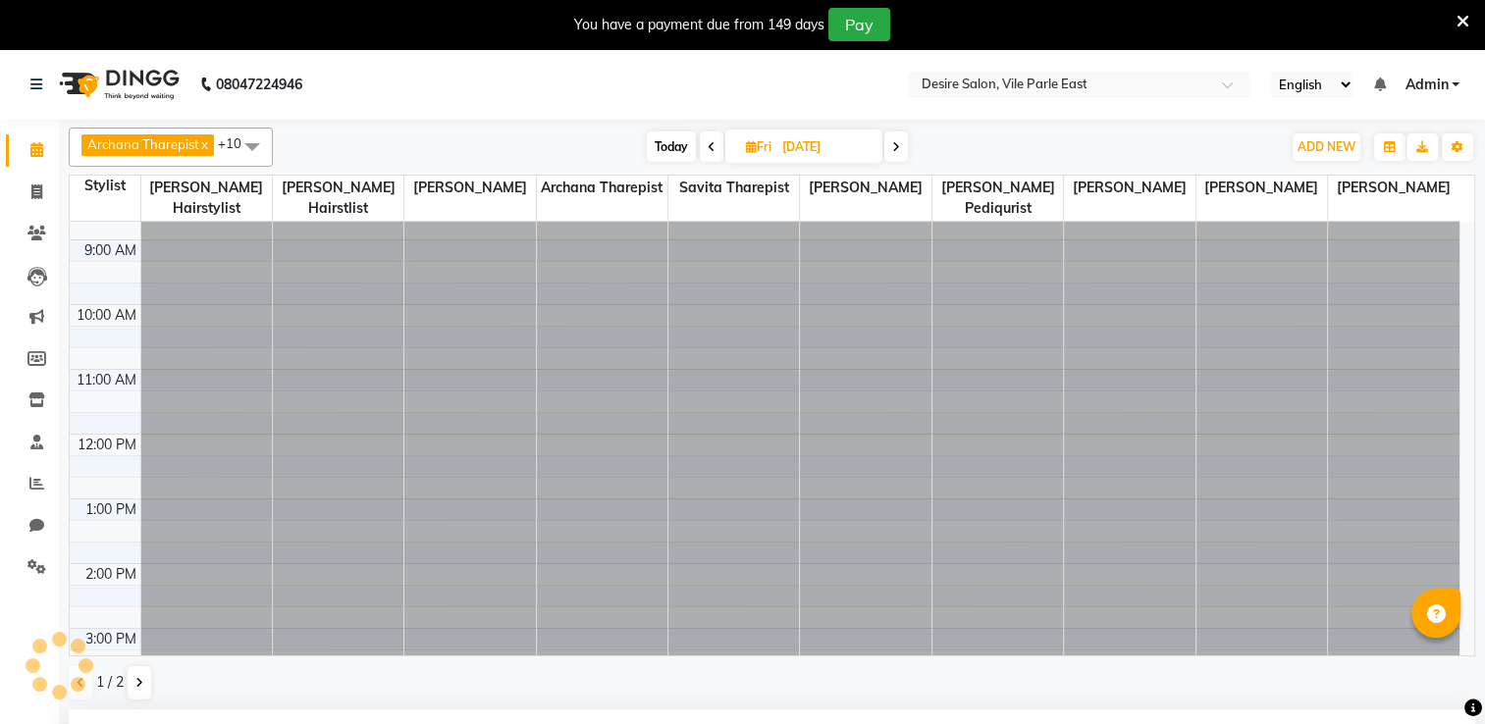
scroll to position [444, 0]
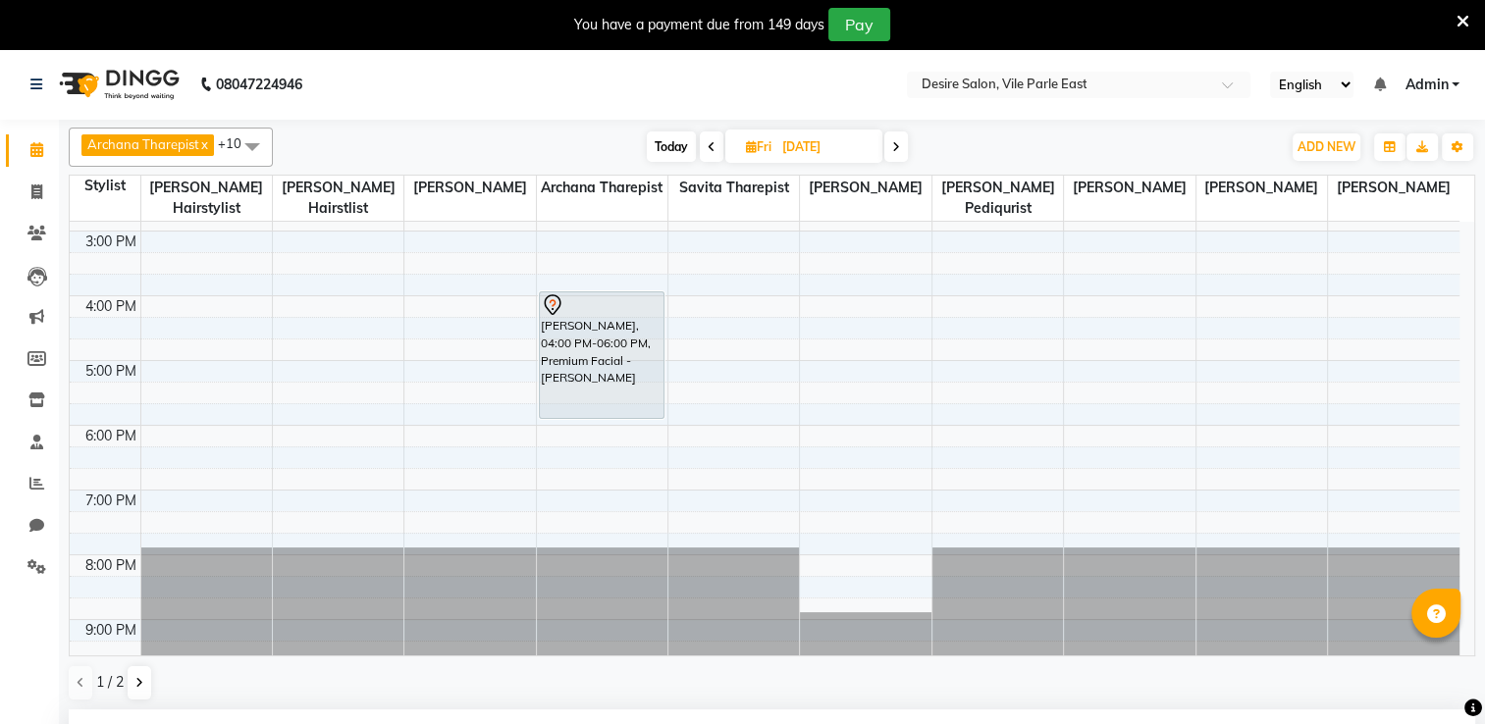
click at [787, 143] on input "[DATE]" at bounding box center [825, 146] width 98 height 29
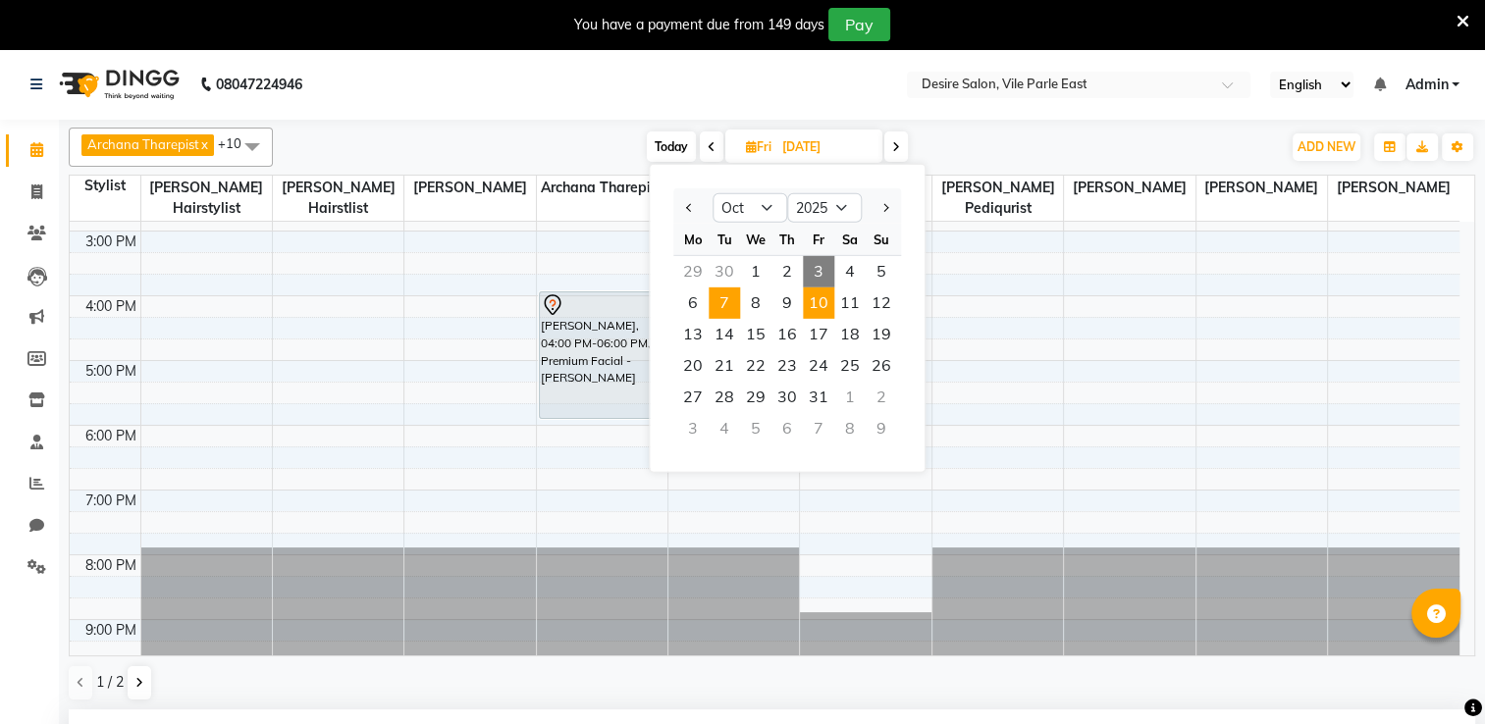
click at [723, 312] on span "7" at bounding box center [724, 303] width 31 height 31
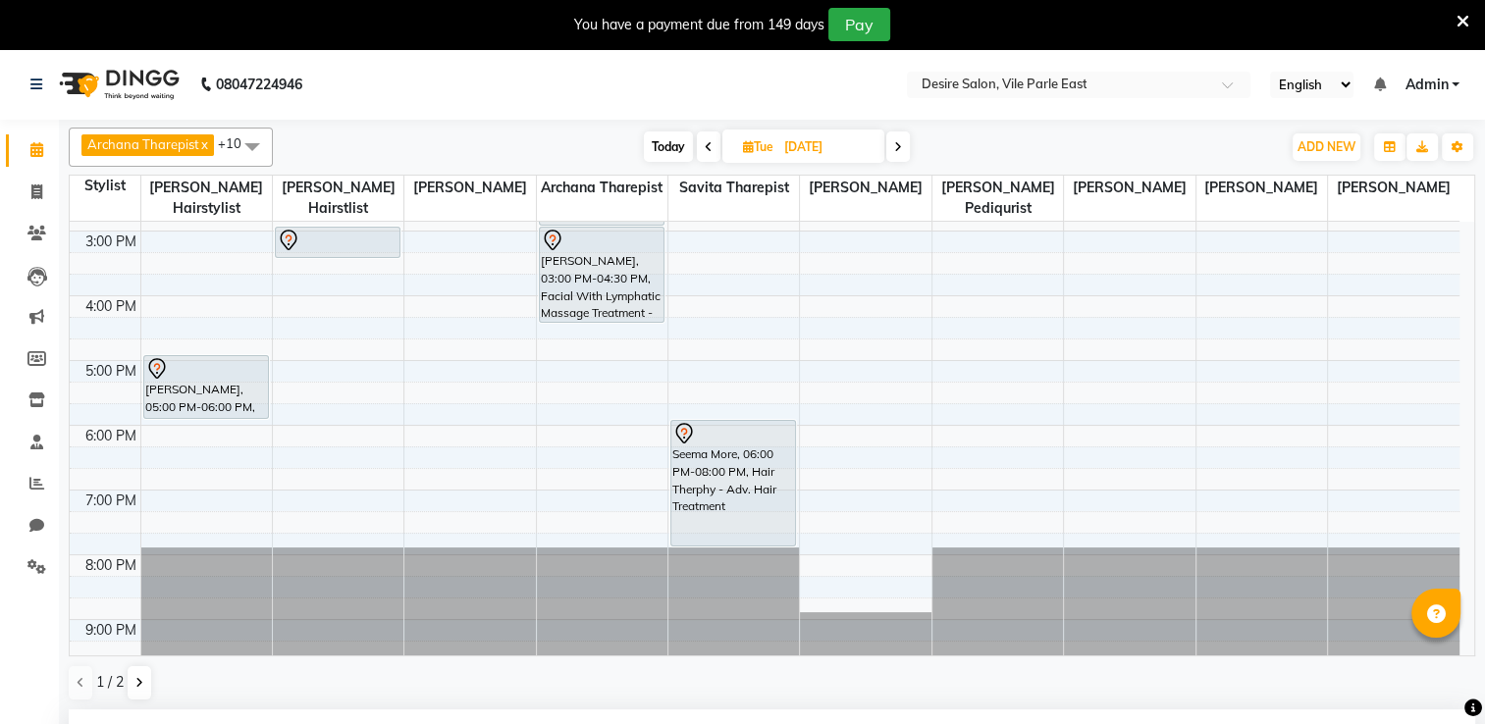
scroll to position [46, 0]
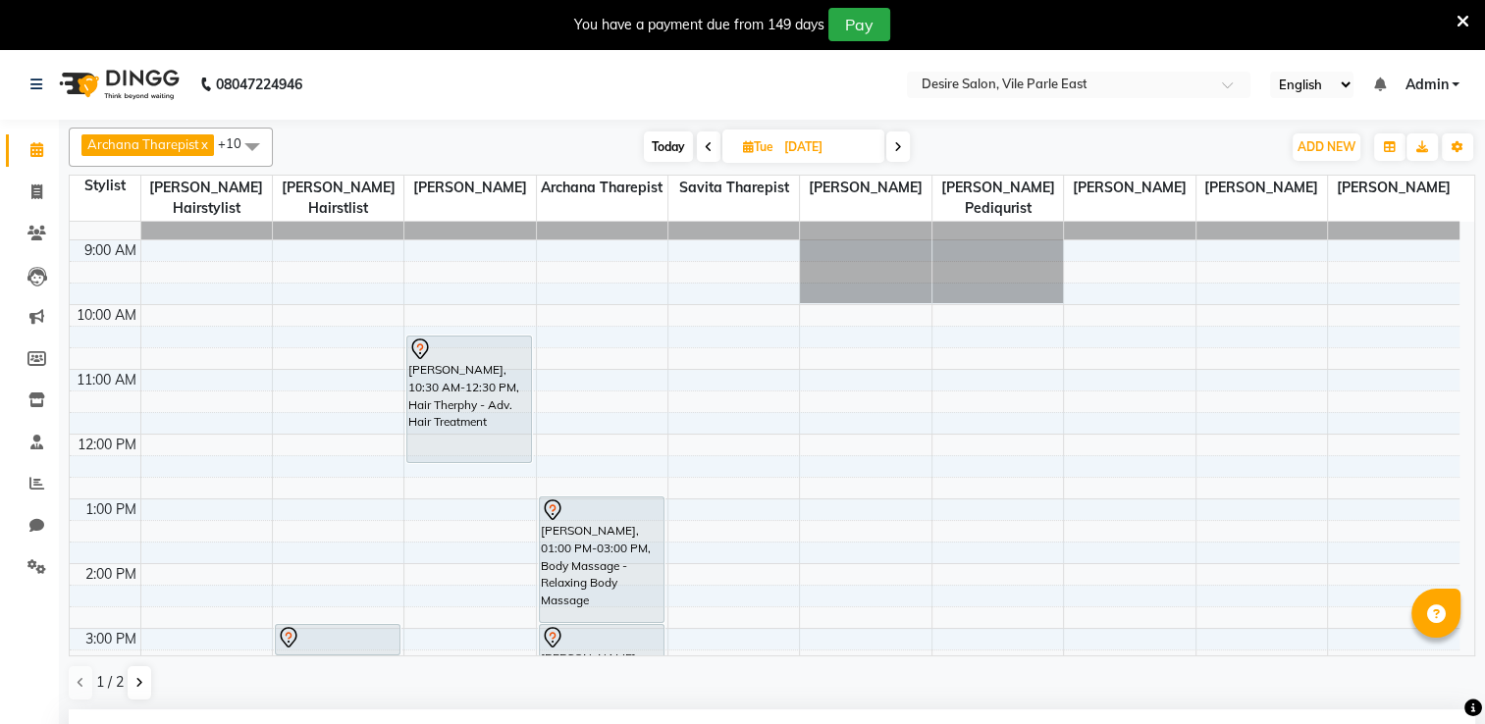
click at [679, 147] on span "Today" at bounding box center [668, 147] width 49 height 30
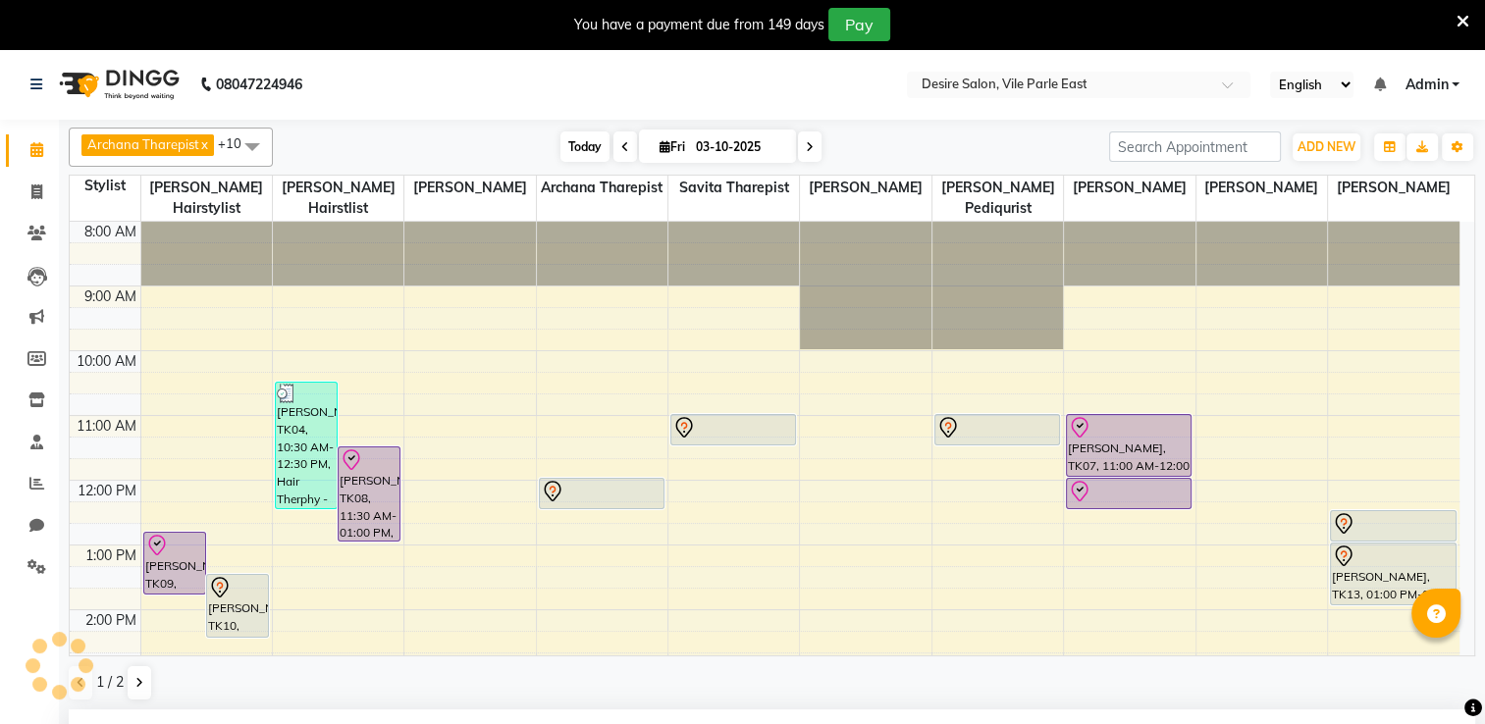
scroll to position [444, 0]
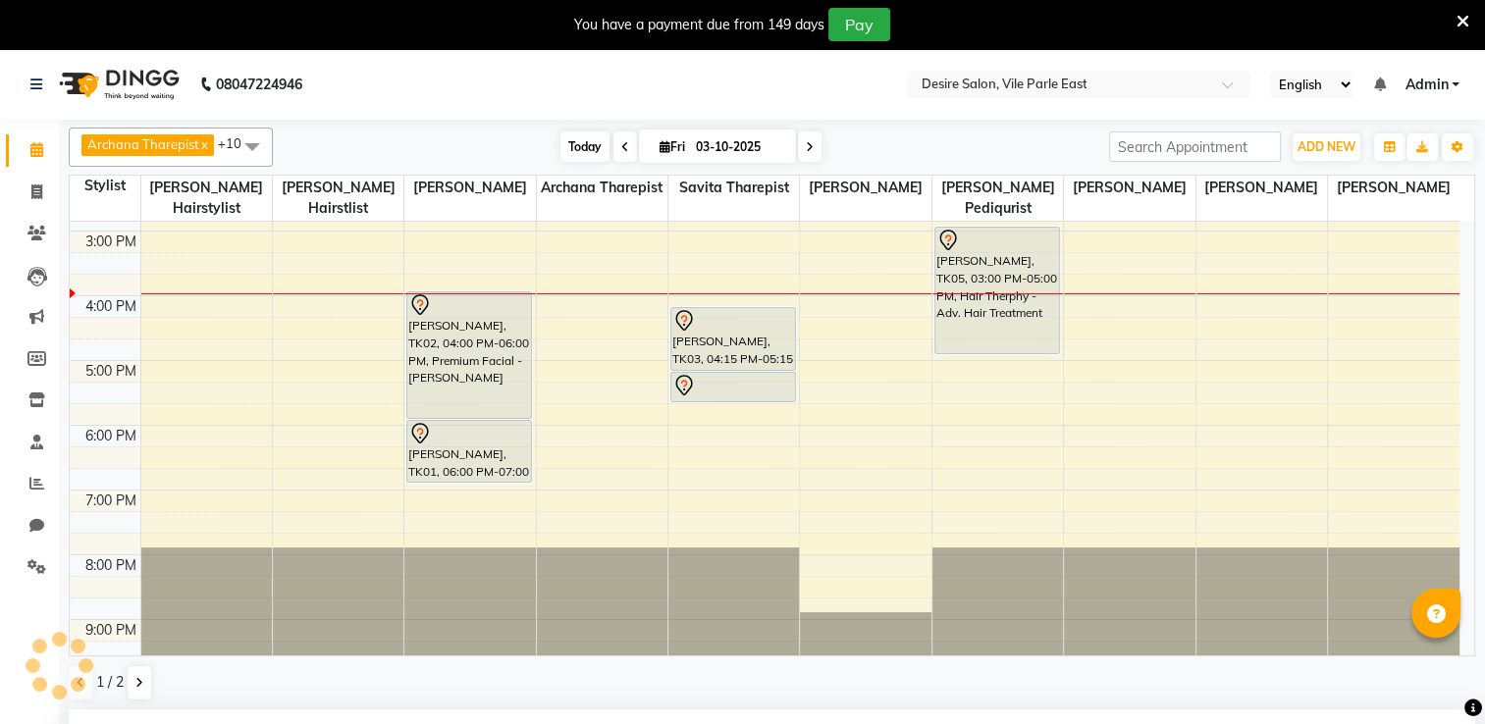
click at [679, 147] on span "Fri" at bounding box center [672, 146] width 35 height 15
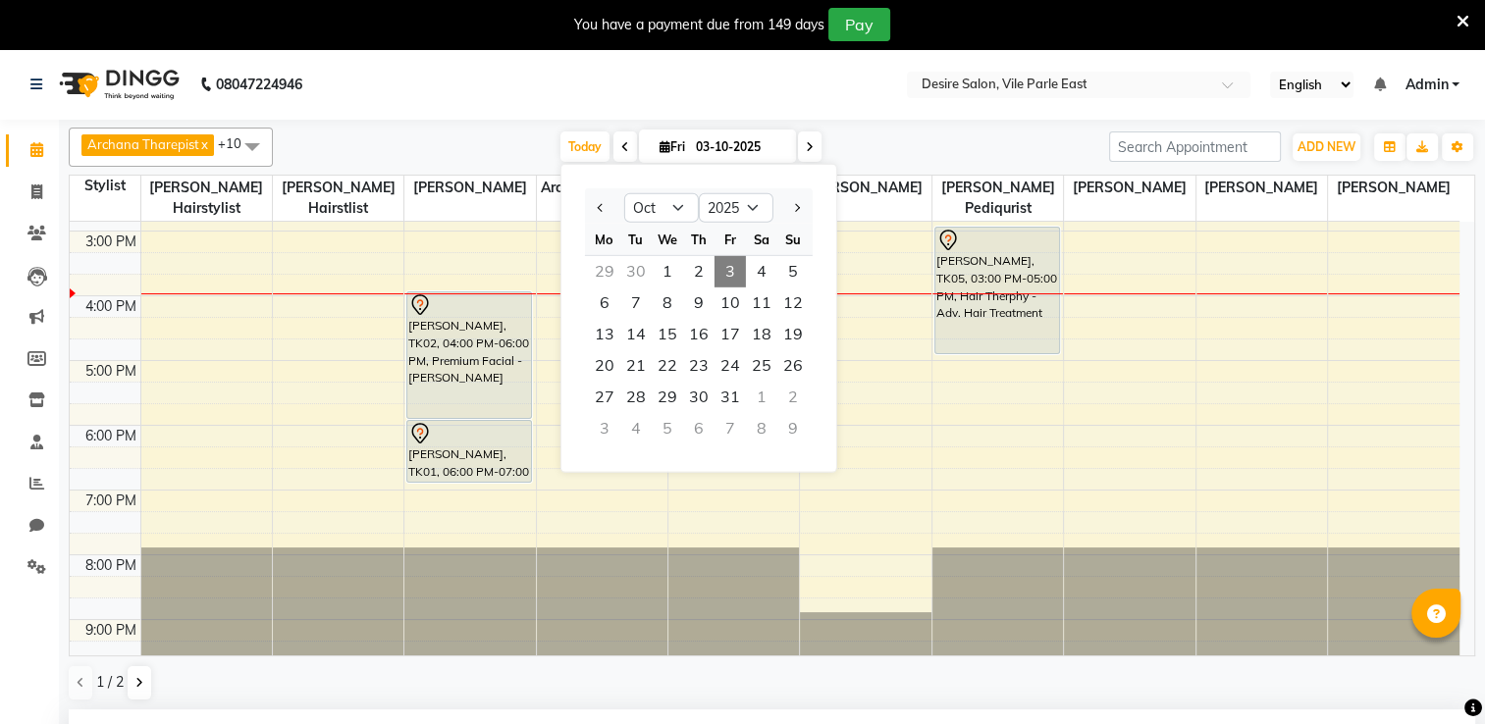
click at [738, 273] on span "3" at bounding box center [730, 271] width 31 height 31
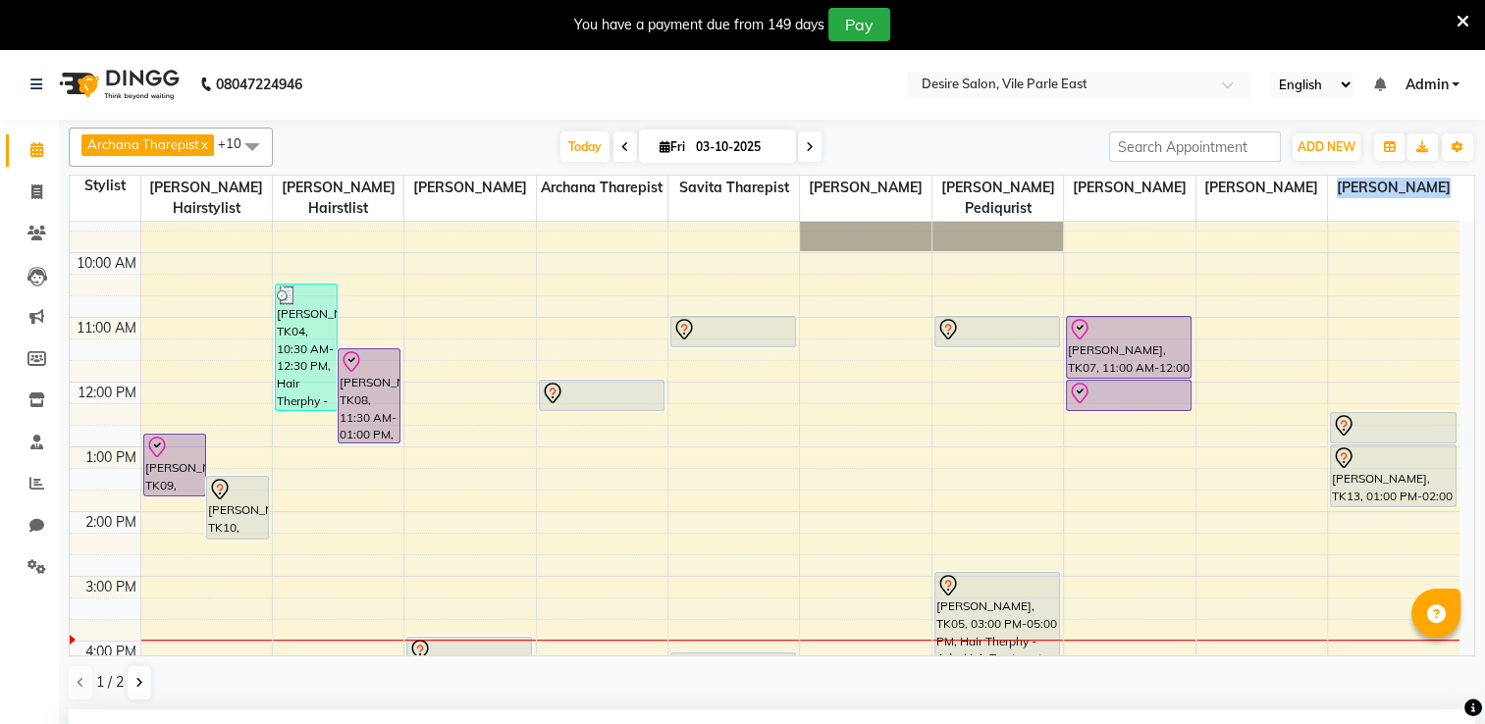
scroll to position [0, 0]
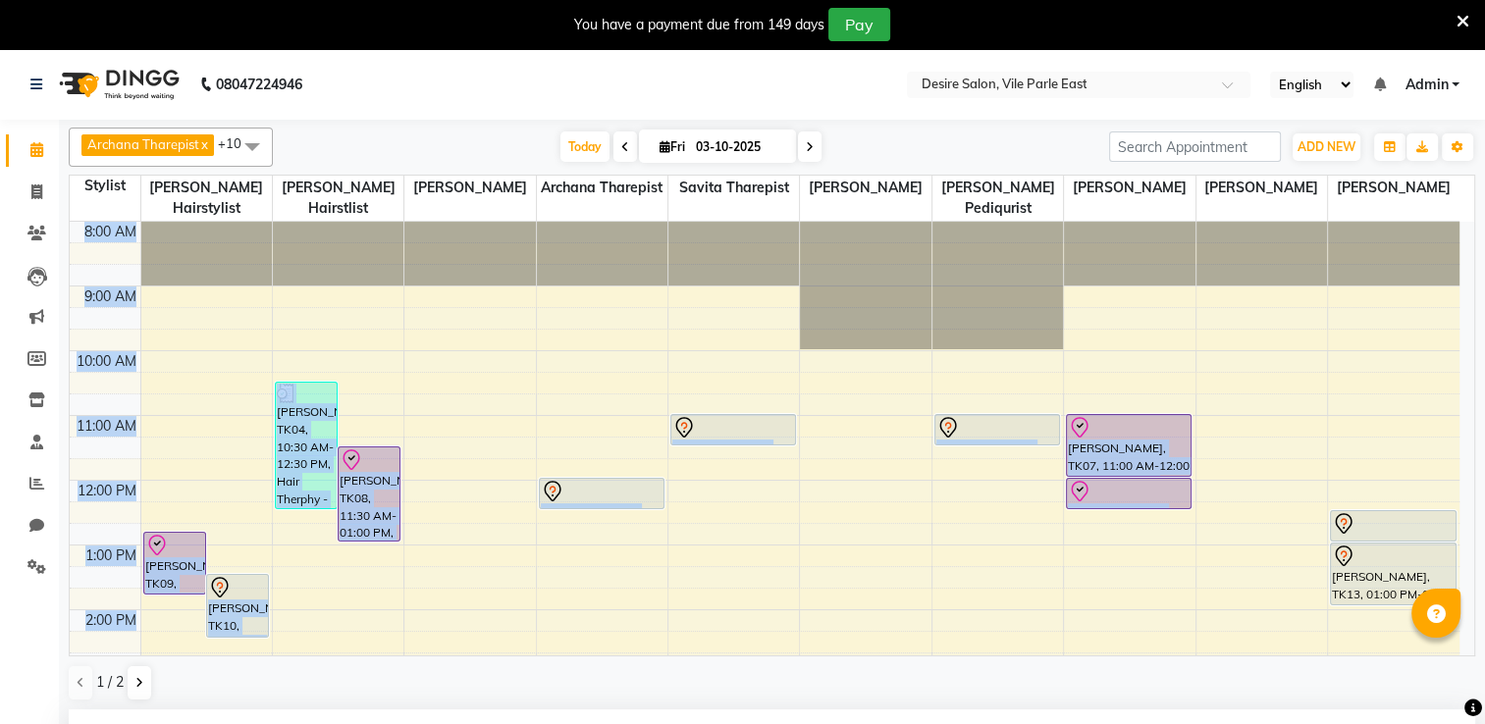
drag, startPoint x: 1474, startPoint y: 324, endPoint x: 1453, endPoint y: 204, distance: 121.7
click at [1453, 222] on td "8:00 AM 9:00 AM 10:00 AM 11:00 AM 12:00 PM 1:00 PM 2:00 PM 3:00 PM 4:00 PM 5:00…" at bounding box center [772, 439] width 1405 height 435
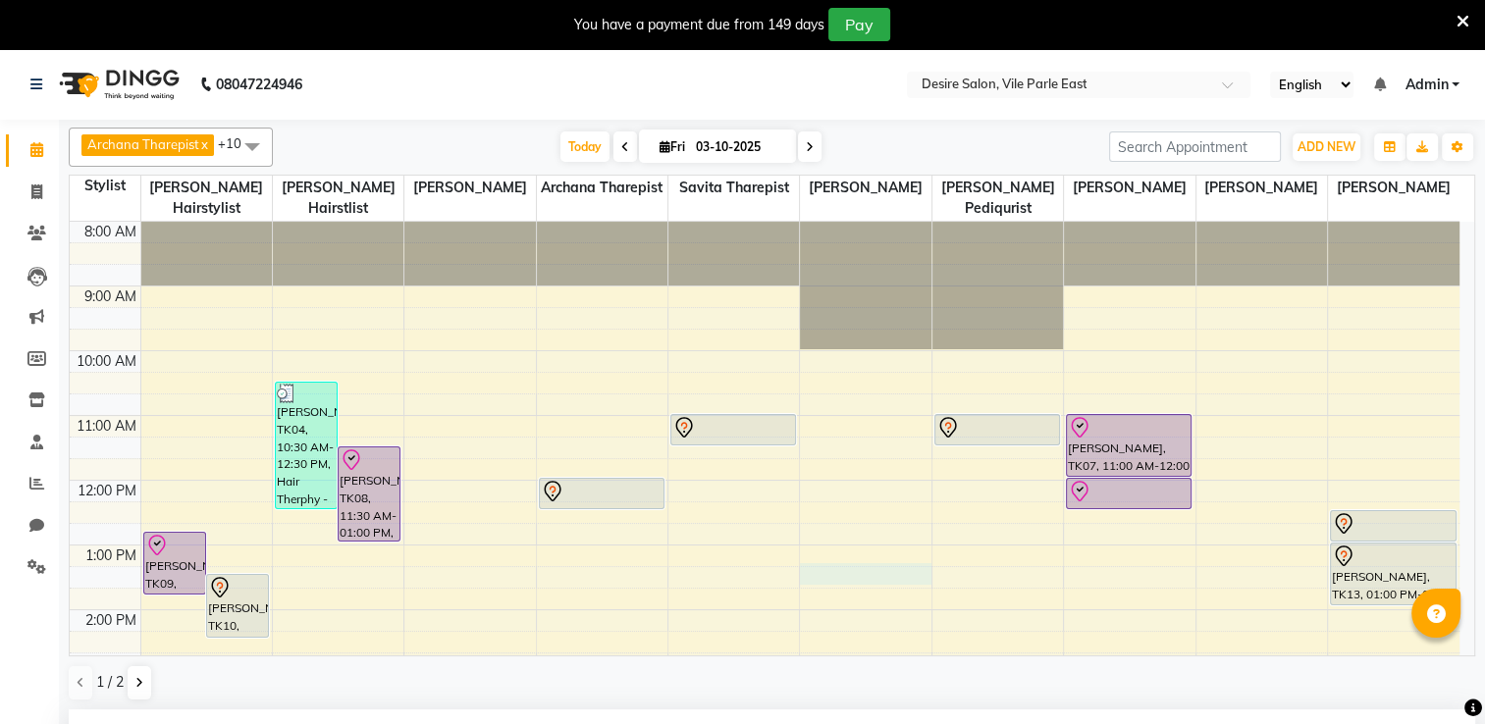
click at [865, 561] on div "8:00 AM 9:00 AM 10:00 AM 11:00 AM 12:00 PM 1:00 PM 2:00 PM 3:00 PM 4:00 PM 5:00…" at bounding box center [765, 675] width 1390 height 906
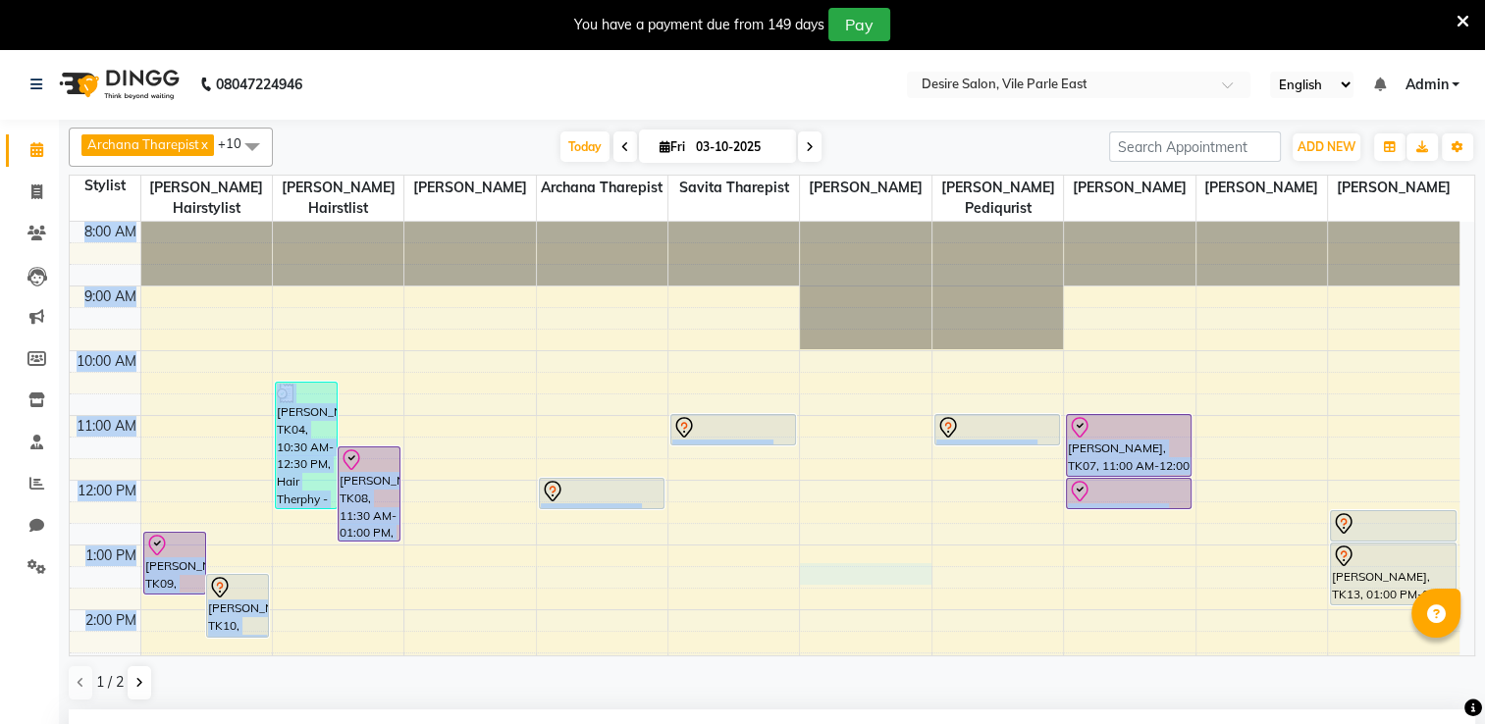
scroll to position [430, 0]
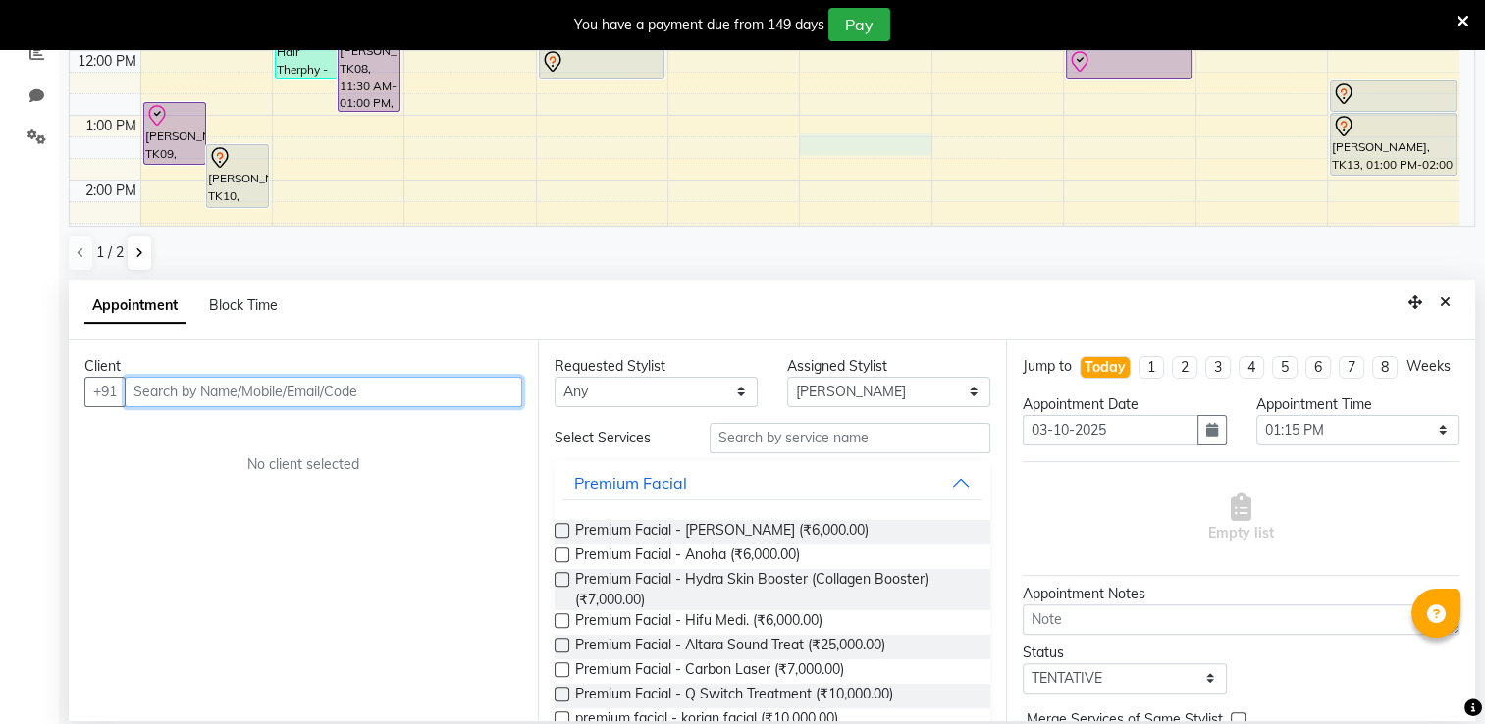
click at [374, 395] on input "text" at bounding box center [323, 392] width 397 height 30
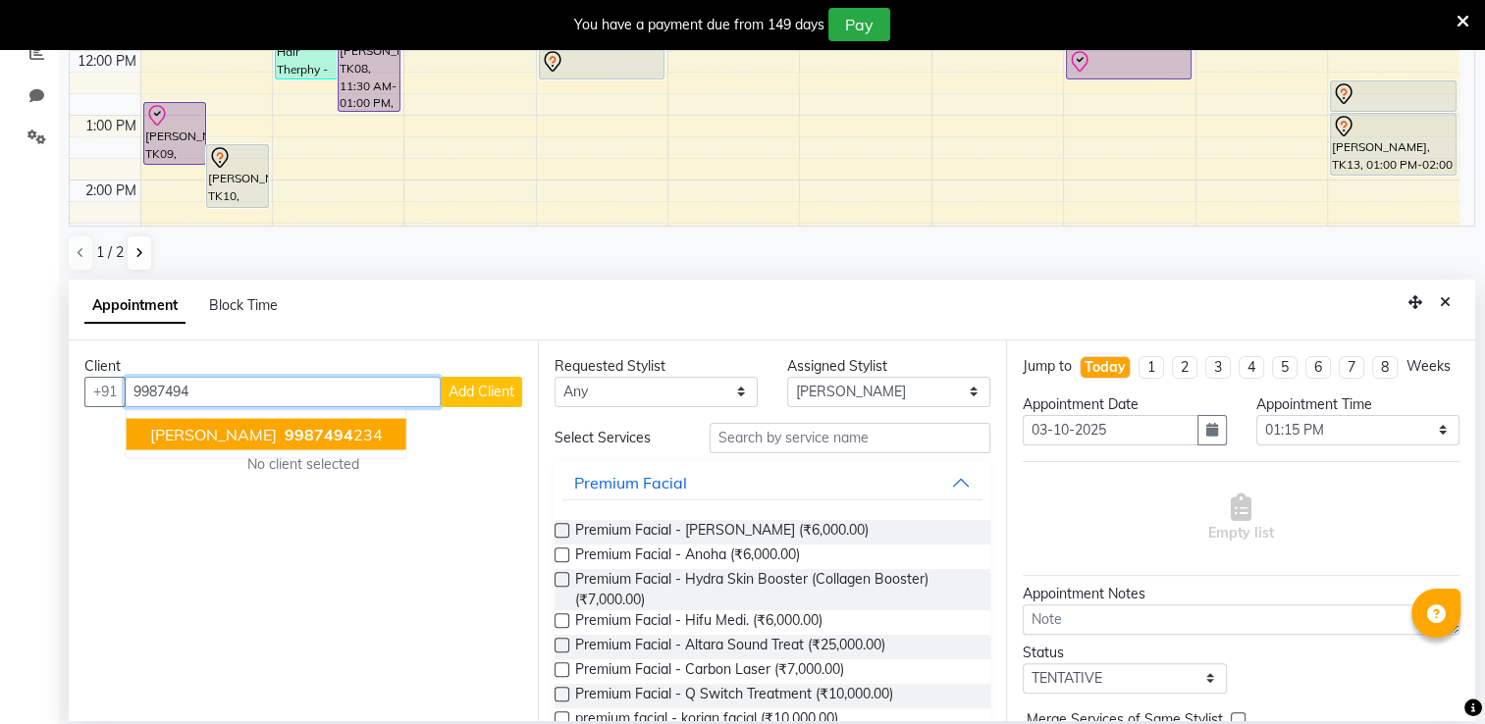
click at [281, 441] on ngb-highlight "9987494 234" at bounding box center [332, 434] width 102 height 20
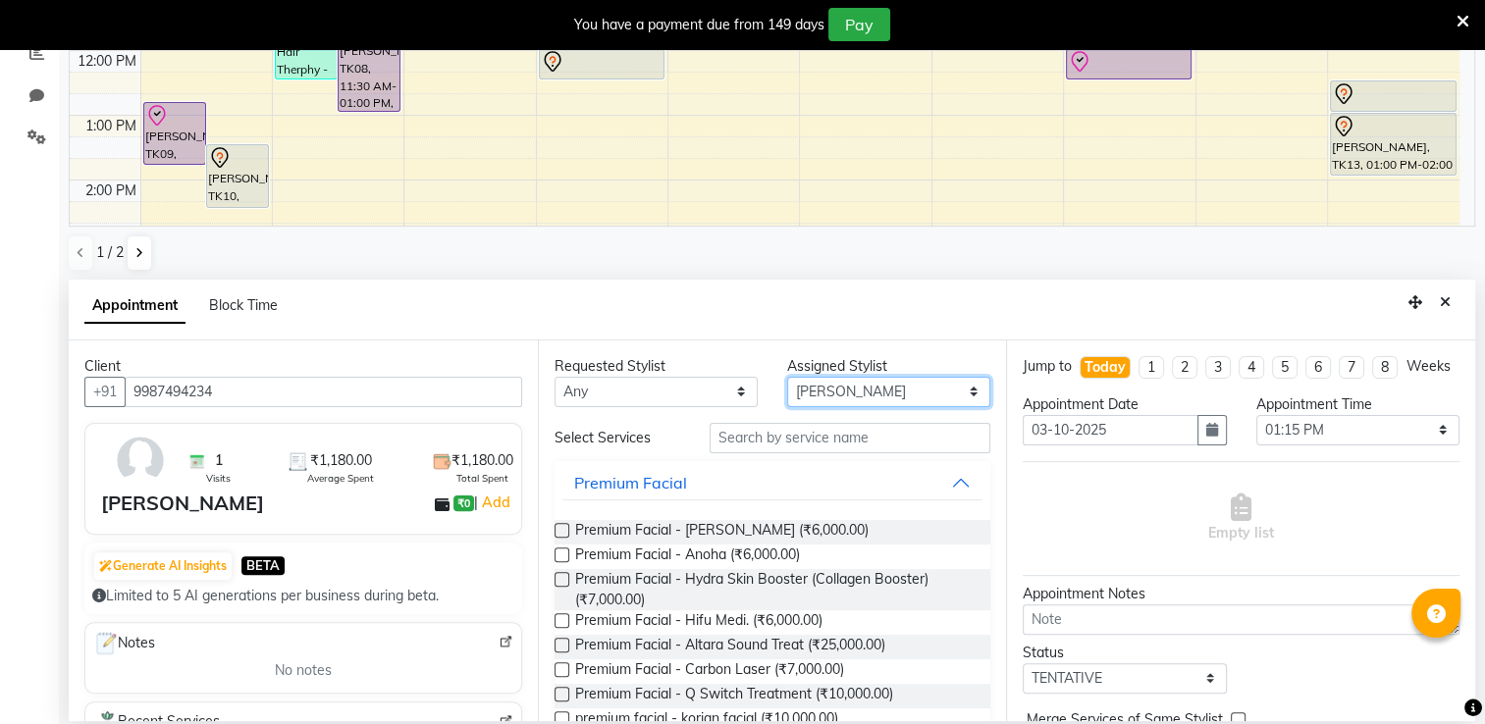
click at [960, 390] on select "Select Archana Tharepist [PERSON_NAME] Pediqurist [PERSON_NAME] desire salon [P…" at bounding box center [888, 392] width 203 height 30
click at [787, 377] on select "Select Archana Tharepist [PERSON_NAME] Pediqurist [PERSON_NAME] desire salon [P…" at bounding box center [888, 392] width 203 height 30
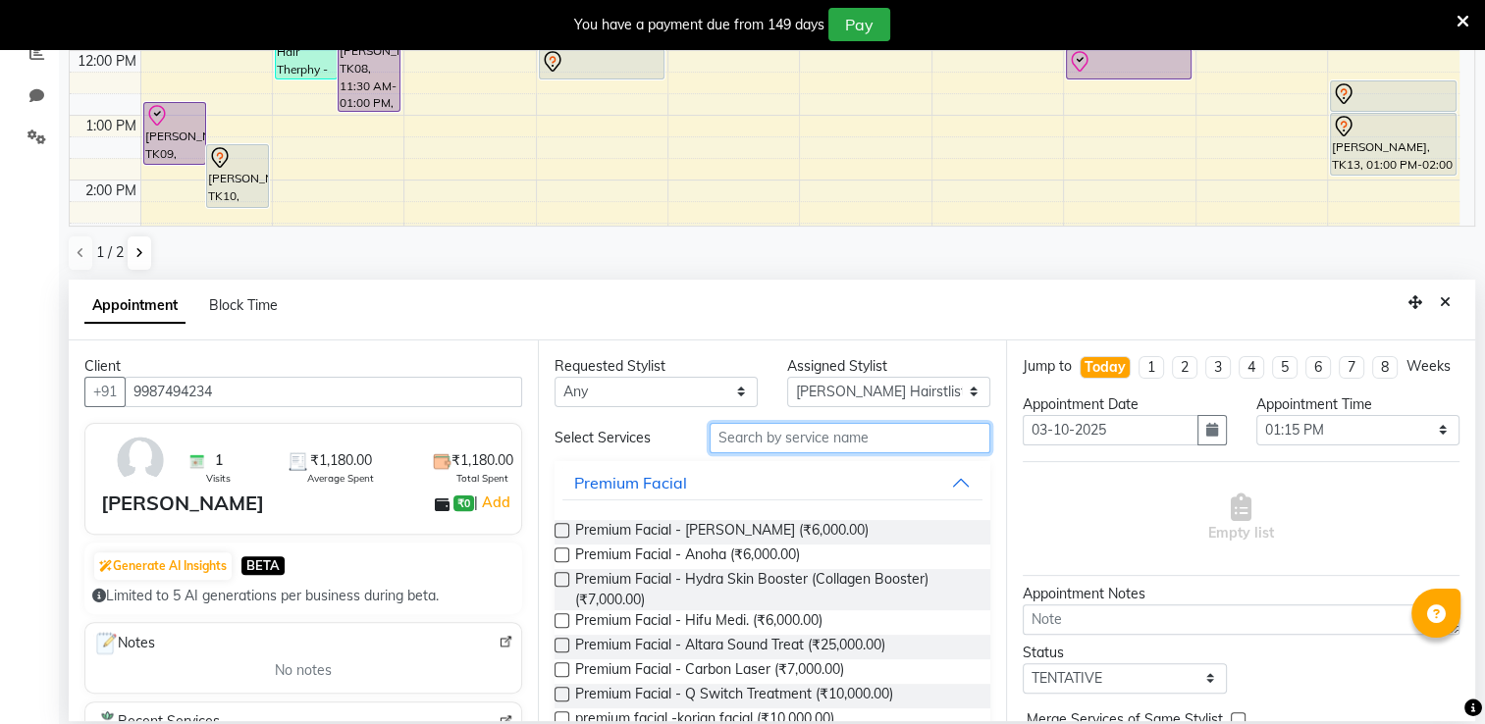
click at [765, 438] on input "text" at bounding box center [850, 438] width 281 height 30
click at [672, 435] on div "Select Services" at bounding box center [617, 438] width 155 height 21
click at [753, 438] on input "text" at bounding box center [850, 438] width 281 height 30
click at [749, 442] on input "text" at bounding box center [850, 438] width 281 height 30
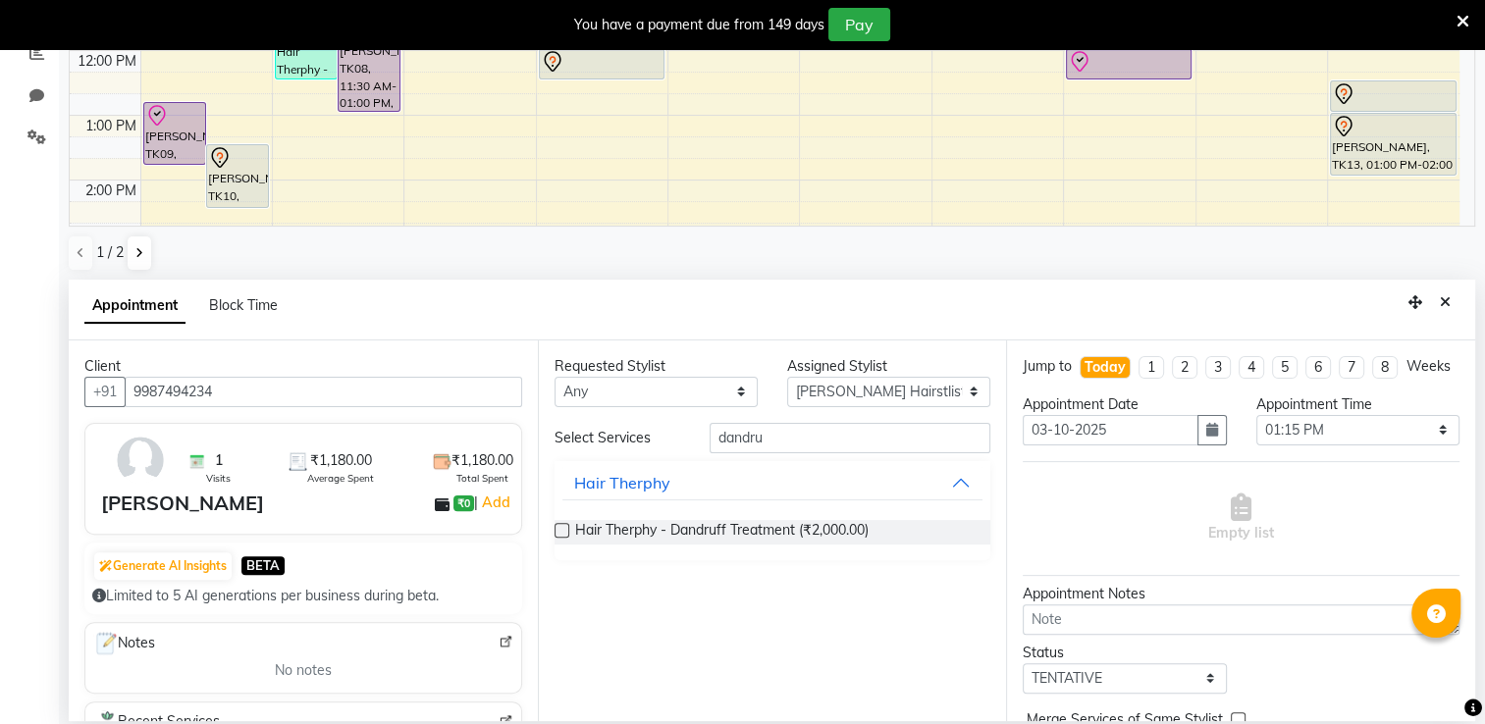
click at [561, 528] on label at bounding box center [562, 530] width 15 height 15
click at [561, 528] on input "checkbox" at bounding box center [561, 532] width 13 height 13
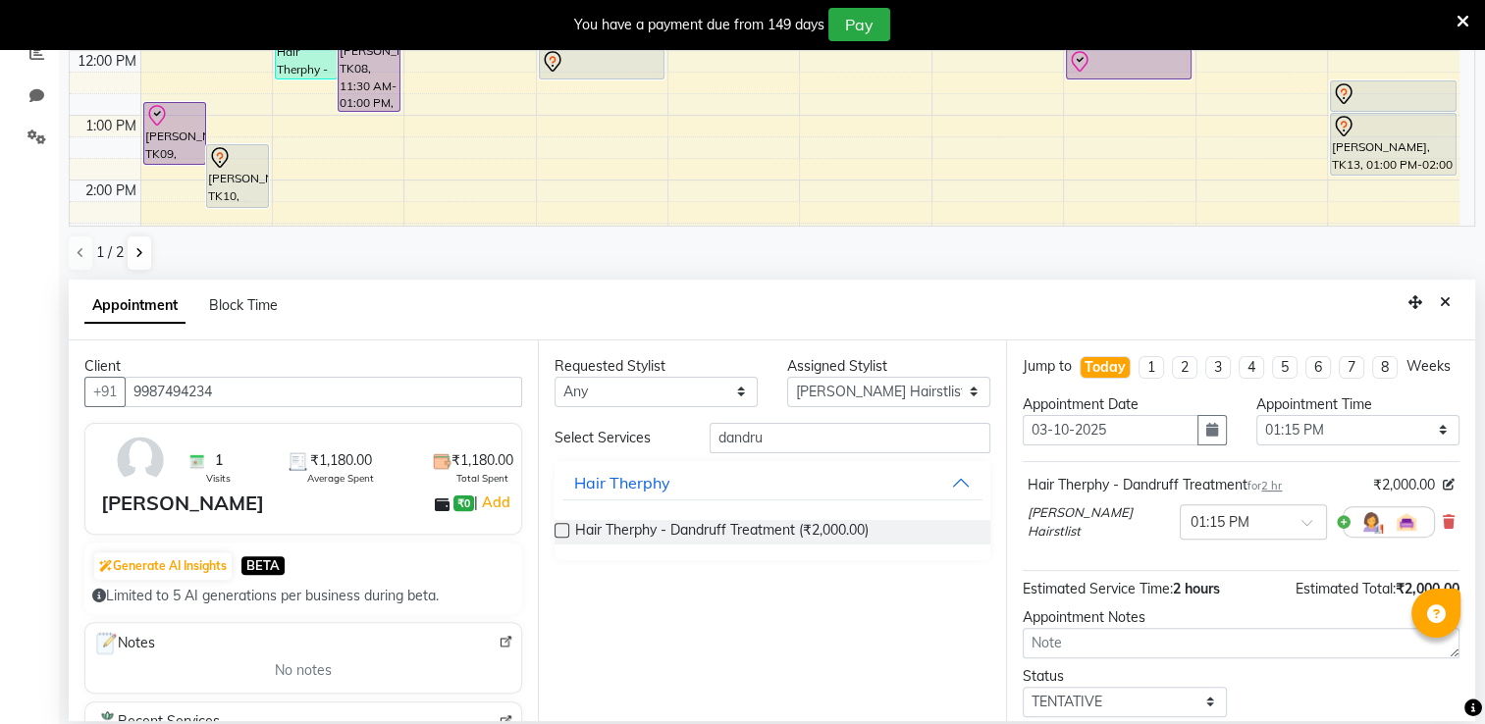
scroll to position [134, 0]
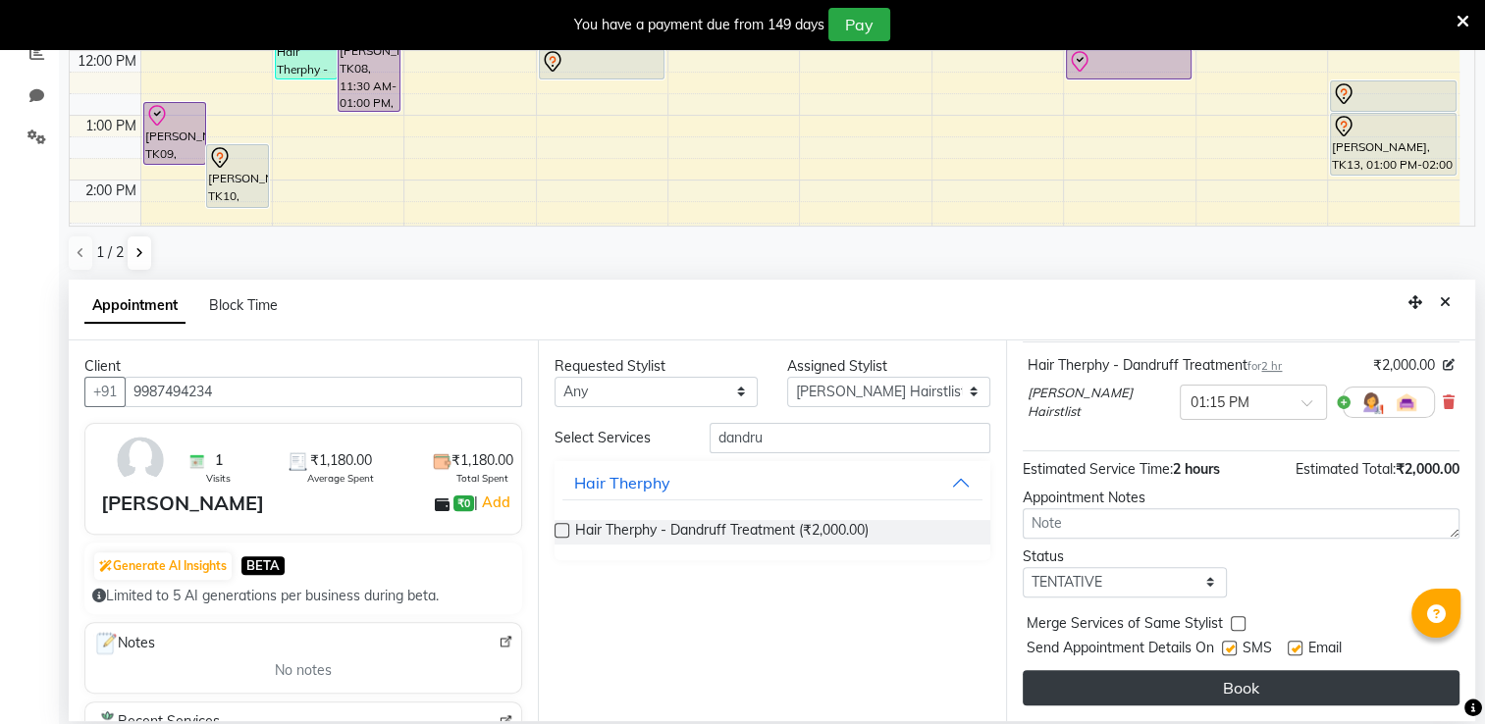
click at [1247, 684] on button "Book" at bounding box center [1241, 687] width 437 height 35
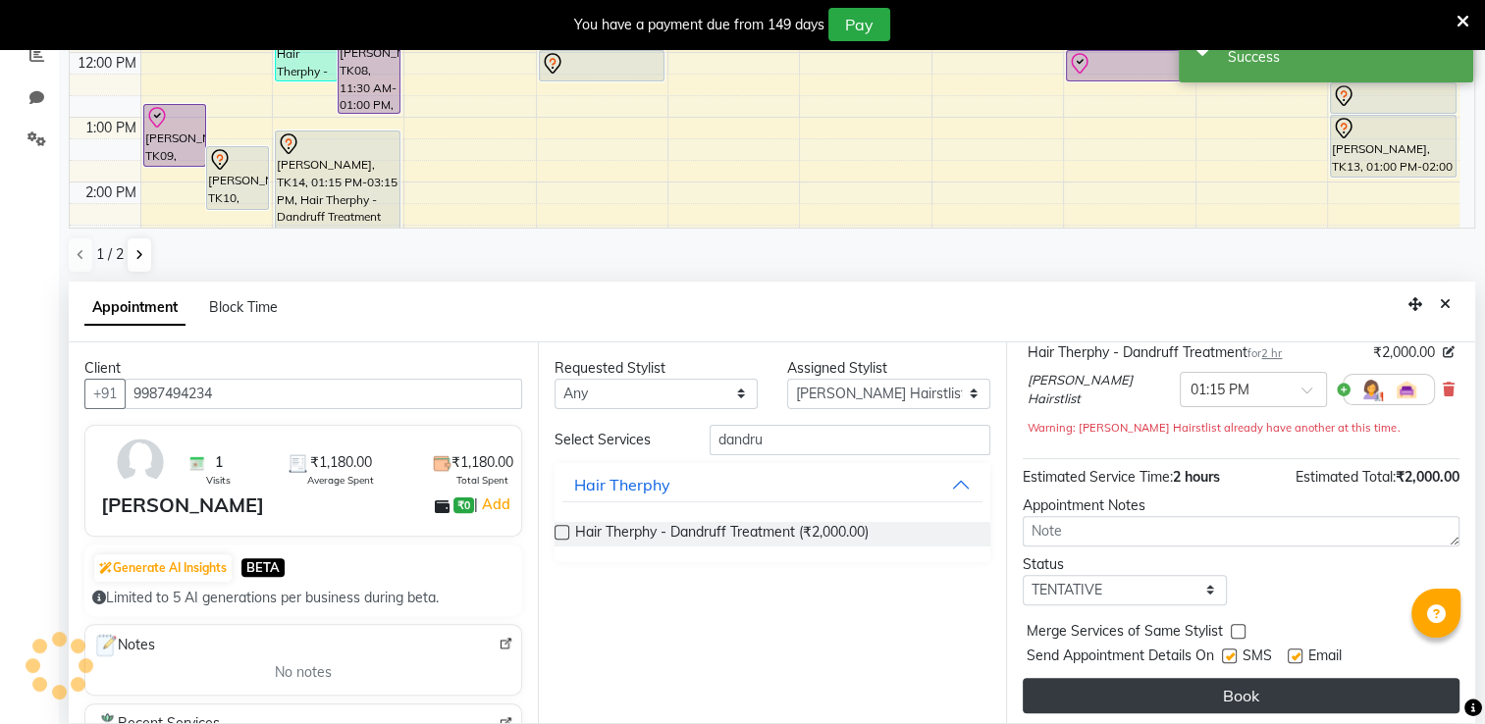
scroll to position [0, 0]
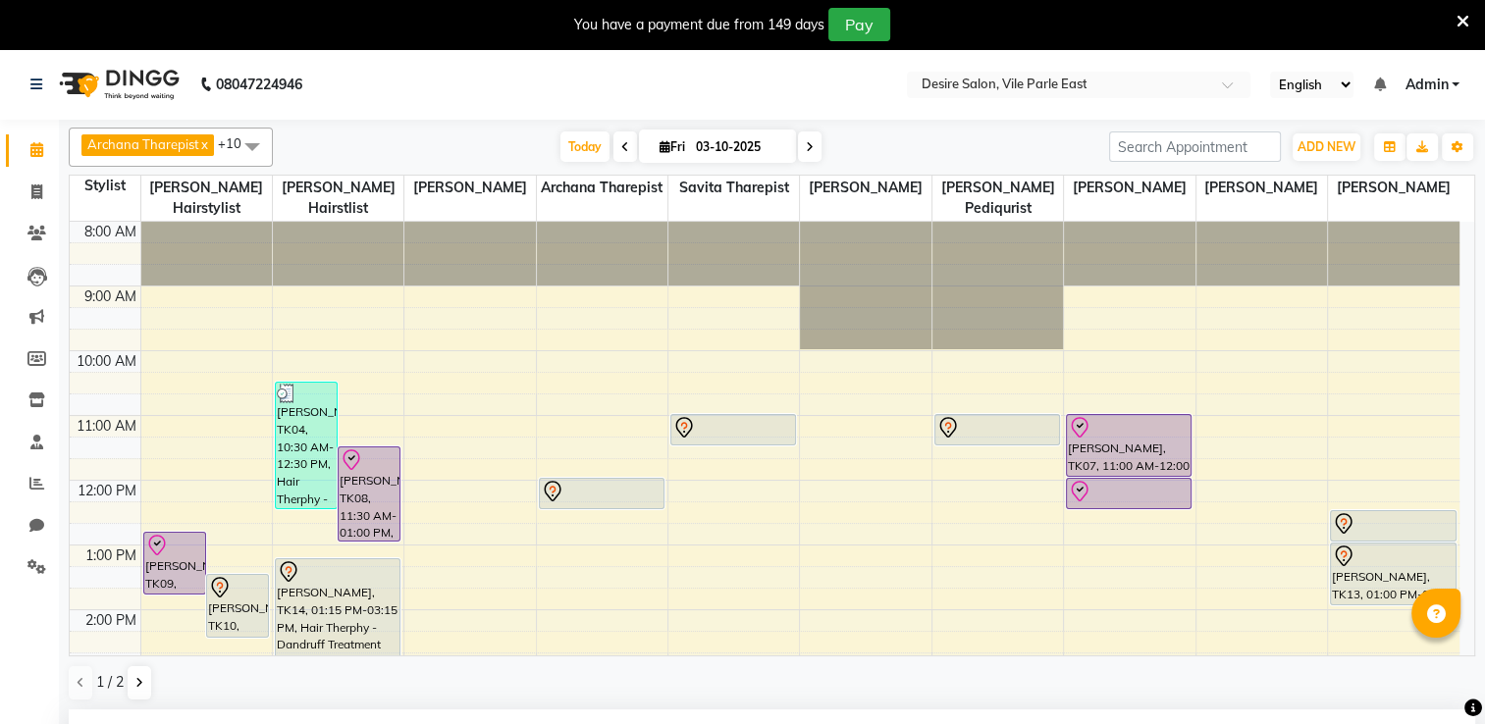
click at [705, 150] on input "03-10-2025" at bounding box center [739, 146] width 98 height 29
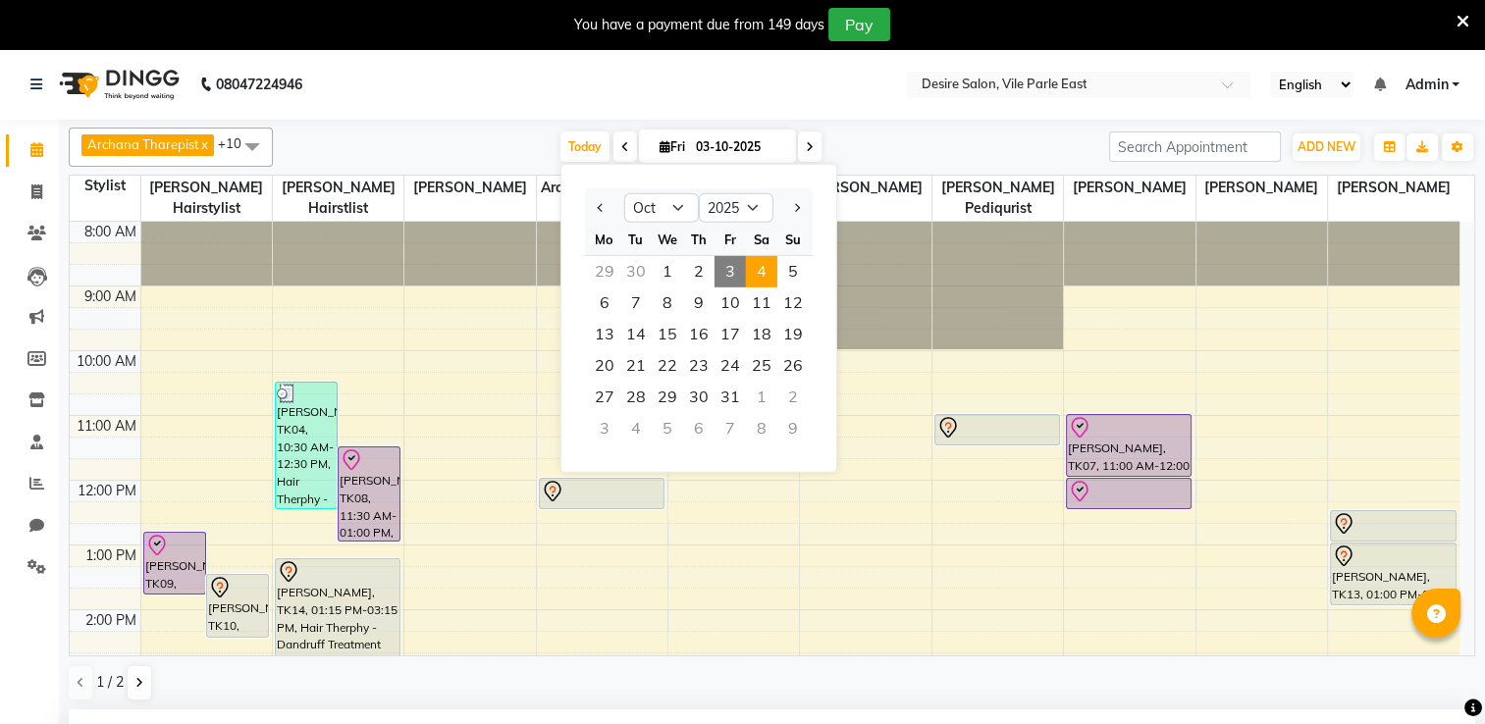
click at [757, 281] on span "4" at bounding box center [761, 271] width 31 height 31
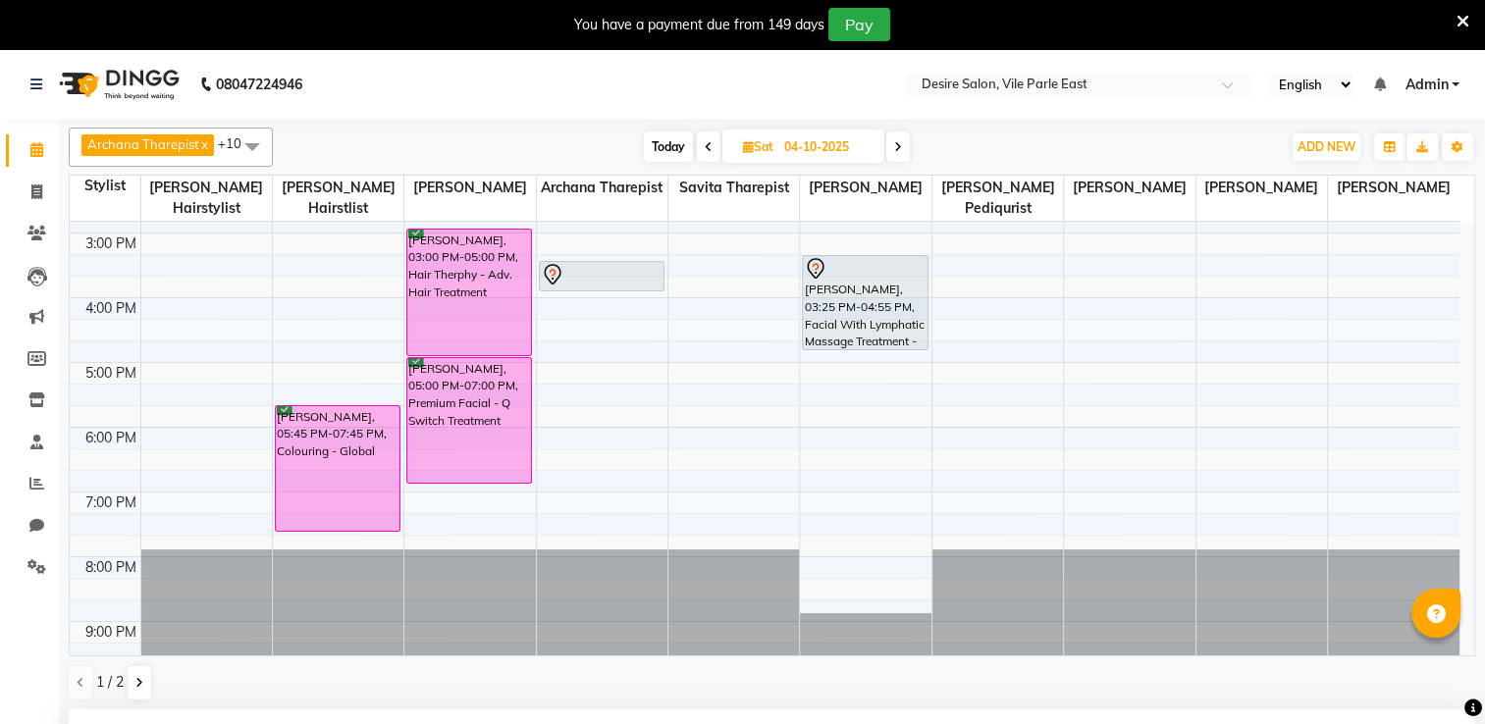
scroll to position [110, 0]
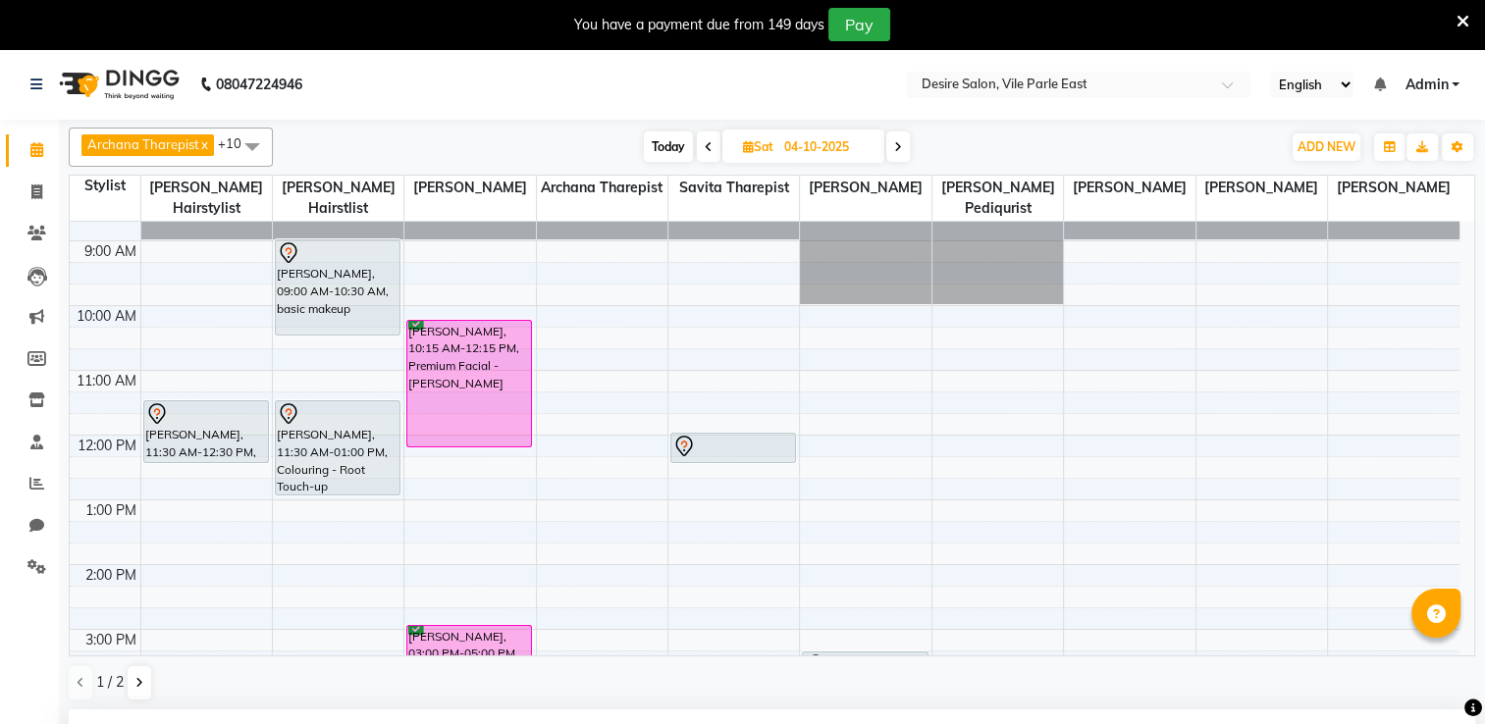
click at [550, 425] on div "7:00 AM 8:00 AM 9:00 AM 10:00 AM 11:00 AM 12:00 PM 1:00 PM 2:00 PM 3:00 PM 4:00…" at bounding box center [765, 597] width 1390 height 971
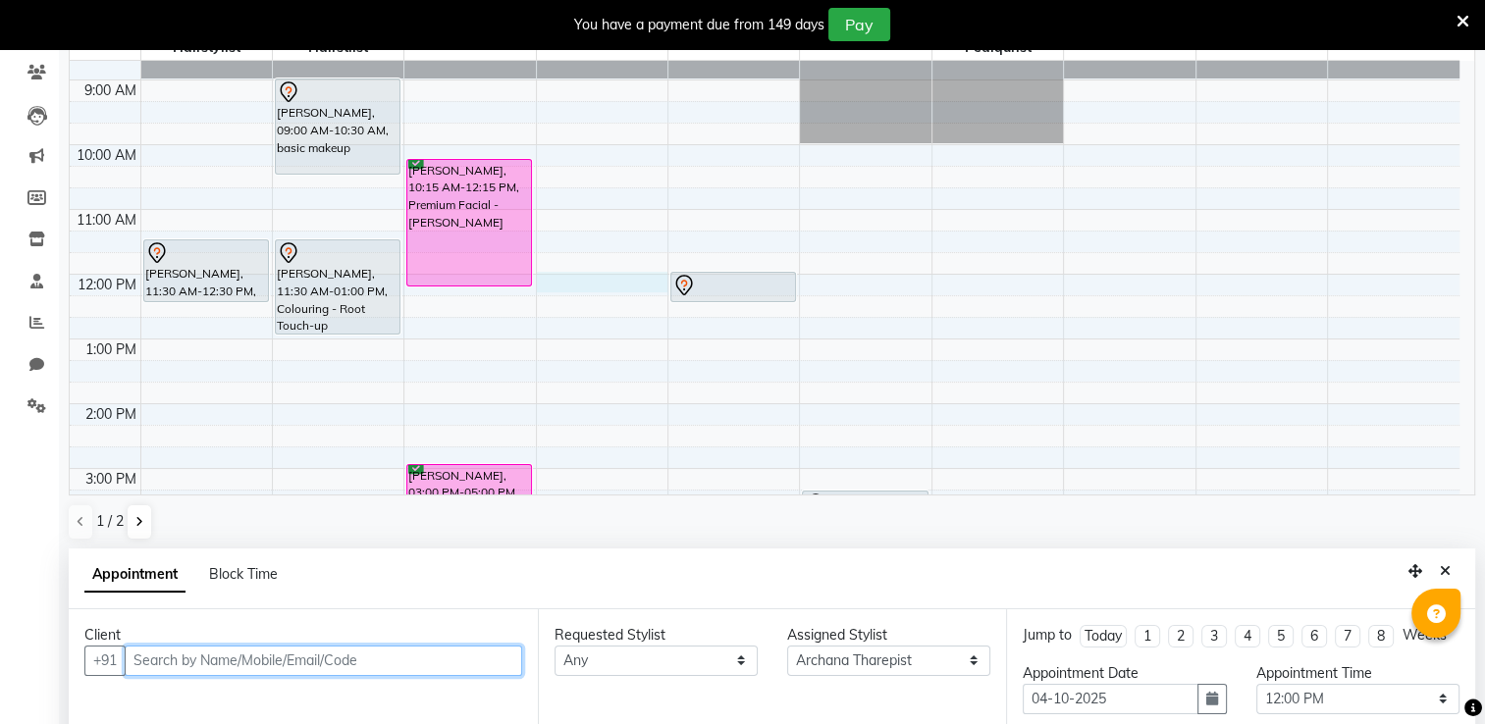
scroll to position [430, 0]
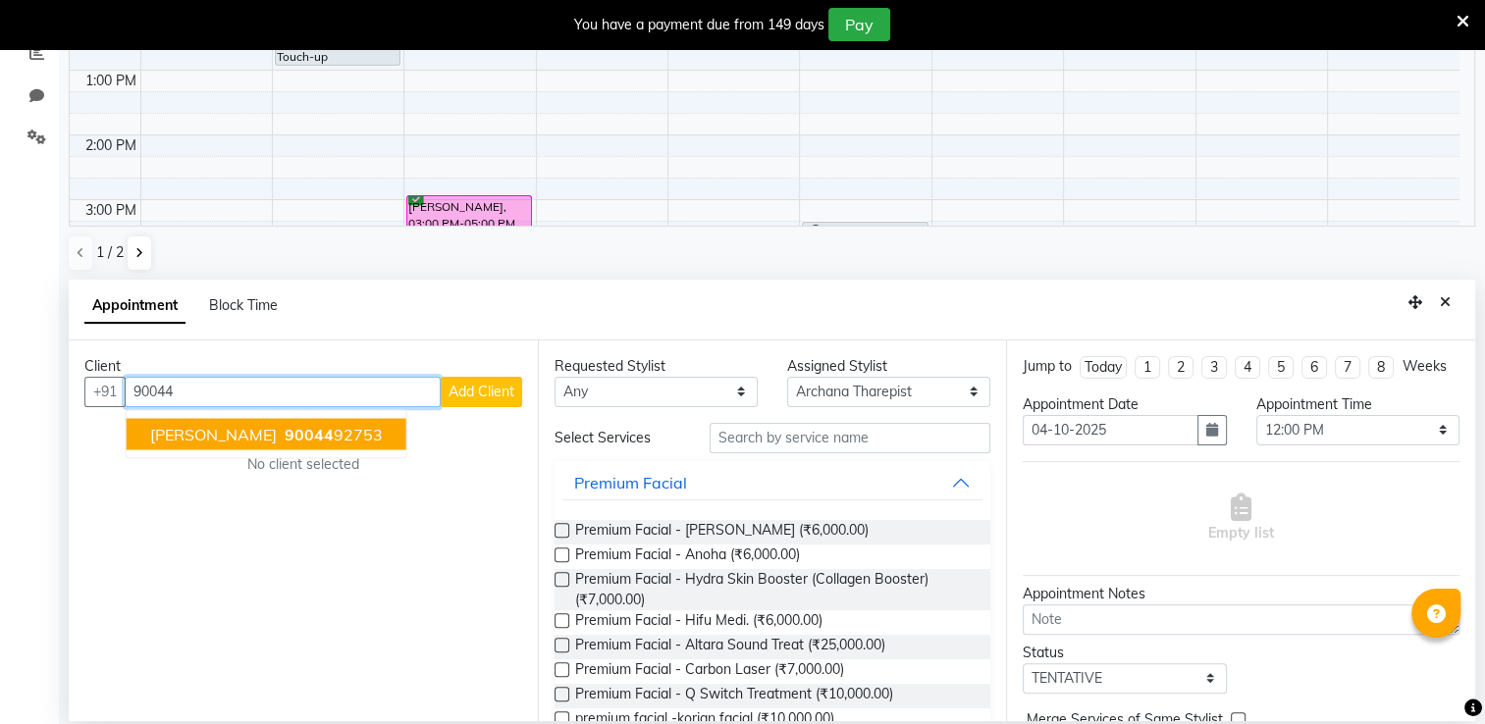
click at [350, 438] on ngb-highlight "90044 92753" at bounding box center [332, 434] width 102 height 20
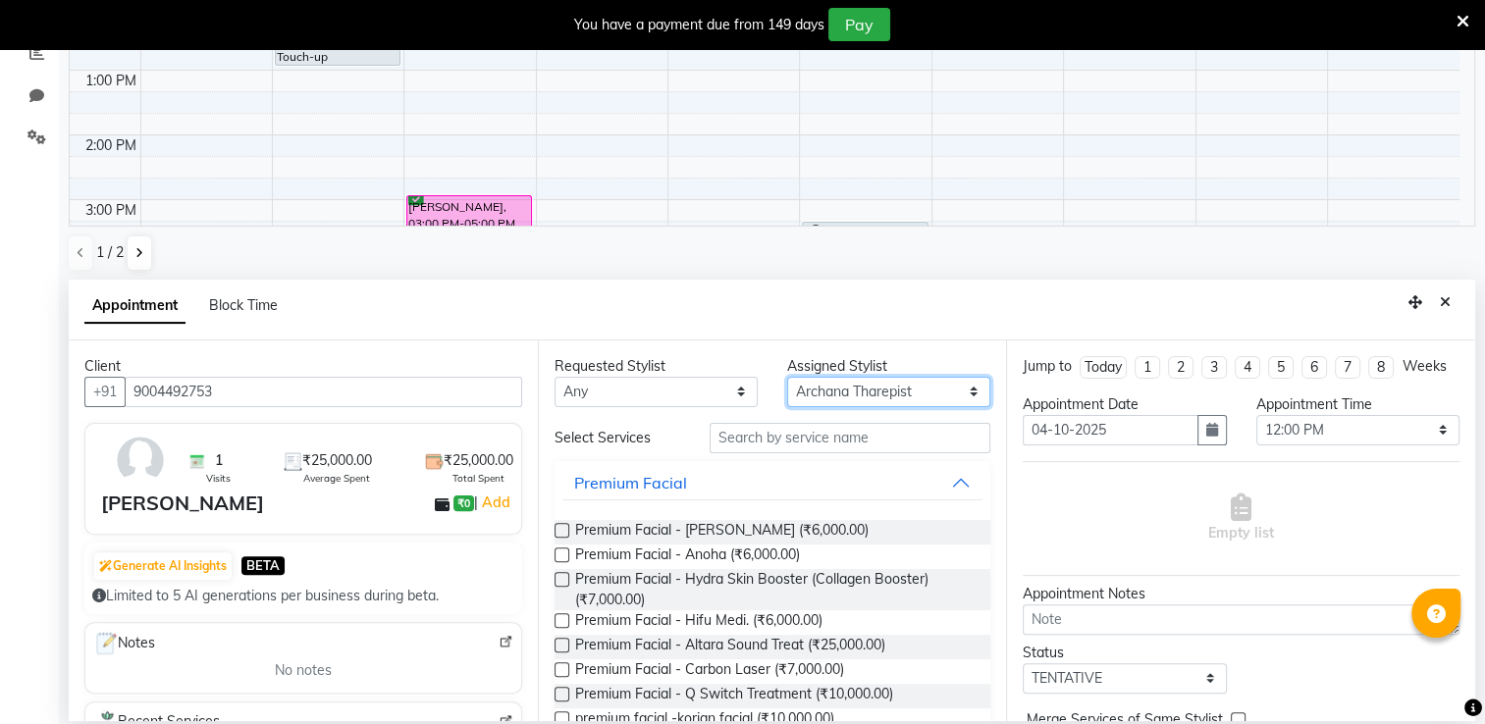
click at [828, 386] on select "Select Archana Tharepist [PERSON_NAME] Pediqurist [PERSON_NAME] desire salon [P…" at bounding box center [888, 392] width 203 height 30
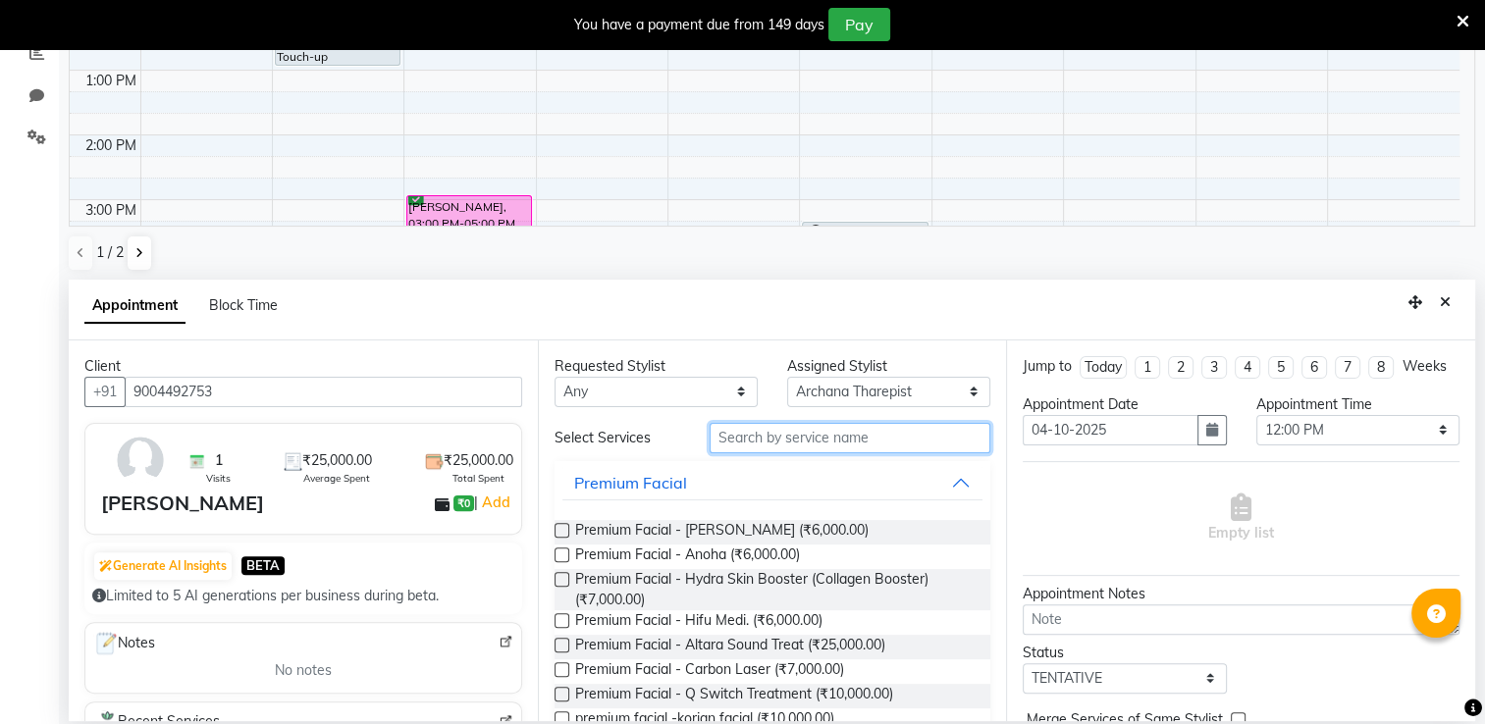
click at [758, 438] on input "text" at bounding box center [850, 438] width 281 height 30
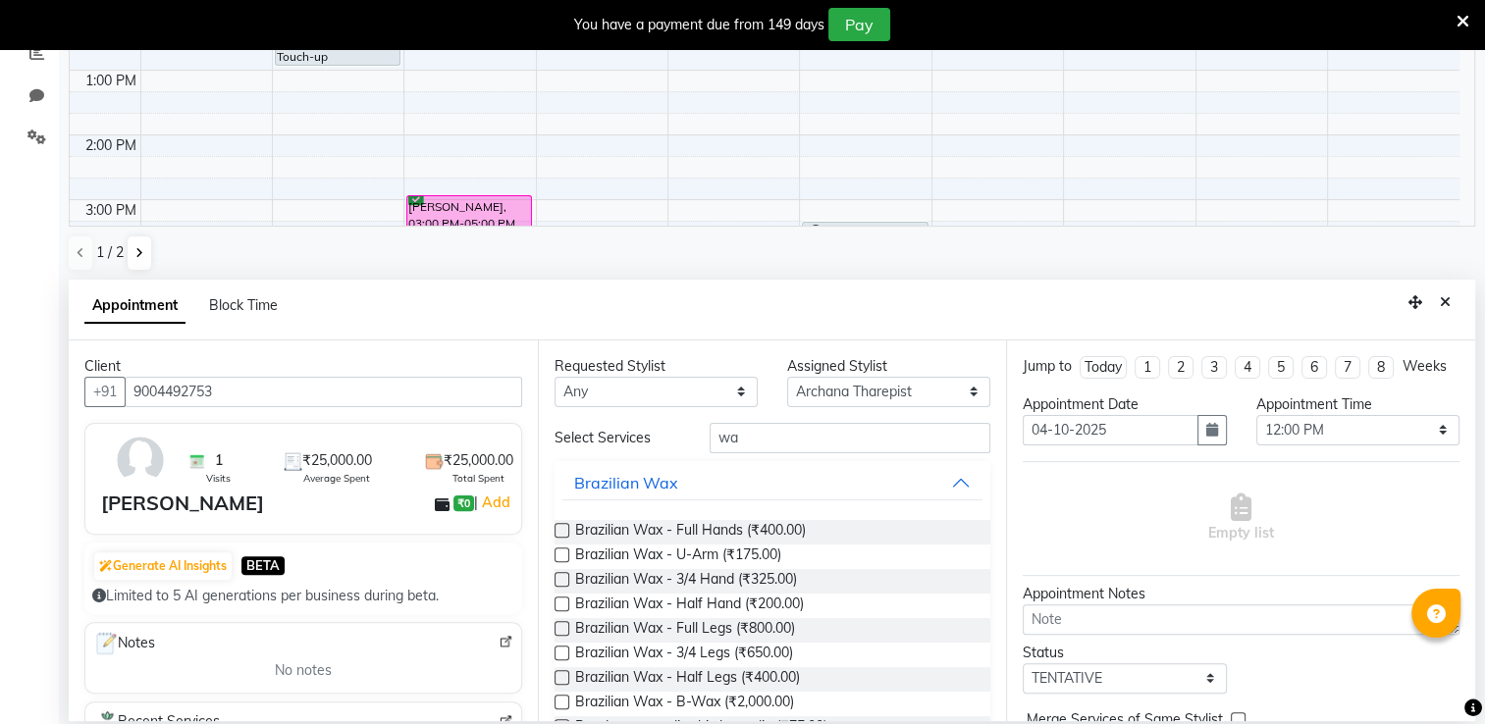
click at [556, 528] on label at bounding box center [562, 530] width 15 height 15
click at [556, 528] on input "checkbox" at bounding box center [561, 532] width 13 height 13
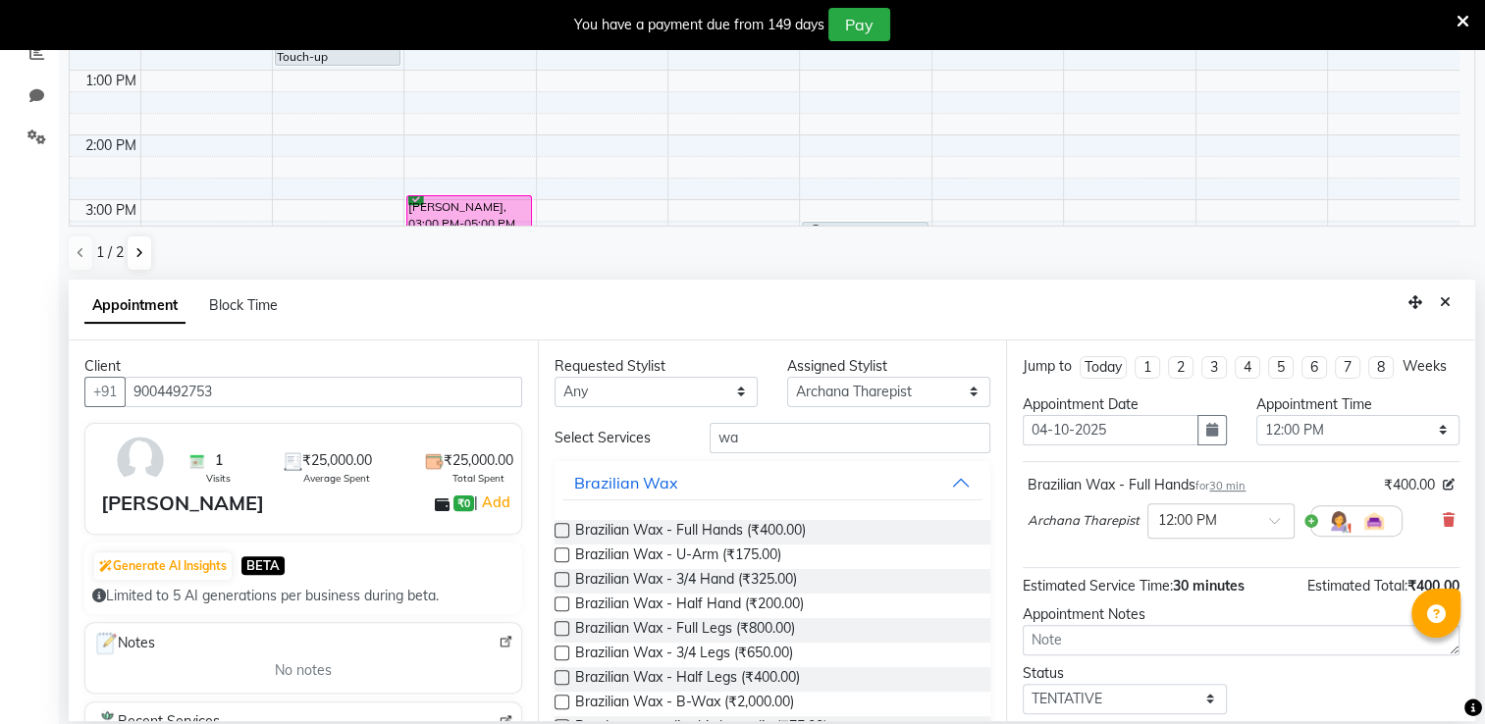
click at [557, 552] on label at bounding box center [562, 555] width 15 height 15
click at [557, 552] on input "checkbox" at bounding box center [561, 557] width 13 height 13
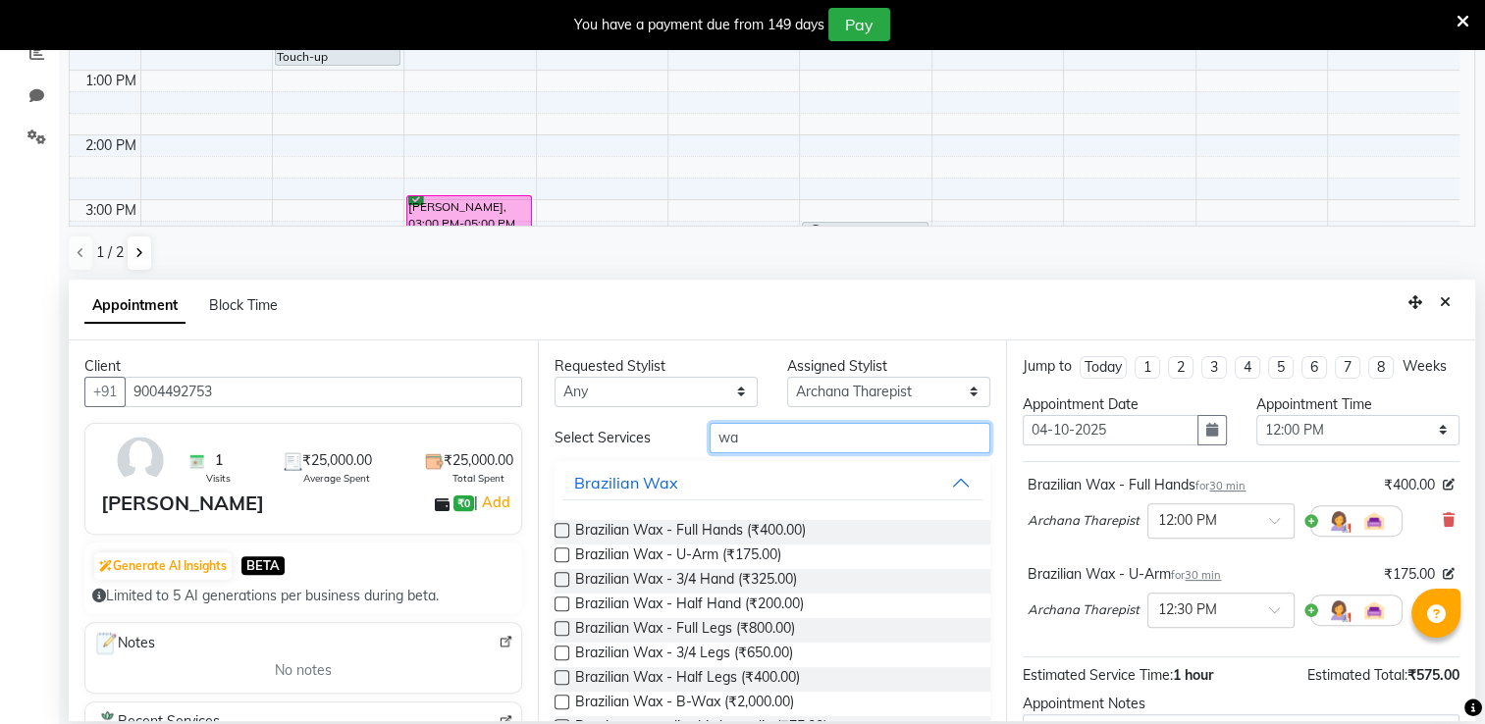
click at [767, 436] on input "wa" at bounding box center [850, 438] width 281 height 30
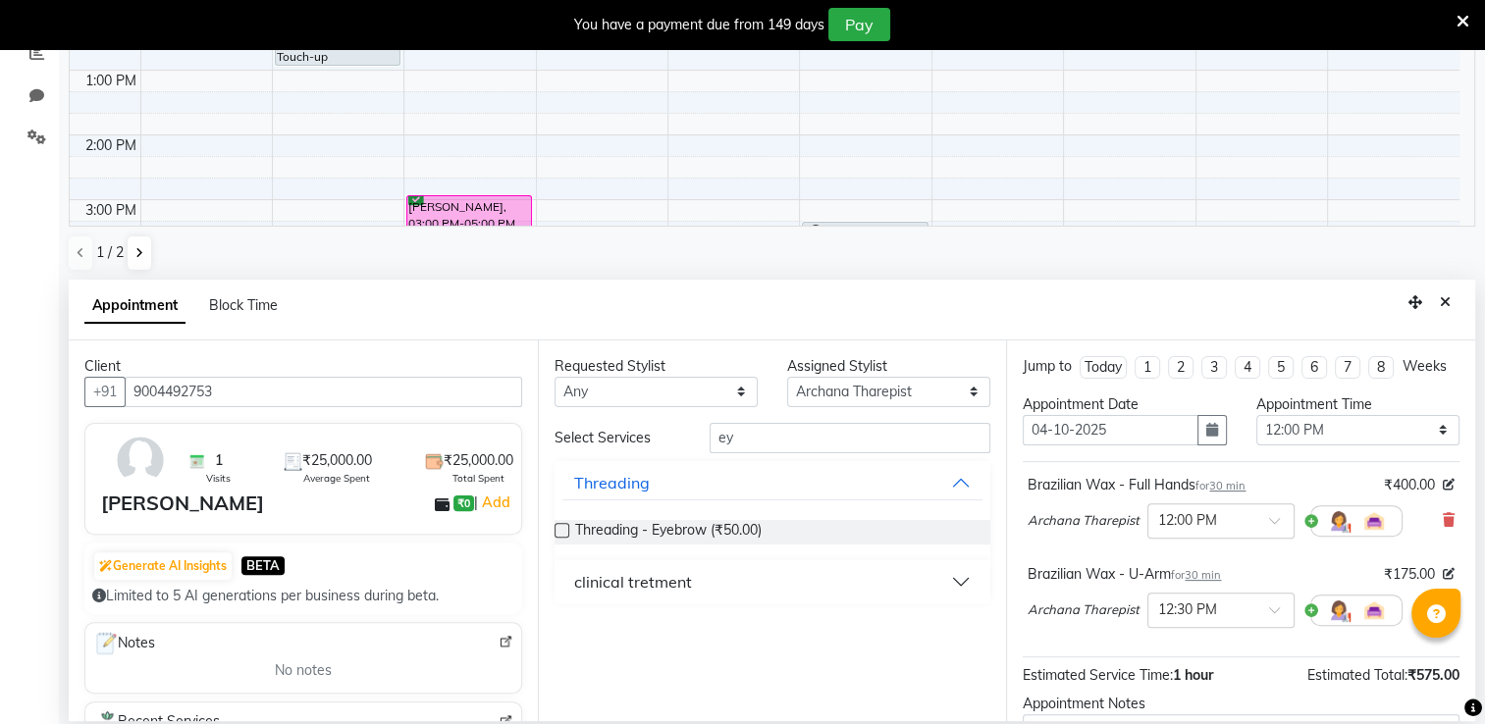
click at [558, 530] on label at bounding box center [562, 530] width 15 height 15
click at [558, 530] on input "checkbox" at bounding box center [561, 532] width 13 height 13
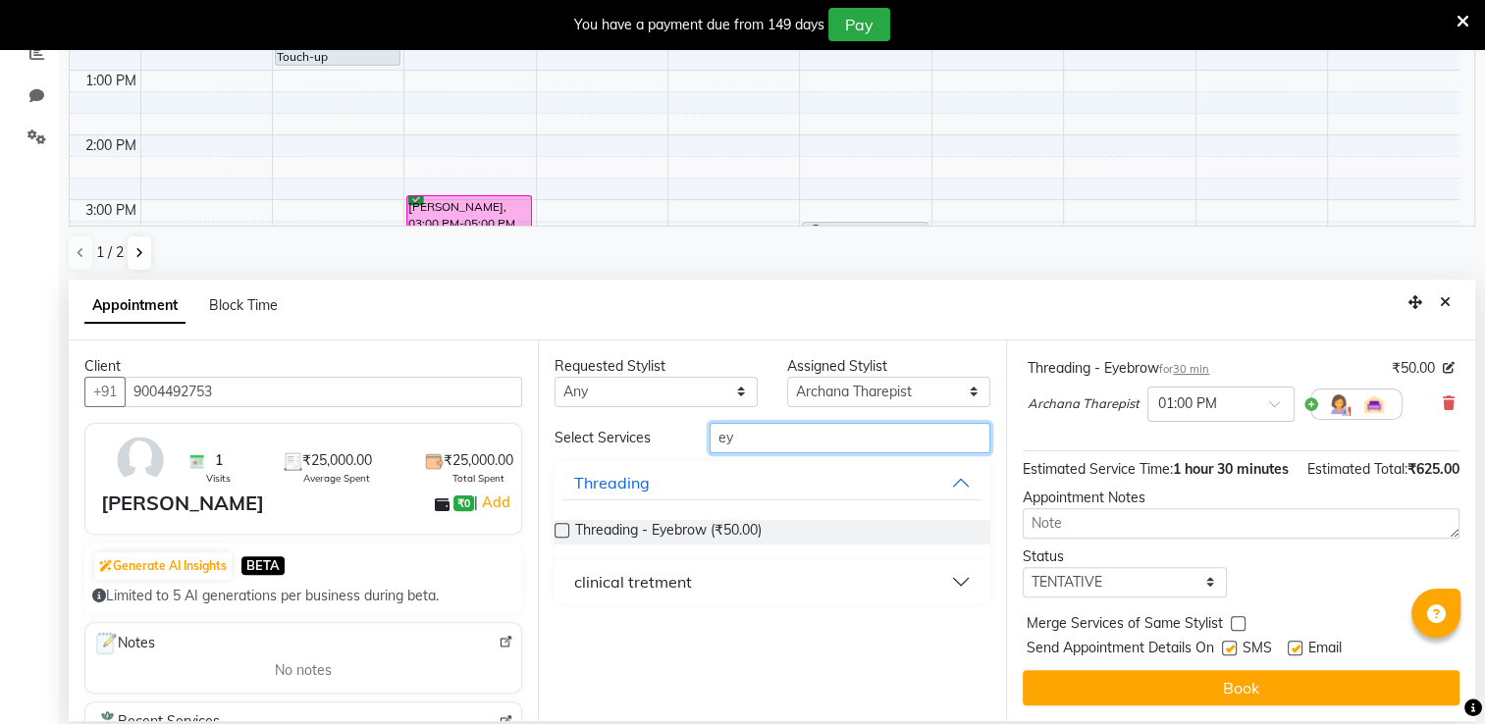
click at [768, 438] on input "ey" at bounding box center [850, 438] width 281 height 30
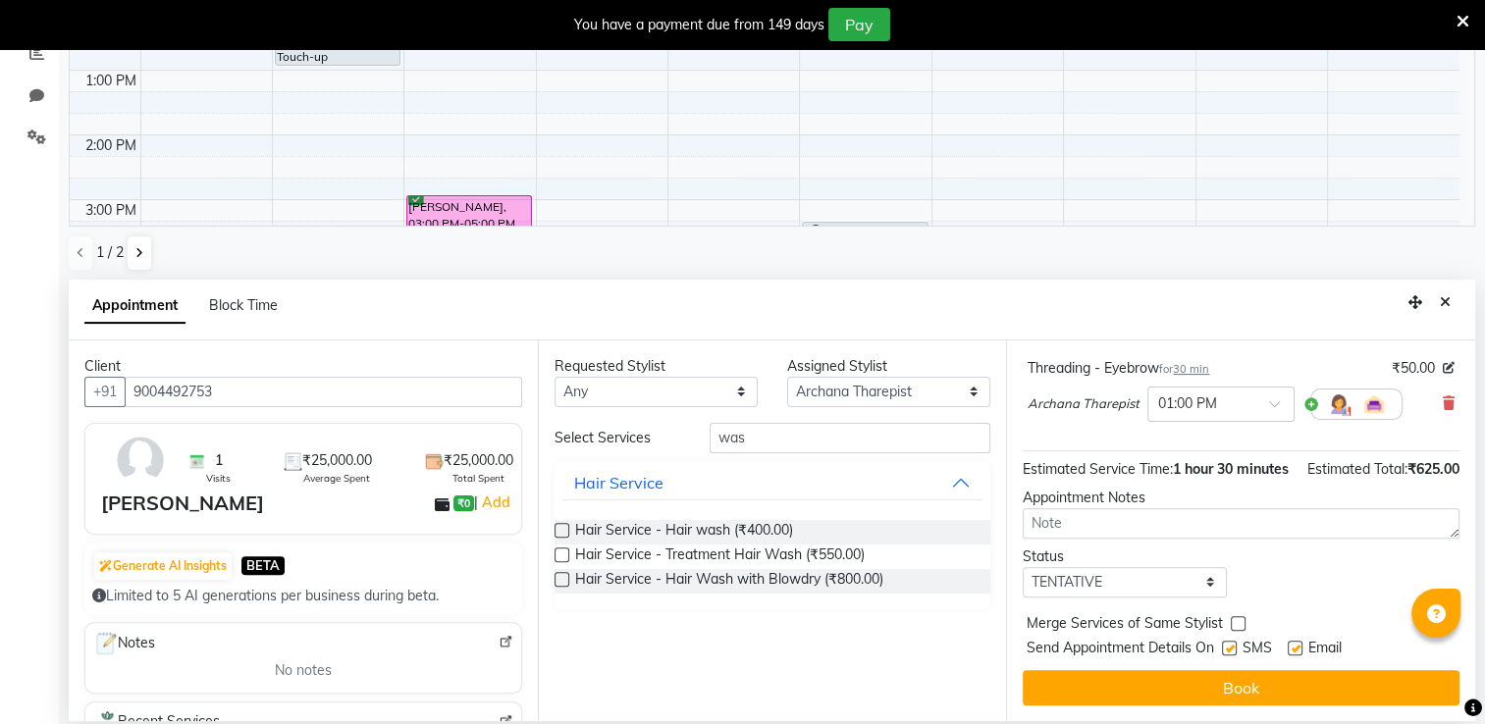
click at [555, 530] on label at bounding box center [562, 530] width 15 height 15
click at [555, 530] on input "checkbox" at bounding box center [561, 532] width 13 height 13
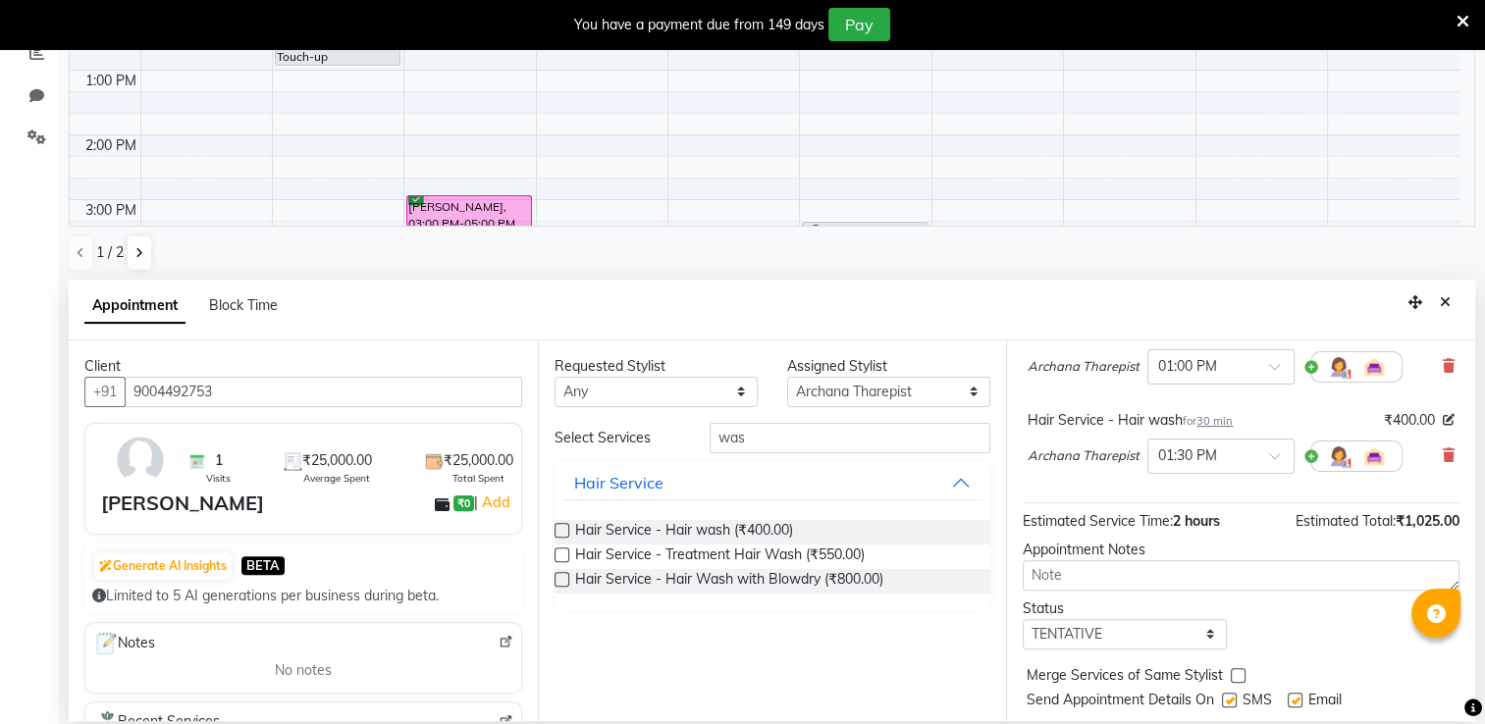
scroll to position [402, 0]
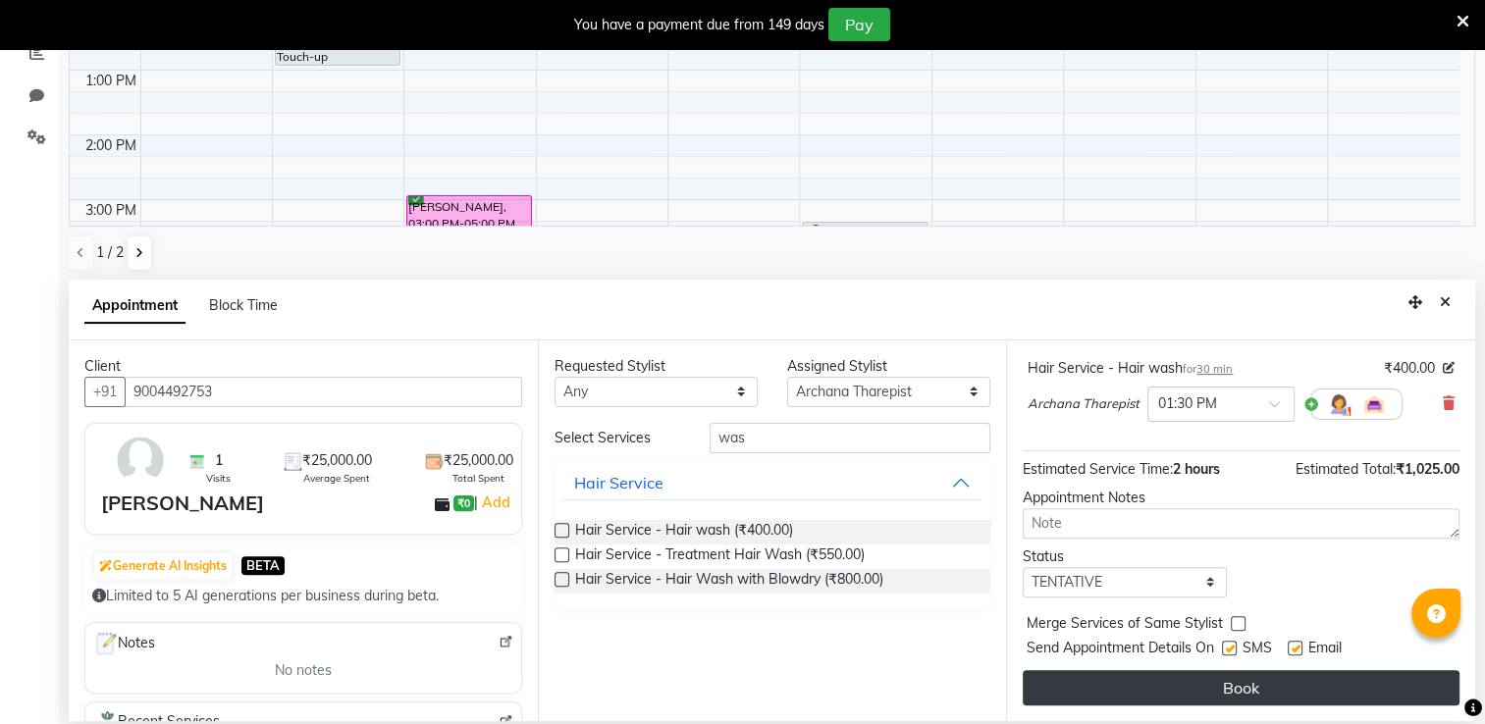
click at [1313, 695] on button "Book" at bounding box center [1241, 687] width 437 height 35
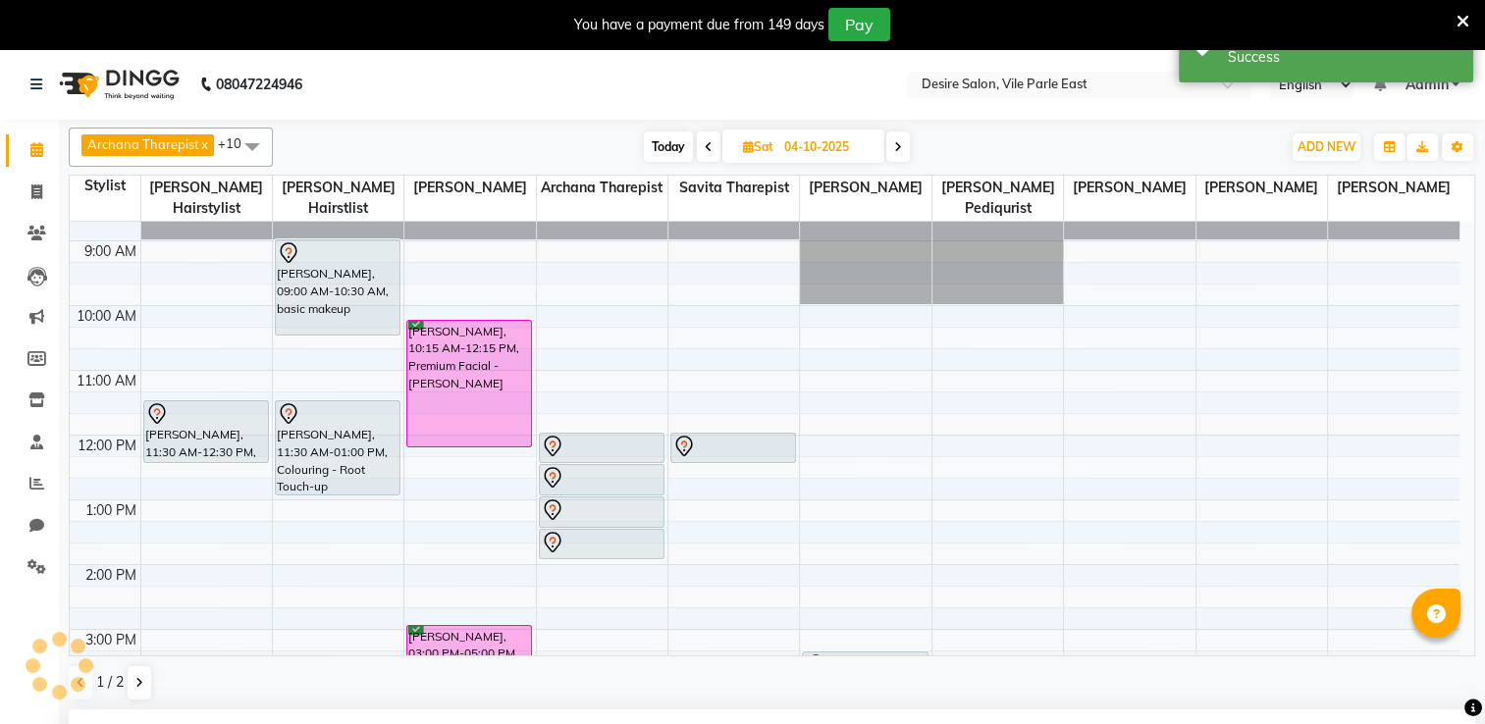
scroll to position [423, 0]
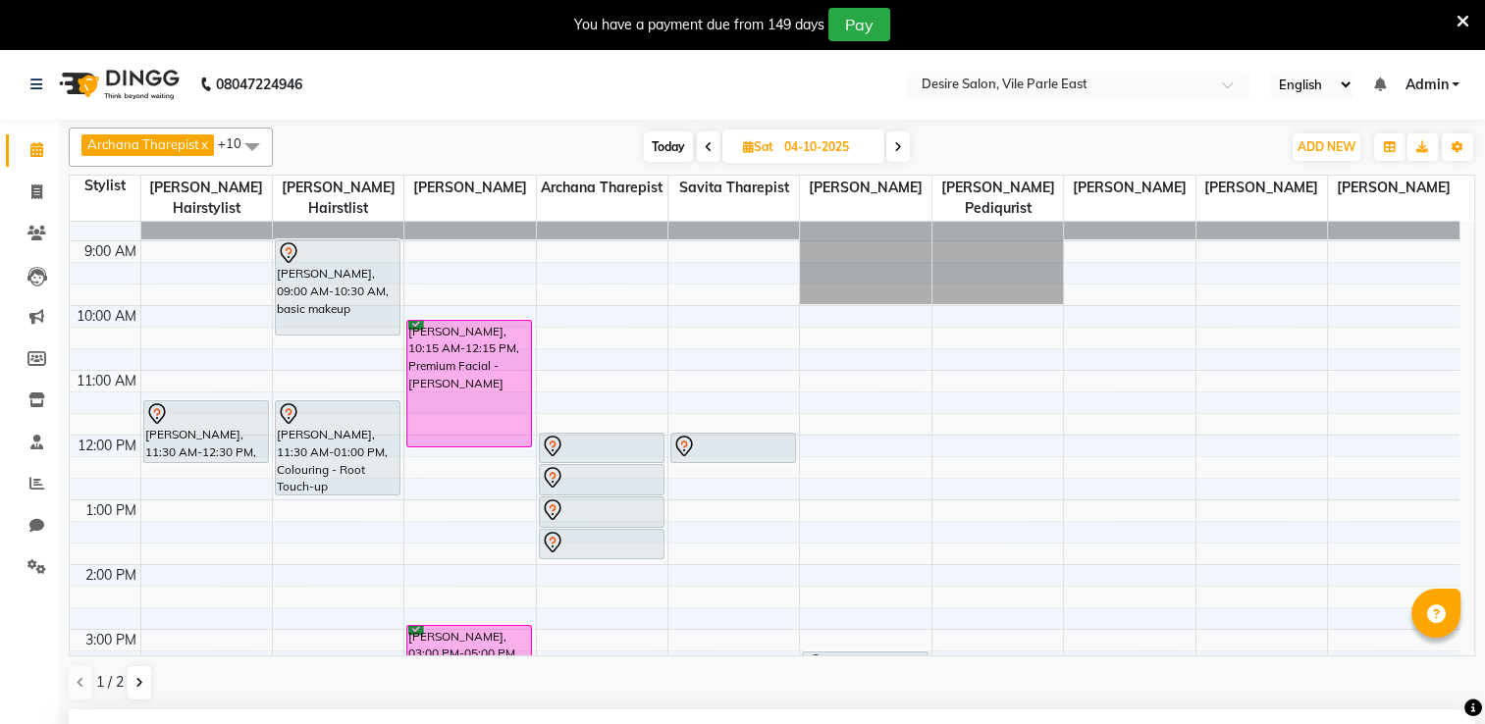
click at [1348, 419] on div "7:00 AM 8:00 AM 9:00 AM 10:00 AM 11:00 AM 12:00 PM 1:00 PM 2:00 PM 3:00 PM 4:00…" at bounding box center [765, 597] width 1390 height 971
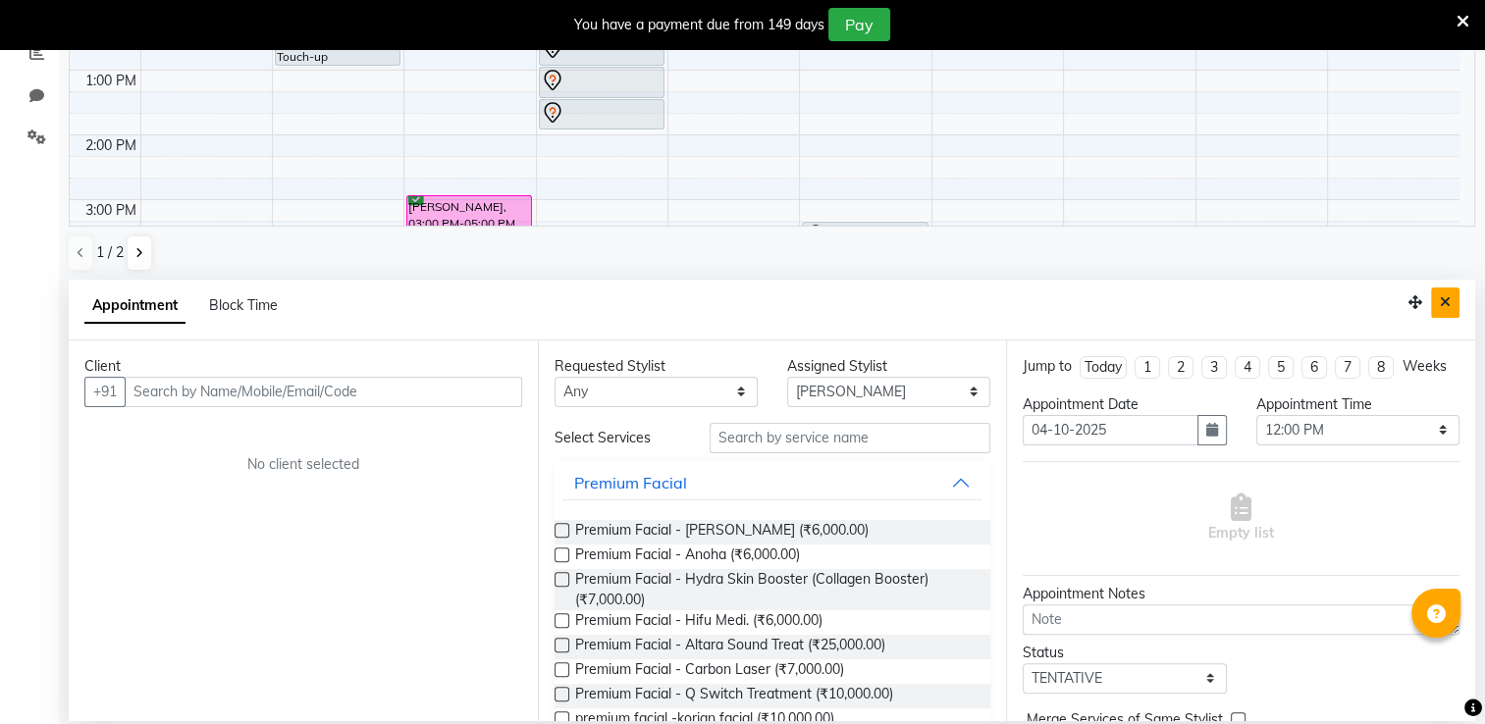
click at [1446, 298] on icon "Close" at bounding box center [1445, 302] width 11 height 14
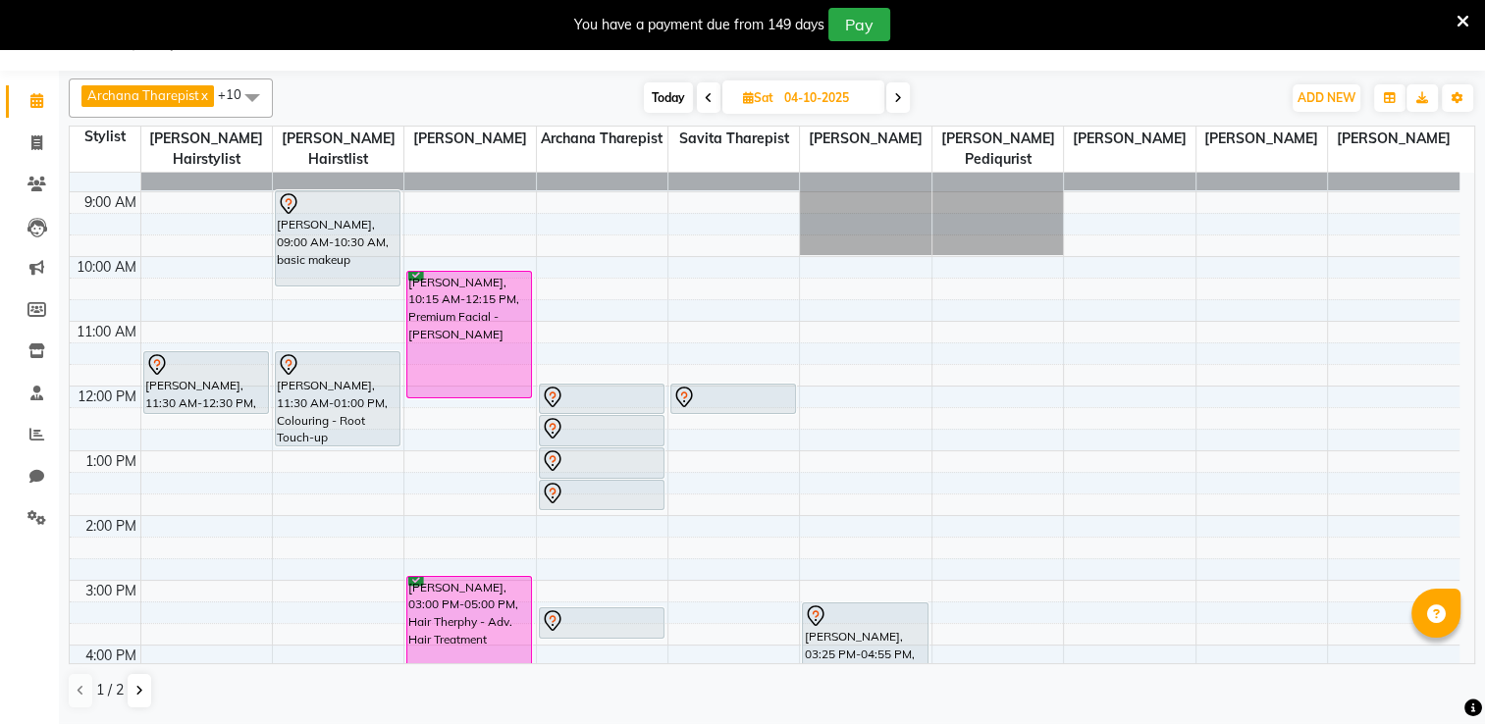
scroll to position [49, 0]
click at [777, 92] on span "Sat" at bounding box center [758, 97] width 40 height 15
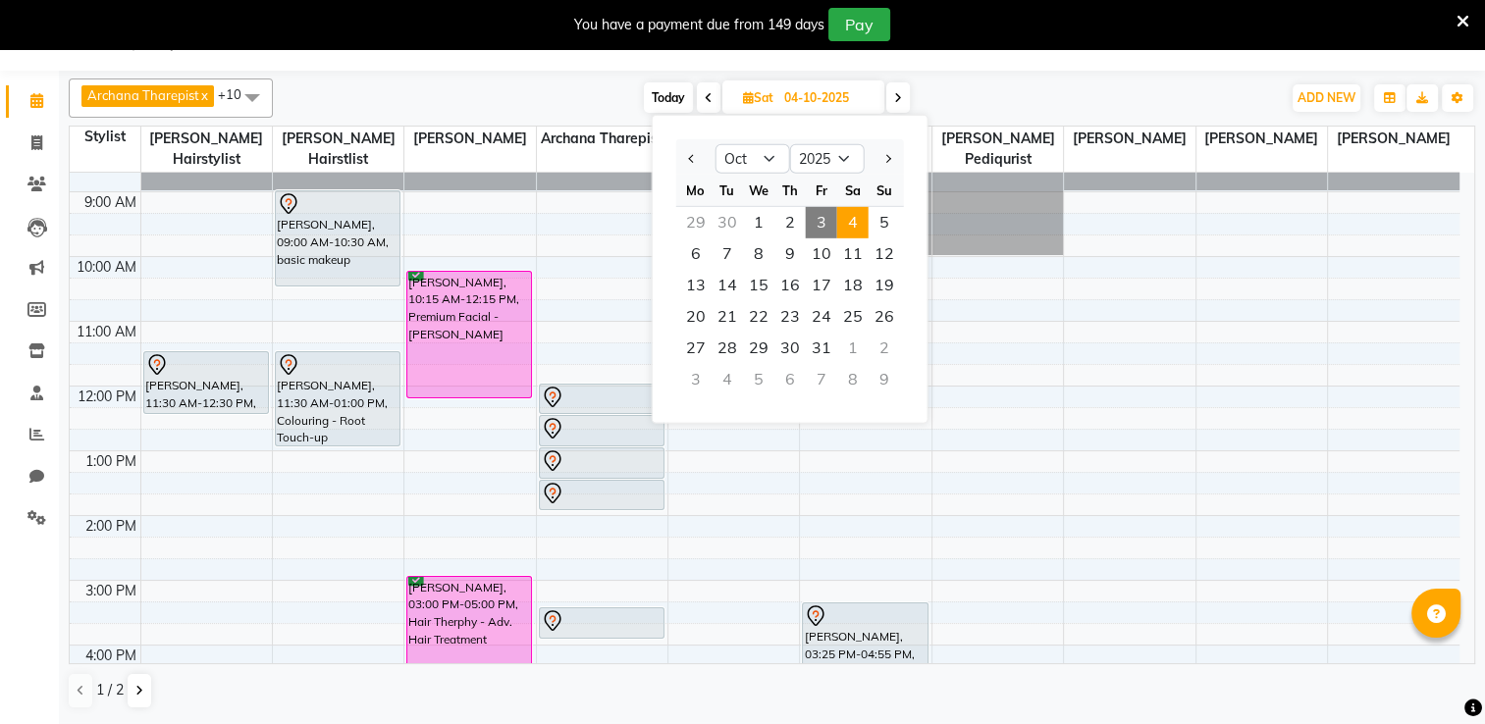
click at [855, 226] on span "4" at bounding box center [852, 222] width 31 height 31
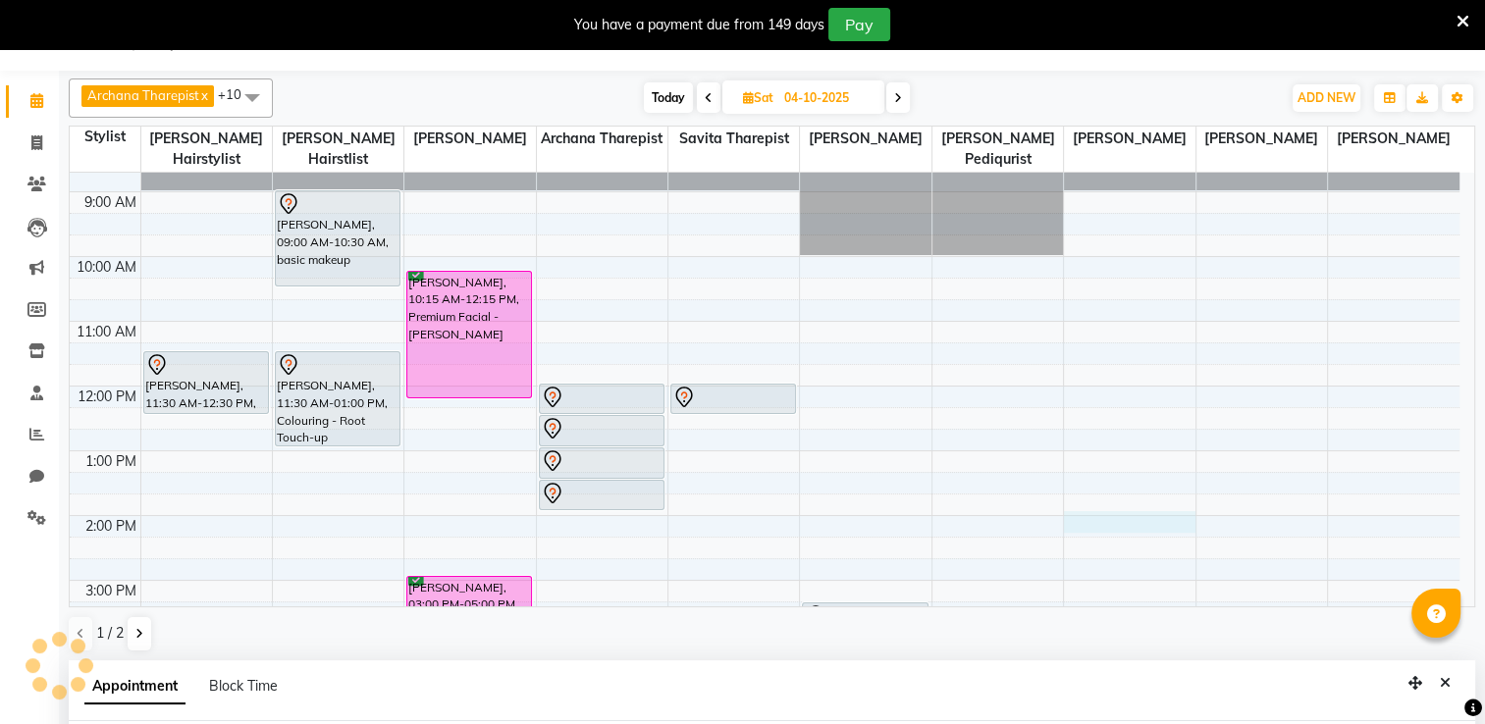
scroll to position [430, 0]
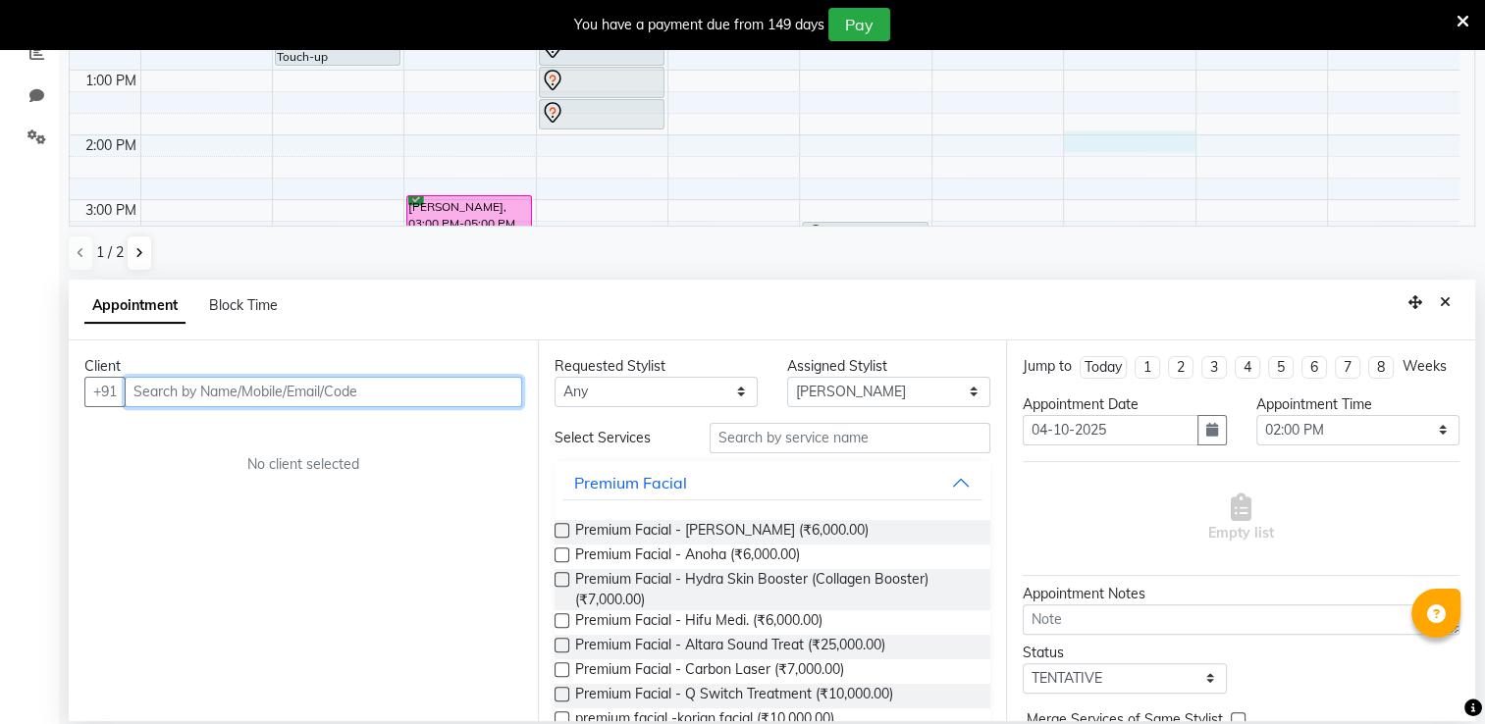
click at [226, 398] on input "text" at bounding box center [323, 392] width 397 height 30
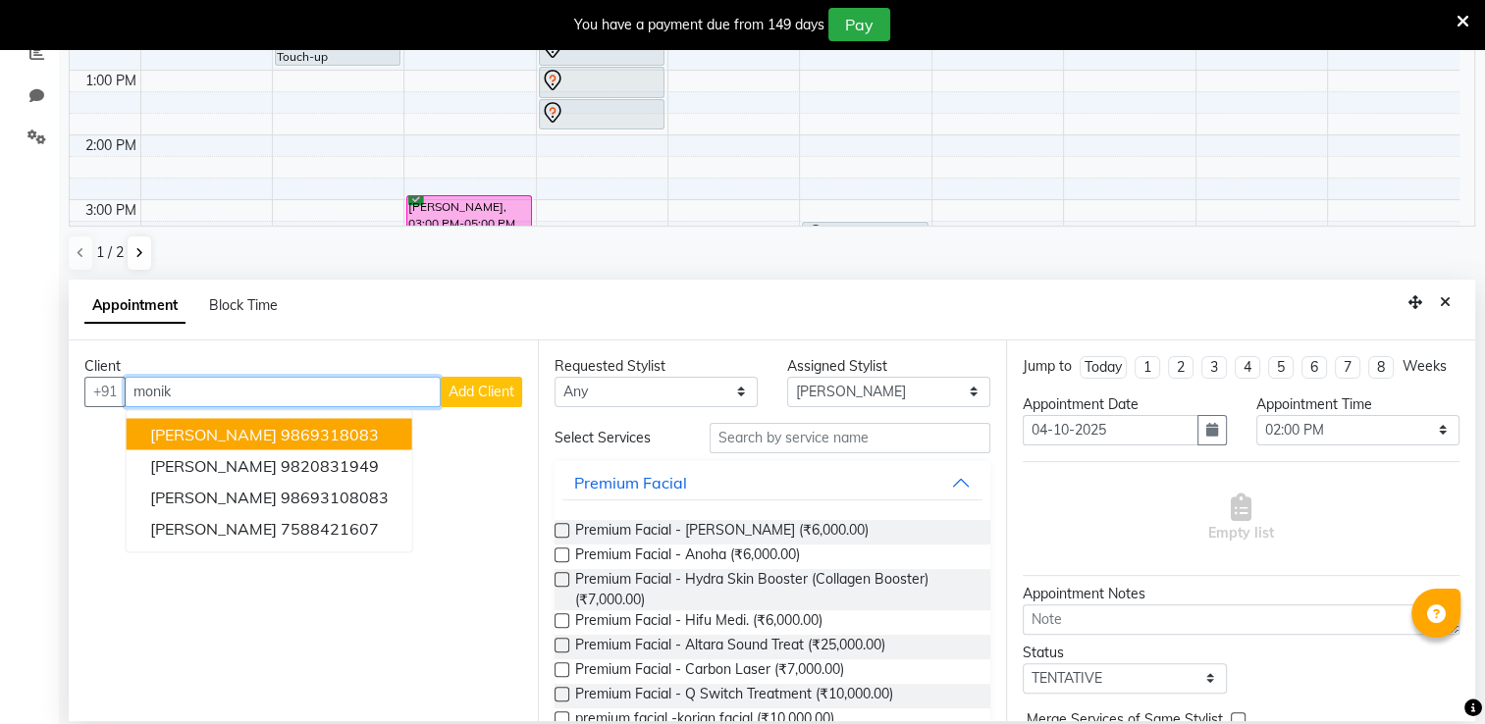
click at [281, 432] on ngb-highlight "9869318083" at bounding box center [330, 434] width 98 height 20
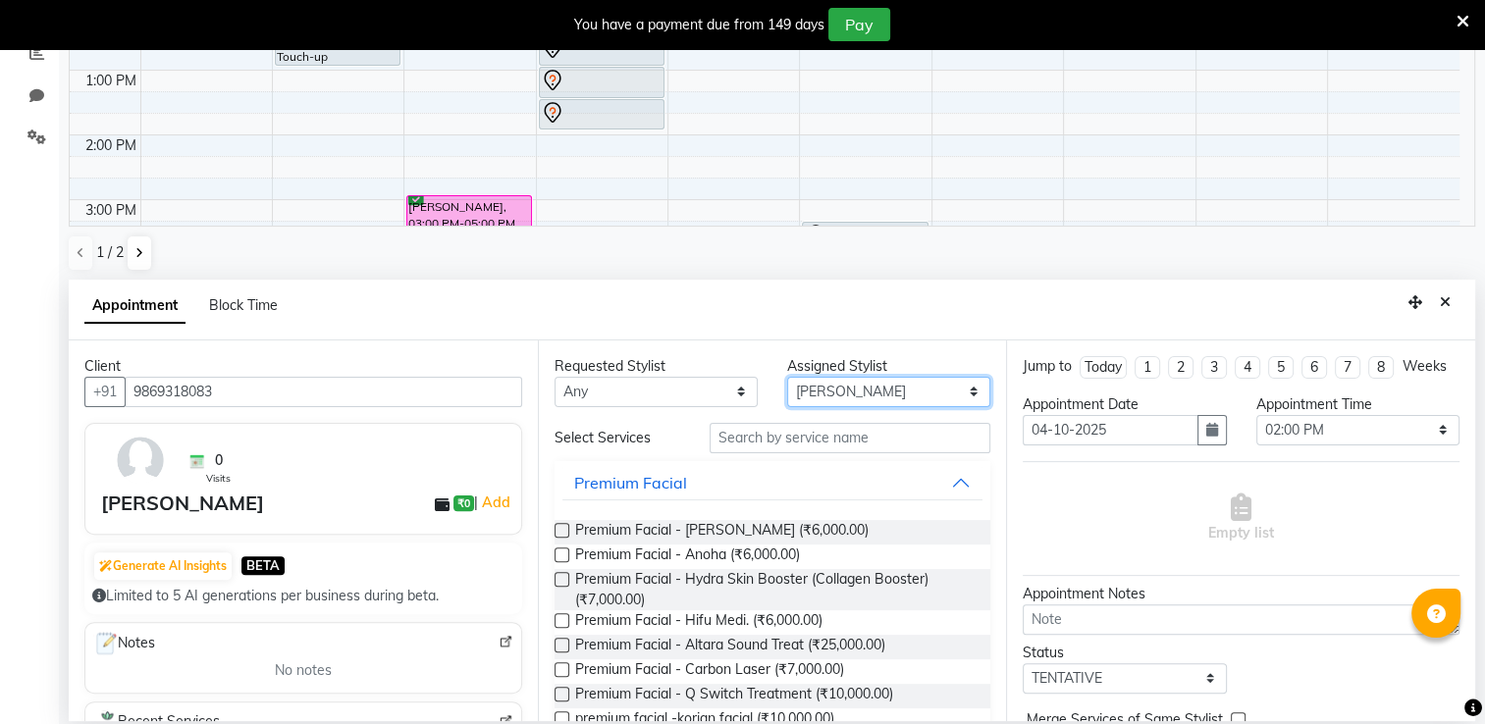
click at [877, 392] on select "Select Archana Tharepist [PERSON_NAME] Pediqurist [PERSON_NAME] desire salon [P…" at bounding box center [888, 392] width 203 height 30
drag, startPoint x: 877, startPoint y: 392, endPoint x: 967, endPoint y: 553, distance: 184.1
click at [967, 553] on div "Requested Stylist Any Archana Tharepist [PERSON_NAME] Pediqurist [PERSON_NAME] …" at bounding box center [772, 531] width 469 height 381
click at [903, 391] on select "Select Archana Tharepist [PERSON_NAME] Pediqurist [PERSON_NAME] desire salon [P…" at bounding box center [888, 392] width 203 height 30
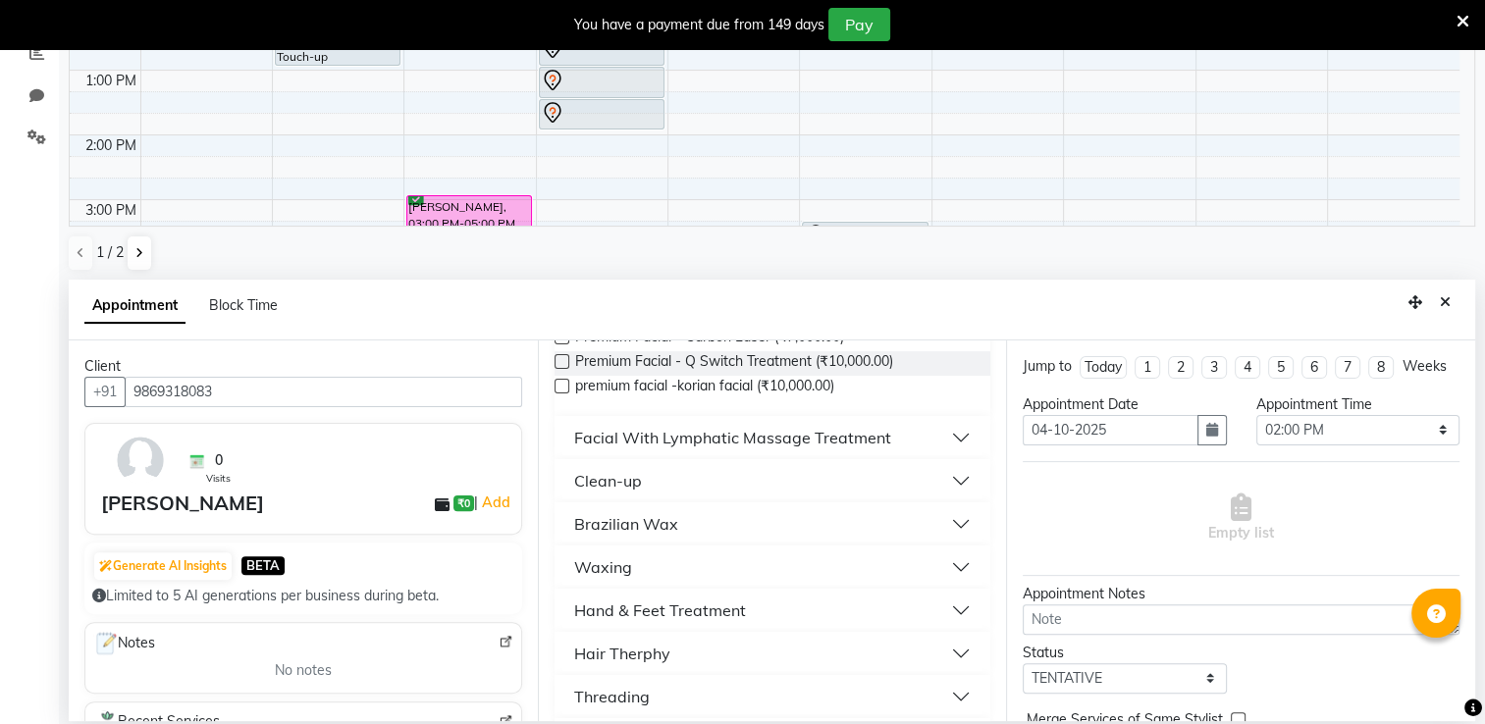
scroll to position [0, 0]
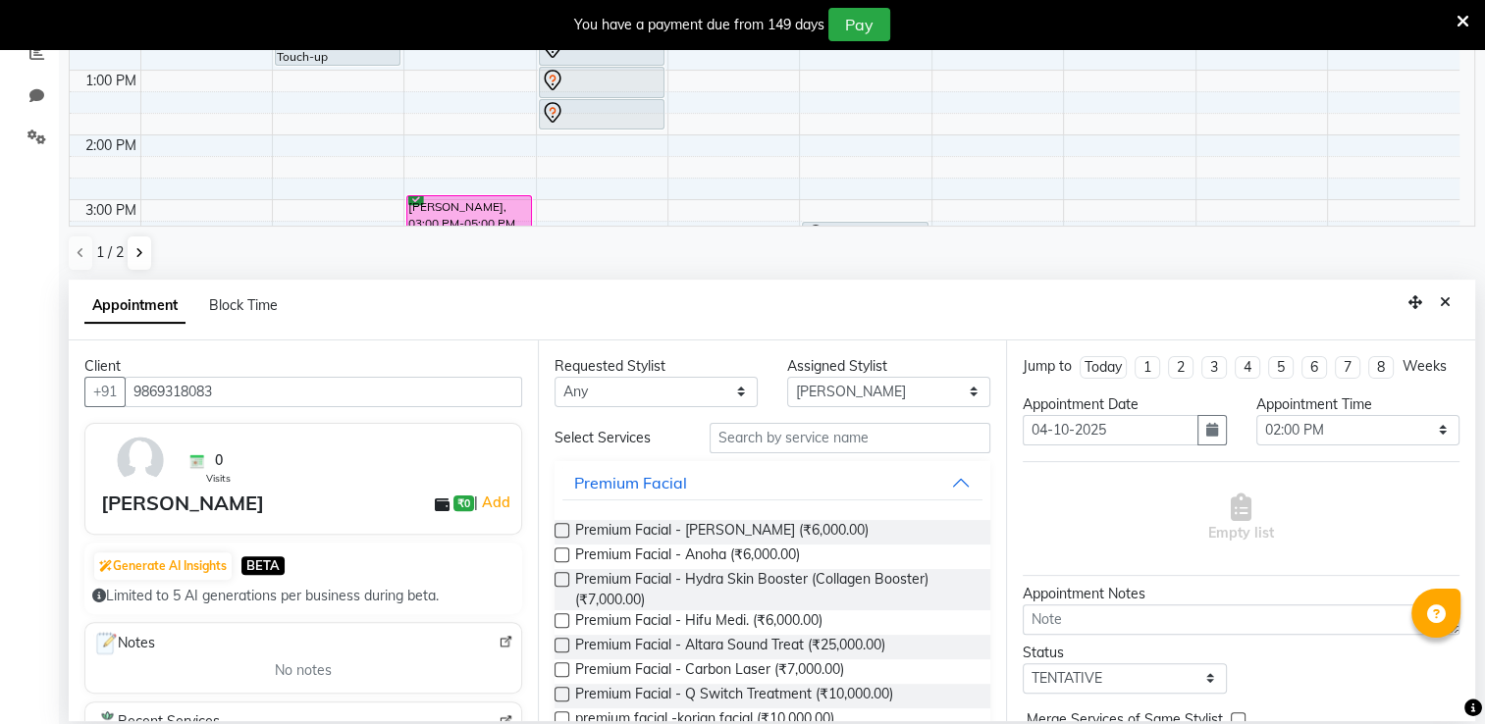
click at [559, 575] on label at bounding box center [562, 579] width 15 height 15
click at [559, 575] on input "checkbox" at bounding box center [561, 581] width 13 height 13
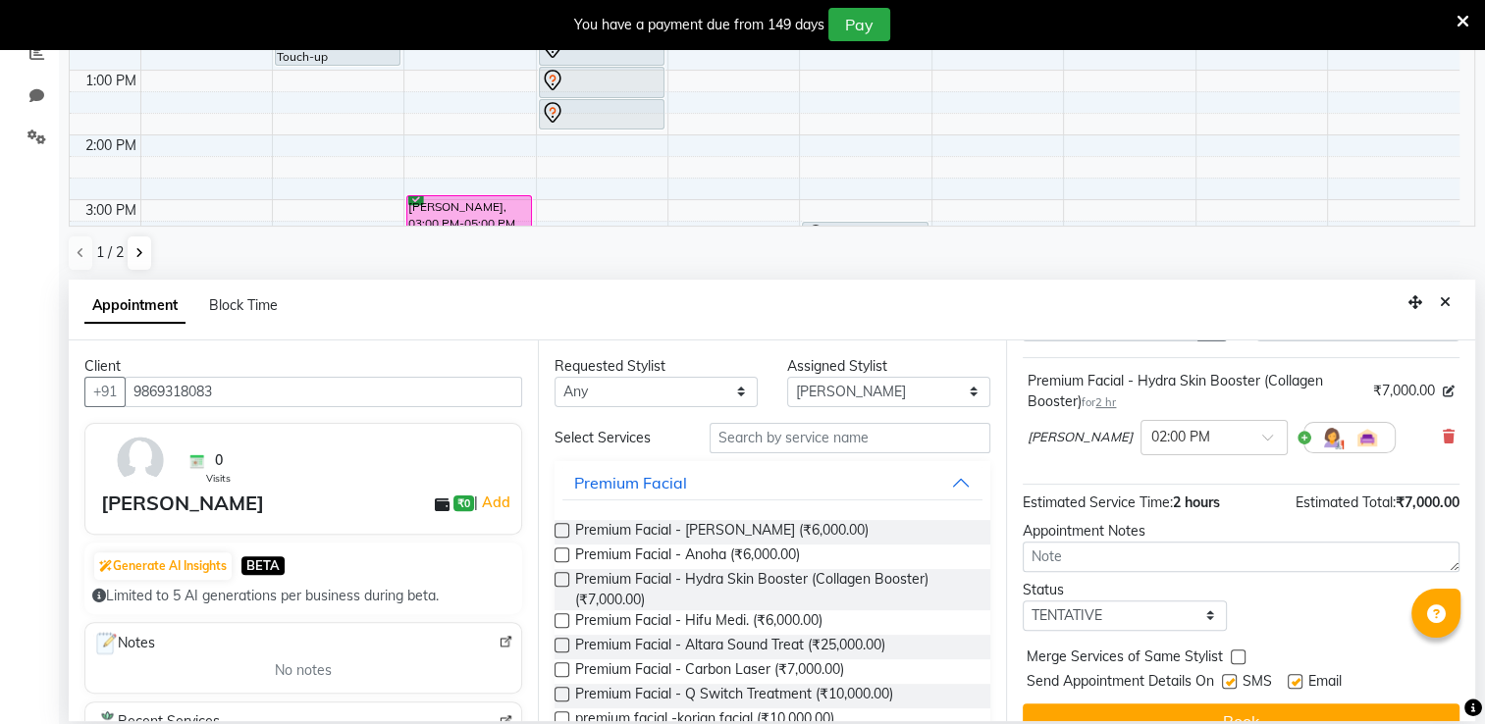
scroll to position [155, 0]
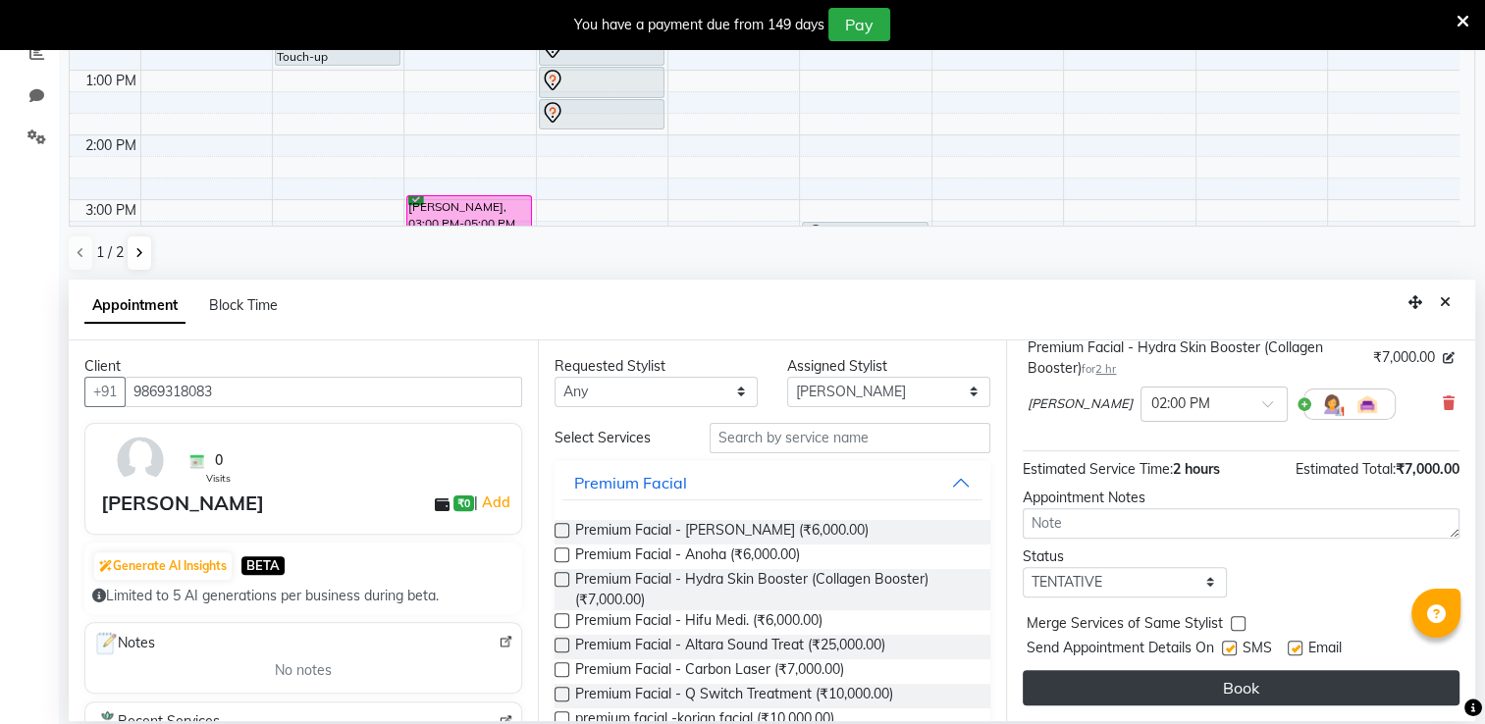
click at [1304, 672] on button "Book" at bounding box center [1241, 687] width 437 height 35
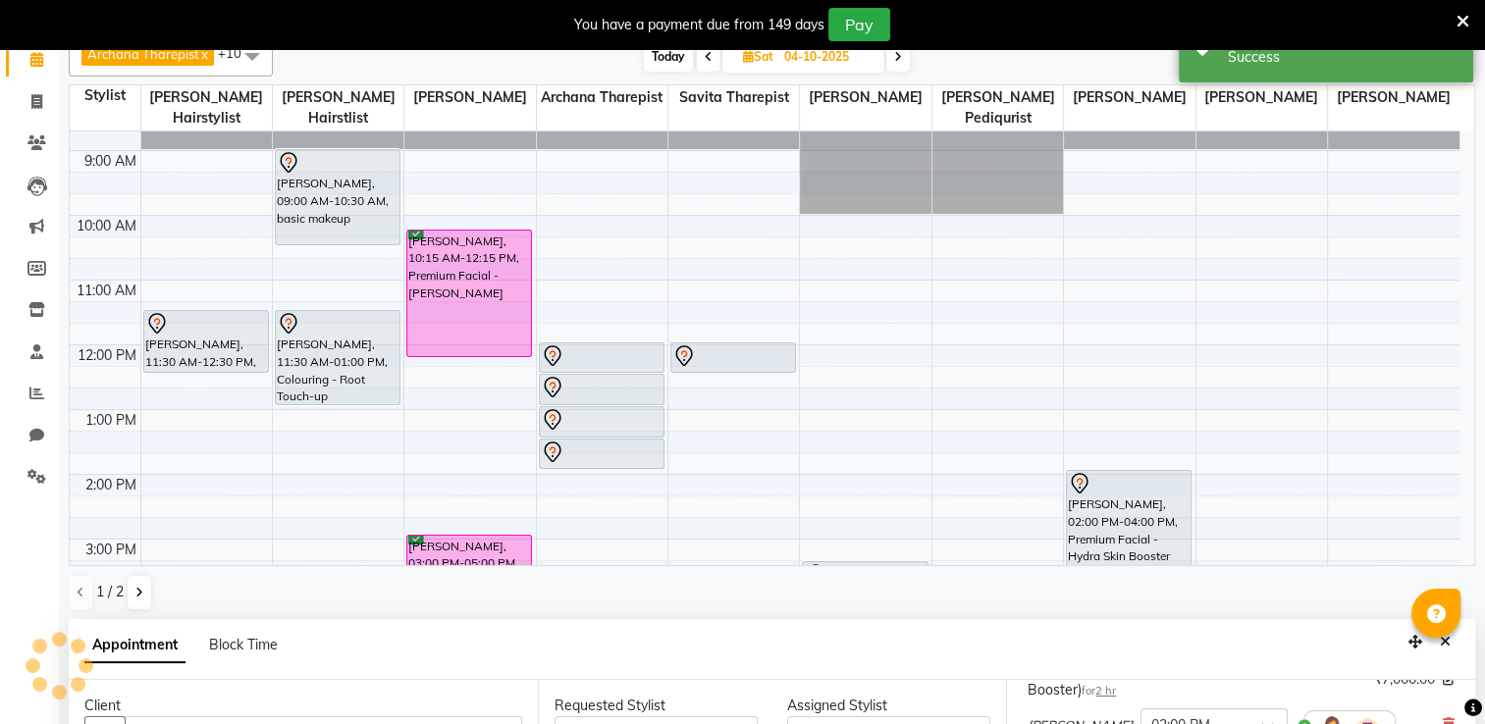
scroll to position [0, 0]
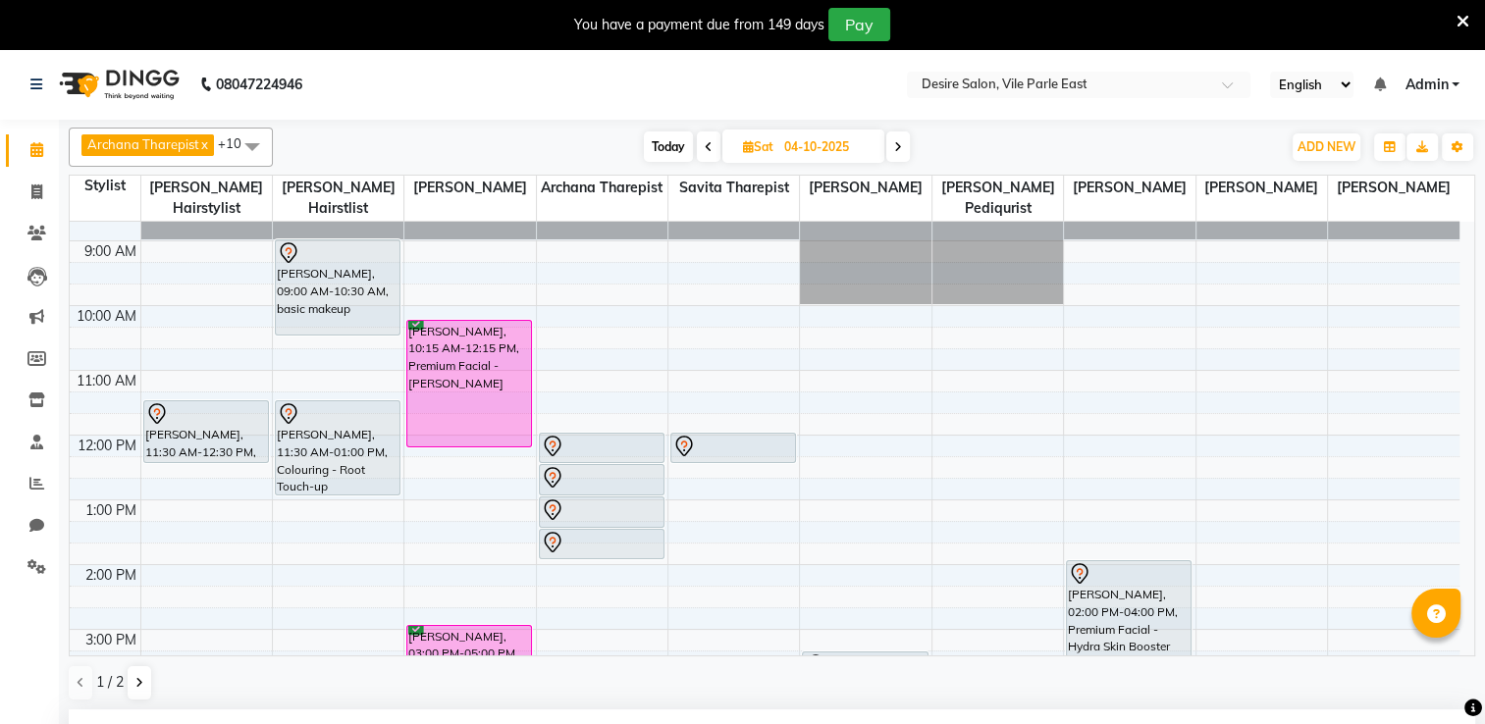
click at [789, 143] on input "04-10-2025" at bounding box center [827, 146] width 98 height 29
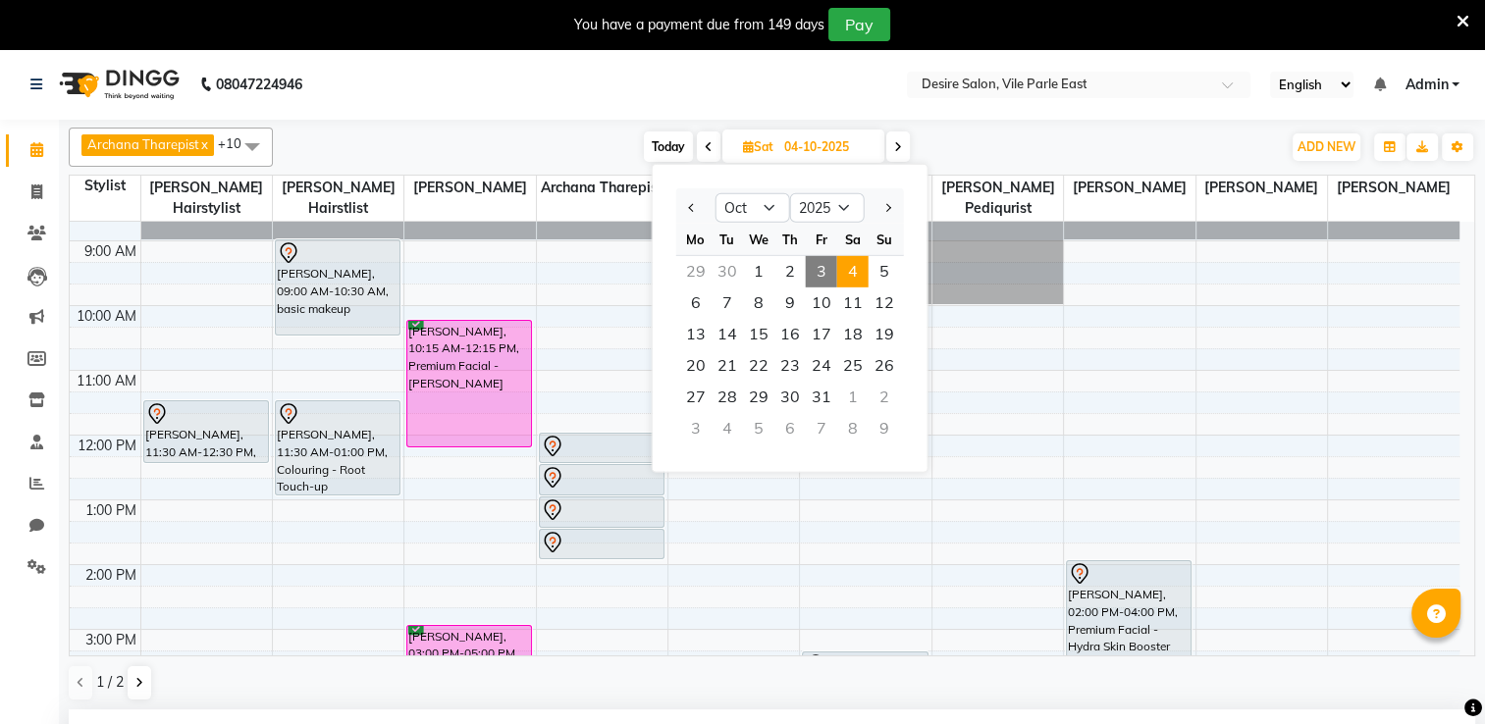
click at [850, 263] on span "4" at bounding box center [852, 271] width 31 height 31
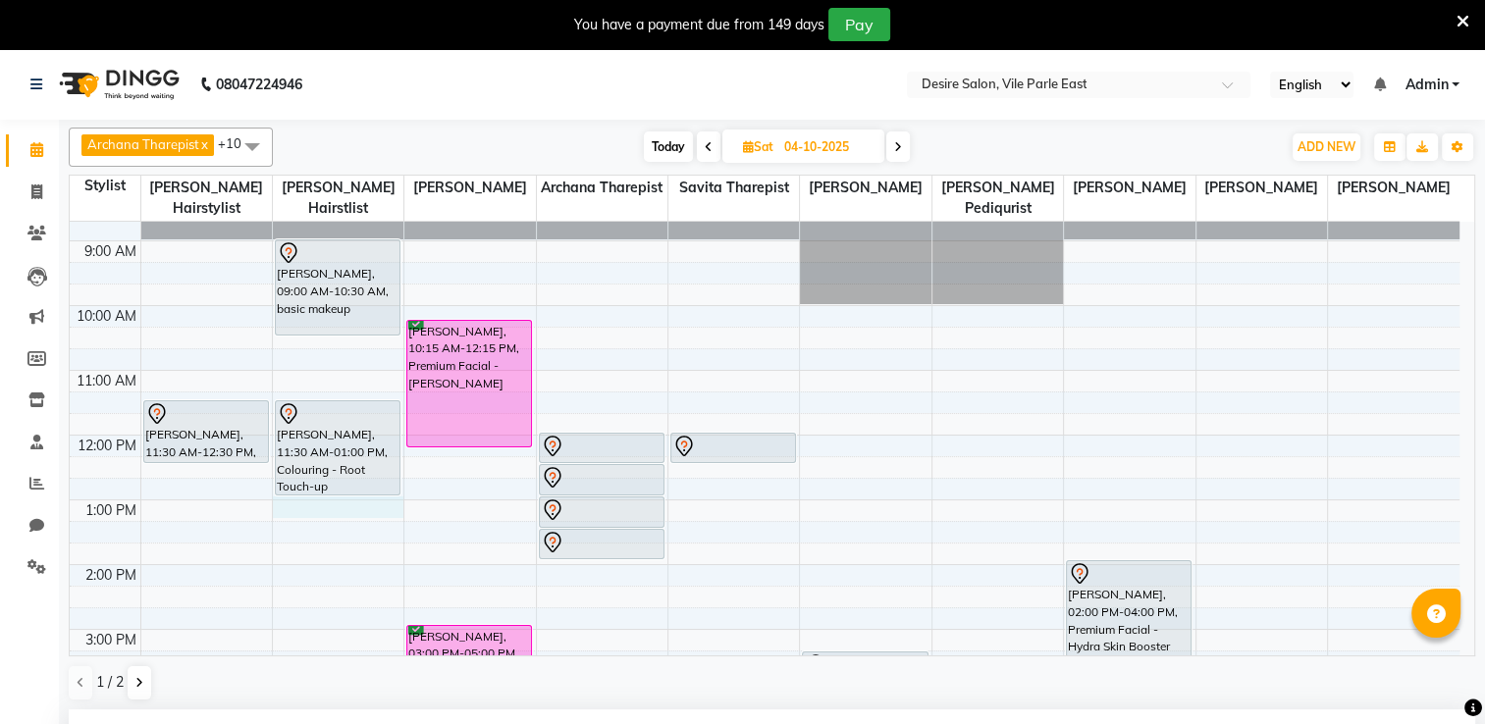
click at [309, 481] on div "7:00 AM 8:00 AM 9:00 AM 10:00 AM 11:00 AM 12:00 PM 1:00 PM 2:00 PM 3:00 PM 4:00…" at bounding box center [765, 597] width 1390 height 971
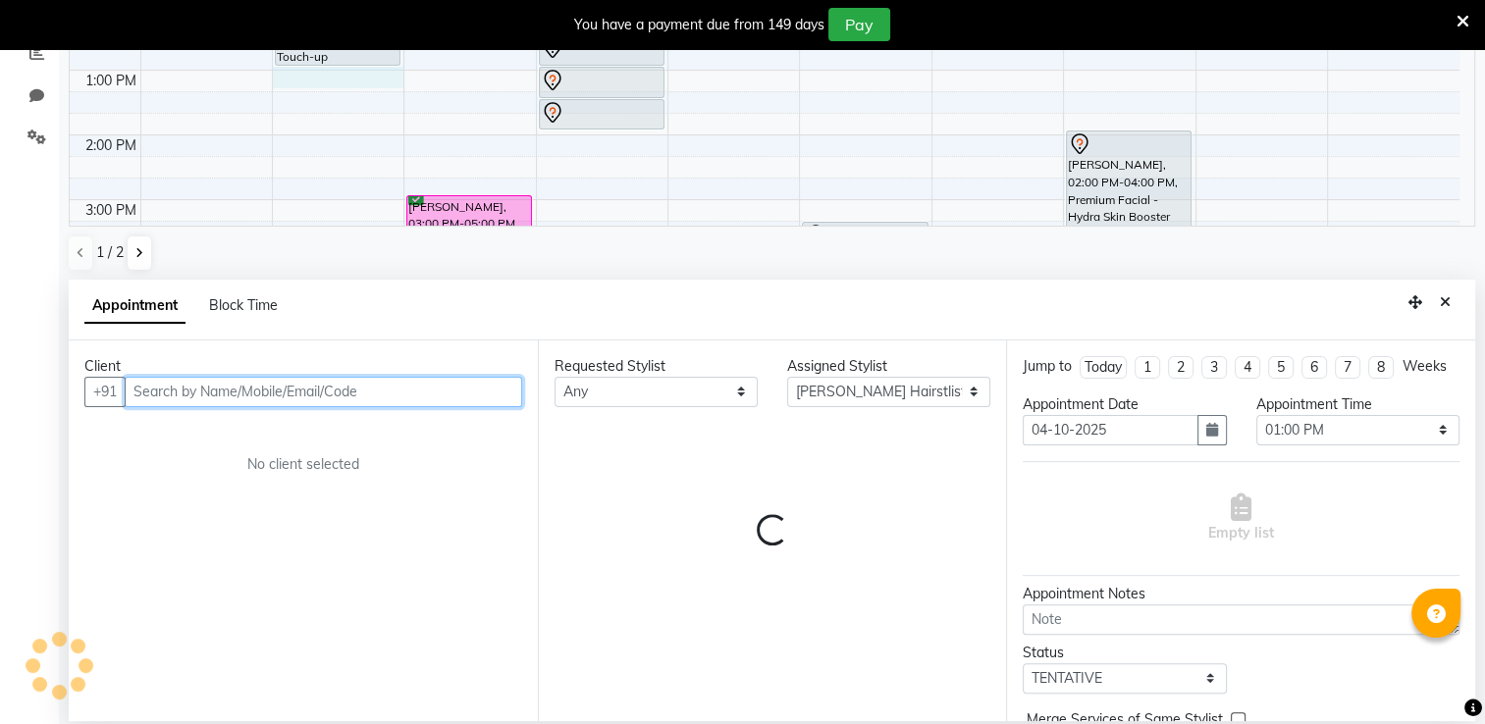
click at [229, 387] on input "text" at bounding box center [323, 392] width 397 height 30
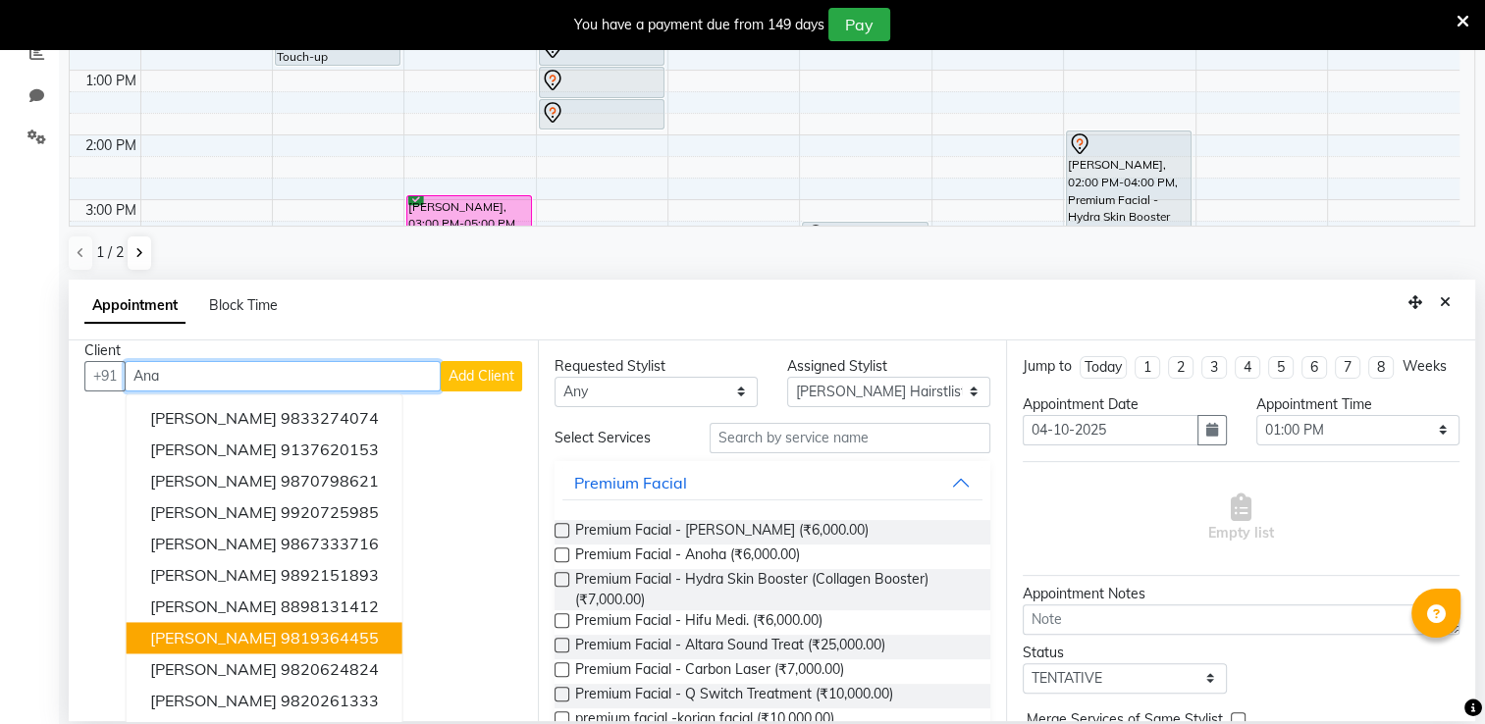
scroll to position [0, 0]
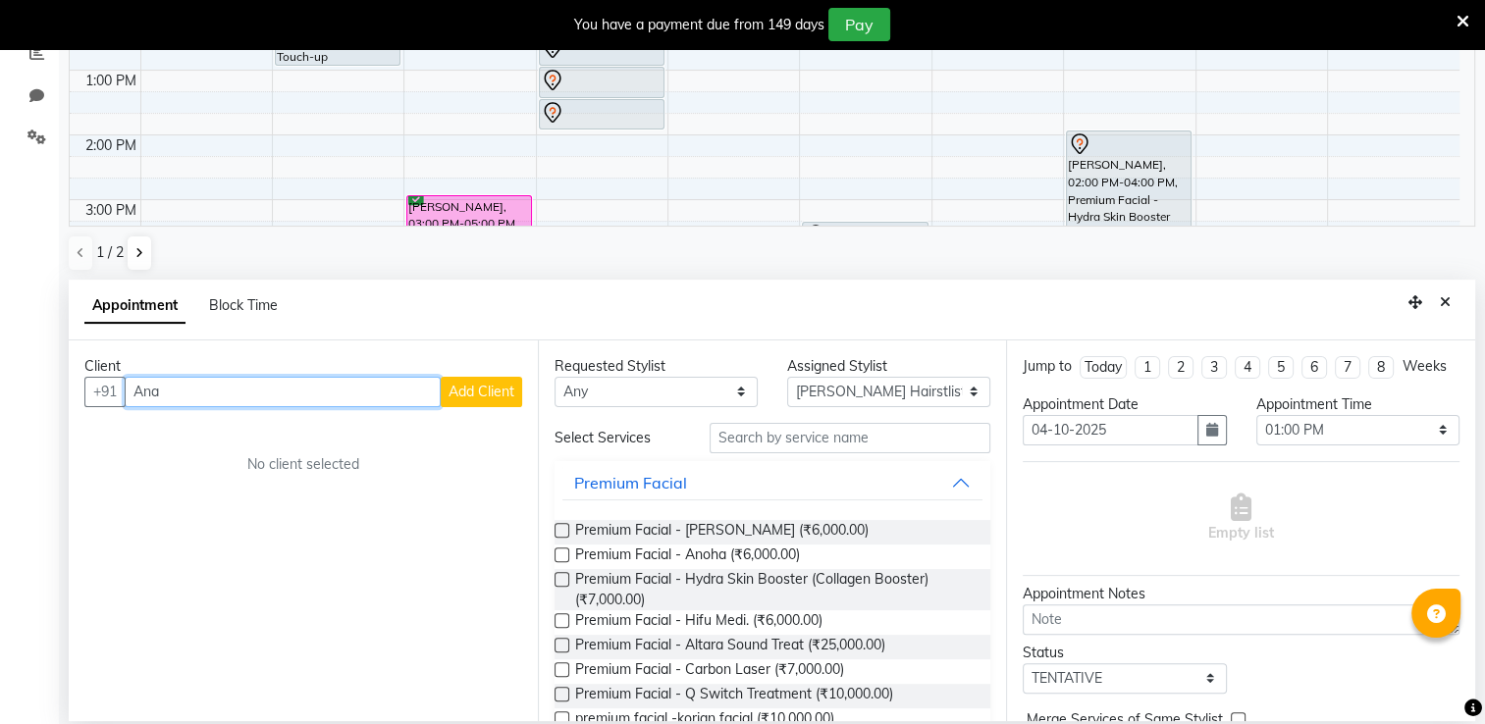
click at [181, 383] on input "Ana" at bounding box center [283, 392] width 316 height 30
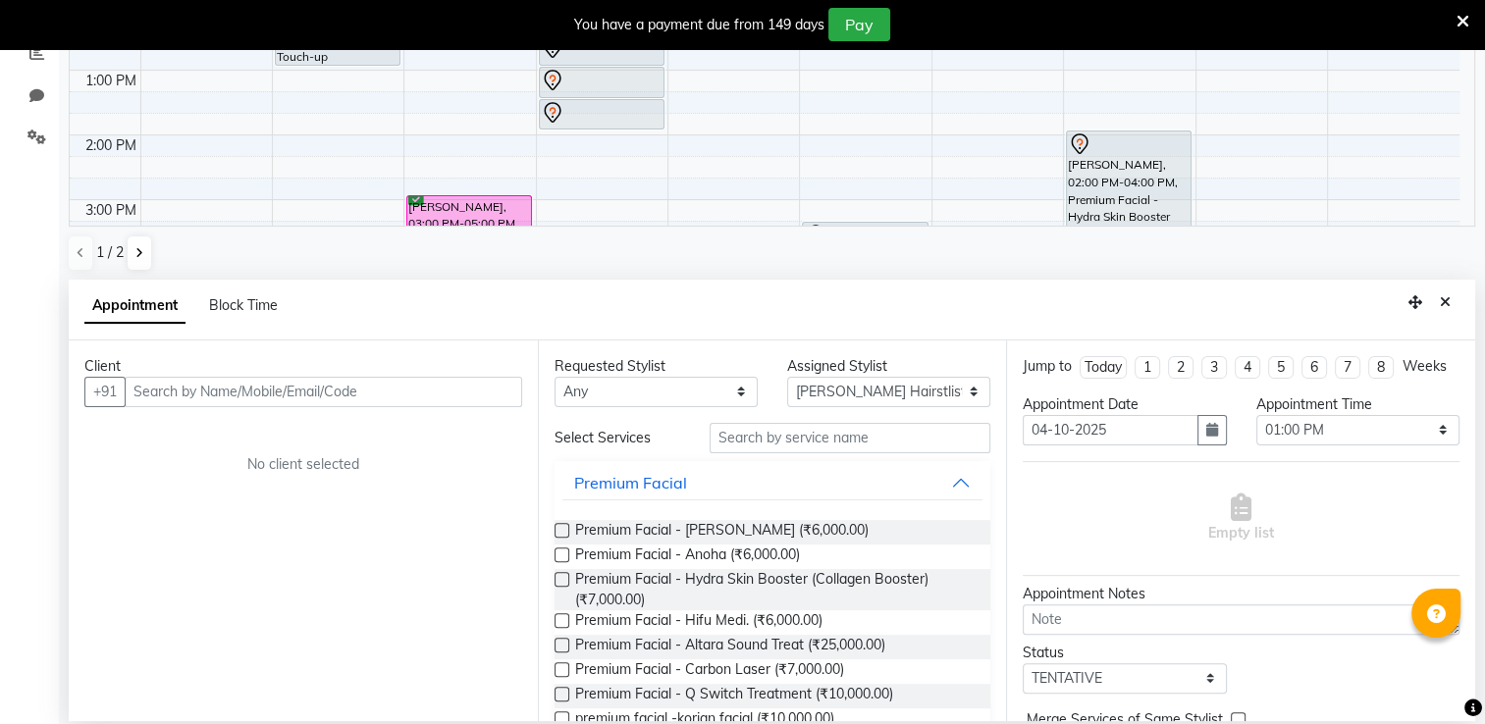
click at [178, 366] on div "Client" at bounding box center [303, 366] width 438 height 21
click at [1424, 446] on select "Select 08:00 AM 08:15 AM 08:30 AM 08:45 AM 09:00 AM 09:15 AM 09:30 AM 09:45 AM …" at bounding box center [1357, 430] width 203 height 30
click at [1256, 432] on select "Select 08:00 AM 08:15 AM 08:30 AM 08:45 AM 09:00 AM 09:15 AM 09:30 AM 09:45 AM …" at bounding box center [1357, 430] width 203 height 30
click at [424, 380] on input "text" at bounding box center [323, 392] width 397 height 30
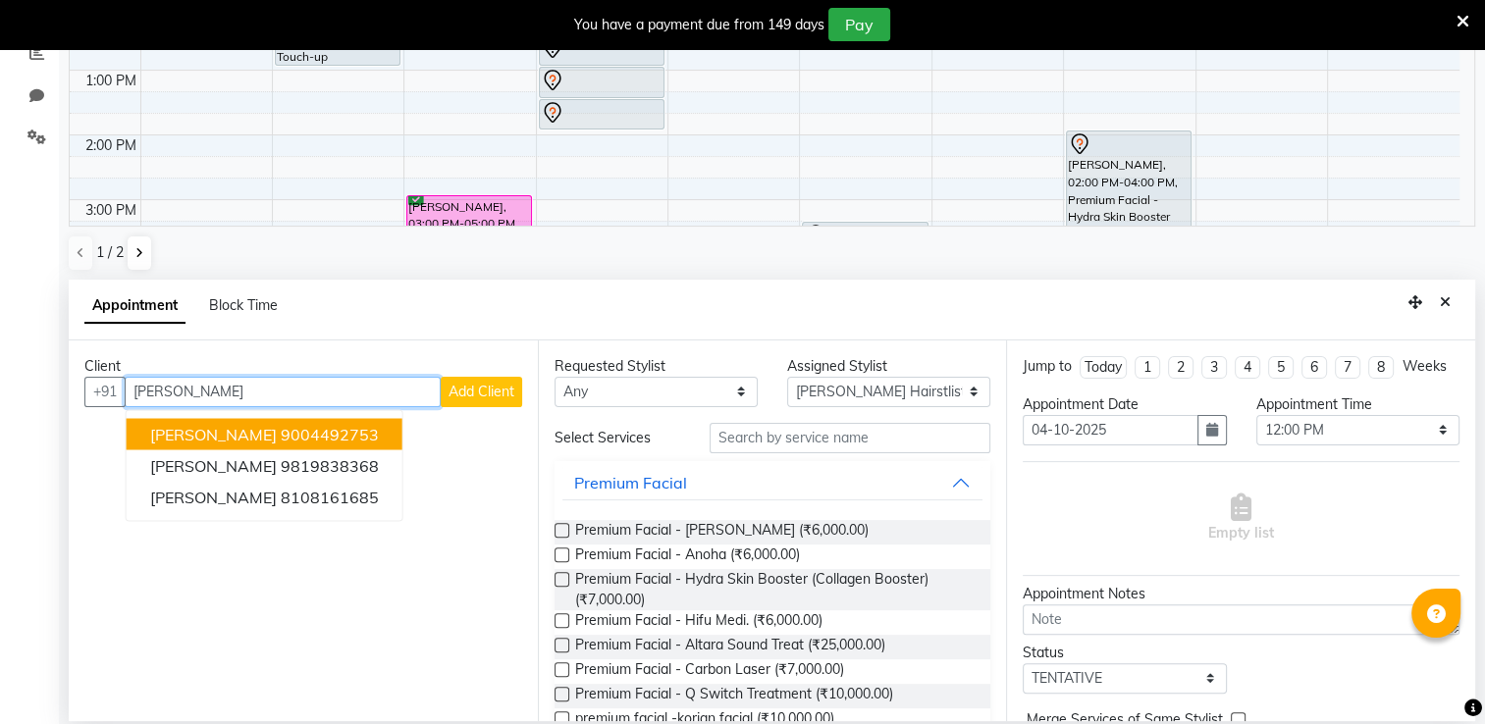
click at [374, 435] on button "[PERSON_NAME] 9004492753" at bounding box center [265, 433] width 276 height 31
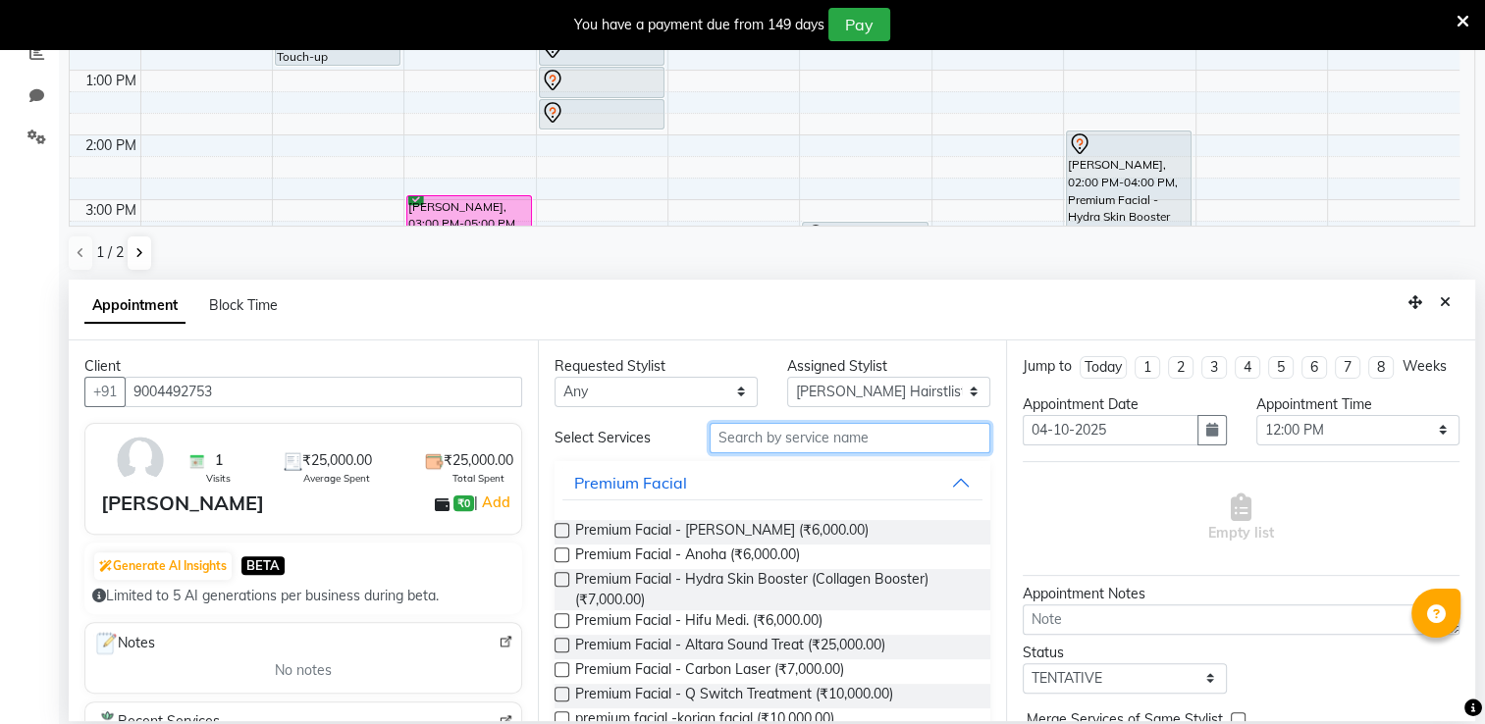
click at [739, 448] on input "text" at bounding box center [850, 438] width 281 height 30
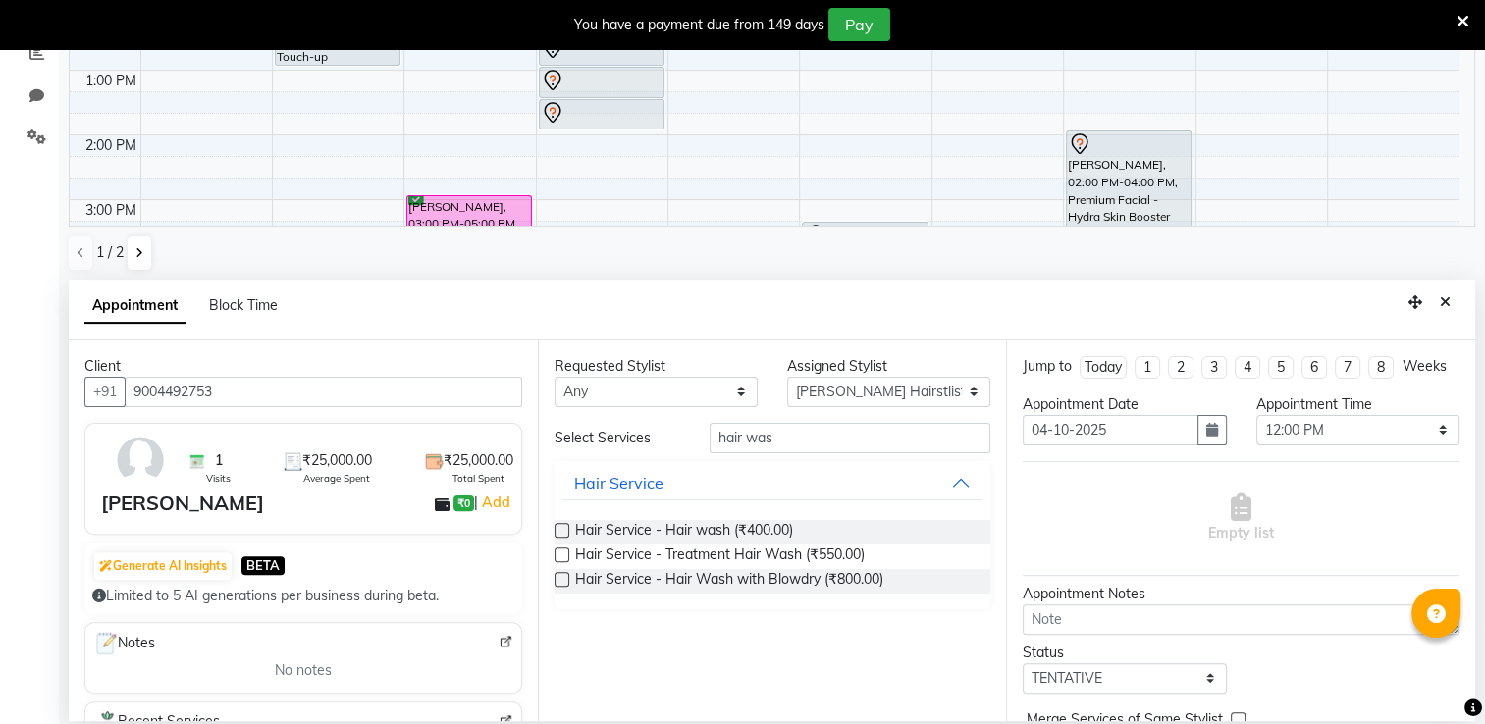
click at [556, 575] on label at bounding box center [562, 579] width 15 height 15
click at [556, 575] on input "checkbox" at bounding box center [561, 581] width 13 height 13
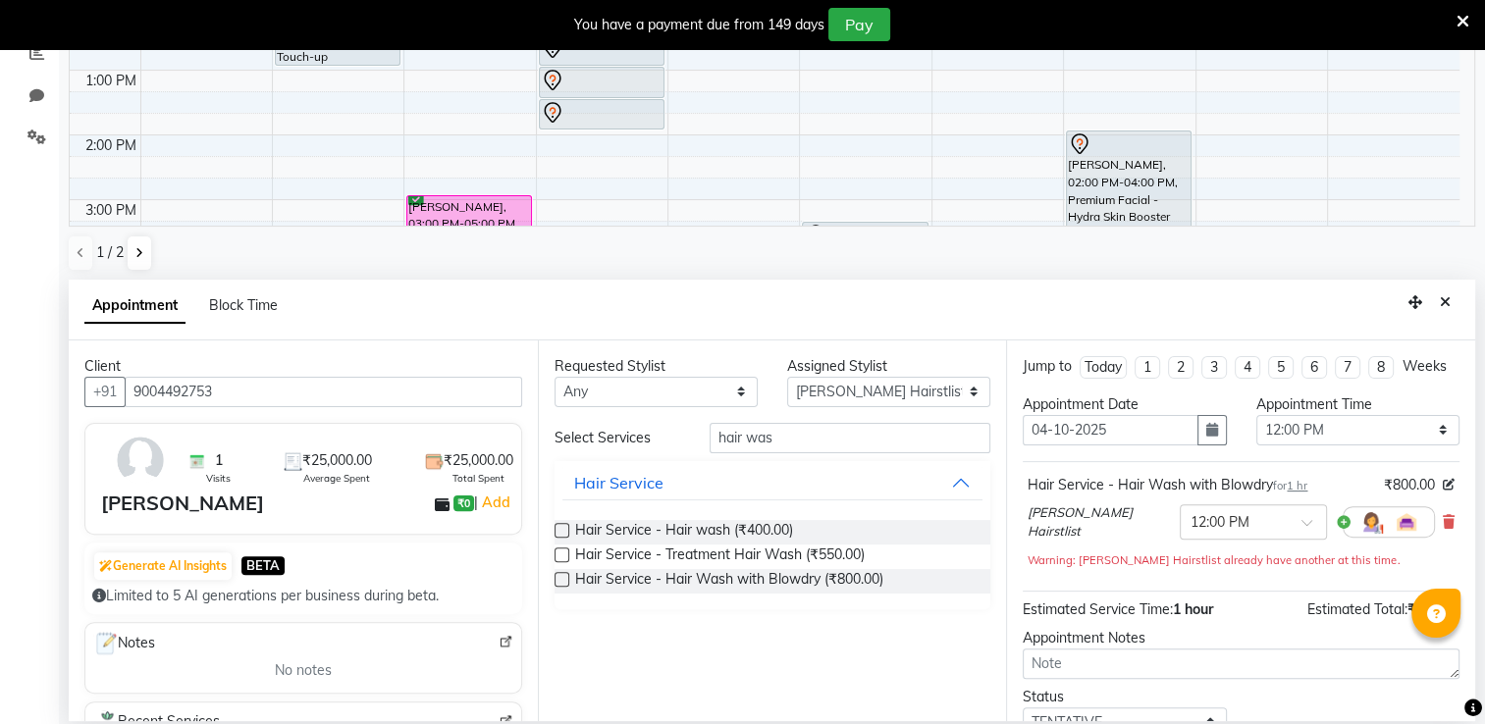
scroll to position [155, 0]
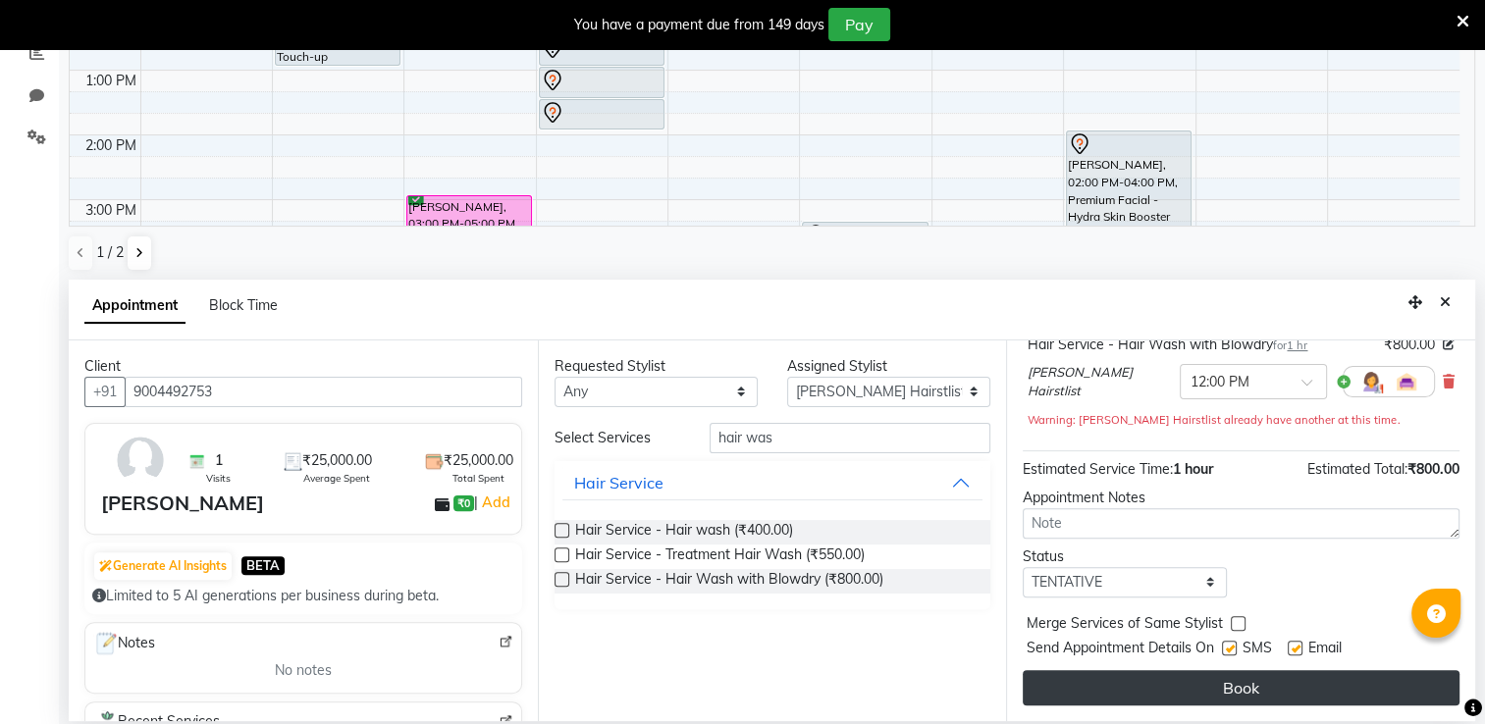
click at [1233, 675] on button "Book" at bounding box center [1241, 687] width 437 height 35
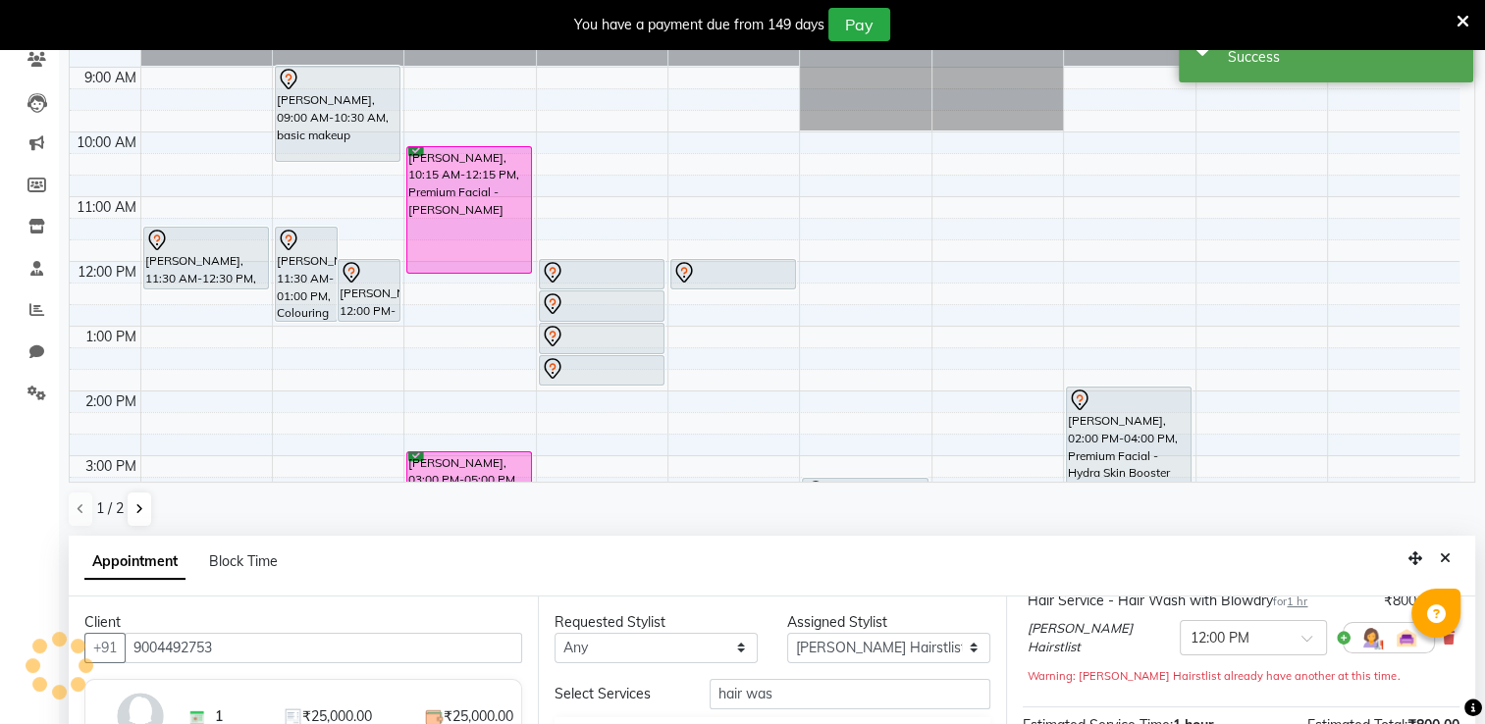
scroll to position [0, 0]
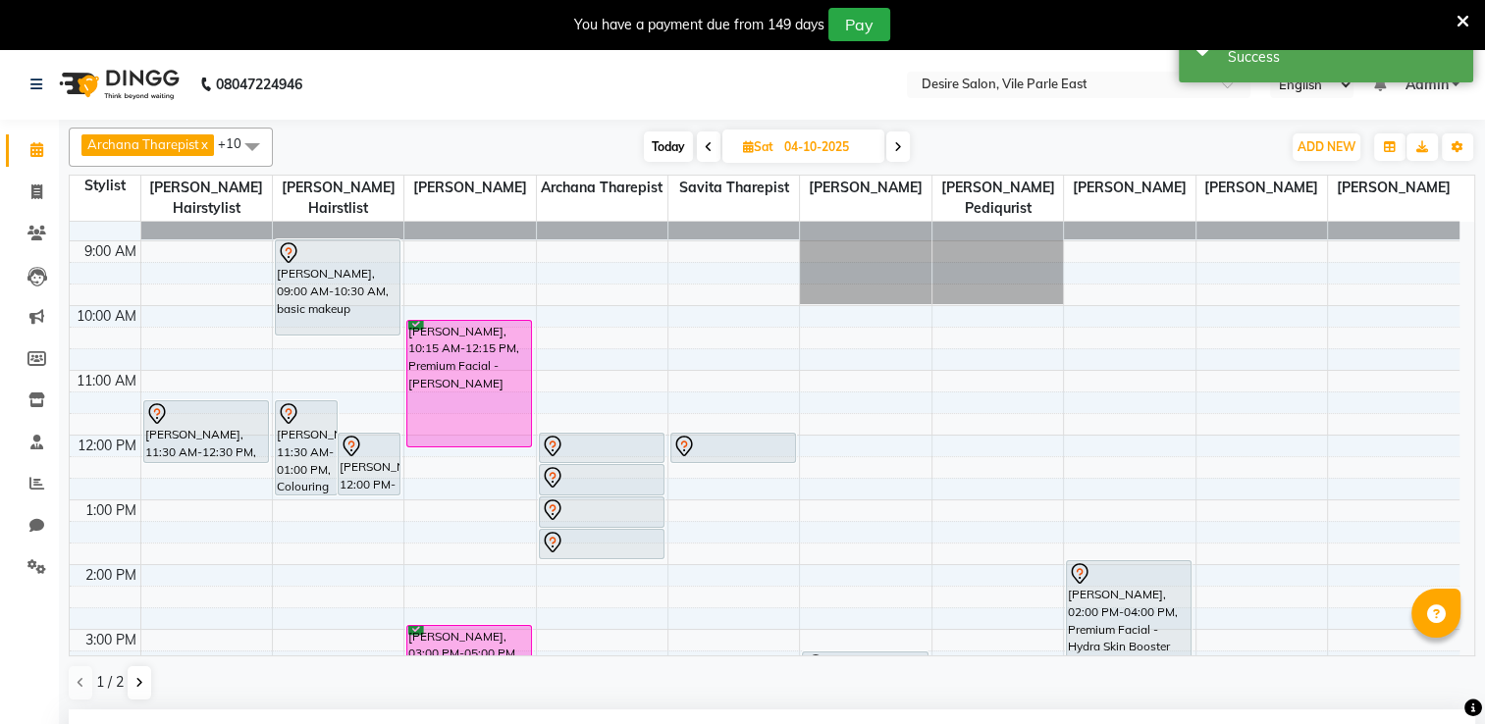
click at [681, 147] on span "Today" at bounding box center [668, 147] width 49 height 30
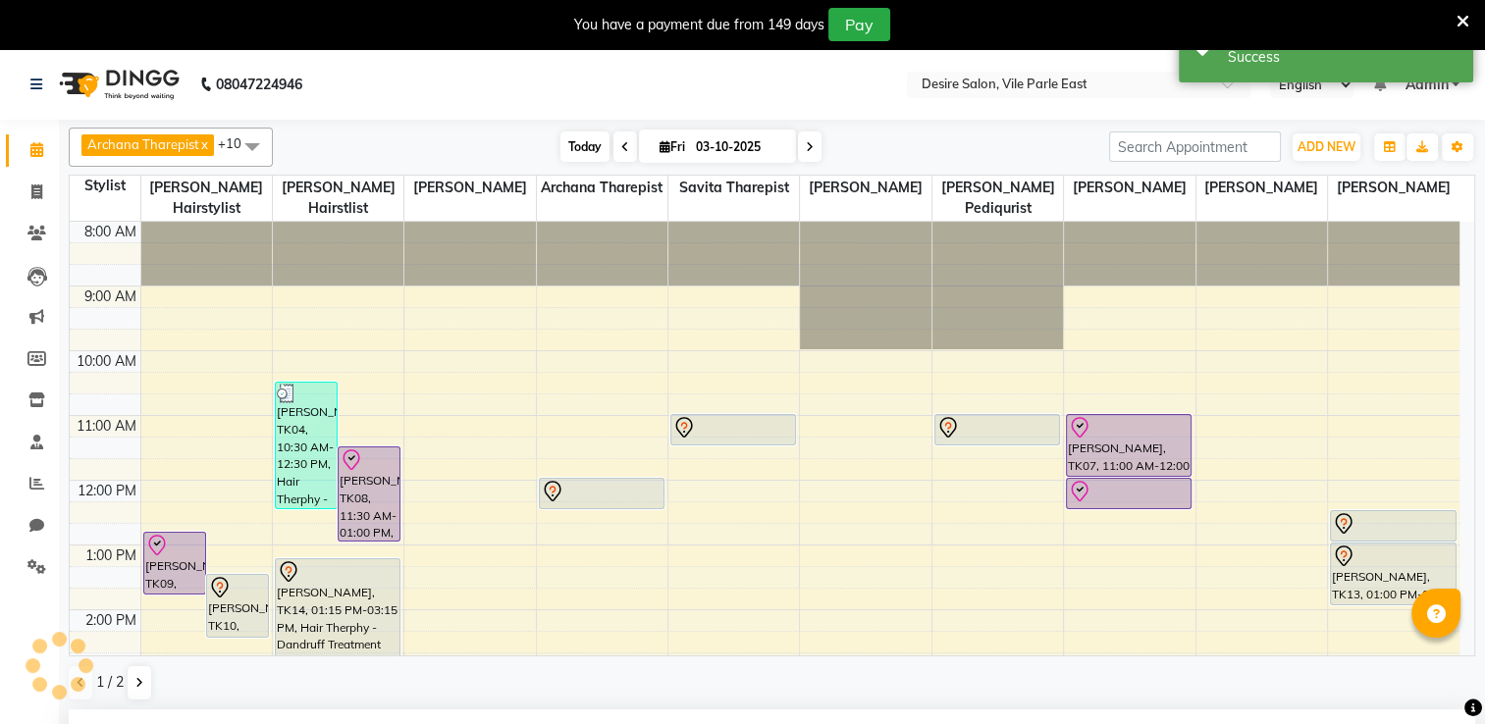
scroll to position [444, 0]
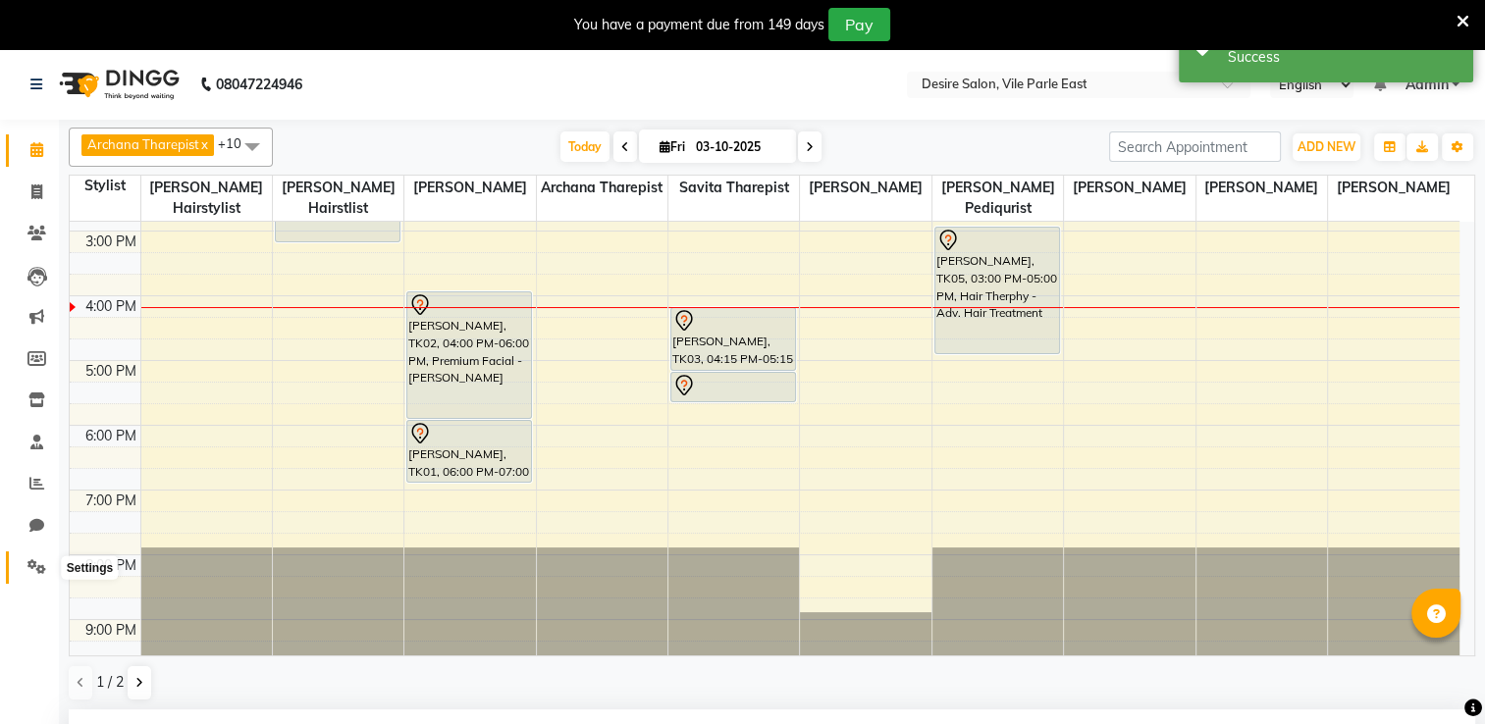
click at [39, 572] on icon at bounding box center [36, 566] width 19 height 15
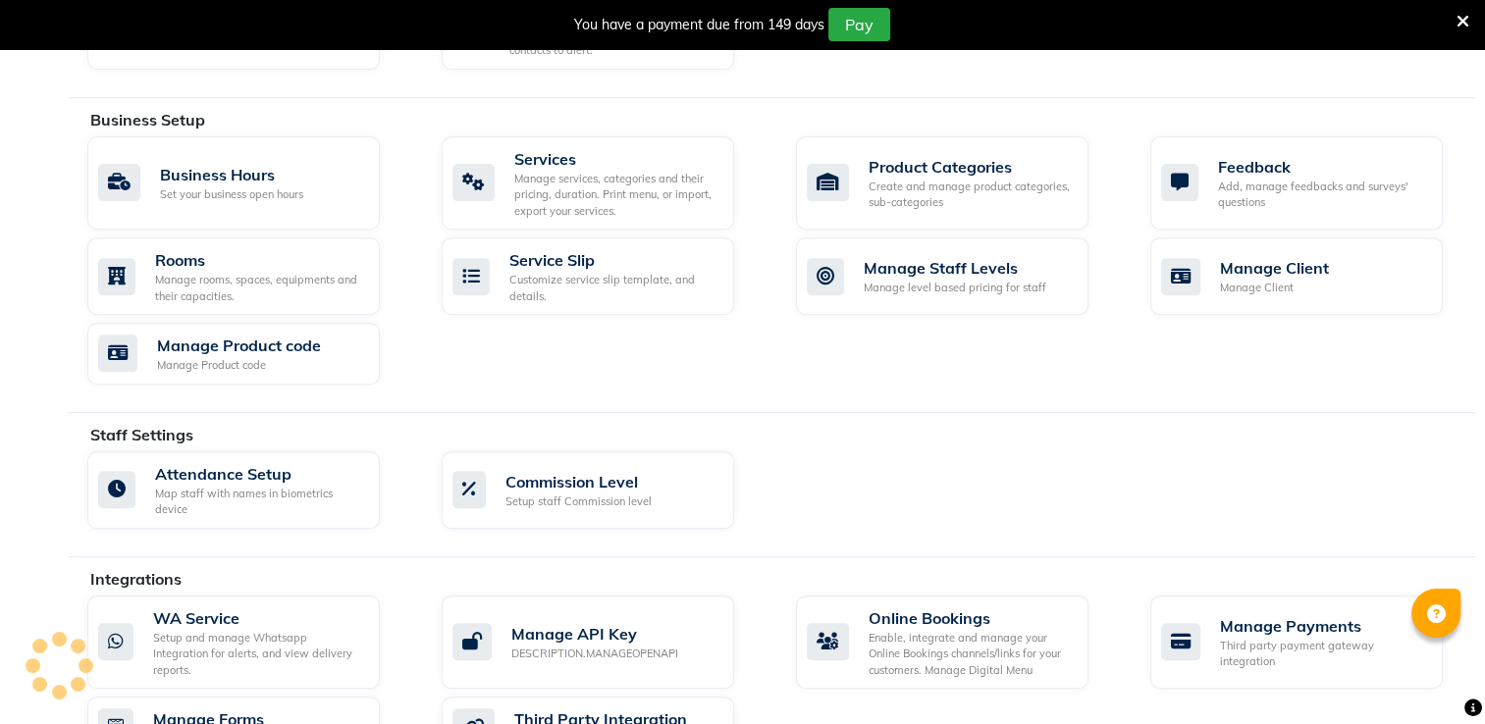
scroll to position [386, 0]
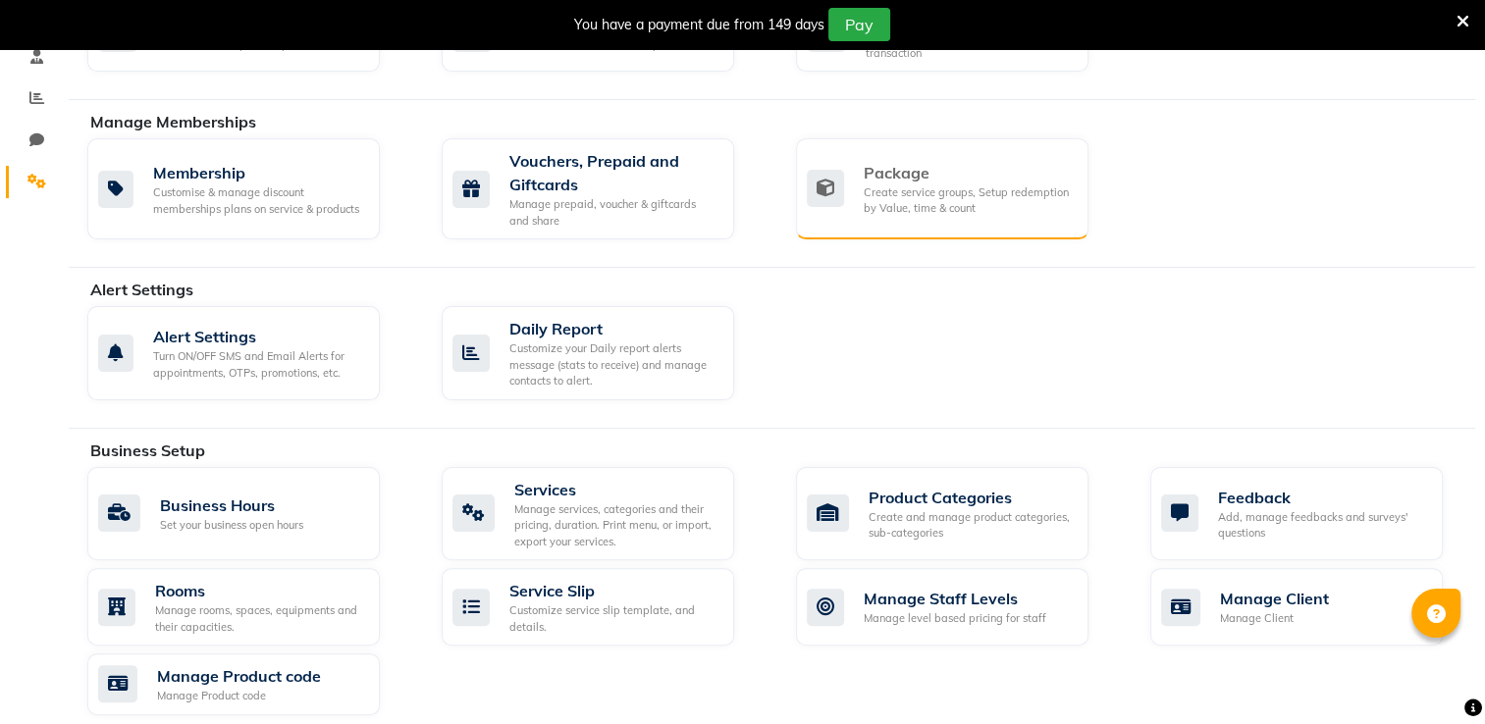
click at [958, 185] on div "Create service groups, Setup redemption by Value, time & count" at bounding box center [968, 201] width 209 height 32
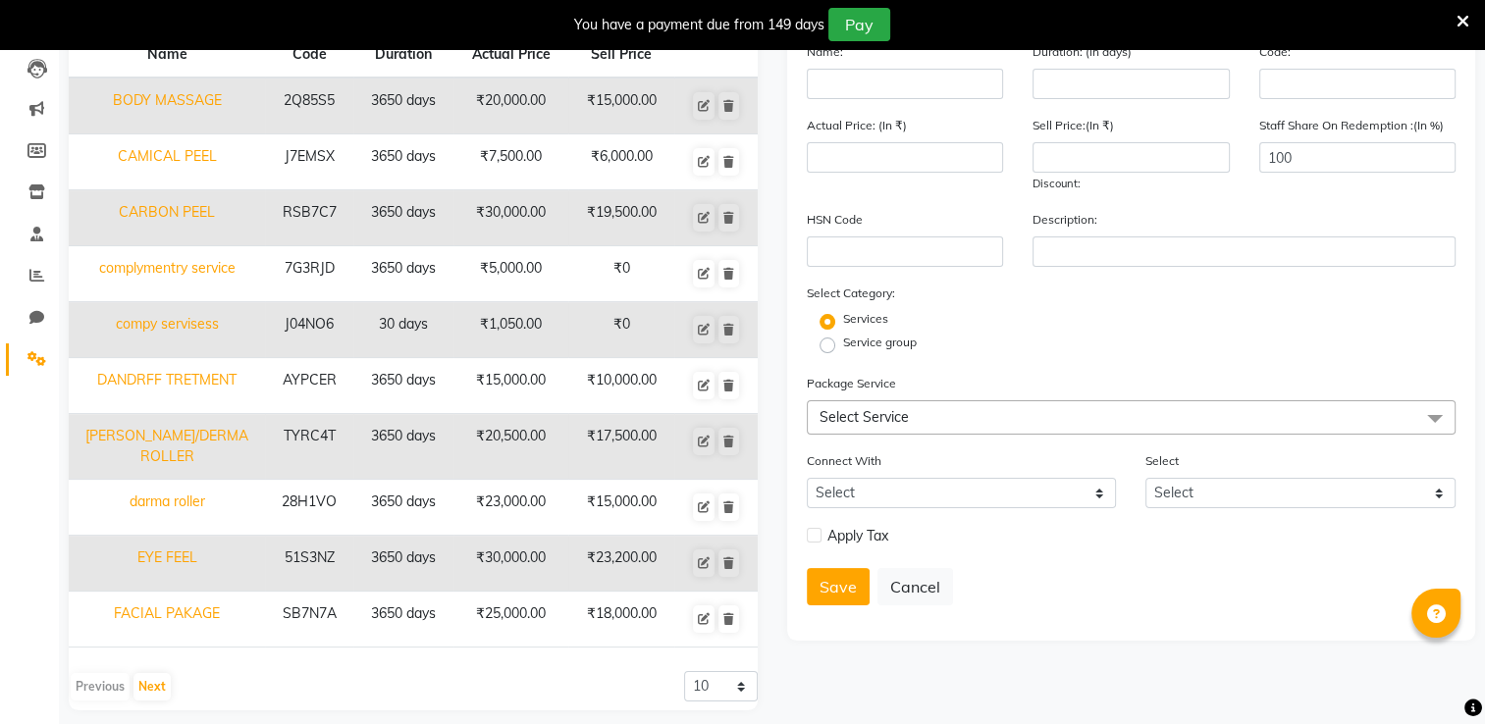
scroll to position [220, 0]
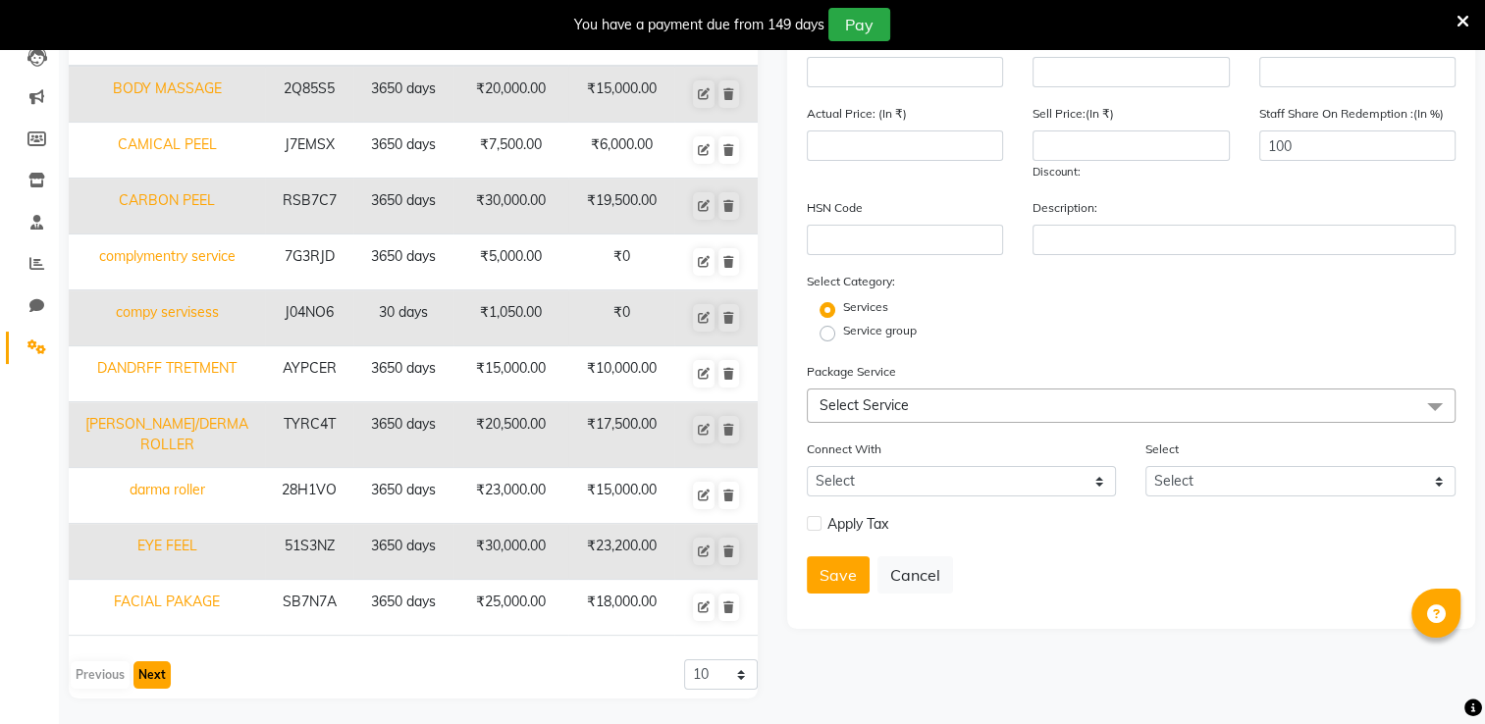
click at [166, 680] on button "Next" at bounding box center [151, 675] width 37 height 27
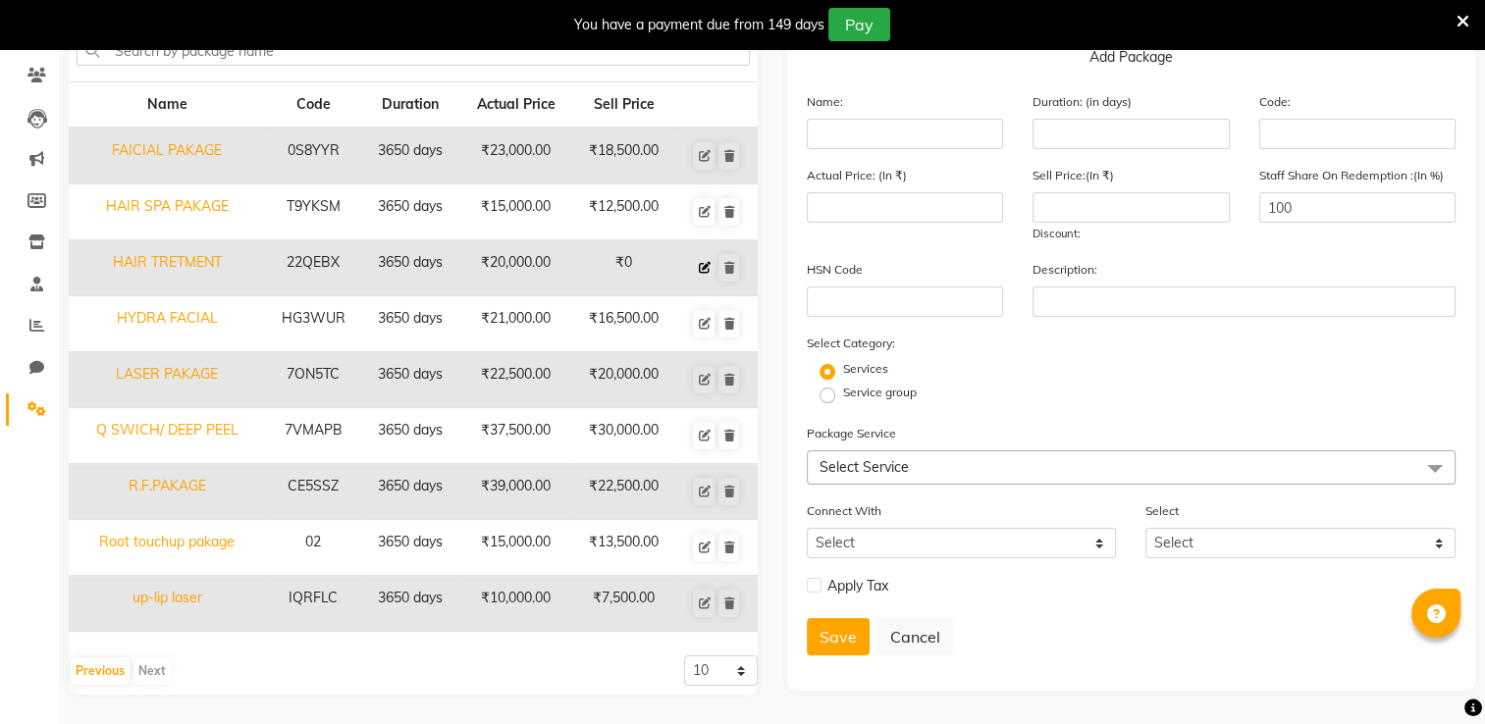
click at [704, 263] on icon at bounding box center [704, 268] width 12 height 12
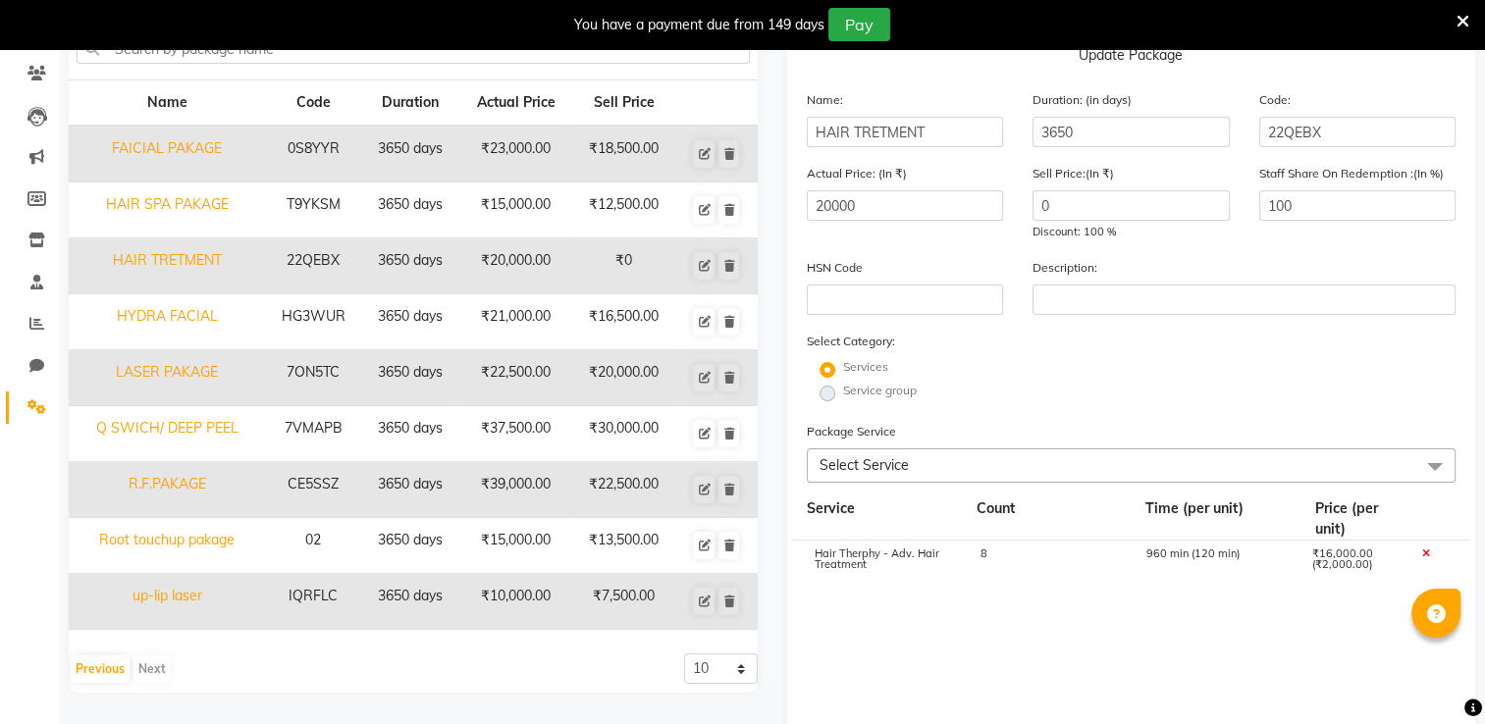
click at [1000, 555] on div "8" at bounding box center [1048, 565] width 166 height 33
click at [1018, 573] on input "8" at bounding box center [1048, 564] width 136 height 30
click at [909, 657] on cdk-virtual-scroll-viewport "Hair Therphy - Adv. Hair Treatment 6 960 min (120 min) ₹16,000.00 (₹2,000.00)" at bounding box center [1132, 649] width 650 height 217
click at [911, 204] on input "20000" at bounding box center [905, 205] width 197 height 30
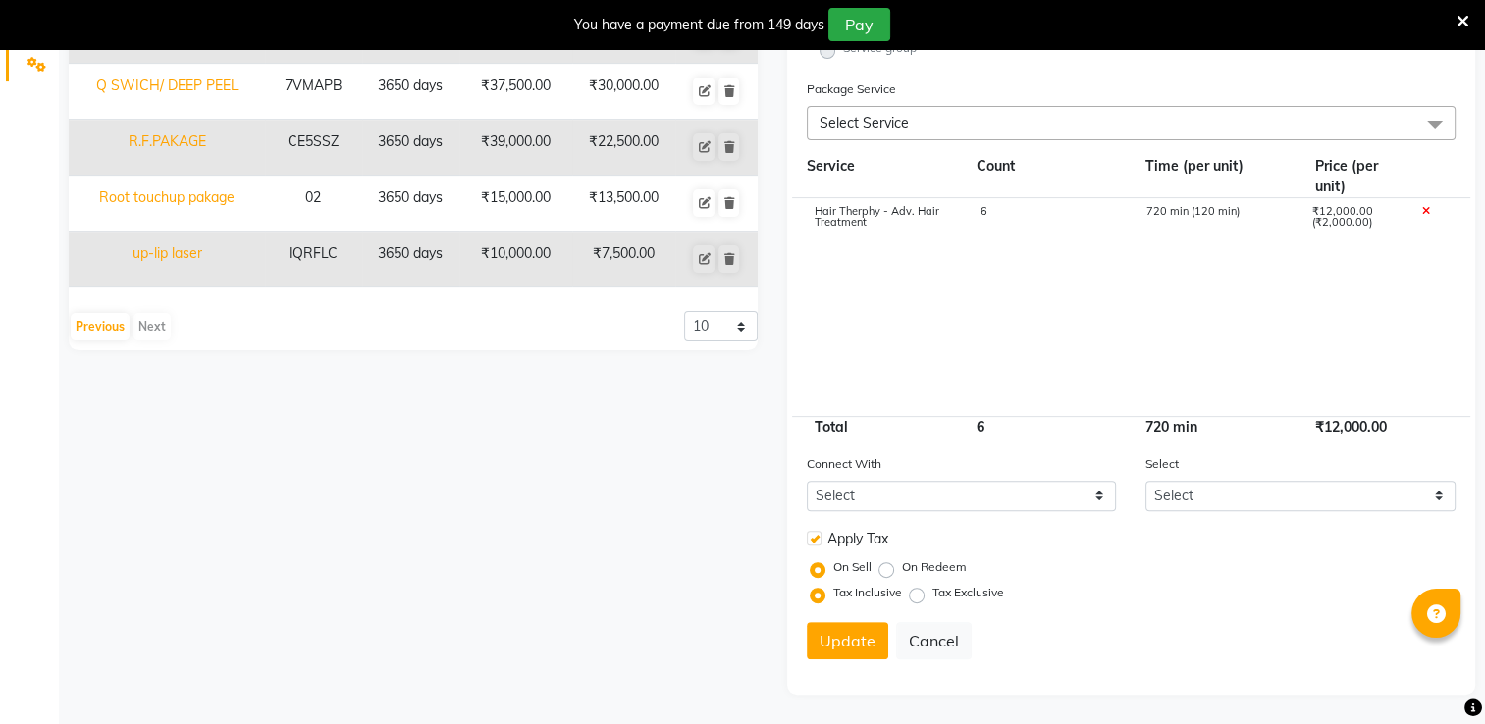
click at [816, 540] on label at bounding box center [814, 538] width 15 height 15
click at [816, 540] on input "checkbox" at bounding box center [813, 539] width 13 height 13
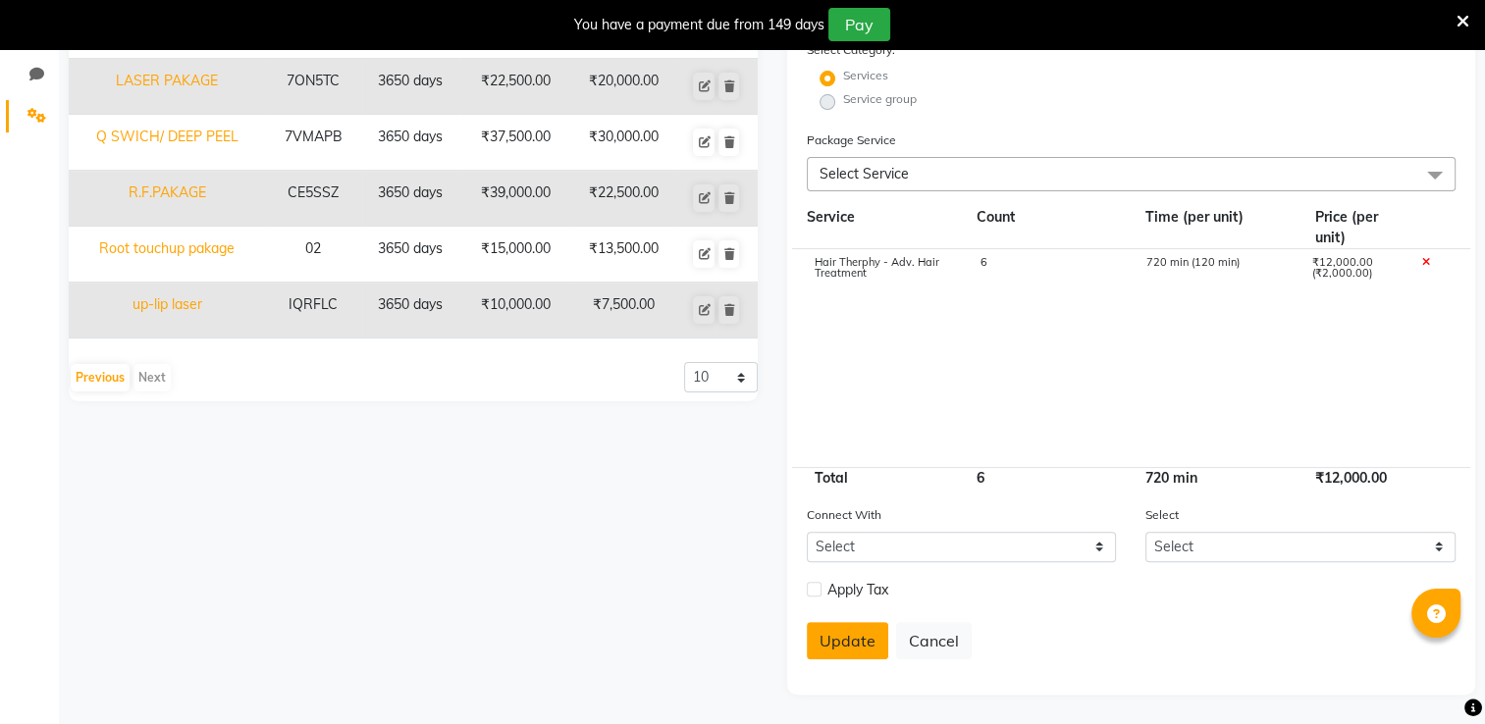
click at [843, 634] on button "Update" at bounding box center [847, 640] width 81 height 37
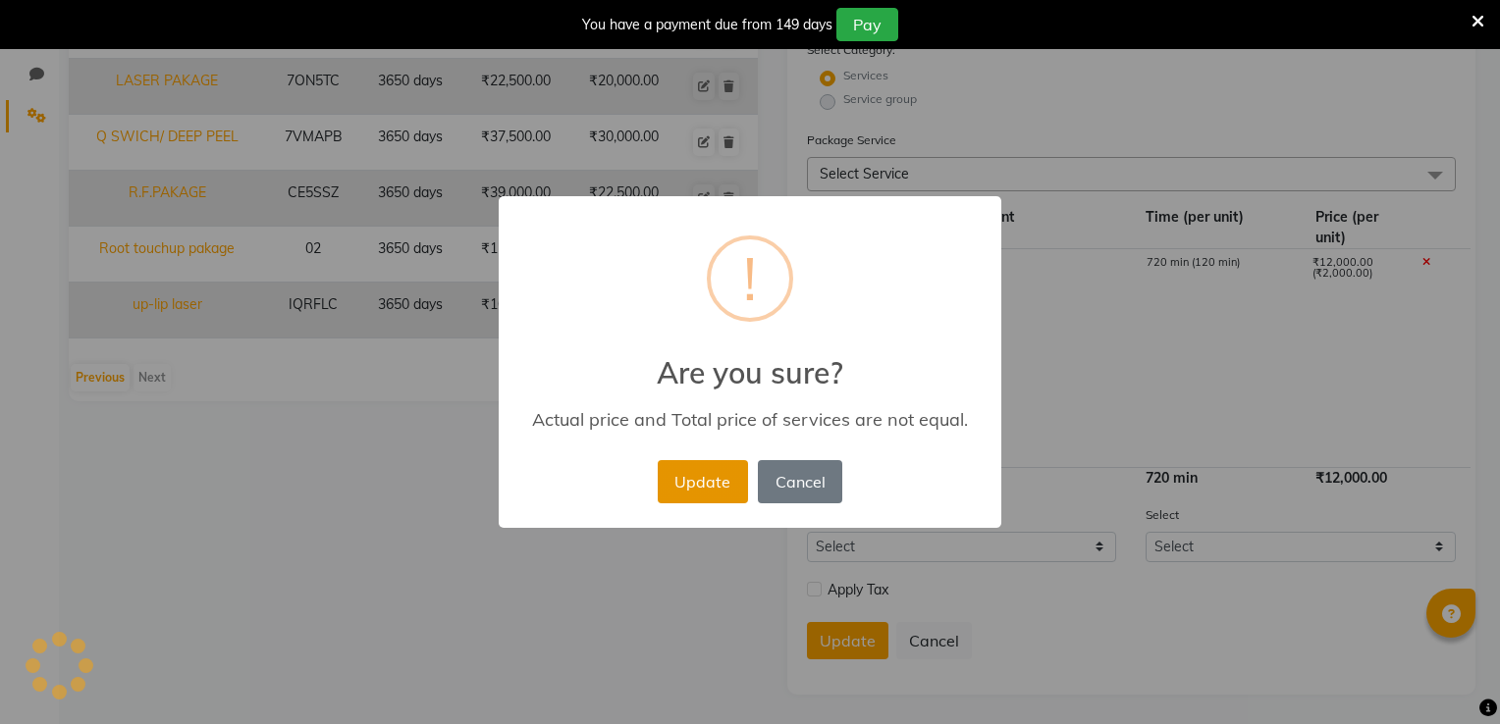
click at [711, 465] on button "Update" at bounding box center [703, 481] width 90 height 43
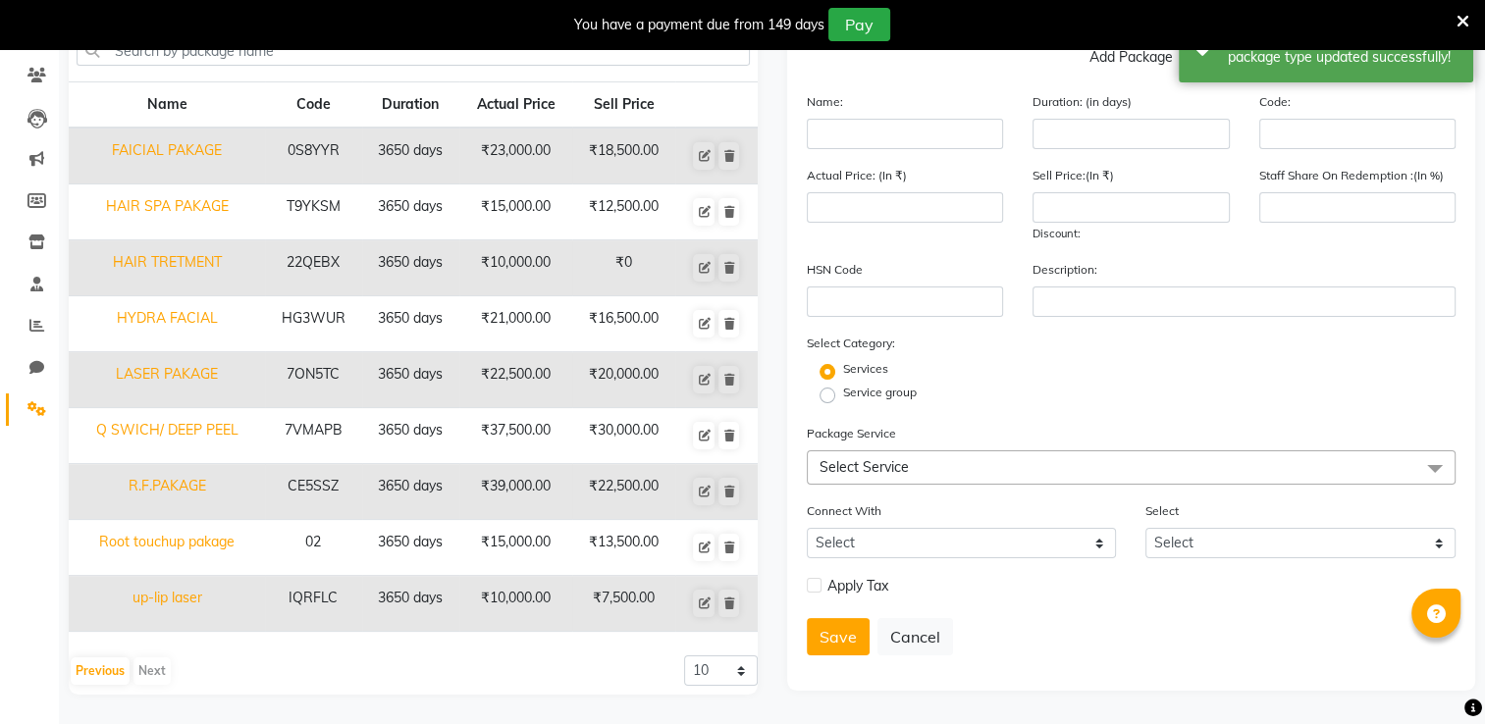
scroll to position [0, 0]
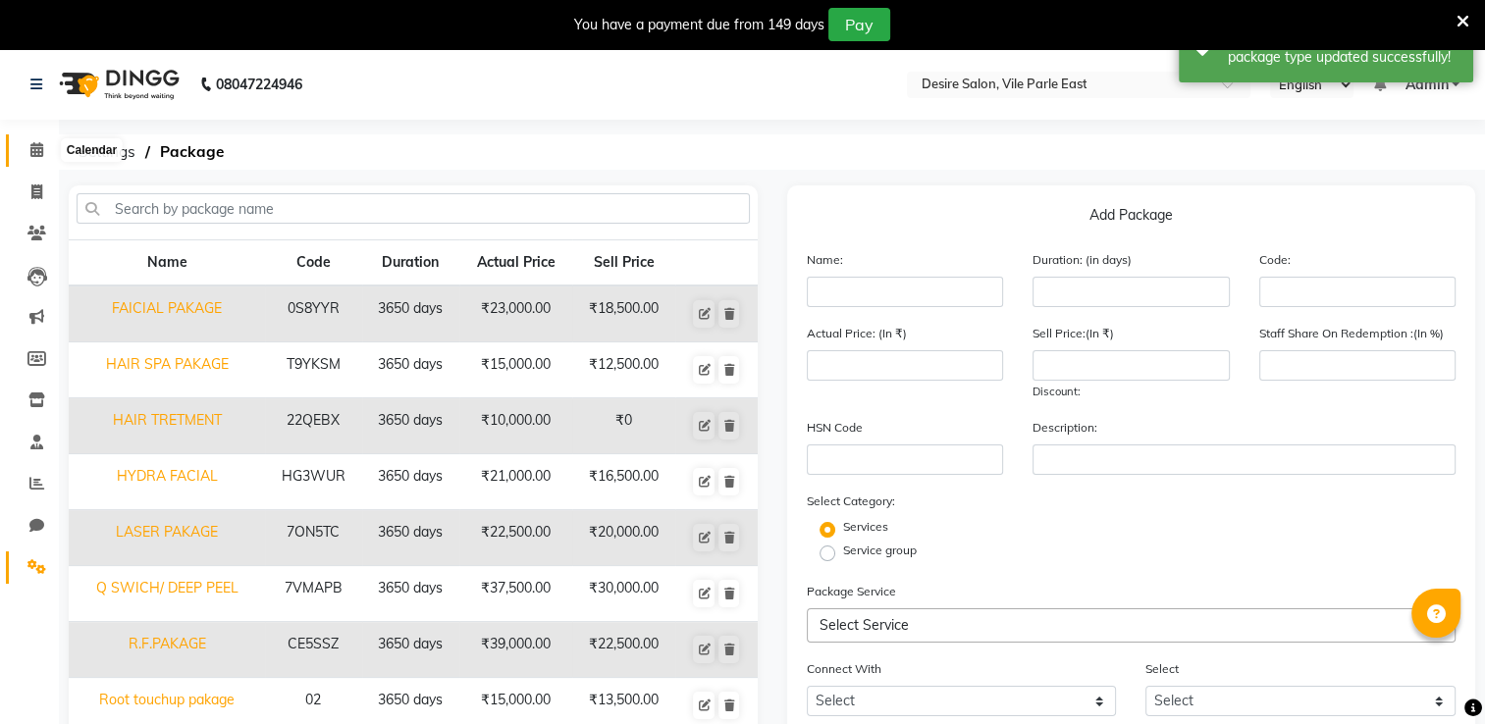
click at [27, 153] on span at bounding box center [37, 150] width 34 height 23
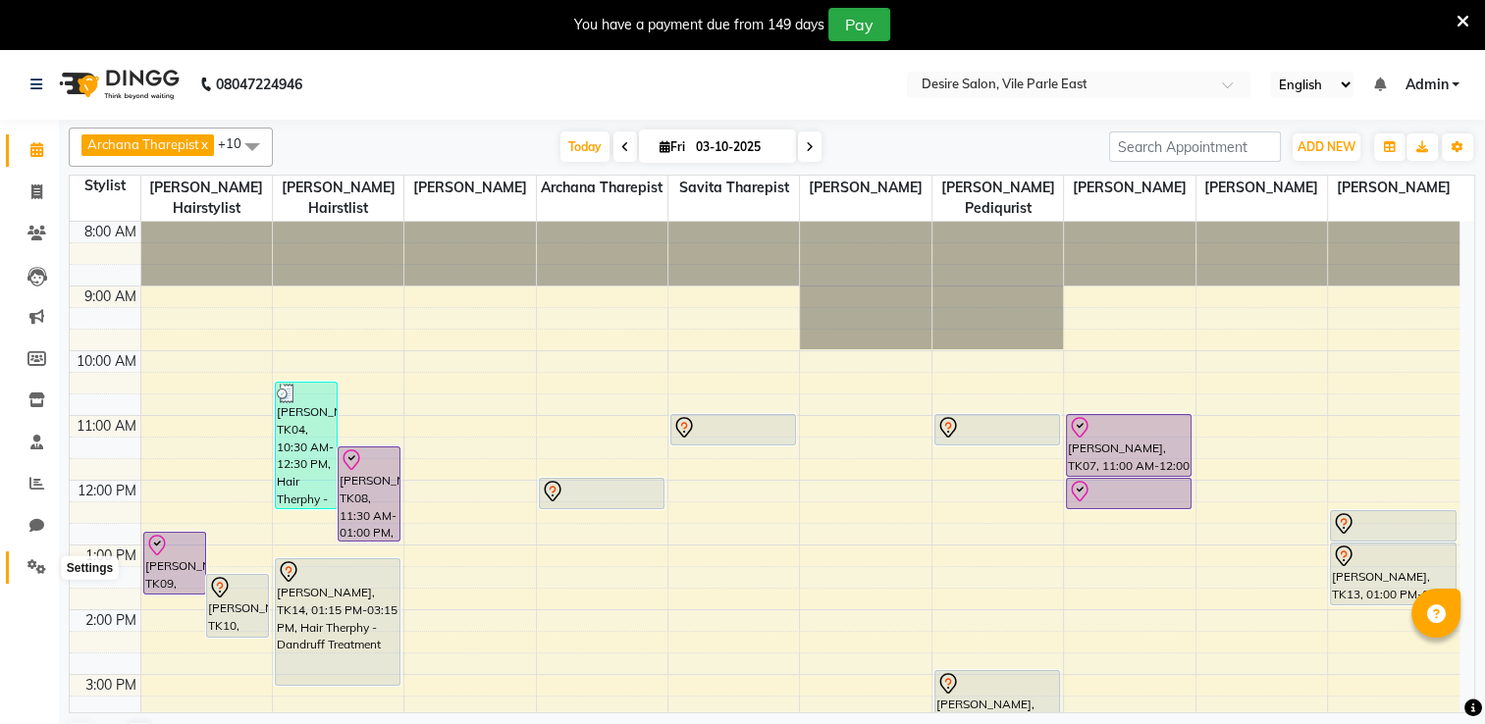
click at [35, 560] on icon at bounding box center [36, 566] width 19 height 15
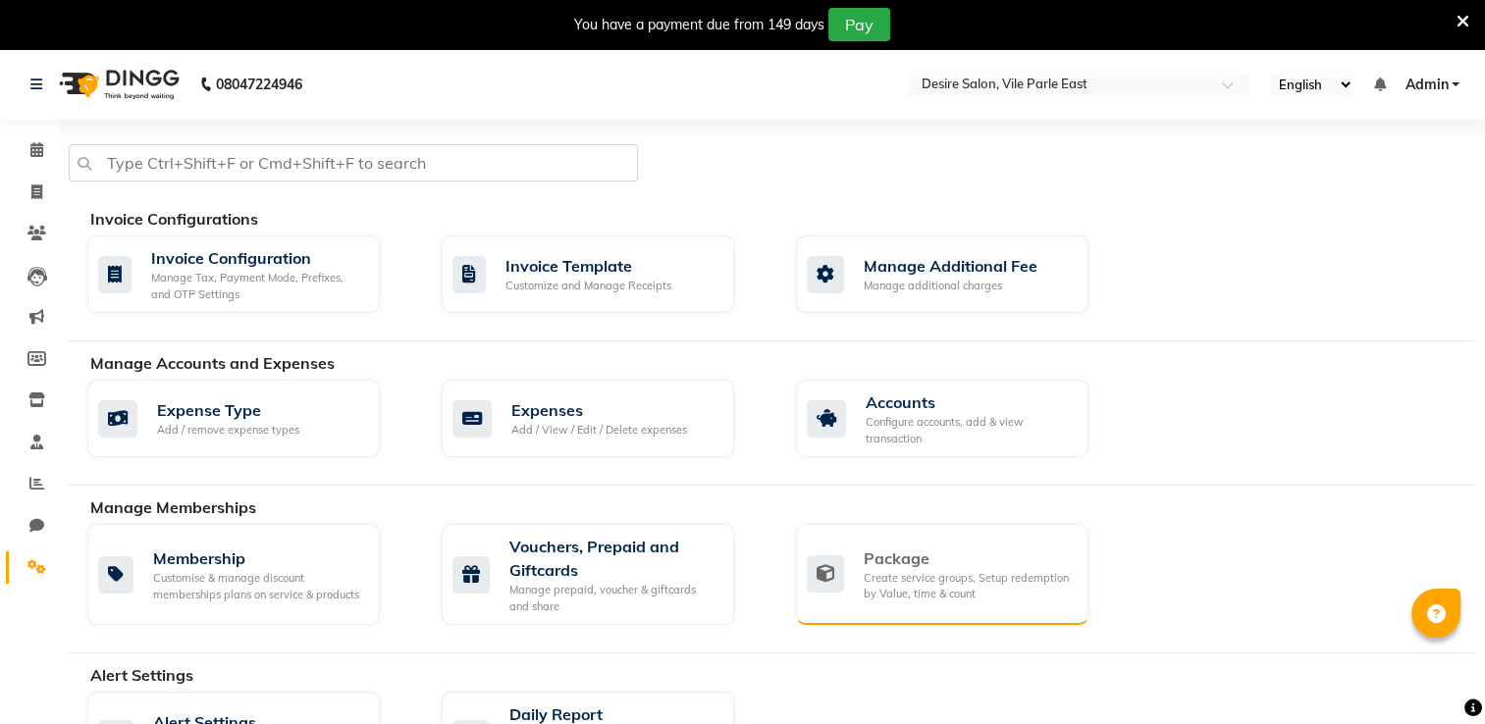
click at [893, 594] on div "Create service groups, Setup redemption by Value, time & count" at bounding box center [968, 586] width 209 height 32
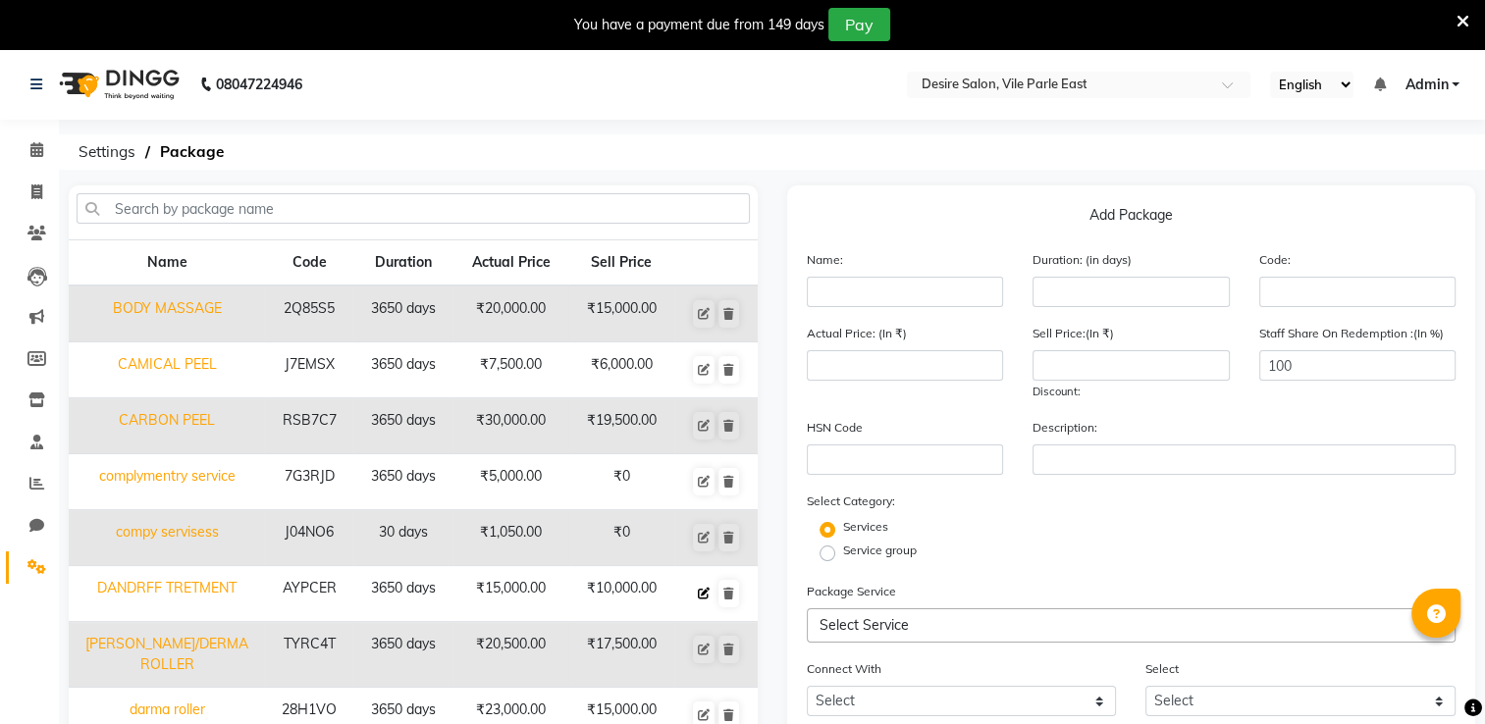
click at [705, 593] on icon at bounding box center [704, 594] width 12 height 12
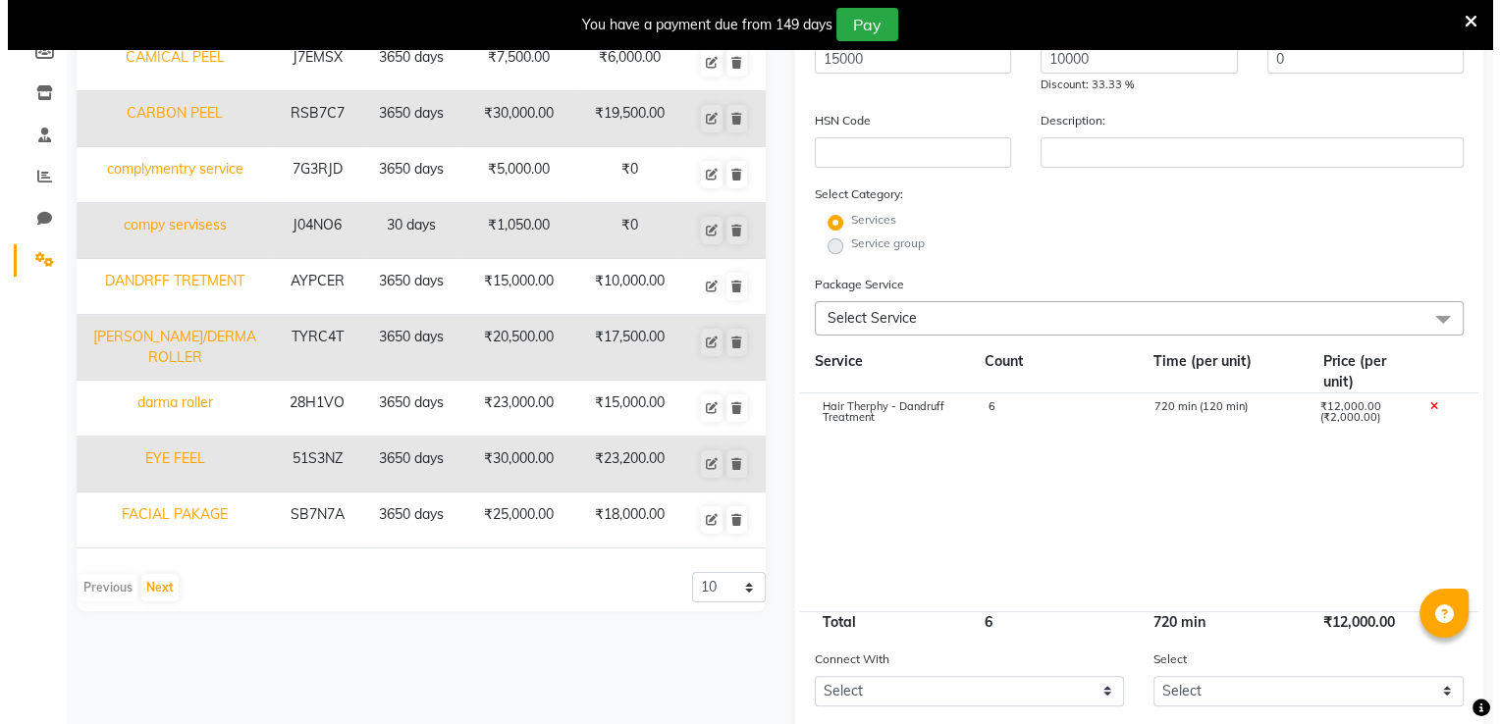
scroll to position [455, 0]
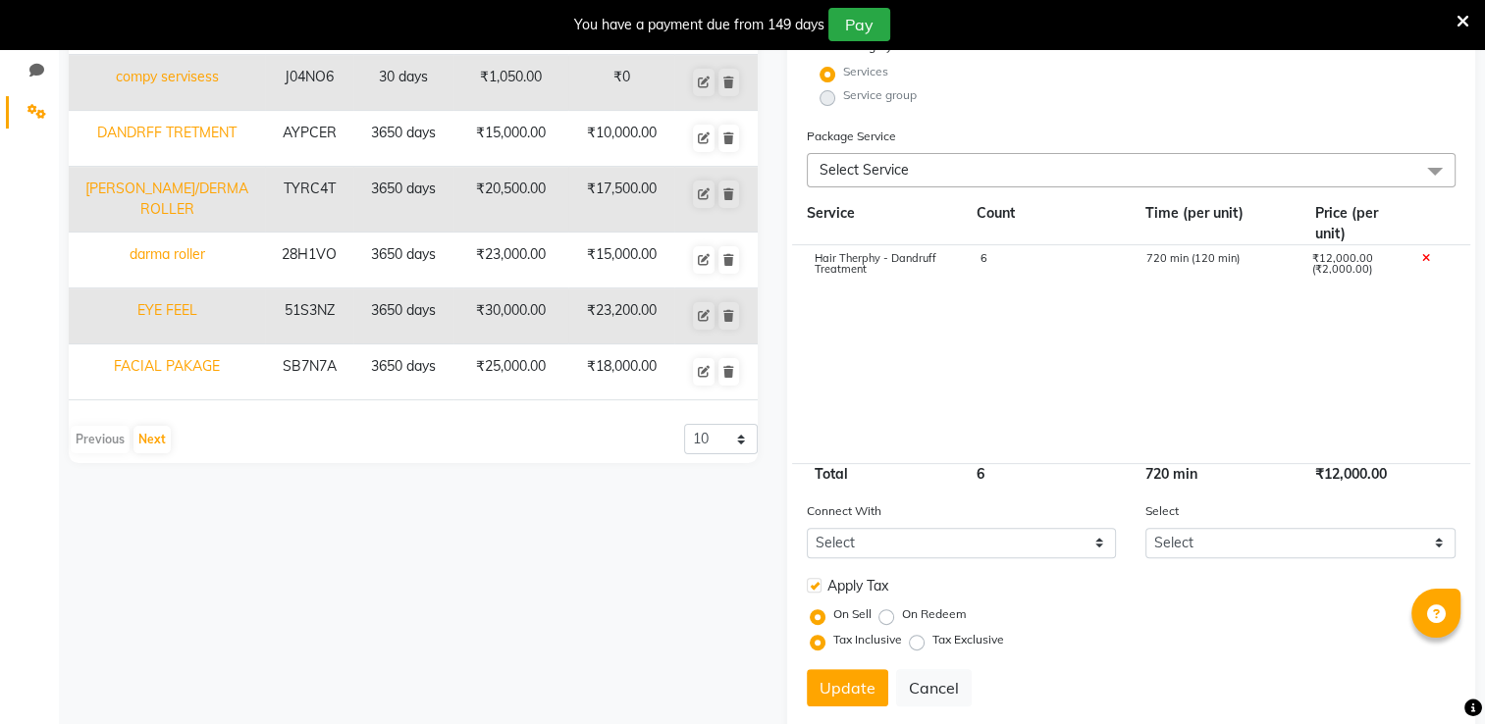
click at [807, 588] on label at bounding box center [814, 585] width 15 height 15
click at [807, 588] on input "checkbox" at bounding box center [813, 586] width 13 height 13
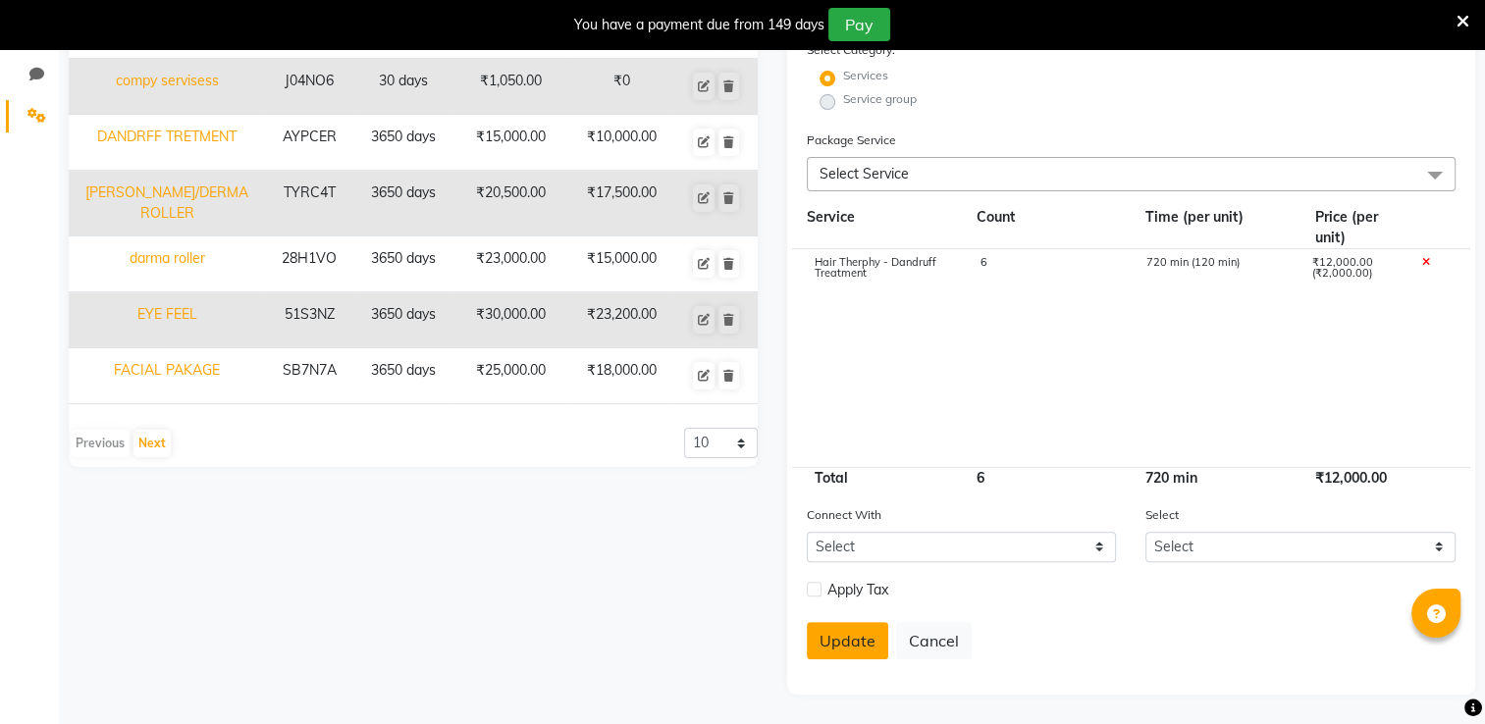
click at [827, 653] on button "Update" at bounding box center [847, 640] width 81 height 37
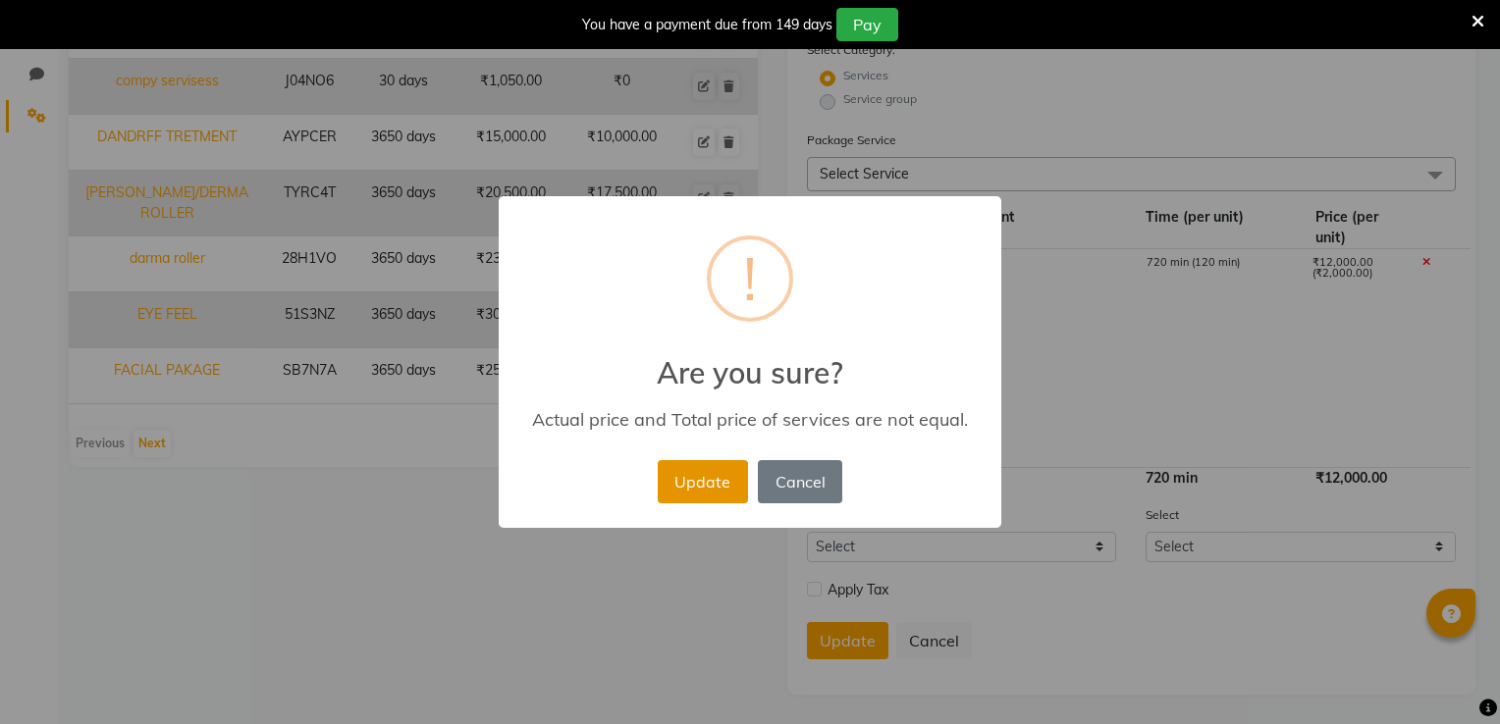
click at [715, 477] on button "Update" at bounding box center [703, 481] width 90 height 43
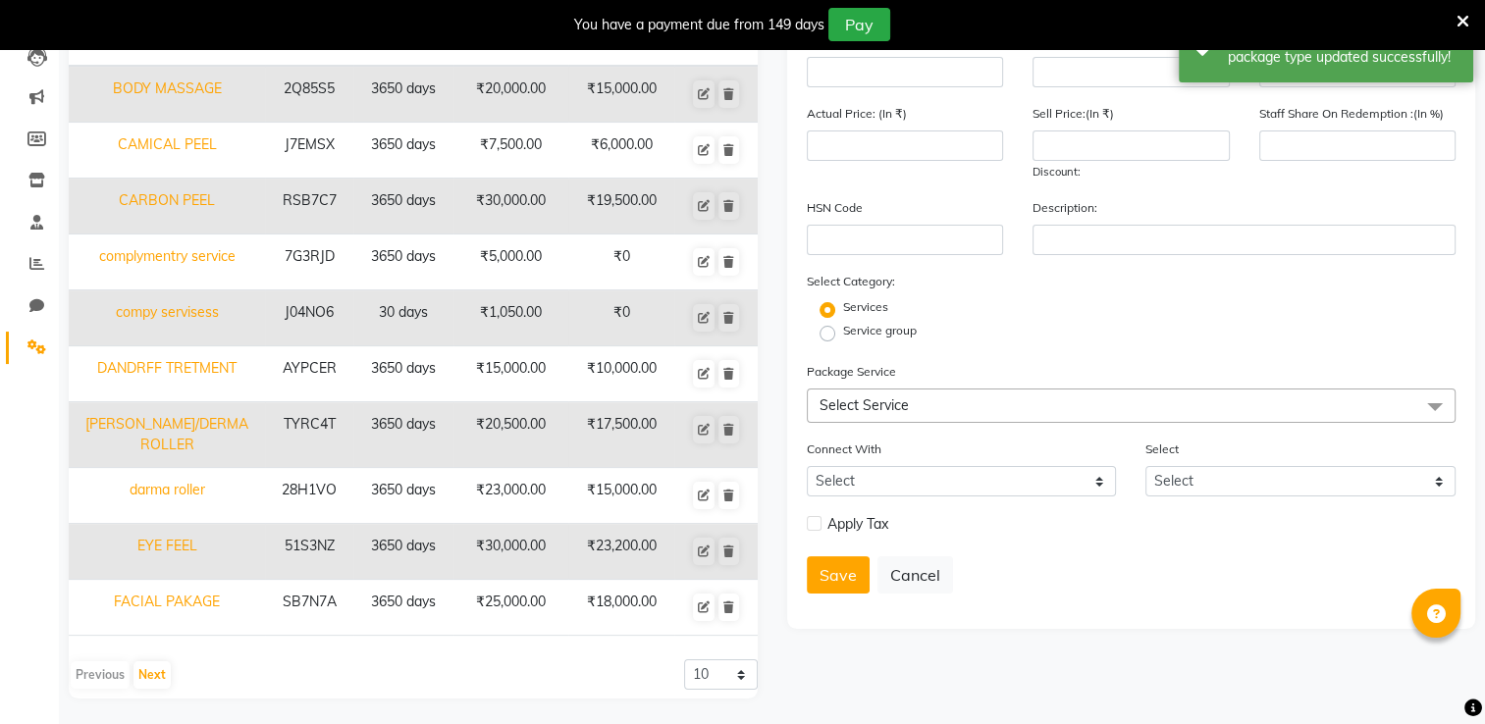
scroll to position [0, 0]
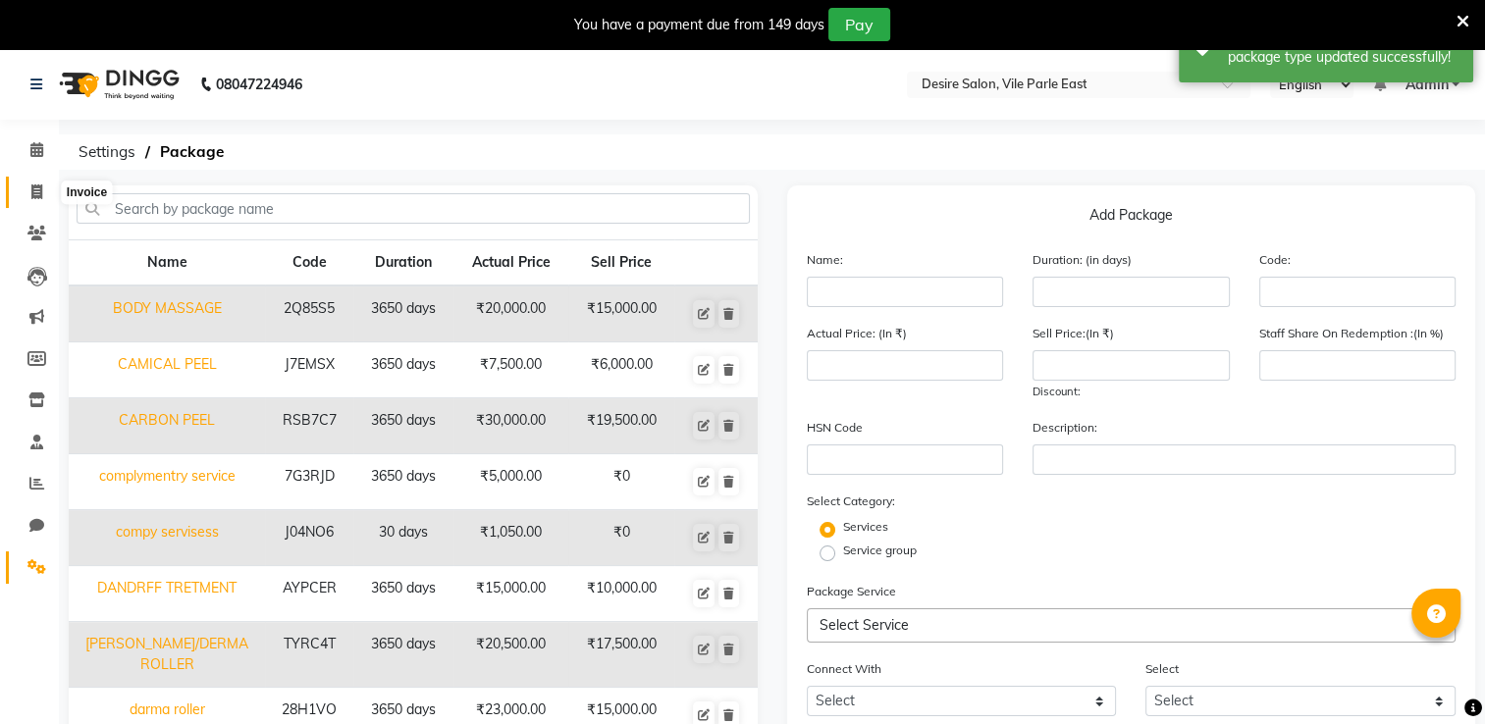
click at [39, 197] on icon at bounding box center [36, 192] width 11 height 15
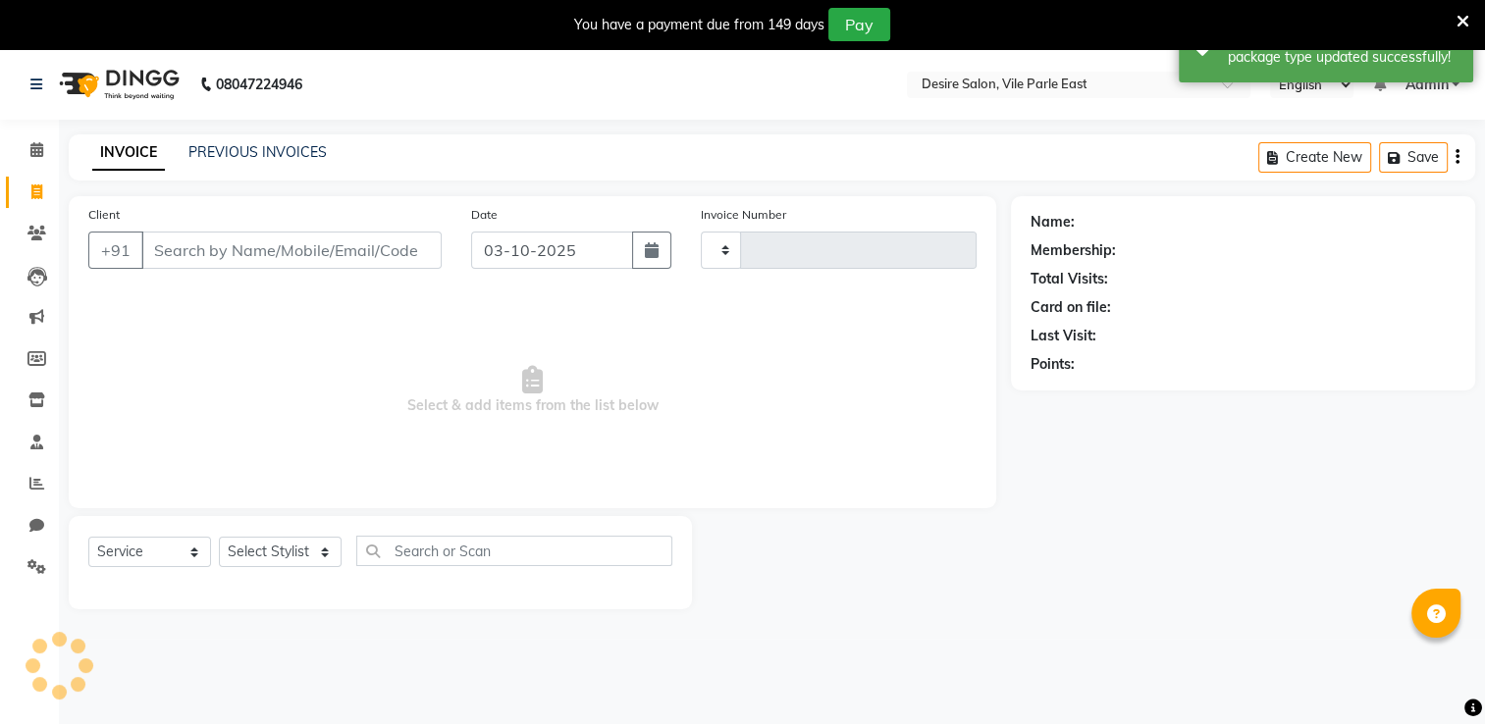
scroll to position [49, 0]
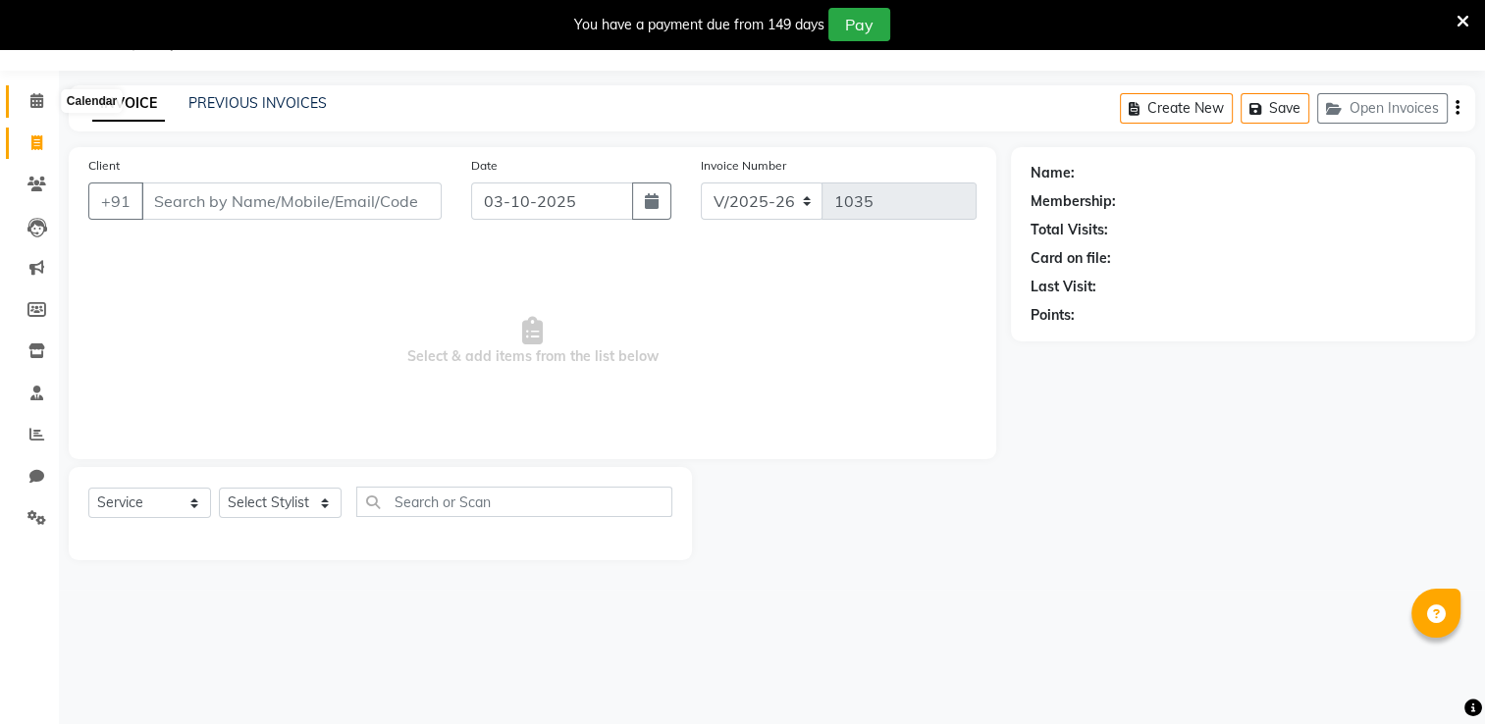
click at [35, 102] on icon at bounding box center [36, 100] width 13 height 15
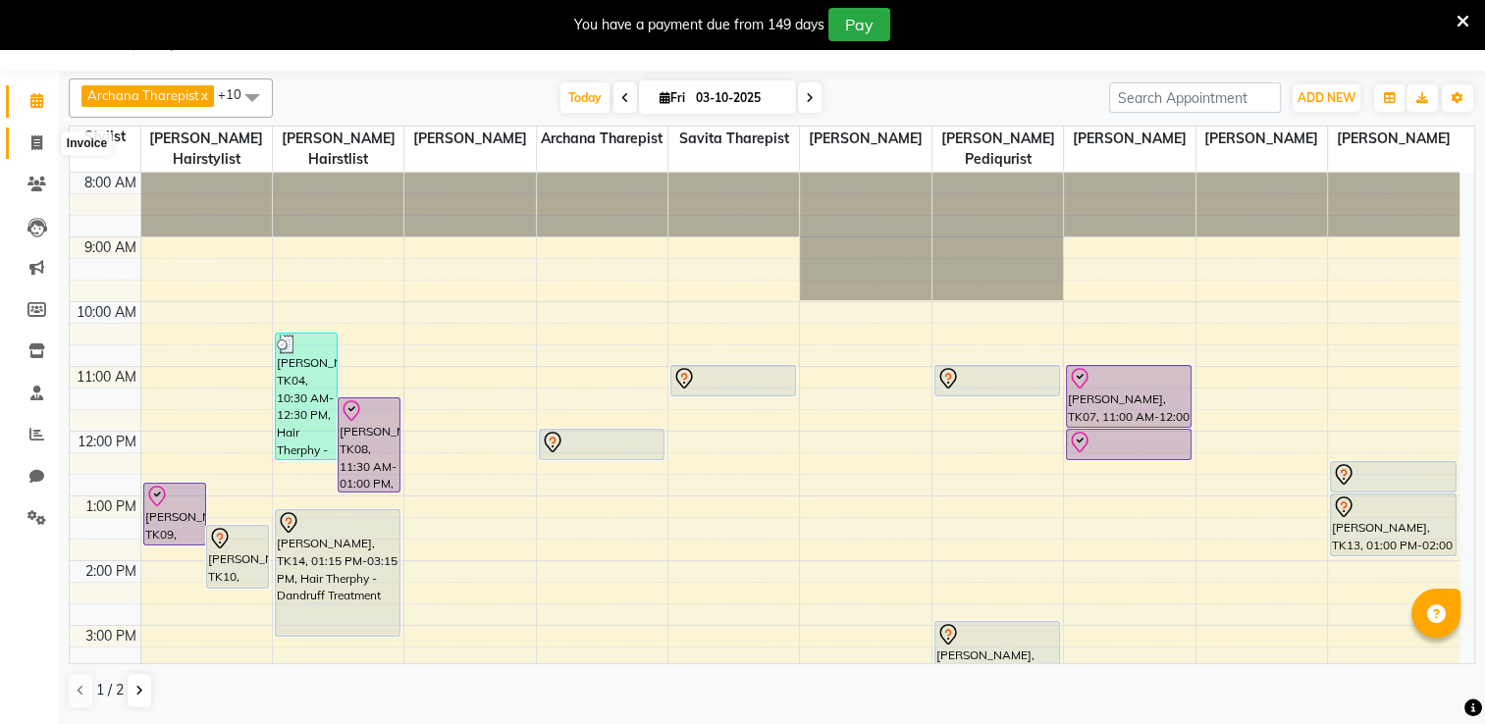
click at [37, 139] on icon at bounding box center [36, 142] width 11 height 15
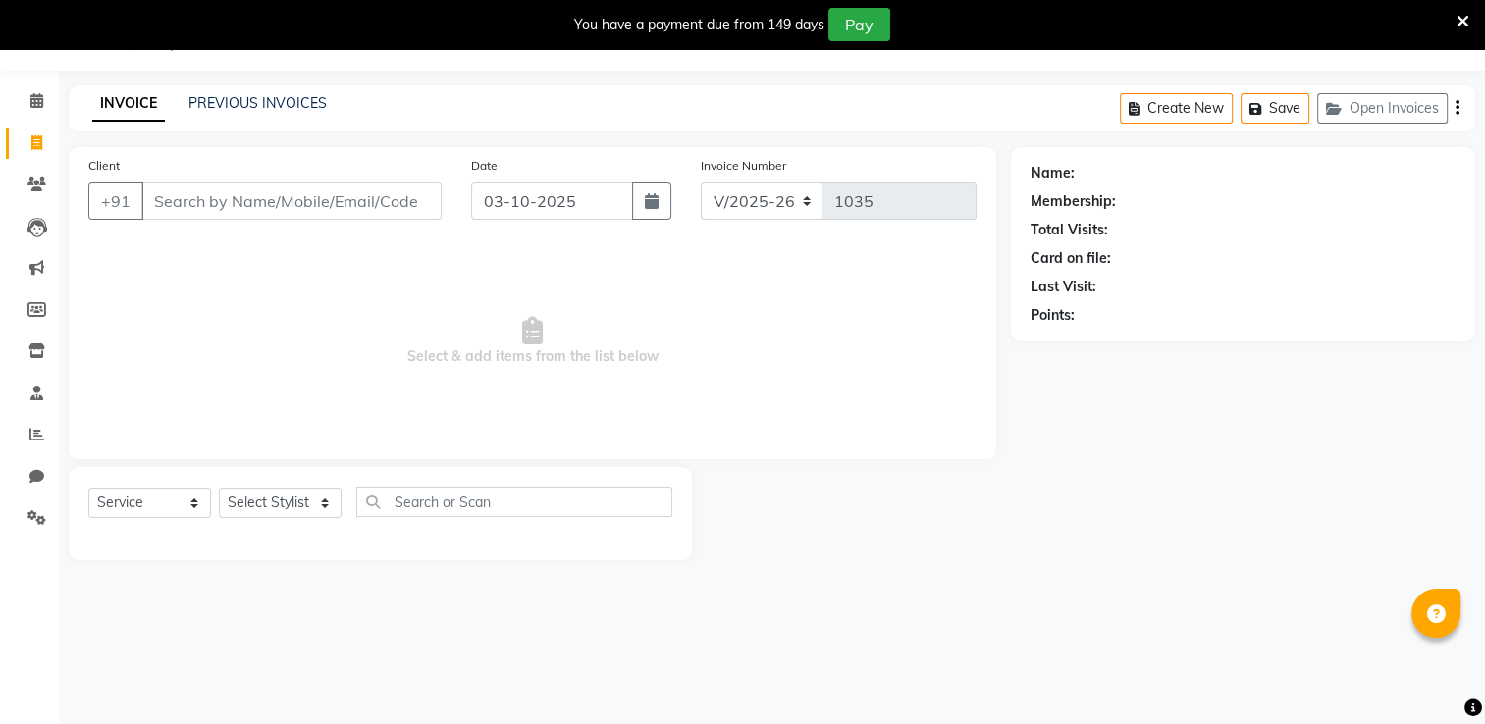
click at [212, 209] on input "Client" at bounding box center [291, 201] width 300 height 37
click at [26, 92] on span at bounding box center [37, 101] width 34 height 23
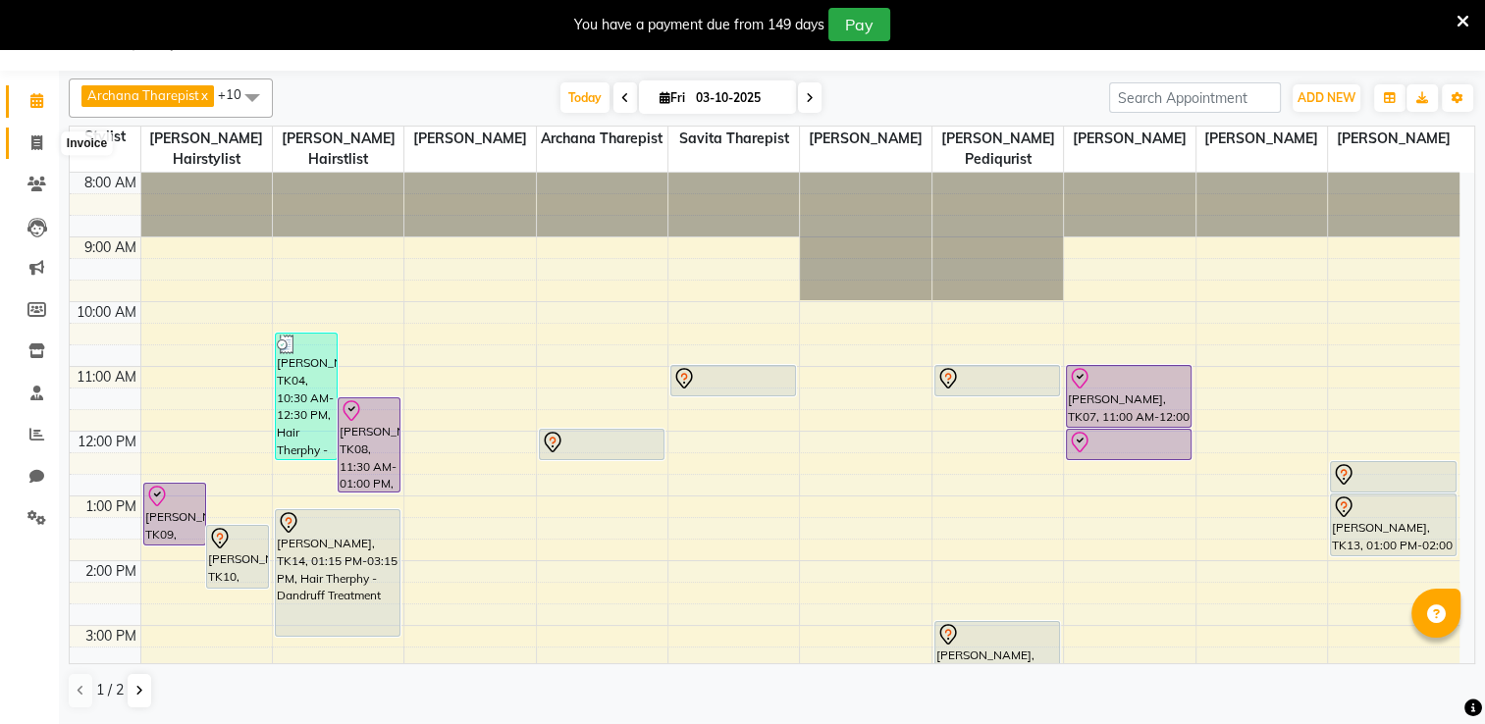
click at [36, 143] on icon at bounding box center [36, 142] width 11 height 15
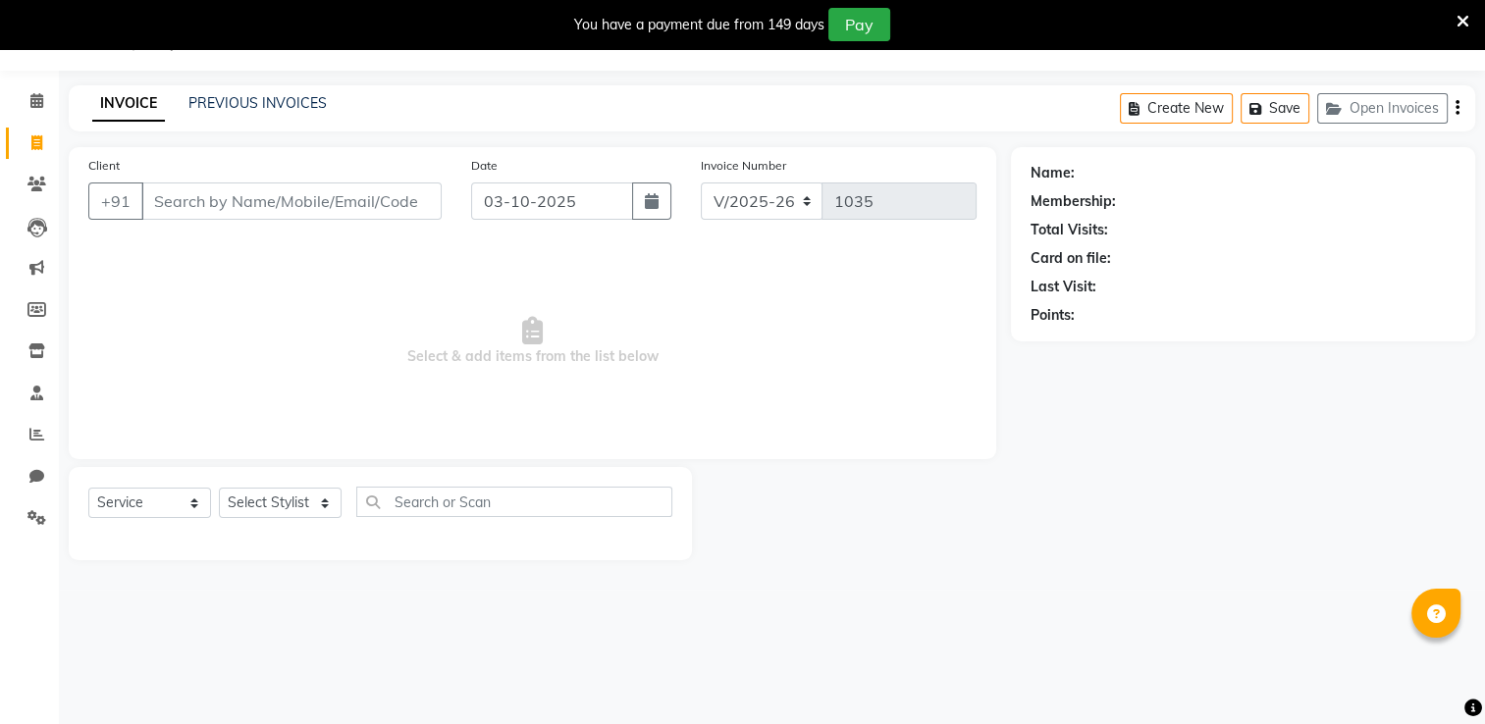
click at [187, 210] on input "Client" at bounding box center [291, 201] width 300 height 37
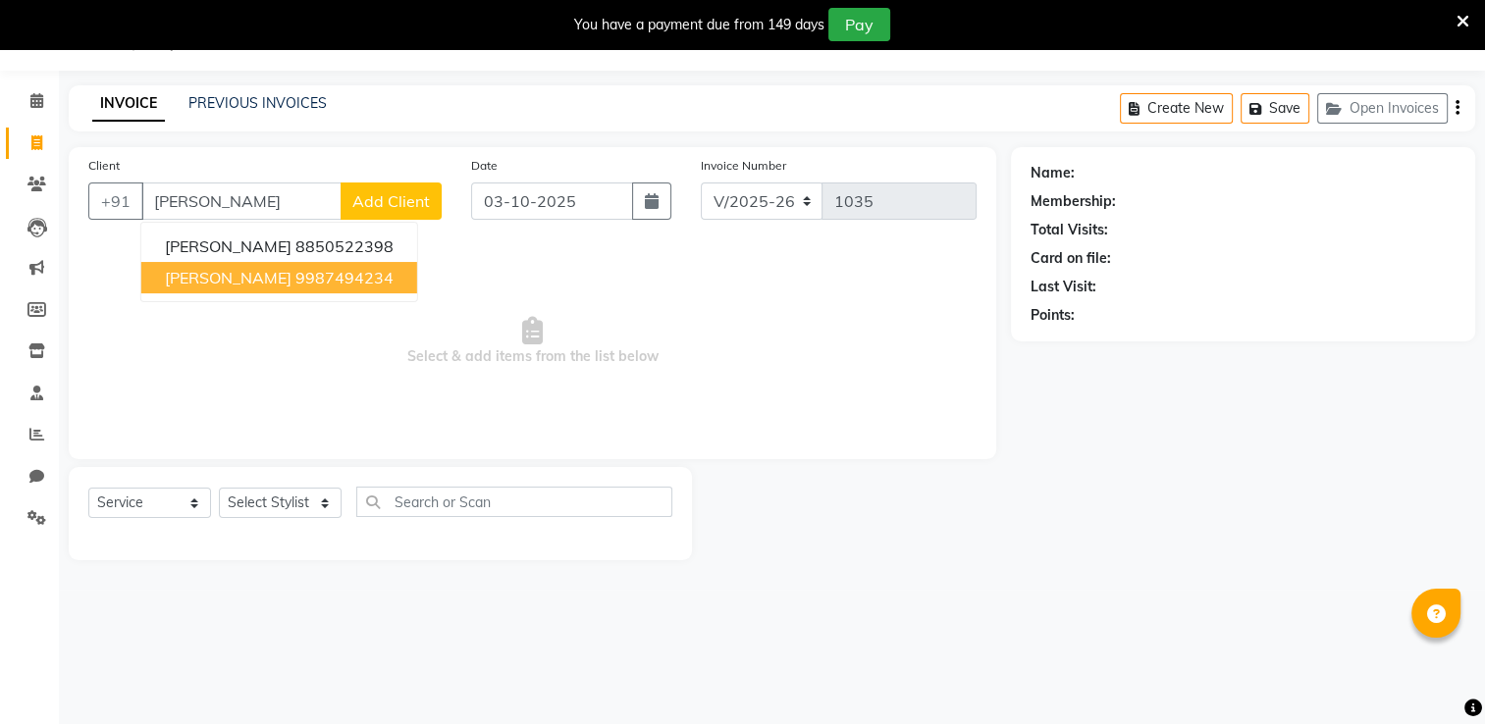
click at [295, 284] on ngb-highlight "9987494234" at bounding box center [344, 278] width 98 height 20
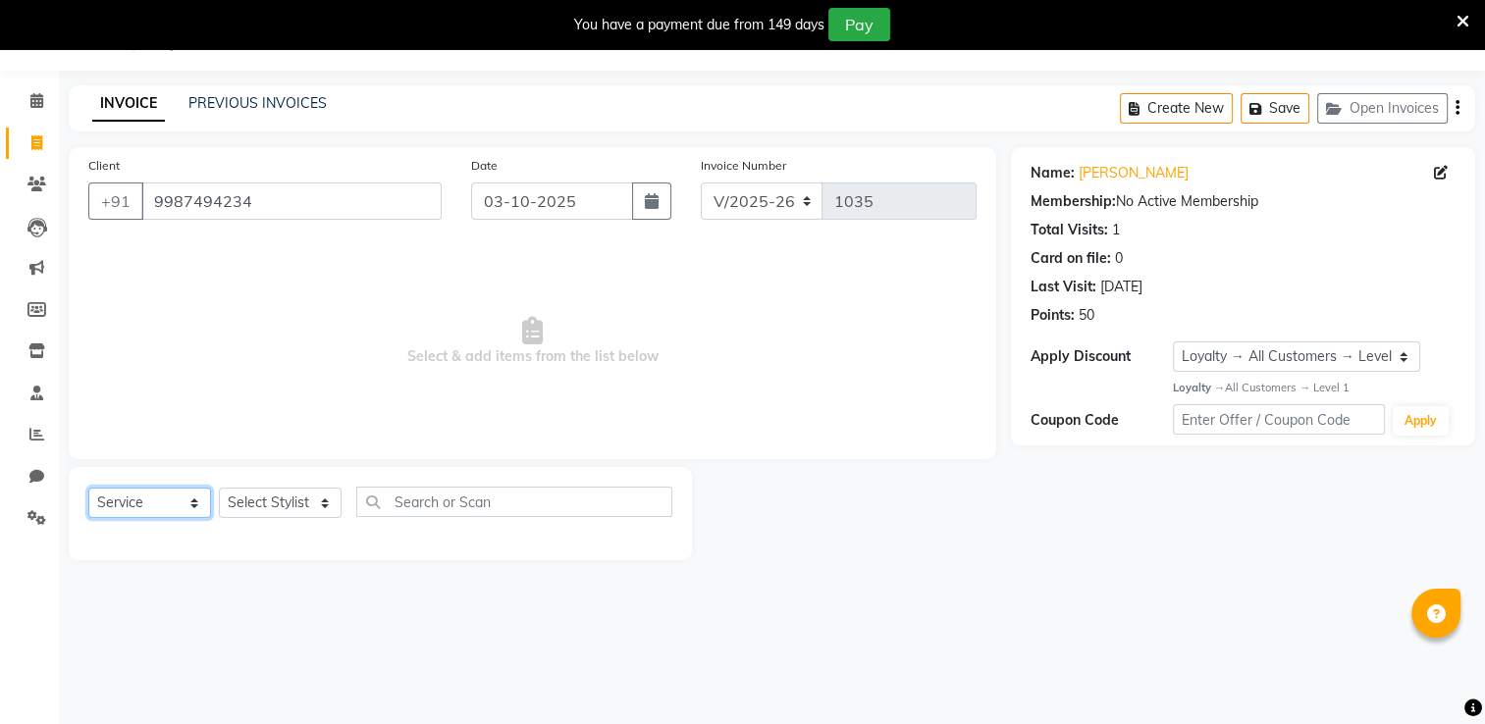
click at [144, 509] on select "Select Service Product Membership Package Voucher Prepaid Gift Card" at bounding box center [149, 503] width 123 height 30
click at [88, 489] on select "Select Service Product Membership Package Voucher Prepaid Gift Card" at bounding box center [149, 503] width 123 height 30
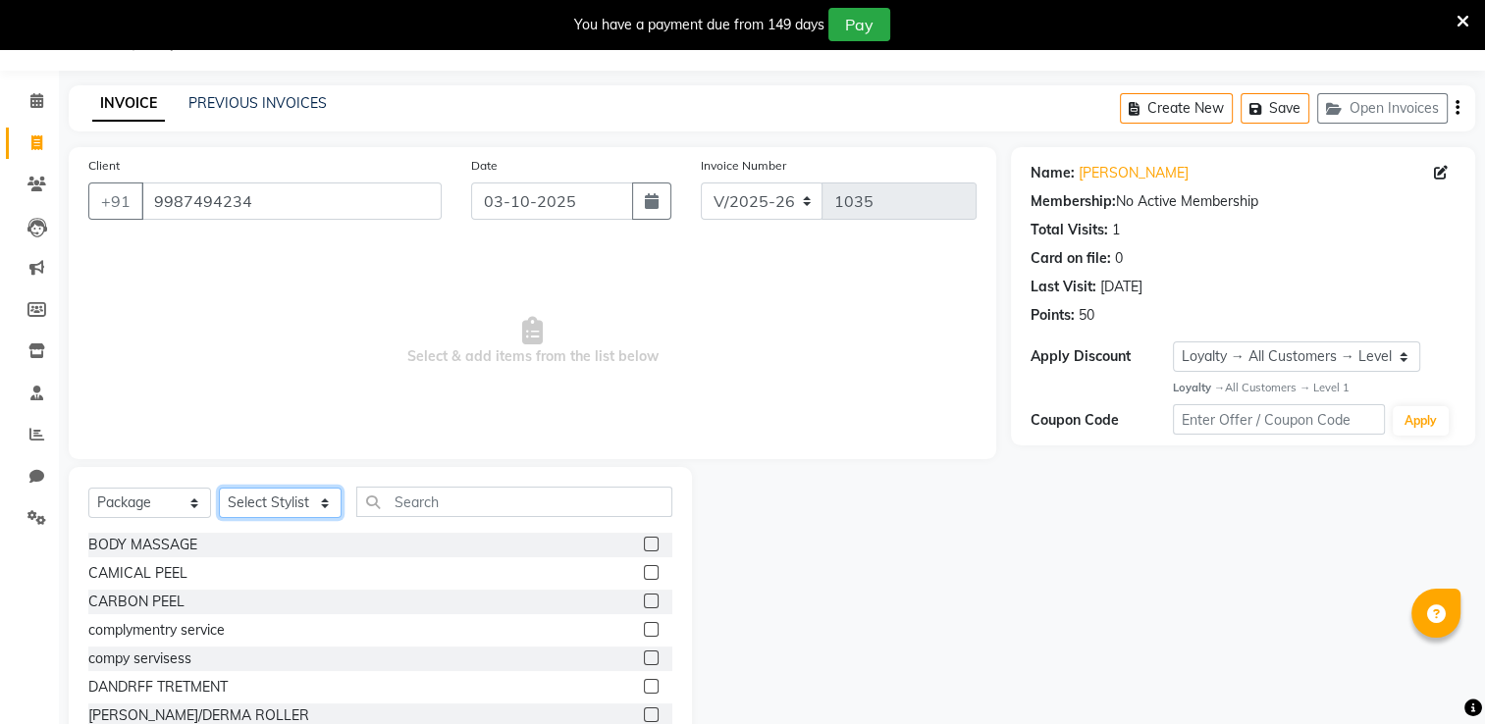
click at [311, 505] on select "Select Stylist Archana Tharepist [PERSON_NAME] Pediqurist [PERSON_NAME] desire …" at bounding box center [280, 503] width 123 height 30
click at [219, 489] on select "Select Stylist Archana Tharepist [PERSON_NAME] Pediqurist [PERSON_NAME] desire …" at bounding box center [280, 503] width 123 height 30
click at [447, 480] on div "Select Service Product Membership Package Voucher Prepaid Gift Card Select Styl…" at bounding box center [380, 612] width 623 height 290
click at [440, 489] on input "text" at bounding box center [514, 502] width 316 height 30
click at [644, 692] on label at bounding box center [651, 686] width 15 height 15
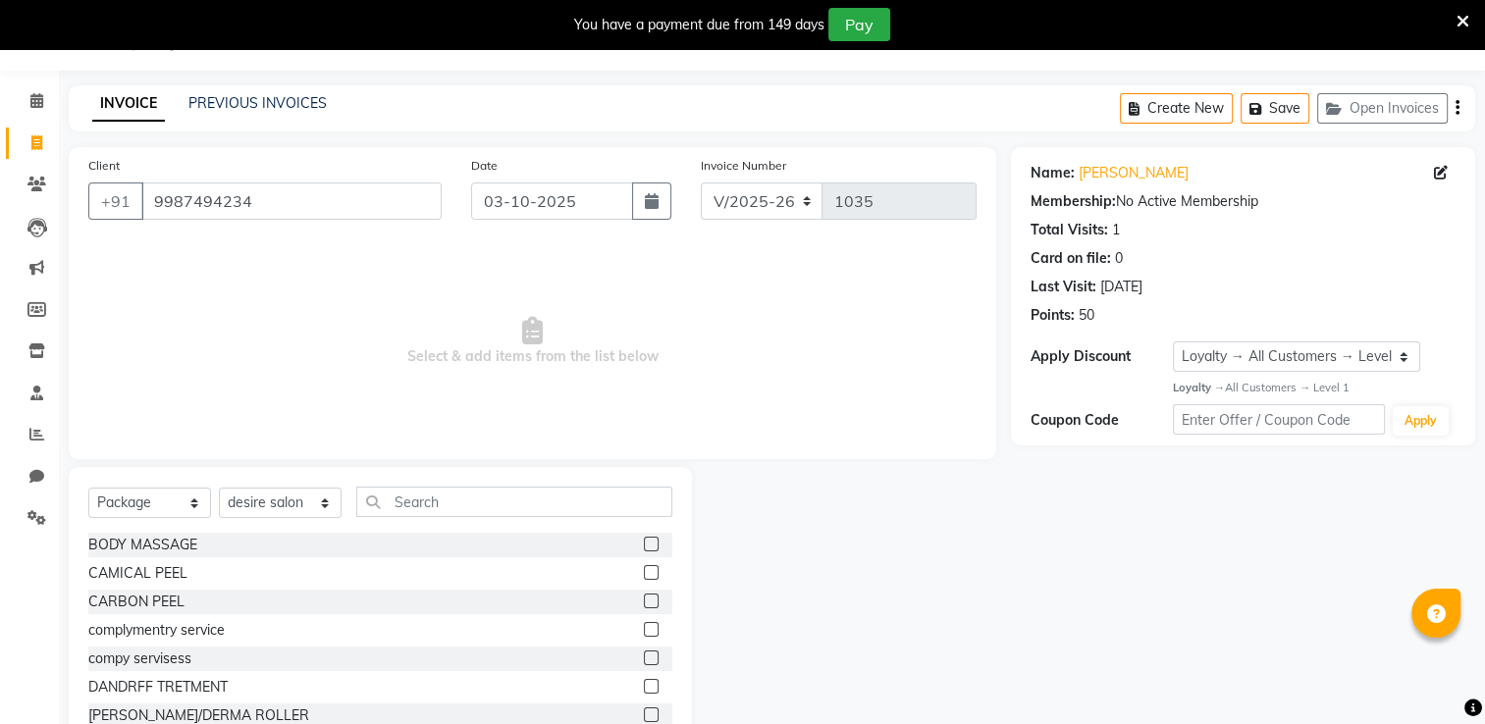
click at [644, 692] on input "checkbox" at bounding box center [650, 687] width 13 height 13
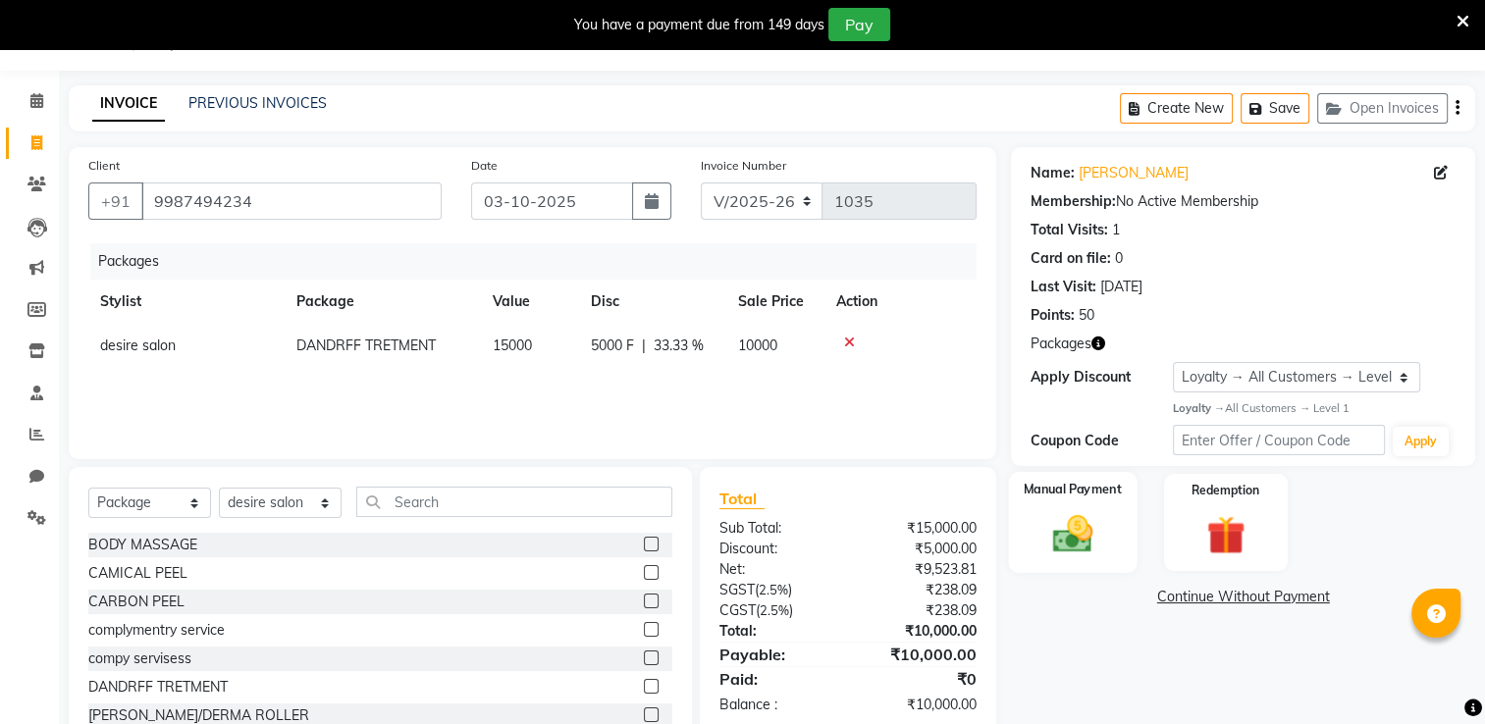
click at [1112, 521] on div "Manual Payment" at bounding box center [1073, 522] width 129 height 101
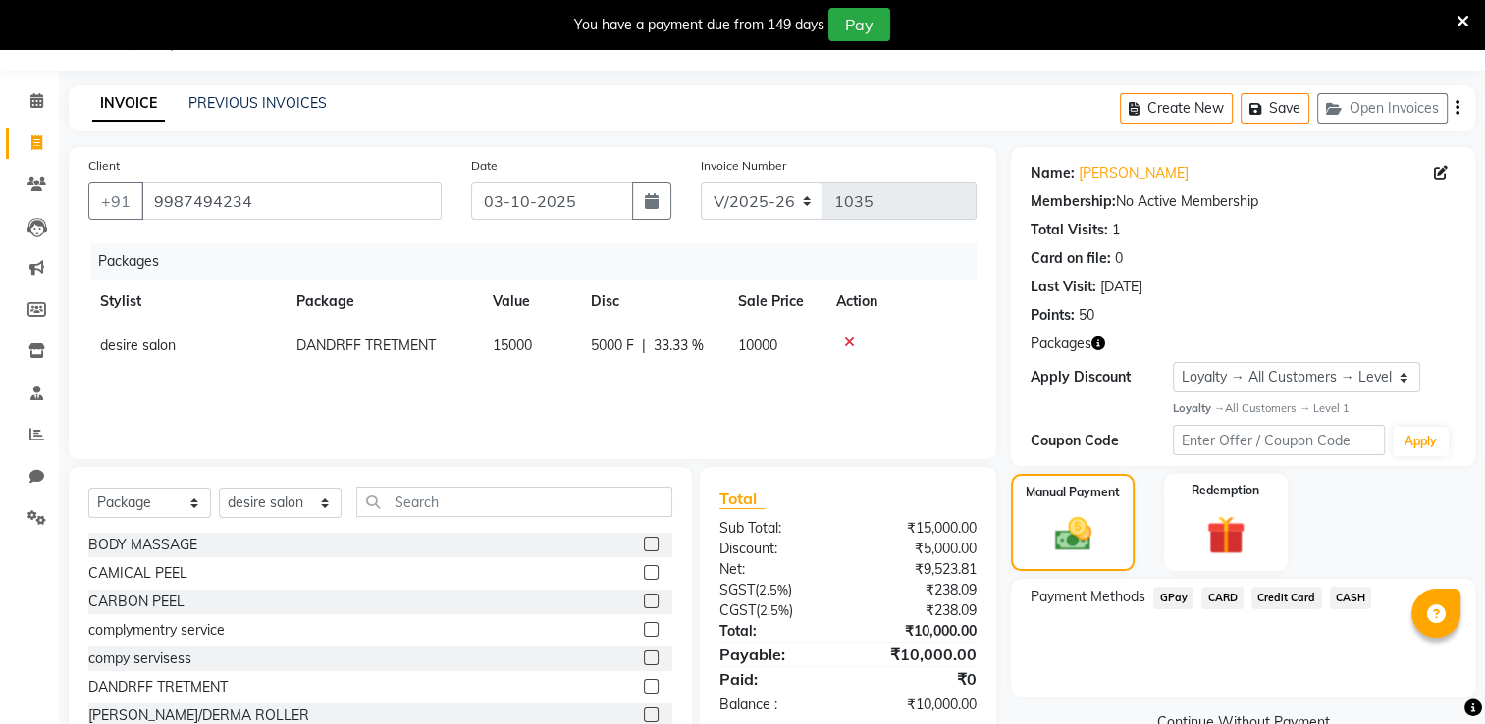
click at [1169, 587] on span "GPay" at bounding box center [1173, 598] width 40 height 23
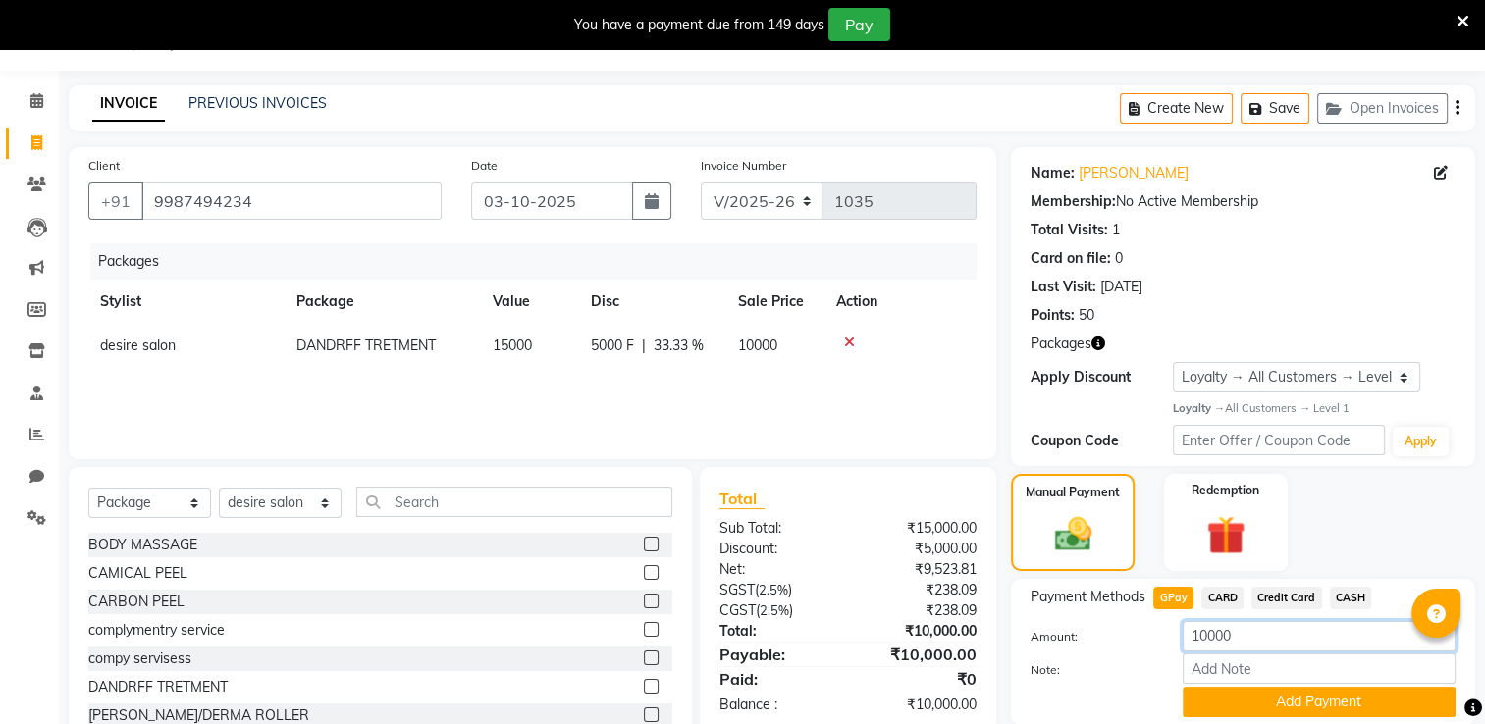
click at [1244, 623] on input "10000" at bounding box center [1319, 636] width 273 height 30
click at [1307, 701] on button "Add Payment" at bounding box center [1319, 702] width 273 height 30
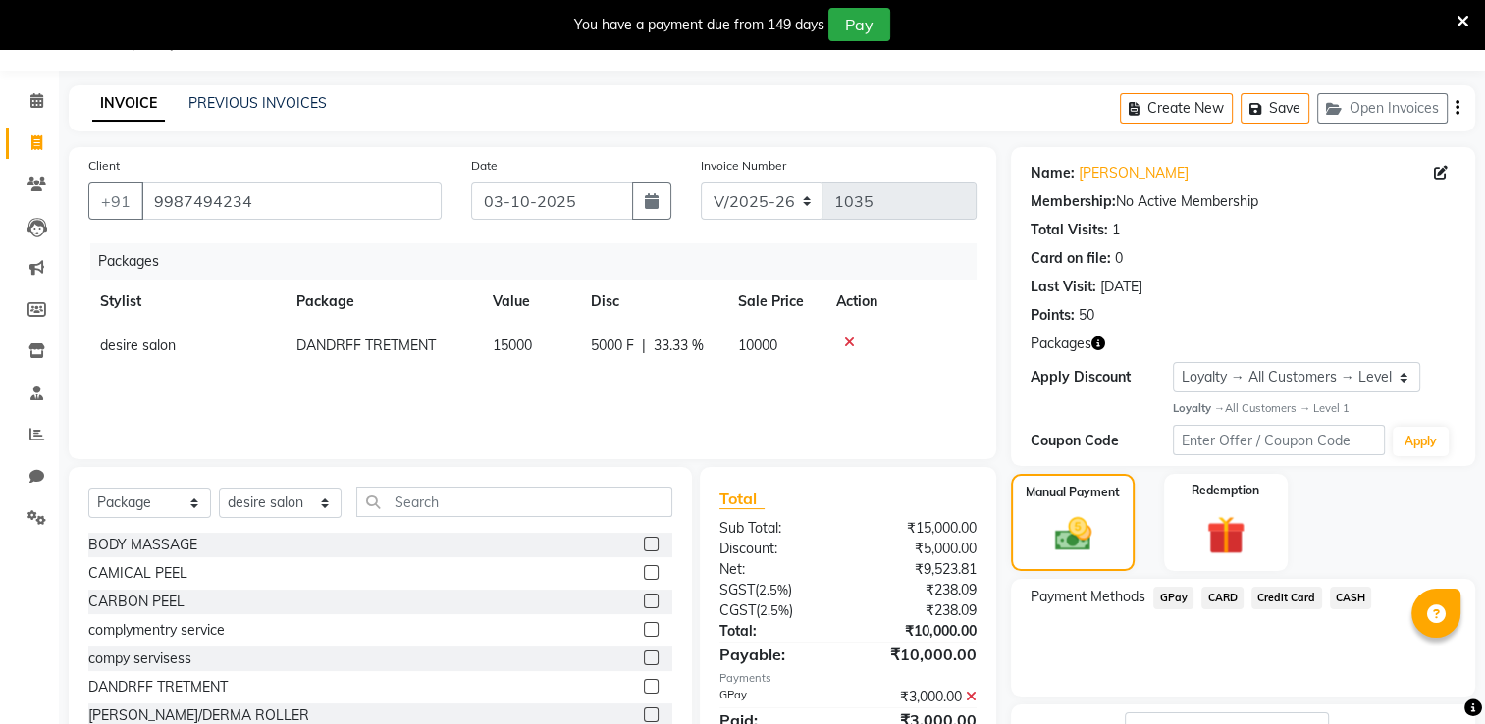
scroll to position [229, 0]
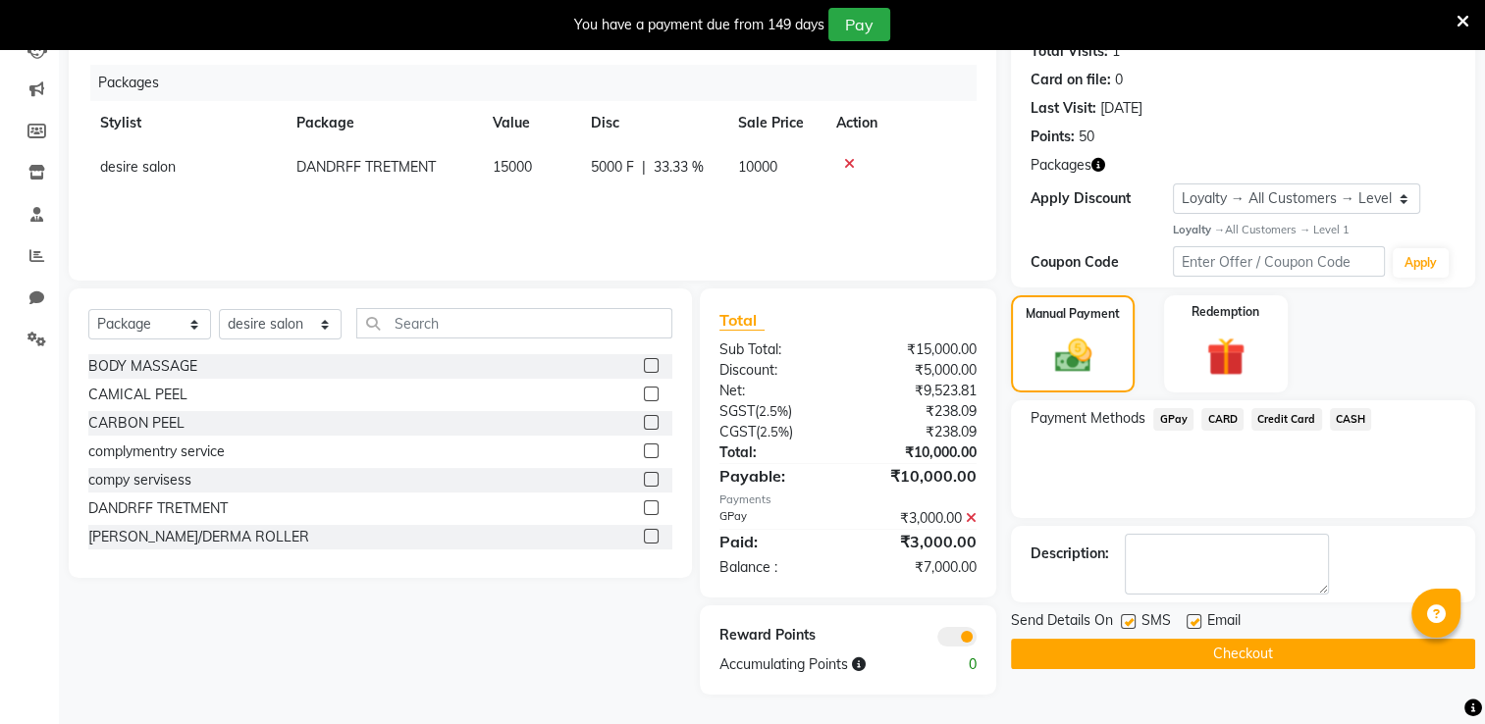
click at [1278, 644] on button "Checkout" at bounding box center [1243, 654] width 464 height 30
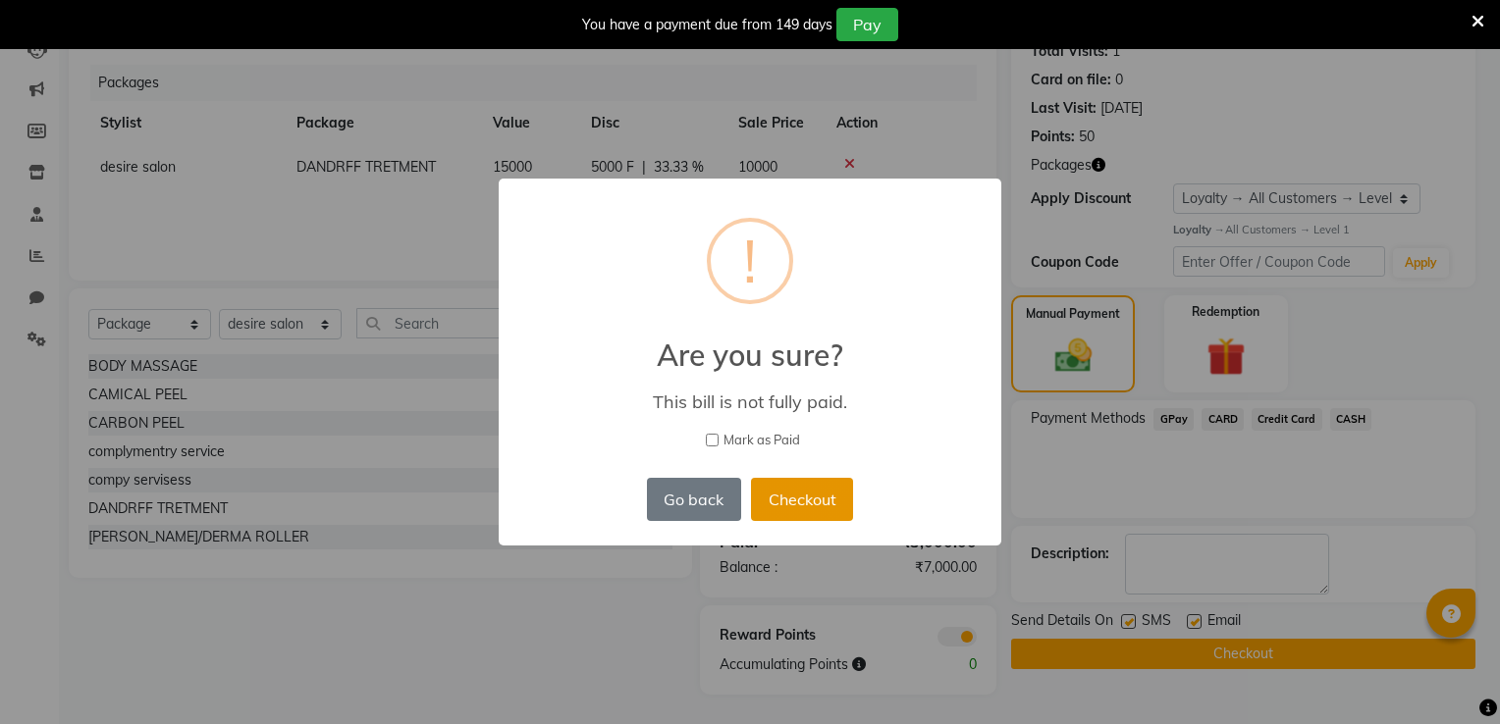
click at [789, 504] on button "Checkout" at bounding box center [802, 499] width 102 height 43
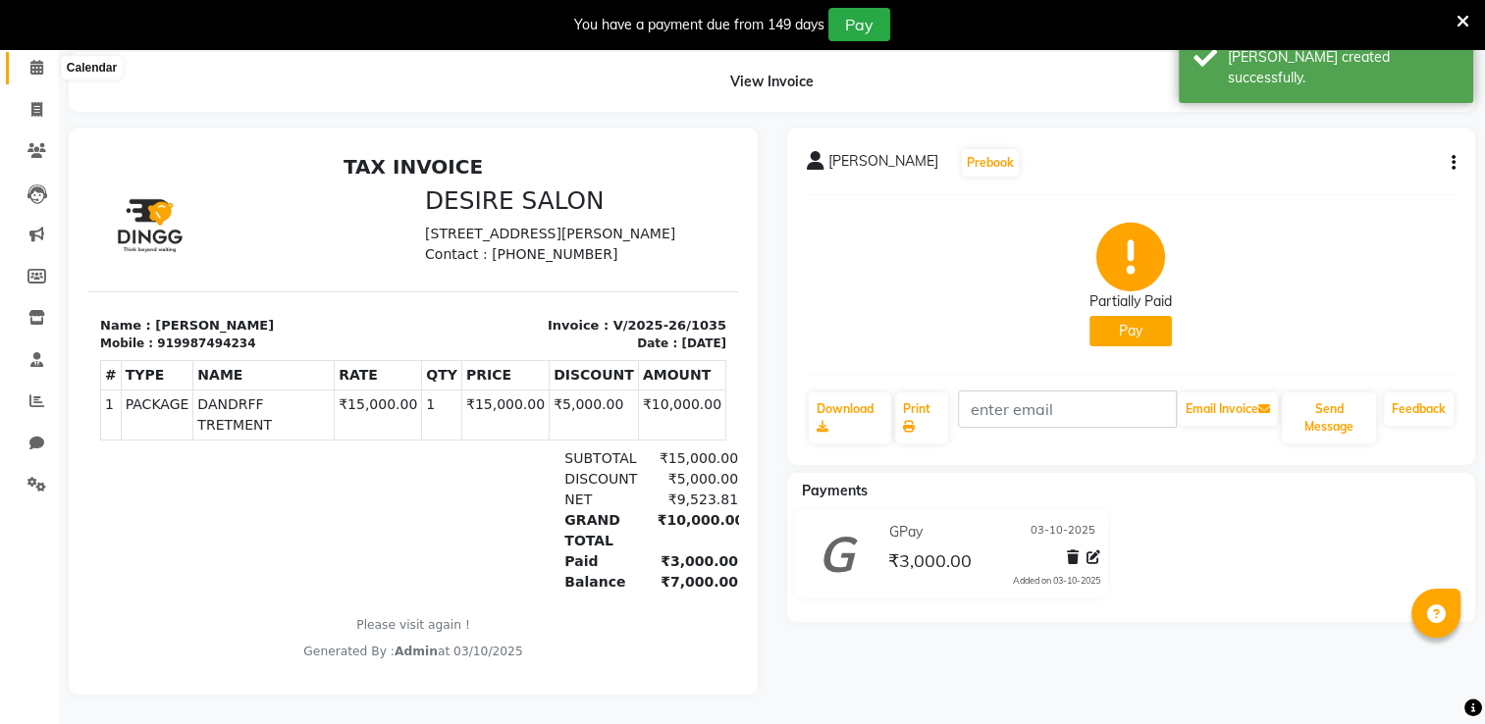
click at [43, 57] on span at bounding box center [37, 68] width 34 height 23
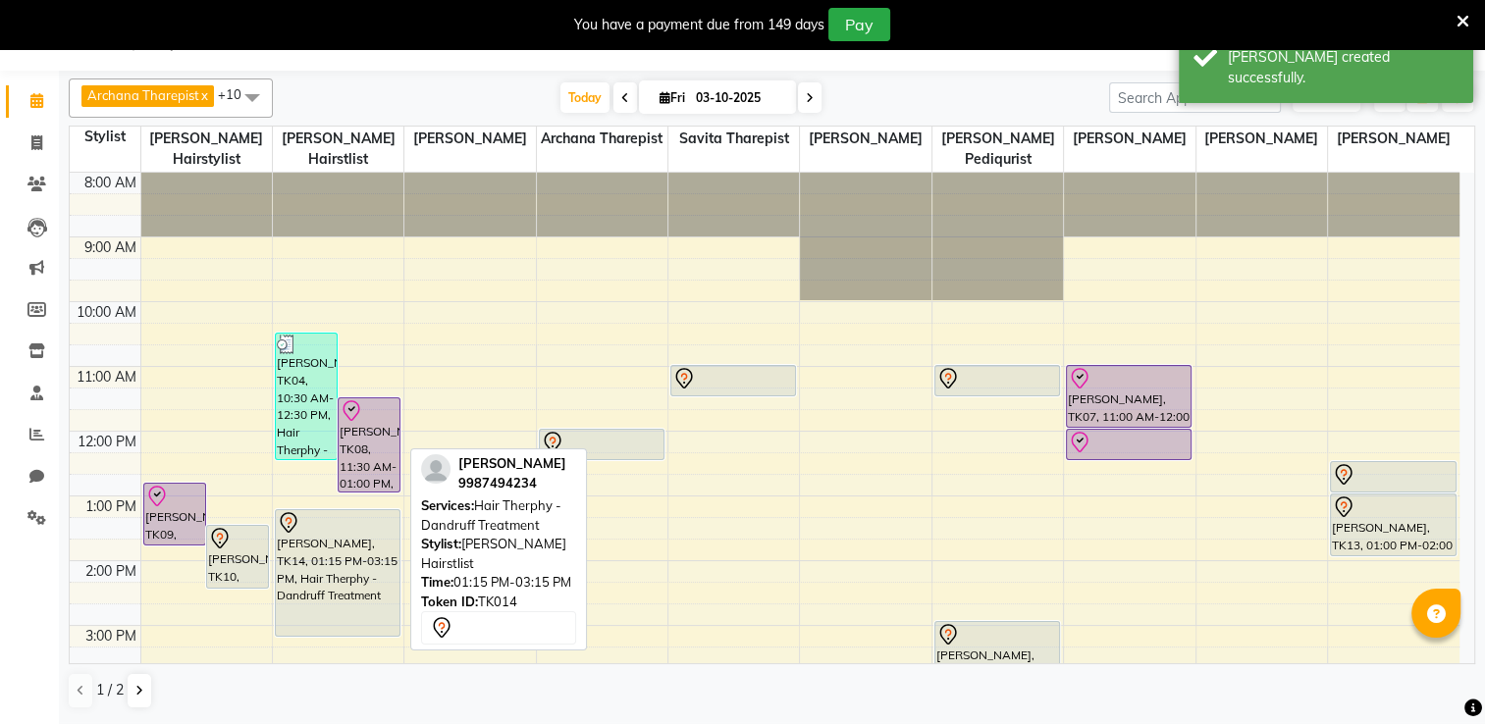
click at [357, 576] on div "[PERSON_NAME], TK14, 01:15 PM-03:15 PM, Hair Therphy - Dandruff Treatment" at bounding box center [338, 573] width 124 height 126
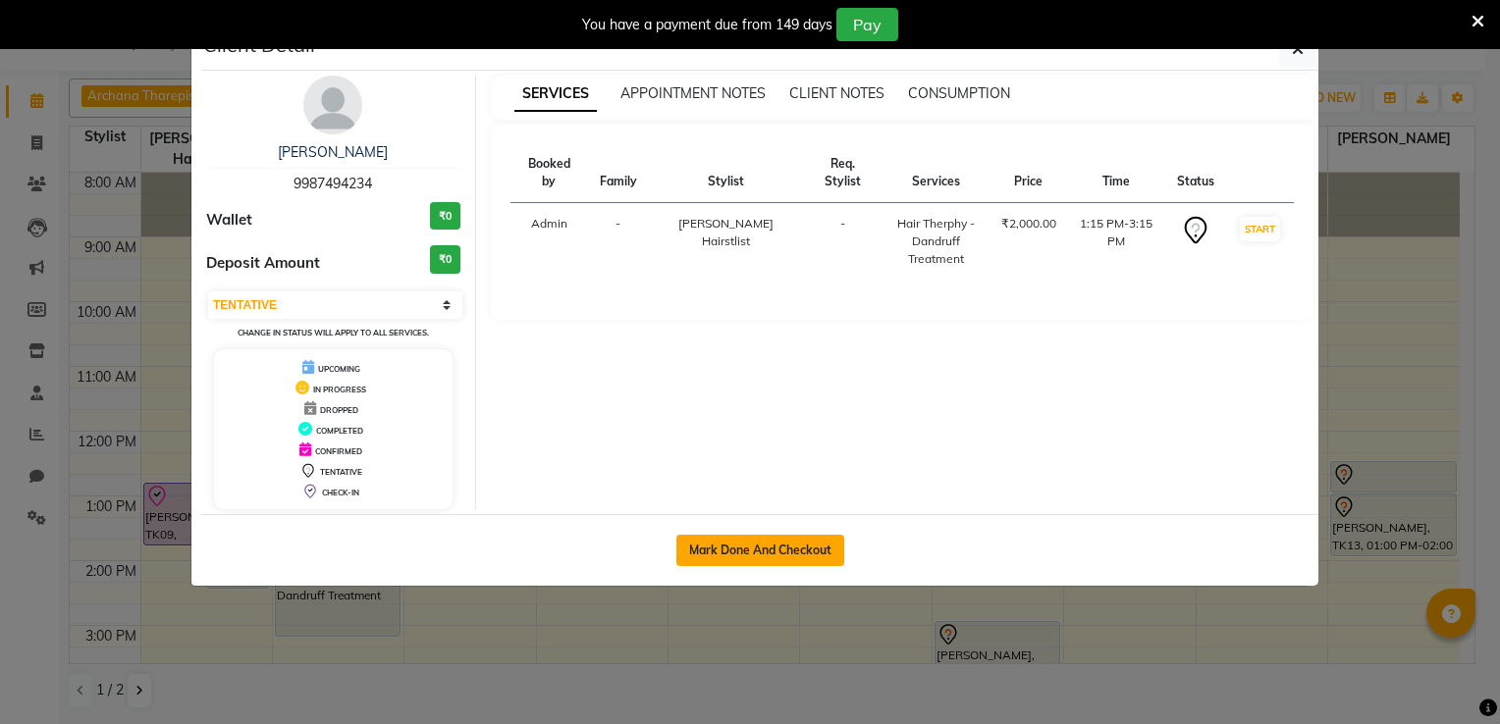
click at [785, 545] on button "Mark Done And Checkout" at bounding box center [760, 550] width 168 height 31
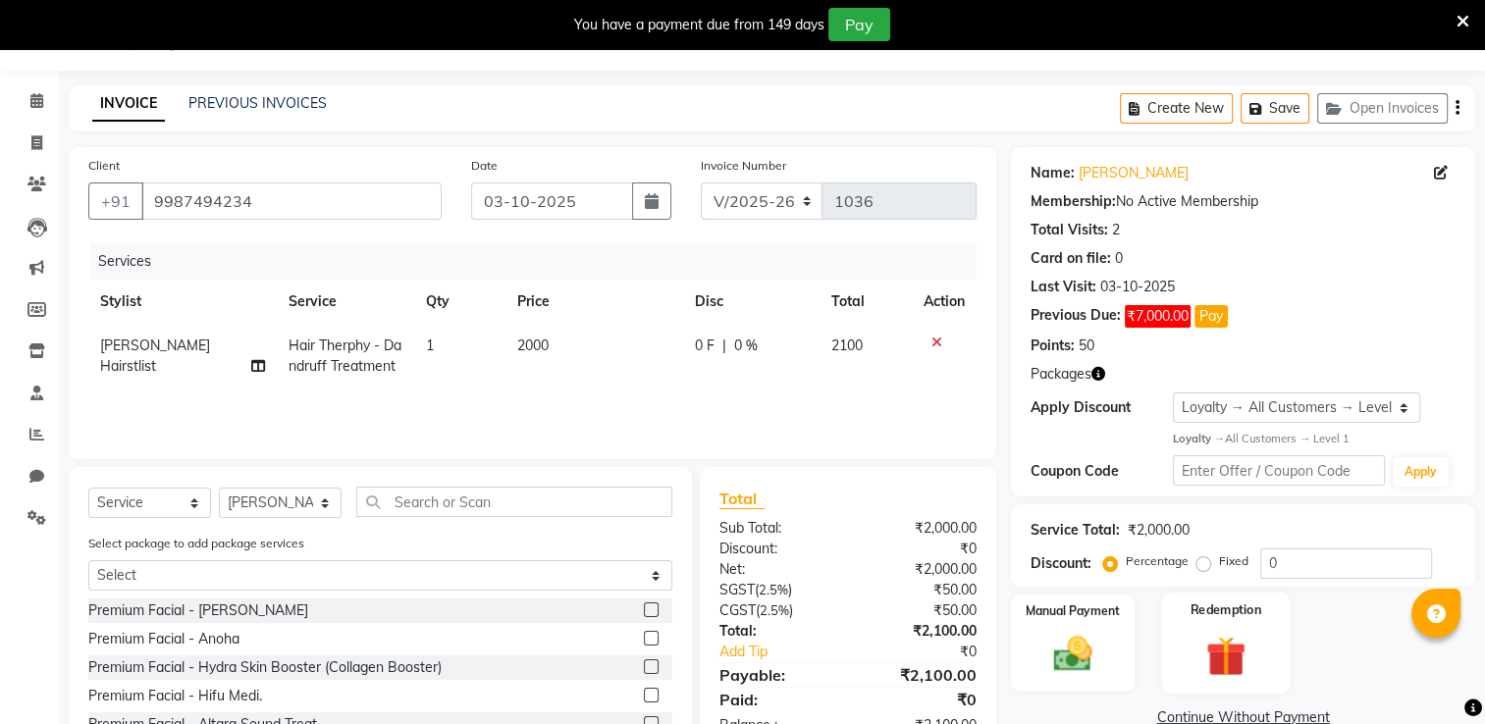
click at [1269, 630] on div "Redemption" at bounding box center [1225, 643] width 129 height 101
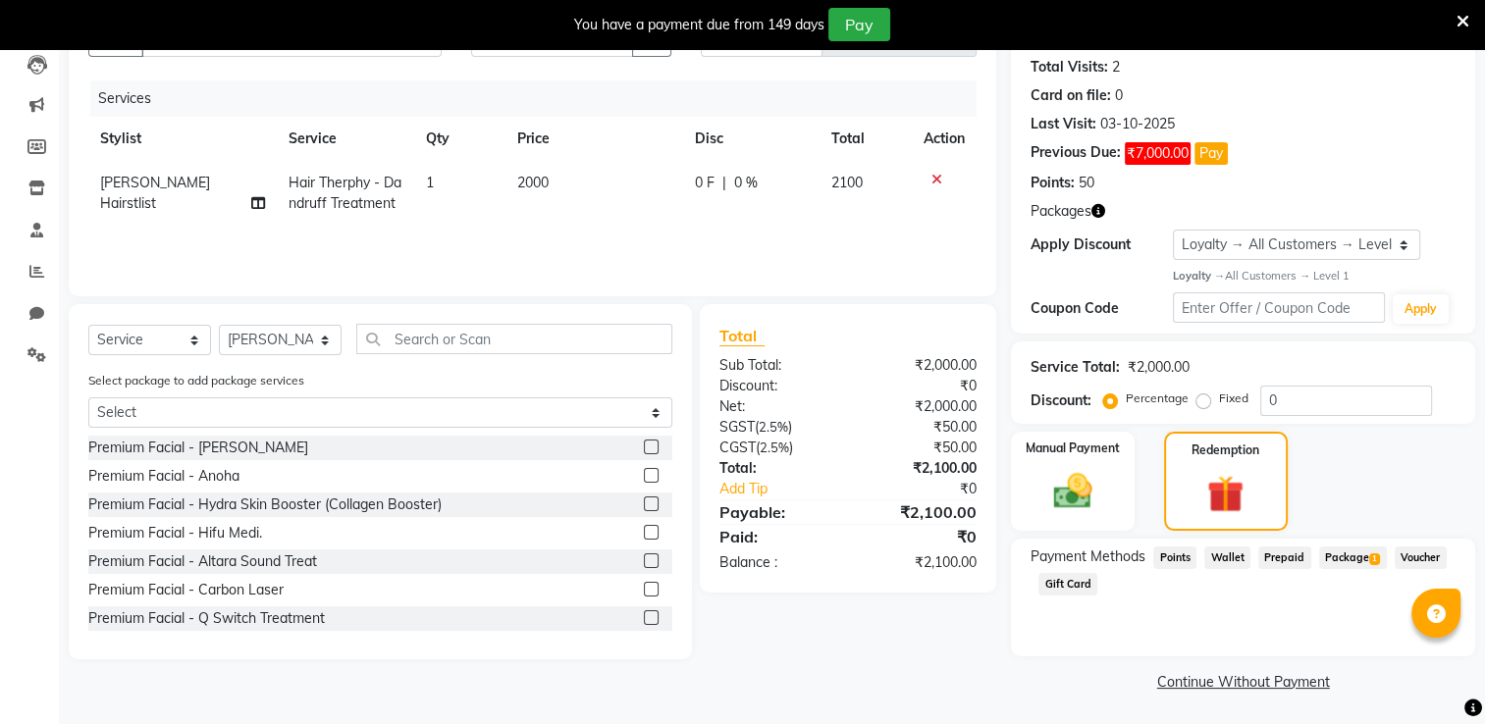
click at [1335, 559] on span "Package 1" at bounding box center [1353, 558] width 68 height 23
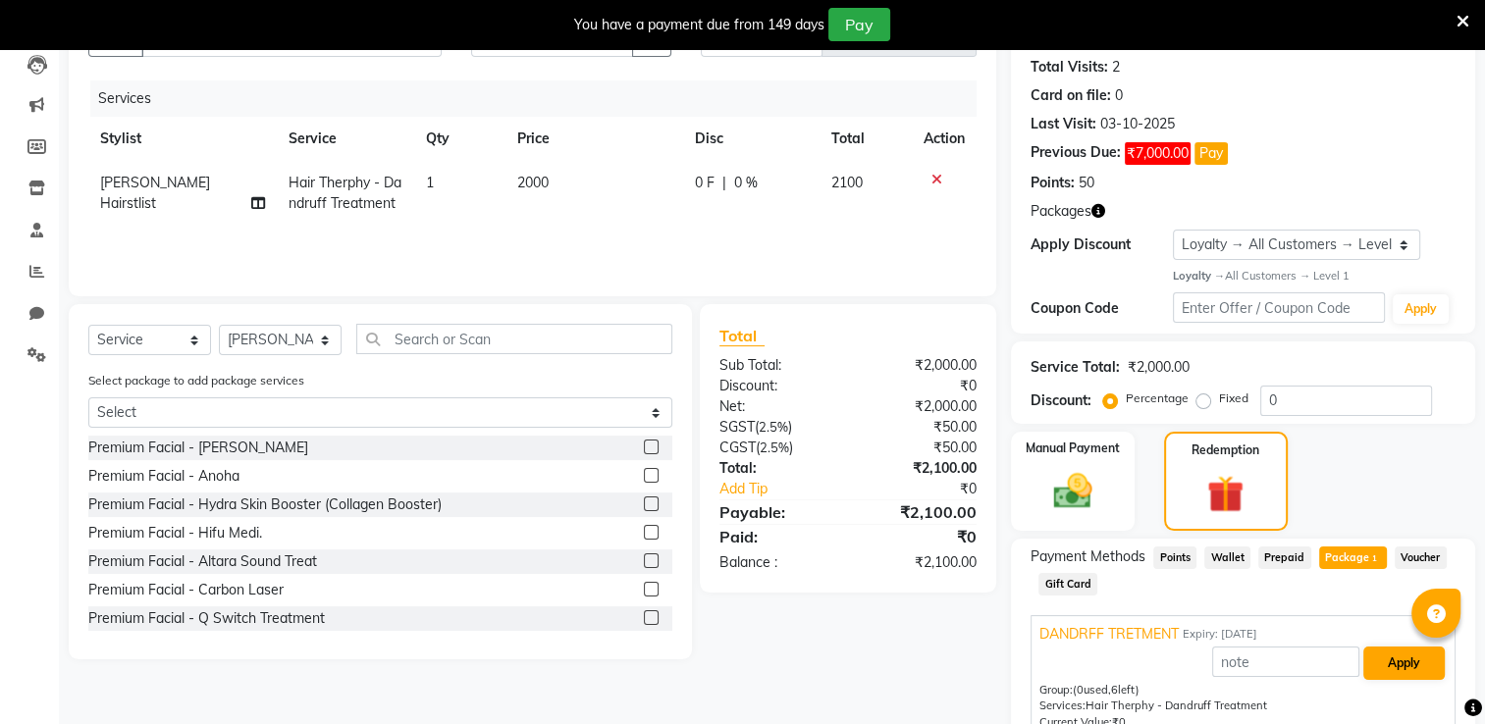
scroll to position [305, 0]
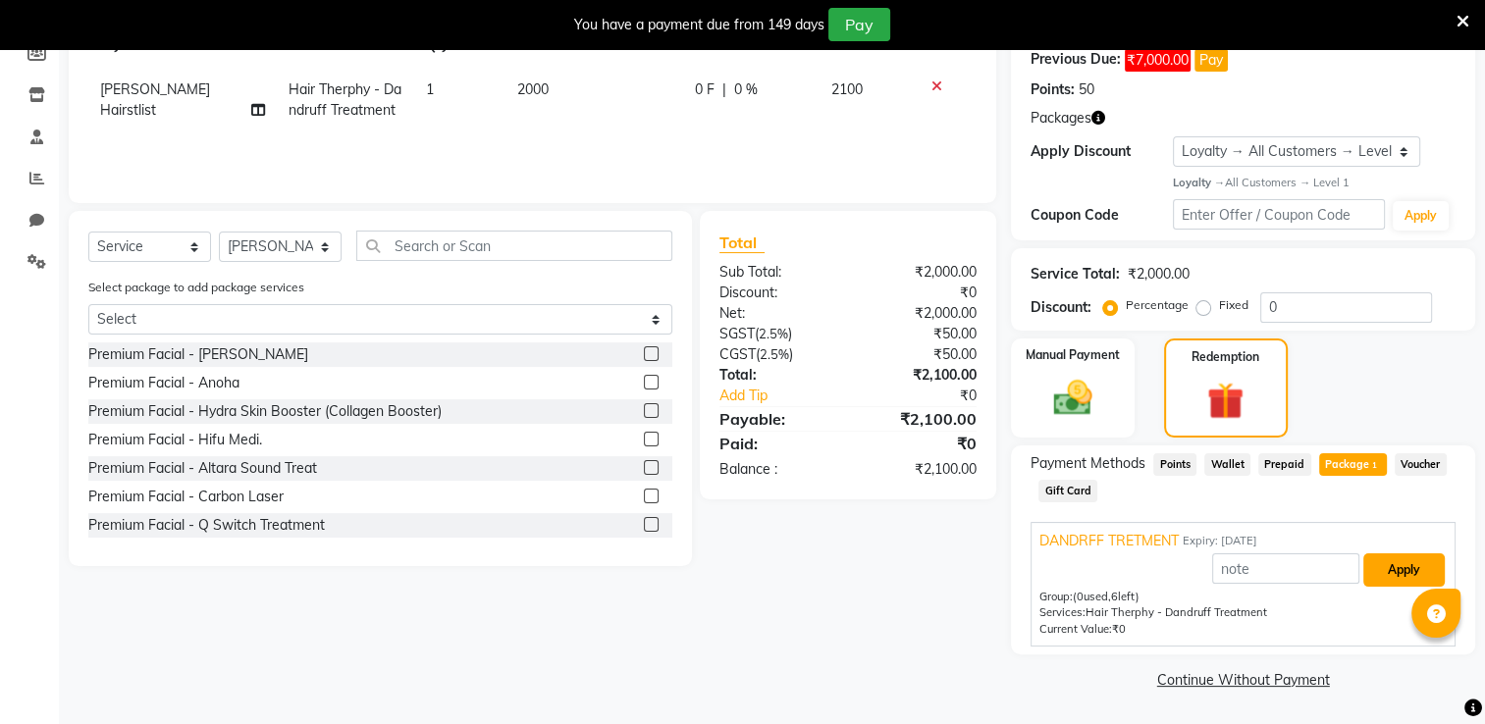
click at [1405, 566] on button "Apply" at bounding box center [1403, 570] width 81 height 33
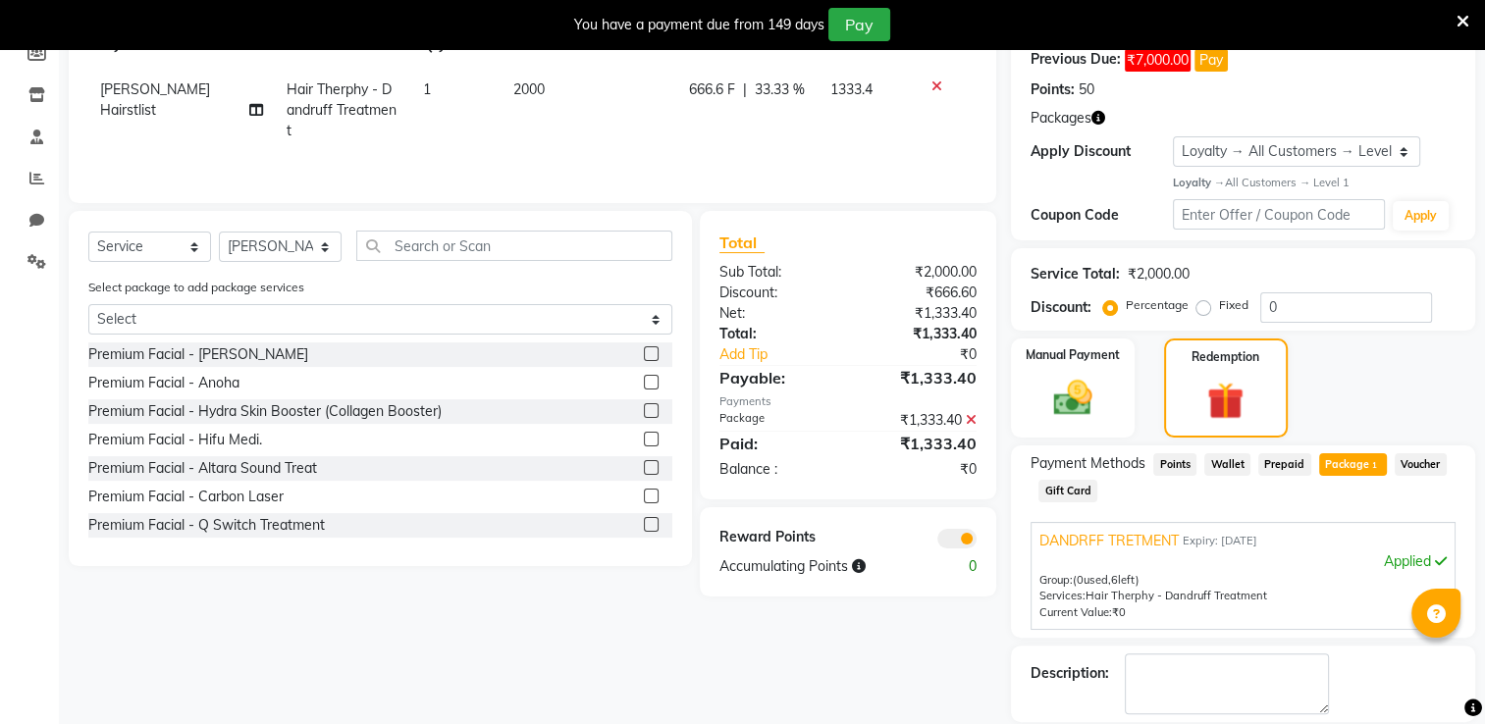
scroll to position [398, 0]
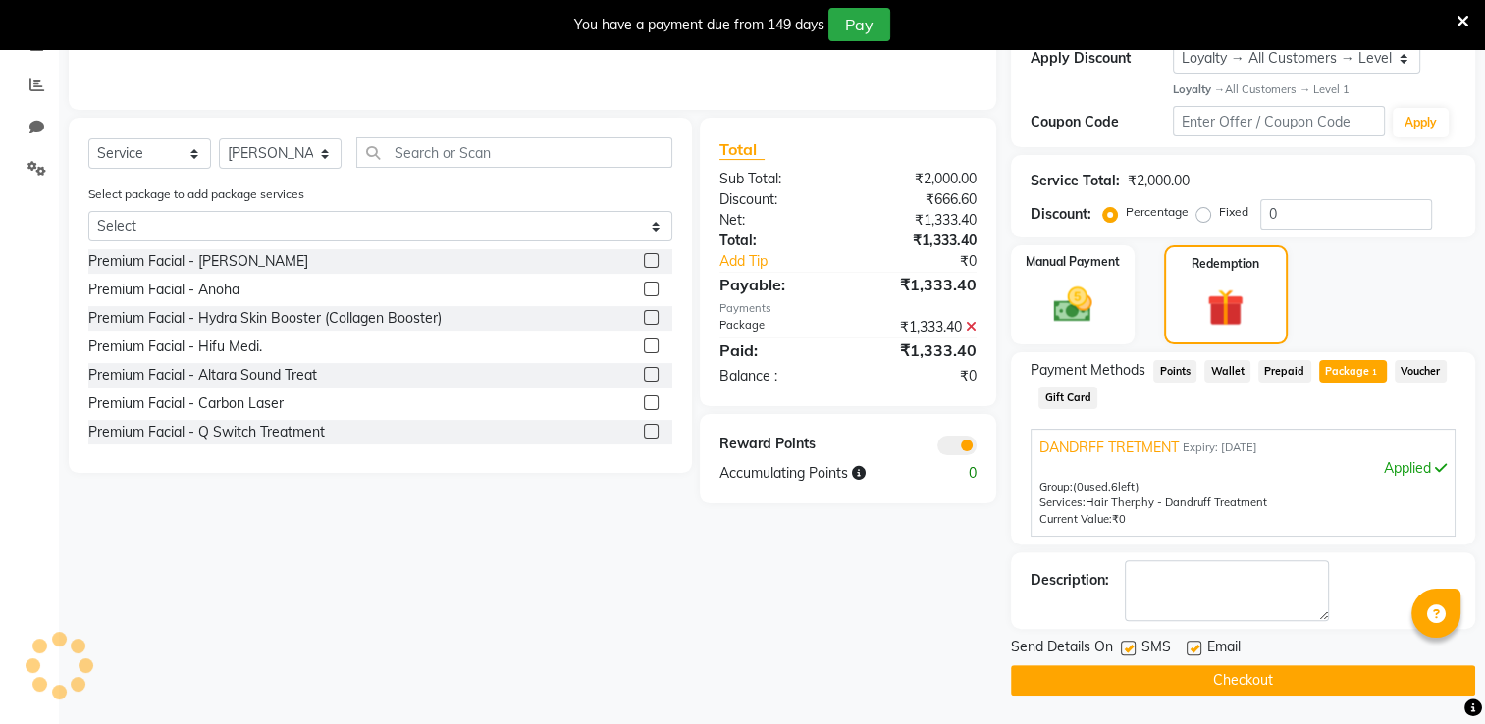
click at [1229, 681] on button "Checkout" at bounding box center [1243, 680] width 464 height 30
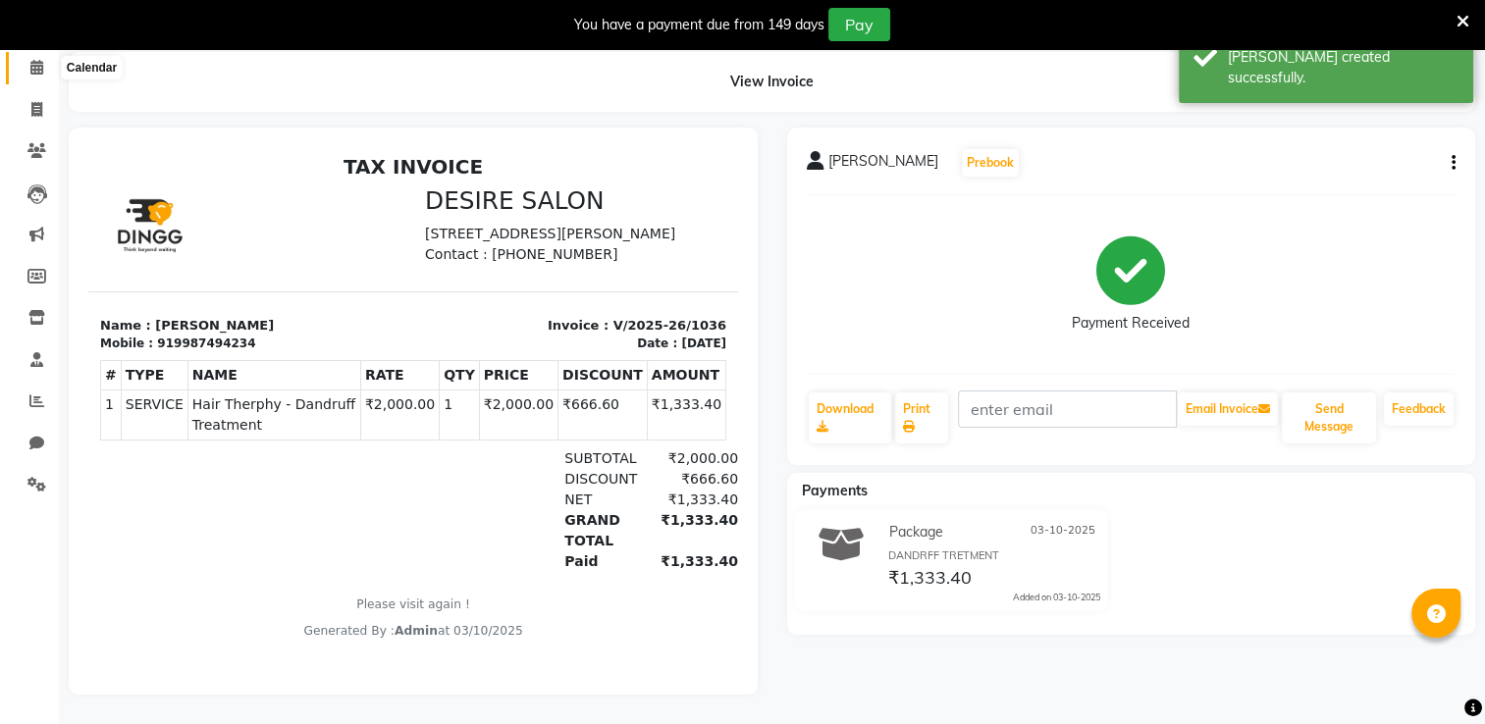
click at [35, 60] on icon at bounding box center [36, 67] width 13 height 15
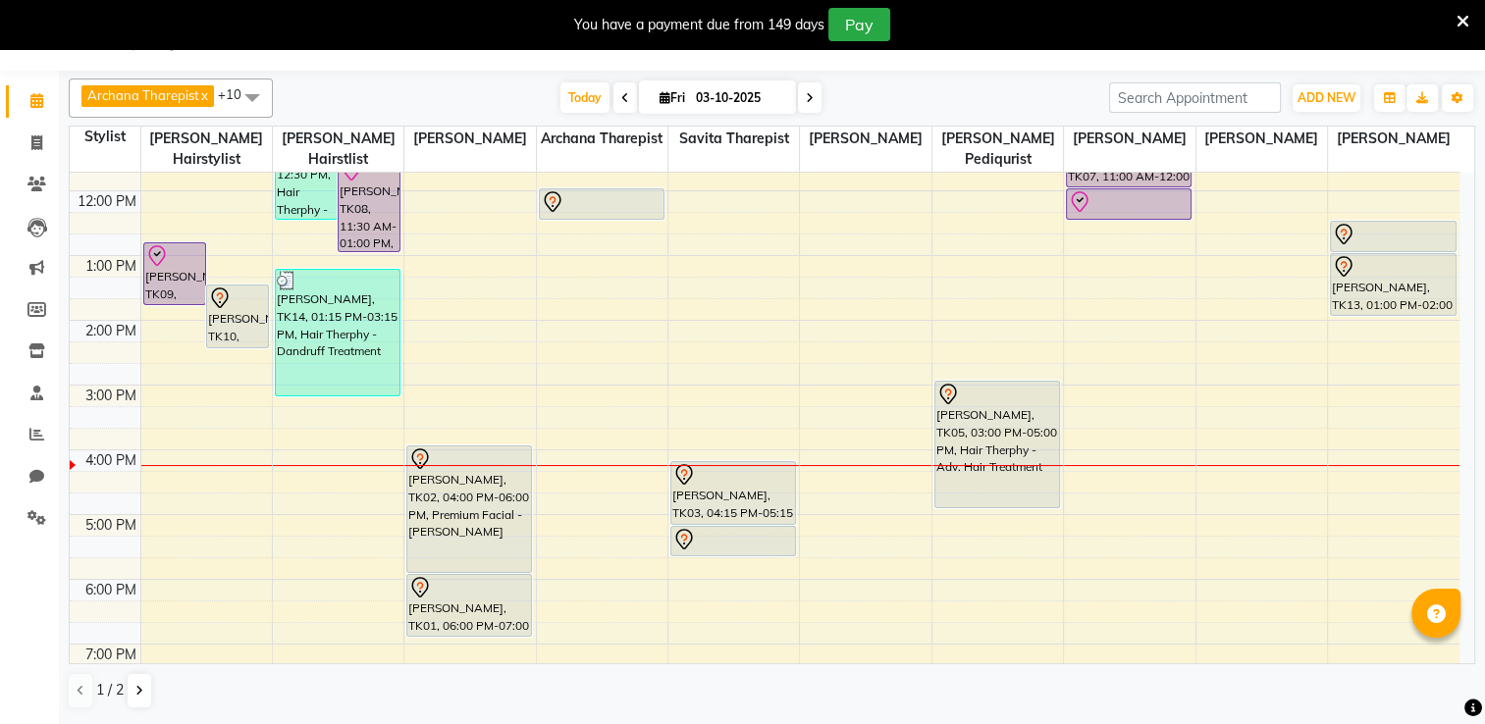
scroll to position [239, 0]
click at [749, 100] on input "03-10-2025" at bounding box center [739, 97] width 98 height 29
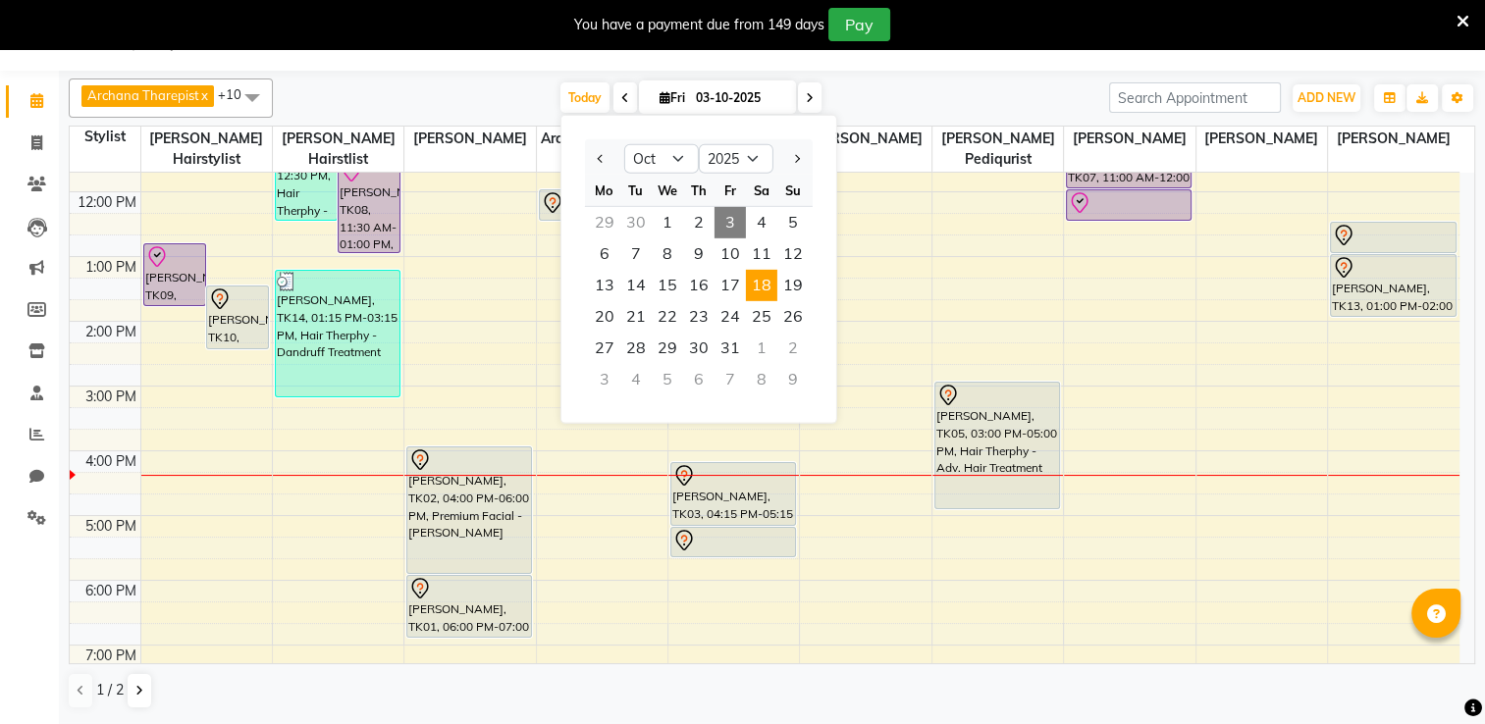
click at [758, 290] on span "18" at bounding box center [761, 285] width 31 height 31
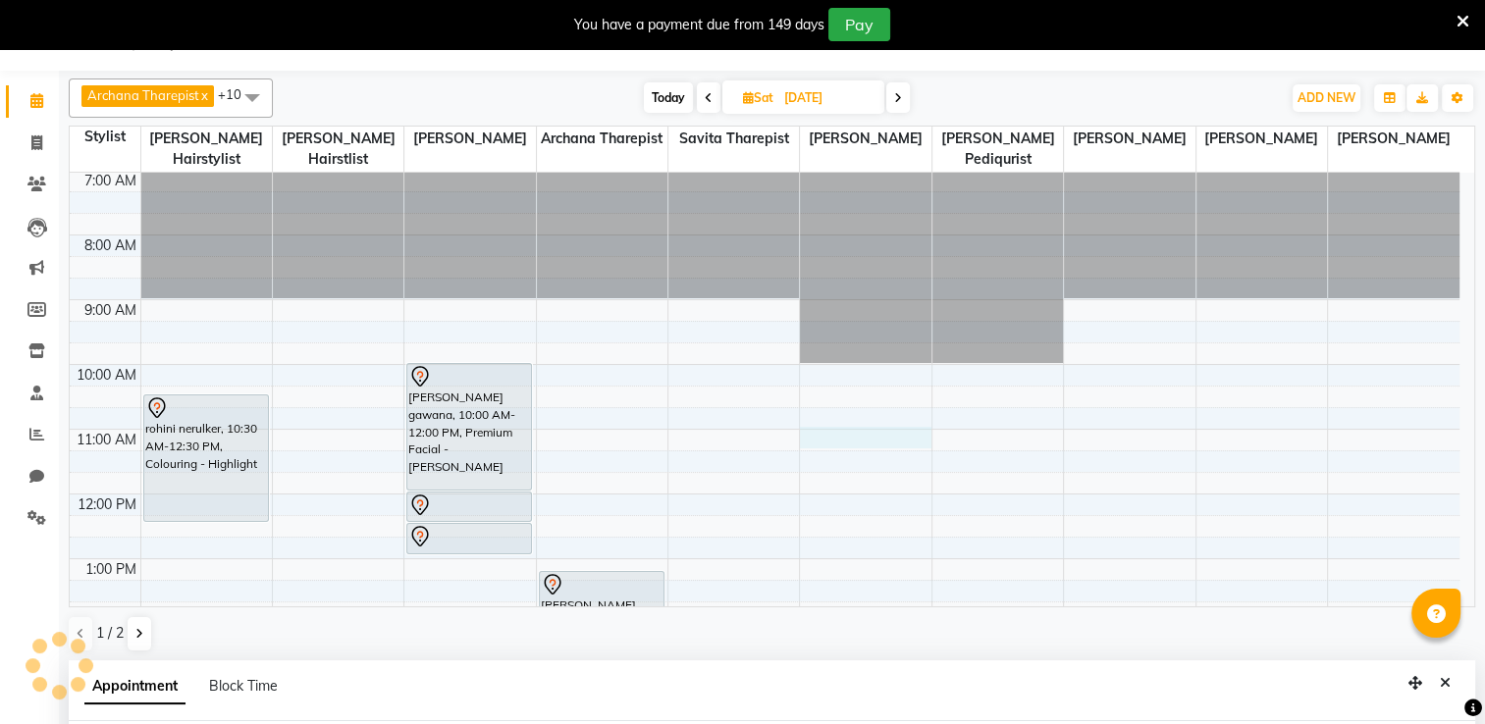
scroll to position [430, 0]
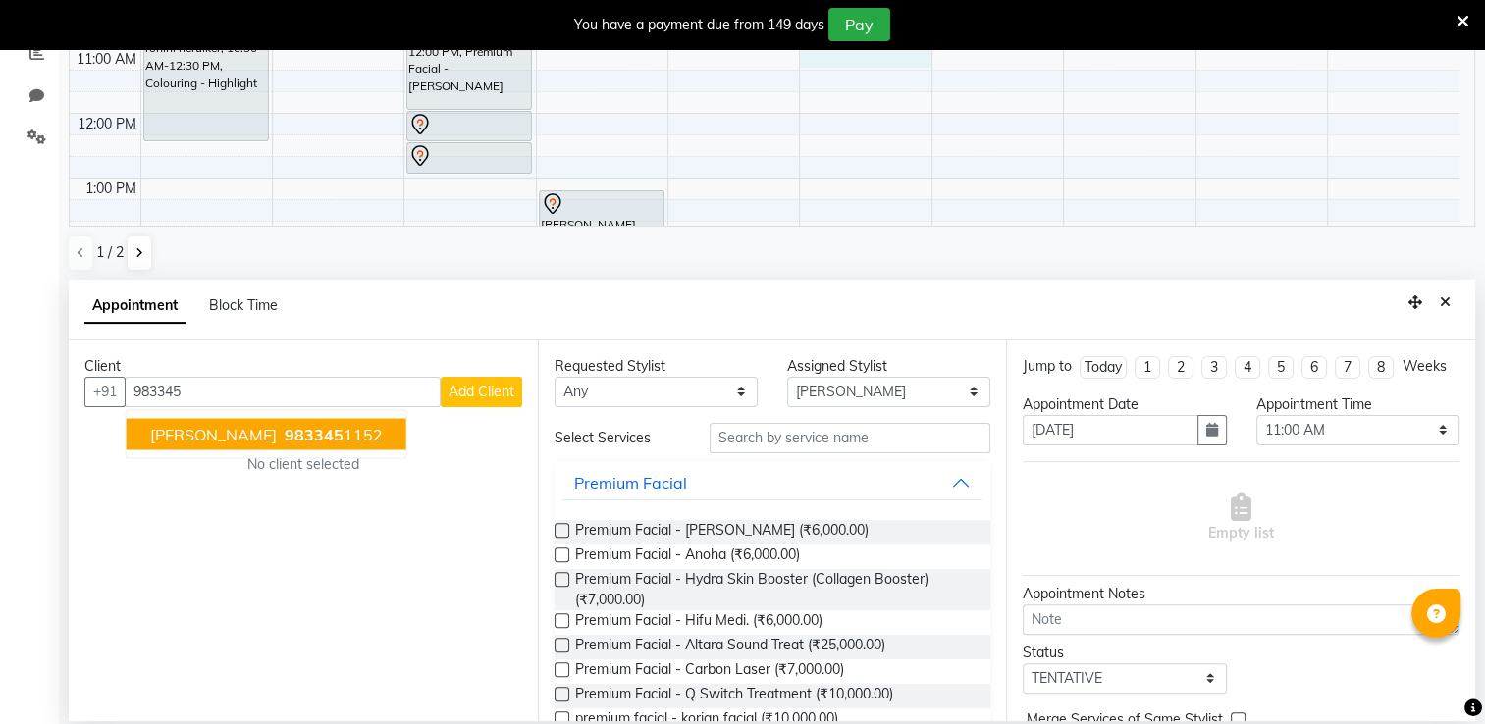
click at [277, 429] on span "[PERSON_NAME]" at bounding box center [213, 434] width 127 height 20
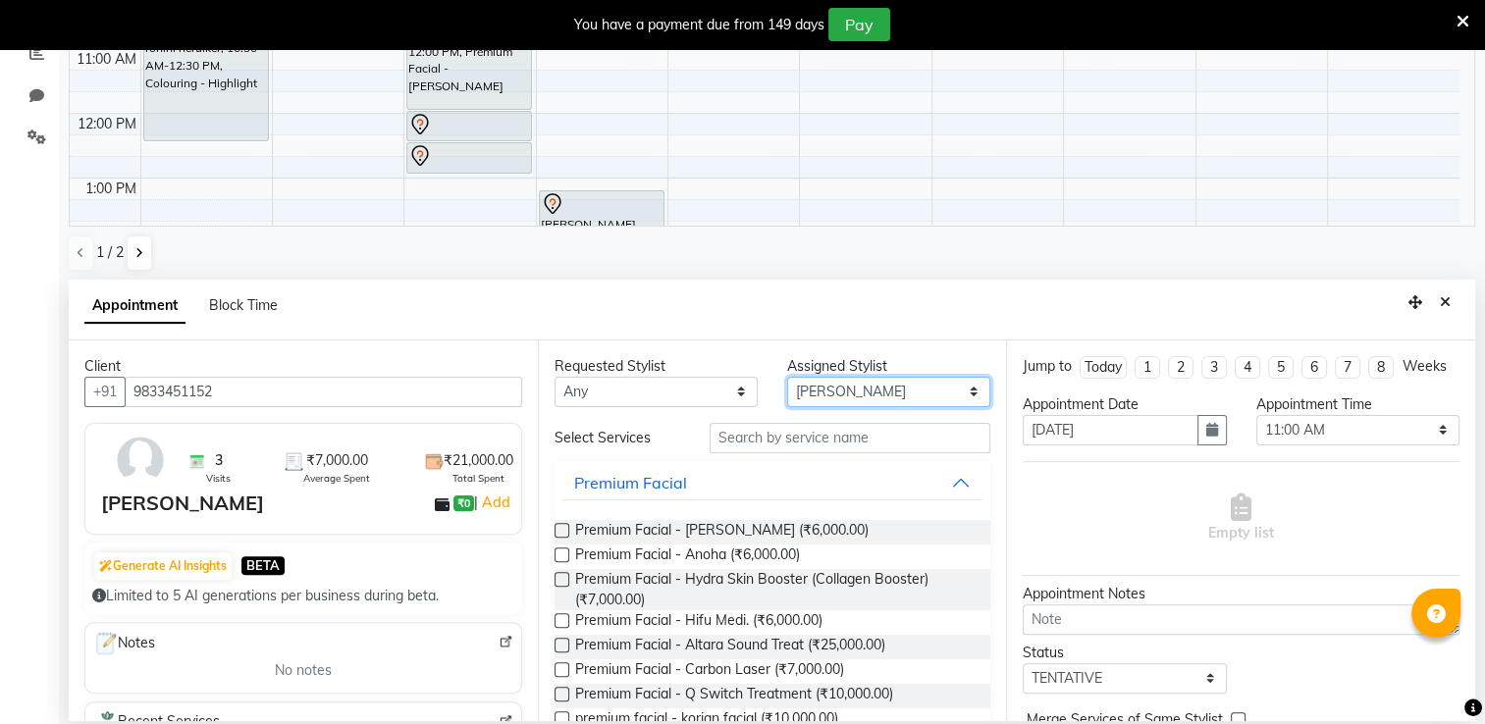
click at [842, 394] on select "Select Archana Tharepist [PERSON_NAME] Pediqurist [PERSON_NAME] desire salon [P…" at bounding box center [888, 392] width 203 height 30
click at [557, 529] on label at bounding box center [562, 530] width 15 height 15
click at [557, 529] on input "checkbox" at bounding box center [561, 532] width 13 height 13
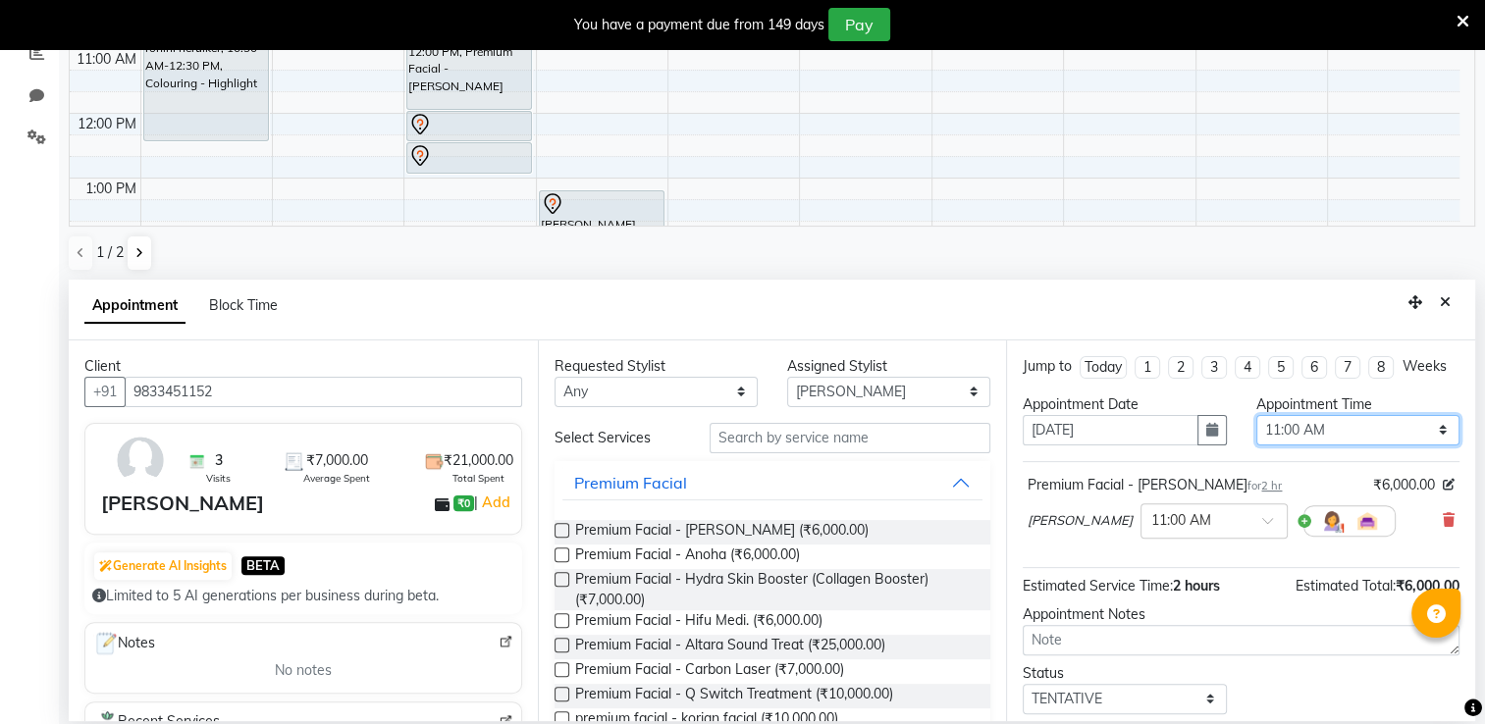
click at [1329, 445] on select "Select 08:00 AM 08:15 AM 08:30 AM 08:45 AM 09:00 AM 09:15 AM 09:30 AM 09:45 AM …" at bounding box center [1357, 430] width 203 height 30
click at [1256, 432] on select "Select 08:00 AM 08:15 AM 08:30 AM 08:45 AM 09:00 AM 09:15 AM 09:30 AM 09:45 AM …" at bounding box center [1357, 430] width 203 height 30
click at [1304, 494] on div "Premium Facial - [PERSON_NAME] for 2 hr ₹6,000.00" at bounding box center [1241, 485] width 427 height 21
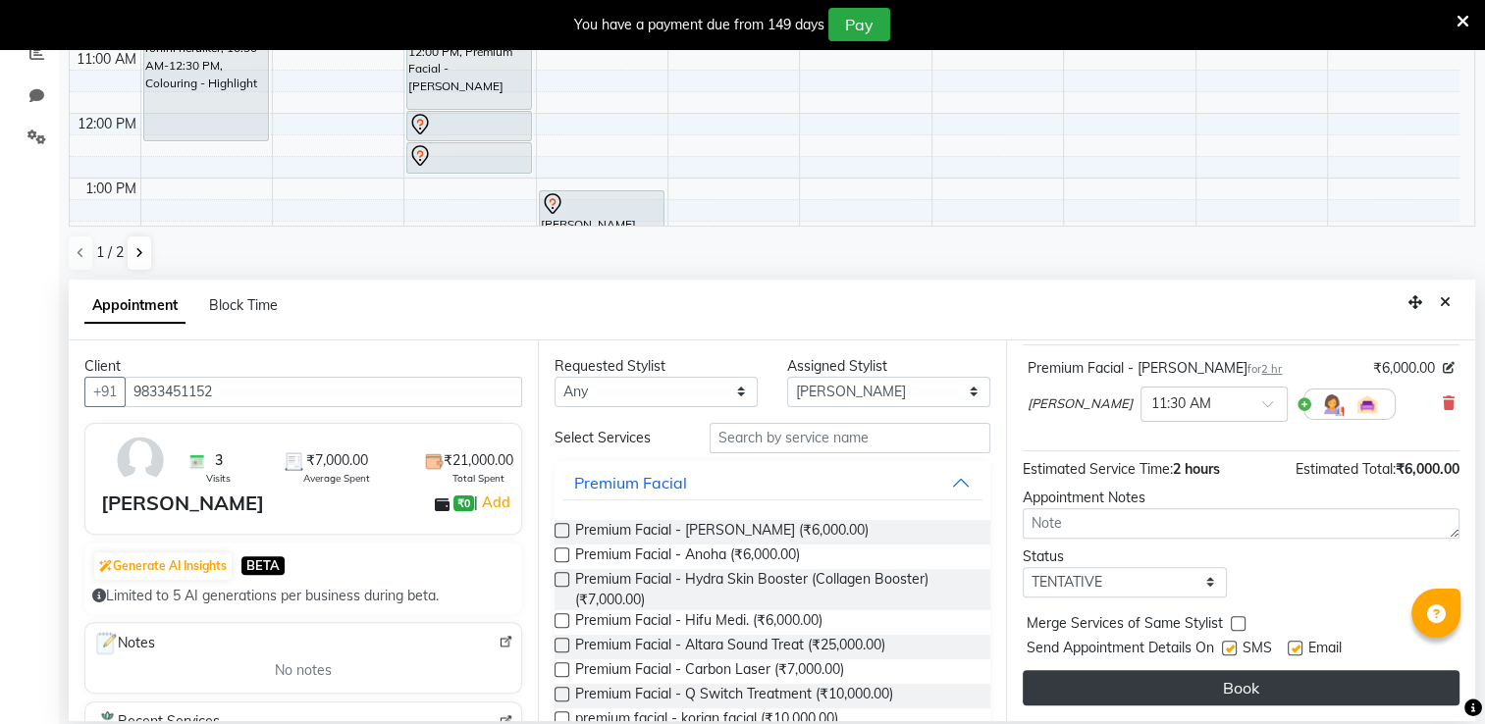
click at [1405, 691] on button "Book" at bounding box center [1241, 687] width 437 height 35
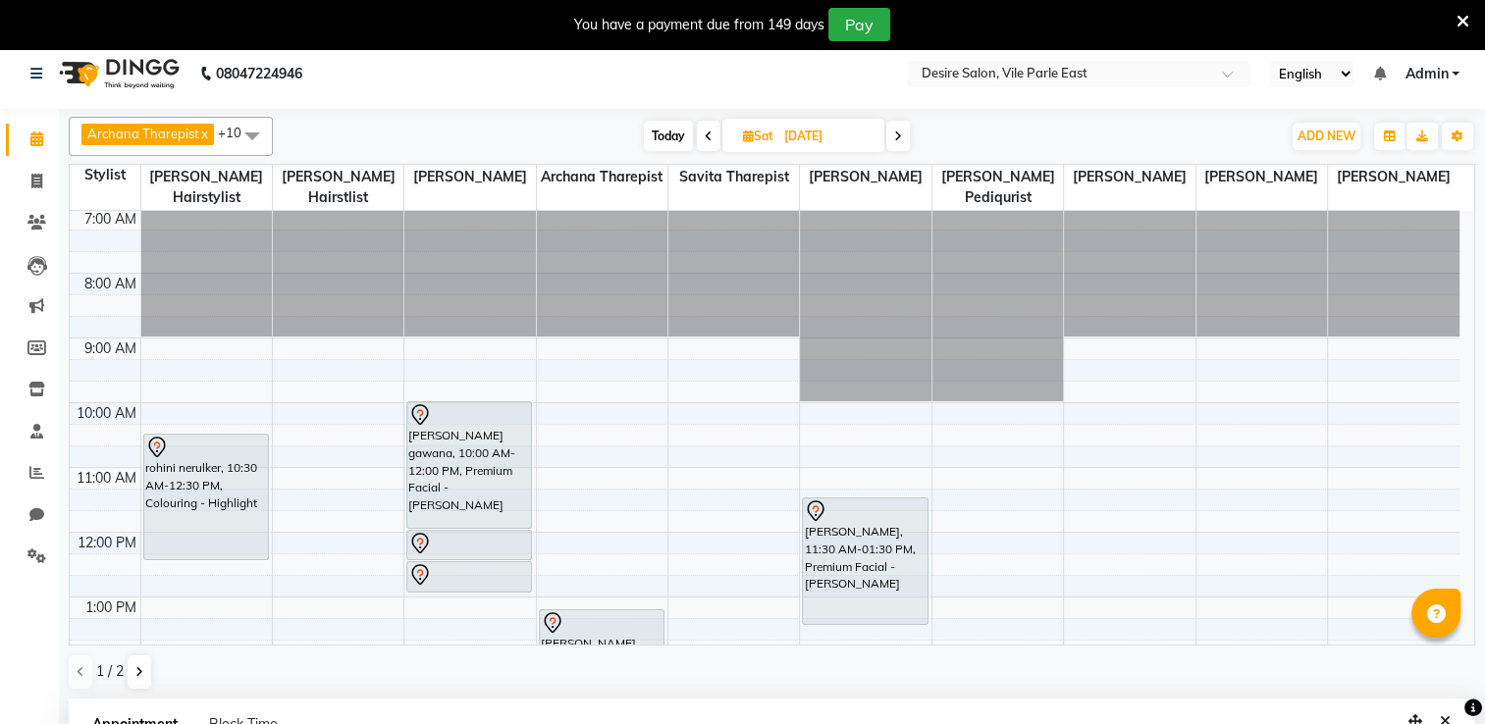
scroll to position [12, 0]
click at [601, 612] on div "[PERSON_NAME], 01:15 PM-02:15 PM, Clean-up - Glow Clean-up" at bounding box center [602, 640] width 124 height 62
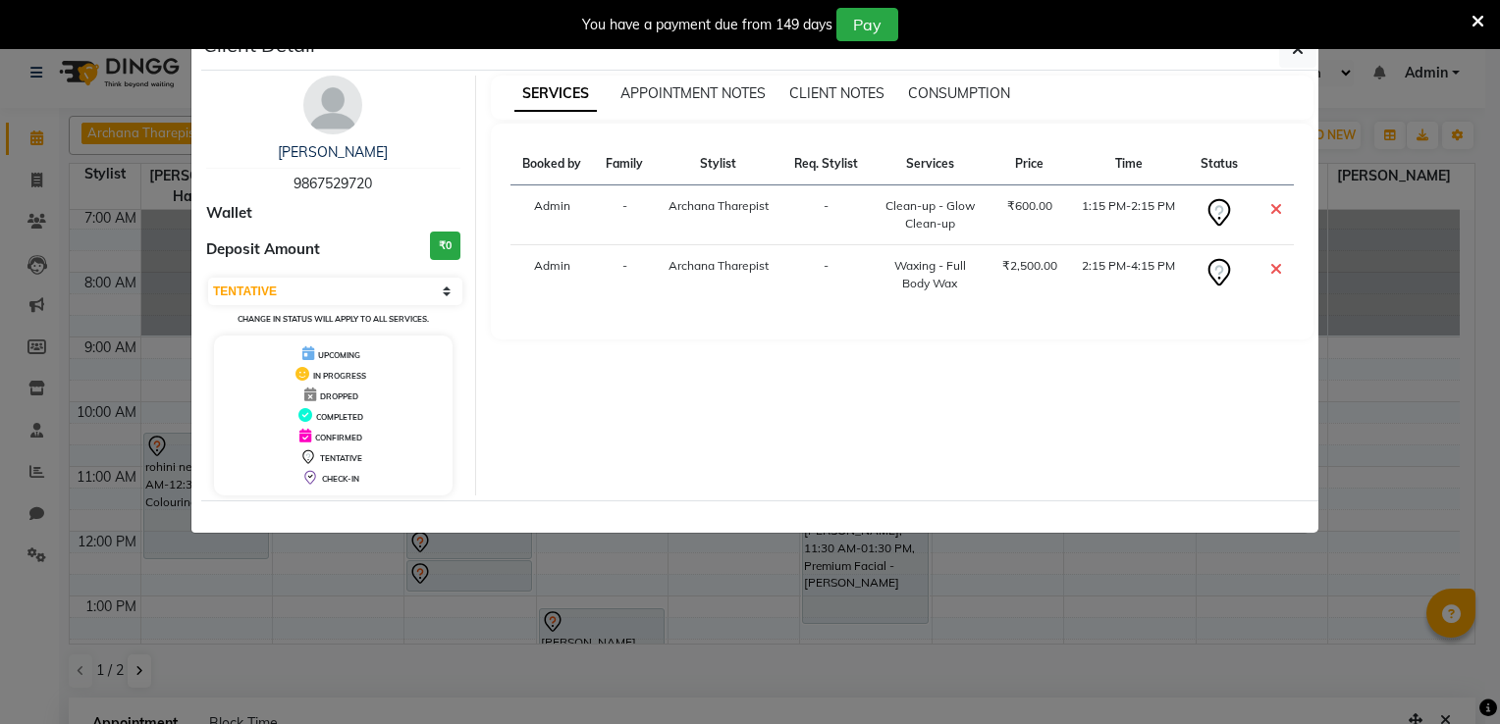
click at [601, 612] on ngb-modal-window "Client Detail [PERSON_NAME] 9867529720 Wallet Deposit Amount ₹0 Select CONFIRME…" at bounding box center [750, 362] width 1500 height 724
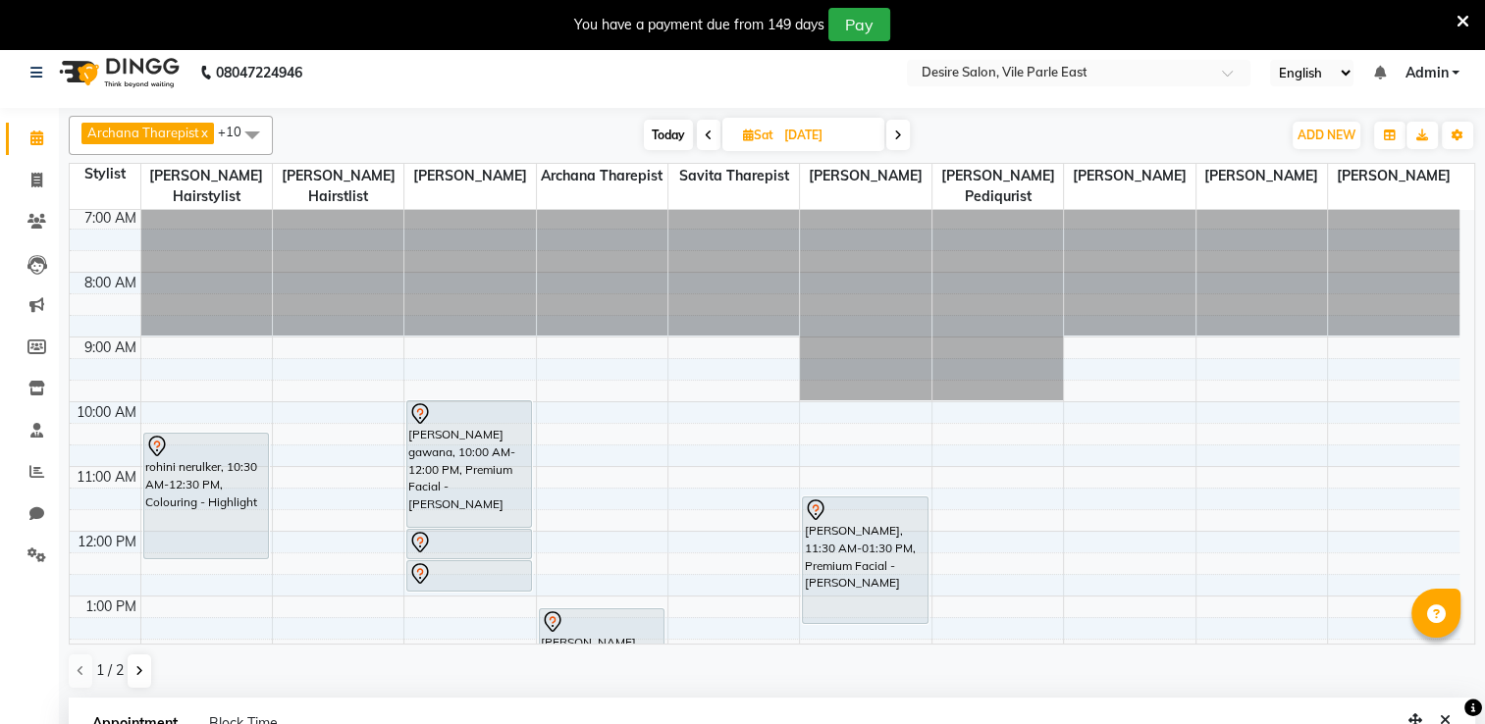
scroll to position [399, 0]
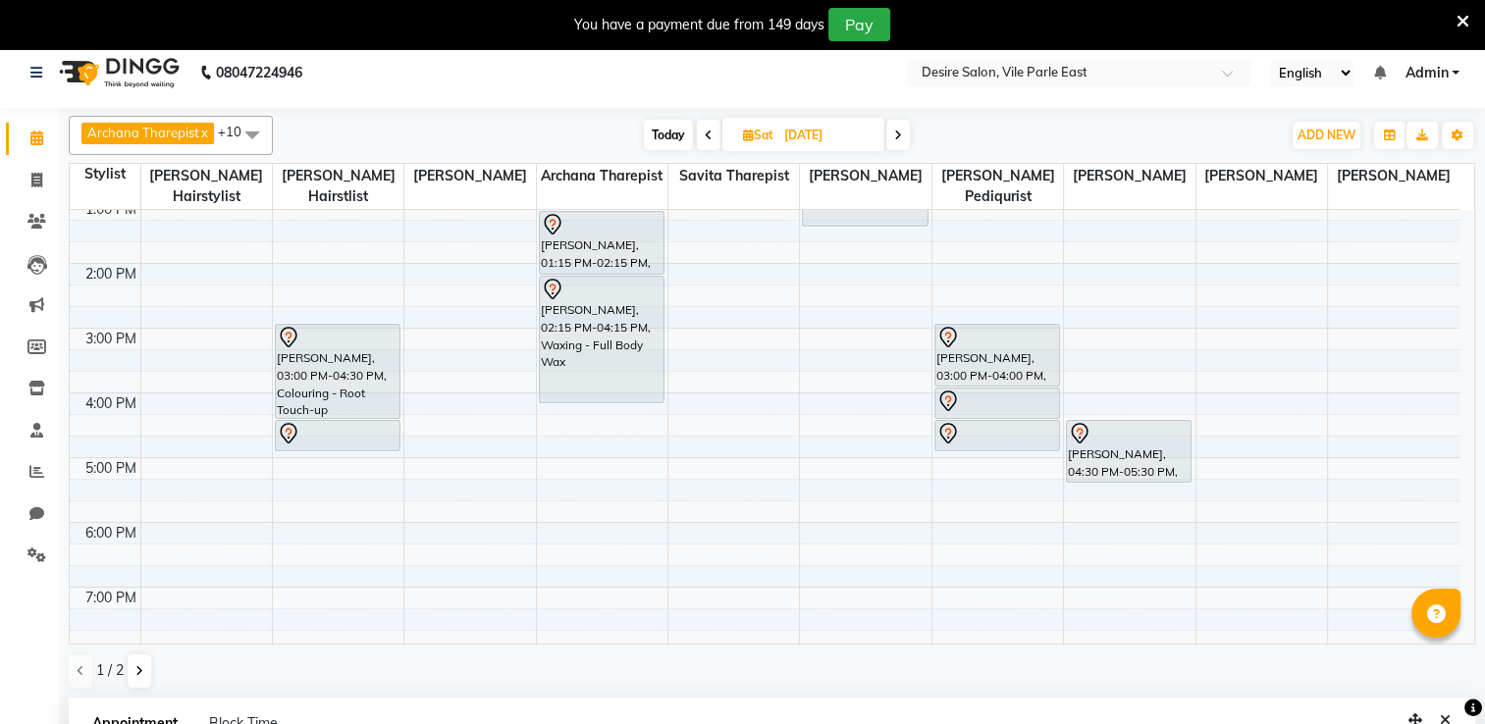
click at [822, 136] on input "[DATE]" at bounding box center [827, 135] width 98 height 29
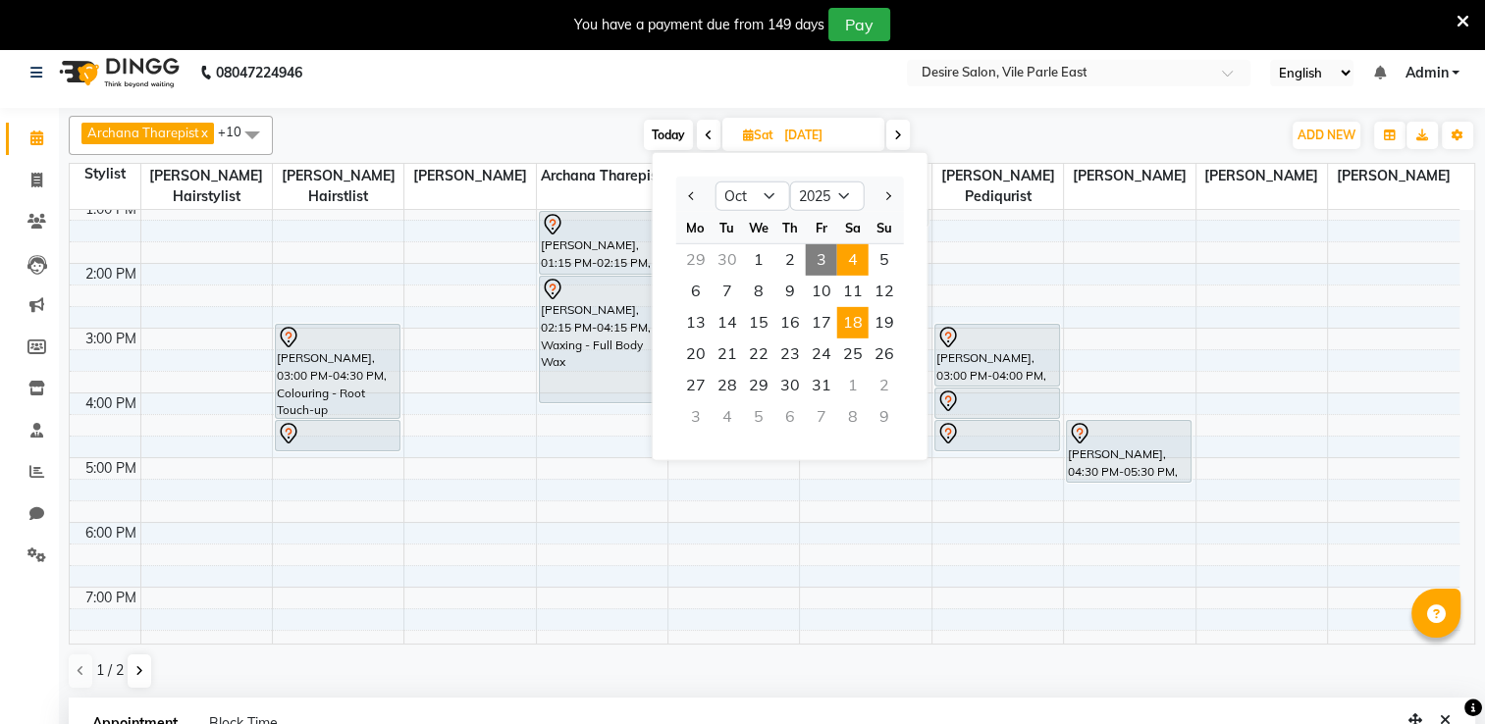
click at [848, 253] on span "4" at bounding box center [852, 259] width 31 height 31
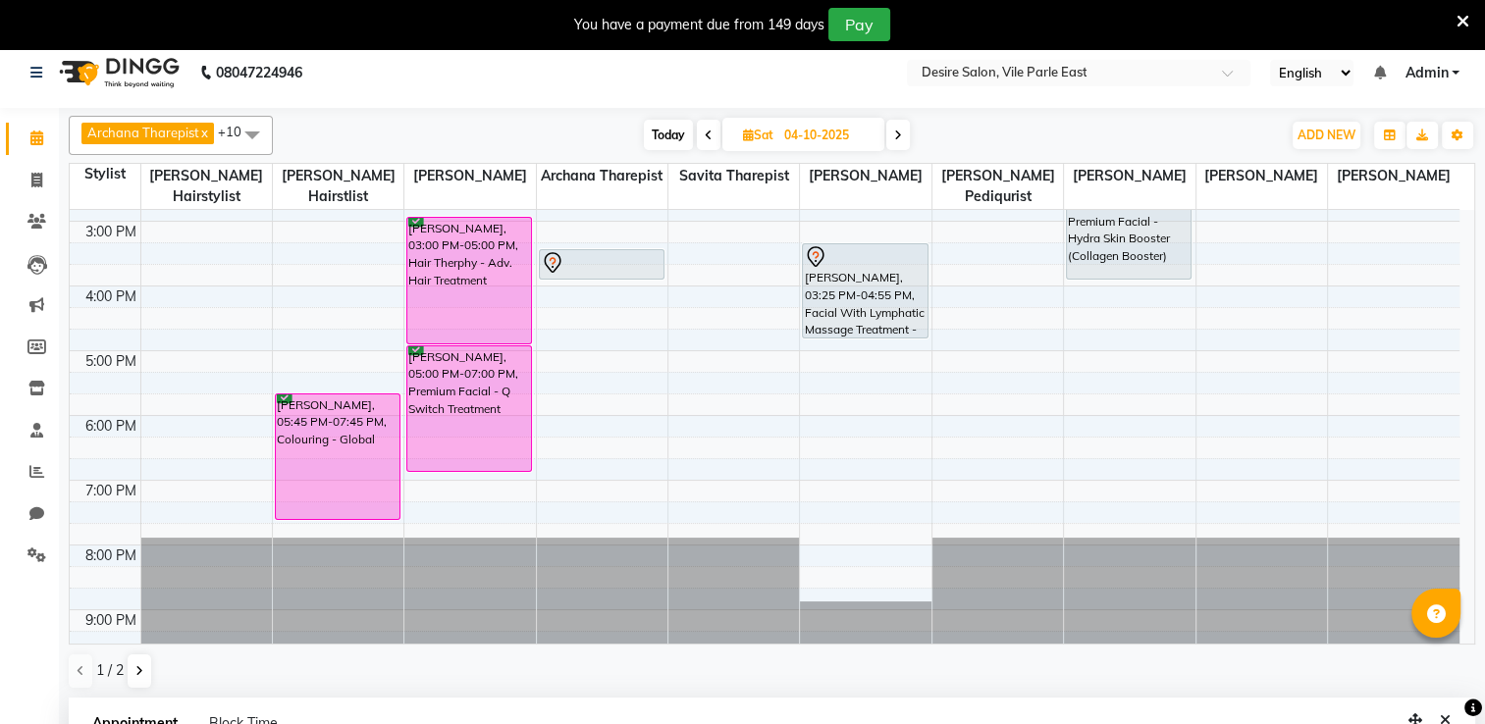
scroll to position [110, 0]
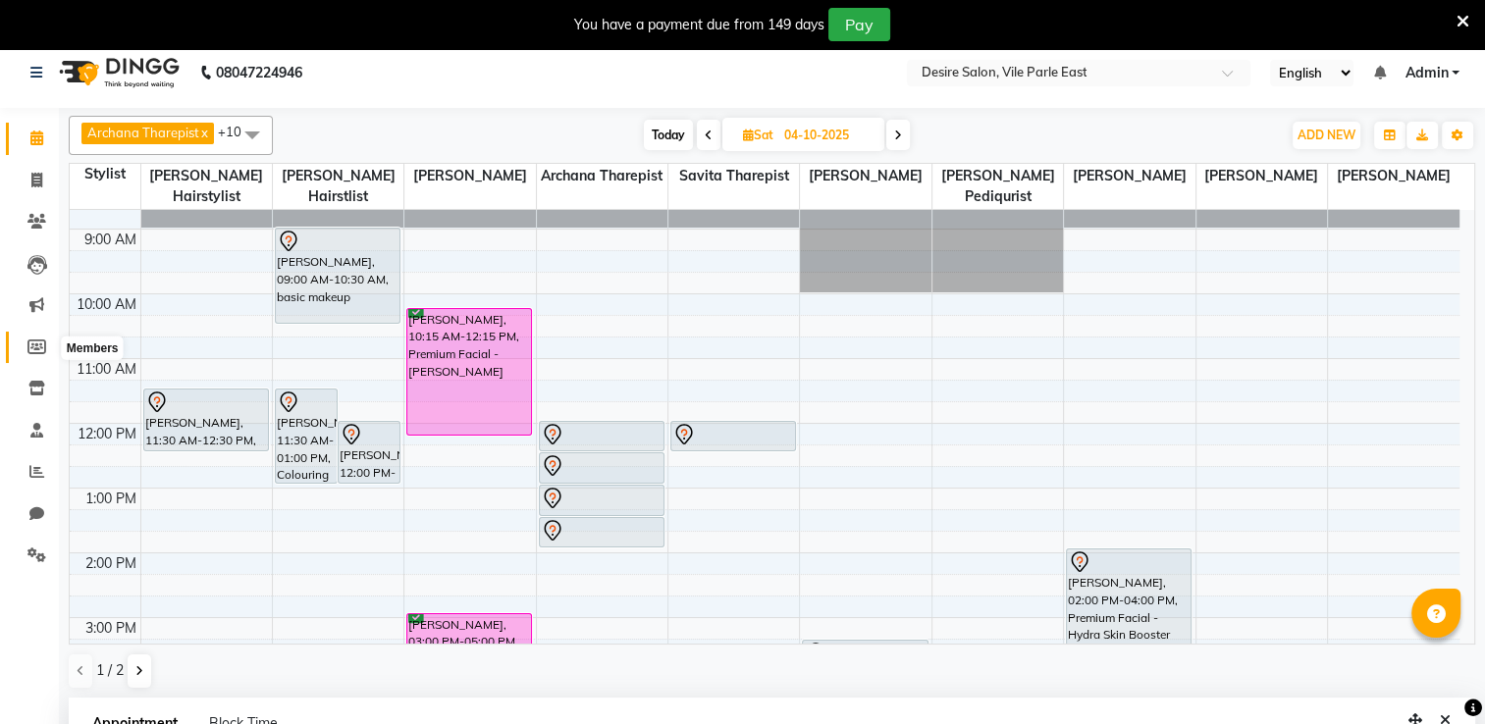
click at [31, 347] on icon at bounding box center [36, 347] width 19 height 15
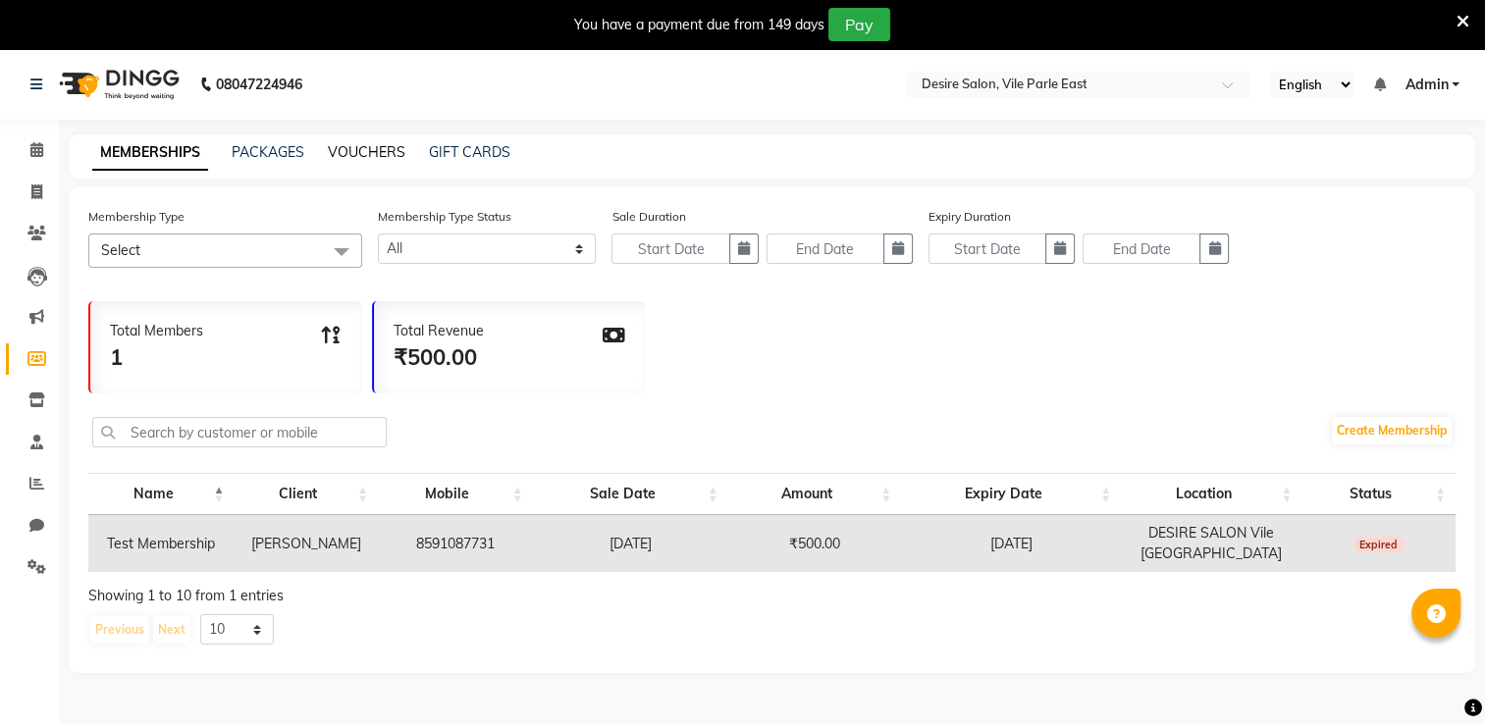
click at [362, 151] on link "VOUCHERS" at bounding box center [367, 152] width 78 height 18
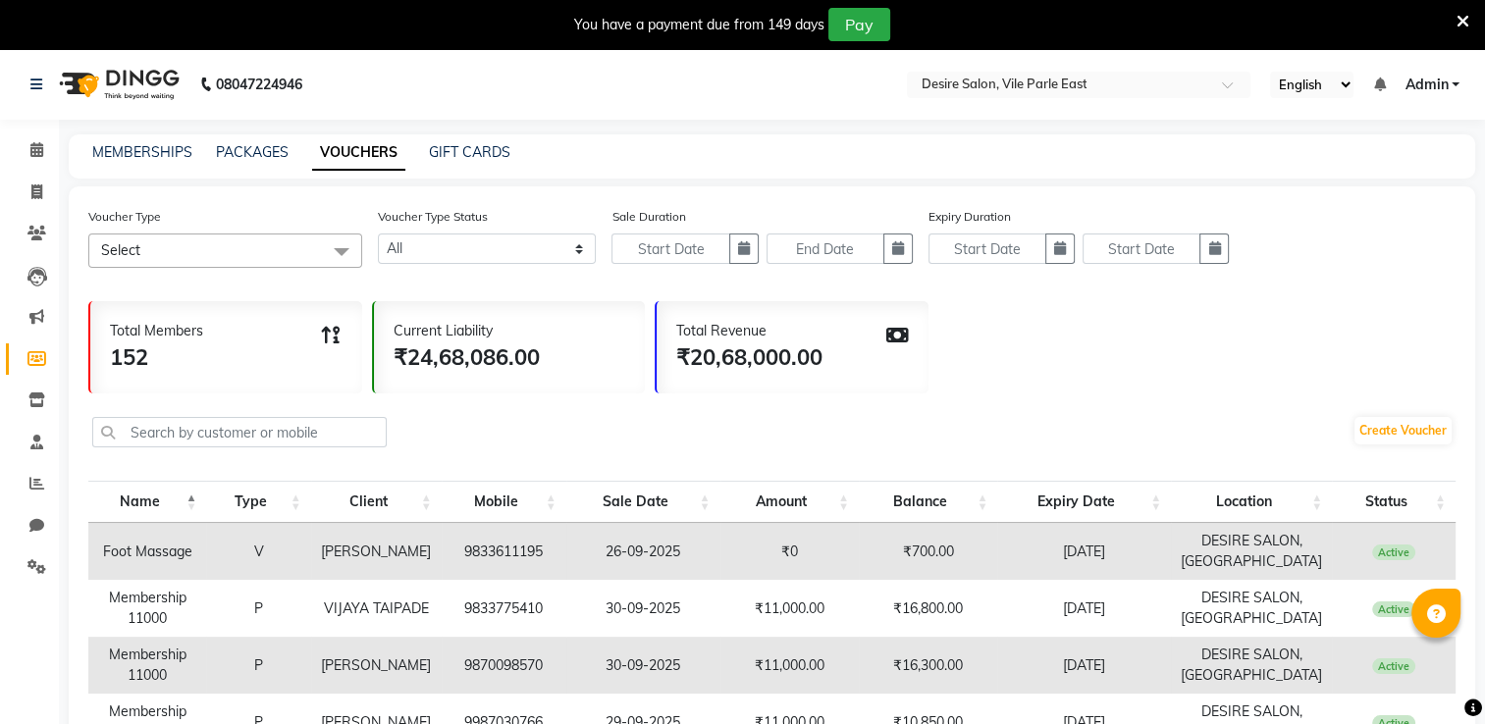
scroll to position [499, 0]
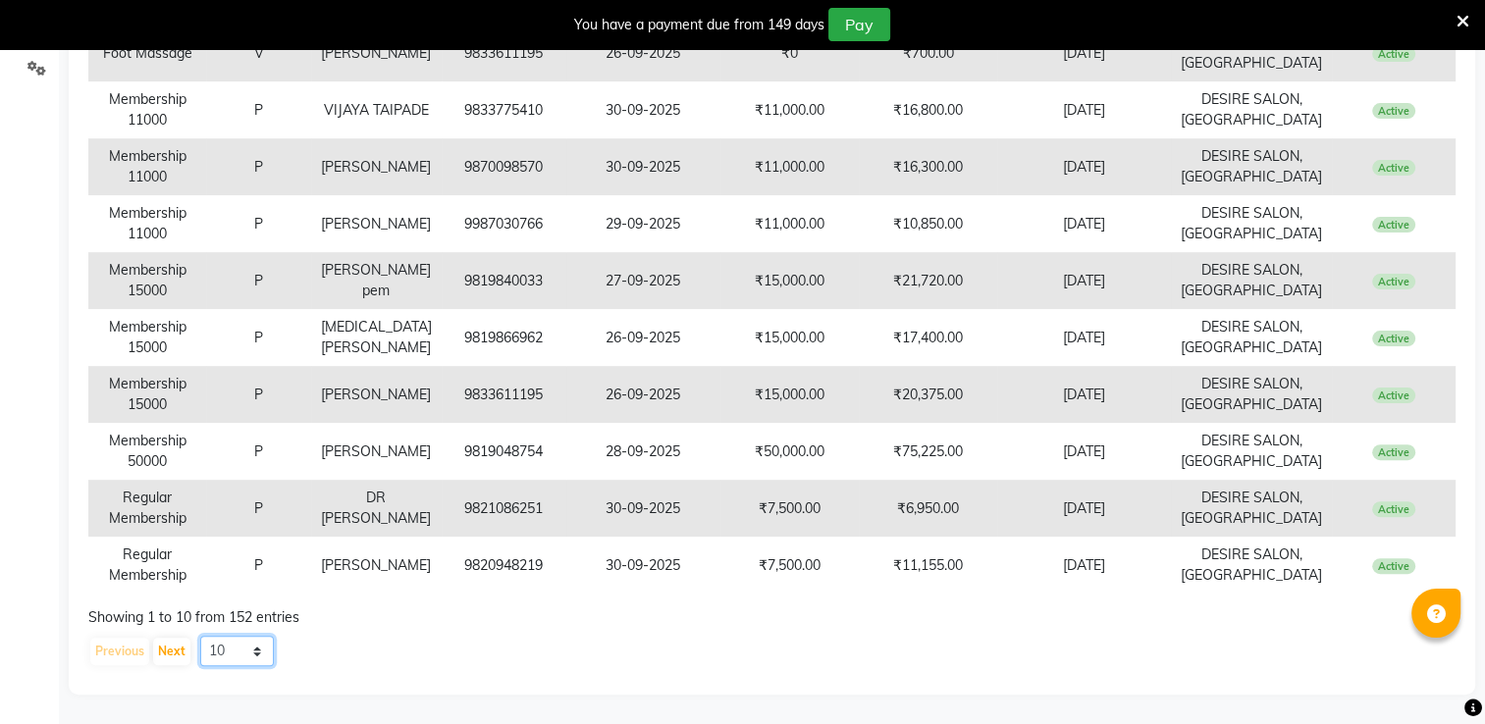
click at [219, 646] on select "10 20 50 100" at bounding box center [237, 651] width 74 height 30
click at [200, 636] on select "10 20 50 100" at bounding box center [237, 651] width 74 height 30
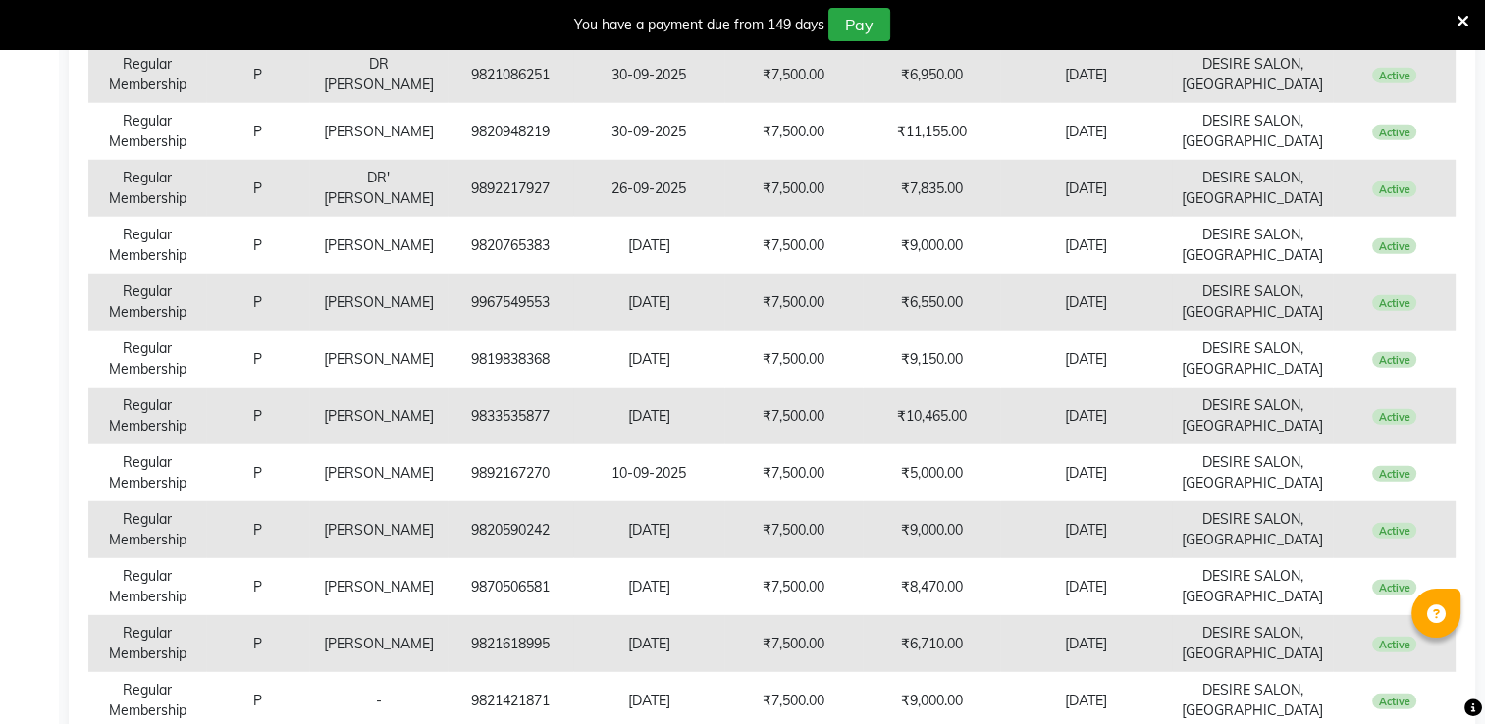
scroll to position [5622, 0]
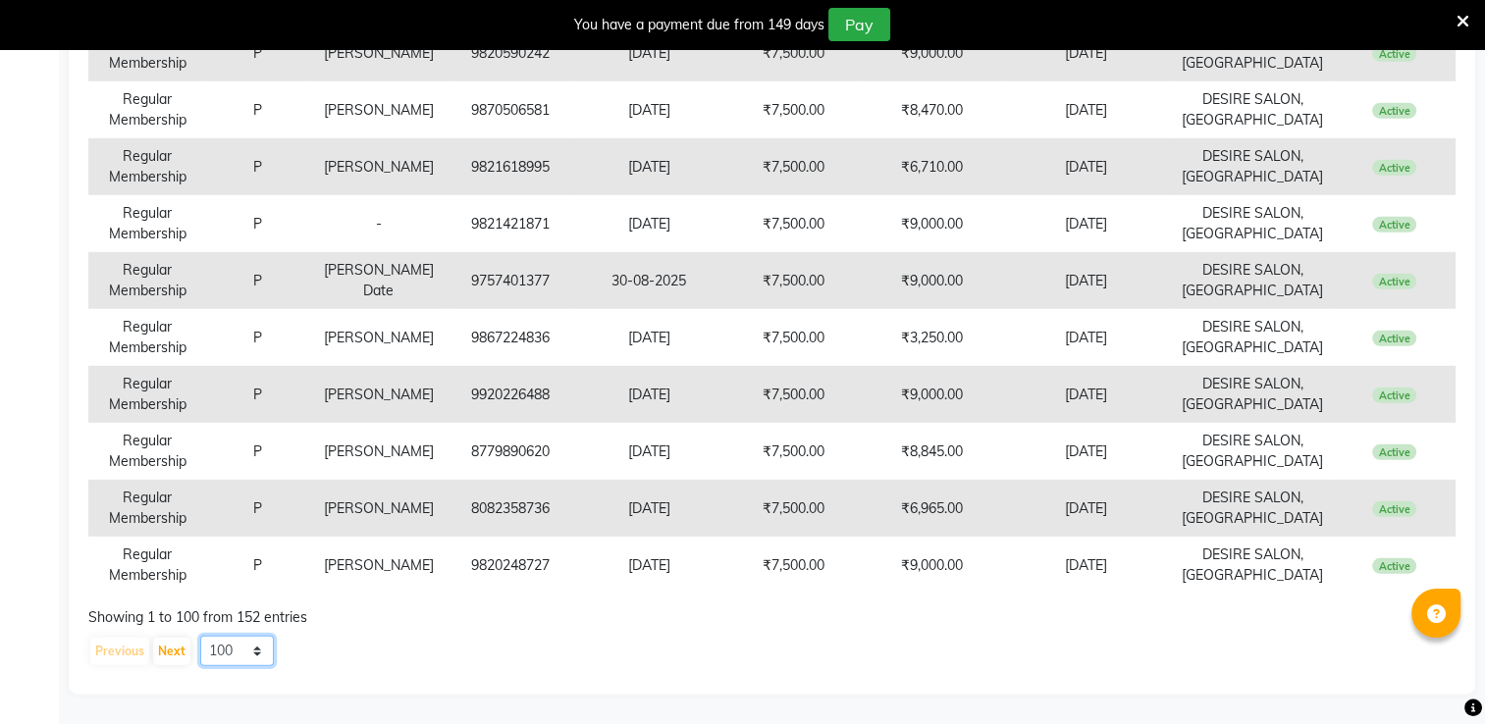
click at [230, 656] on select "10 20 50 100" at bounding box center [237, 651] width 74 height 30
click at [200, 636] on select "10 20 50 100" at bounding box center [237, 651] width 74 height 30
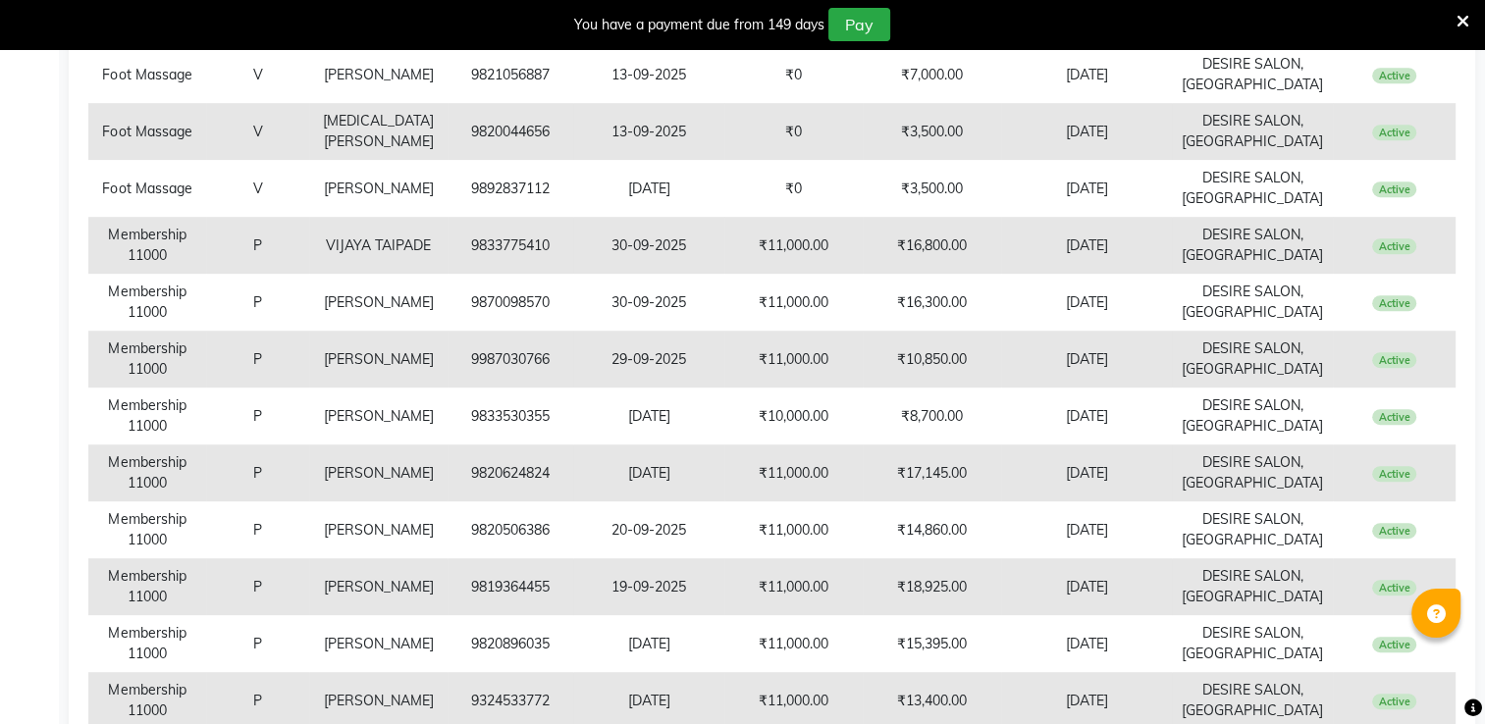
scroll to position [241, 0]
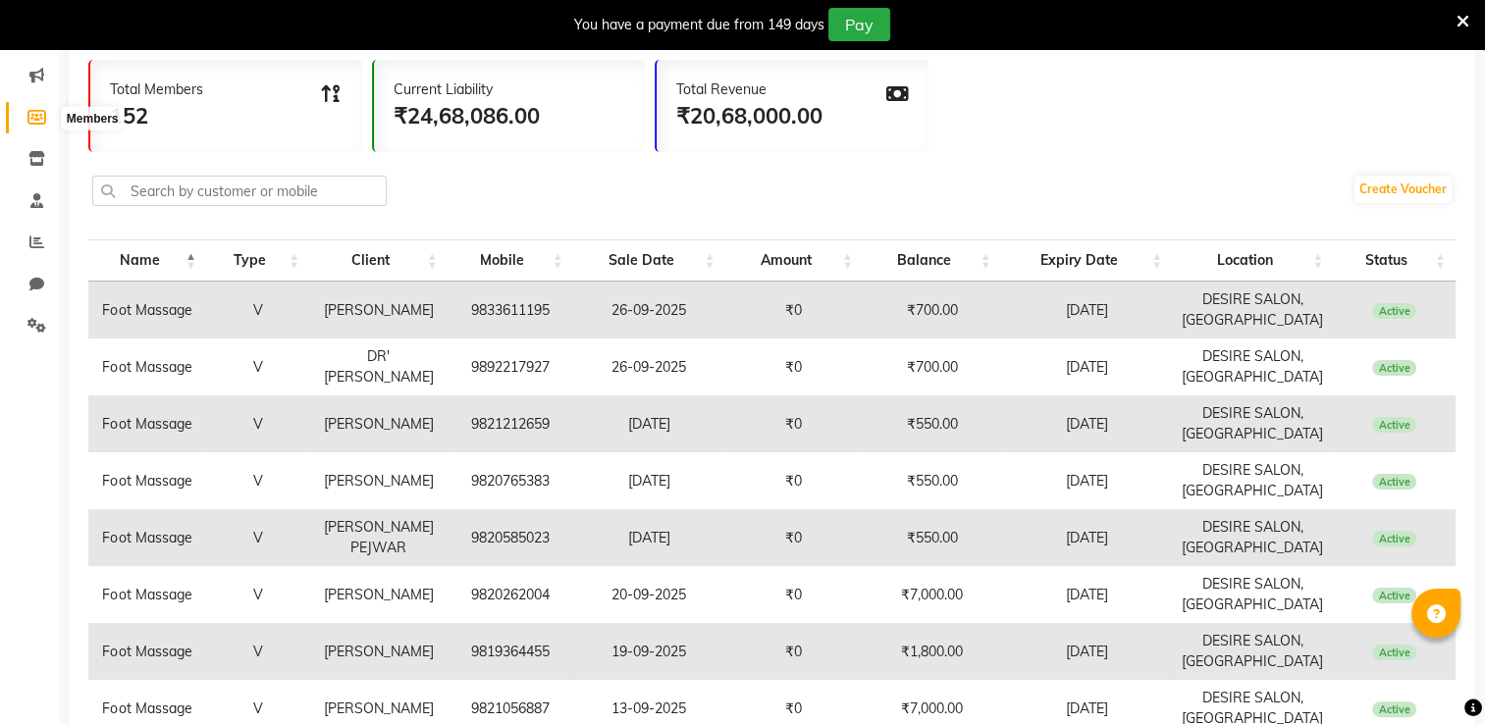
click at [38, 116] on icon at bounding box center [36, 117] width 19 height 15
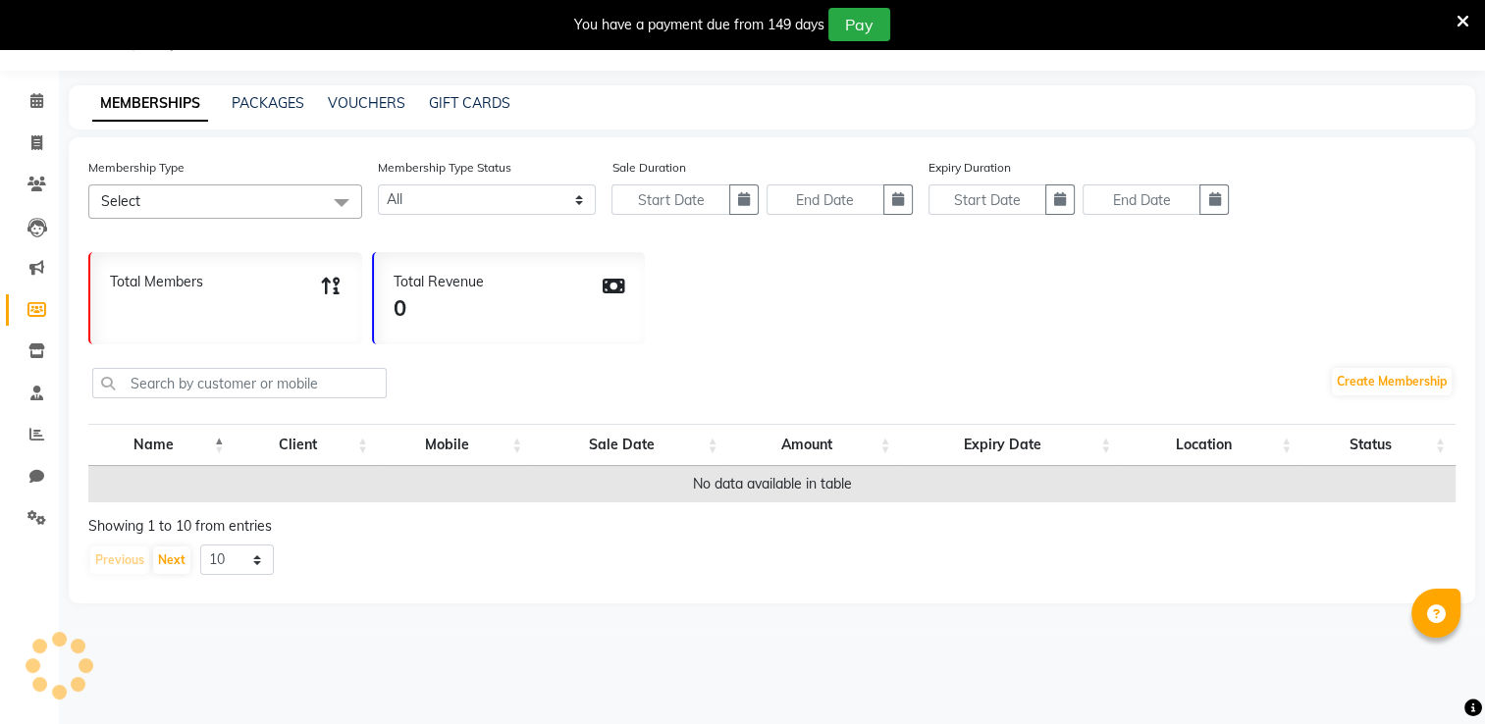
scroll to position [49, 0]
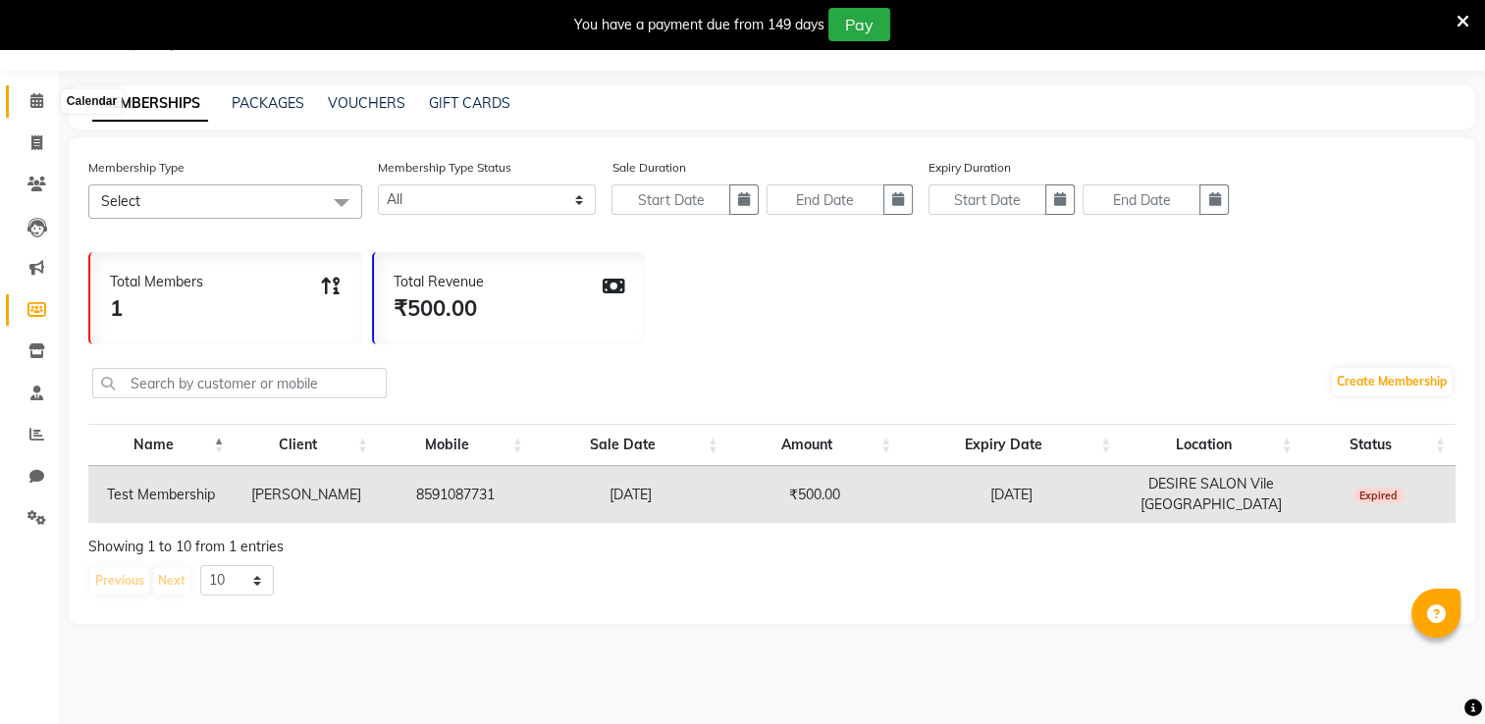
click at [35, 103] on icon at bounding box center [36, 100] width 13 height 15
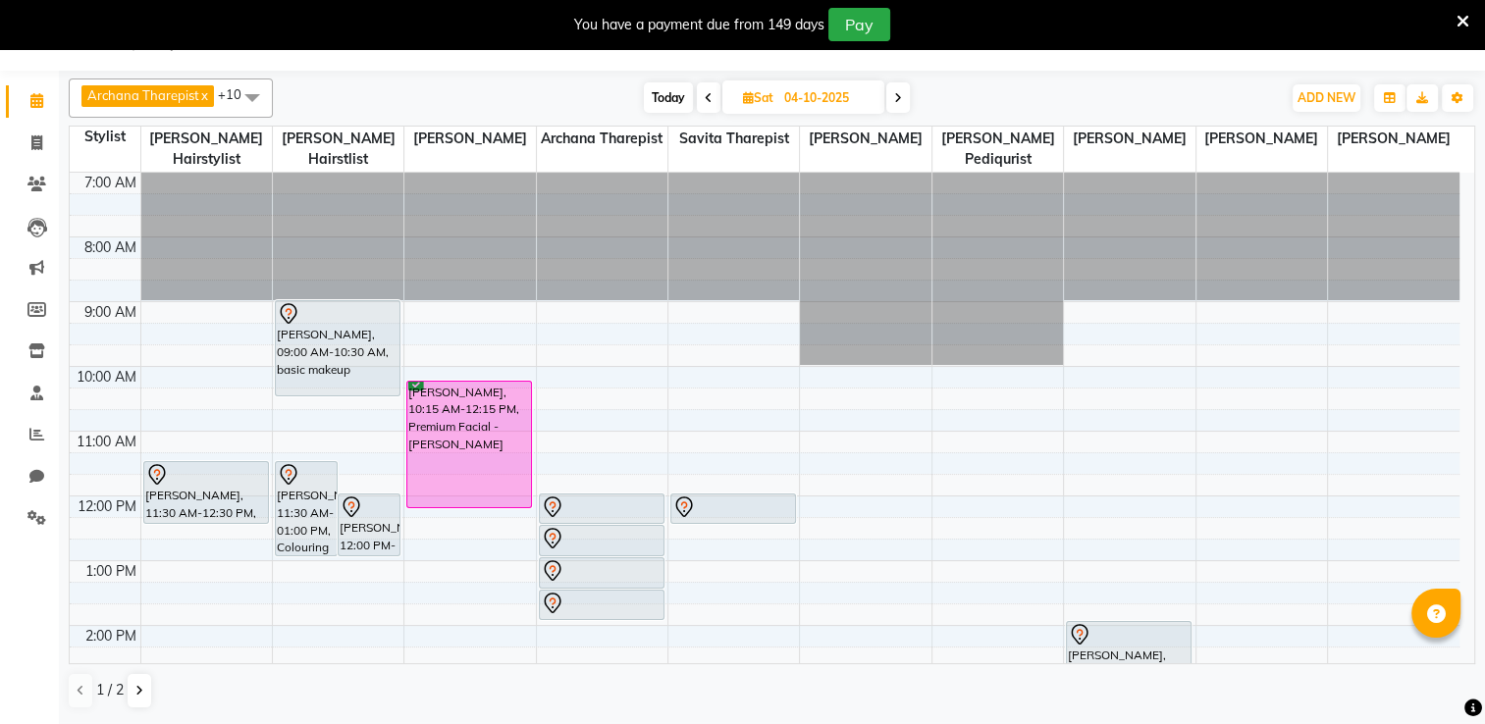
click at [817, 98] on input "04-10-2025" at bounding box center [827, 97] width 98 height 29
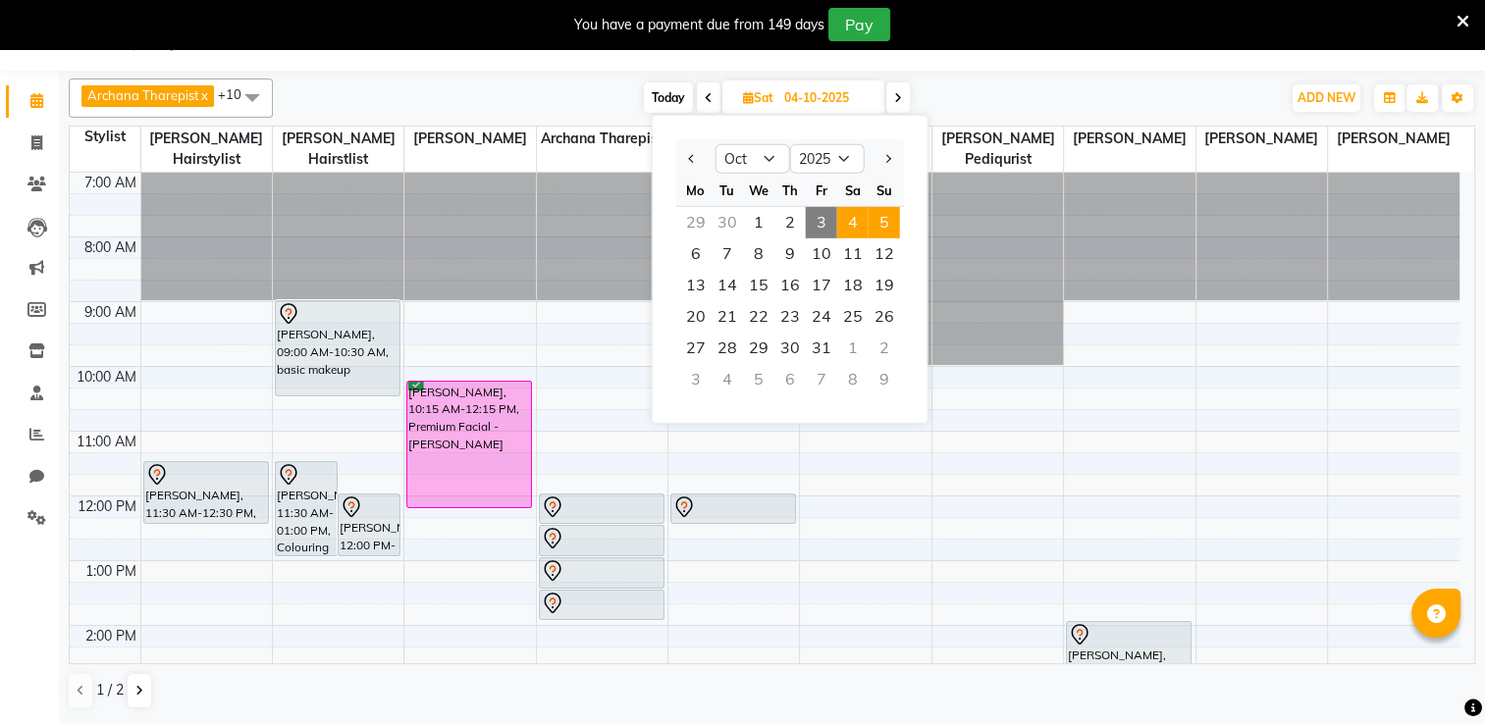
click at [890, 218] on span "5" at bounding box center [884, 222] width 31 height 31
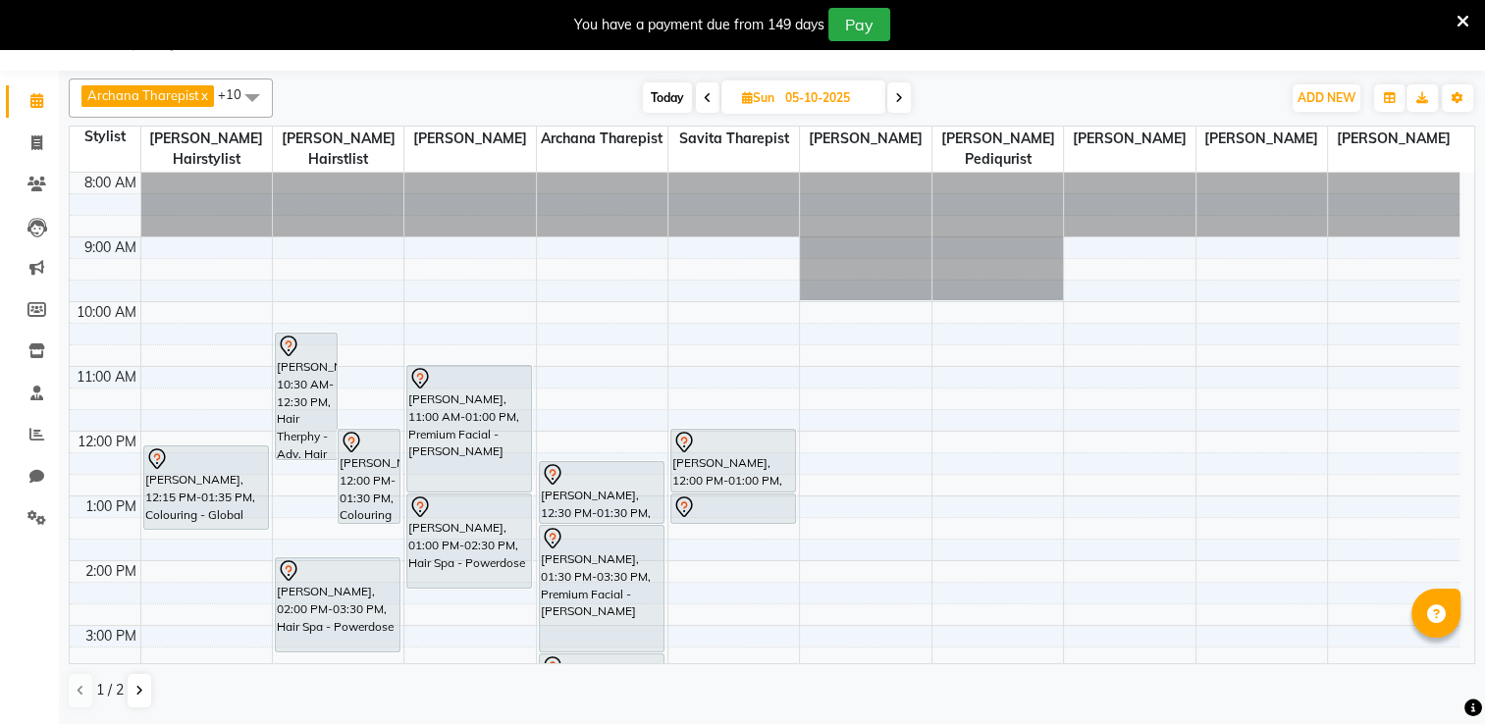
click at [776, 96] on span "Sun" at bounding box center [758, 97] width 42 height 15
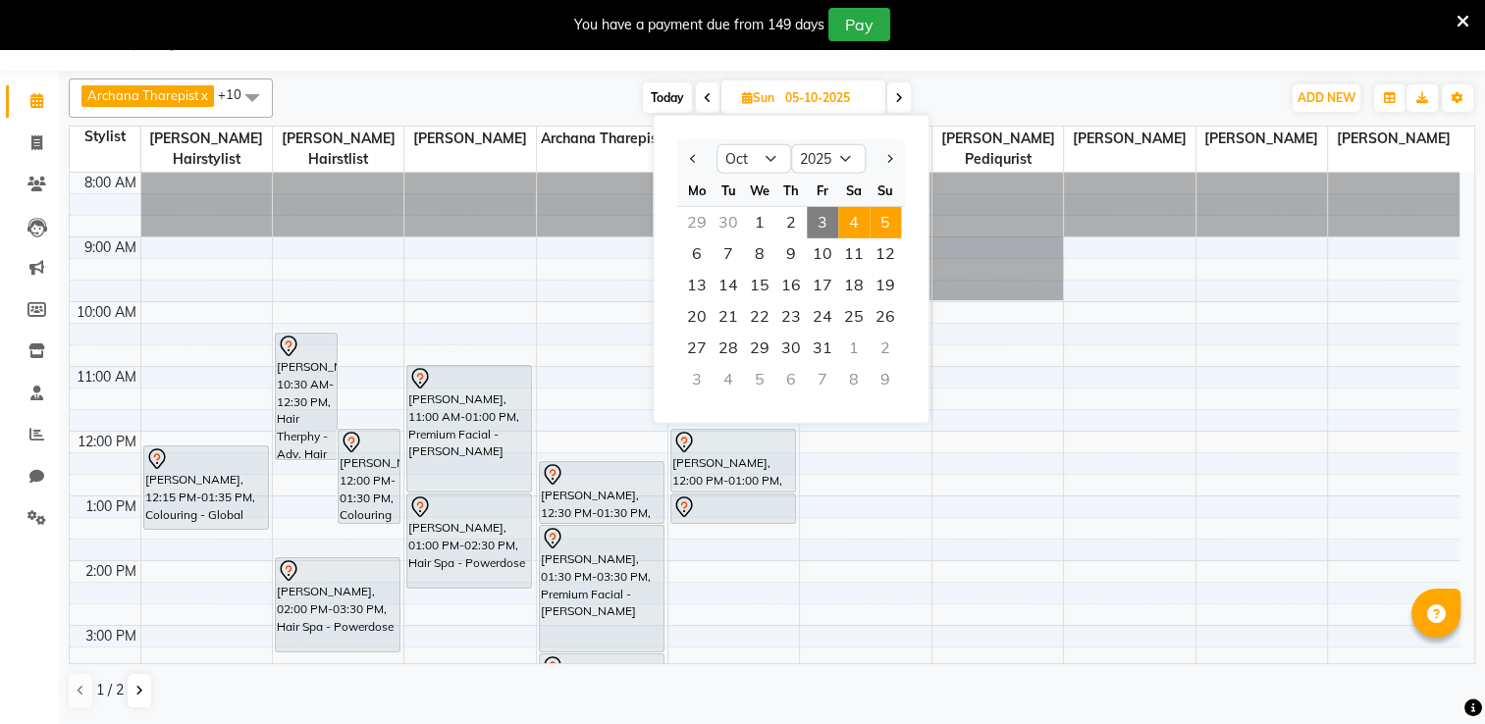
click at [868, 222] on span "4" at bounding box center [853, 222] width 31 height 31
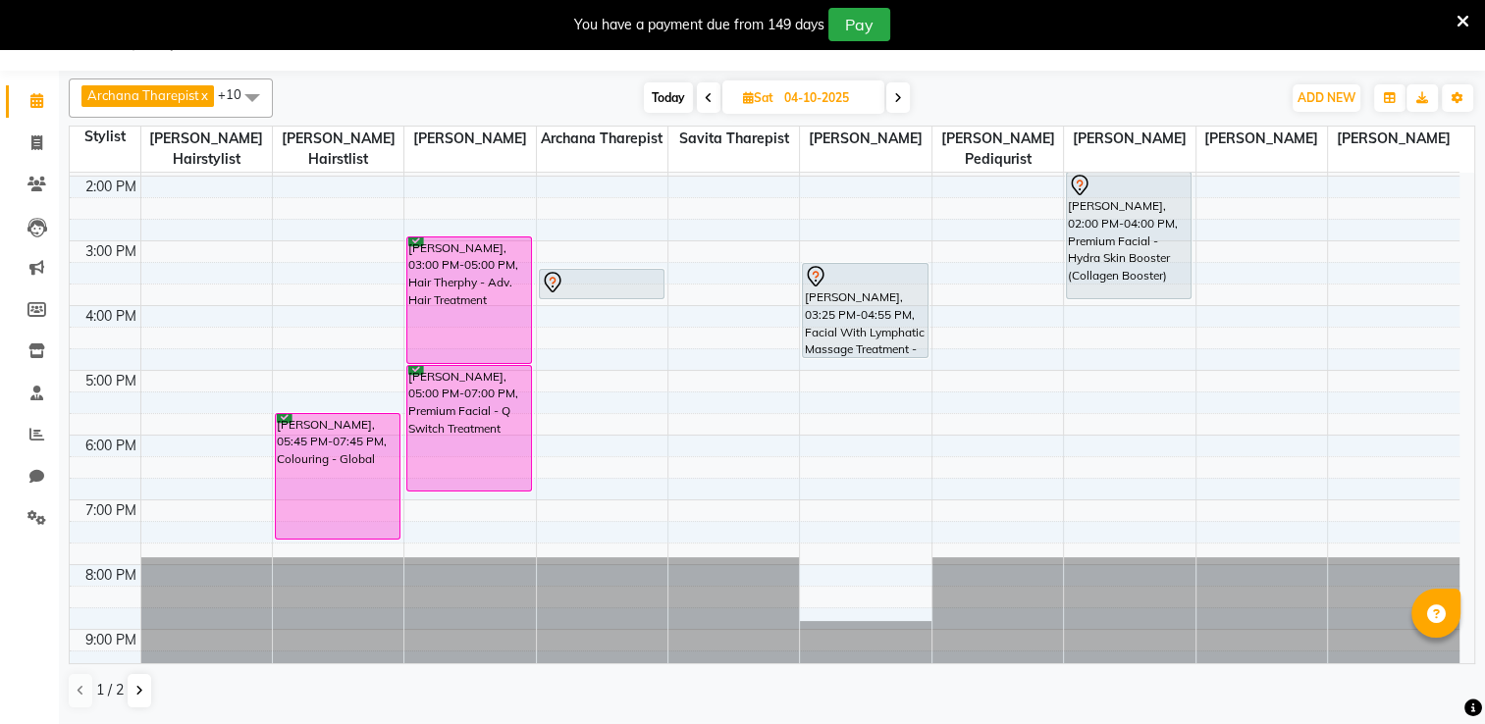
scroll to position [2, 0]
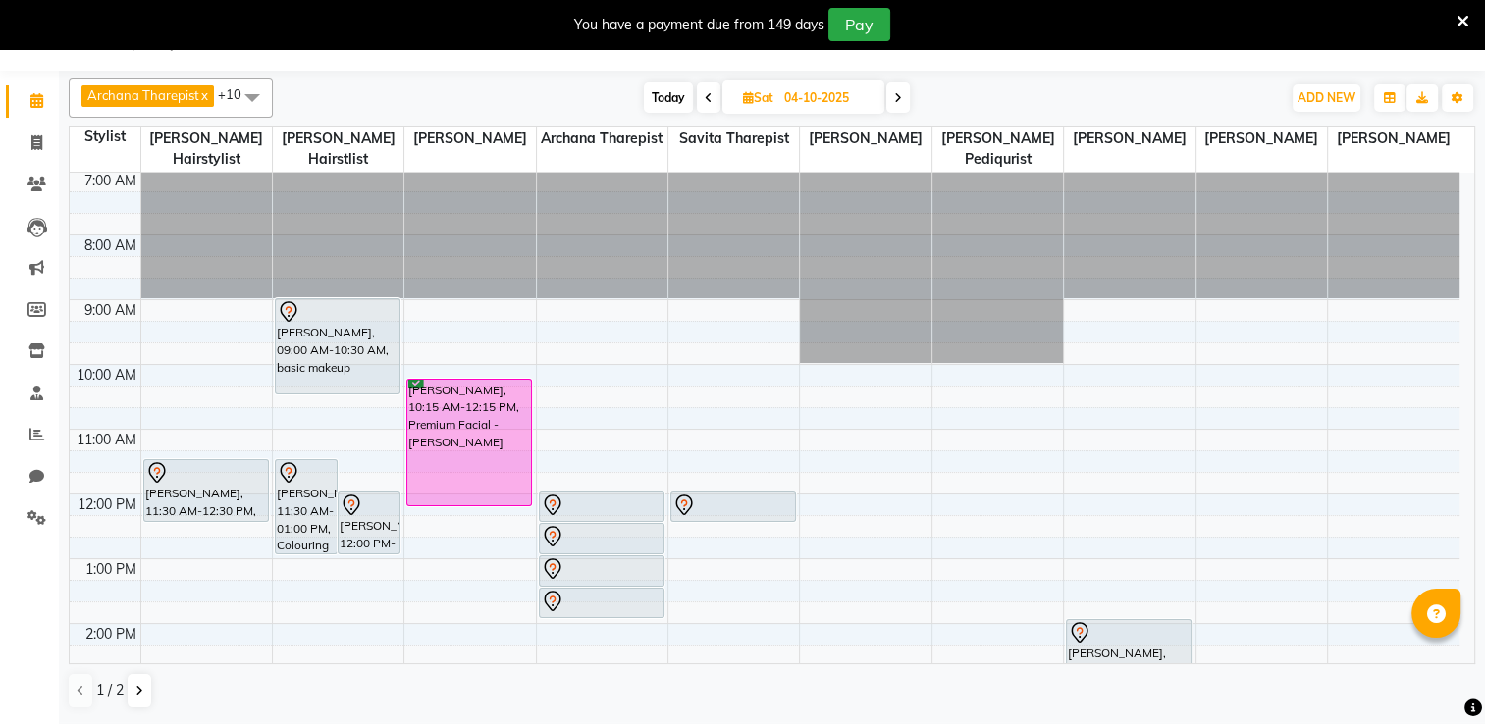
click at [707, 92] on icon at bounding box center [709, 98] width 8 height 12
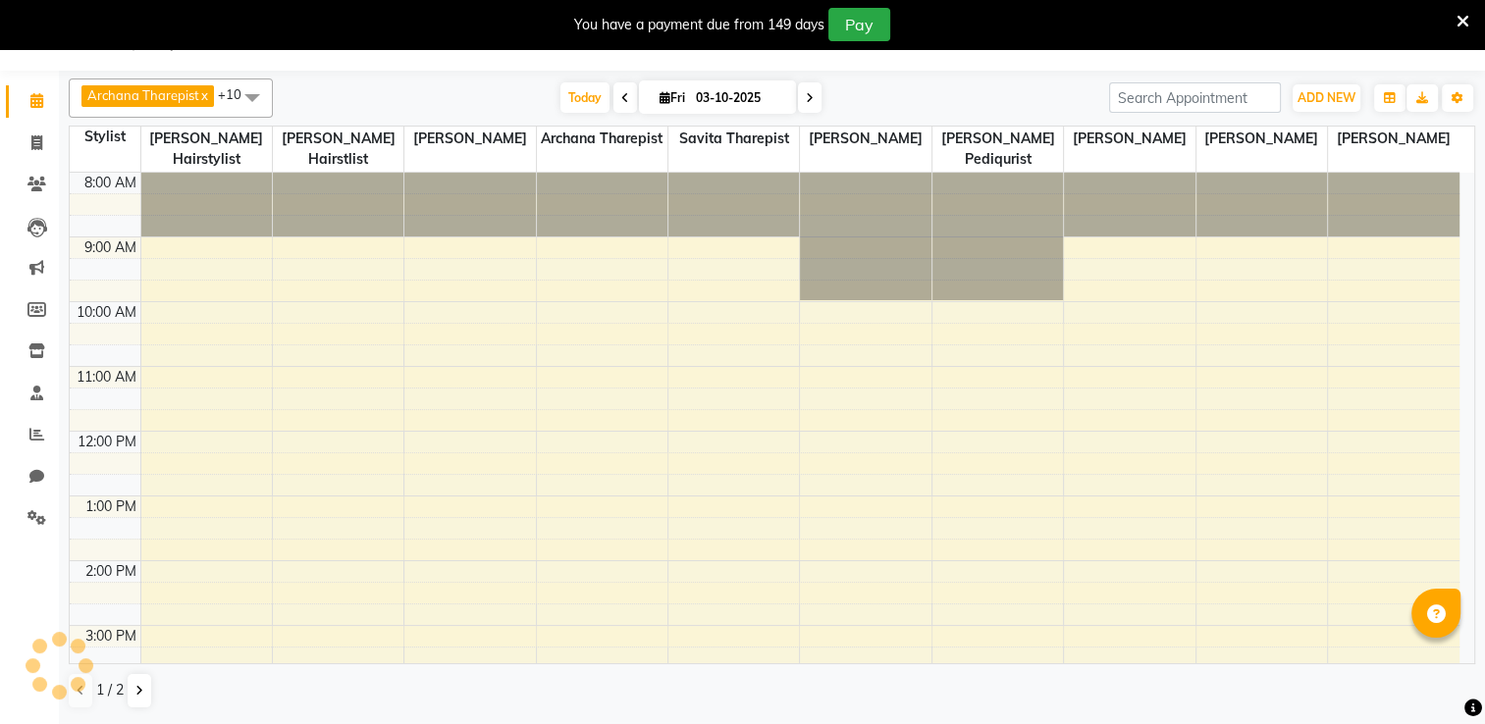
scroll to position [386, 0]
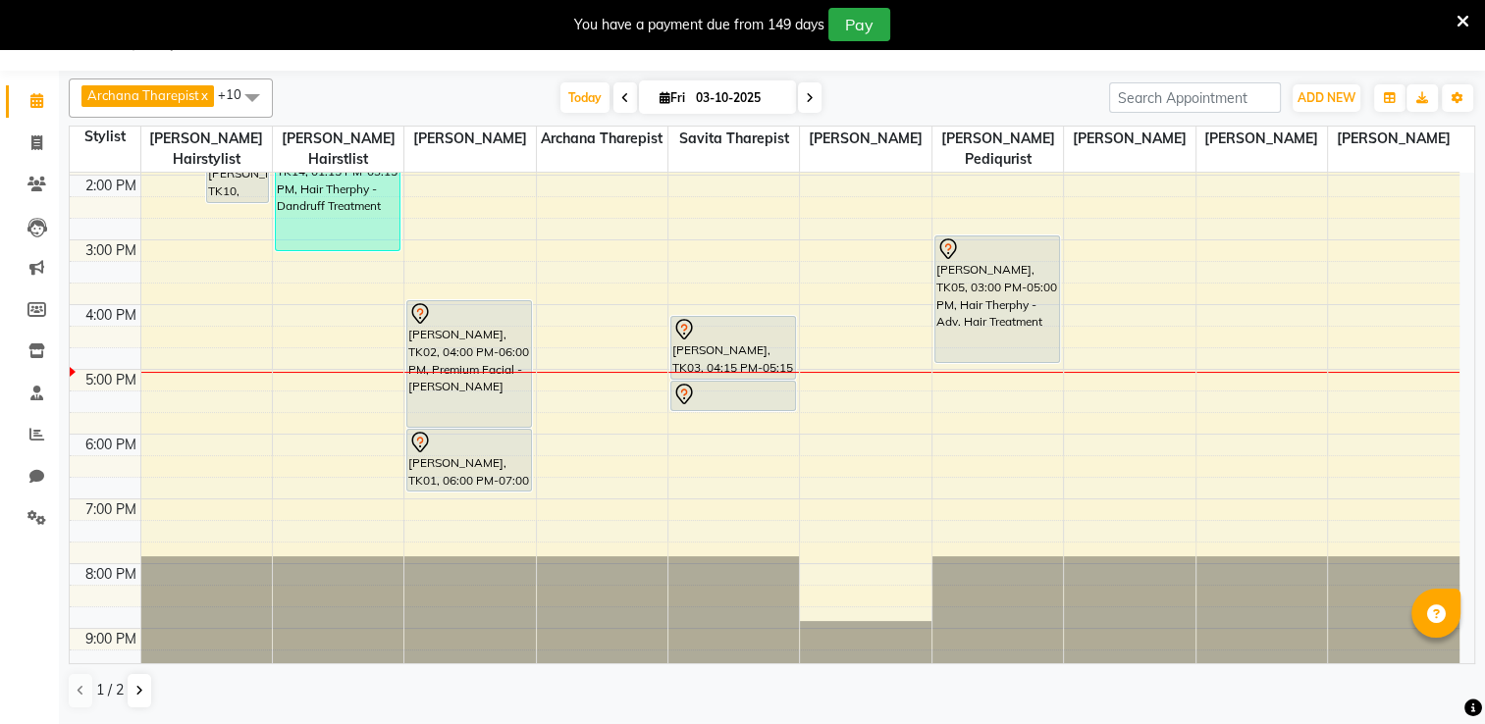
click at [660, 96] on icon at bounding box center [665, 97] width 11 height 13
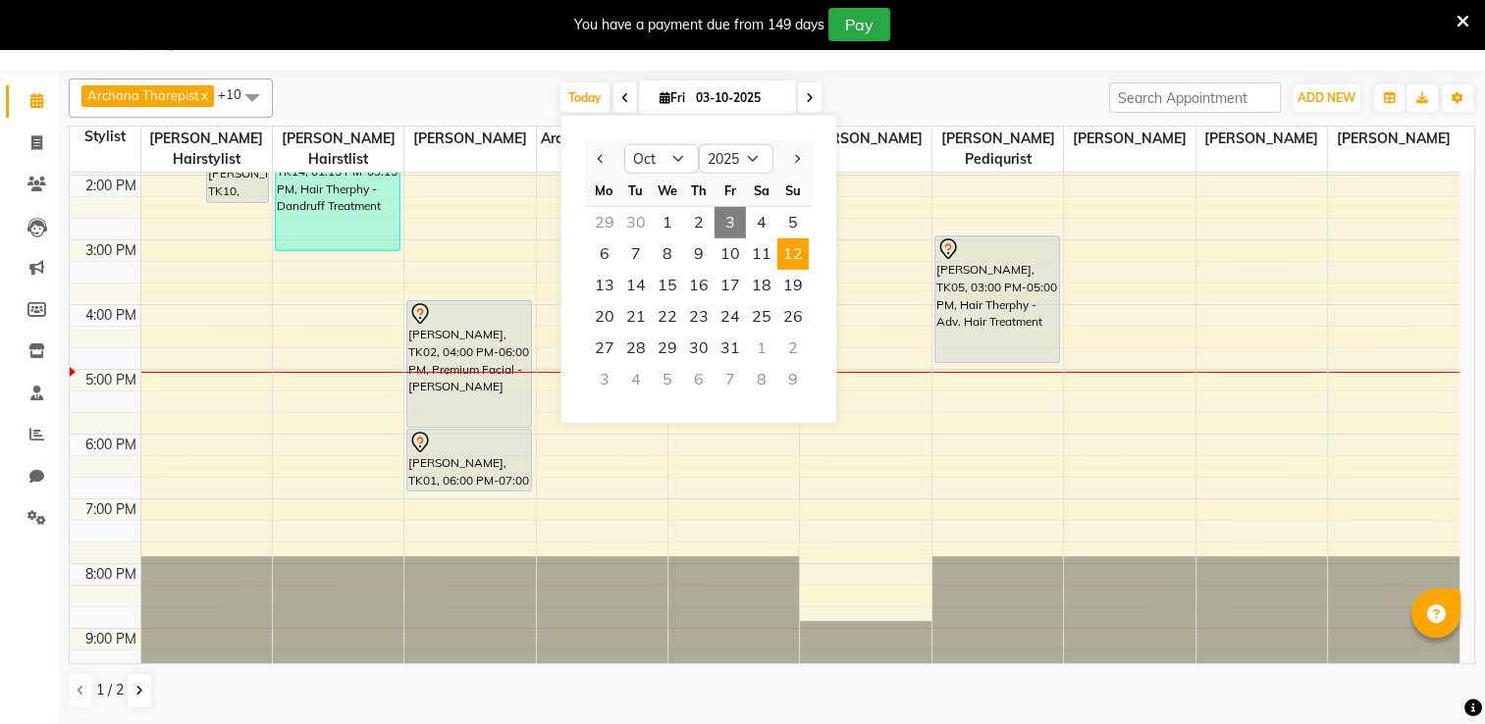
click at [792, 250] on span "12" at bounding box center [792, 253] width 31 height 31
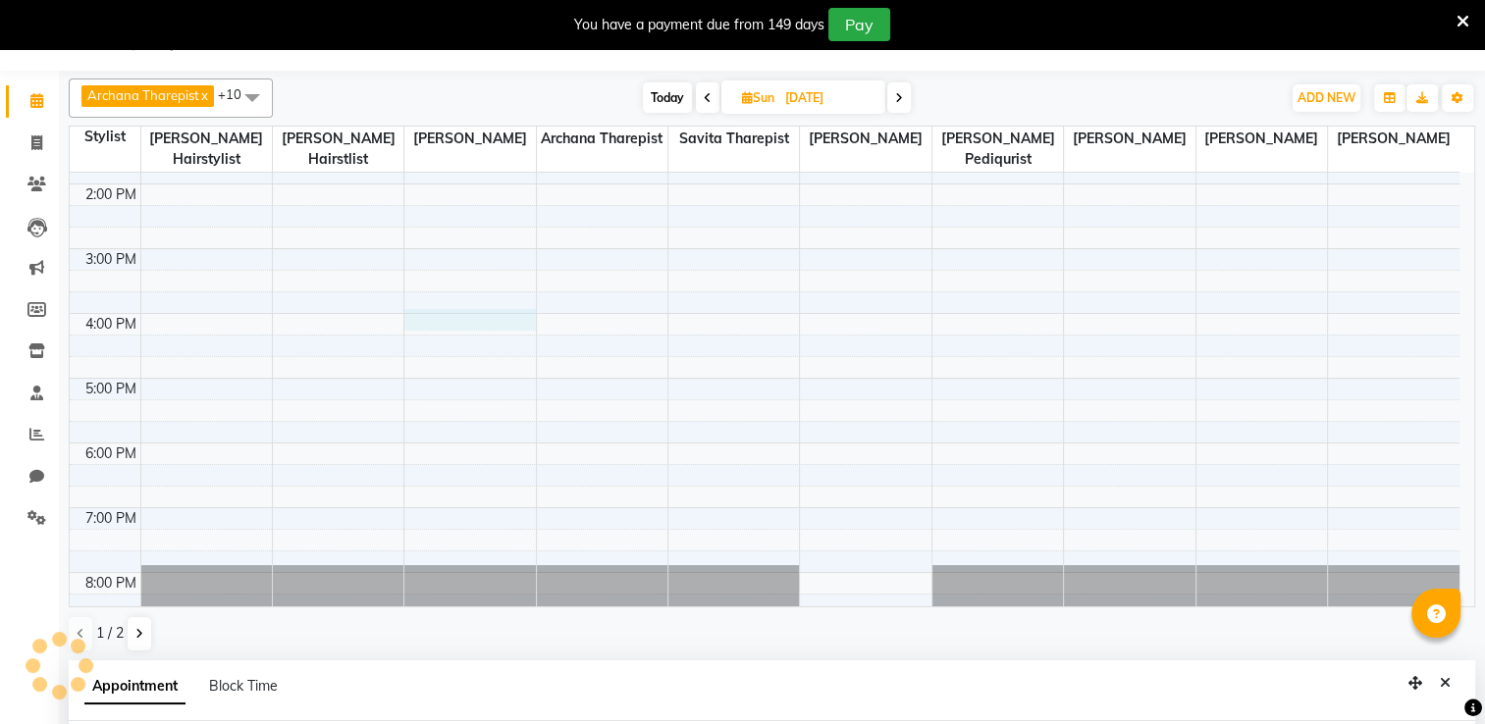
scroll to position [430, 0]
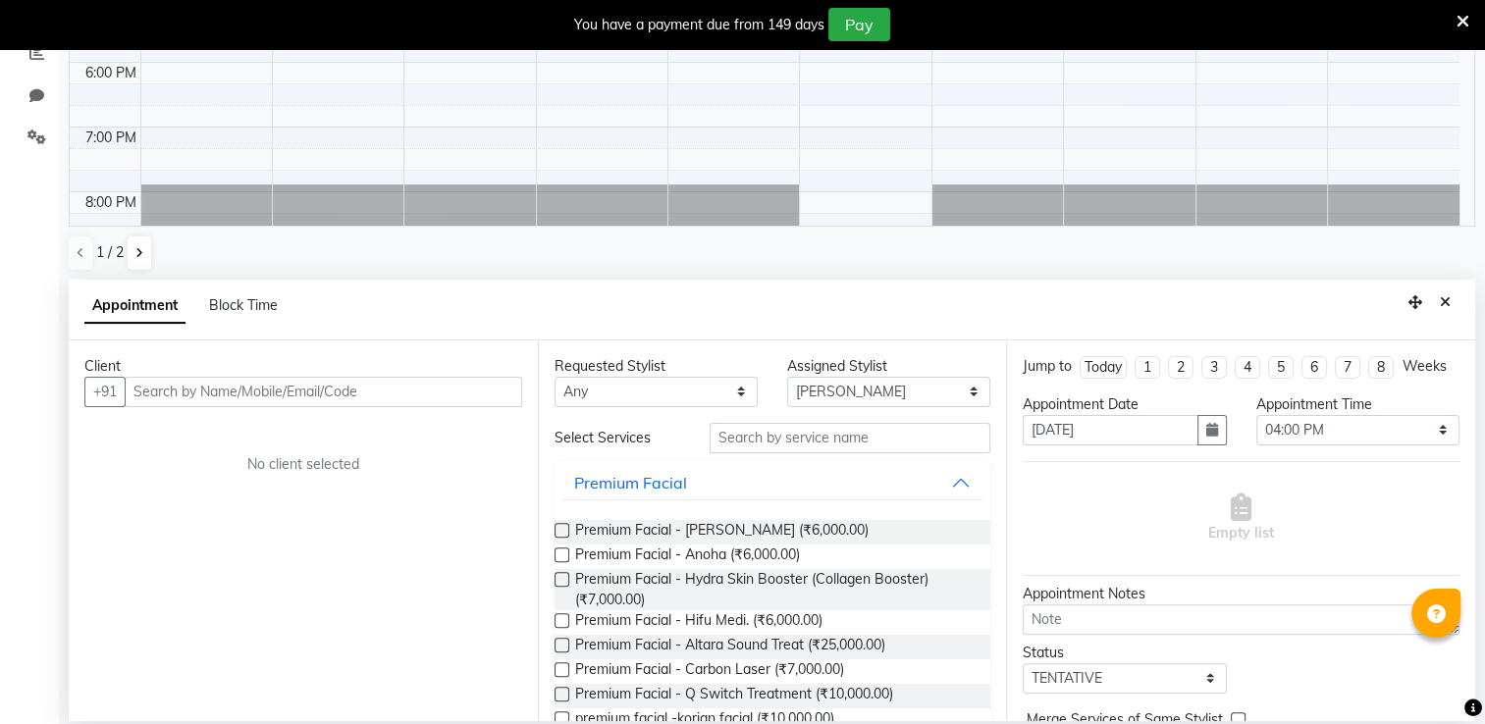
click at [165, 394] on input "text" at bounding box center [323, 392] width 397 height 30
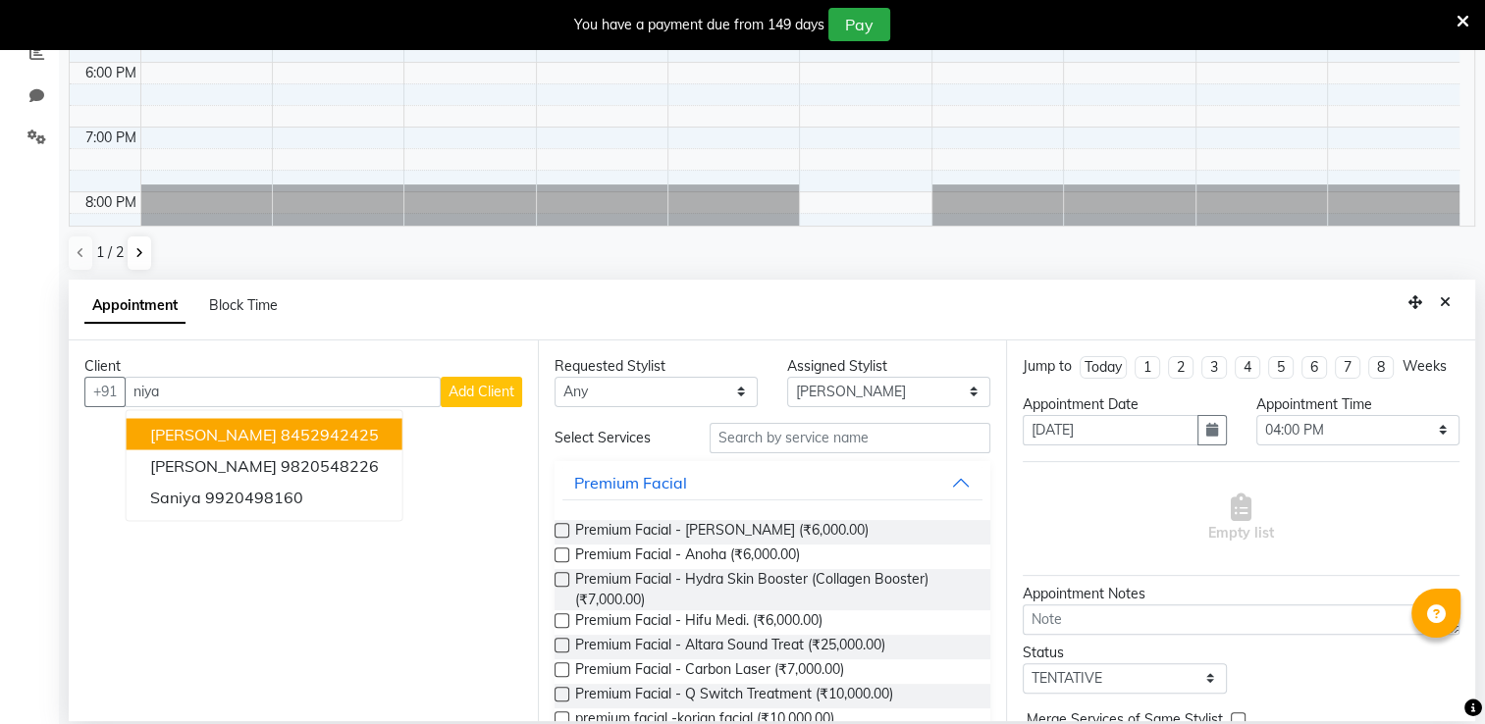
click at [196, 436] on span "[PERSON_NAME]" at bounding box center [213, 434] width 127 height 20
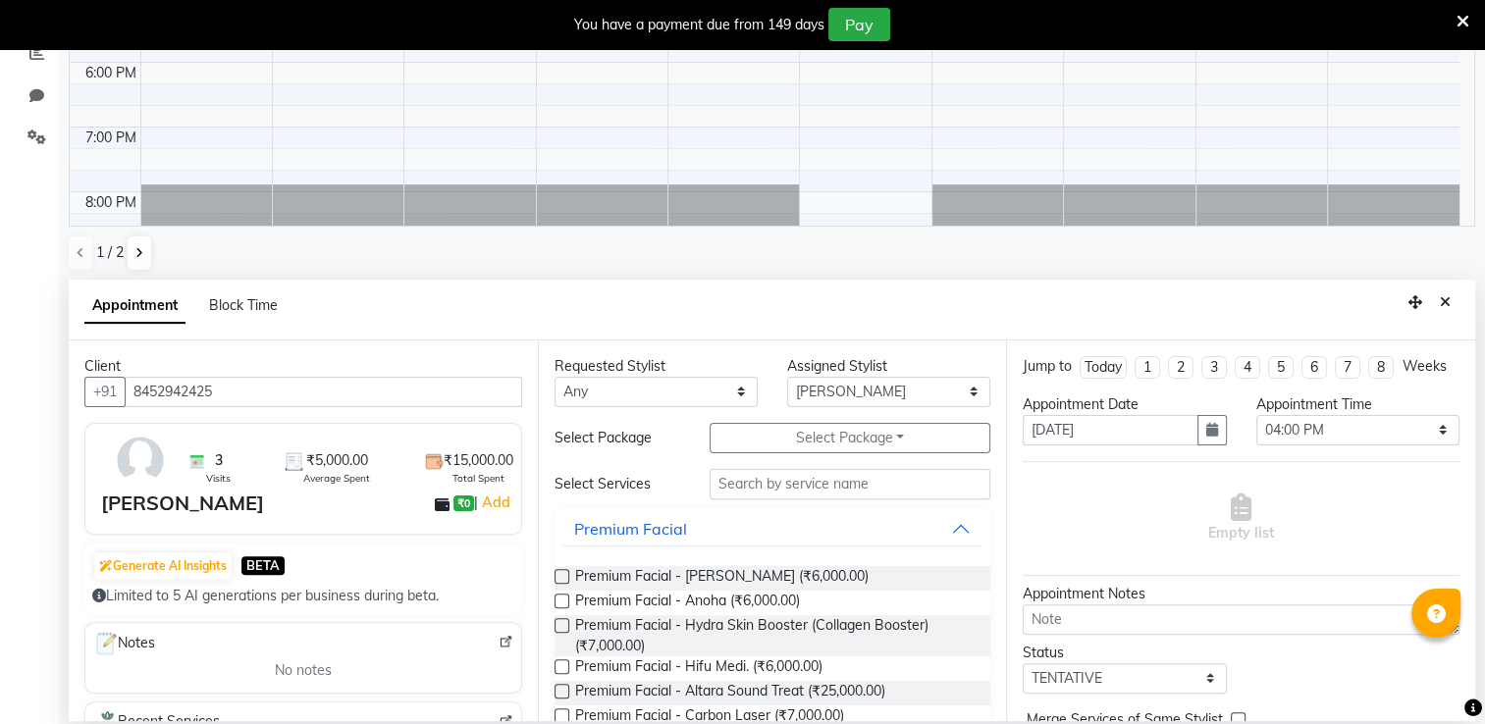
click at [251, 392] on input "8452942425" at bounding box center [323, 392] width 397 height 30
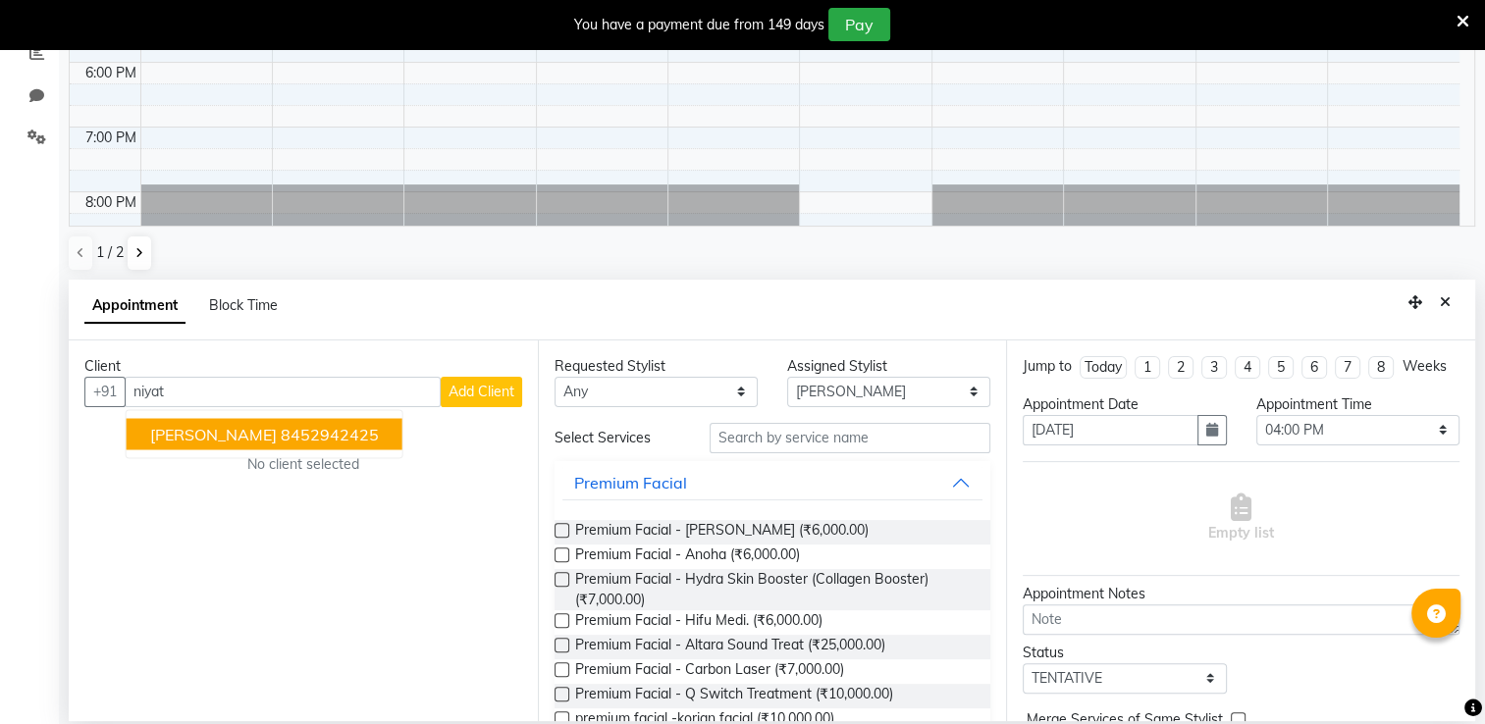
click at [198, 434] on span "[PERSON_NAME]" at bounding box center [213, 434] width 127 height 20
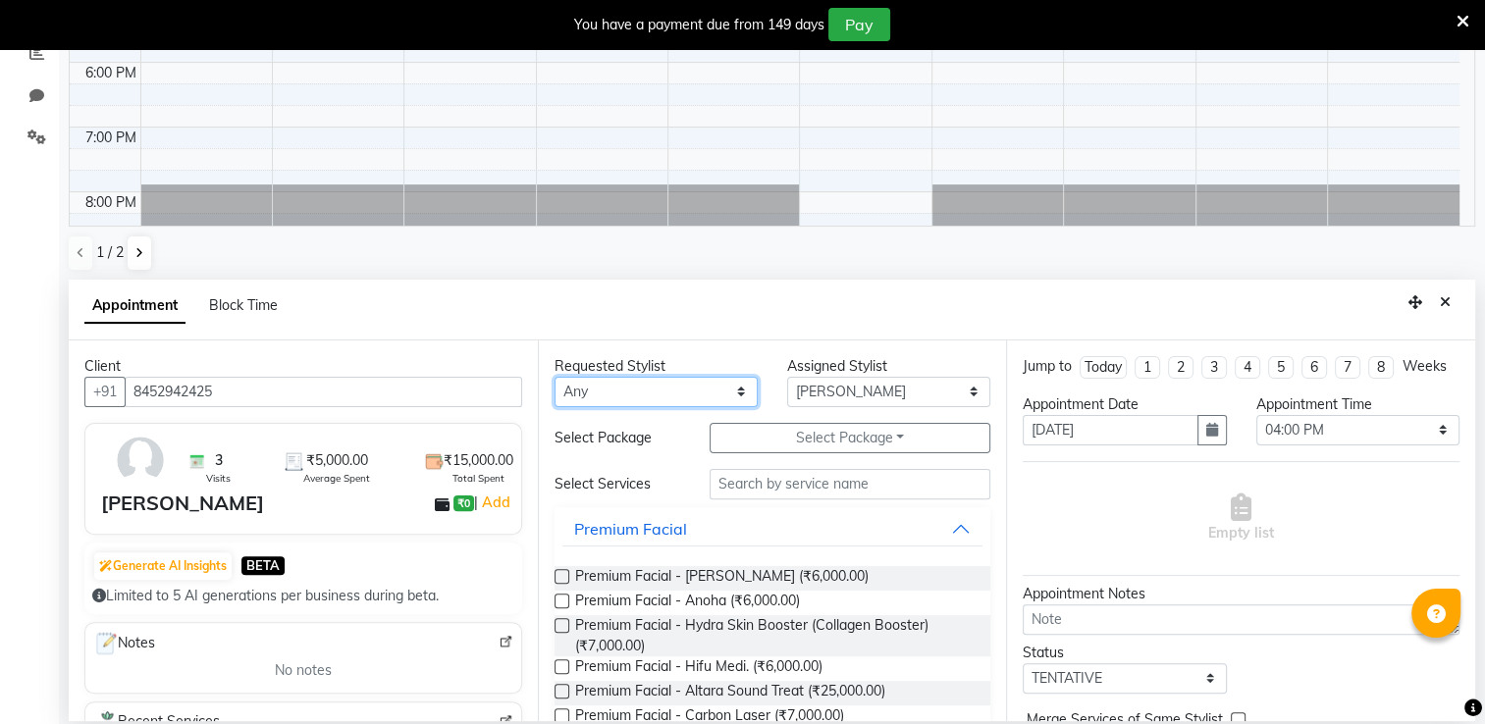
click at [600, 391] on select "Any [PERSON_NAME] [PERSON_NAME] Pediqurist [PERSON_NAME] desire salon [PERSON_N…" at bounding box center [656, 392] width 203 height 30
click at [555, 377] on select "Any [PERSON_NAME] [PERSON_NAME] Pediqurist [PERSON_NAME] desire salon [PERSON_N…" at bounding box center [656, 392] width 203 height 30
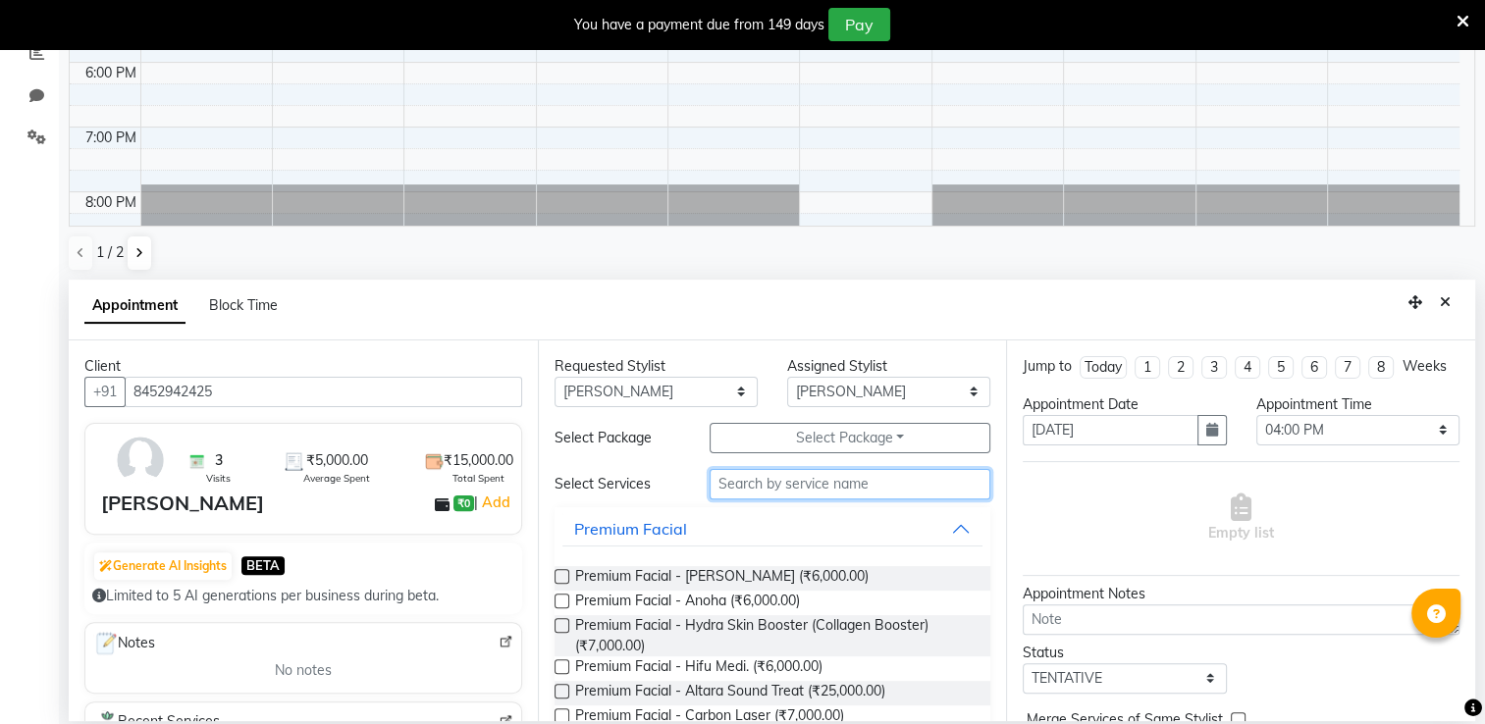
click at [769, 486] on input "text" at bounding box center [850, 484] width 281 height 30
click at [562, 579] on label at bounding box center [562, 576] width 15 height 15
click at [562, 579] on input "checkbox" at bounding box center [561, 578] width 13 height 13
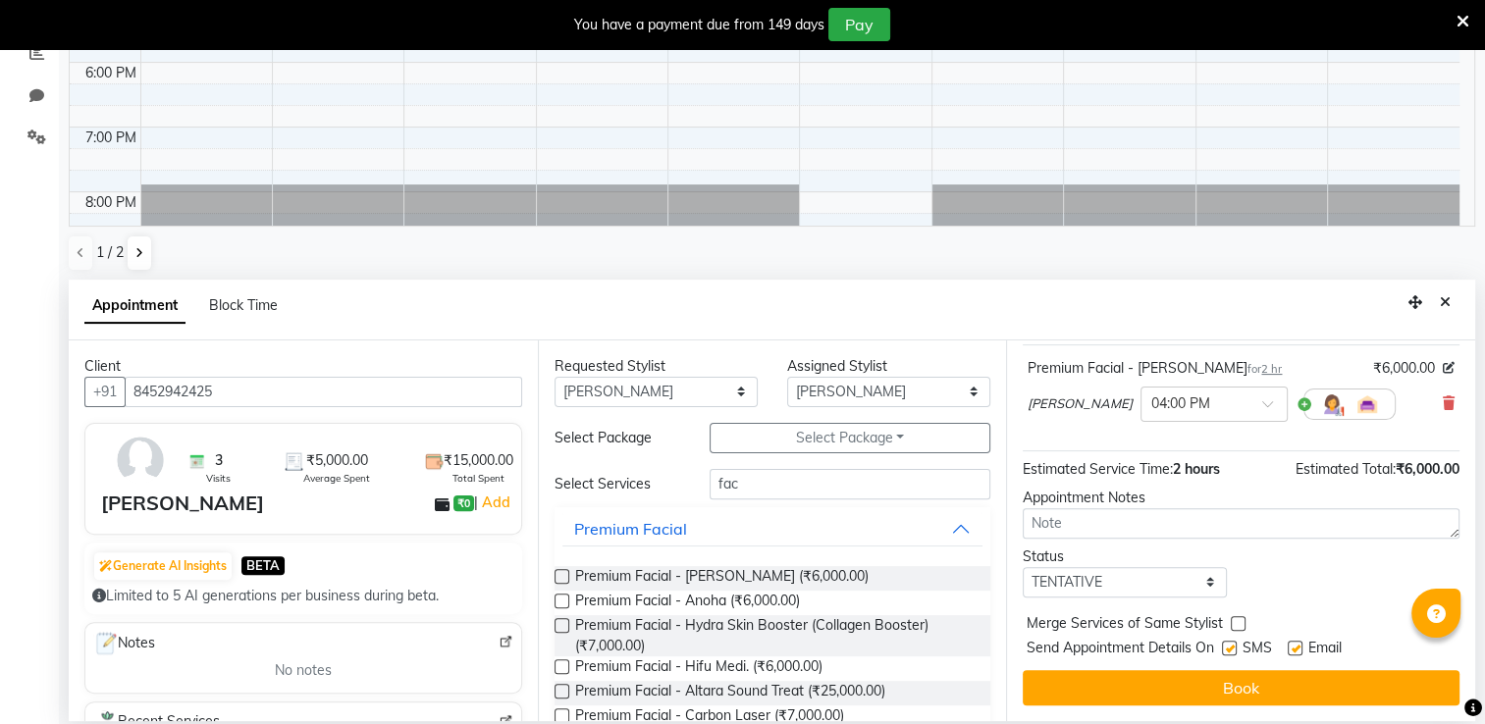
scroll to position [133, 0]
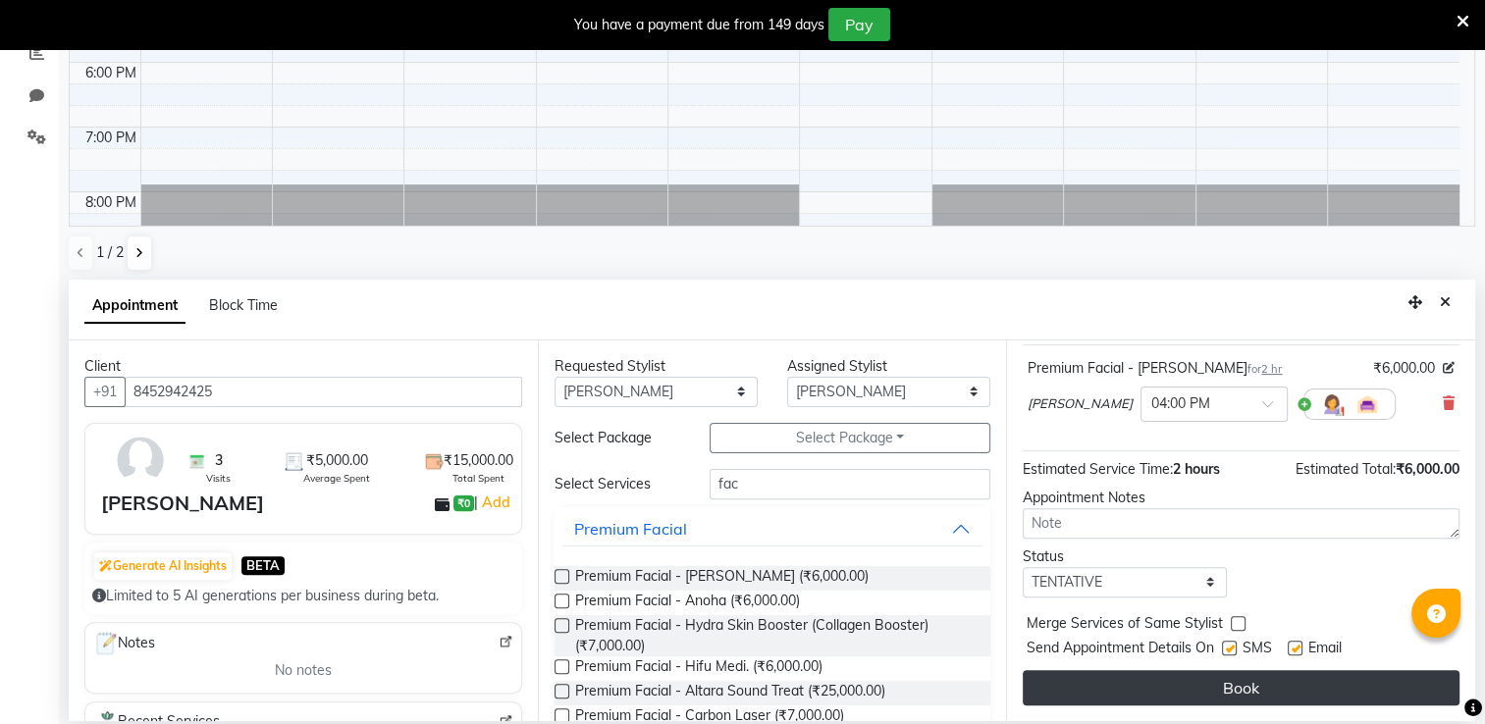
click at [1284, 681] on button "Book" at bounding box center [1241, 687] width 437 height 35
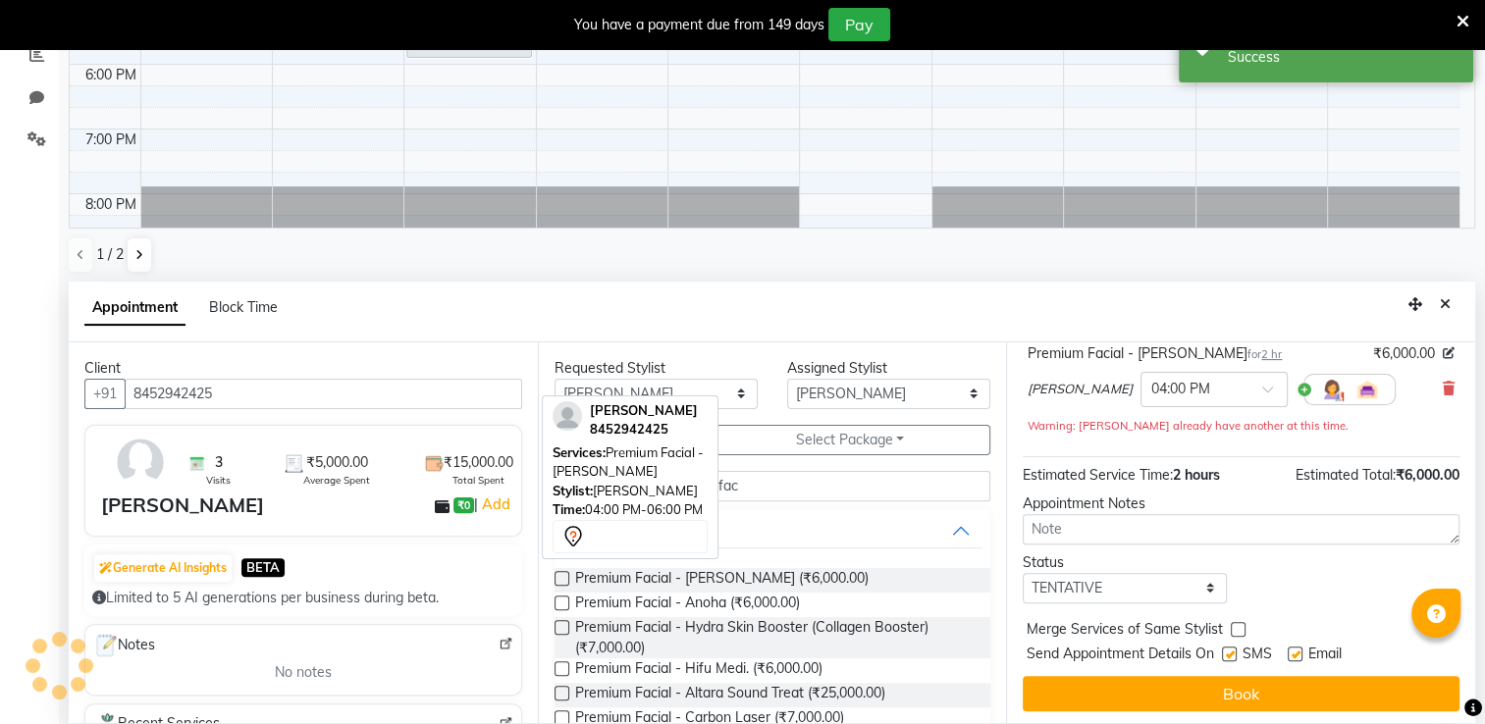
scroll to position [0, 0]
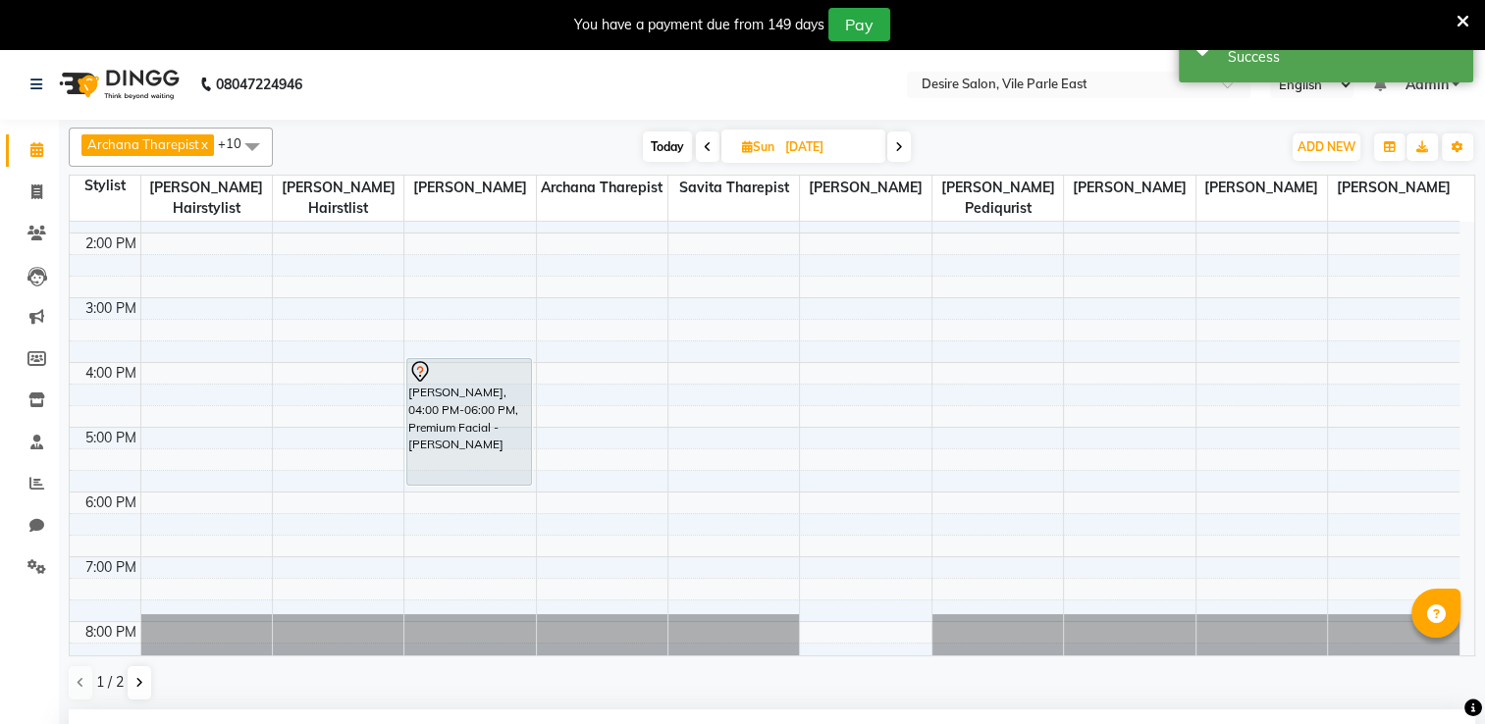
click at [663, 149] on span "Today" at bounding box center [667, 147] width 49 height 30
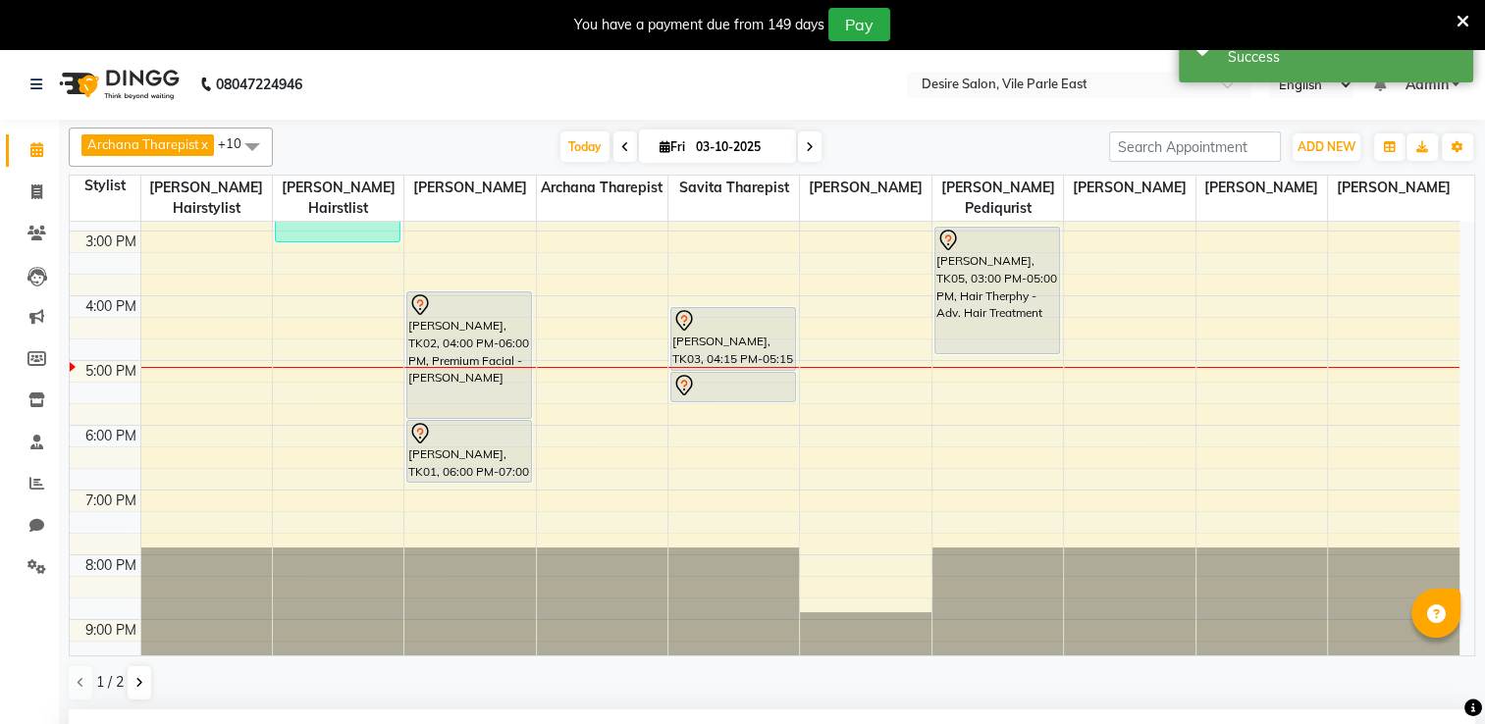
click at [809, 143] on icon at bounding box center [810, 147] width 8 height 12
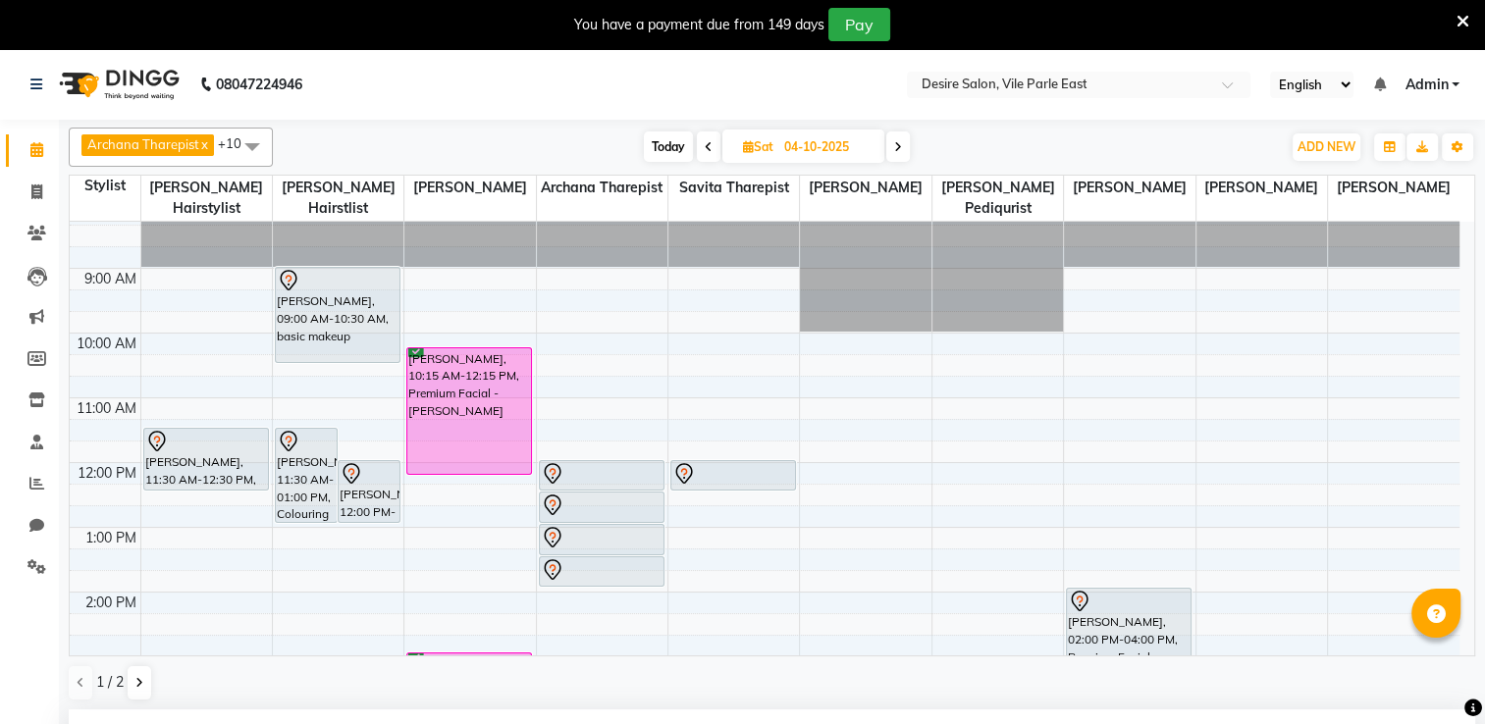
scroll to position [0, 0]
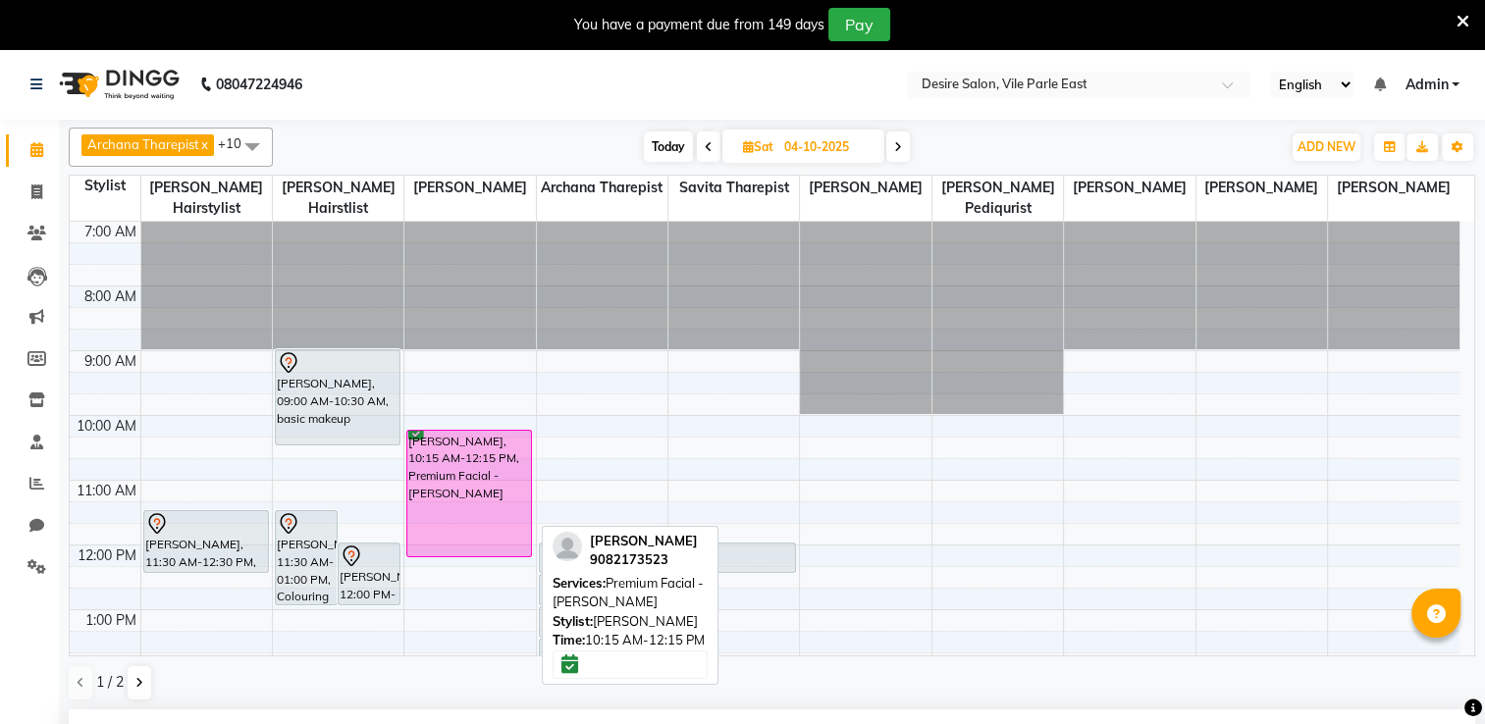
click at [510, 433] on div "[PERSON_NAME], 10:15 AM-12:15 PM, Premium Facial - [PERSON_NAME]" at bounding box center [469, 494] width 124 height 126
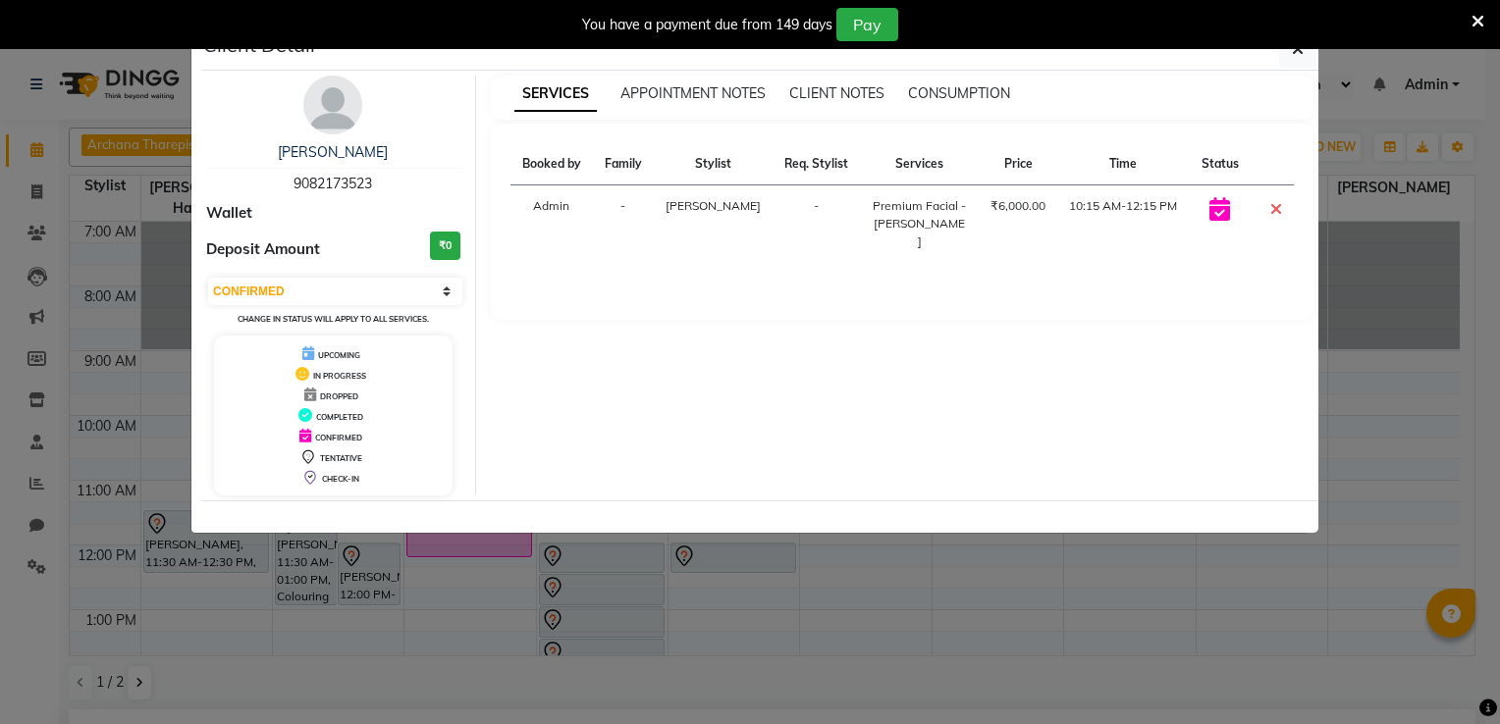
click at [1272, 203] on icon at bounding box center [1276, 209] width 12 height 16
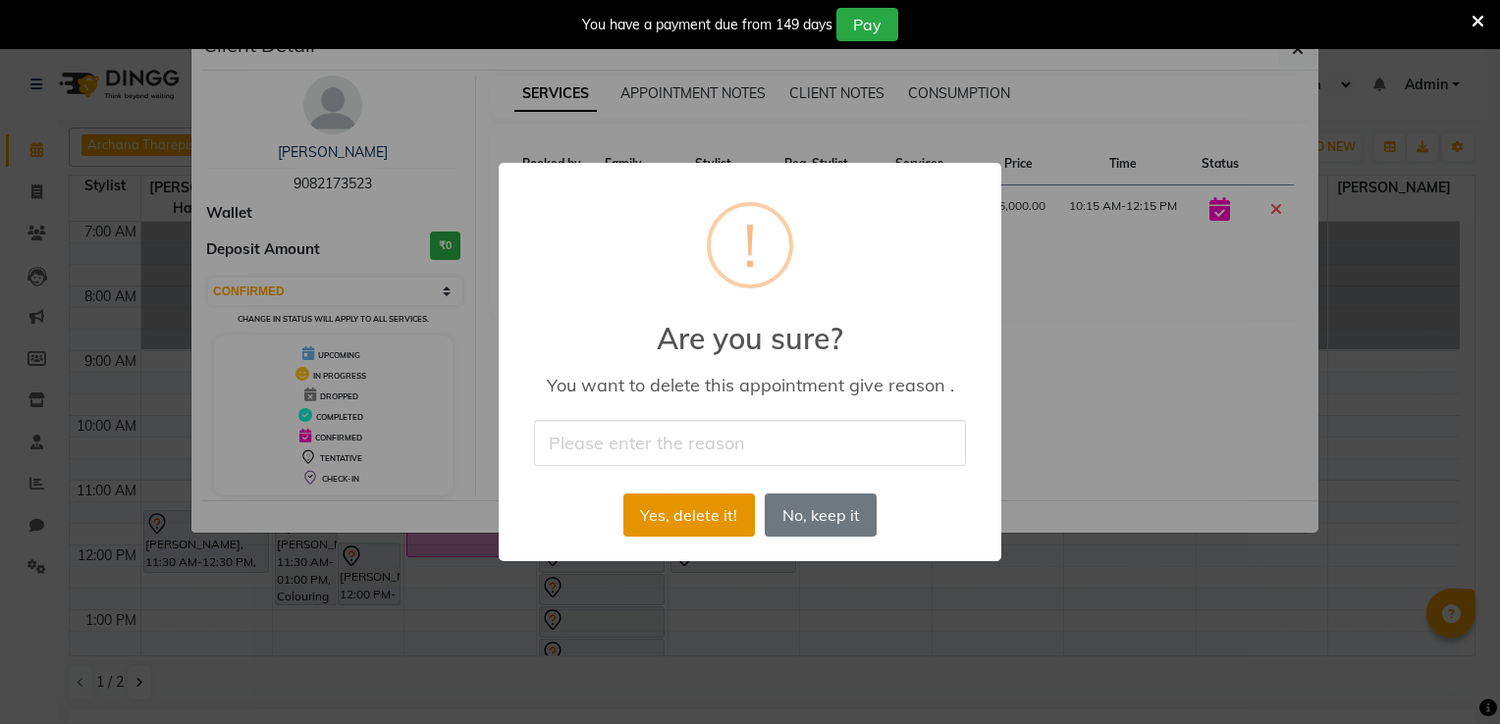
click at [698, 508] on button "Yes, delete it!" at bounding box center [689, 515] width 132 height 43
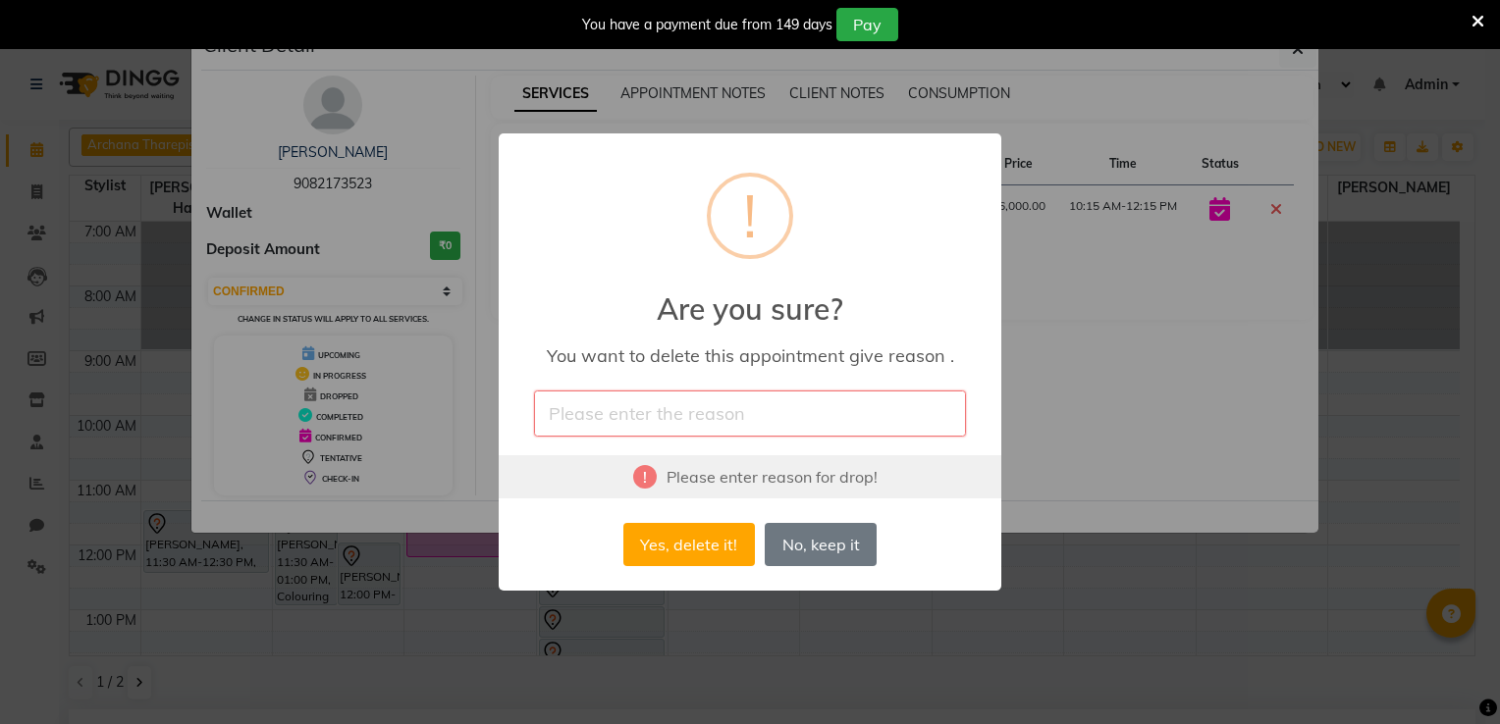
click at [569, 414] on input "text" at bounding box center [750, 414] width 432 height 46
click at [909, 175] on div "× ! Are you sure? You want to delete this appointment give reason . Please ente…" at bounding box center [750, 361] width 503 height 457
click at [684, 551] on button "Yes, delete it!" at bounding box center [689, 544] width 132 height 43
click at [625, 410] on input "text" at bounding box center [750, 414] width 432 height 46
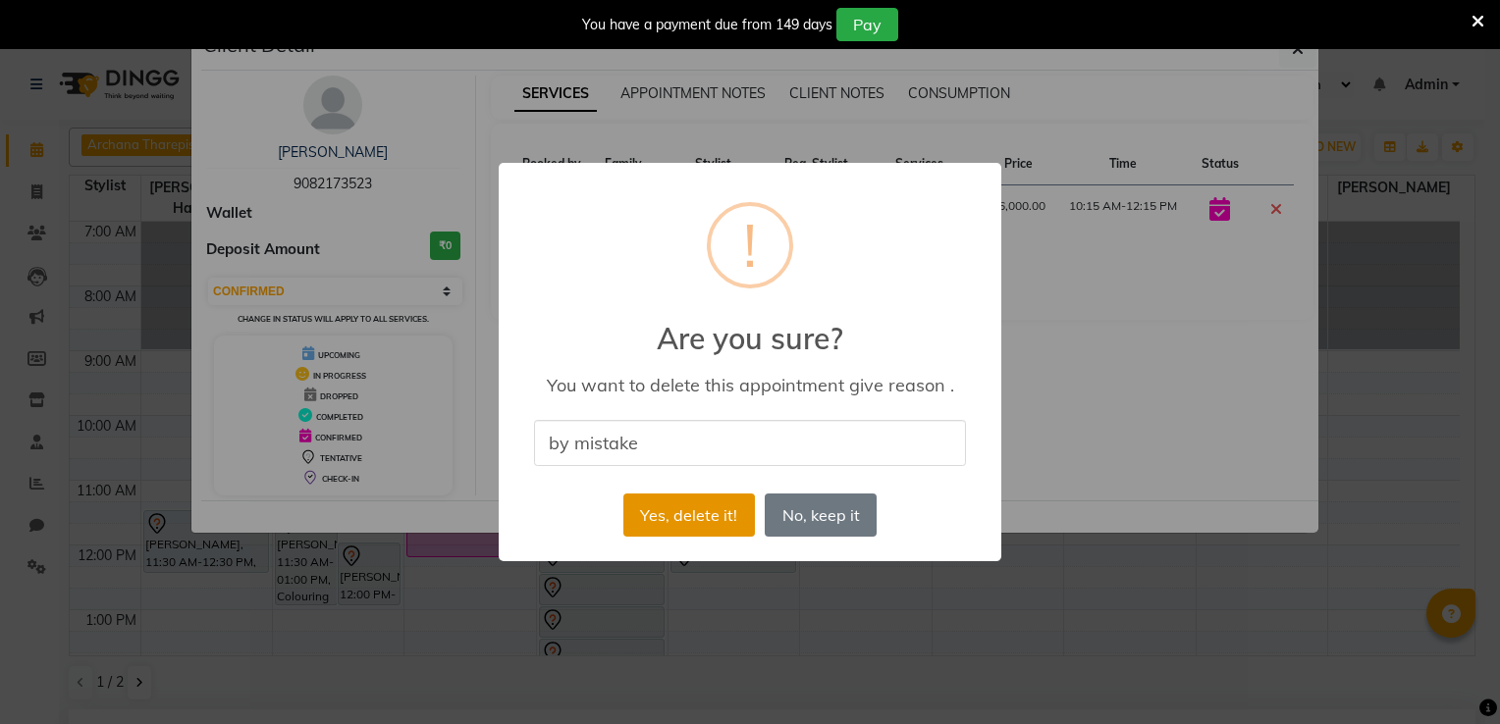
click at [695, 521] on button "Yes, delete it!" at bounding box center [689, 515] width 132 height 43
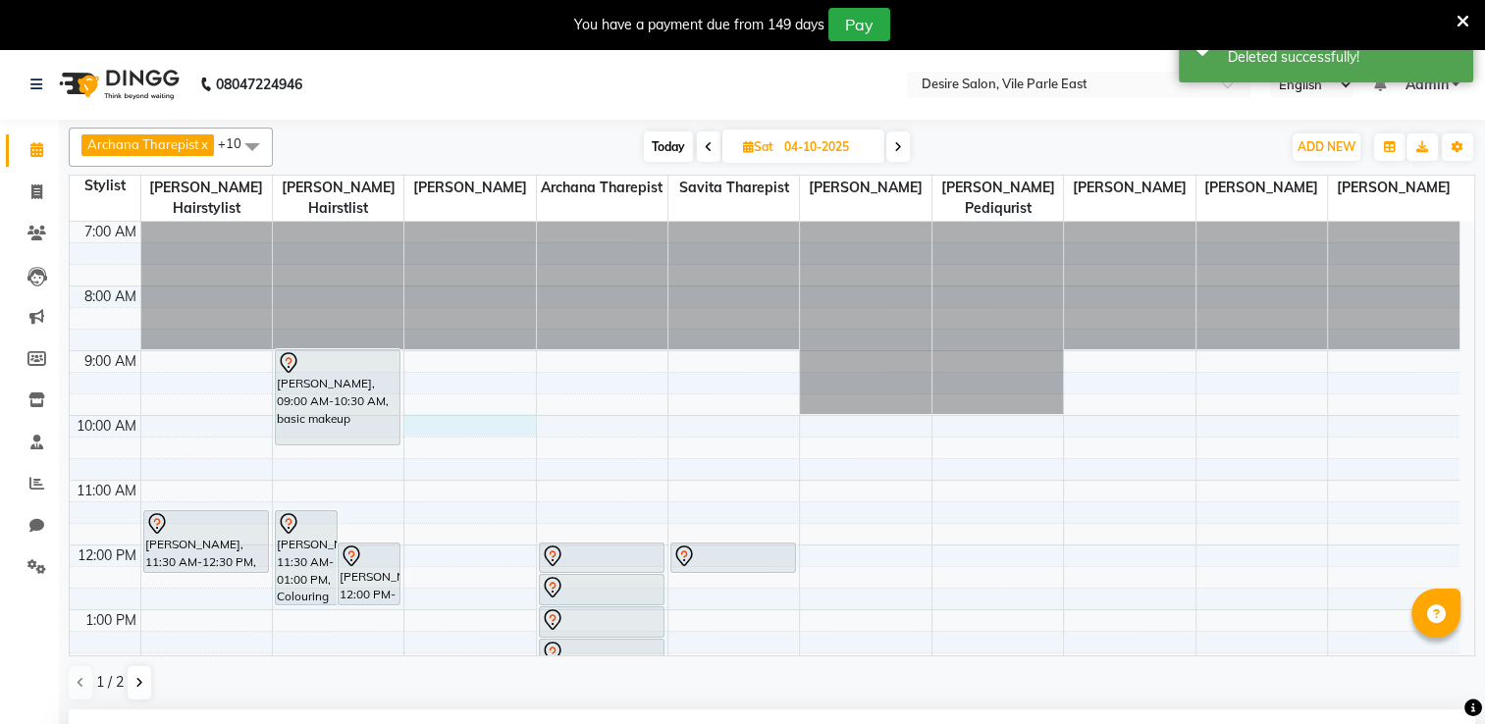
click at [427, 405] on div "7:00 AM 8:00 AM 9:00 AM 10:00 AM 11:00 AM 12:00 PM 1:00 PM 2:00 PM 3:00 PM 4:00…" at bounding box center [765, 707] width 1390 height 971
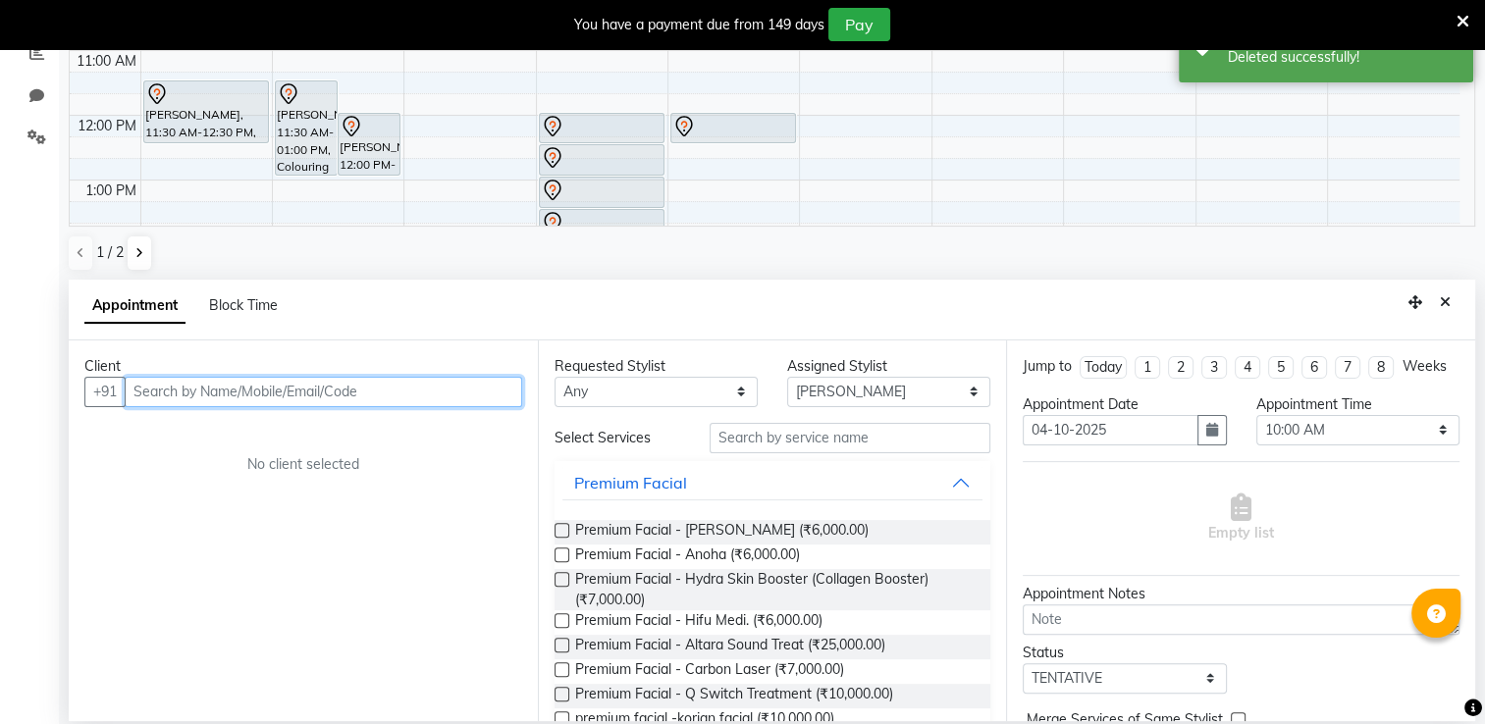
click at [228, 380] on input "text" at bounding box center [323, 392] width 397 height 30
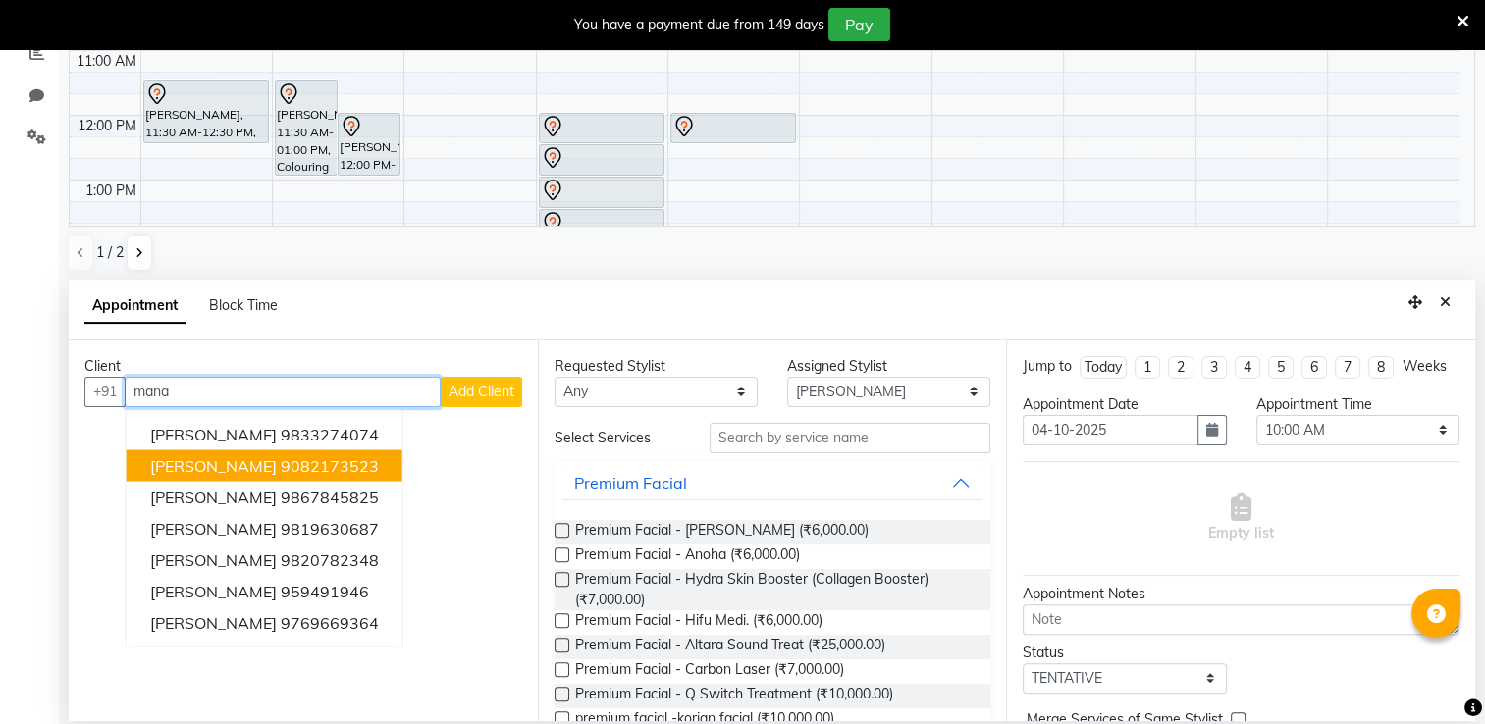
click at [251, 460] on span "[PERSON_NAME]" at bounding box center [213, 465] width 127 height 20
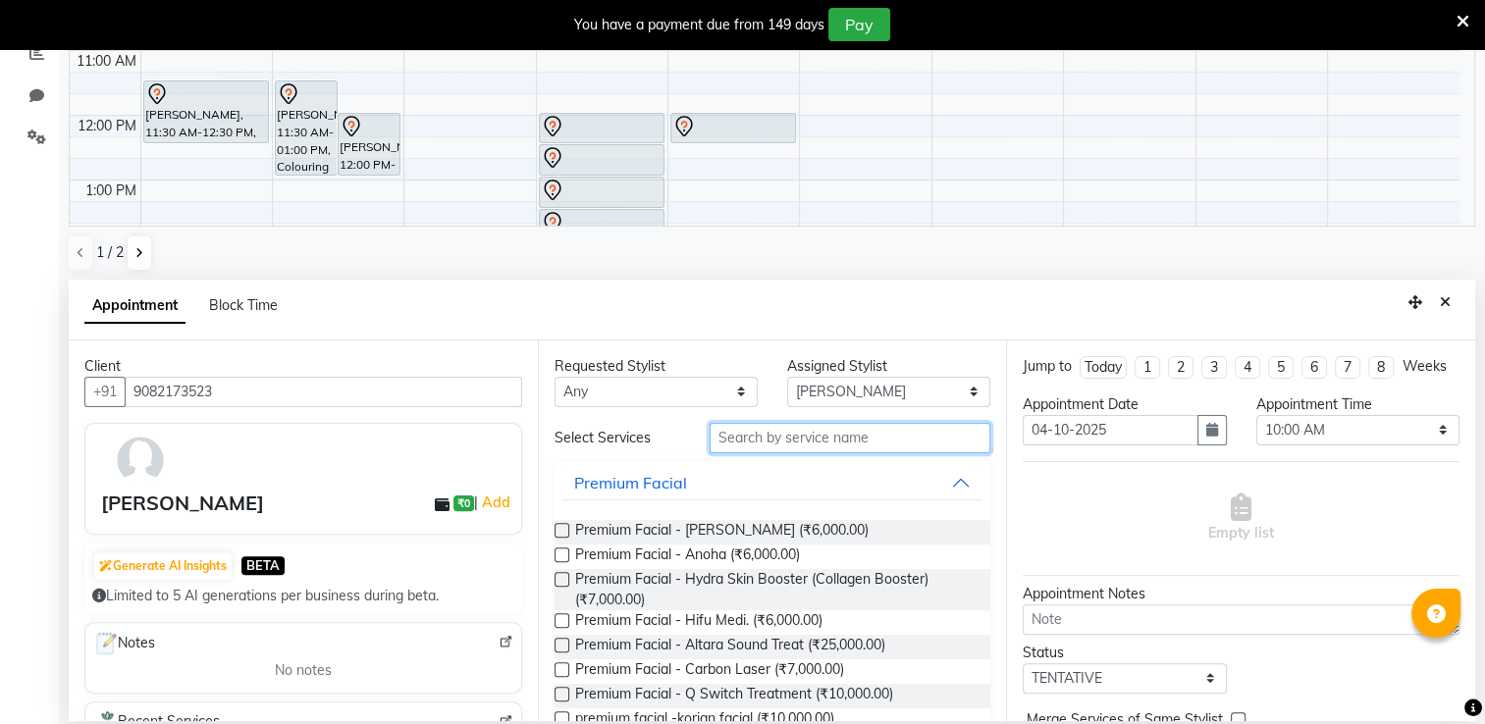
click at [753, 437] on input "text" at bounding box center [850, 438] width 281 height 30
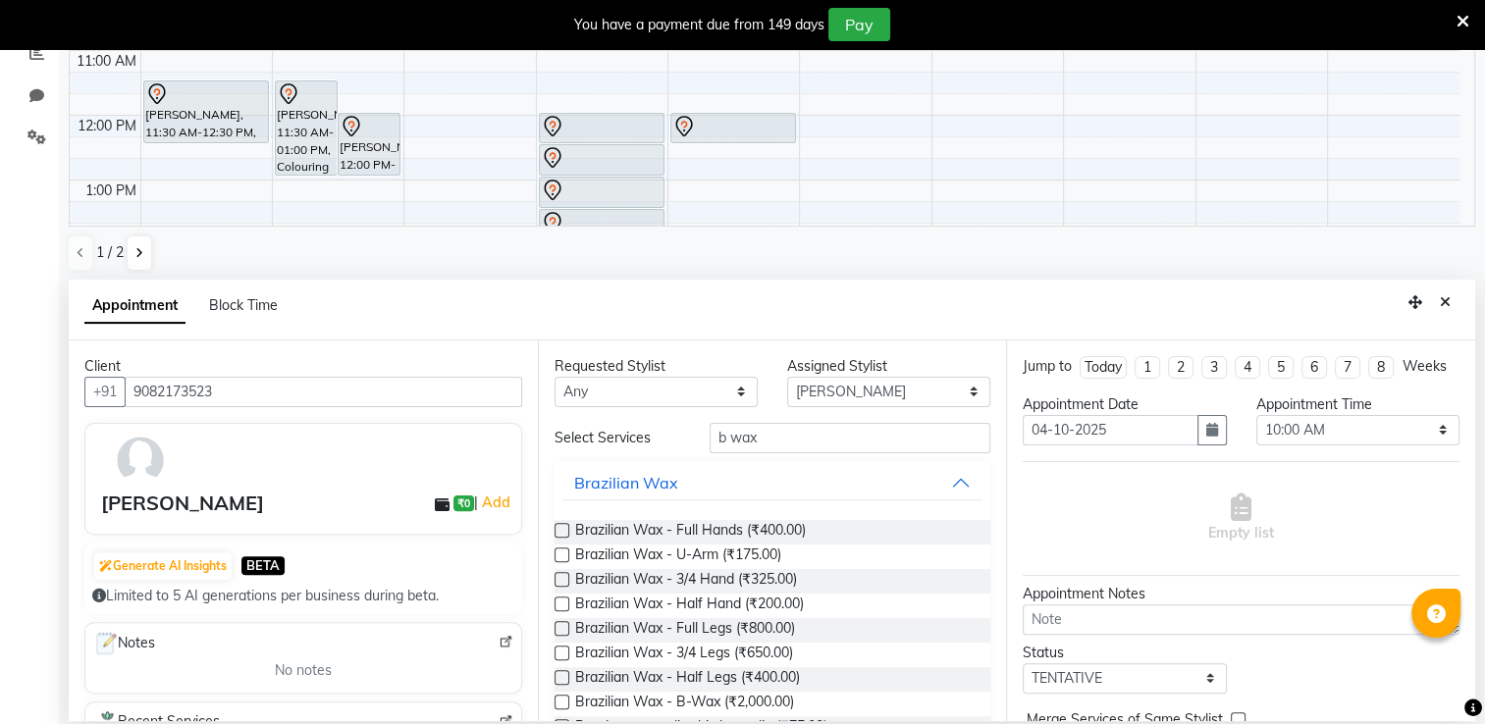
click at [562, 701] on label at bounding box center [562, 702] width 15 height 15
click at [562, 701] on input "checkbox" at bounding box center [561, 704] width 13 height 13
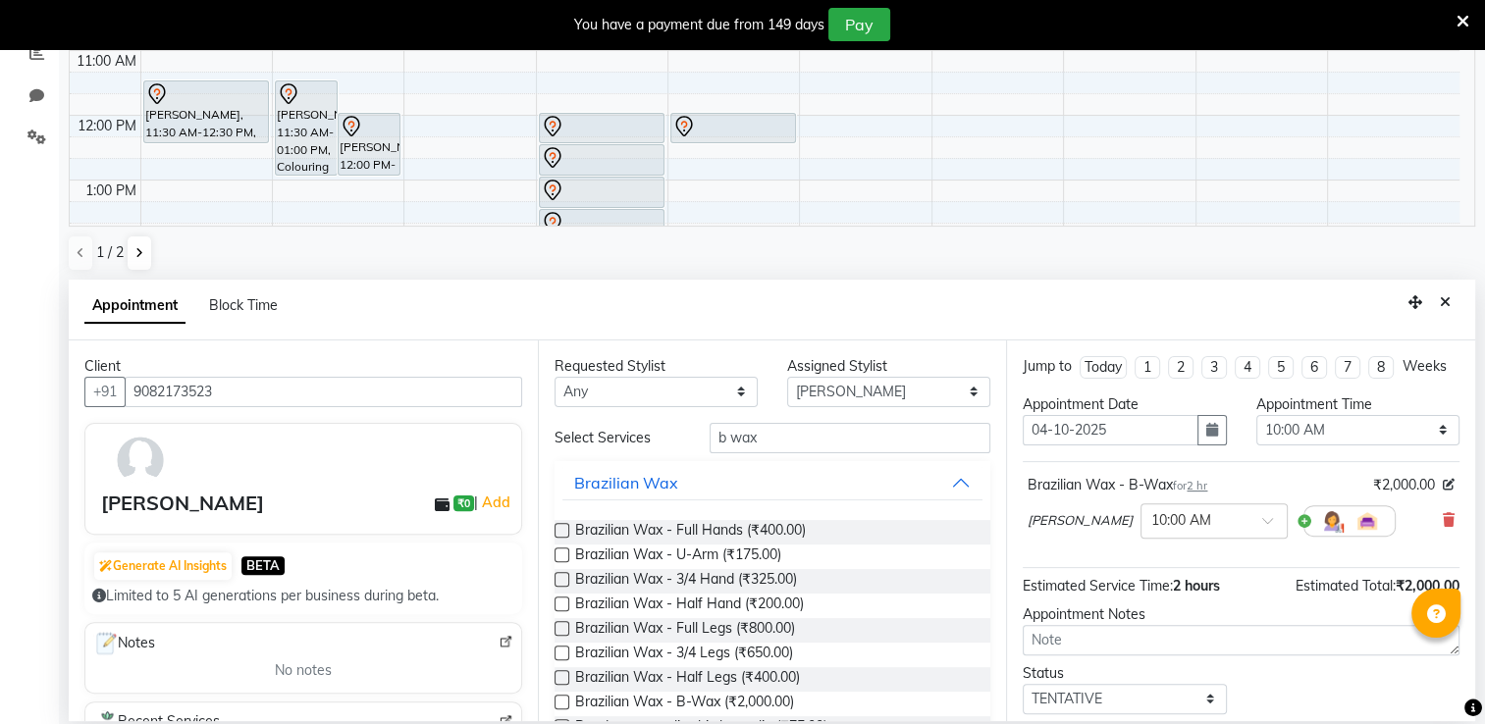
scroll to position [134, 0]
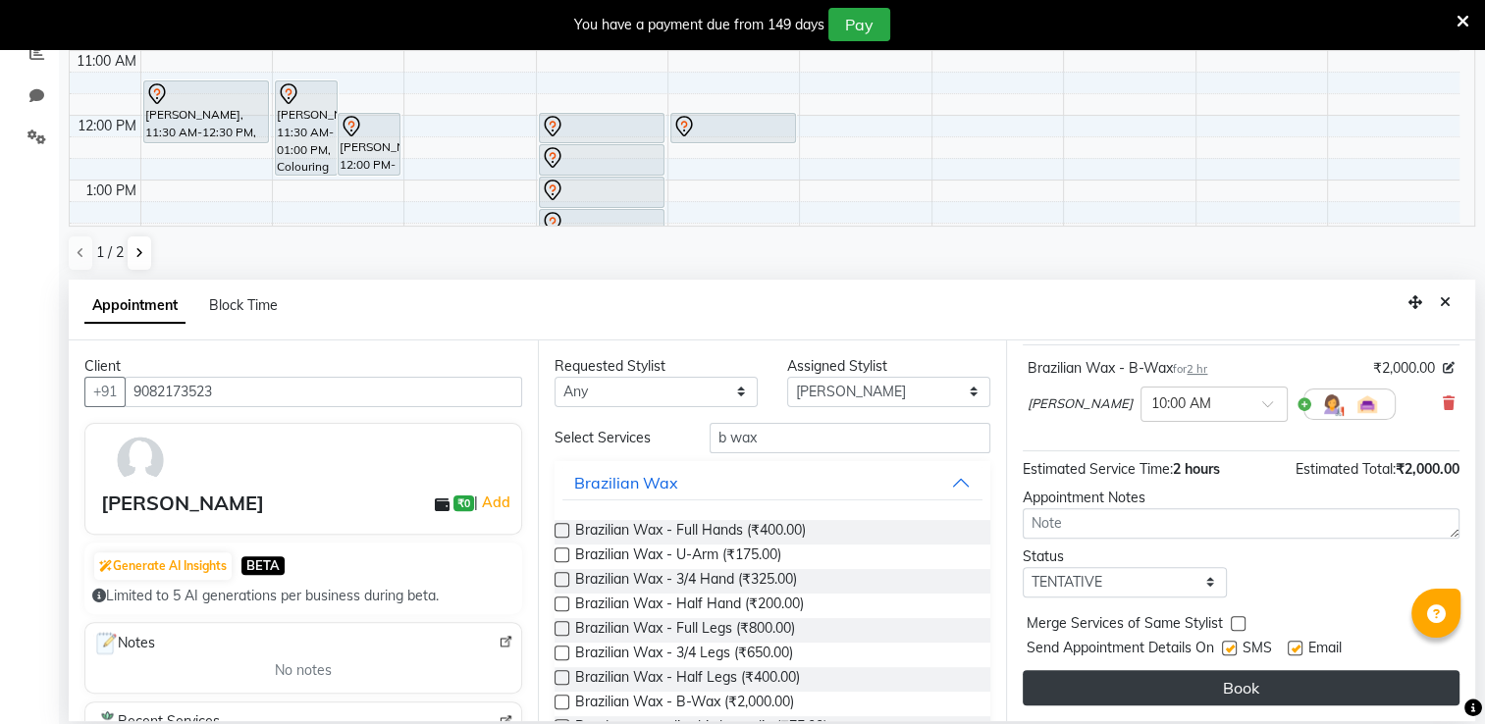
click at [1220, 682] on button "Book" at bounding box center [1241, 687] width 437 height 35
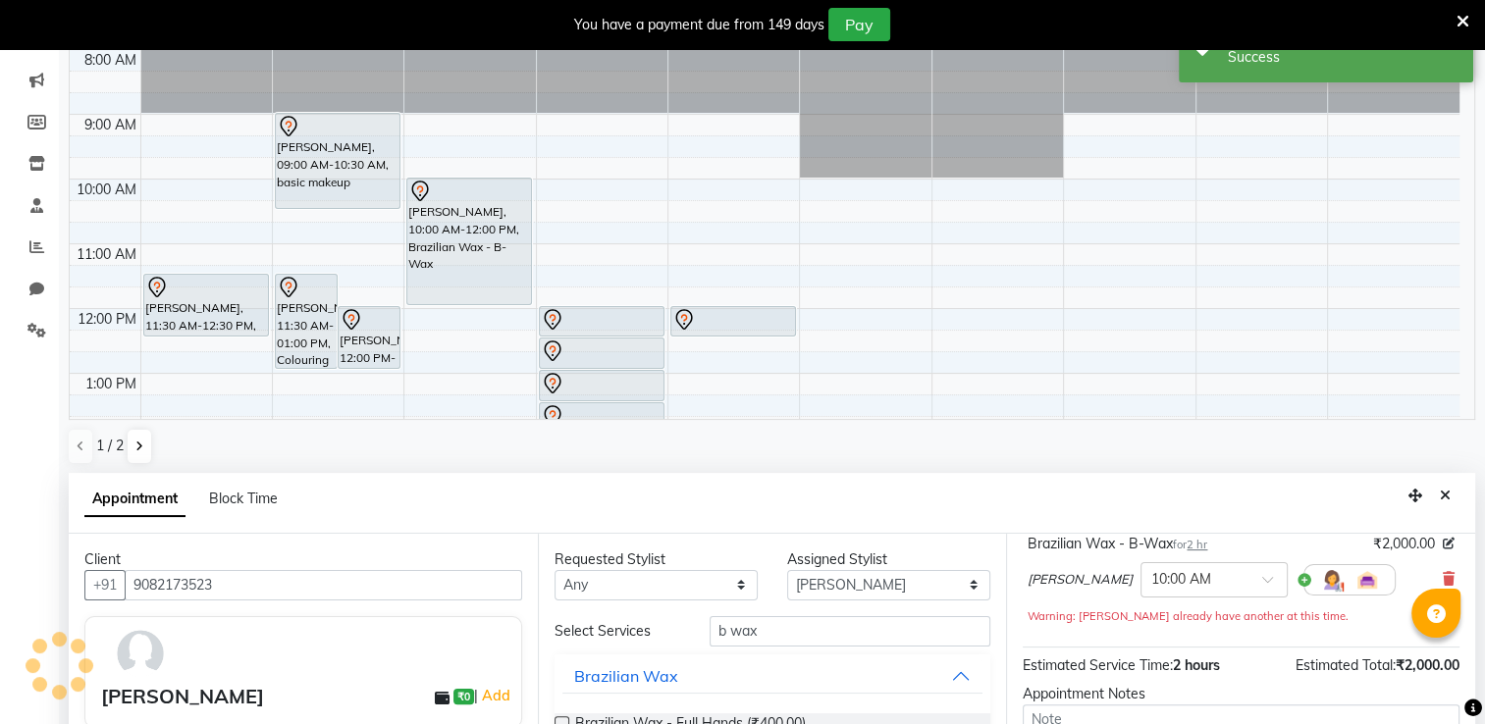
scroll to position [0, 0]
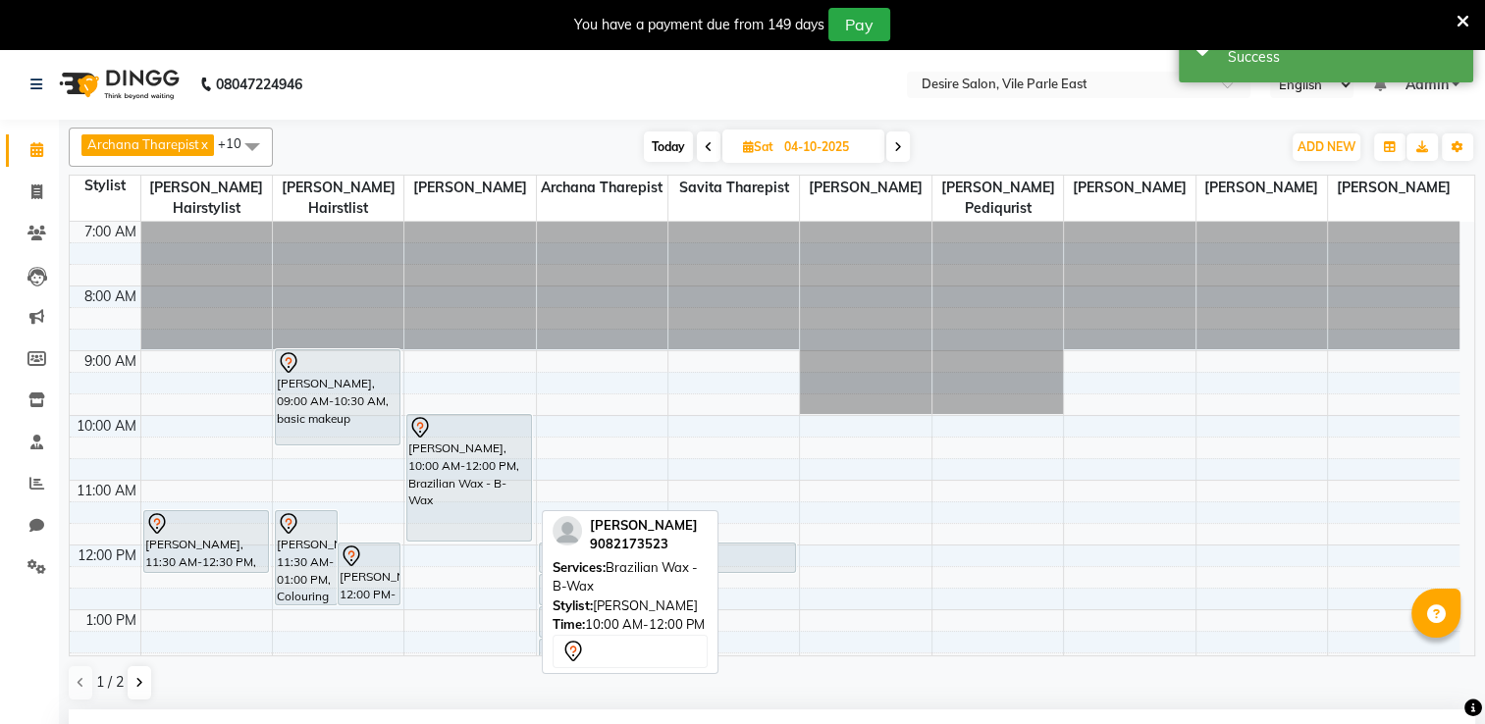
click at [429, 537] on div at bounding box center [469, 541] width 124 height 8
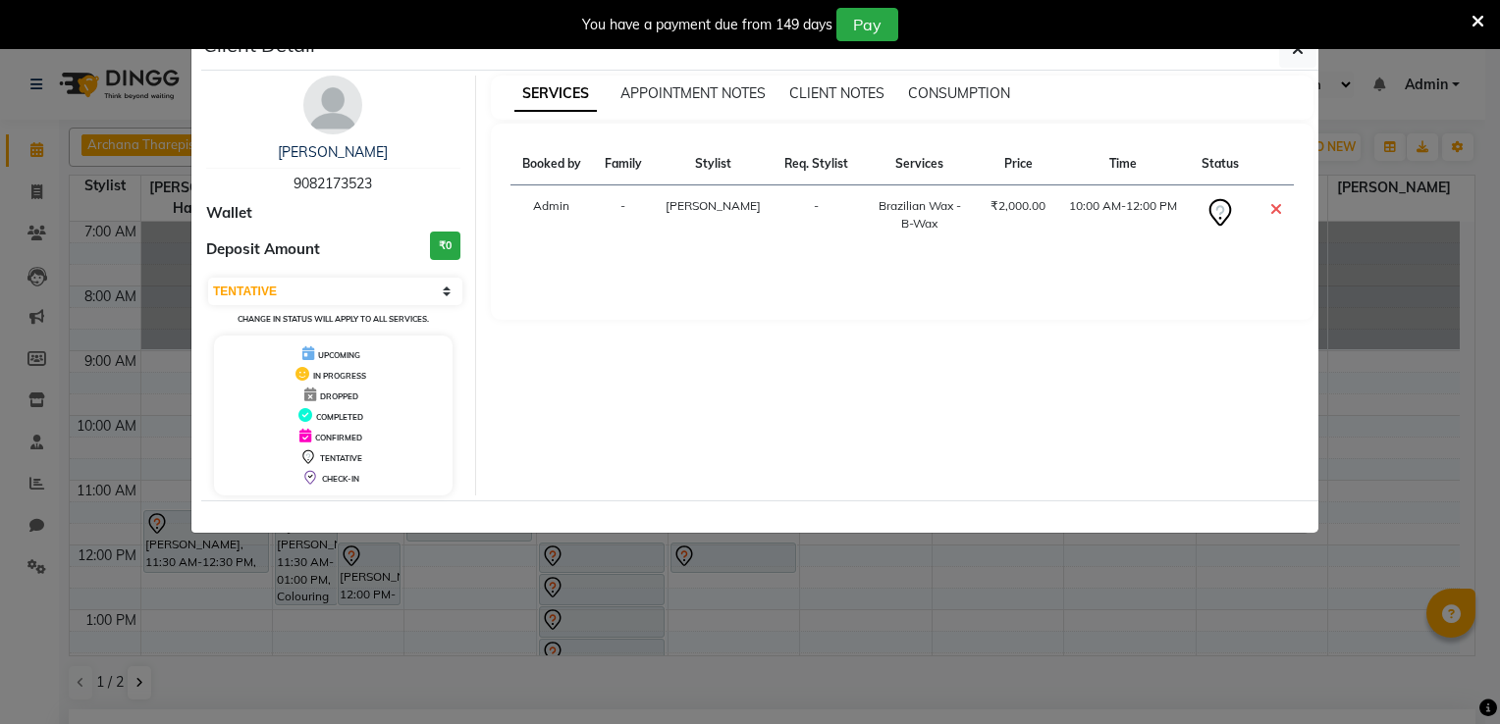
click at [1071, 551] on ngb-modal-window "Client Detail MANALI [PERSON_NAME] 9082173523 Wallet Deposit Amount ₹0 Select C…" at bounding box center [750, 362] width 1500 height 724
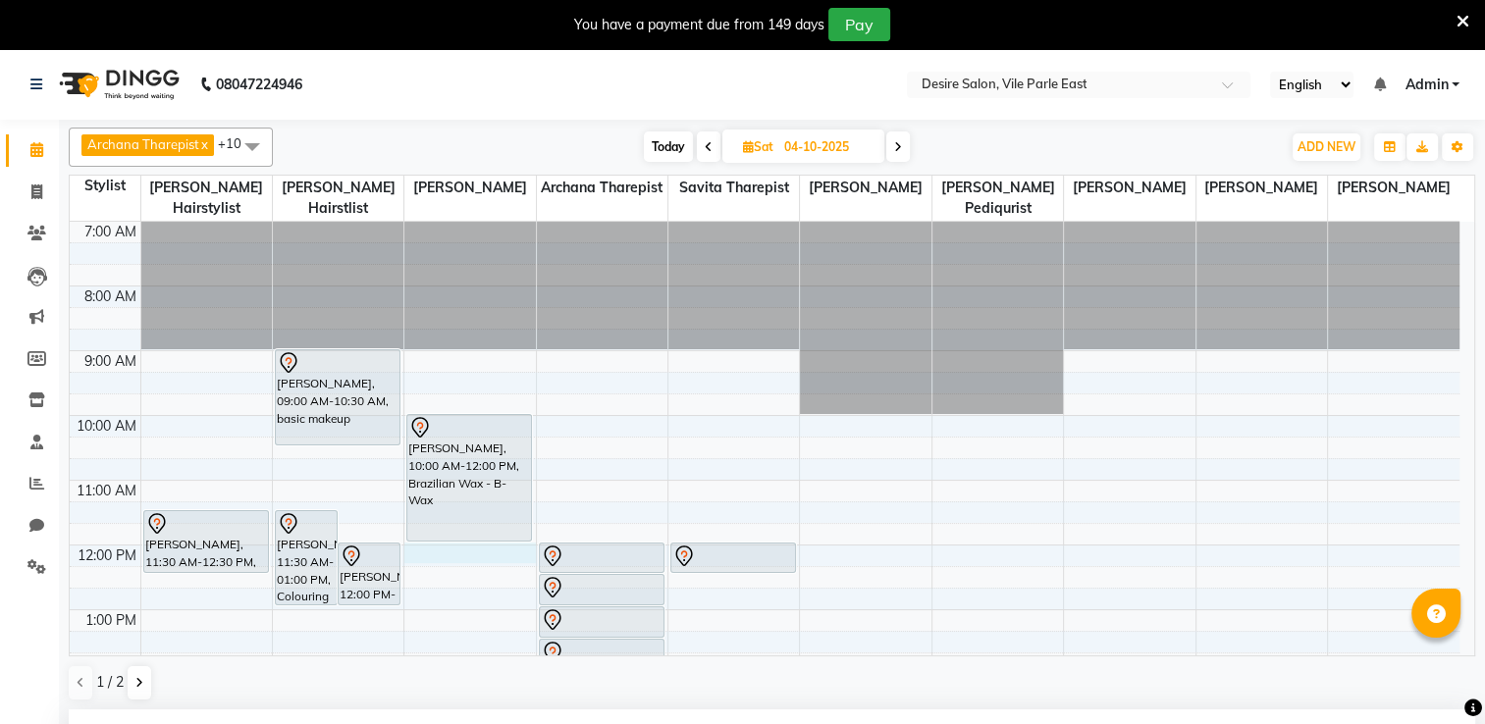
click at [428, 536] on div "7:00 AM 8:00 AM 9:00 AM 10:00 AM 11:00 AM 12:00 PM 1:00 PM 2:00 PM 3:00 PM 4:00…" at bounding box center [765, 707] width 1390 height 971
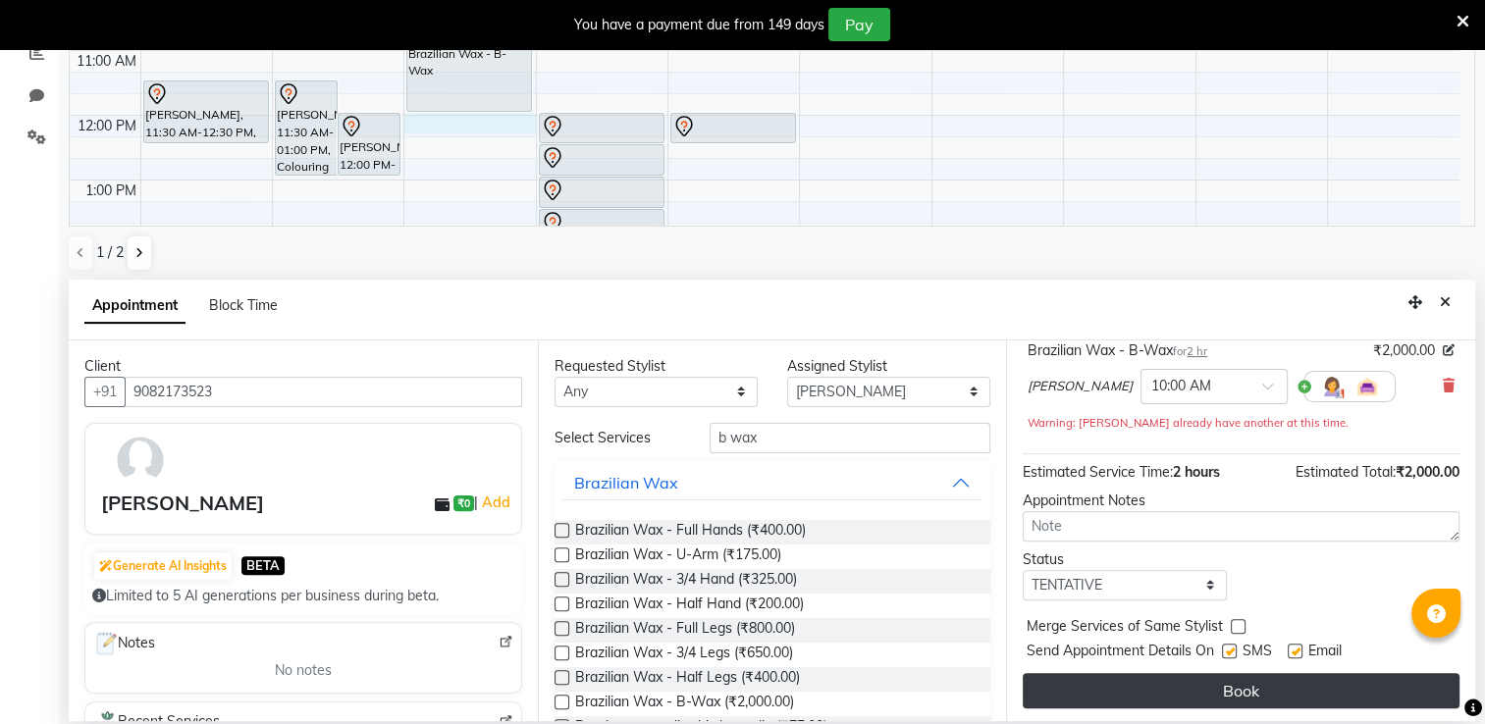
click at [1217, 699] on button "Book" at bounding box center [1241, 690] width 437 height 35
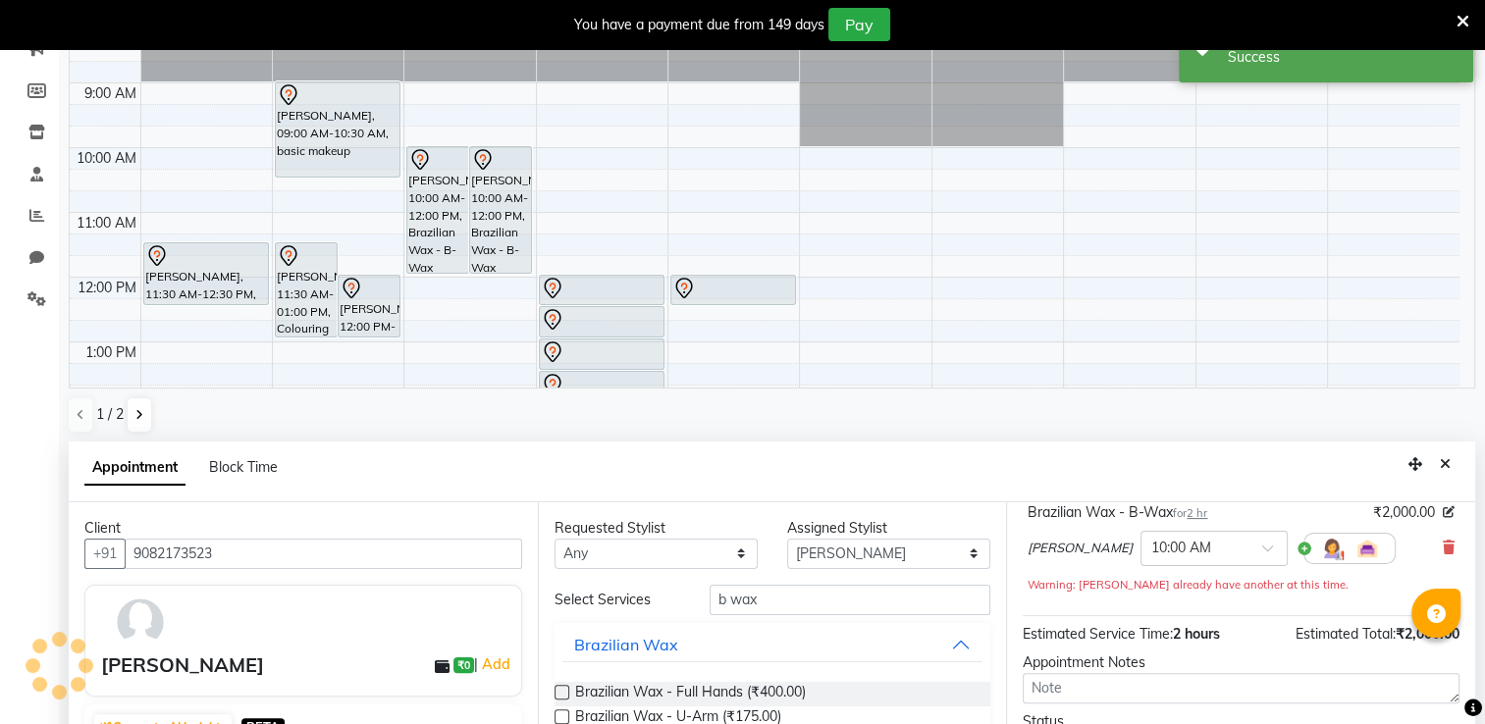
scroll to position [0, 0]
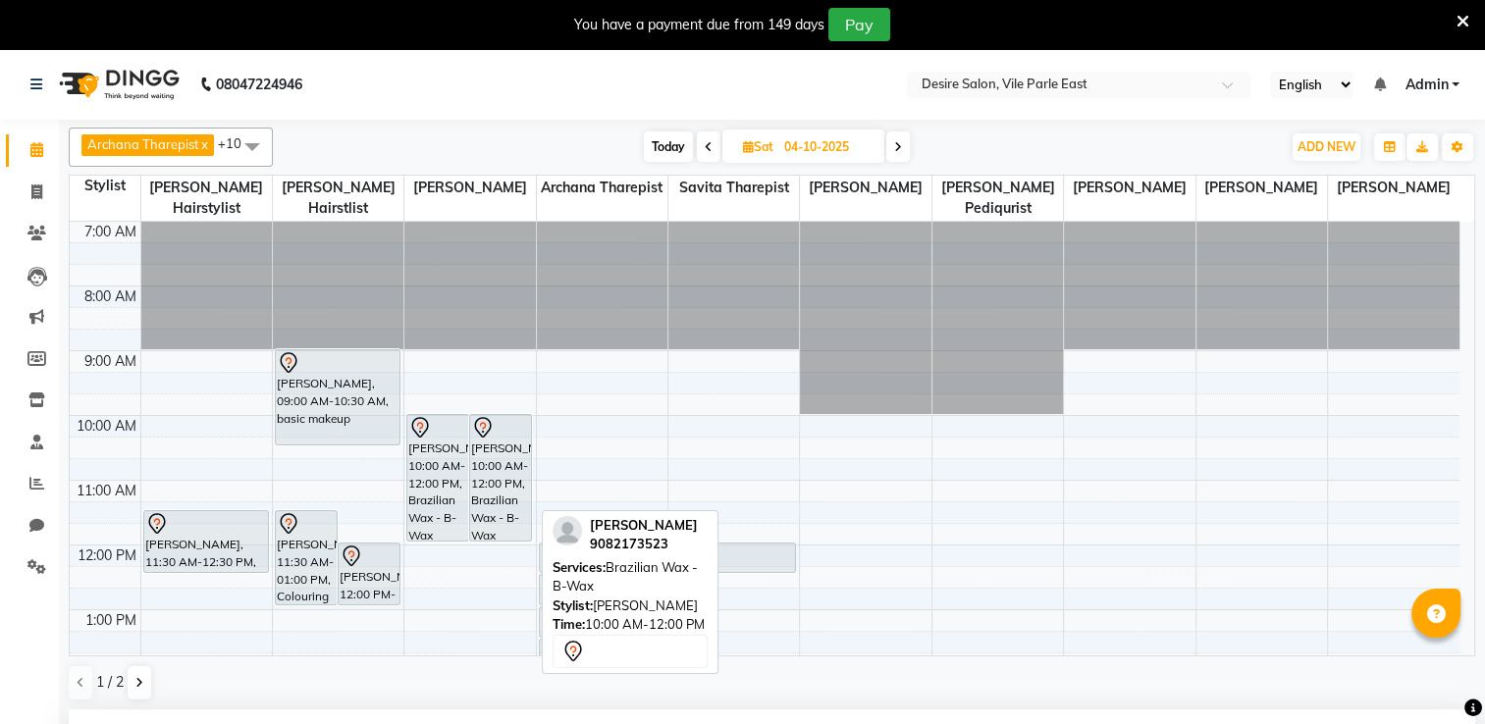
click at [506, 465] on div "[PERSON_NAME], 10:00 AM-12:00 PM, Brazilian Wax - B-Wax" at bounding box center [500, 478] width 61 height 126
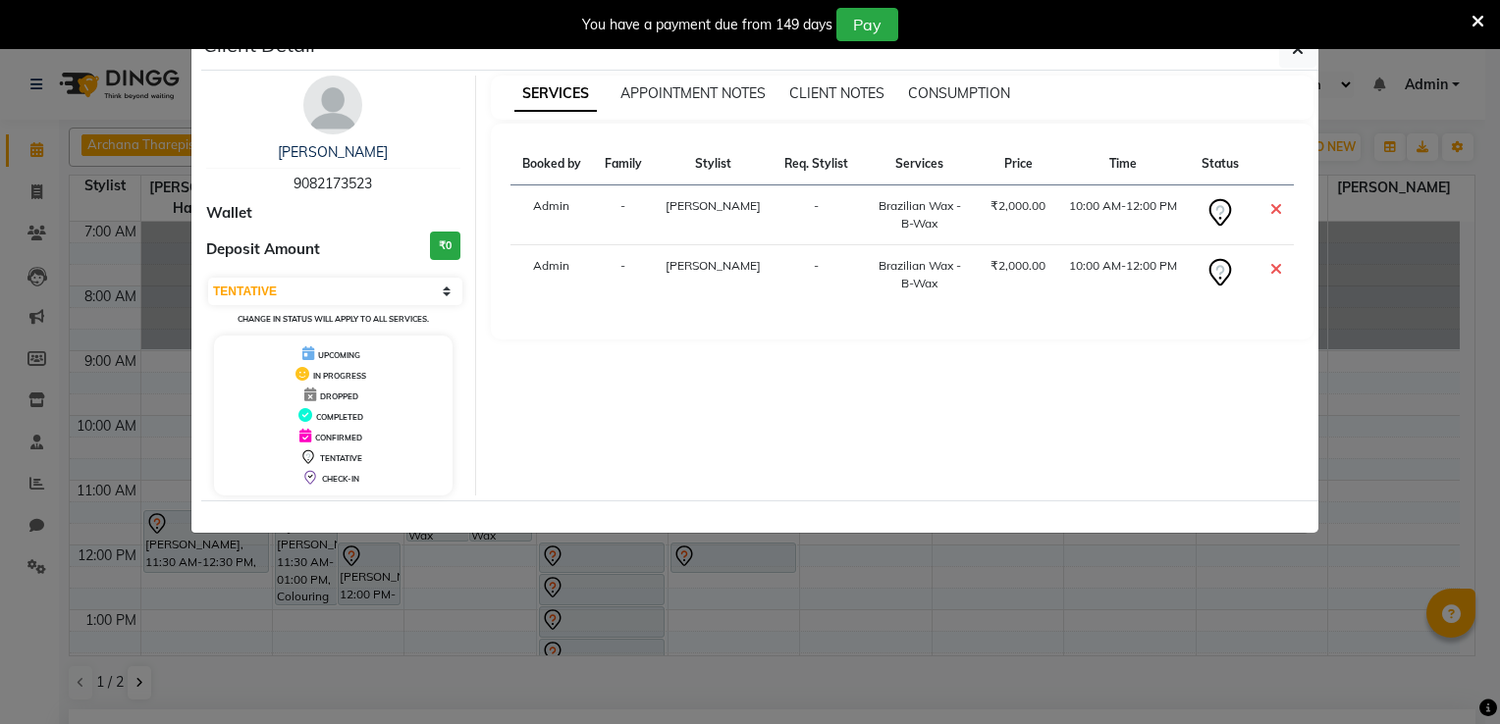
click at [1271, 264] on icon at bounding box center [1276, 269] width 12 height 16
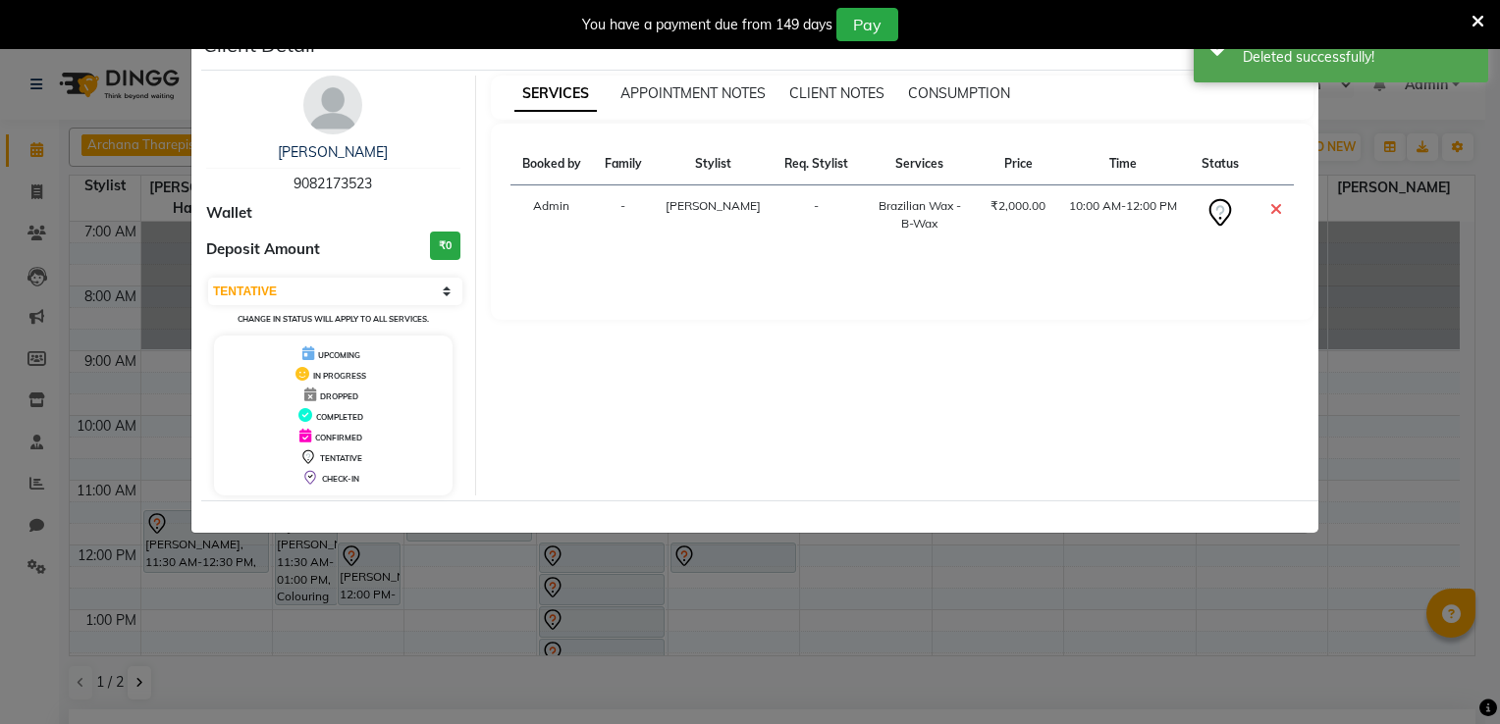
click at [1399, 477] on ngb-modal-window "Client Detail MANALI [PERSON_NAME] 9082173523 Wallet Deposit Amount ₹0 Select C…" at bounding box center [750, 362] width 1500 height 724
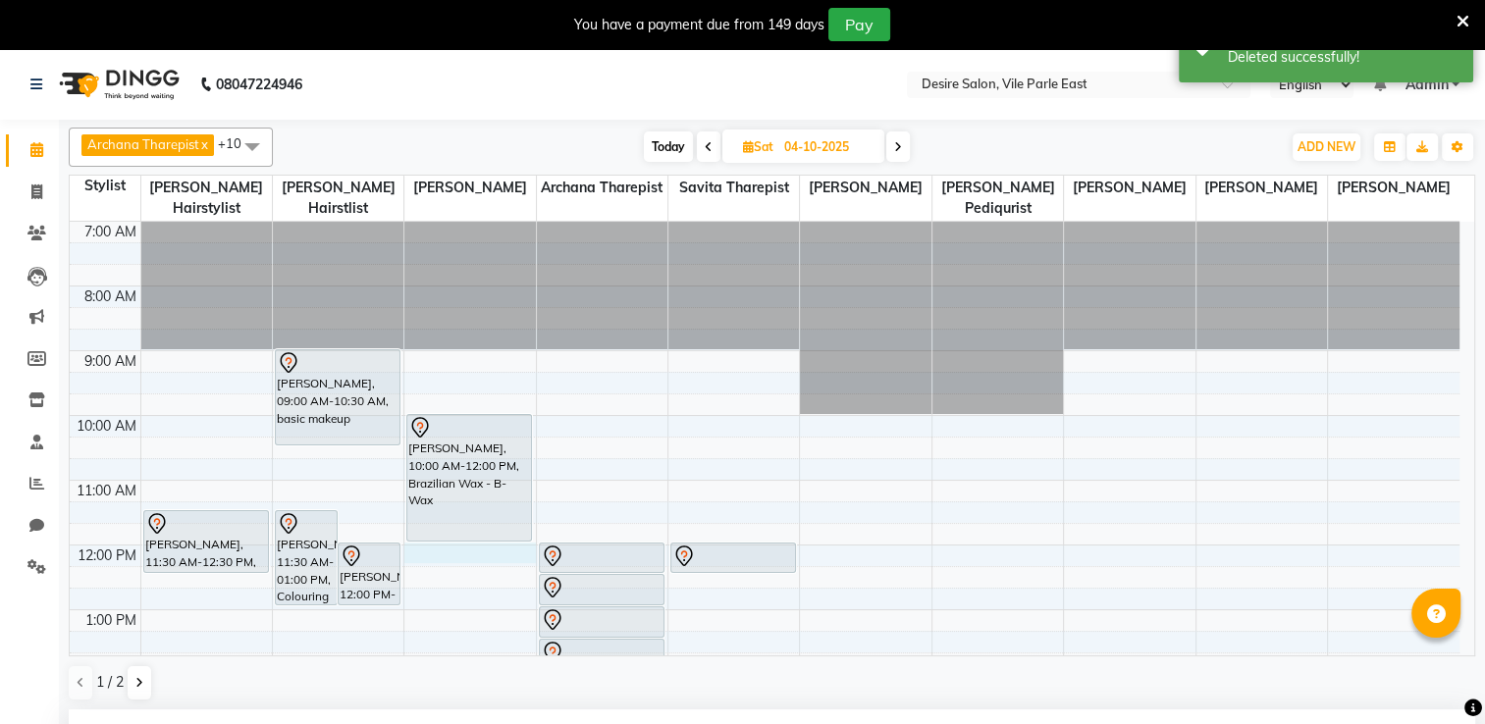
click at [411, 534] on div "7:00 AM 8:00 AM 9:00 AM 10:00 AM 11:00 AM 12:00 PM 1:00 PM 2:00 PM 3:00 PM 4:00…" at bounding box center [765, 707] width 1390 height 971
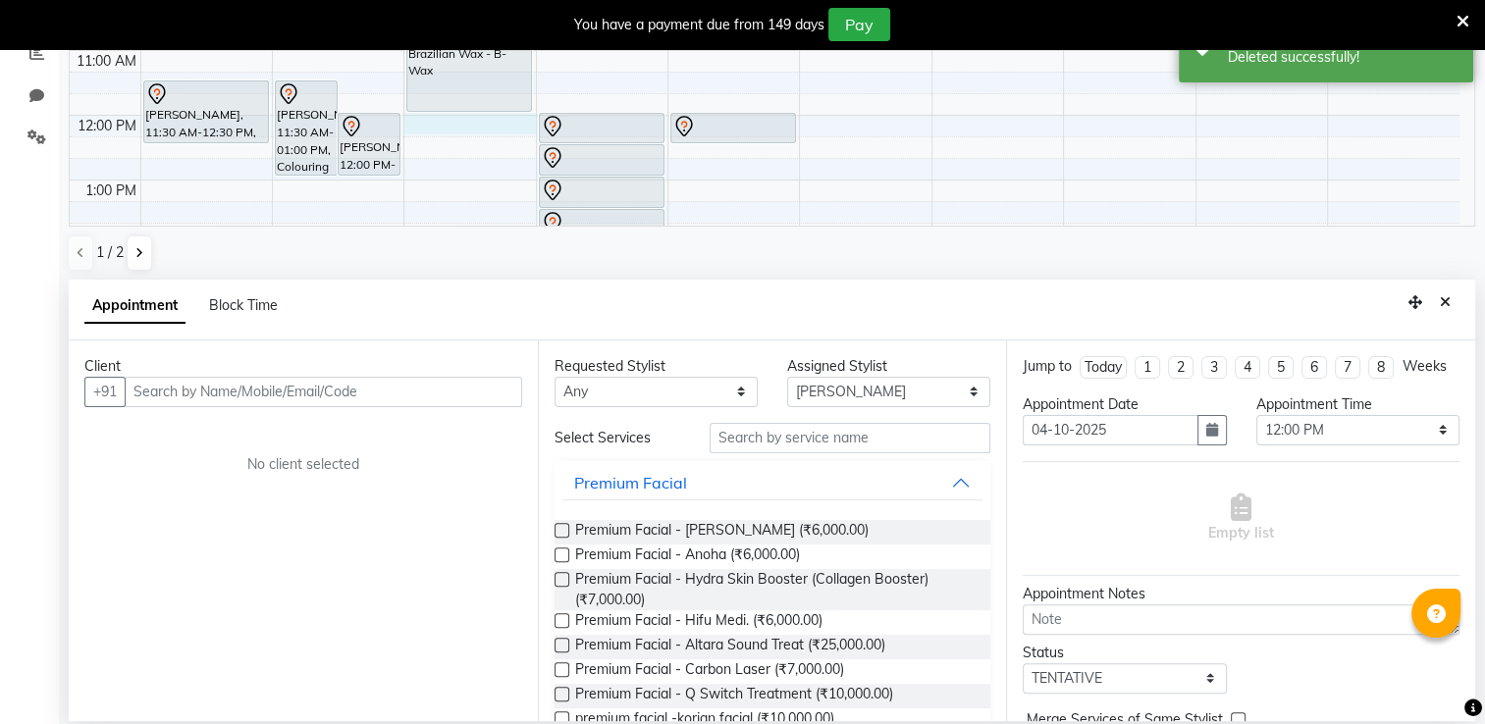
click at [152, 382] on input "text" at bounding box center [323, 392] width 397 height 30
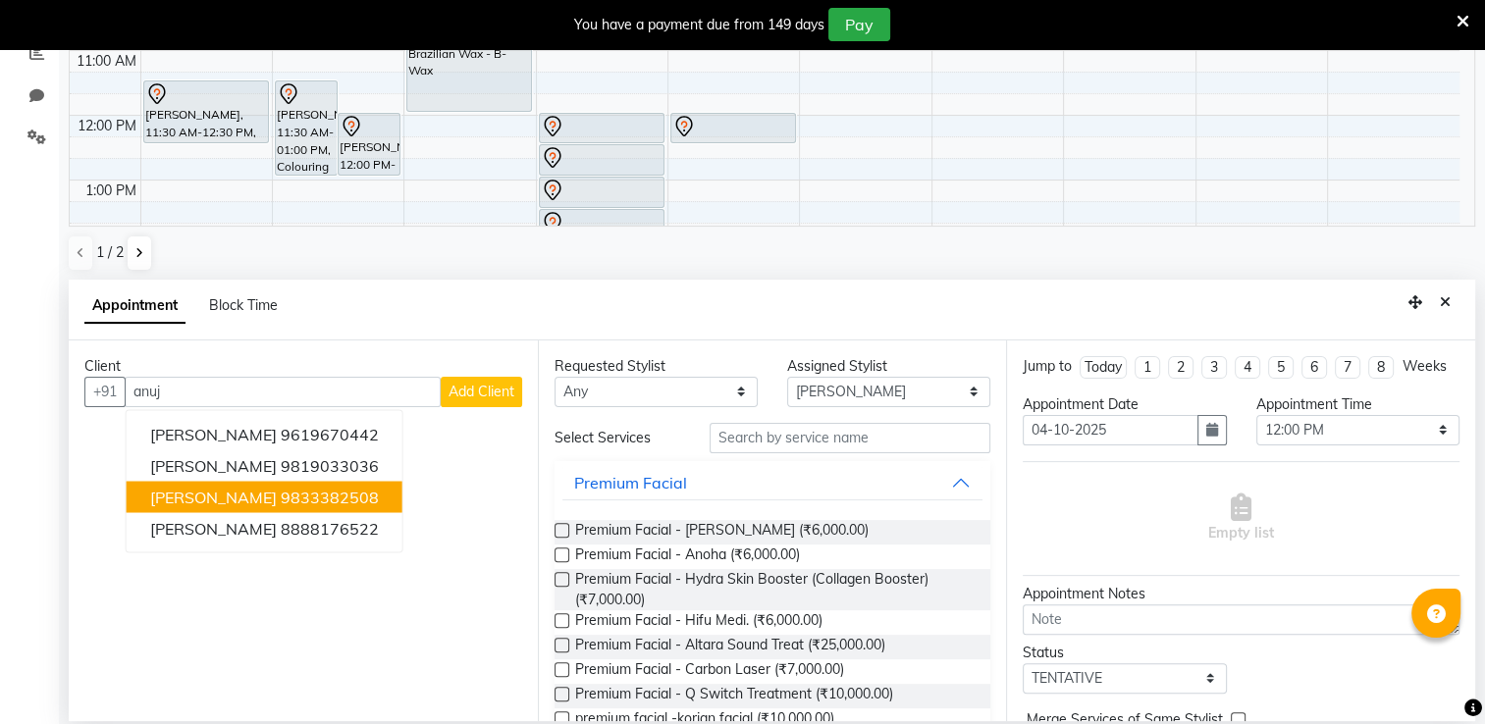
click at [249, 504] on span "[PERSON_NAME]" at bounding box center [213, 497] width 127 height 20
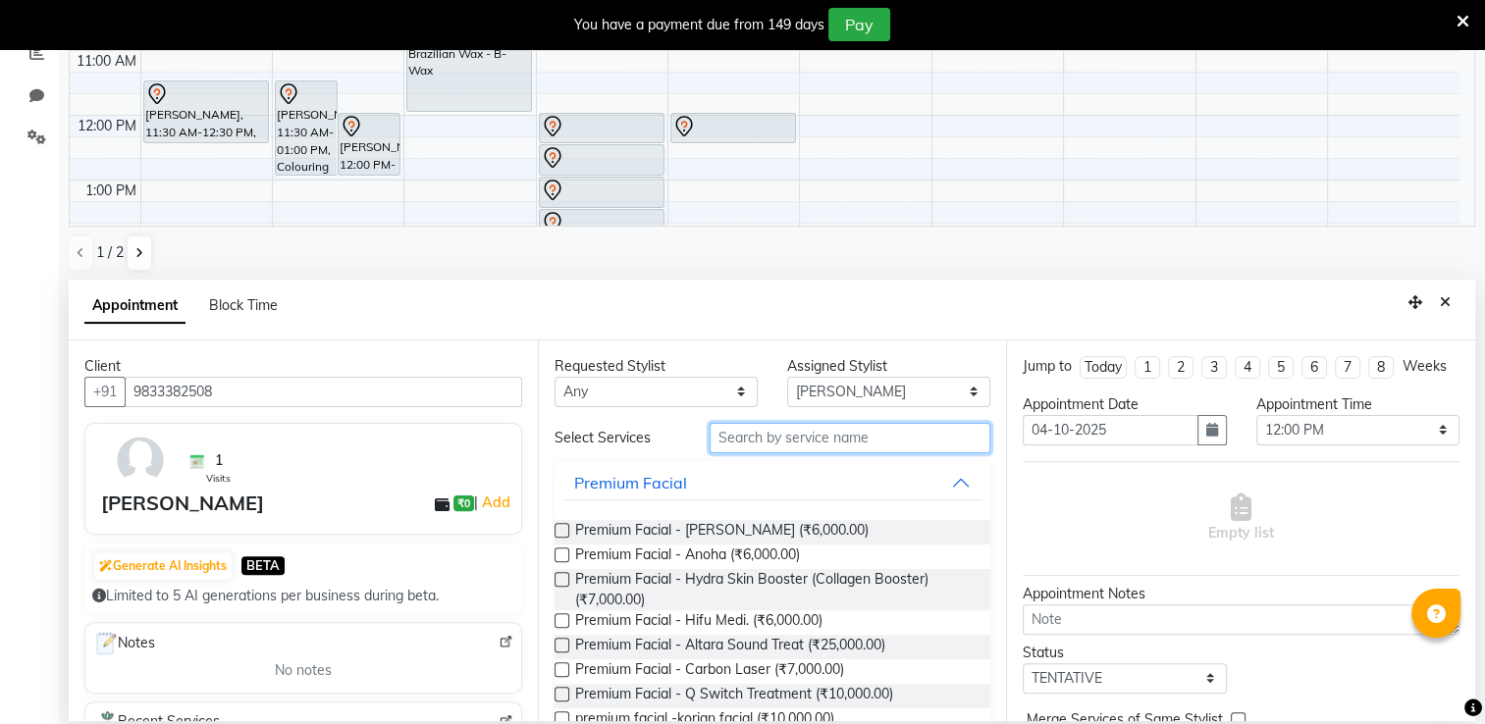
click at [744, 438] on input "text" at bounding box center [850, 438] width 281 height 30
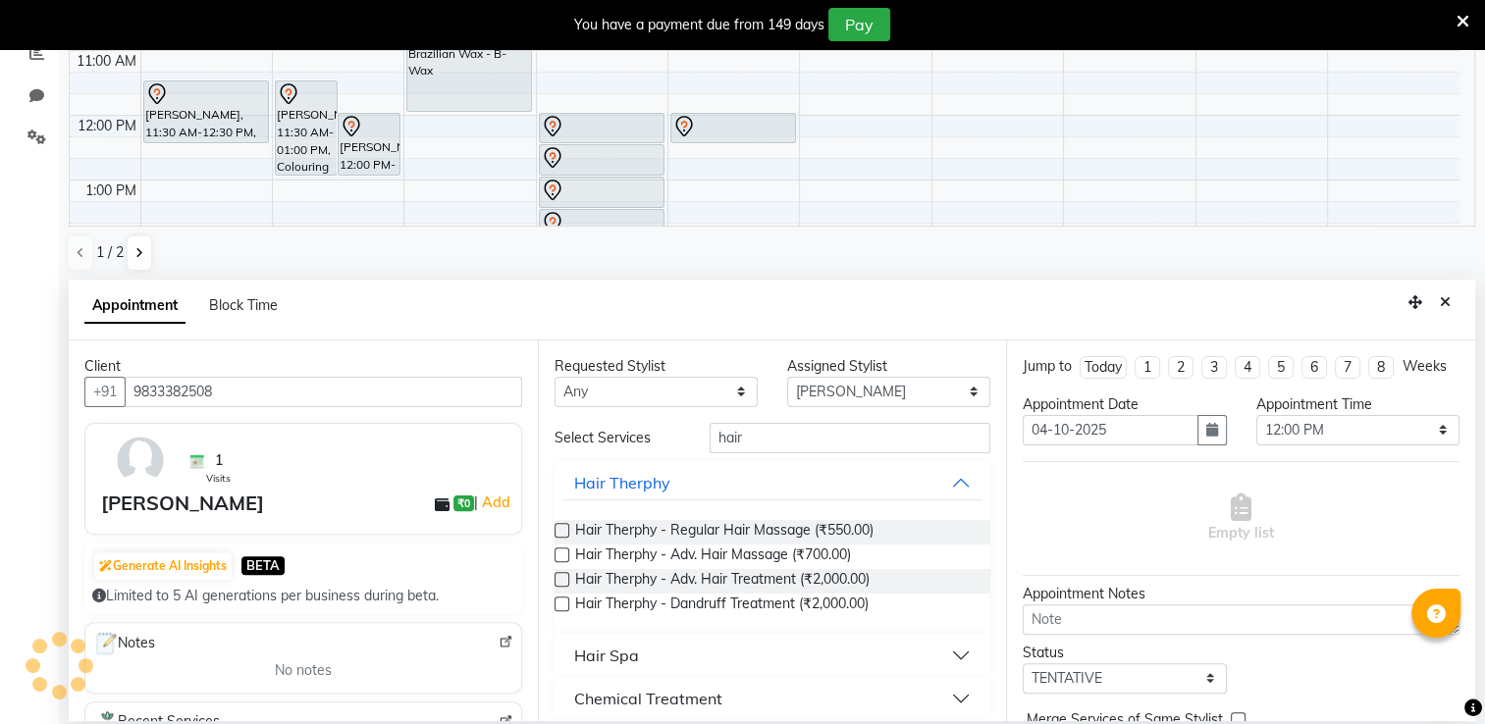
click at [562, 579] on label at bounding box center [562, 579] width 15 height 15
click at [562, 579] on input "checkbox" at bounding box center [561, 581] width 13 height 13
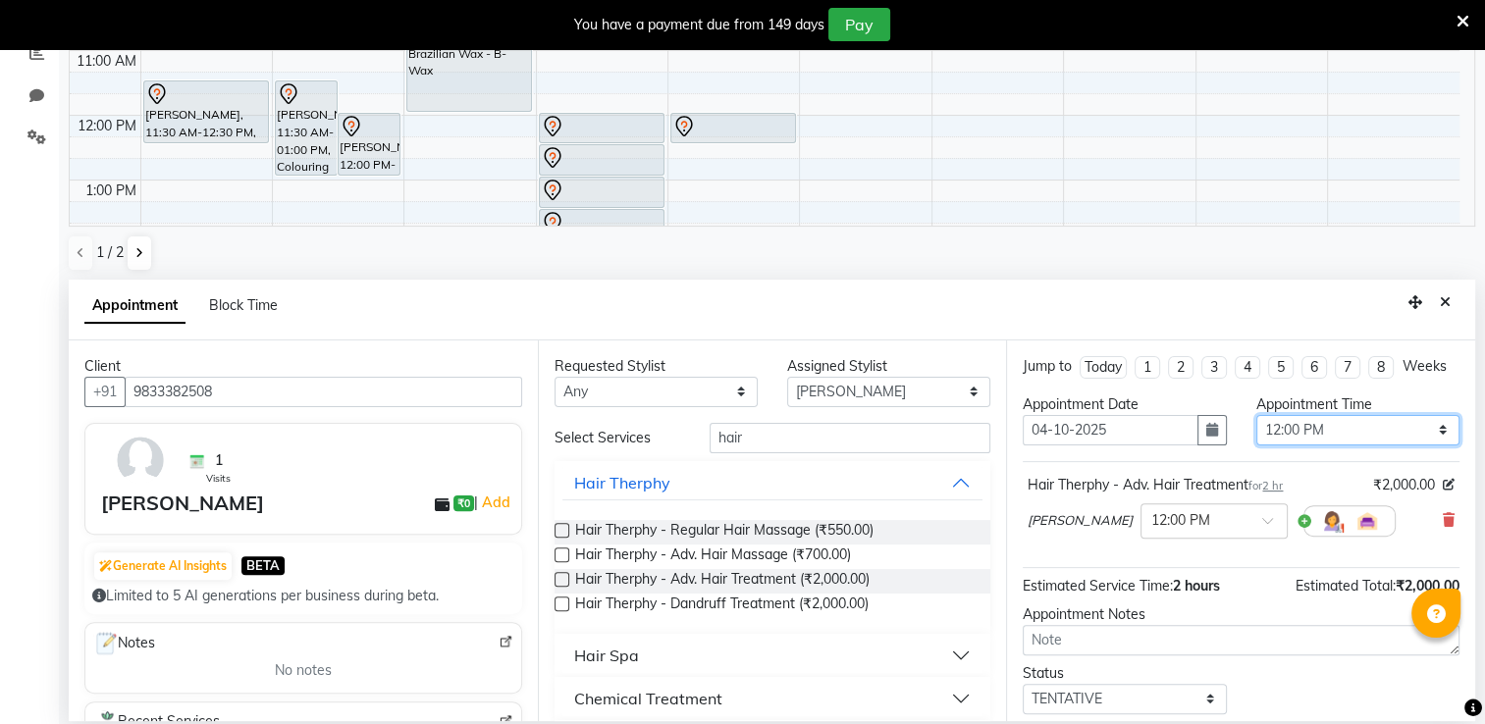
click at [1318, 442] on select "Select 08:00 AM 08:15 AM 08:30 AM 08:45 AM 09:00 AM 09:15 AM 09:30 AM 09:45 AM …" at bounding box center [1357, 430] width 203 height 30
click at [1256, 432] on select "Select 08:00 AM 08:15 AM 08:30 AM 08:45 AM 09:00 AM 09:15 AM 09:30 AM 09:45 AM …" at bounding box center [1357, 430] width 203 height 30
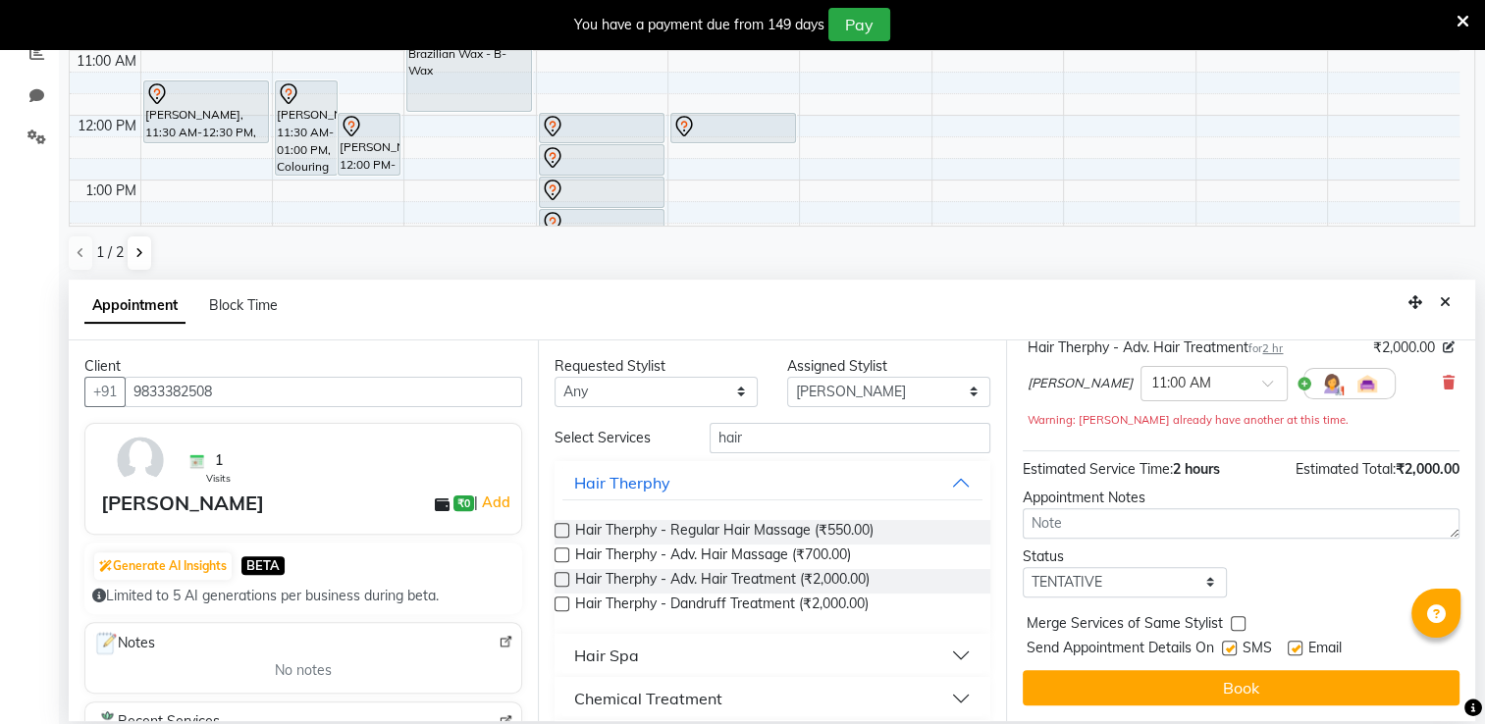
scroll to position [153, 0]
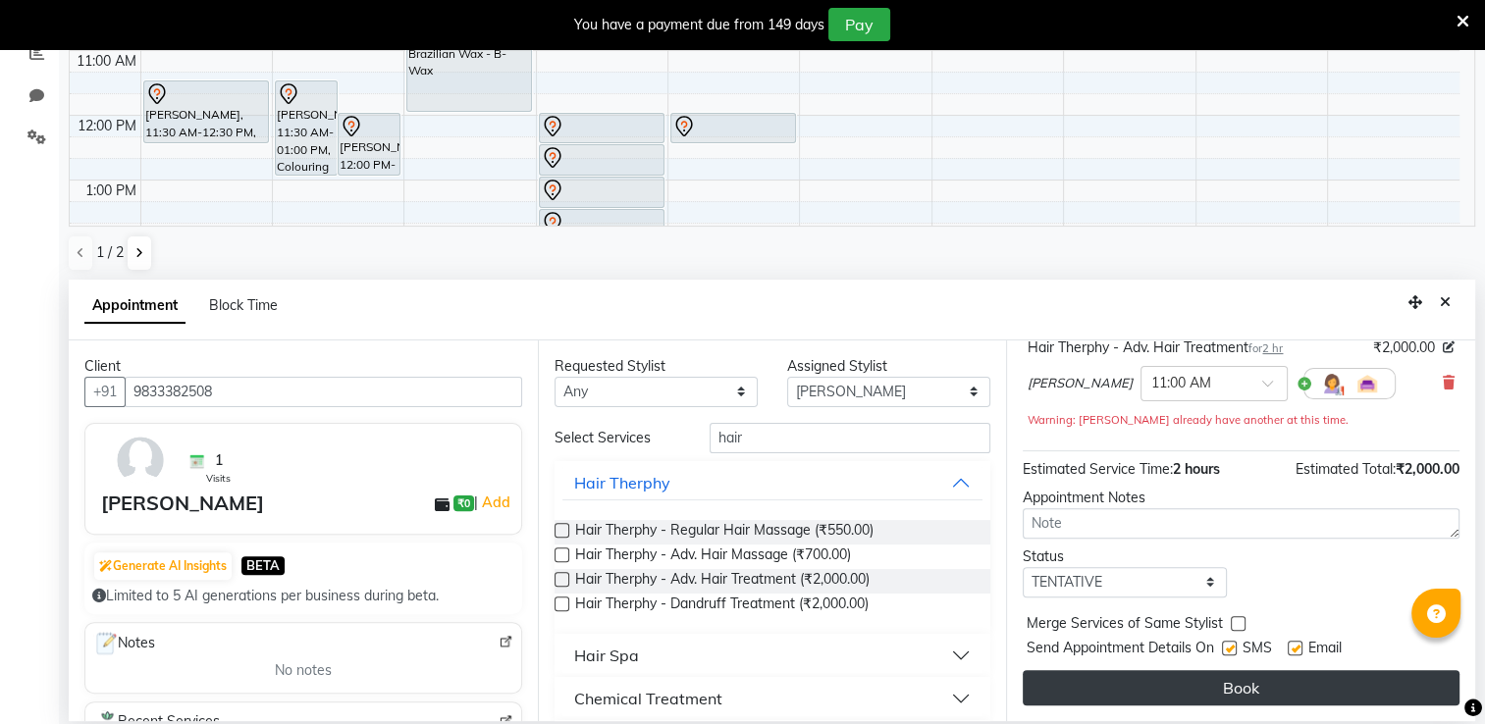
click at [1259, 687] on button "Book" at bounding box center [1241, 687] width 437 height 35
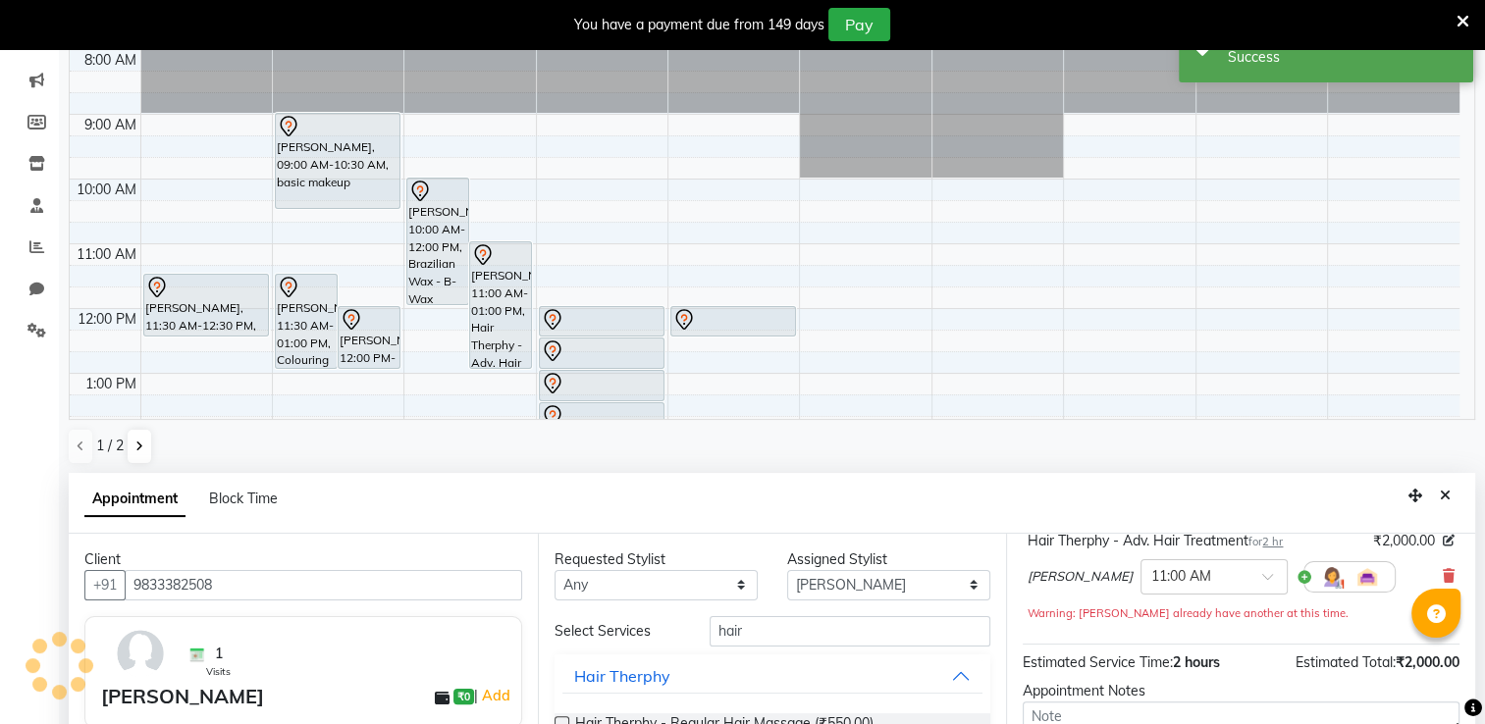
scroll to position [0, 0]
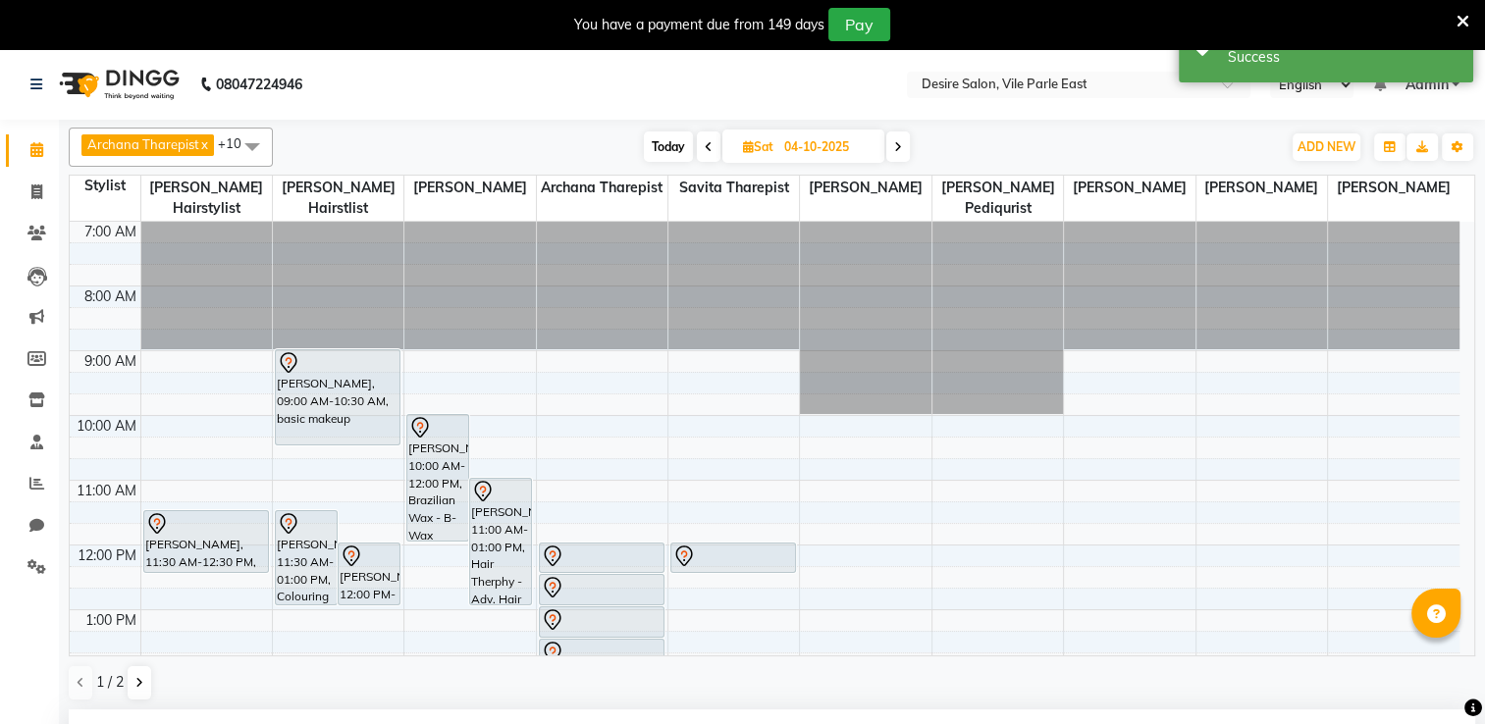
click at [705, 144] on icon at bounding box center [709, 147] width 8 height 12
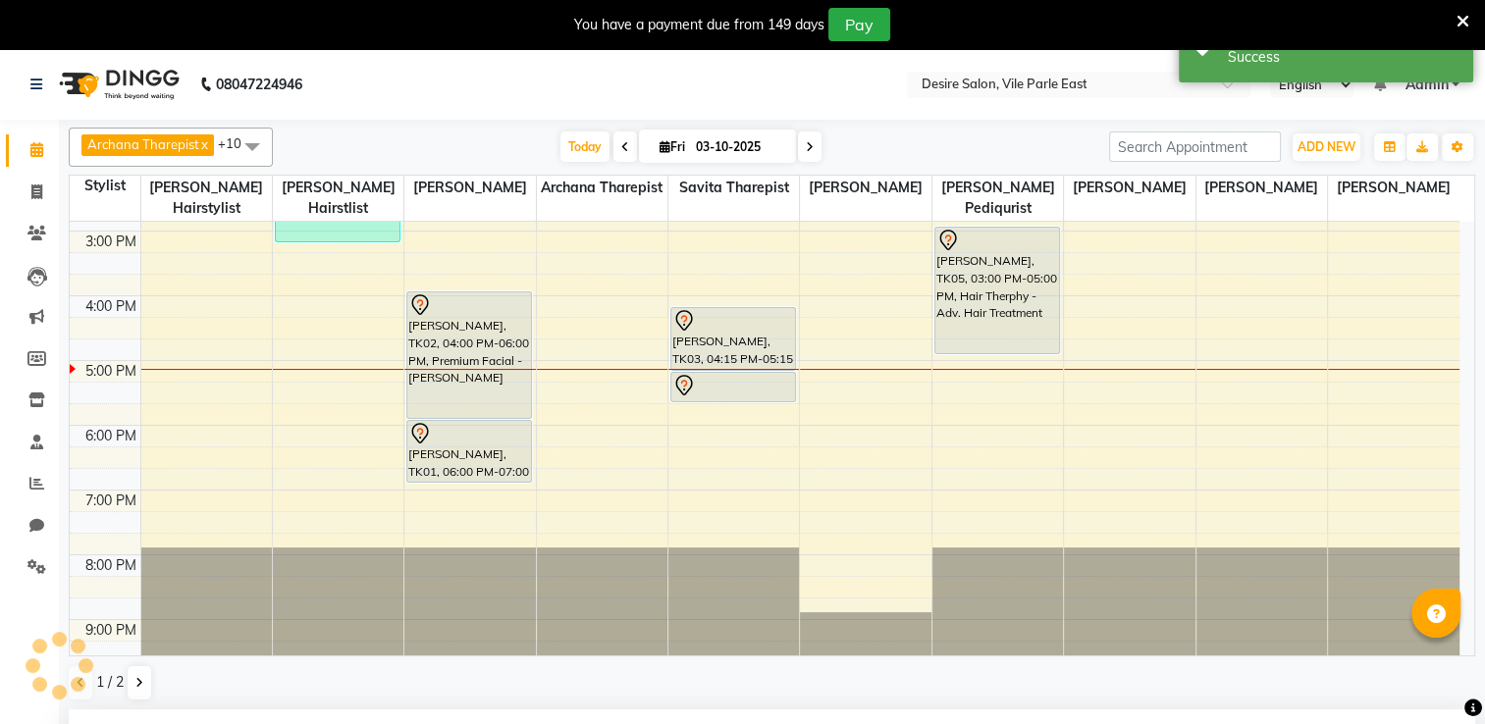
scroll to position [134, 0]
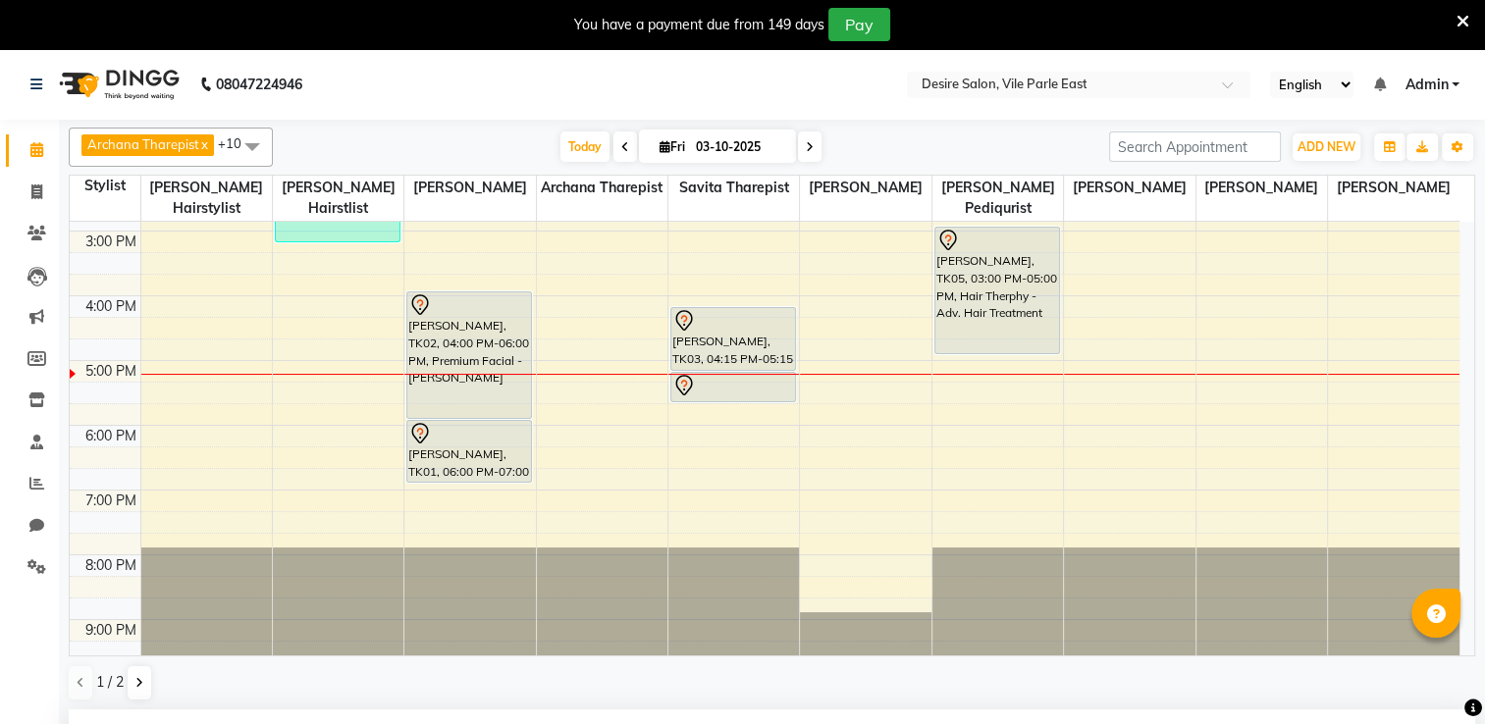
click at [808, 149] on icon at bounding box center [810, 147] width 8 height 12
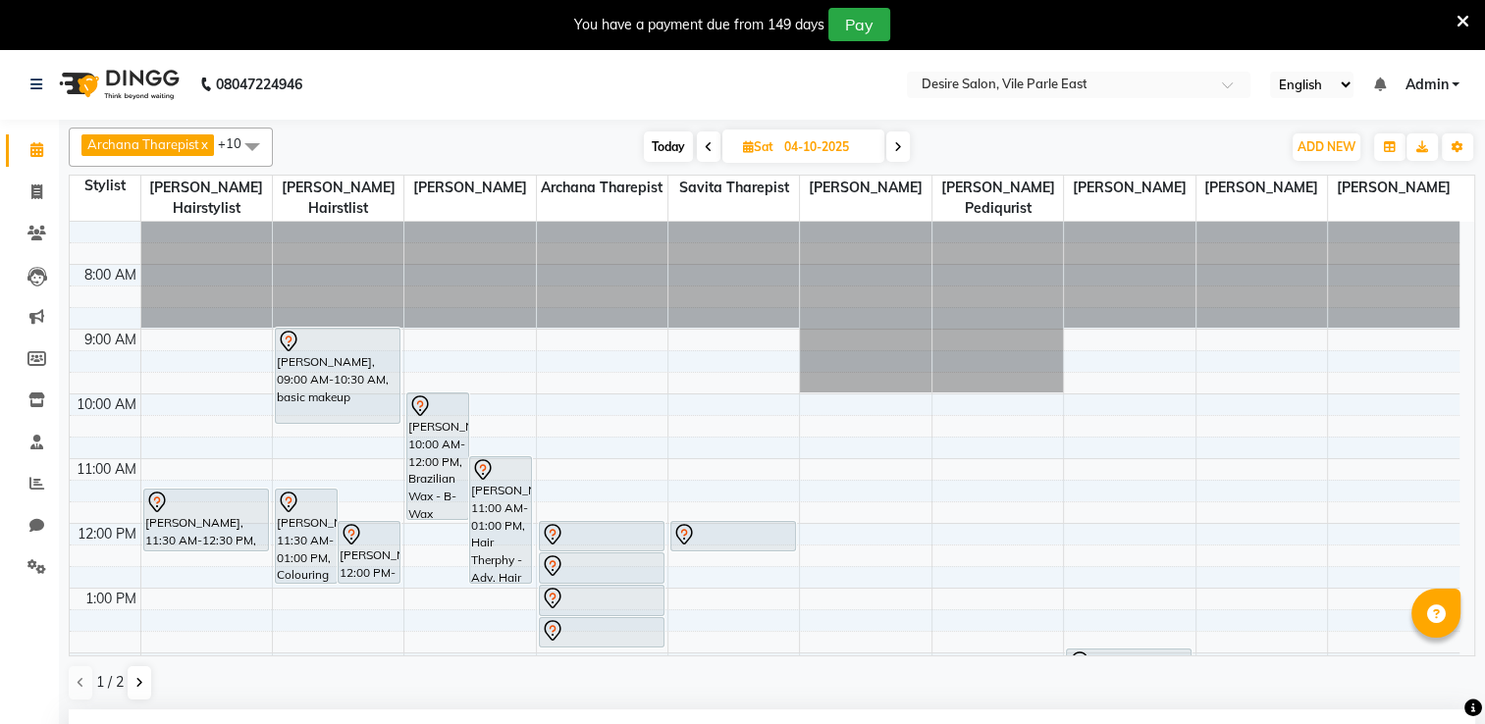
scroll to position [18, 0]
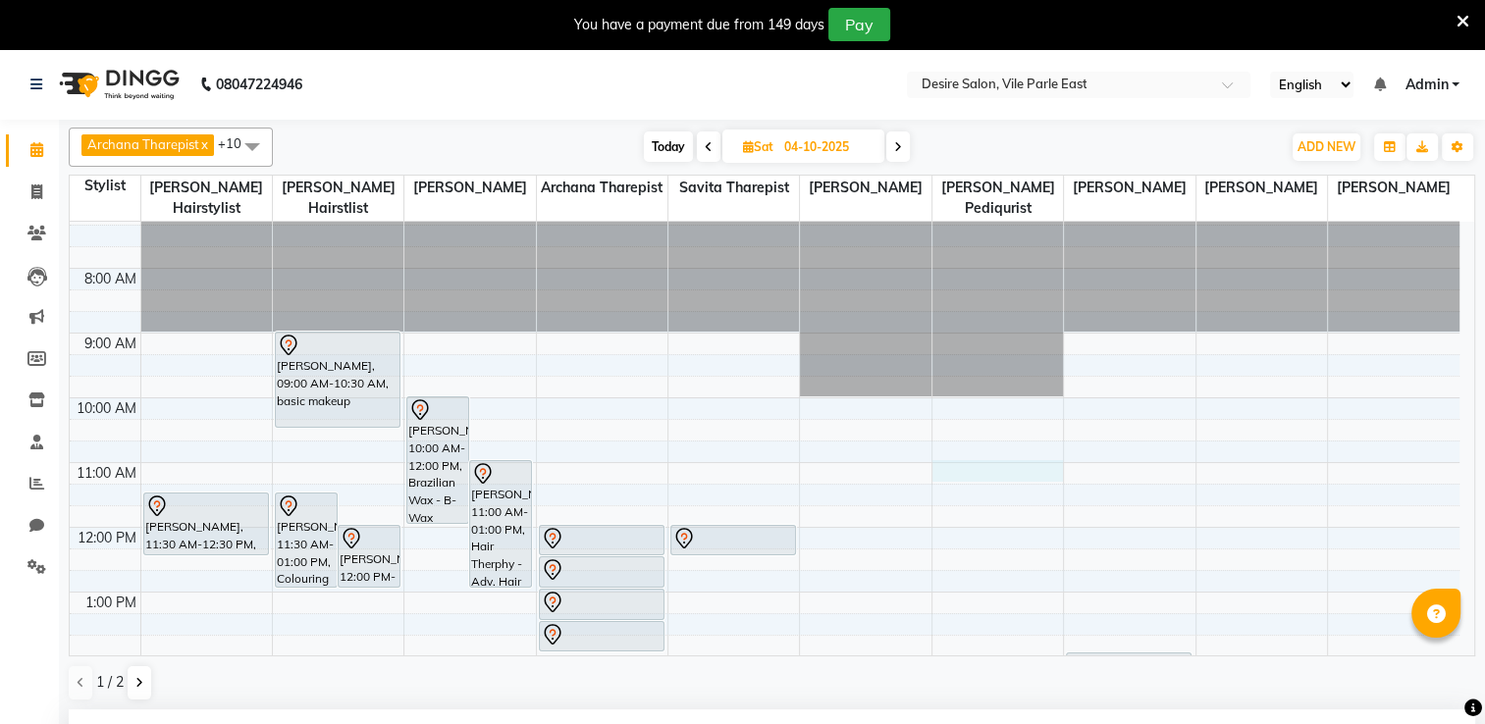
click at [942, 450] on div "7:00 AM 8:00 AM 9:00 AM 10:00 AM 11:00 AM 12:00 PM 1:00 PM 2:00 PM 3:00 PM 4:00…" at bounding box center [765, 689] width 1390 height 971
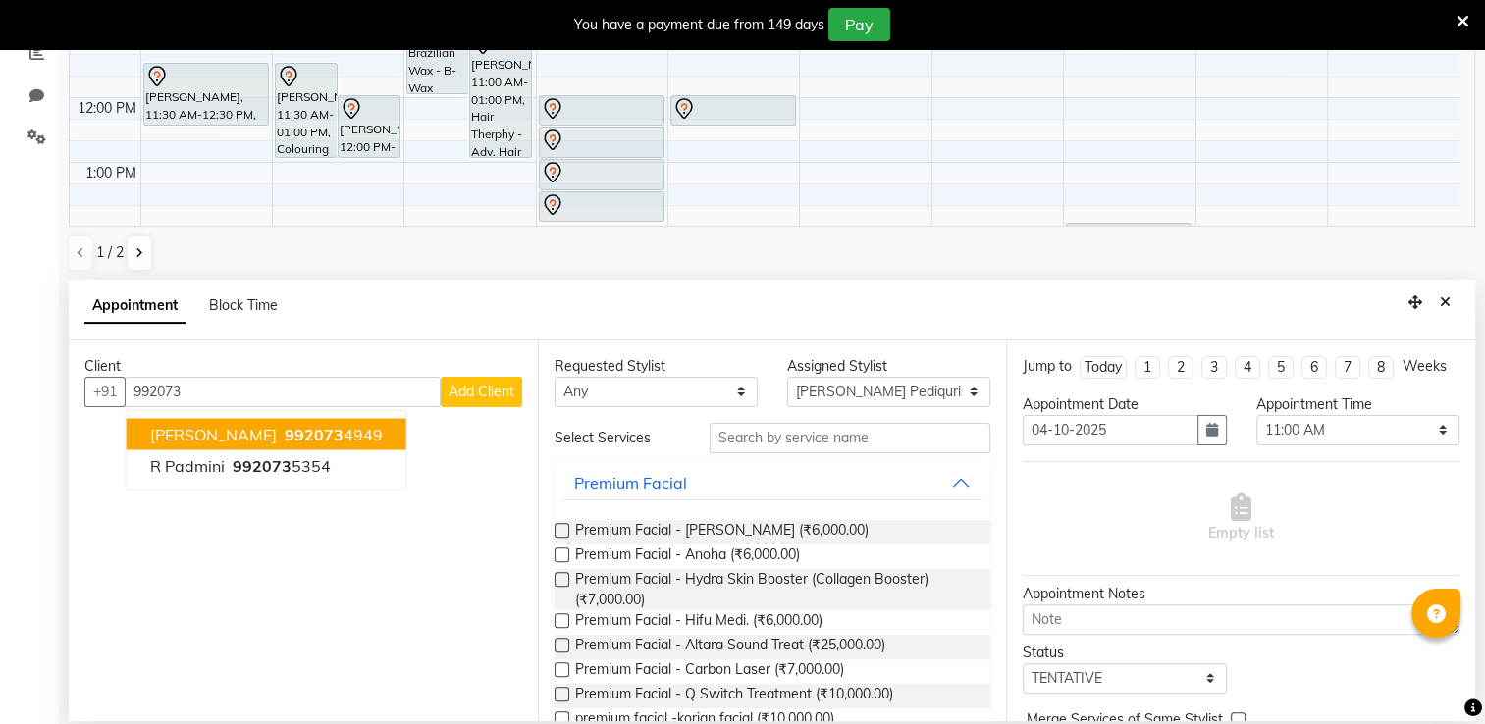
click at [180, 430] on span "[PERSON_NAME]" at bounding box center [213, 434] width 127 height 20
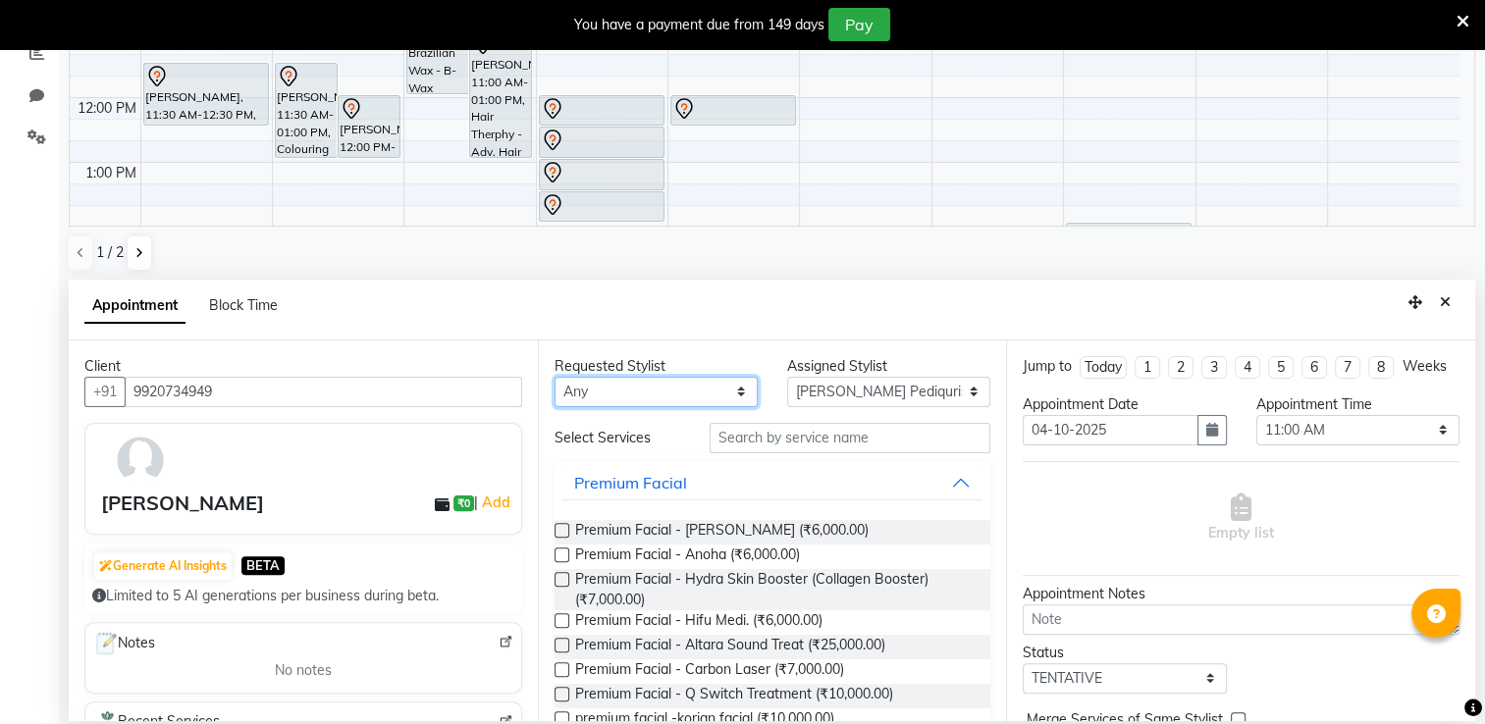
click at [591, 390] on select "Any [PERSON_NAME] [PERSON_NAME] Pediqurist [PERSON_NAME] desire salon [PERSON_N…" at bounding box center [656, 392] width 203 height 30
click at [555, 377] on select "Any [PERSON_NAME] [PERSON_NAME] Pediqurist [PERSON_NAME] desire salon [PERSON_N…" at bounding box center [656, 392] width 203 height 30
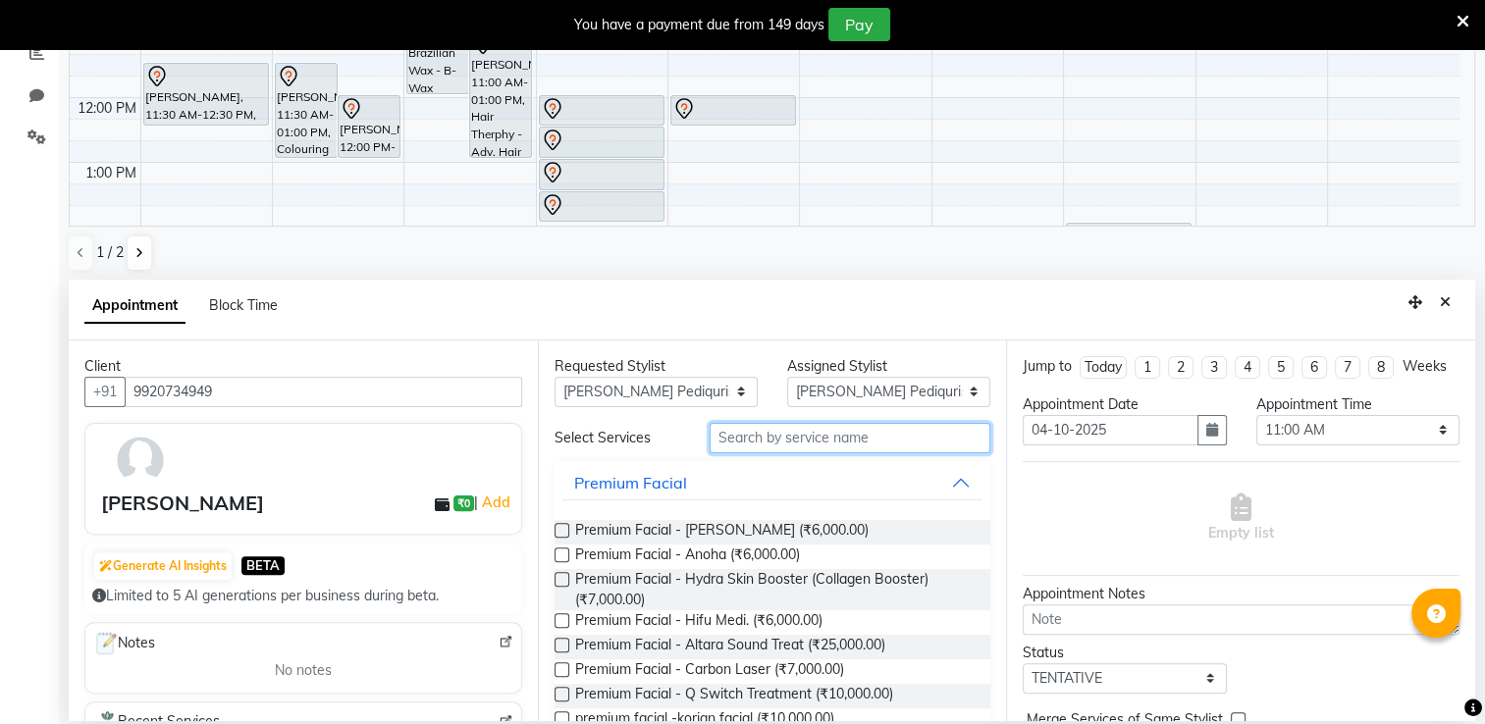
click at [750, 439] on input "text" at bounding box center [850, 438] width 281 height 30
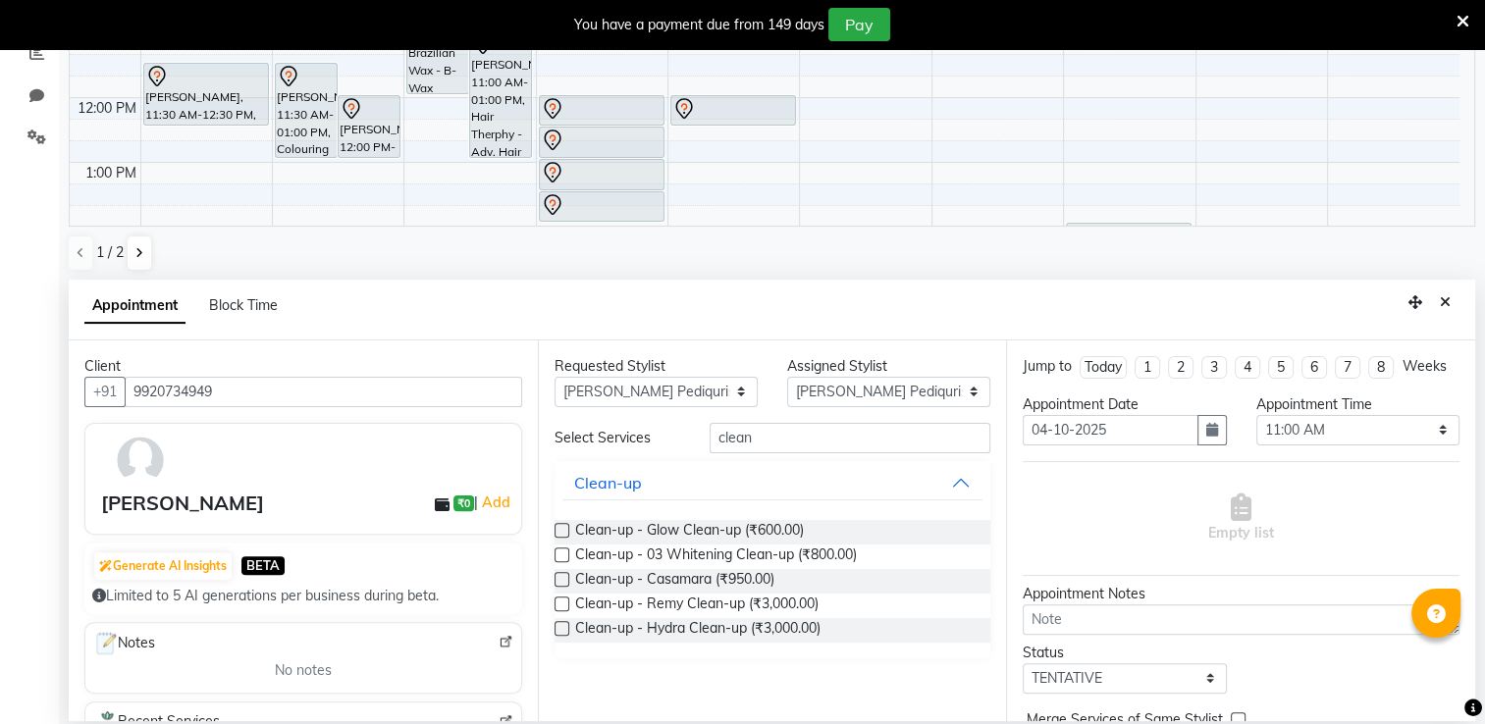
click at [556, 524] on label at bounding box center [562, 530] width 15 height 15
click at [556, 526] on input "checkbox" at bounding box center [561, 532] width 13 height 13
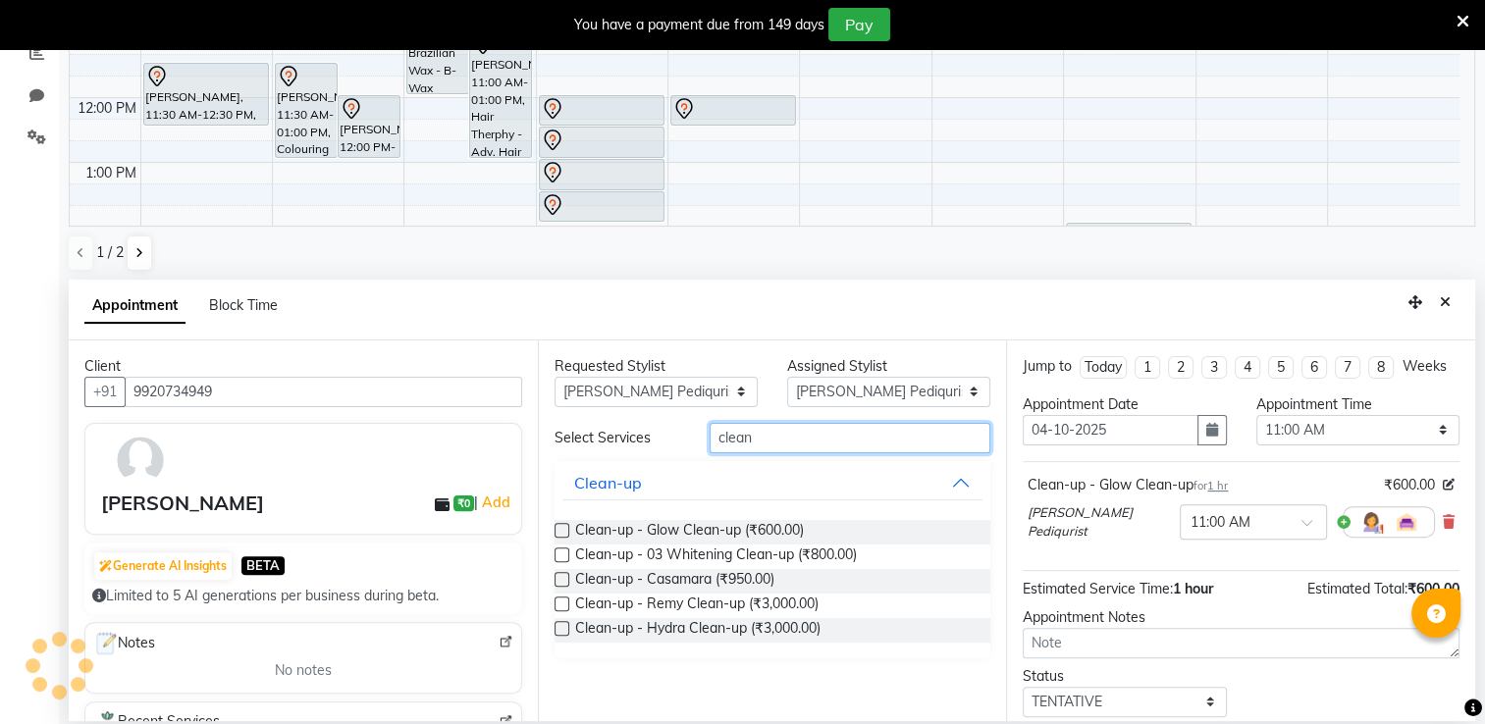
click at [756, 441] on input "clean" at bounding box center [850, 438] width 281 height 30
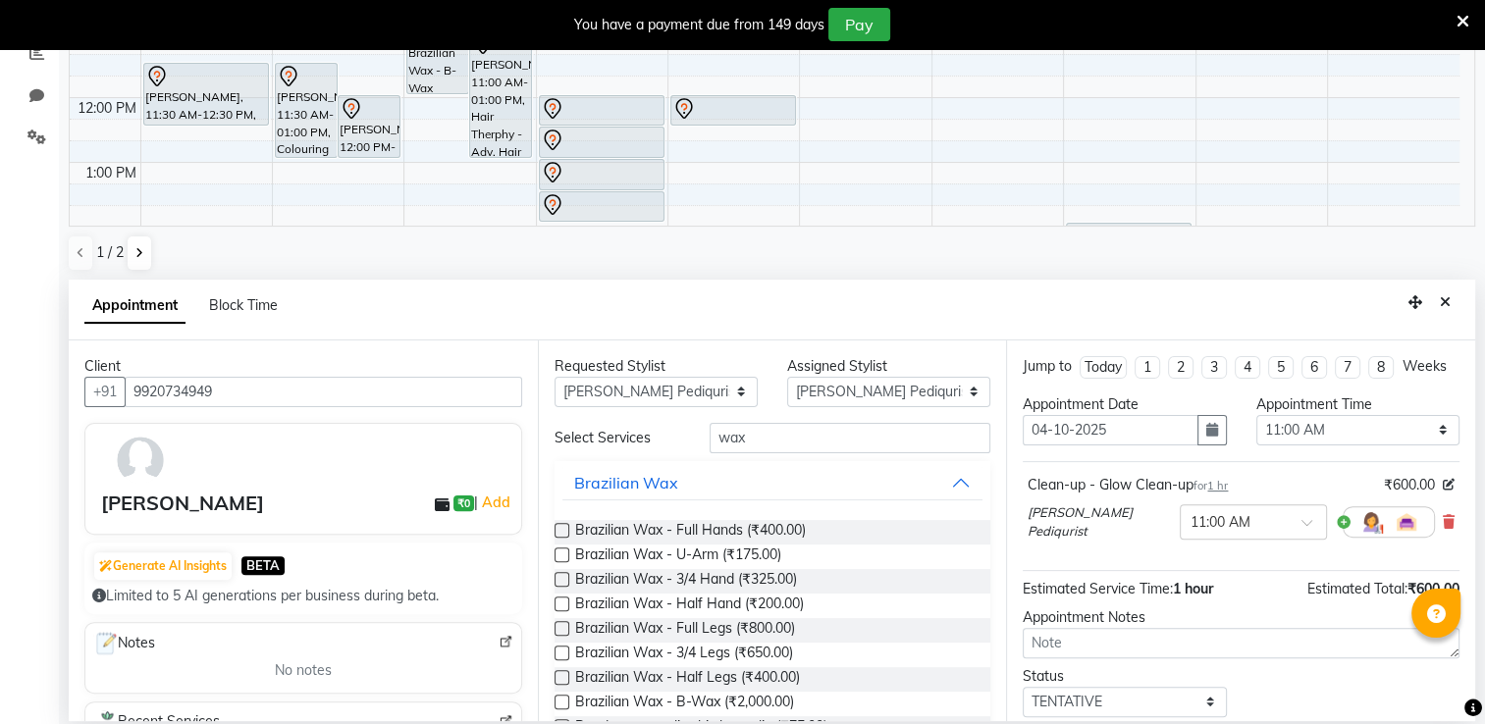
click at [560, 531] on label at bounding box center [562, 530] width 15 height 15
click at [560, 531] on input "checkbox" at bounding box center [561, 532] width 13 height 13
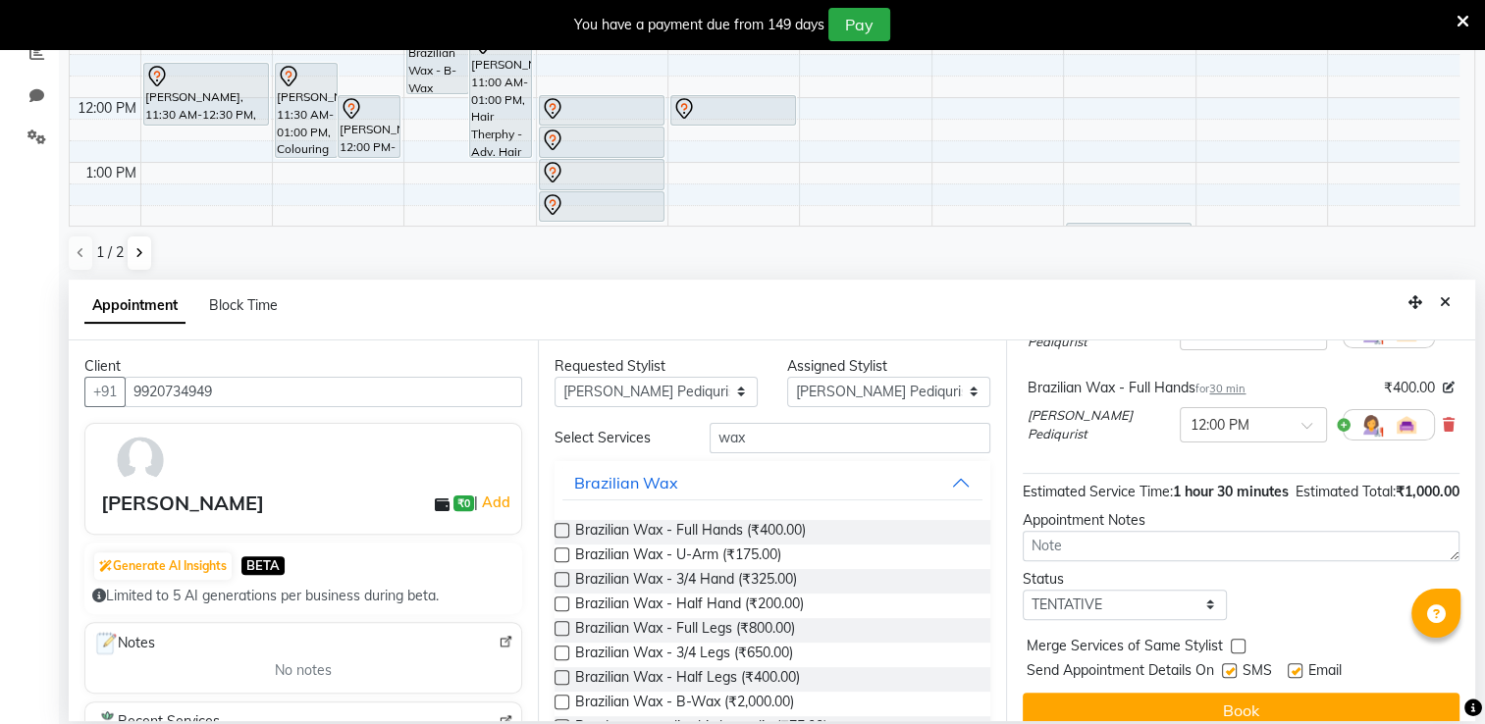
scroll to position [244, 0]
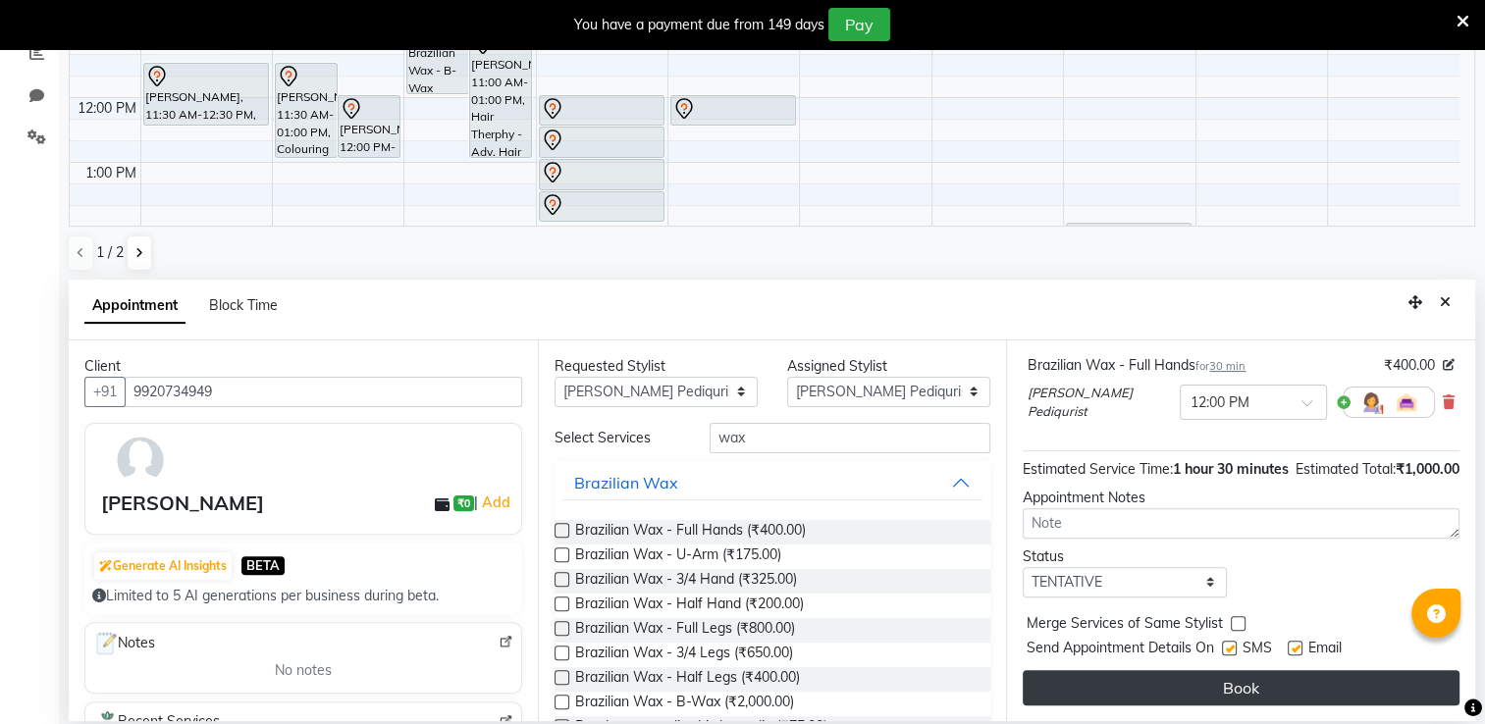
click at [1209, 682] on button "Book" at bounding box center [1241, 687] width 437 height 35
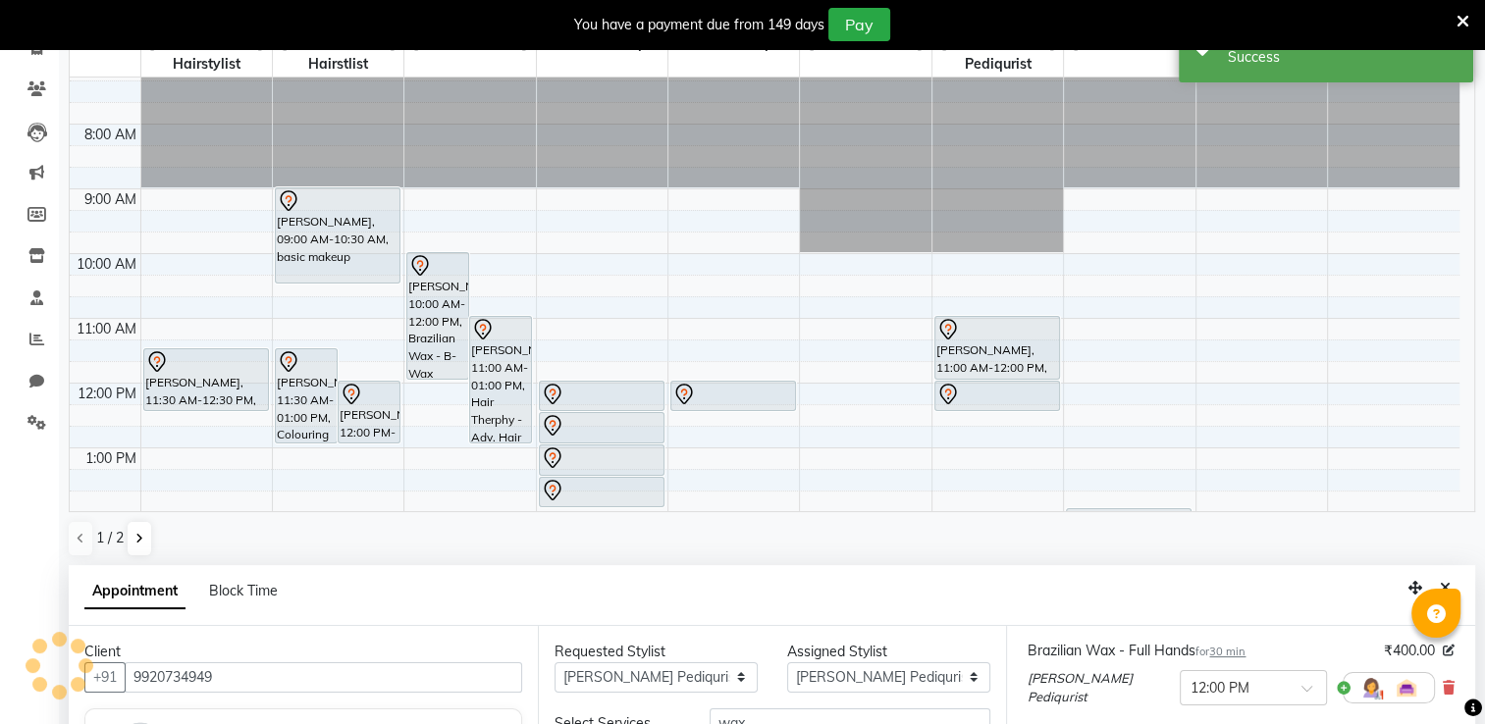
scroll to position [265, 0]
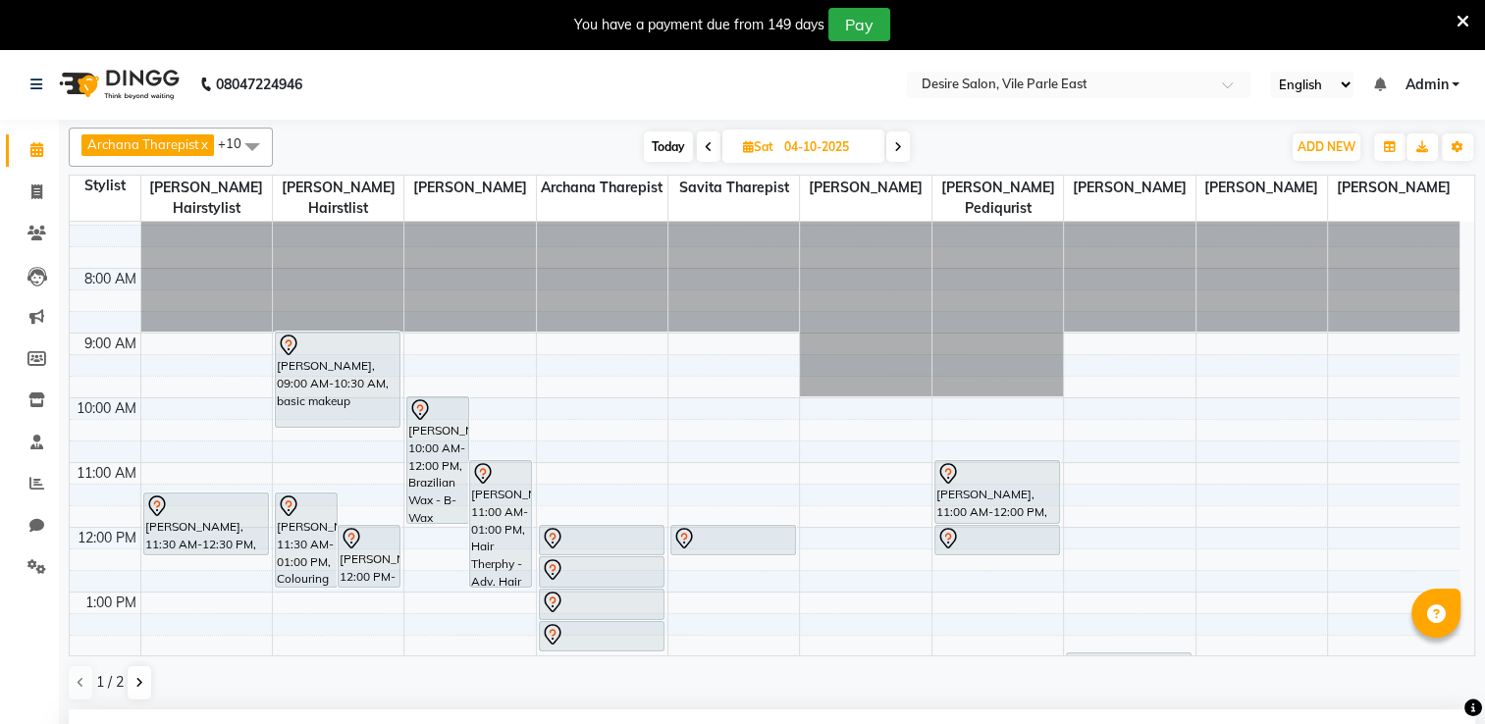
click at [705, 148] on icon at bounding box center [709, 147] width 8 height 12
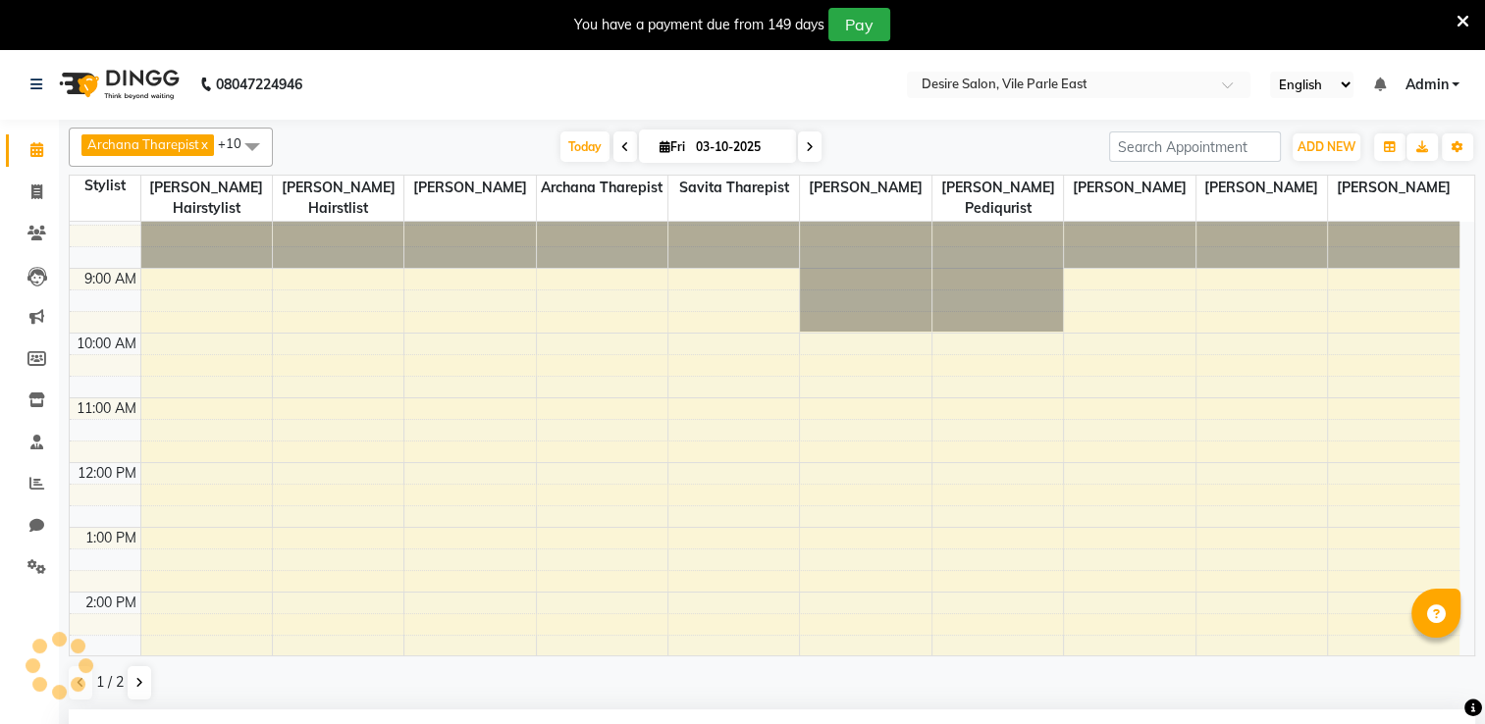
scroll to position [444, 0]
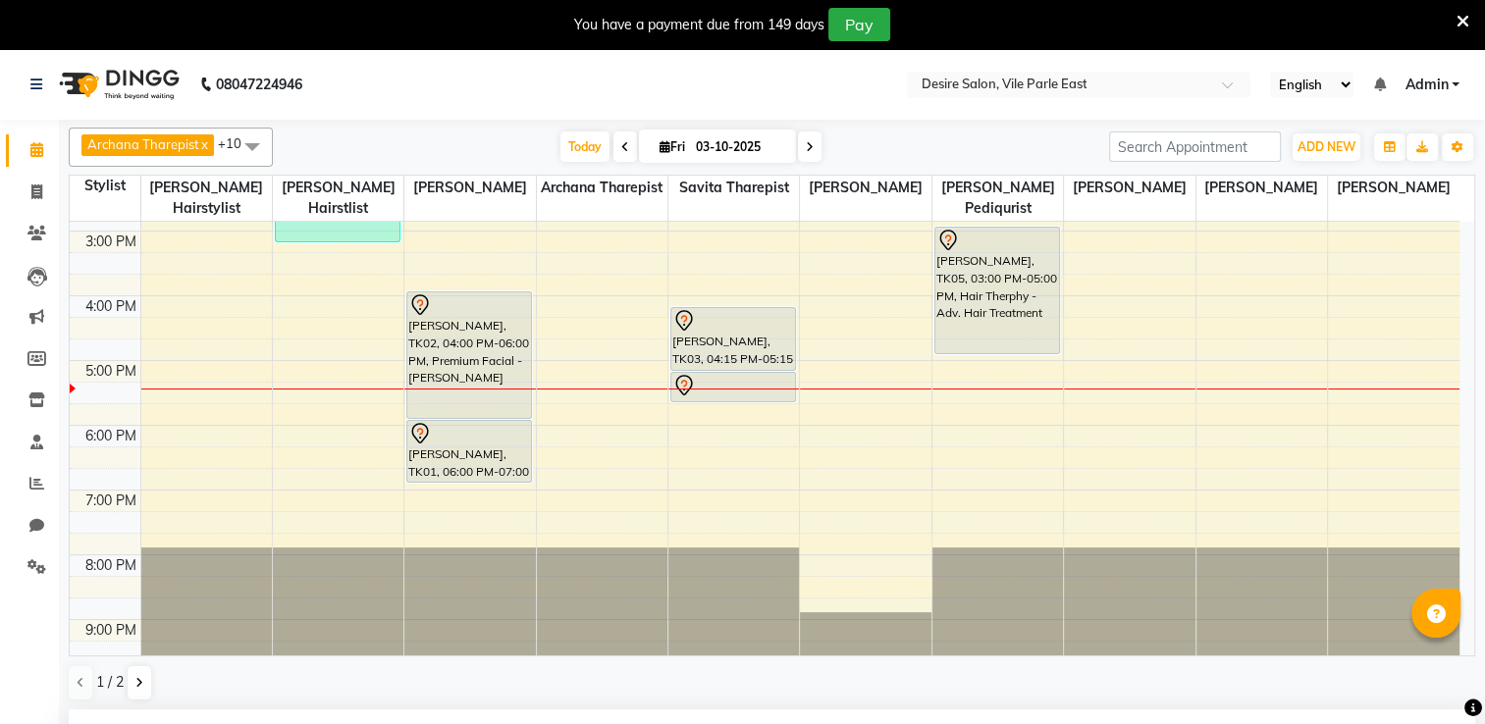
click at [660, 147] on icon at bounding box center [665, 146] width 11 height 13
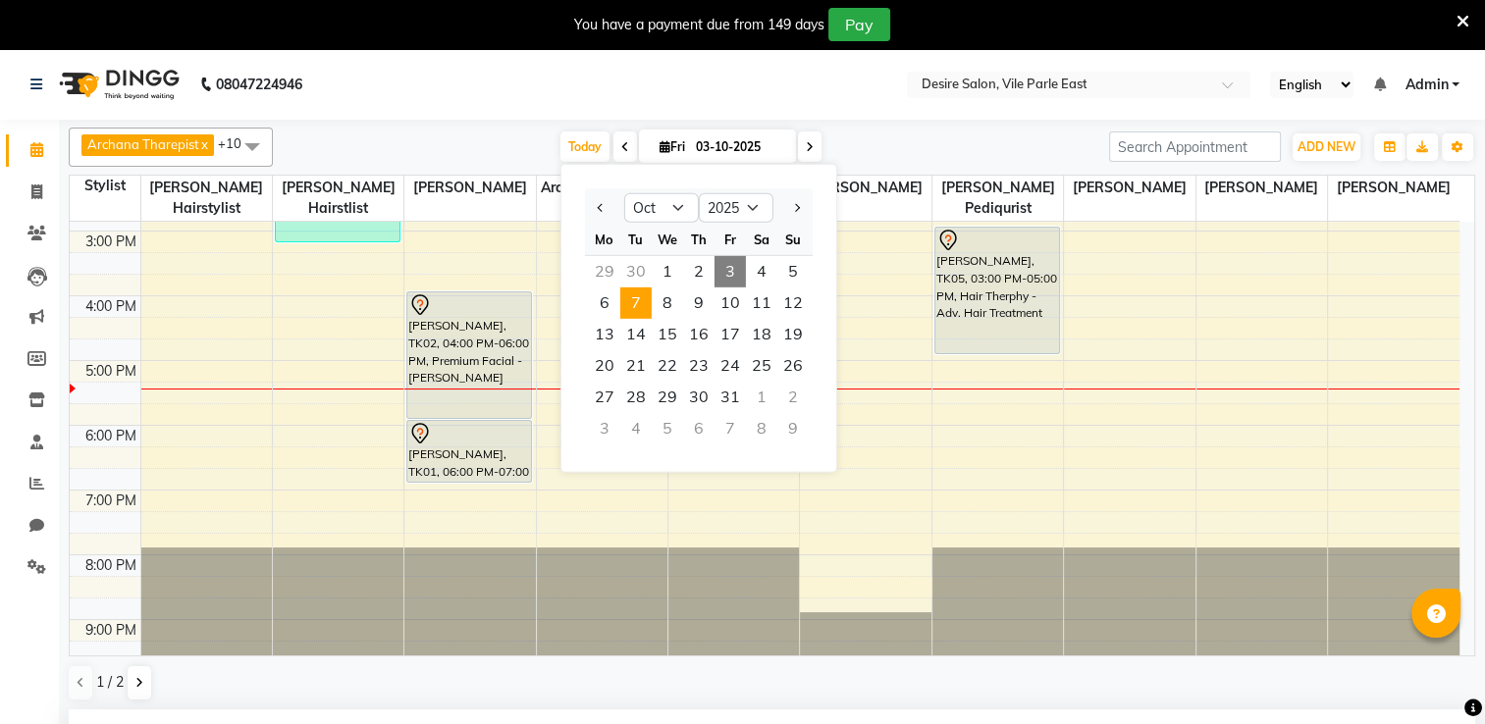
click at [634, 298] on span "7" at bounding box center [635, 303] width 31 height 31
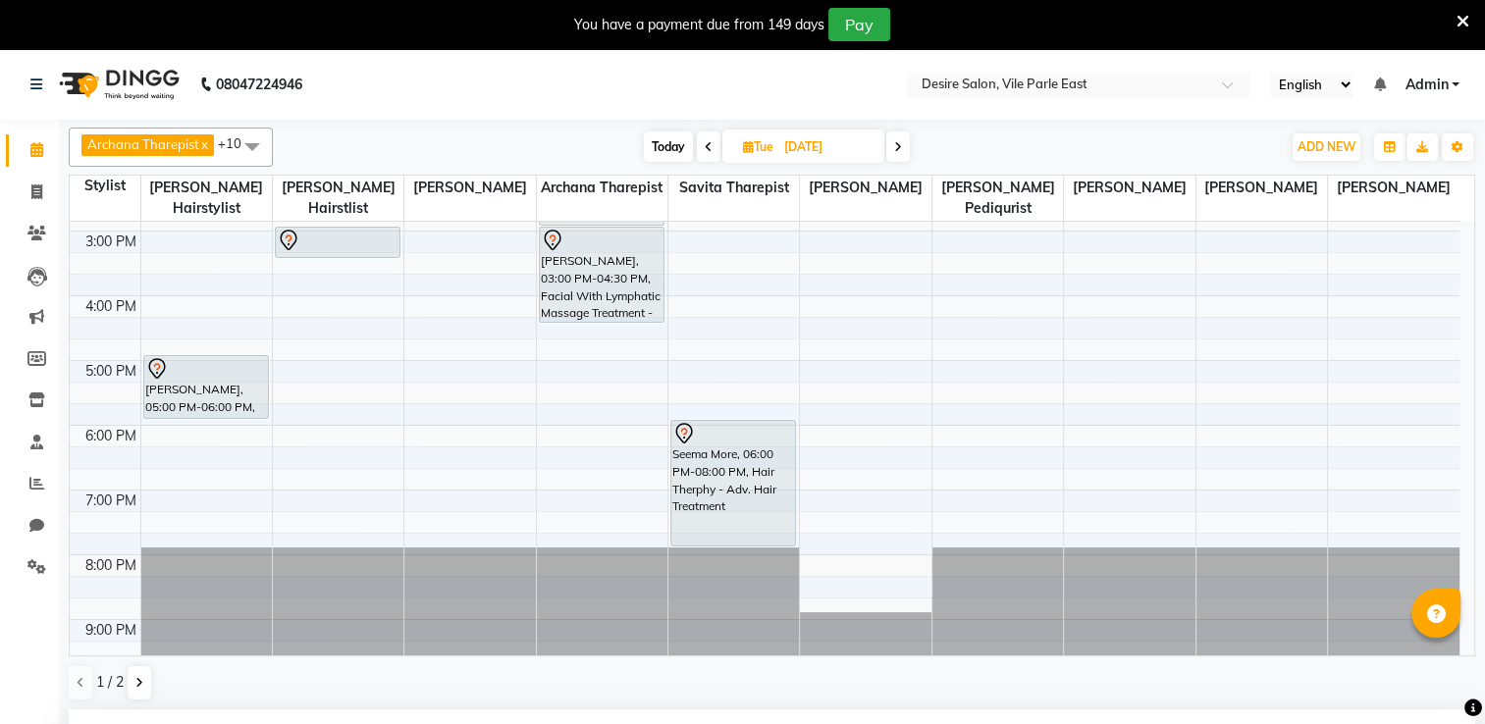
scroll to position [0, 0]
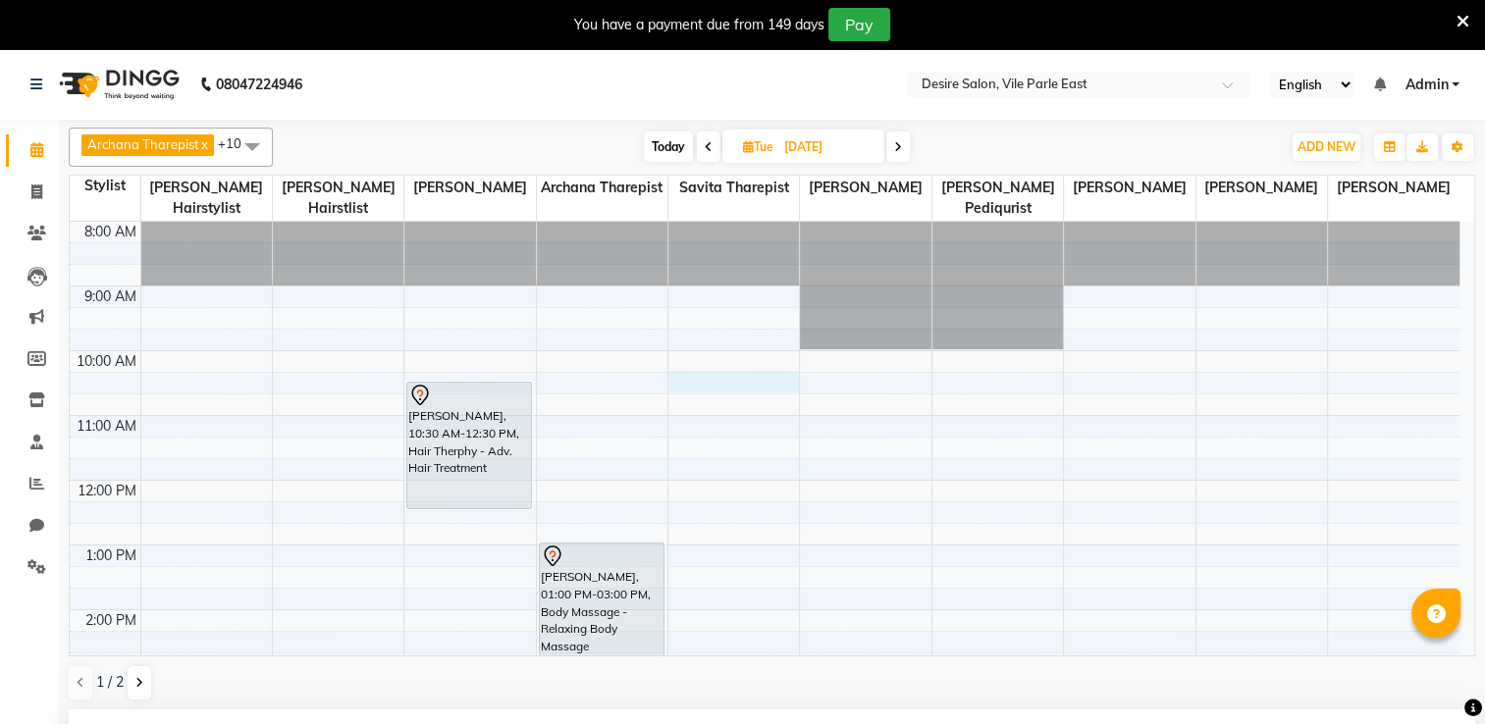
click at [671, 363] on div "8:00 AM 9:00 AM 10:00 AM 11:00 AM 12:00 PM 1:00 PM 2:00 PM 3:00 PM 4:00 PM 5:00…" at bounding box center [765, 675] width 1390 height 906
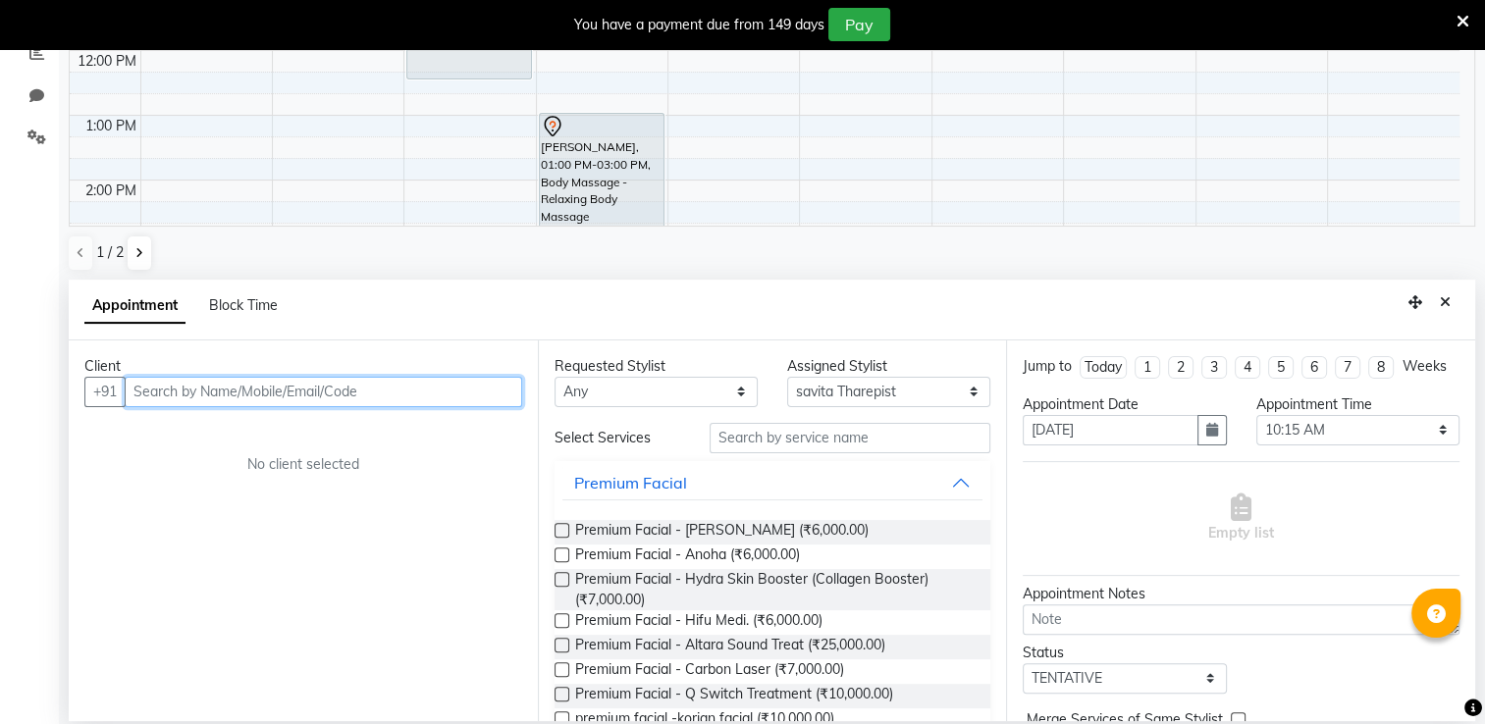
click at [167, 388] on input "text" at bounding box center [323, 392] width 397 height 30
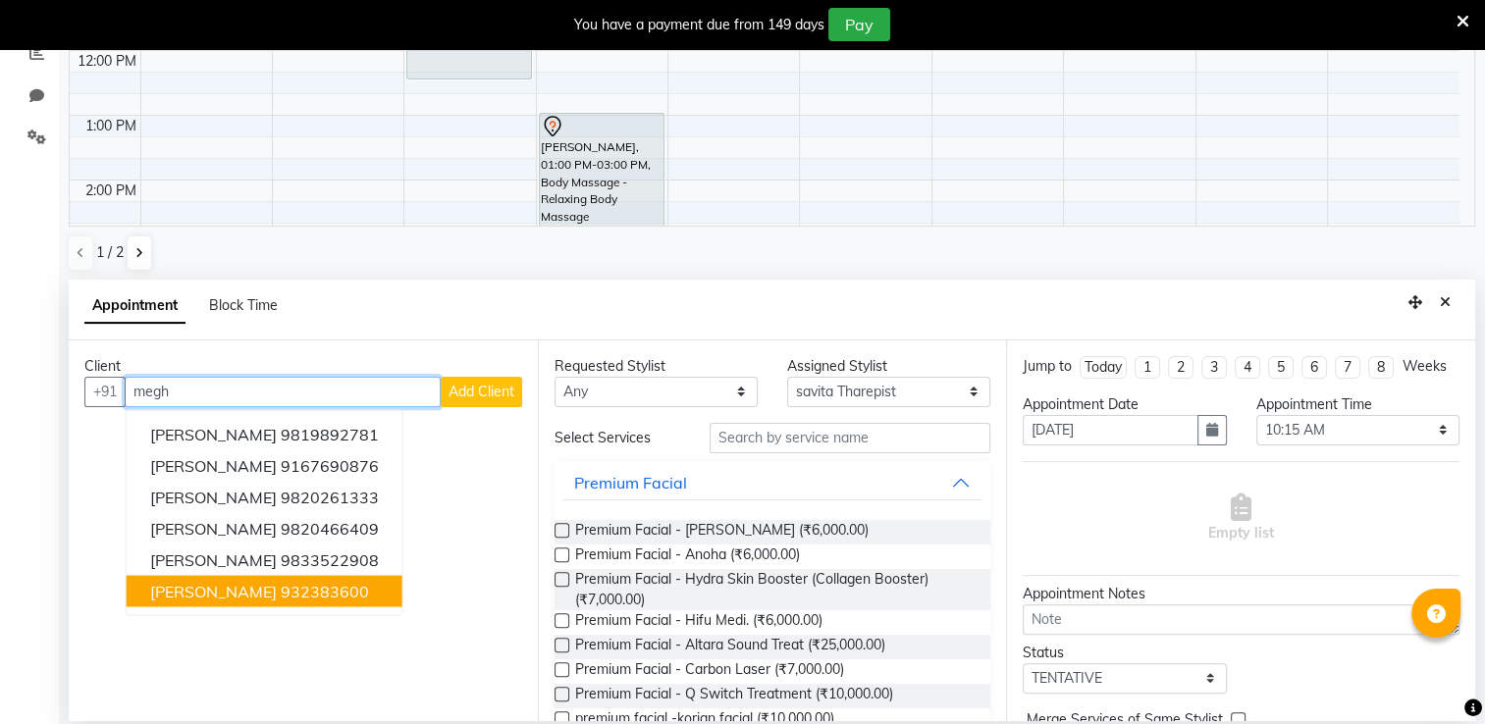
click at [314, 581] on ngb-highlight "932383600" at bounding box center [325, 591] width 88 height 20
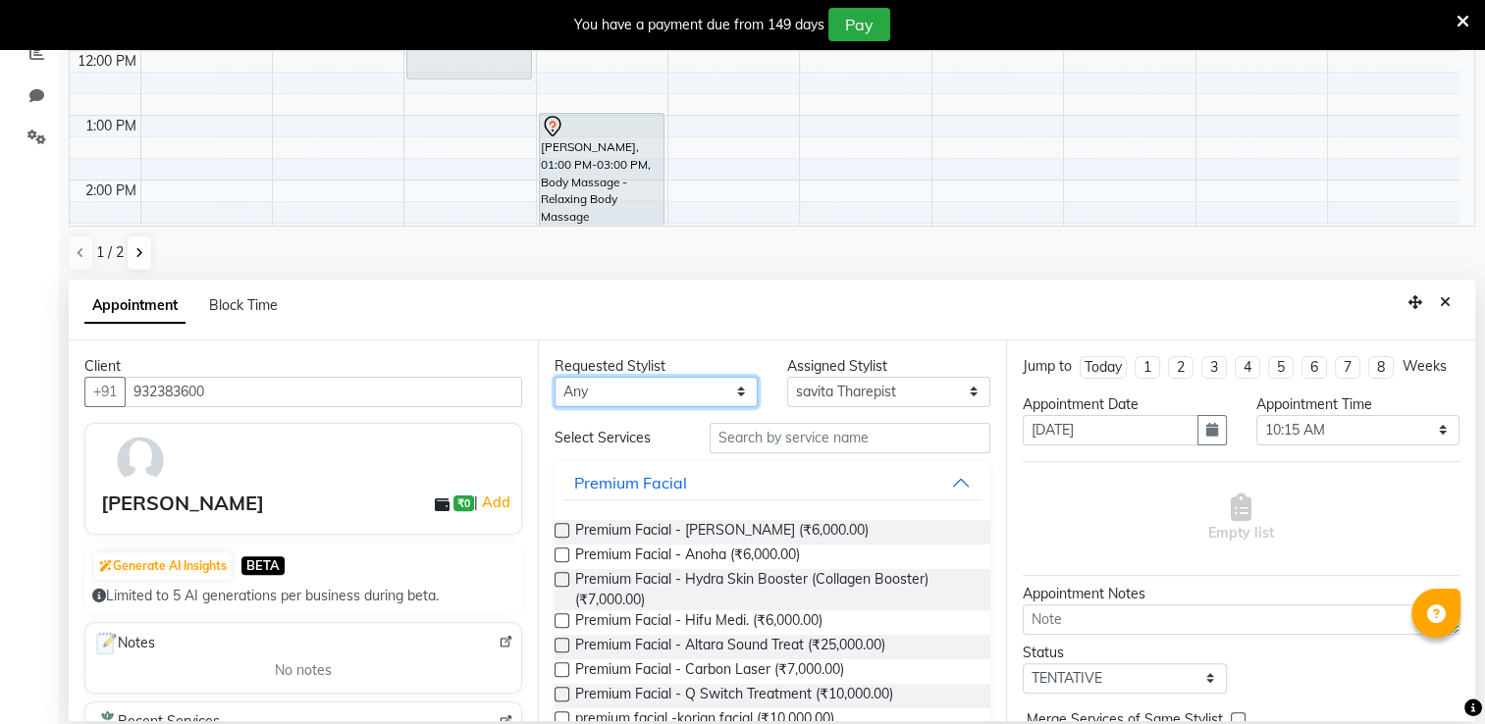
click at [602, 386] on select "Any [PERSON_NAME] [PERSON_NAME] Pediqurist [PERSON_NAME] desire salon [PERSON_N…" at bounding box center [656, 392] width 203 height 30
click at [555, 377] on select "Any [PERSON_NAME] [PERSON_NAME] Pediqurist [PERSON_NAME] desire salon [PERSON_N…" at bounding box center [656, 392] width 203 height 30
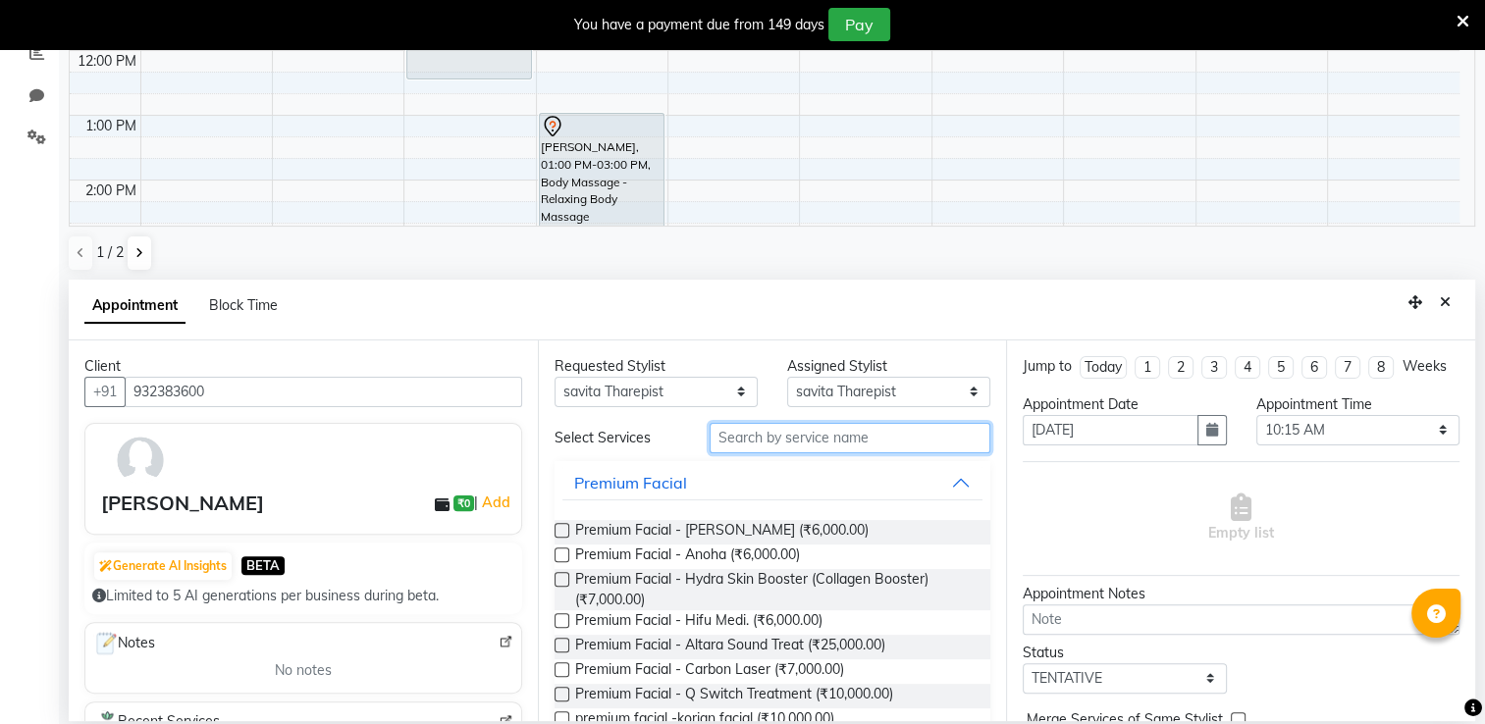
click at [734, 442] on input "text" at bounding box center [850, 438] width 281 height 30
click at [751, 435] on input "text" at bounding box center [850, 438] width 281 height 30
click at [727, 436] on input "text" at bounding box center [850, 438] width 281 height 30
click at [945, 483] on button "Premium Facial" at bounding box center [772, 482] width 421 height 35
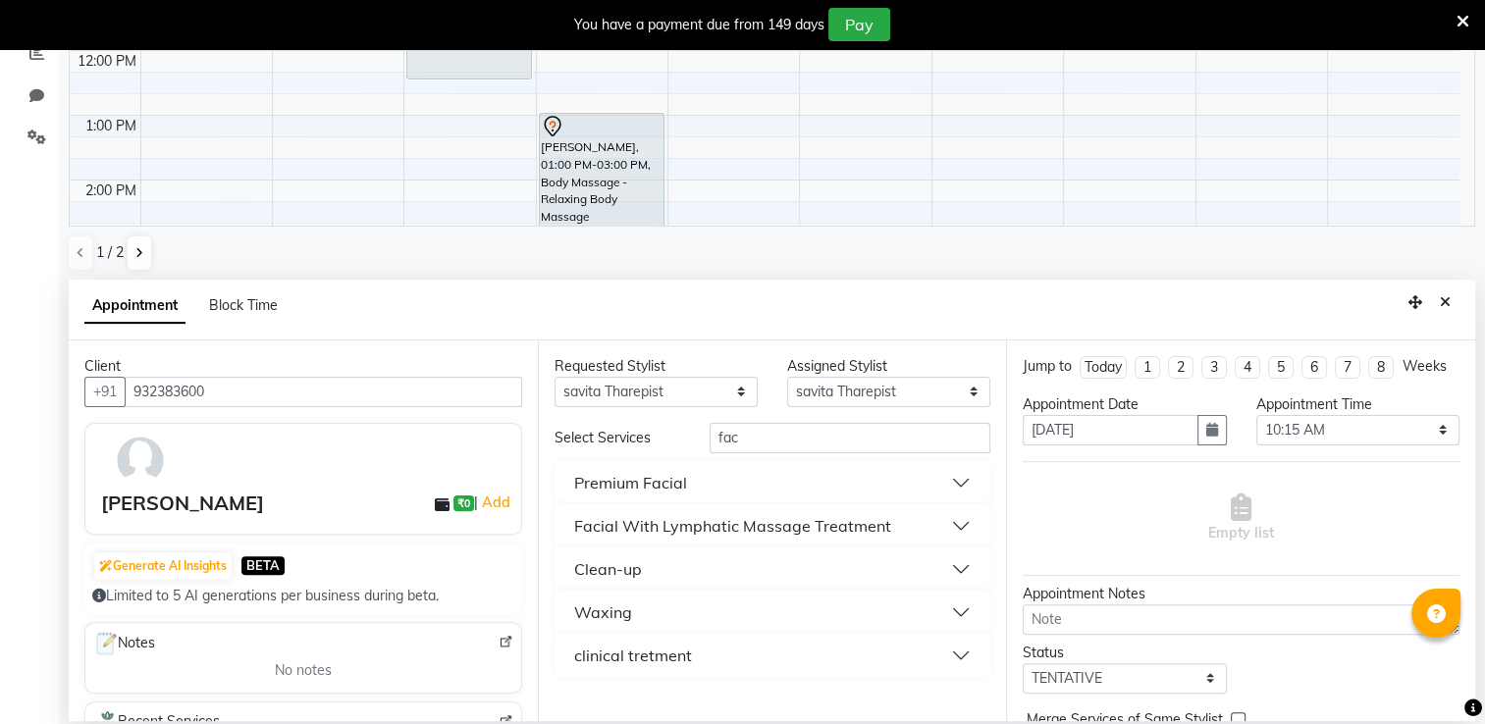
click at [962, 523] on button "Facial With Lymphatic Massage Treatment" at bounding box center [772, 525] width 421 height 35
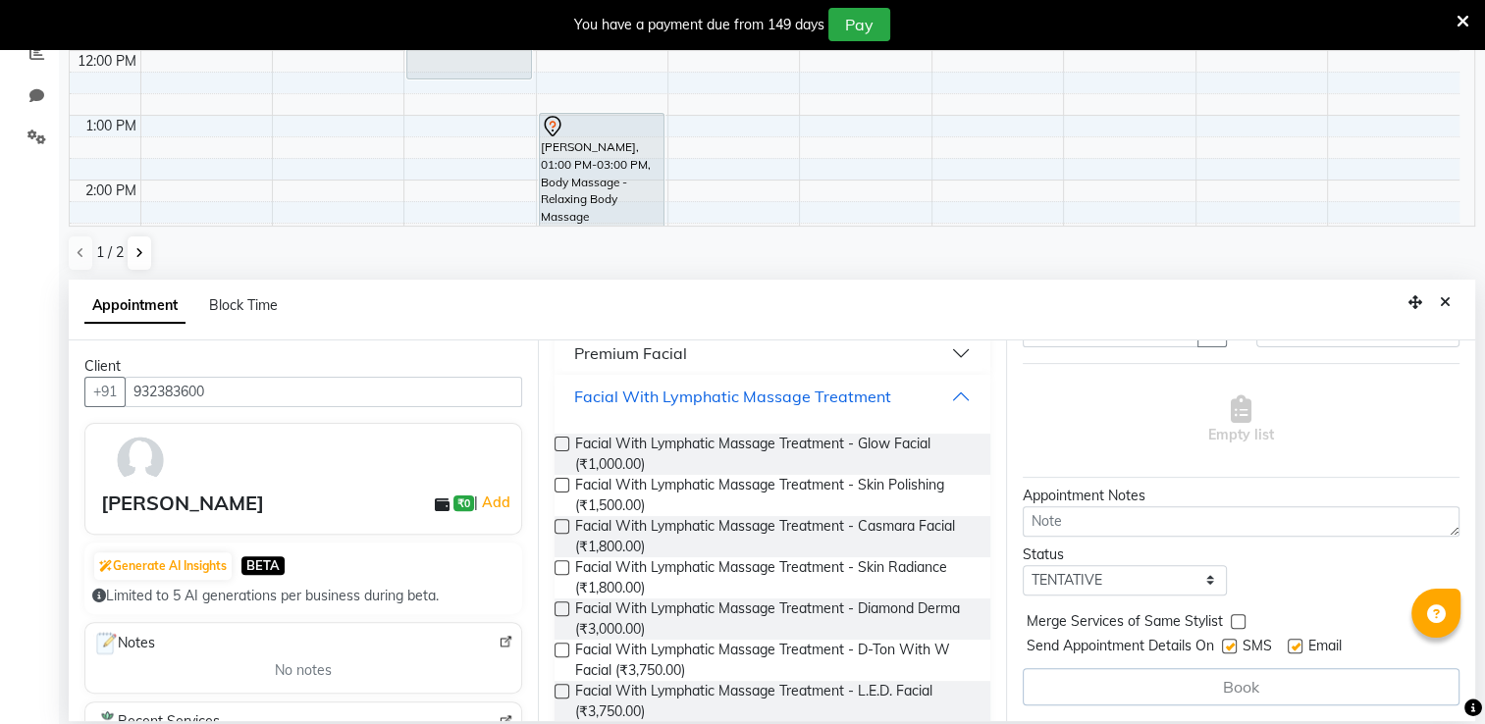
scroll to position [131, 0]
click at [564, 604] on label at bounding box center [562, 608] width 15 height 15
click at [564, 604] on input "checkbox" at bounding box center [561, 610] width 13 height 13
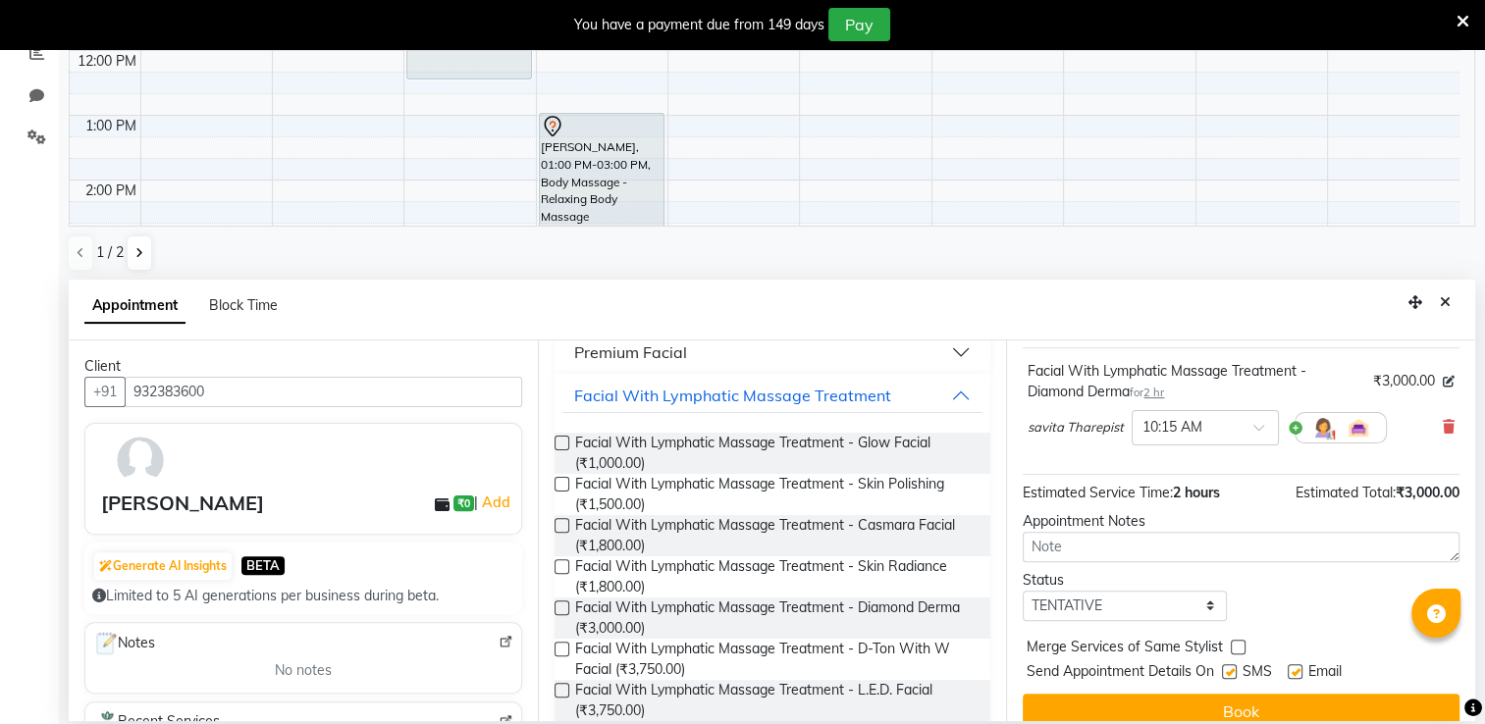
scroll to position [0, 0]
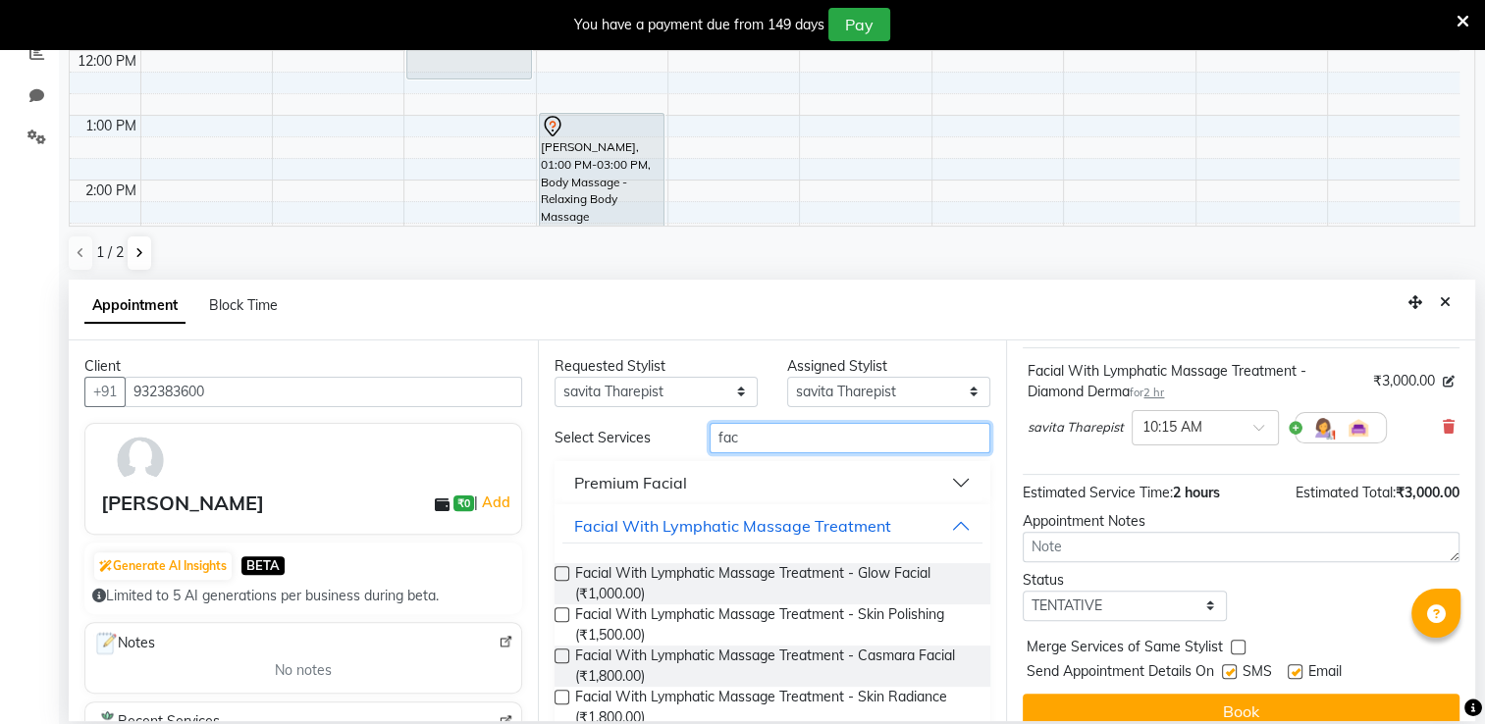
click at [742, 442] on input "fac" at bounding box center [850, 438] width 281 height 30
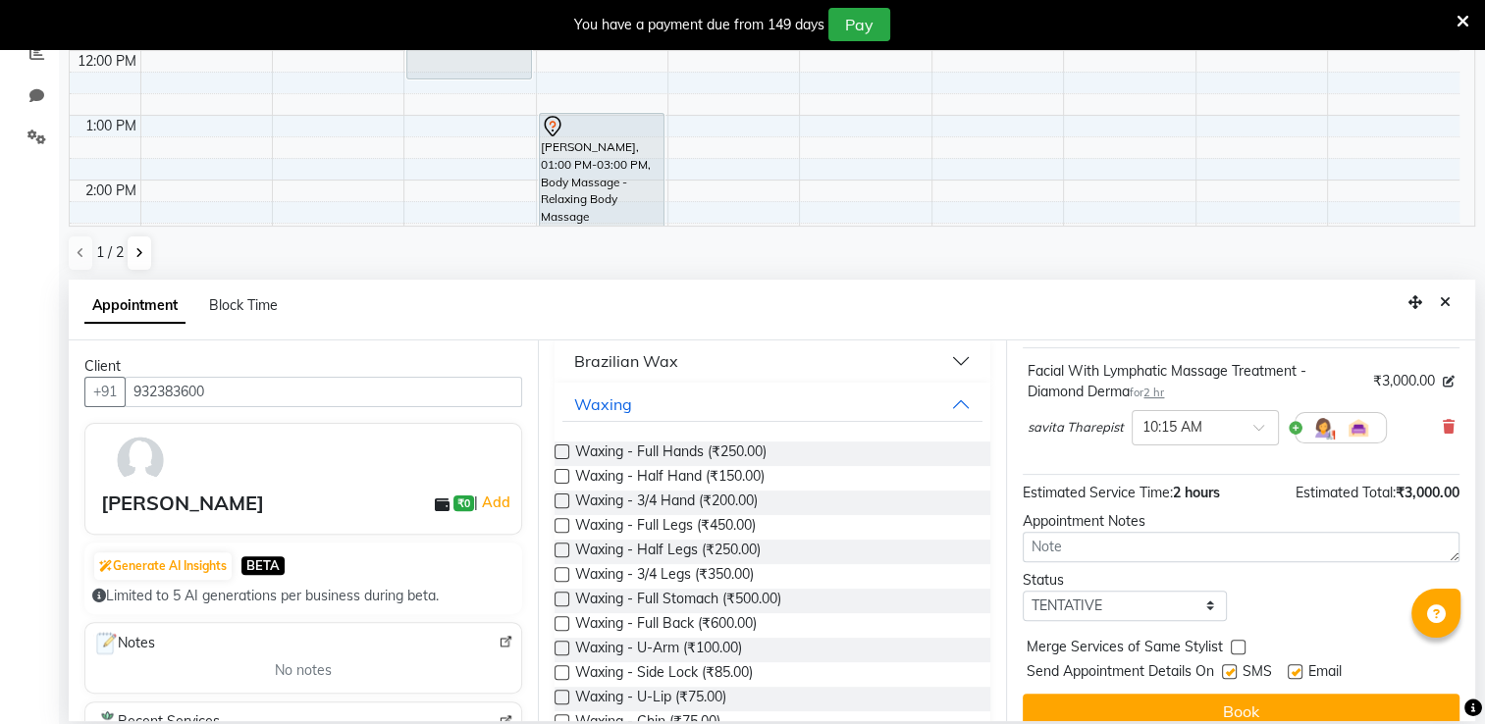
scroll to position [126, 0]
click at [943, 356] on button "Brazilian Wax" at bounding box center [772, 357] width 421 height 35
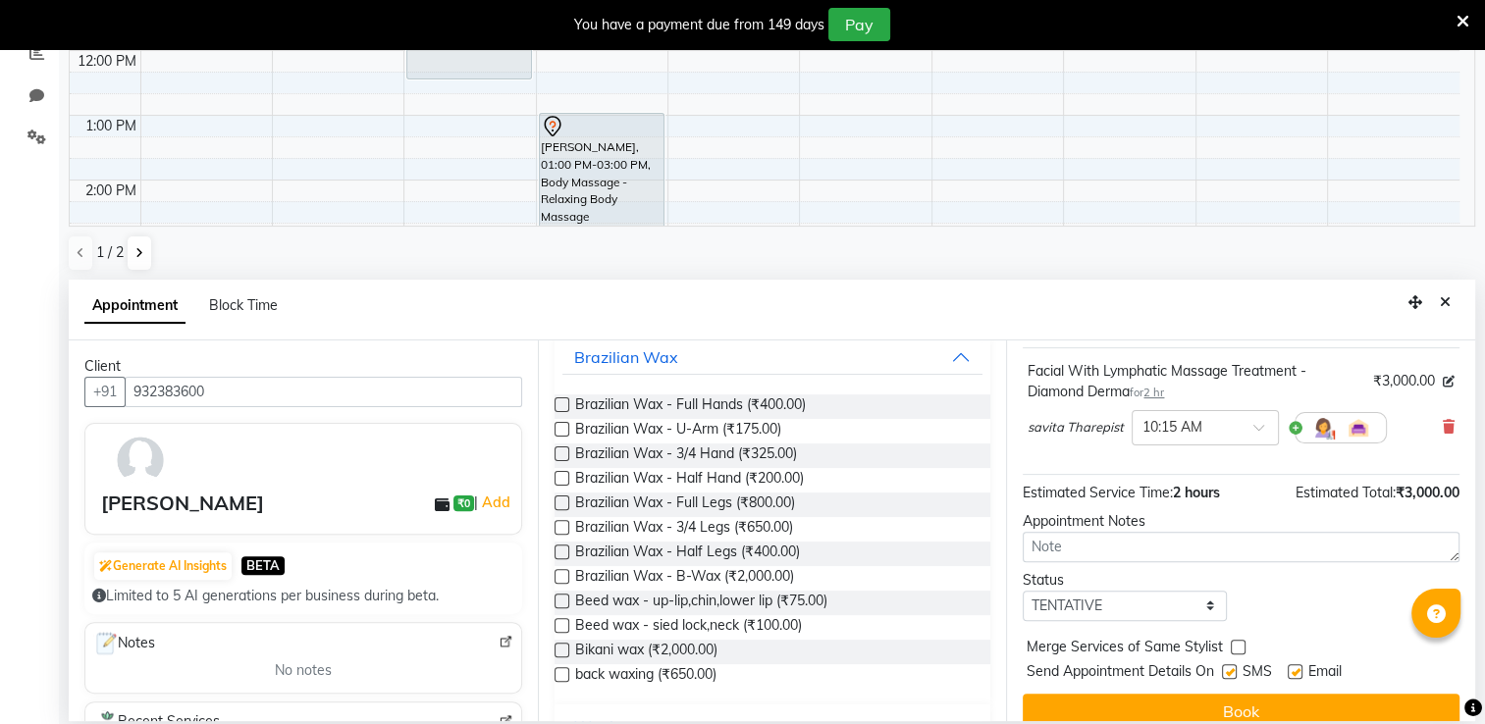
click at [557, 403] on label at bounding box center [562, 404] width 15 height 15
click at [557, 403] on input "checkbox" at bounding box center [561, 406] width 13 height 13
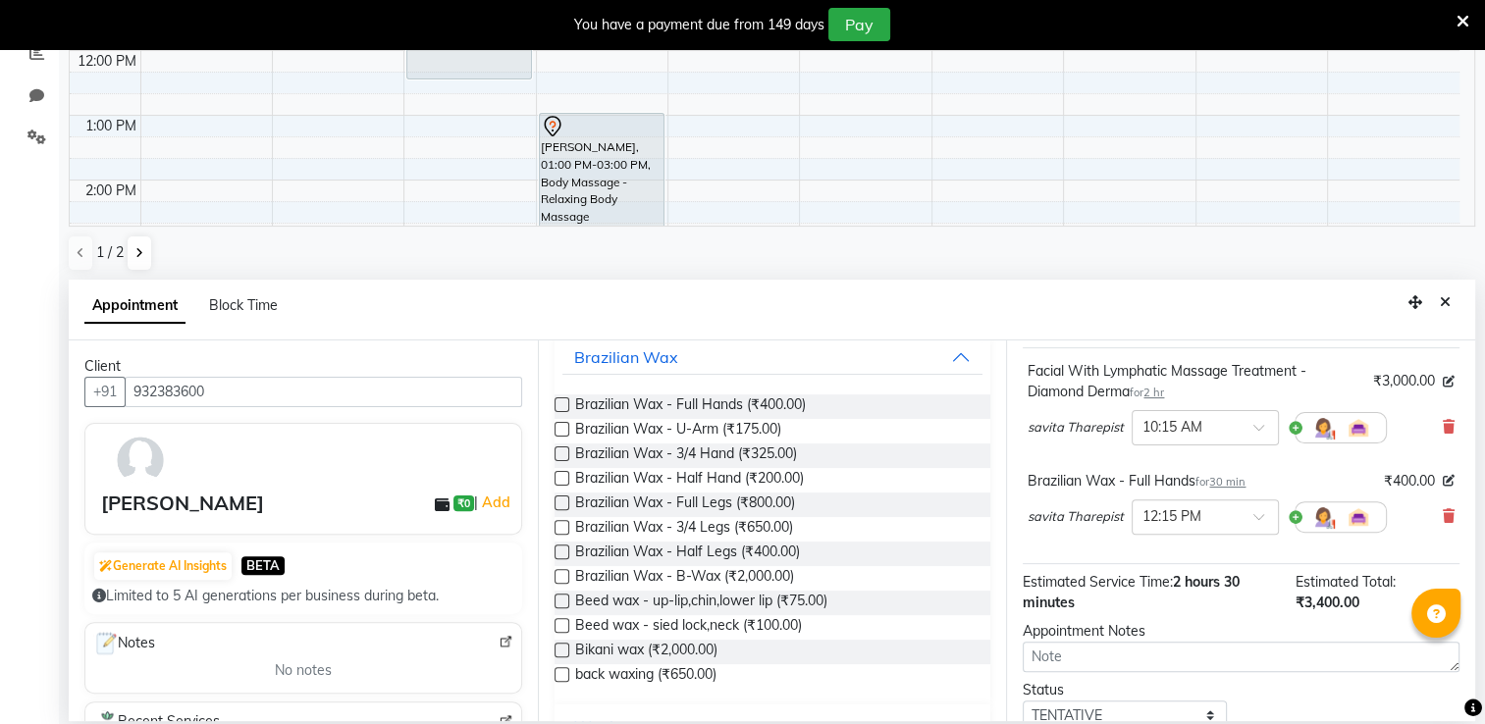
scroll to position [0, 0]
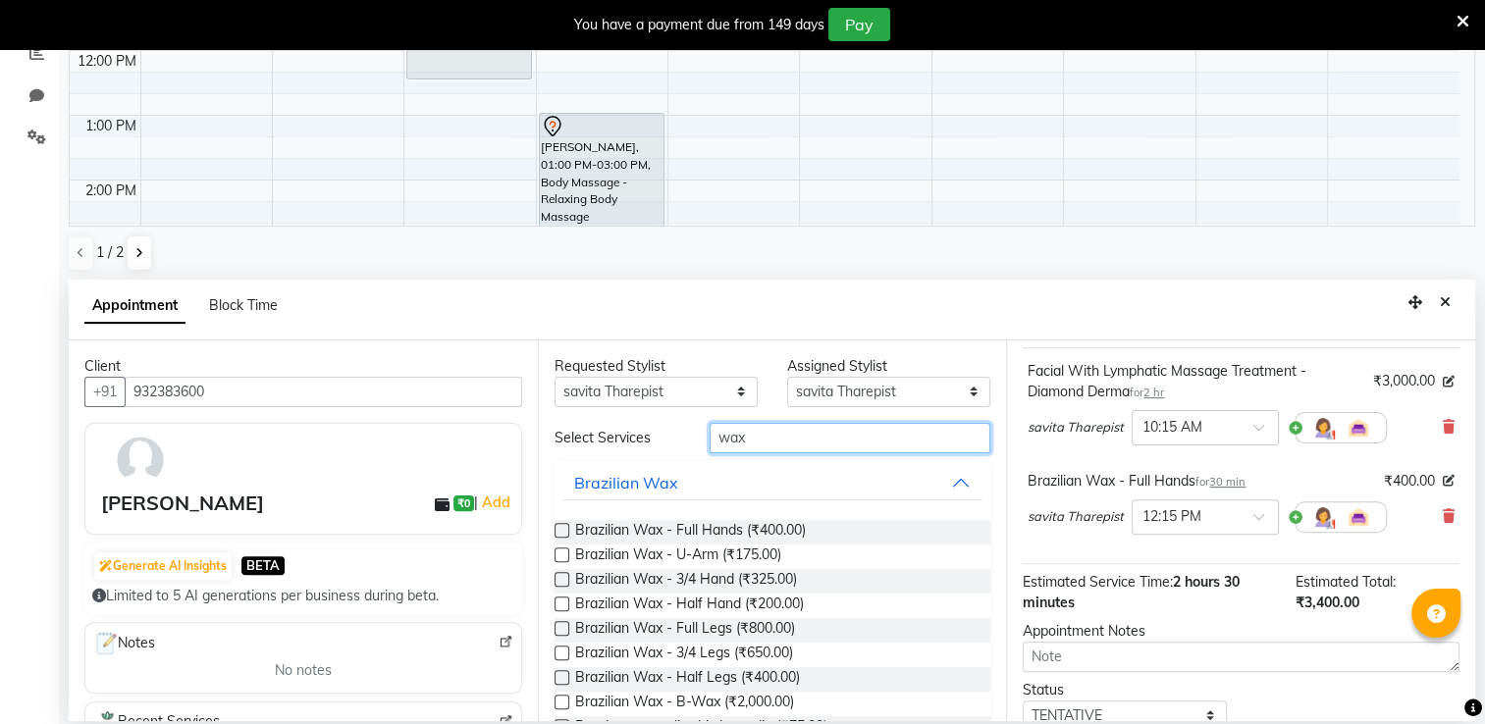
click at [739, 438] on input "wax" at bounding box center [850, 438] width 281 height 30
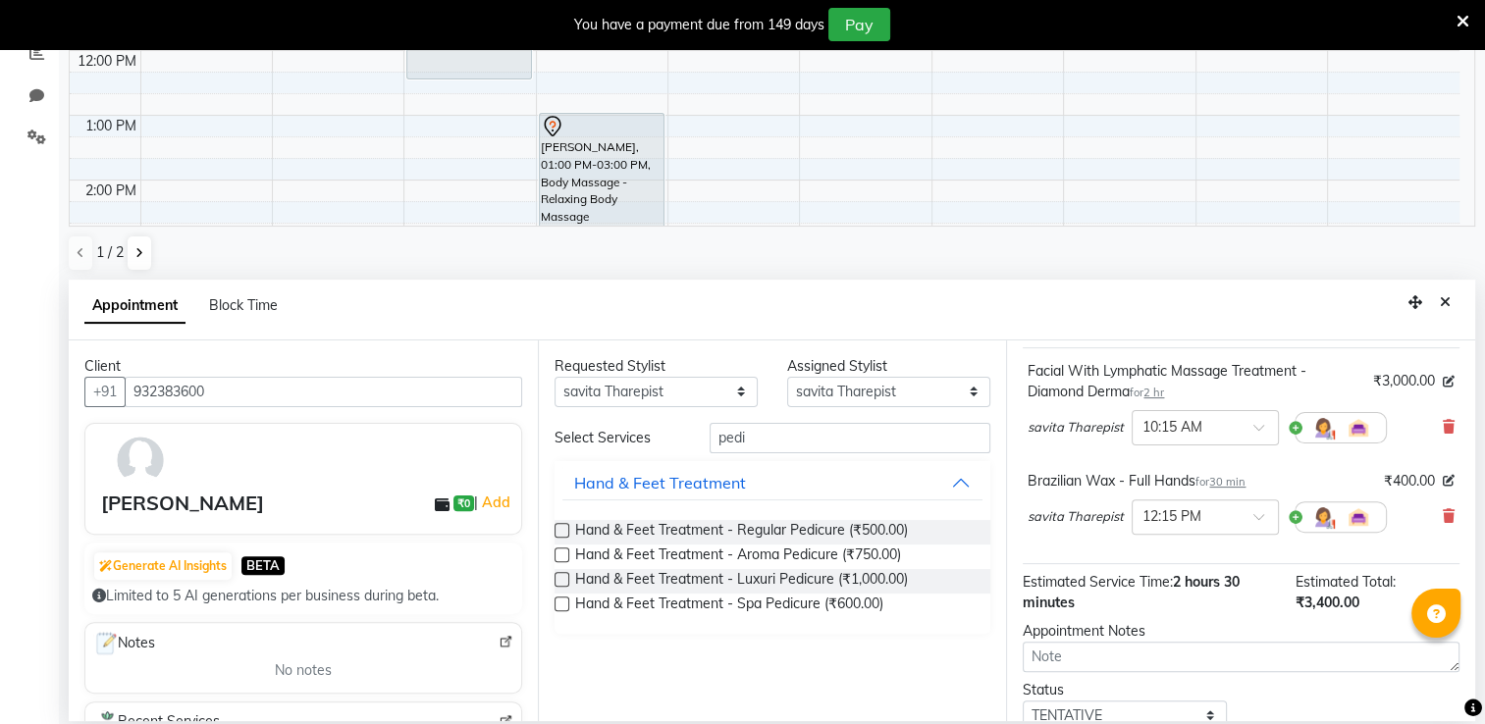
click at [556, 532] on label at bounding box center [562, 530] width 15 height 15
click at [556, 532] on input "checkbox" at bounding box center [561, 532] width 13 height 13
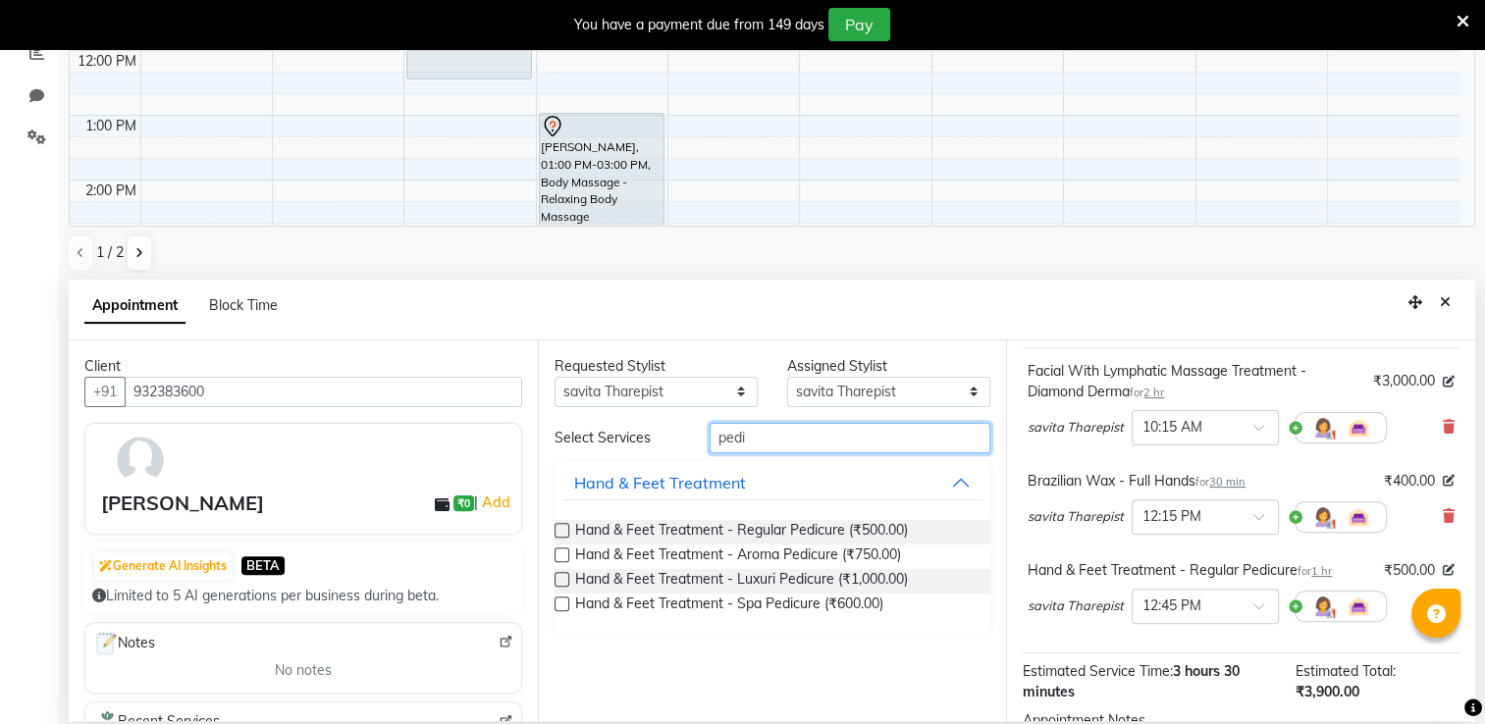
click at [747, 442] on input "pedi" at bounding box center [850, 438] width 281 height 30
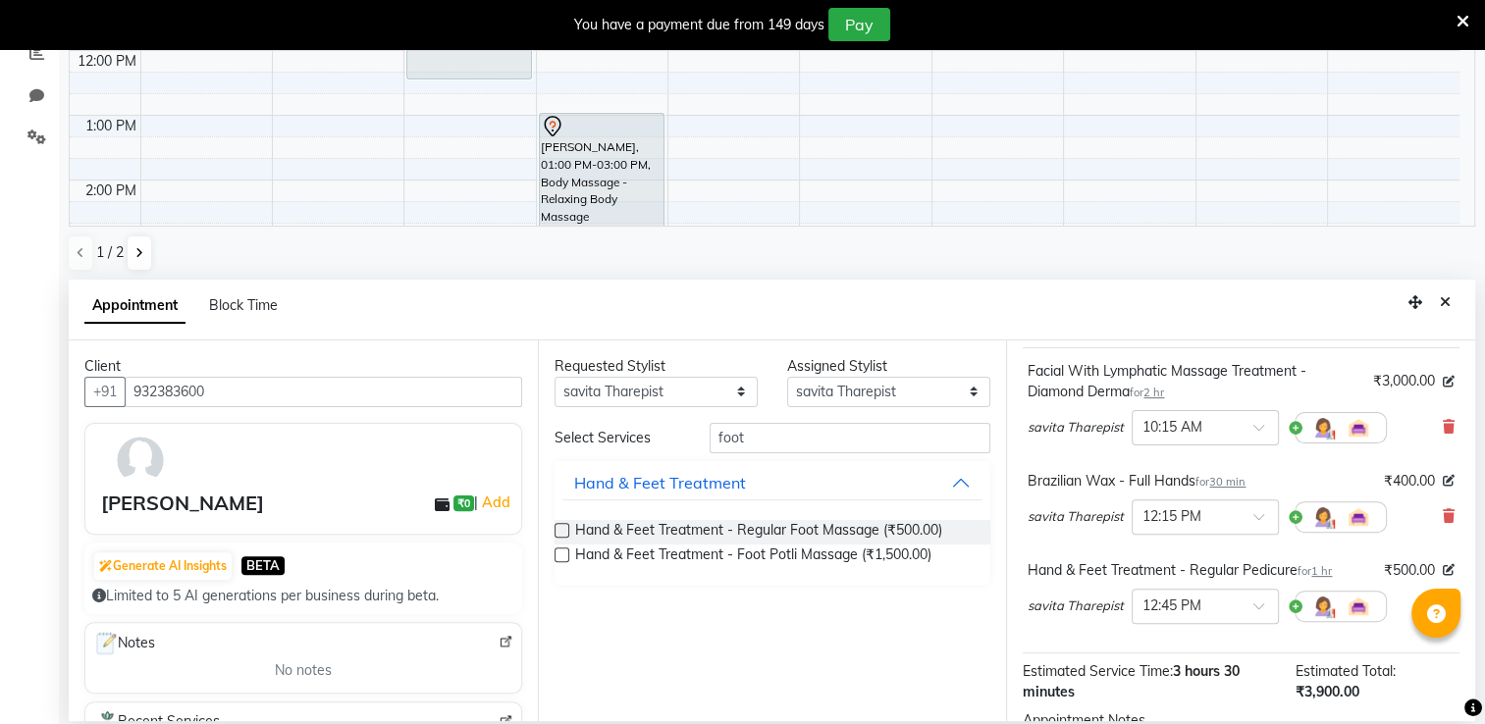
click at [557, 526] on label at bounding box center [562, 530] width 15 height 15
click at [557, 526] on input "checkbox" at bounding box center [561, 532] width 13 height 13
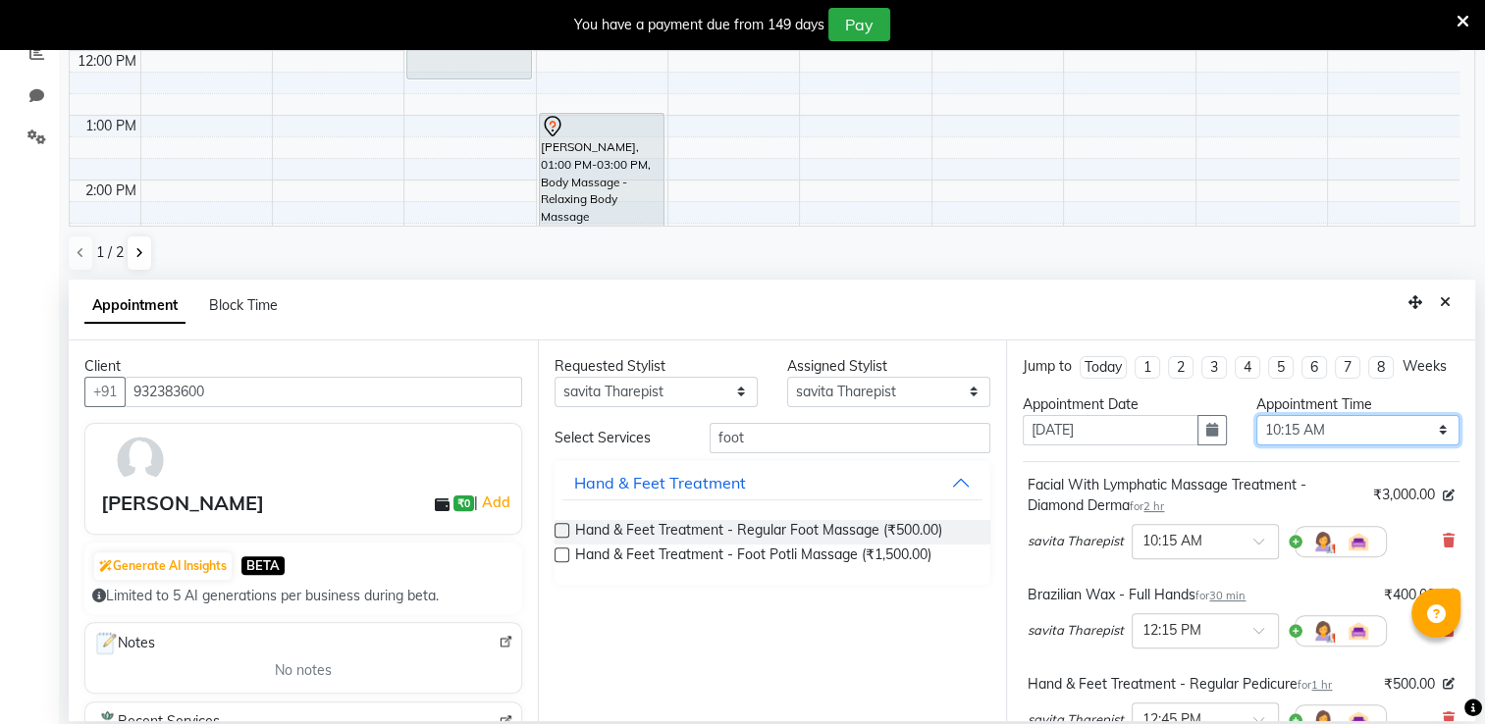
click at [1327, 445] on select "Select 09:00 AM 09:15 AM 09:30 AM 09:45 AM 10:00 AM 10:15 AM 10:30 AM 10:45 AM …" at bounding box center [1357, 430] width 203 height 30
click at [1256, 432] on select "Select 09:00 AM 09:15 AM 09:30 AM 09:45 AM 10:00 AM 10:15 AM 10:30 AM 10:45 AM …" at bounding box center [1357, 430] width 203 height 30
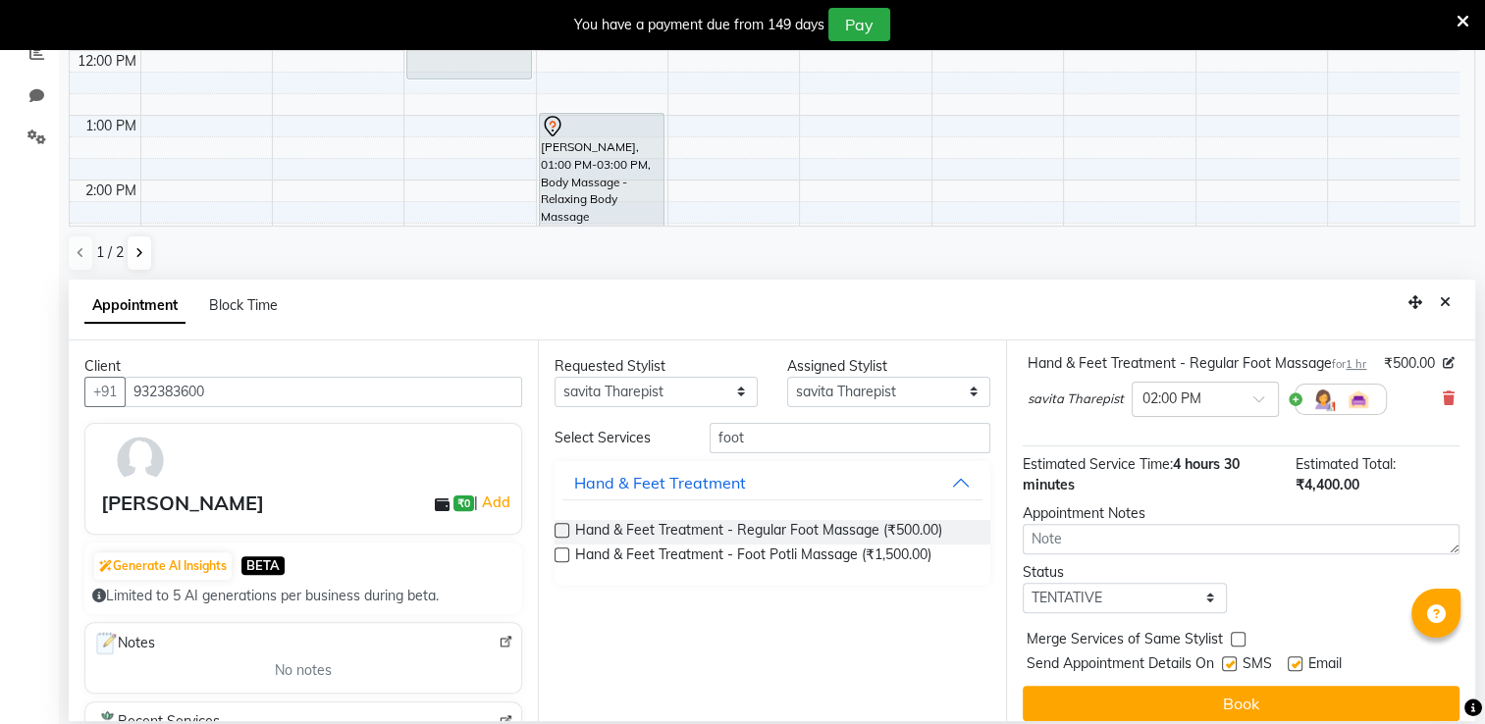
scroll to position [464, 0]
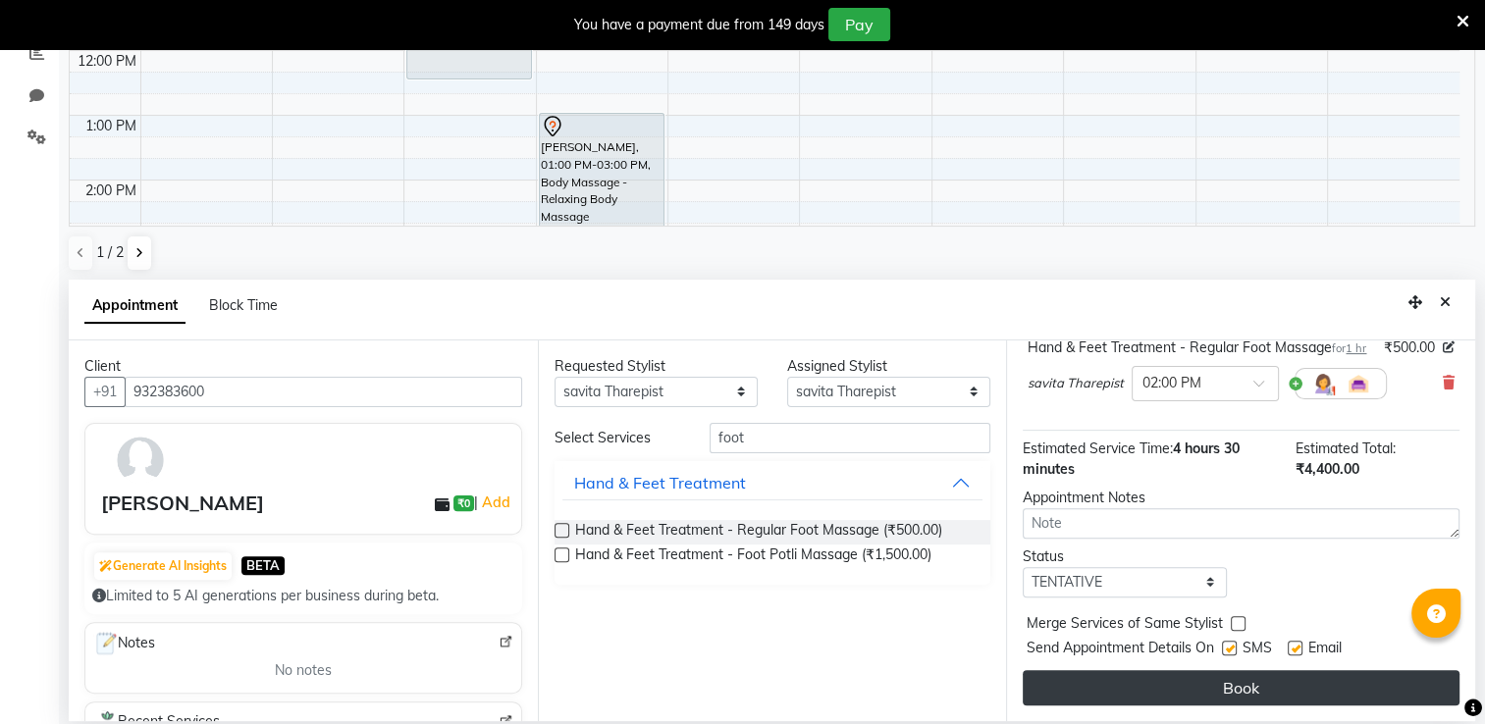
click at [1221, 687] on button "Book" at bounding box center [1241, 687] width 437 height 35
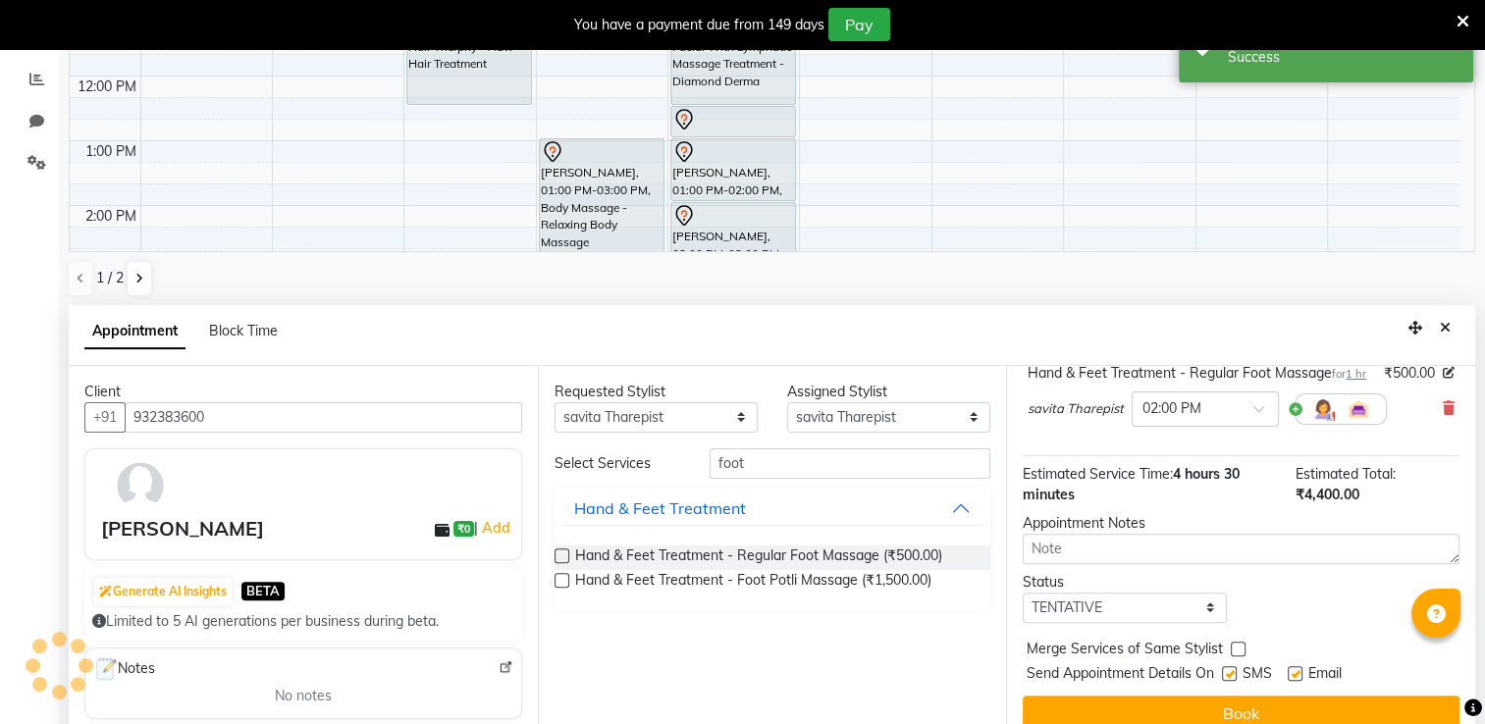
scroll to position [485, 0]
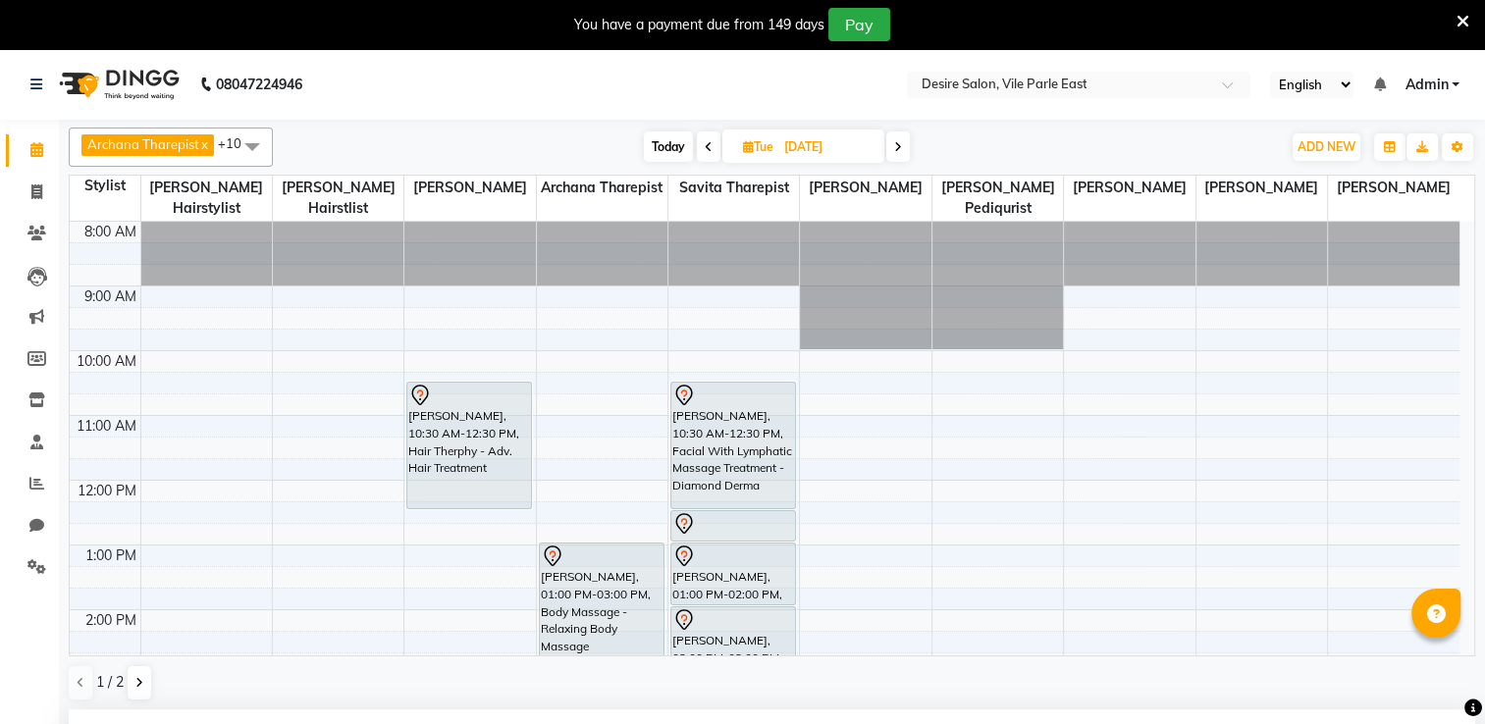
click at [663, 140] on span "Today" at bounding box center [668, 147] width 49 height 30
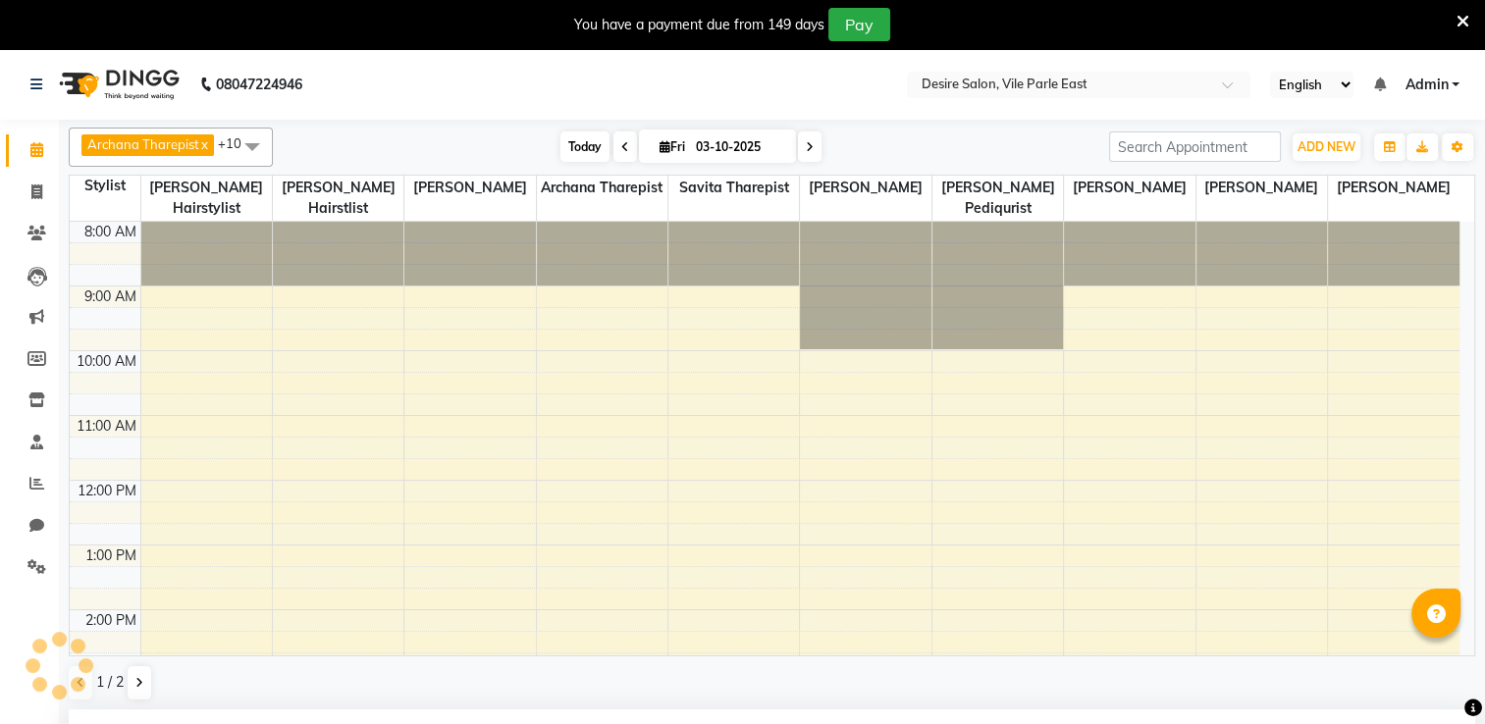
scroll to position [444, 0]
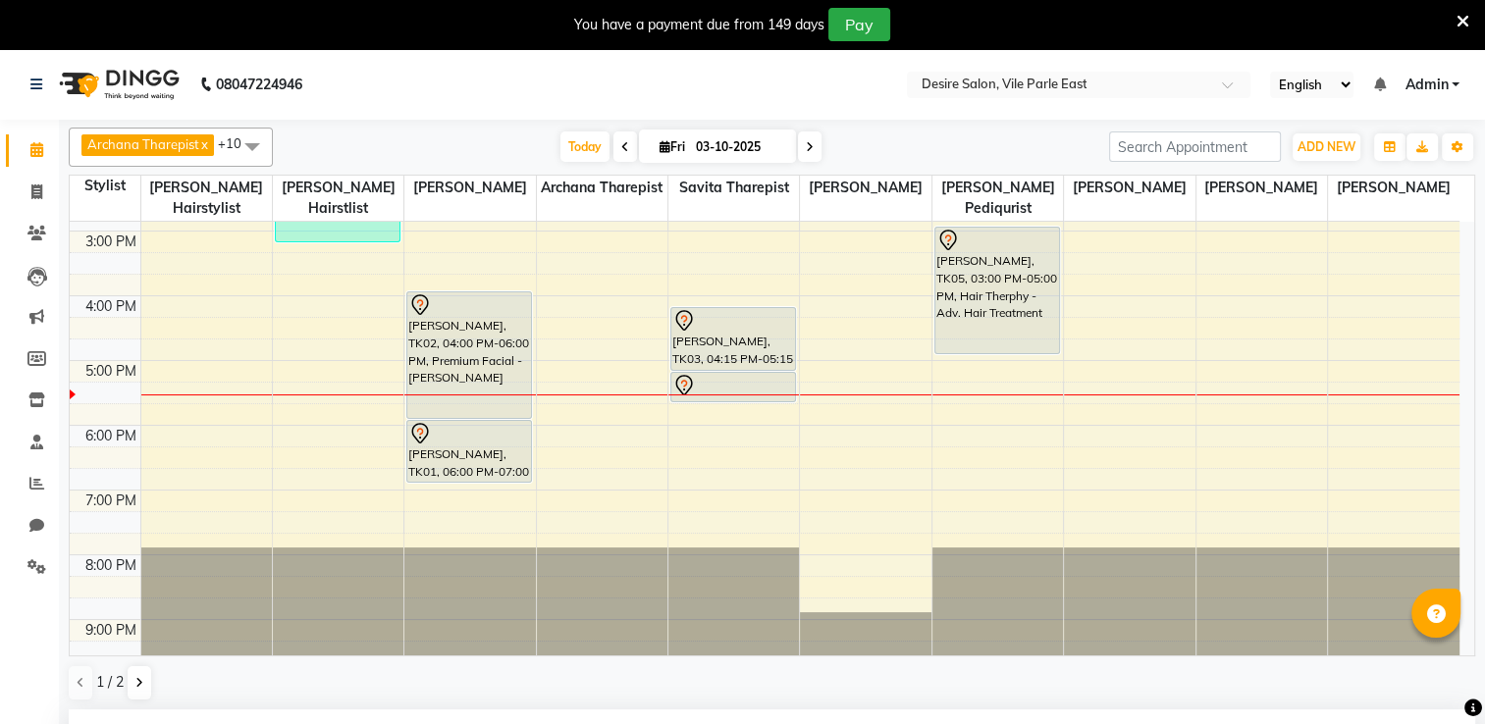
click at [807, 150] on icon at bounding box center [810, 147] width 8 height 12
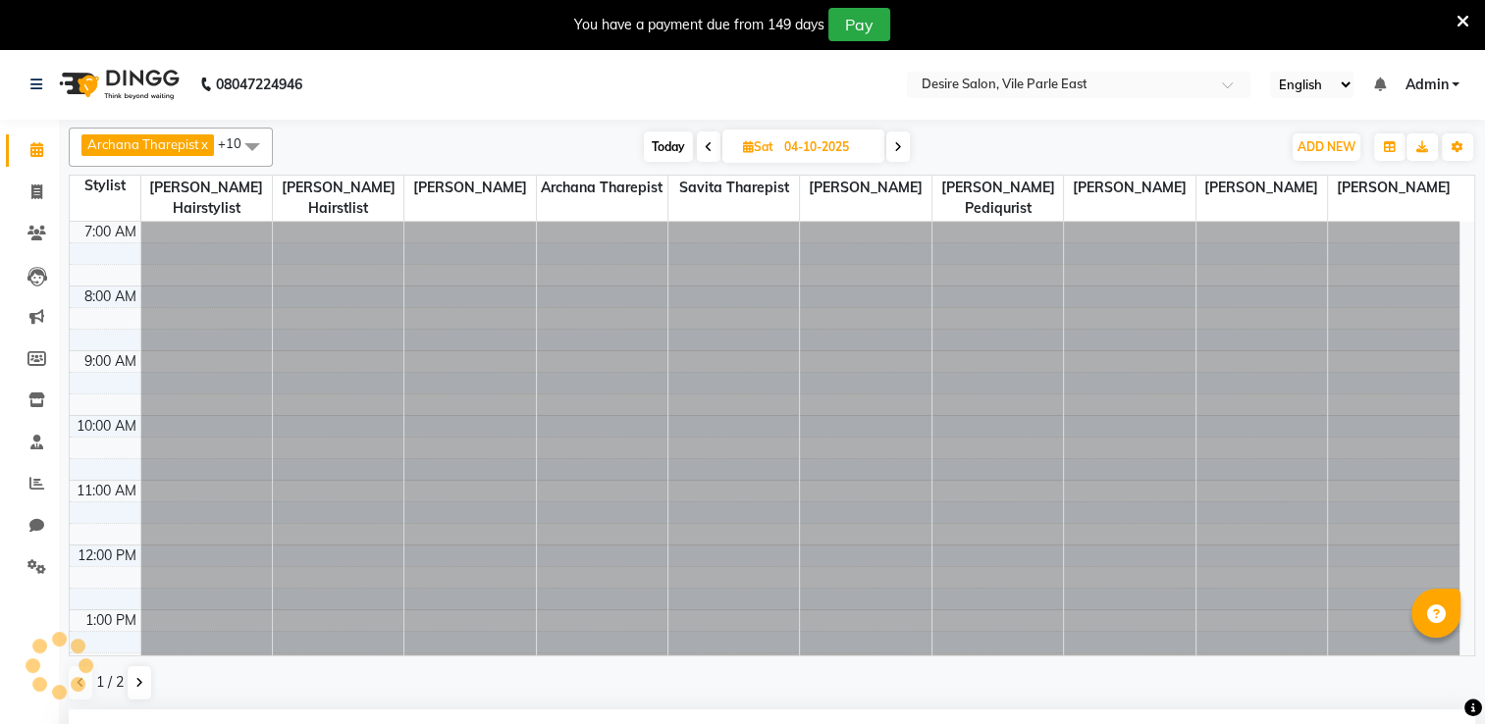
scroll to position [506, 0]
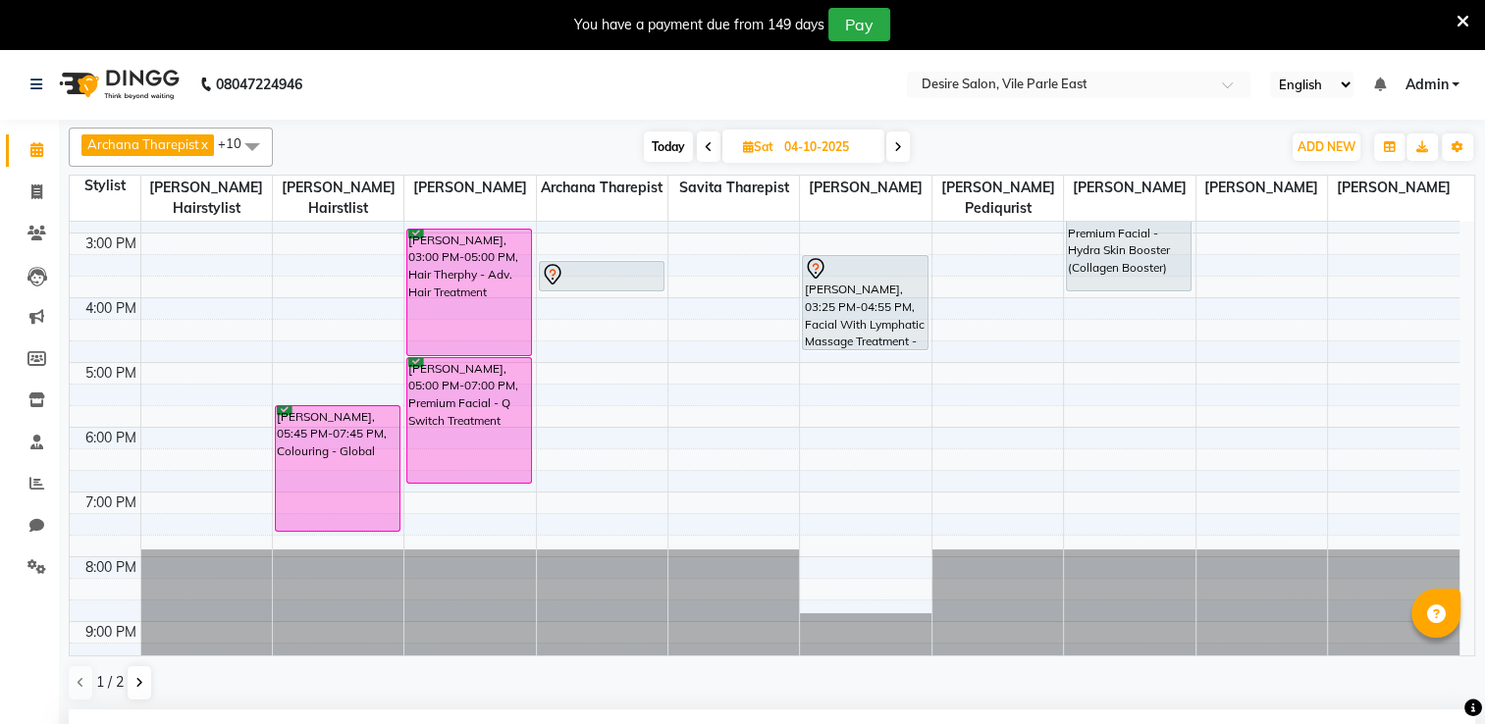
click at [892, 148] on span at bounding box center [898, 147] width 24 height 30
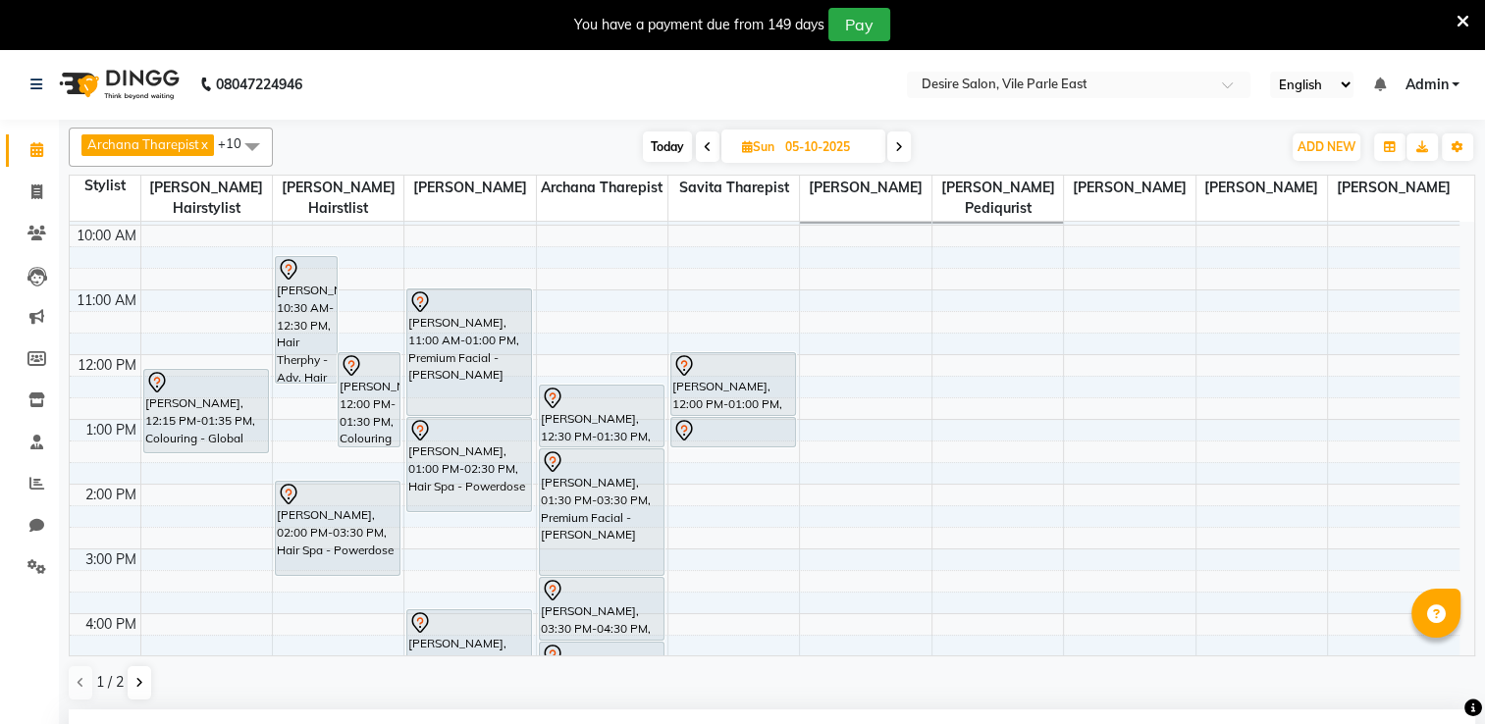
scroll to position [128, 0]
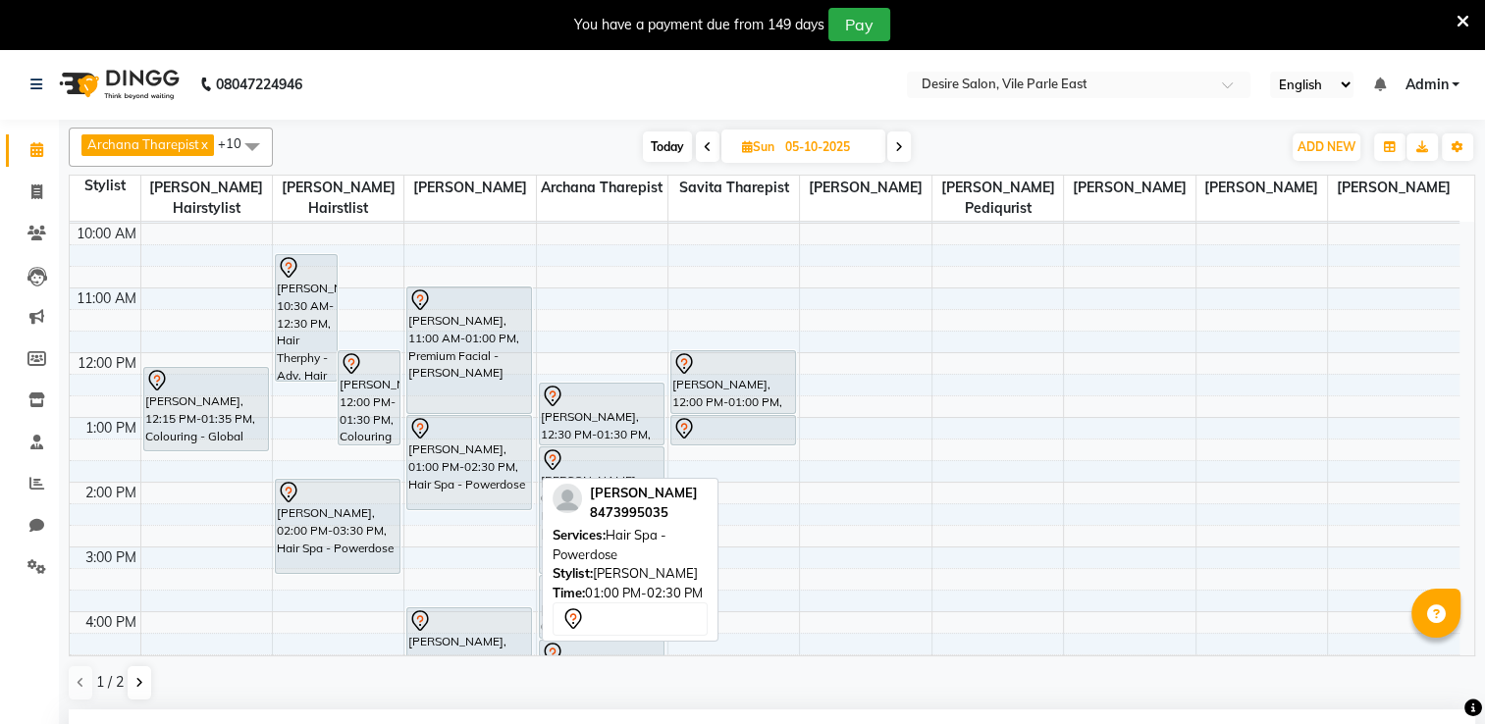
click at [487, 447] on div "[PERSON_NAME], 01:00 PM-02:30 PM, Hair Spa - Powerdose" at bounding box center [469, 462] width 124 height 93
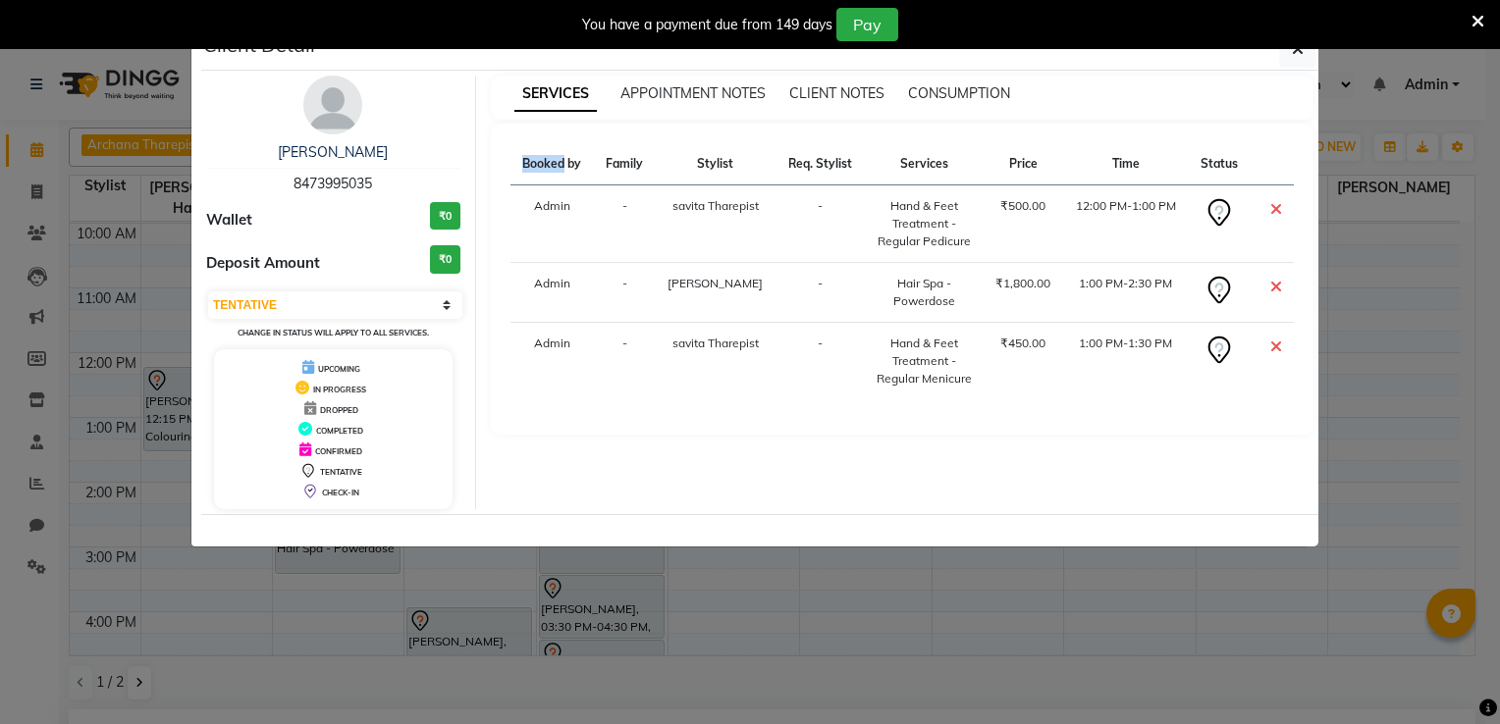
click at [919, 501] on div "Client Detail [PERSON_NAME] kaneker 8473995035 Wallet ₹0 Deposit Amount ₹0 Sele…" at bounding box center [749, 287] width 1119 height 520
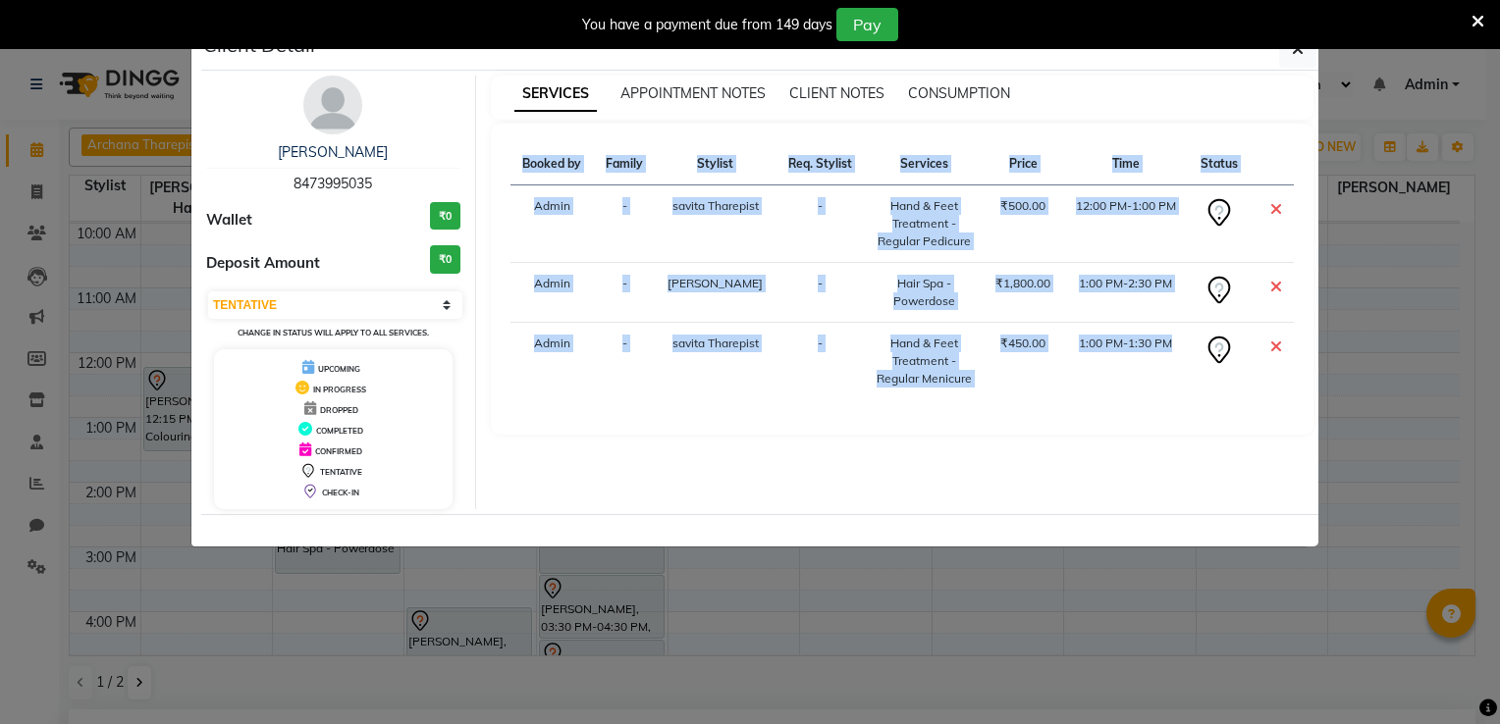
click at [1310, 580] on ngb-modal-window "Client Detail [PERSON_NAME] kaneker 8473995035 Wallet ₹0 Deposit Amount ₹0 Sele…" at bounding box center [750, 362] width 1500 height 724
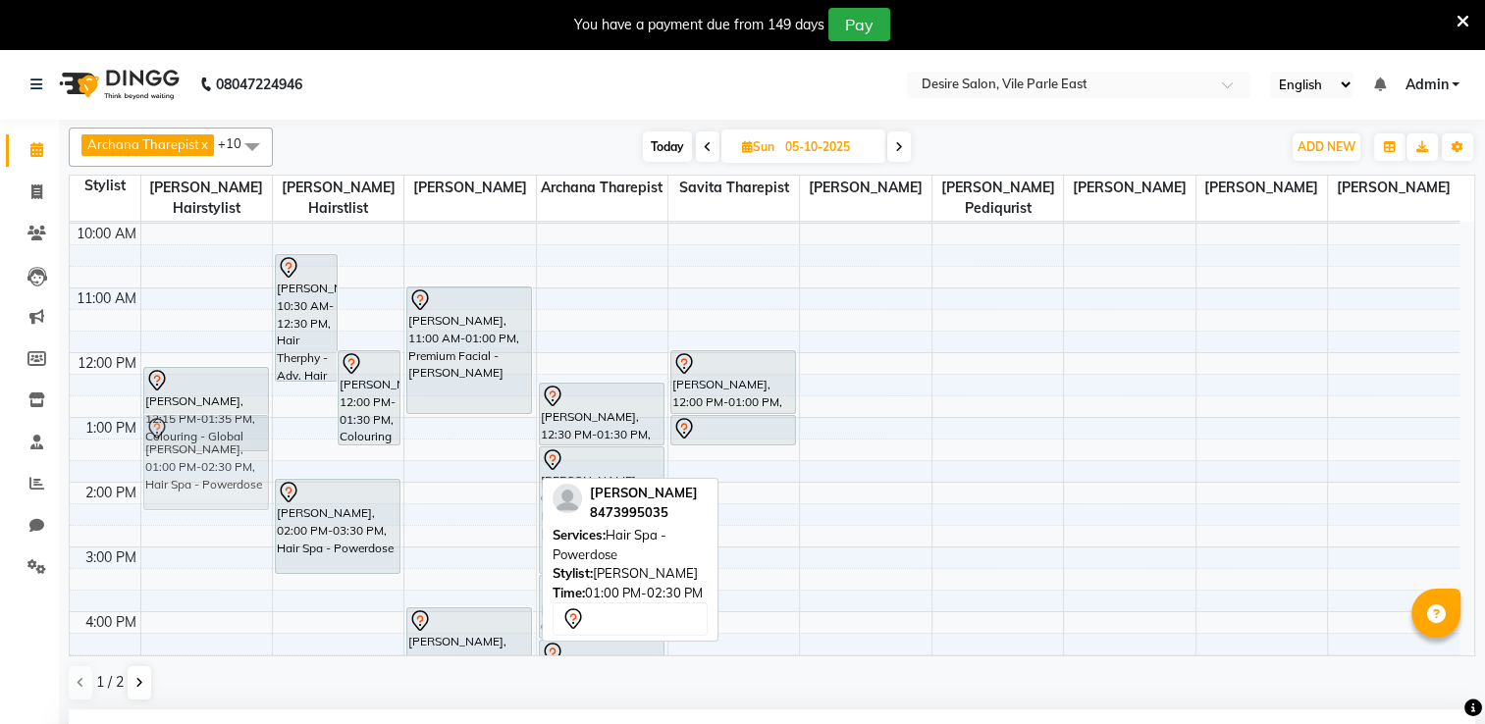
drag, startPoint x: 476, startPoint y: 448, endPoint x: 194, endPoint y: 454, distance: 281.8
click at [194, 454] on tr "[PERSON_NAME], 12:15 PM-01:35 PM, Colouring - Global [PERSON_NAME] kaneker, 01:…" at bounding box center [765, 547] width 1390 height 906
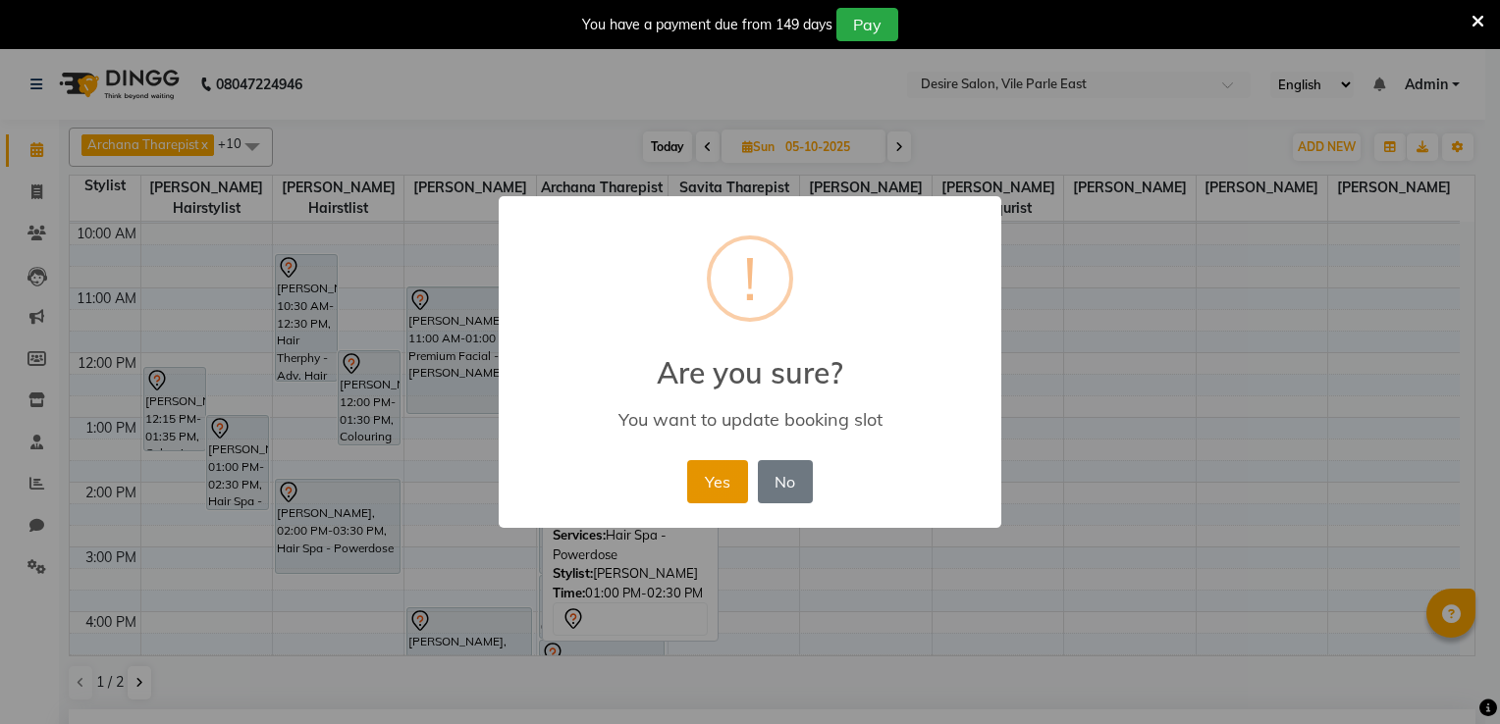
click at [714, 465] on button "Yes" at bounding box center [717, 481] width 60 height 43
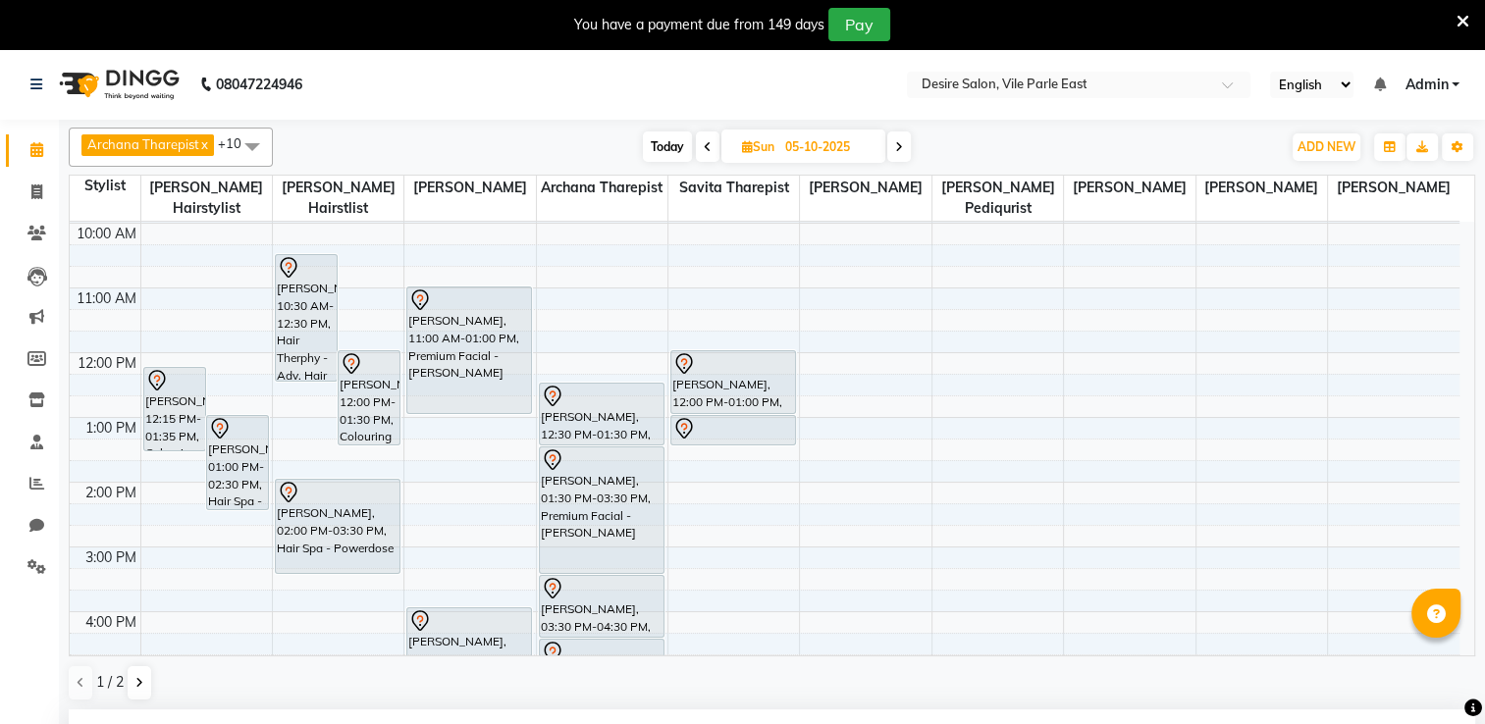
scroll to position [196, 0]
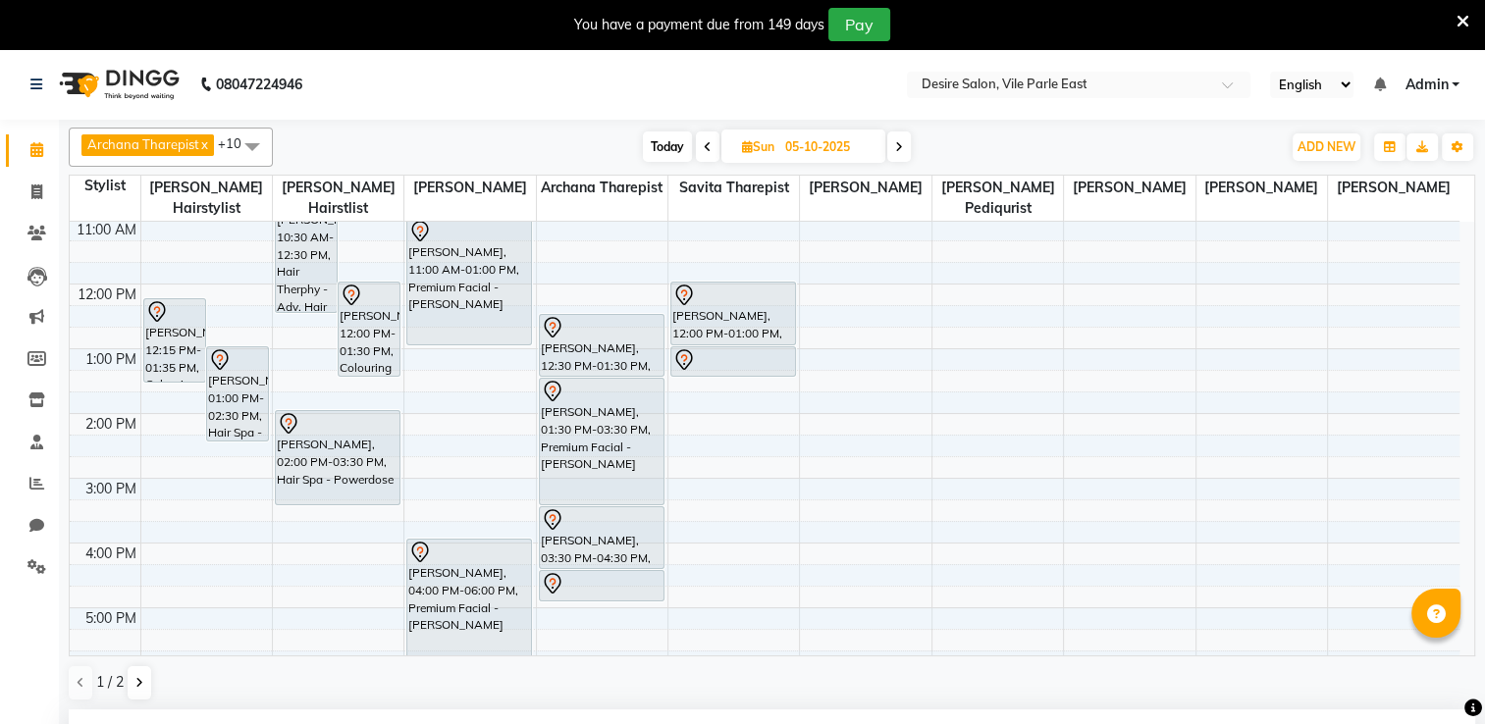
click at [903, 146] on span at bounding box center [899, 147] width 24 height 30
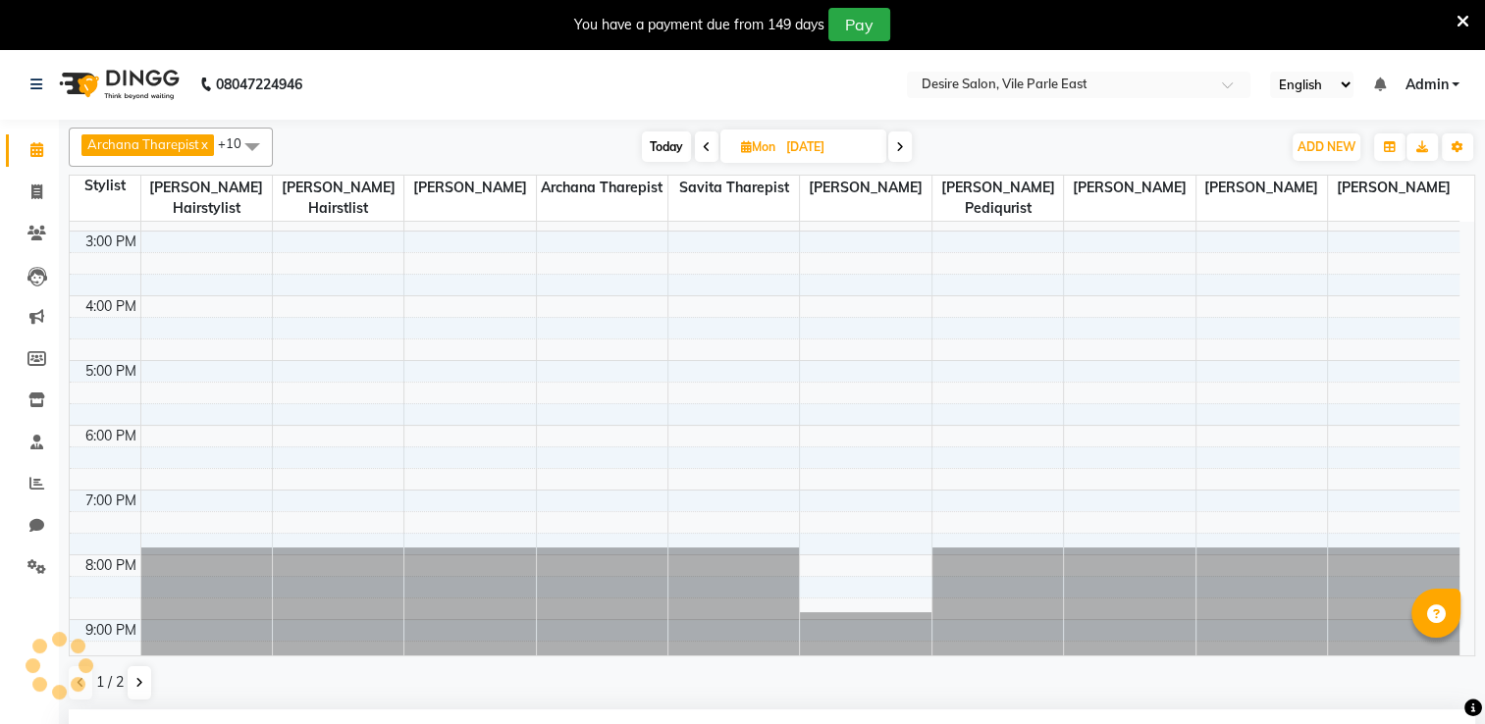
scroll to position [464, 0]
click at [905, 146] on span at bounding box center [900, 147] width 24 height 30
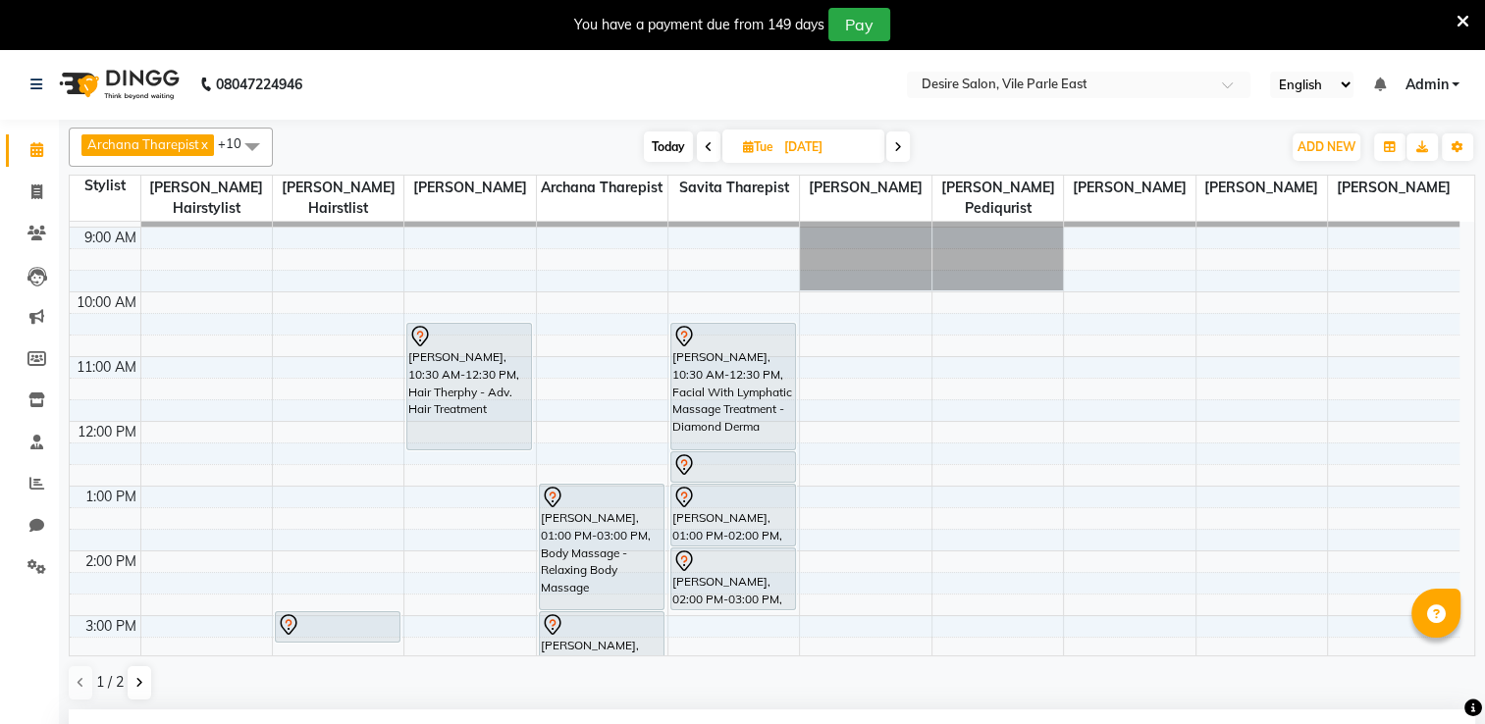
scroll to position [54, 0]
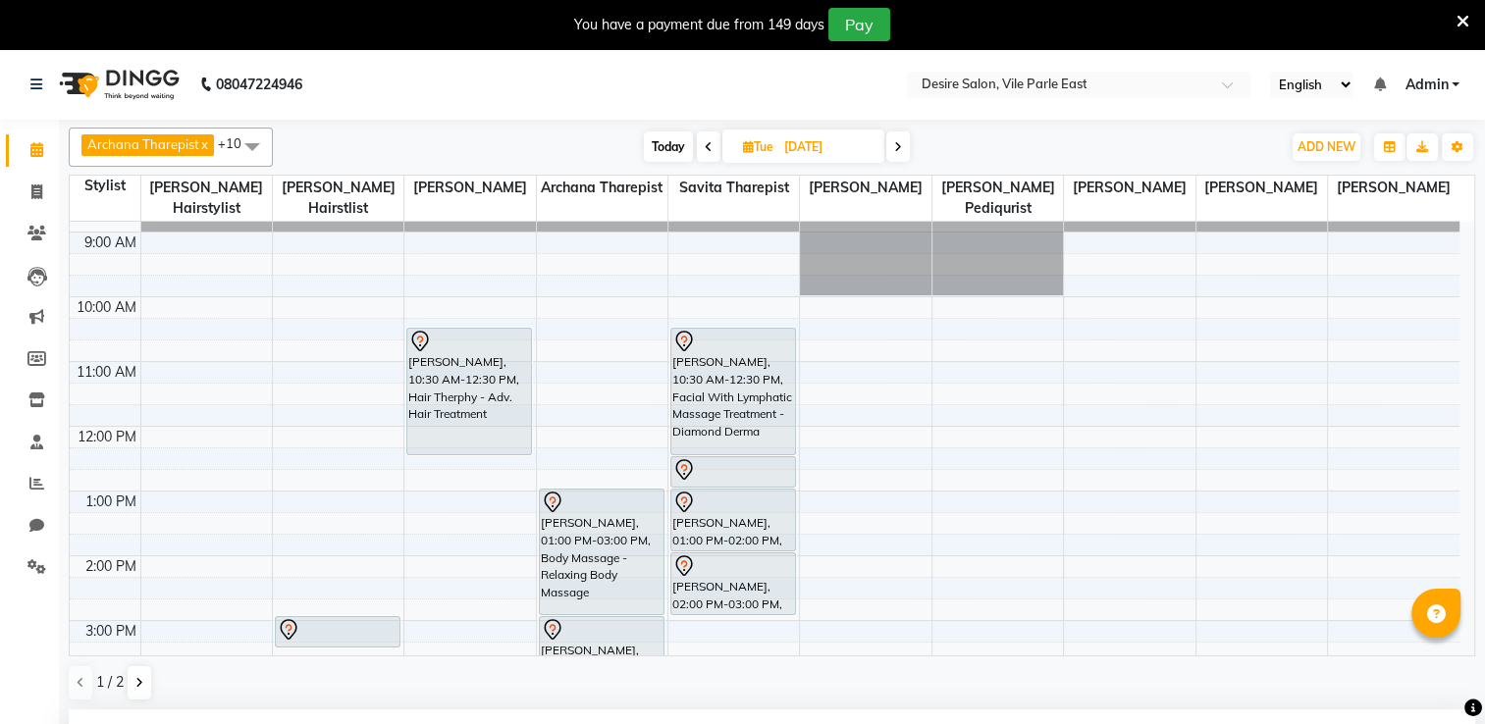
click at [662, 142] on span "Today" at bounding box center [668, 147] width 49 height 30
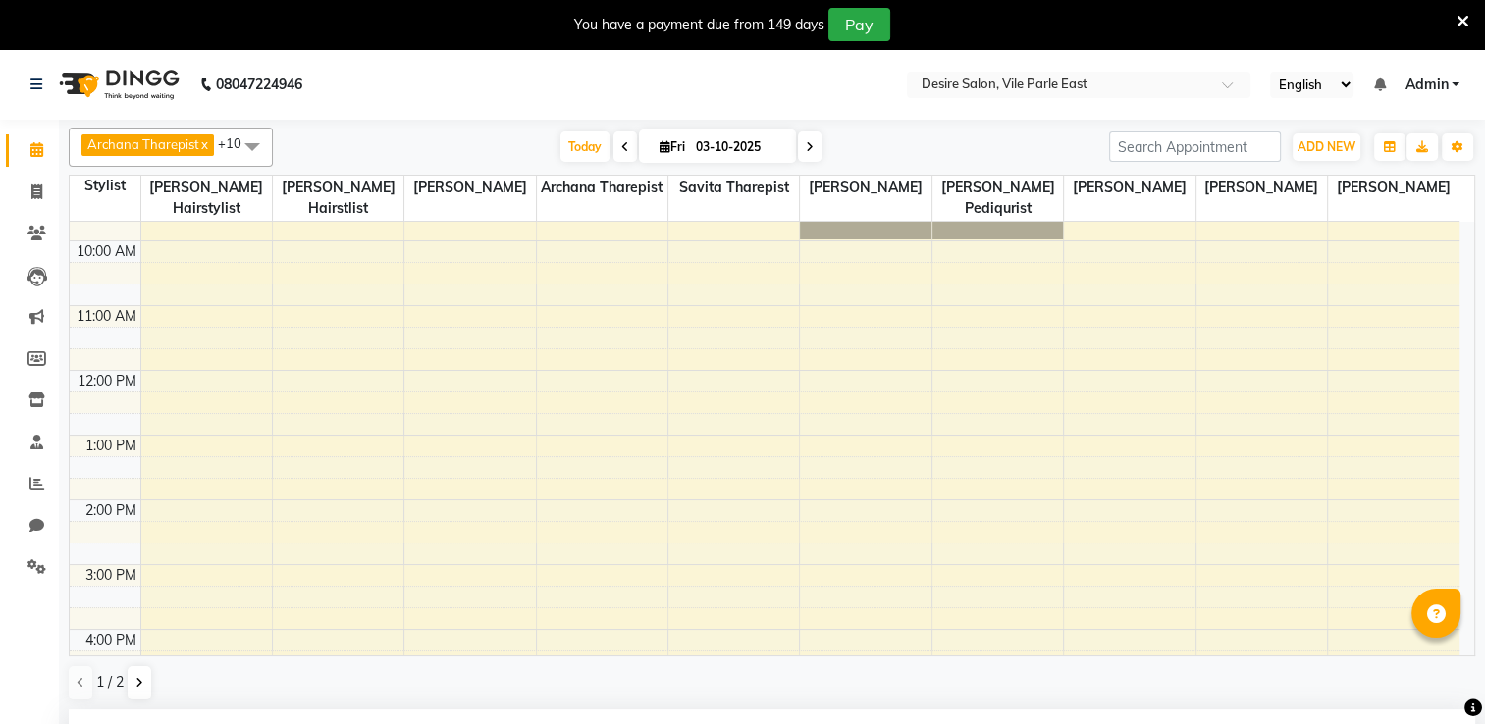
scroll to position [39, 0]
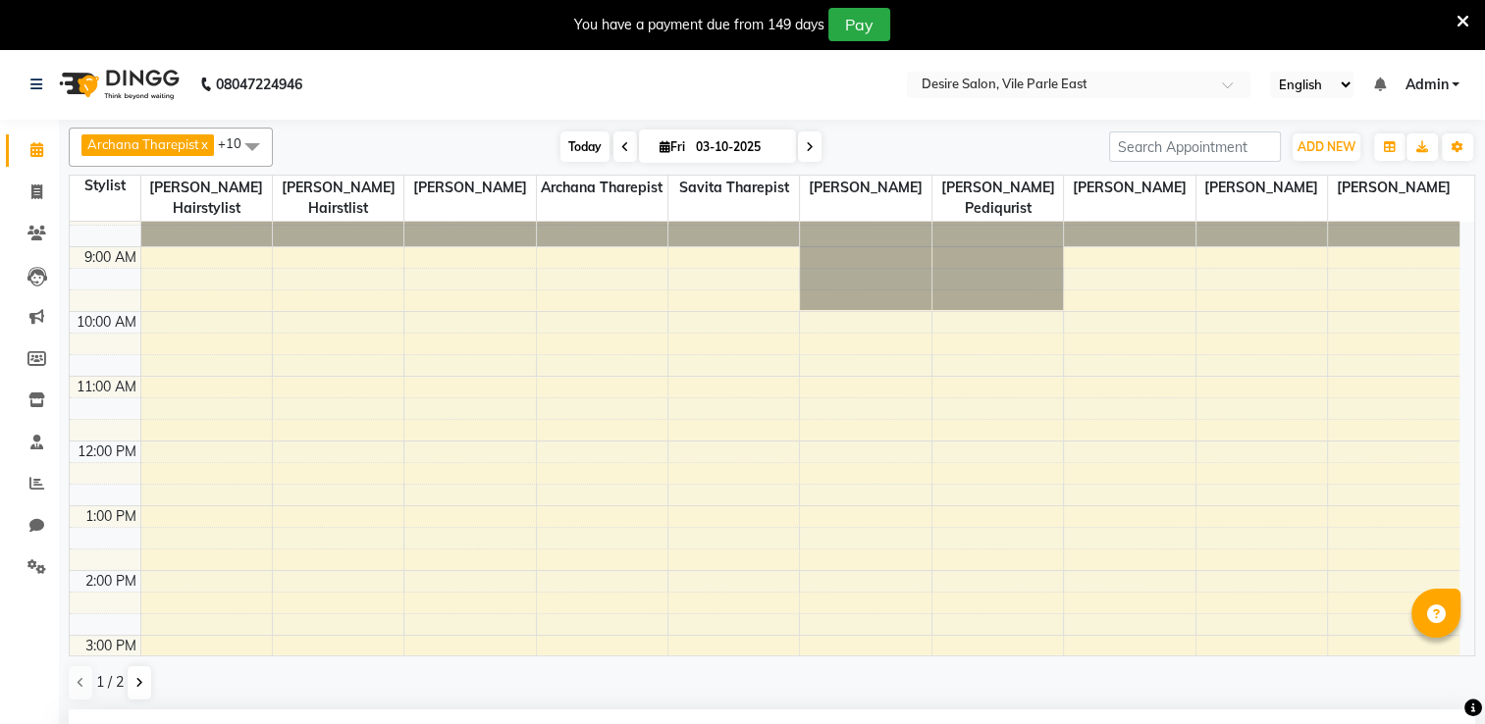
click at [578, 148] on span "Today" at bounding box center [584, 147] width 49 height 30
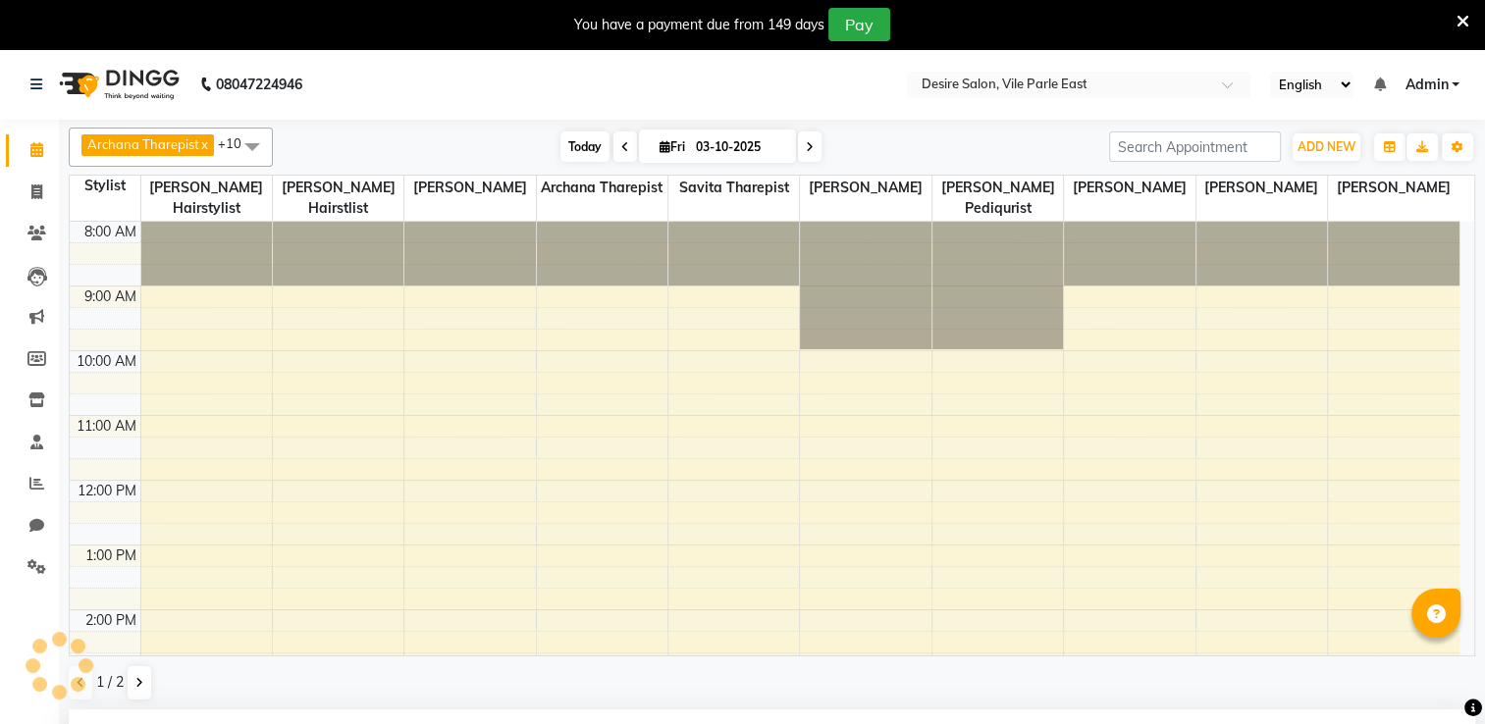
scroll to position [444, 0]
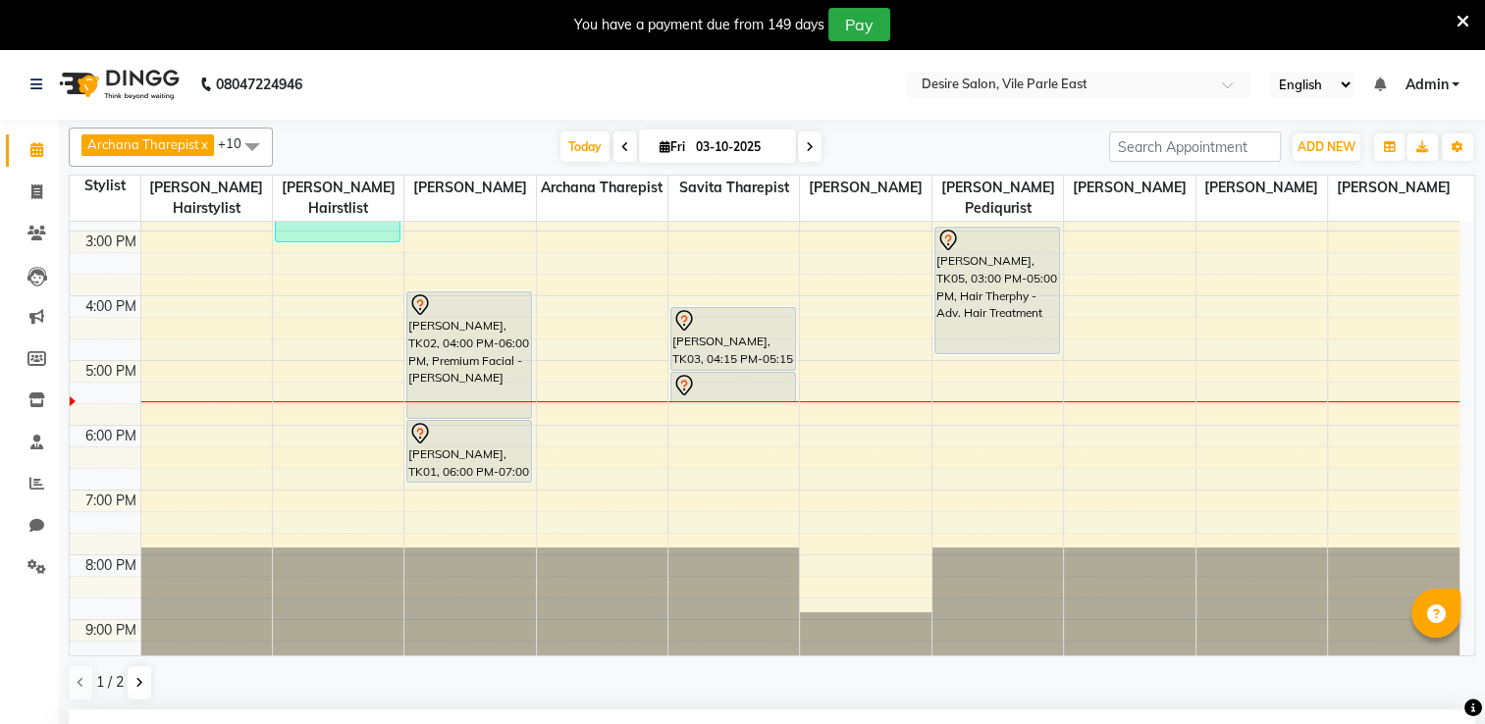
click at [665, 139] on span "Fri" at bounding box center [672, 146] width 35 height 15
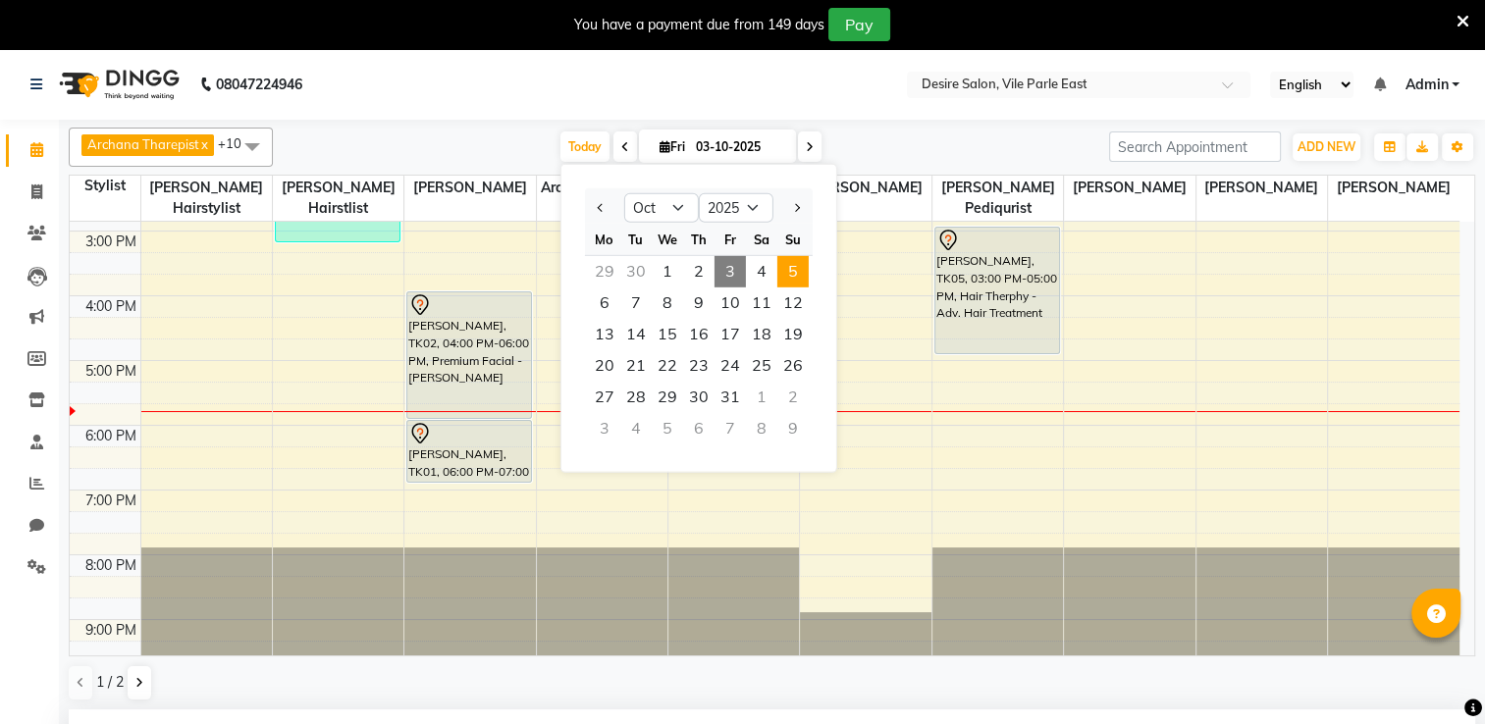
click at [795, 274] on span "5" at bounding box center [792, 271] width 31 height 31
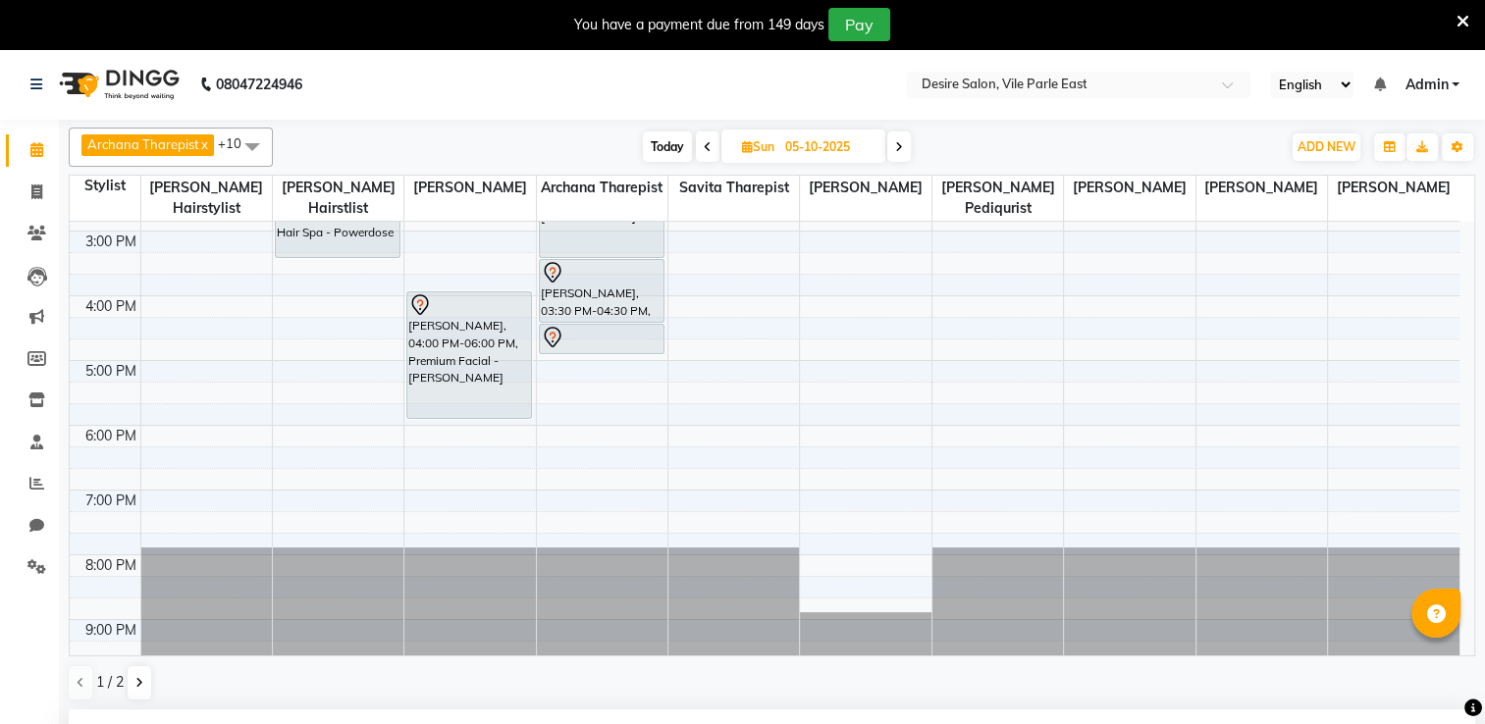
click at [746, 144] on icon at bounding box center [747, 146] width 11 height 13
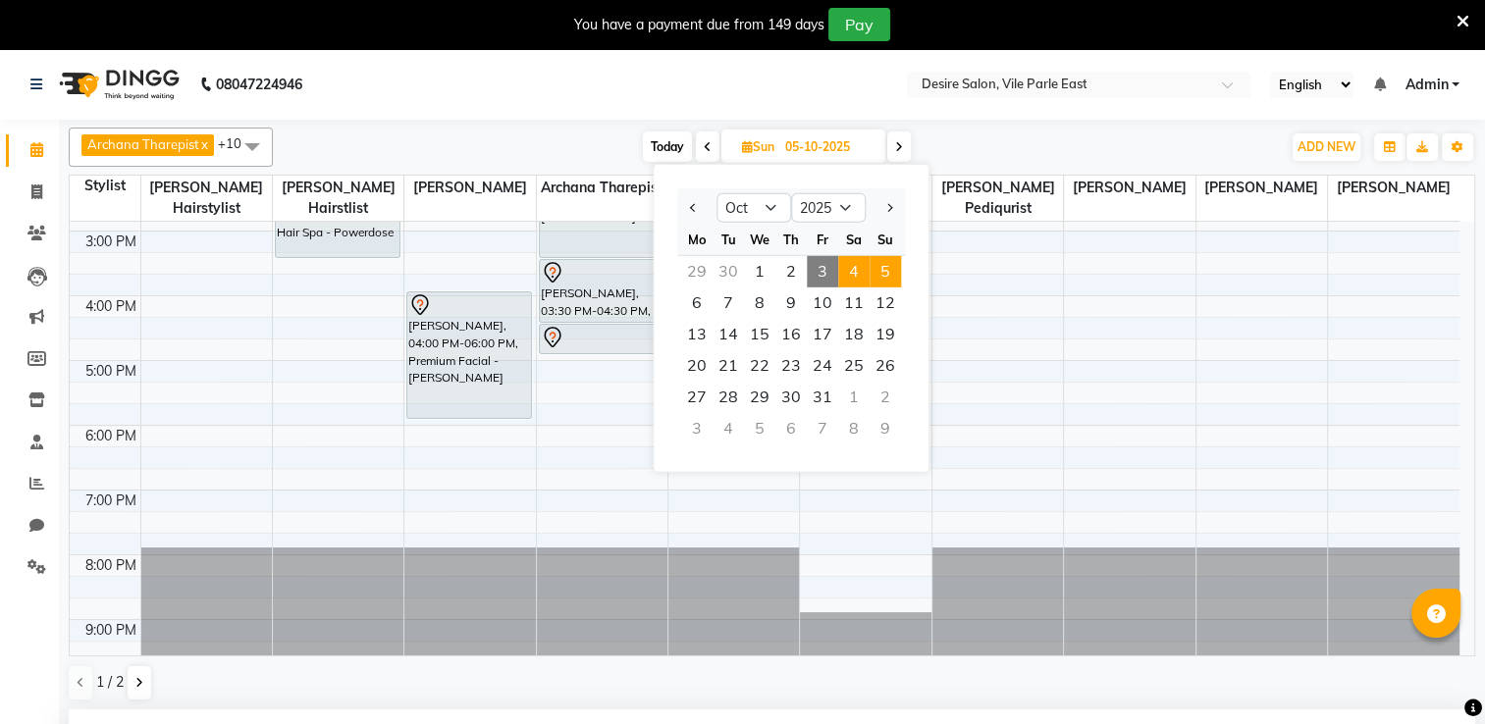
click at [846, 264] on span "4" at bounding box center [853, 271] width 31 height 31
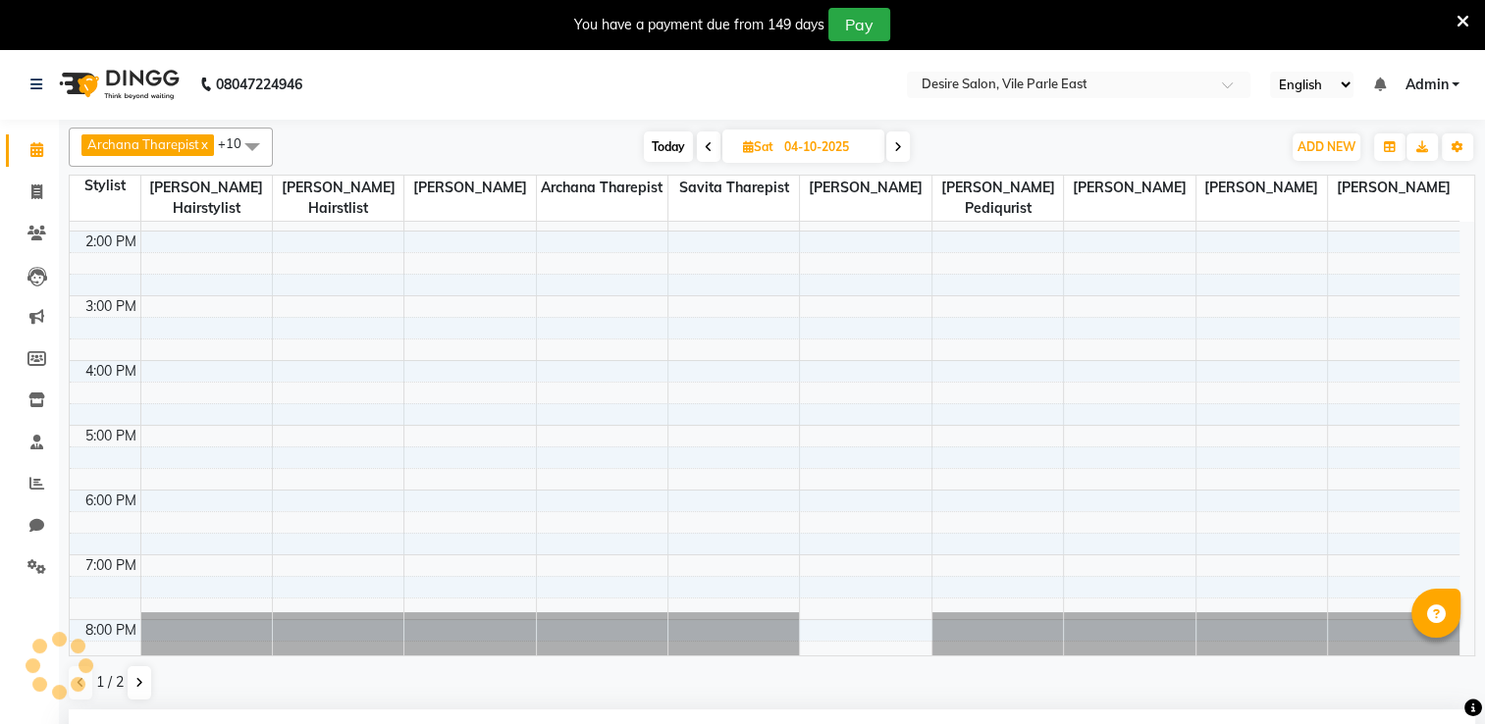
scroll to position [506, 0]
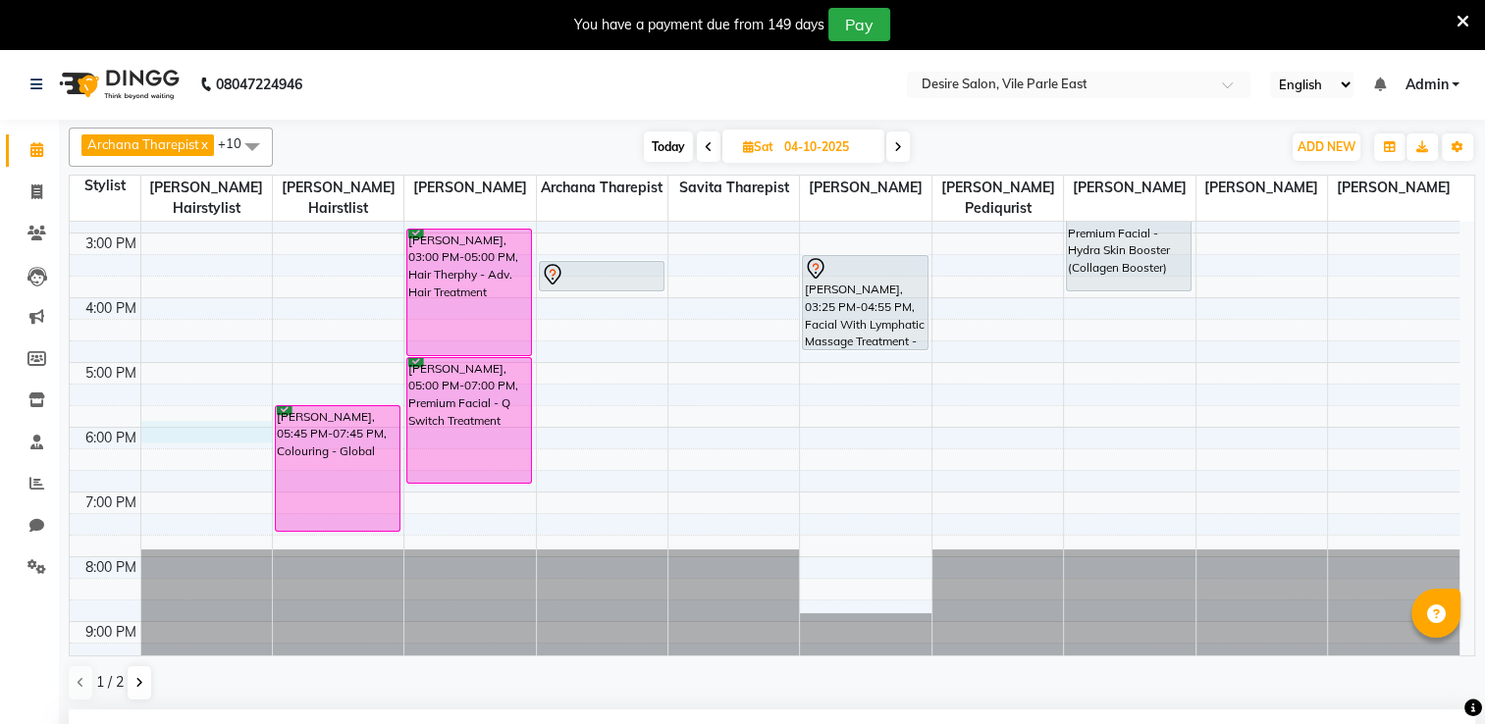
click at [185, 402] on div "7:00 AM 8:00 AM 9:00 AM 10:00 AM 11:00 AM 12:00 PM 1:00 PM 2:00 PM 3:00 PM 4:00…" at bounding box center [765, 200] width 1390 height 971
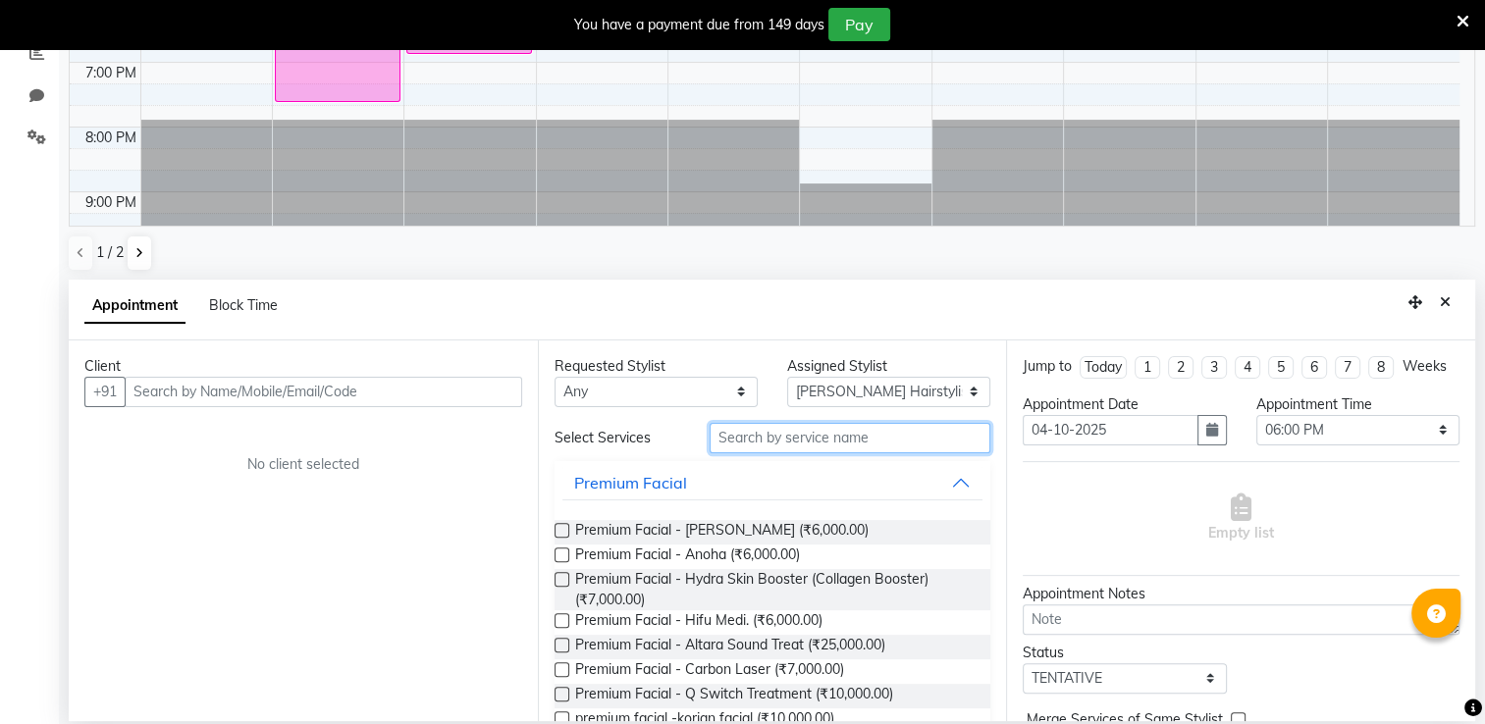
click at [745, 437] on input "text" at bounding box center [850, 438] width 281 height 30
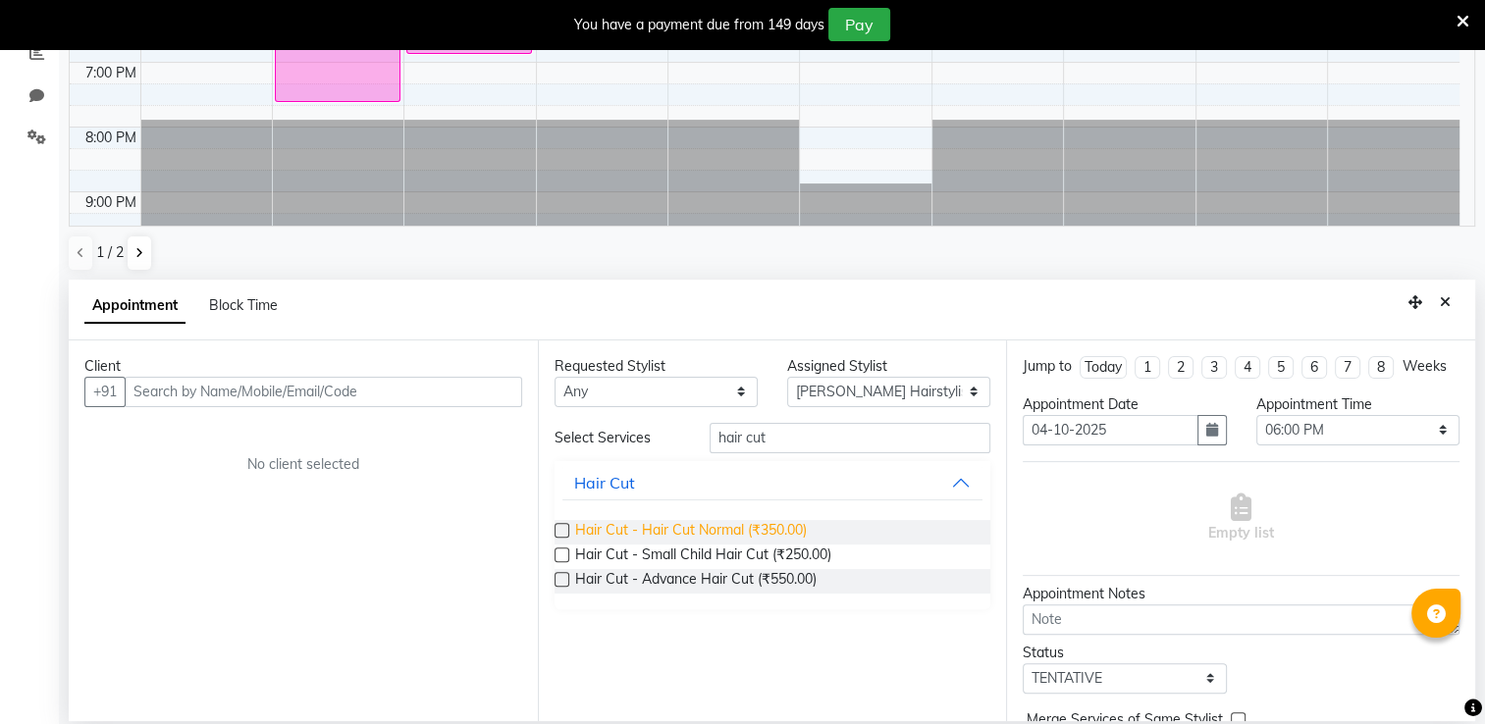
click at [607, 531] on span "Hair Cut - Hair Cut Normal (₹350.00)" at bounding box center [691, 532] width 232 height 25
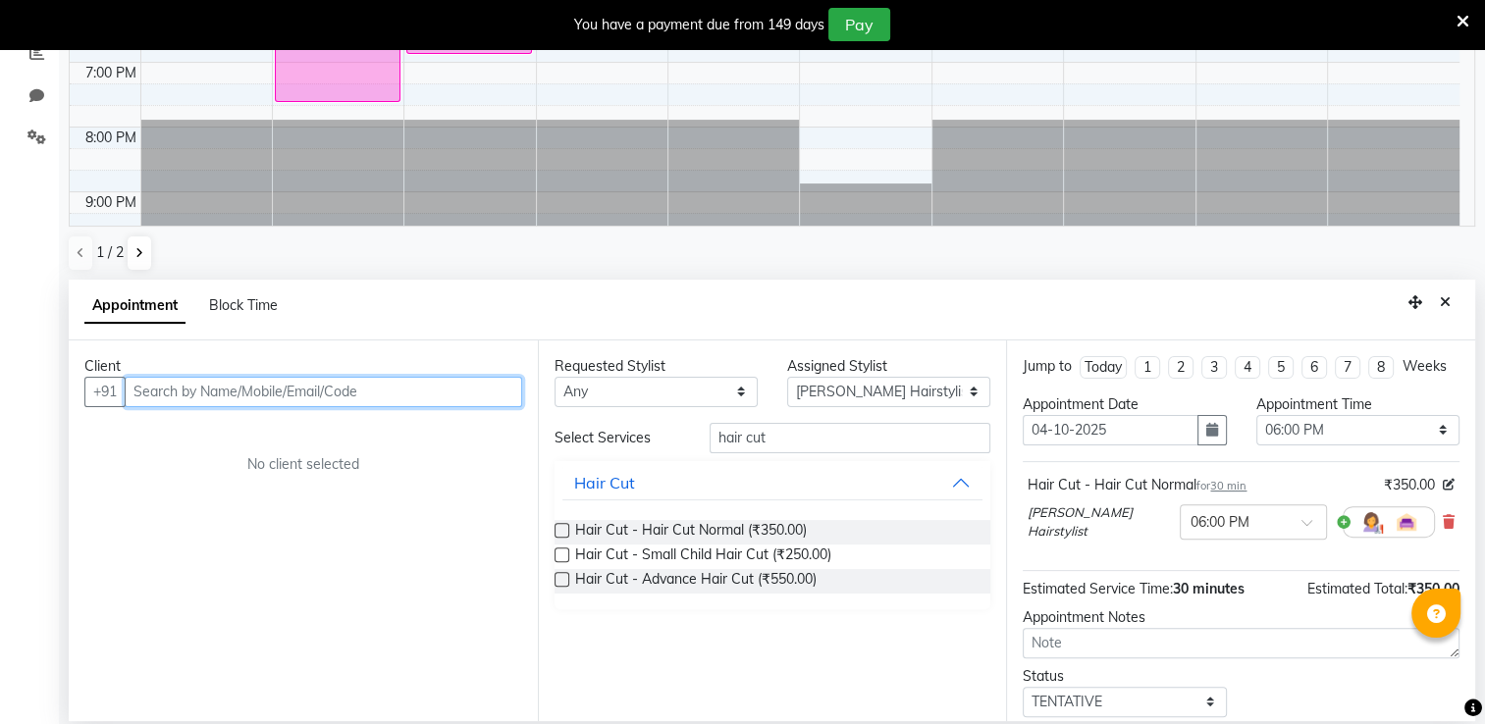
click at [356, 391] on input "text" at bounding box center [323, 392] width 397 height 30
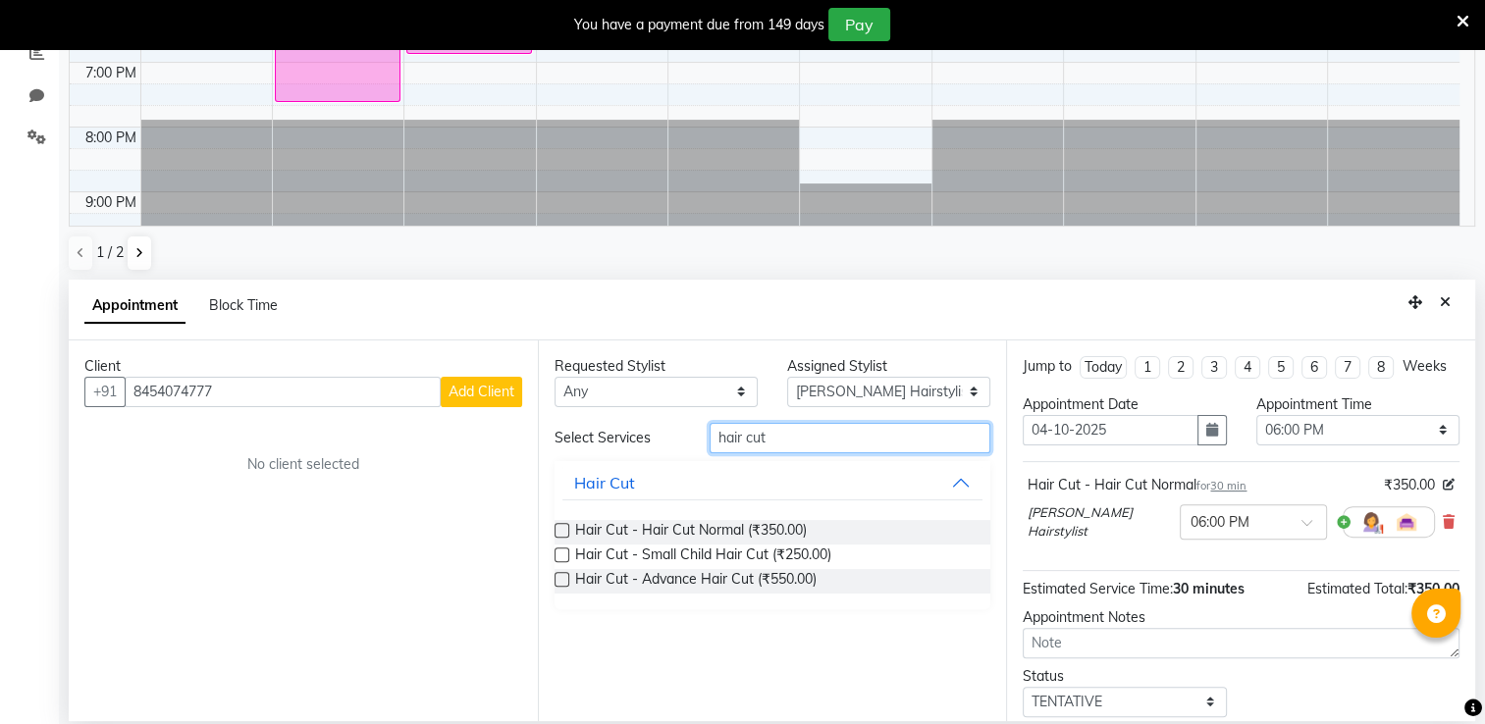
click at [786, 442] on input "hair cut" at bounding box center [850, 438] width 281 height 30
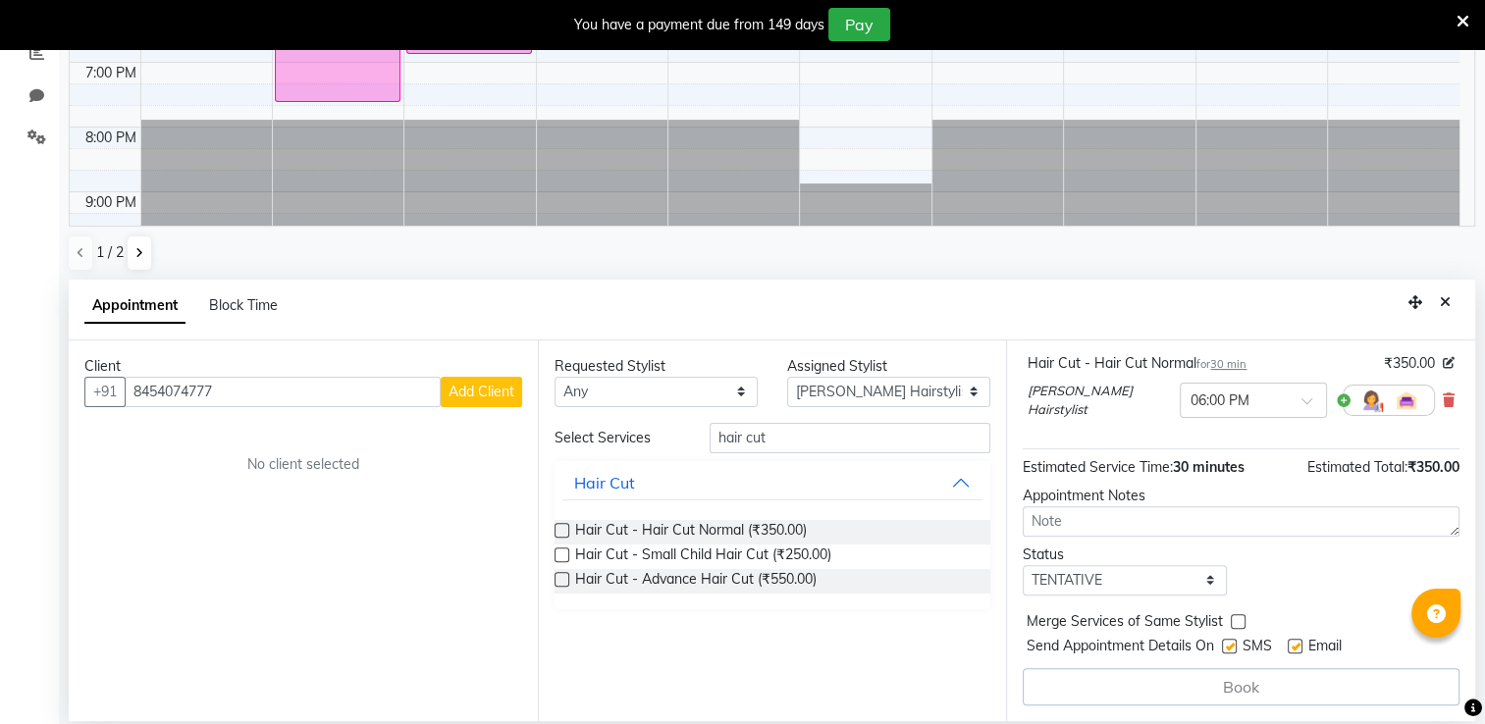
click at [1289, 693] on div "Book" at bounding box center [1241, 686] width 437 height 37
click at [1160, 684] on div "Book" at bounding box center [1241, 686] width 437 height 37
click at [570, 528] on div "Hair Cut - Hair Cut Normal (₹350.00)" at bounding box center [773, 532] width 437 height 25
click at [556, 528] on label at bounding box center [562, 530] width 15 height 15
click at [556, 528] on input "checkbox" at bounding box center [561, 532] width 13 height 13
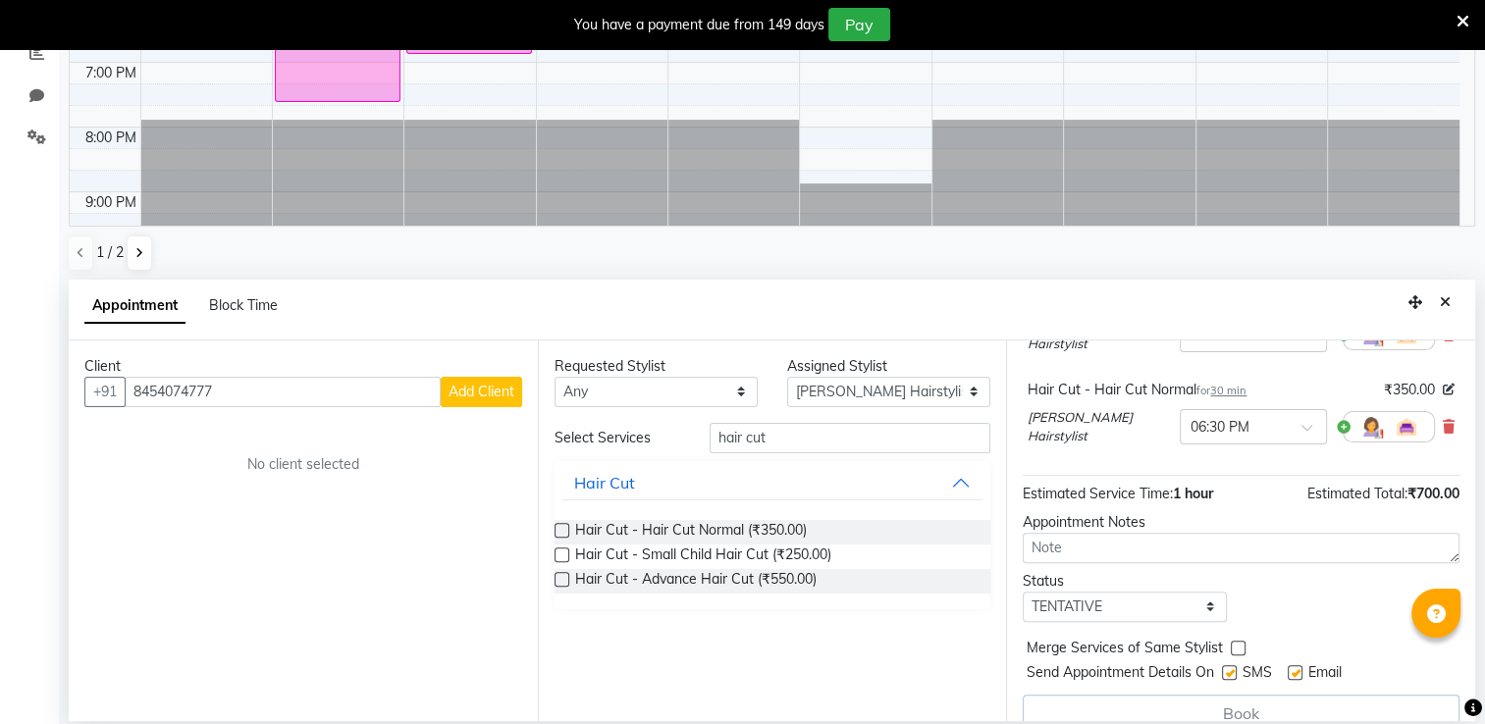
scroll to position [226, 0]
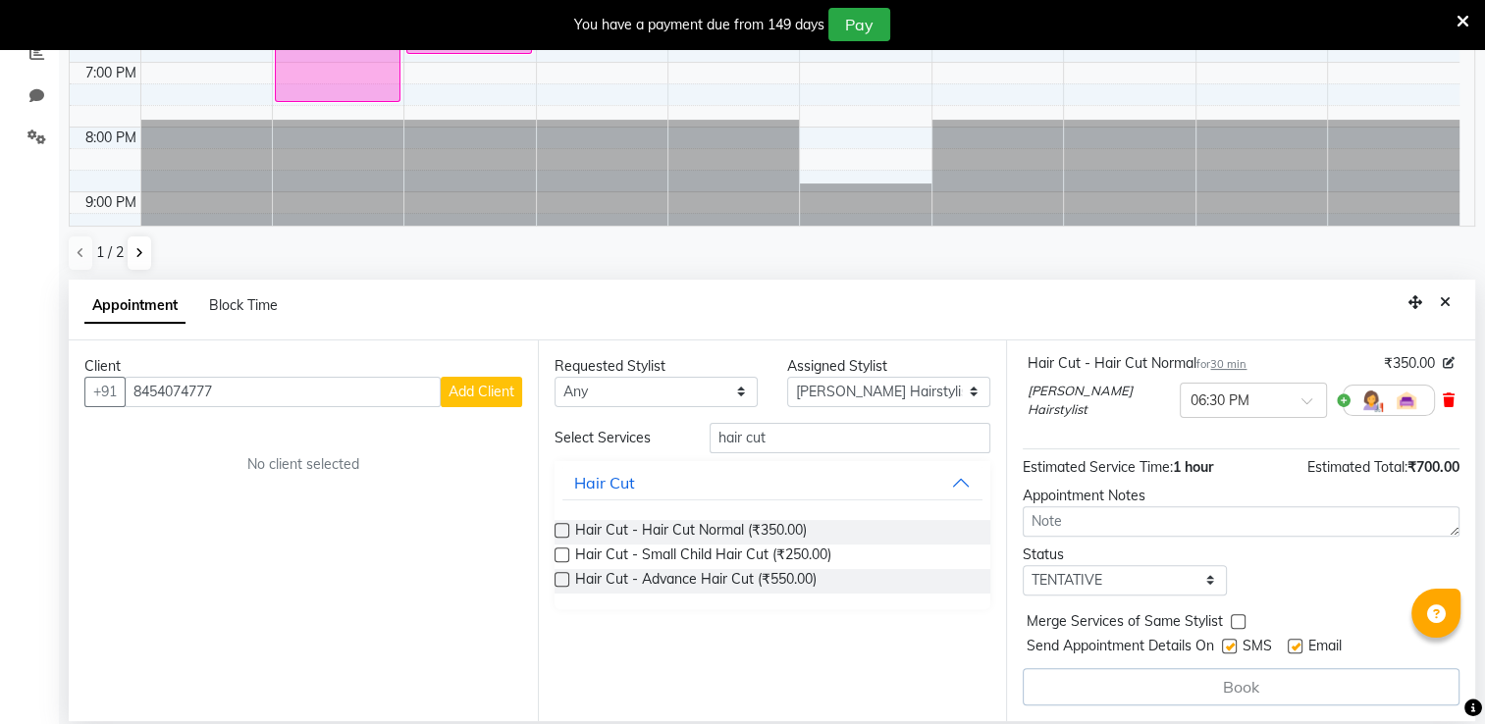
click at [1443, 404] on icon at bounding box center [1449, 401] width 12 height 14
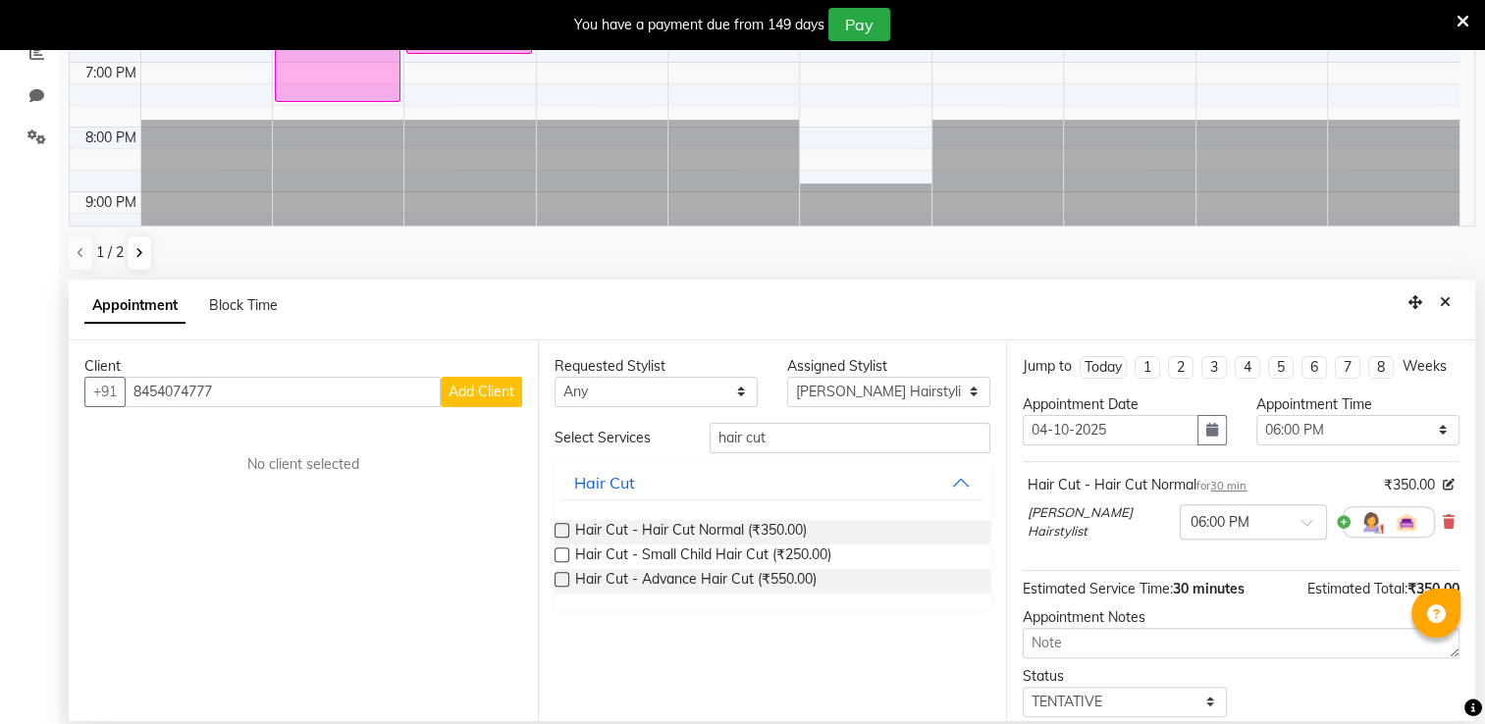
scroll to position [136, 0]
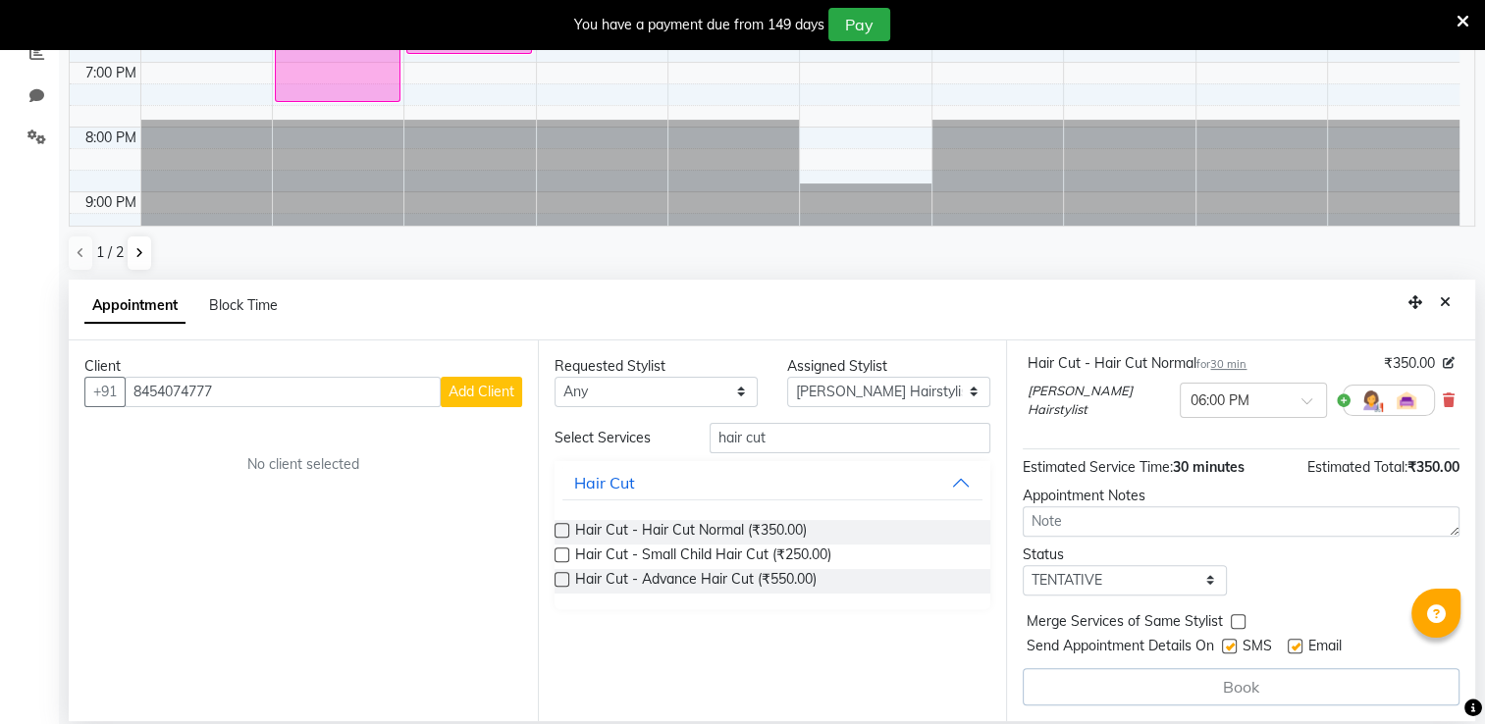
click at [1306, 690] on div "Book" at bounding box center [1241, 686] width 437 height 37
click at [1290, 718] on div "Jump to [DATE] 1 2 3 4 5 6 7 8 Weeks Appointment Date [DATE] Appointment Time S…" at bounding box center [1240, 531] width 469 height 381
